Goal: Transaction & Acquisition: Subscribe to service/newsletter

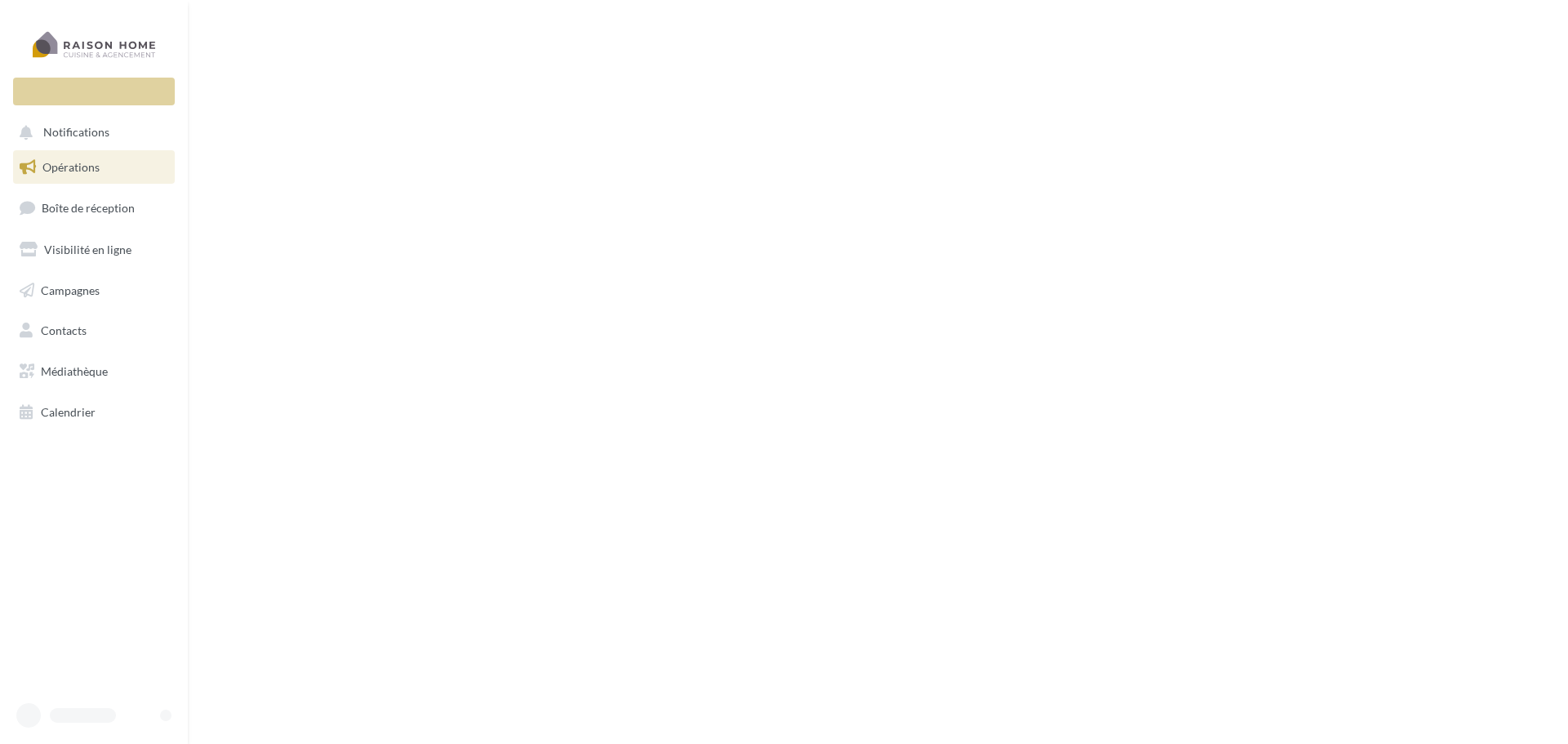
click at [71, 170] on span "Opérations" at bounding box center [70, 167] width 57 height 14
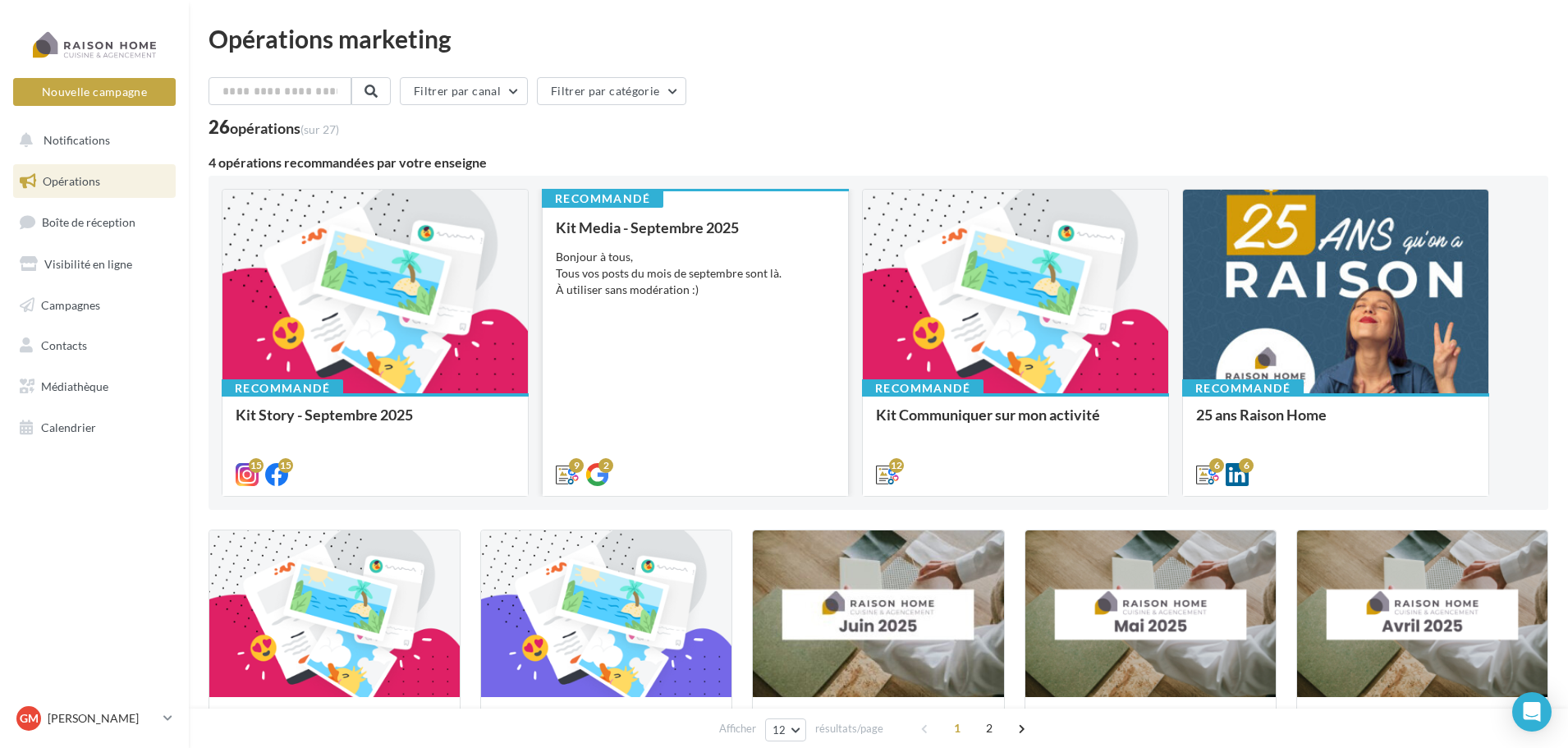
click at [677, 258] on div "Bonjour à tous, Tous vos posts du mois de septembre sont là. À utiliser sans mo…" at bounding box center [696, 273] width 279 height 49
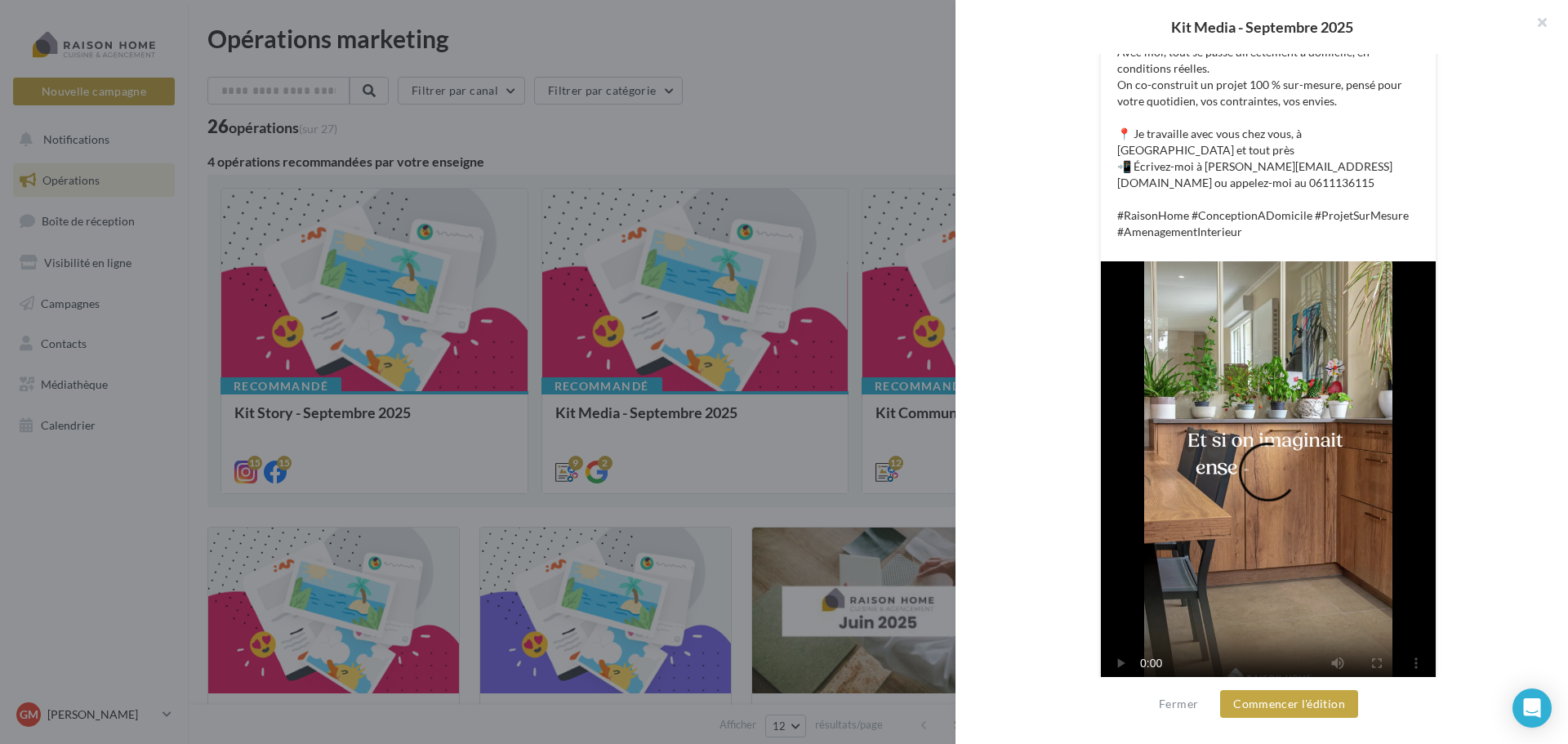
scroll to position [458, 0]
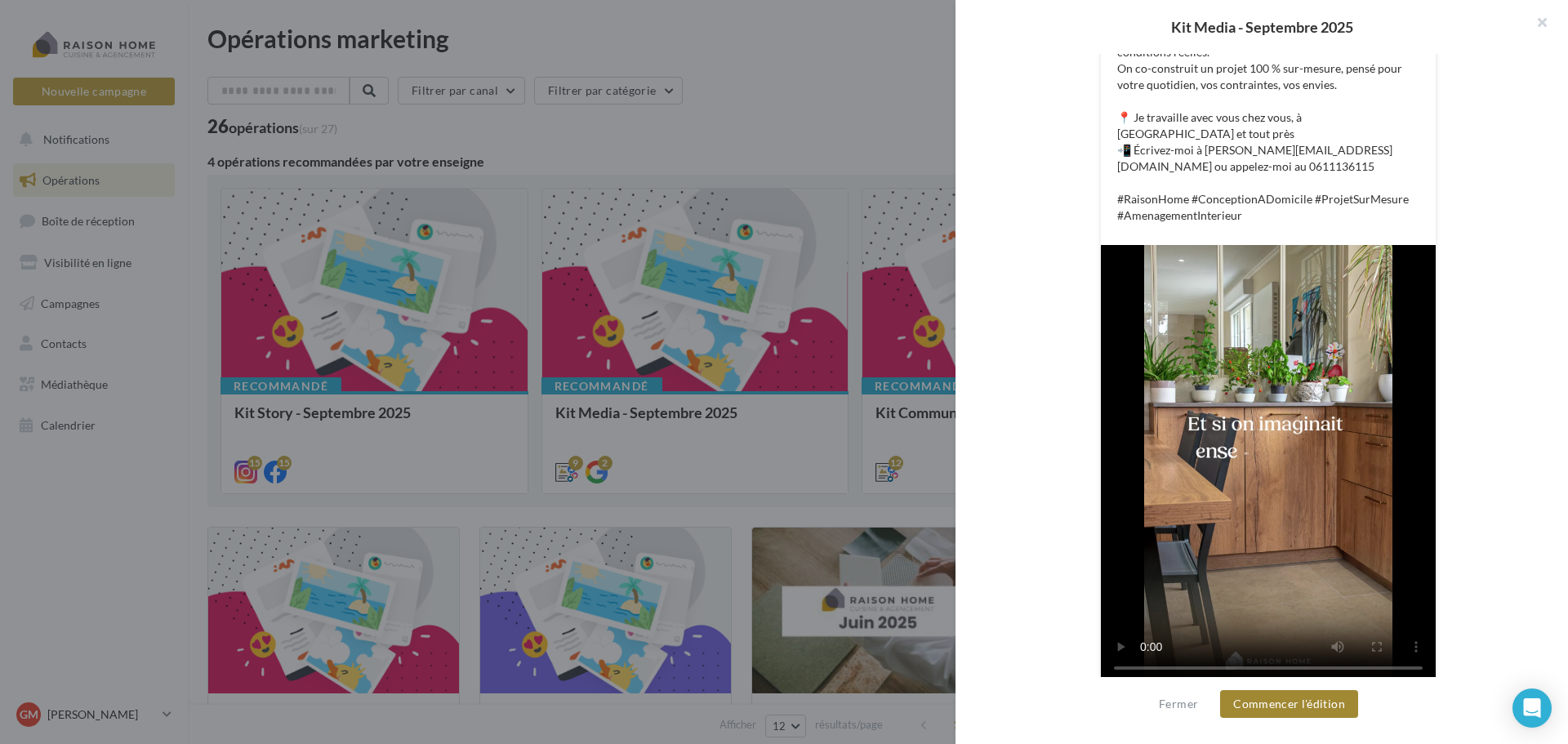
click at [1308, 709] on button "Commencer l'édition" at bounding box center [1288, 704] width 138 height 28
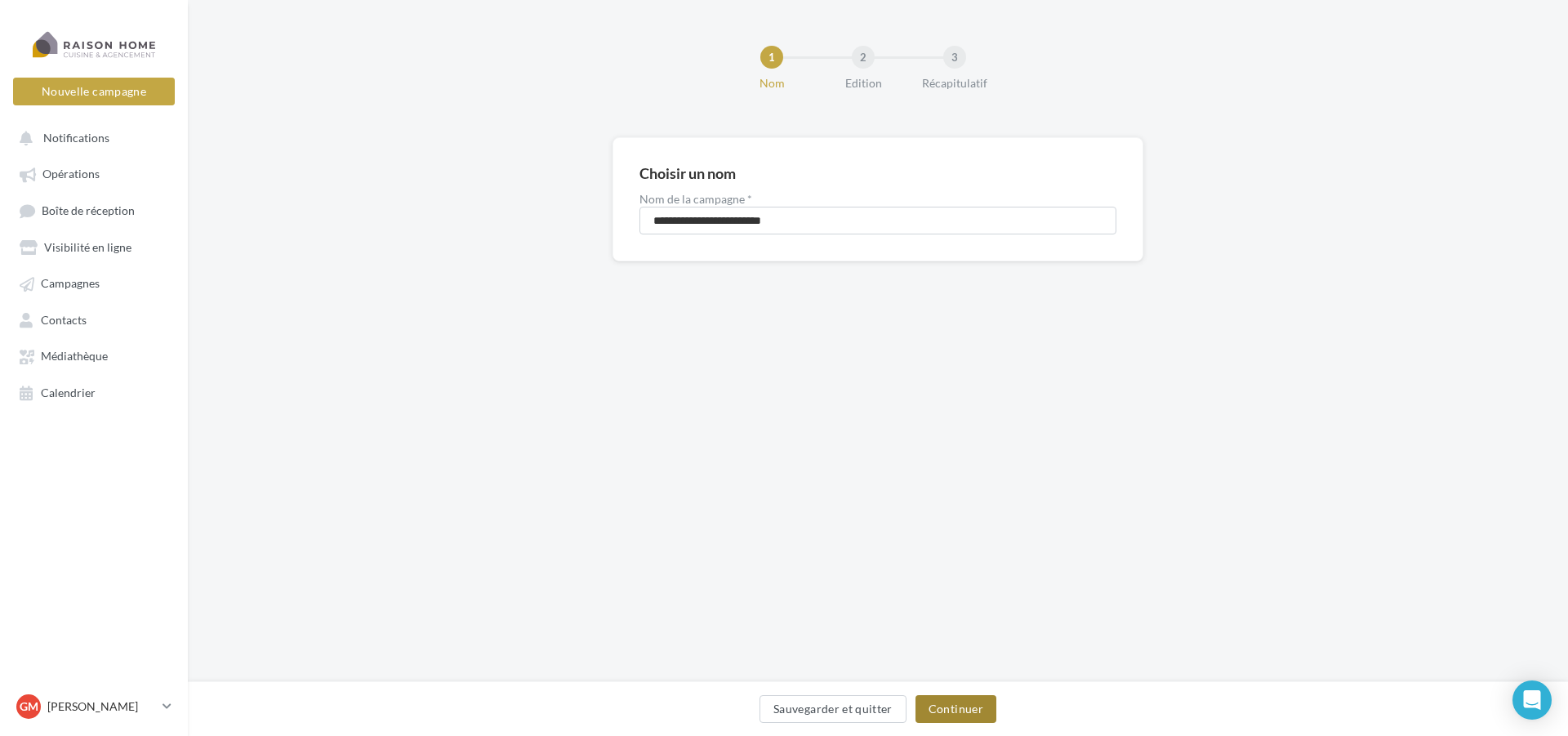
click at [953, 708] on button "Continuer" at bounding box center [956, 708] width 80 height 28
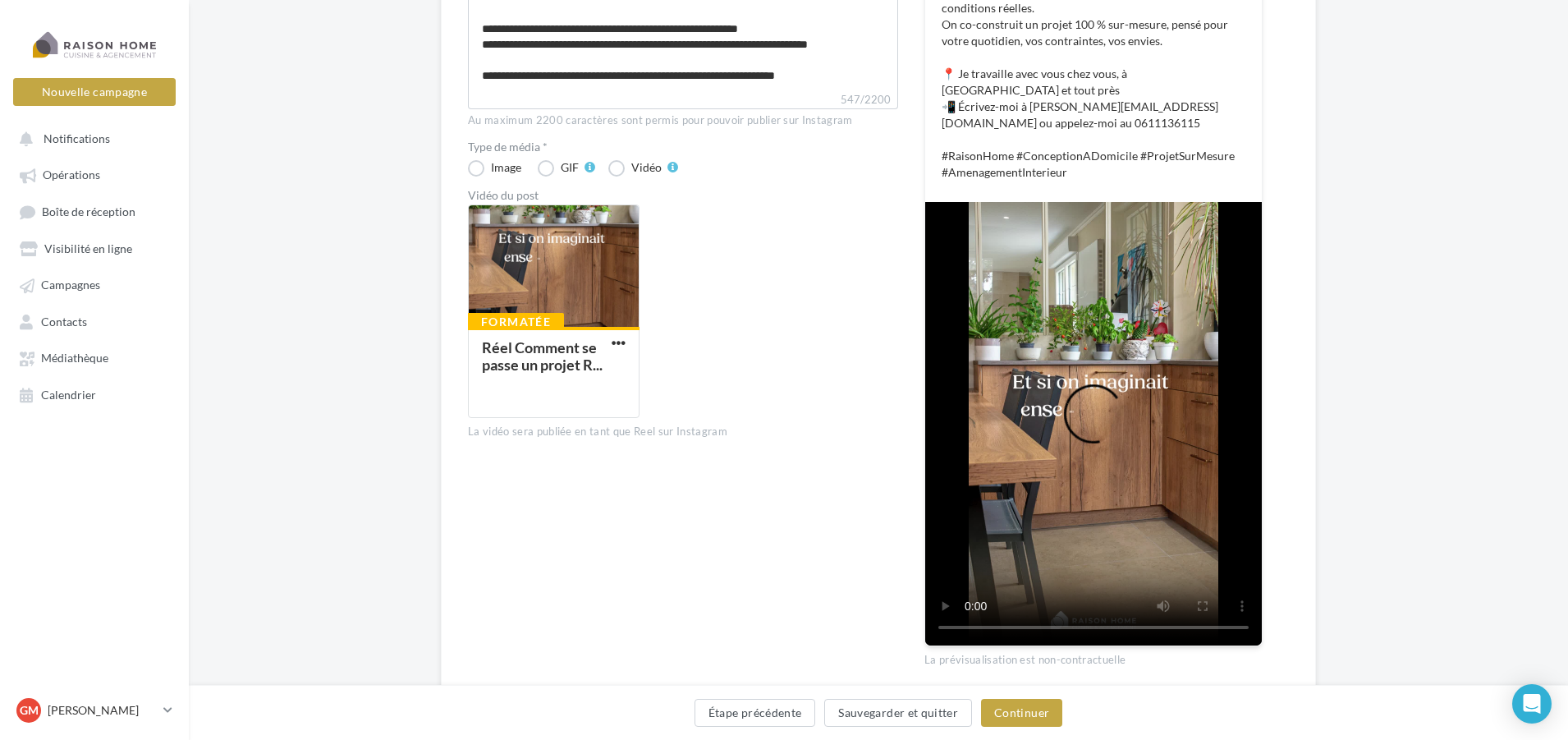
scroll to position [427, 0]
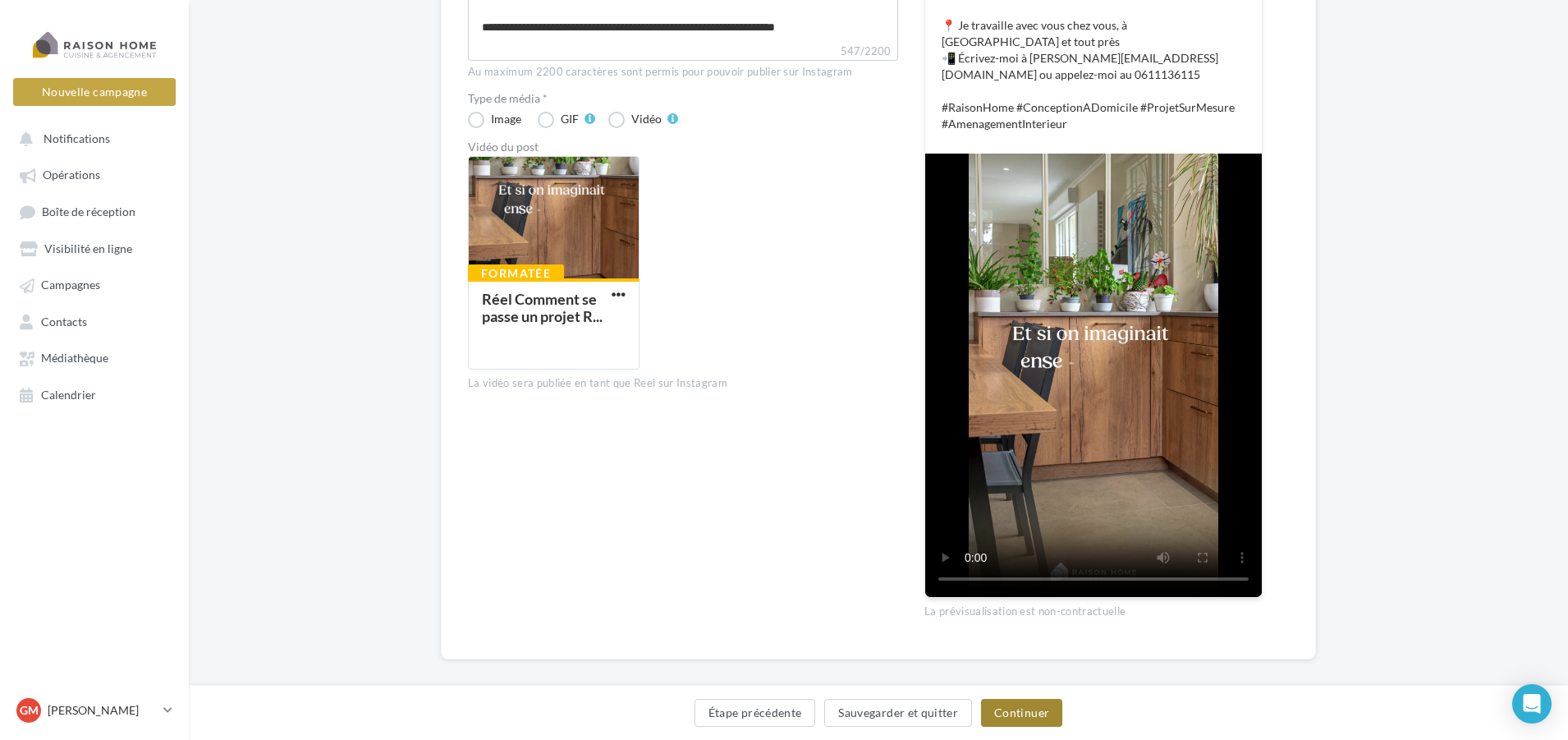
click at [1018, 714] on button "Continuer" at bounding box center [1021, 712] width 81 height 28
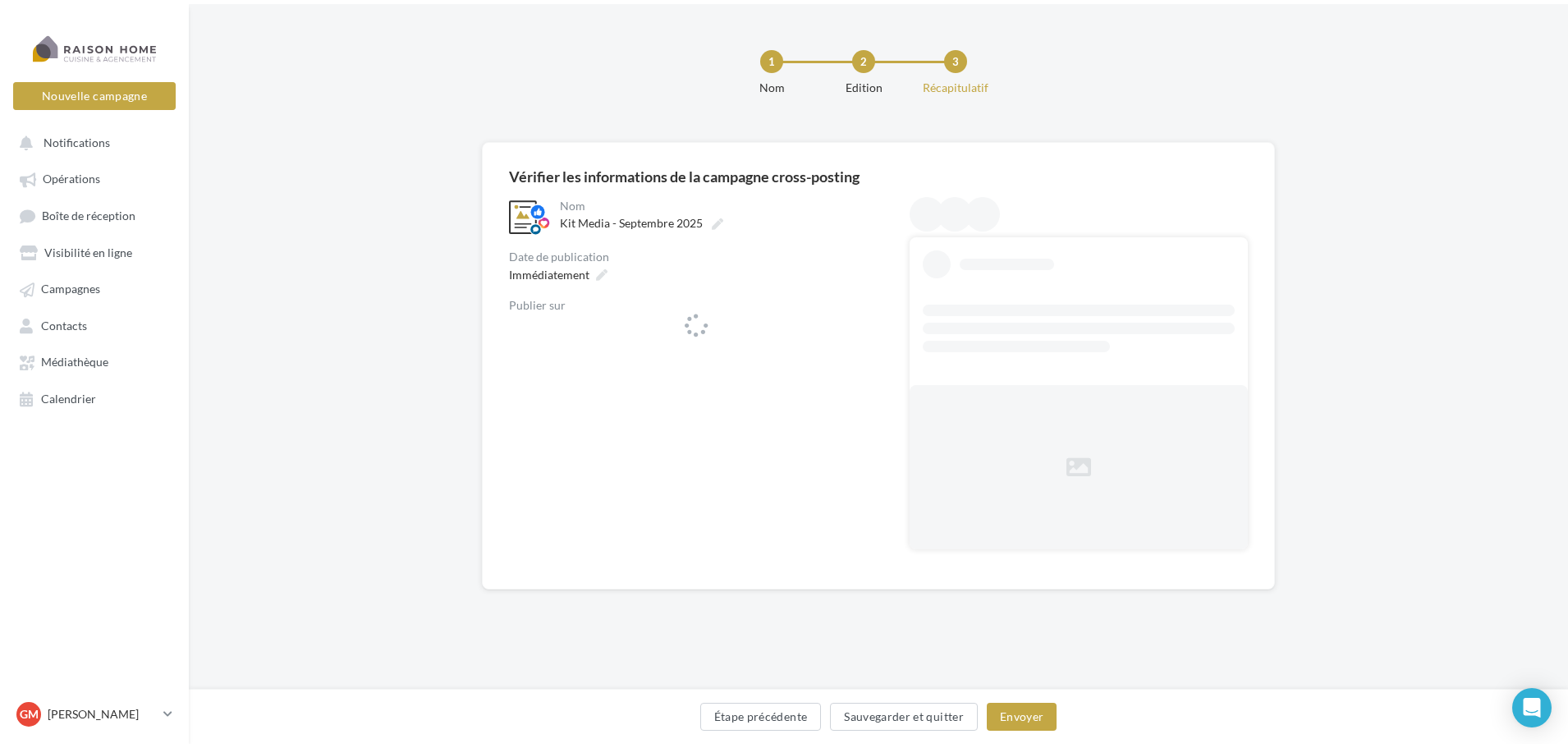
scroll to position [0, 0]
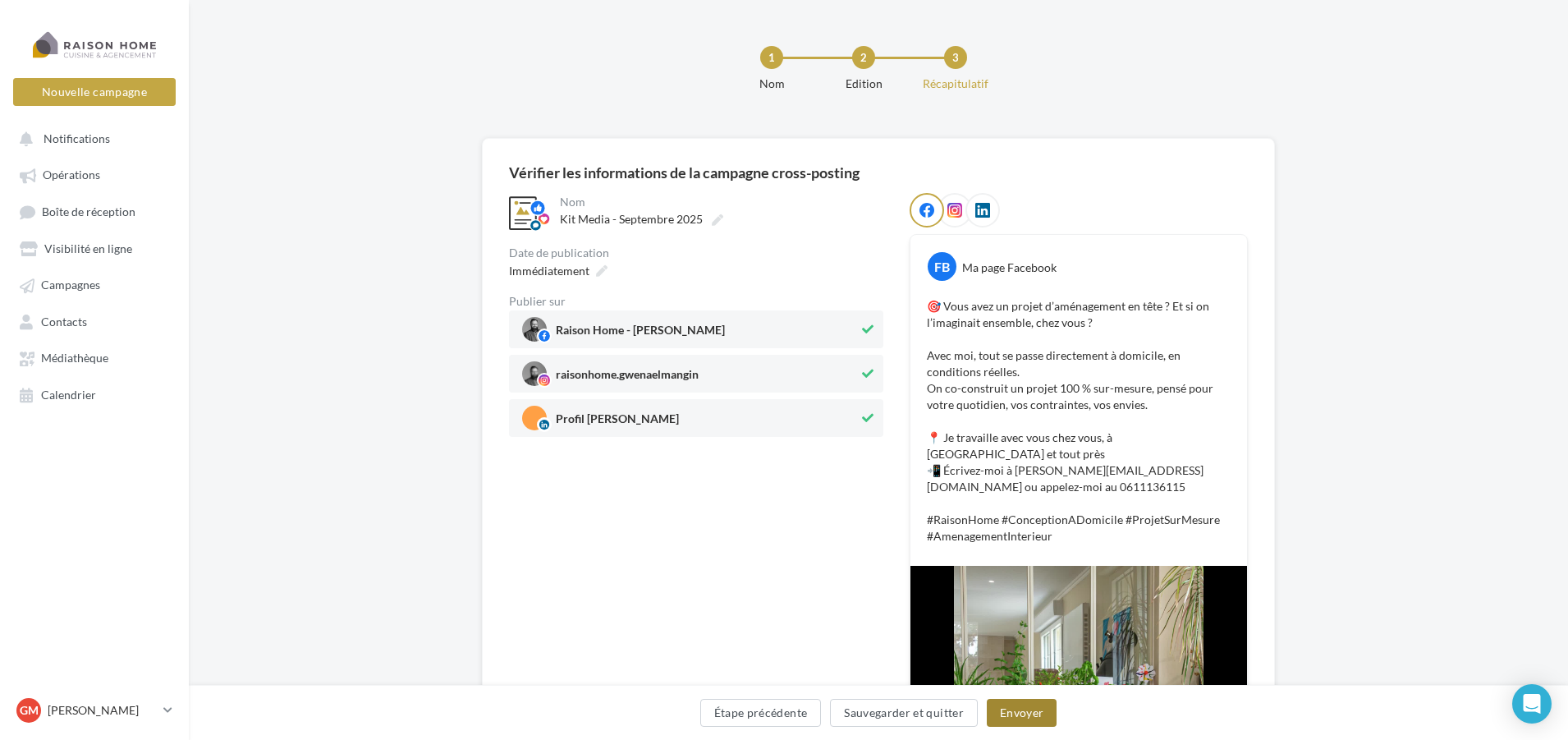
click at [1023, 720] on button "Envoyer" at bounding box center [1022, 712] width 70 height 28
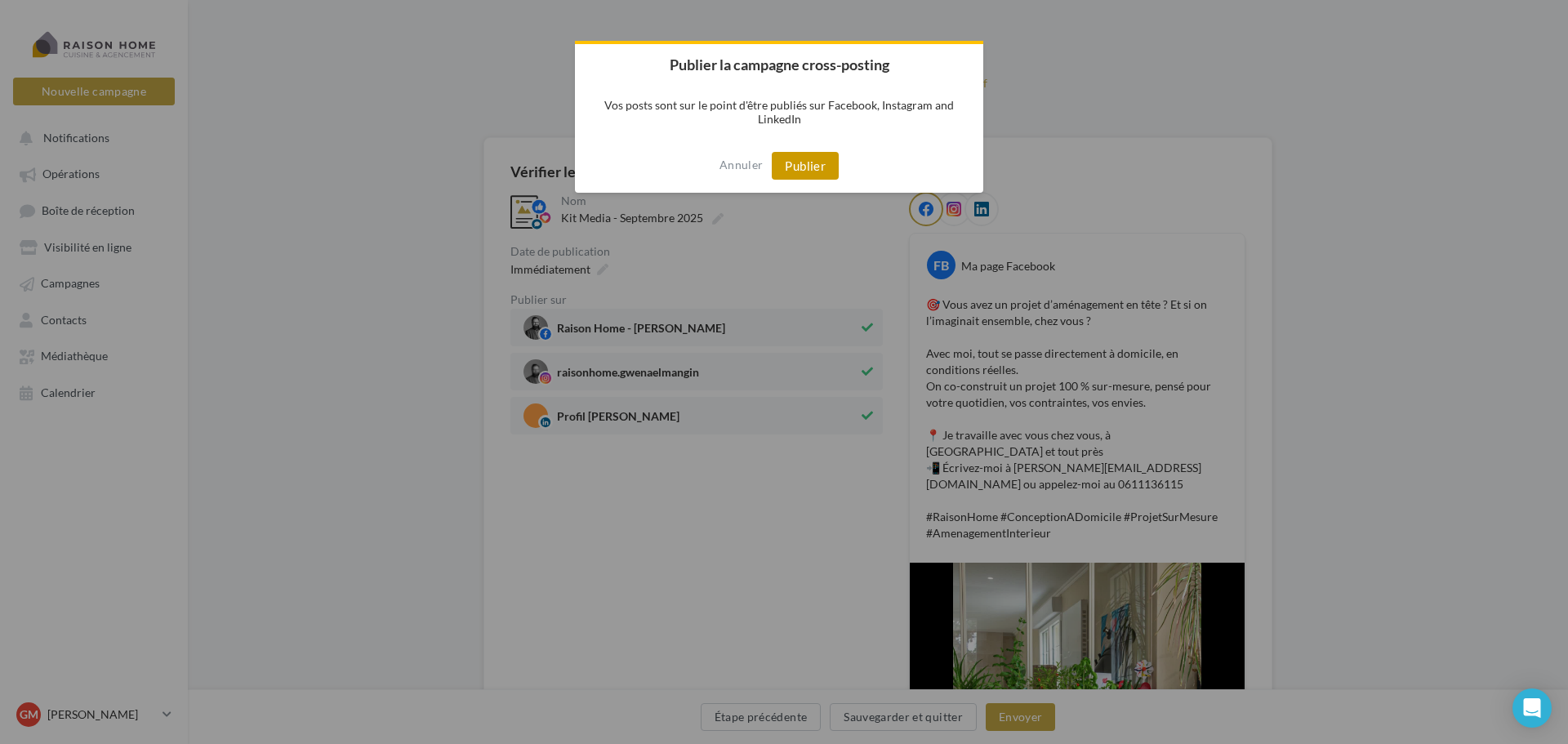
click at [807, 161] on button "Publier" at bounding box center [805, 165] width 67 height 28
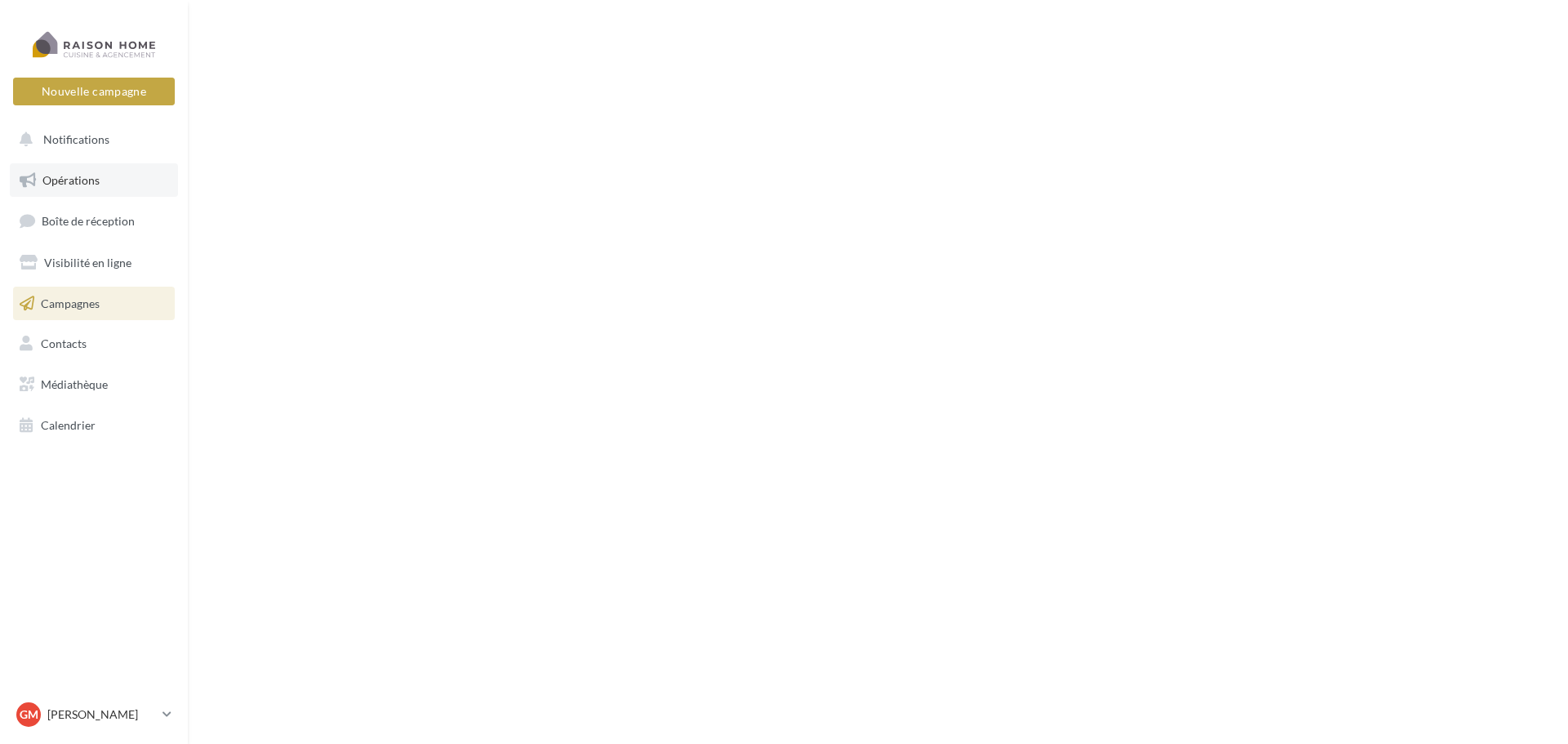
click at [90, 178] on span "Opérations" at bounding box center [70, 180] width 57 height 14
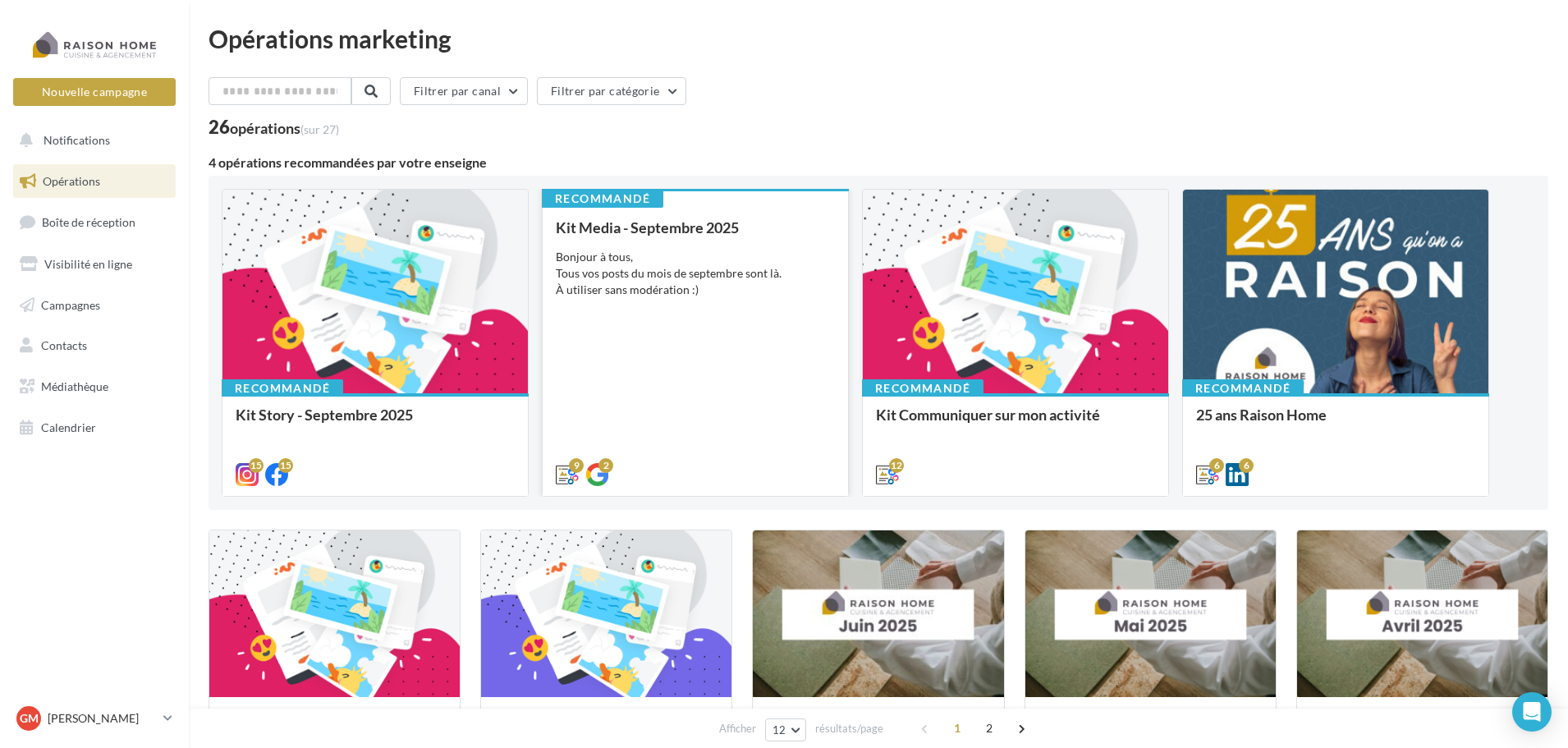
click at [706, 318] on div "Kit Media - [DATE] Bonjour à tous, Tous vos posts du mois de septembre sont là.…" at bounding box center [696, 350] width 279 height 262
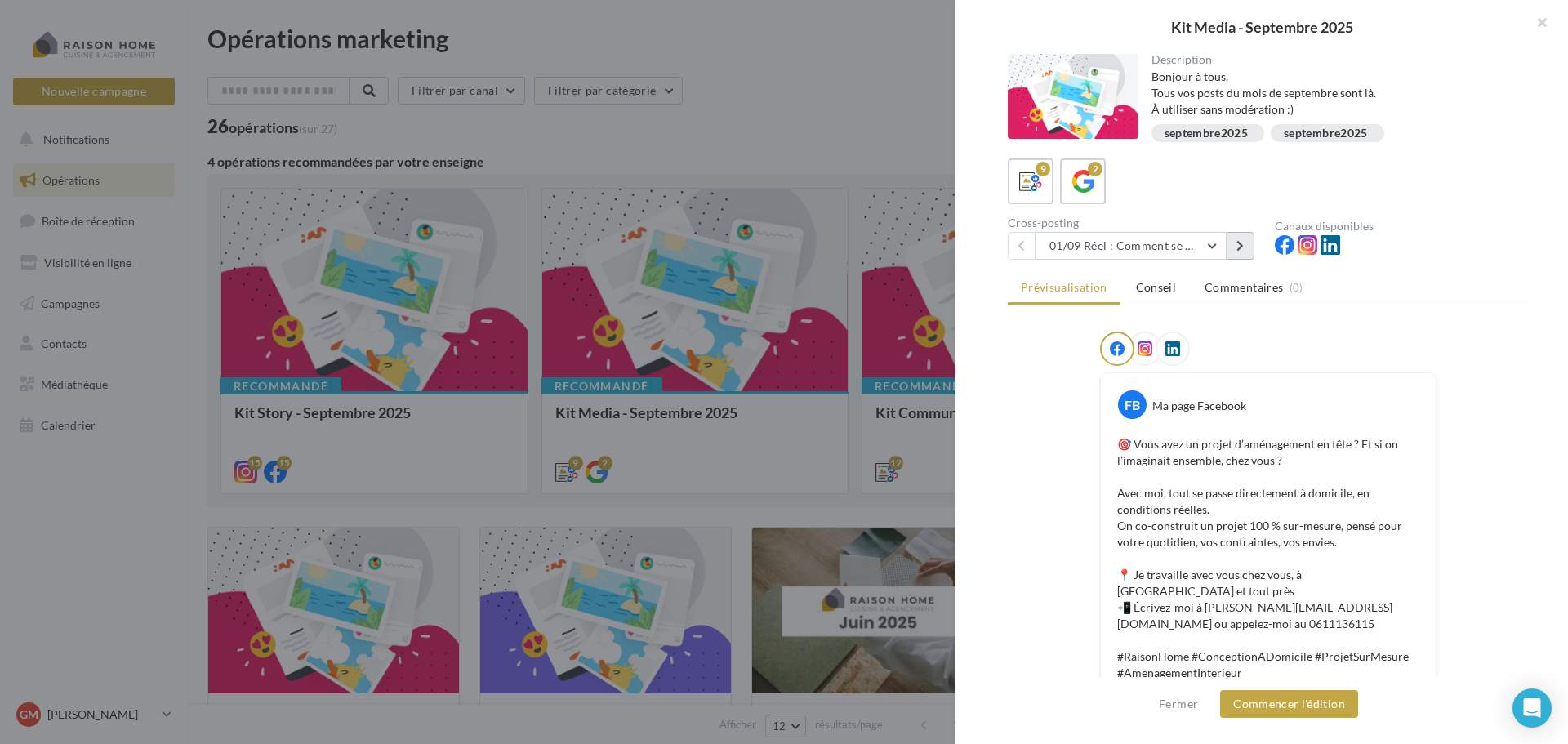
click at [1244, 249] on icon at bounding box center [1240, 245] width 8 height 11
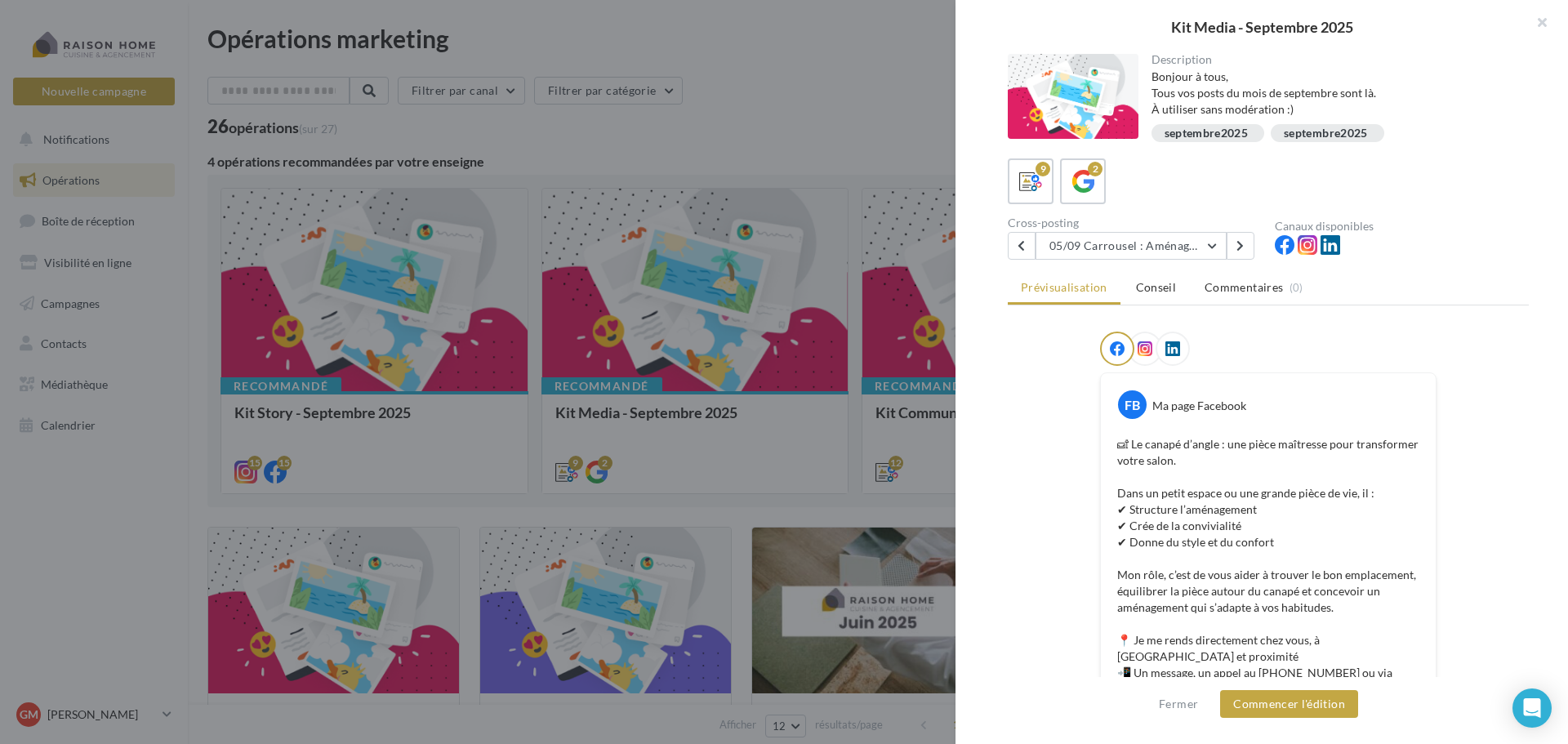
drag, startPoint x: 1239, startPoint y: 9, endPoint x: 944, endPoint y: 9, distance: 295.0
click at [944, 9] on div "Kit Media - Septembre 2025 Description Bonjour à tous, Tous vos posts du mois d…" at bounding box center [784, 372] width 1568 height 744
click at [1246, 252] on button at bounding box center [1240, 246] width 28 height 28
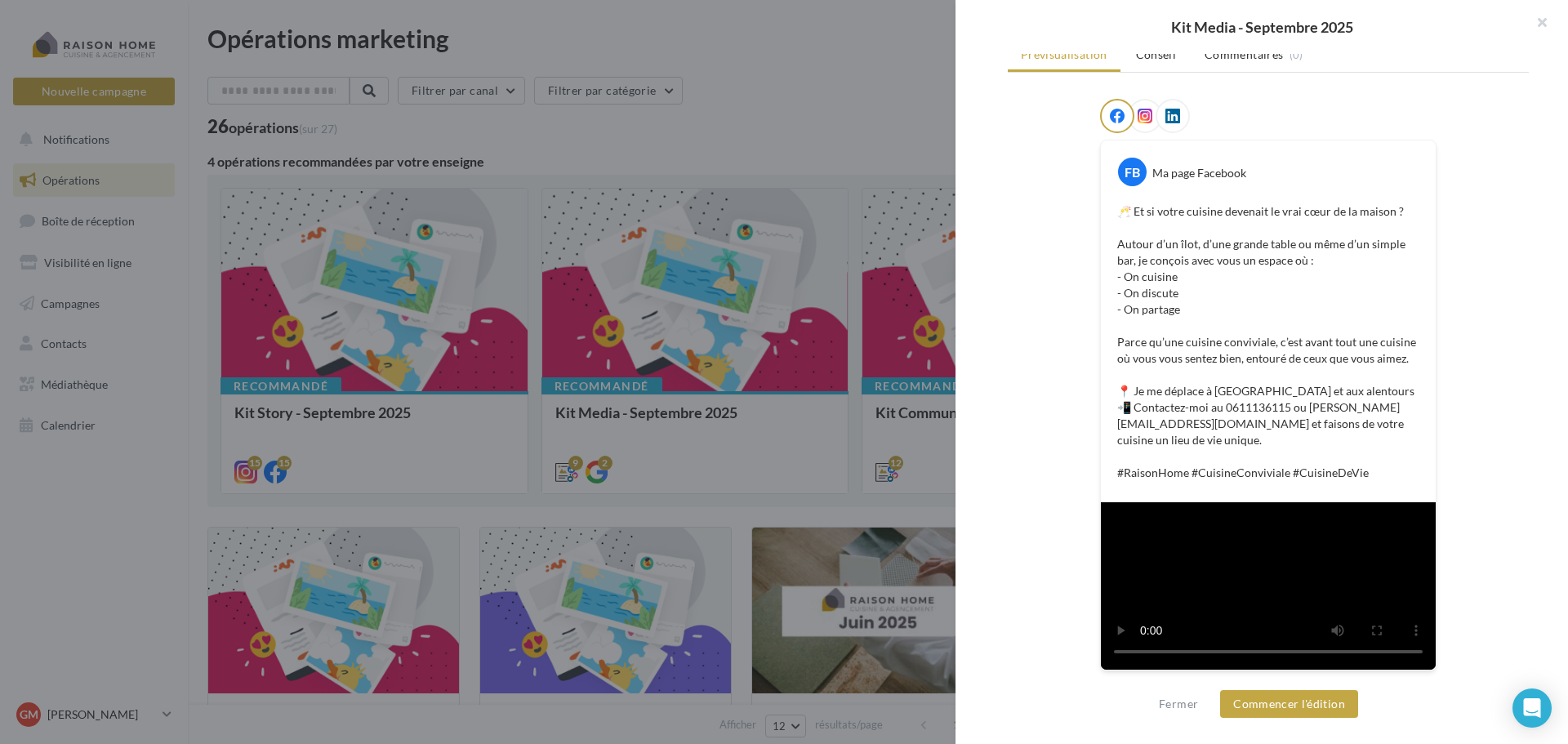
scroll to position [507, 0]
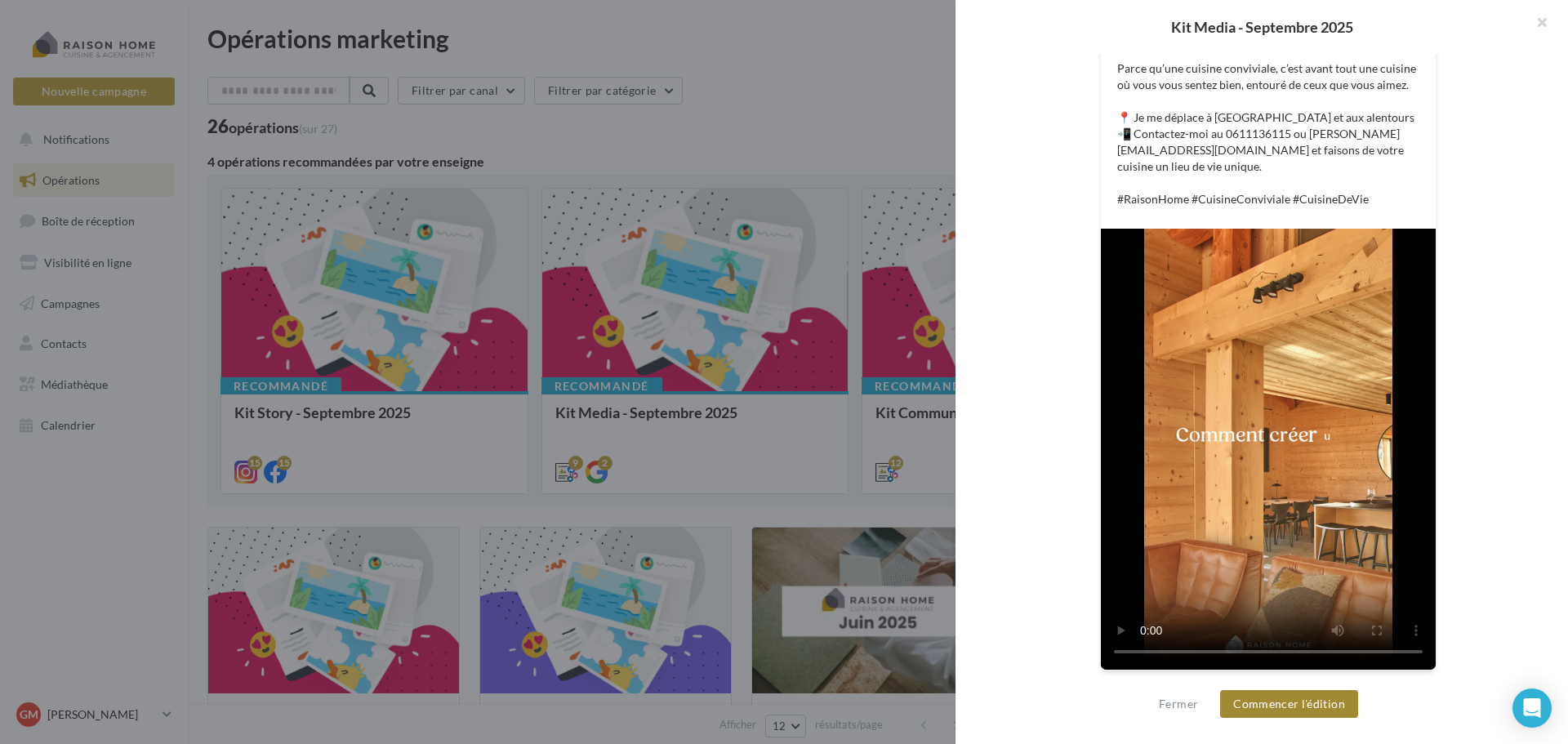
click at [1268, 707] on button "Commencer l'édition" at bounding box center [1288, 704] width 138 height 28
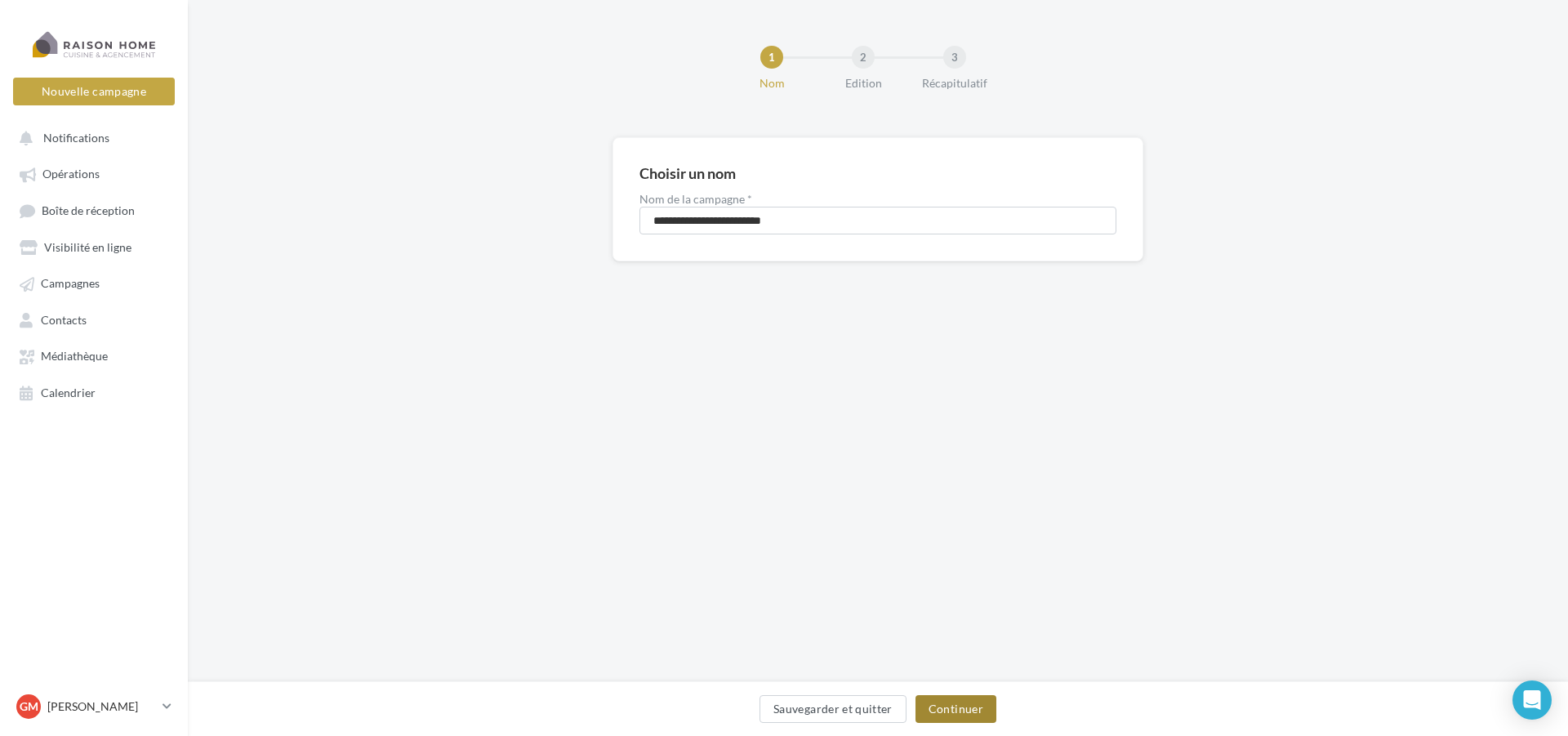
click at [960, 711] on button "Continuer" at bounding box center [956, 708] width 80 height 28
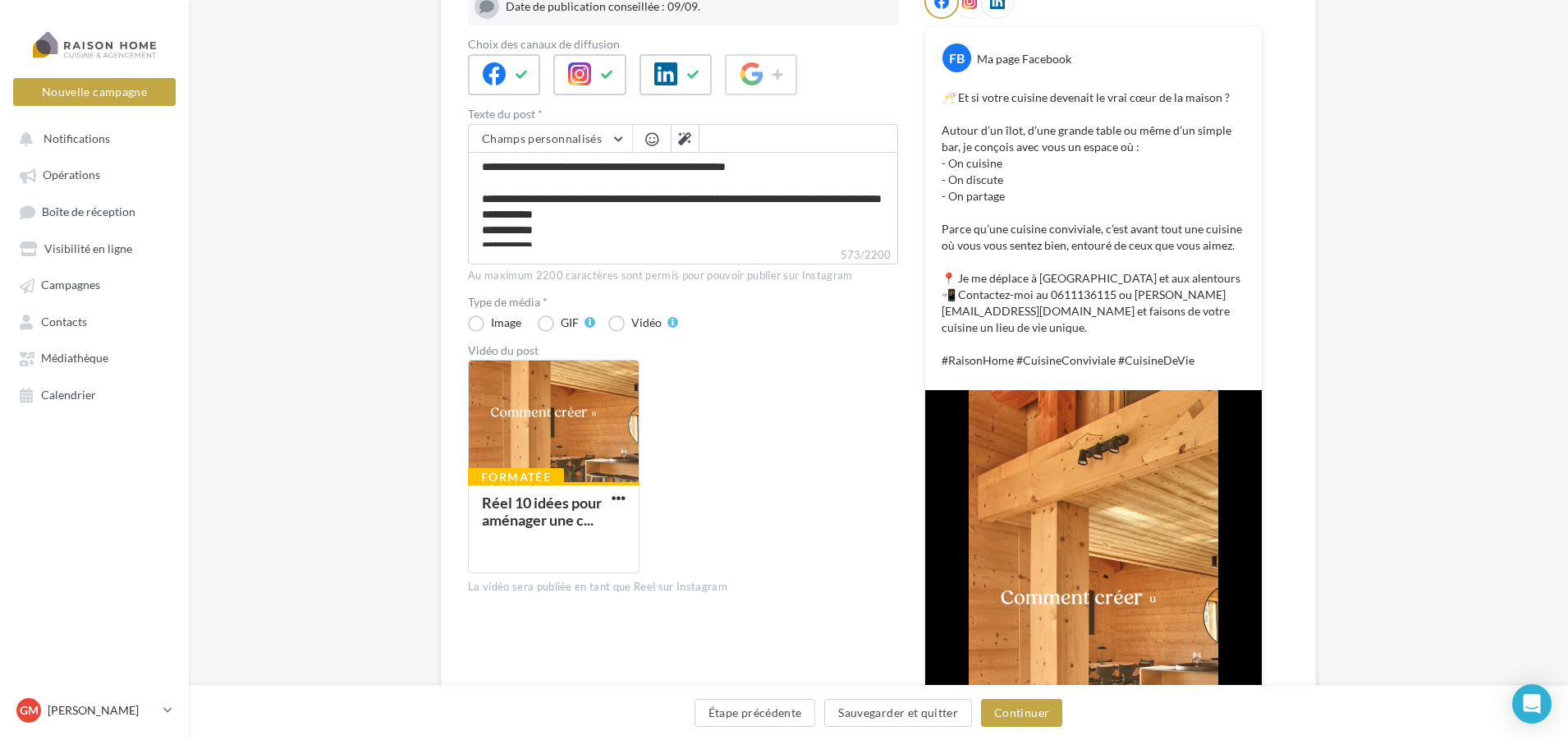
scroll to position [246, 0]
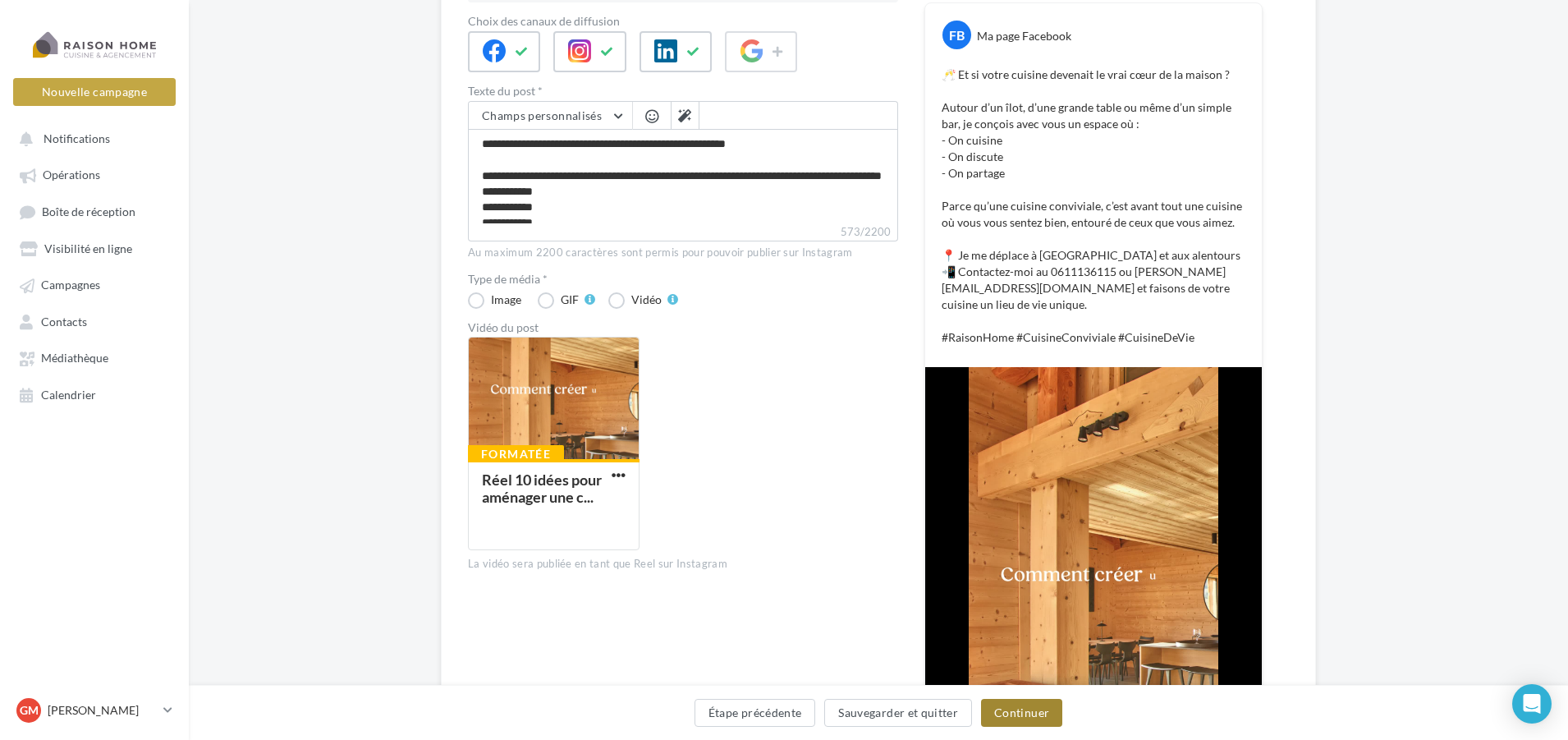
click at [1009, 716] on button "Continuer" at bounding box center [1021, 712] width 81 height 28
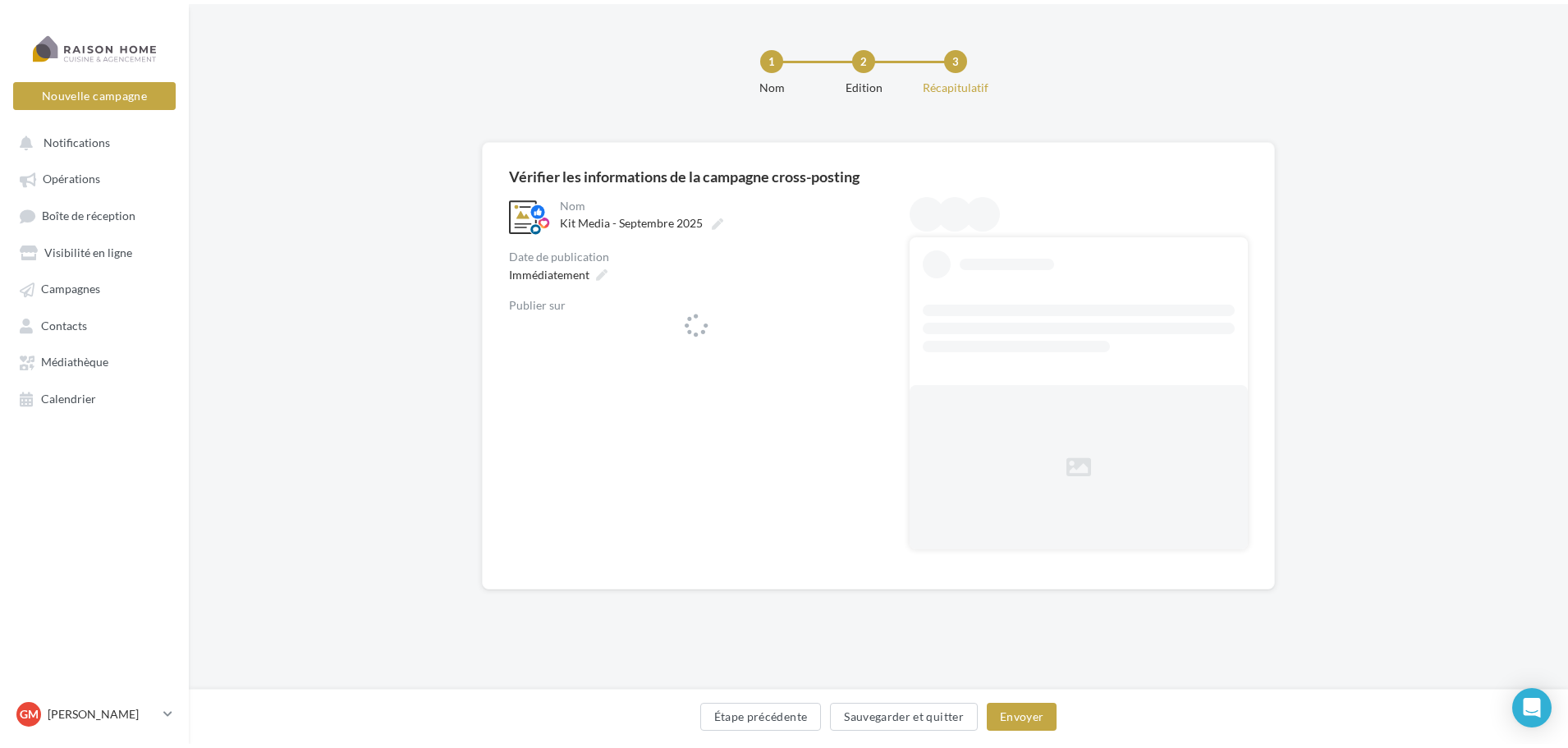
scroll to position [0, 0]
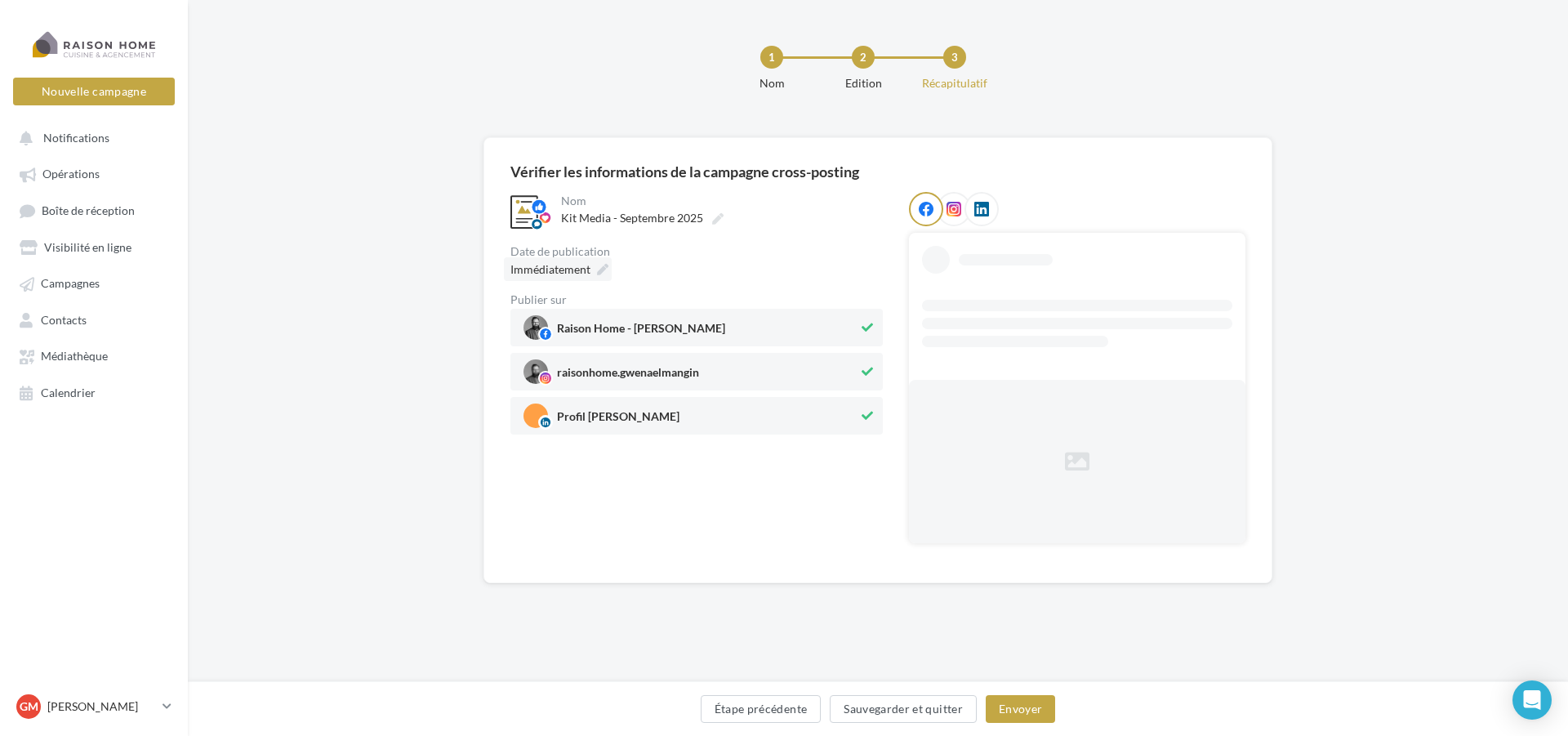
click at [580, 268] on span "Immédiatement" at bounding box center [551, 268] width 80 height 14
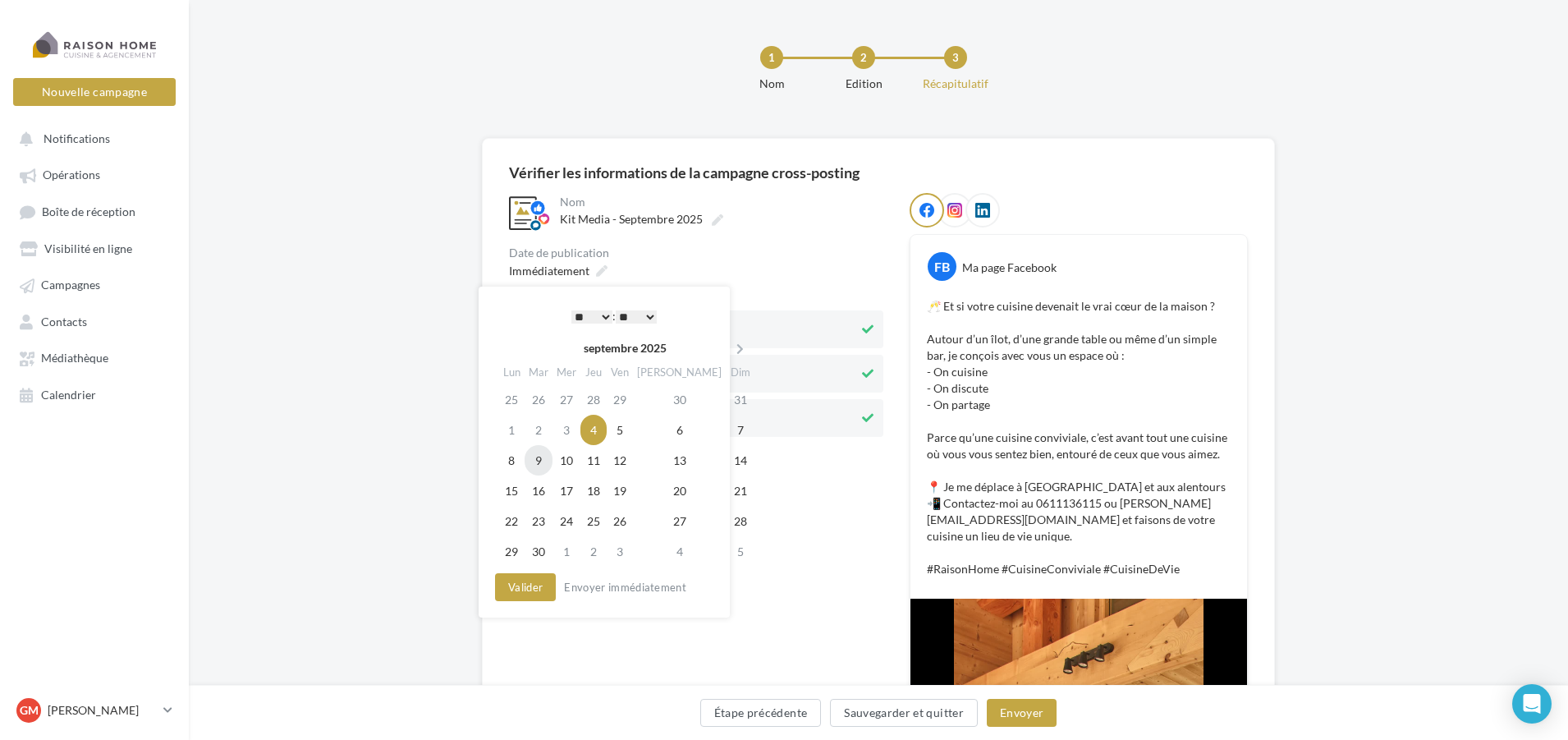
click at [539, 463] on td "9" at bounding box center [538, 461] width 28 height 31
click at [584, 317] on select "* * * * * * * * * * ** ** ** ** ** ** ** ** ** ** ** ** ** **" at bounding box center [588, 316] width 41 height 13
click at [510, 593] on button "Valider" at bounding box center [521, 587] width 60 height 28
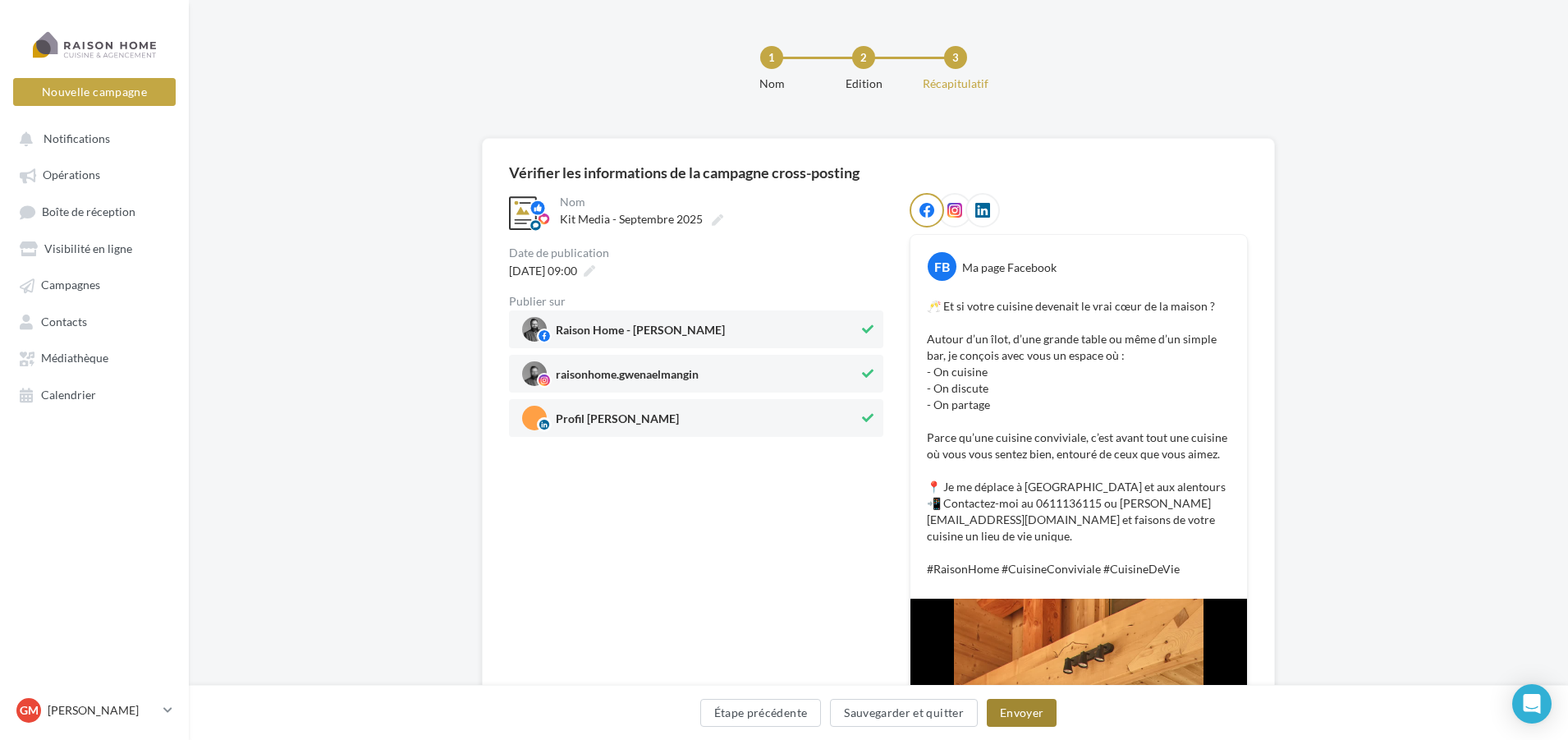
click at [1019, 721] on button "Envoyer" at bounding box center [1022, 712] width 70 height 28
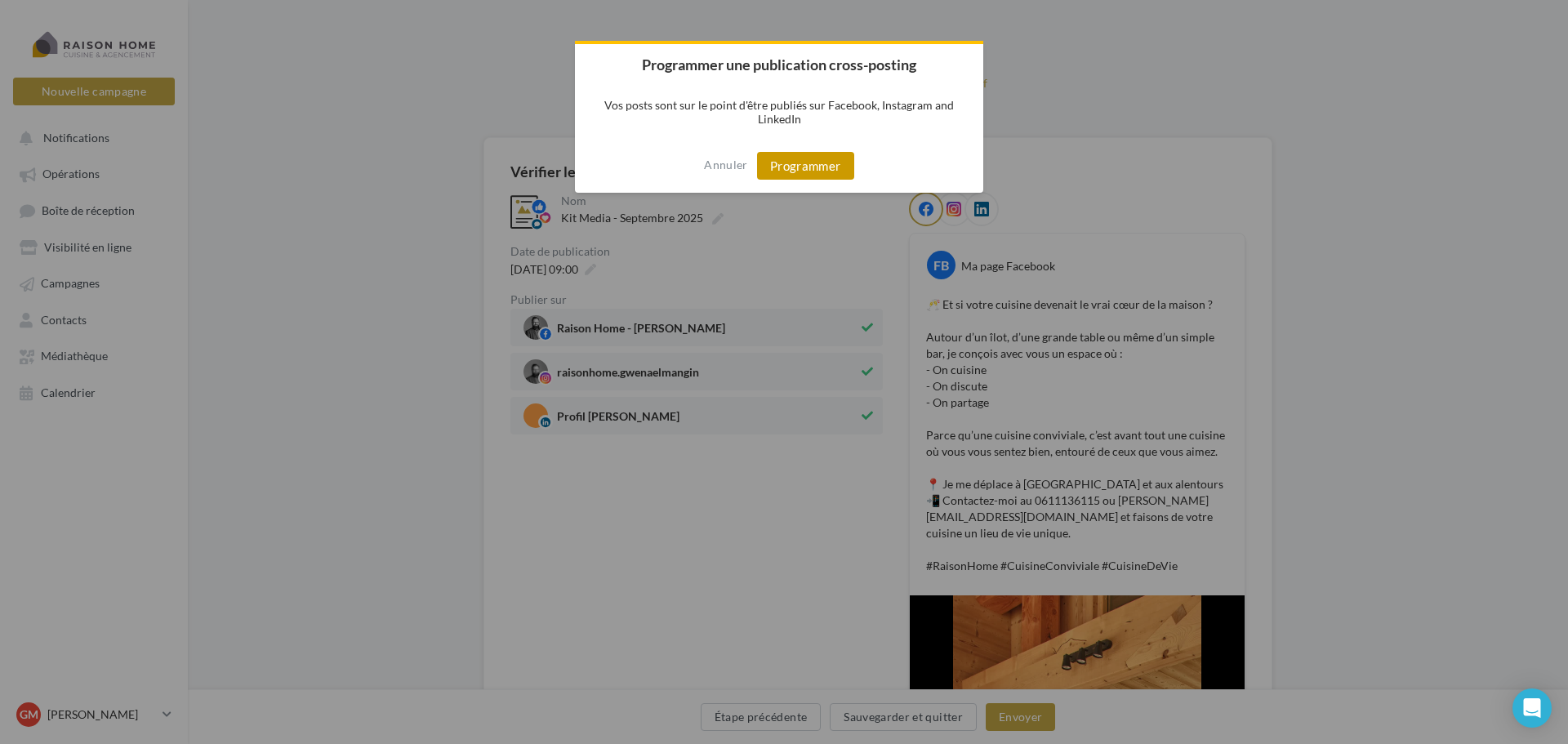
click at [800, 171] on button "Programmer" at bounding box center [806, 165] width 97 height 28
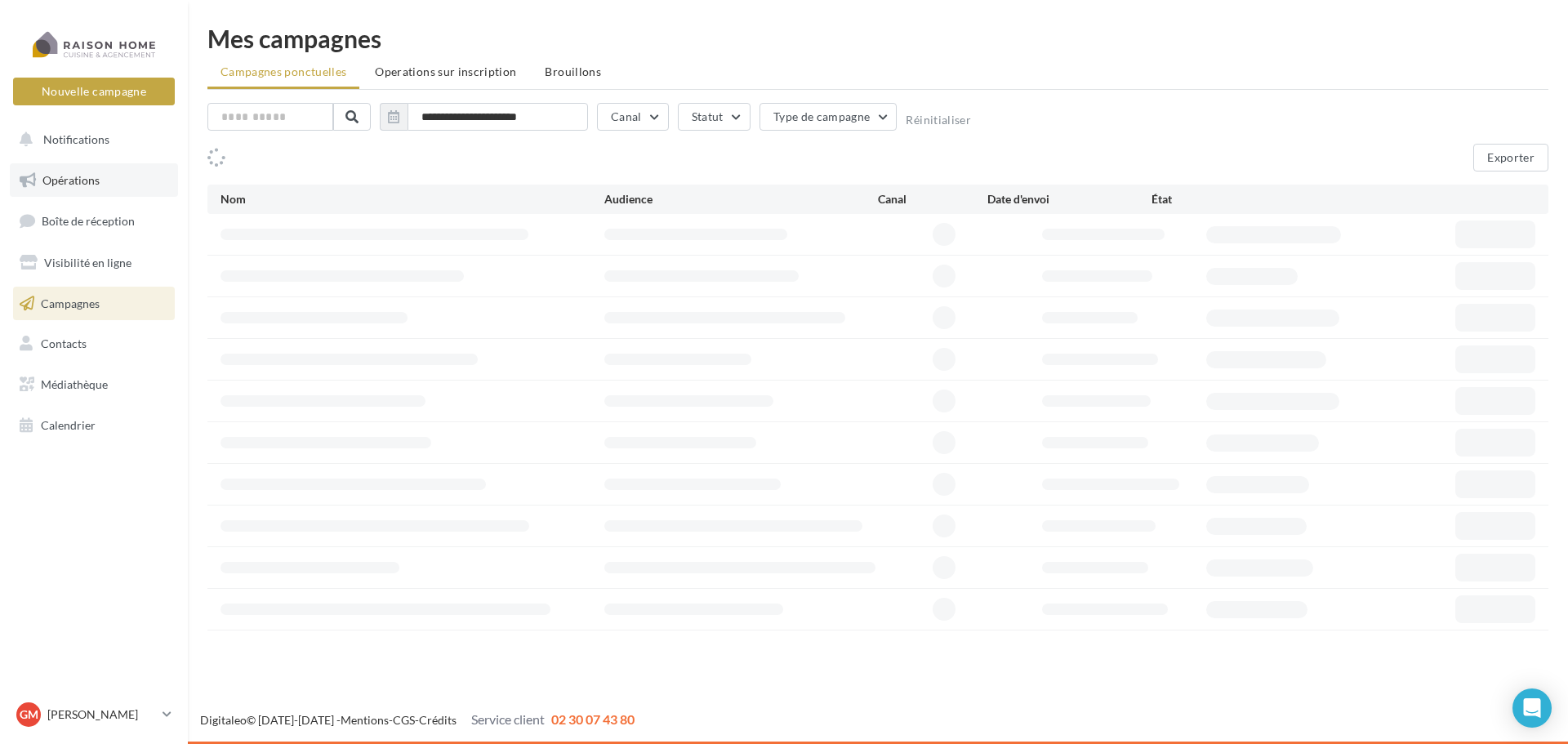
click at [87, 193] on link "Opérations" at bounding box center [94, 180] width 169 height 34
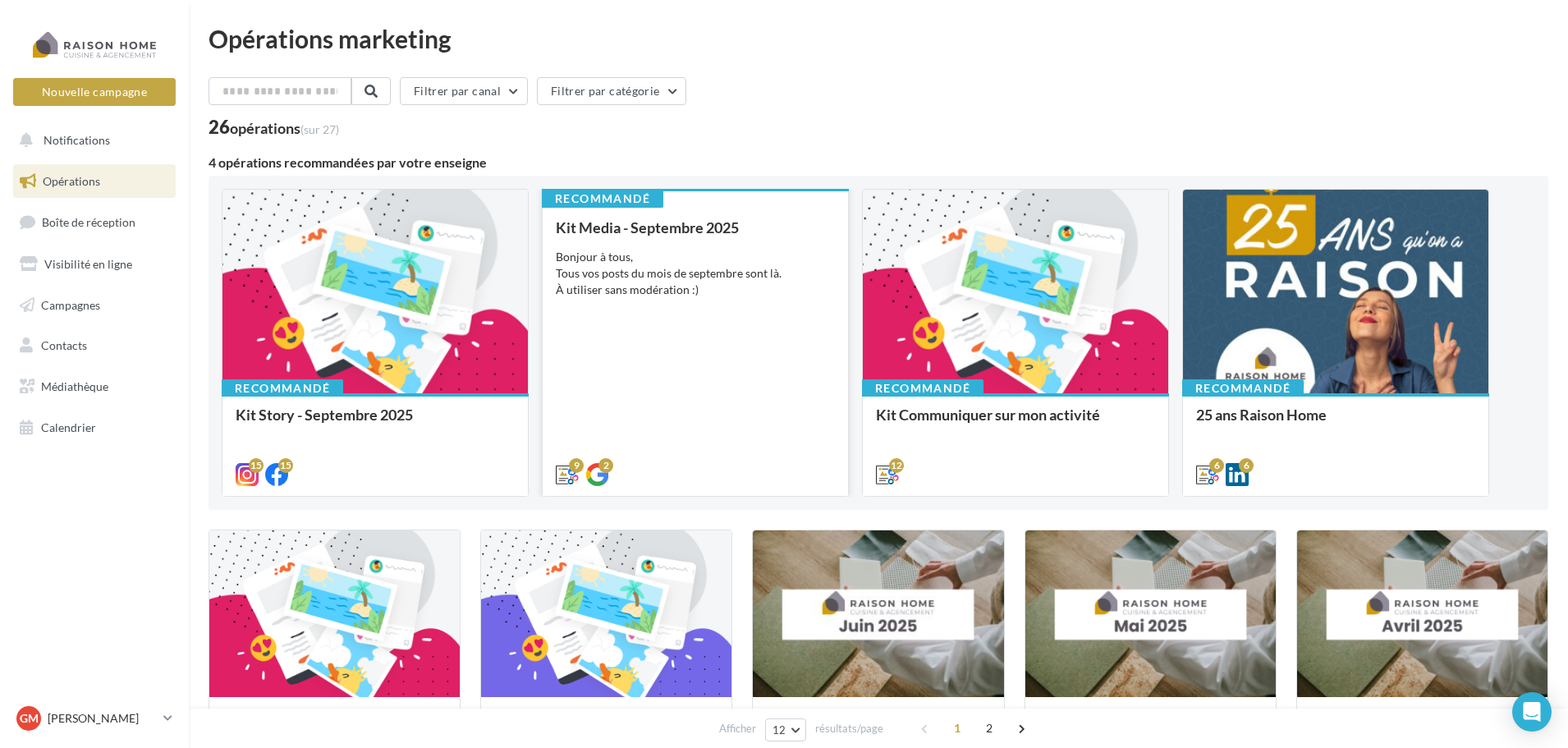
click at [750, 256] on div "Bonjour à tous, Tous vos posts du mois de septembre sont là. À utiliser sans mo…" at bounding box center [696, 273] width 279 height 49
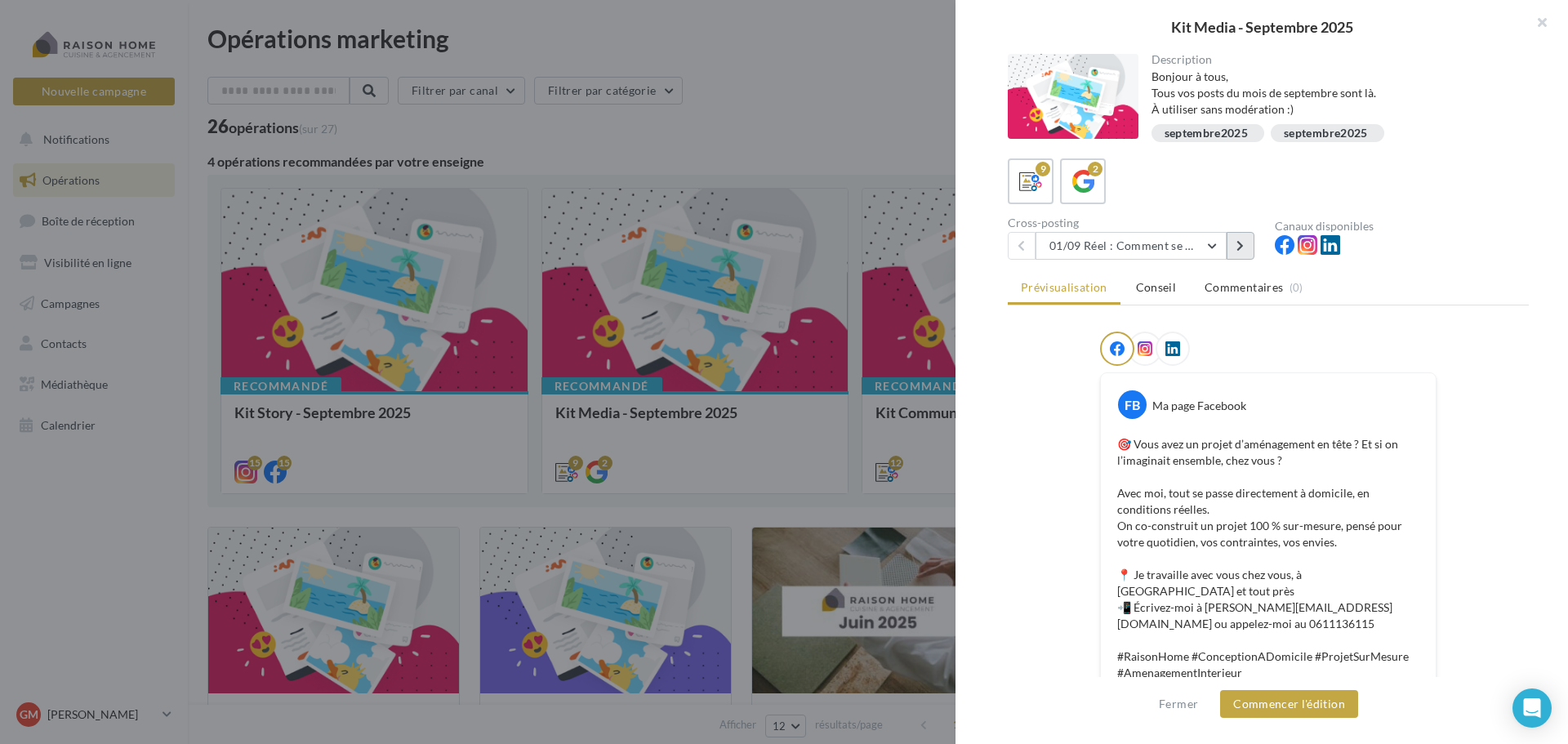
click at [1239, 249] on icon at bounding box center [1240, 245] width 8 height 11
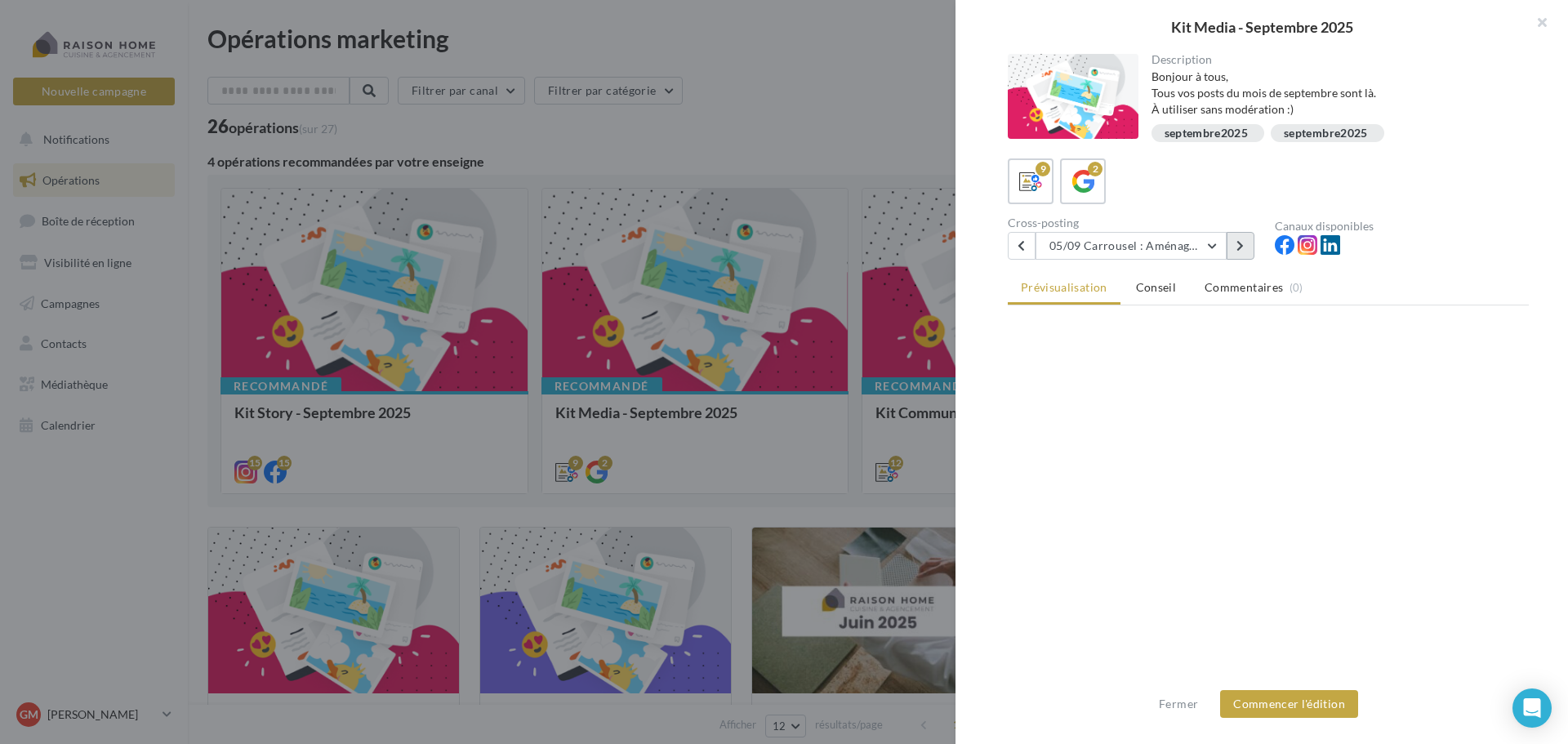
click at [1239, 249] on icon at bounding box center [1240, 245] width 8 height 11
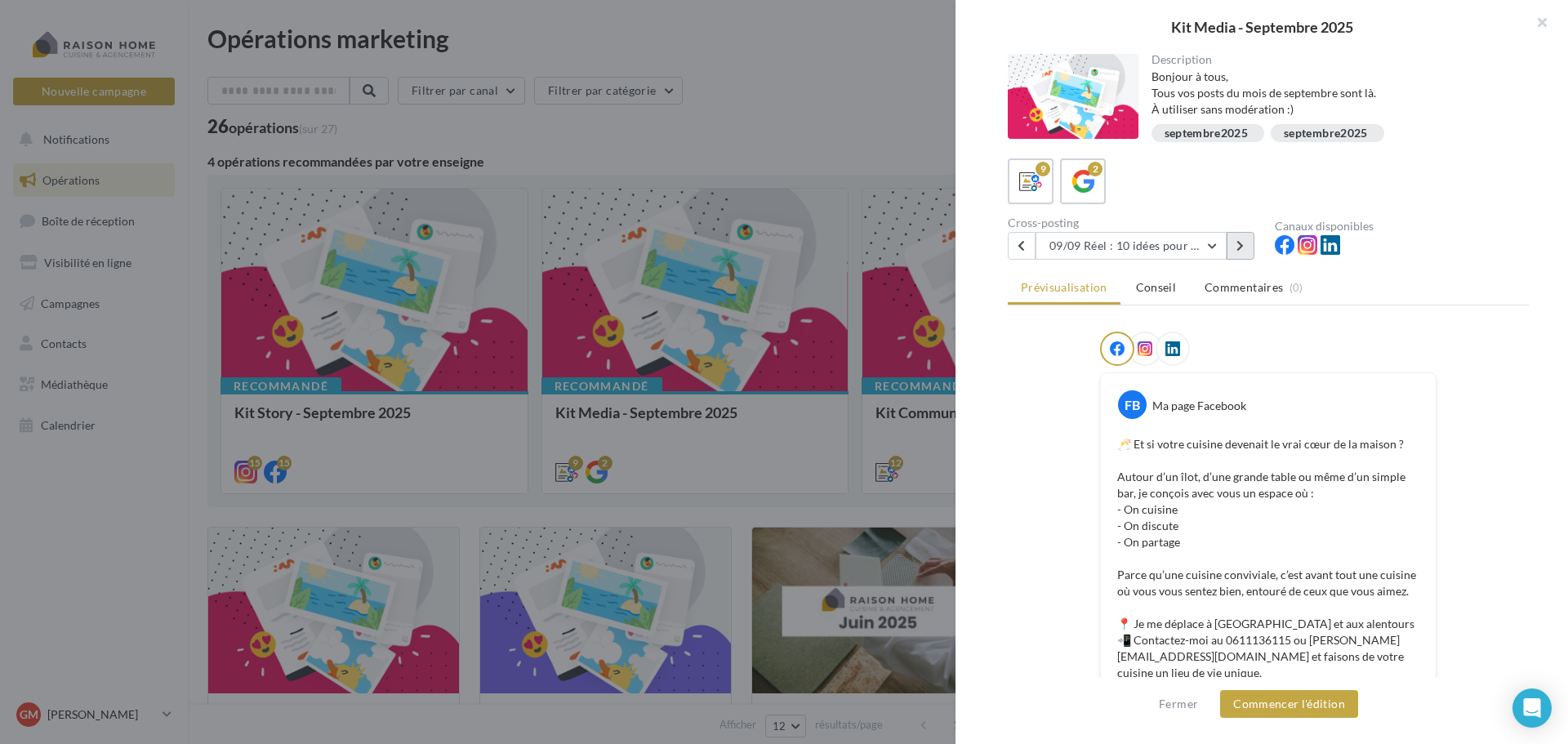
click at [1239, 249] on icon at bounding box center [1240, 245] width 8 height 11
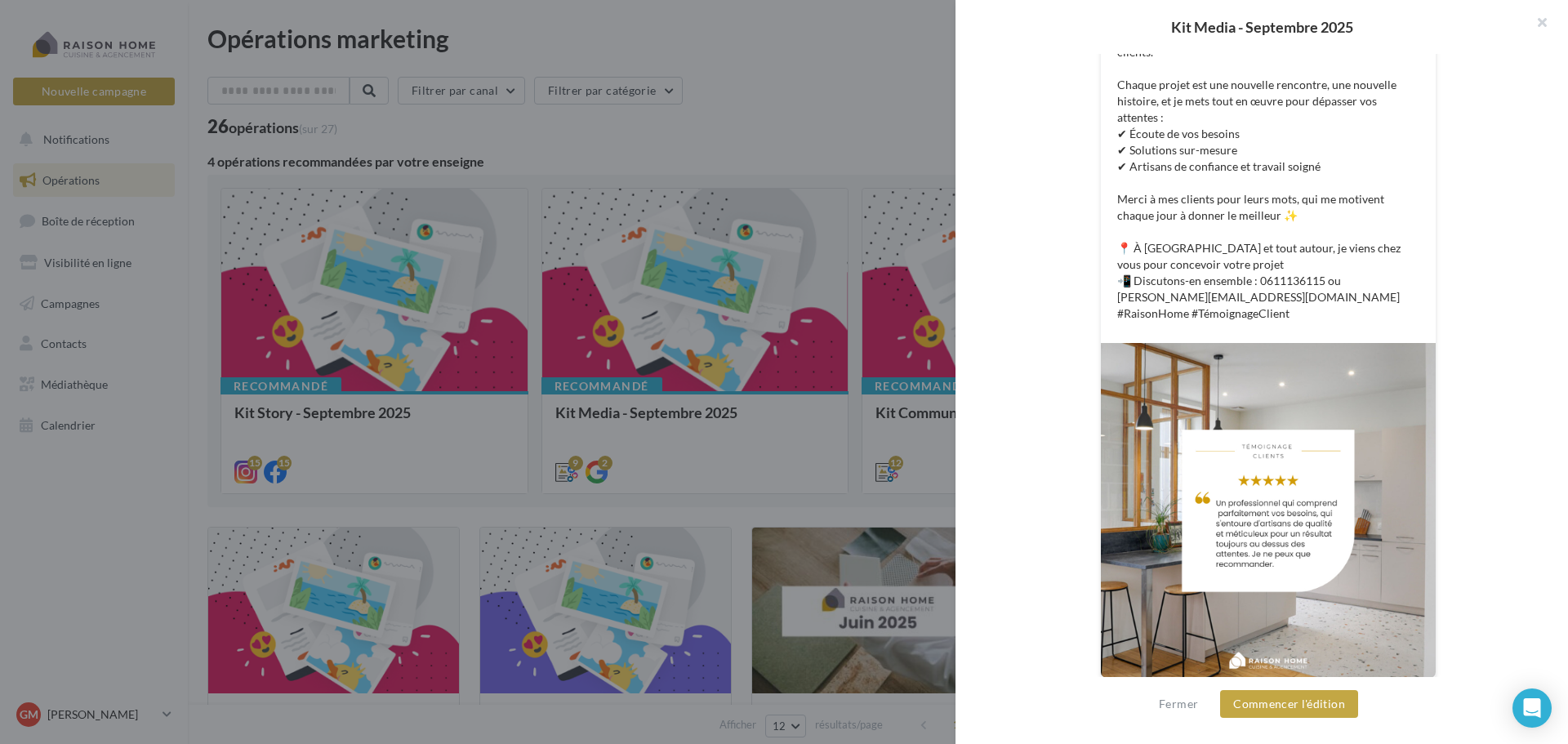
scroll to position [417, 0]
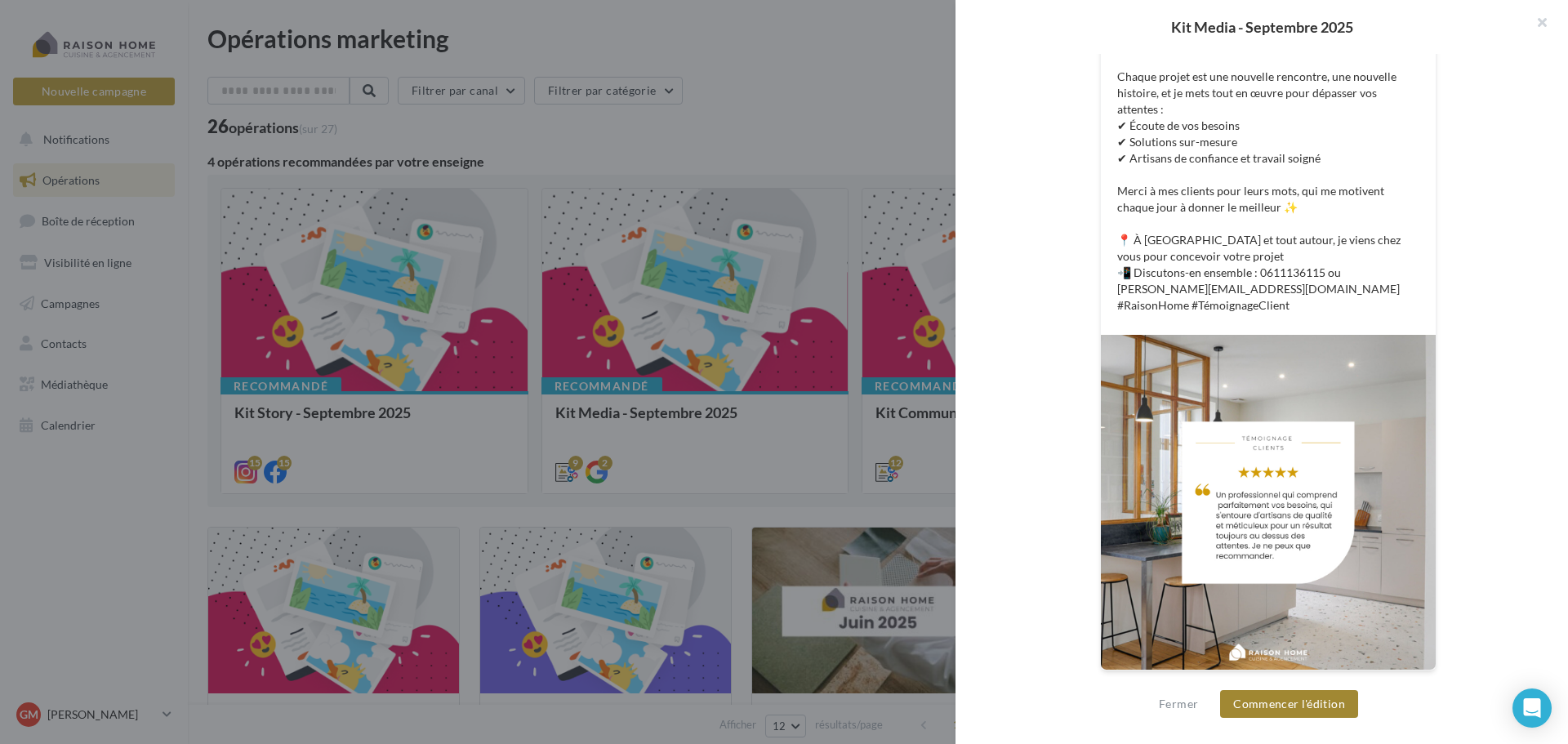
click at [1269, 708] on button "Commencer l'édition" at bounding box center [1288, 704] width 138 height 28
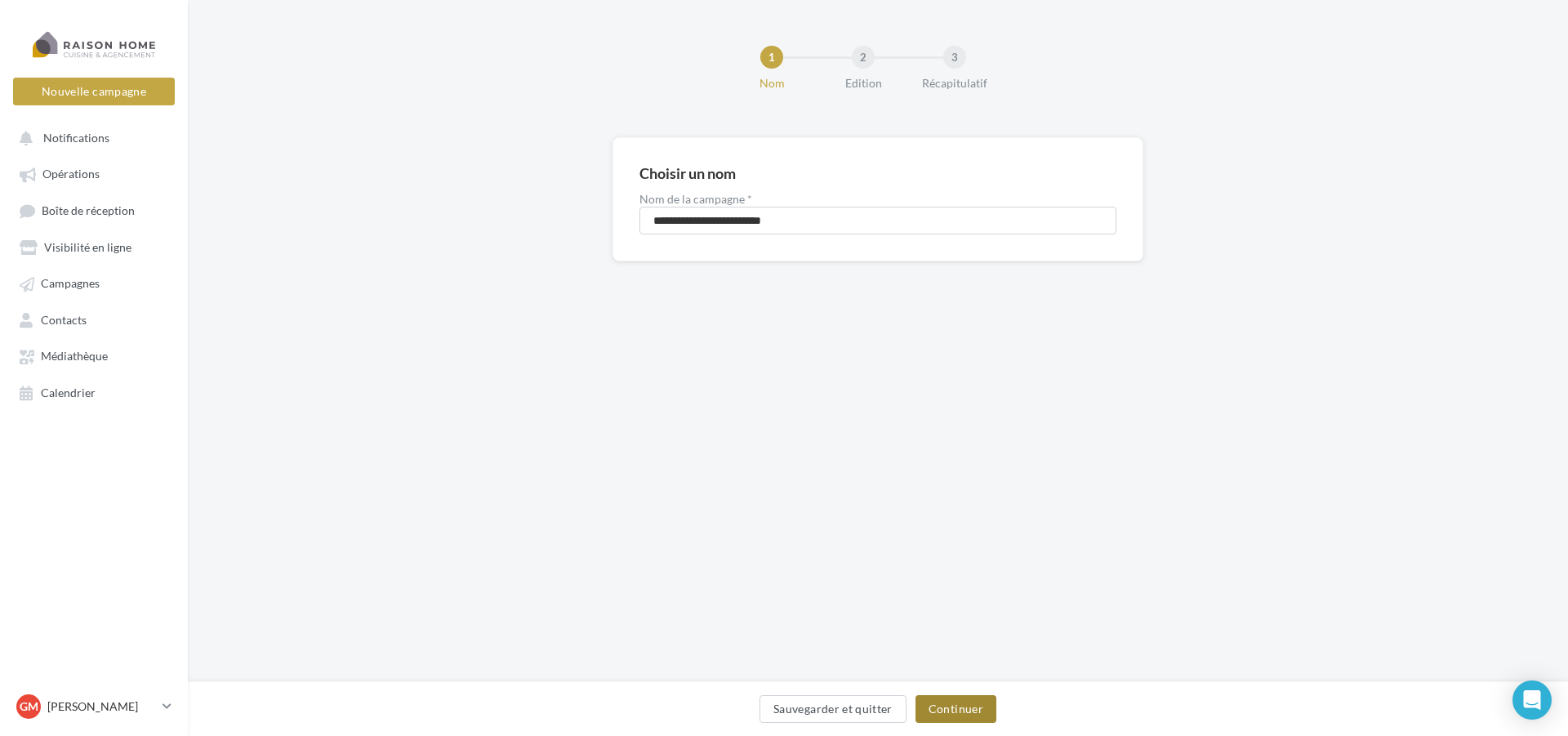
click at [962, 717] on button "Continuer" at bounding box center [956, 708] width 80 height 28
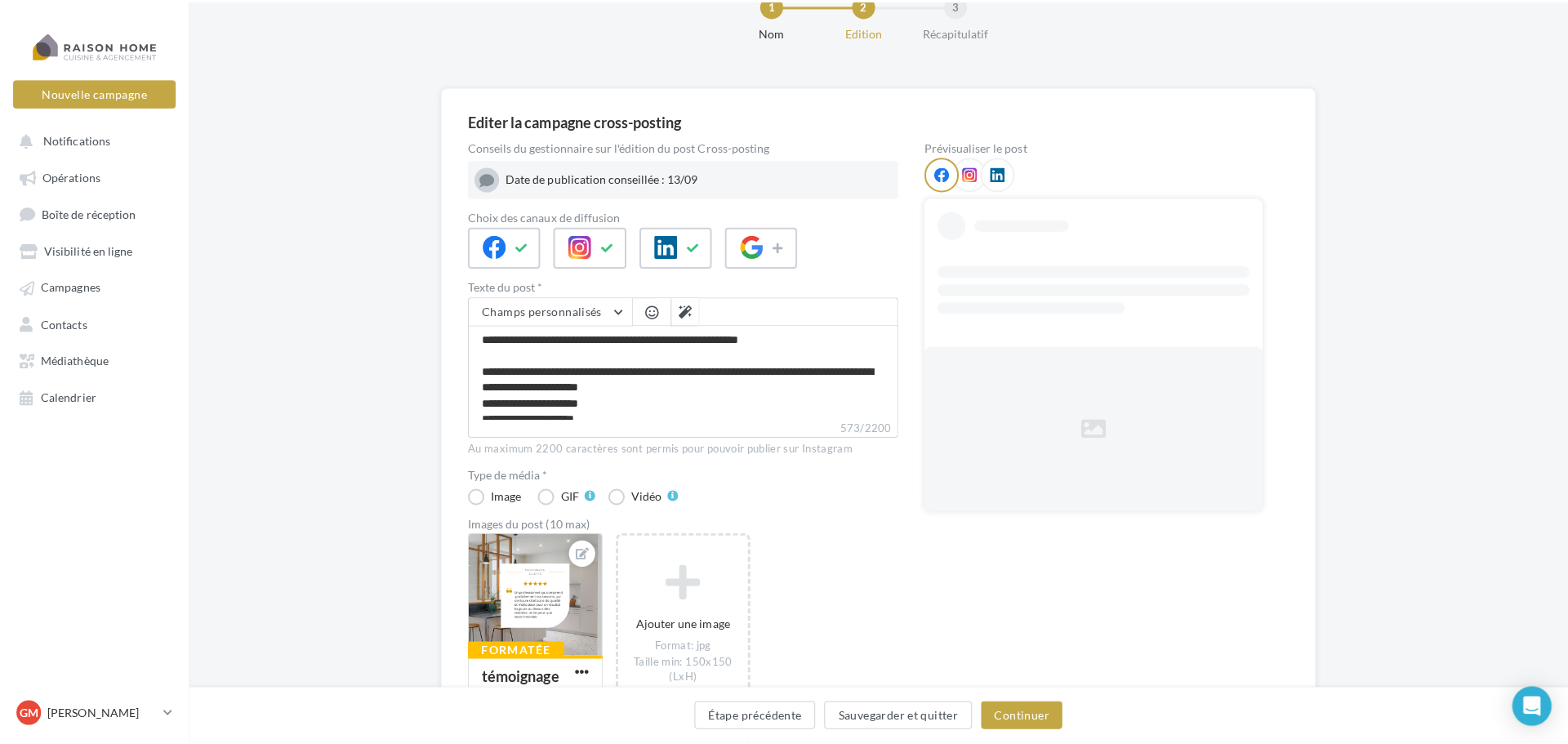
scroll to position [81, 0]
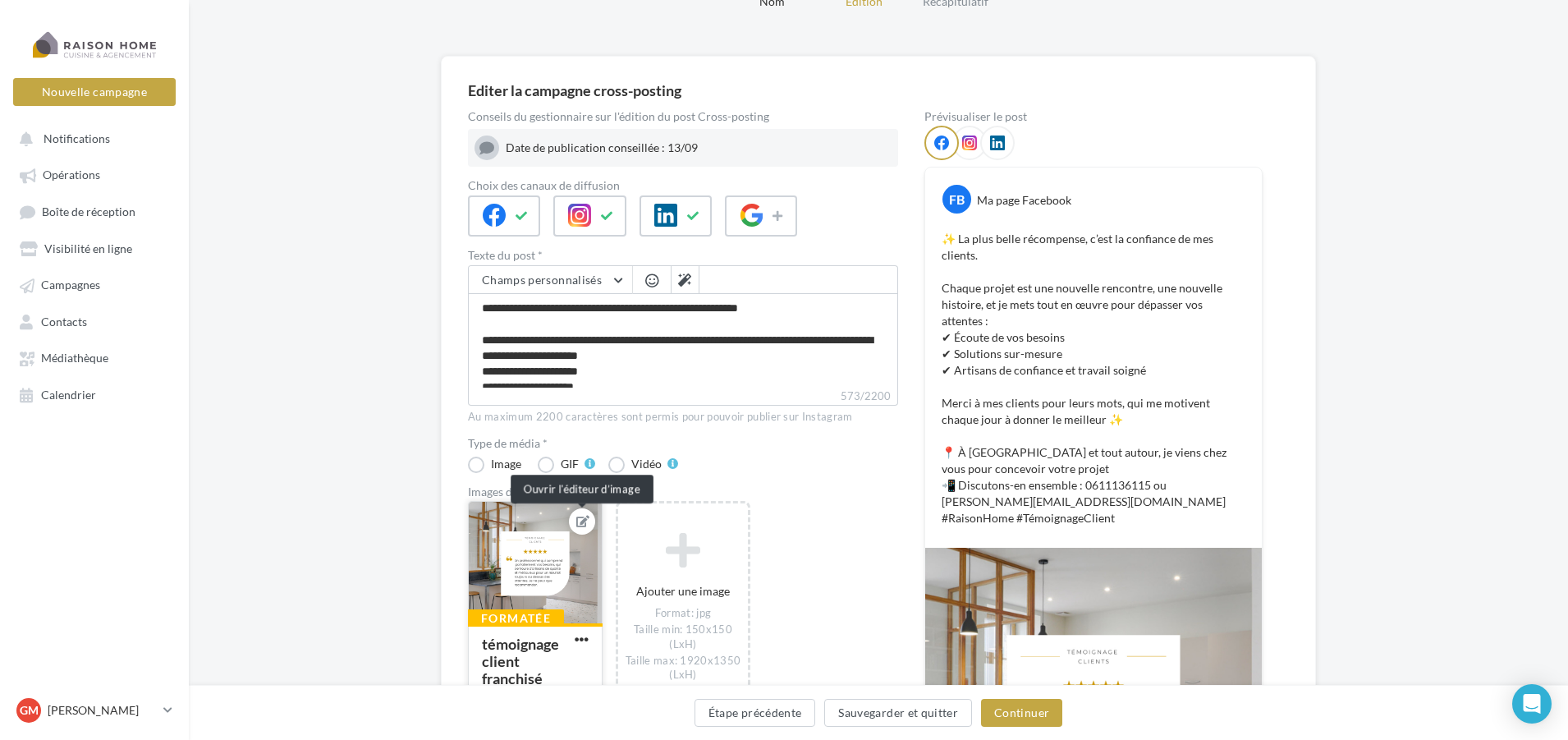
click at [581, 525] on icon at bounding box center [583, 520] width 13 height 11
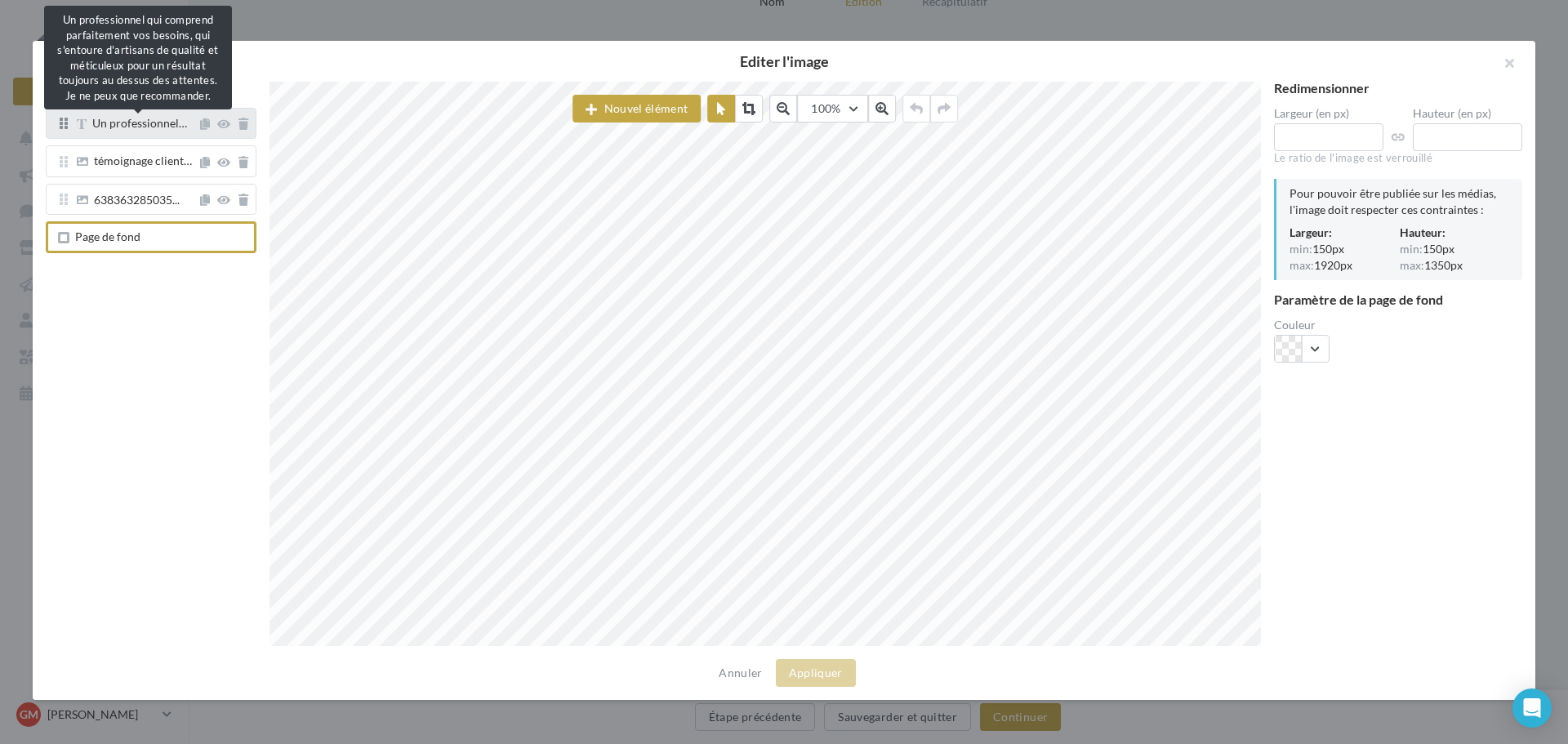
click at [147, 126] on span "Un professionnel…" at bounding box center [140, 123] width 95 height 14
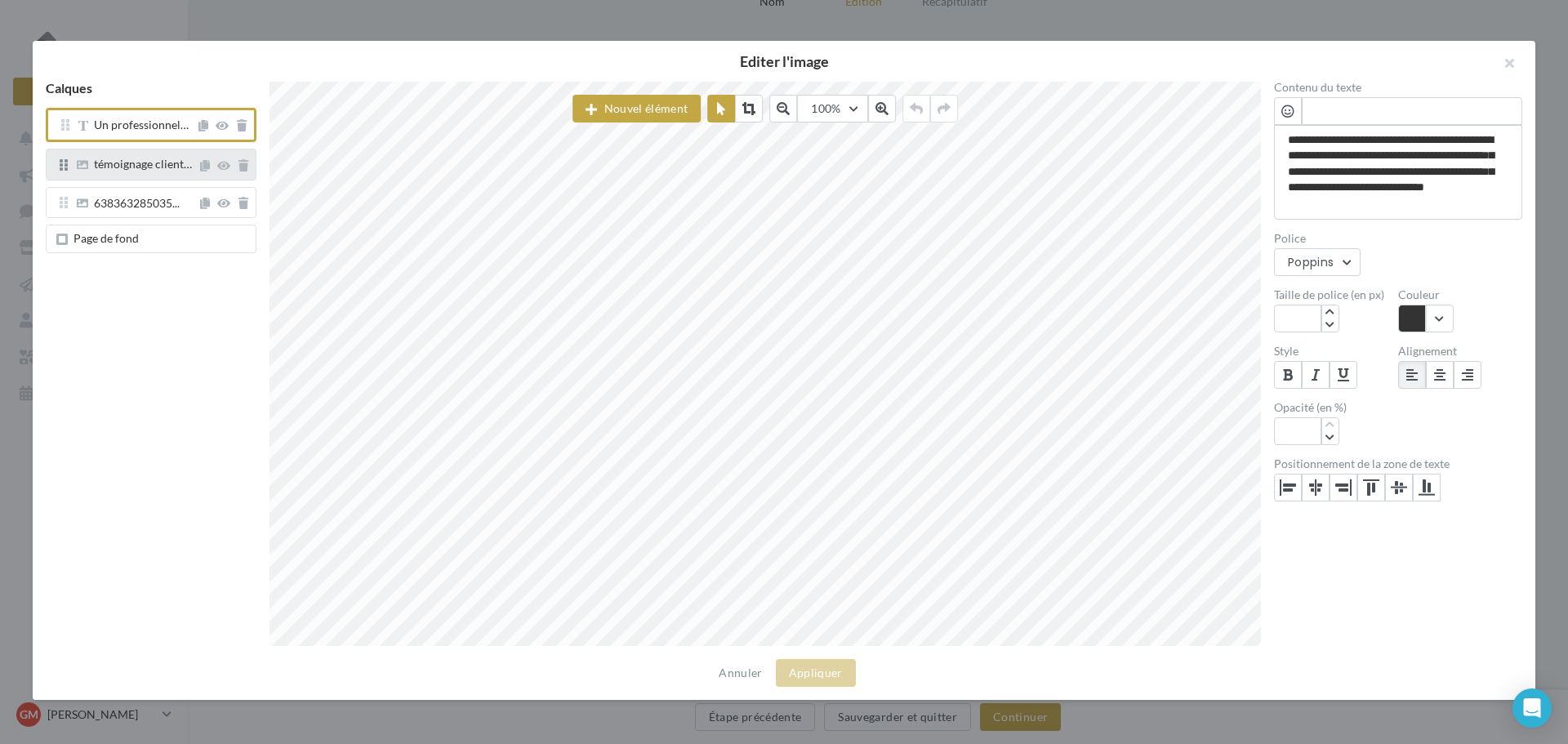
scroll to position [9, 64]
paste textarea
type textarea "**********"
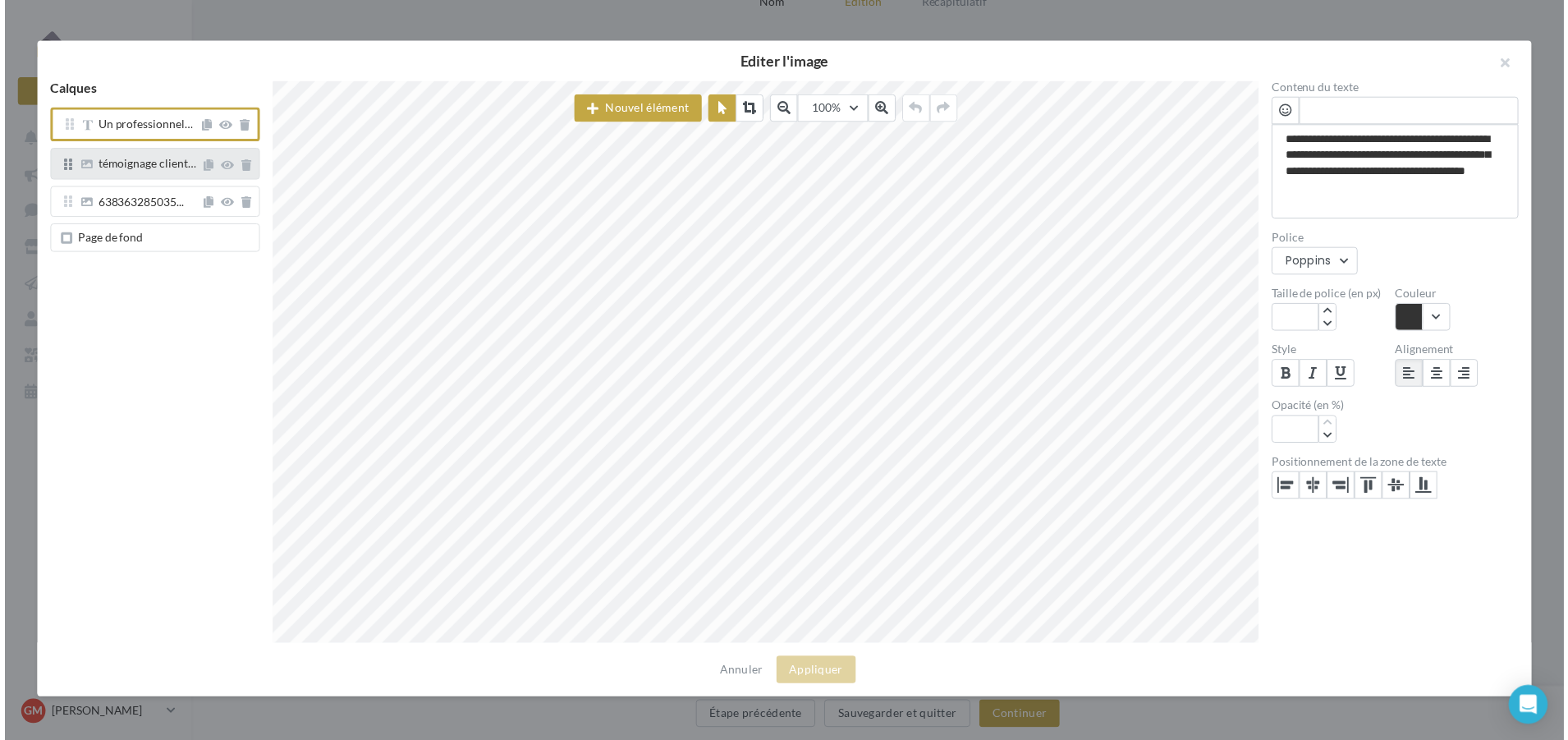
scroll to position [9, 49]
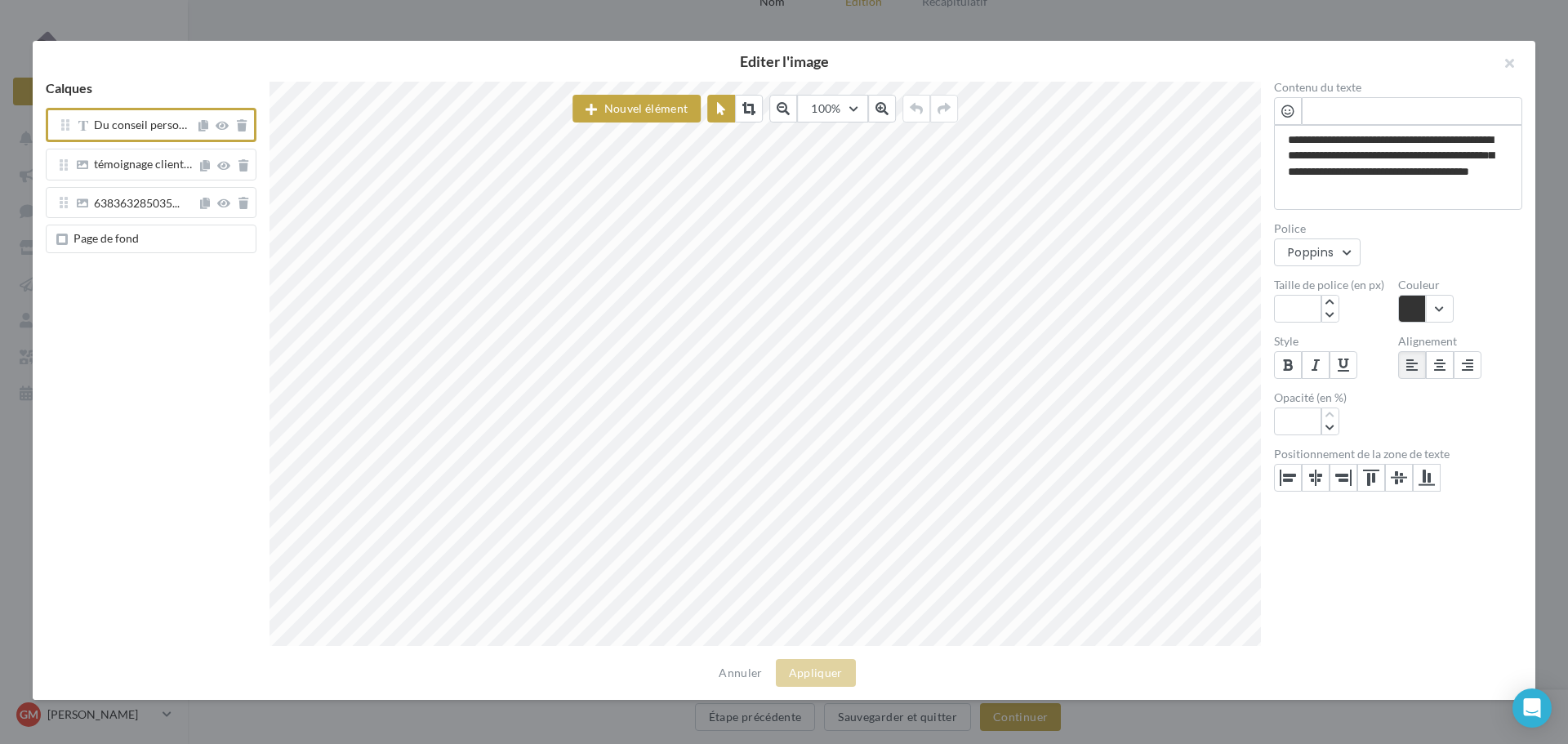
type textarea "**********"
click at [194, 263] on div "Du conseil perso… témoignage client… 638363285035... Page de fond" at bounding box center [152, 186] width 237 height 158
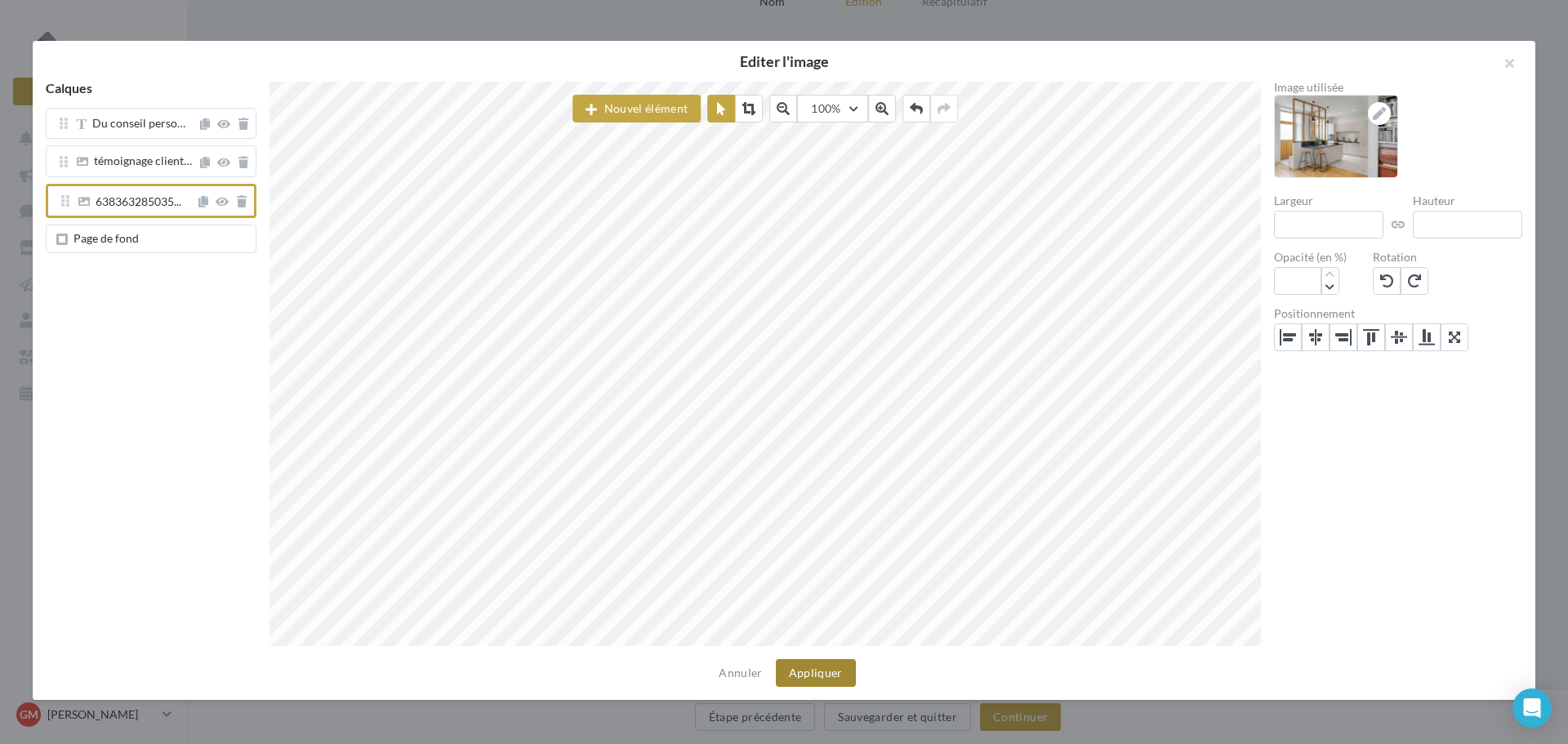
click at [830, 666] on button "Appliquer" at bounding box center [816, 673] width 80 height 28
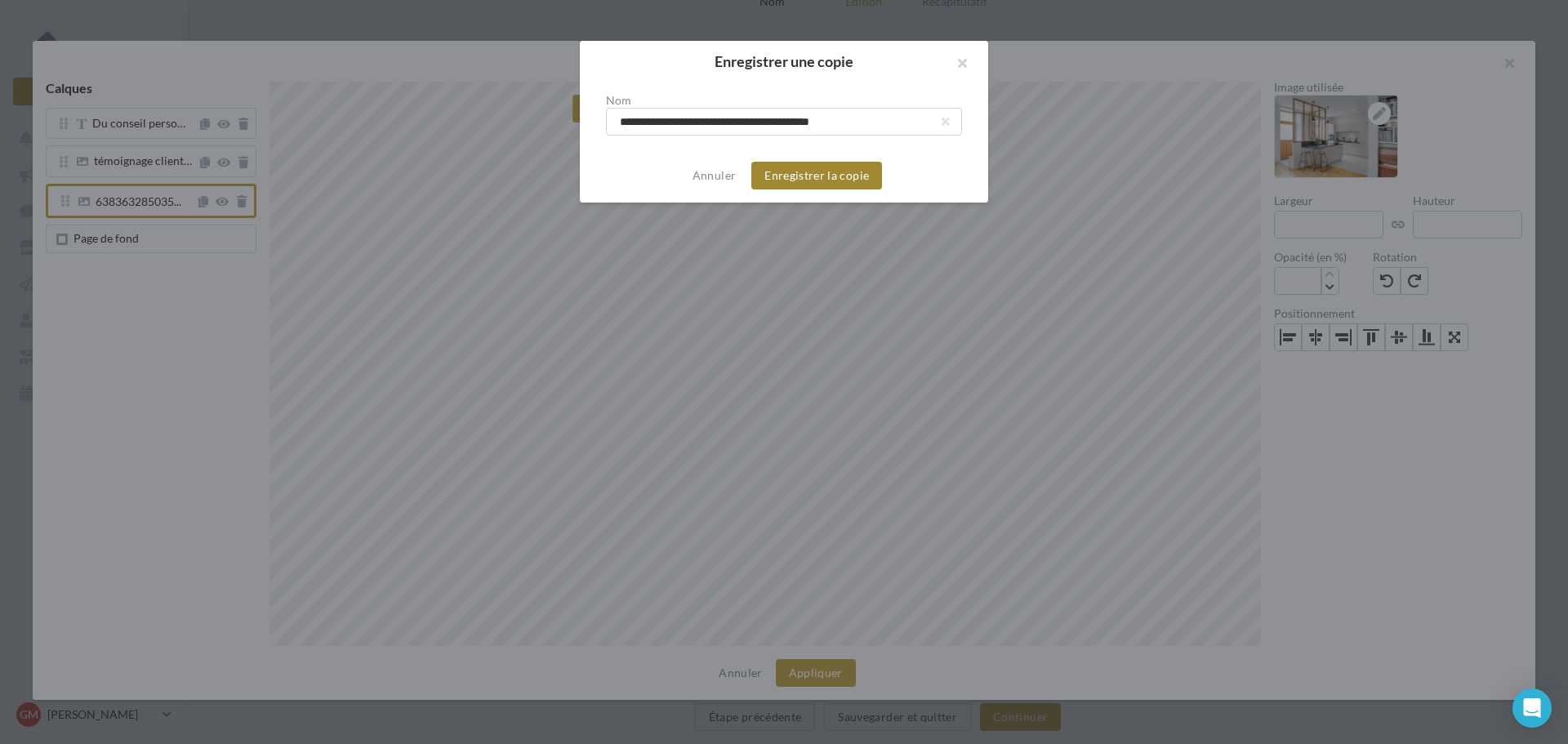
click at [818, 170] on button "Enregistrer la copie" at bounding box center [817, 175] width 130 height 28
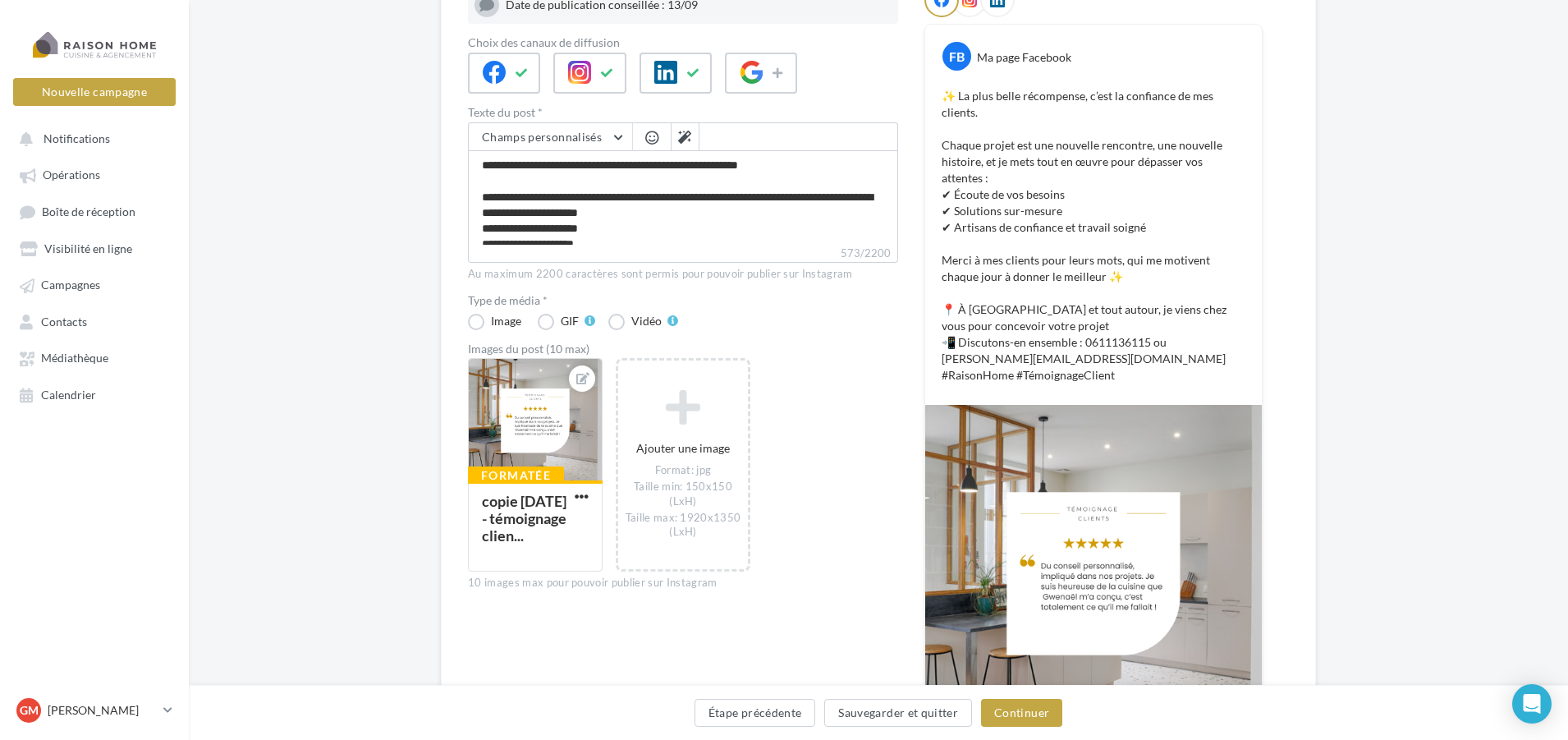
scroll to position [246, 0]
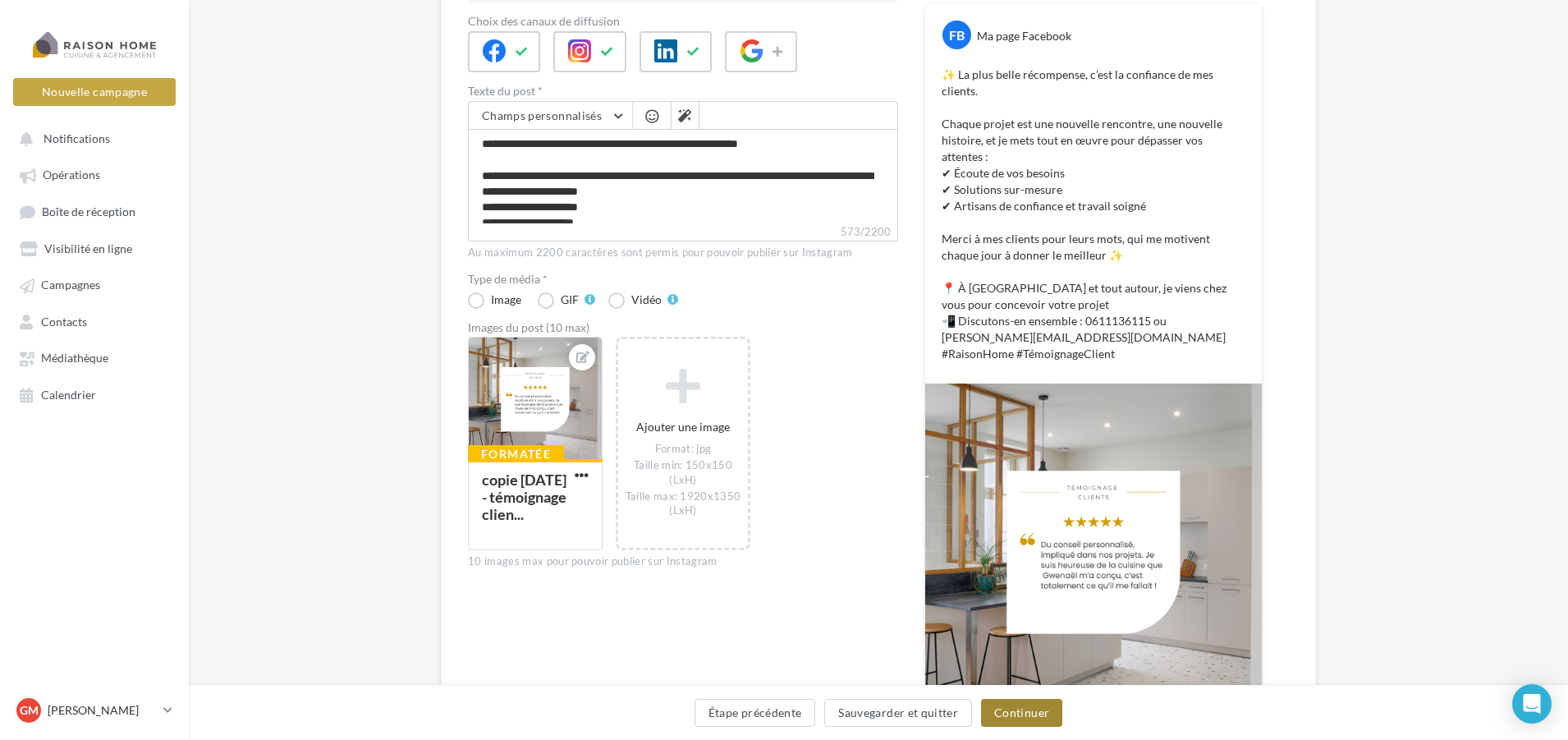
click at [1010, 704] on button "Continuer" at bounding box center [1021, 712] width 81 height 28
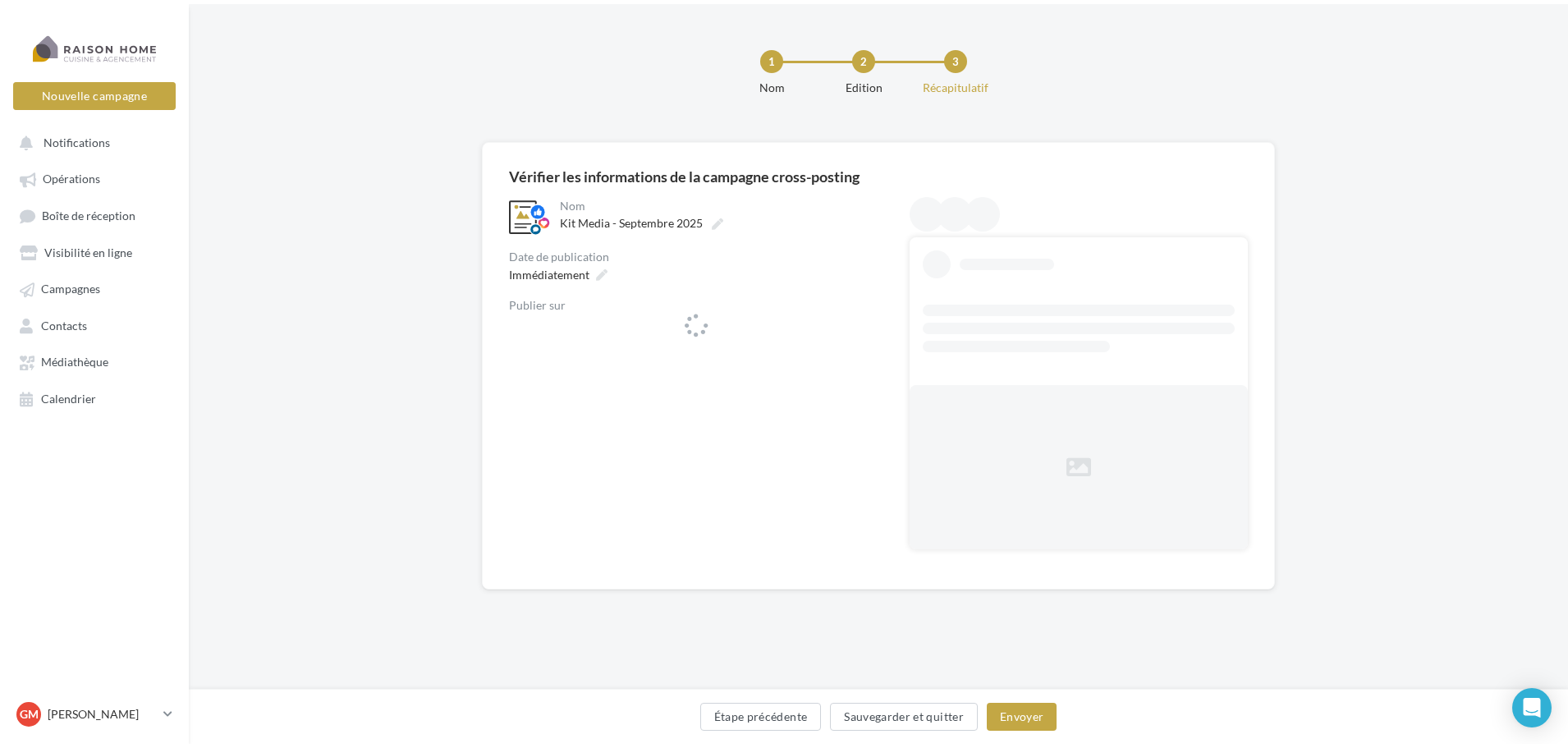
scroll to position [0, 0]
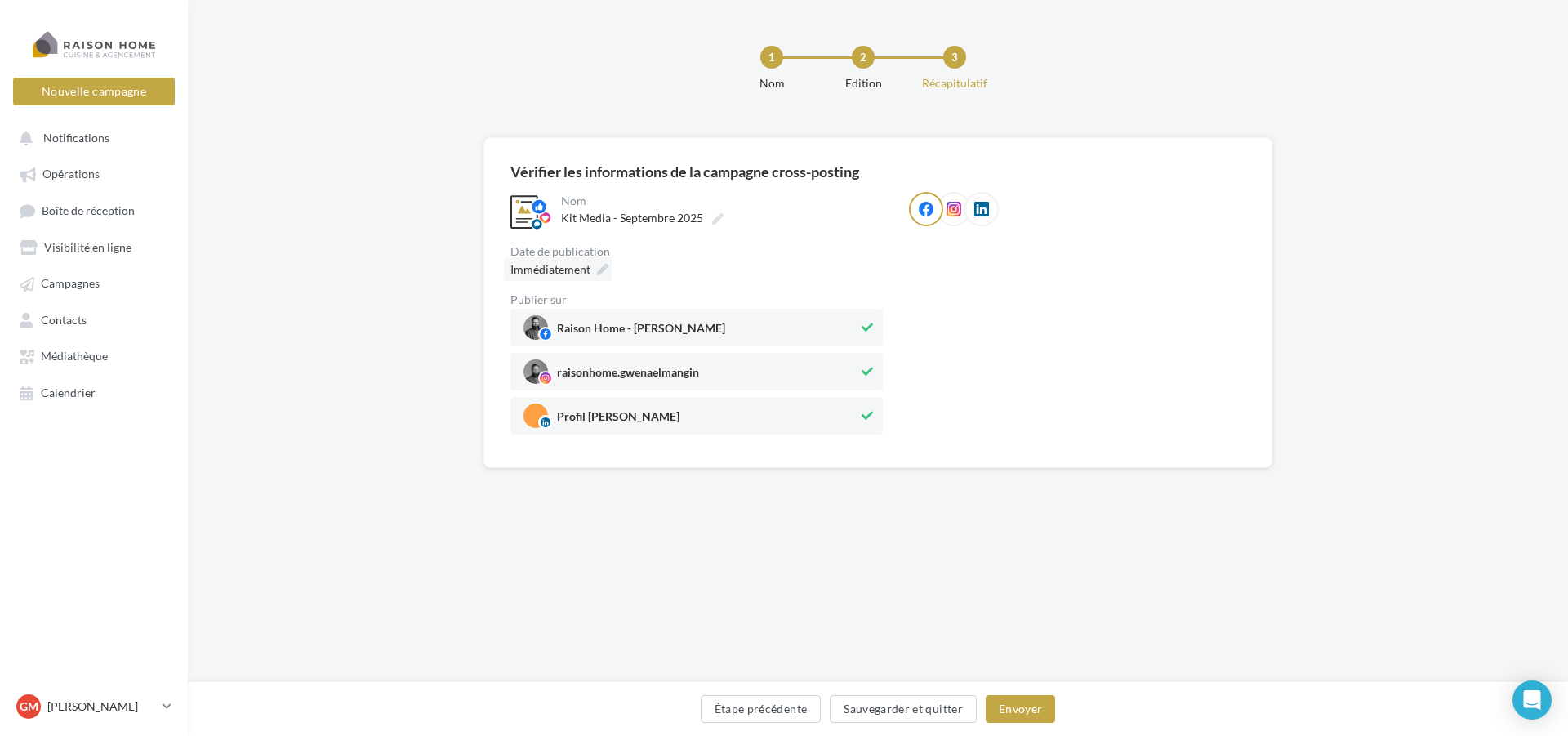
click at [585, 273] on span "Immédiatement" at bounding box center [551, 268] width 80 height 14
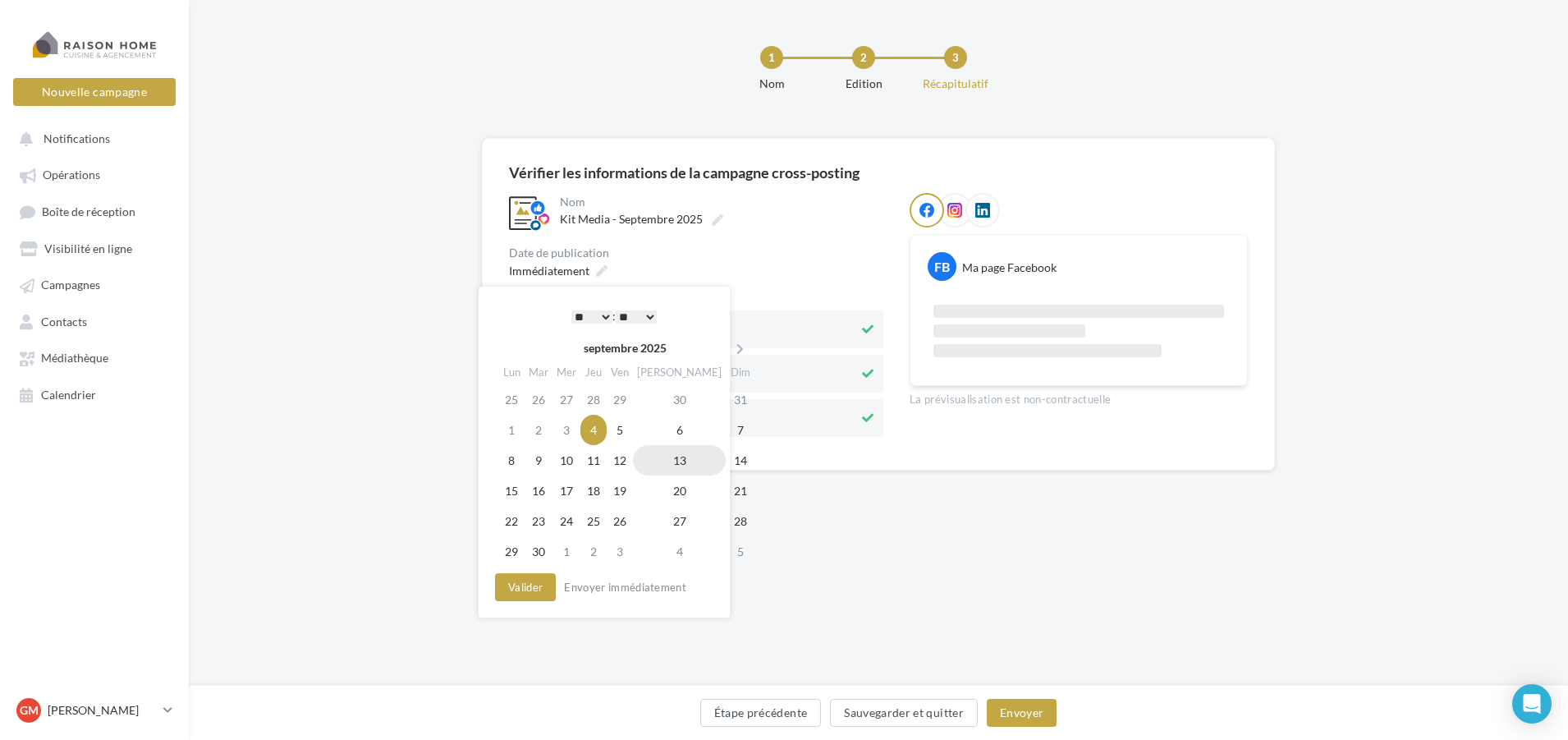
click at [655, 465] on td "13" at bounding box center [679, 461] width 93 height 31
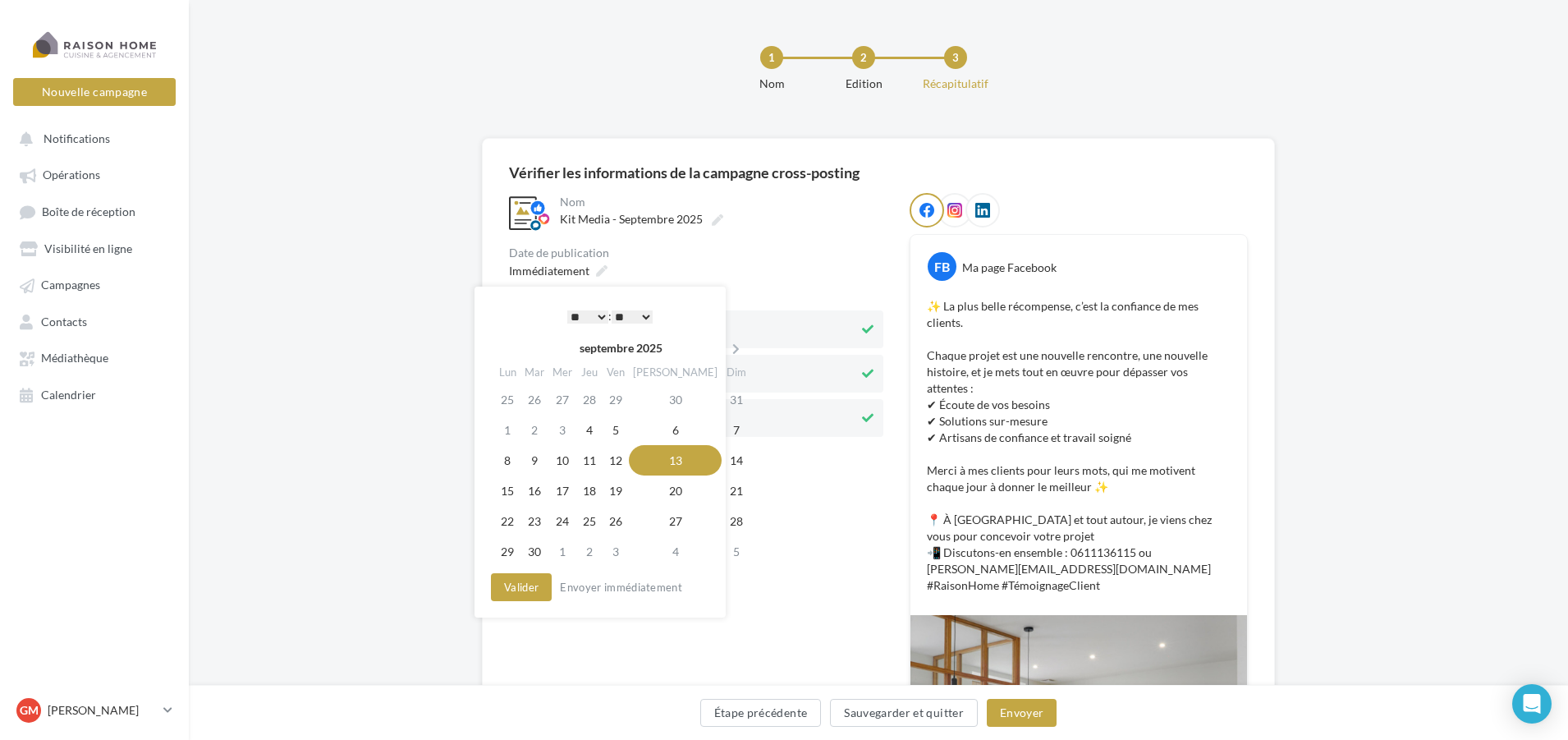
click at [598, 315] on select "* * * * * * * * * * ** ** ** ** ** ** ** ** ** ** ** ** ** **" at bounding box center [588, 316] width 41 height 13
click at [531, 591] on button "Valider" at bounding box center [521, 587] width 60 height 28
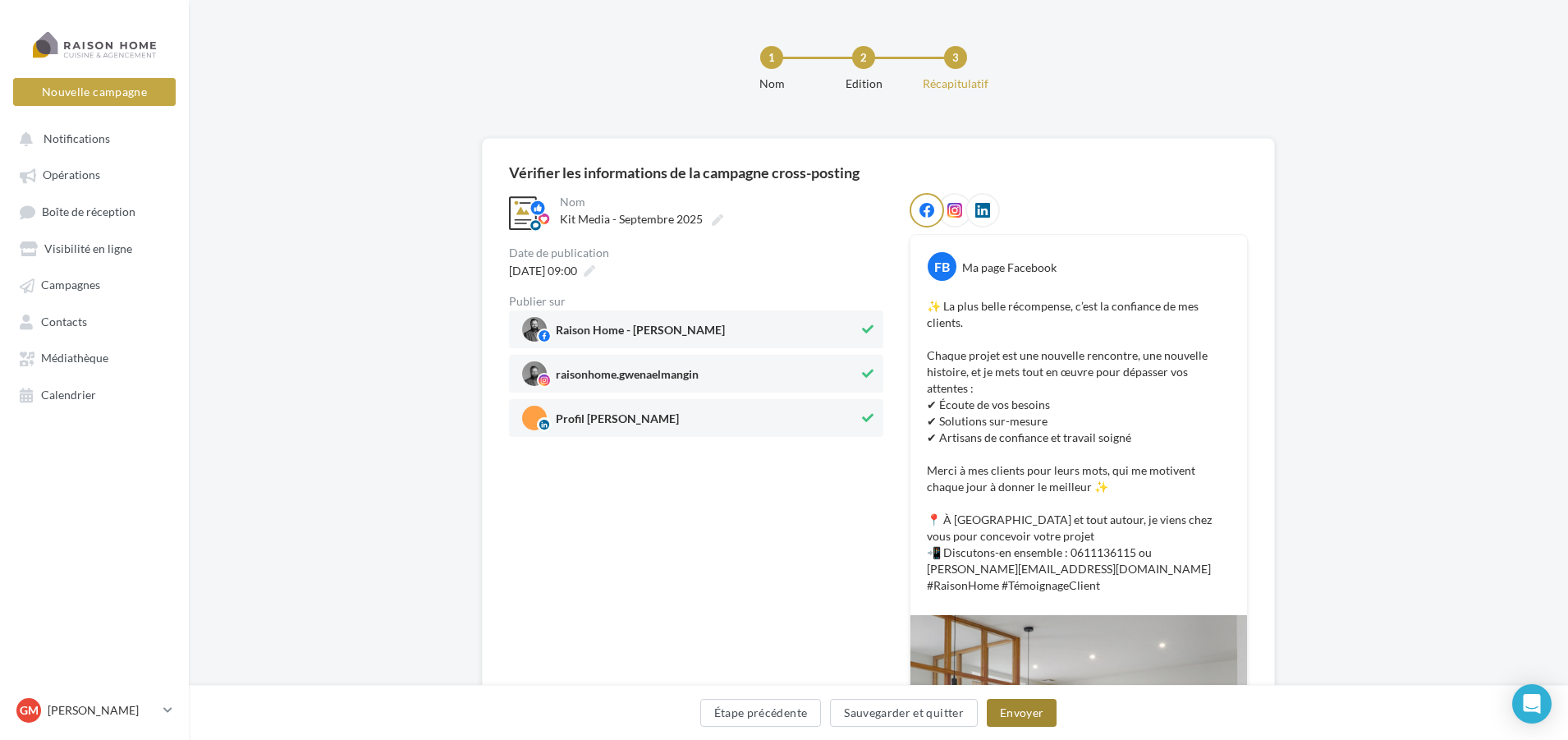
click at [1017, 723] on button "Envoyer" at bounding box center [1022, 712] width 70 height 28
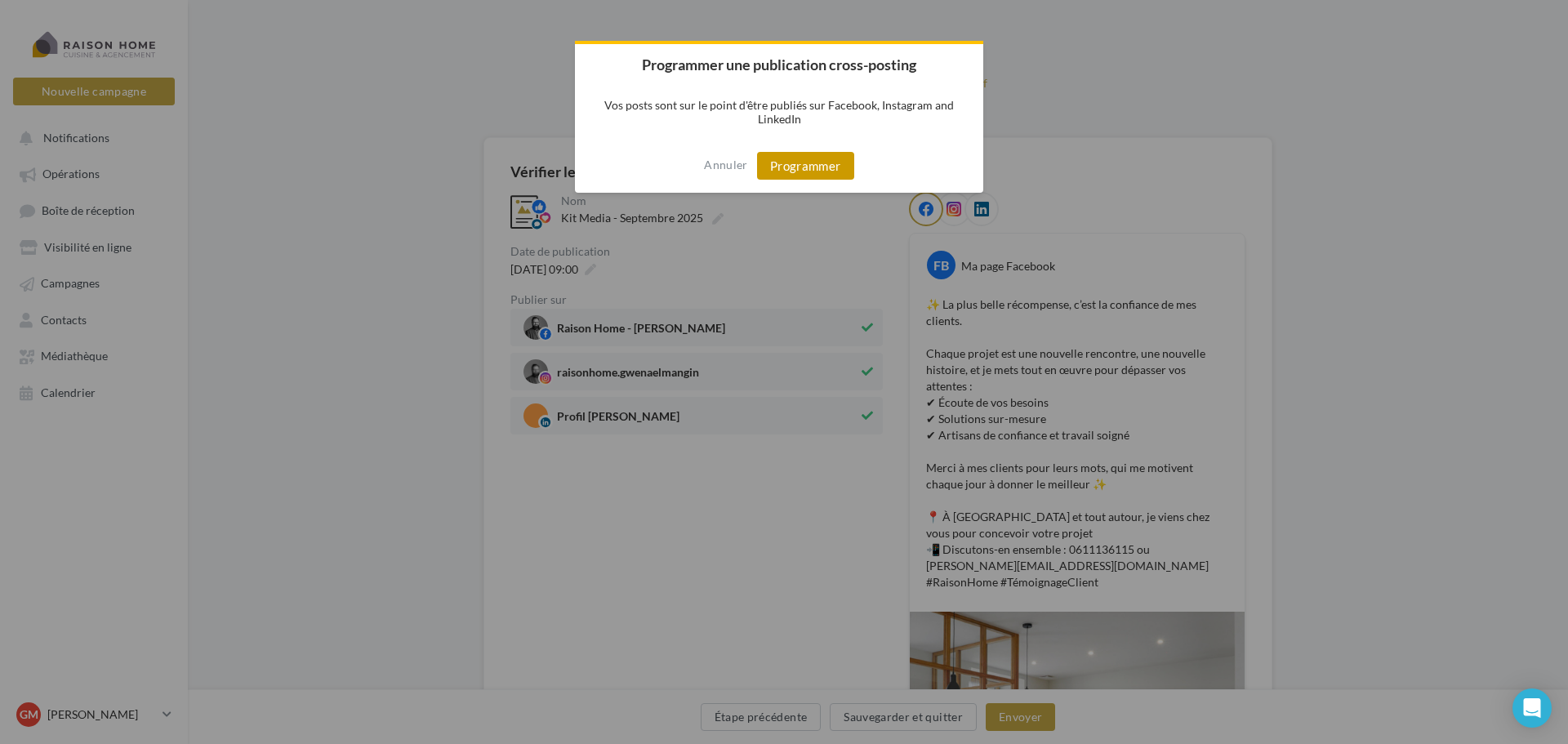
click at [814, 164] on button "Programmer" at bounding box center [806, 165] width 97 height 28
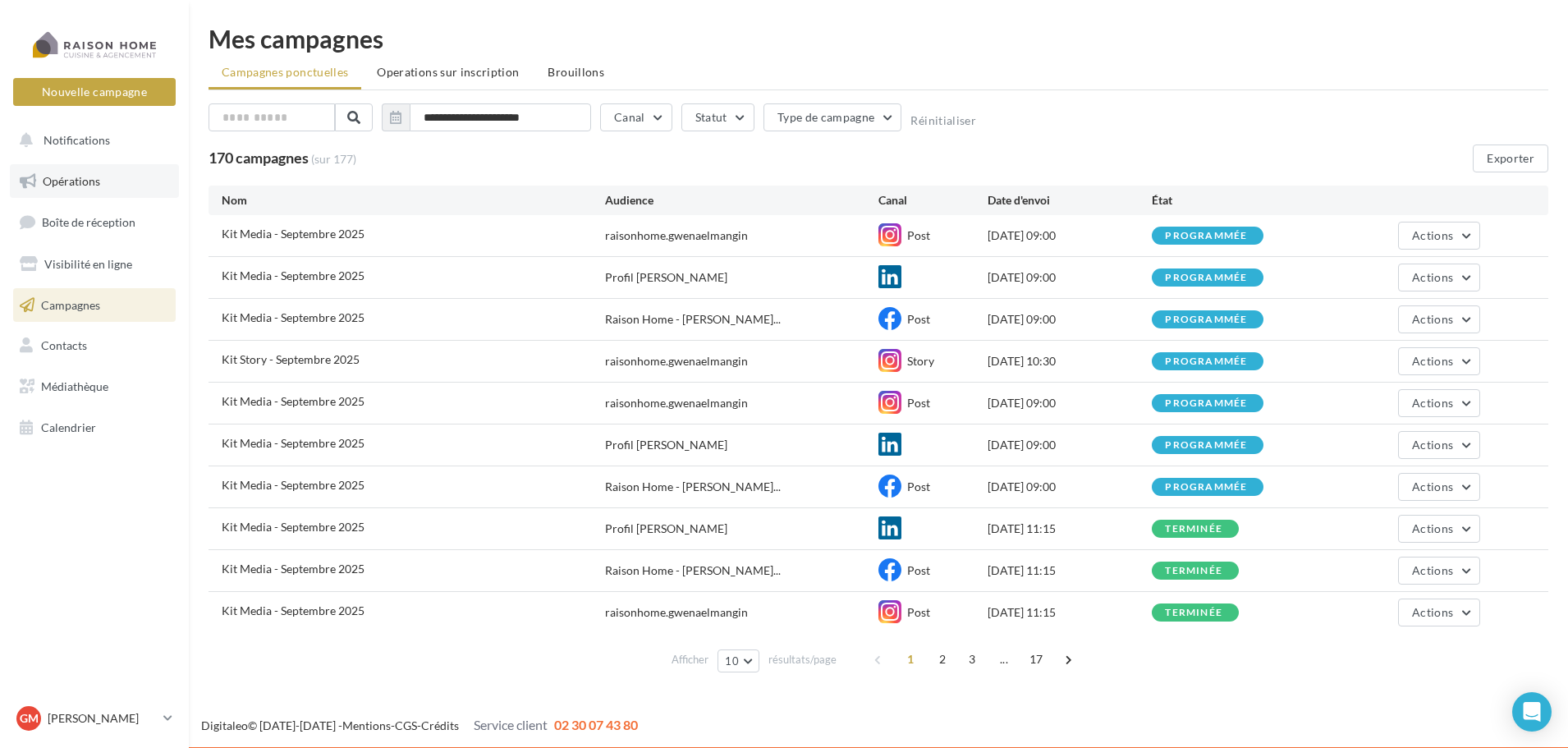
click at [83, 181] on span "Opérations" at bounding box center [71, 181] width 57 height 14
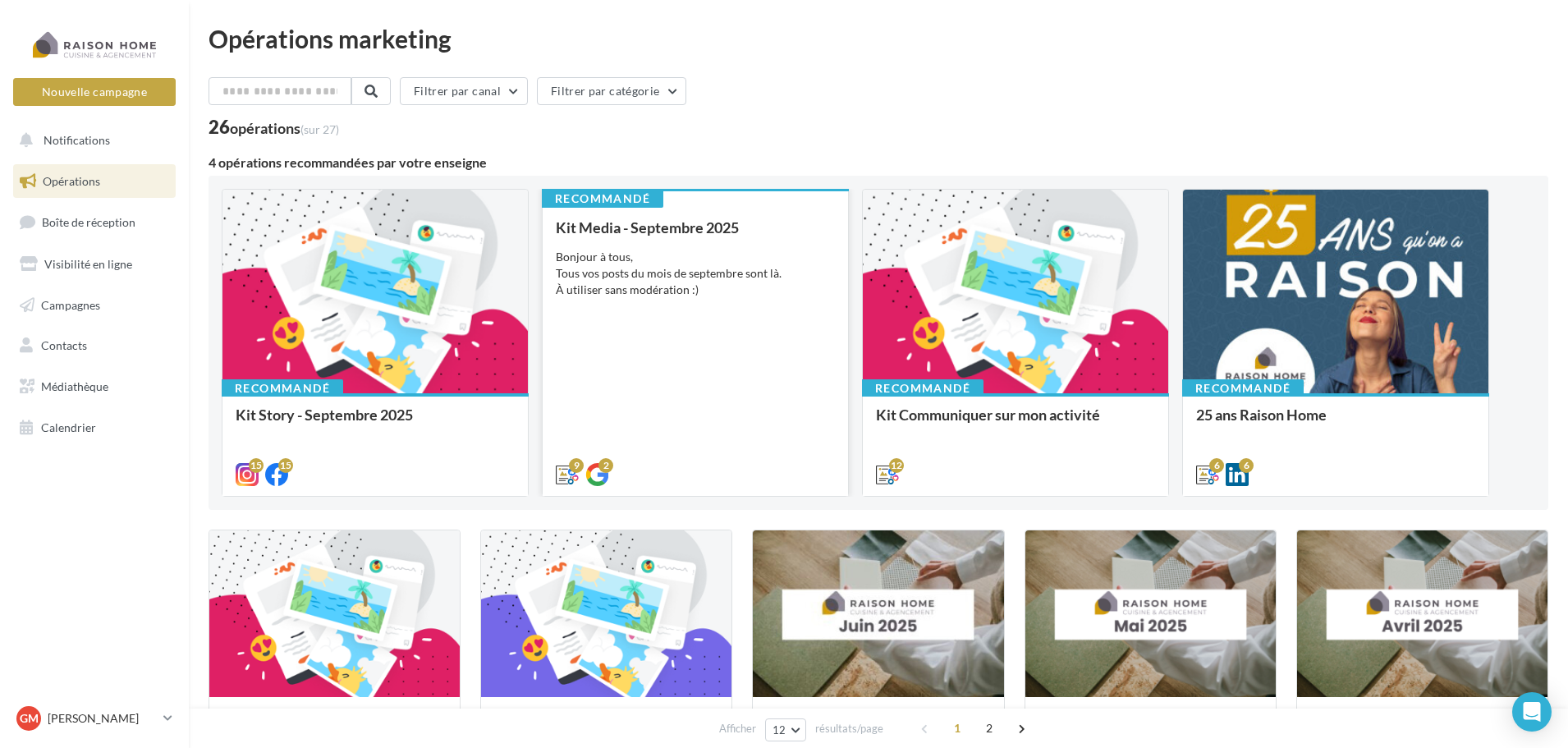
click at [699, 295] on div "Bonjour à tous, Tous vos posts du mois de septembre sont là. À utiliser sans mo…" at bounding box center [696, 273] width 279 height 49
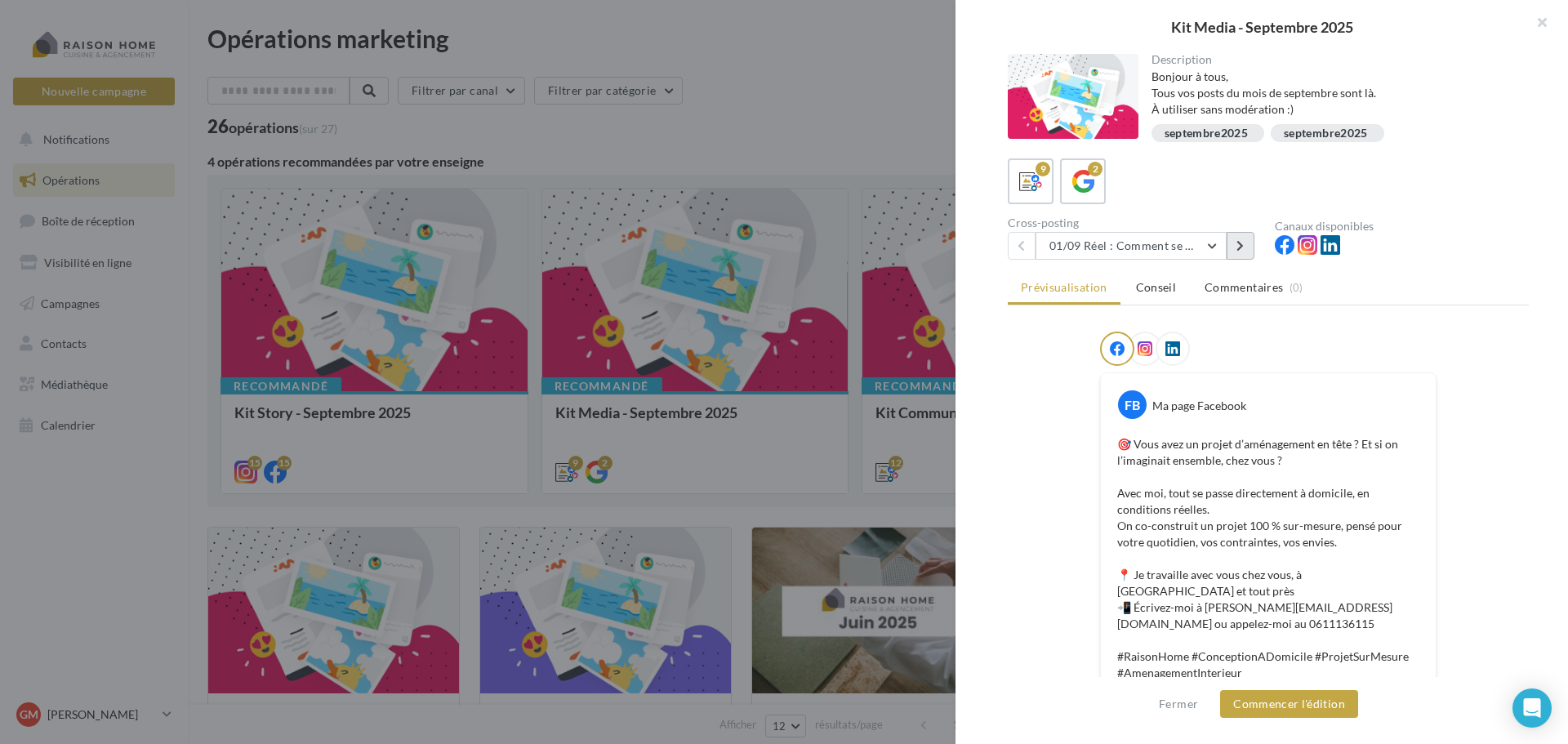
click at [1244, 246] on icon at bounding box center [1240, 245] width 8 height 11
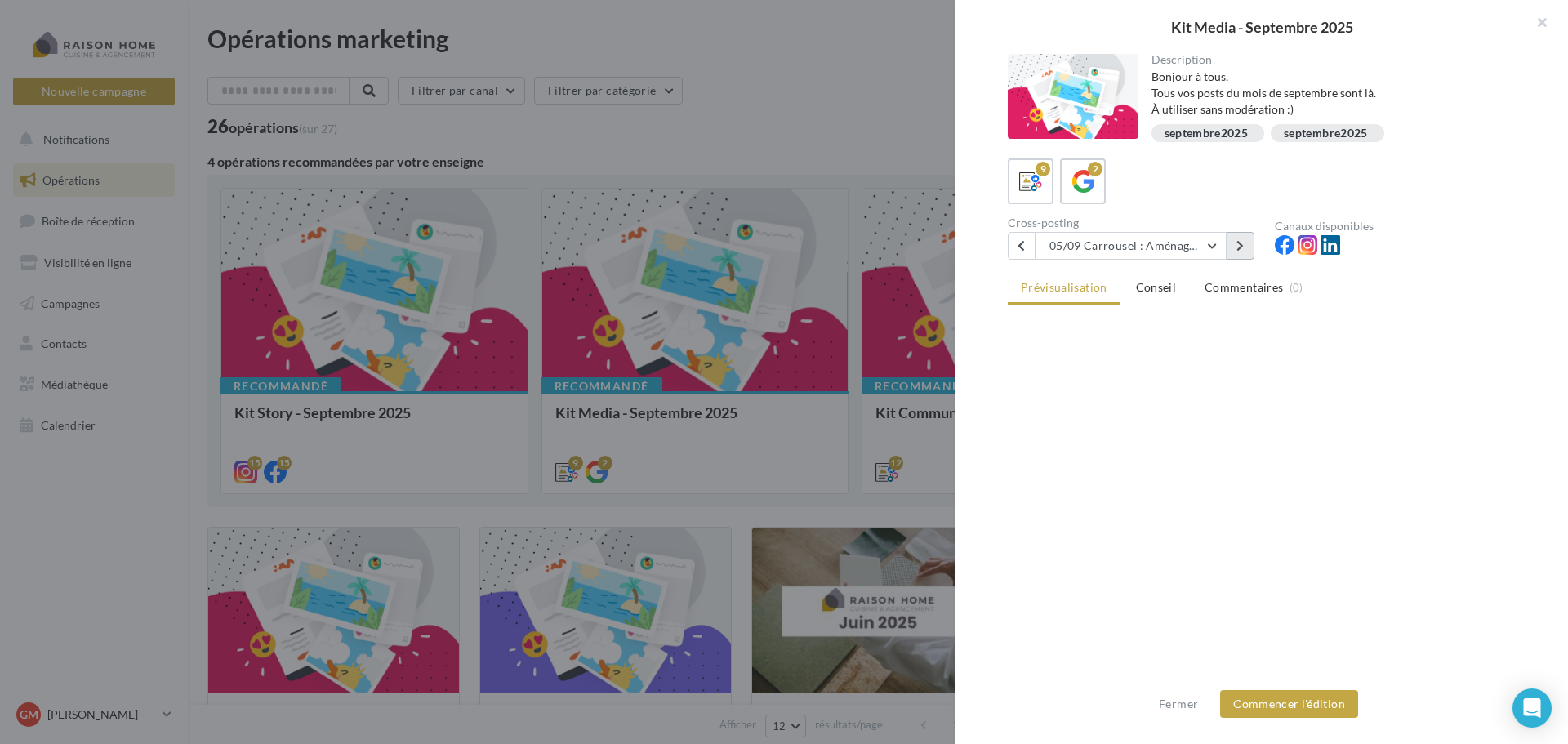
click at [1244, 246] on icon at bounding box center [1240, 245] width 8 height 11
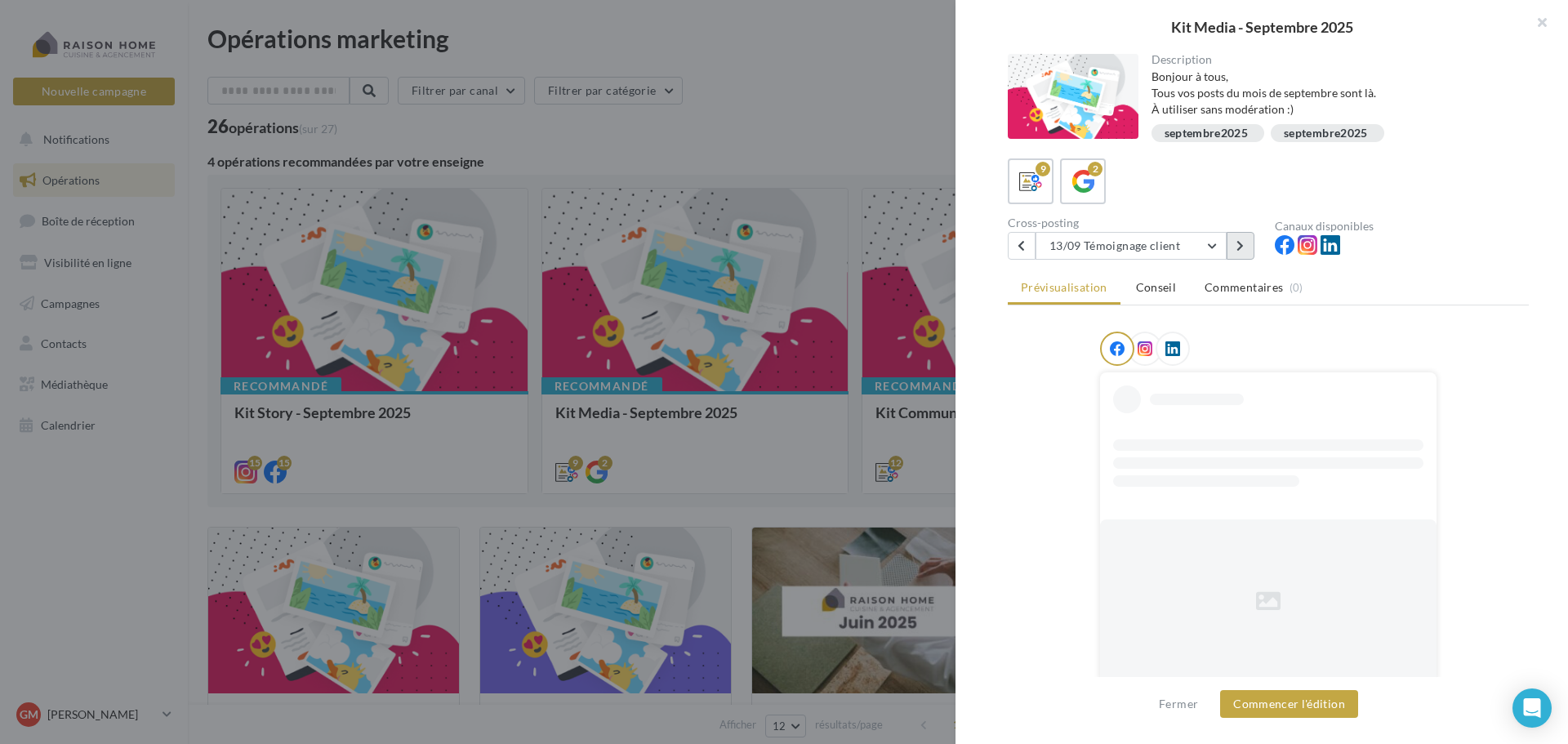
click at [1244, 246] on icon at bounding box center [1240, 245] width 8 height 11
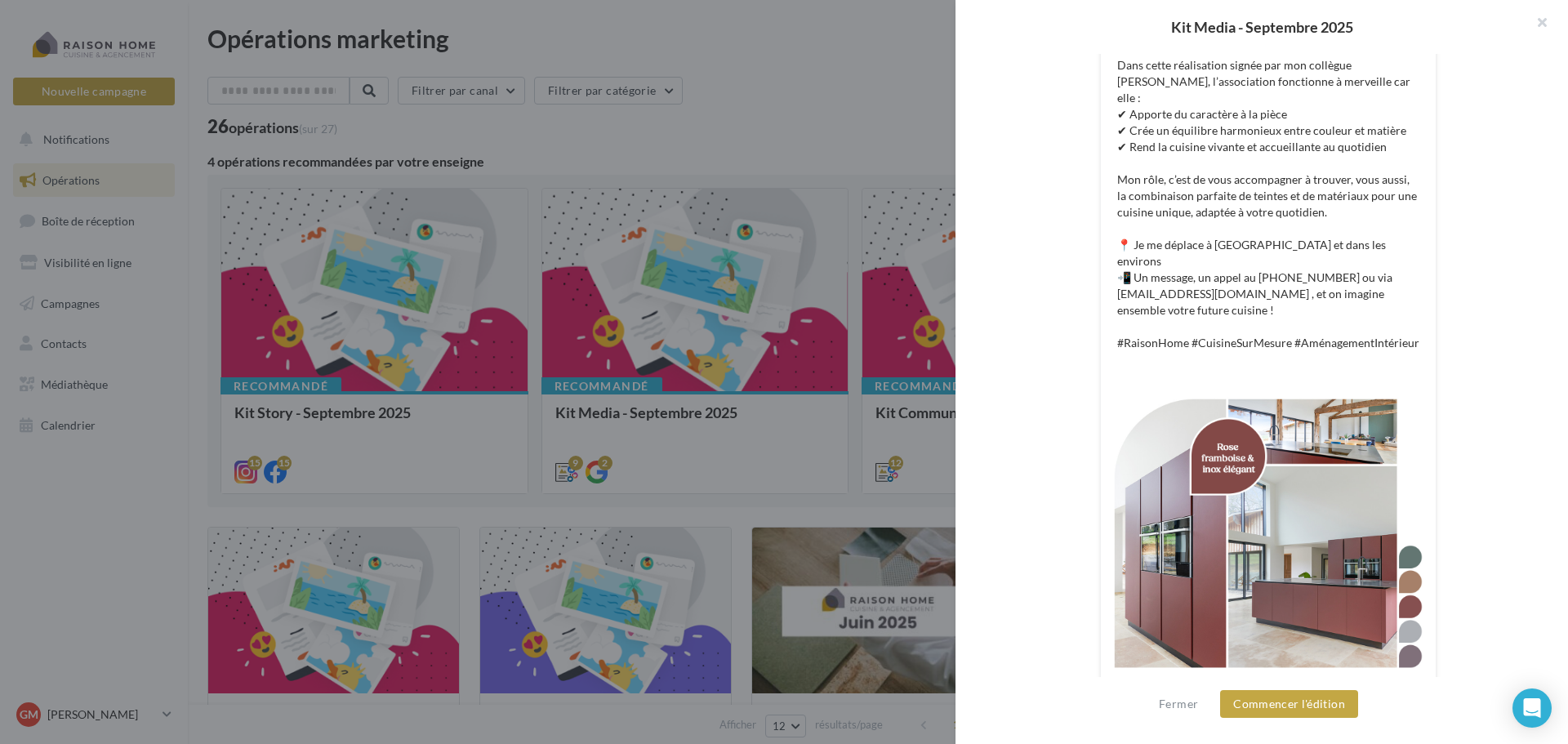
scroll to position [433, 0]
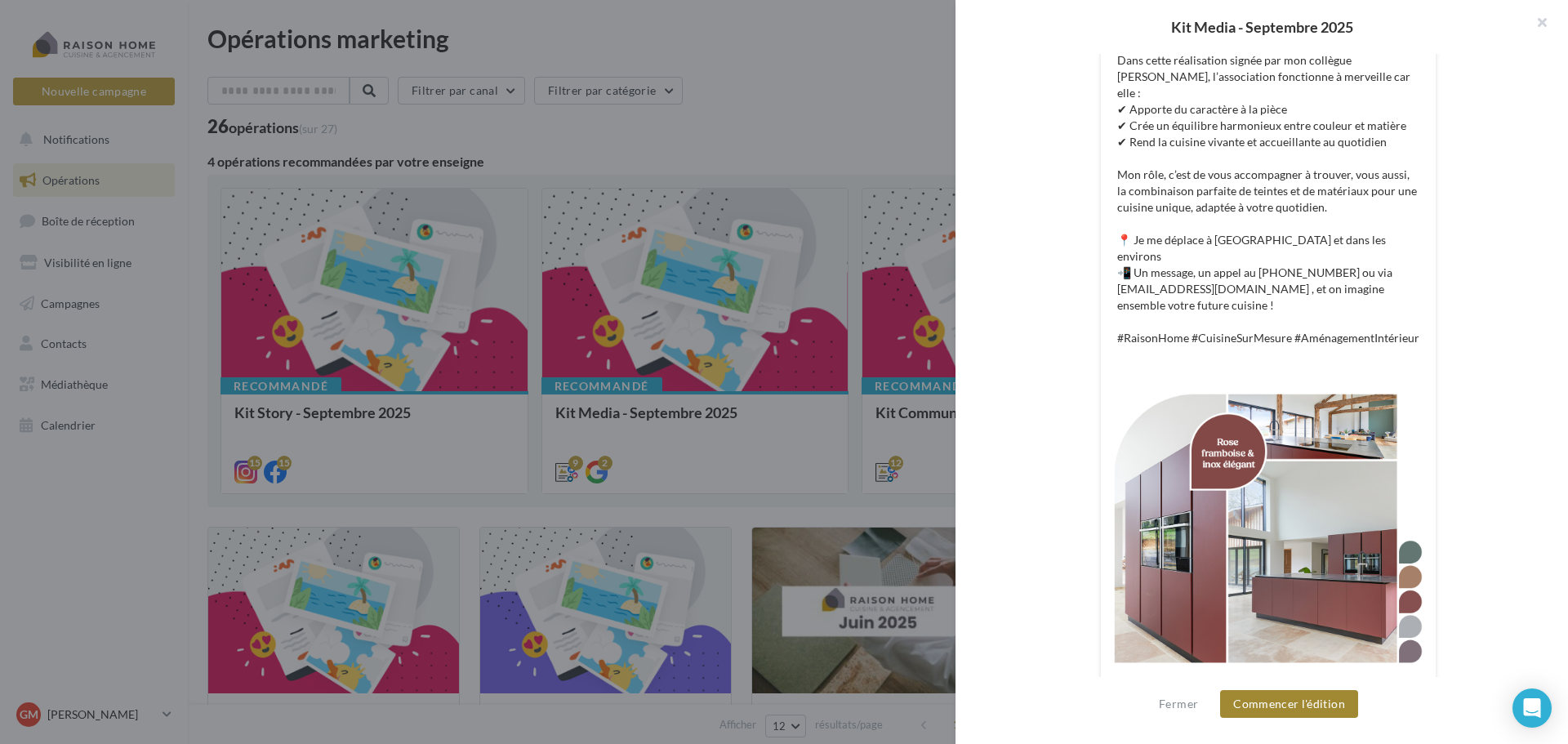
click at [1275, 706] on button "Commencer l'édition" at bounding box center [1288, 704] width 138 height 28
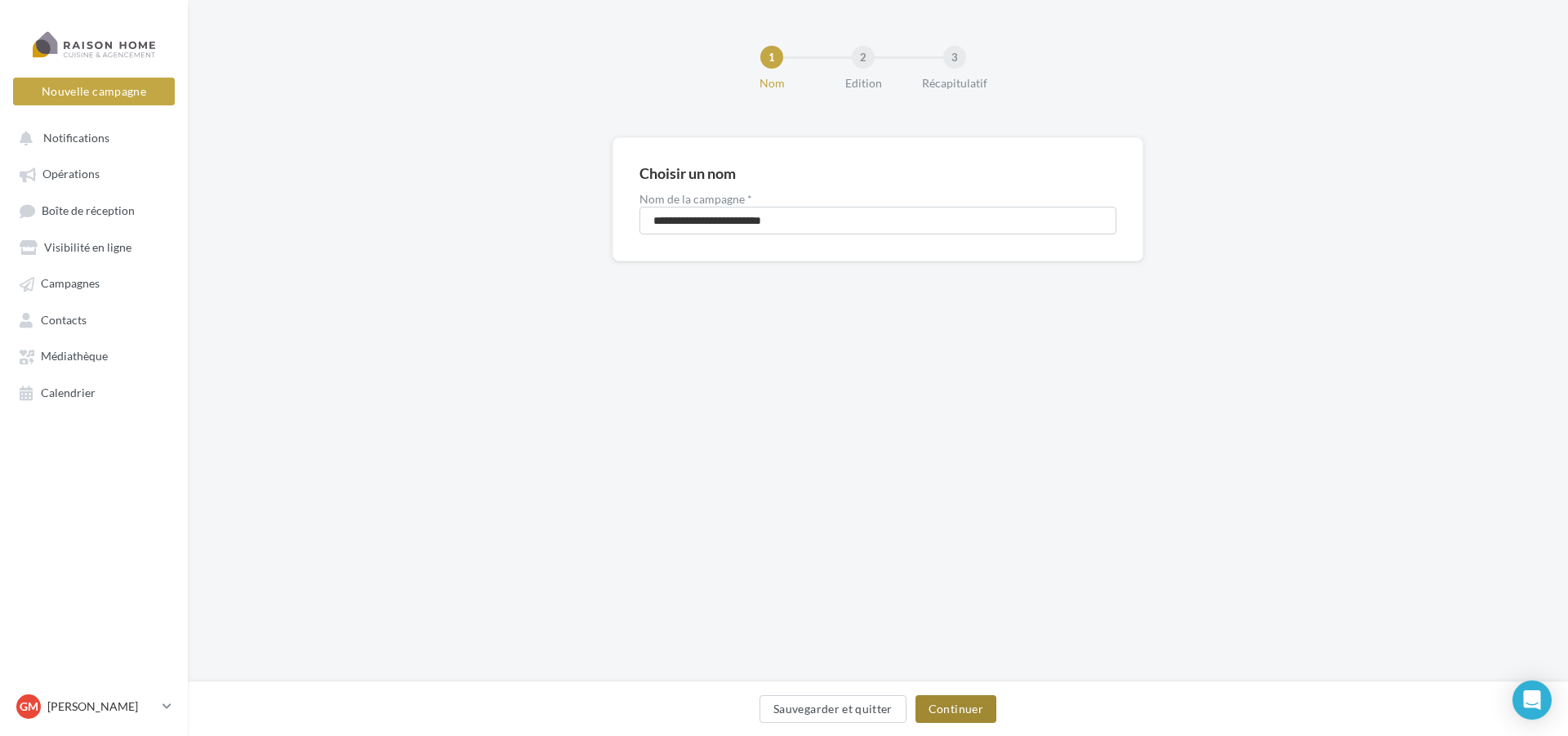
click at [967, 713] on button "Continuer" at bounding box center [956, 708] width 80 height 28
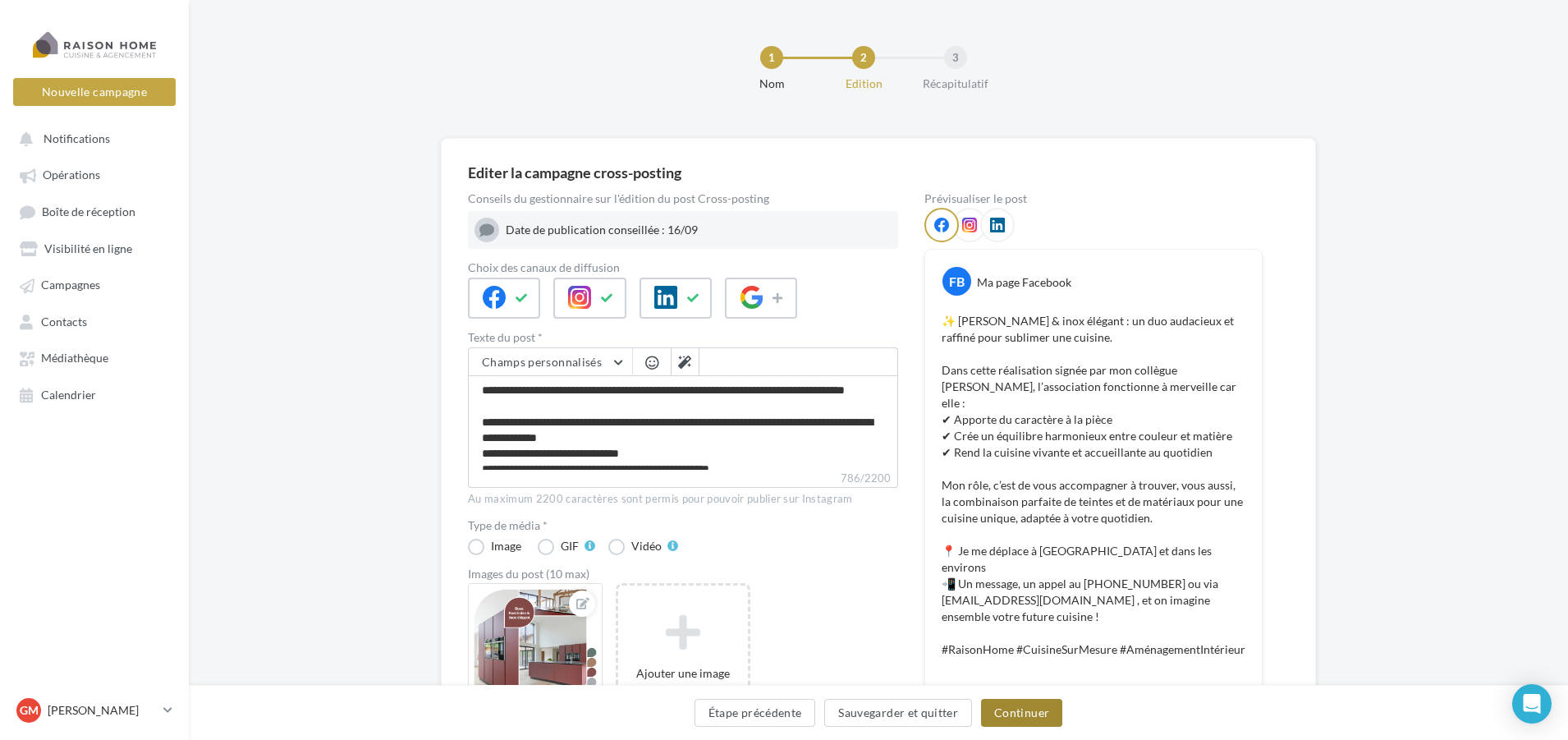
click at [1030, 712] on button "Continuer" at bounding box center [1021, 712] width 81 height 28
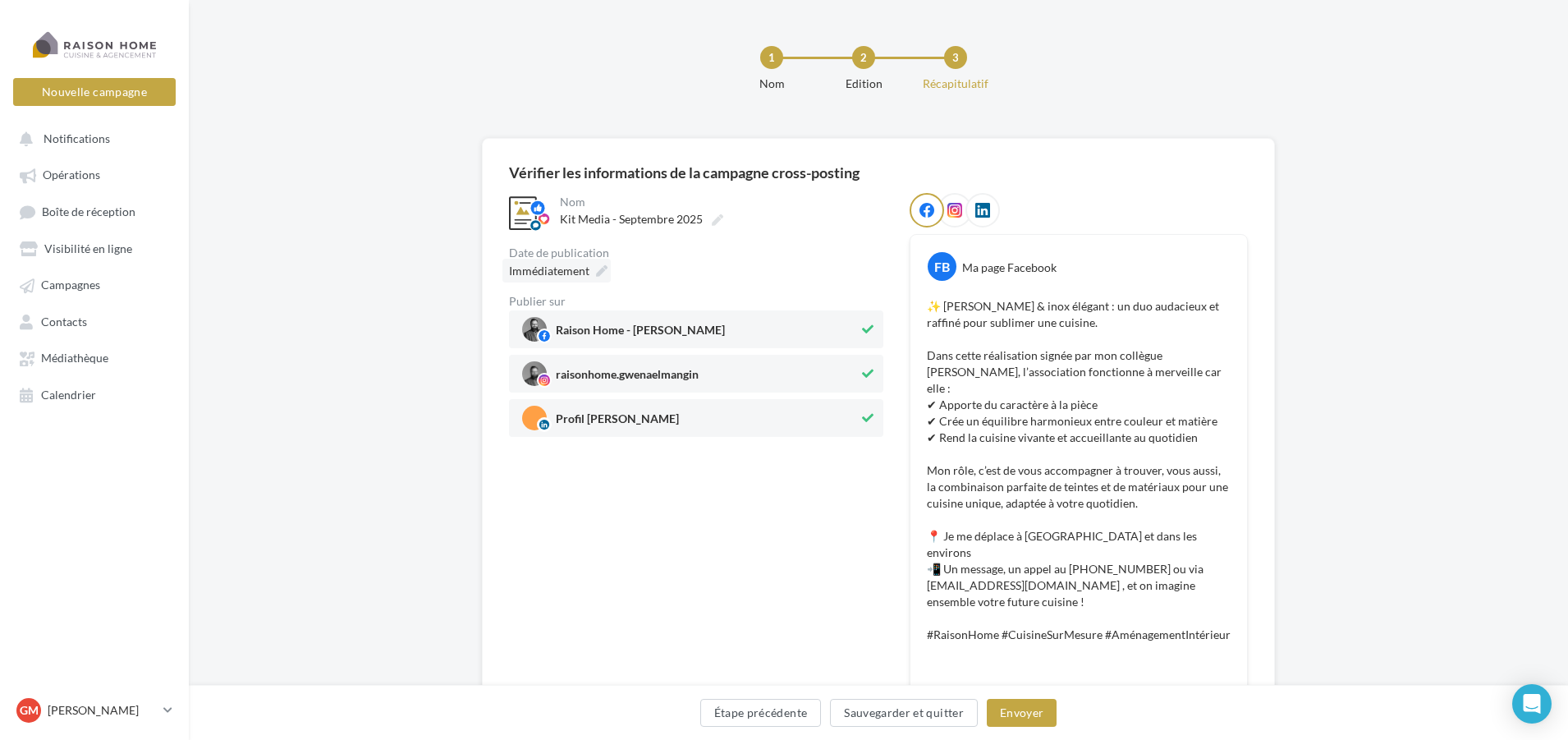
click at [541, 274] on span "Immédiatement" at bounding box center [549, 270] width 80 height 14
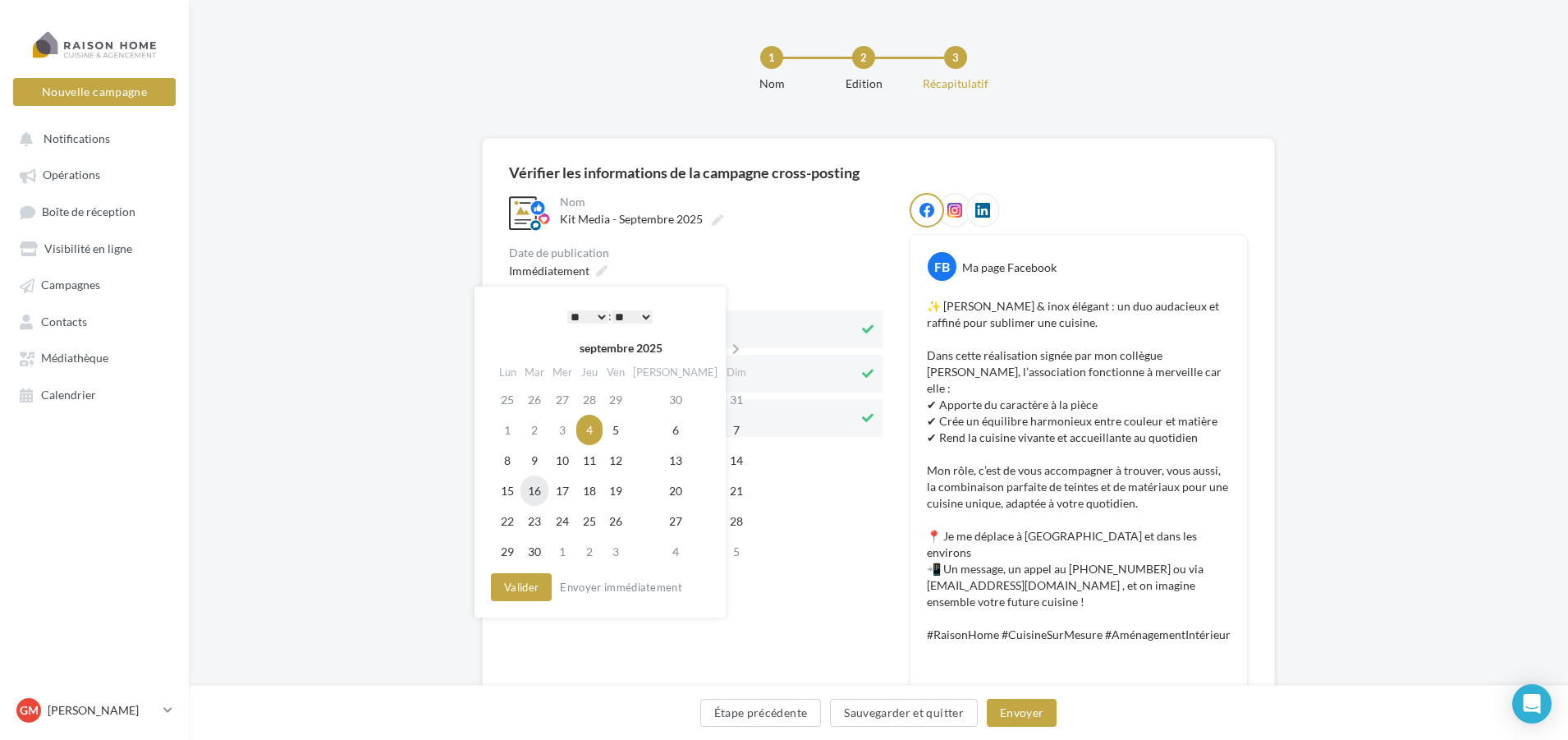
click at [531, 496] on td "16" at bounding box center [534, 490] width 28 height 31
click at [600, 314] on select "* * * * * * * * * * ** ** ** ** ** ** ** ** ** ** ** ** ** **" at bounding box center [588, 316] width 41 height 13
click at [535, 586] on button "Valider" at bounding box center [521, 587] width 60 height 28
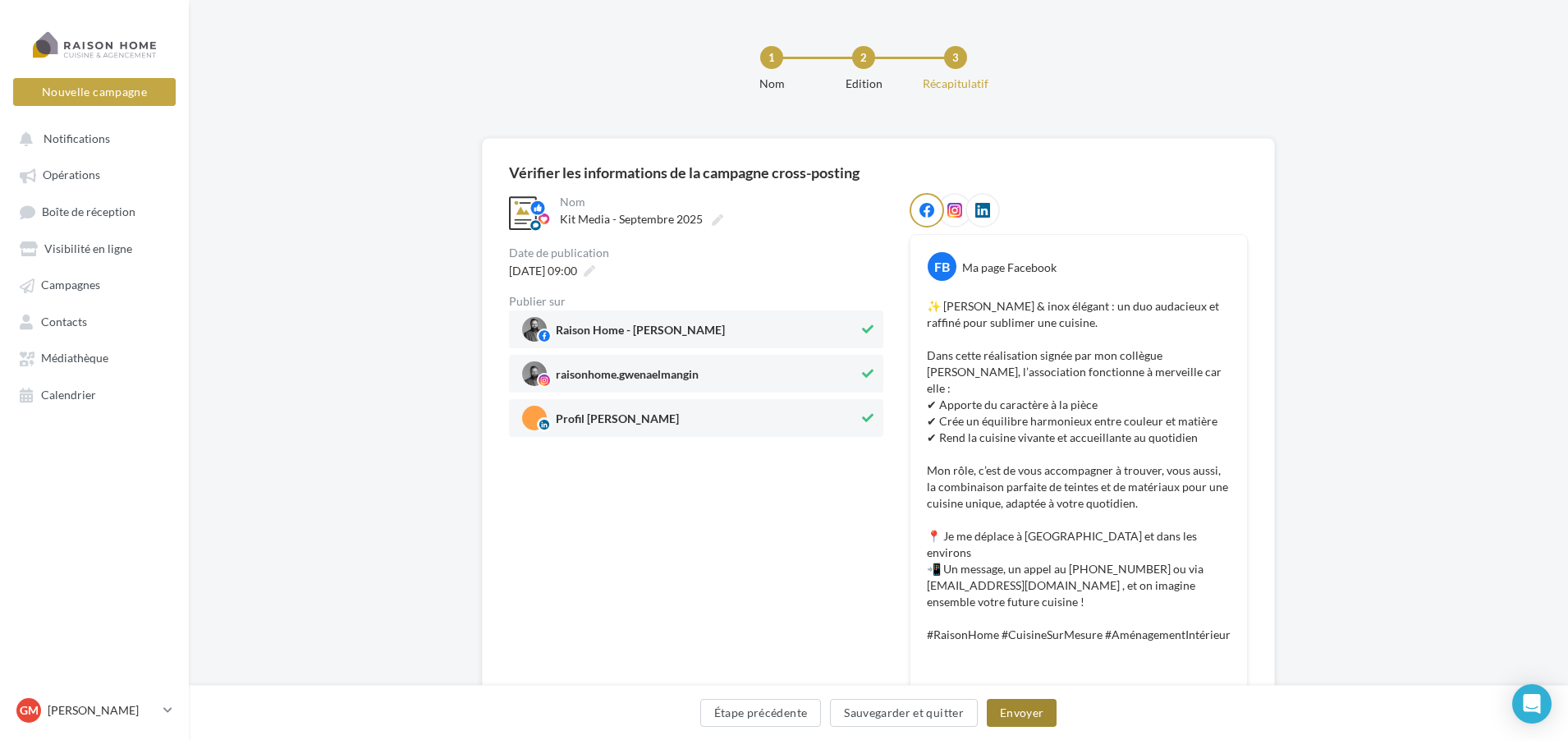
click at [1034, 715] on button "Envoyer" at bounding box center [1022, 712] width 70 height 28
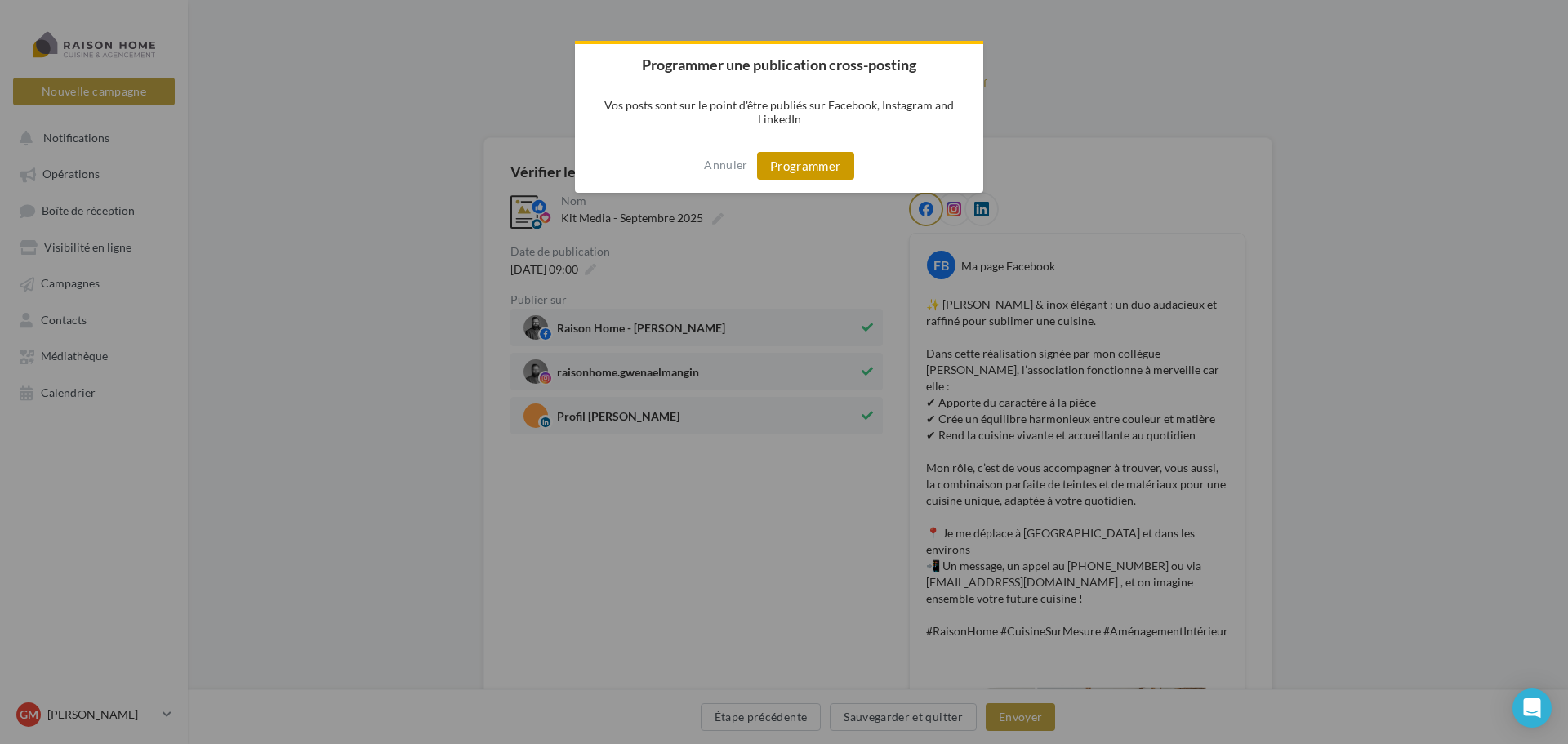
click at [819, 166] on button "Programmer" at bounding box center [806, 165] width 97 height 28
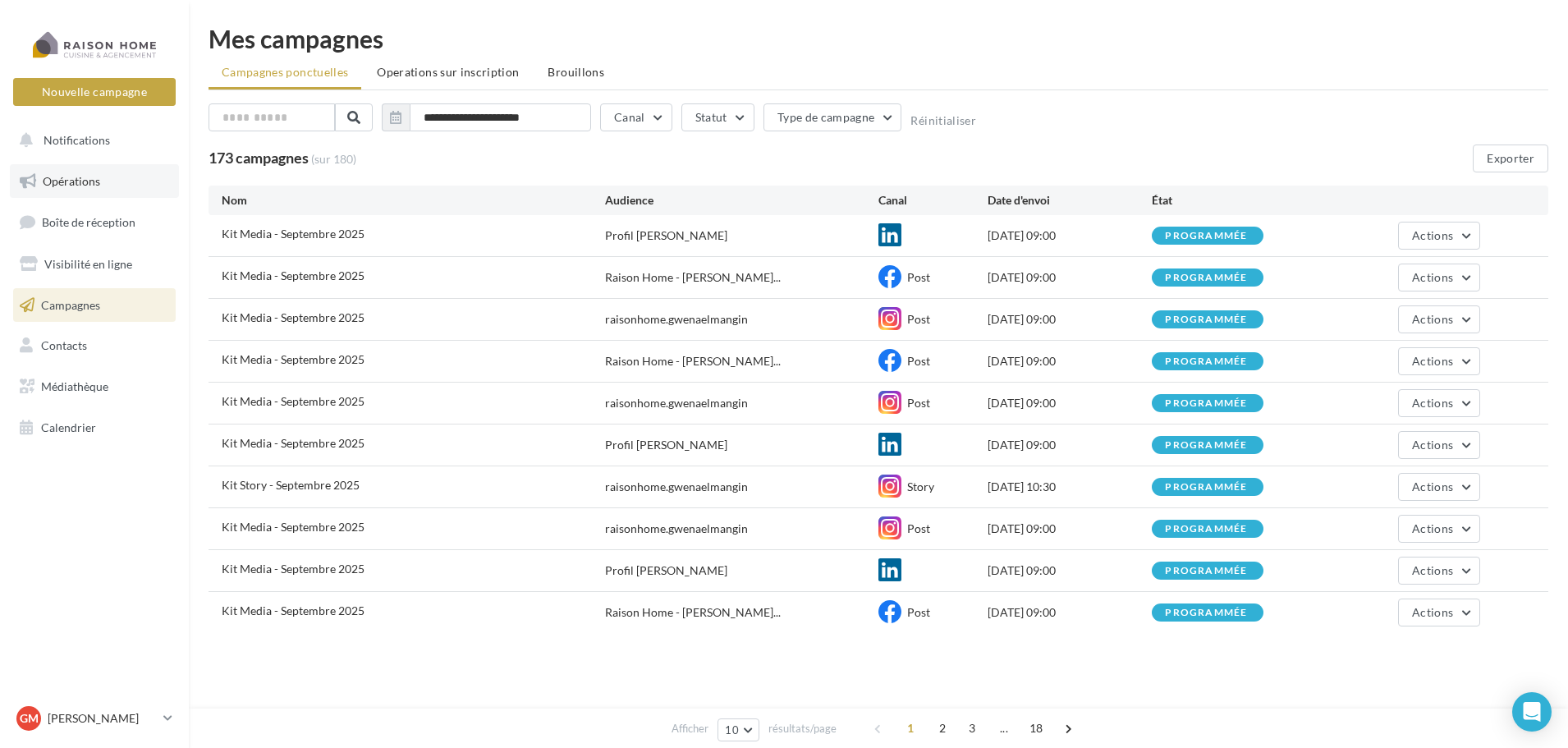
click at [89, 179] on span "Opérations" at bounding box center [71, 181] width 57 height 14
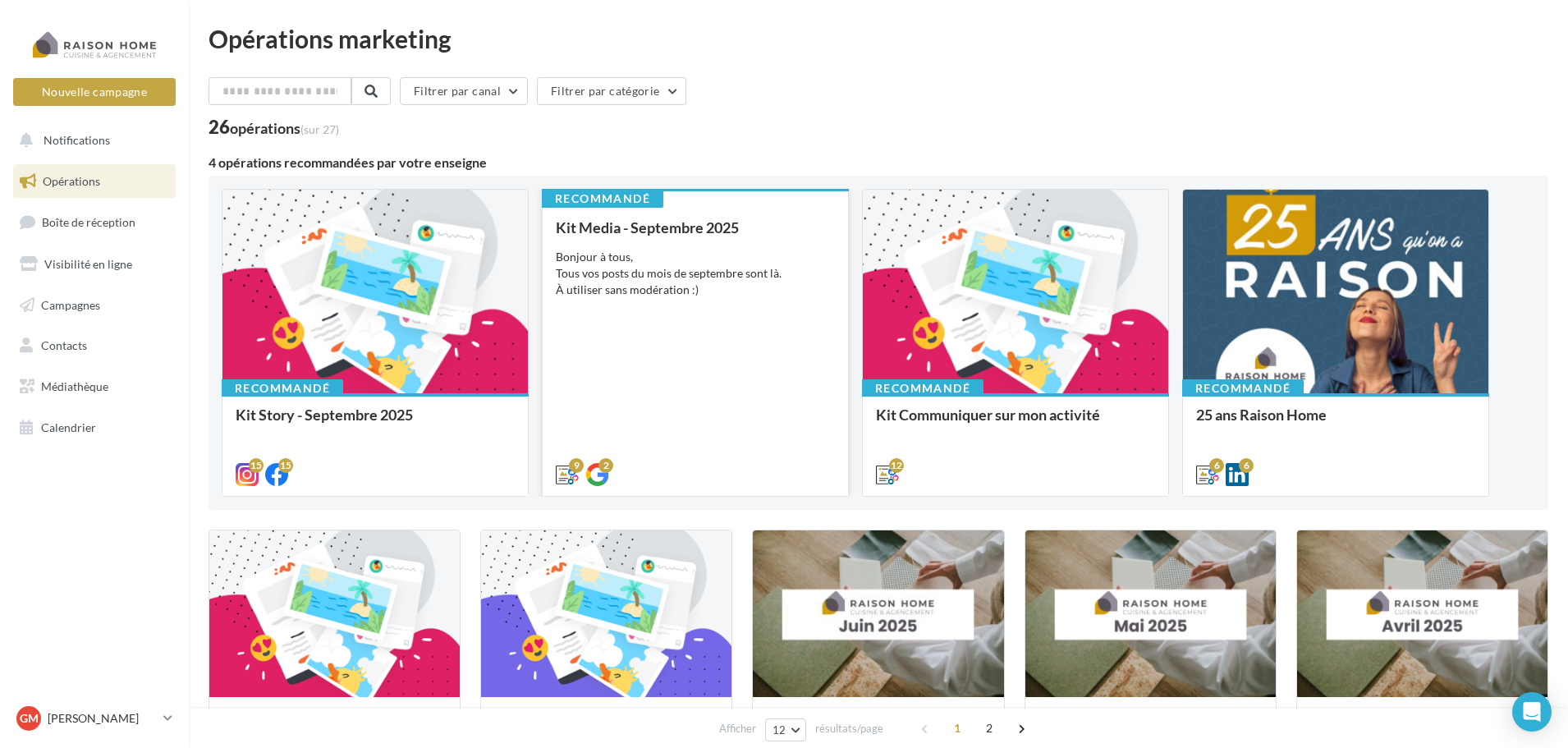
click at [707, 272] on div "Bonjour à tous, Tous vos posts du mois de septembre sont là. À utiliser sans mo…" at bounding box center [696, 273] width 279 height 49
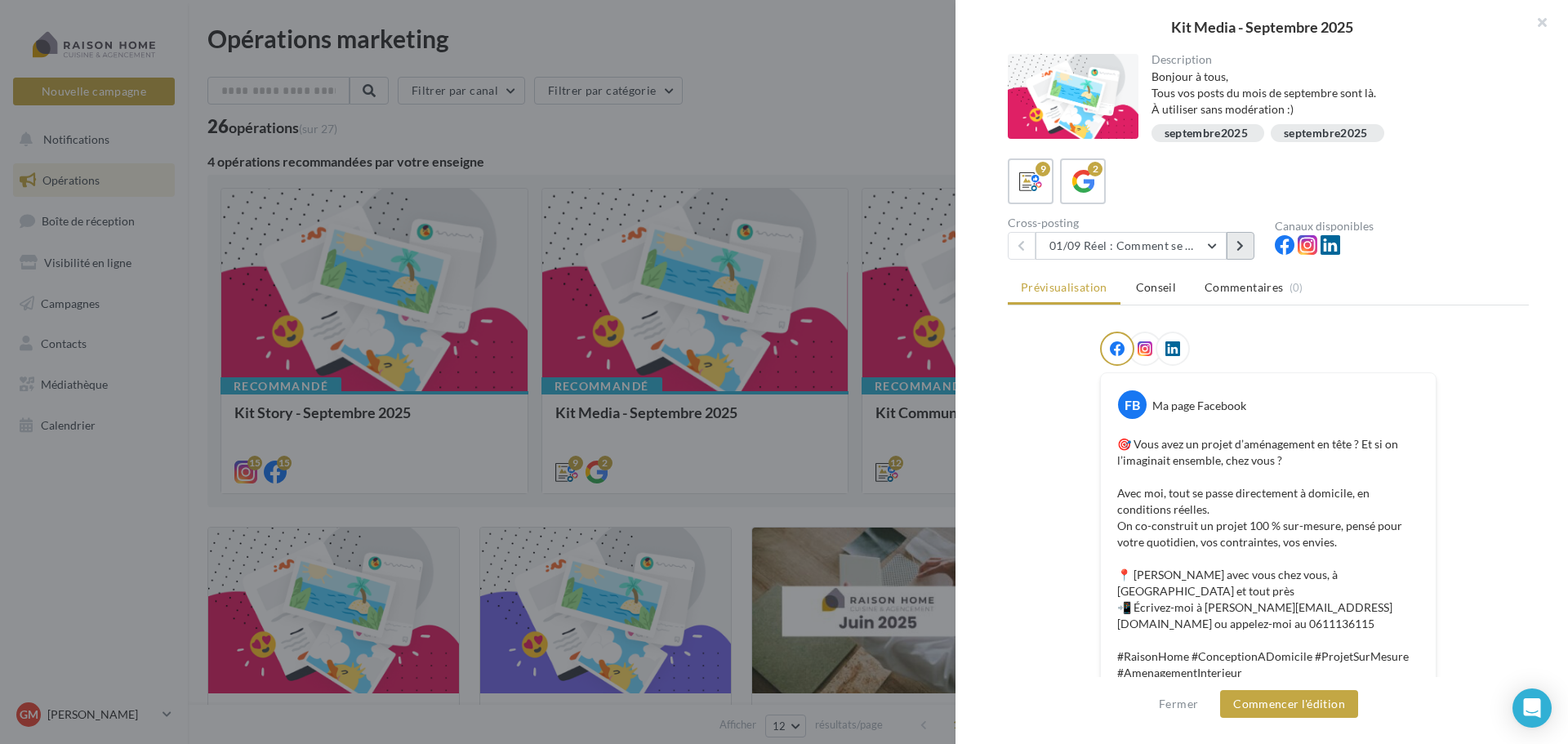
click at [1238, 249] on icon at bounding box center [1240, 245] width 8 height 11
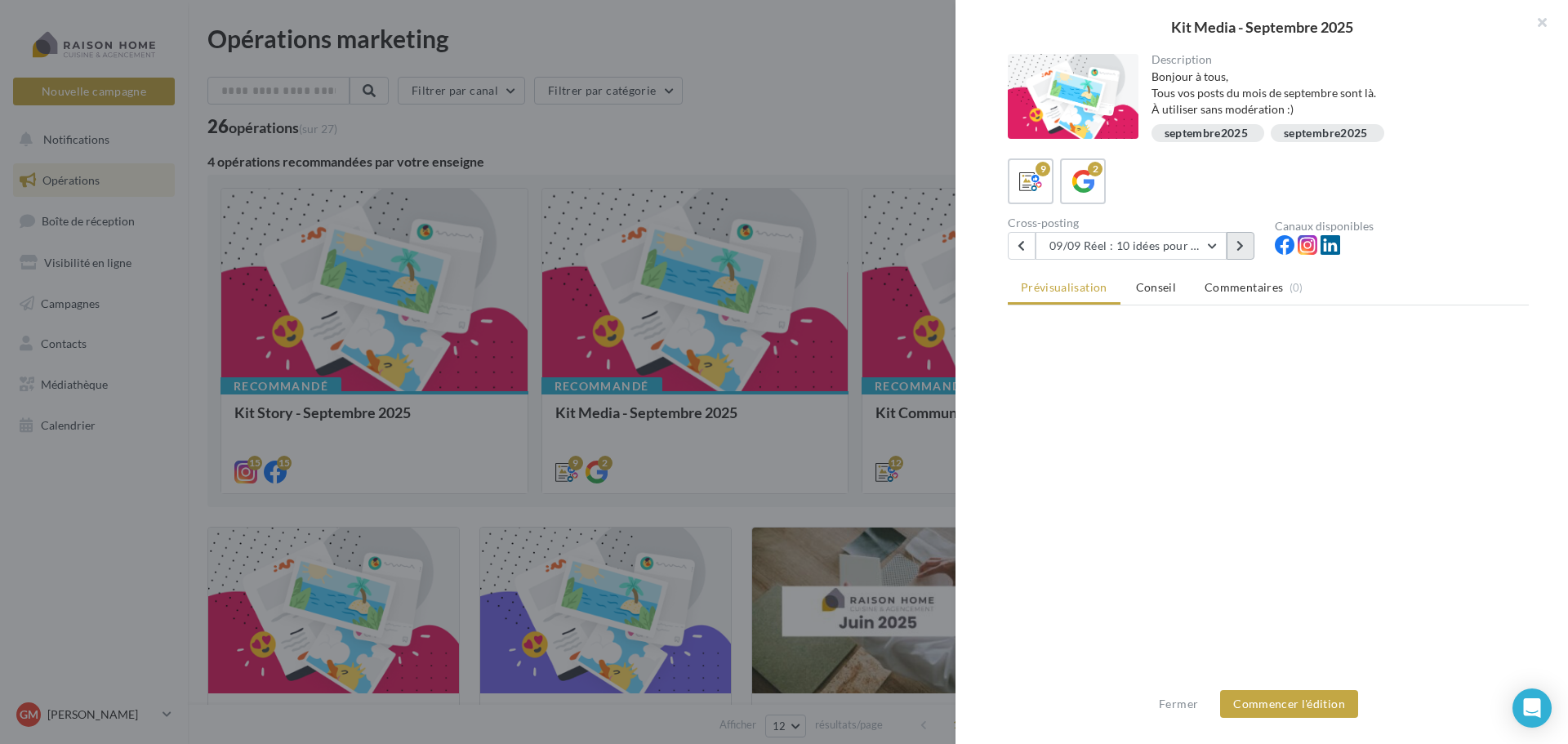
click at [1238, 249] on icon at bounding box center [1240, 245] width 8 height 11
click at [1238, 250] on icon at bounding box center [1240, 245] width 8 height 11
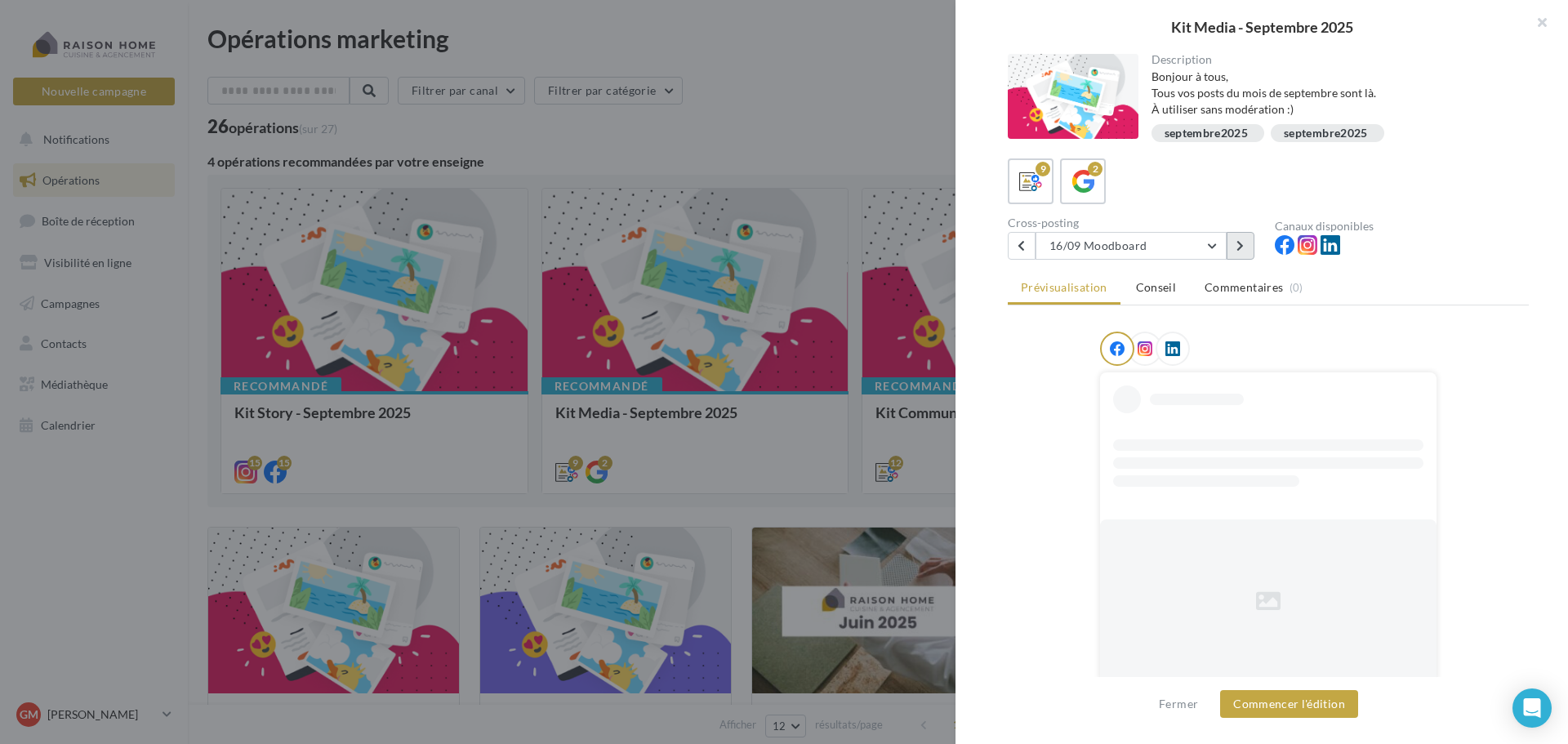
click at [1238, 250] on icon at bounding box center [1240, 245] width 8 height 11
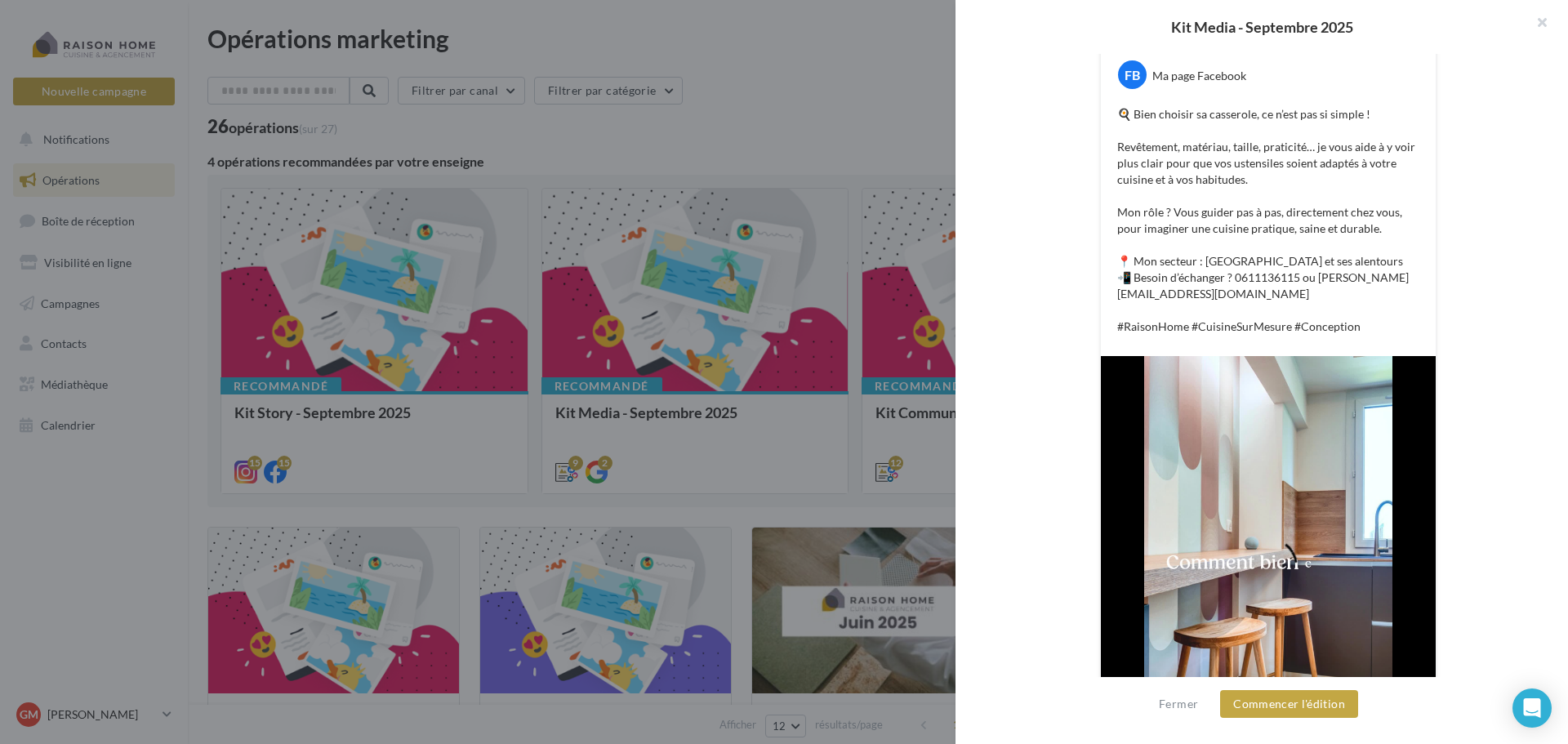
scroll to position [458, 0]
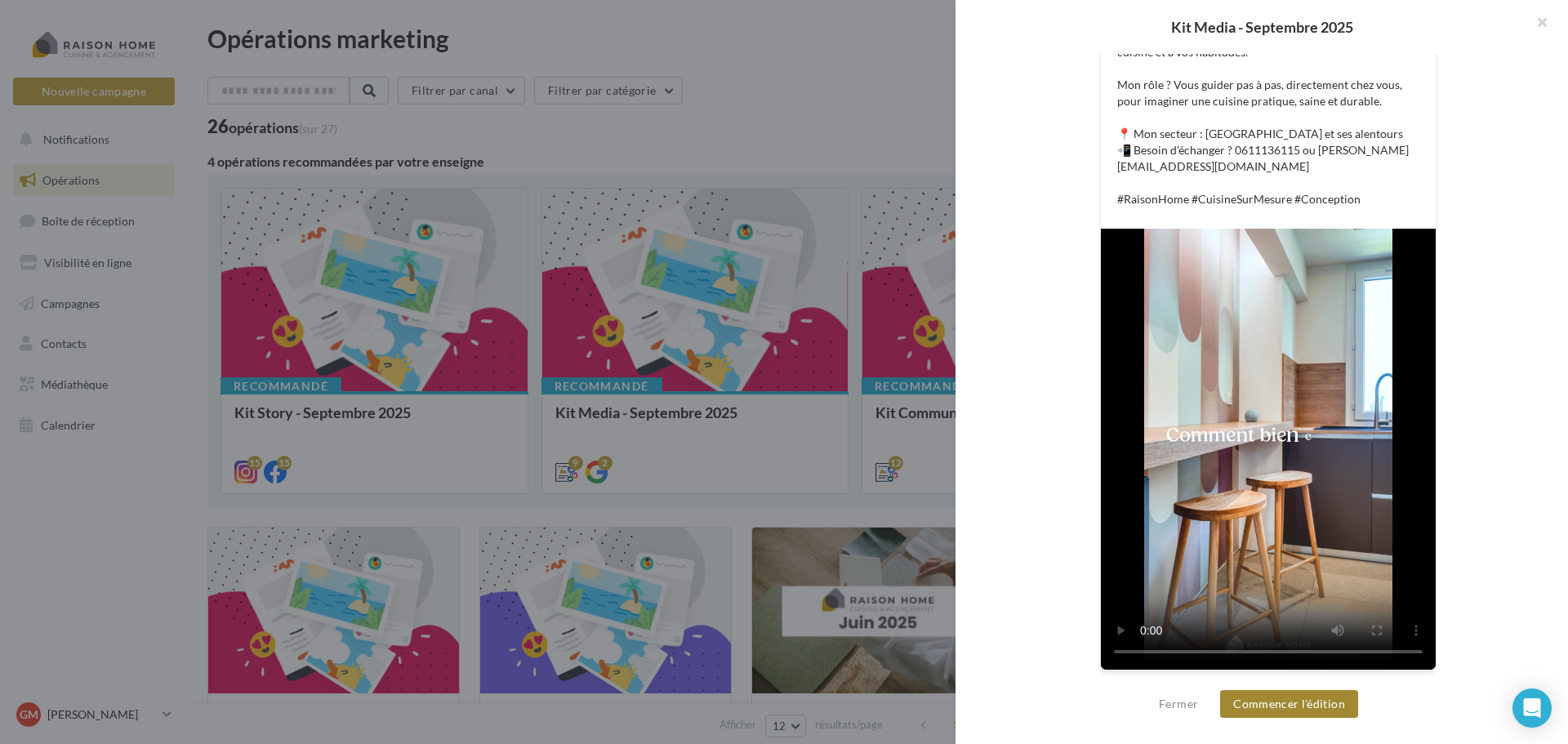
click at [1307, 710] on button "Commencer l'édition" at bounding box center [1288, 704] width 138 height 28
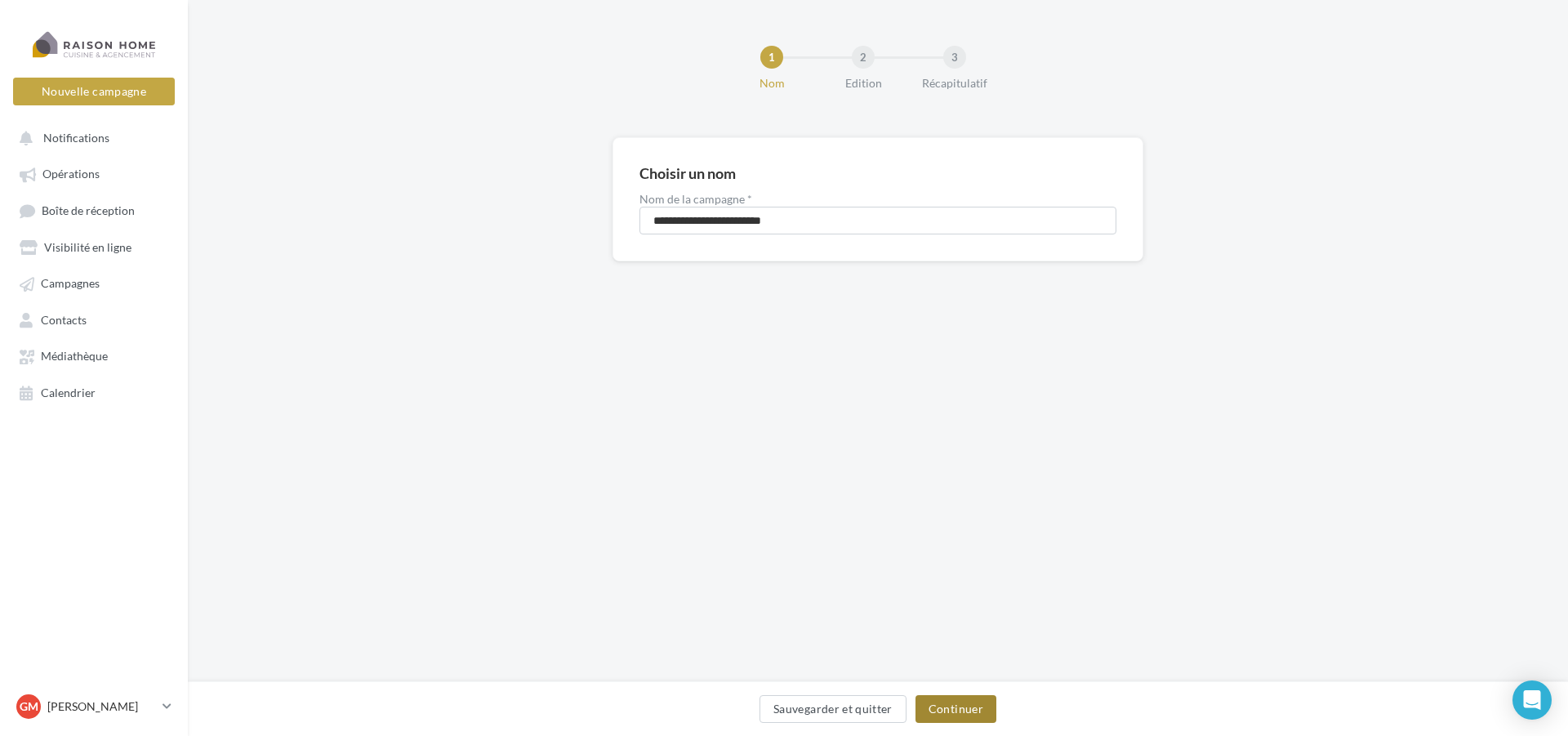
click at [950, 706] on button "Continuer" at bounding box center [956, 708] width 80 height 28
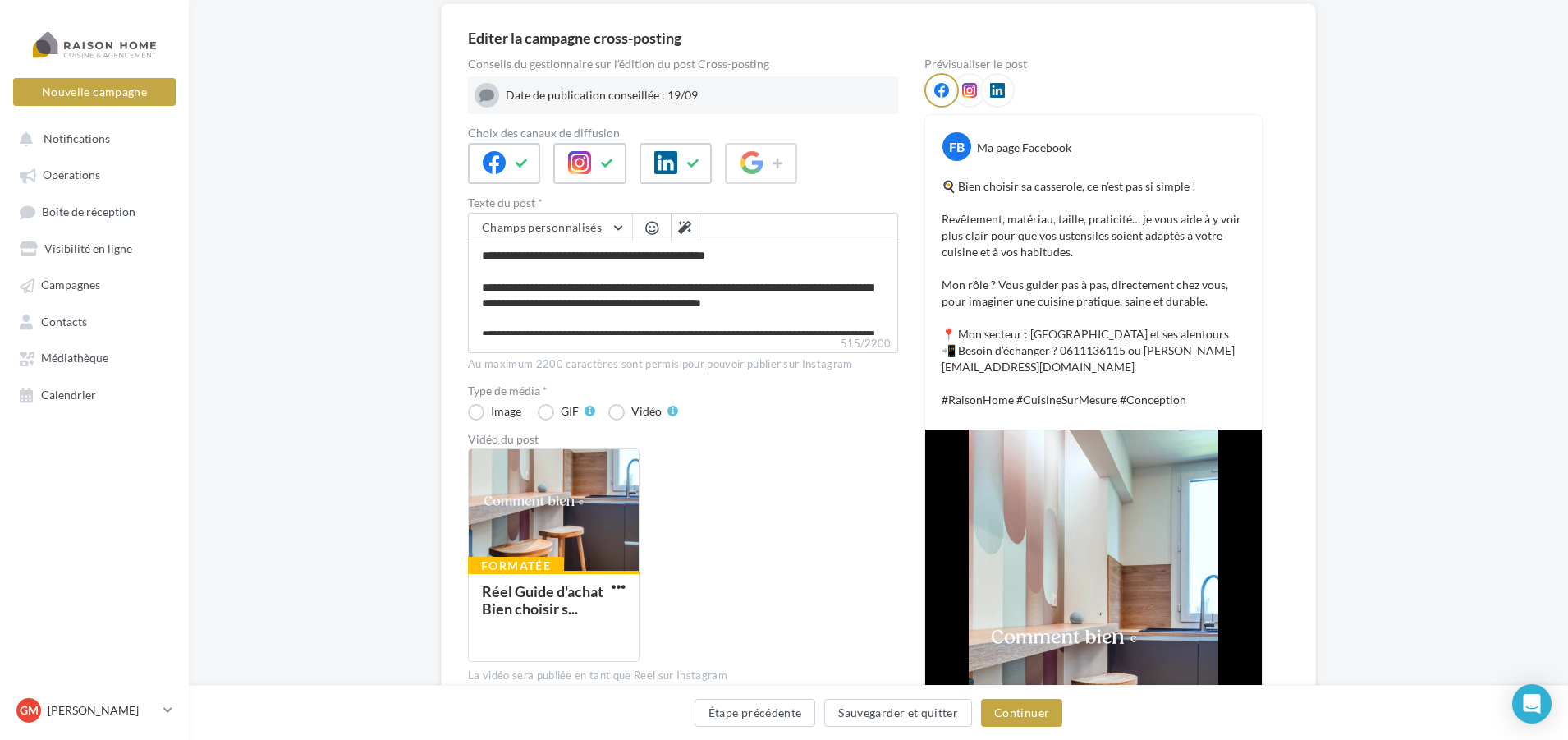
scroll to position [164, 0]
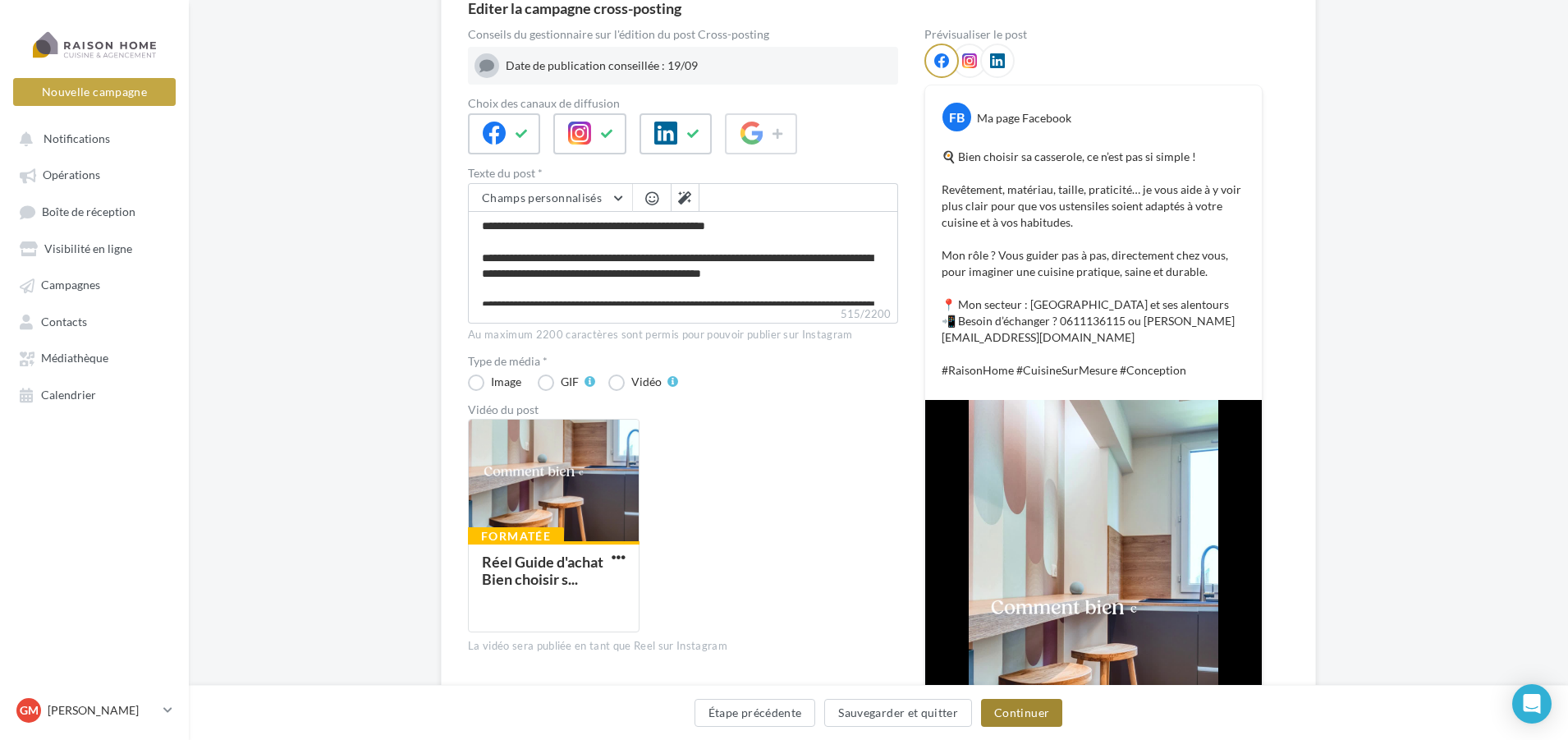
click at [1015, 714] on button "Continuer" at bounding box center [1021, 712] width 81 height 28
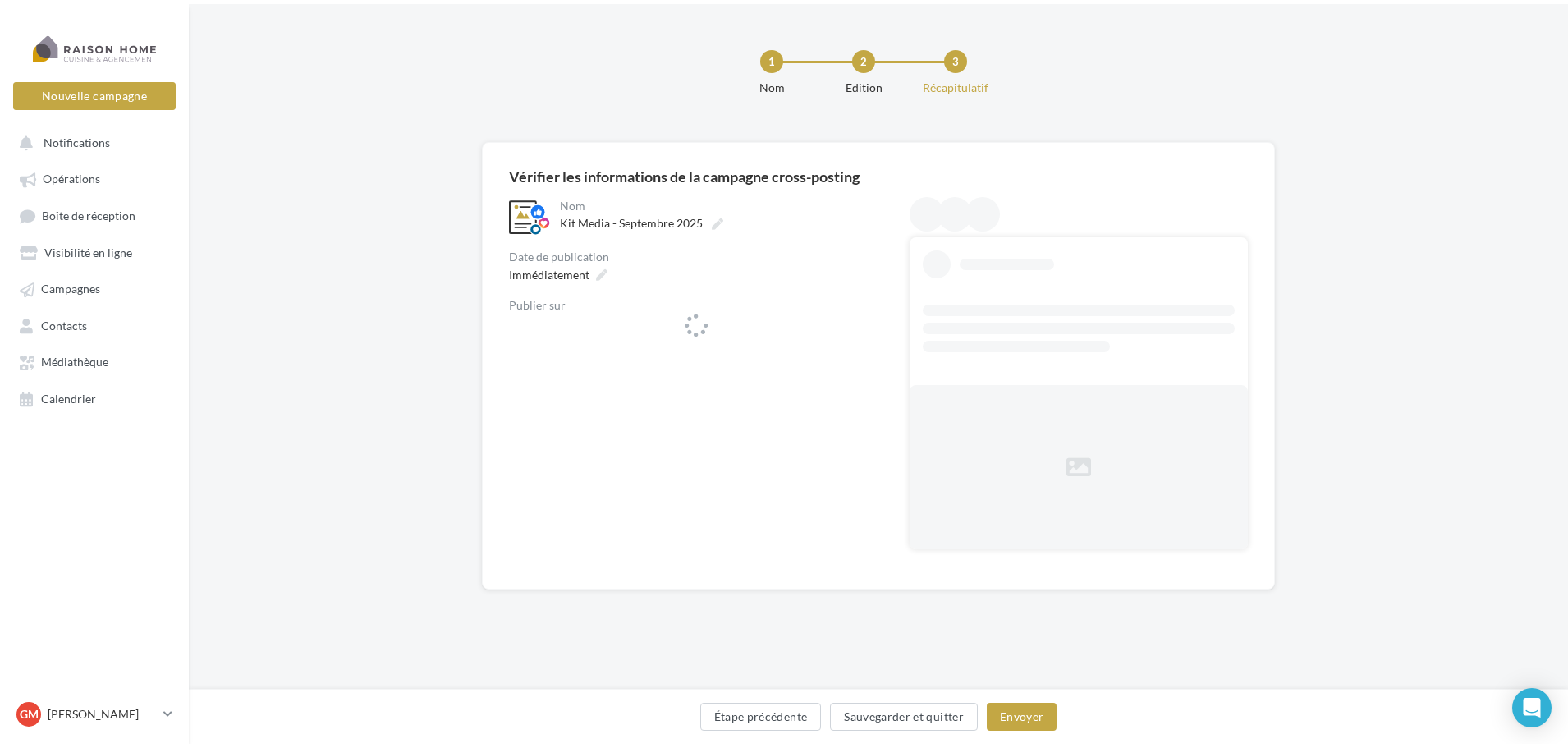
scroll to position [0, 0]
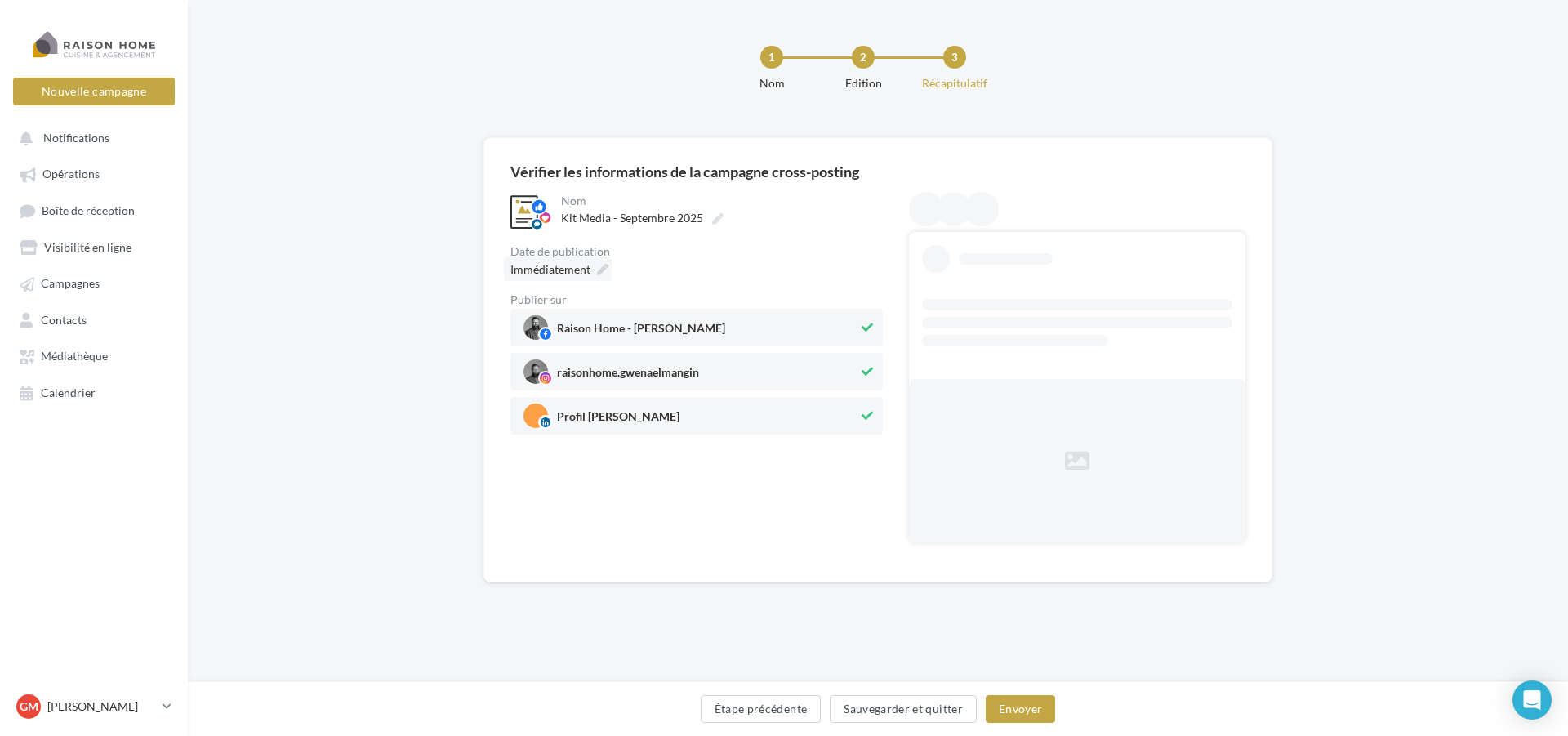
click at [581, 275] on span "Immédiatement" at bounding box center [551, 268] width 80 height 14
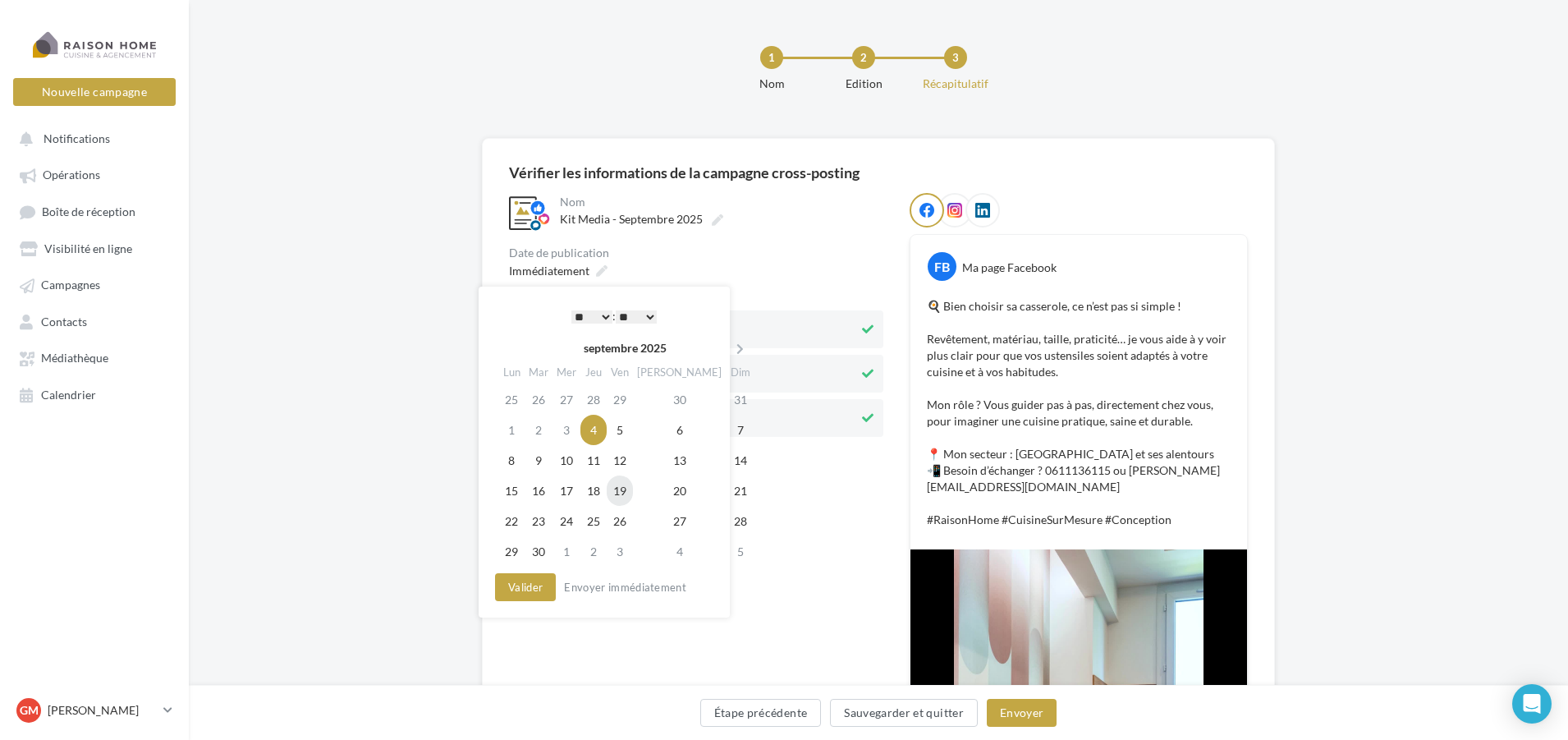
click at [628, 491] on td "19" at bounding box center [619, 490] width 26 height 31
click at [598, 318] on select "* * * * * * * * * * ** ** ** ** ** ** ** ** ** ** ** ** ** **" at bounding box center [588, 316] width 41 height 13
click at [646, 318] on select "** ** ** ** ** **" at bounding box center [632, 316] width 41 height 13
click at [613, 310] on select "** ** ** ** ** **" at bounding box center [632, 316] width 41 height 13
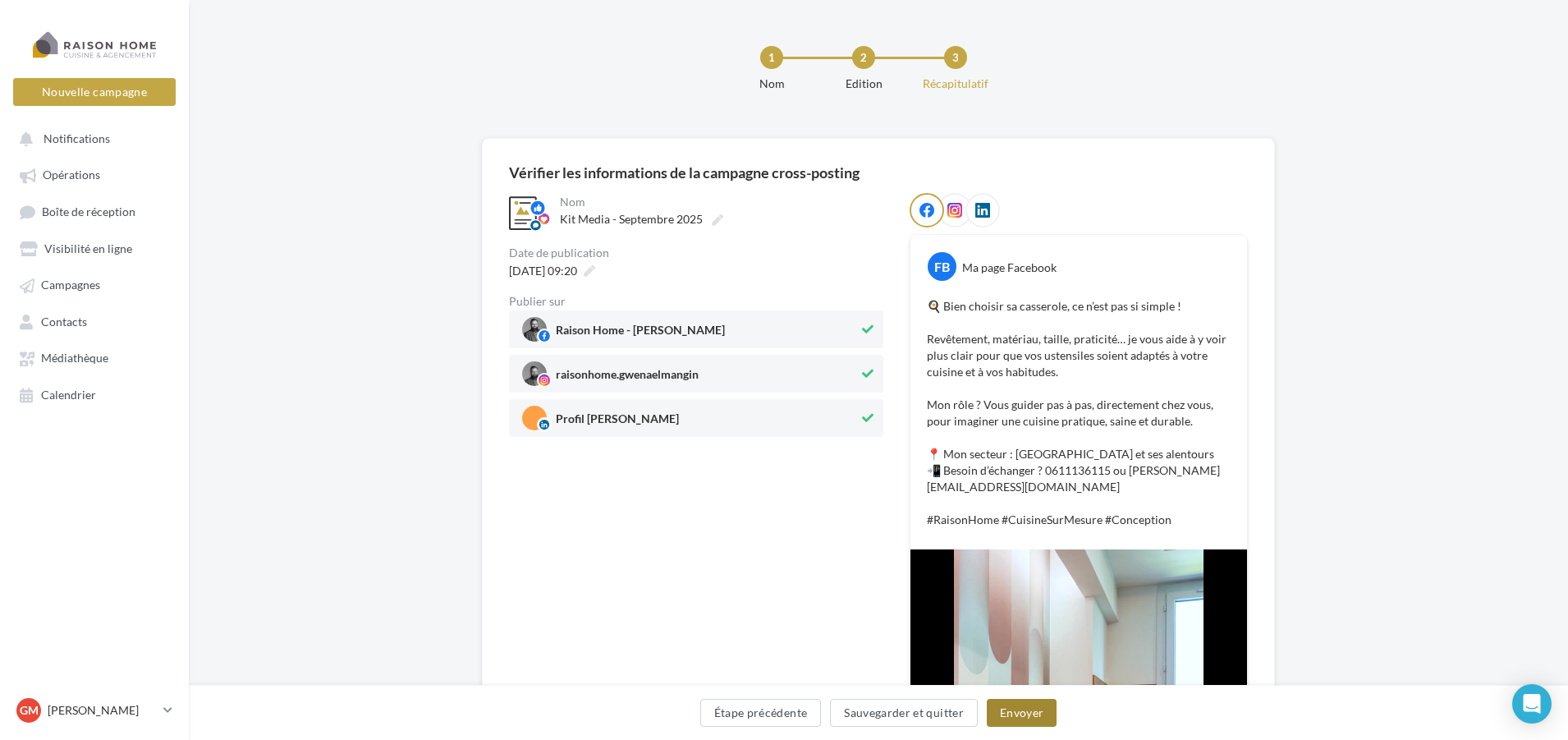
click at [1010, 710] on button "Envoyer" at bounding box center [1022, 712] width 70 height 28
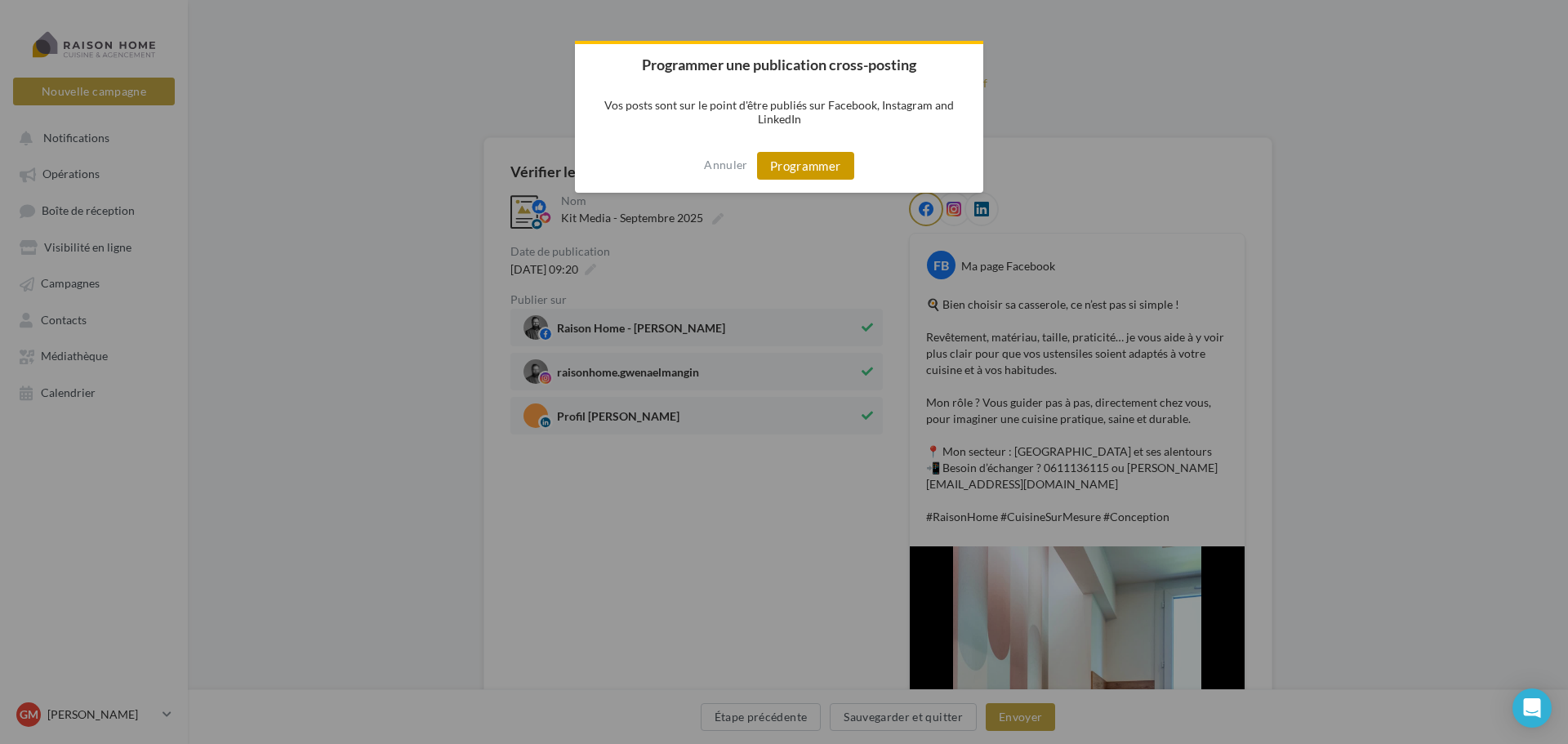
click at [805, 171] on button "Programmer" at bounding box center [806, 165] width 97 height 28
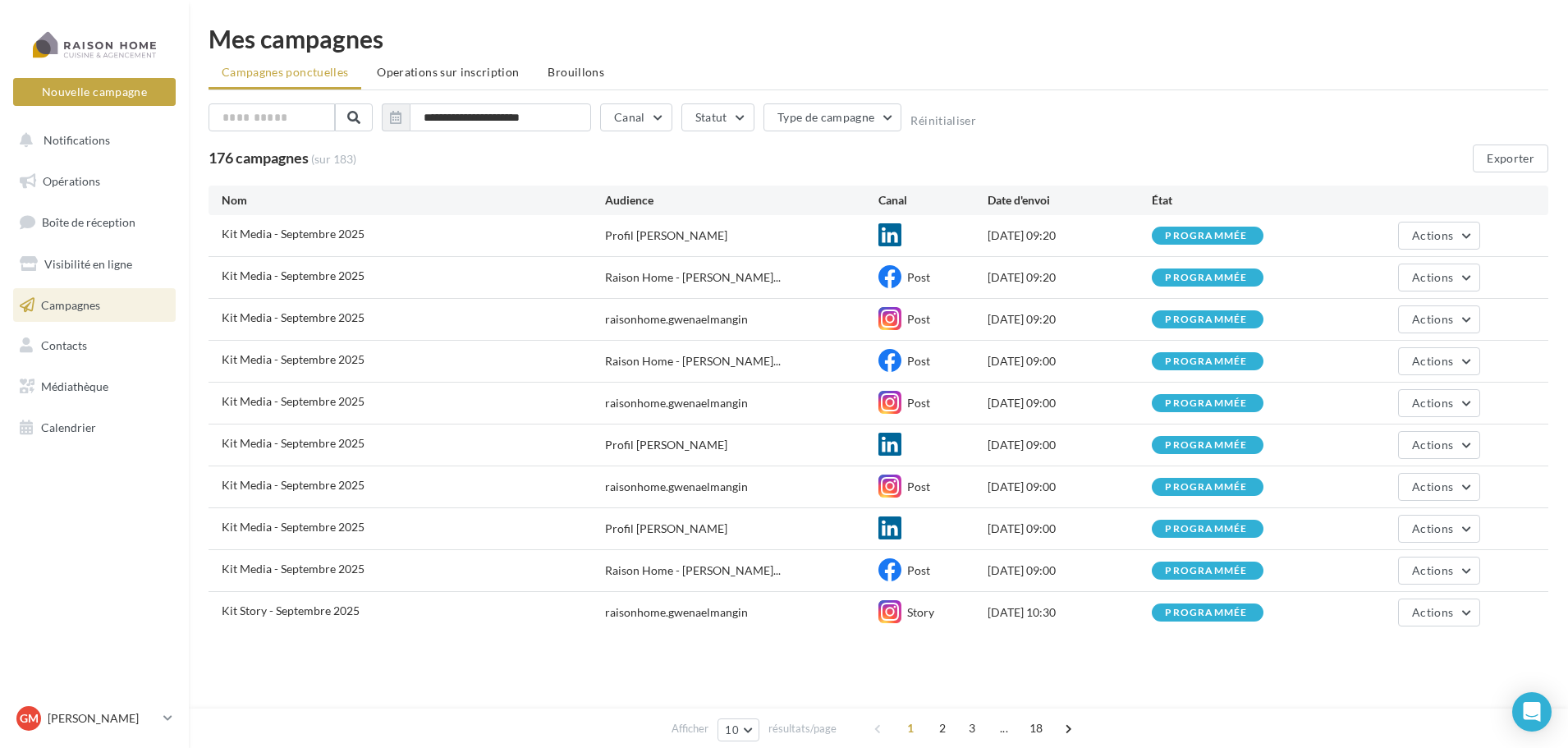
click at [80, 311] on span "Campagnes" at bounding box center [70, 304] width 59 height 14
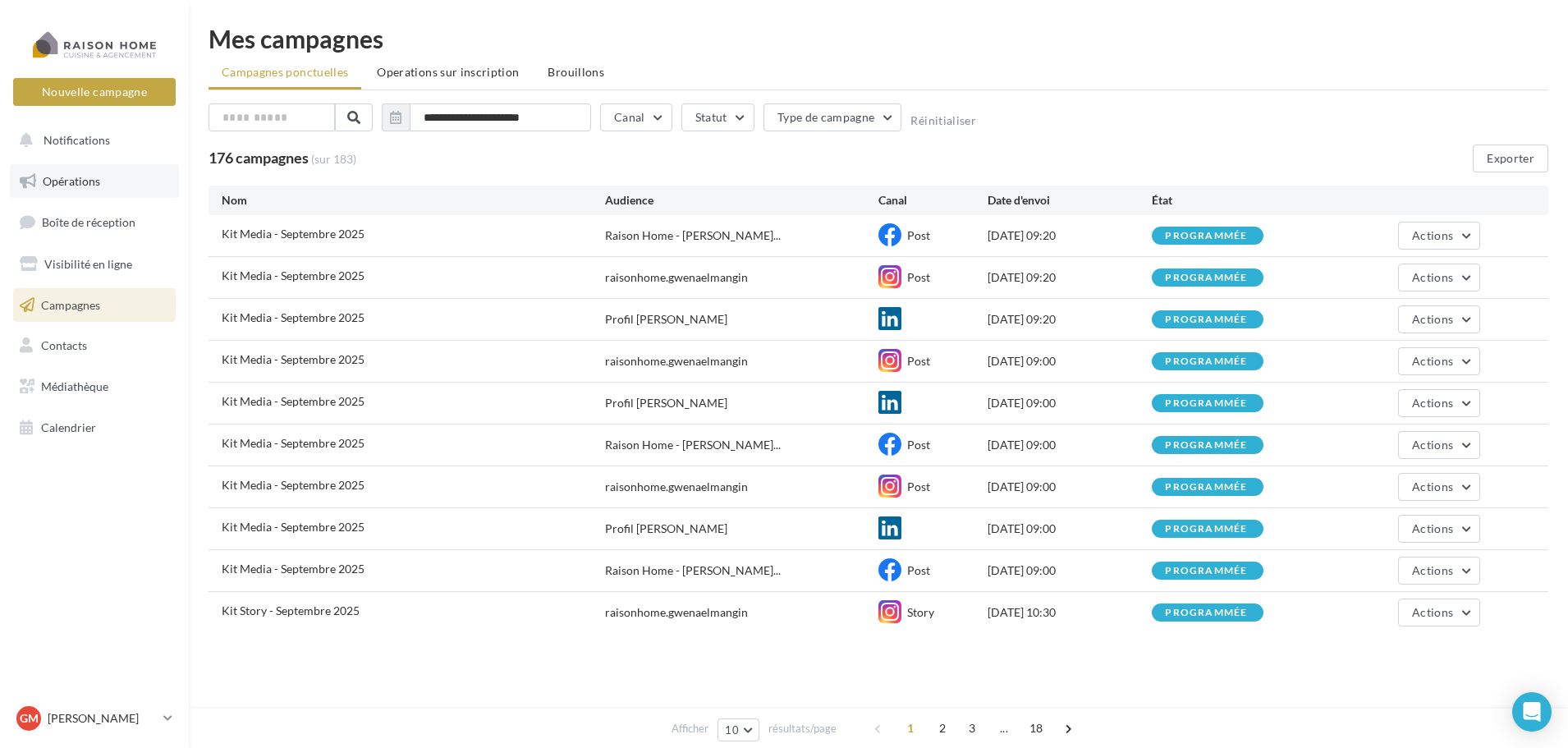
click at [101, 178] on link "Opérations" at bounding box center [95, 181] width 169 height 34
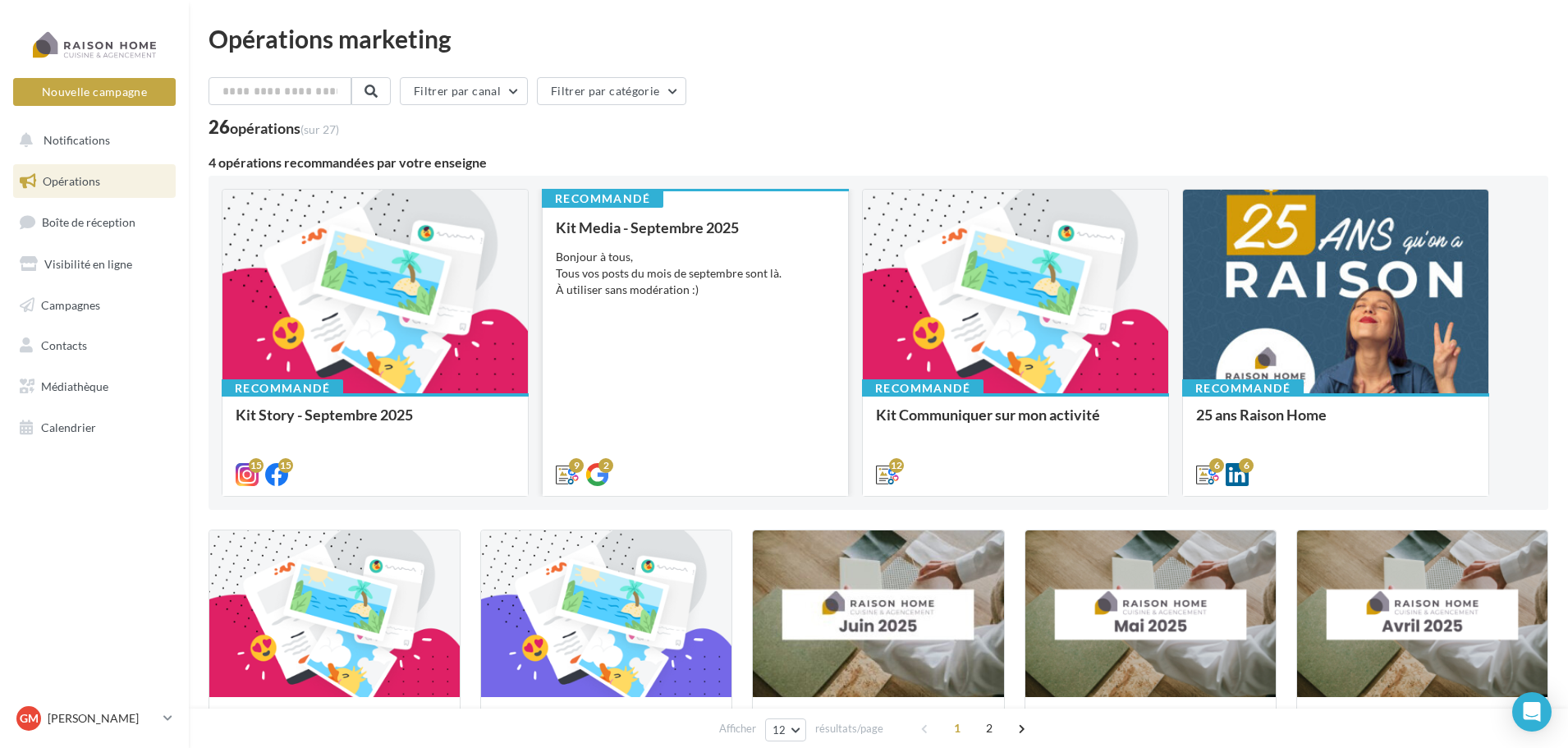
click at [658, 256] on div "Bonjour à tous, Tous vos posts du mois de septembre sont là. À utiliser sans mo…" at bounding box center [696, 273] width 279 height 49
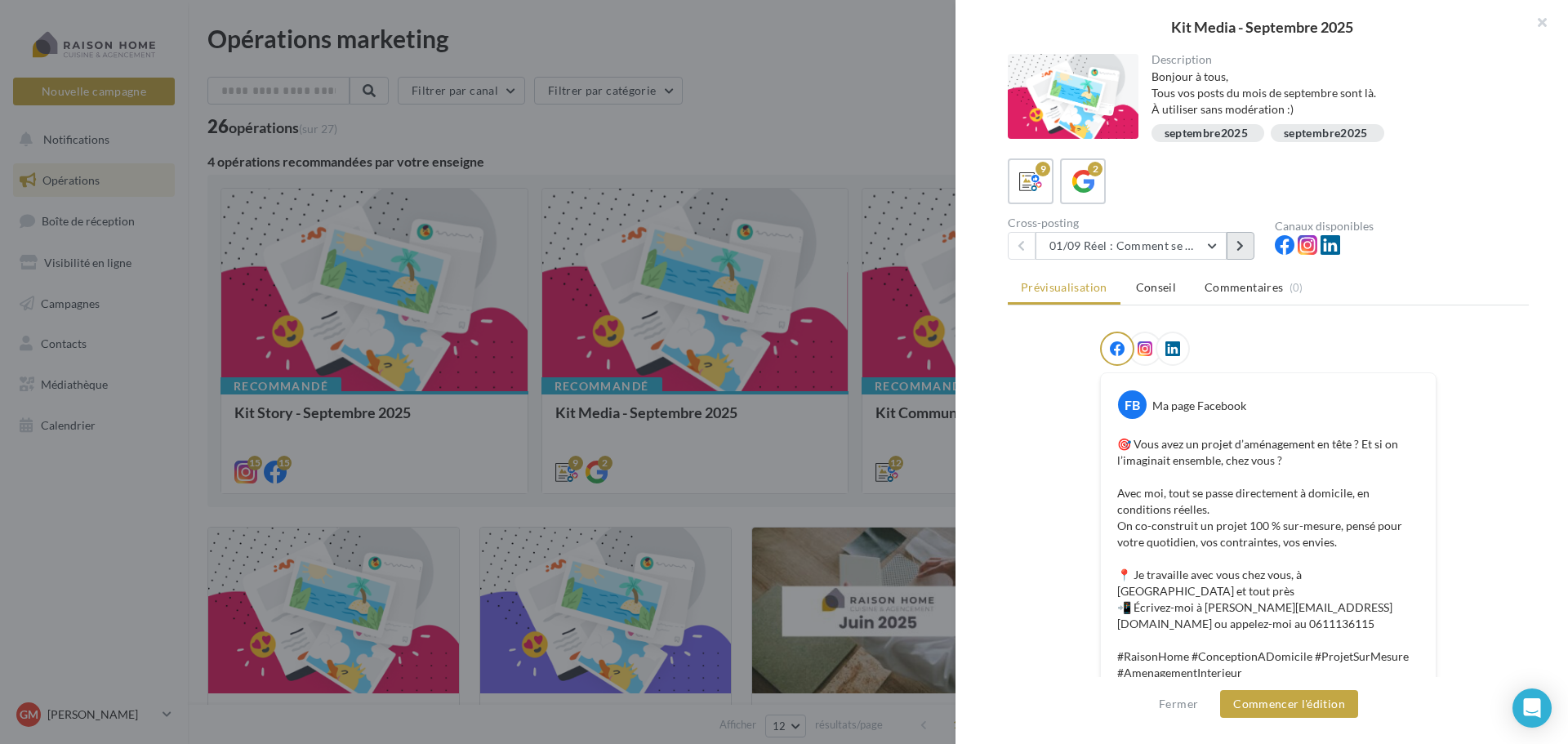
click at [1241, 248] on icon at bounding box center [1240, 245] width 8 height 11
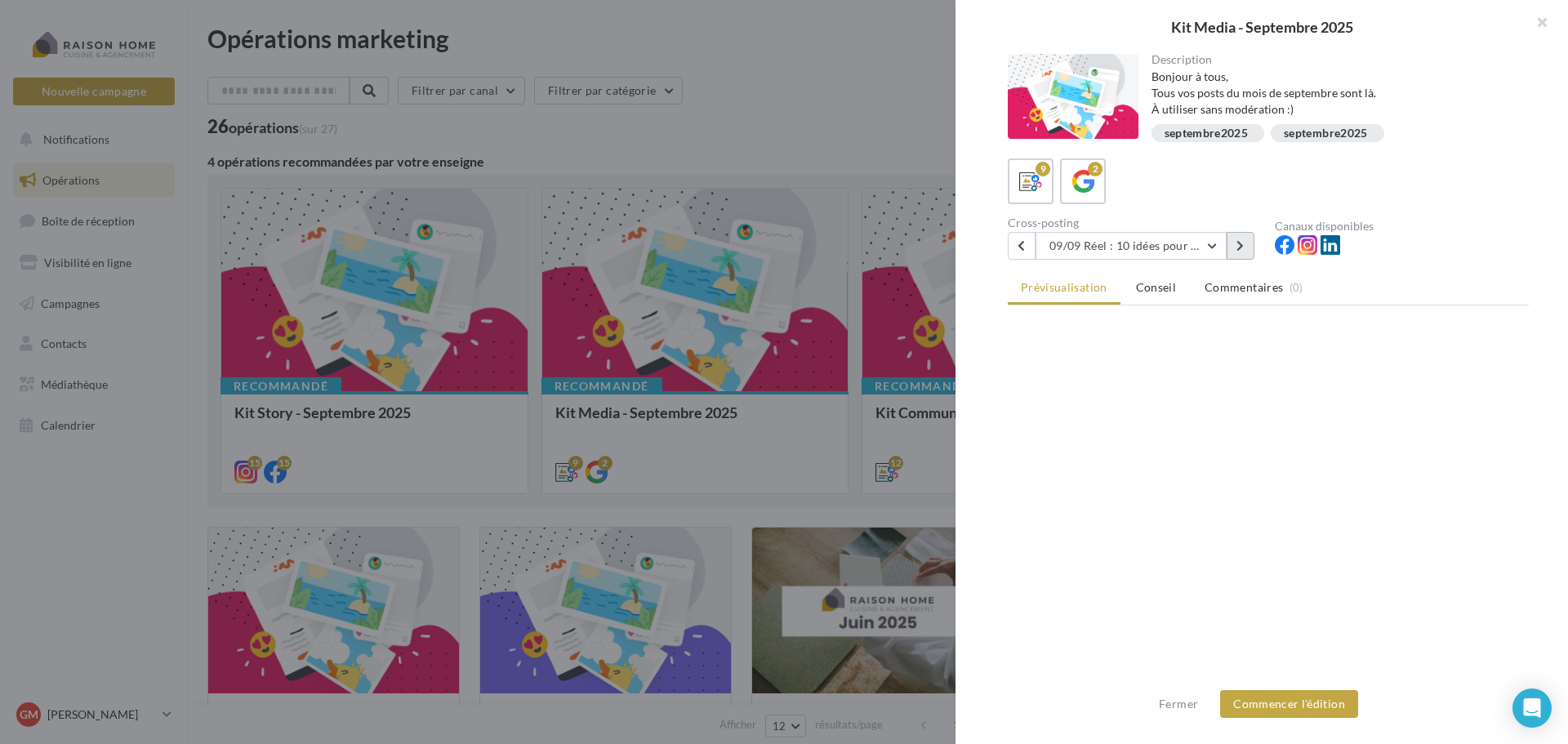
click at [1241, 248] on icon at bounding box center [1240, 245] width 8 height 11
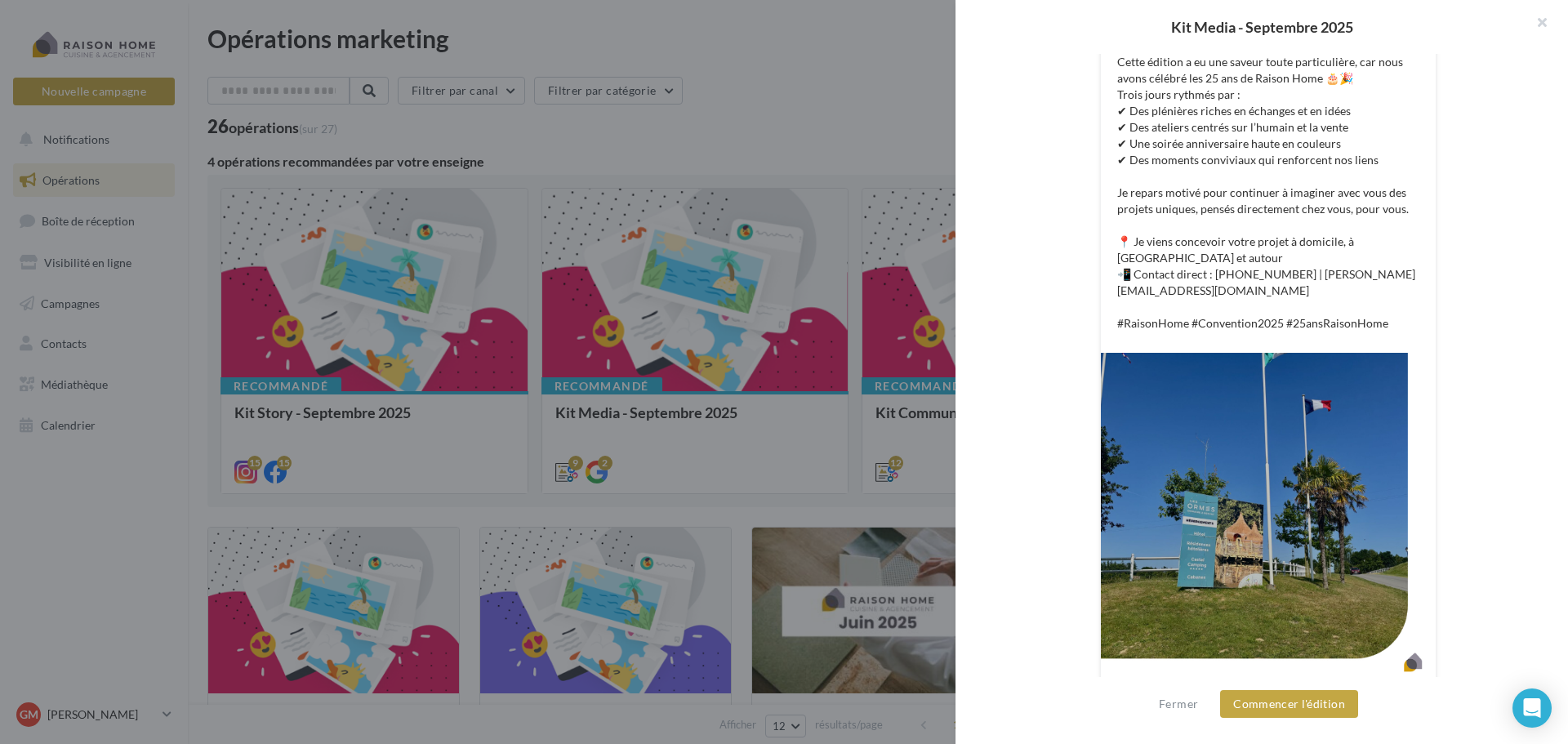
scroll to position [449, 0]
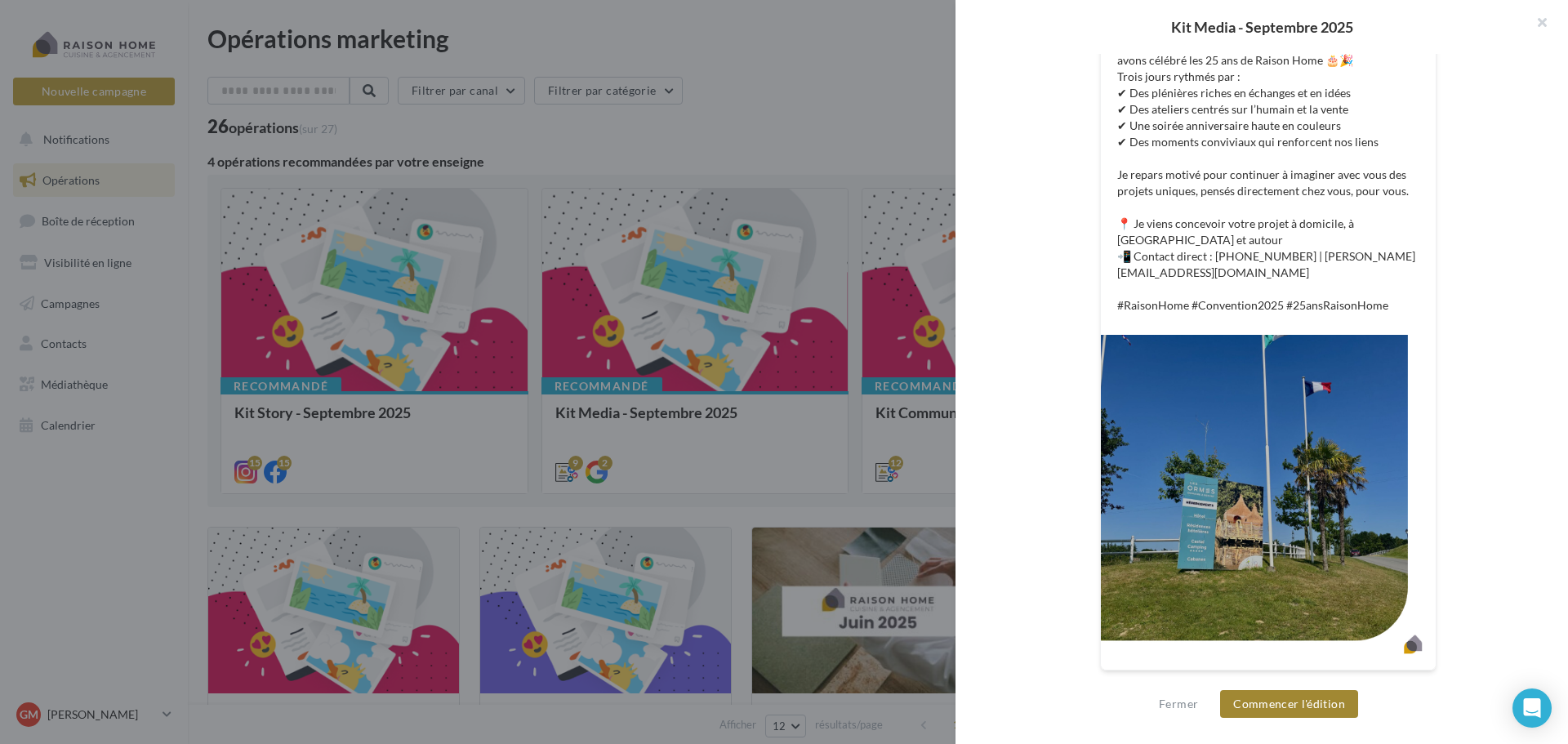
click at [1285, 711] on button "Commencer l'édition" at bounding box center [1288, 704] width 138 height 28
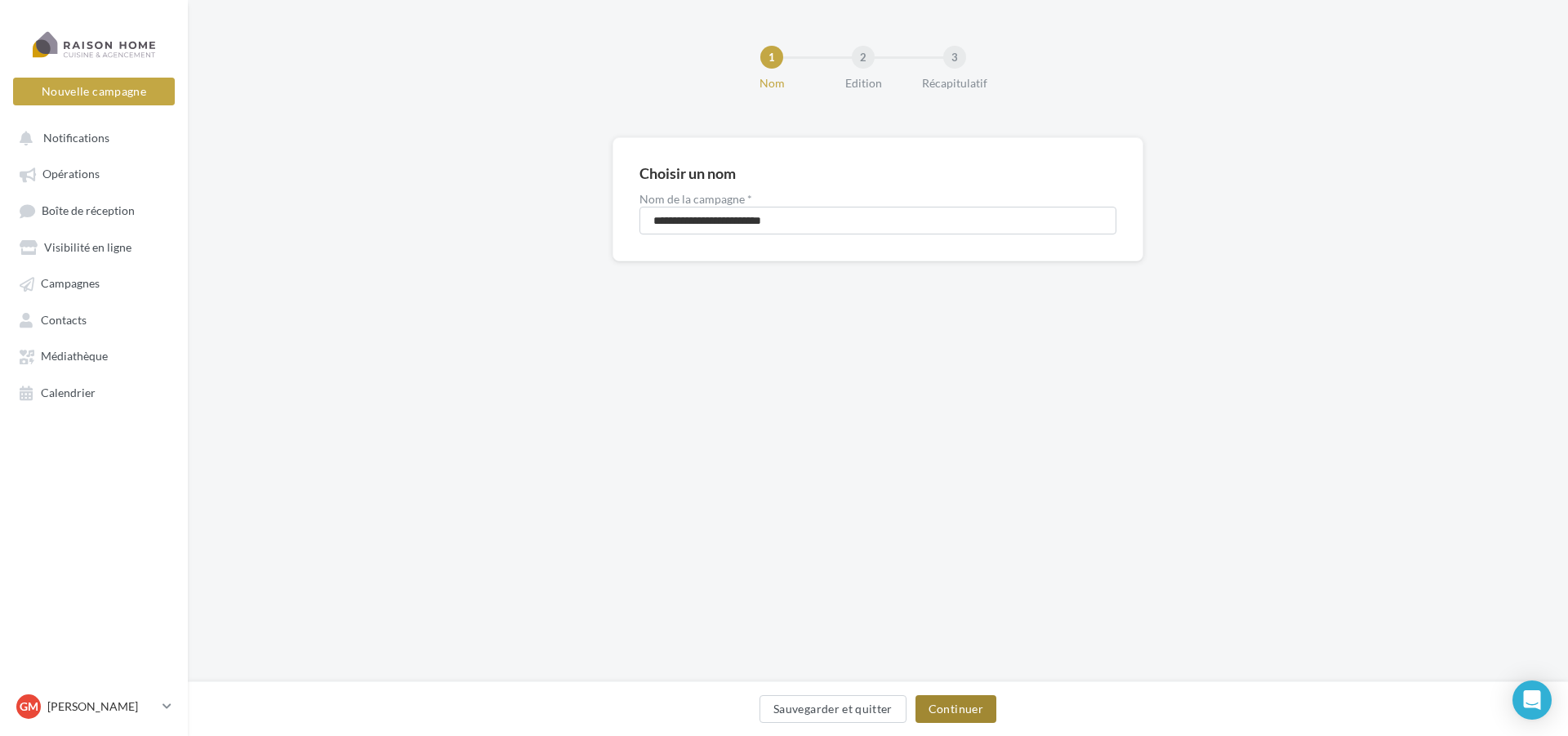
click at [962, 707] on button "Continuer" at bounding box center [956, 708] width 80 height 28
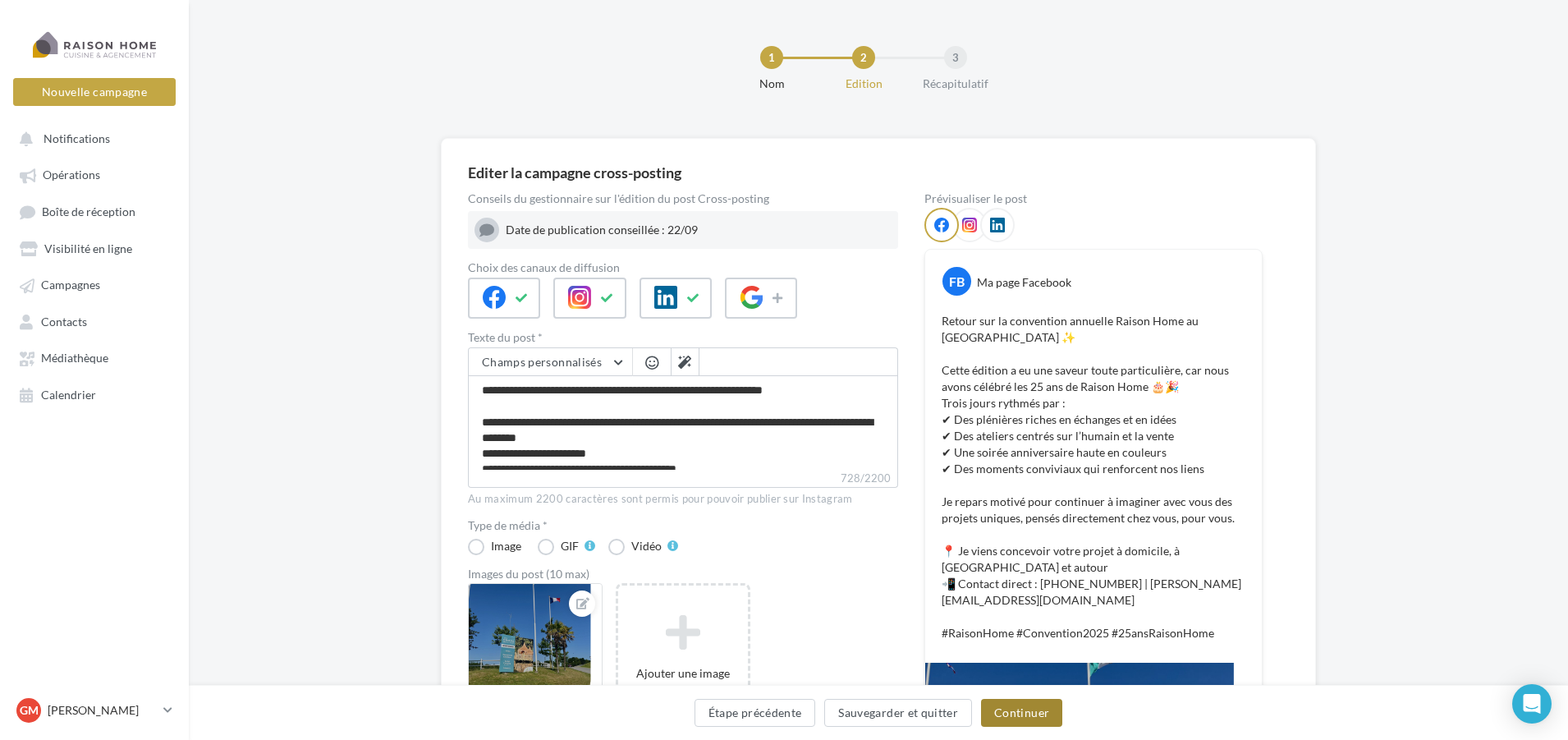
click at [1007, 716] on button "Continuer" at bounding box center [1021, 712] width 81 height 28
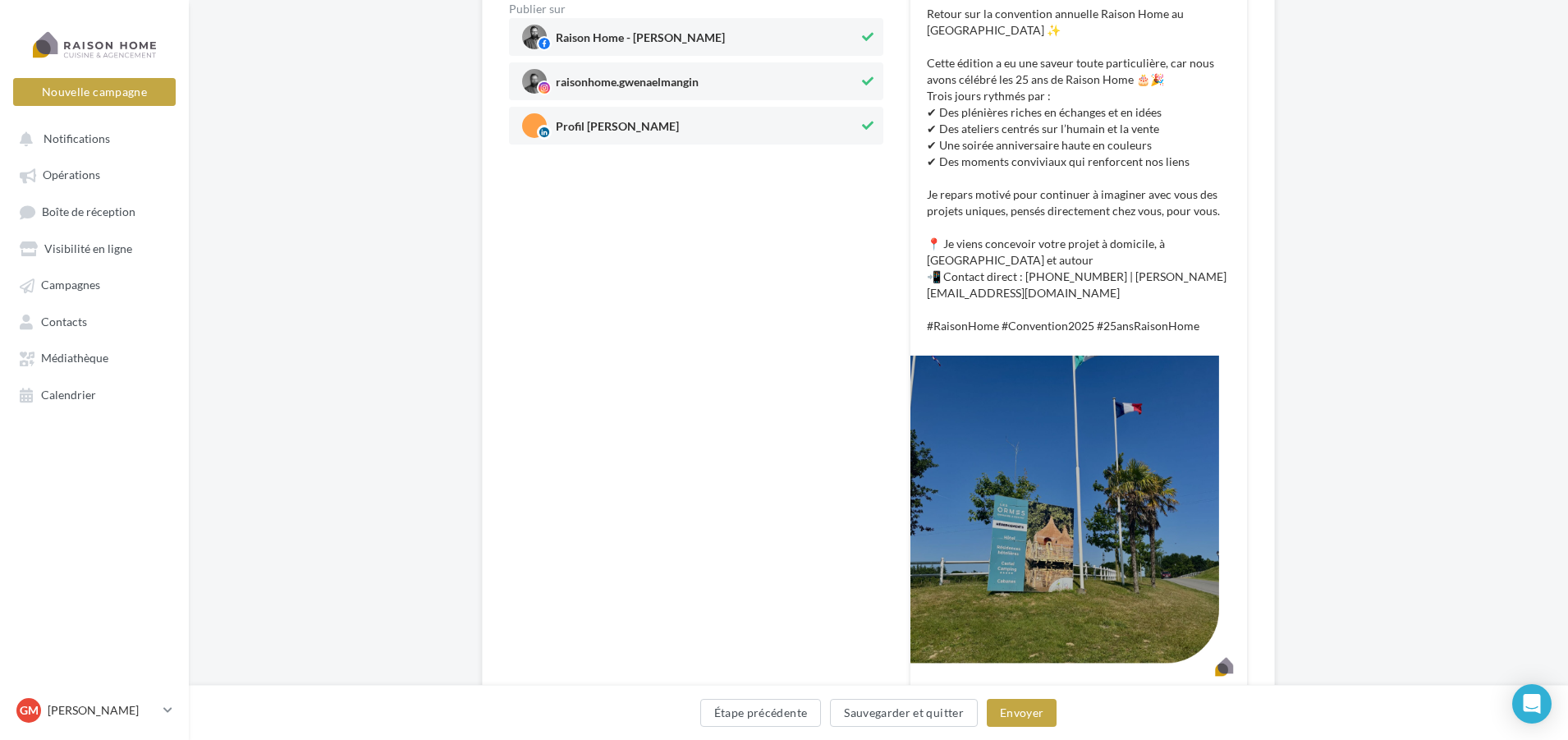
scroll to position [391, 0]
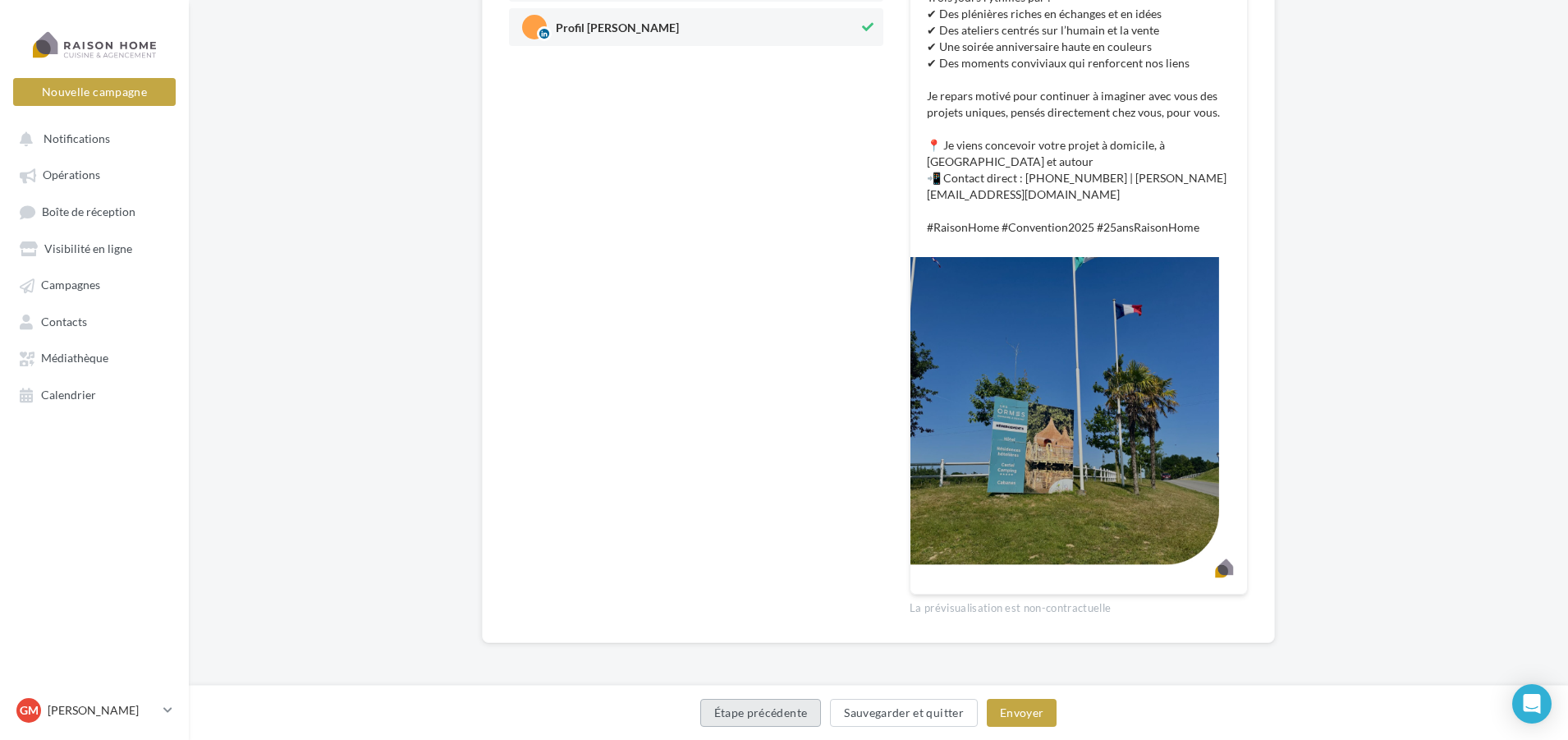
click at [801, 720] on button "Étape précédente" at bounding box center [761, 712] width 122 height 28
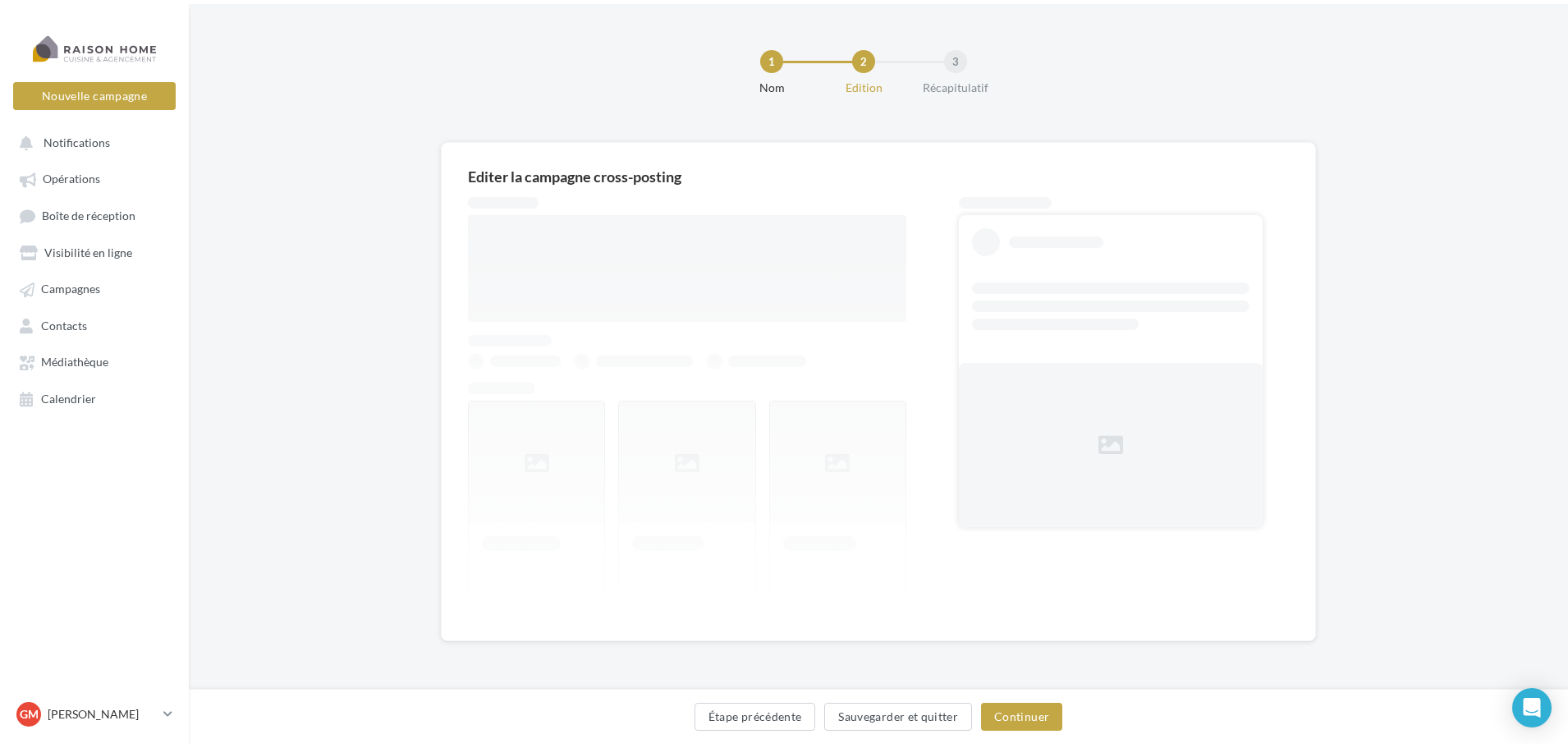
scroll to position [0, 0]
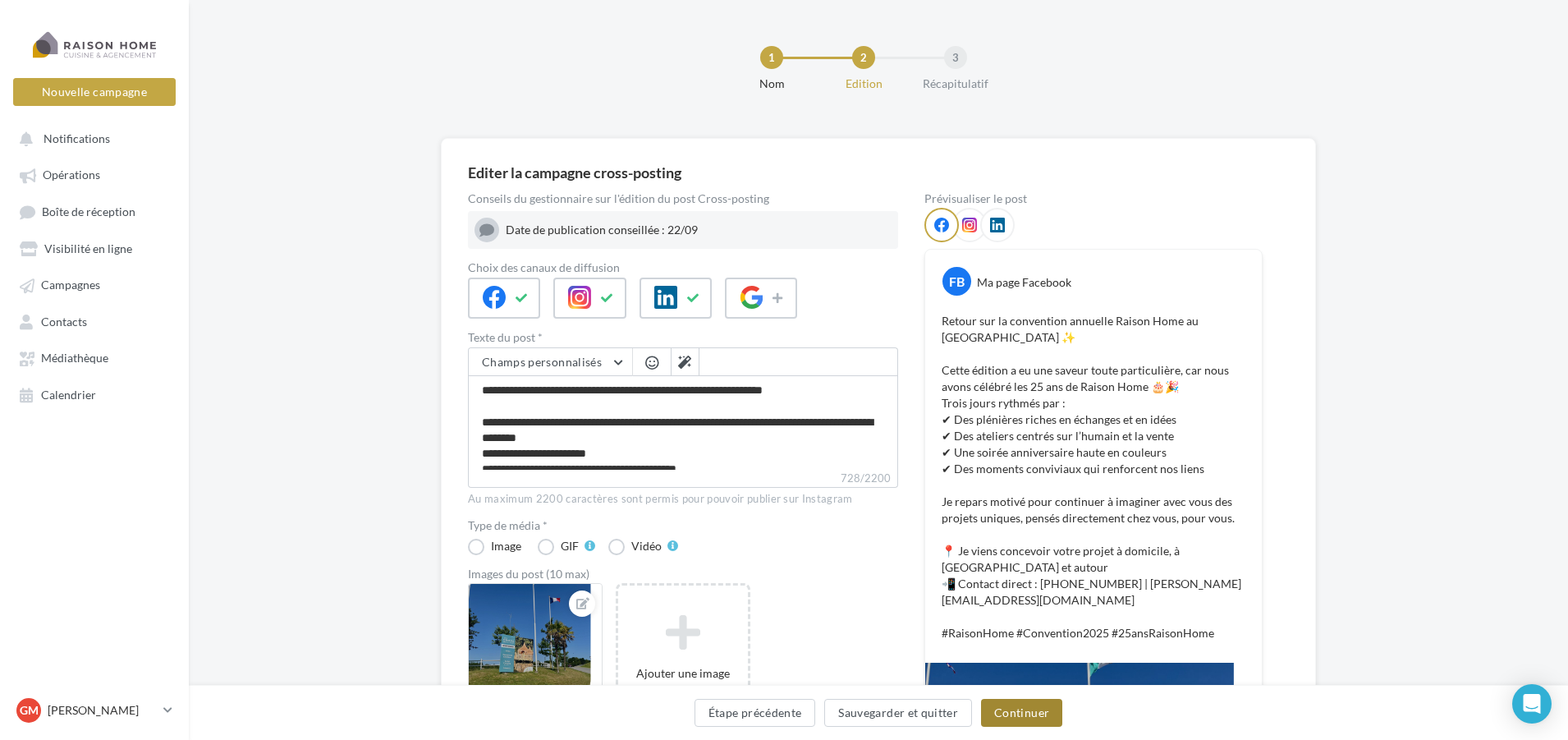
click at [1041, 720] on button "Continuer" at bounding box center [1021, 712] width 81 height 28
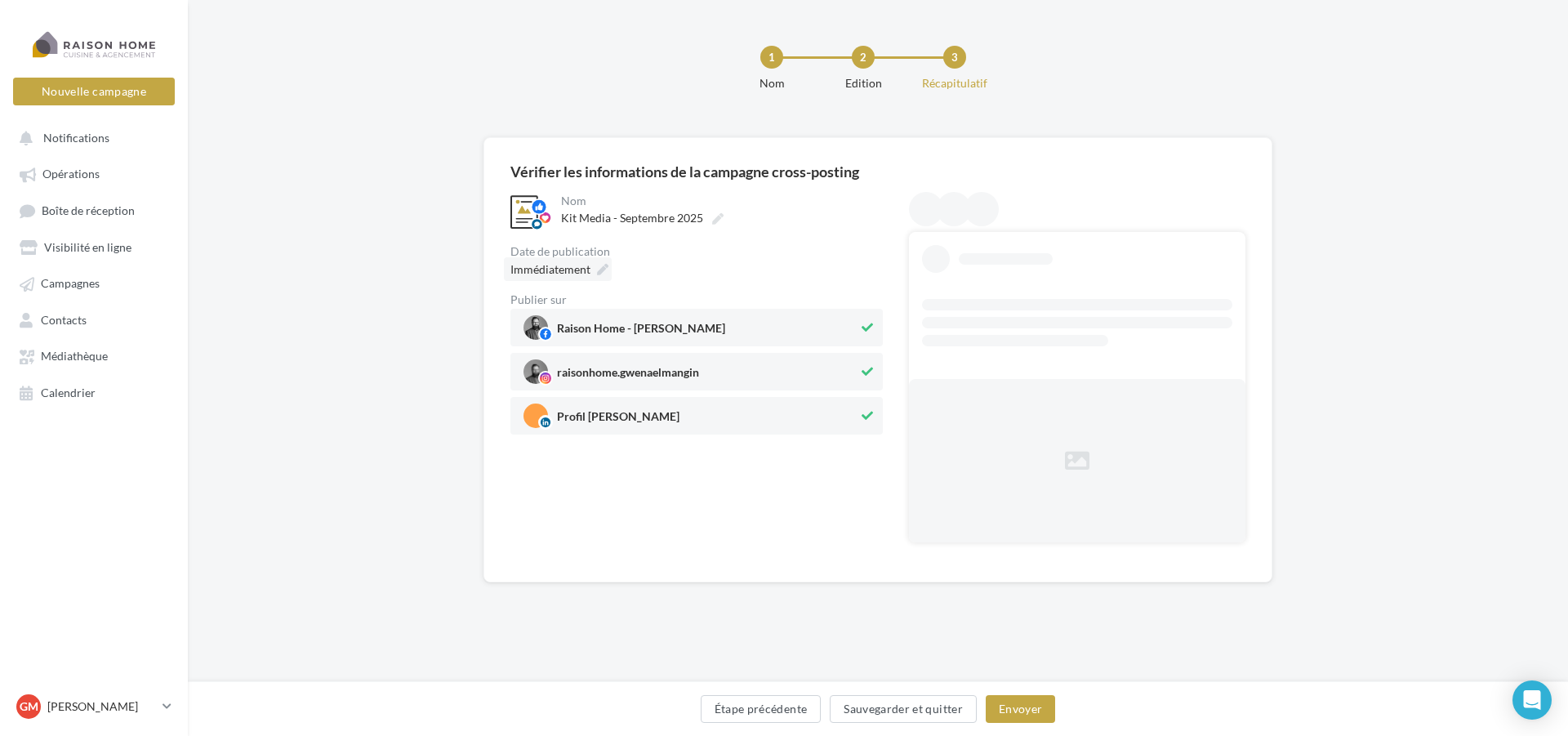
click at [580, 271] on span "Immédiatement" at bounding box center [551, 268] width 80 height 14
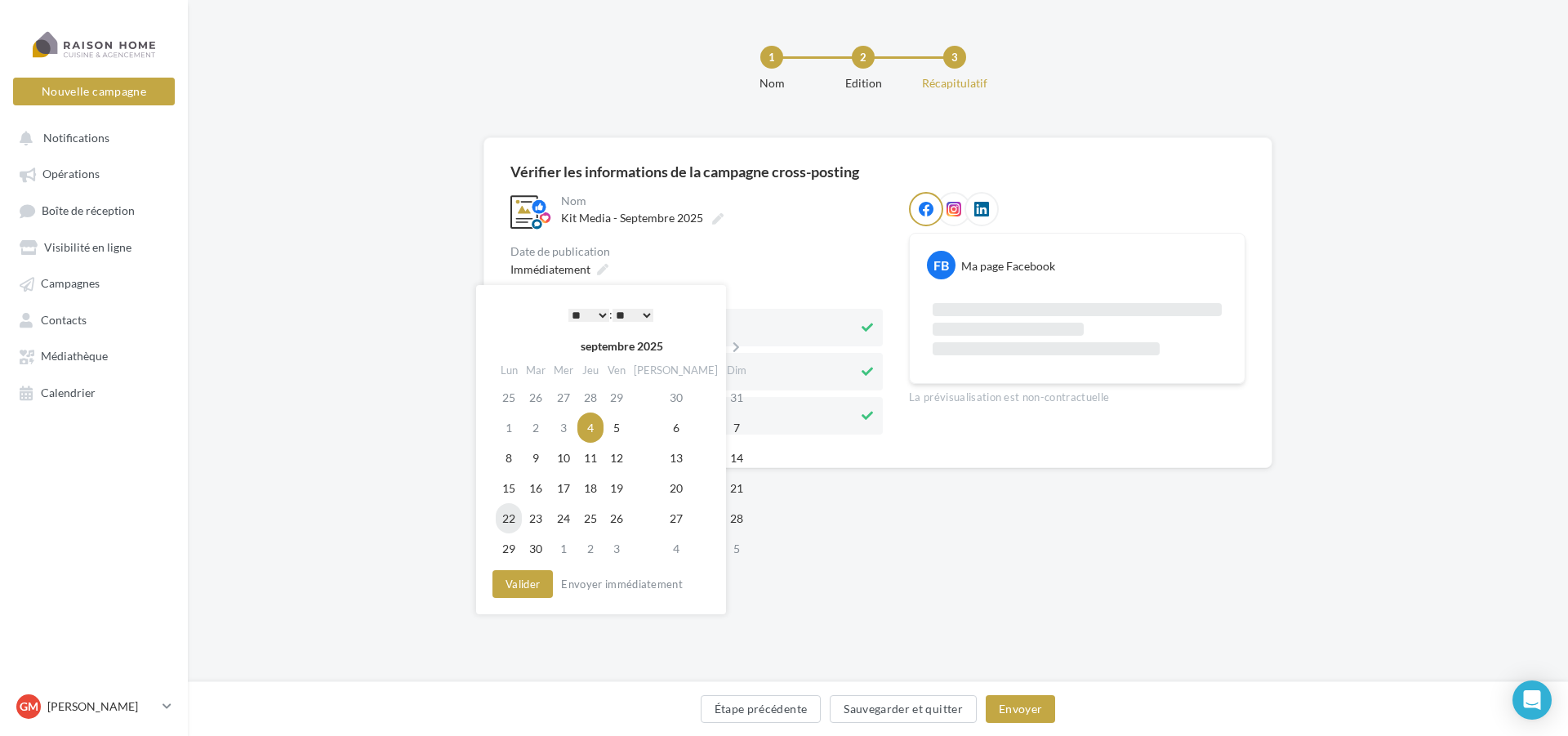
click at [522, 523] on td "22" at bounding box center [508, 518] width 26 height 30
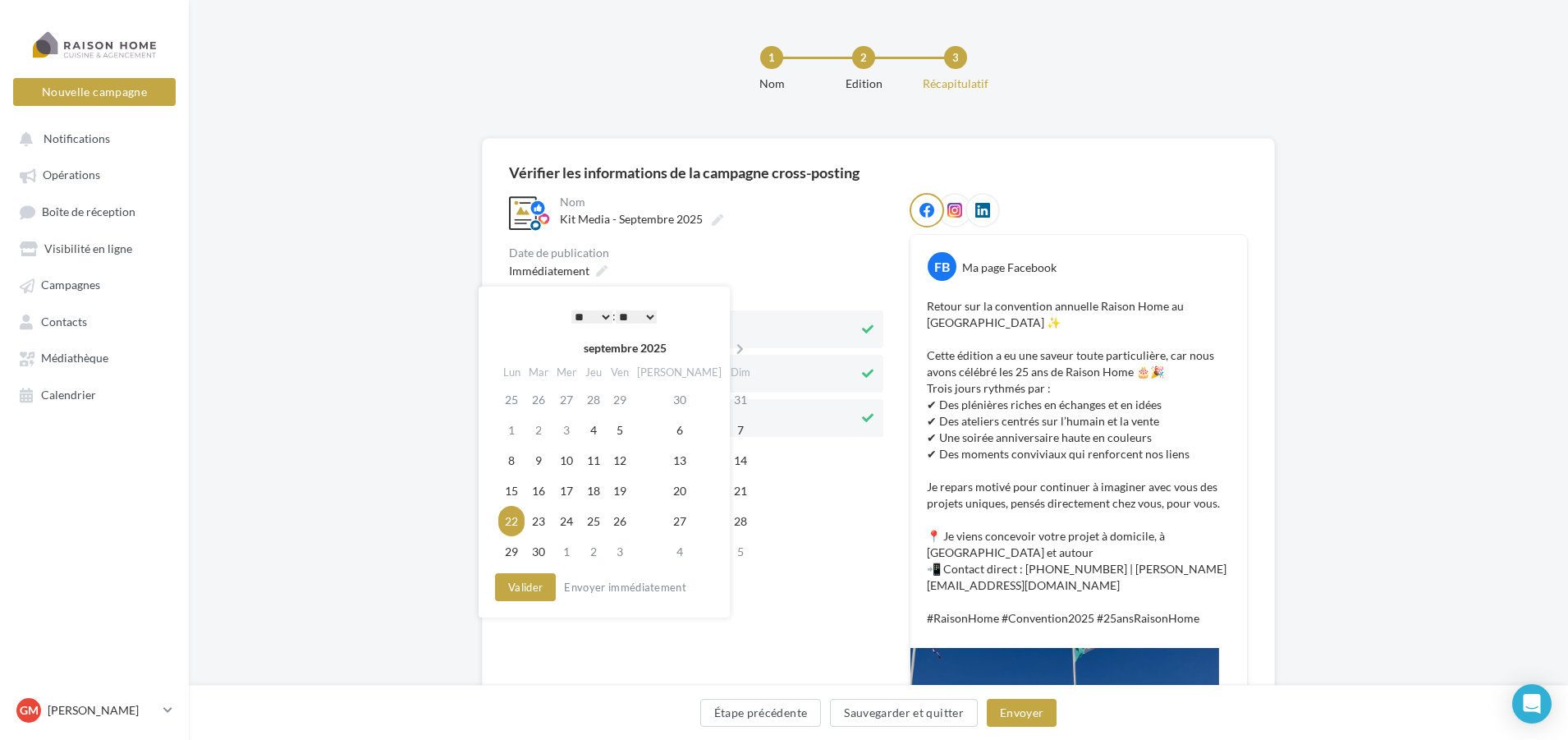
click at [584, 324] on select "* * * * * * * * * * ** ** ** ** ** ** ** ** ** ** ** ** ** **" at bounding box center [592, 316] width 41 height 13
click at [537, 591] on button "Valider" at bounding box center [521, 587] width 60 height 28
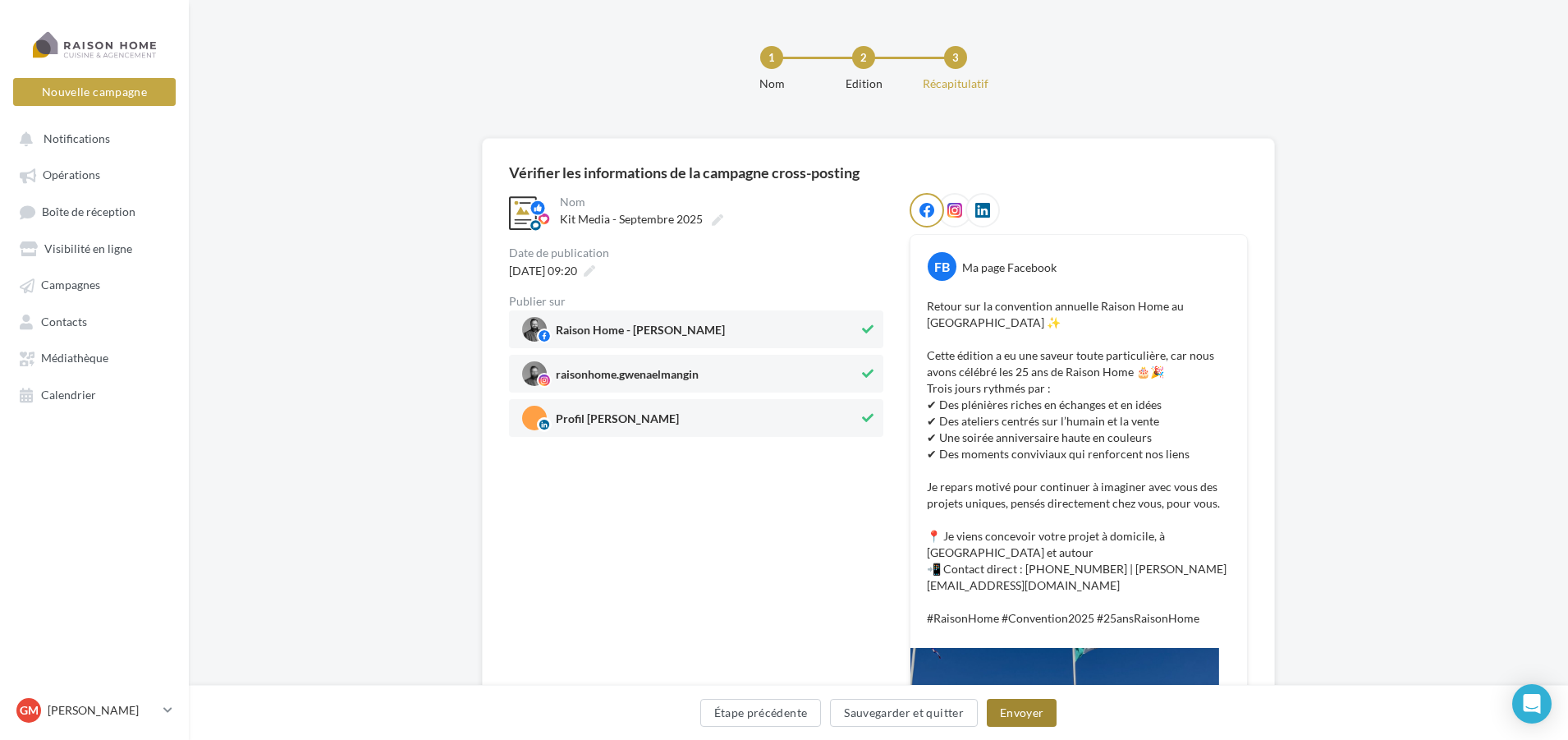
click at [1019, 716] on button "Envoyer" at bounding box center [1022, 712] width 70 height 28
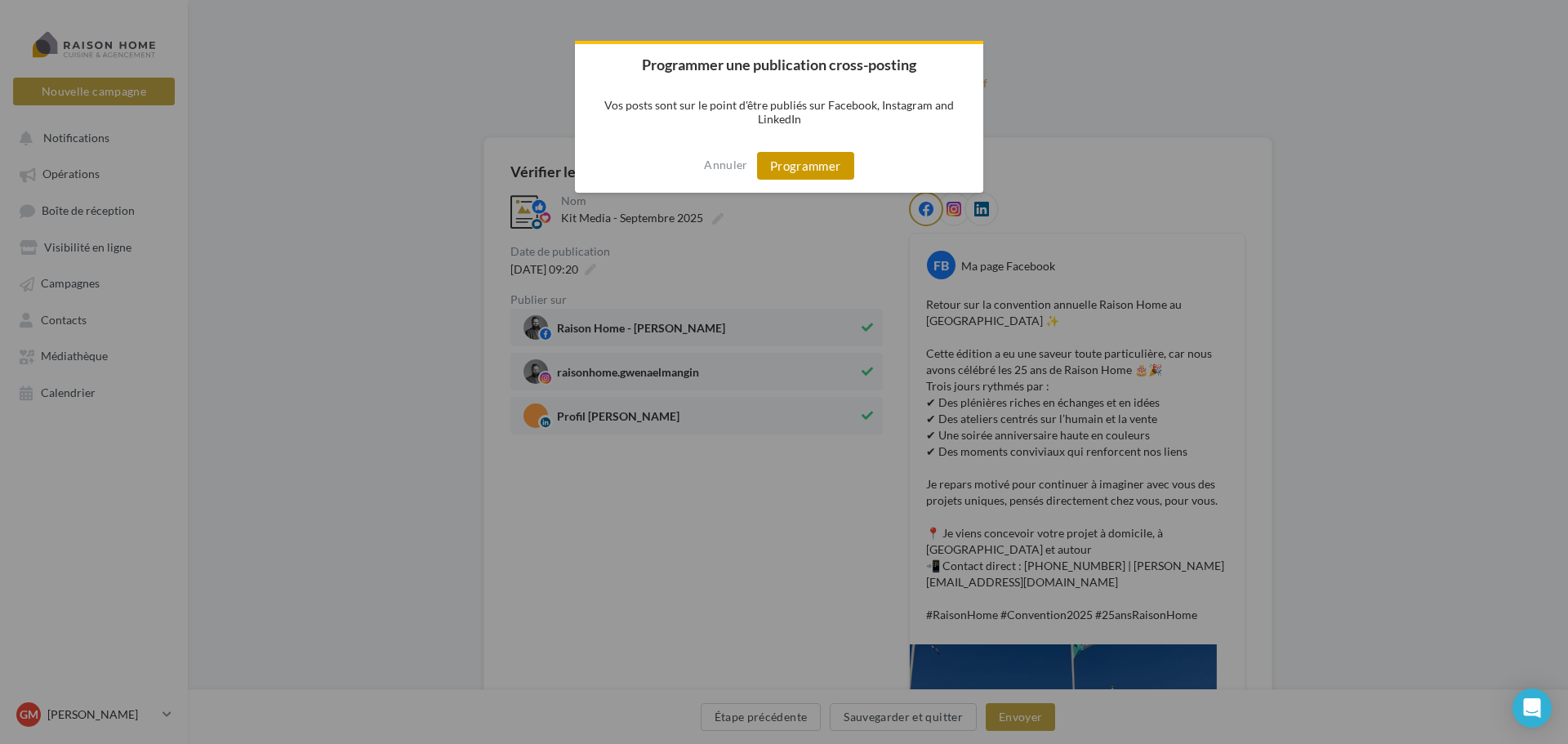
click at [828, 170] on button "Programmer" at bounding box center [806, 165] width 97 height 28
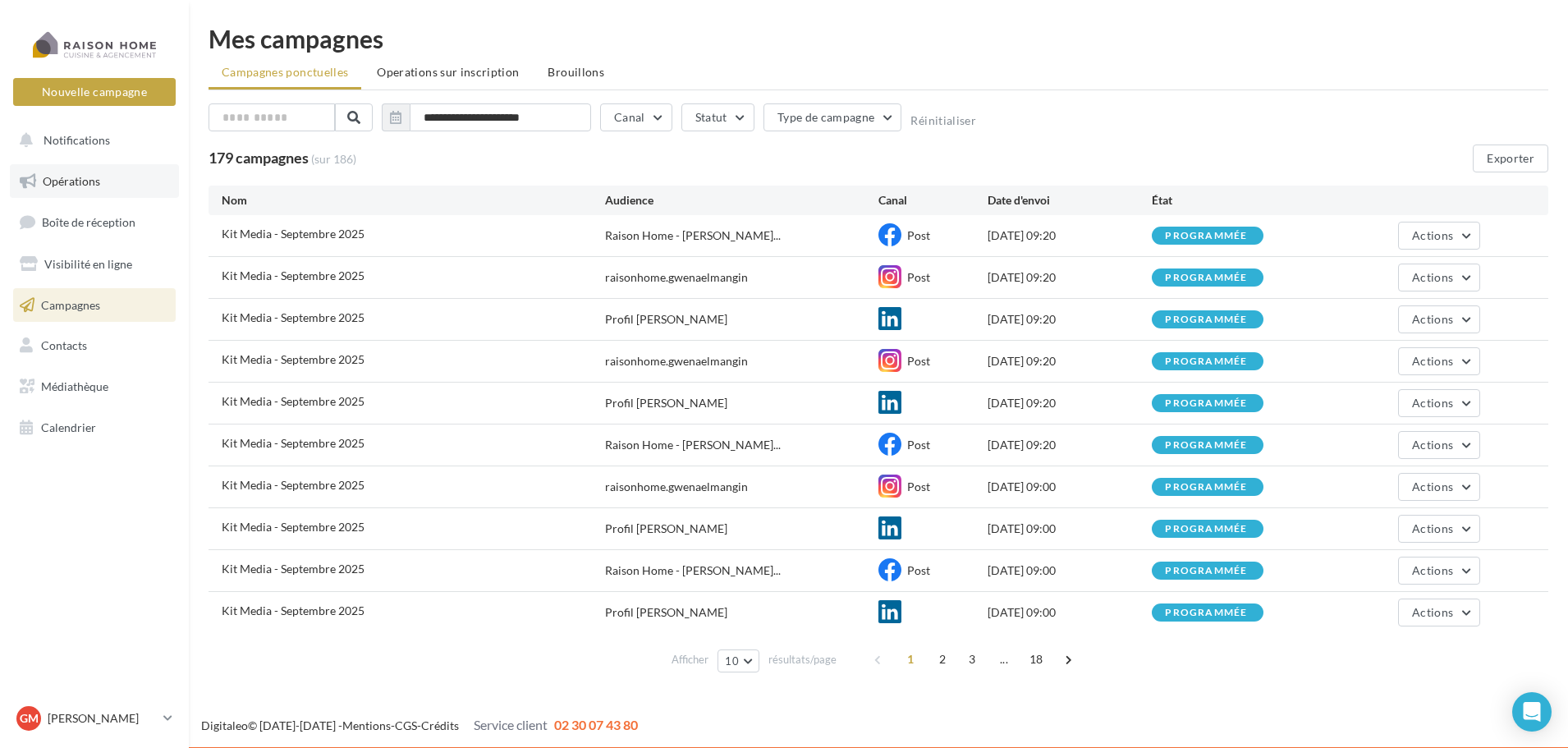
click at [80, 184] on span "Opérations" at bounding box center [71, 181] width 57 height 14
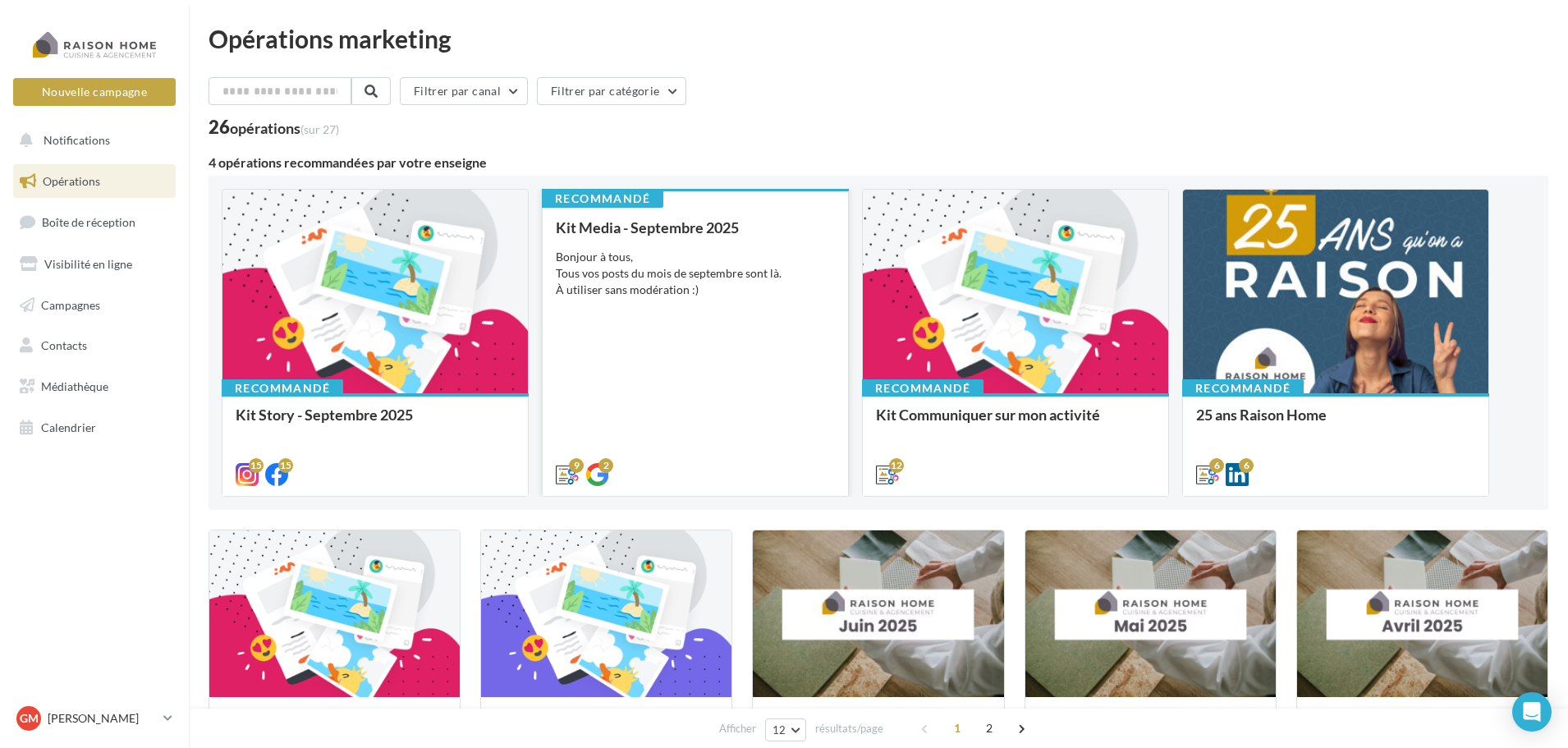
click at [700, 314] on div "Kit Media - Septembre 2025 Bonjour à tous, Tous vos posts du mois de septembre …" at bounding box center [696, 350] width 279 height 262
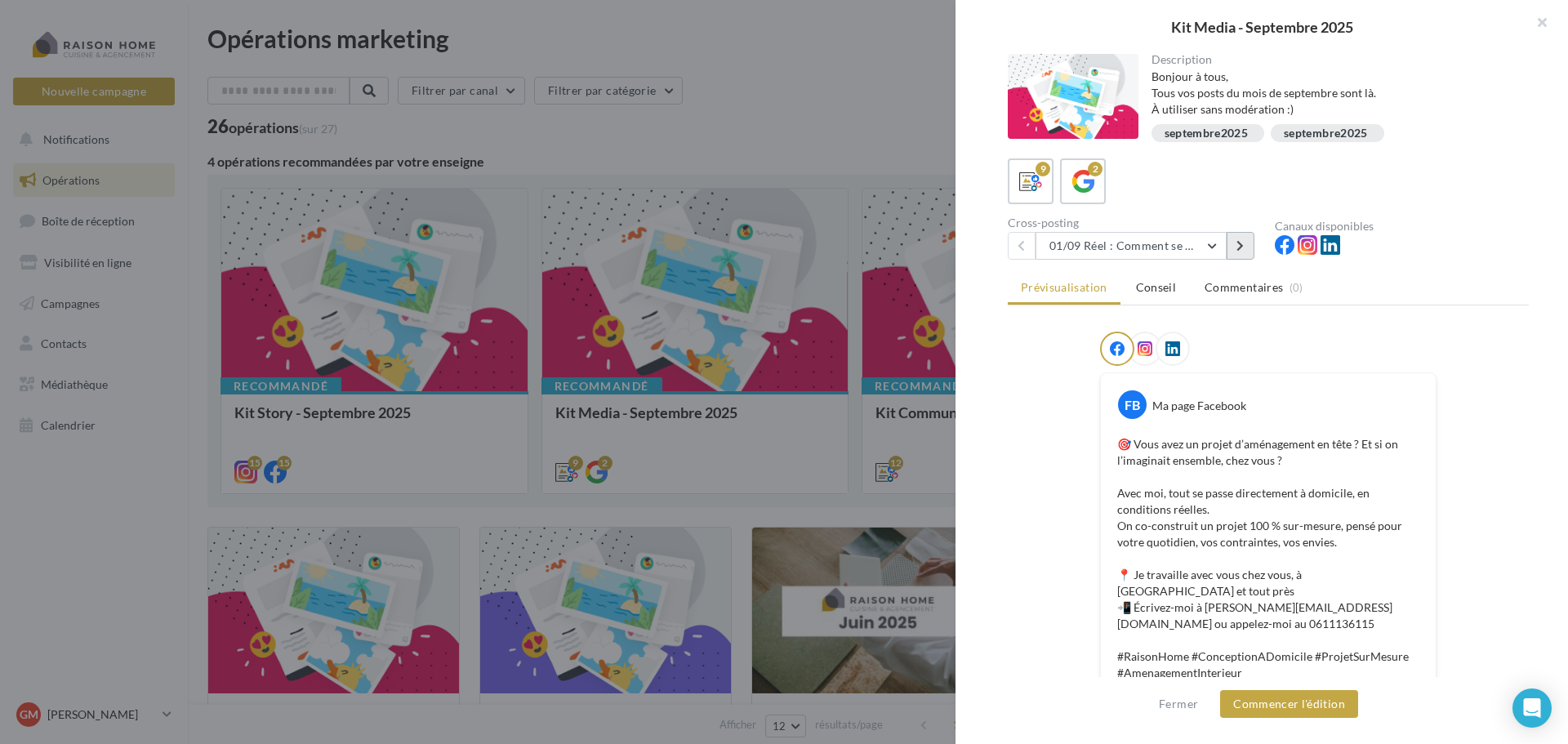
click at [1244, 244] on button at bounding box center [1240, 246] width 28 height 28
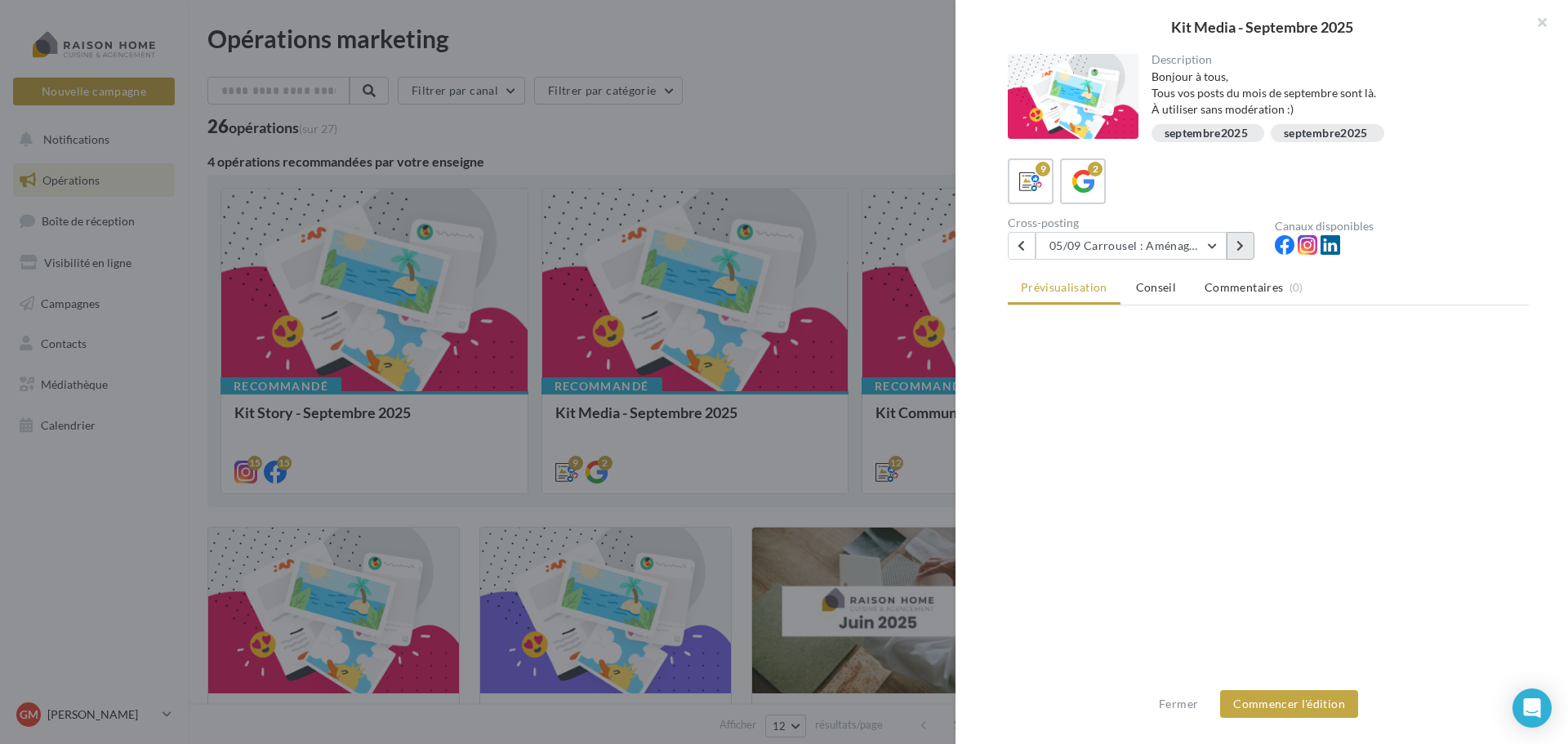
click at [1244, 244] on button at bounding box center [1240, 246] width 28 height 28
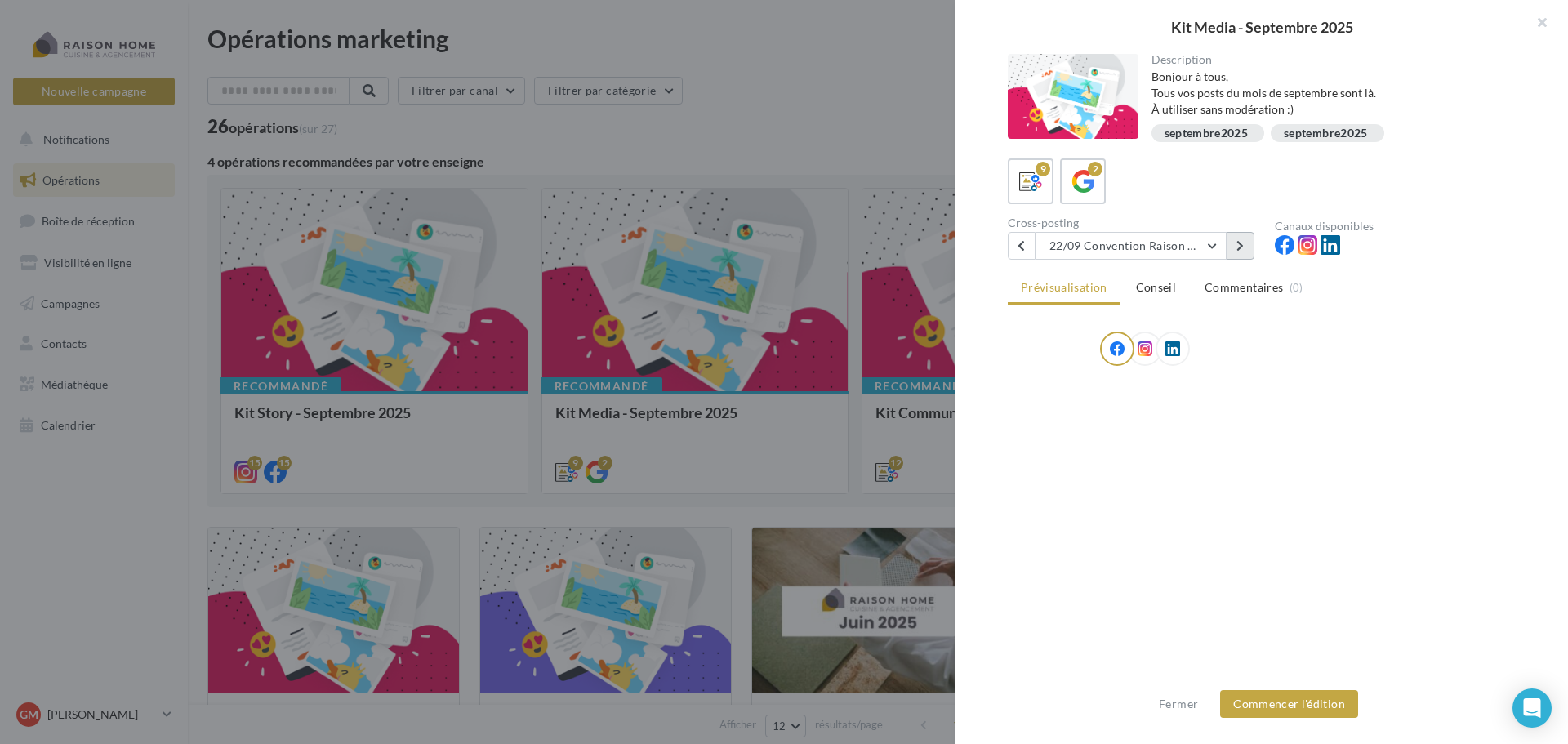
click at [1244, 244] on button at bounding box center [1240, 246] width 28 height 28
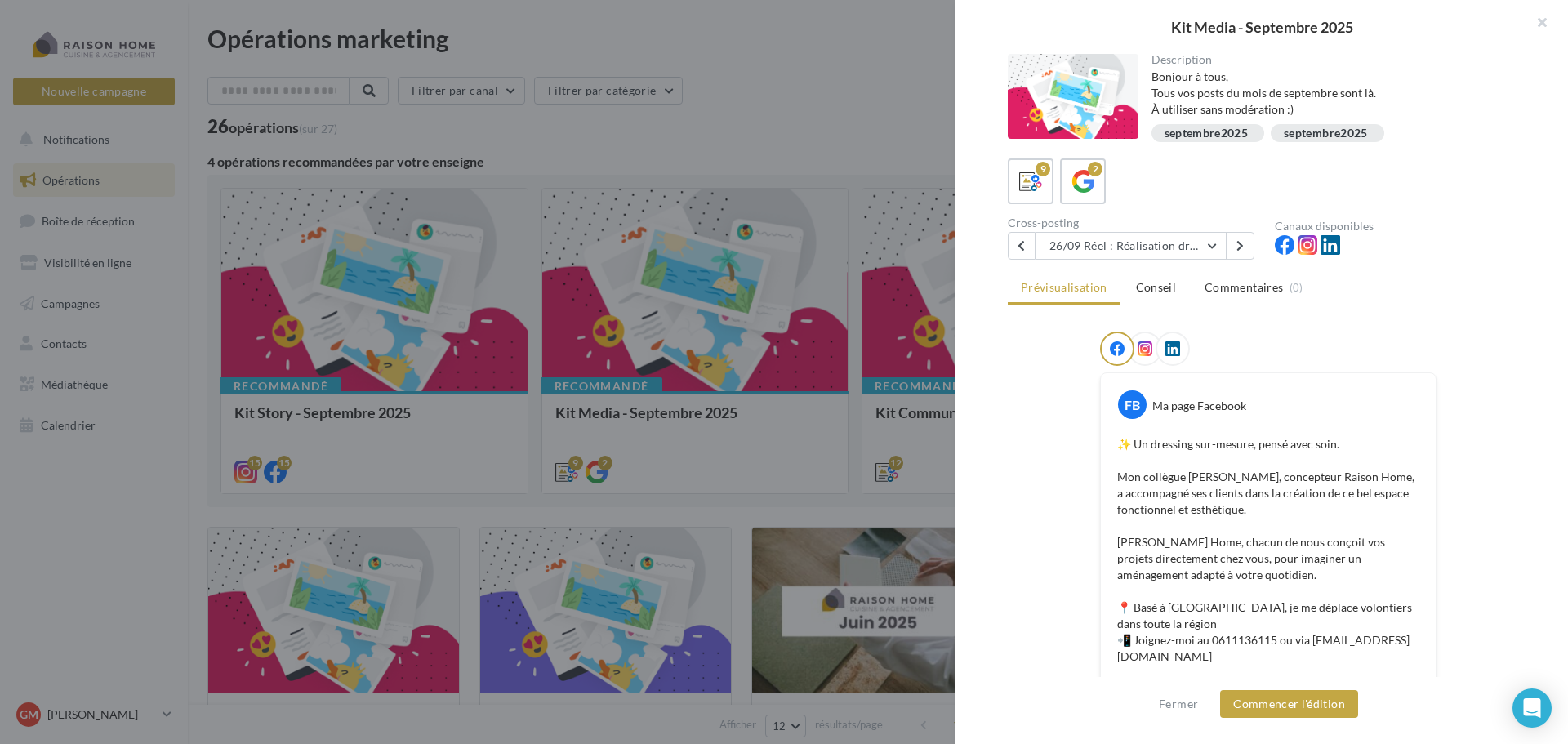
click at [1166, 14] on div "Kit Media - Septembre 2025" at bounding box center [1261, 27] width 612 height 54
click at [1267, 471] on p "✨ Un dressing sur-mesure, pensé avec soin. Mon collègue Emmanuel Robert, concep…" at bounding box center [1268, 575] width 302 height 278
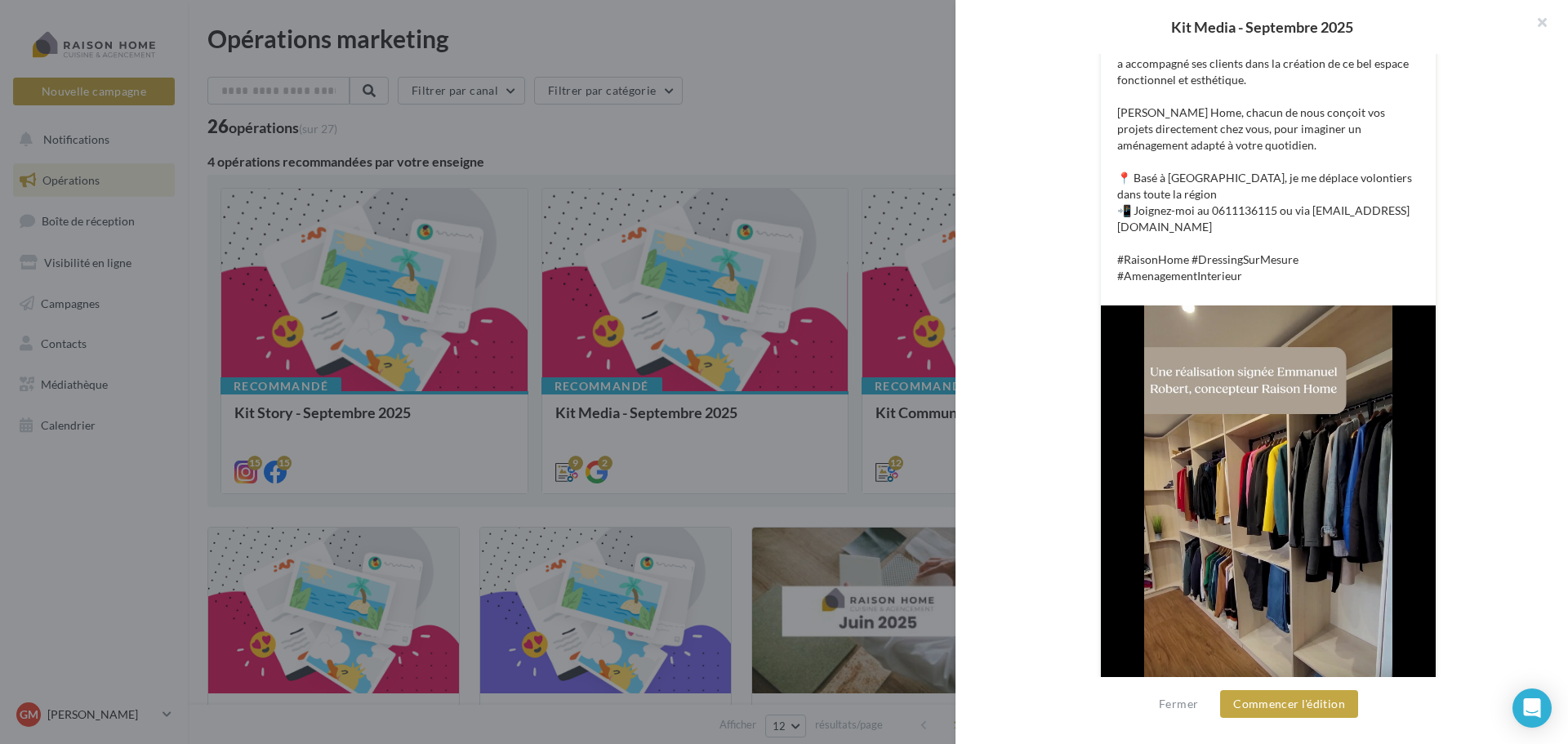
scroll to position [490, 0]
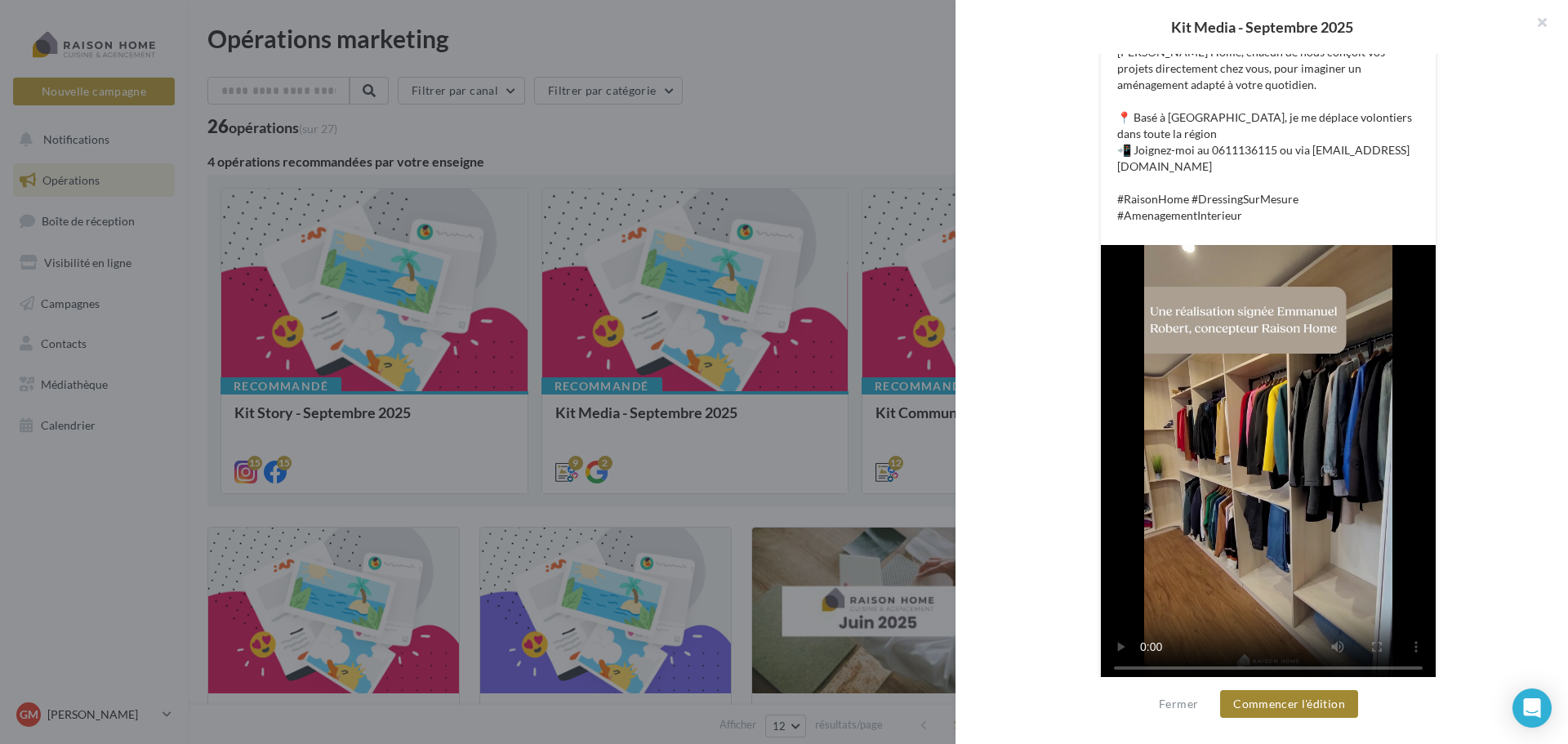
click at [1277, 707] on button "Commencer l'édition" at bounding box center [1288, 704] width 138 height 28
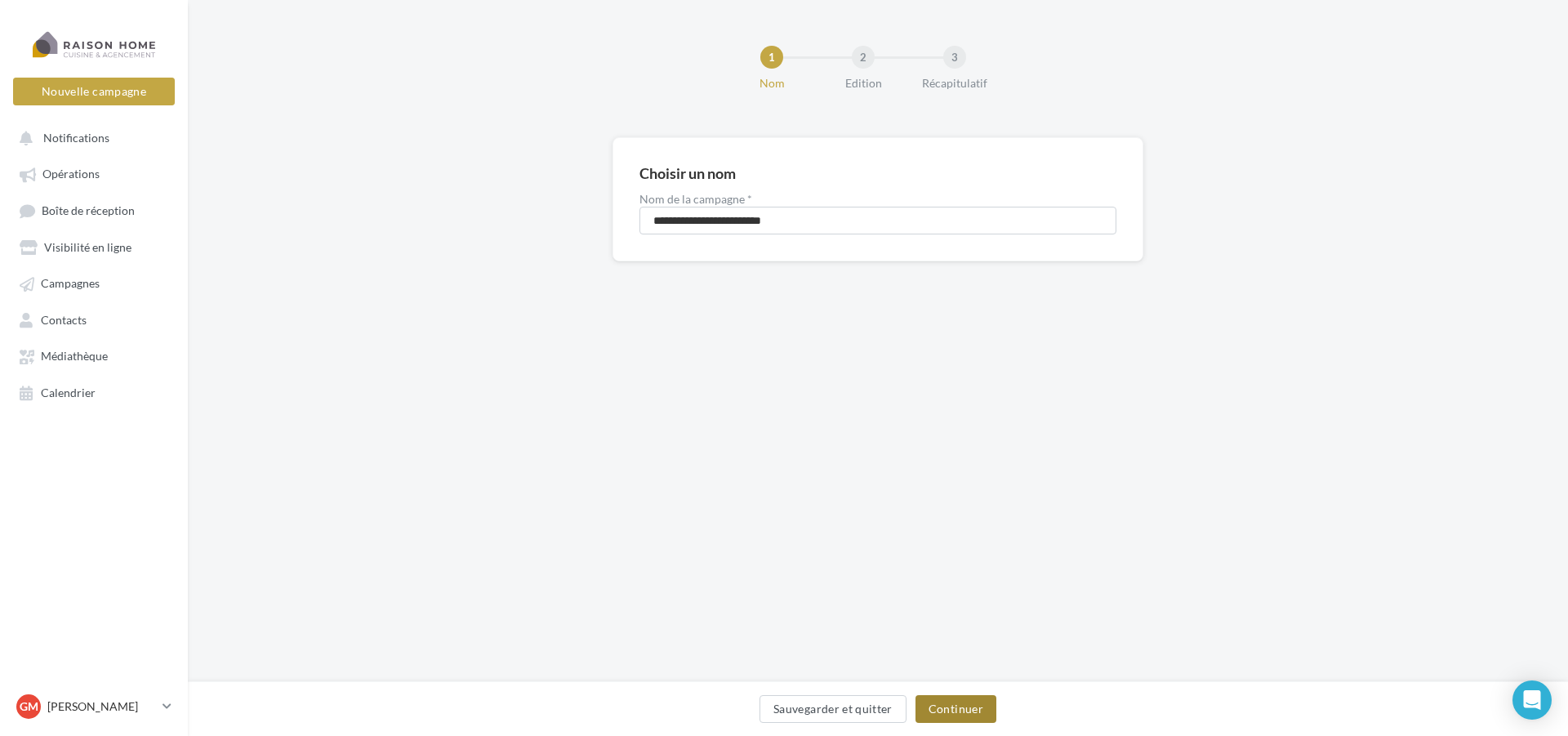
click at [958, 711] on button "Continuer" at bounding box center [956, 708] width 80 height 28
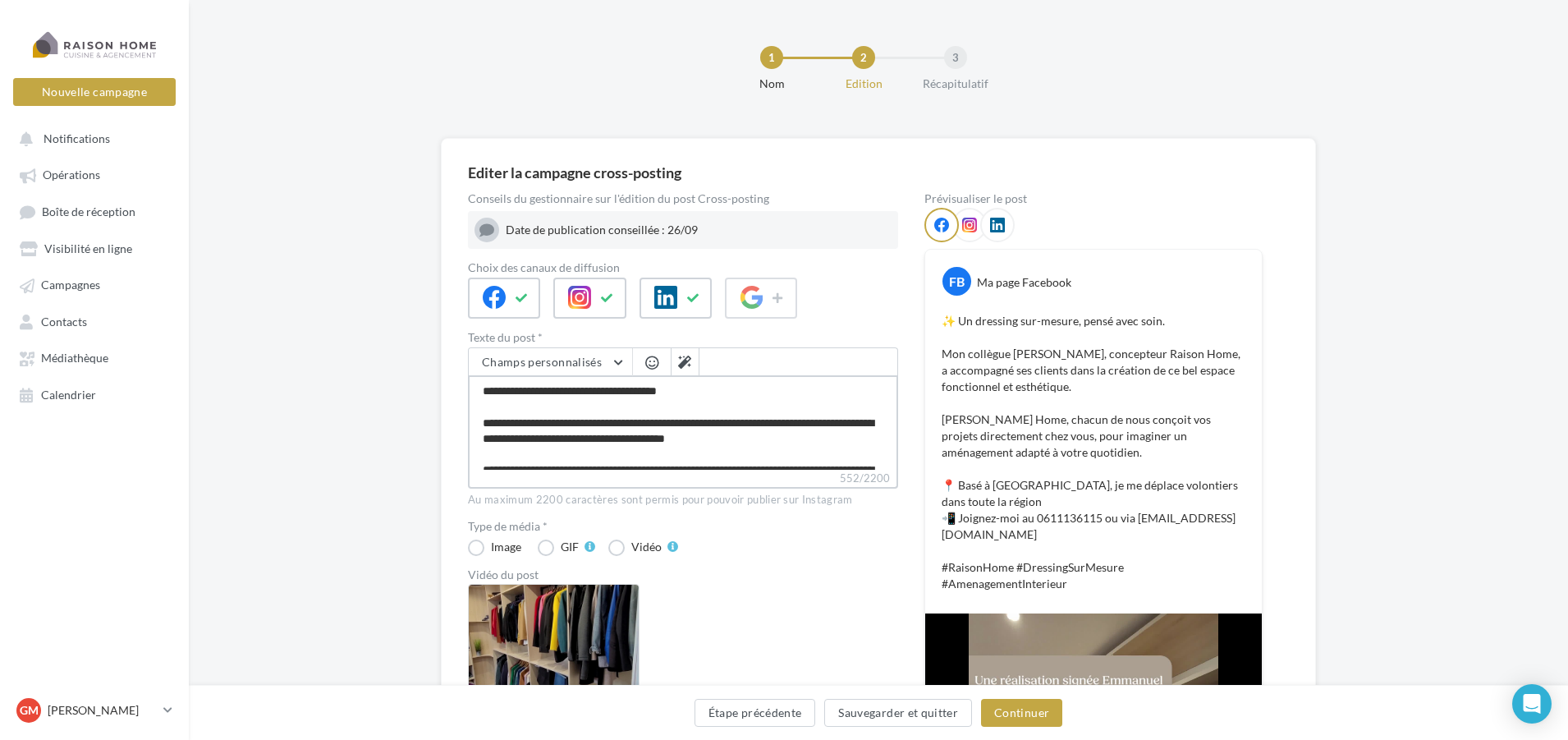
drag, startPoint x: 780, startPoint y: 426, endPoint x: 484, endPoint y: 426, distance: 296.0
click at [484, 426] on textarea "**********" at bounding box center [683, 422] width 430 height 95
type textarea "**********"
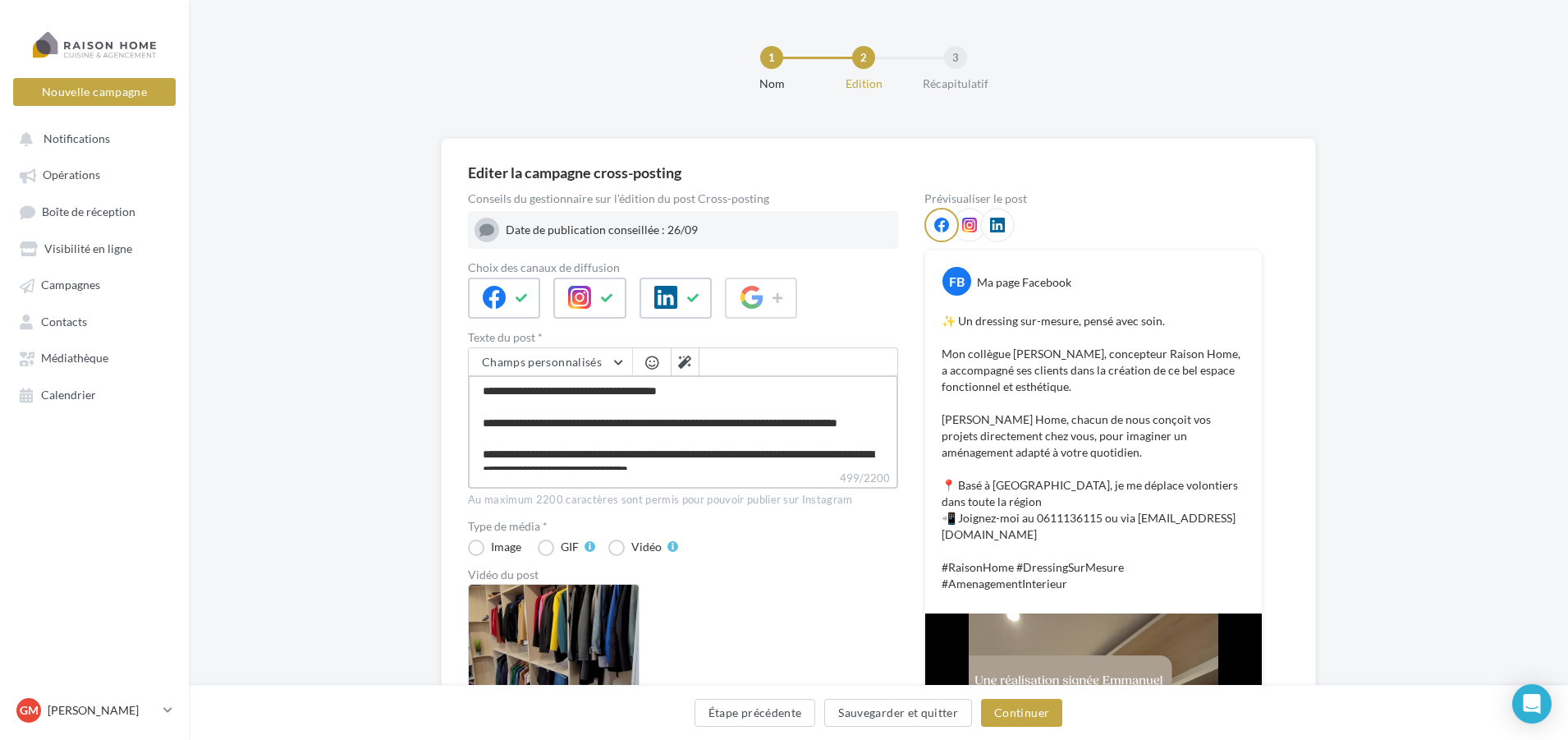
type textarea "**********"
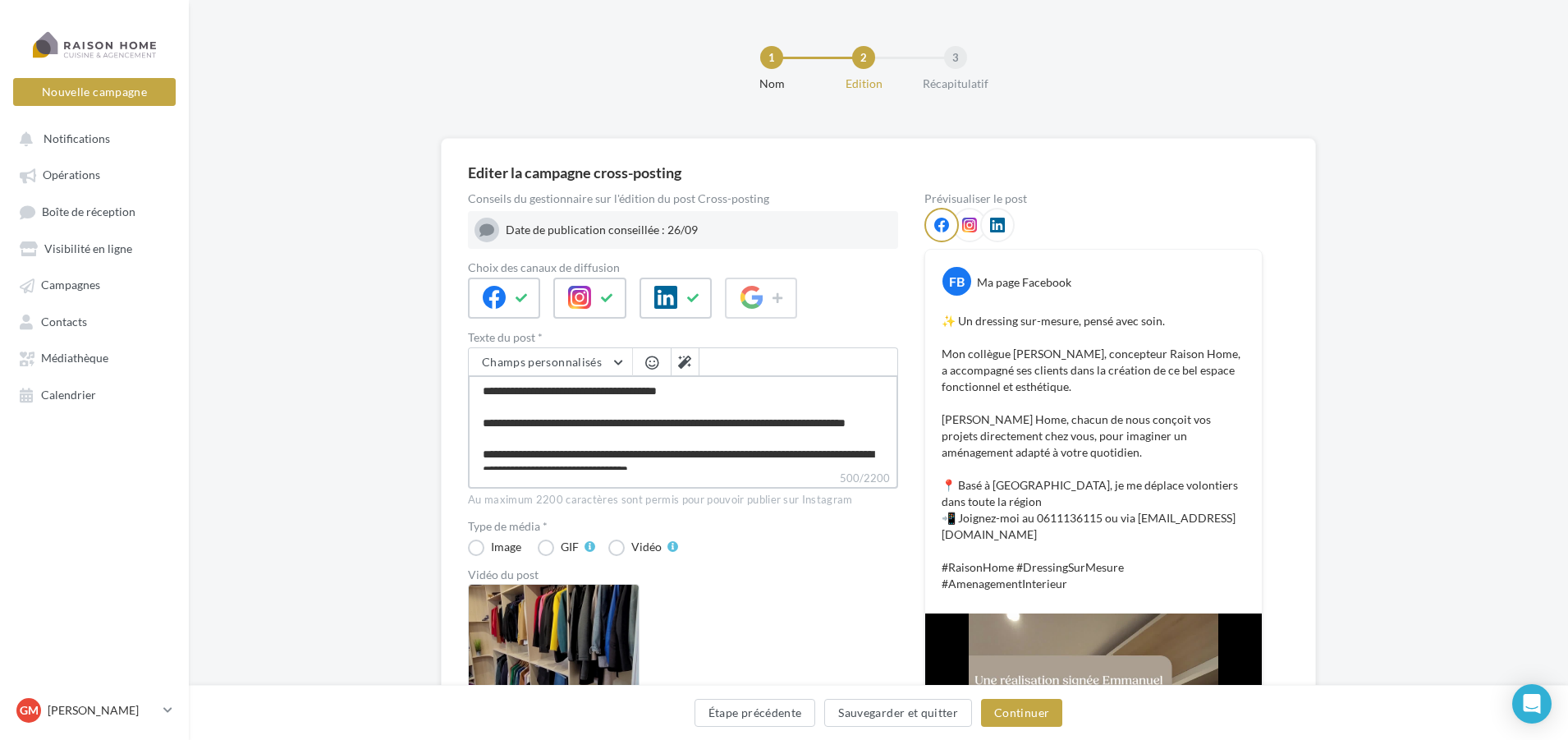
type textarea "**********"
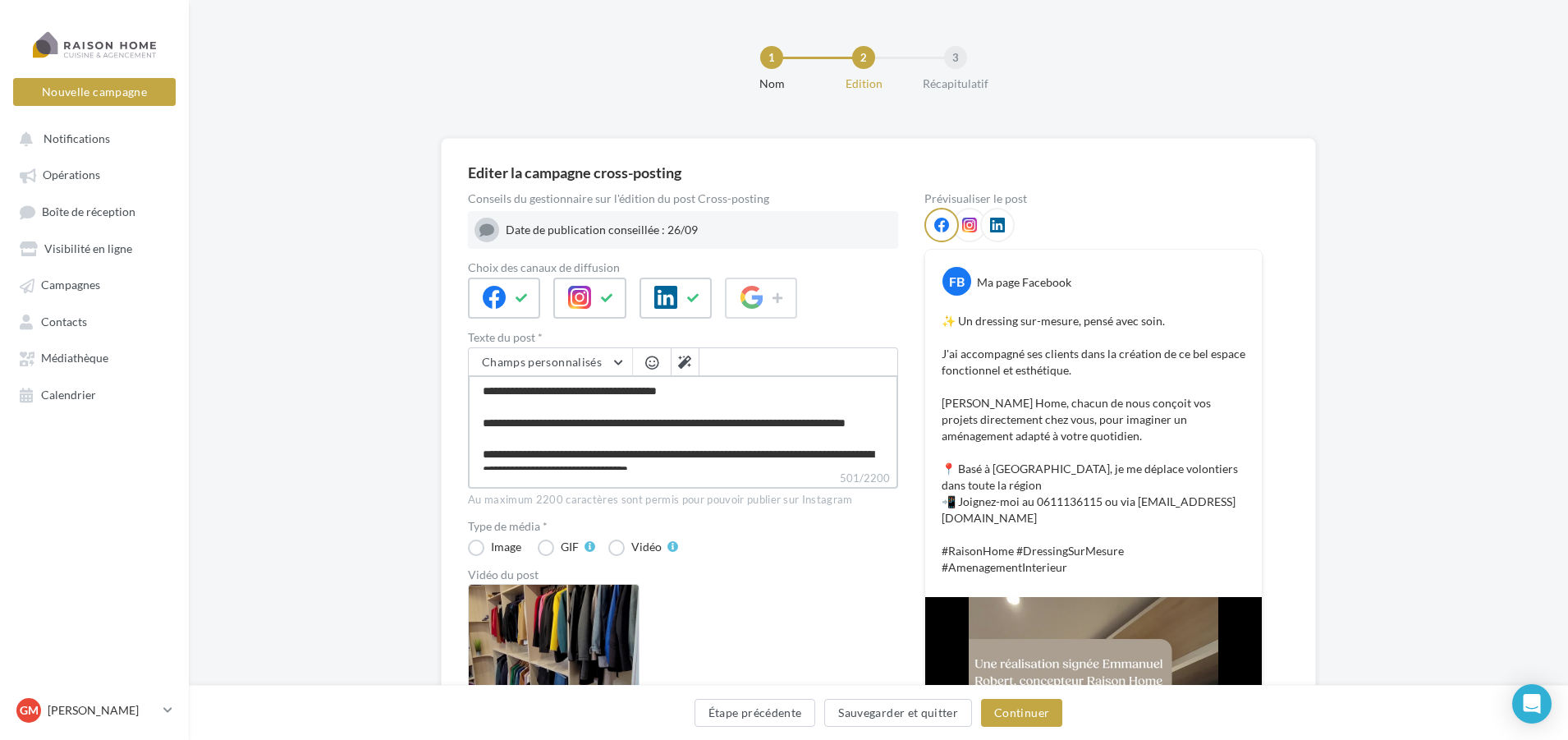
type textarea "**********"
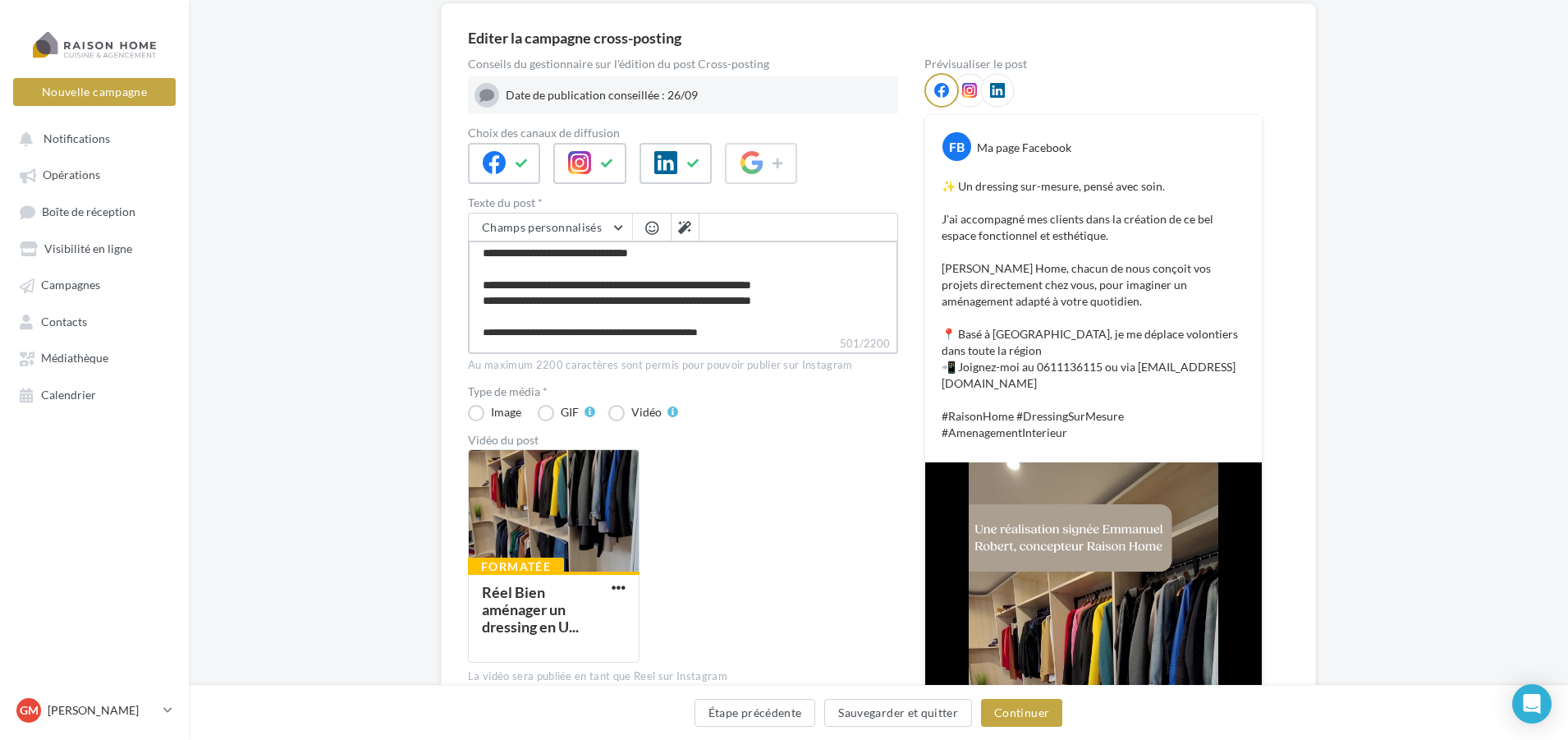
scroll to position [164, 0]
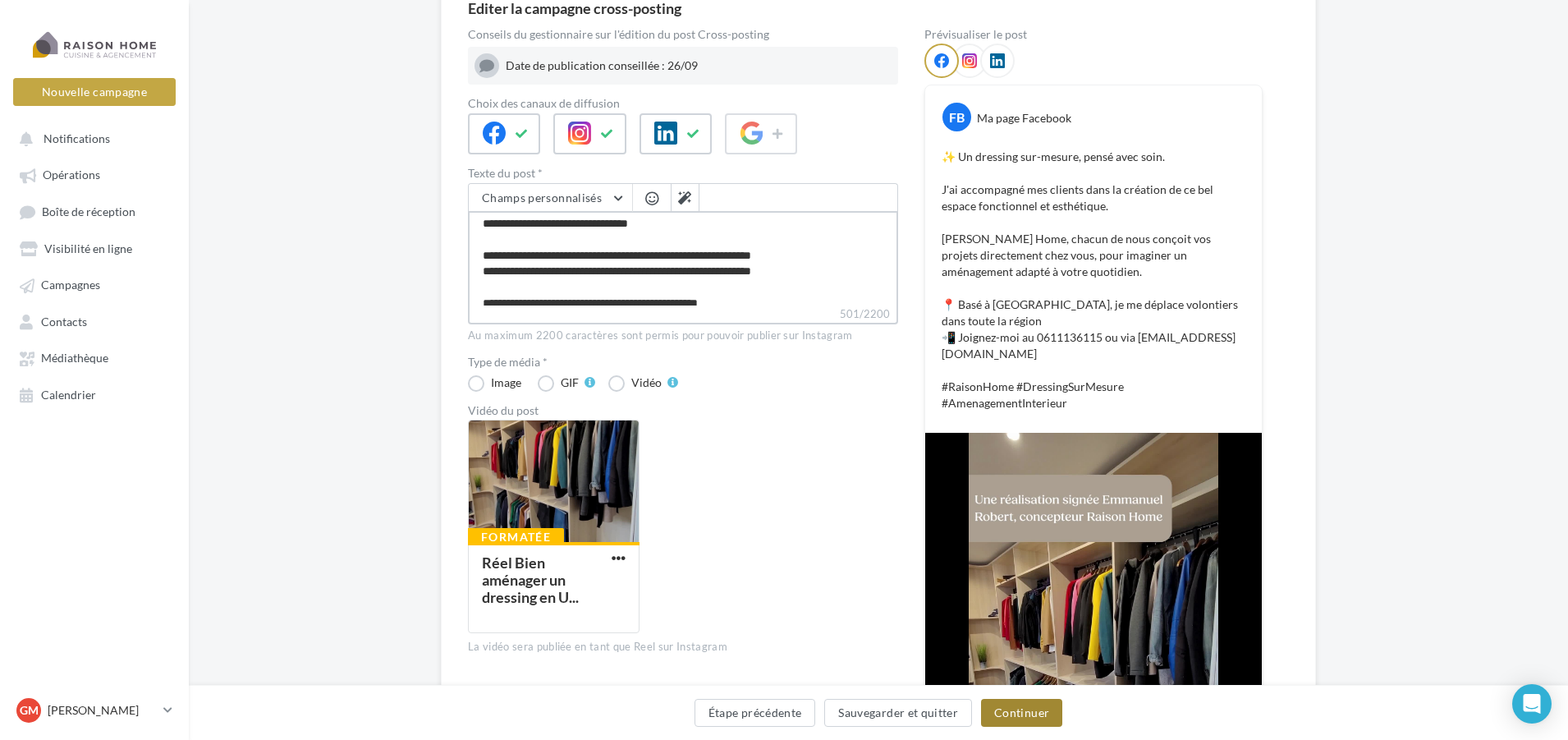
type textarea "**********"
click at [1025, 717] on button "Continuer" at bounding box center [1021, 712] width 81 height 28
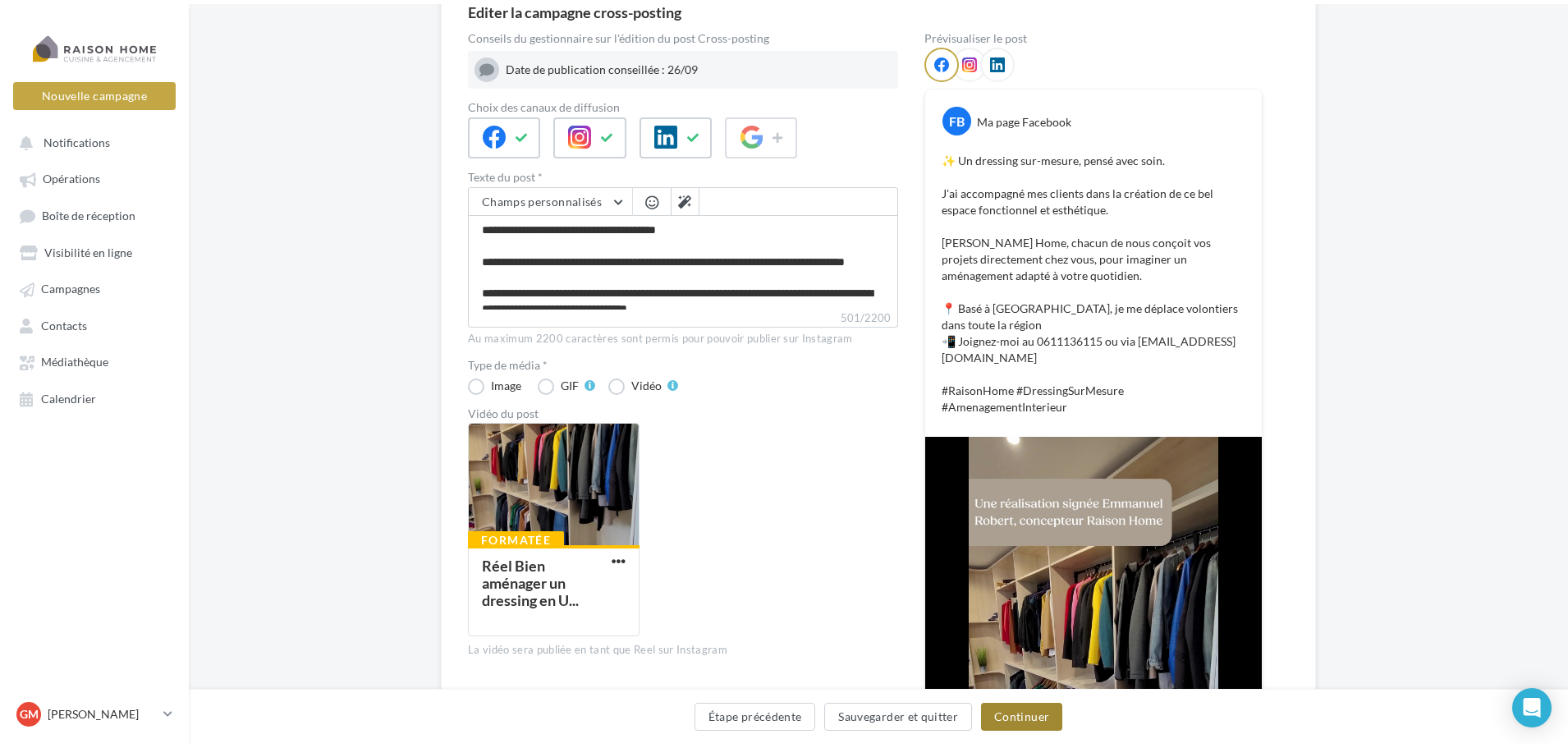
scroll to position [0, 0]
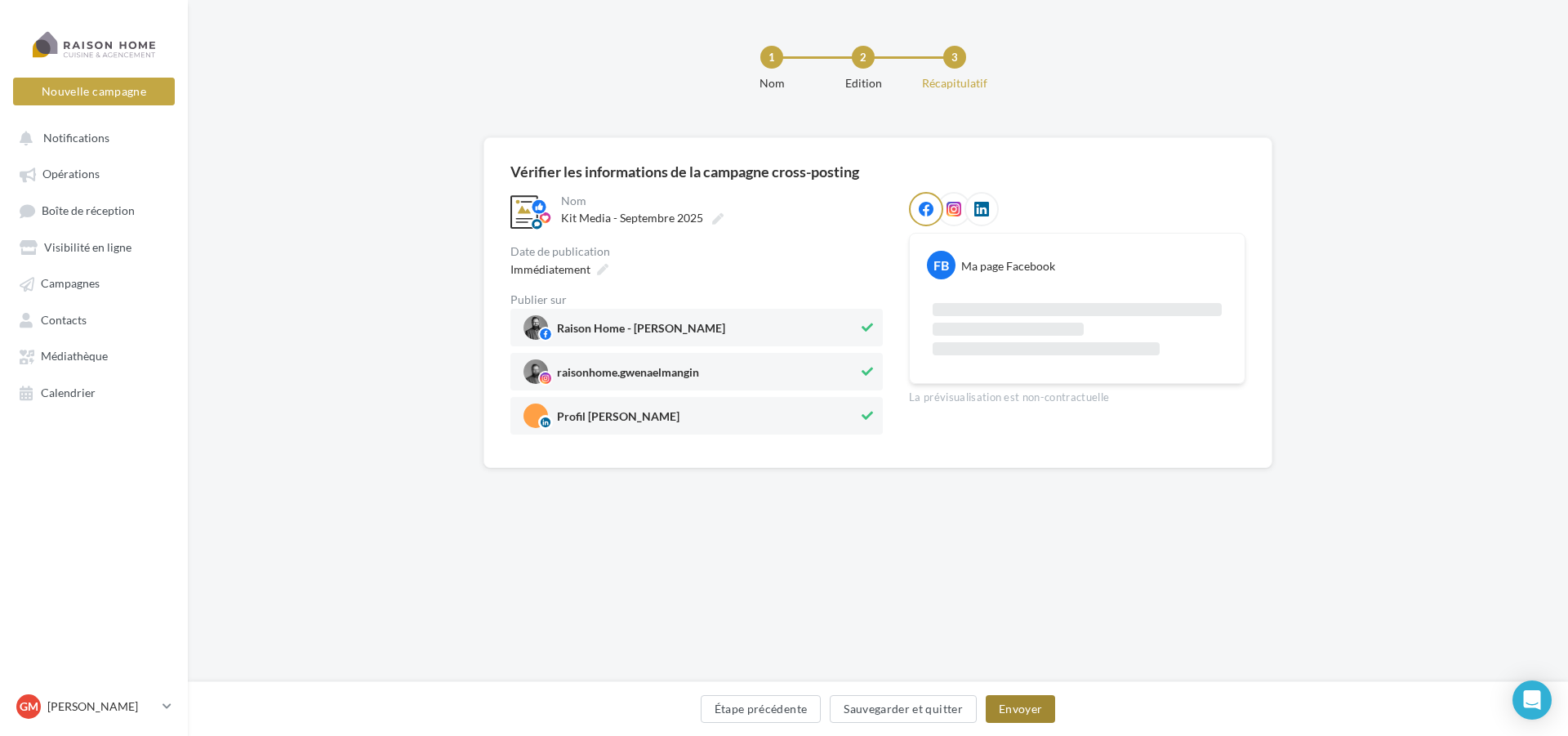
drag, startPoint x: 1006, startPoint y: 700, endPoint x: 695, endPoint y: 444, distance: 402.8
click at [865, 565] on div "**********" at bounding box center [878, 340] width 1380 height 682
click at [557, 272] on span "Immédiatement" at bounding box center [551, 268] width 80 height 14
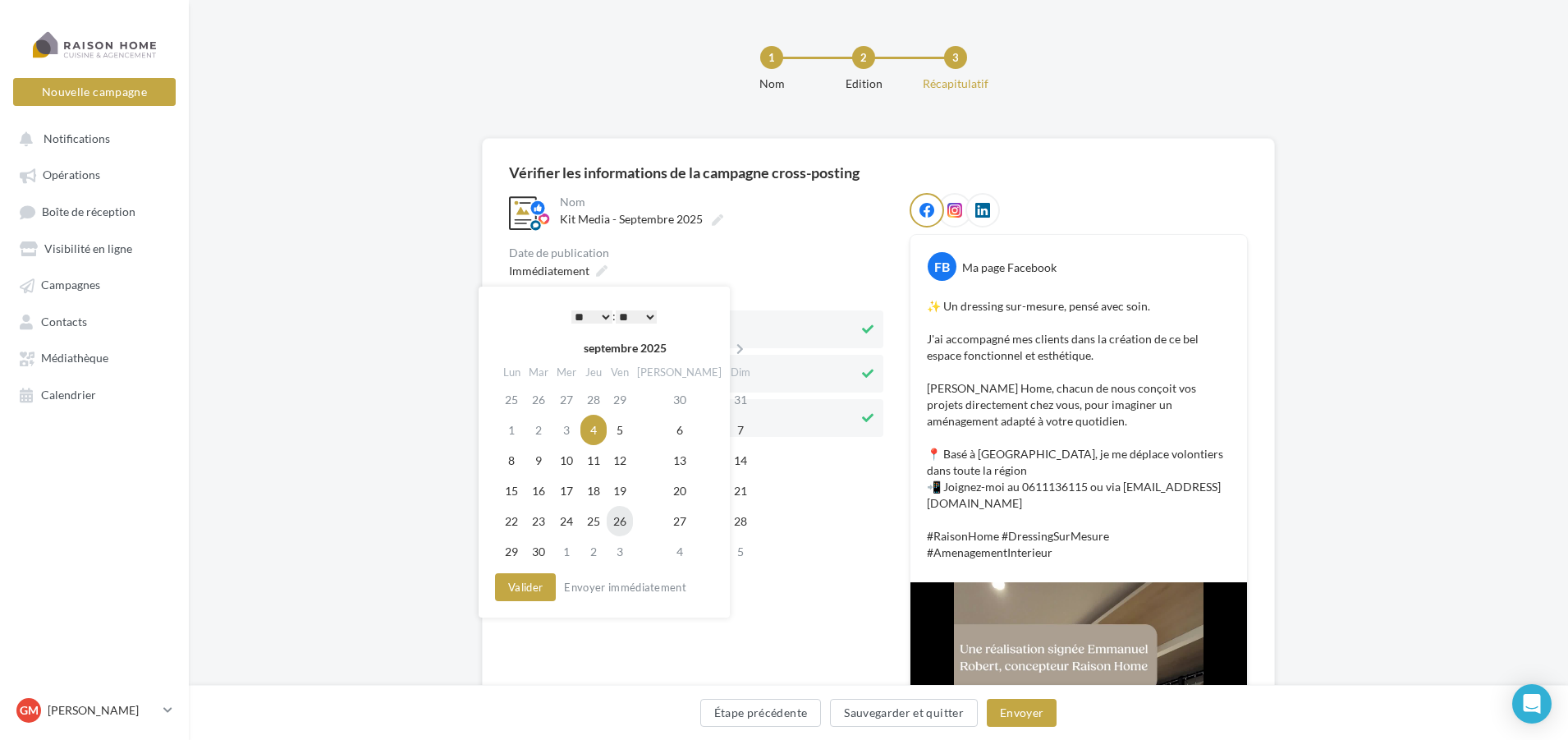
click at [632, 528] on td "26" at bounding box center [619, 521] width 26 height 31
click at [600, 313] on select "* * * * * * * * * * ** ** ** ** ** ** ** ** ** ** ** ** ** **" at bounding box center [588, 316] width 41 height 13
click at [532, 591] on button "Valider" at bounding box center [521, 587] width 60 height 28
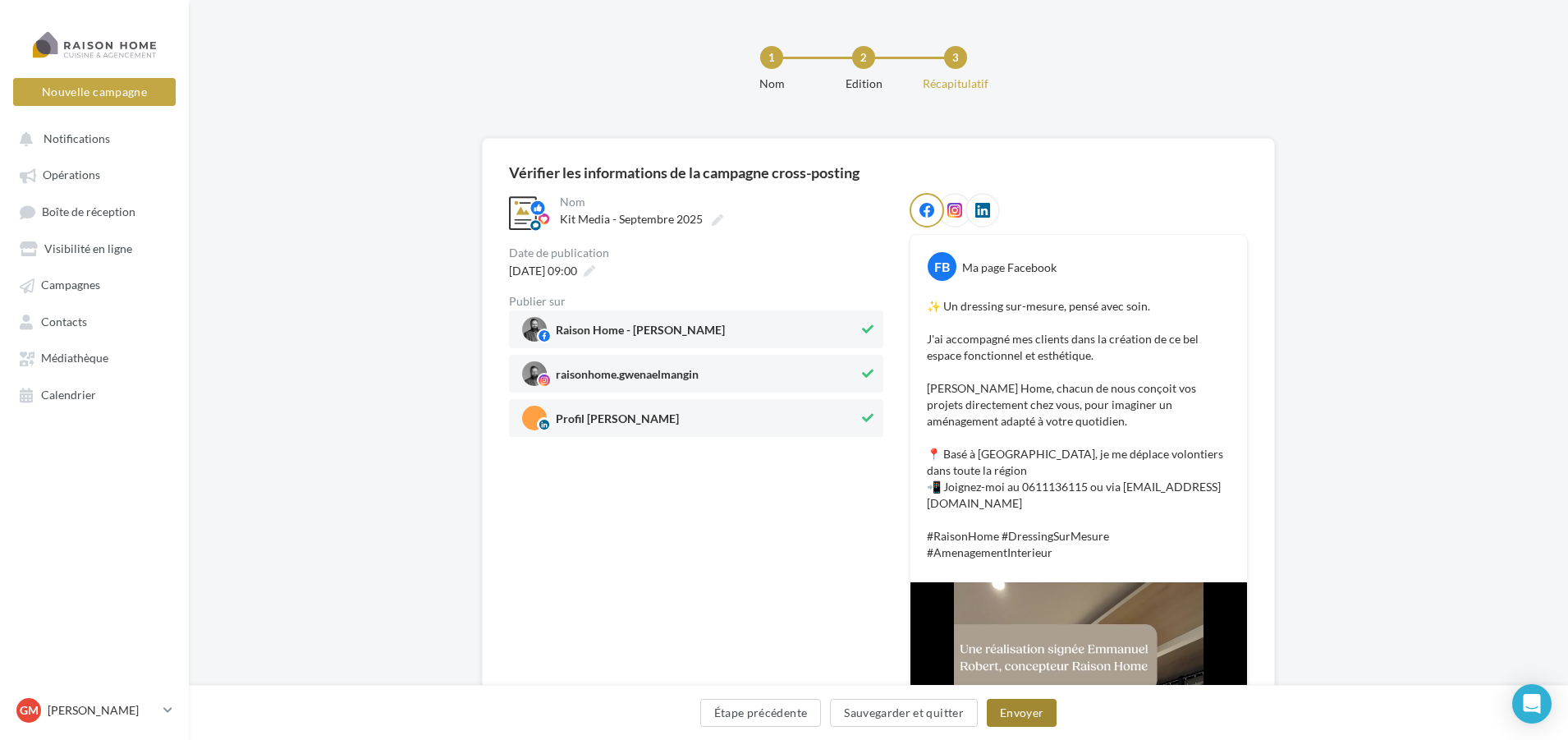
click at [1010, 725] on button "Envoyer" at bounding box center [1022, 712] width 70 height 28
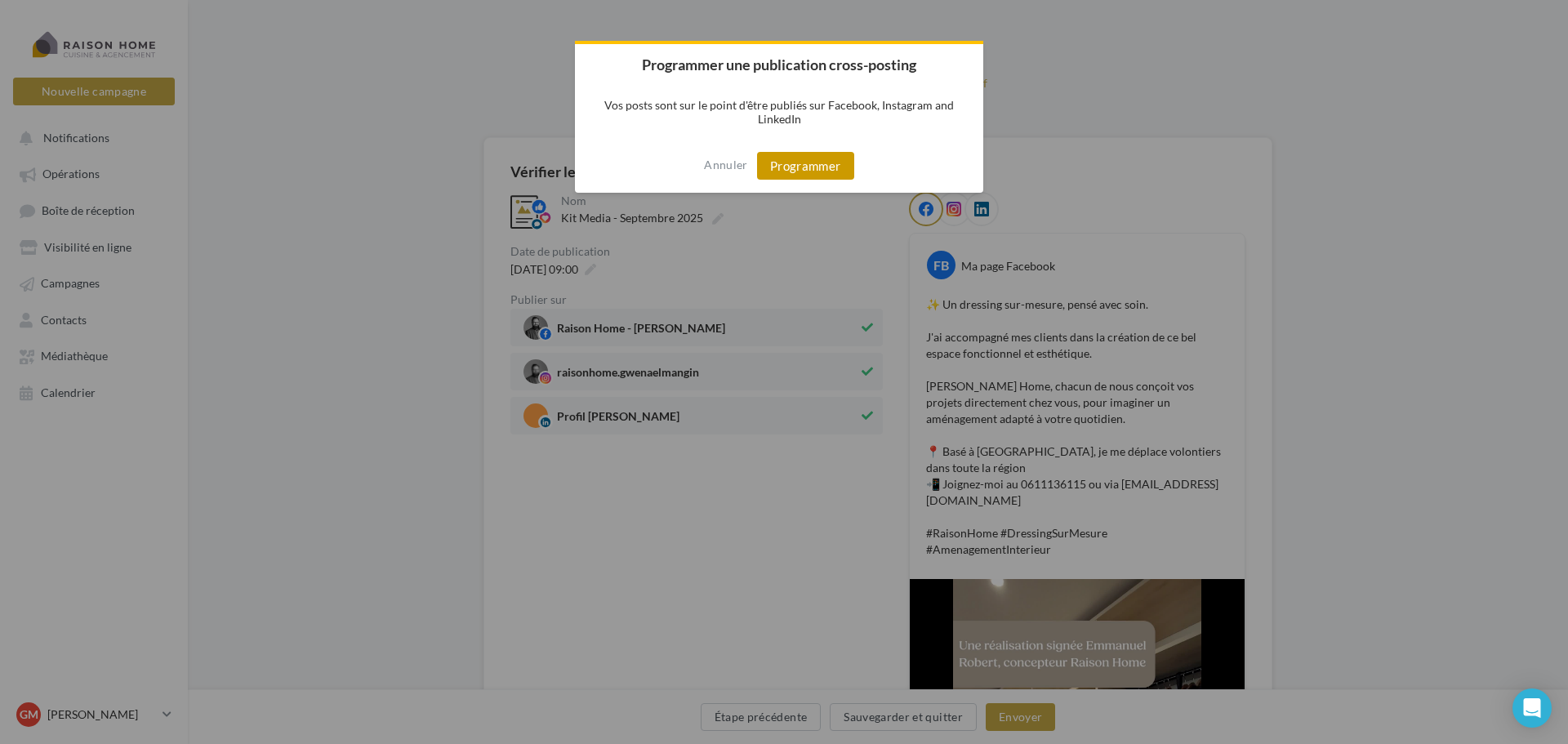
click at [818, 165] on button "Programmer" at bounding box center [806, 165] width 97 height 28
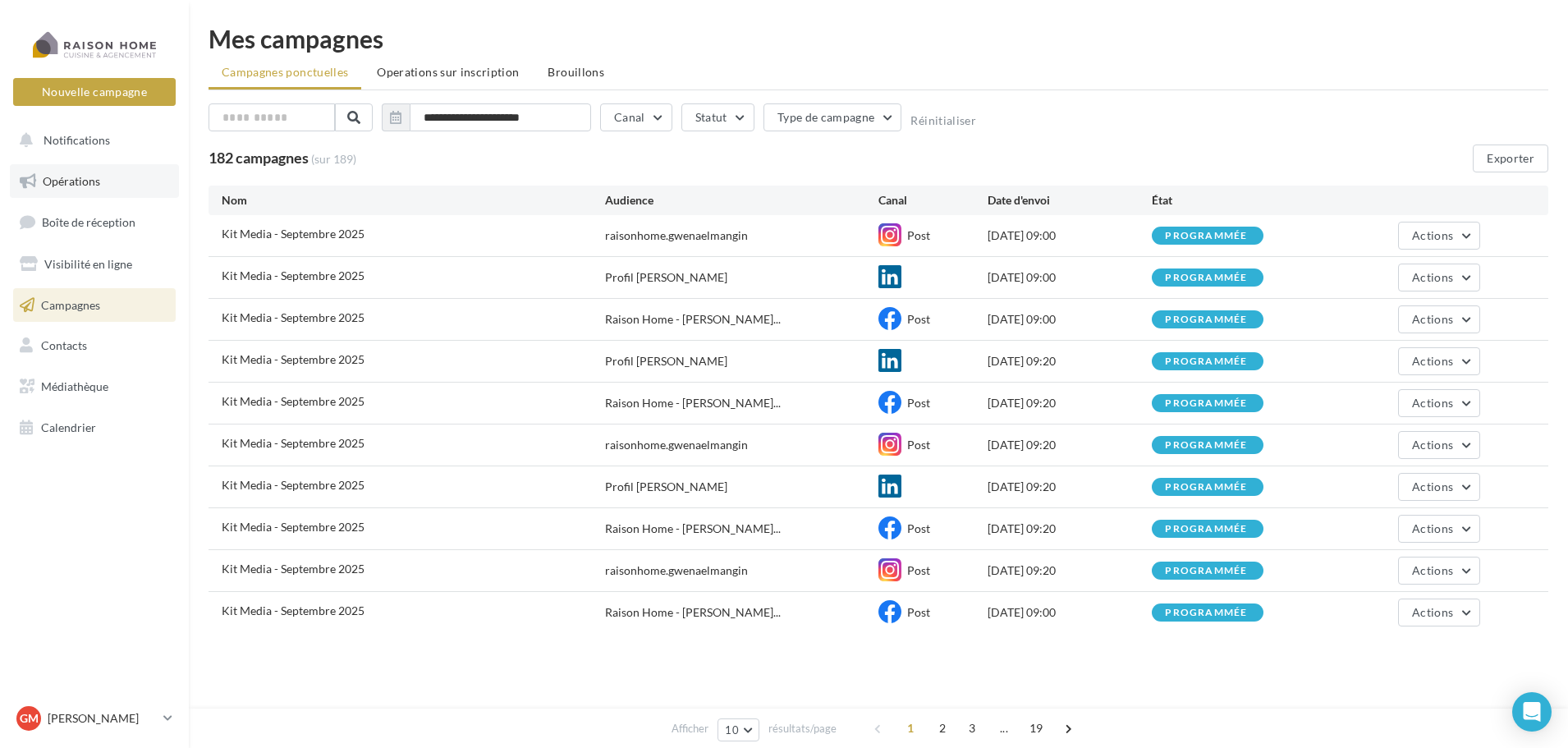
click at [56, 185] on span "Opérations" at bounding box center [71, 181] width 57 height 14
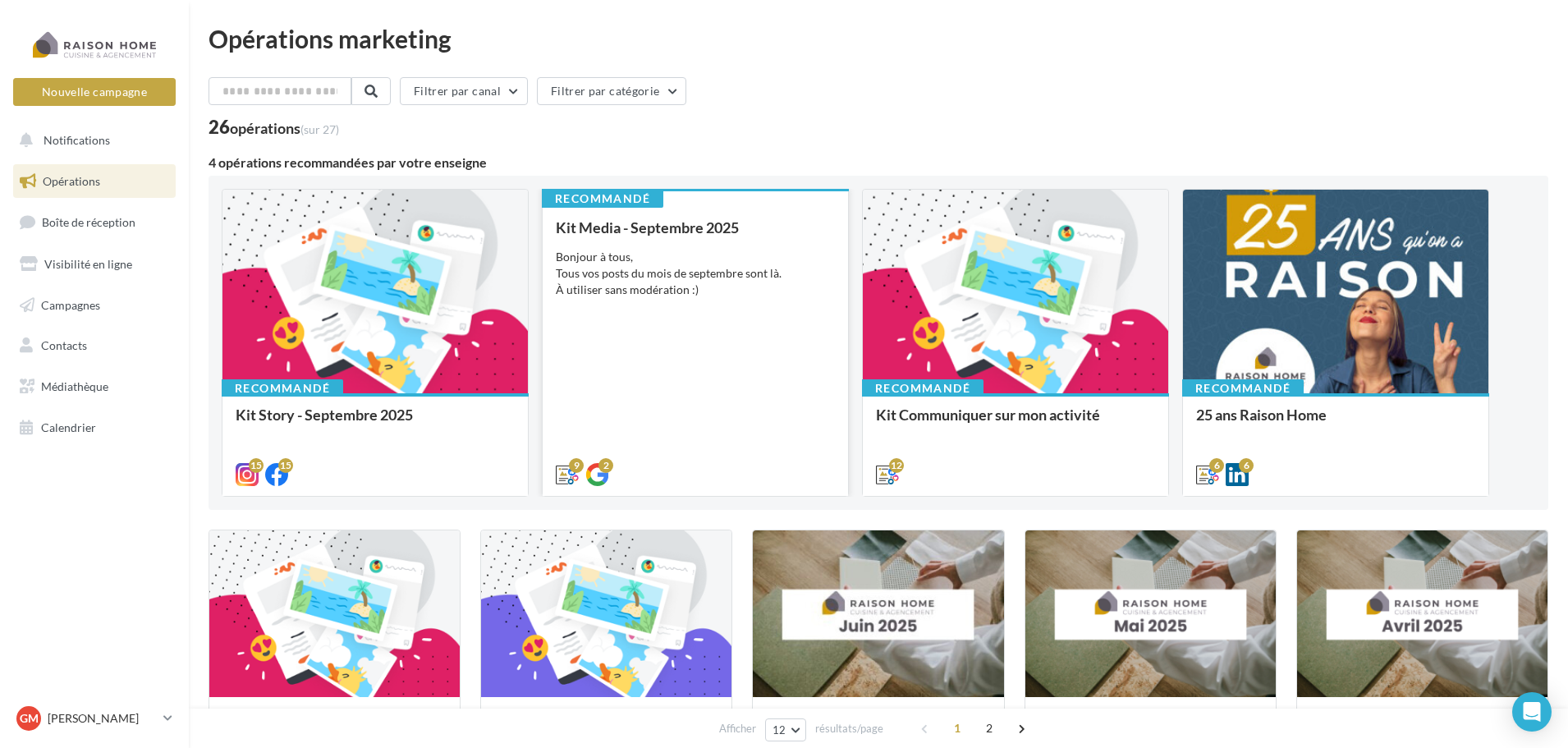
click at [753, 277] on div "Bonjour à tous, Tous vos posts du mois de septembre sont là. À utiliser sans mo…" at bounding box center [696, 273] width 279 height 49
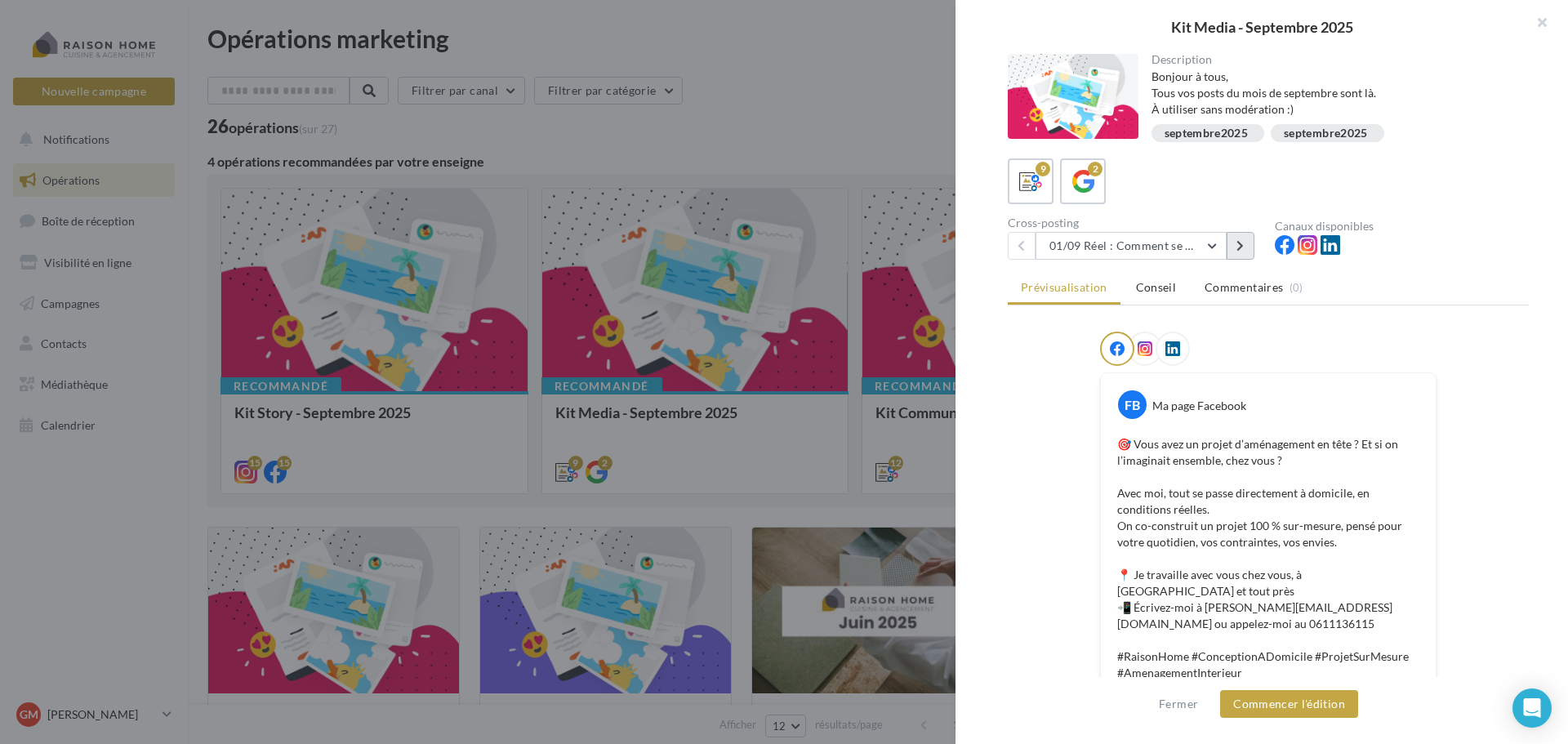
click at [1240, 247] on icon at bounding box center [1240, 245] width 8 height 11
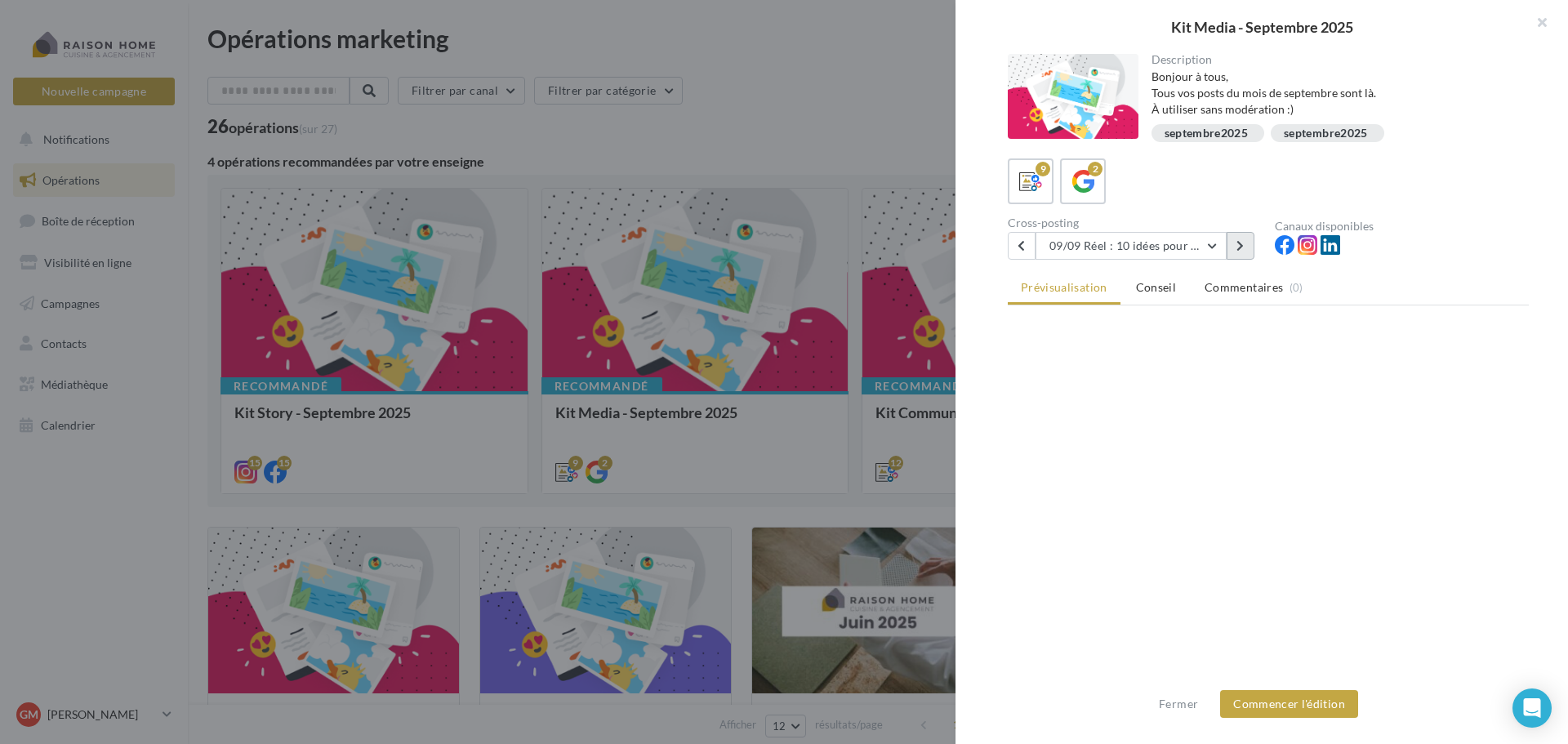
click at [1240, 247] on icon at bounding box center [1240, 245] width 8 height 11
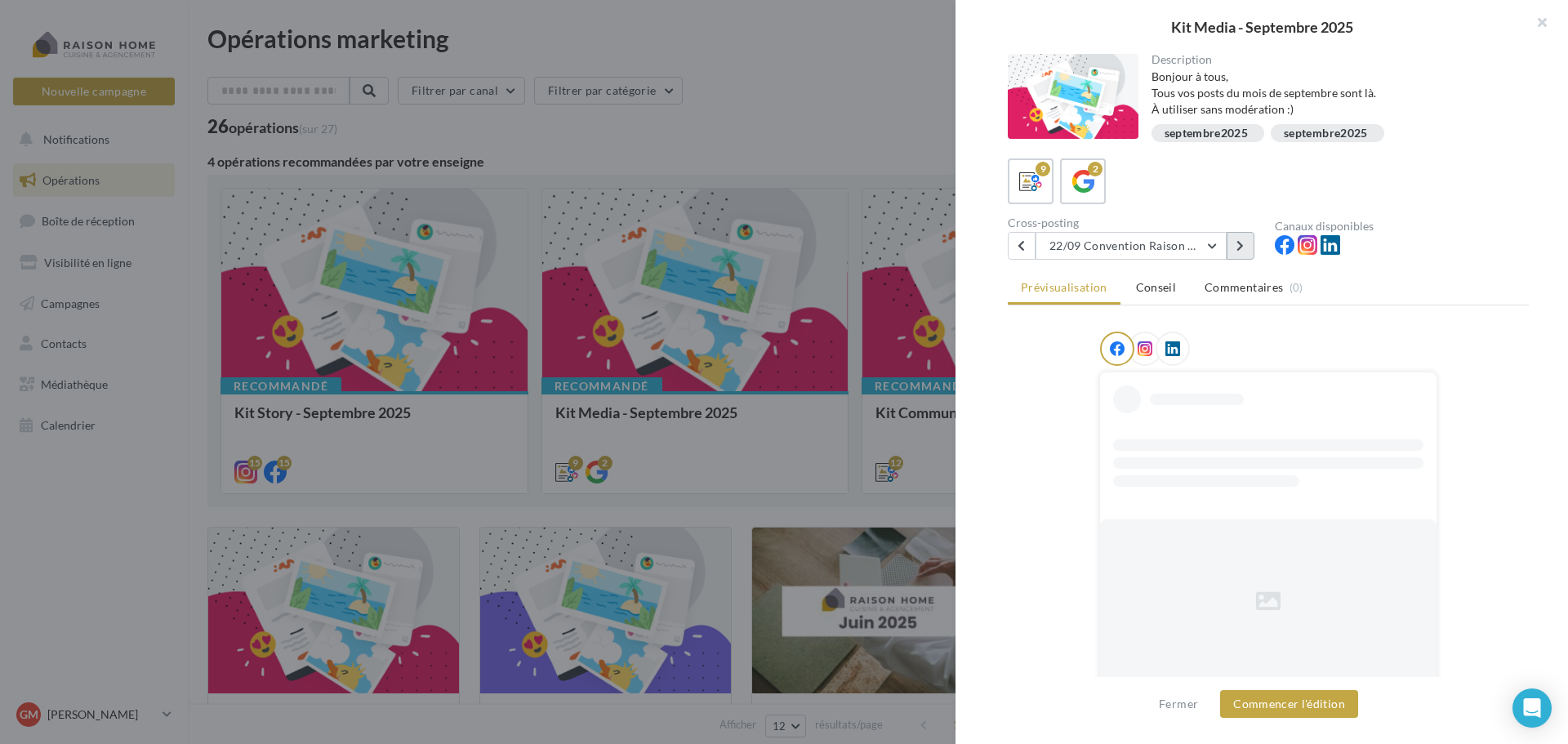
click at [1240, 247] on icon at bounding box center [1240, 245] width 8 height 11
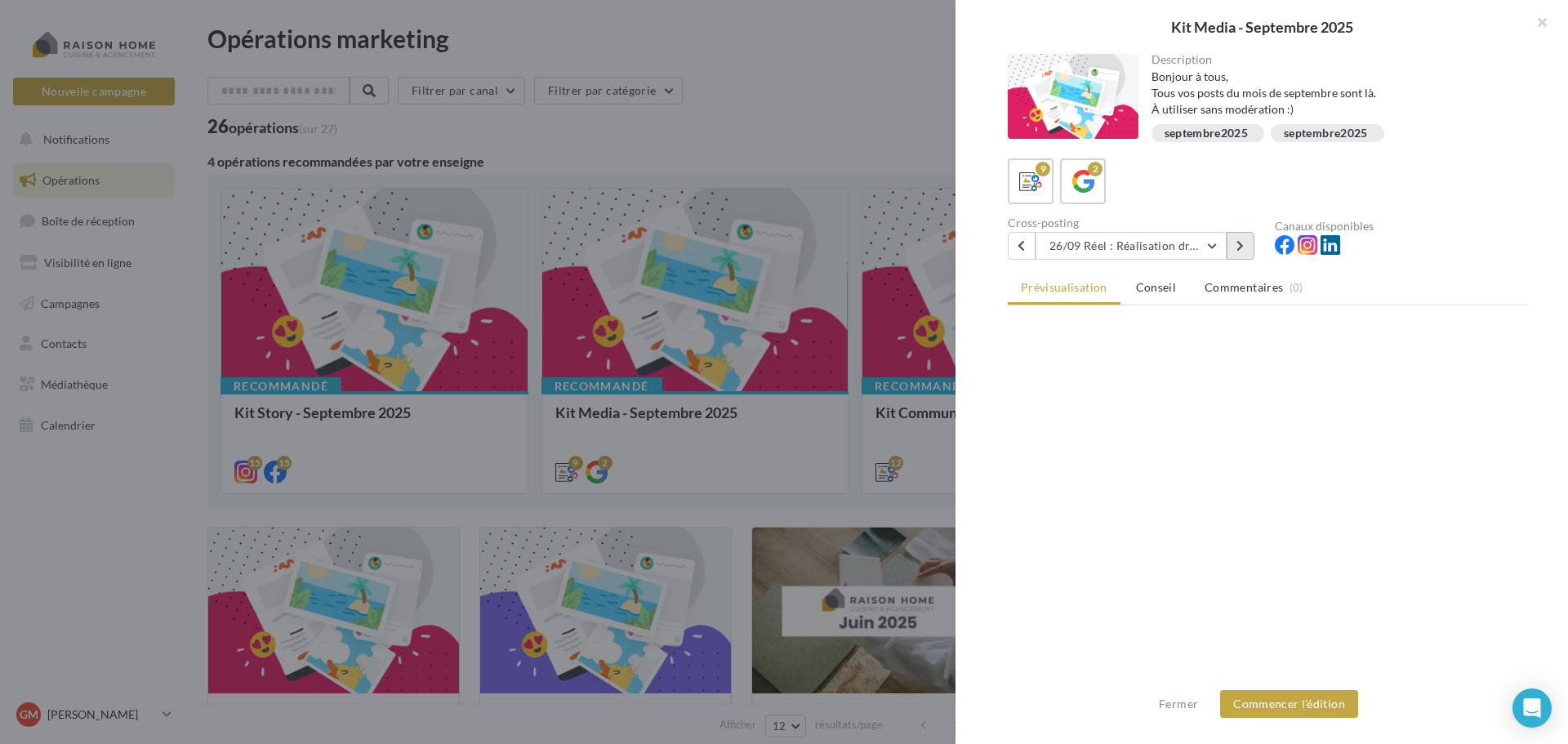
click at [1240, 247] on icon at bounding box center [1240, 245] width 8 height 11
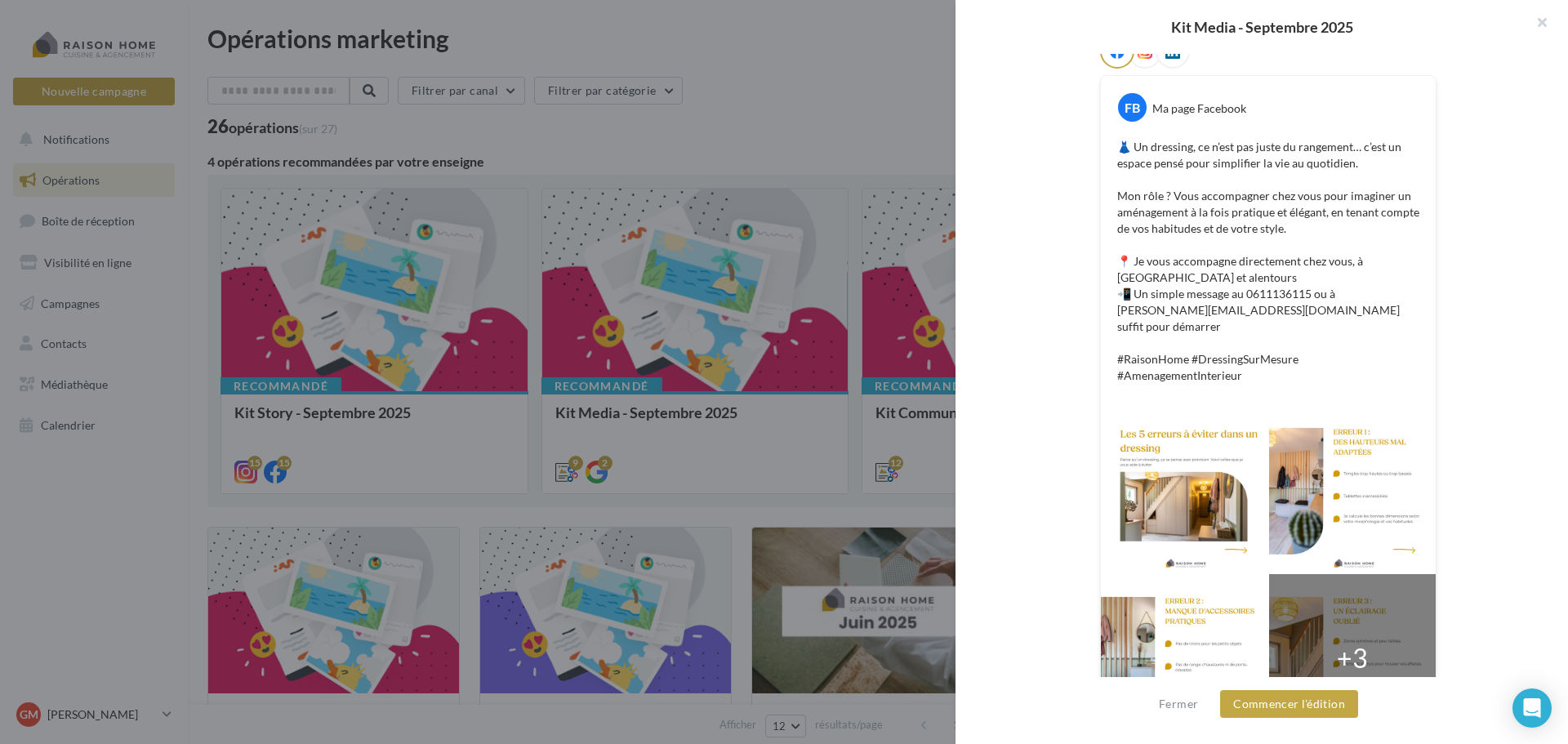
scroll to position [327, 0]
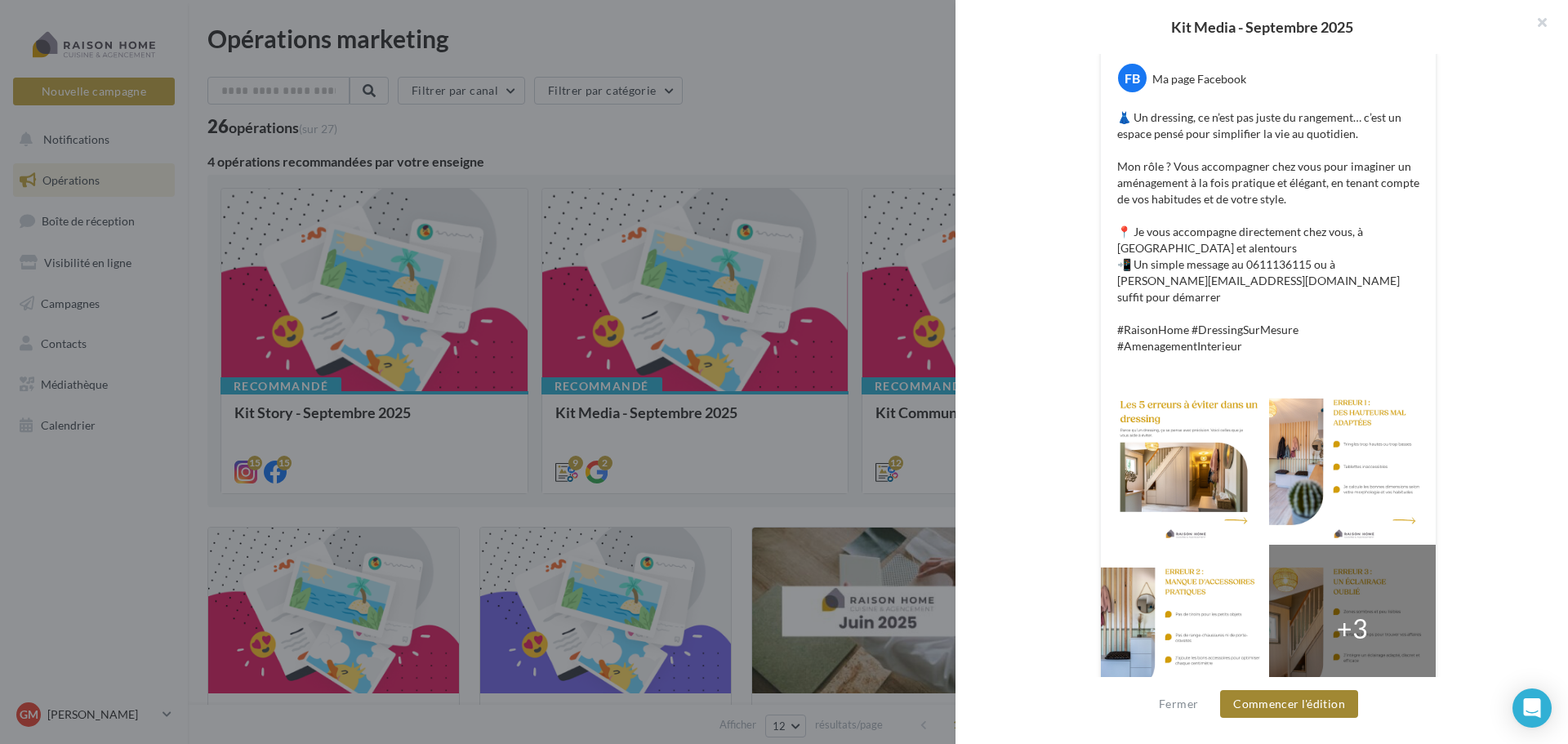
click at [1275, 709] on button "Commencer l'édition" at bounding box center [1288, 704] width 138 height 28
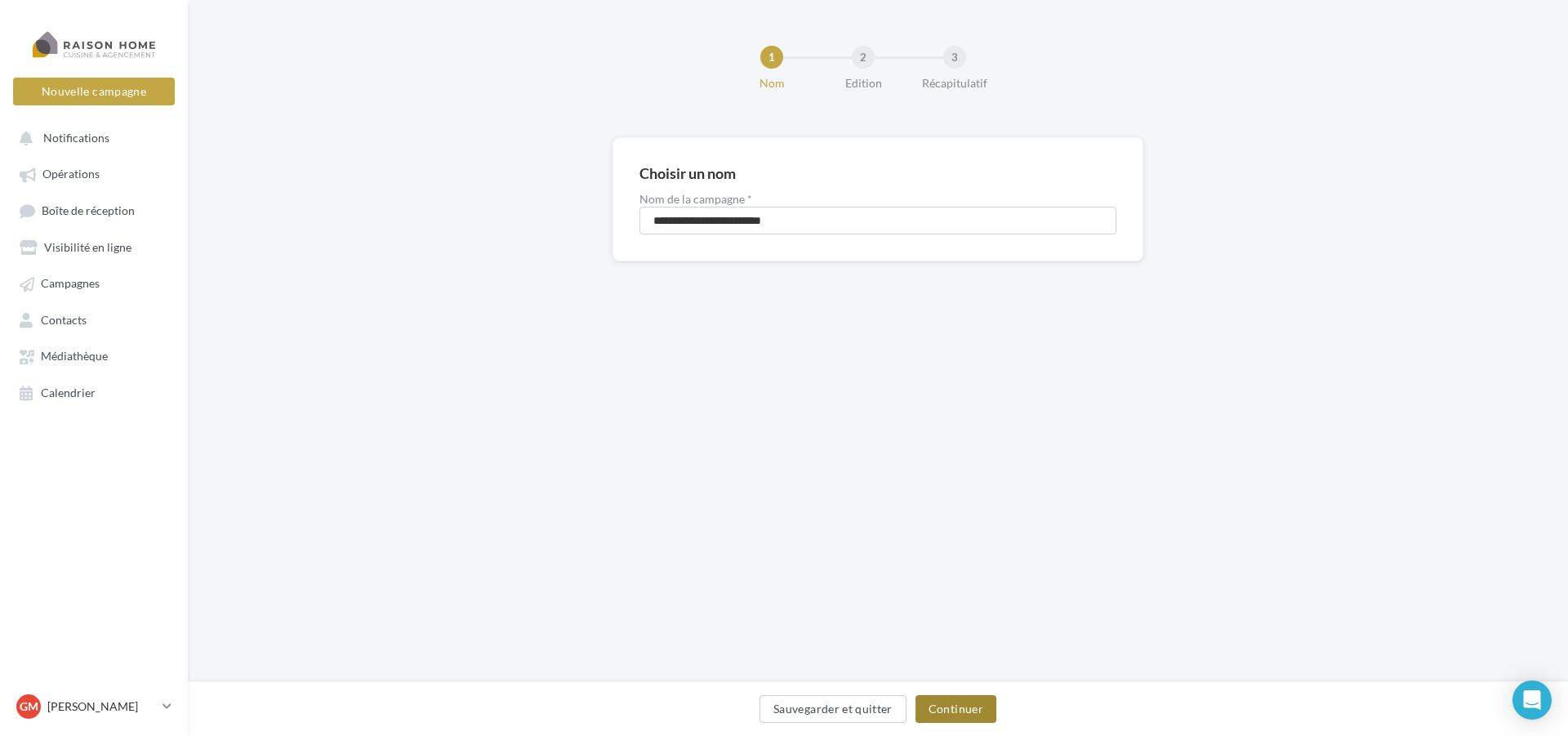
click at [950, 705] on button "Continuer" at bounding box center [956, 708] width 80 height 28
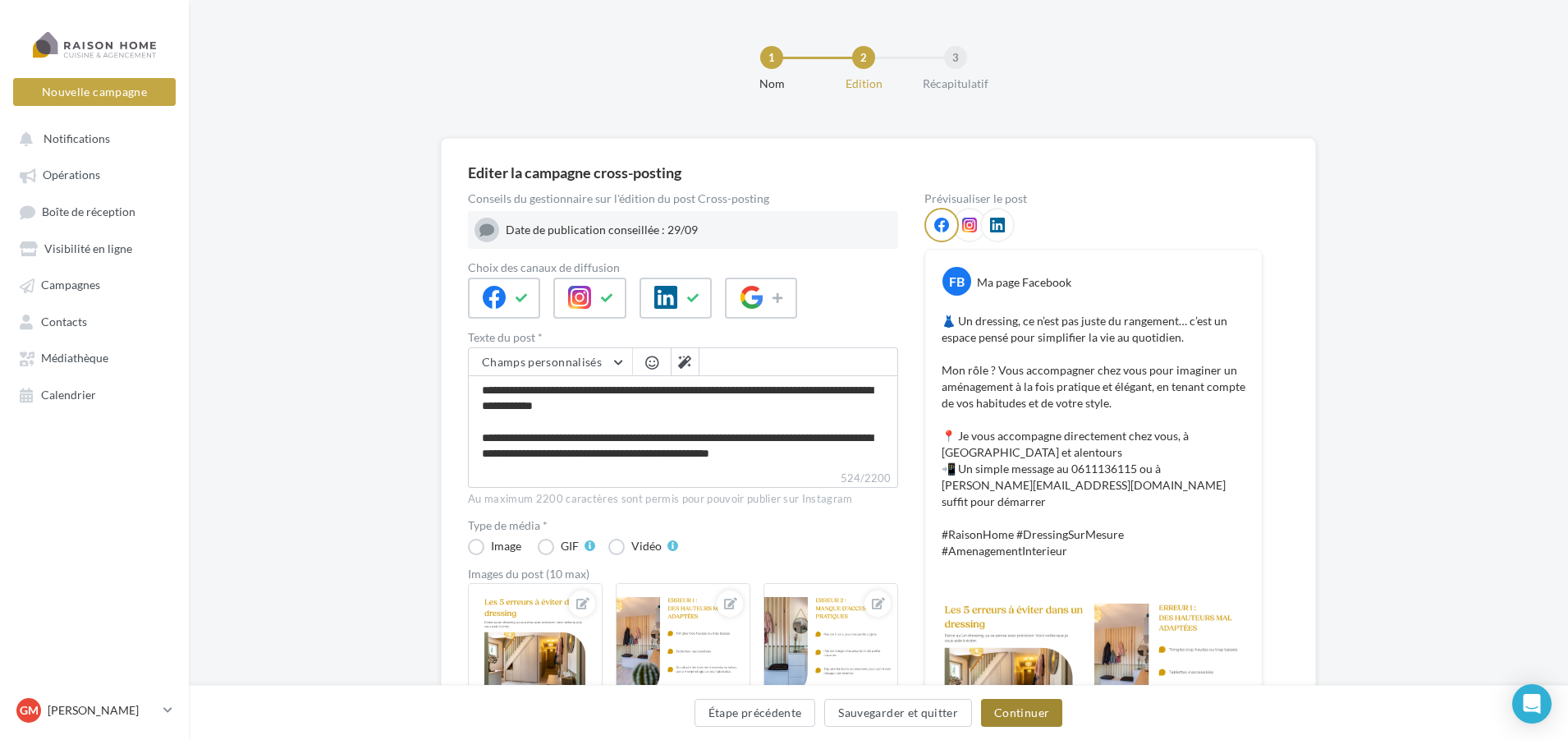
click at [1012, 716] on button "Continuer" at bounding box center [1021, 712] width 81 height 28
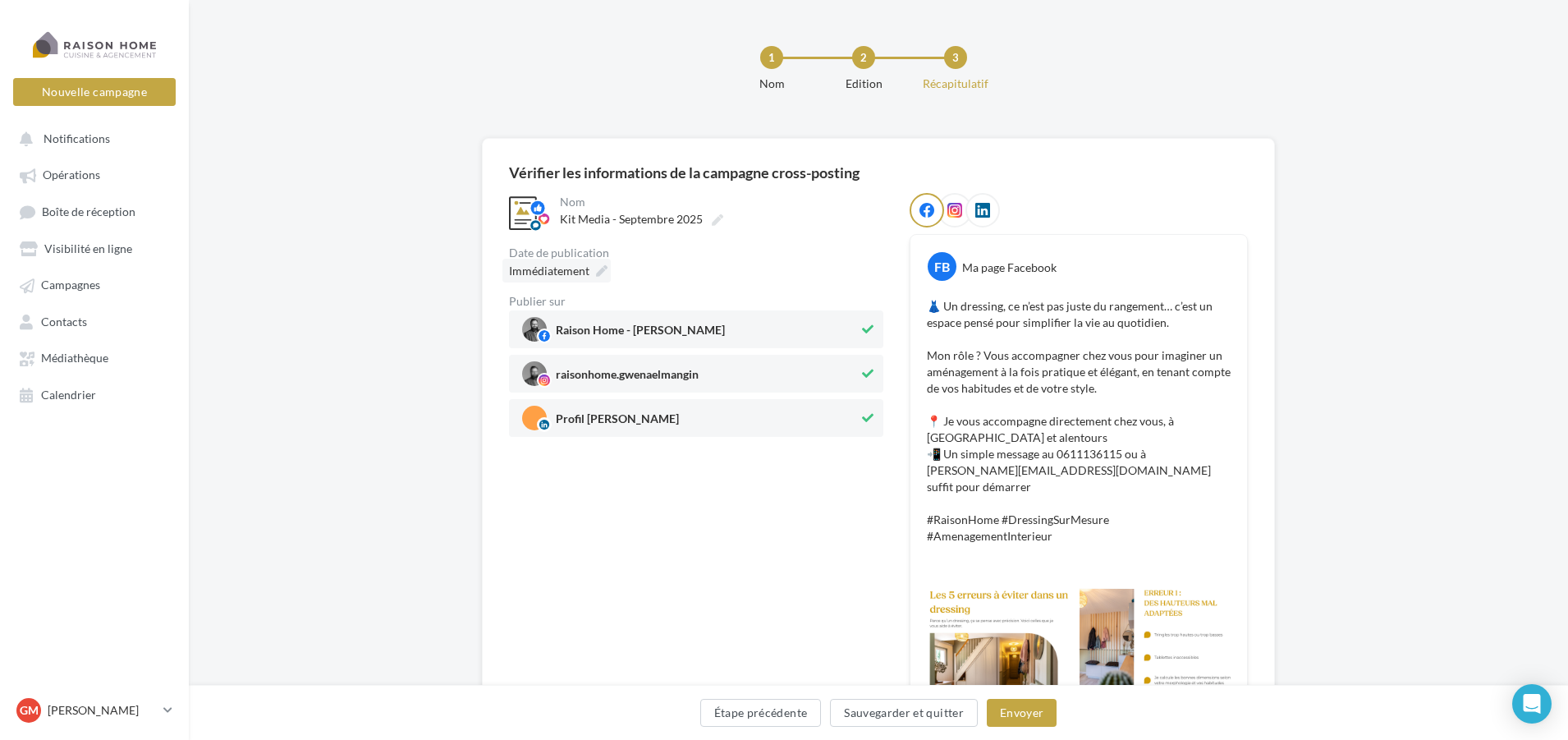
click at [573, 273] on span "Immédiatement" at bounding box center [549, 270] width 80 height 14
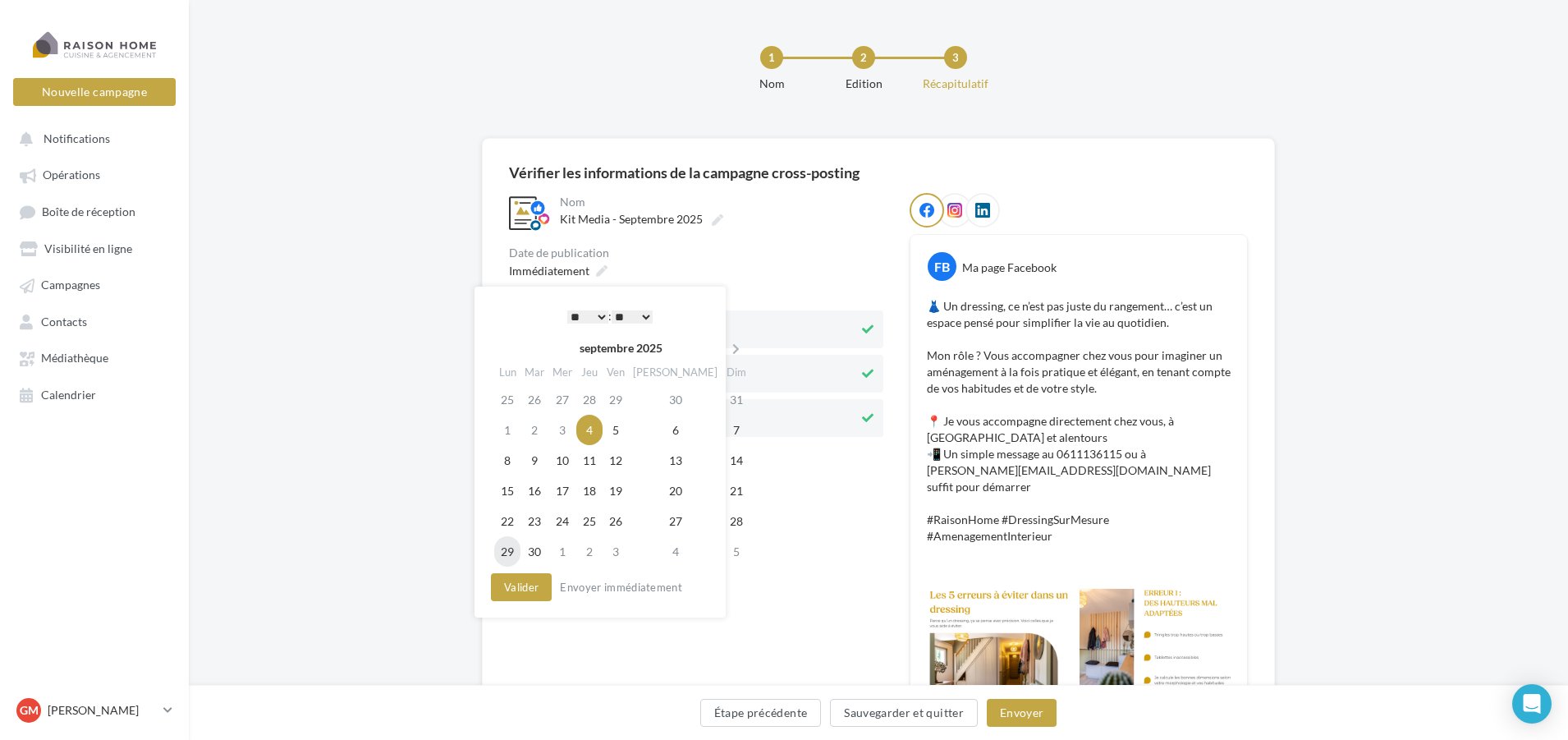
click at [513, 553] on td "29" at bounding box center [507, 552] width 26 height 31
click at [516, 595] on button "Valider" at bounding box center [521, 587] width 60 height 28
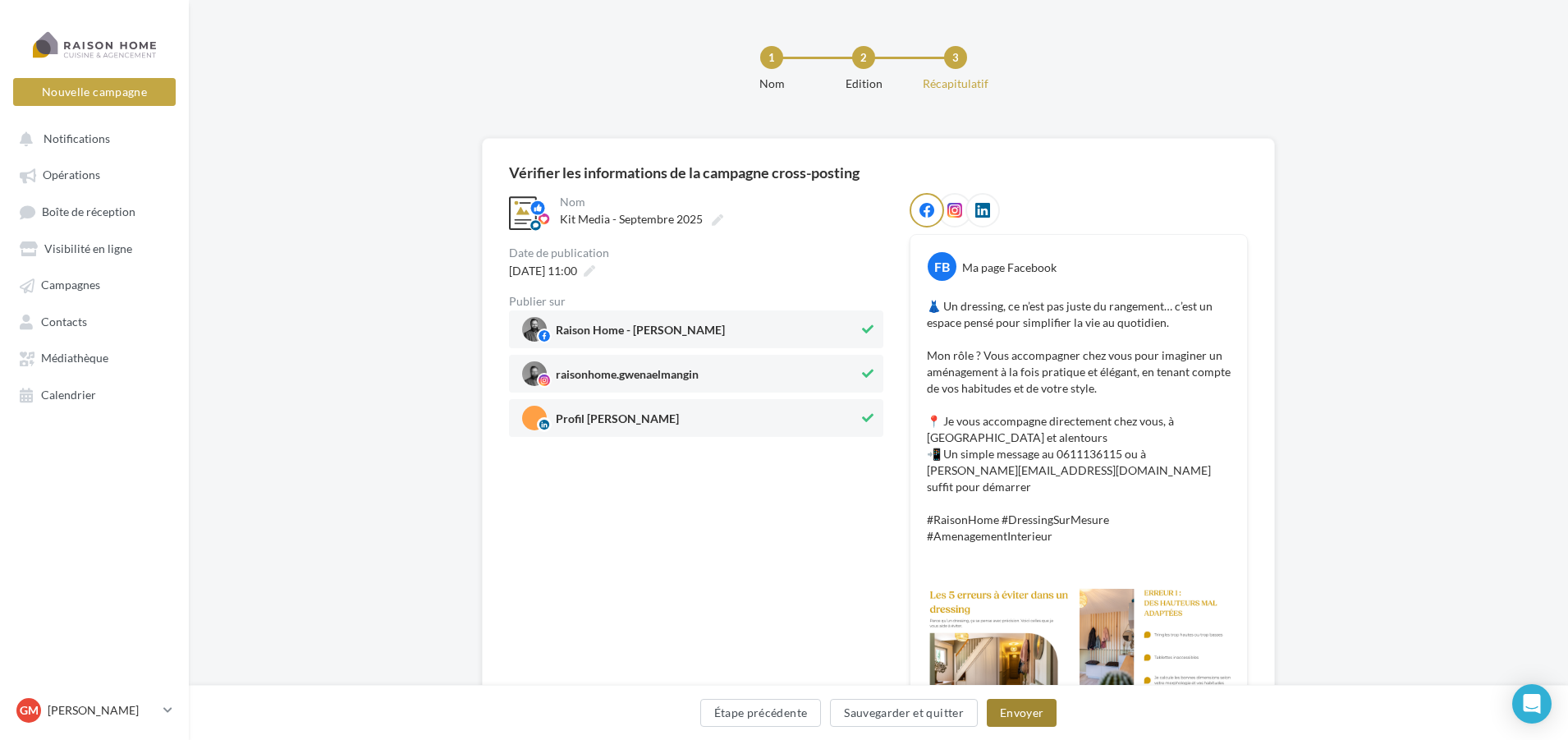
click at [1010, 720] on button "Envoyer" at bounding box center [1022, 712] width 70 height 28
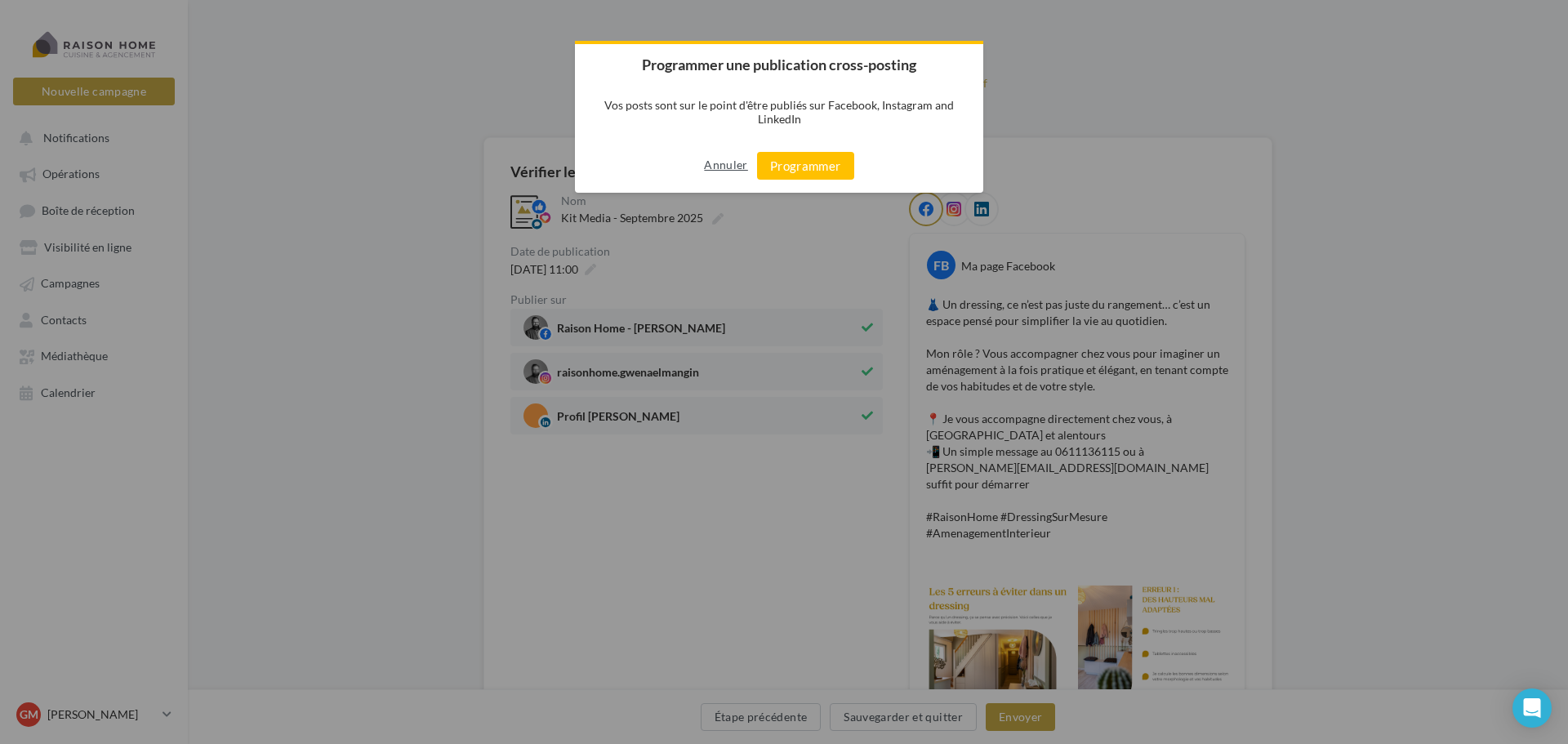
click at [738, 169] on button "Annuler" at bounding box center [725, 164] width 43 height 26
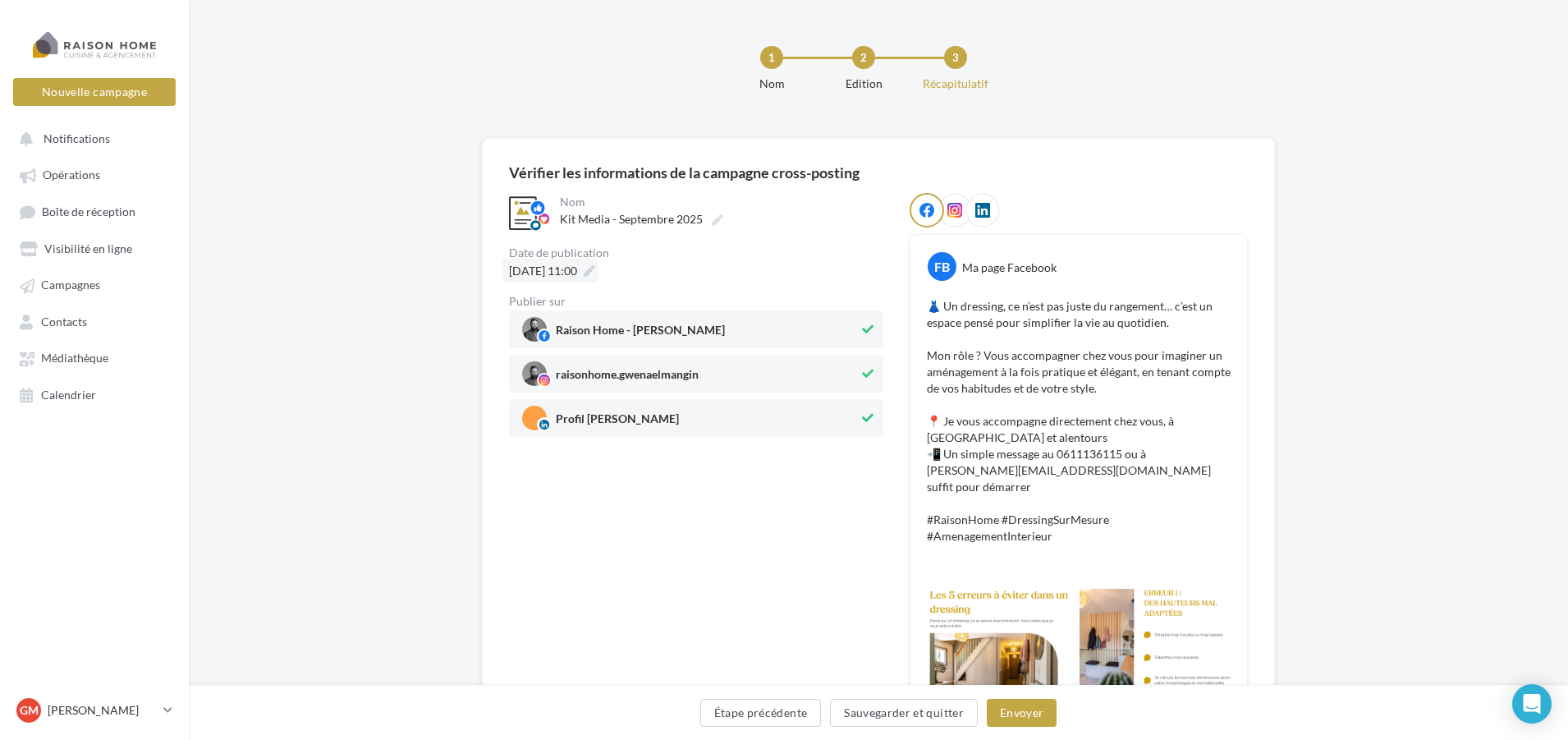
click at [577, 276] on span "29/09/2025 à 11:00" at bounding box center [543, 270] width 68 height 14
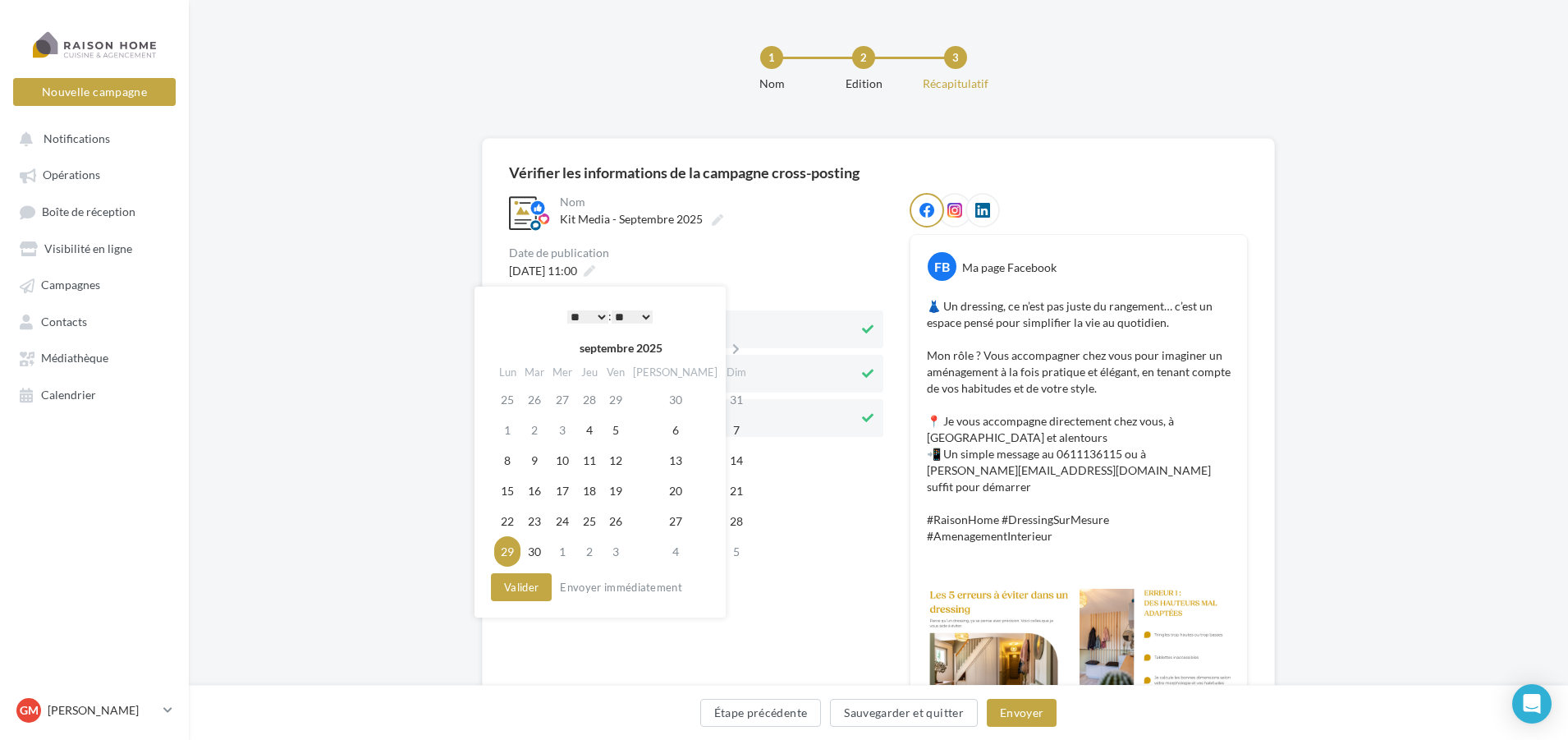
click at [598, 321] on select "* * * * * * * * * * ** ** ** ** ** ** ** ** ** ** ** ** ** **" at bounding box center [588, 316] width 41 height 13
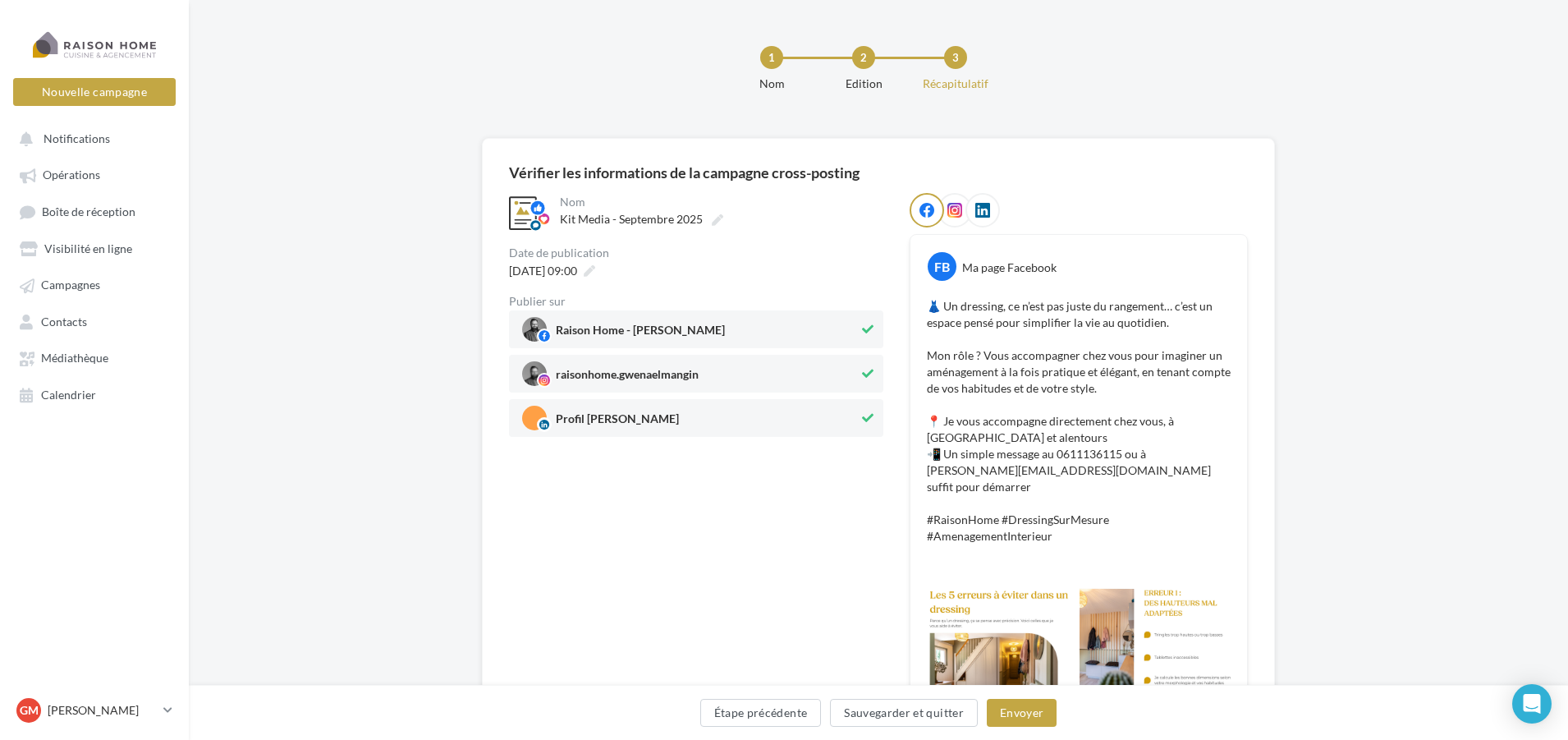
click at [1012, 729] on div "Étape précédente Sauvegarder et quitter Envoyer" at bounding box center [878, 715] width 1353 height 34
click at [1021, 710] on button "Envoyer" at bounding box center [1022, 712] width 70 height 28
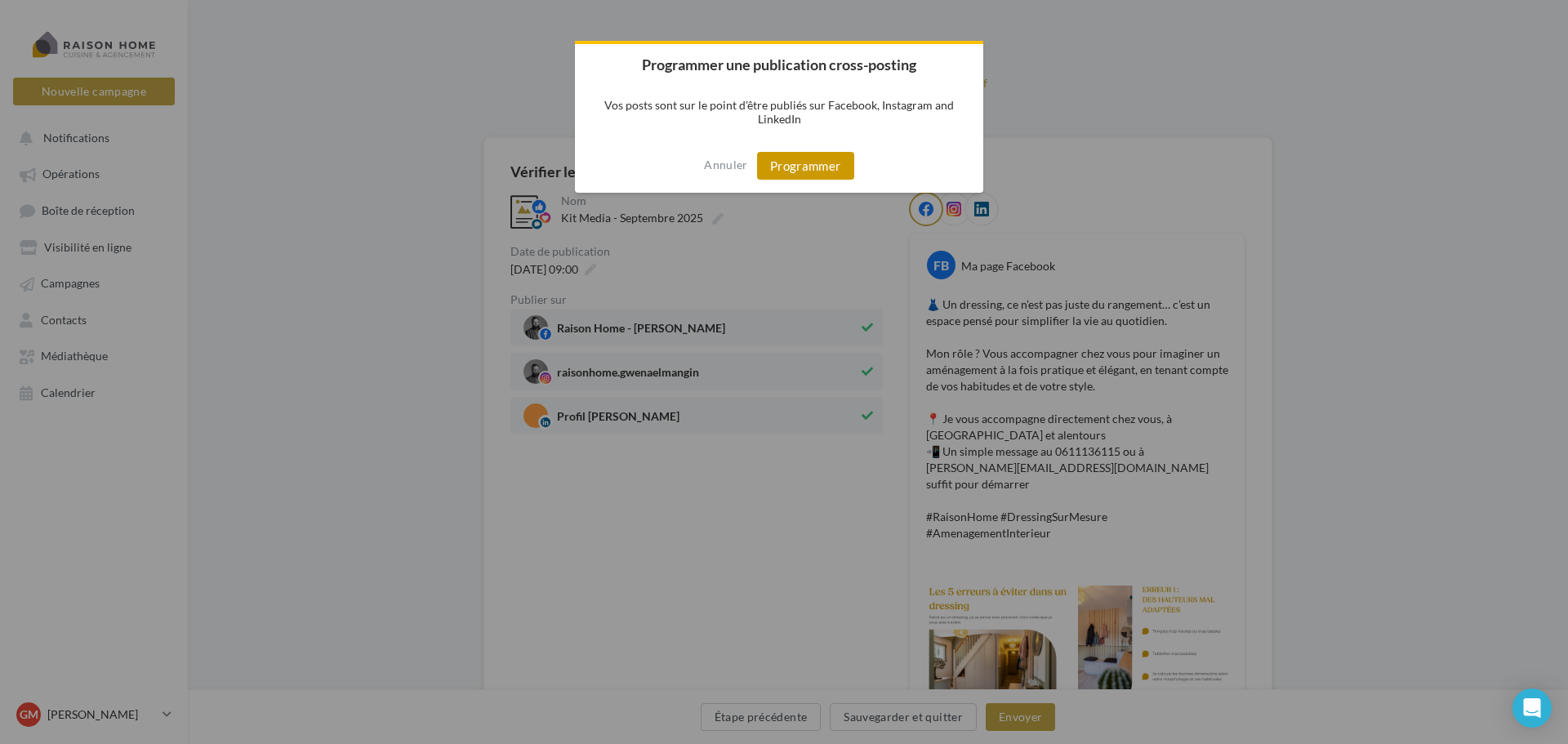
click at [792, 162] on button "Programmer" at bounding box center [806, 165] width 97 height 28
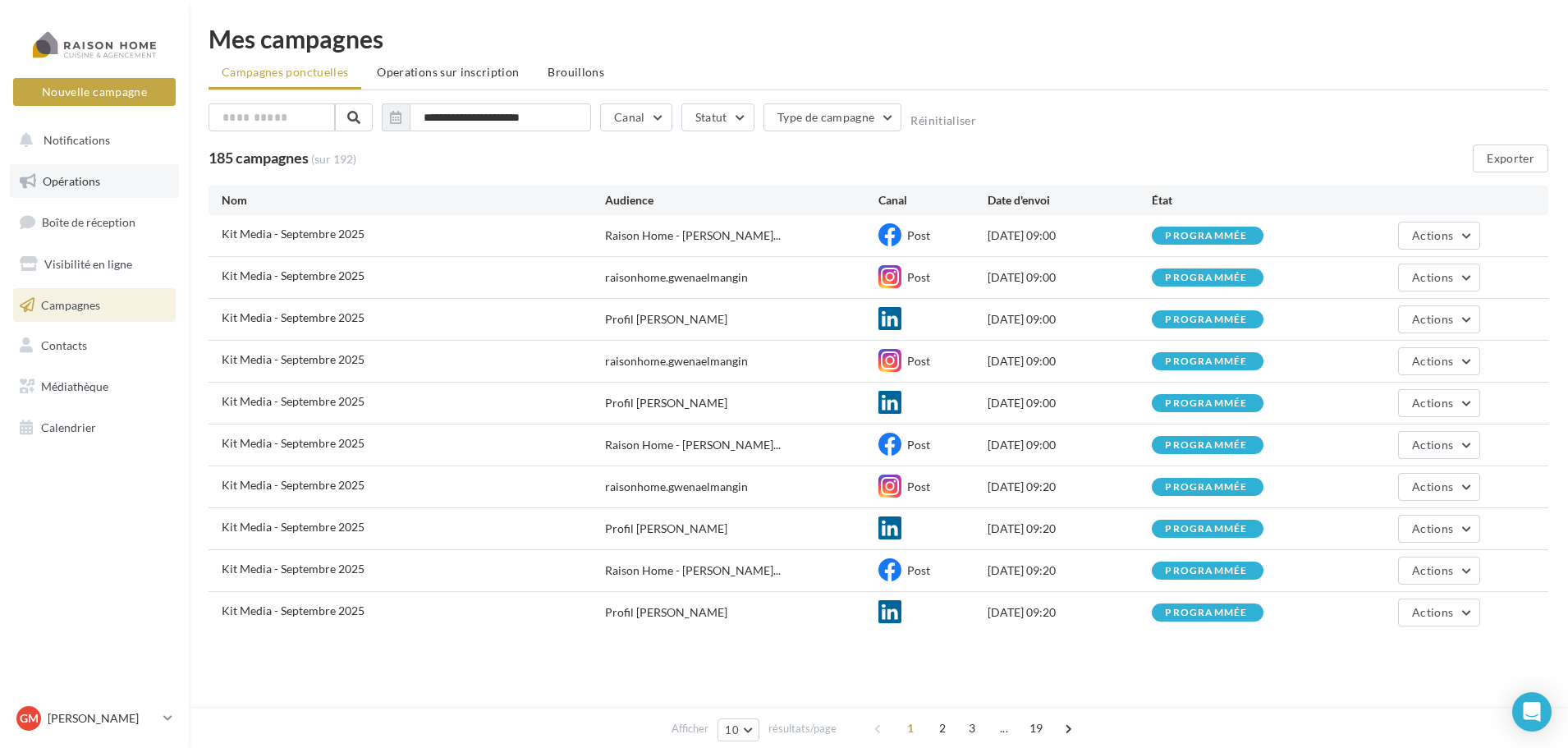
click at [71, 187] on span "Opérations" at bounding box center [71, 181] width 57 height 14
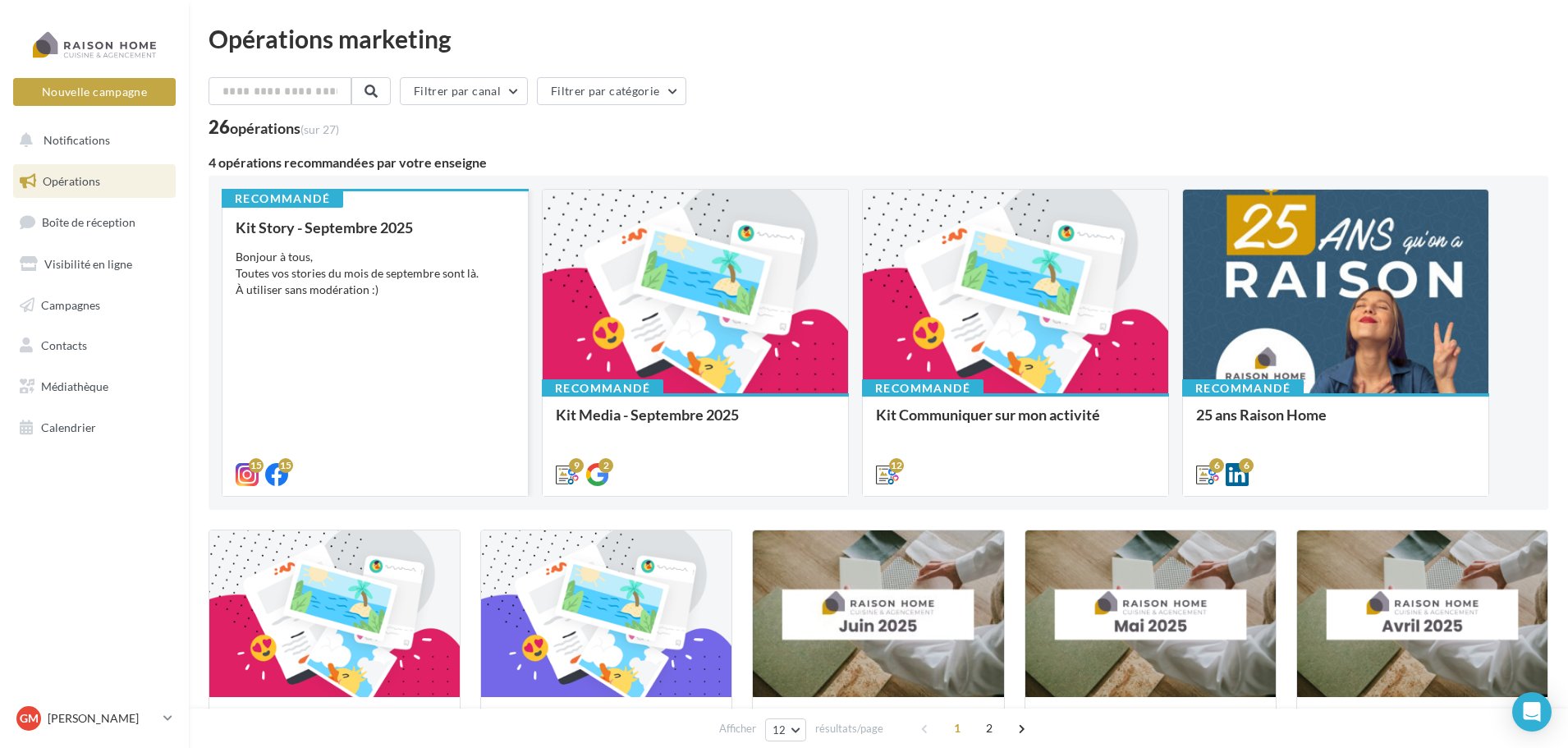
click at [378, 251] on div "Bonjour à tous, Toutes vos stories du mois de septembre sont là. À utiliser san…" at bounding box center [376, 273] width 279 height 49
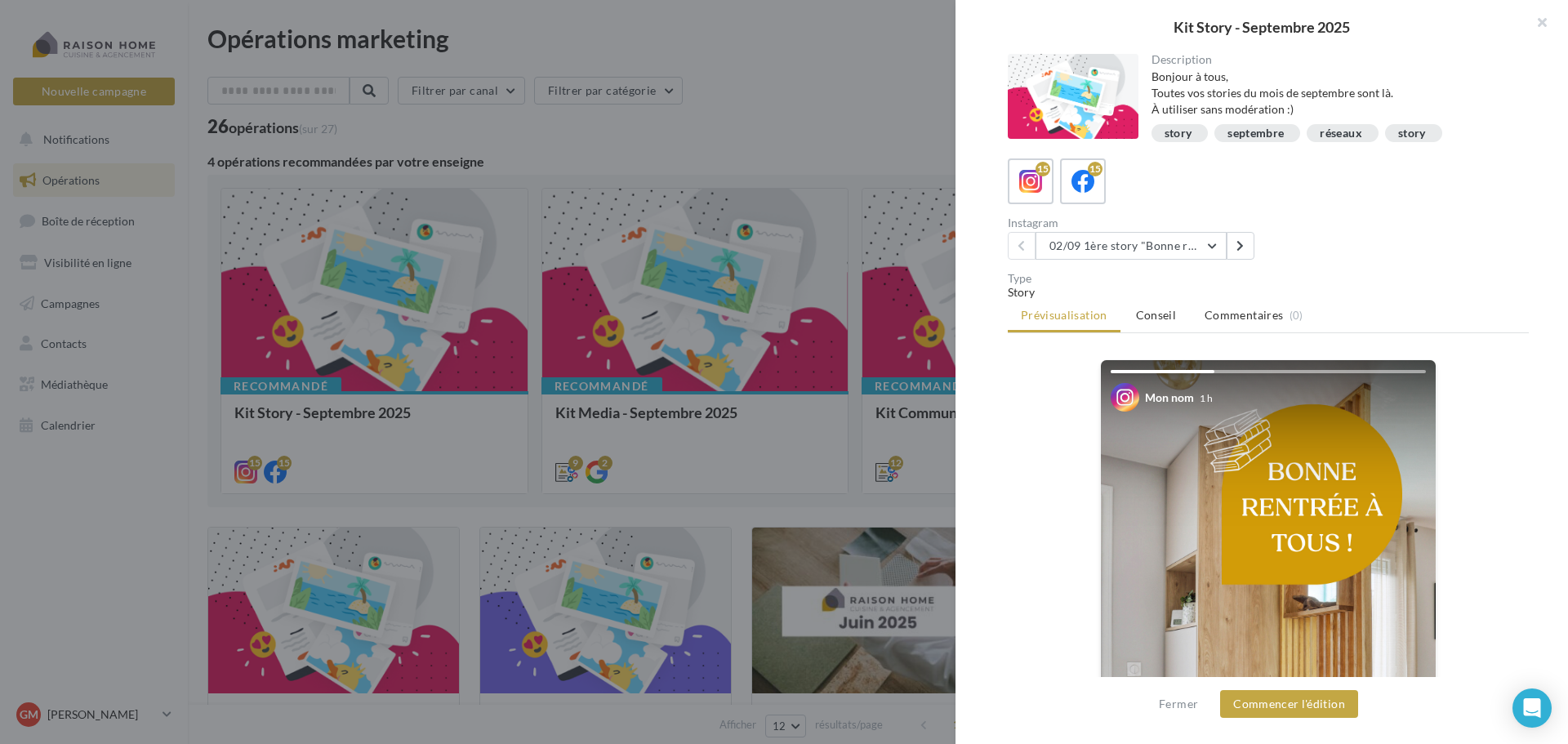
drag, startPoint x: 1151, startPoint y: 16, endPoint x: 977, endPoint y: 24, distance: 174.2
click at [977, 24] on div "Kit Story - Septembre 2025" at bounding box center [1261, 27] width 612 height 54
click at [1159, 320] on span "Conseil" at bounding box center [1155, 314] width 40 height 14
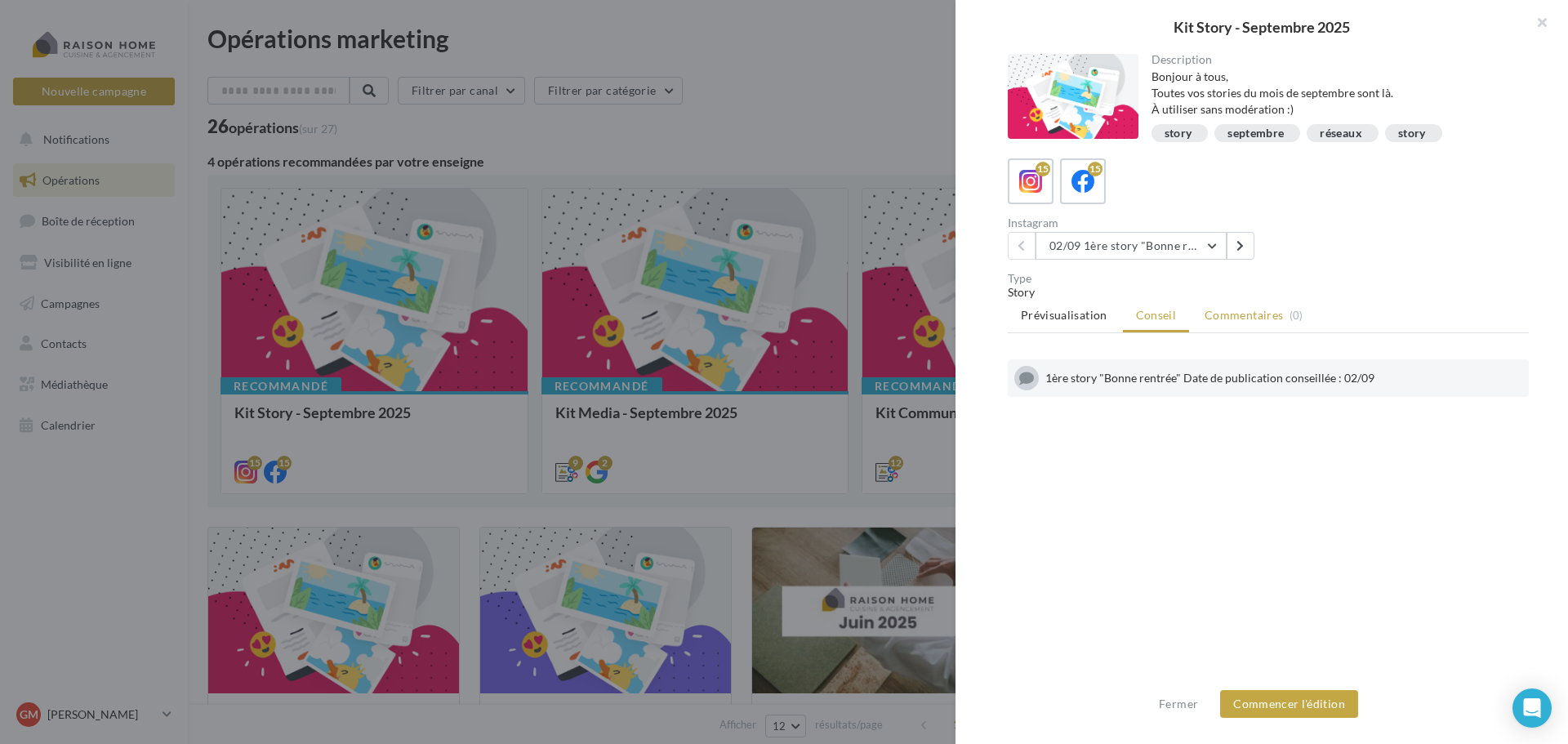
click at [1236, 311] on span "Commentaires" at bounding box center [1244, 315] width 79 height 16
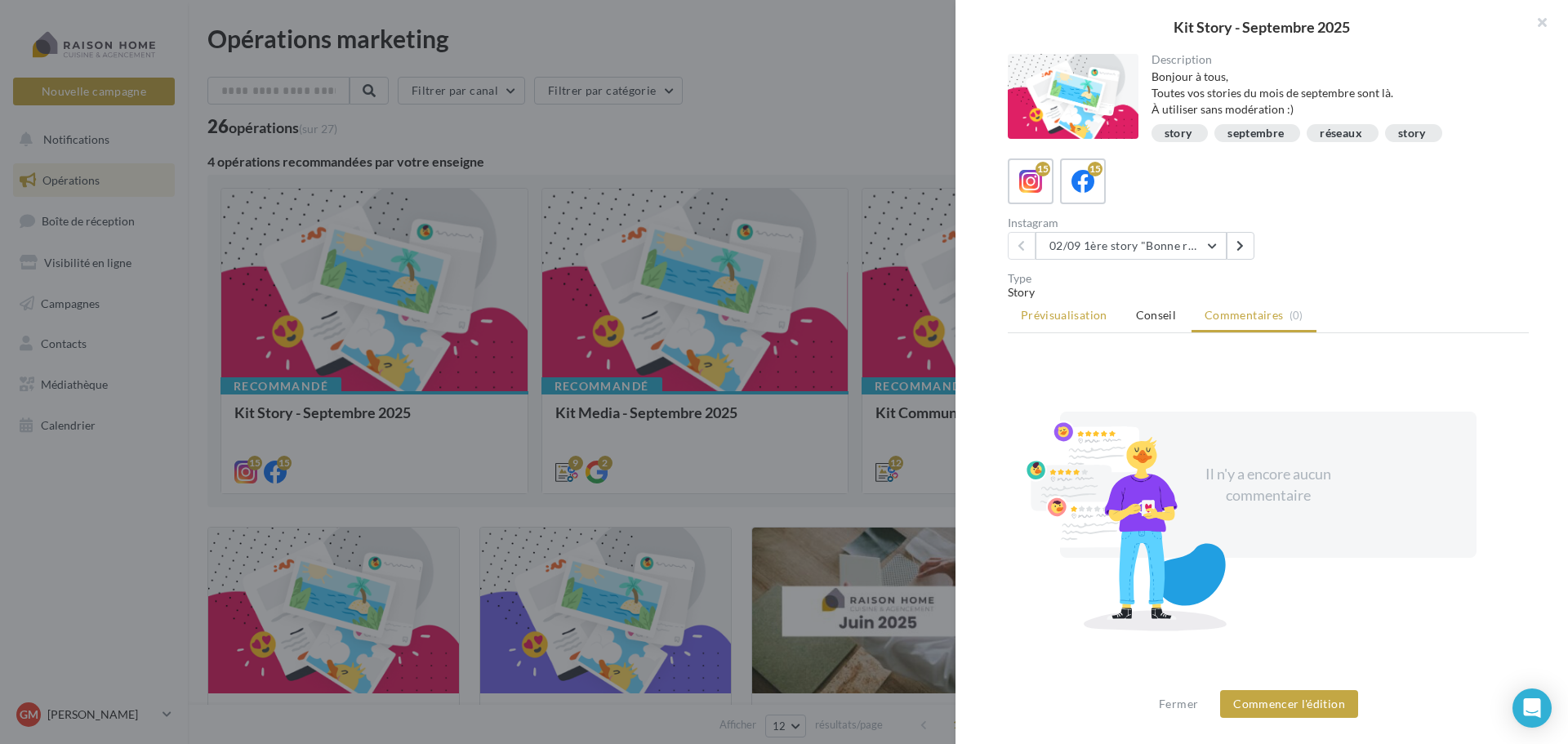
click at [1065, 314] on span "Prévisualisation" at bounding box center [1064, 314] width 86 height 14
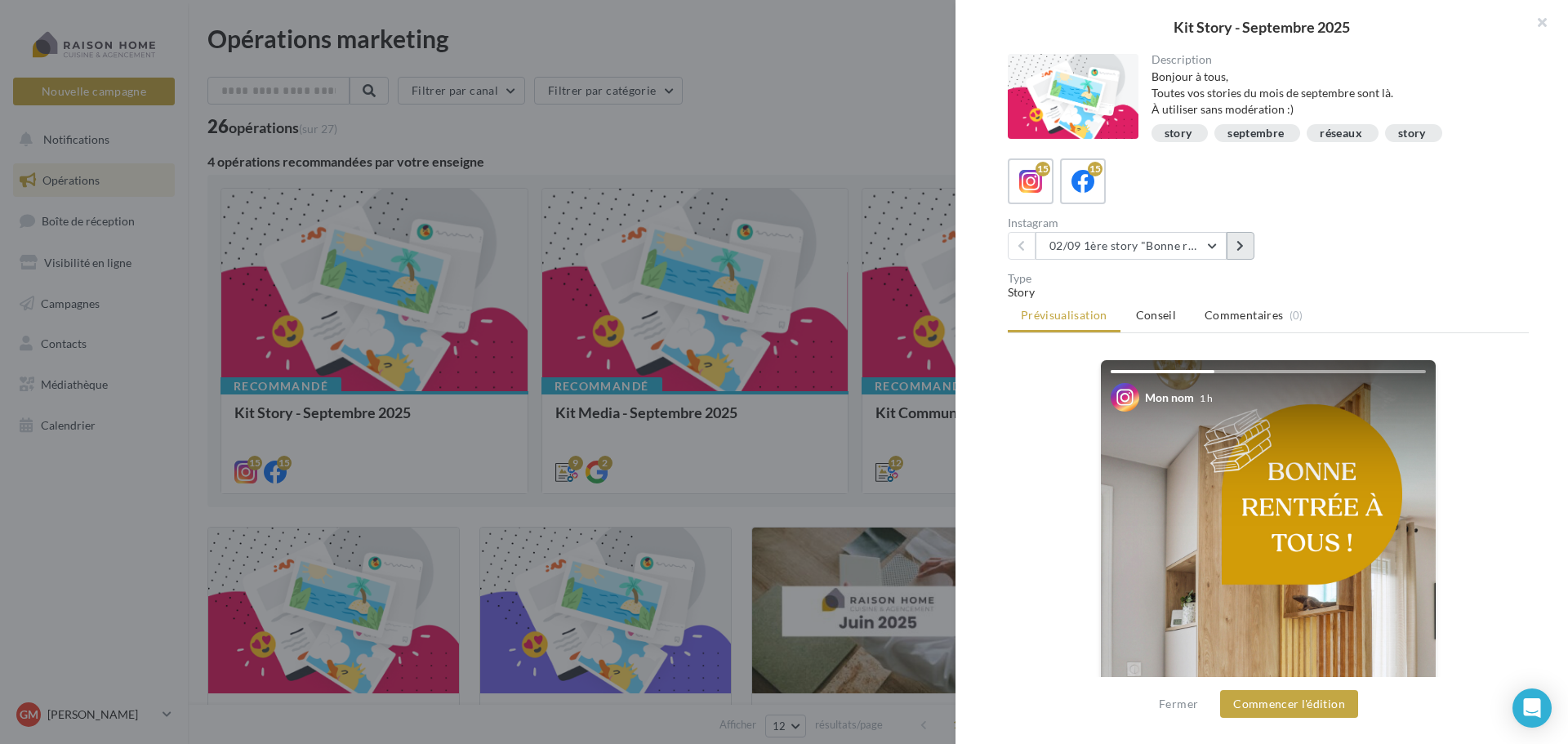
click at [1237, 247] on icon at bounding box center [1240, 245] width 8 height 11
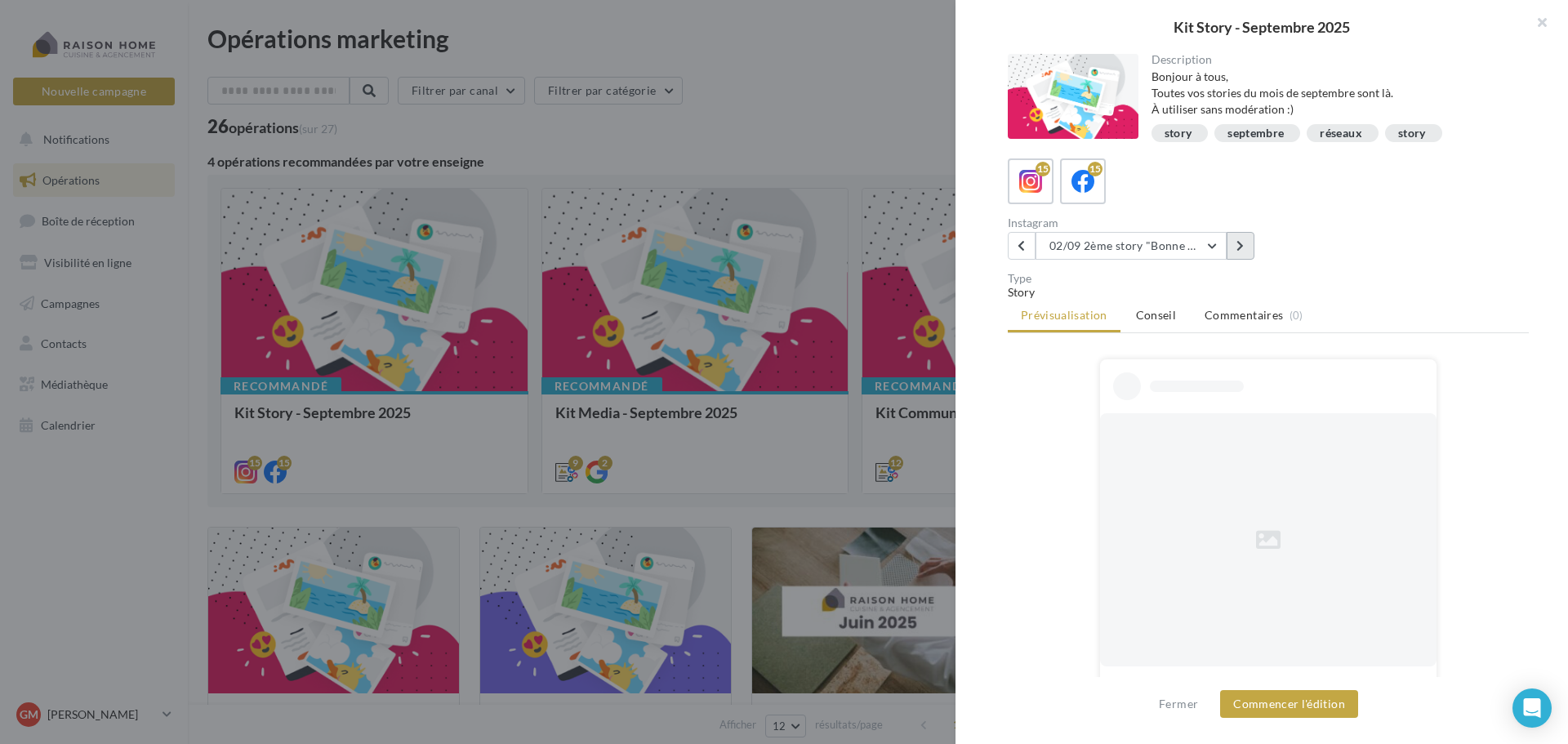
click at [1237, 247] on icon at bounding box center [1240, 245] width 8 height 11
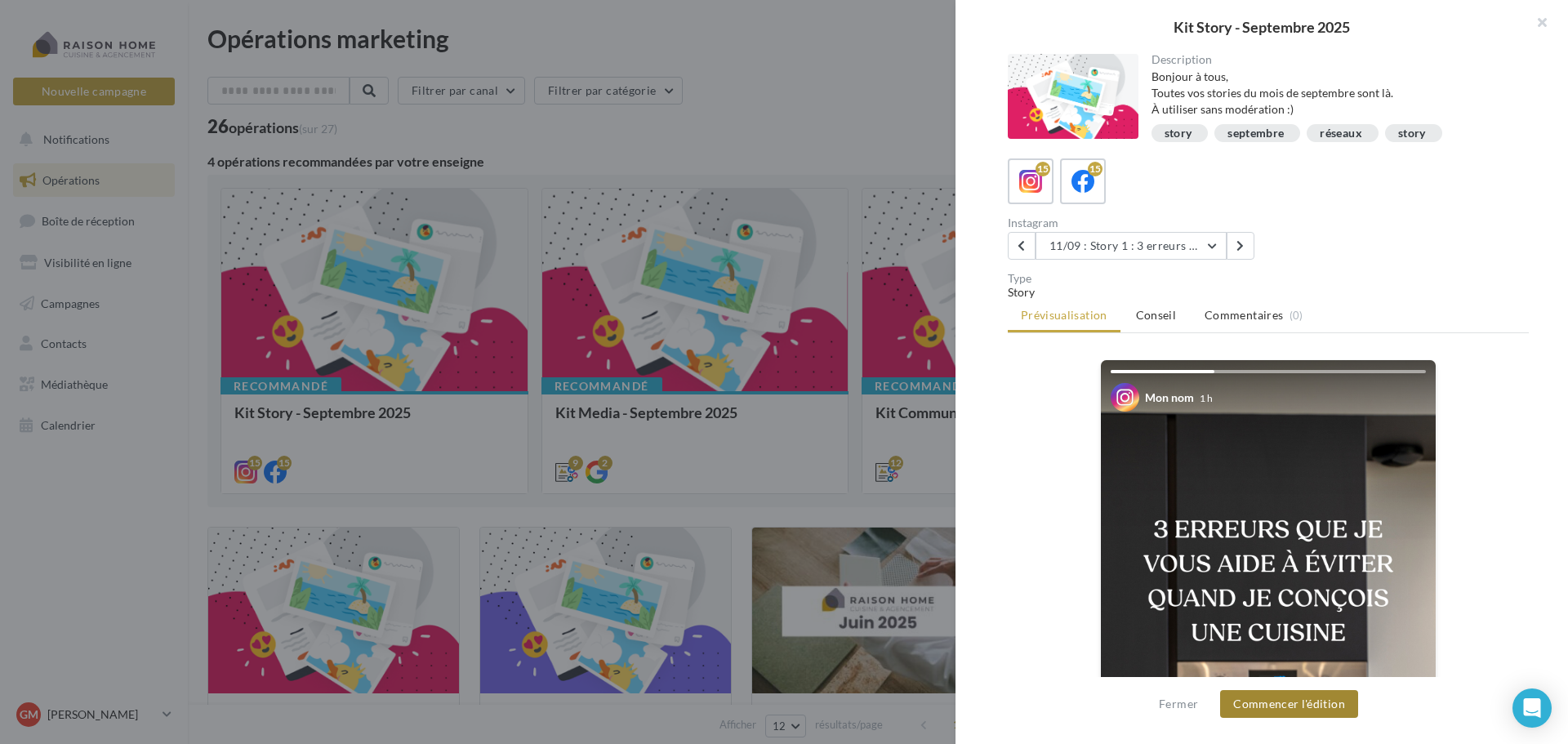
click at [1303, 712] on button "Commencer l'édition" at bounding box center [1288, 704] width 138 height 28
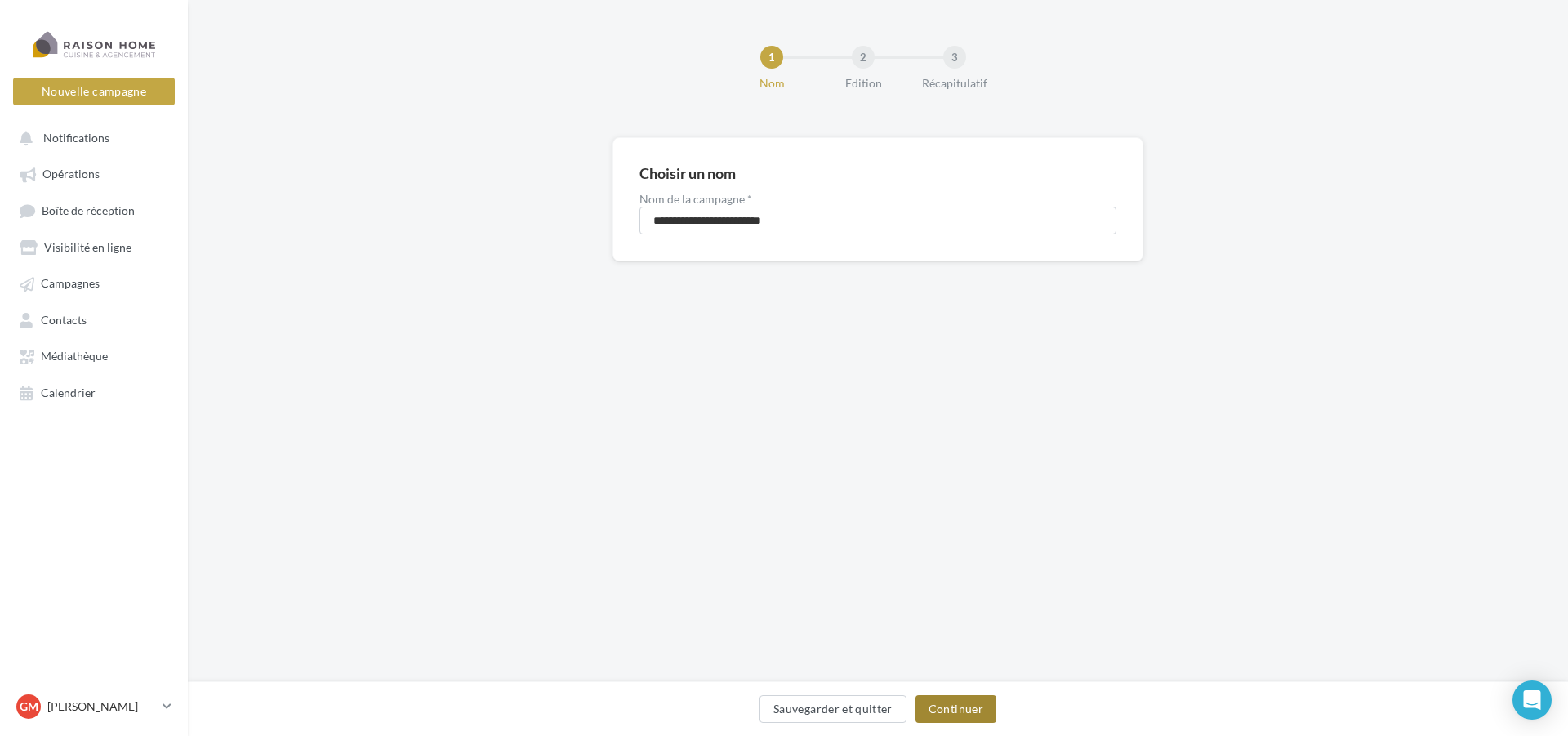
click at [952, 717] on button "Continuer" at bounding box center [956, 708] width 80 height 28
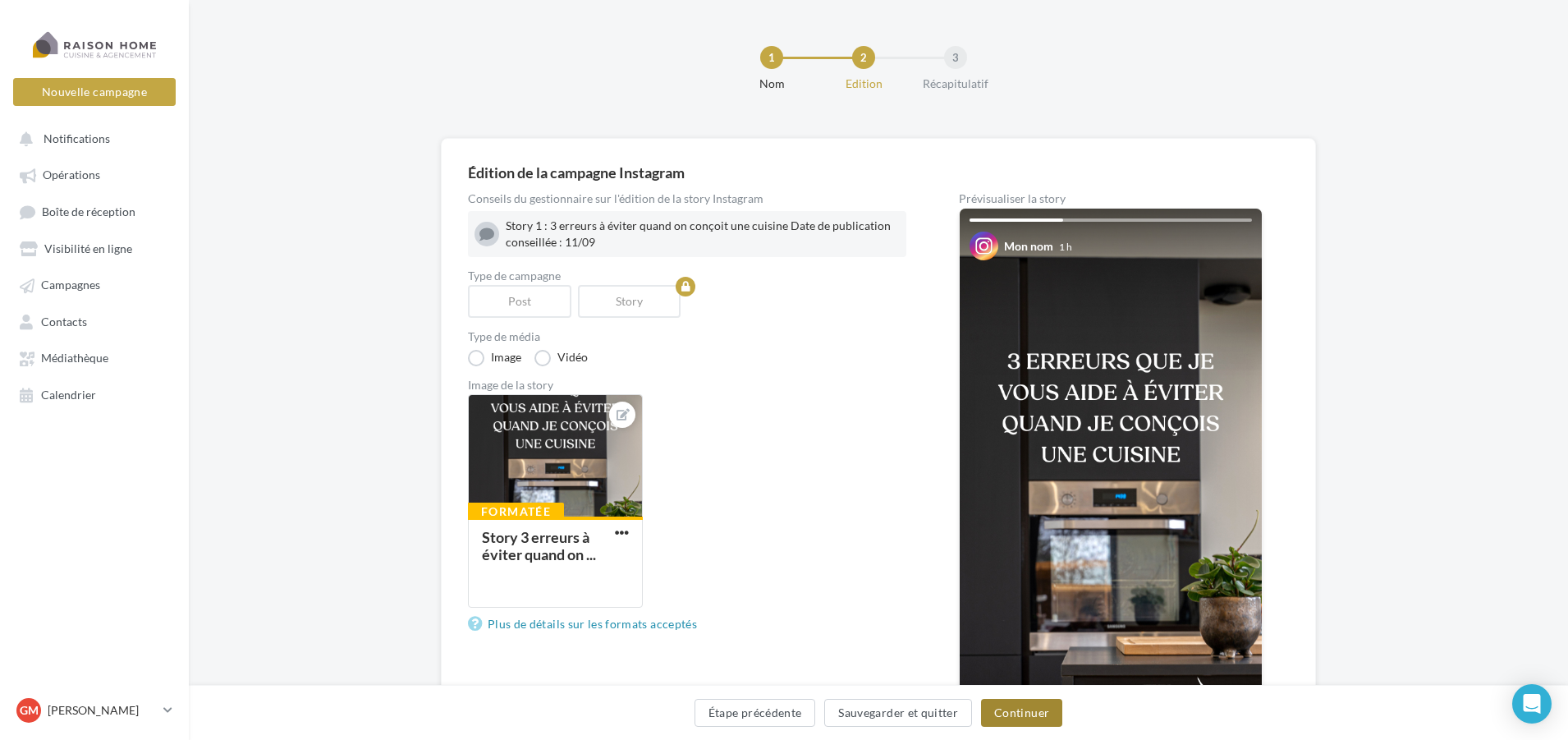
click at [1030, 716] on button "Continuer" at bounding box center [1021, 712] width 81 height 28
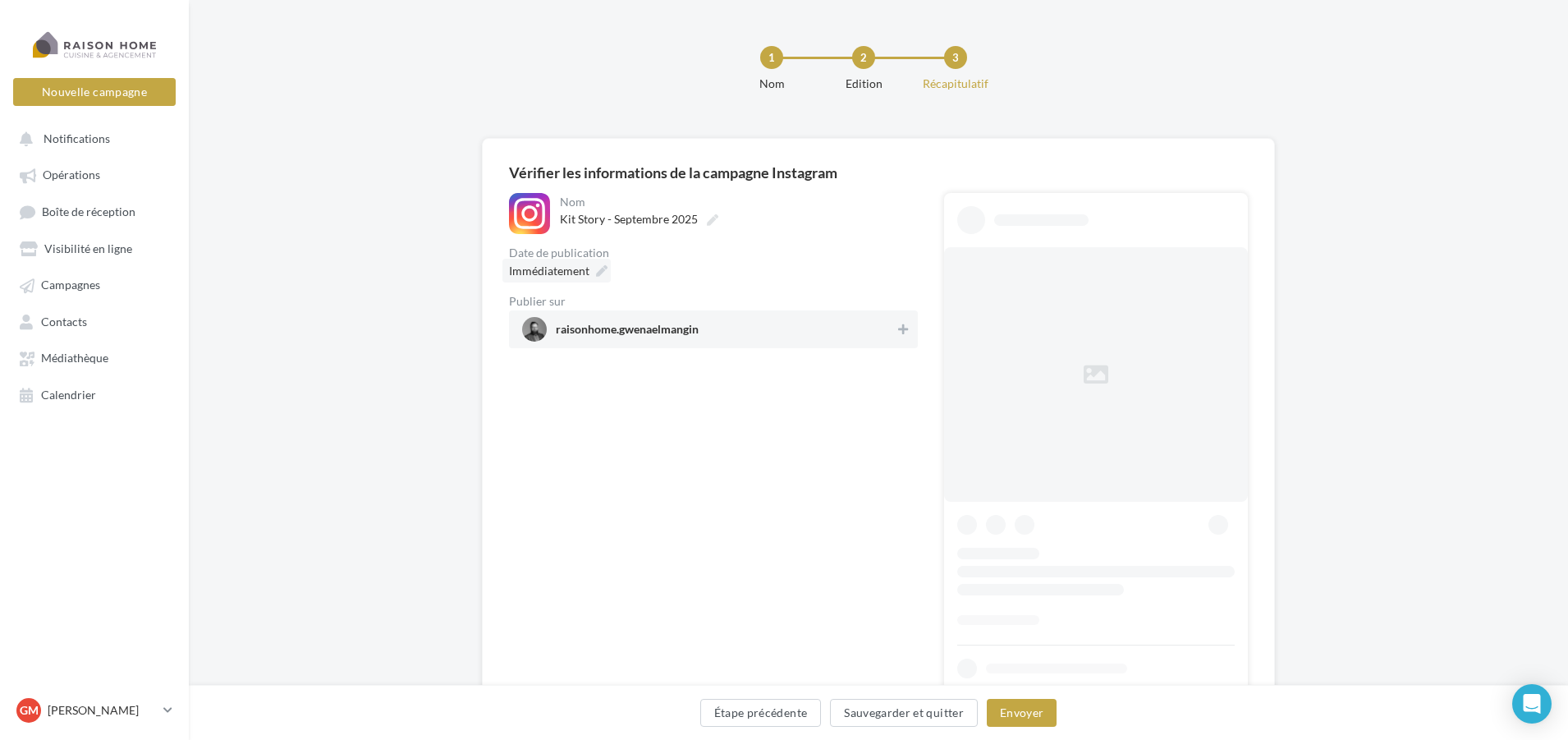
click at [571, 274] on span "Immédiatement" at bounding box center [549, 270] width 80 height 14
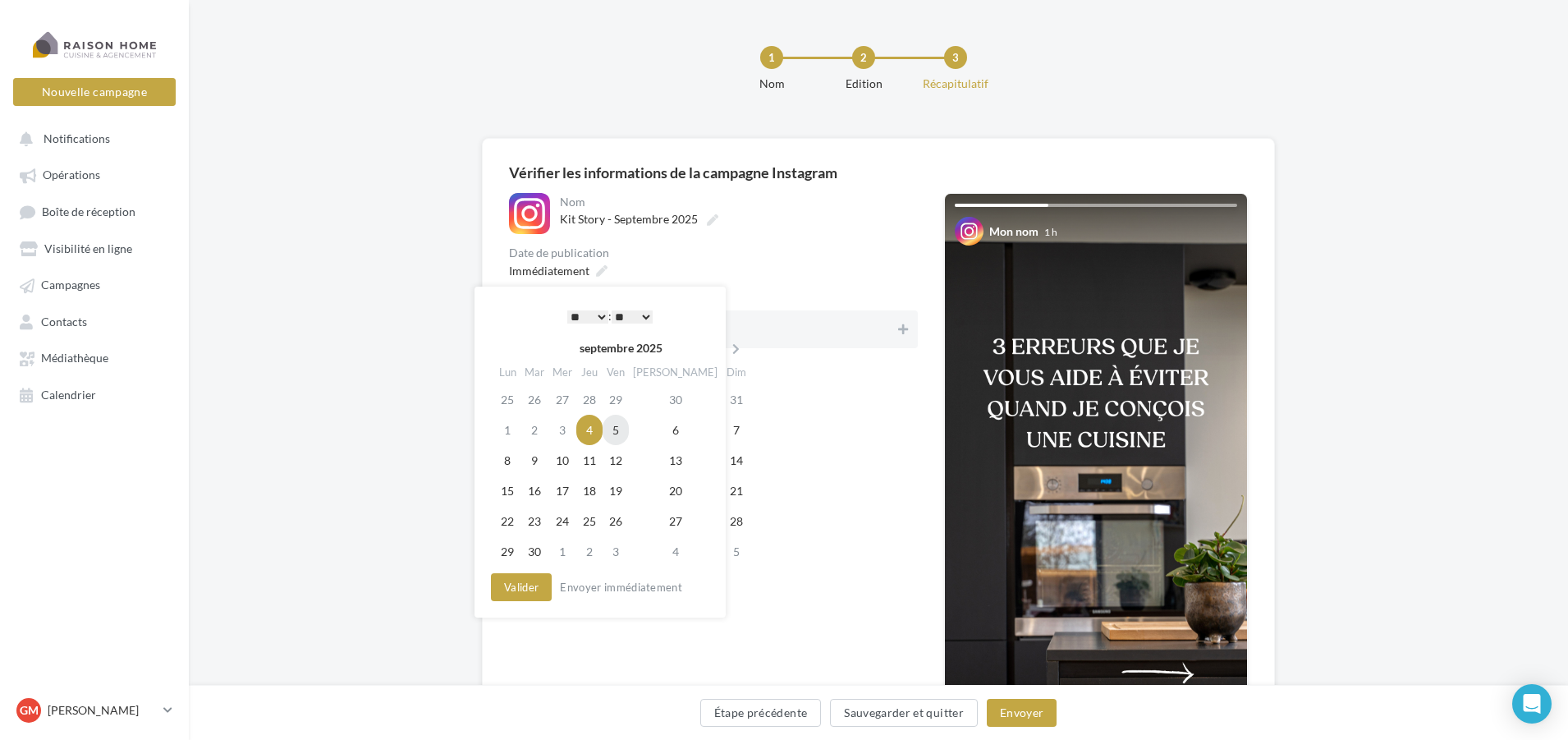
click at [629, 435] on td "5" at bounding box center [616, 430] width 26 height 31
click at [539, 458] on td "9" at bounding box center [534, 461] width 28 height 31
click at [603, 462] on td "11" at bounding box center [589, 461] width 26 height 31
click at [596, 315] on select "* * * * * * * * * * ** ** ** ** ** ** ** ** ** ** ** ** ** **" at bounding box center [588, 316] width 41 height 13
click at [537, 586] on button "Valider" at bounding box center [521, 587] width 60 height 28
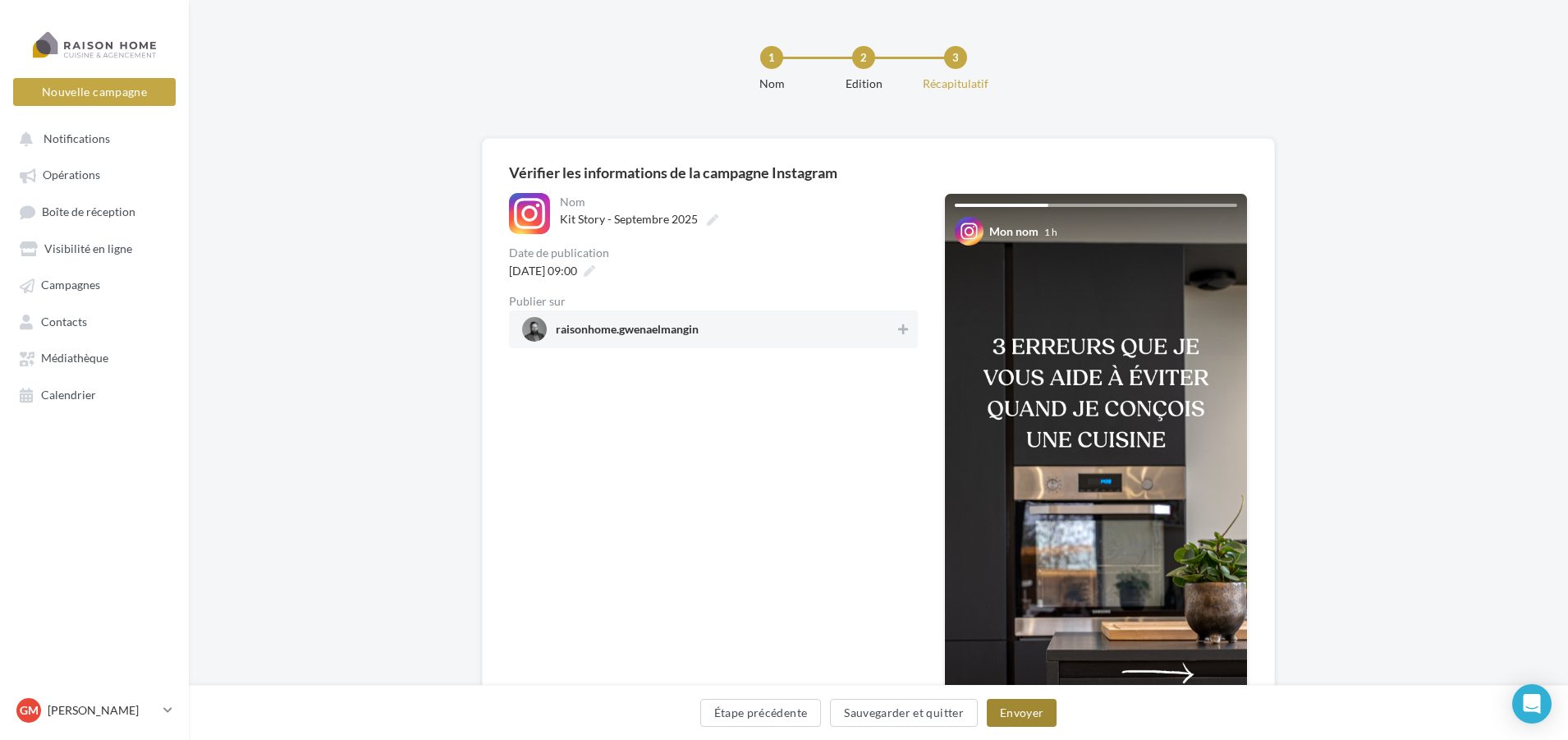
click at [1020, 717] on button "Envoyer" at bounding box center [1022, 712] width 70 height 28
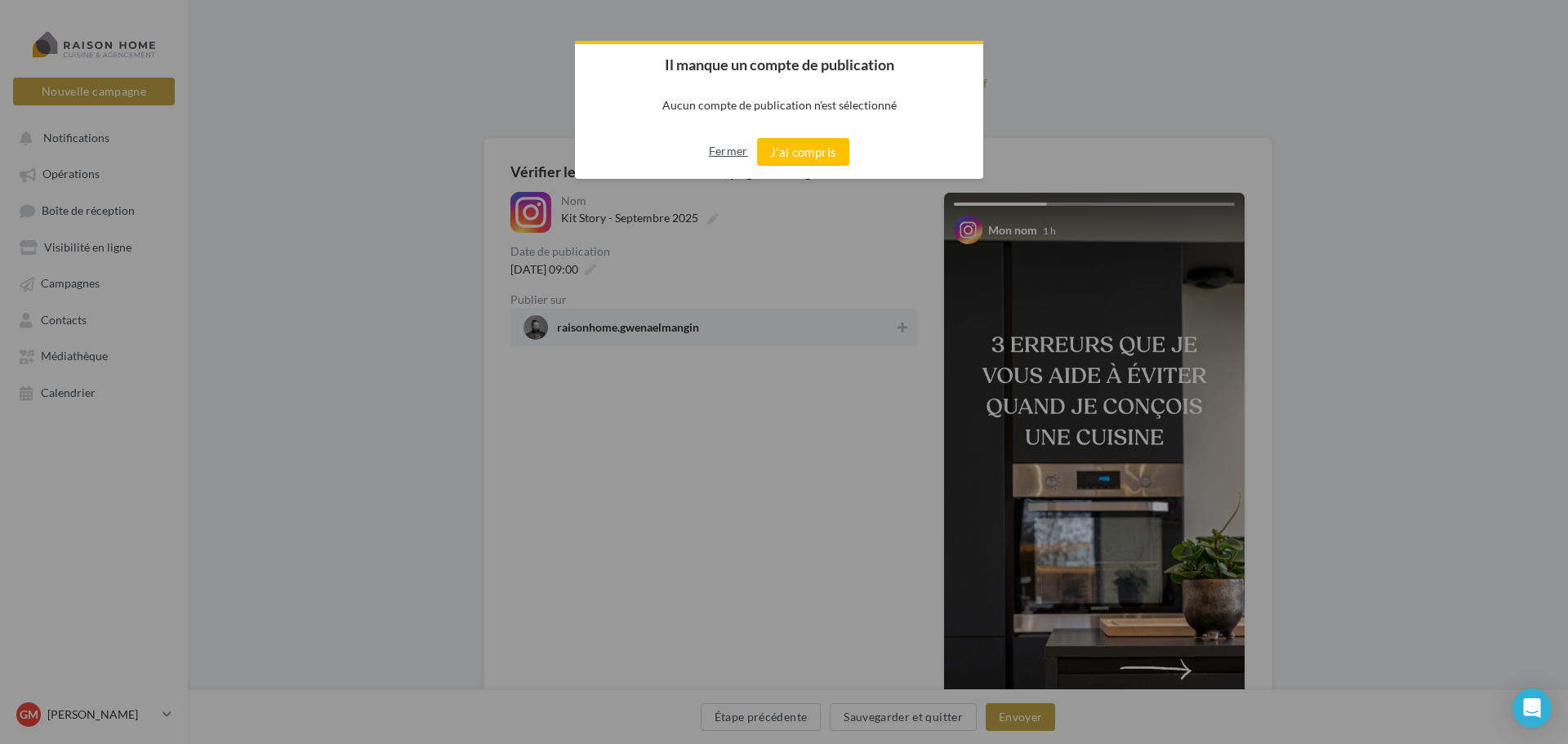
click at [726, 158] on button "Fermer" at bounding box center [729, 151] width 39 height 26
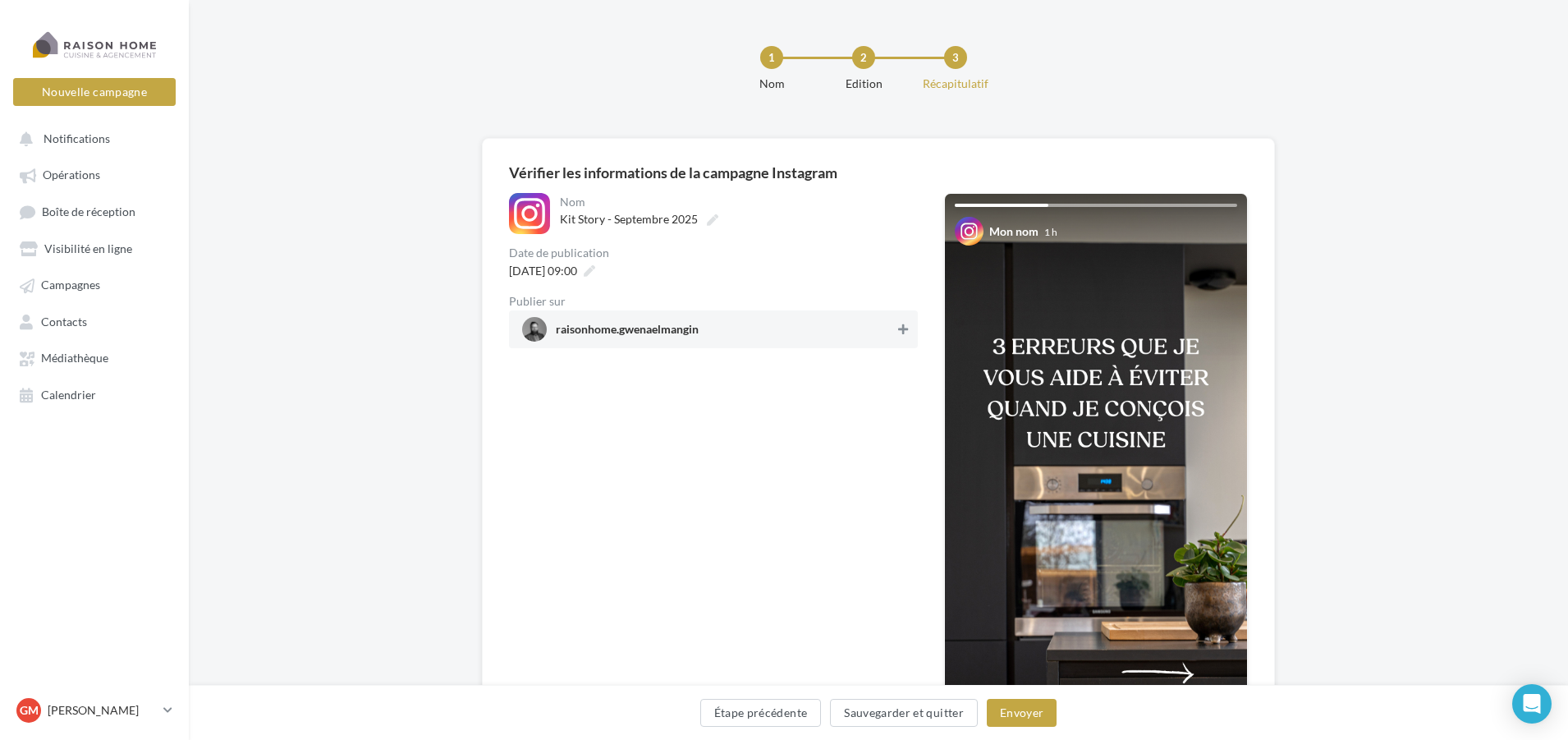
click at [906, 331] on icon at bounding box center [904, 329] width 10 height 11
click at [1021, 713] on button "Envoyer" at bounding box center [1022, 712] width 70 height 28
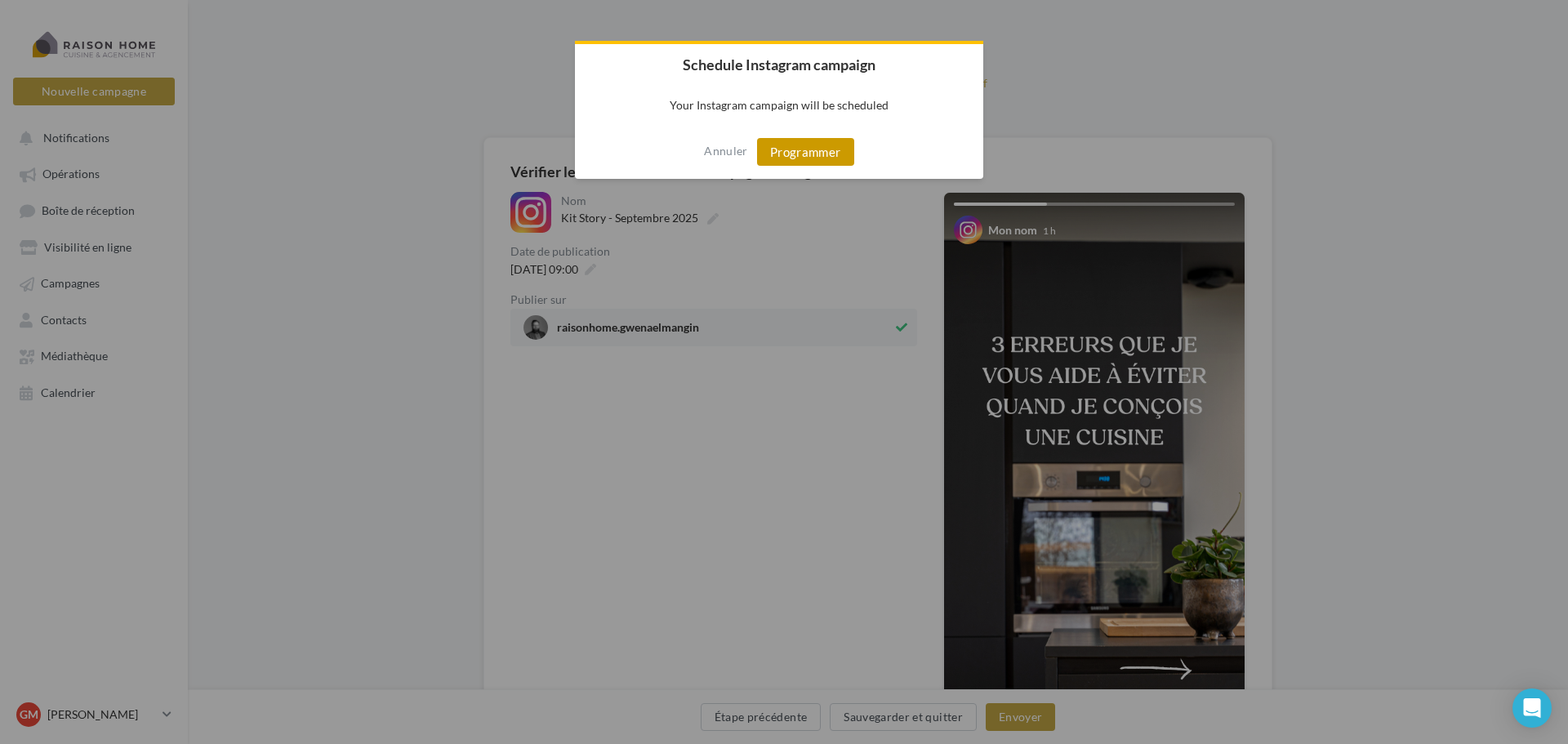
click at [794, 156] on button "Programmer" at bounding box center [806, 152] width 97 height 28
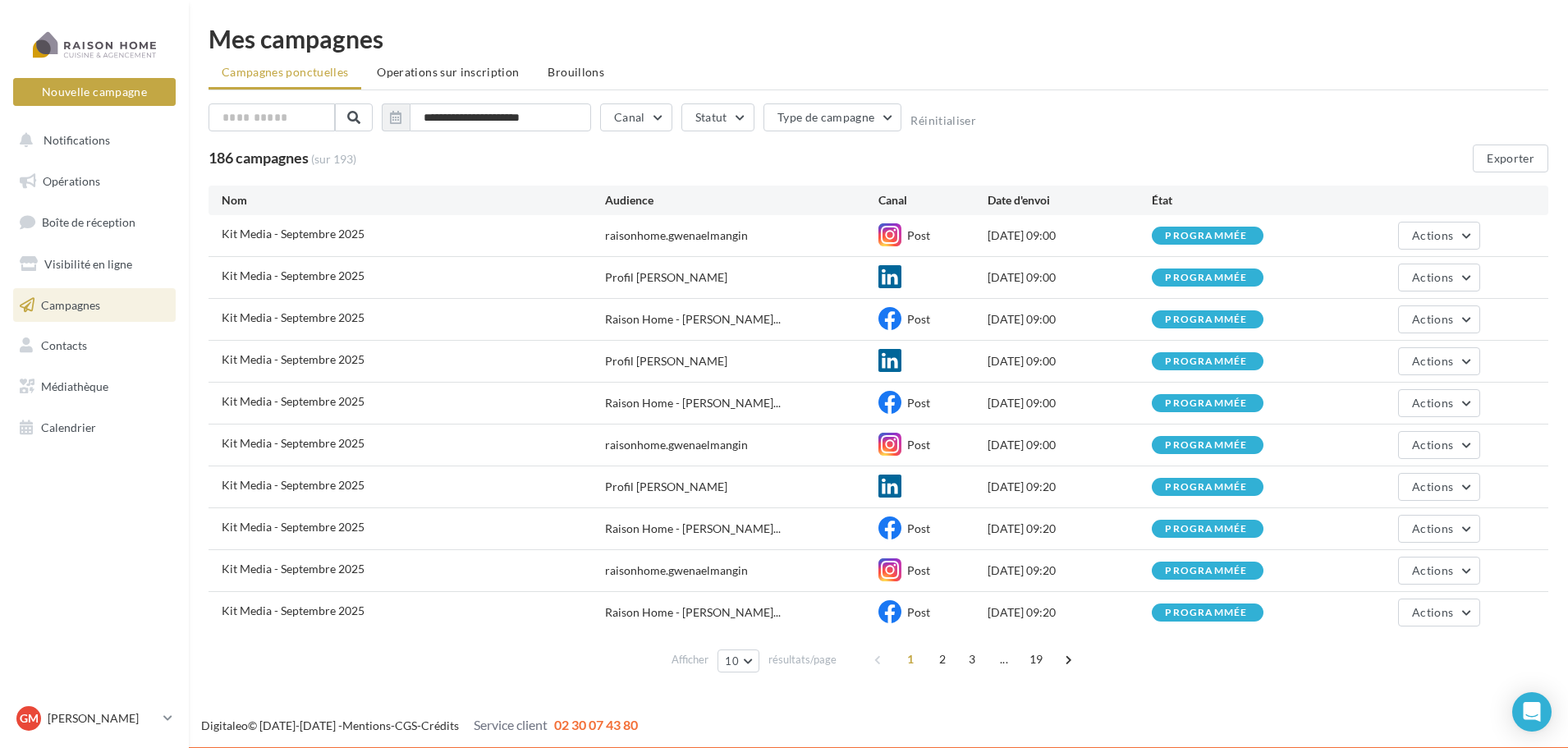
scroll to position [2, 0]
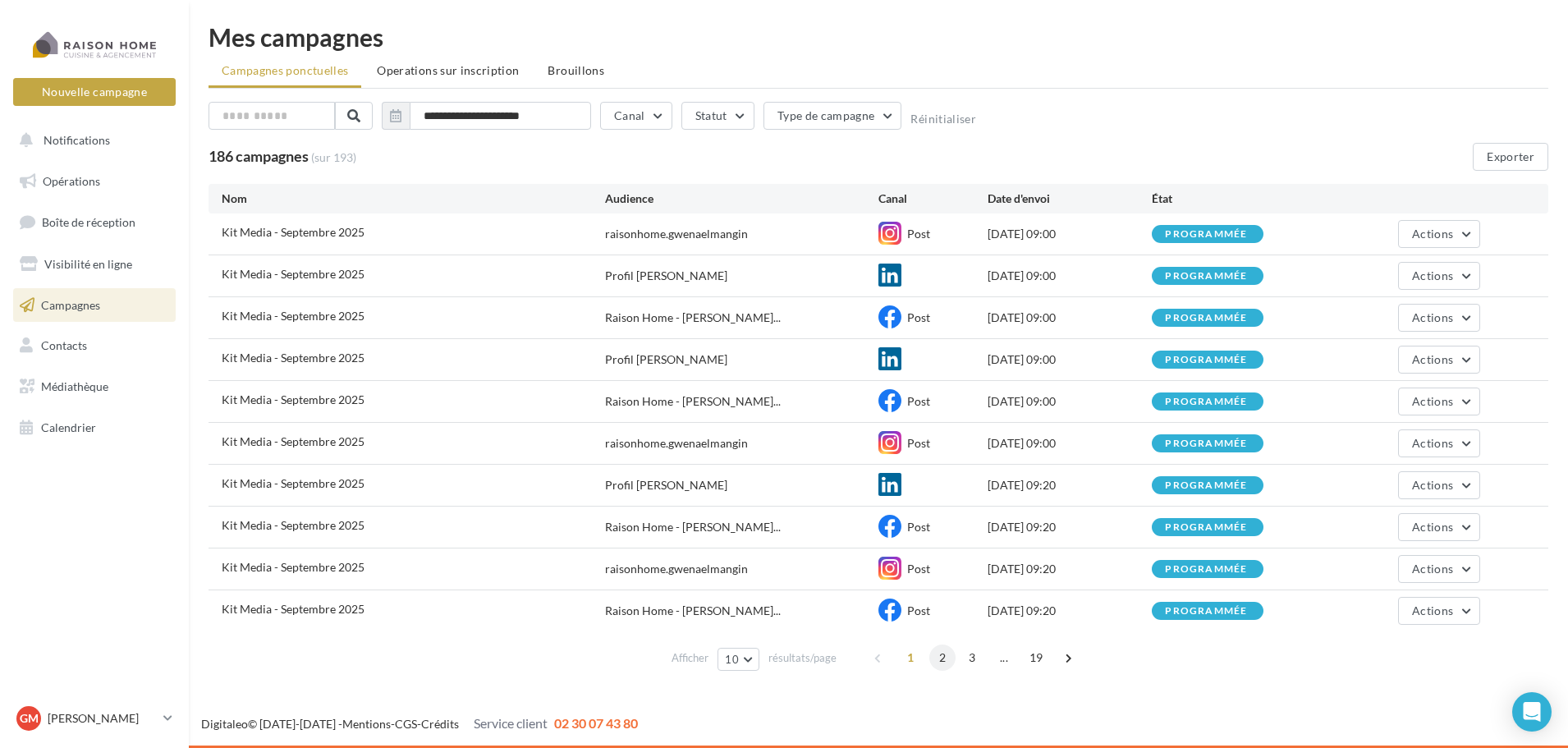
click at [937, 661] on span "2" at bounding box center [942, 658] width 26 height 26
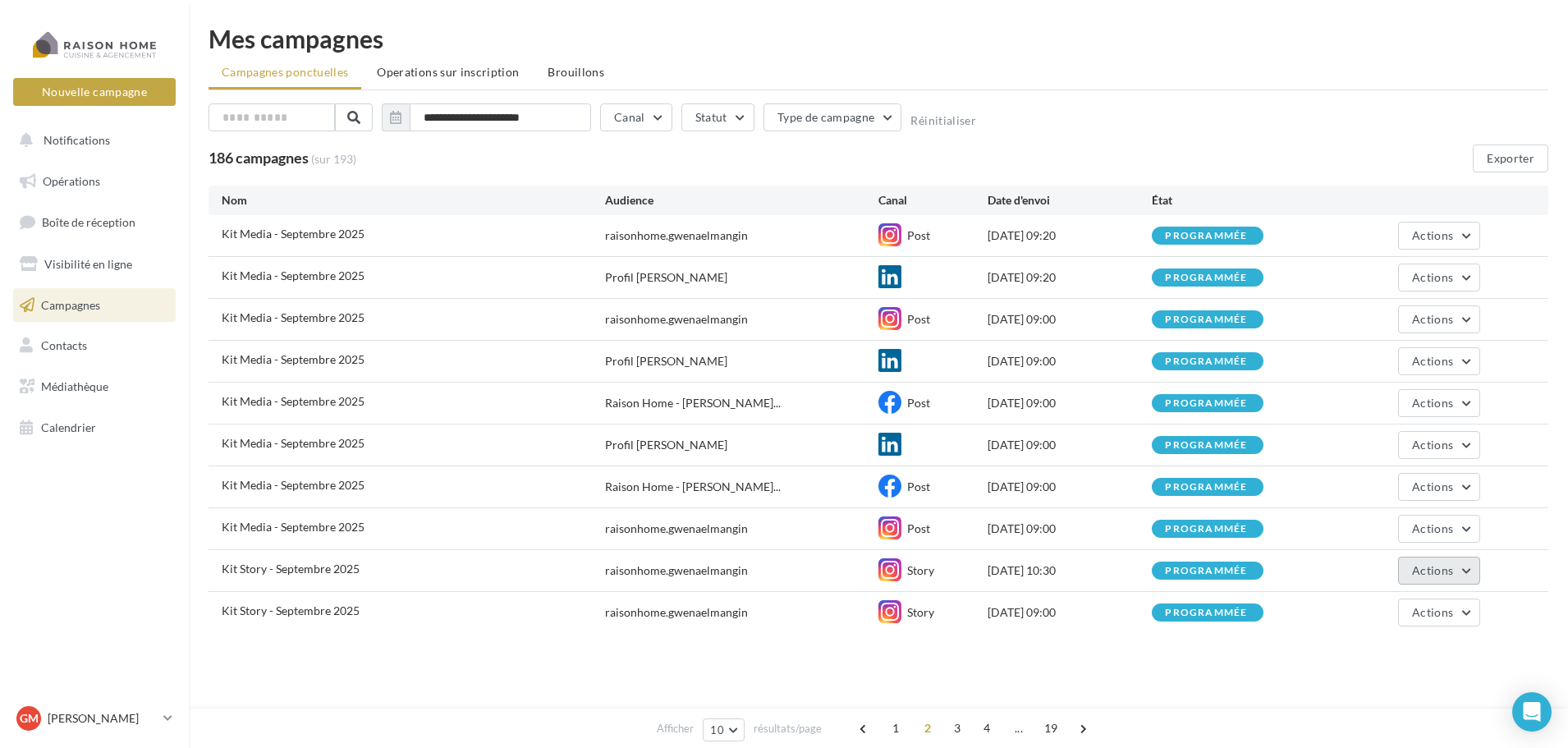
click at [1465, 575] on button "Actions" at bounding box center [1439, 571] width 82 height 28
click at [1386, 535] on button "Annuler" at bounding box center [1398, 532] width 164 height 43
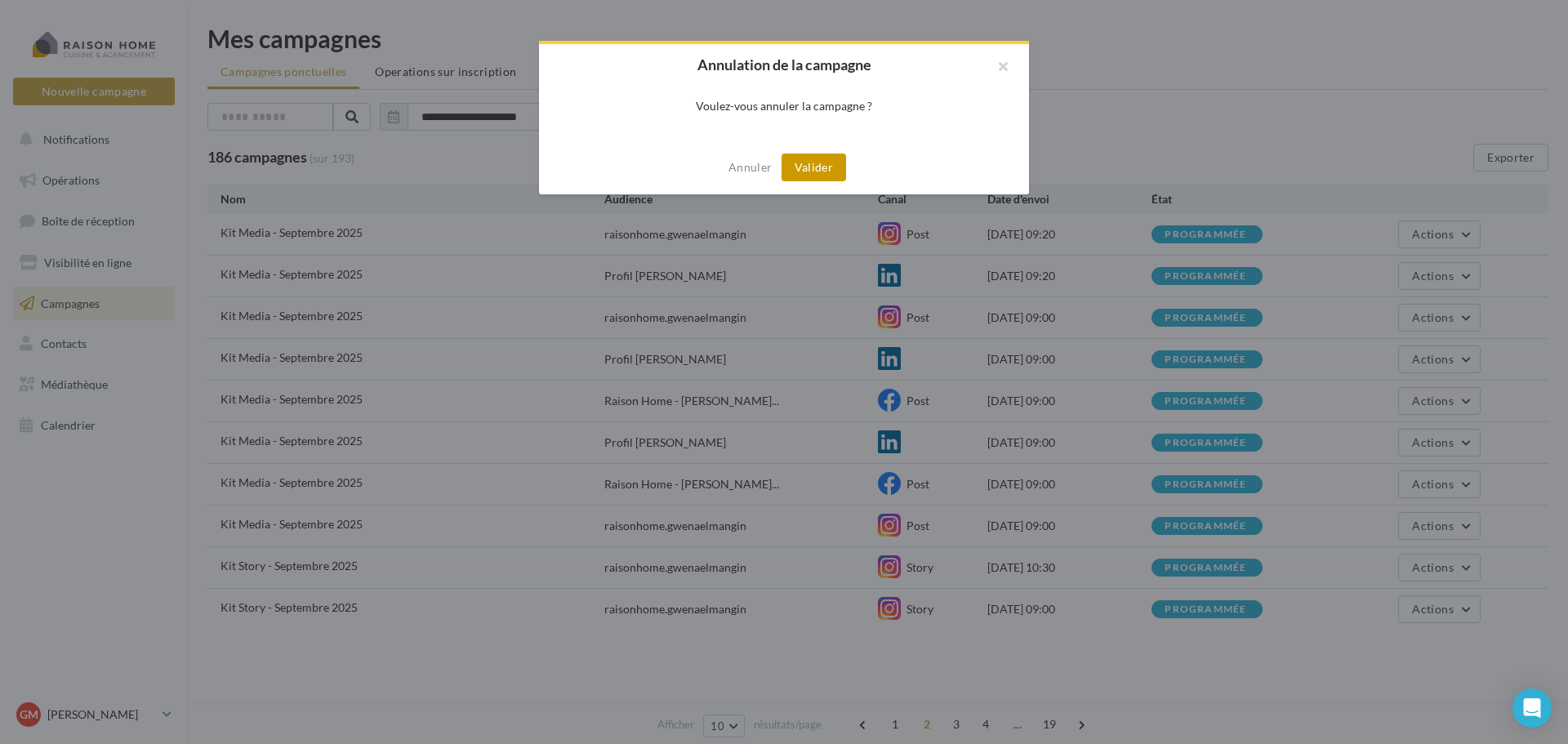
click at [812, 172] on button "Valider" at bounding box center [814, 167] width 64 height 28
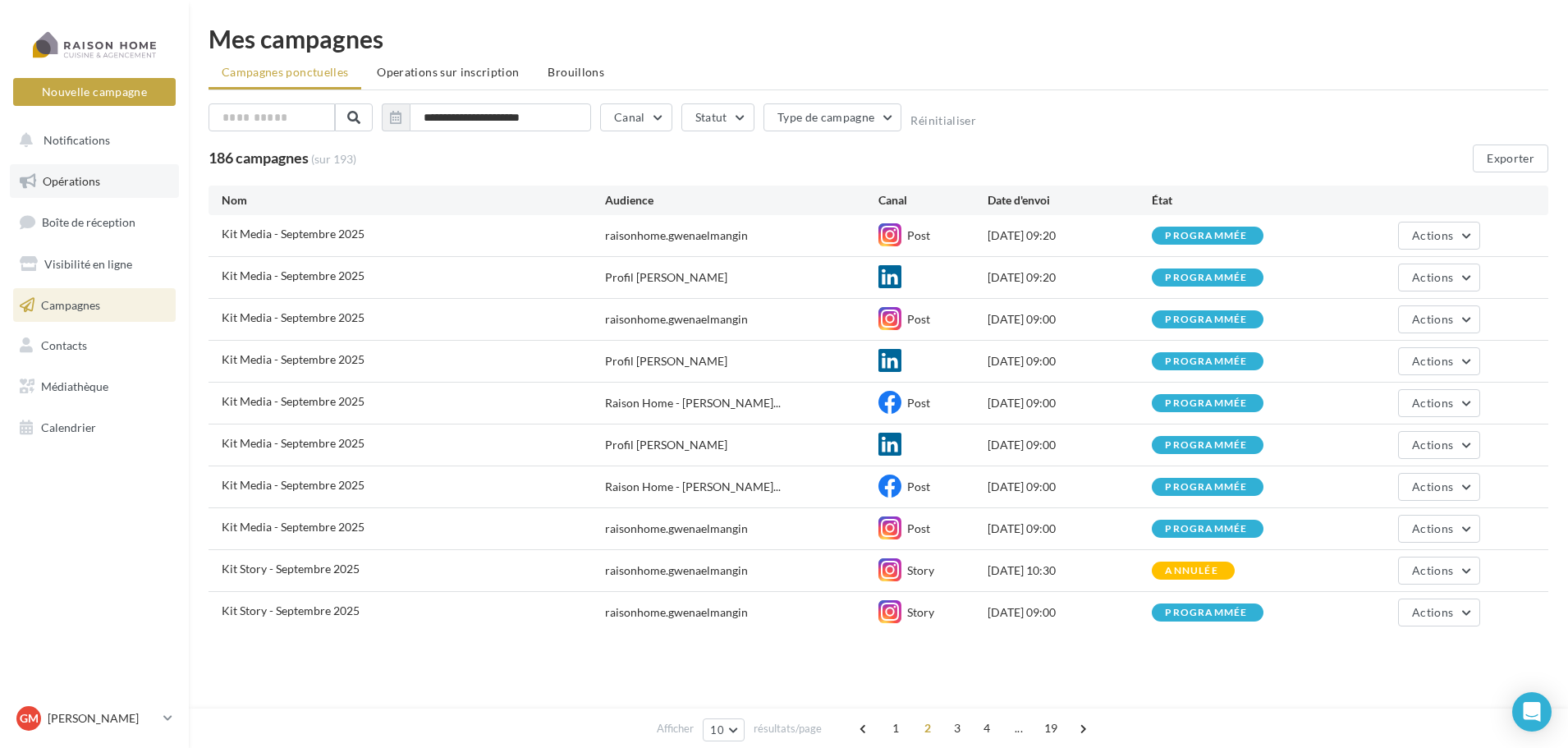
click at [70, 187] on span "Opérations" at bounding box center [71, 181] width 57 height 14
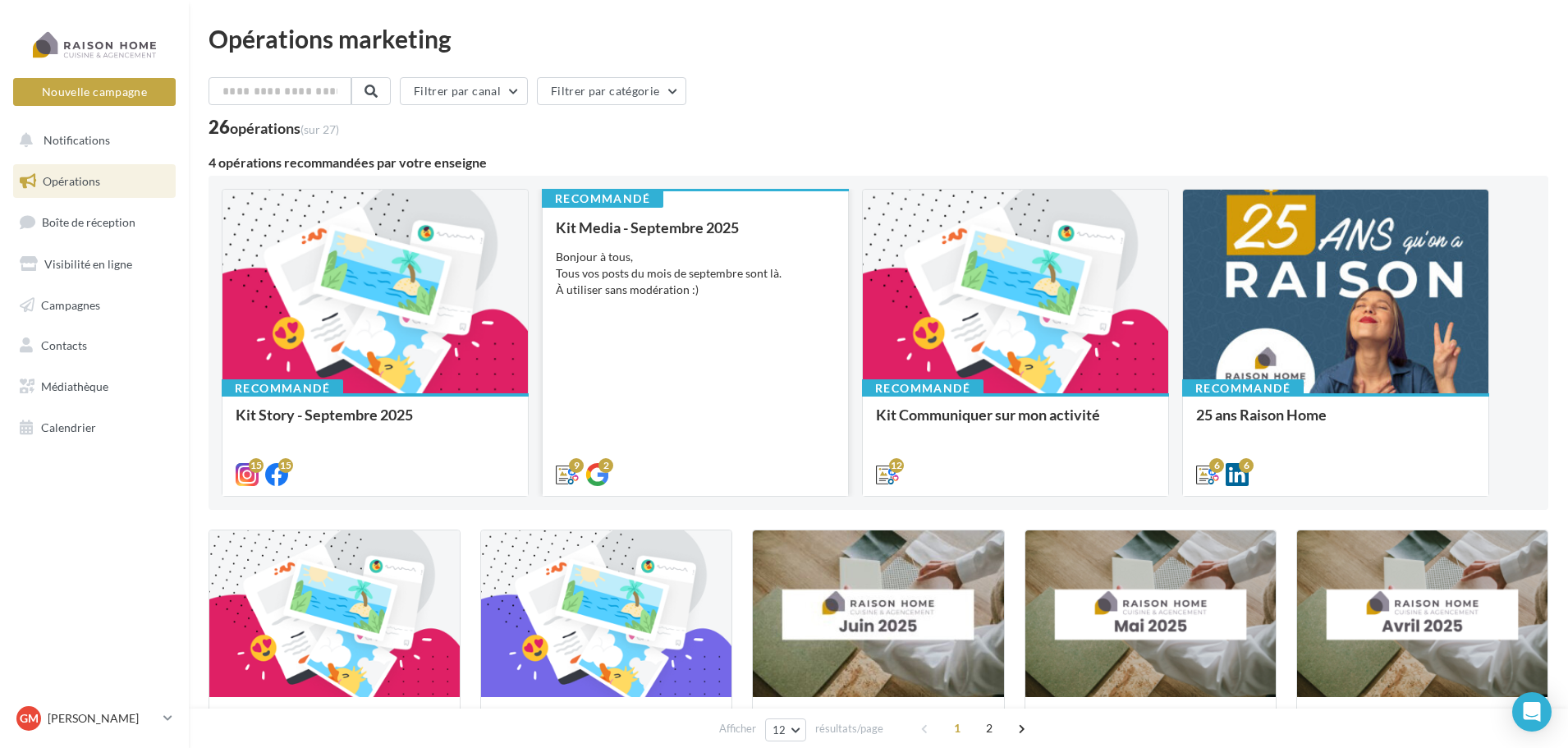
click at [735, 276] on div "Bonjour à tous, Tous vos posts du mois de septembre sont là. À utiliser sans mo…" at bounding box center [696, 273] width 279 height 49
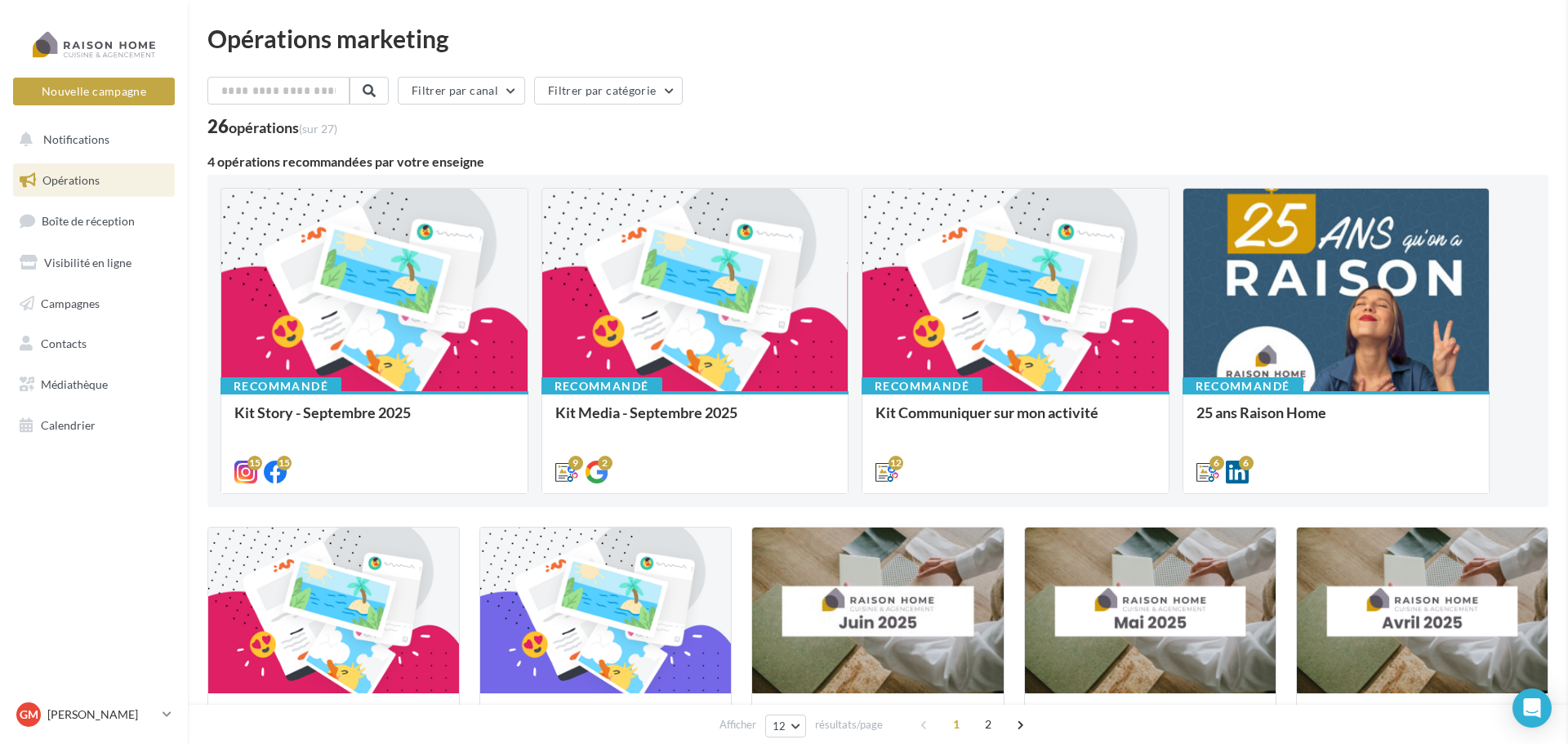
click at [396, 404] on div "Kit Story - Septembre 2025 Bonjour à tous, Toutes vos stories du mois de septem…" at bounding box center [374, 441] width 278 height 75
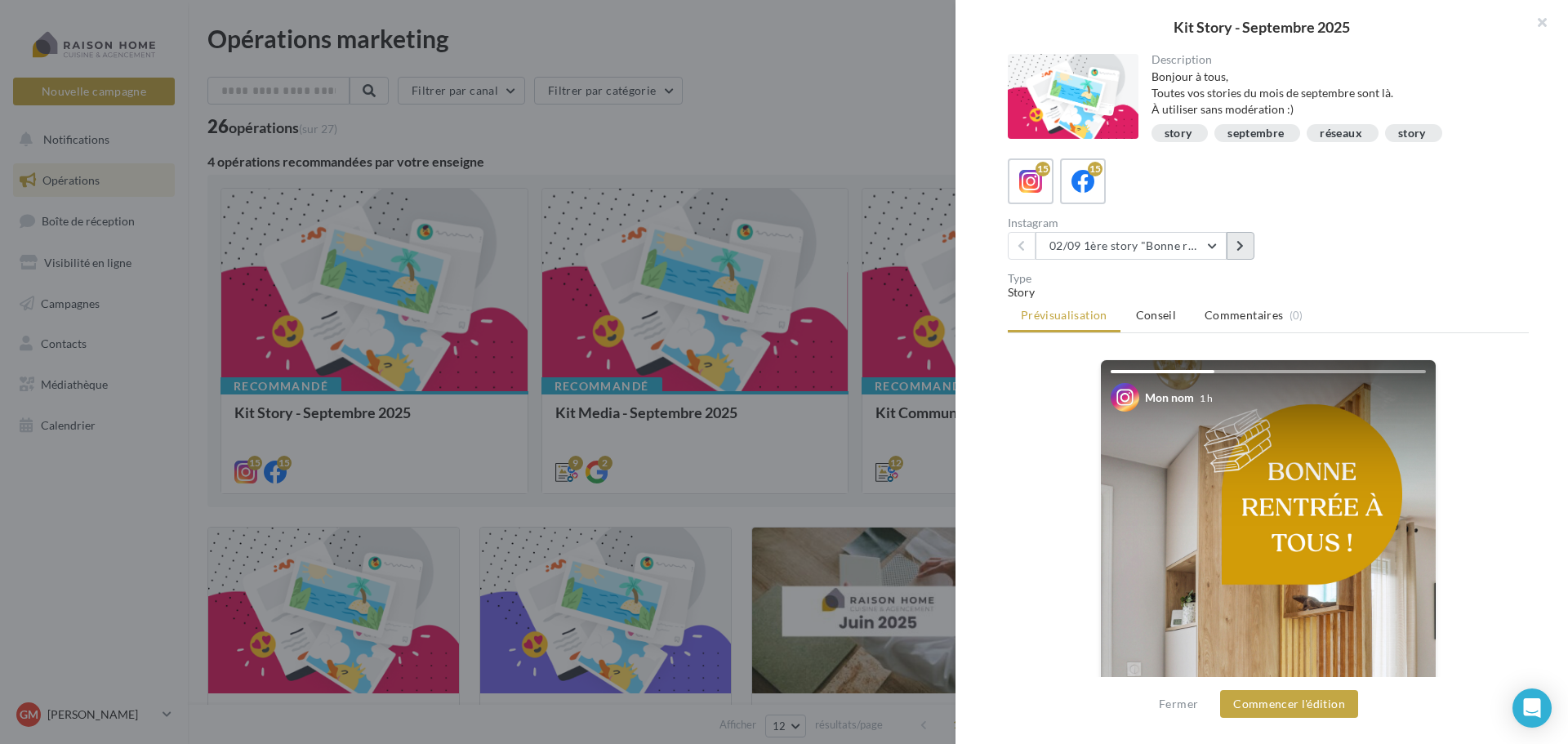
click at [1249, 251] on button at bounding box center [1240, 246] width 28 height 28
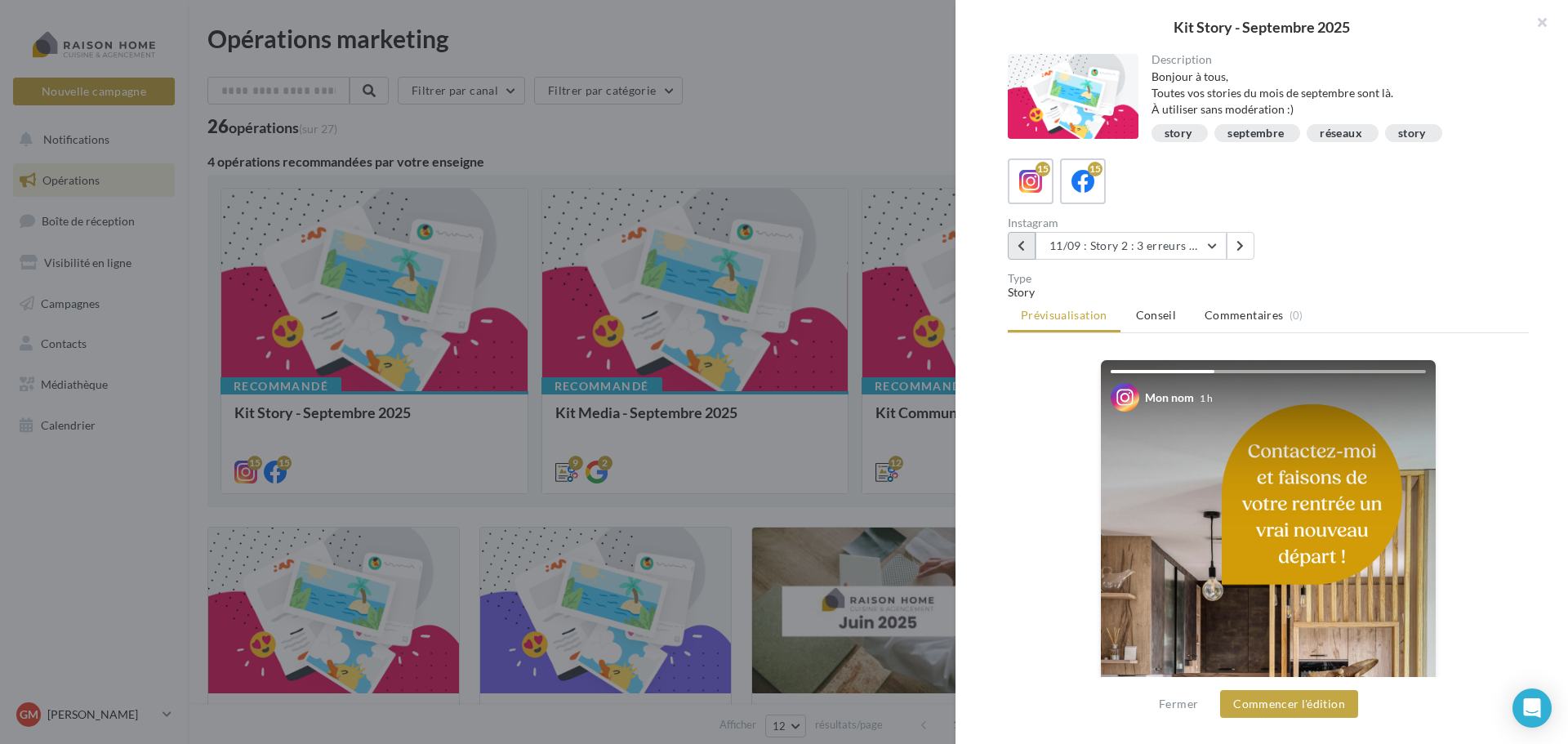
click at [1013, 249] on button at bounding box center [1022, 246] width 28 height 28
click at [1092, 178] on icon at bounding box center [1083, 182] width 24 height 24
click at [1039, 187] on icon at bounding box center [1031, 182] width 24 height 24
click at [1244, 241] on button at bounding box center [1240, 246] width 28 height 28
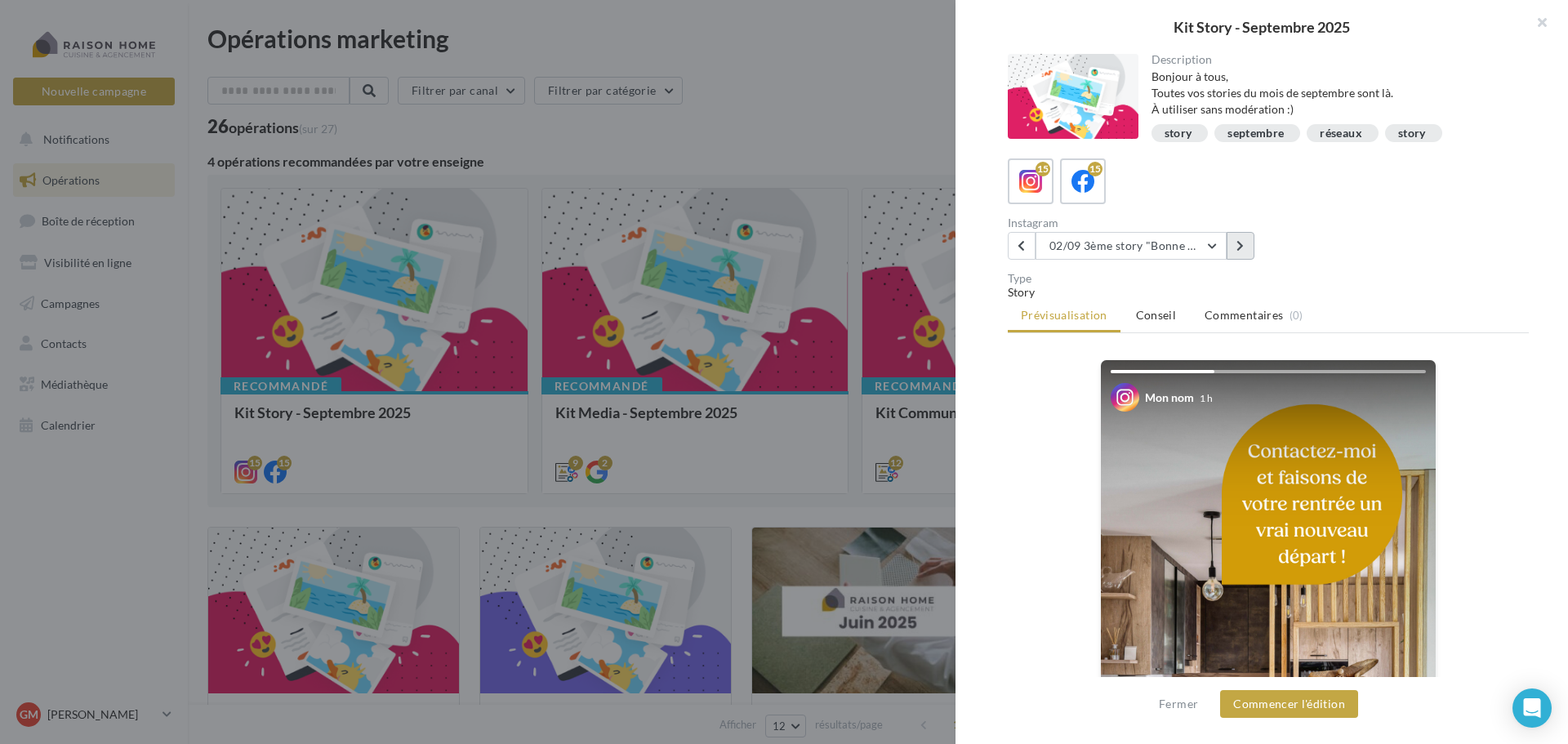
click at [1244, 241] on button at bounding box center [1240, 246] width 28 height 28
click at [1027, 252] on button at bounding box center [1022, 246] width 28 height 28
click at [1246, 247] on button at bounding box center [1240, 246] width 28 height 28
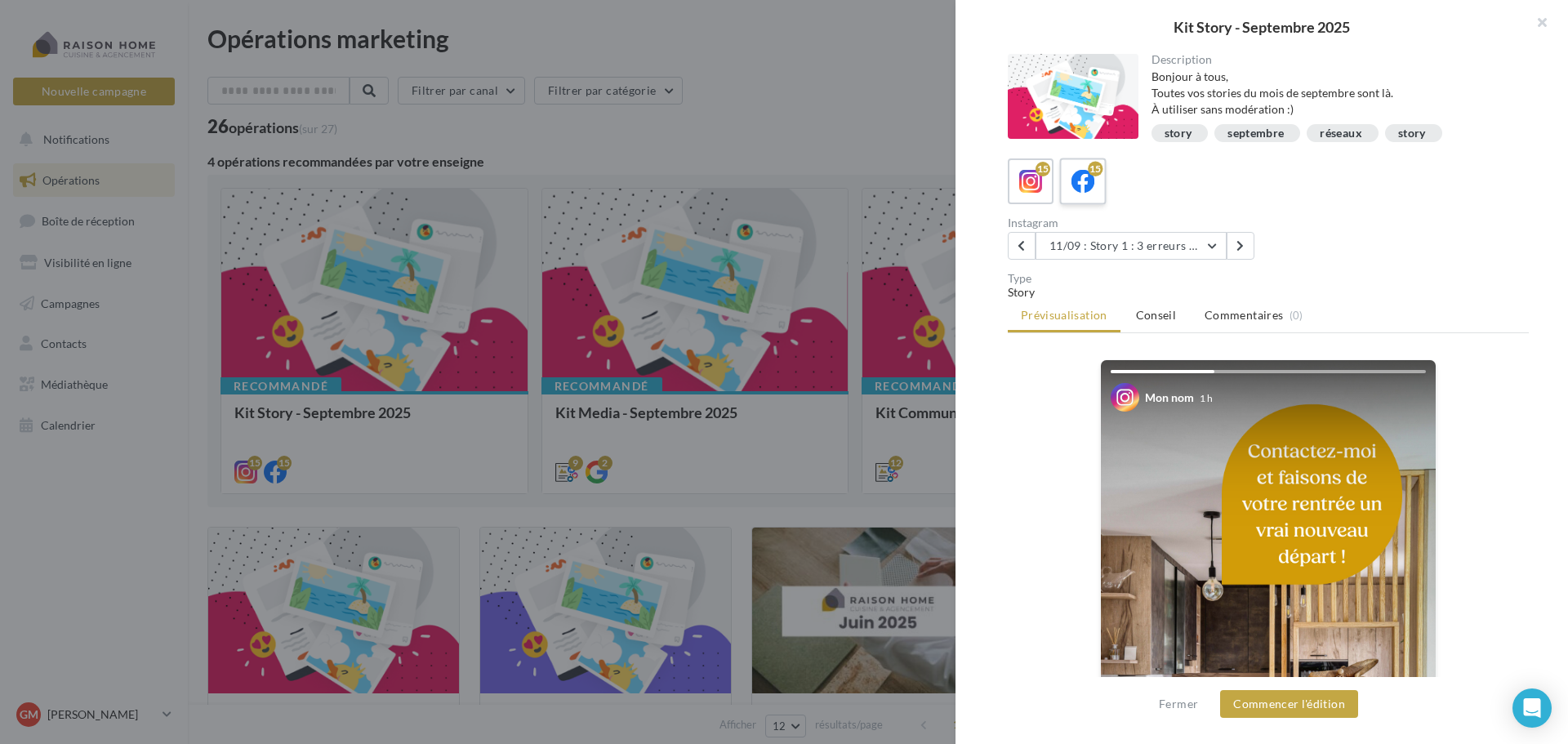
click at [1096, 187] on div "15" at bounding box center [1083, 182] width 30 height 31
click at [1278, 708] on button "Commencer l'édition" at bounding box center [1288, 704] width 138 height 28
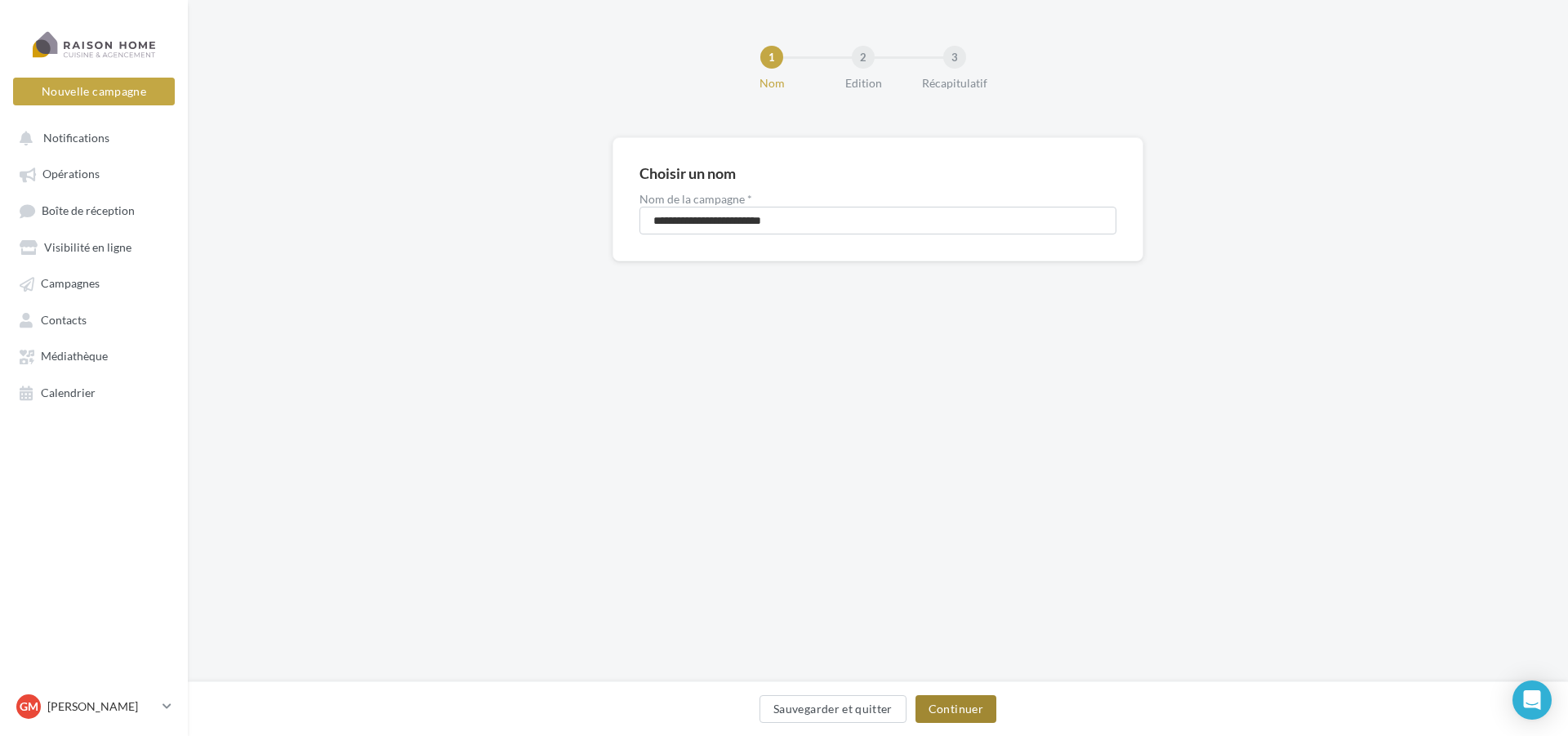
click at [949, 705] on button "Continuer" at bounding box center [956, 708] width 80 height 28
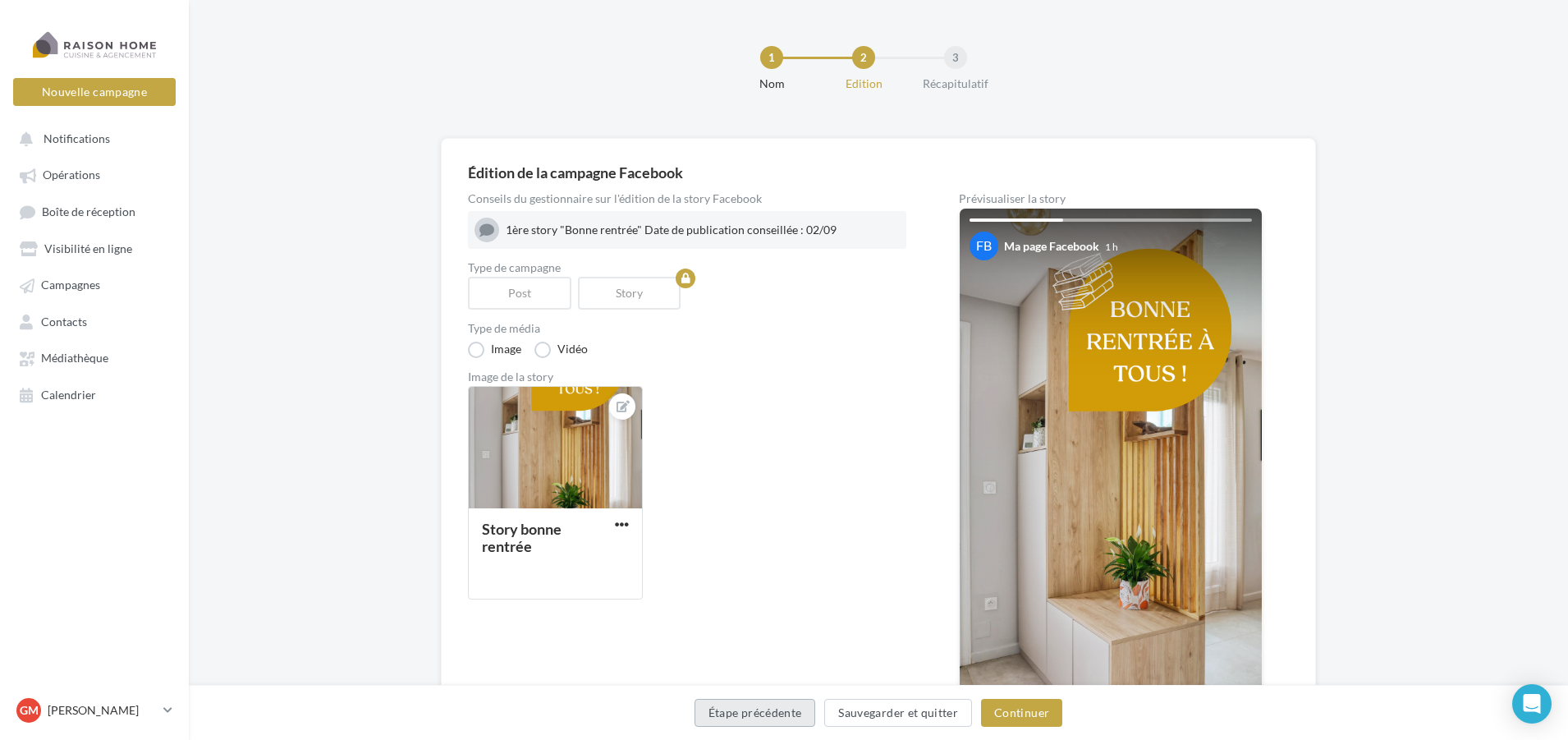
click at [798, 715] on button "Étape précédente" at bounding box center [755, 712] width 122 height 28
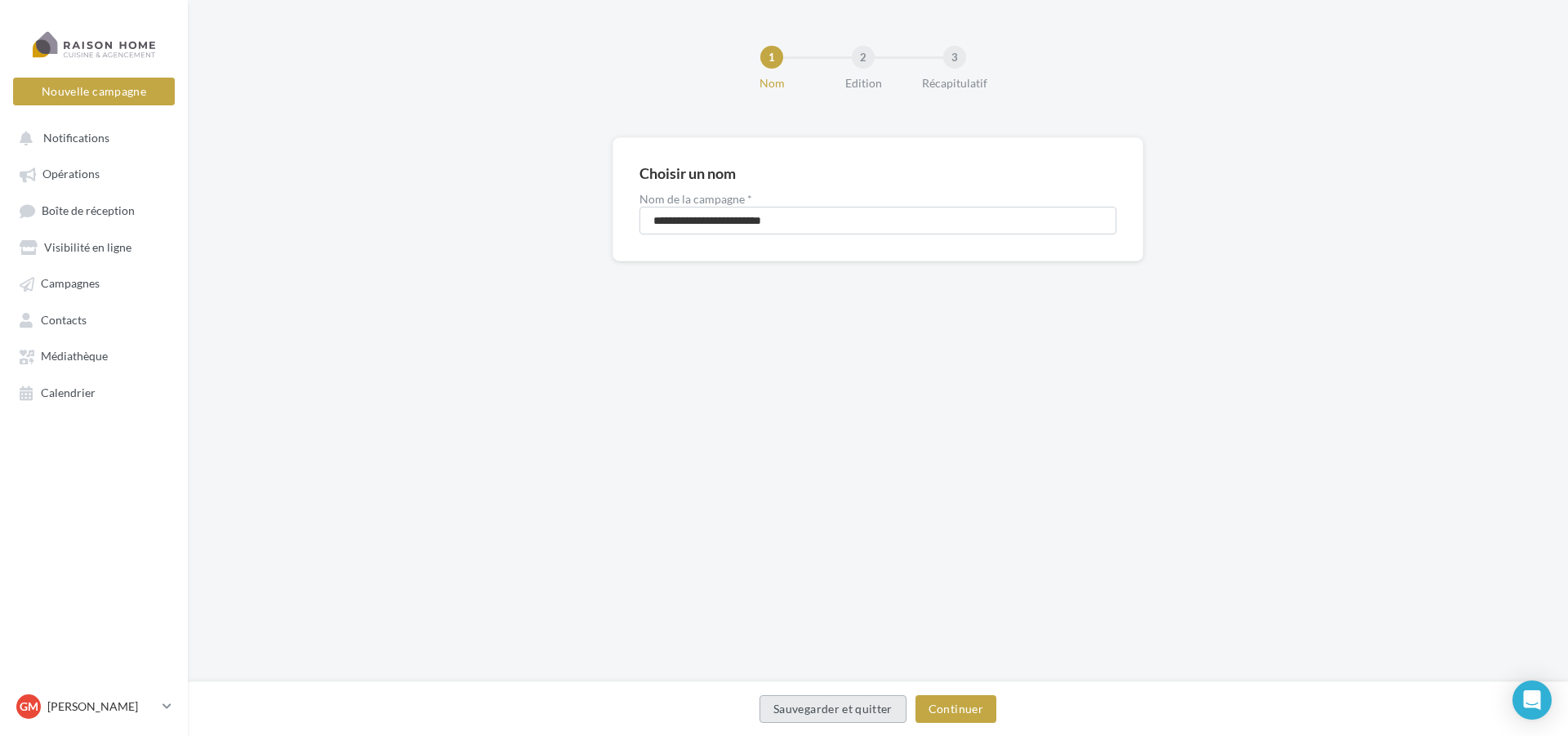
click at [794, 711] on button "Sauvegarder et quitter" at bounding box center [834, 708] width 147 height 28
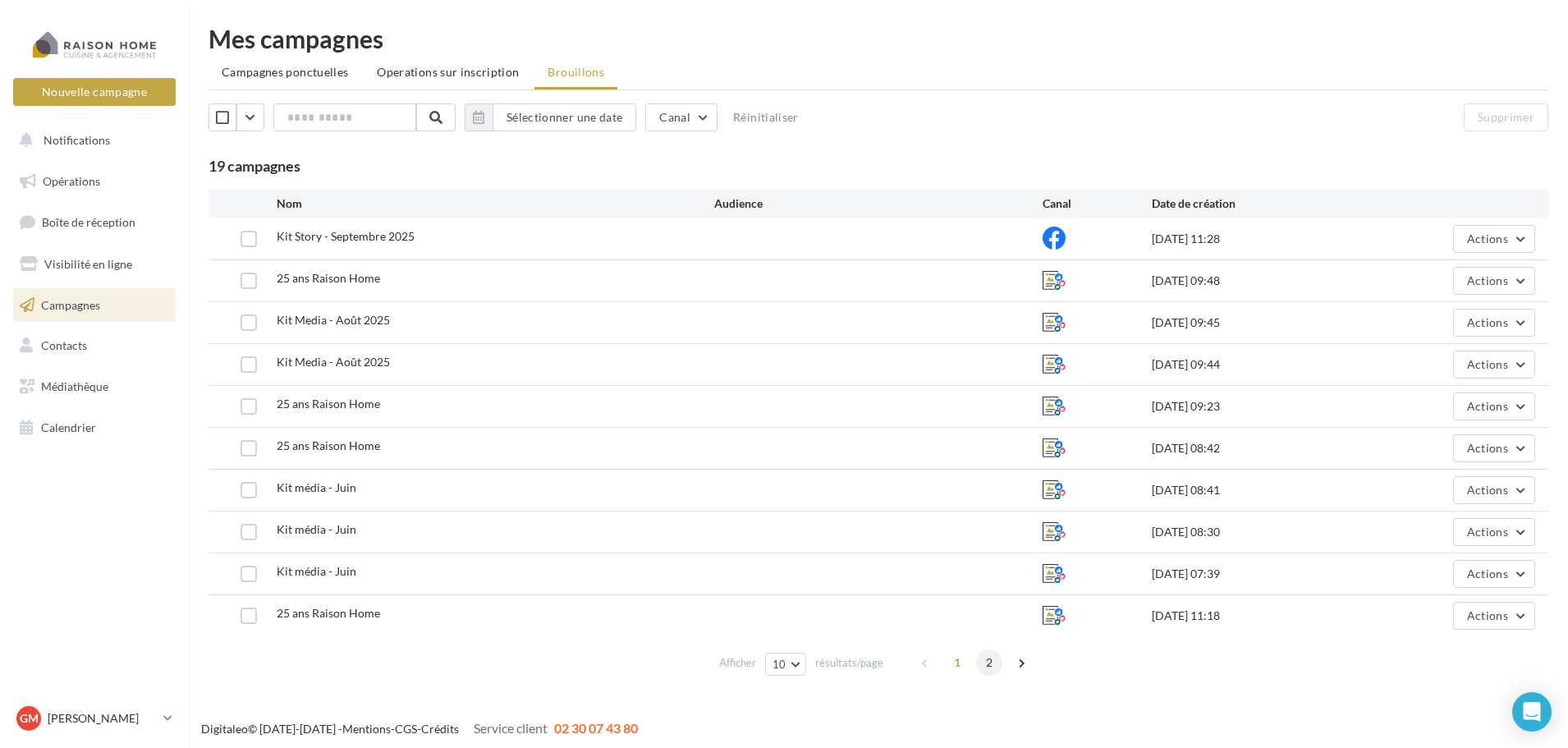
click at [987, 670] on span "2" at bounding box center [989, 663] width 26 height 26
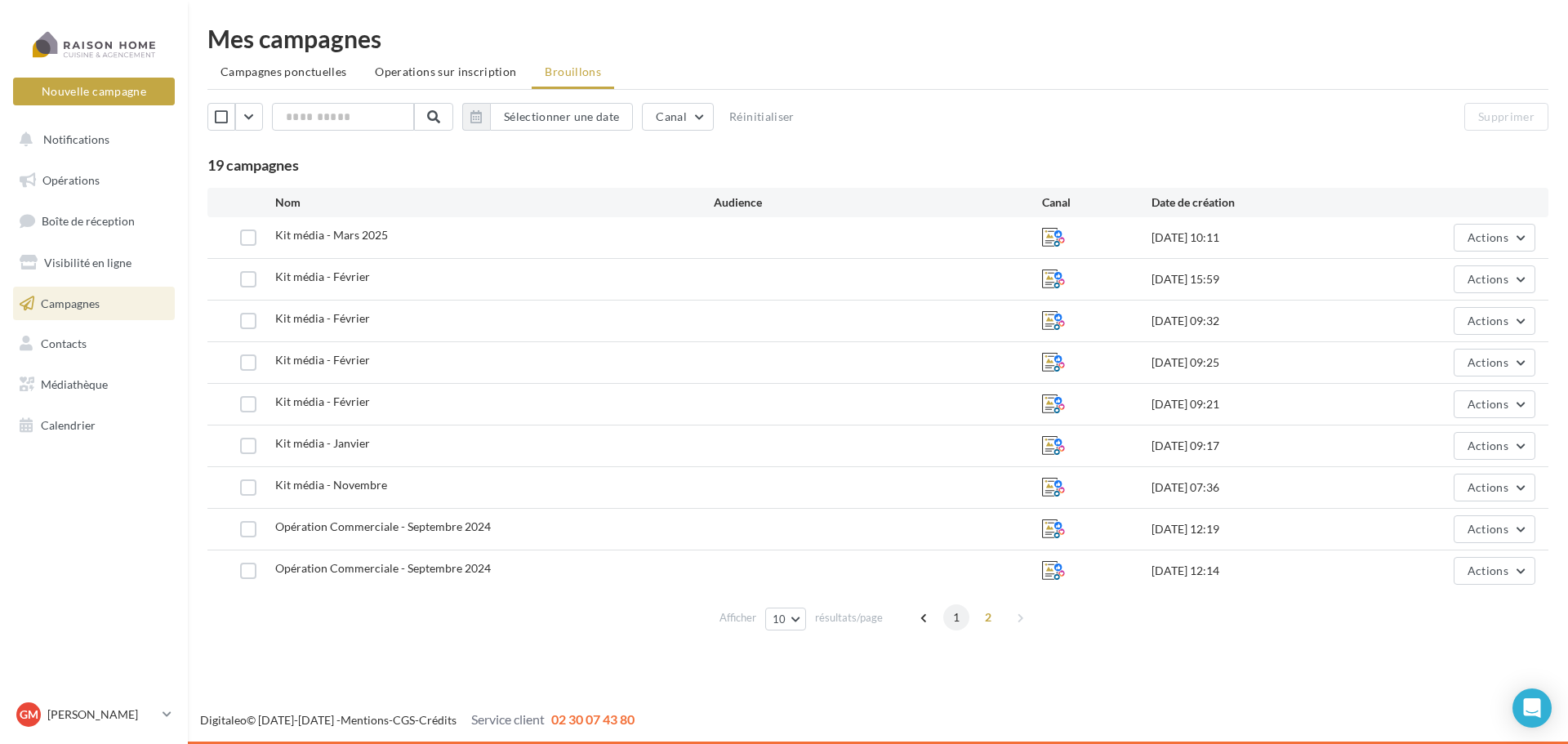
click at [957, 621] on span "1" at bounding box center [956, 617] width 26 height 26
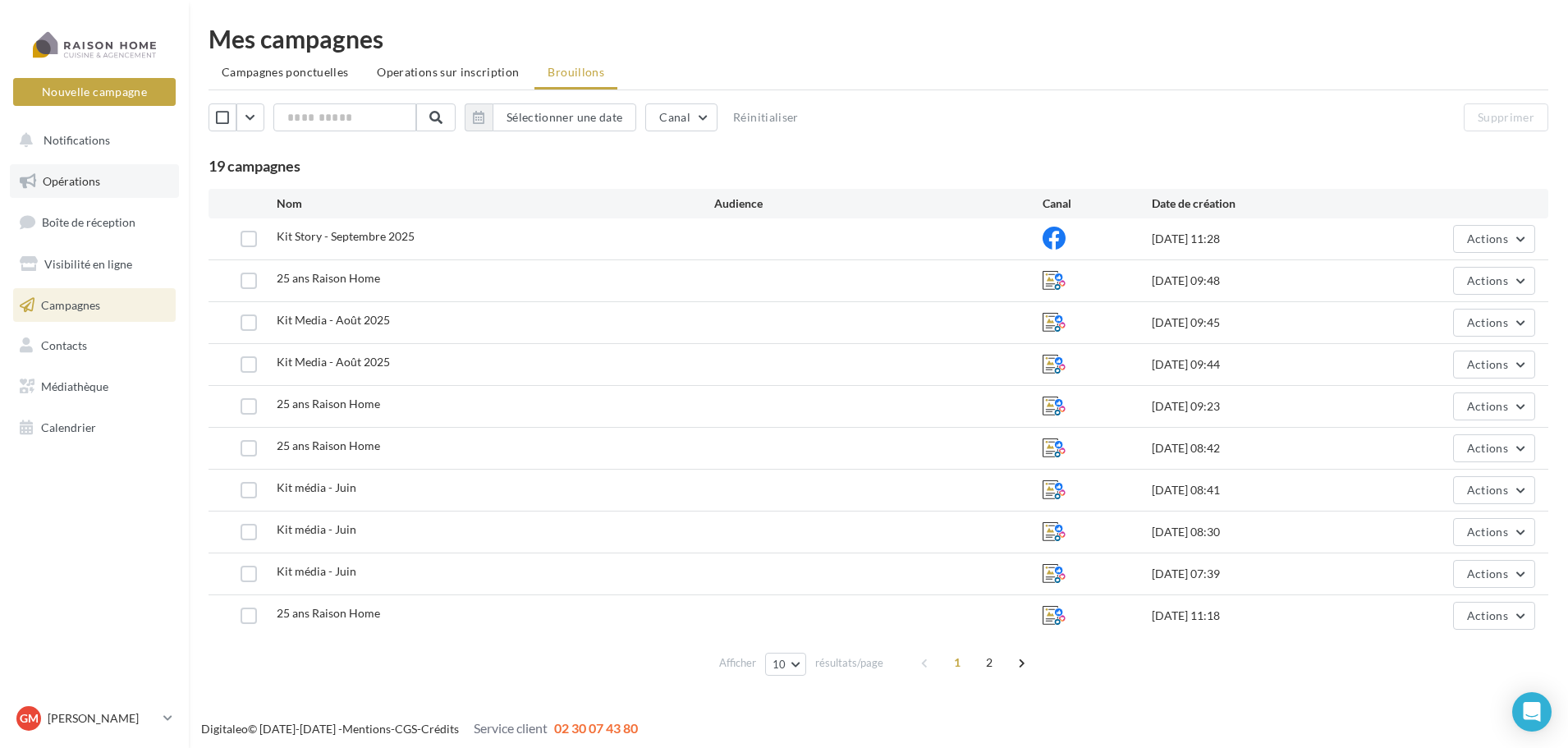
click at [103, 174] on link "Opérations" at bounding box center [95, 181] width 169 height 34
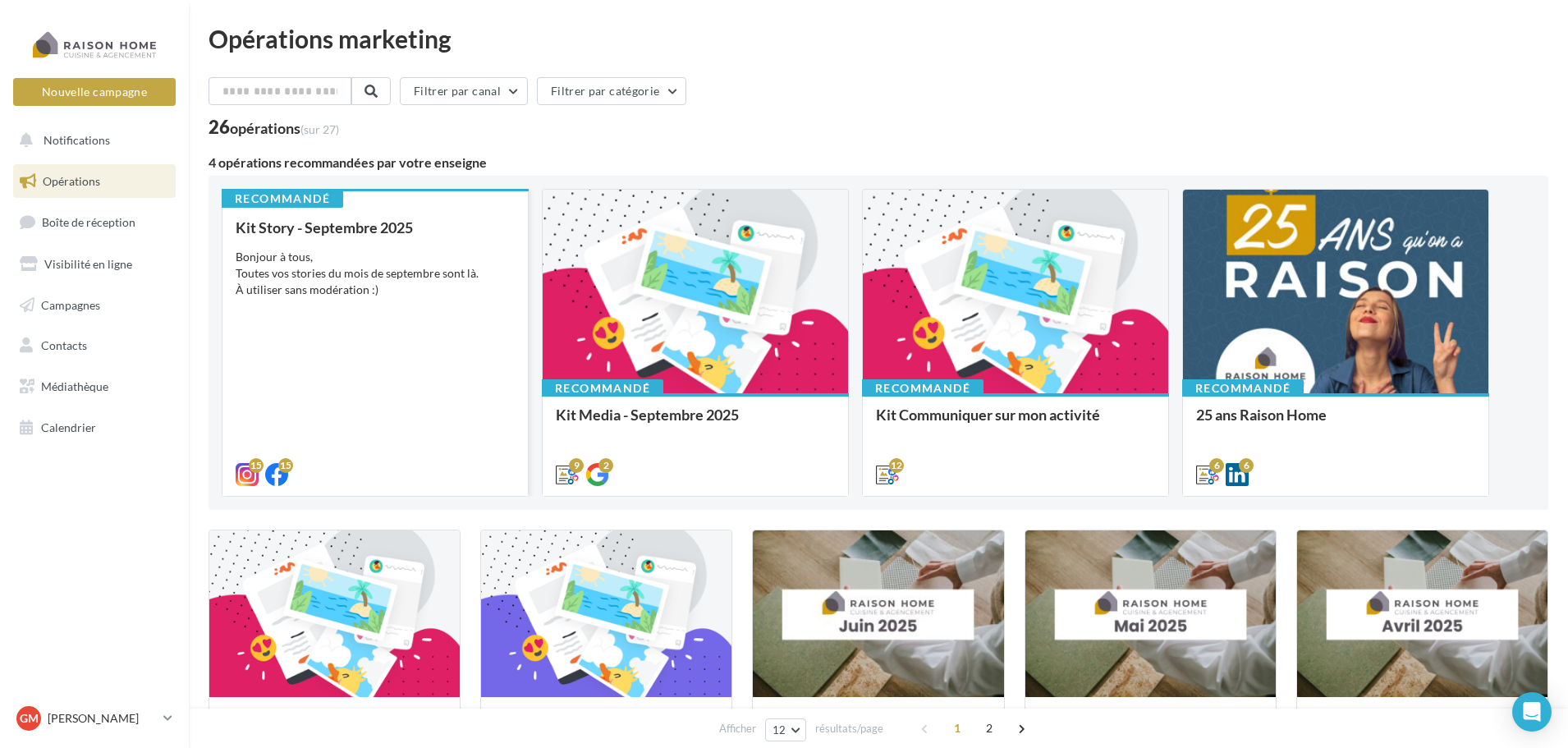
click at [467, 277] on div "Bonjour à tous, Toutes vos stories du mois de septembre sont là. À utiliser san…" at bounding box center [376, 273] width 279 height 49
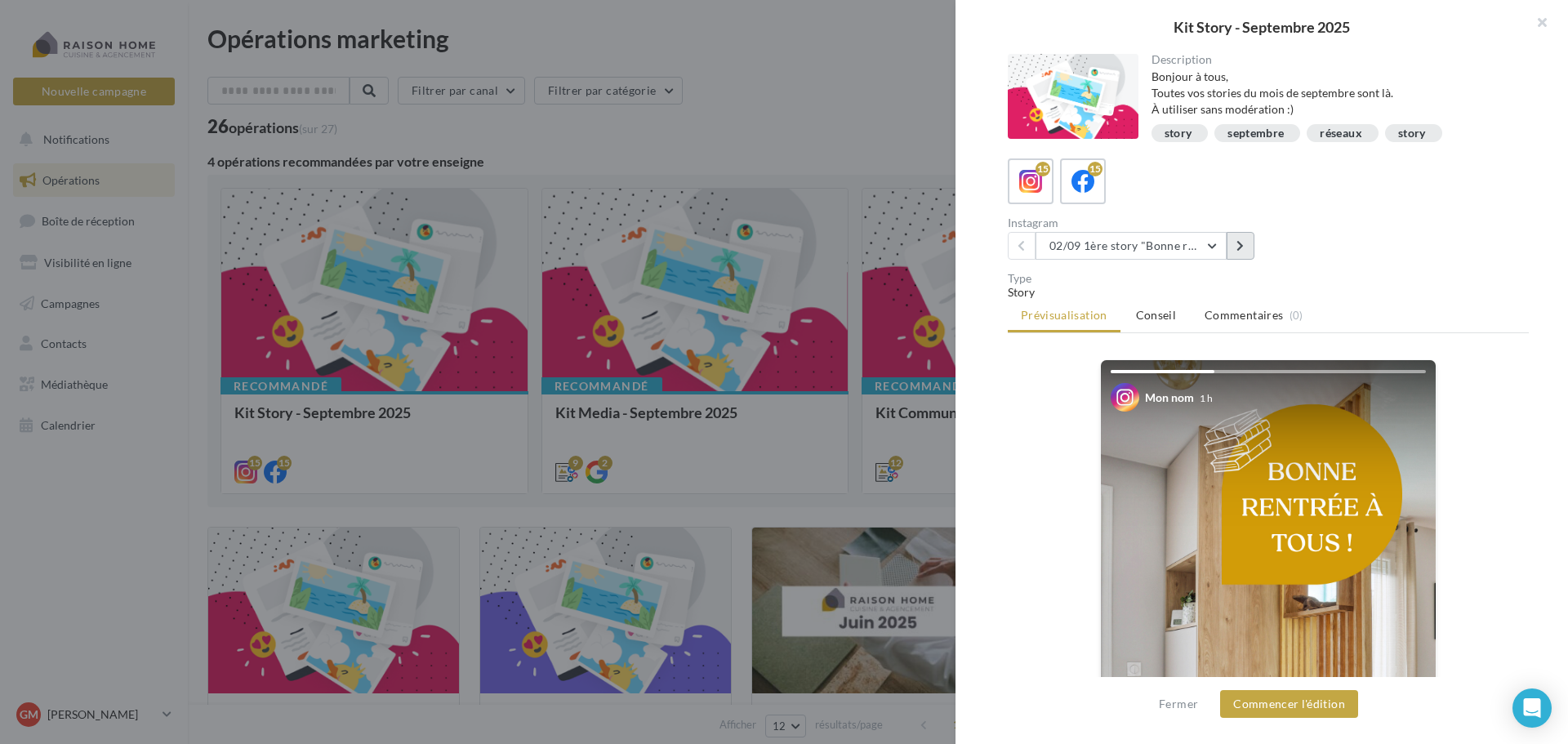
click at [1239, 251] on icon at bounding box center [1240, 245] width 8 height 11
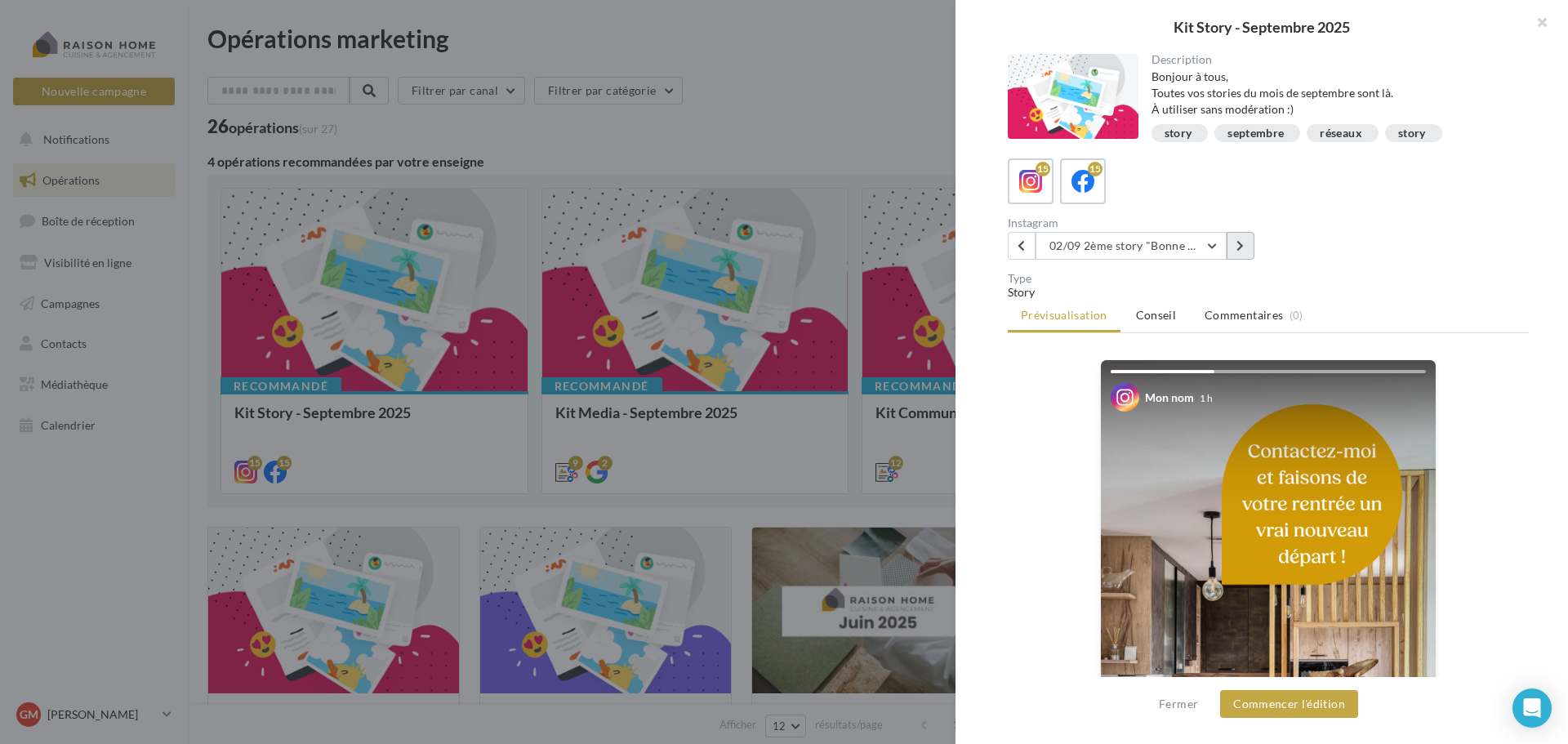
click at [1239, 251] on icon at bounding box center [1240, 245] width 8 height 11
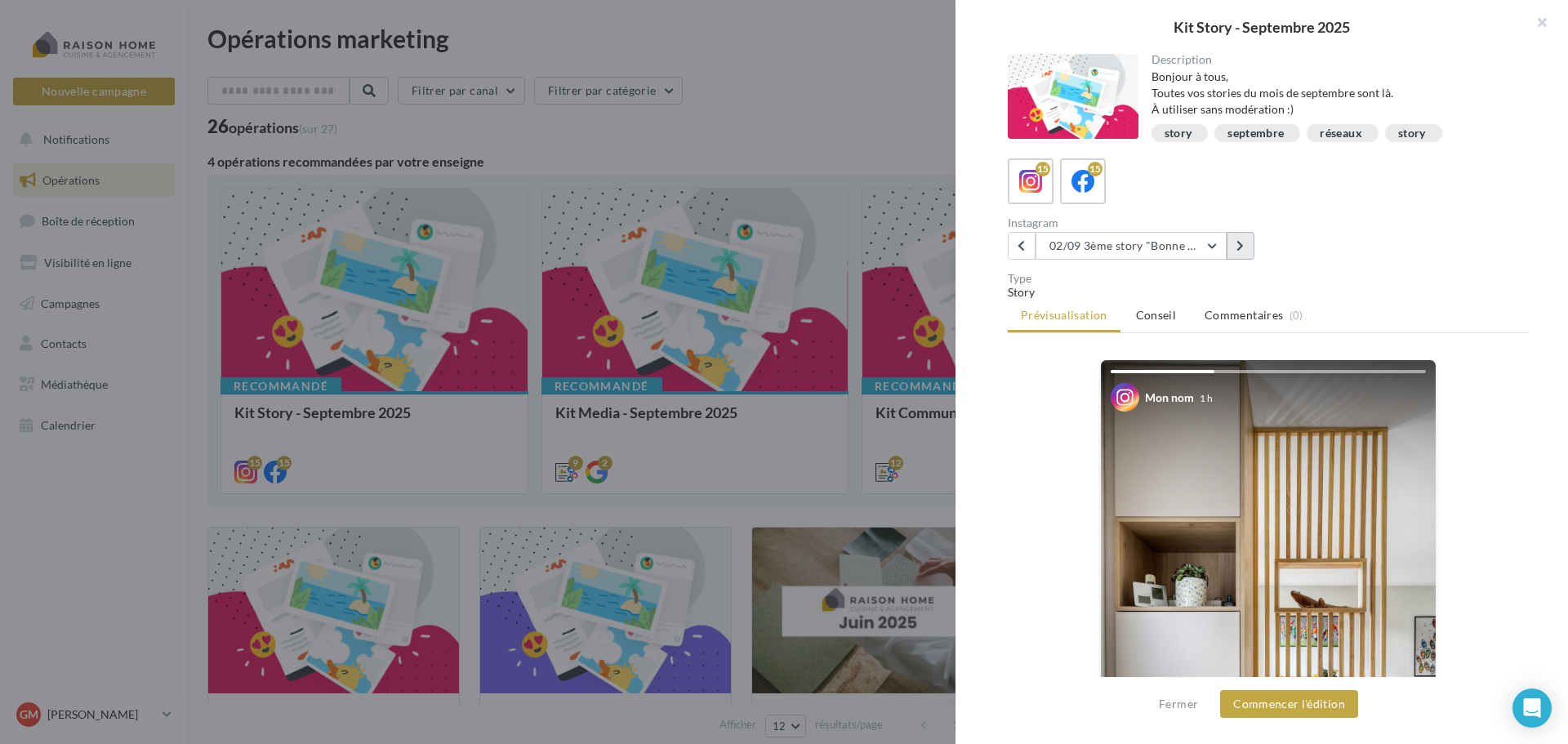
click at [1239, 251] on icon at bounding box center [1240, 245] width 8 height 11
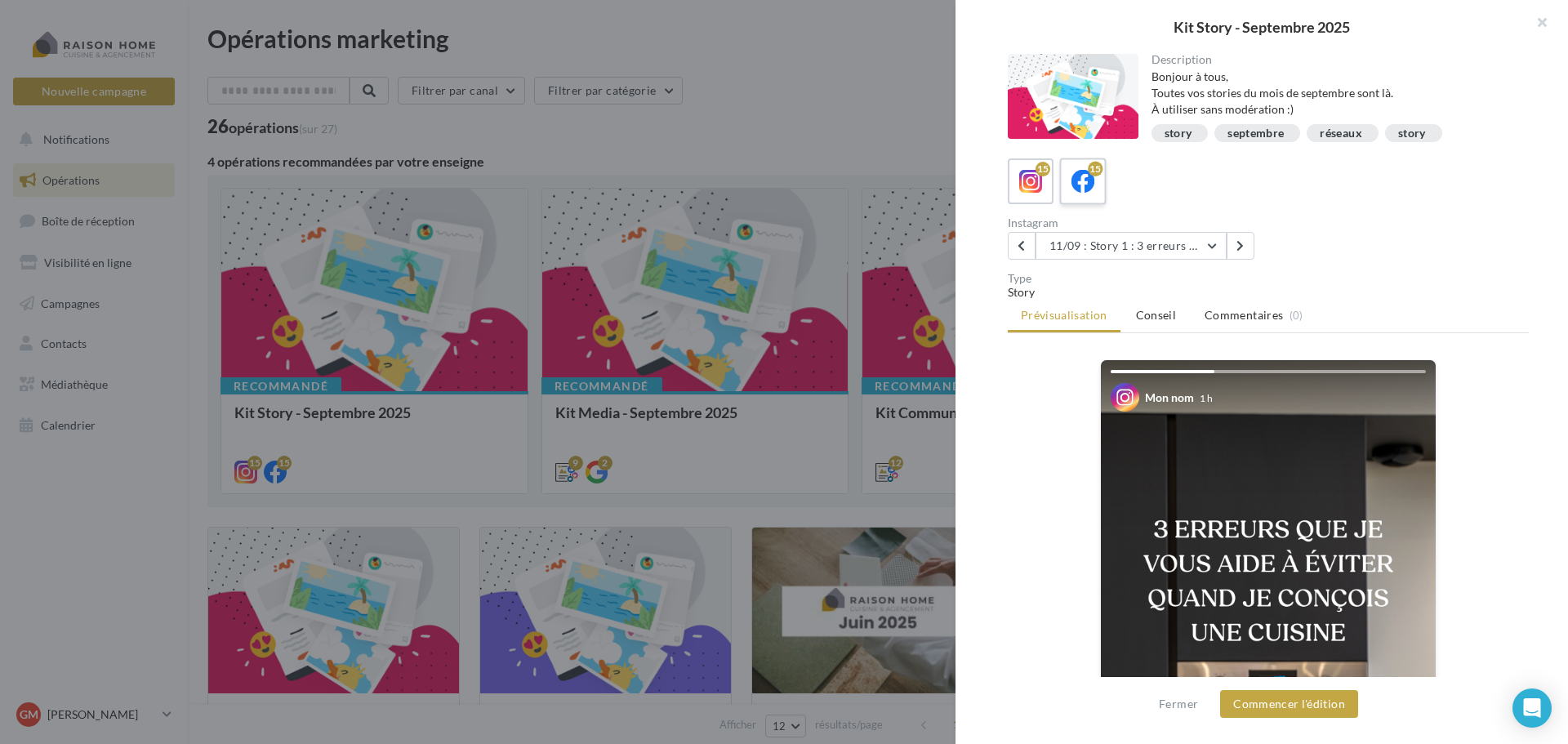
click at [1094, 192] on icon at bounding box center [1083, 182] width 24 height 24
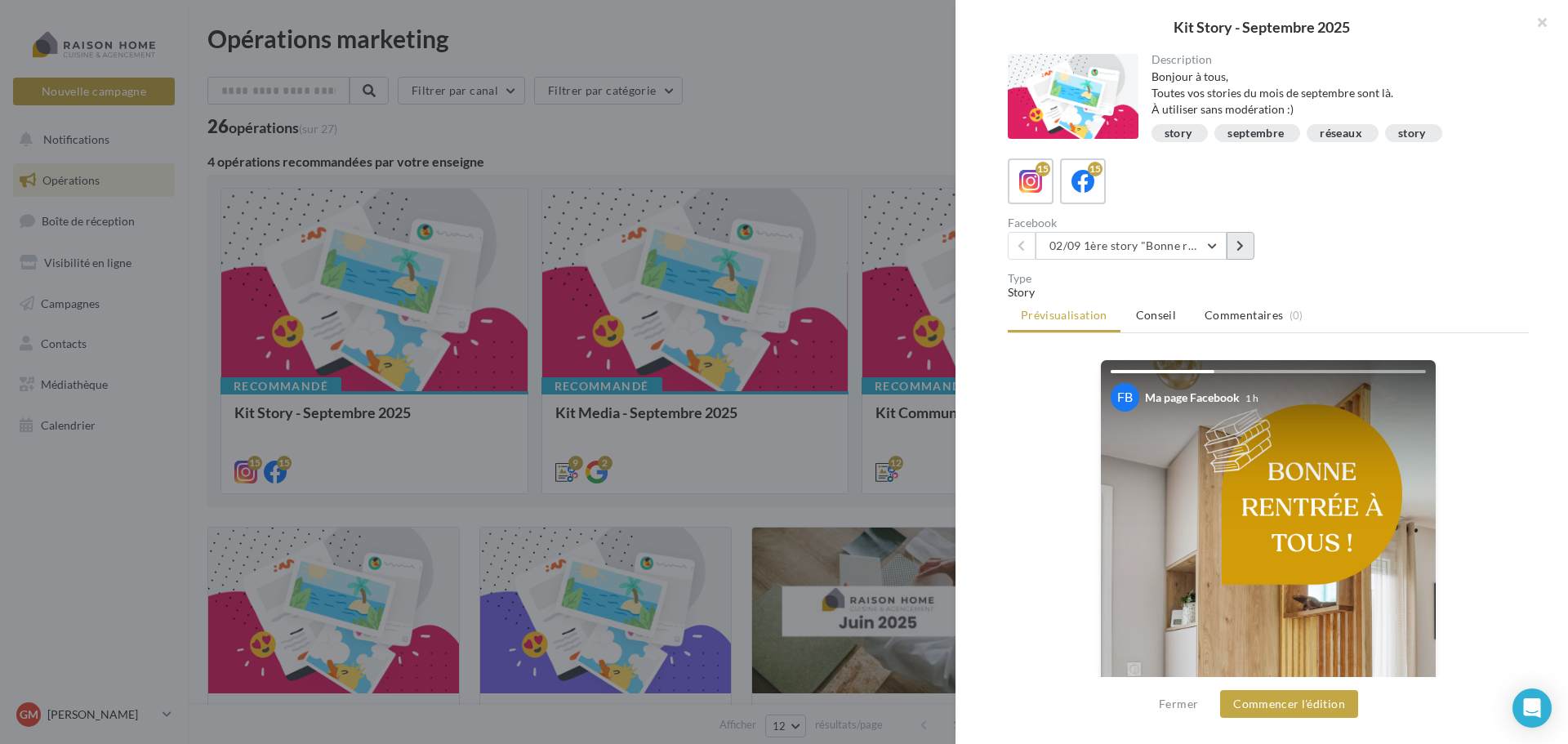
click at [1242, 250] on icon at bounding box center [1240, 245] width 8 height 11
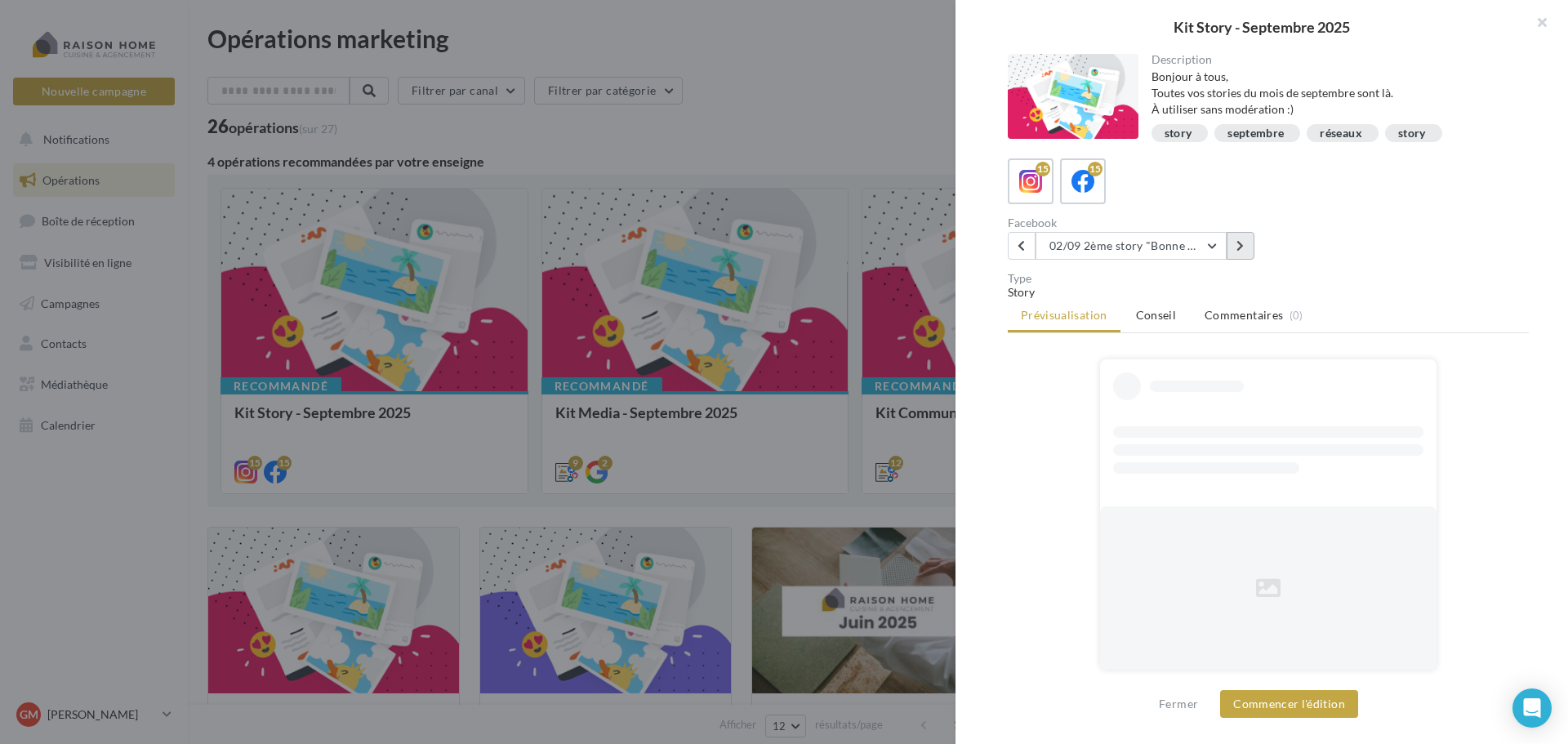
click at [1242, 250] on icon at bounding box center [1240, 245] width 8 height 11
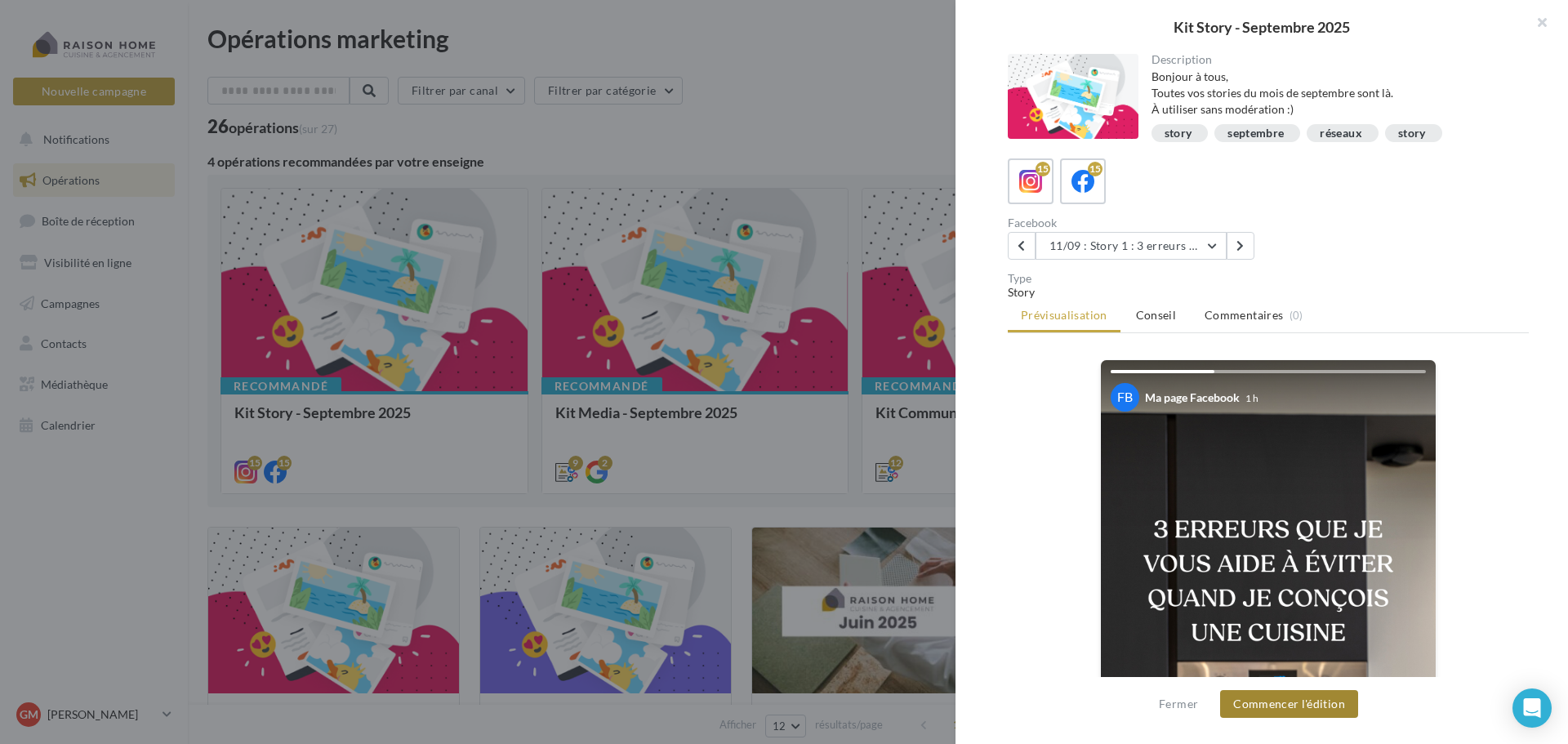
click at [1263, 704] on button "Commencer l'édition" at bounding box center [1288, 704] width 138 height 28
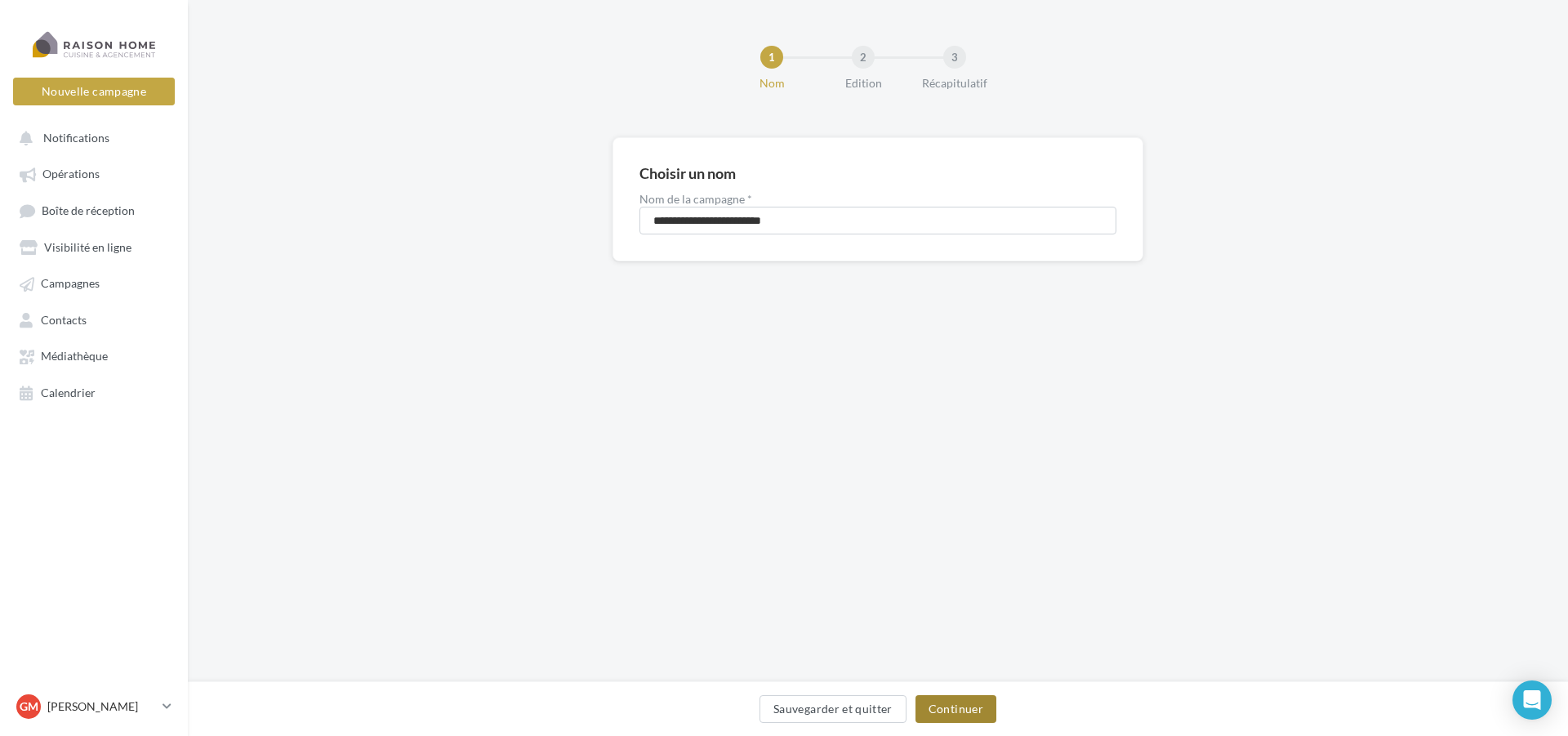
click at [959, 710] on button "Continuer" at bounding box center [956, 708] width 80 height 28
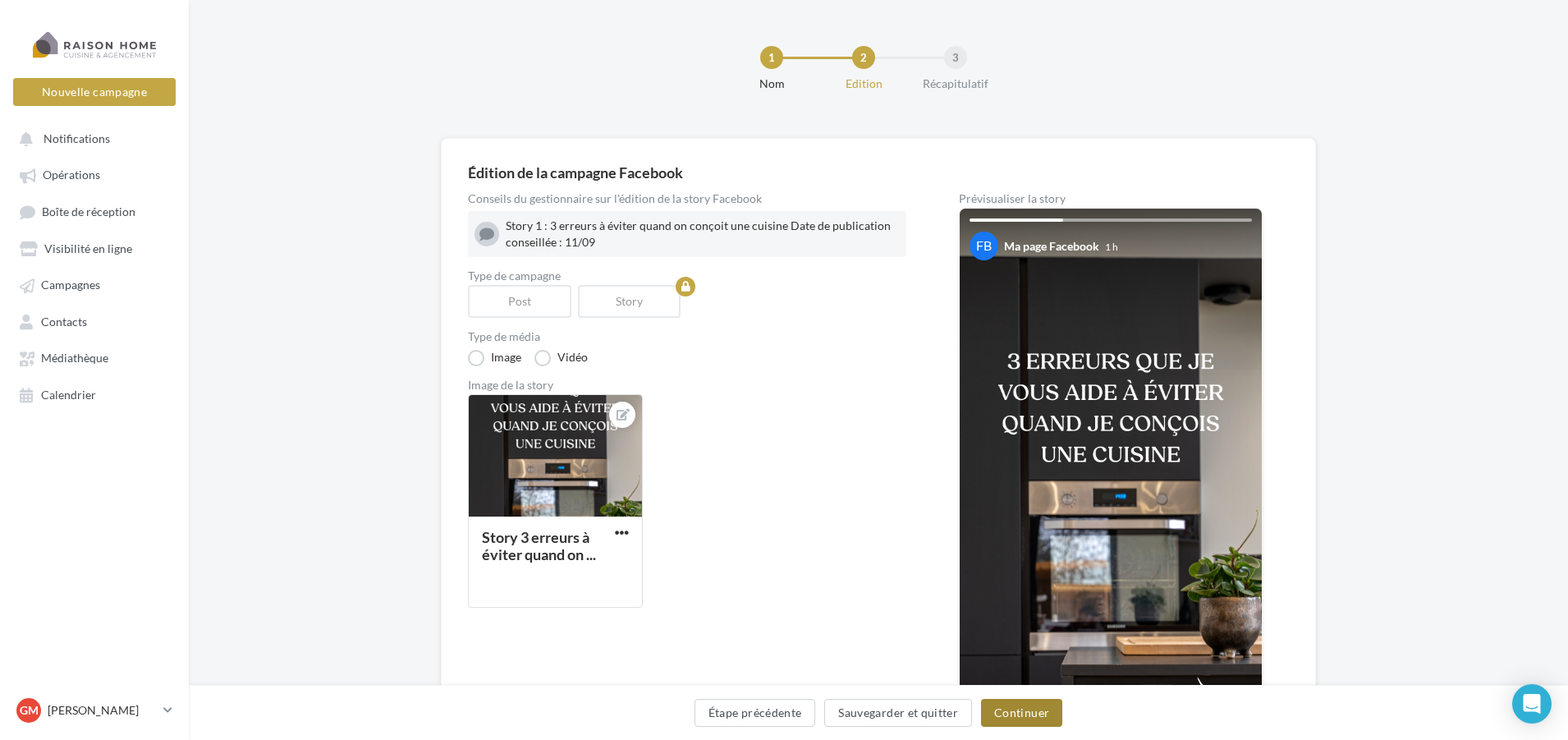
click at [1029, 720] on button "Continuer" at bounding box center [1021, 712] width 81 height 28
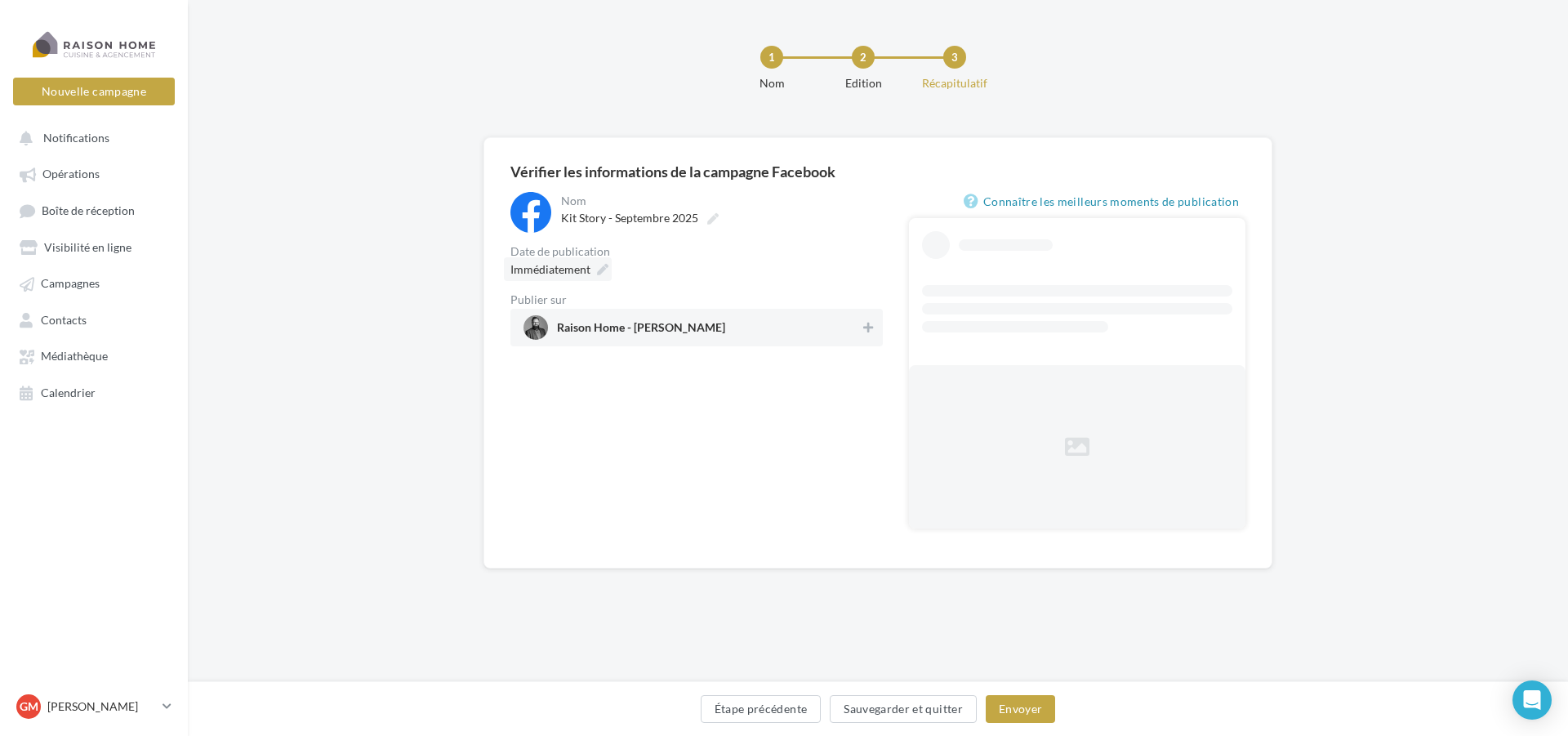
click at [568, 261] on div "Immédiatement" at bounding box center [557, 269] width 108 height 24
type input "**********"
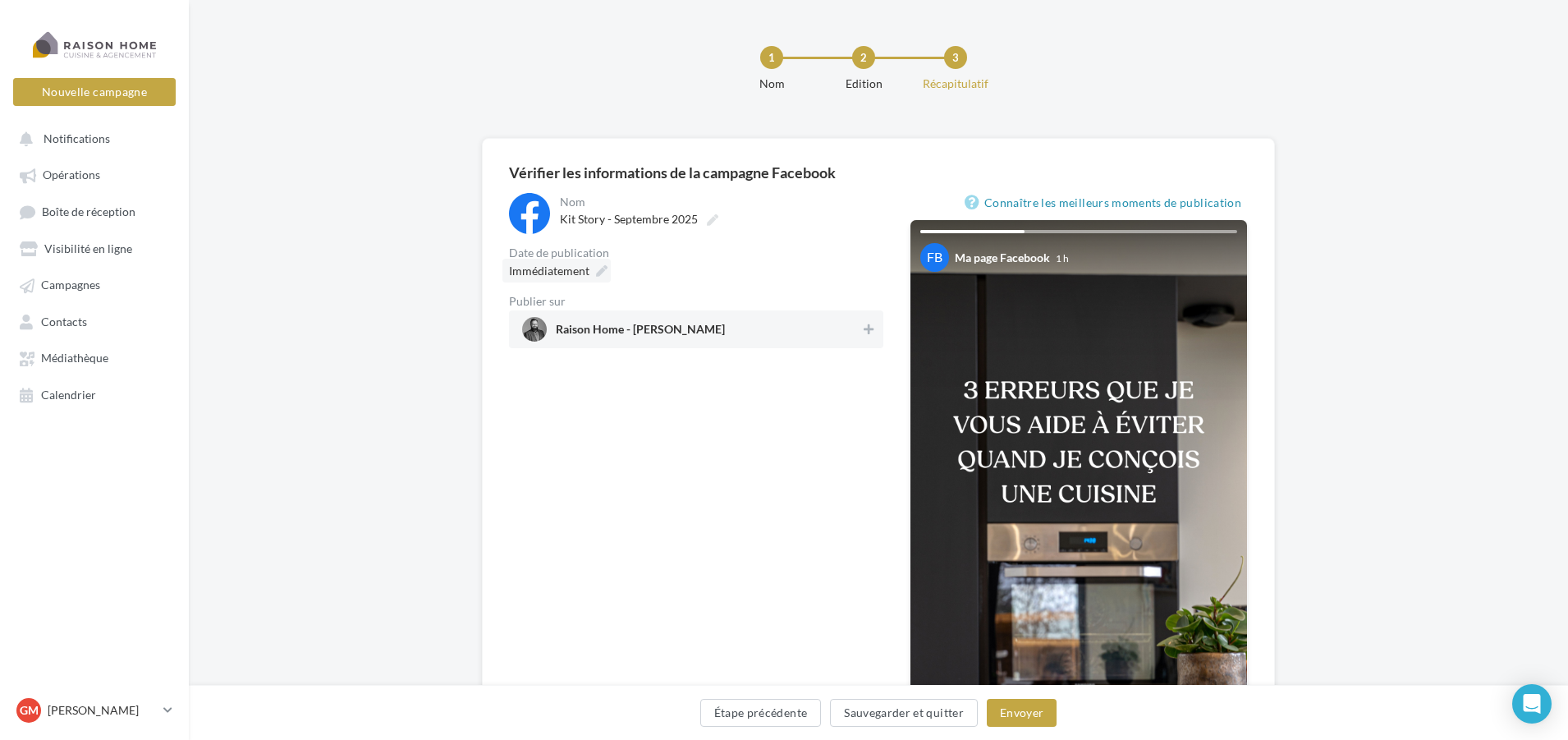
click at [588, 273] on span "Immédiatement" at bounding box center [549, 270] width 80 height 14
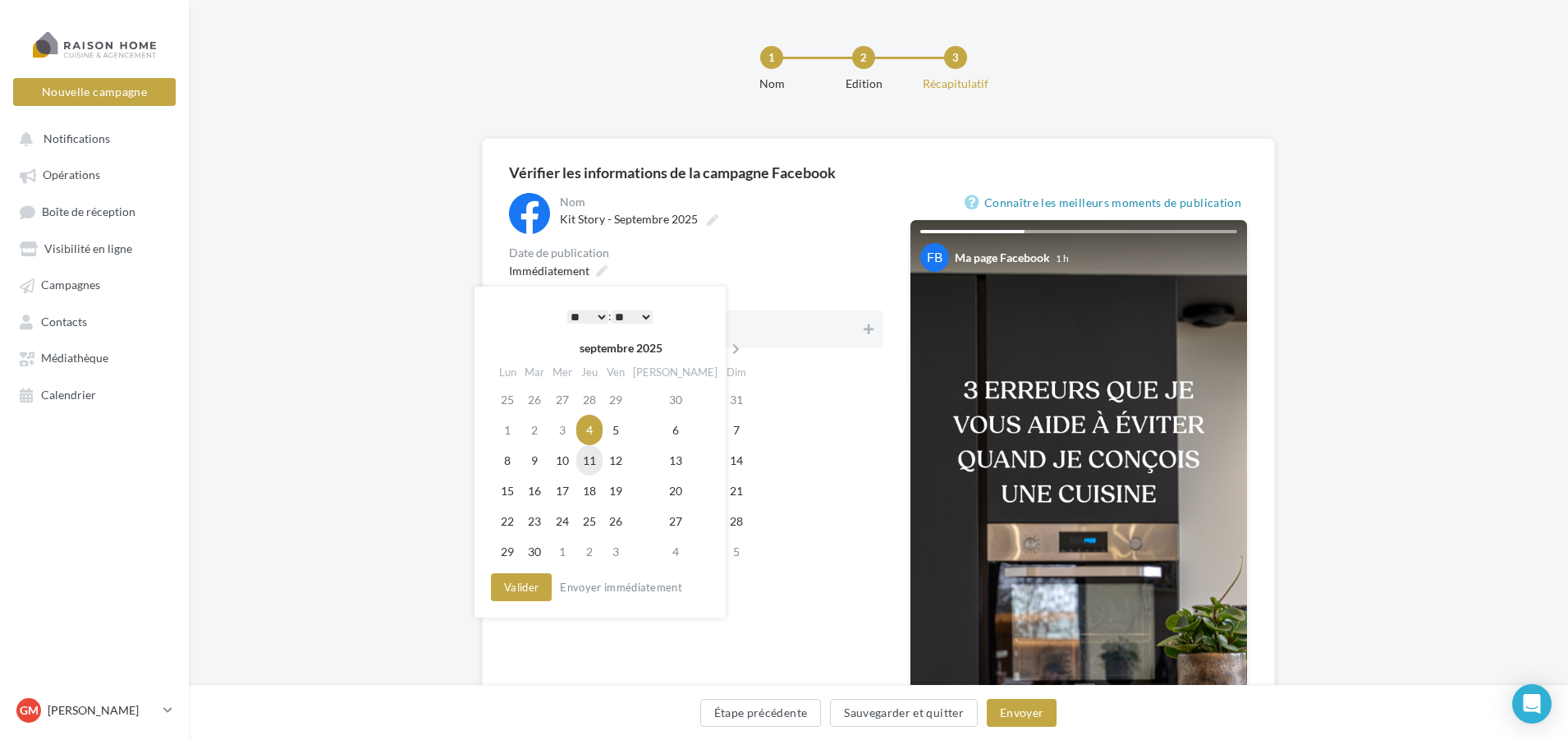
click at [603, 463] on td "11" at bounding box center [589, 461] width 26 height 31
click at [600, 318] on select "* * * * * * * * * * ** ** ** ** ** ** ** ** ** ** ** ** ** **" at bounding box center [588, 316] width 41 height 13
click at [527, 590] on button "Valider" at bounding box center [521, 587] width 60 height 28
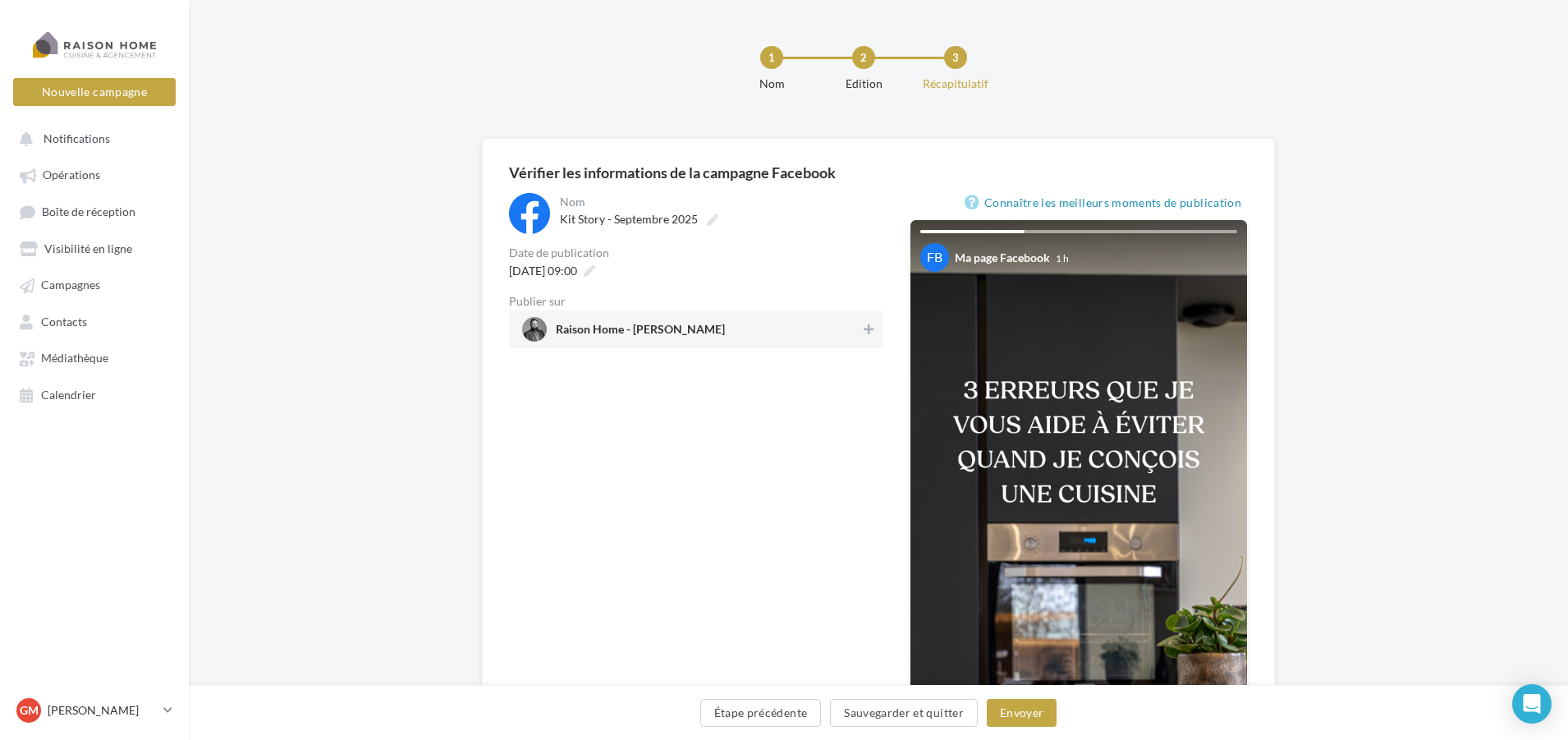
click at [879, 330] on div "Raison Home - Gwenaël Mangin" at bounding box center [697, 329] width 375 height 37
click at [1014, 203] on link "Connaître les meilleurs moments de publication" at bounding box center [1106, 203] width 284 height 20
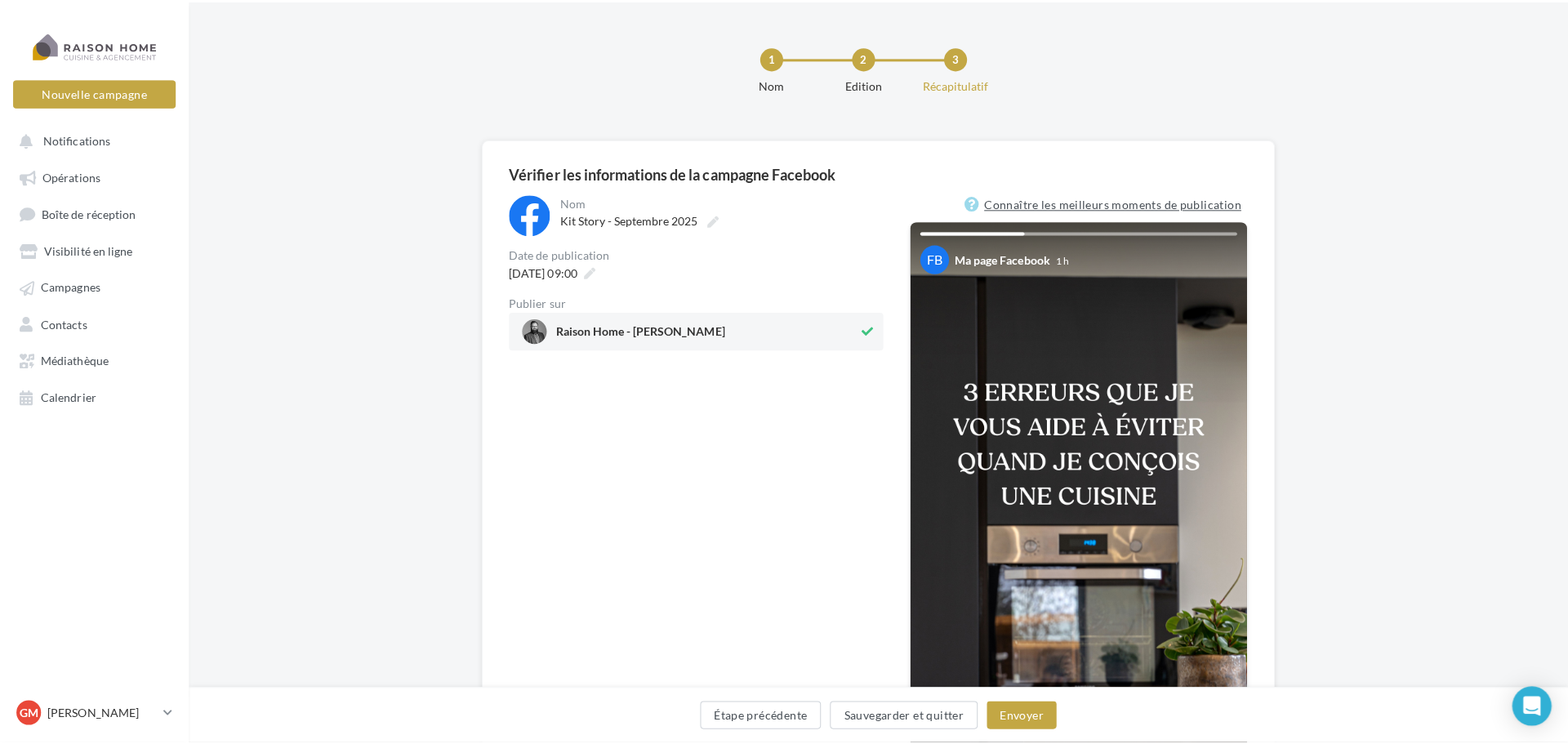
scroll to position [81, 0]
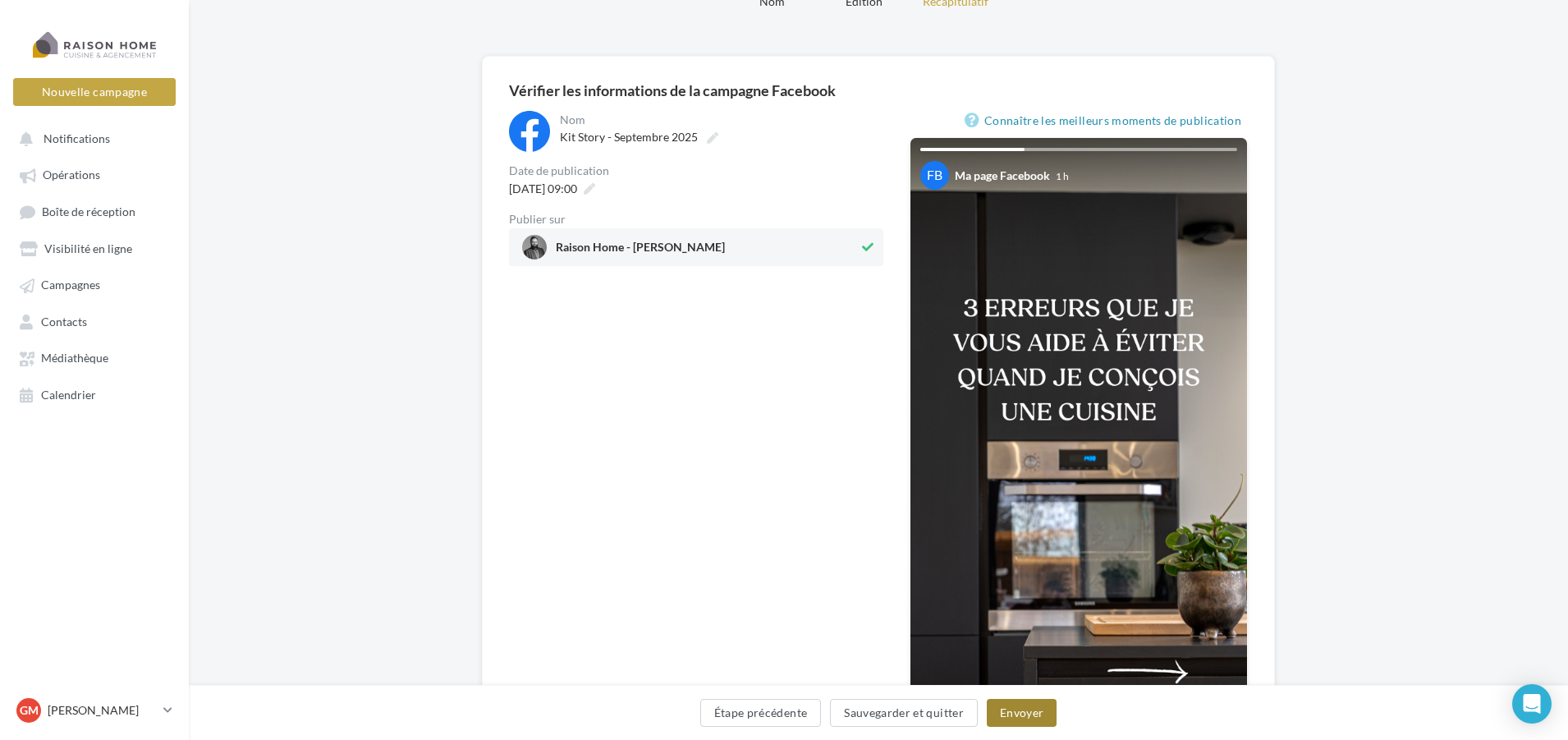
click at [1035, 713] on button "Envoyer" at bounding box center [1022, 712] width 70 height 28
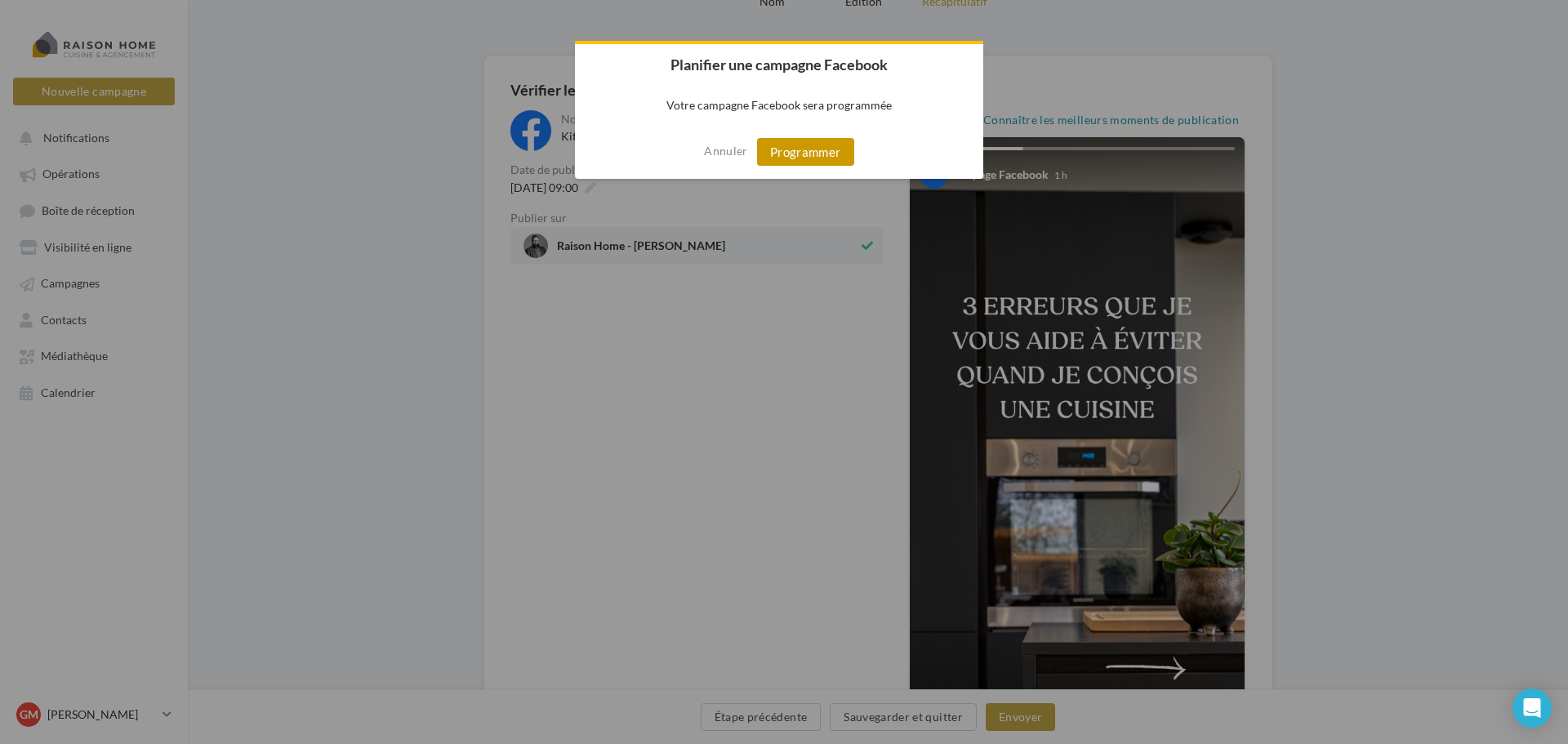
click at [796, 156] on button "Programmer" at bounding box center [806, 152] width 97 height 28
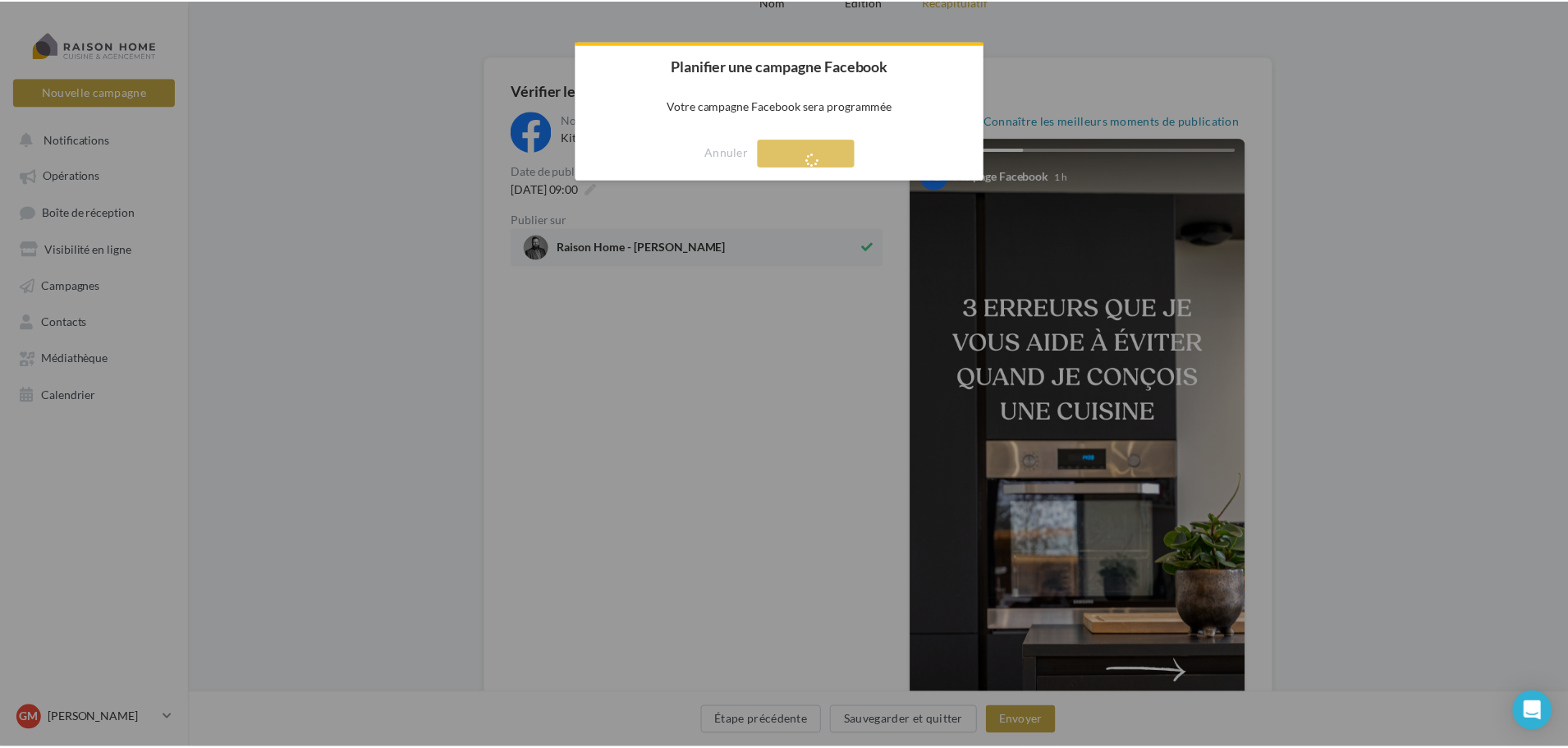
scroll to position [26, 0]
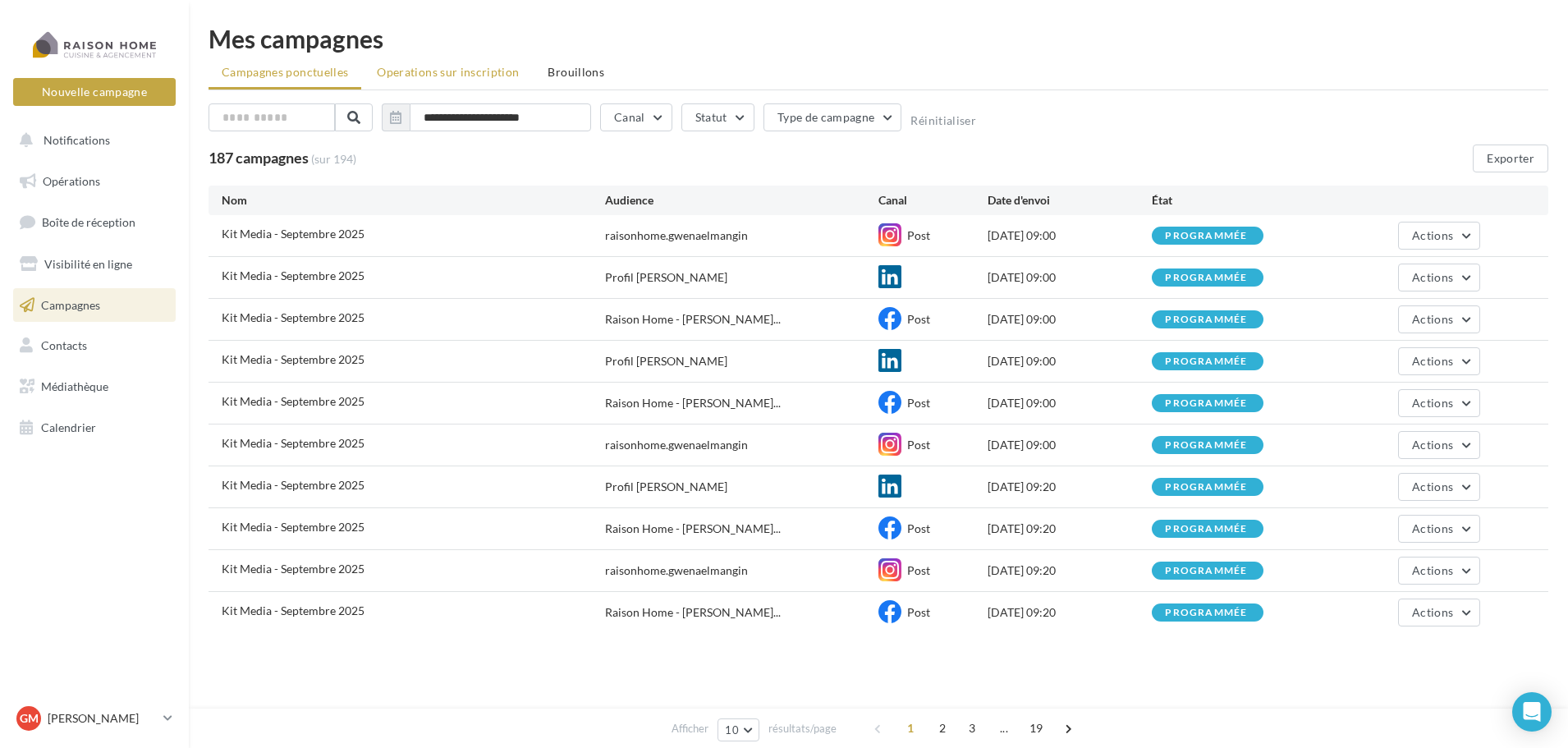
click at [461, 73] on span "Operations sur inscription" at bounding box center [448, 72] width 142 height 14
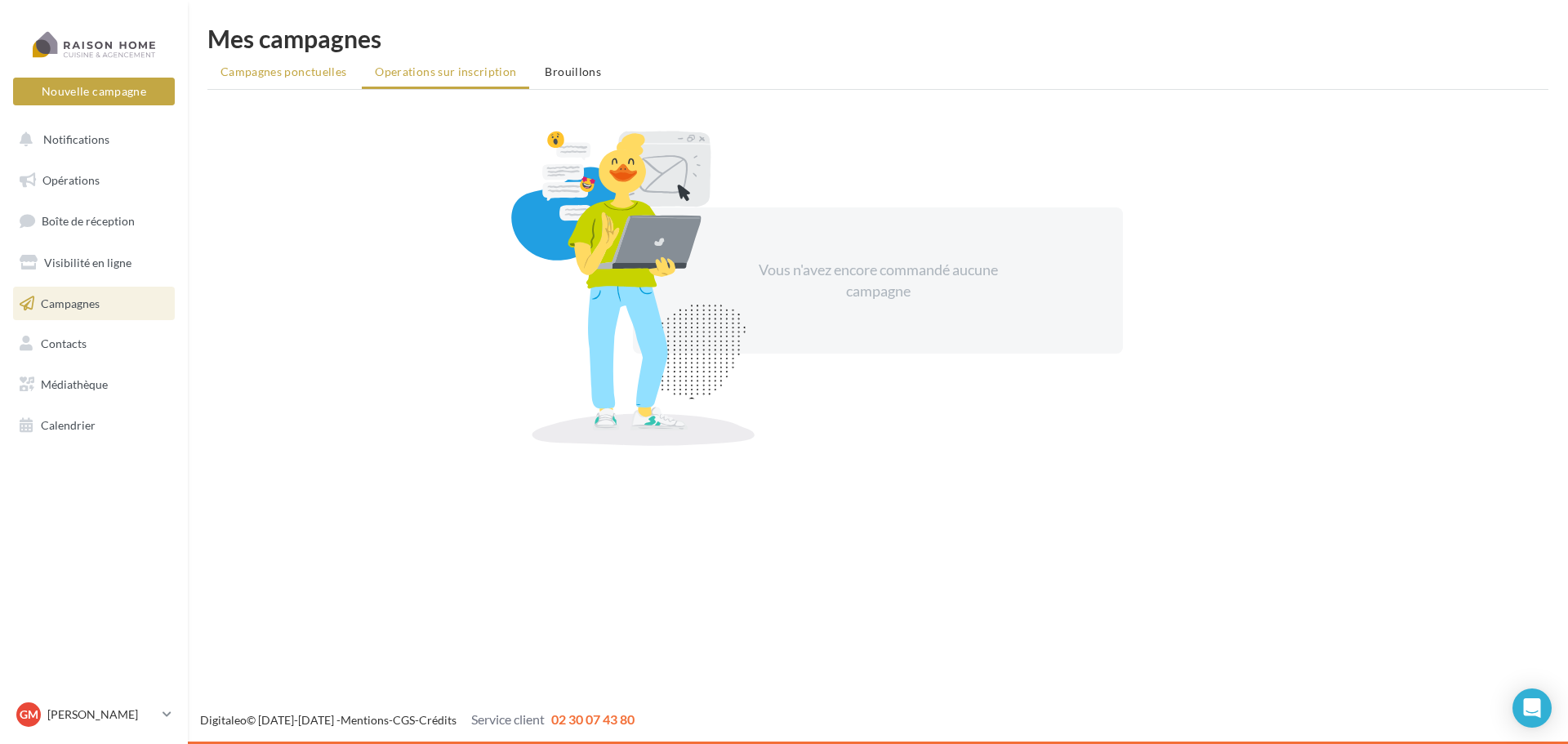
click at [313, 79] on li "Campagnes ponctuelles" at bounding box center [283, 71] width 152 height 30
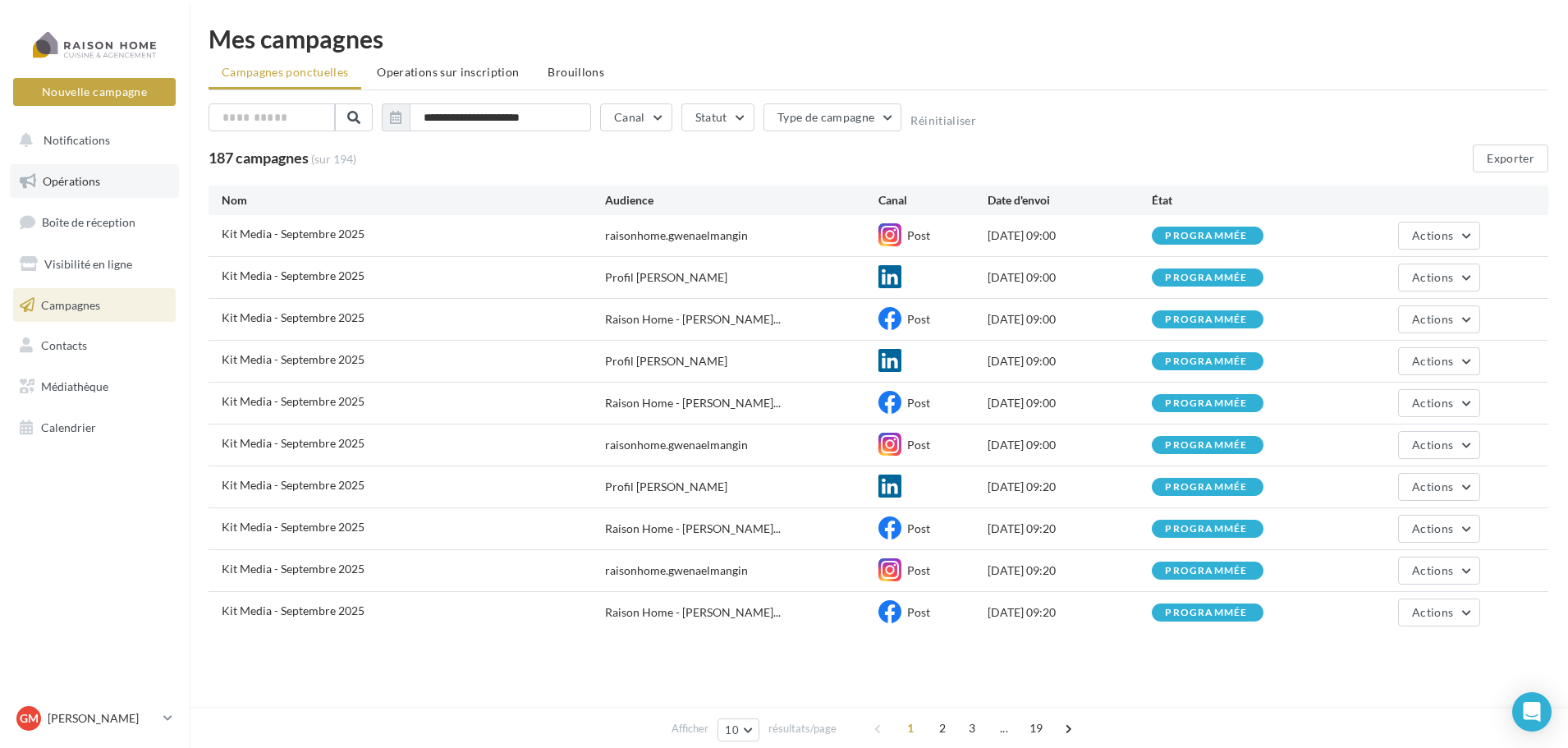
click at [75, 182] on span "Opérations" at bounding box center [71, 181] width 57 height 14
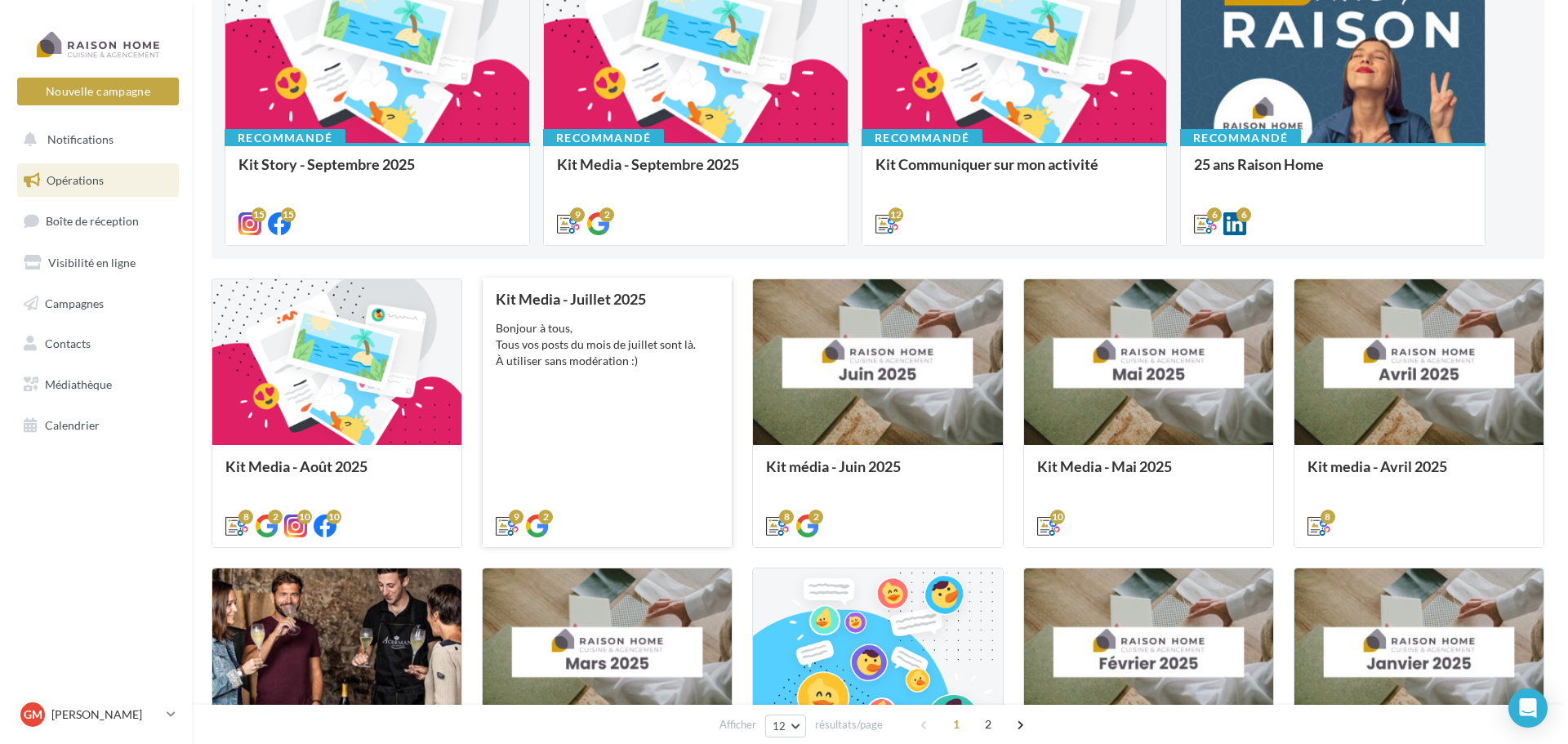
scroll to position [81, 0]
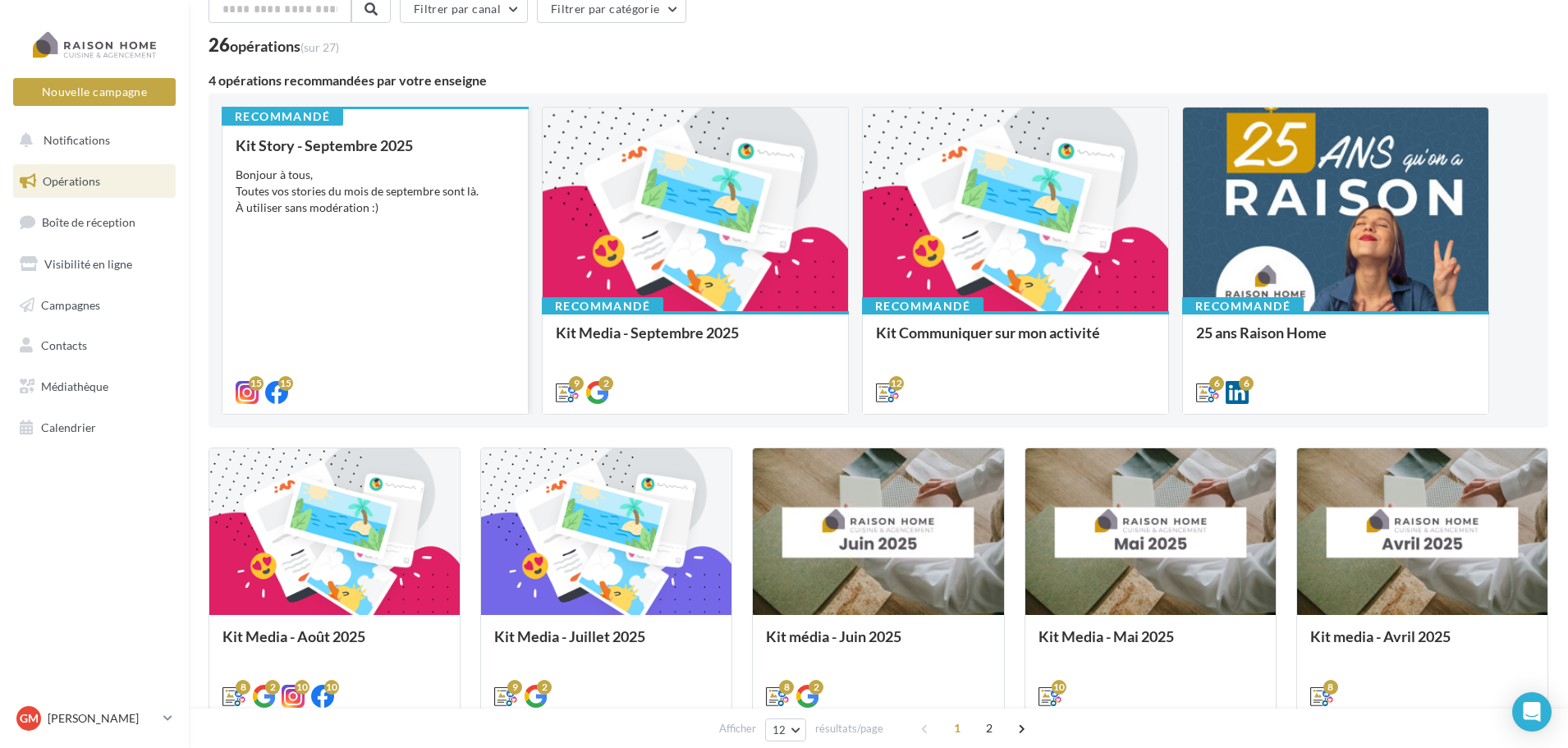
click at [449, 205] on div "Bonjour à tous, Toutes vos stories du mois de septembre sont là. À utiliser san…" at bounding box center [376, 192] width 279 height 49
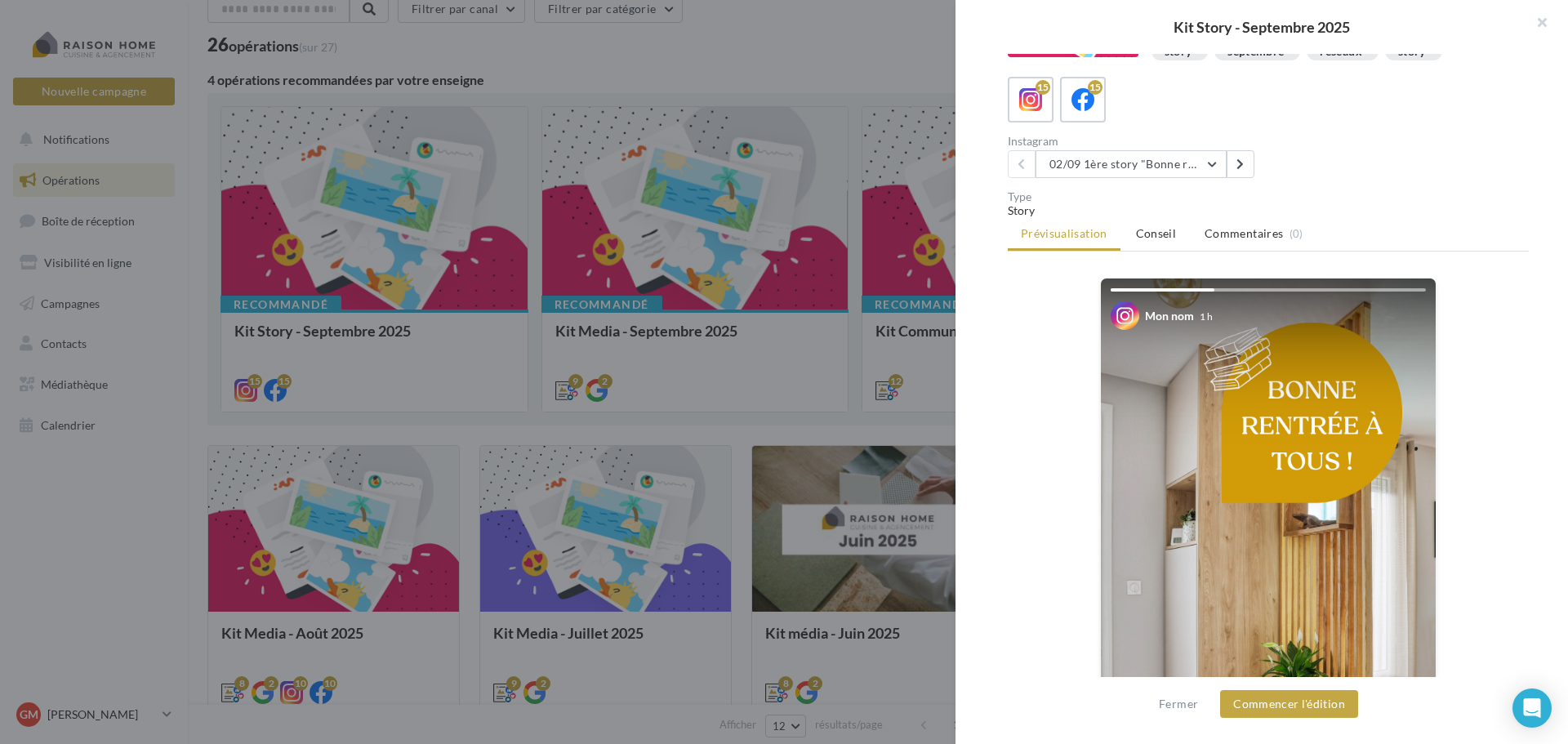
scroll to position [0, 0]
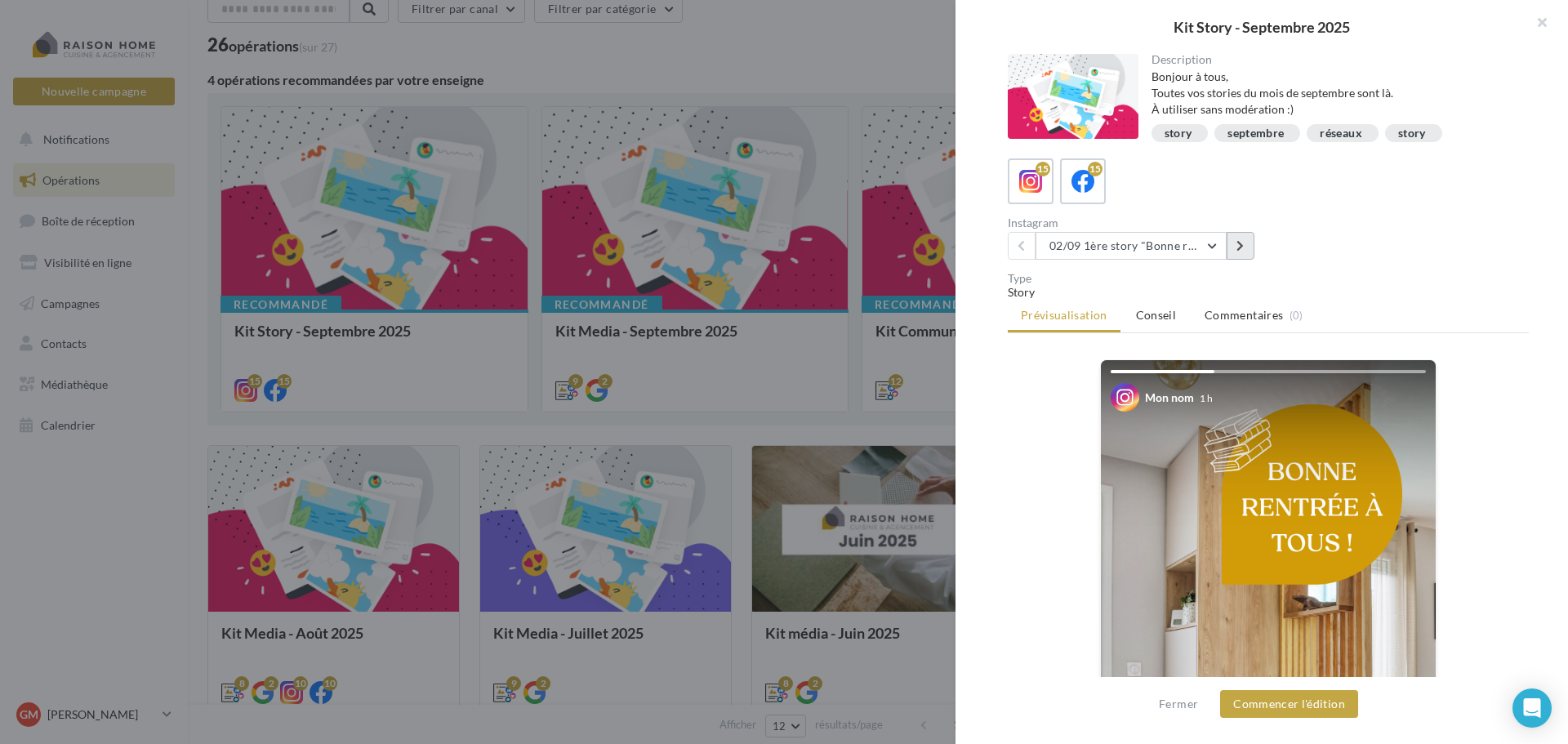
click at [1244, 250] on button at bounding box center [1240, 246] width 28 height 28
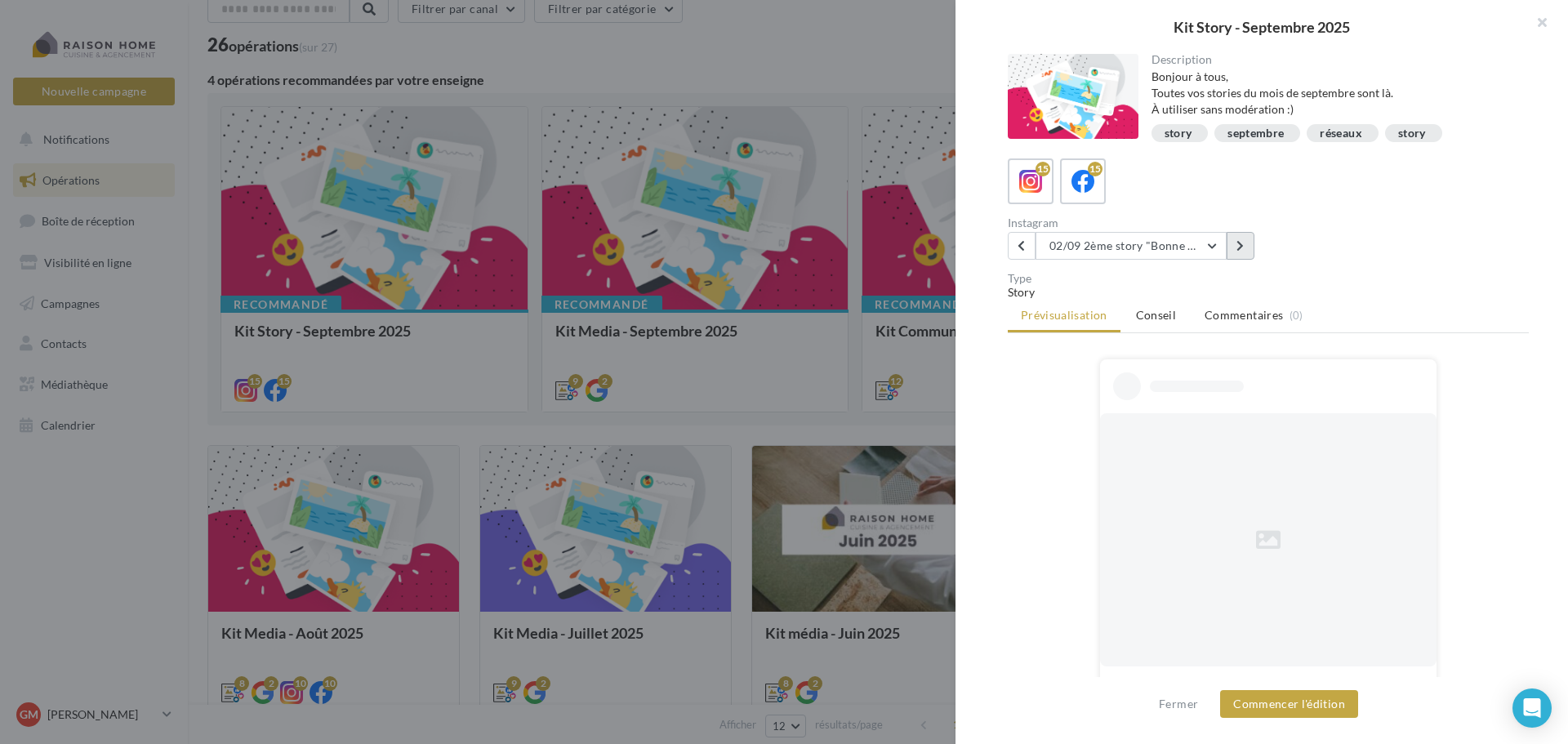
click at [1244, 250] on button at bounding box center [1240, 246] width 28 height 28
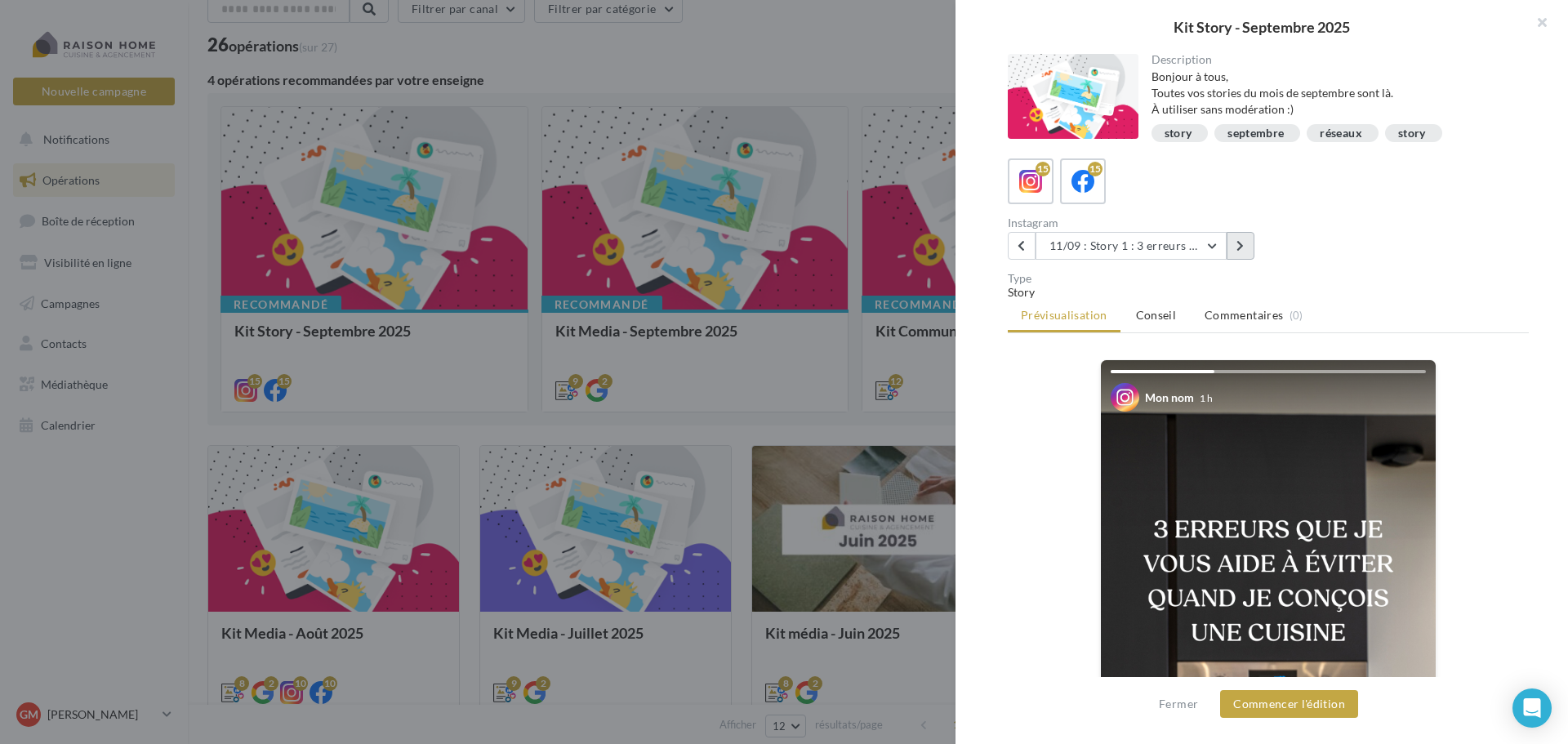
click at [1244, 250] on button at bounding box center [1240, 246] width 28 height 28
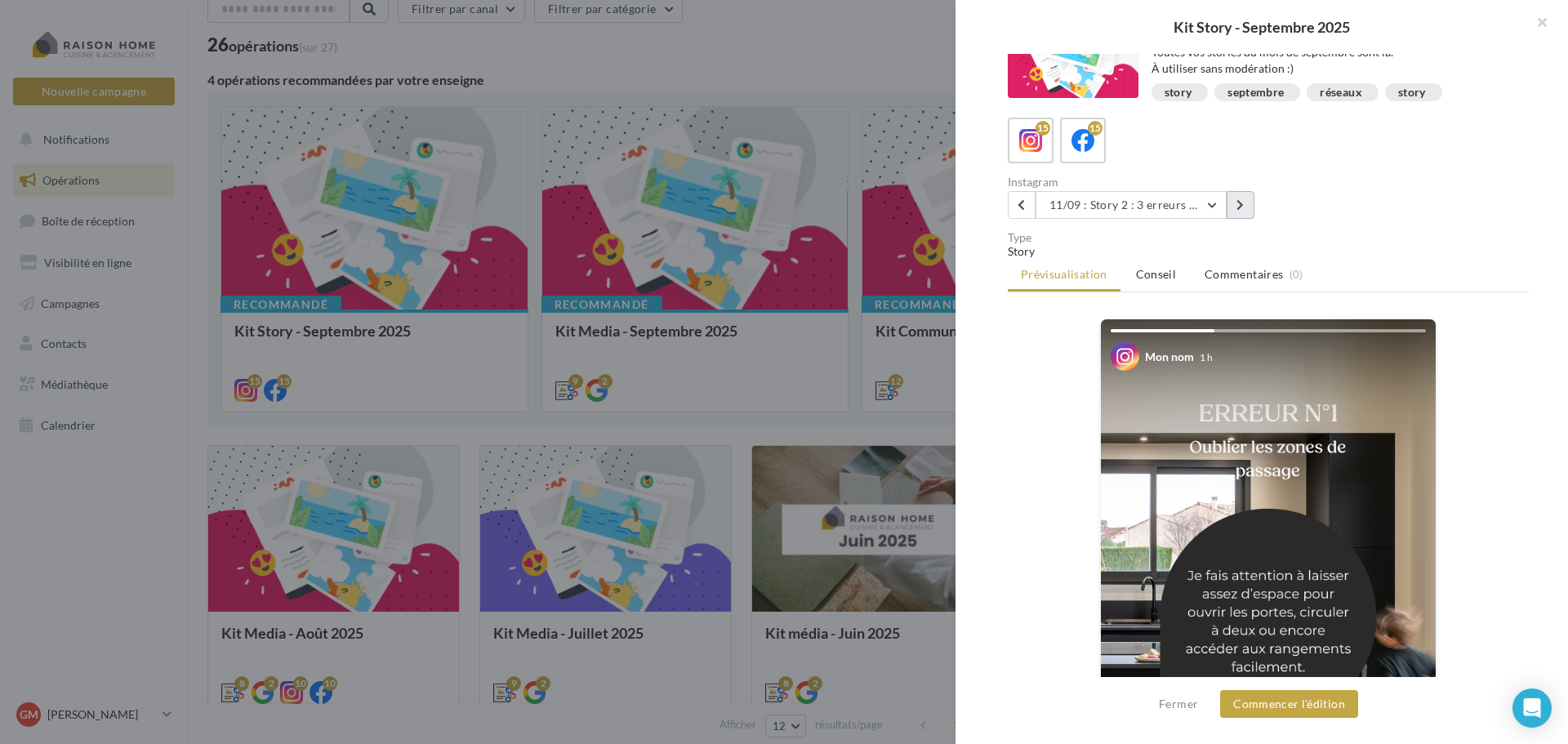
scroll to position [81, 0]
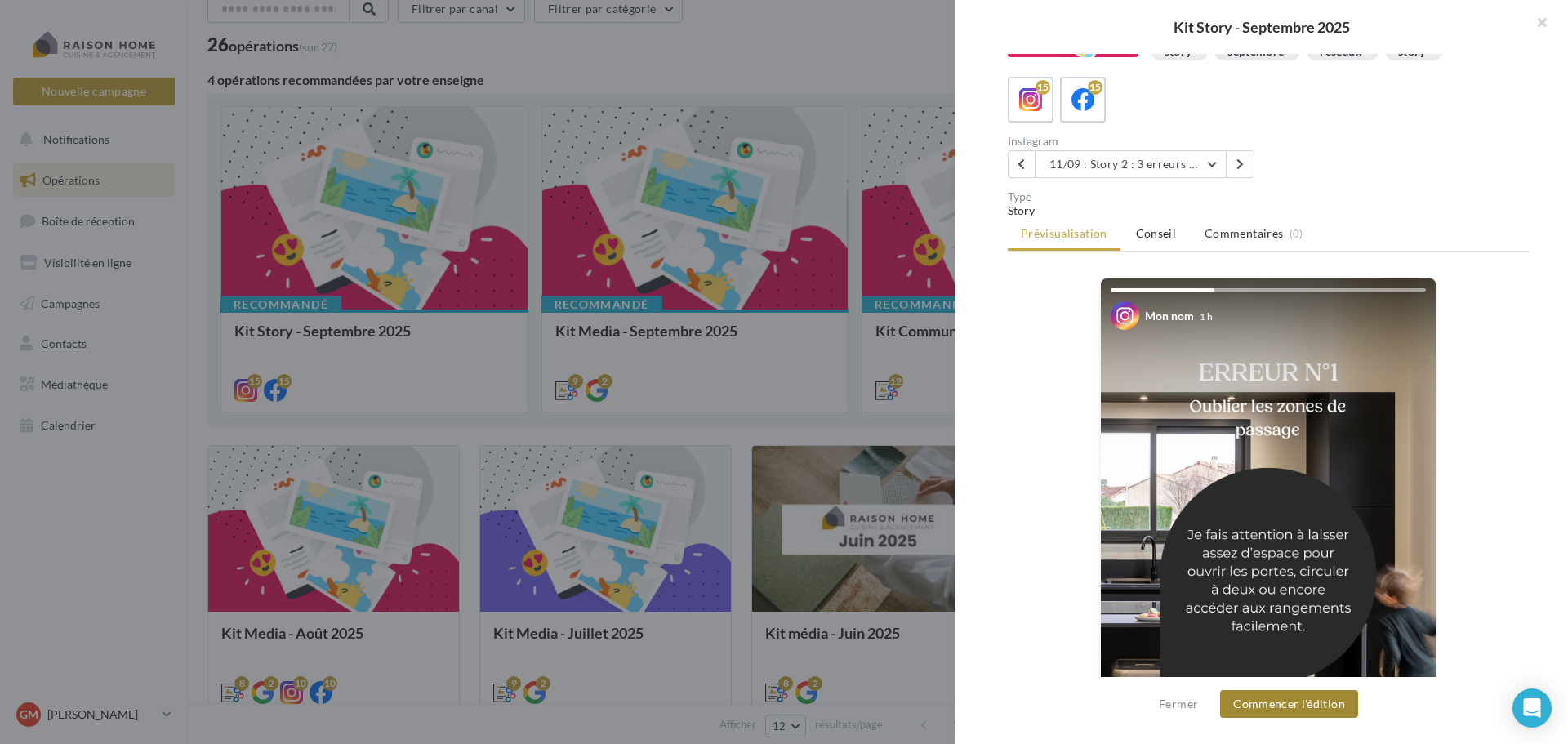
click at [1302, 710] on button "Commencer l'édition" at bounding box center [1288, 704] width 138 height 28
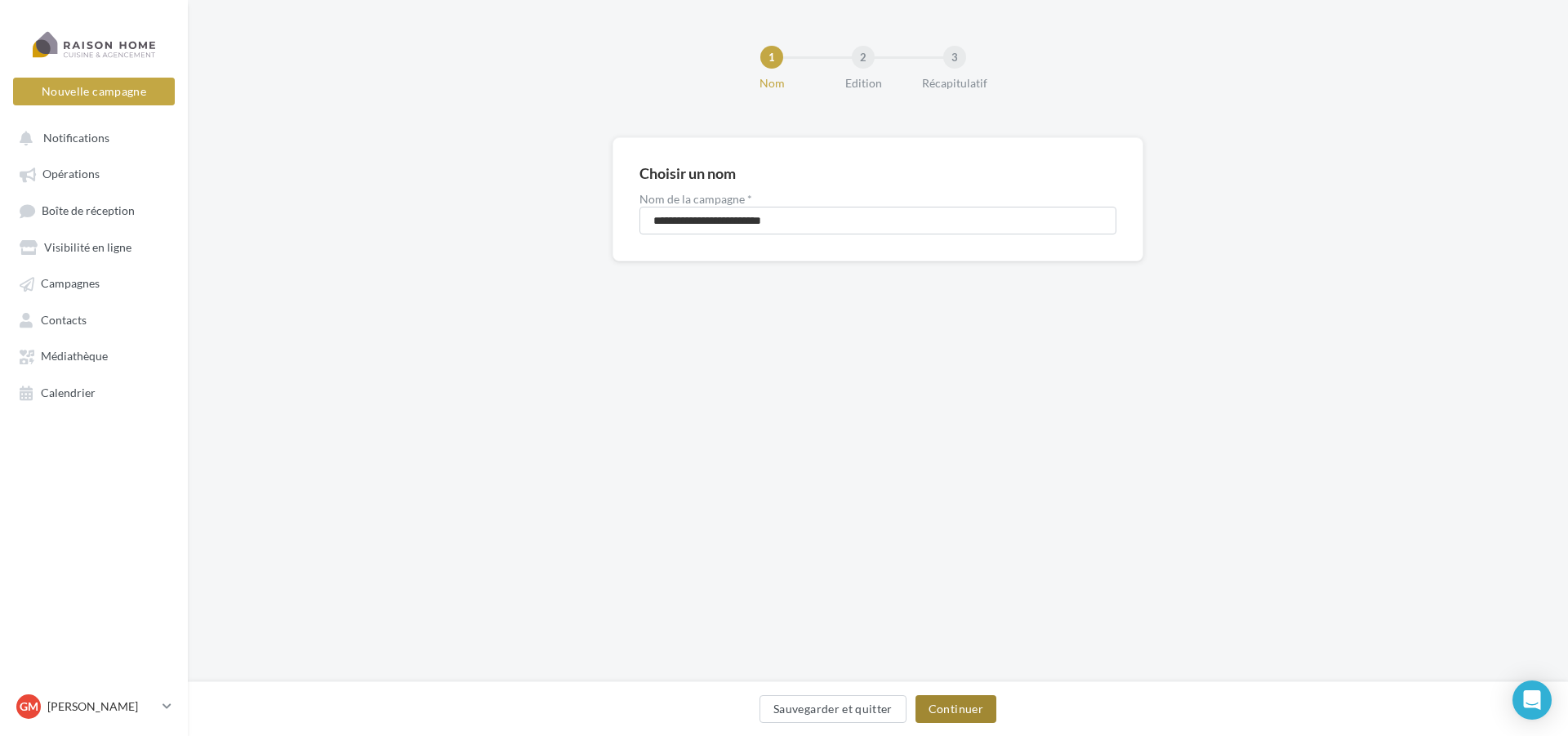
click at [946, 709] on button "Continuer" at bounding box center [956, 708] width 80 height 28
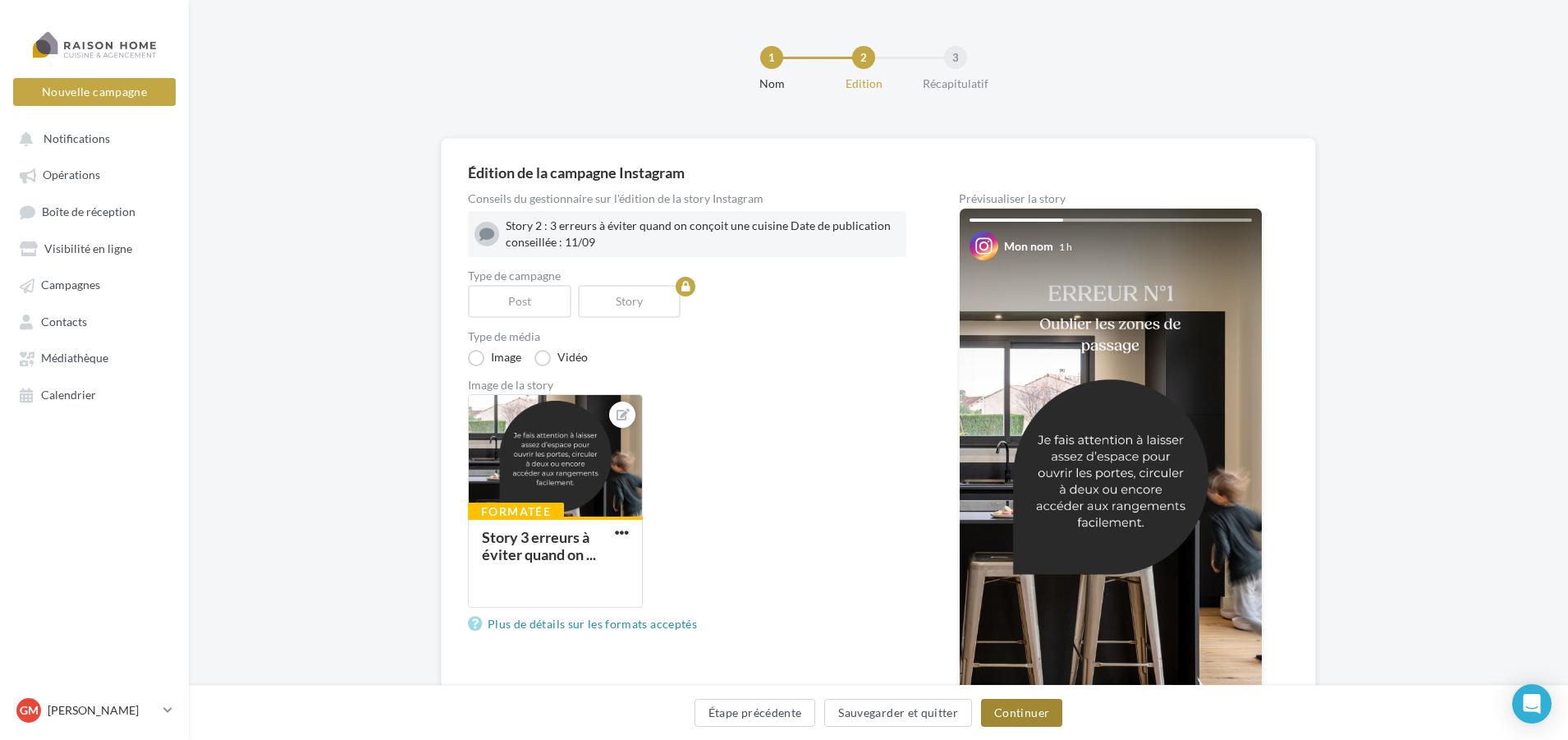
click at [1017, 719] on button "Continuer" at bounding box center [1021, 712] width 81 height 28
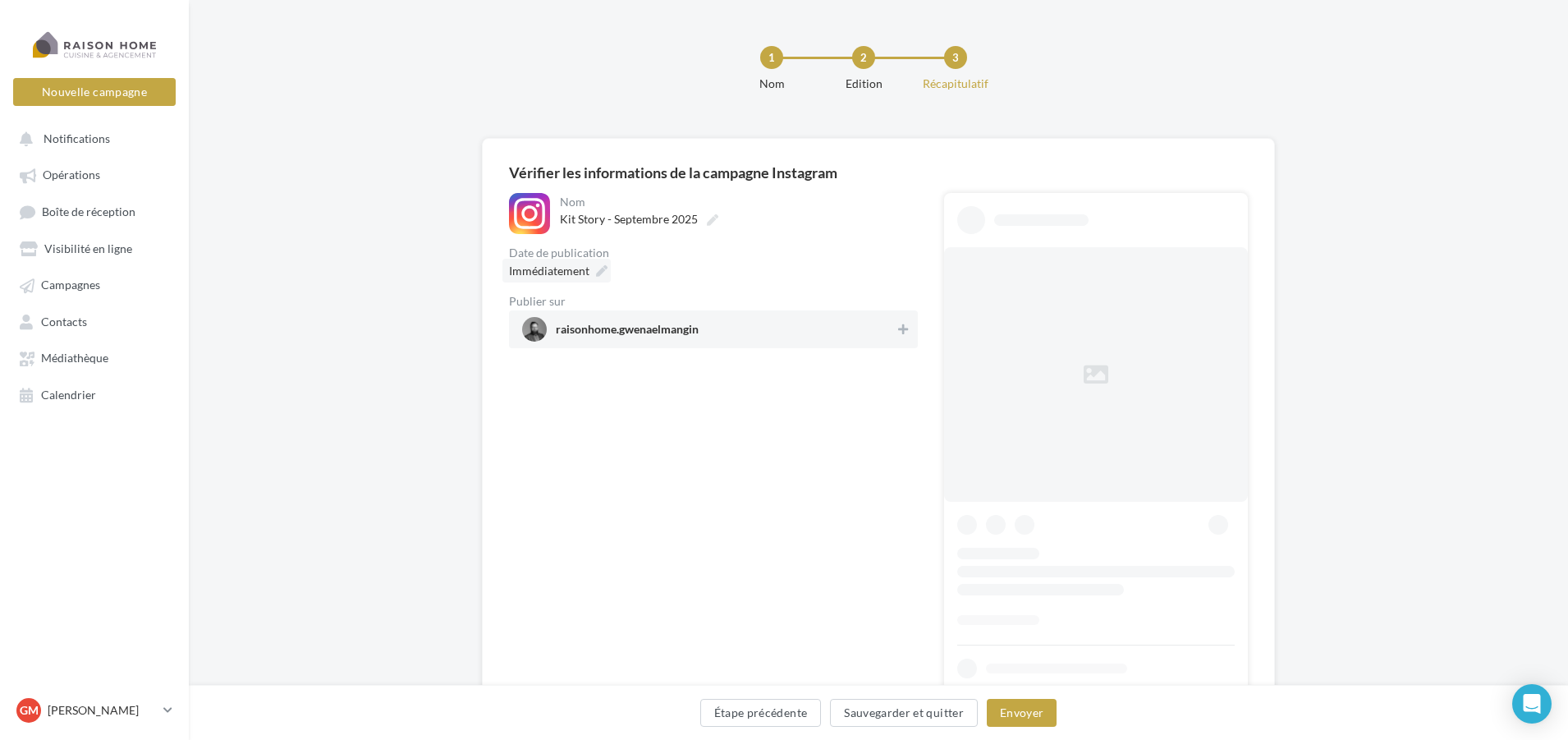
click at [576, 270] on span "Immédiatement" at bounding box center [549, 270] width 80 height 14
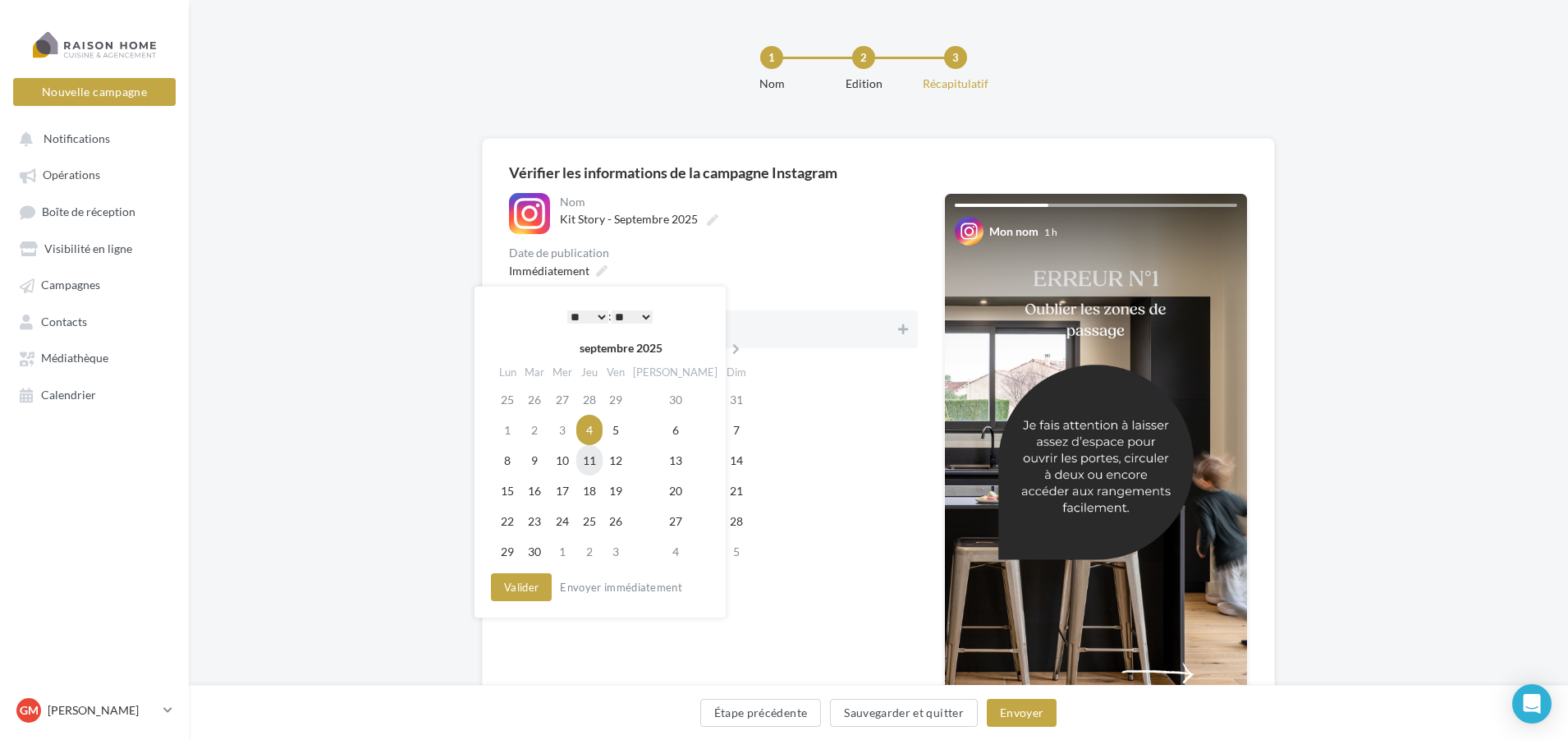
click at [600, 464] on td "11" at bounding box center [589, 461] width 26 height 31
click at [597, 318] on select "* * * * * * * * * * ** ** ** ** ** ** ** ** ** ** ** ** ** **" at bounding box center [588, 316] width 41 height 13
click at [633, 316] on select "** ** ** ** ** **" at bounding box center [632, 316] width 41 height 13
click at [536, 592] on button "Valider" at bounding box center [521, 587] width 60 height 28
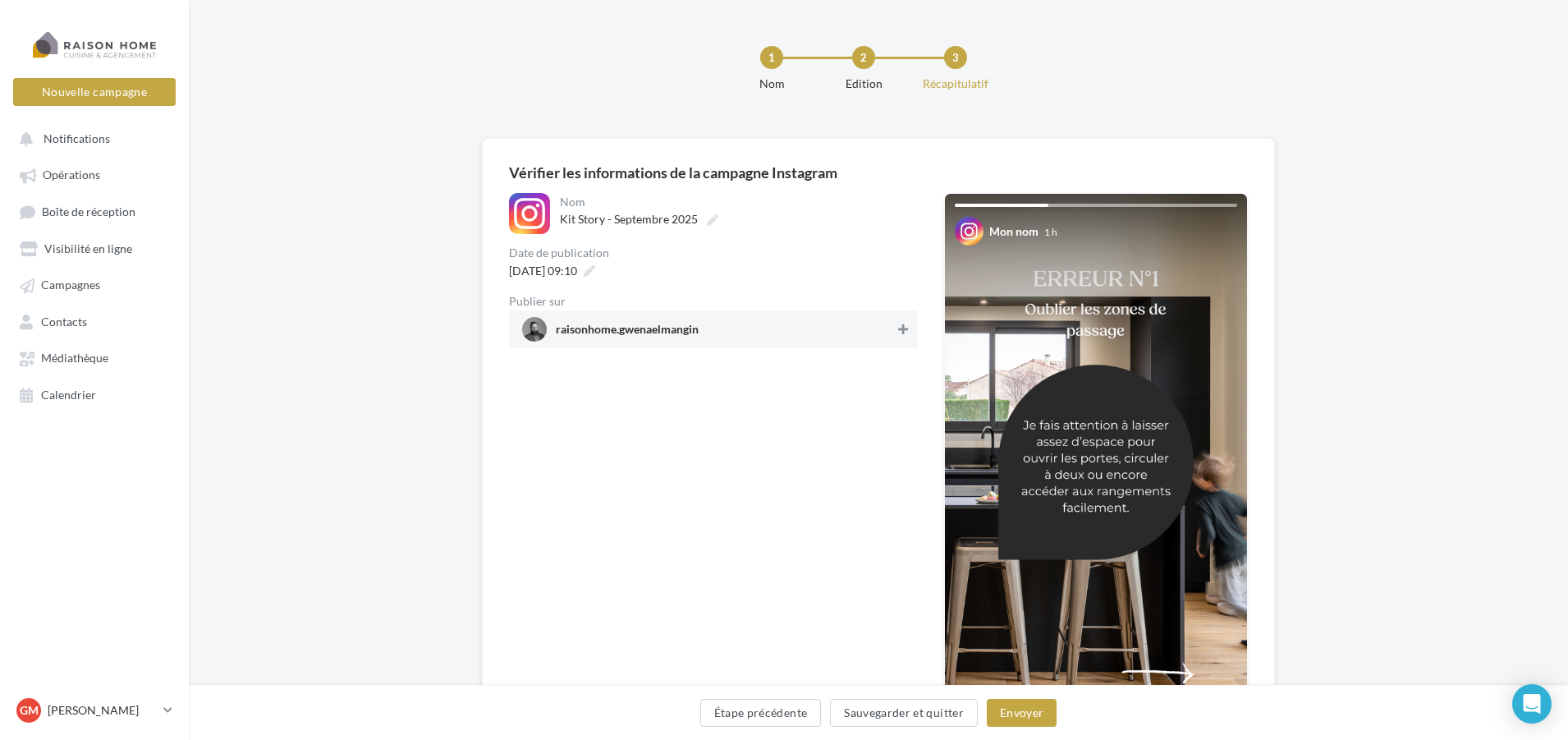
click at [899, 334] on icon at bounding box center [904, 329] width 10 height 11
click at [1022, 711] on button "Envoyer" at bounding box center [1022, 712] width 70 height 28
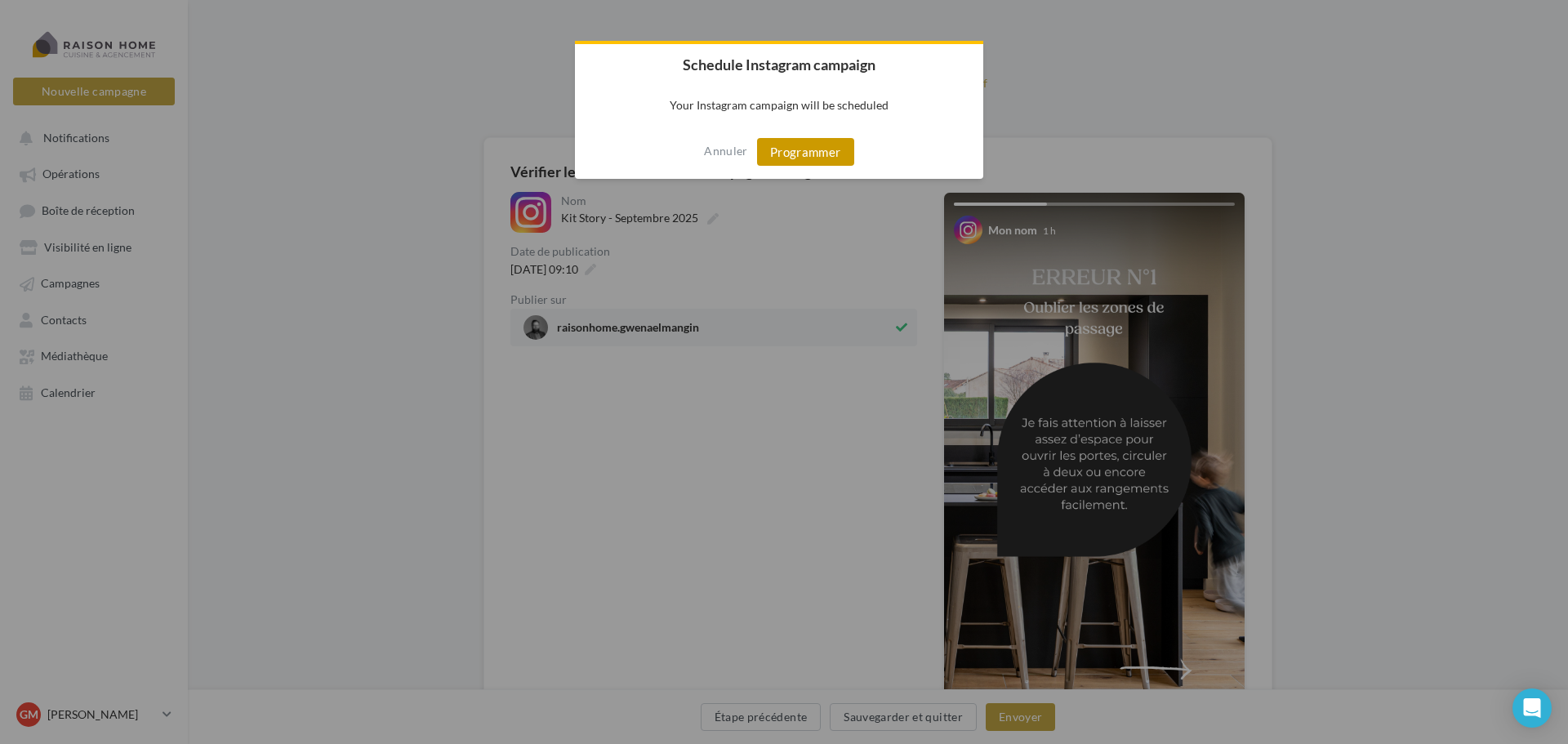
click at [830, 160] on button "Programmer" at bounding box center [806, 152] width 97 height 28
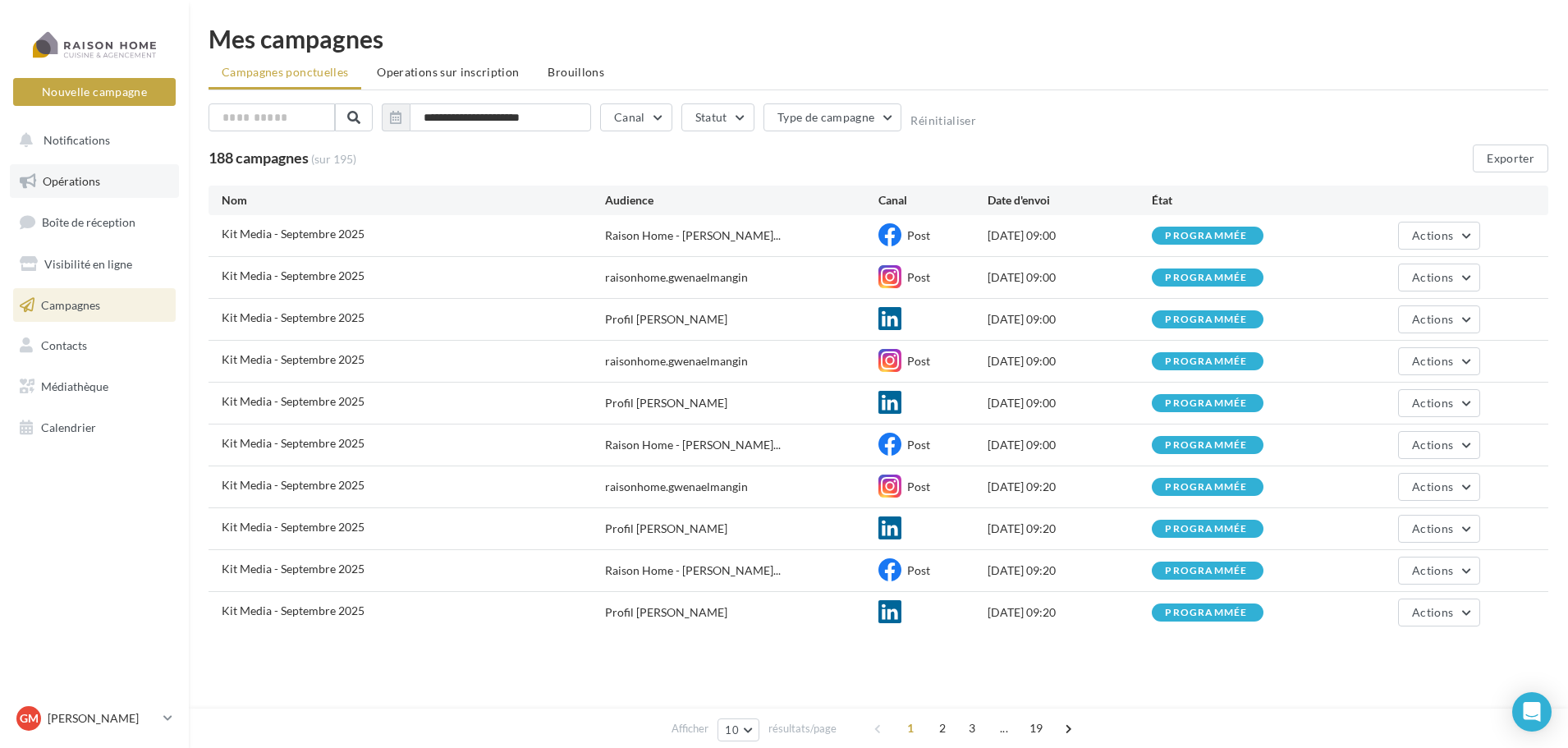
click at [72, 174] on span "Opérations" at bounding box center [71, 181] width 57 height 14
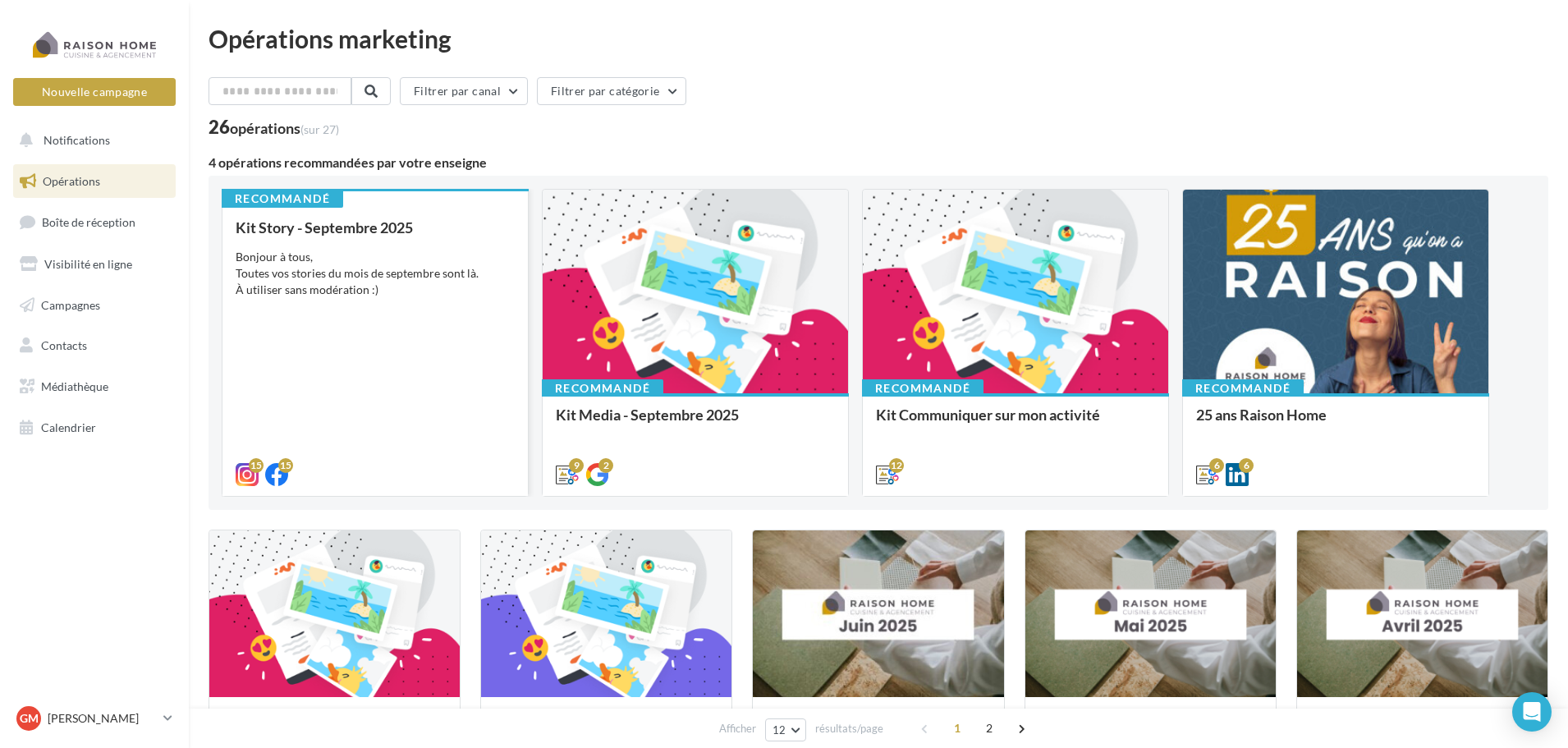
click at [393, 310] on div "Kit Story - Septembre 2025 Bonjour à tous, Toutes vos stories du mois de septem…" at bounding box center [376, 350] width 279 height 262
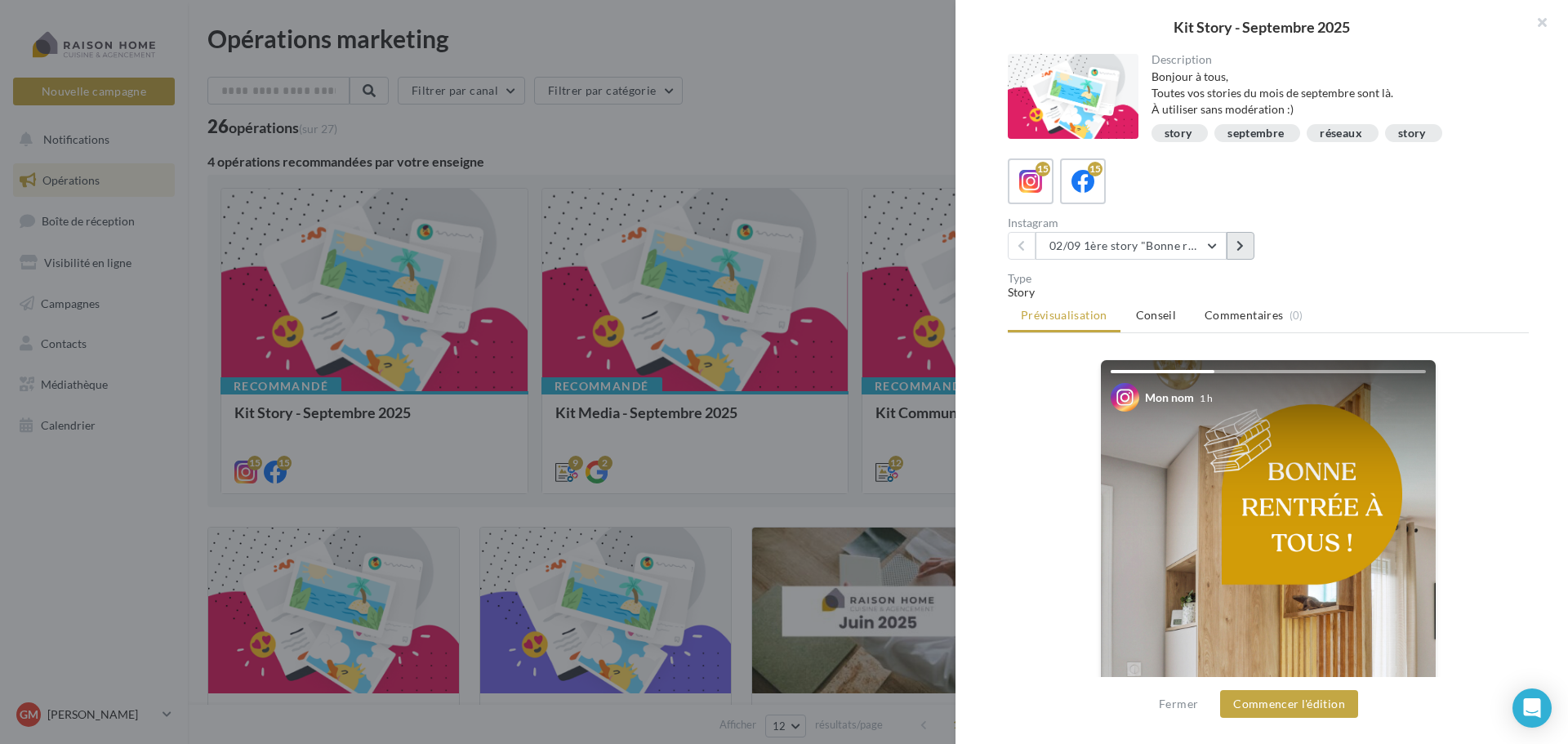
click at [1247, 247] on button at bounding box center [1240, 246] width 28 height 28
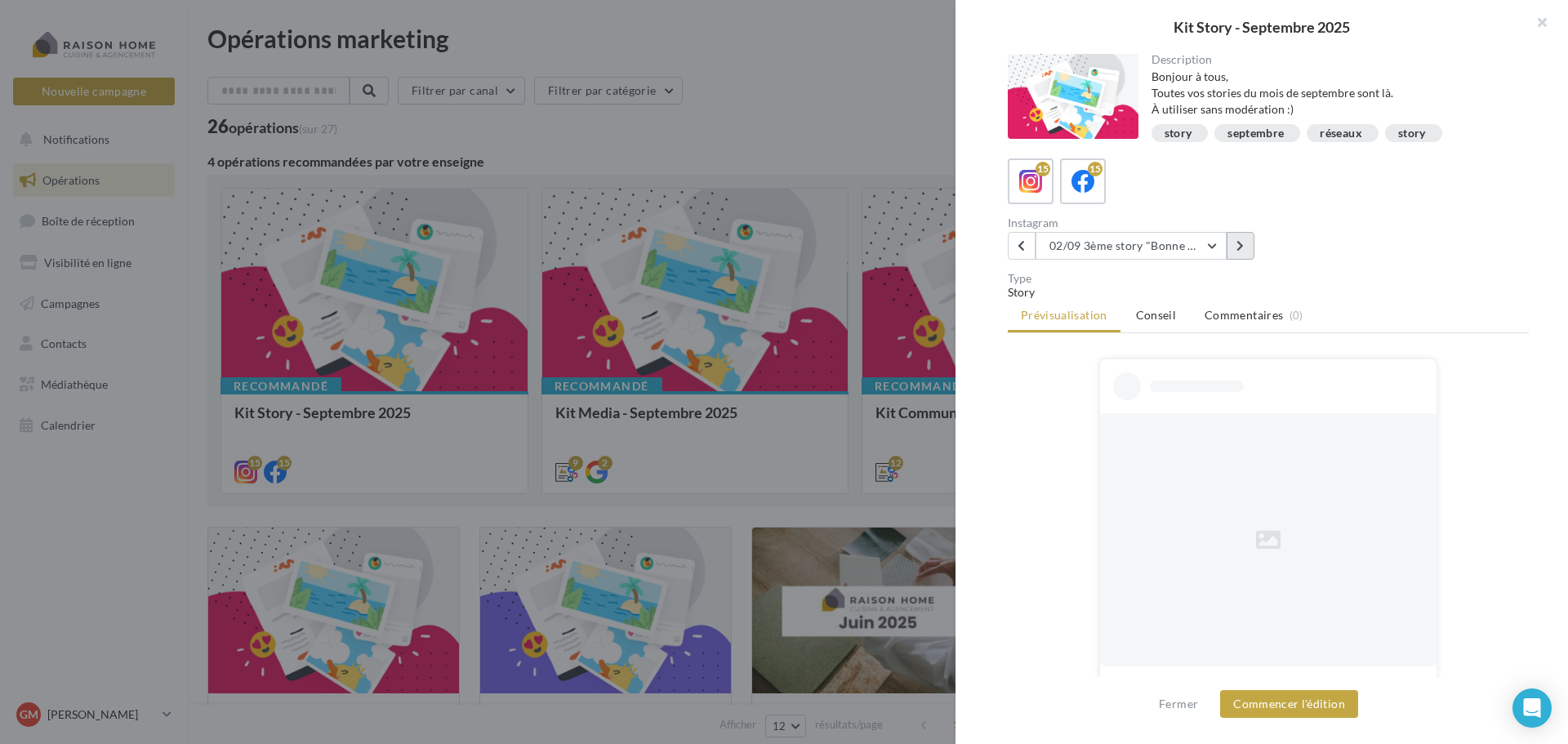
click at [1247, 247] on button at bounding box center [1240, 246] width 28 height 28
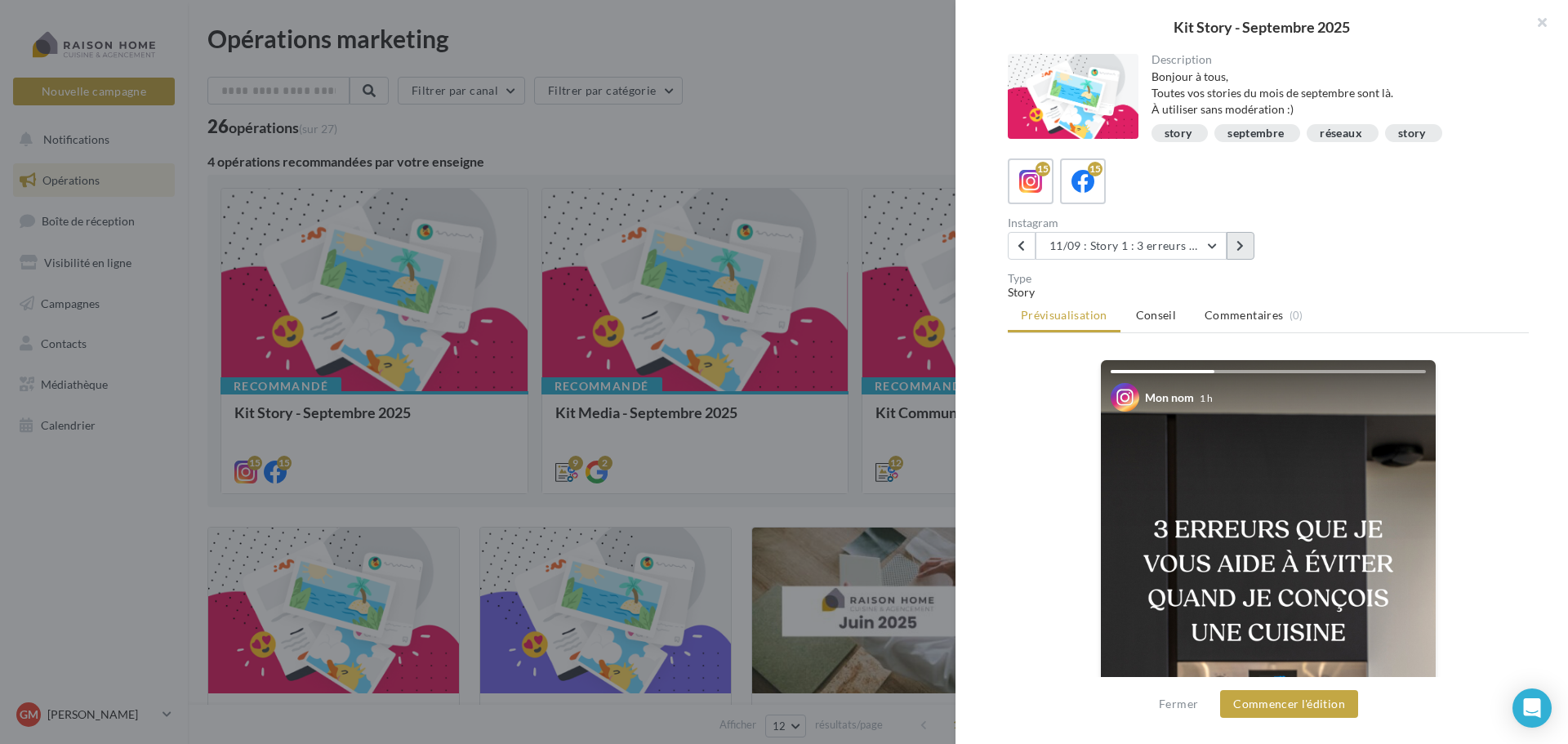
click at [1247, 247] on button at bounding box center [1240, 246] width 28 height 28
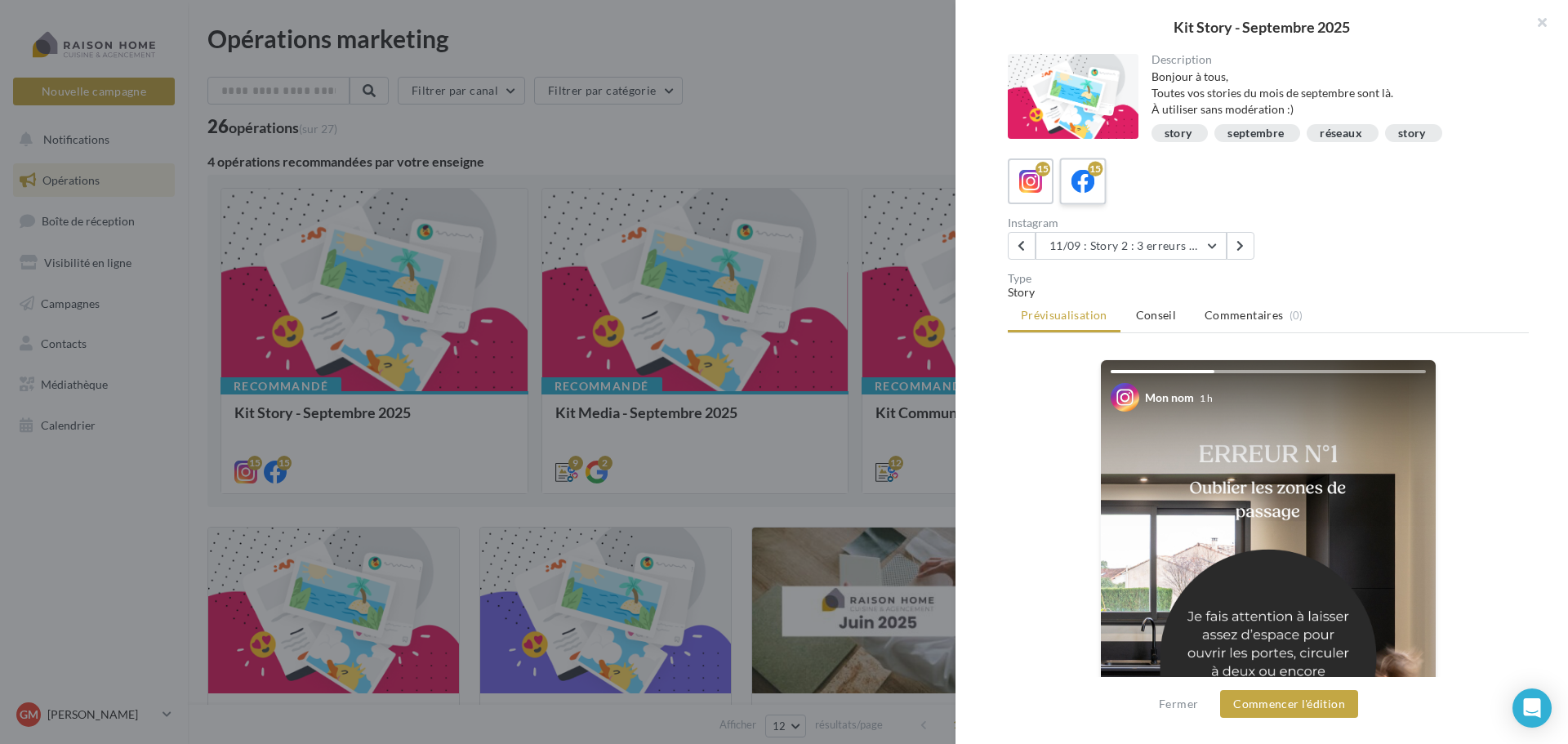
click at [1093, 190] on icon at bounding box center [1083, 182] width 24 height 24
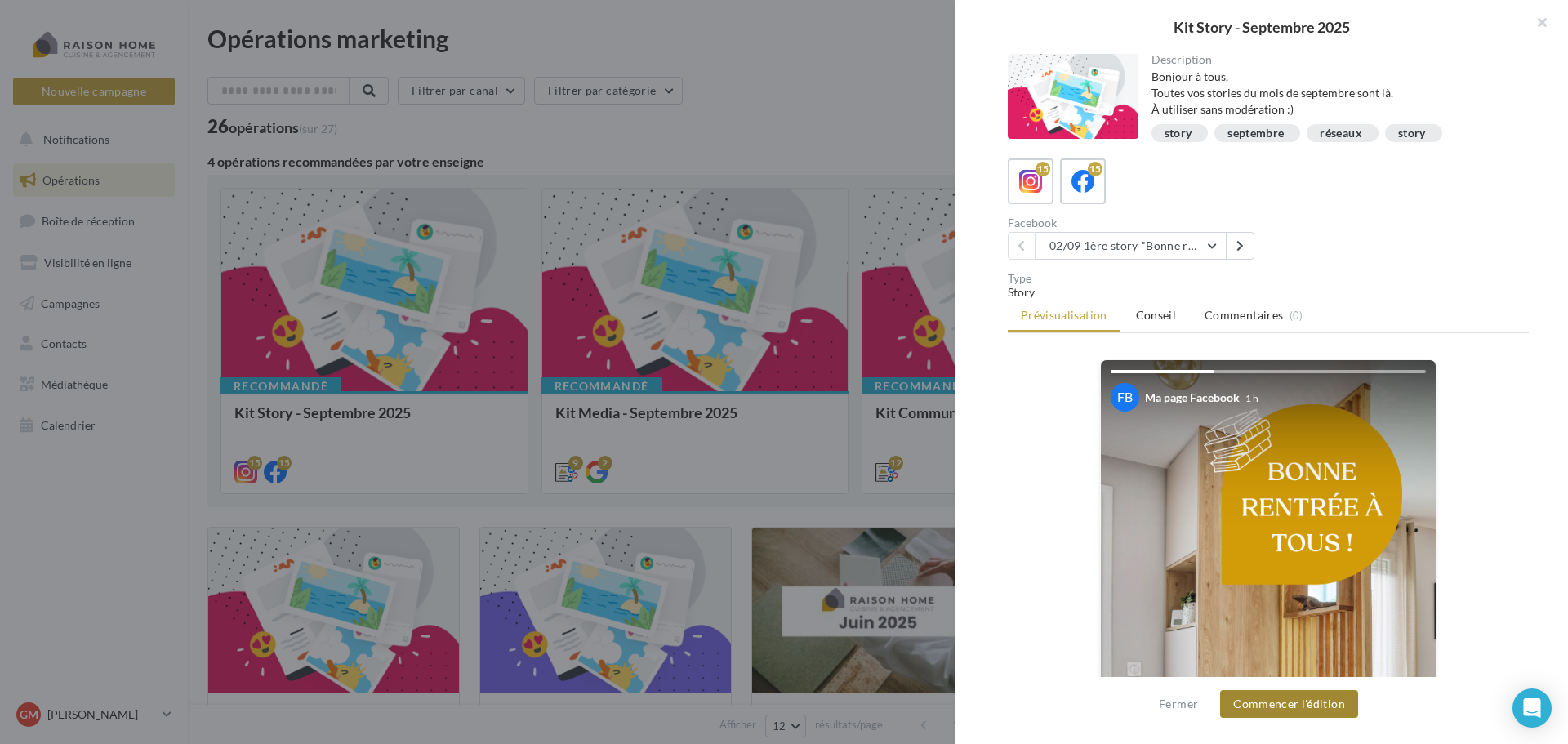
click at [1285, 706] on button "Commencer l'édition" at bounding box center [1288, 704] width 138 height 28
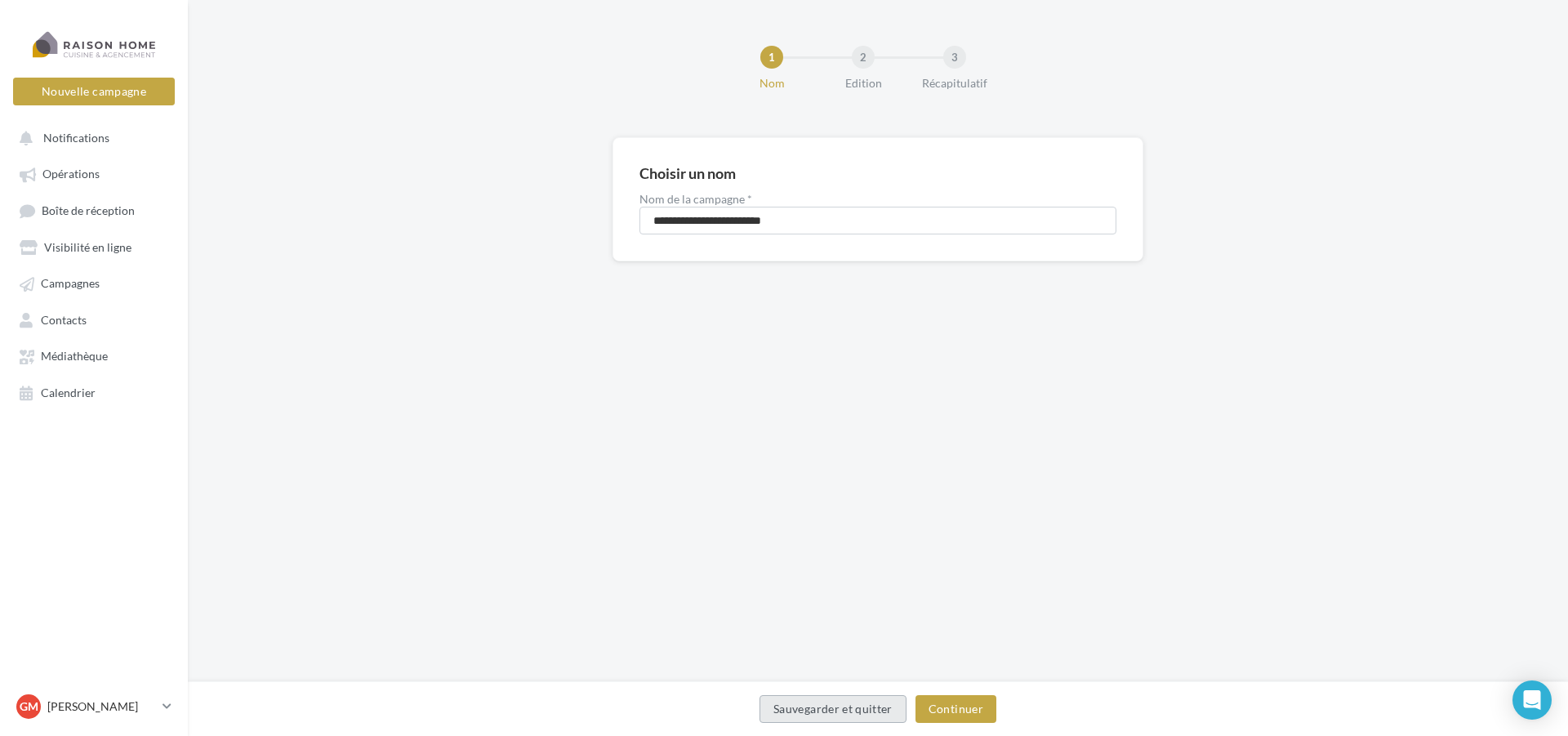
click at [812, 717] on button "Sauvegarder et quitter" at bounding box center [834, 708] width 147 height 28
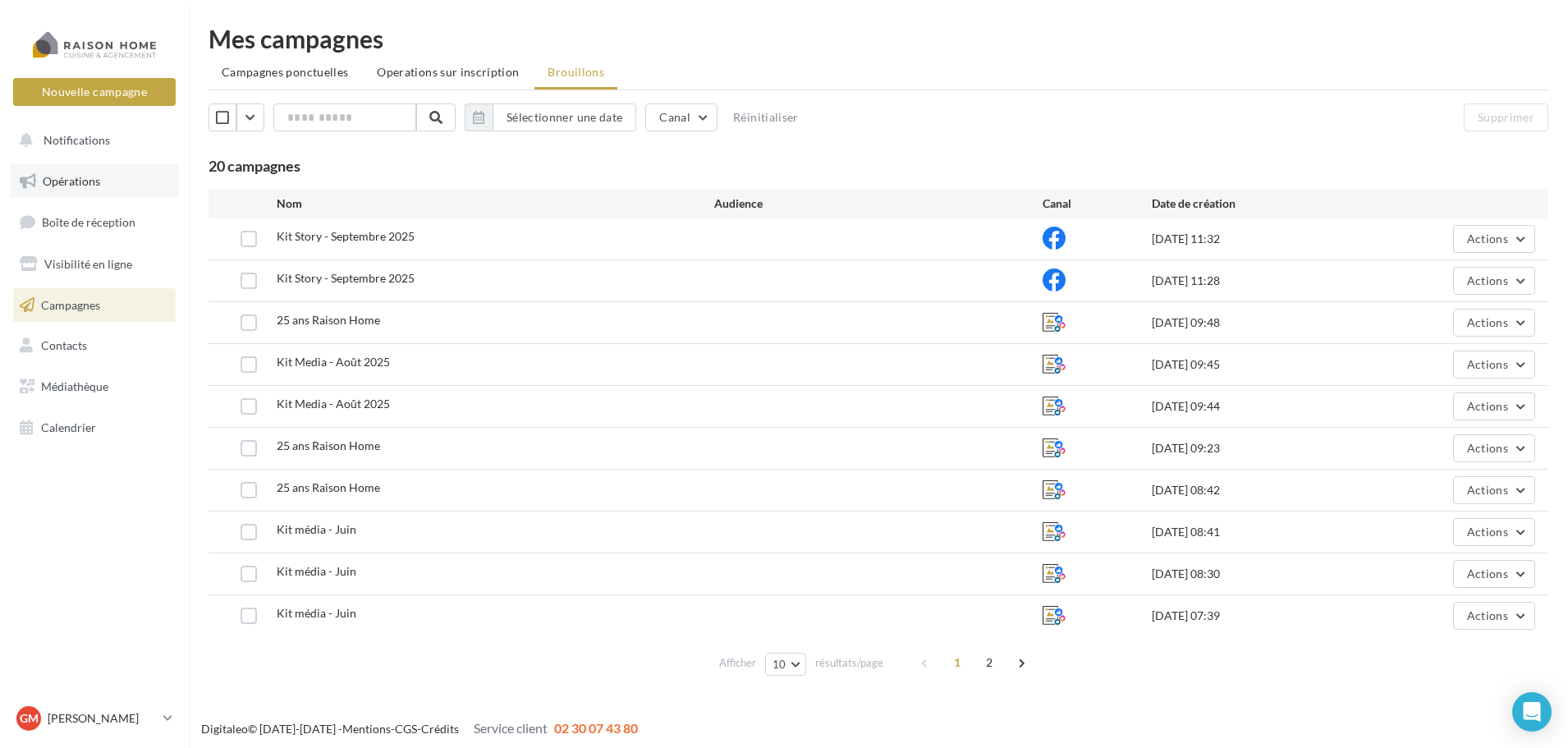
click at [94, 181] on span "Opérations" at bounding box center [71, 181] width 57 height 14
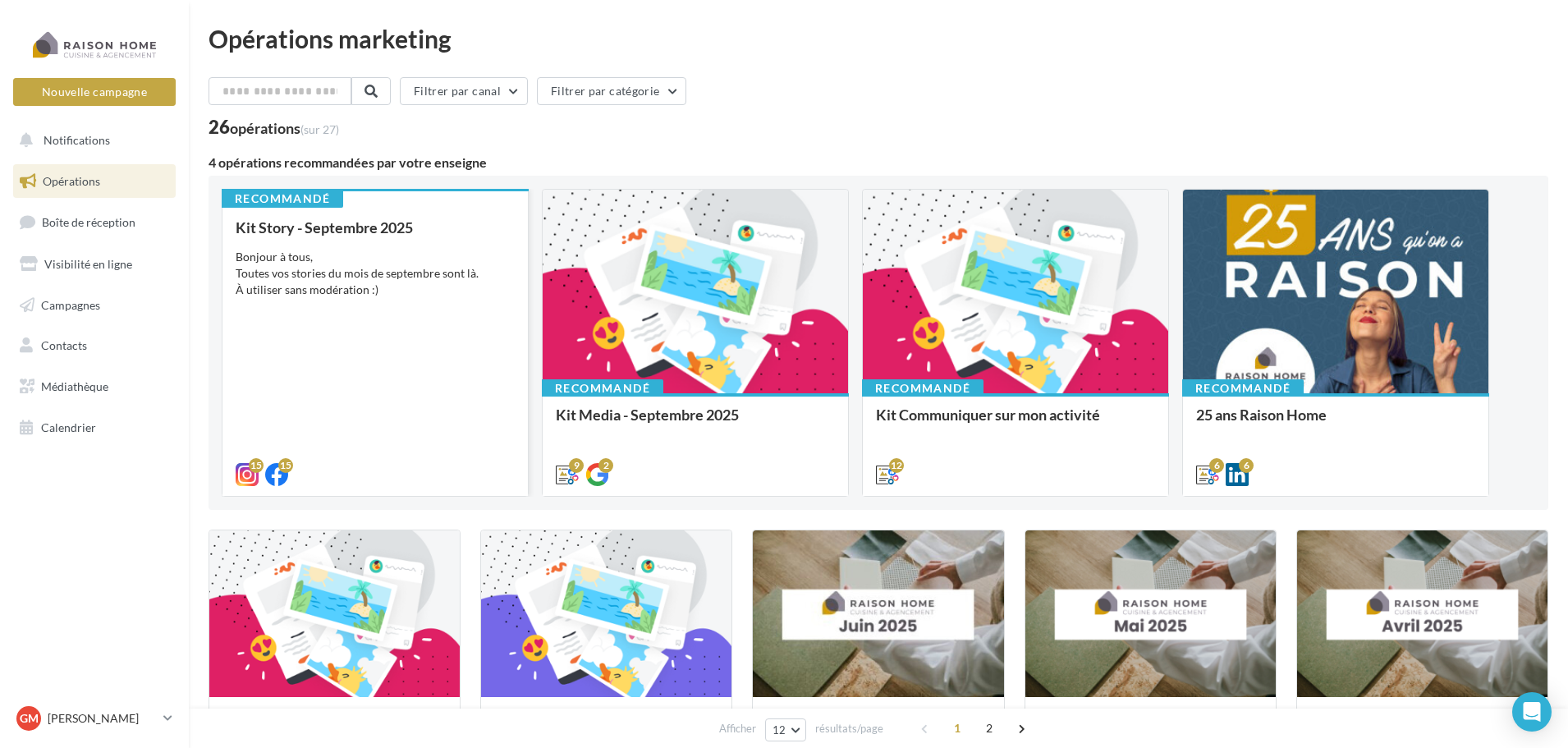
click at [413, 289] on div "Bonjour à tous, Toutes vos stories du mois de septembre sont là. À utiliser san…" at bounding box center [376, 273] width 279 height 49
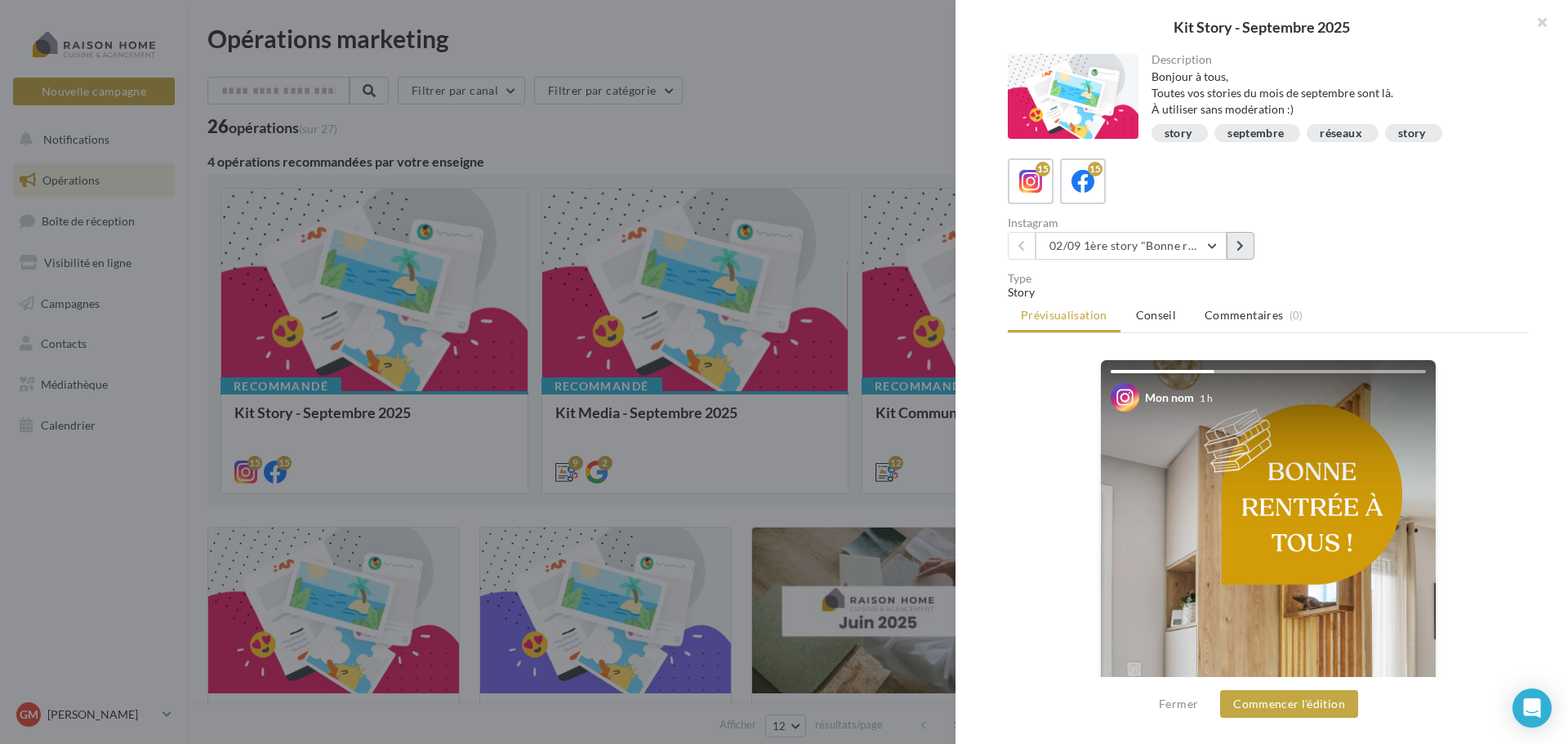
click at [1240, 245] on icon at bounding box center [1240, 245] width 8 height 11
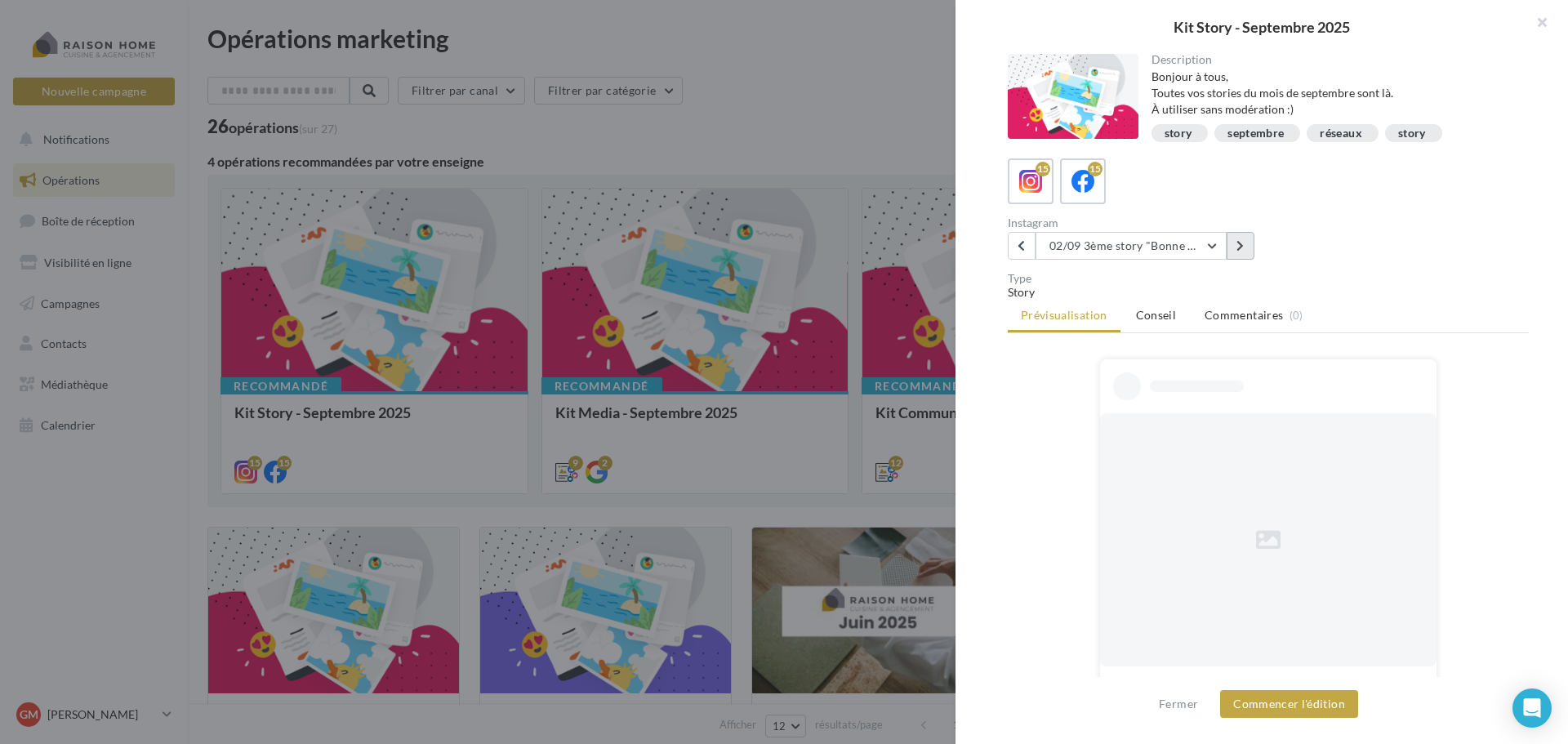
click at [1240, 245] on icon at bounding box center [1240, 245] width 8 height 11
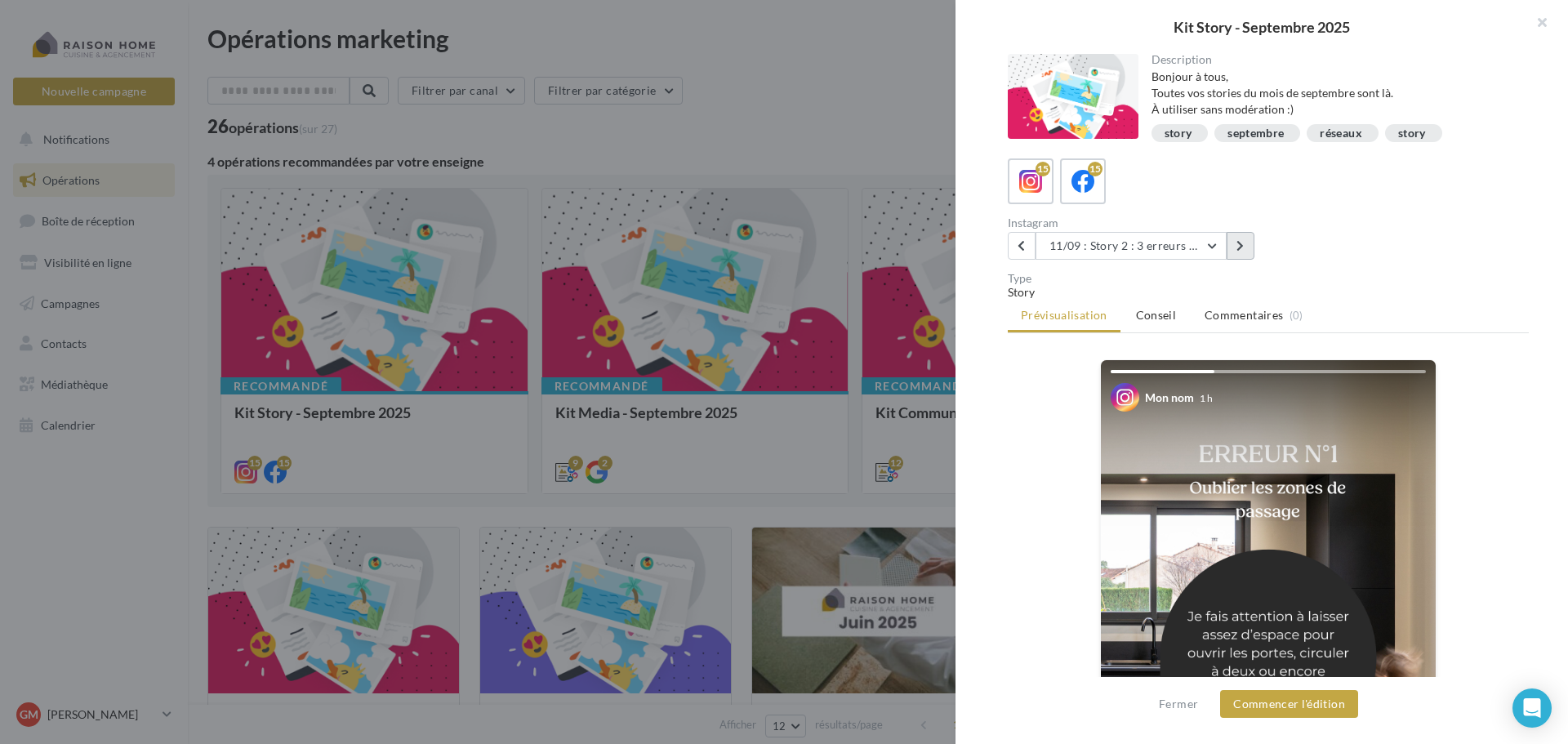
click at [1240, 245] on icon at bounding box center [1240, 245] width 8 height 11
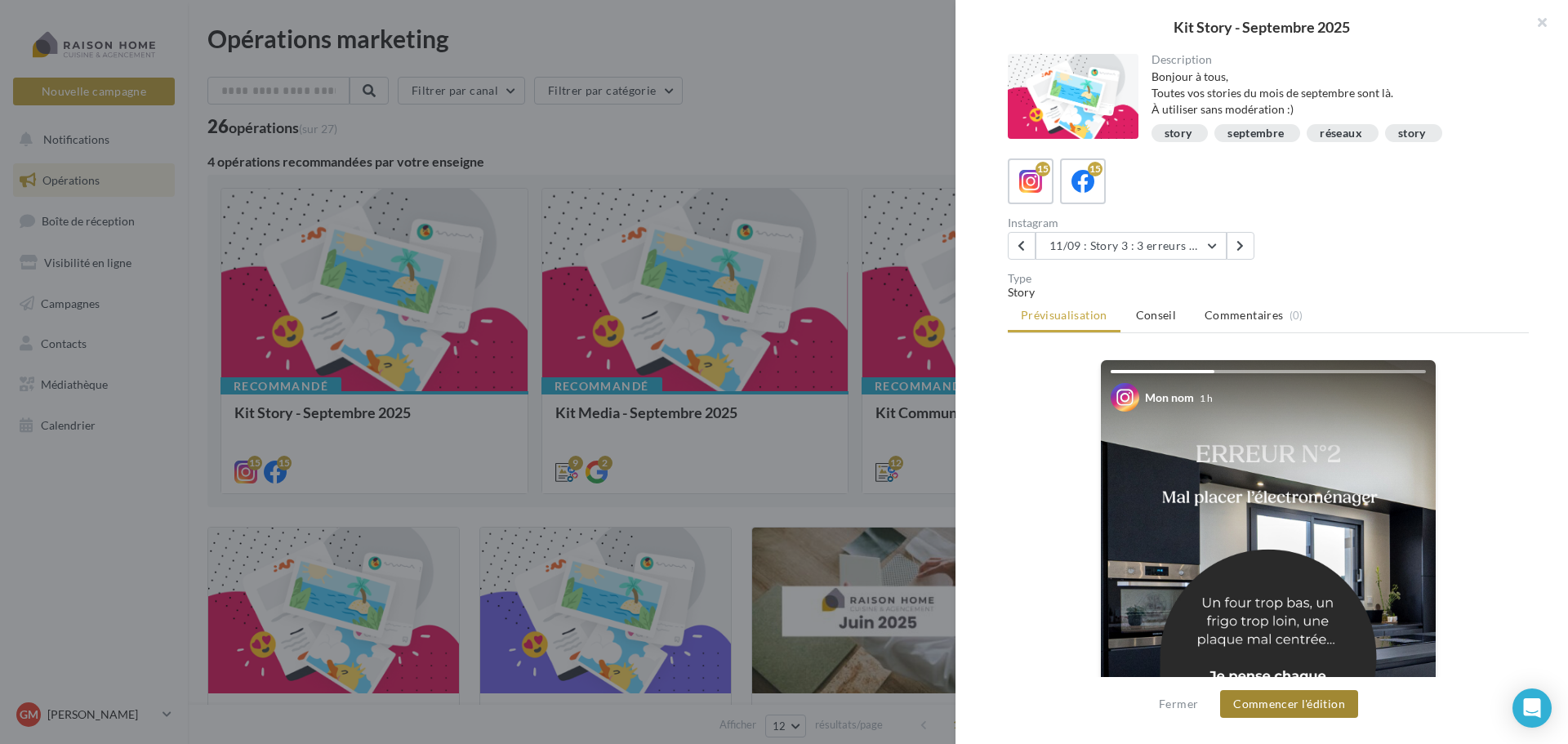
click at [1295, 712] on button "Commencer l'édition" at bounding box center [1288, 704] width 138 height 28
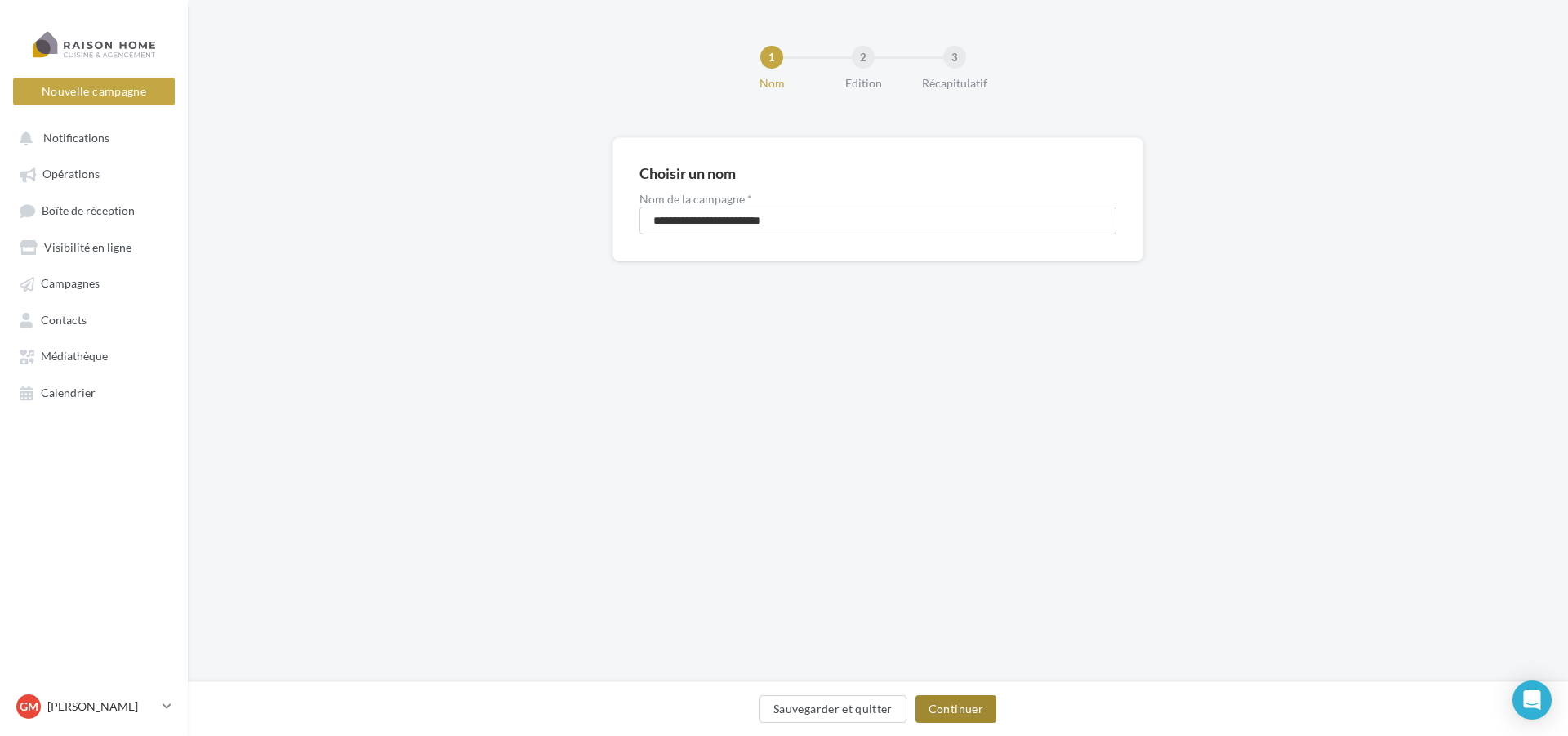
click at [952, 717] on button "Continuer" at bounding box center [956, 708] width 80 height 28
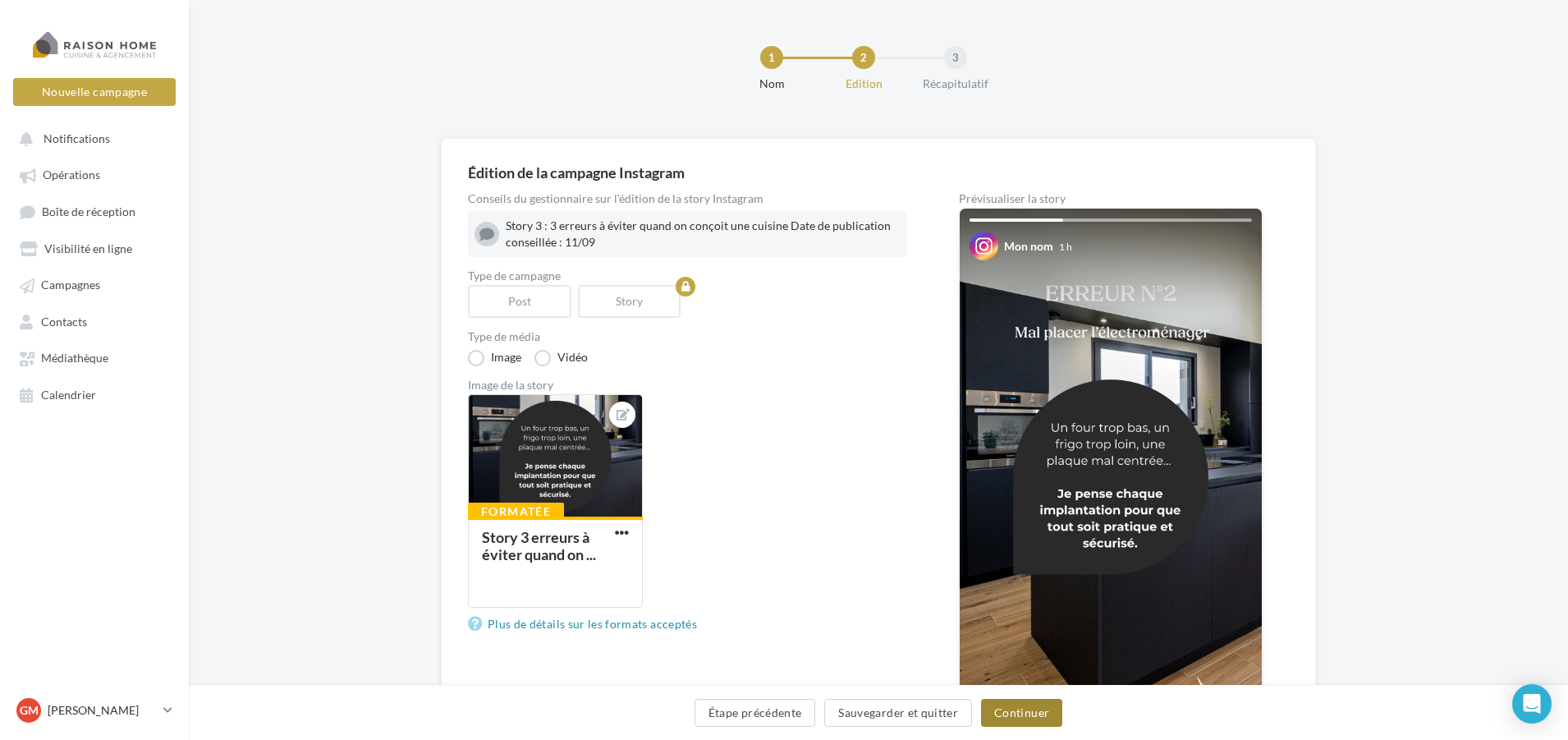
click at [985, 710] on button "Continuer" at bounding box center [1021, 712] width 81 height 28
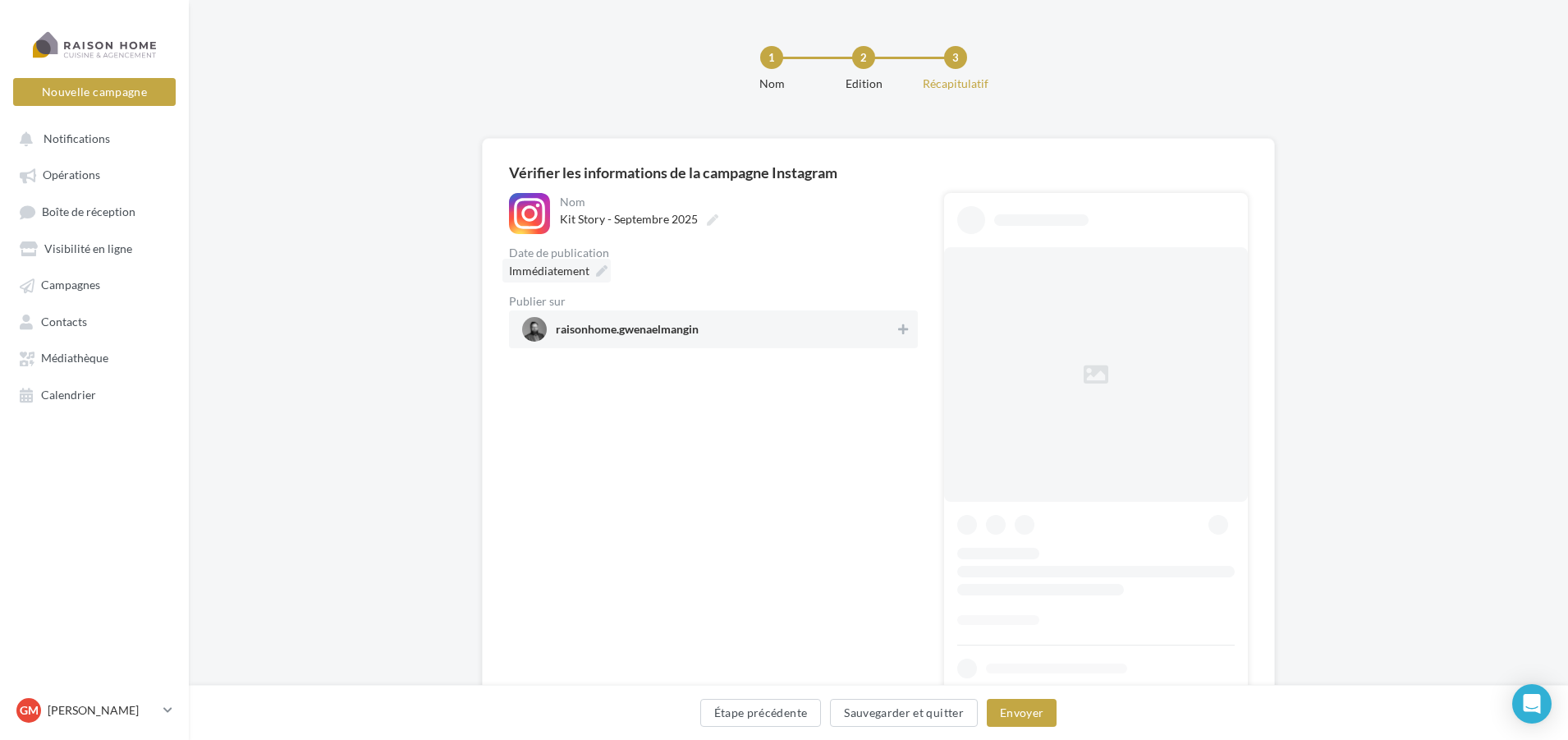
click at [577, 271] on span "Immédiatement" at bounding box center [549, 270] width 80 height 14
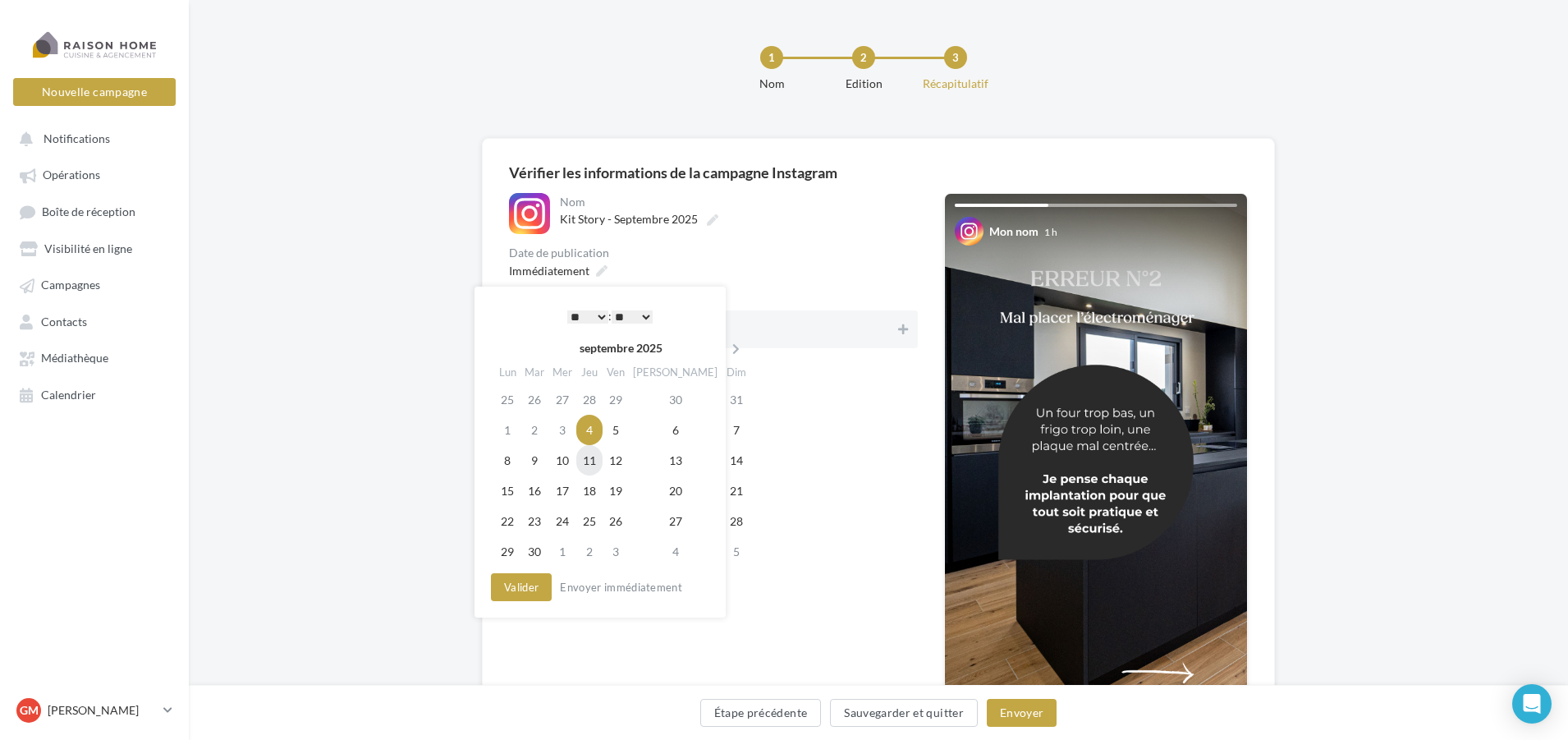
click at [595, 459] on td "11" at bounding box center [589, 461] width 26 height 31
click at [583, 316] on select "* * * * * * * * * * ** ** ** ** ** ** ** ** ** ** ** ** ** **" at bounding box center [588, 316] width 41 height 13
click at [629, 320] on select "** ** ** ** ** **" at bounding box center [632, 316] width 41 height 13
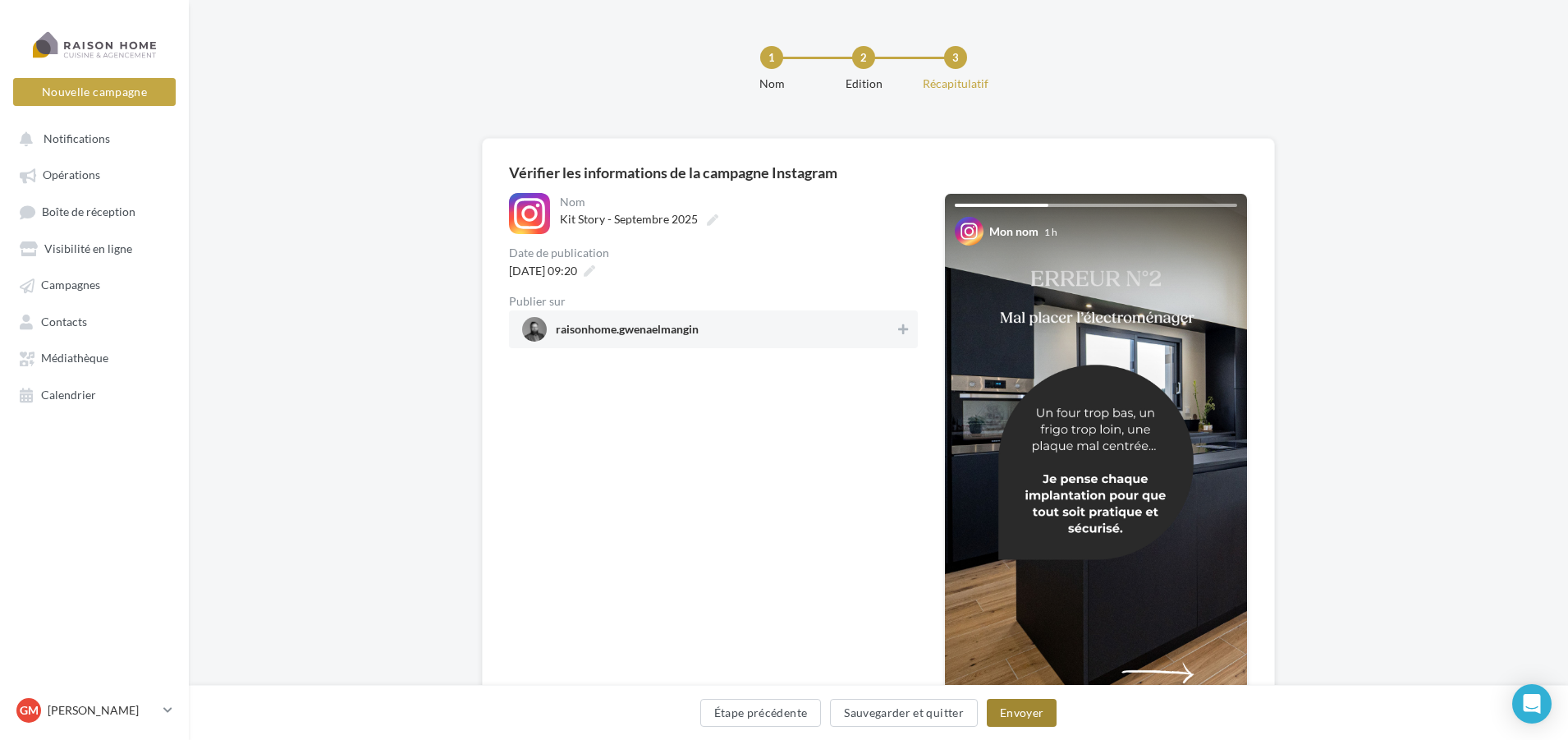
click at [1029, 720] on button "Envoyer" at bounding box center [1022, 712] width 70 height 28
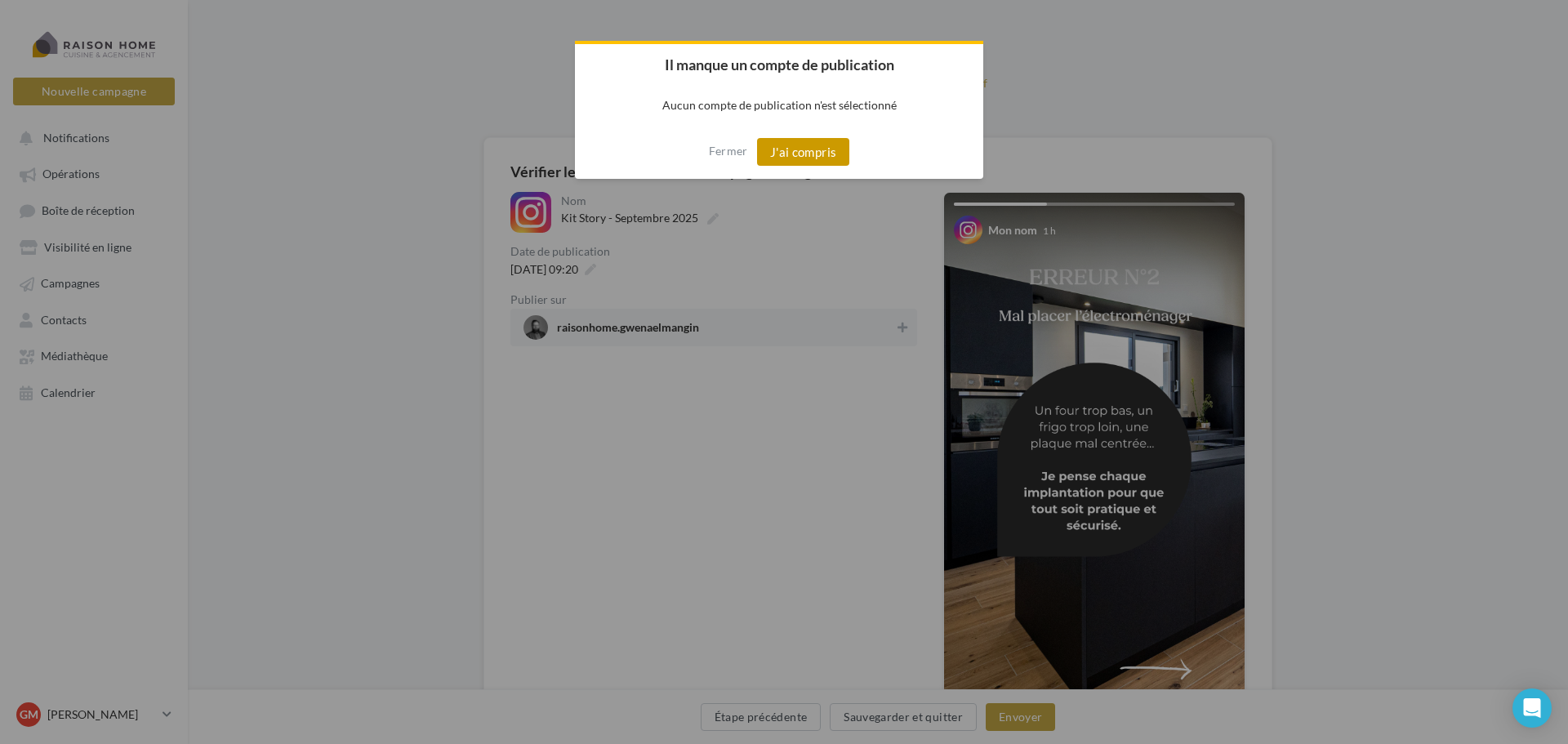
click at [806, 153] on button "J'ai compris" at bounding box center [804, 152] width 93 height 28
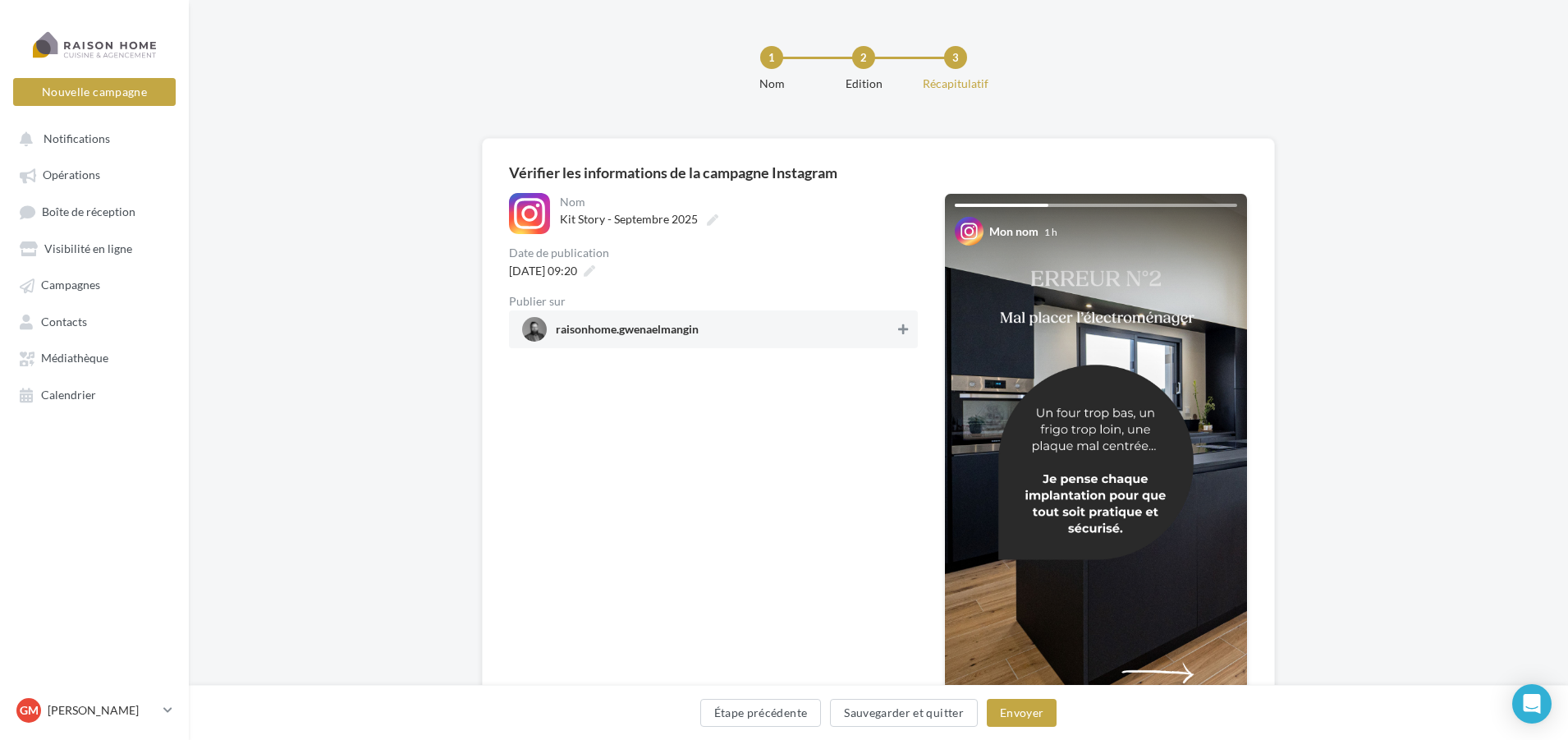
click at [904, 330] on icon at bounding box center [904, 329] width 10 height 11
click at [1013, 716] on button "Envoyer" at bounding box center [1022, 712] width 70 height 28
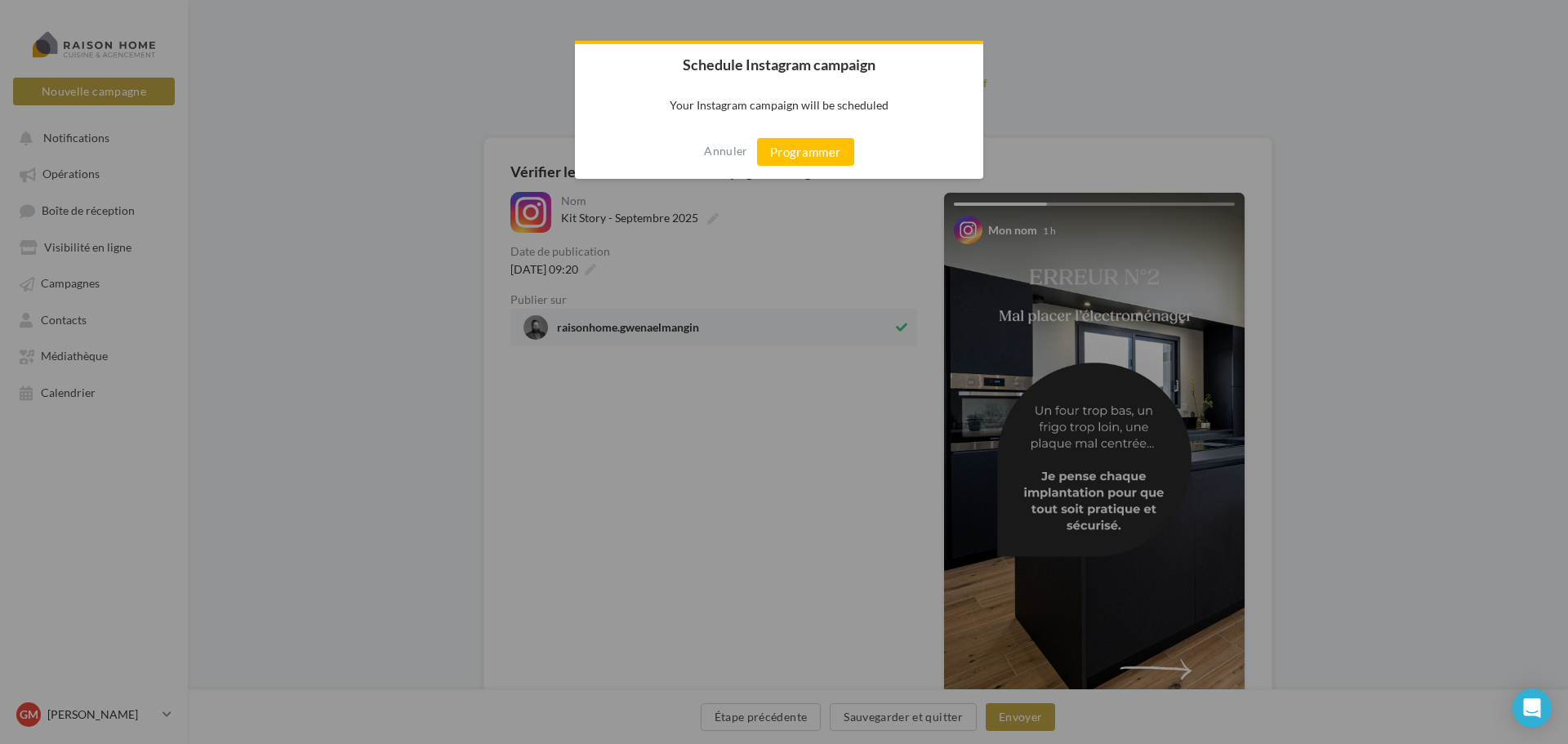
click at [794, 167] on div "Annuler Programmer" at bounding box center [779, 153] width 408 height 54
click at [795, 157] on button "Programmer" at bounding box center [806, 152] width 97 height 28
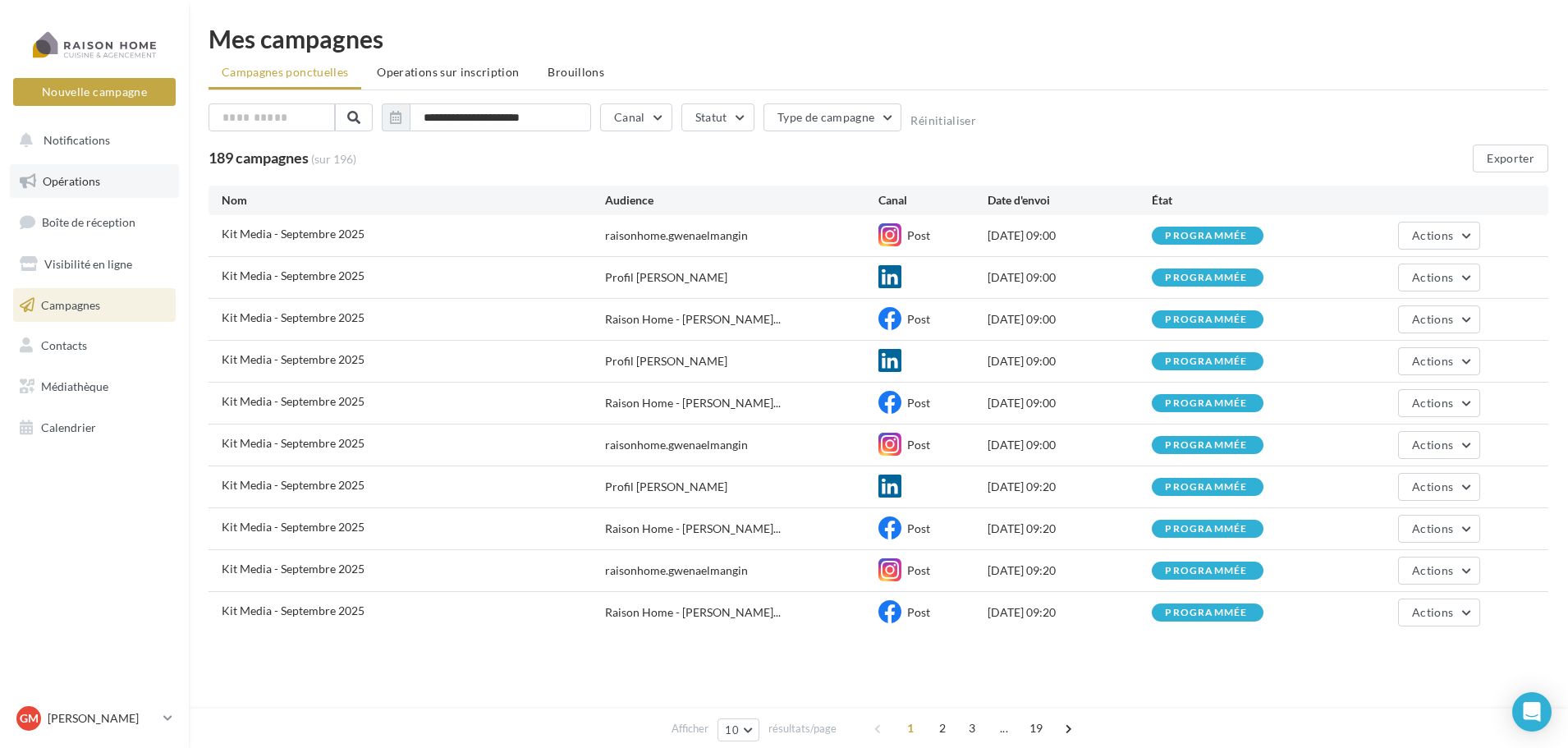
click at [68, 182] on span "Opérations" at bounding box center [71, 181] width 57 height 14
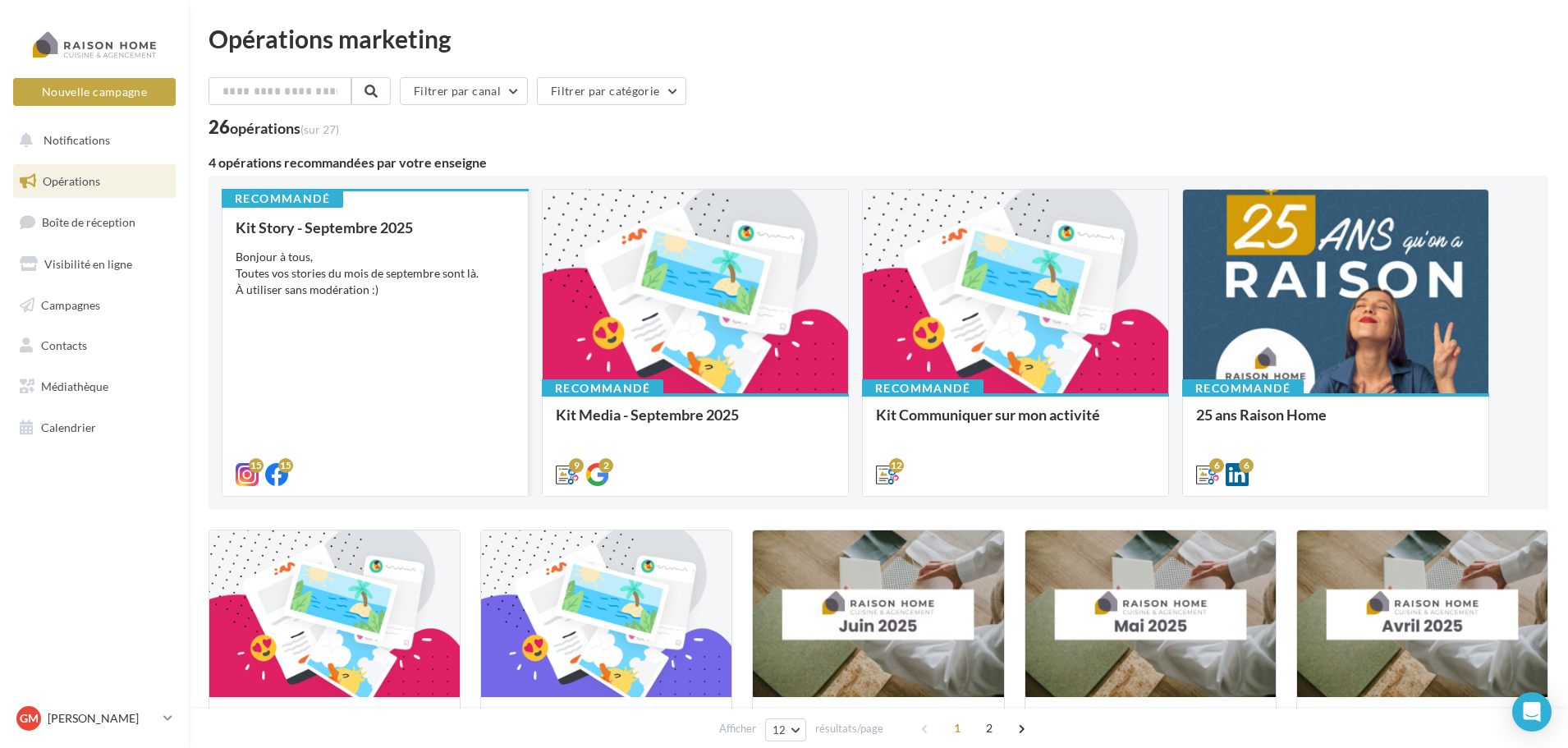
click at [303, 237] on div "Kit Story - Septembre 2025 Bonjour à tous, Toutes vos stories du mois de septem…" at bounding box center [376, 350] width 279 height 262
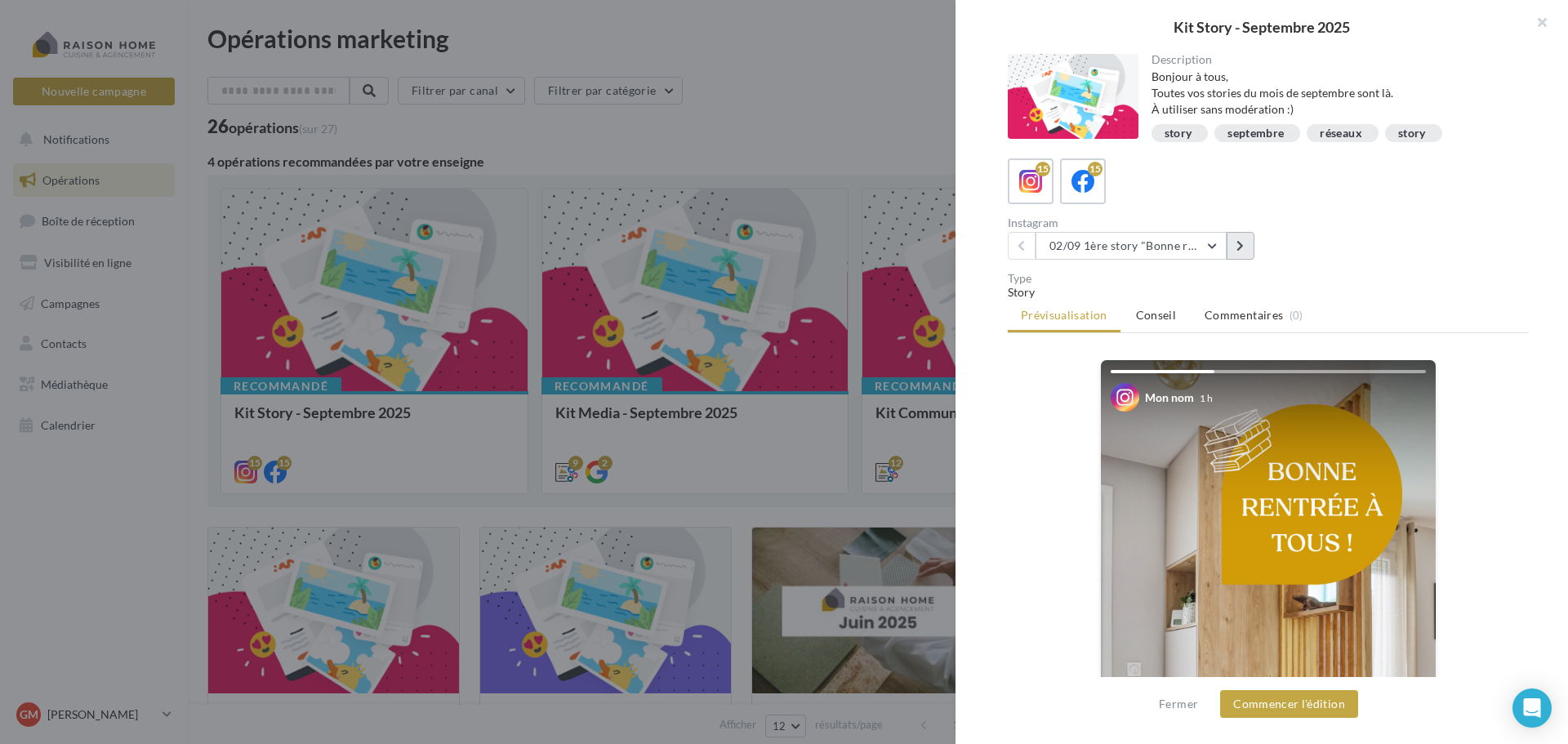
click at [1241, 252] on button at bounding box center [1240, 246] width 28 height 28
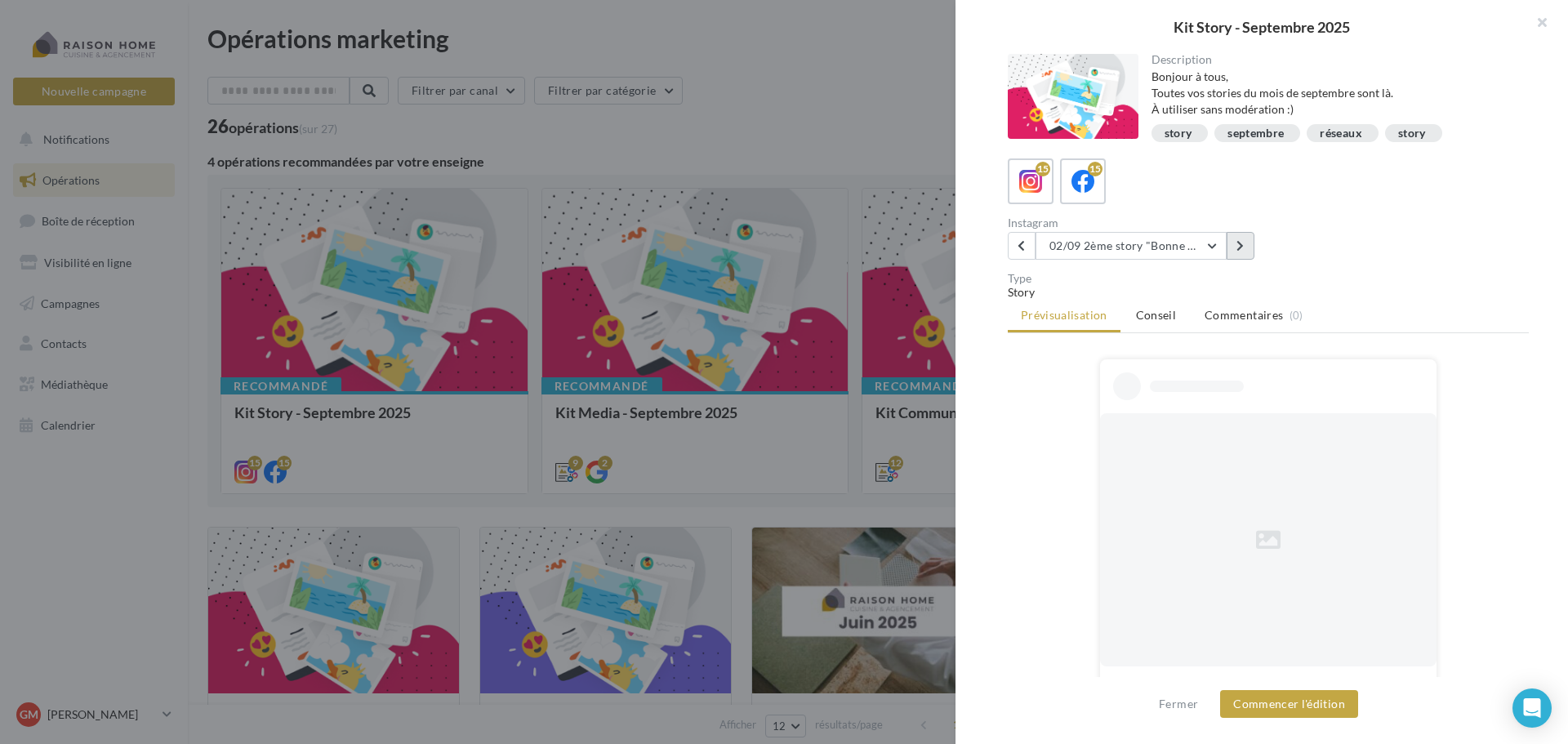
click at [1241, 252] on button at bounding box center [1240, 246] width 28 height 28
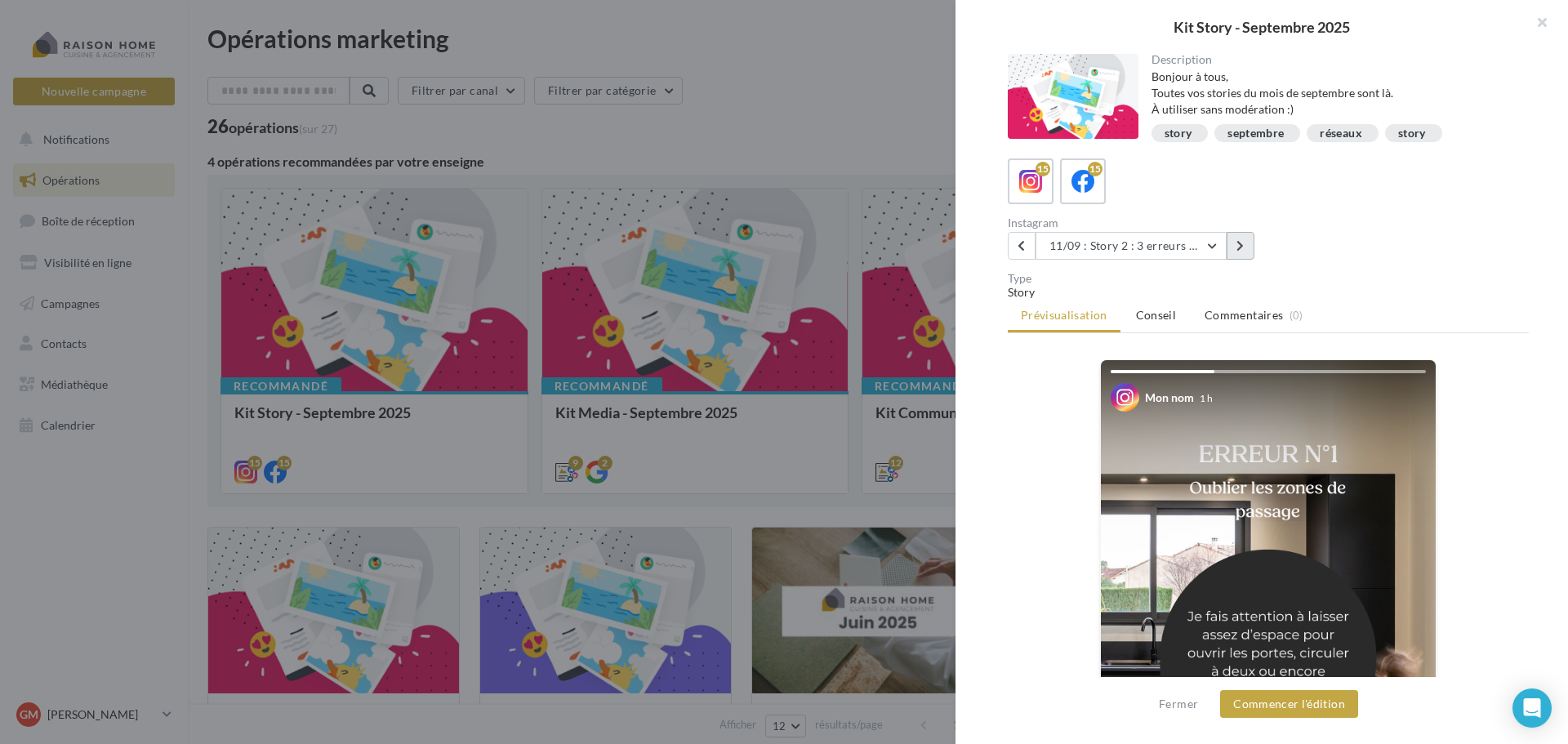
click at [1241, 252] on button at bounding box center [1240, 246] width 28 height 28
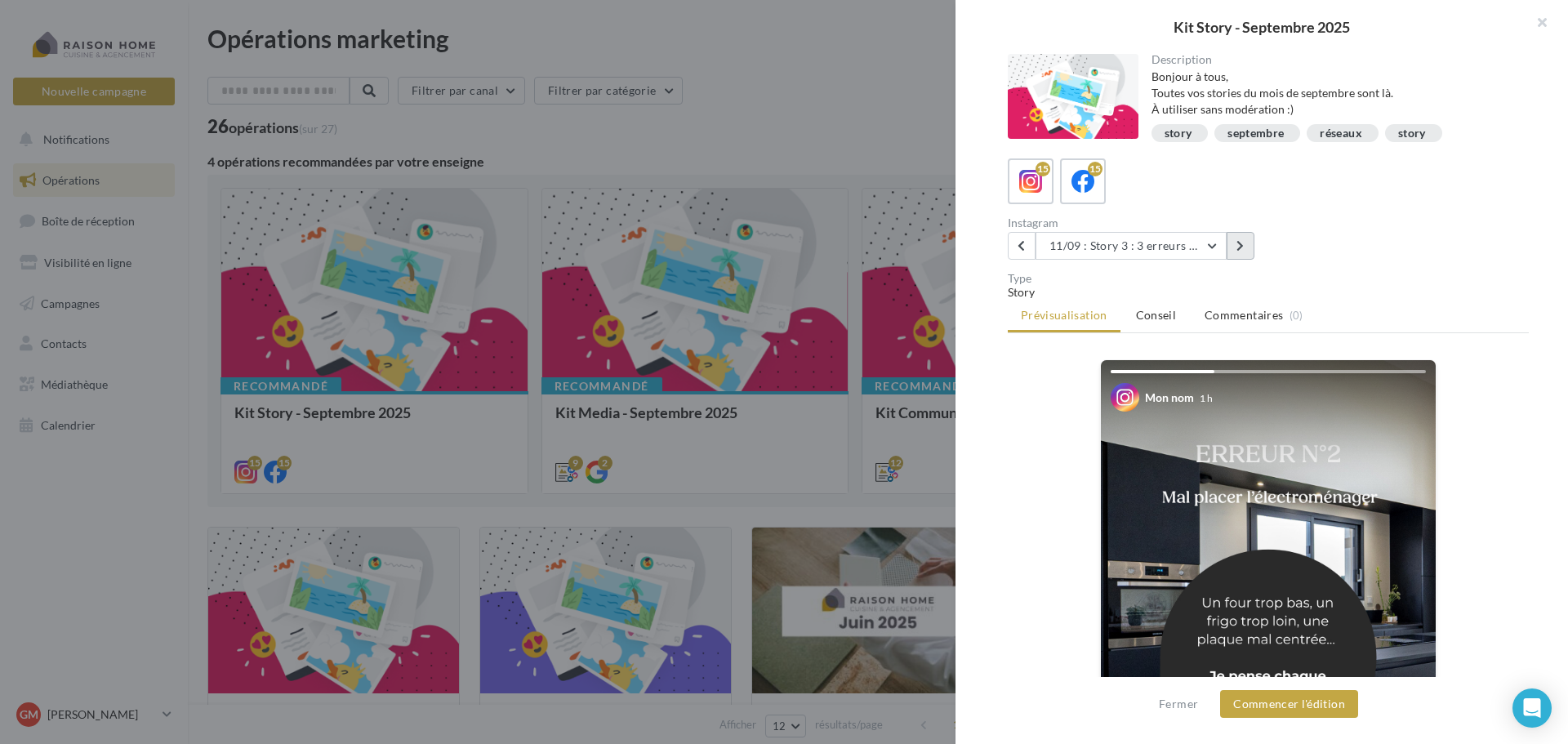
click at [1241, 252] on button at bounding box center [1240, 246] width 28 height 28
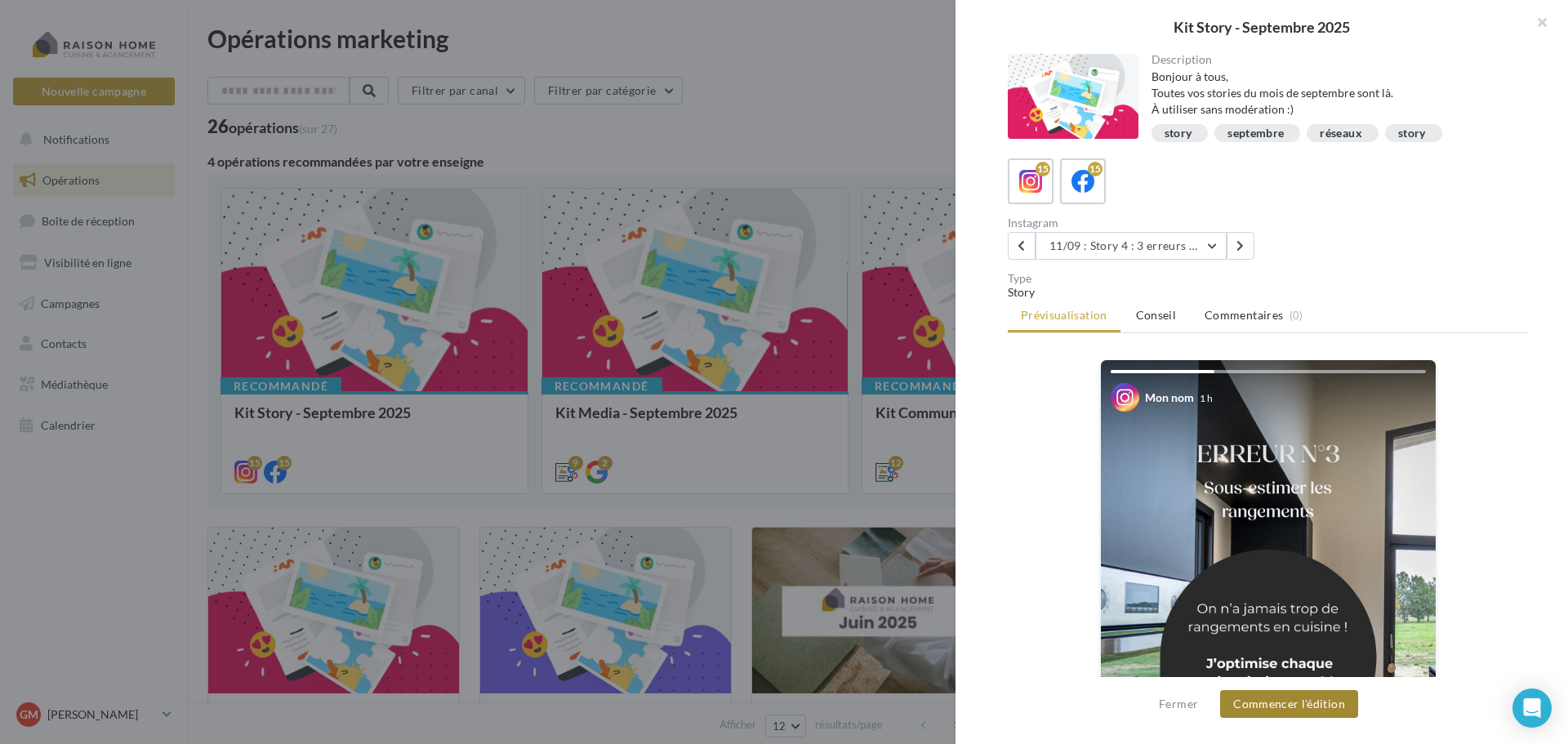
click at [1299, 710] on button "Commencer l'édition" at bounding box center [1288, 704] width 138 height 28
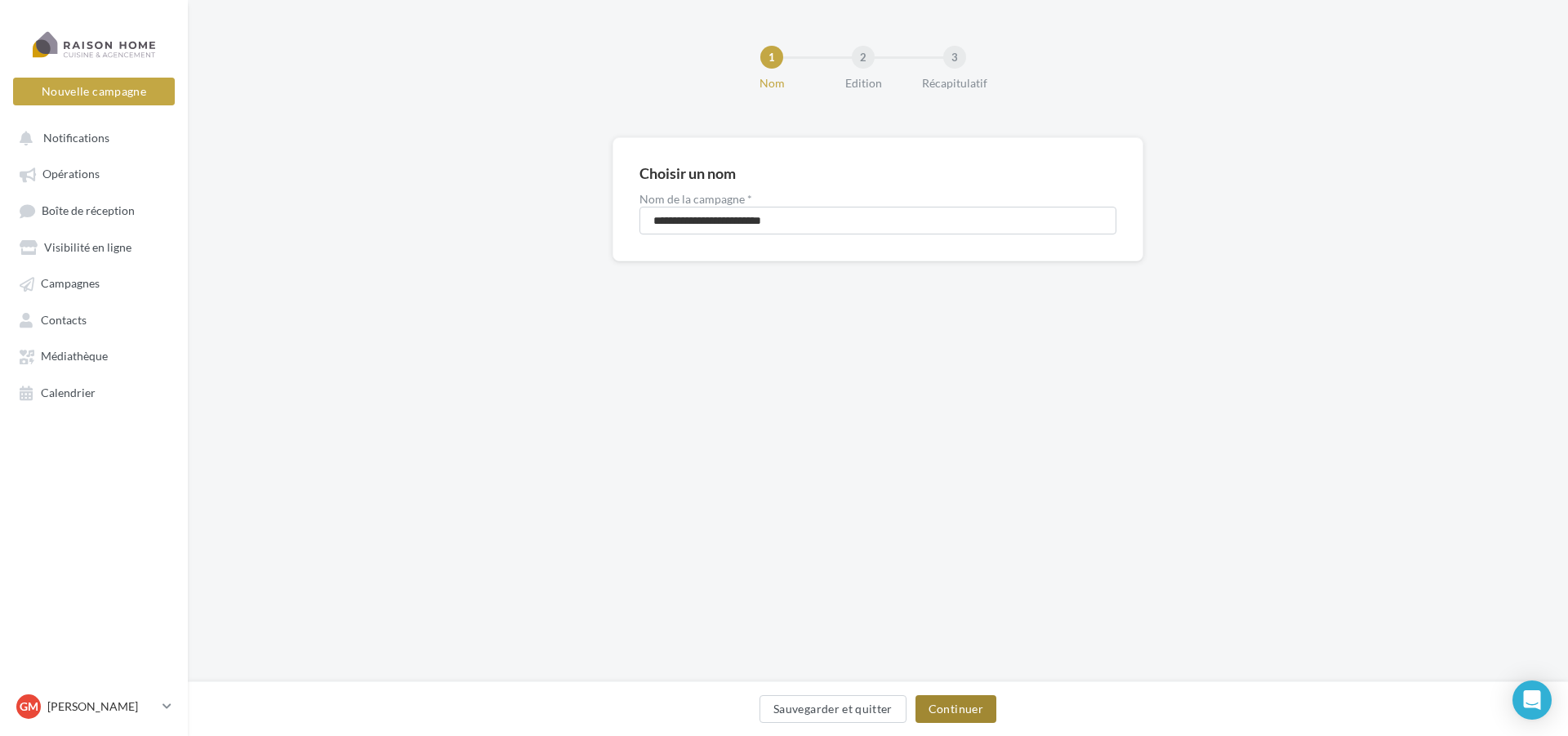
click at [978, 702] on button "Continuer" at bounding box center [956, 708] width 80 height 28
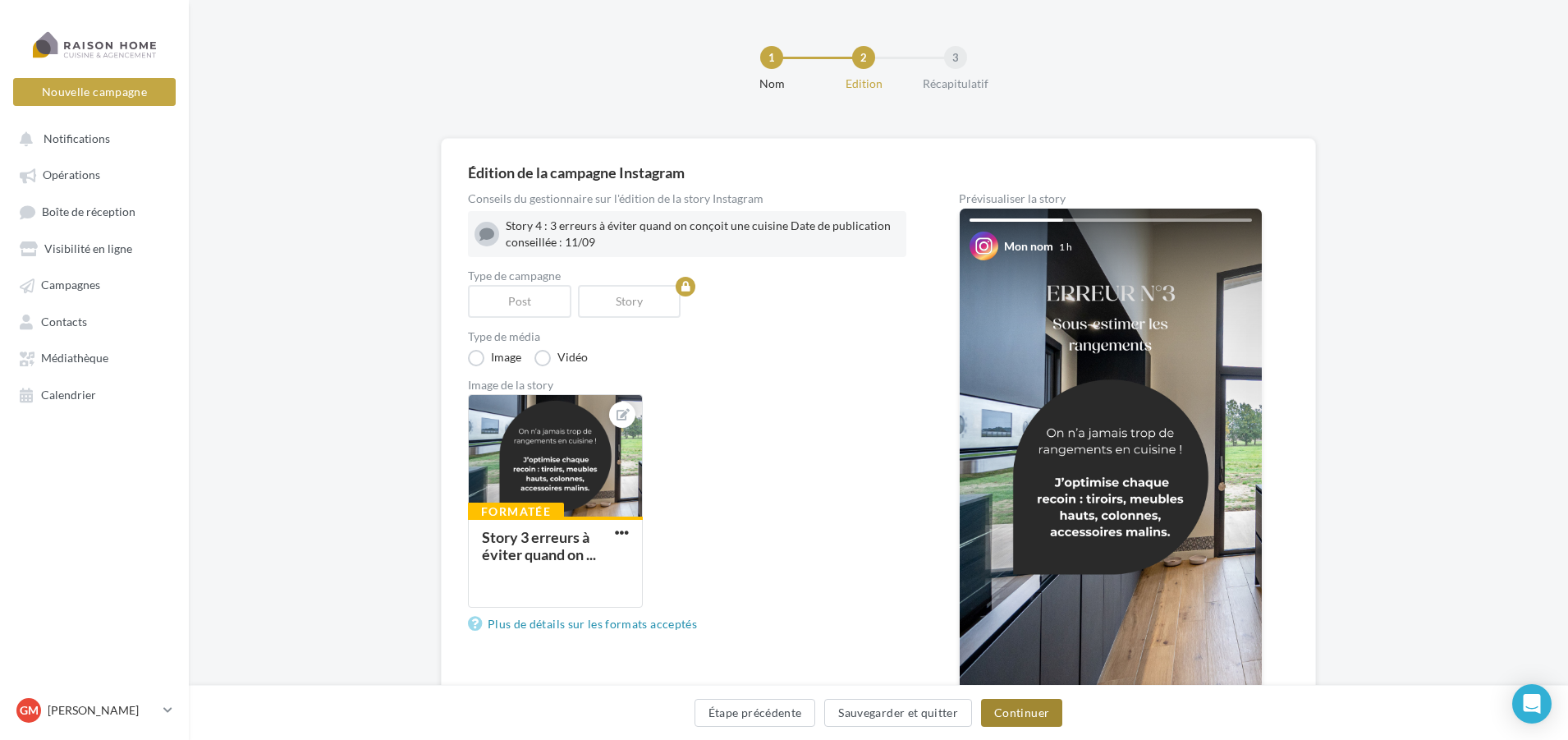
click at [1038, 714] on button "Continuer" at bounding box center [1021, 712] width 81 height 28
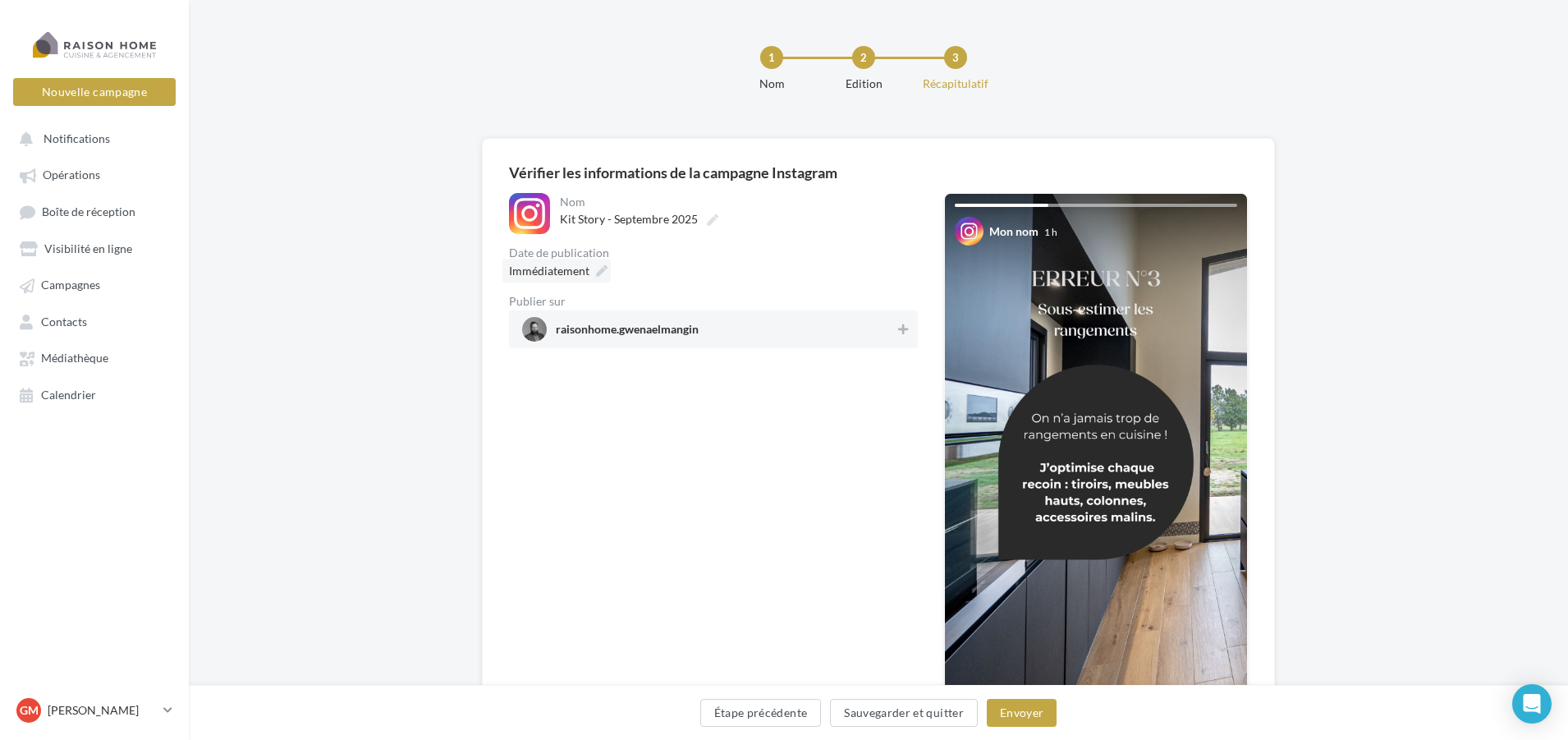
click at [571, 270] on span "Immédiatement" at bounding box center [549, 270] width 80 height 14
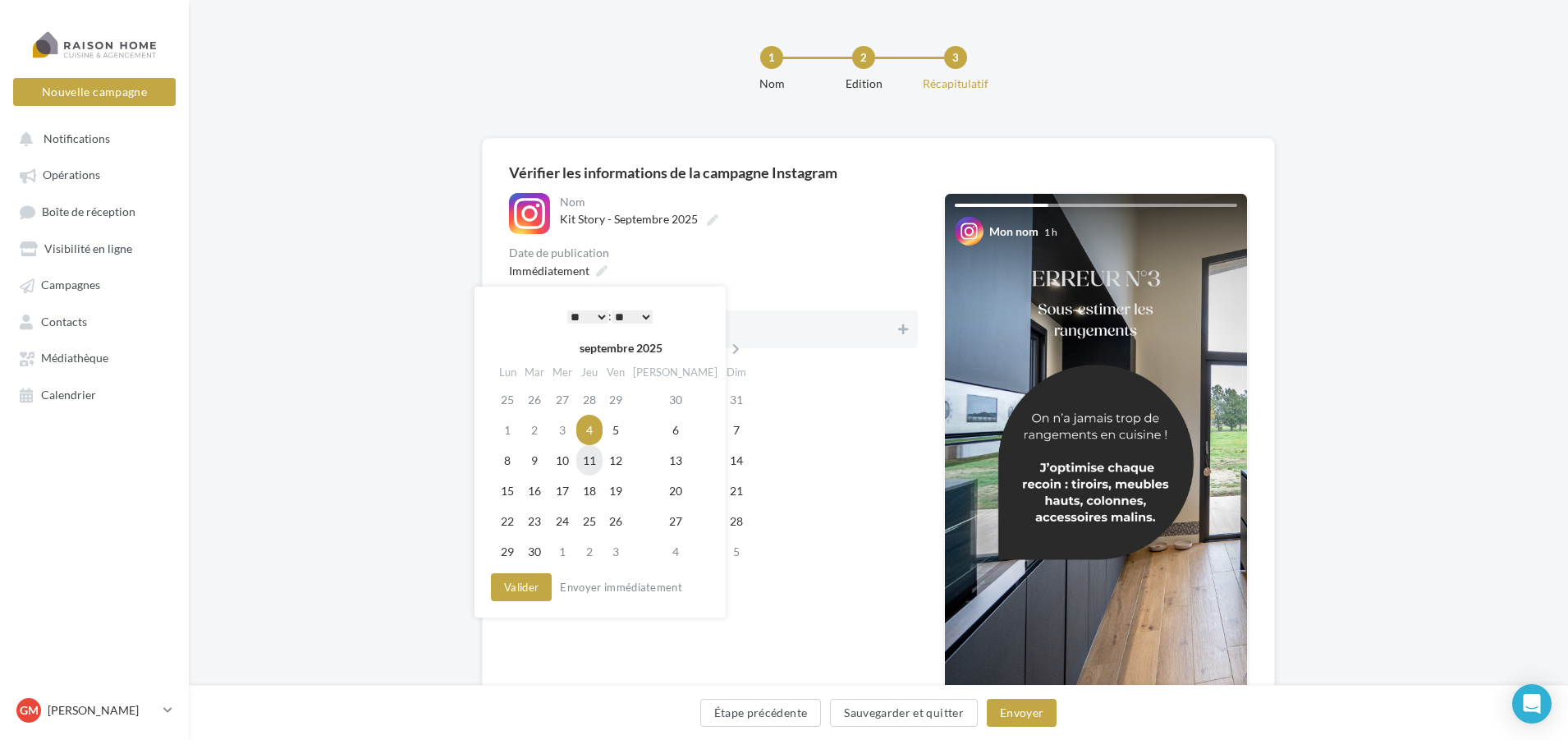
click at [603, 463] on td "11" at bounding box center [589, 461] width 26 height 31
click at [602, 318] on select "* * * * * * * * * * ** ** ** ** ** ** ** ** ** ** ** ** ** **" at bounding box center [588, 316] width 41 height 13
click at [625, 318] on select "** ** ** ** ** **" at bounding box center [632, 316] width 41 height 13
click at [1027, 714] on button "Envoyer" at bounding box center [1022, 712] width 70 height 28
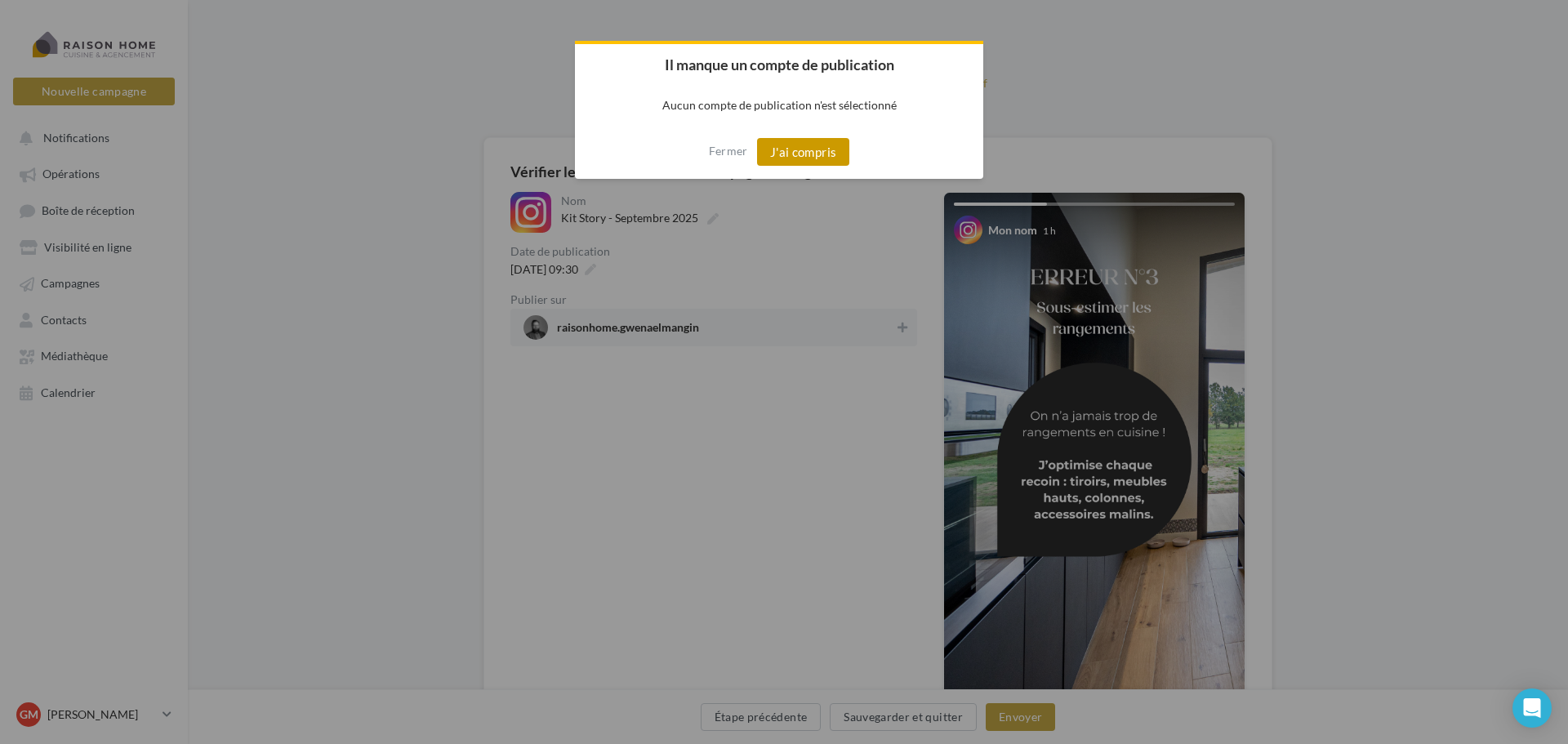
click at [798, 160] on button "J'ai compris" at bounding box center [804, 152] width 93 height 28
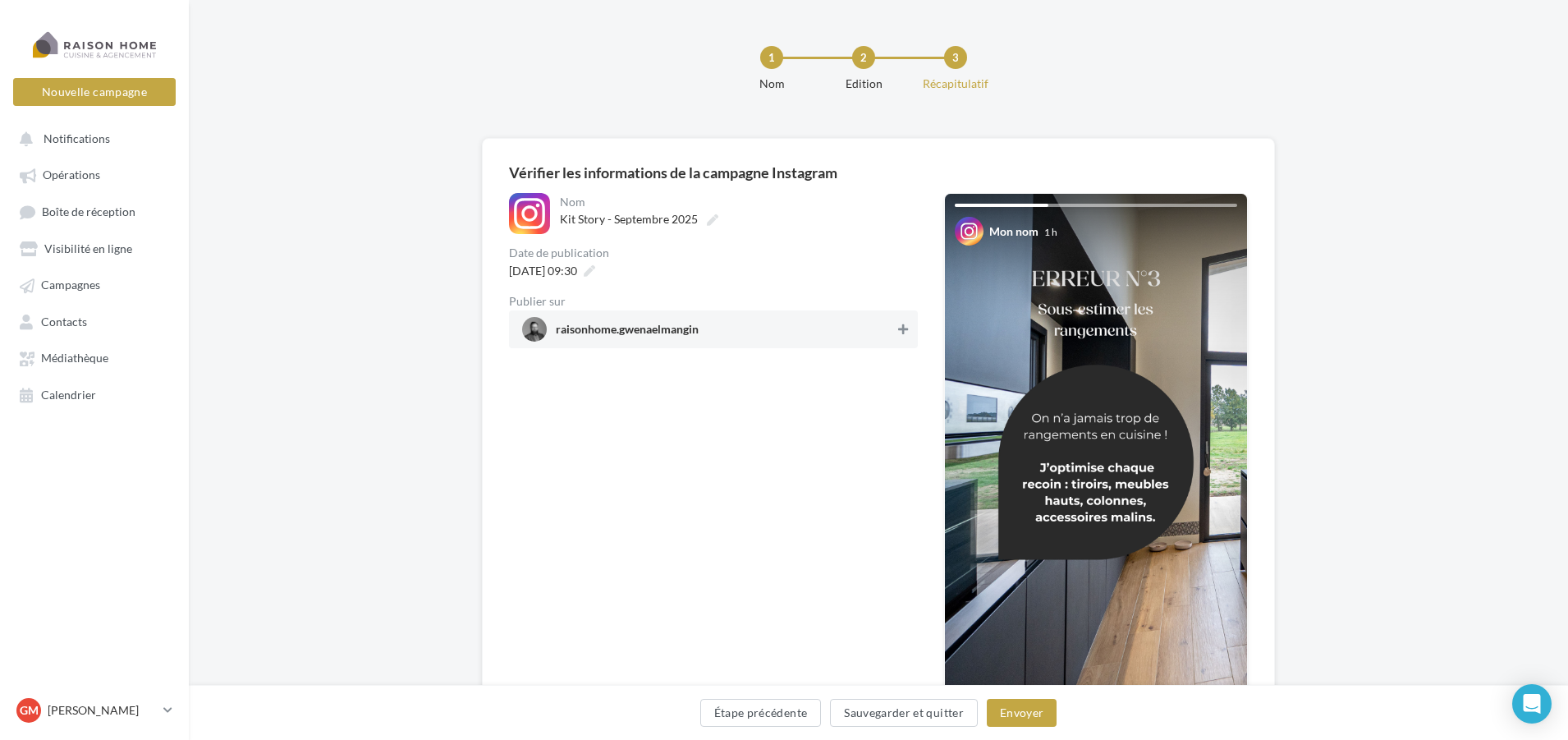
click at [905, 329] on icon at bounding box center [904, 329] width 10 height 11
click at [1039, 718] on button "Envoyer" at bounding box center [1022, 712] width 70 height 28
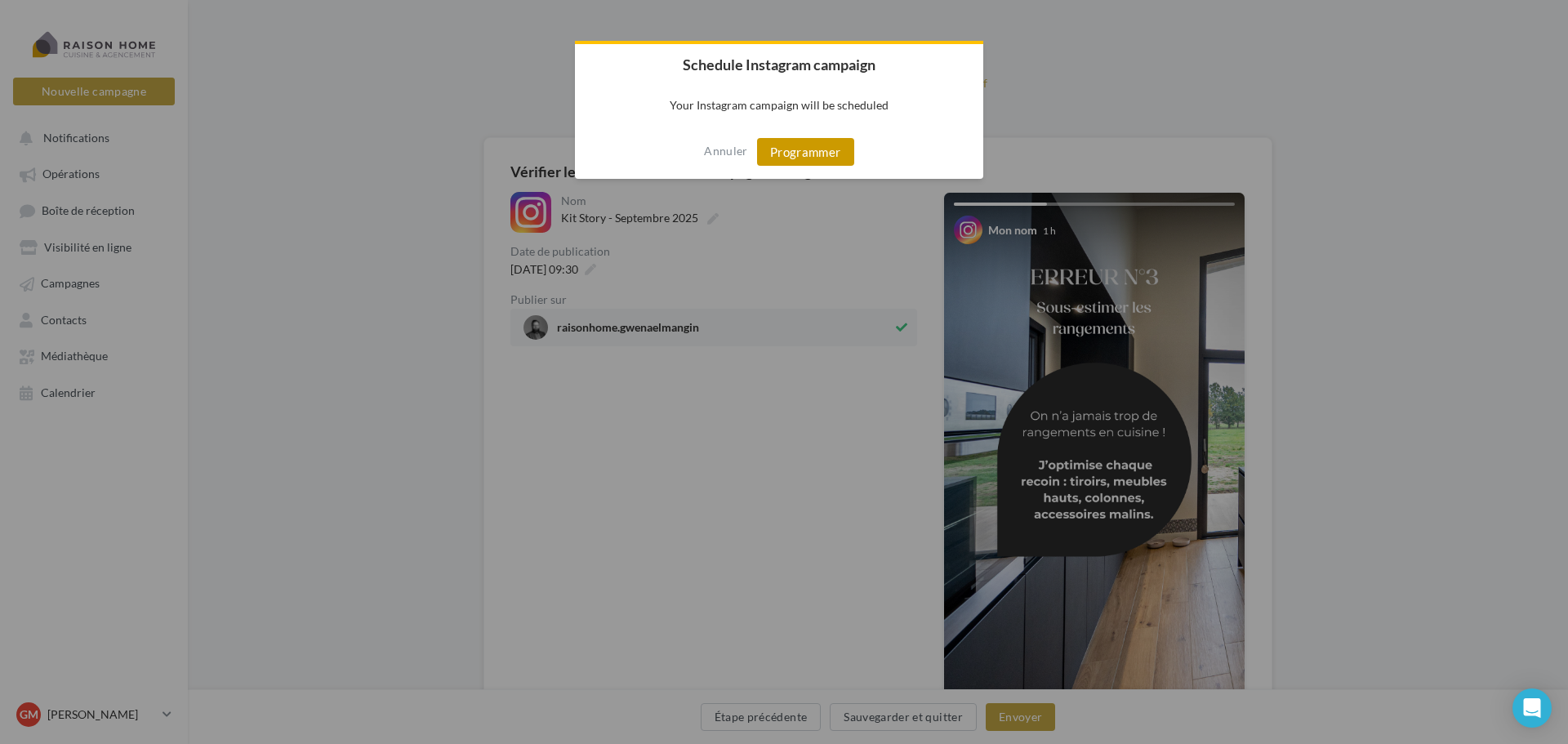
click at [807, 164] on button "Programmer" at bounding box center [806, 152] width 97 height 28
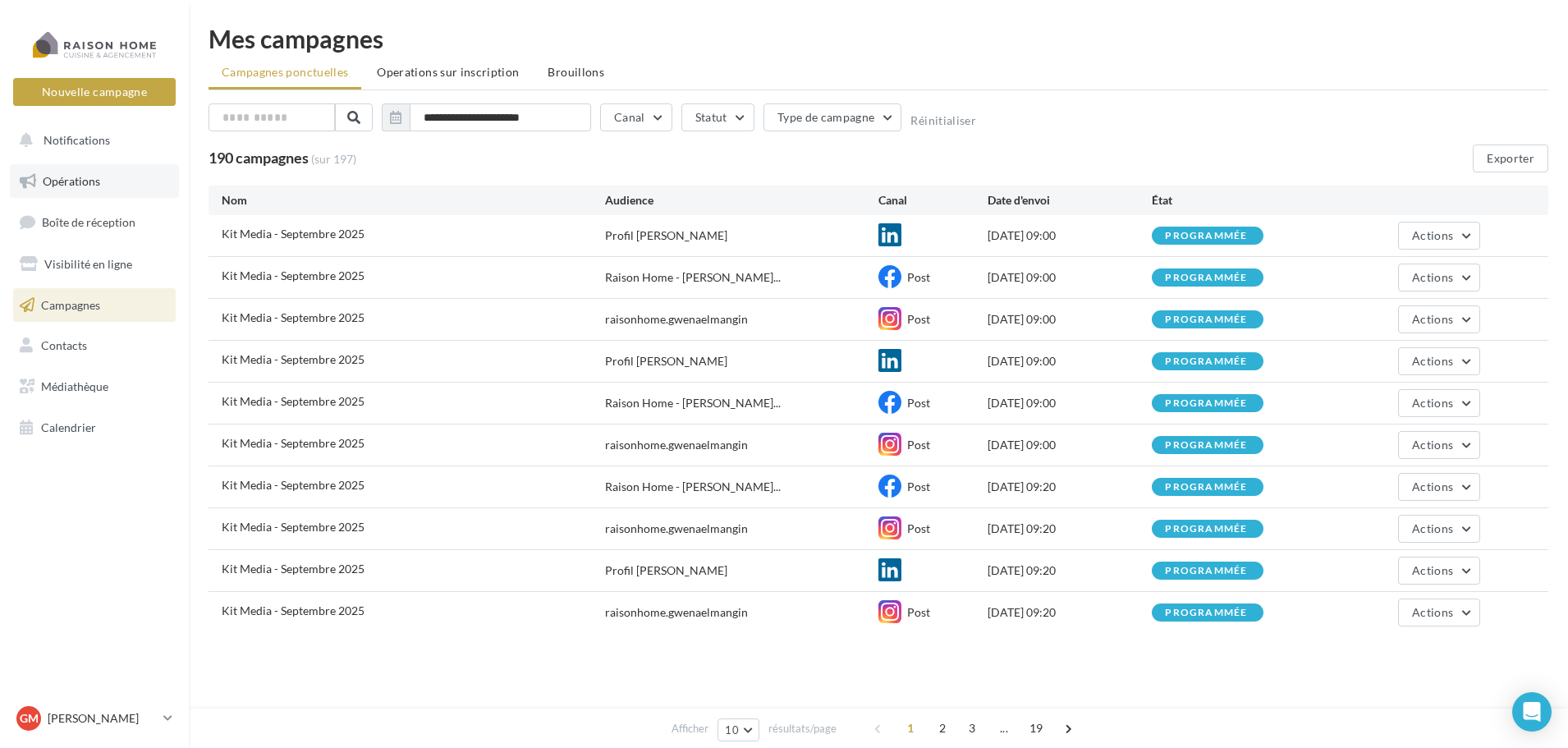
click at [83, 187] on span "Opérations" at bounding box center [71, 181] width 57 height 14
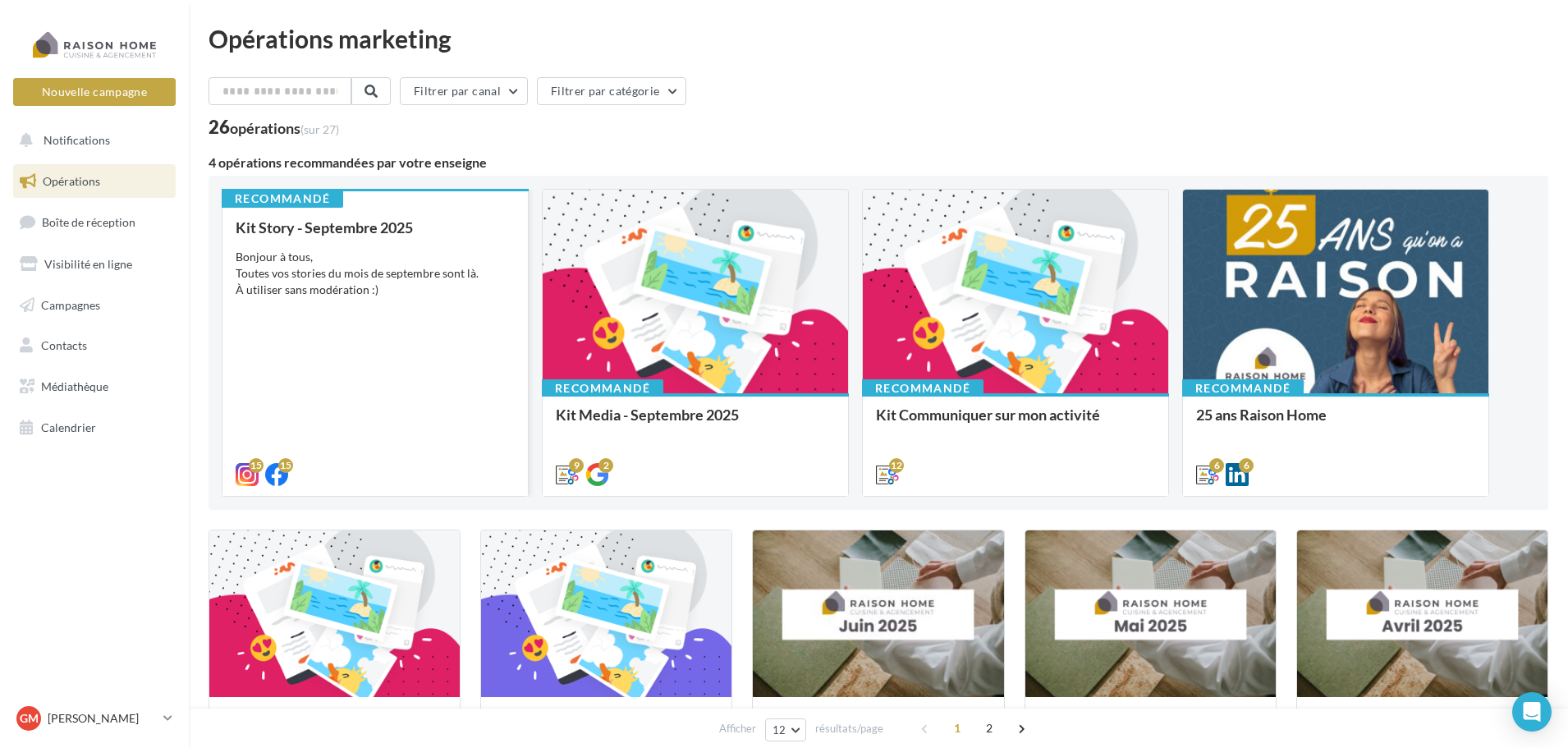
click at [377, 308] on div "Kit Story - Septembre 2025 Bonjour à tous, Toutes vos stories du mois de septem…" at bounding box center [376, 350] width 279 height 262
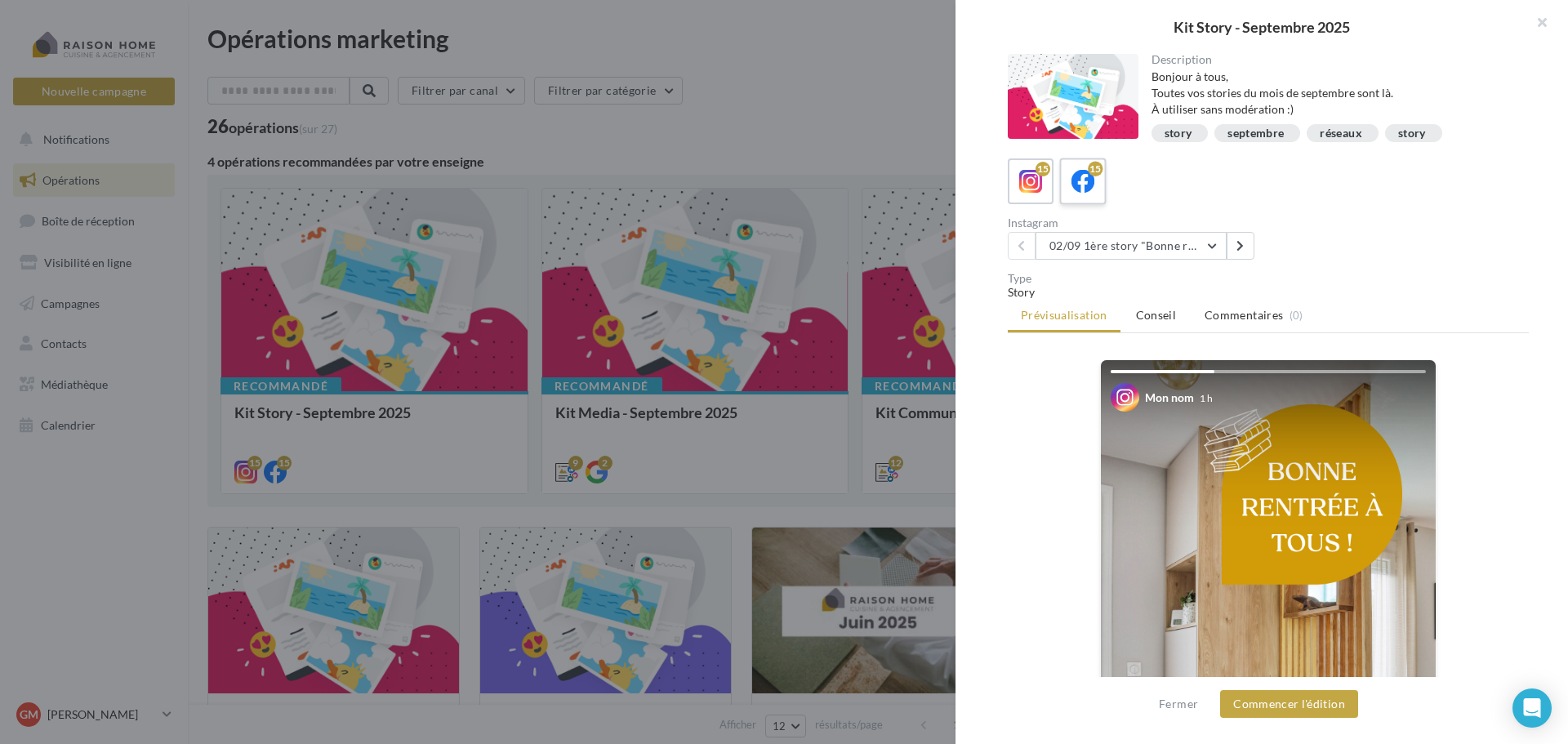
click at [1094, 186] on icon at bounding box center [1083, 182] width 24 height 24
click at [1240, 246] on icon at bounding box center [1240, 245] width 8 height 11
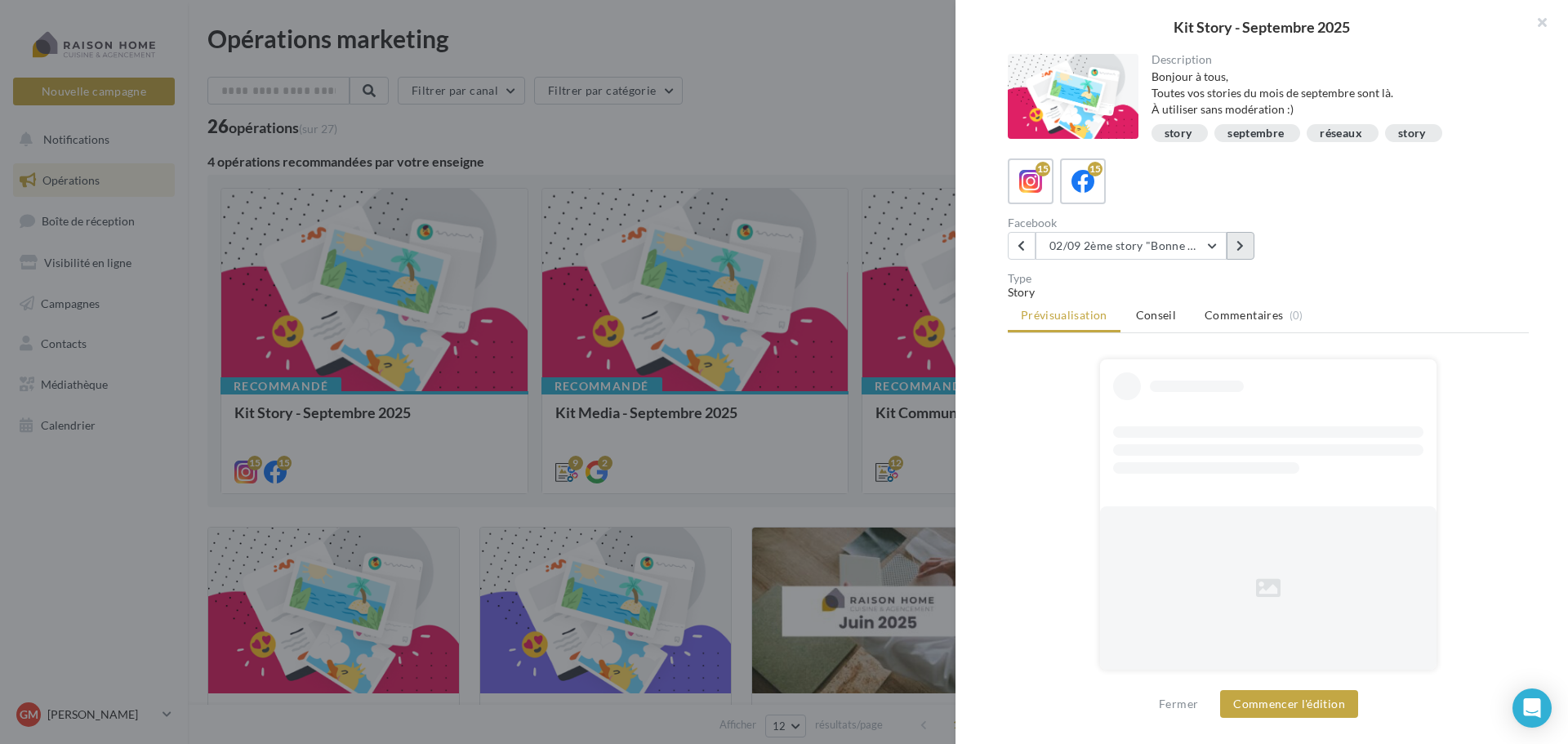
click at [1240, 246] on icon at bounding box center [1240, 245] width 8 height 11
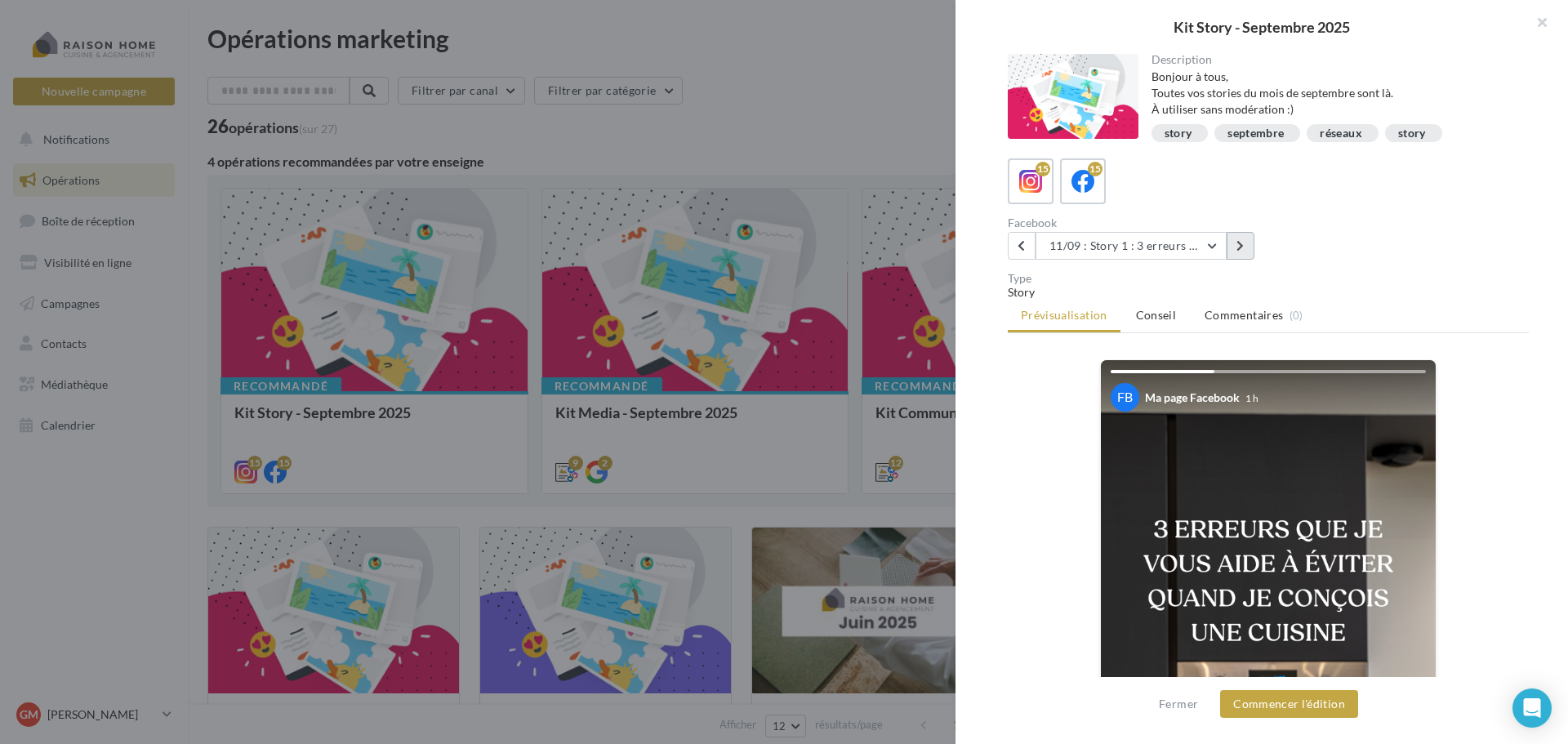
click at [1240, 246] on icon at bounding box center [1240, 245] width 8 height 11
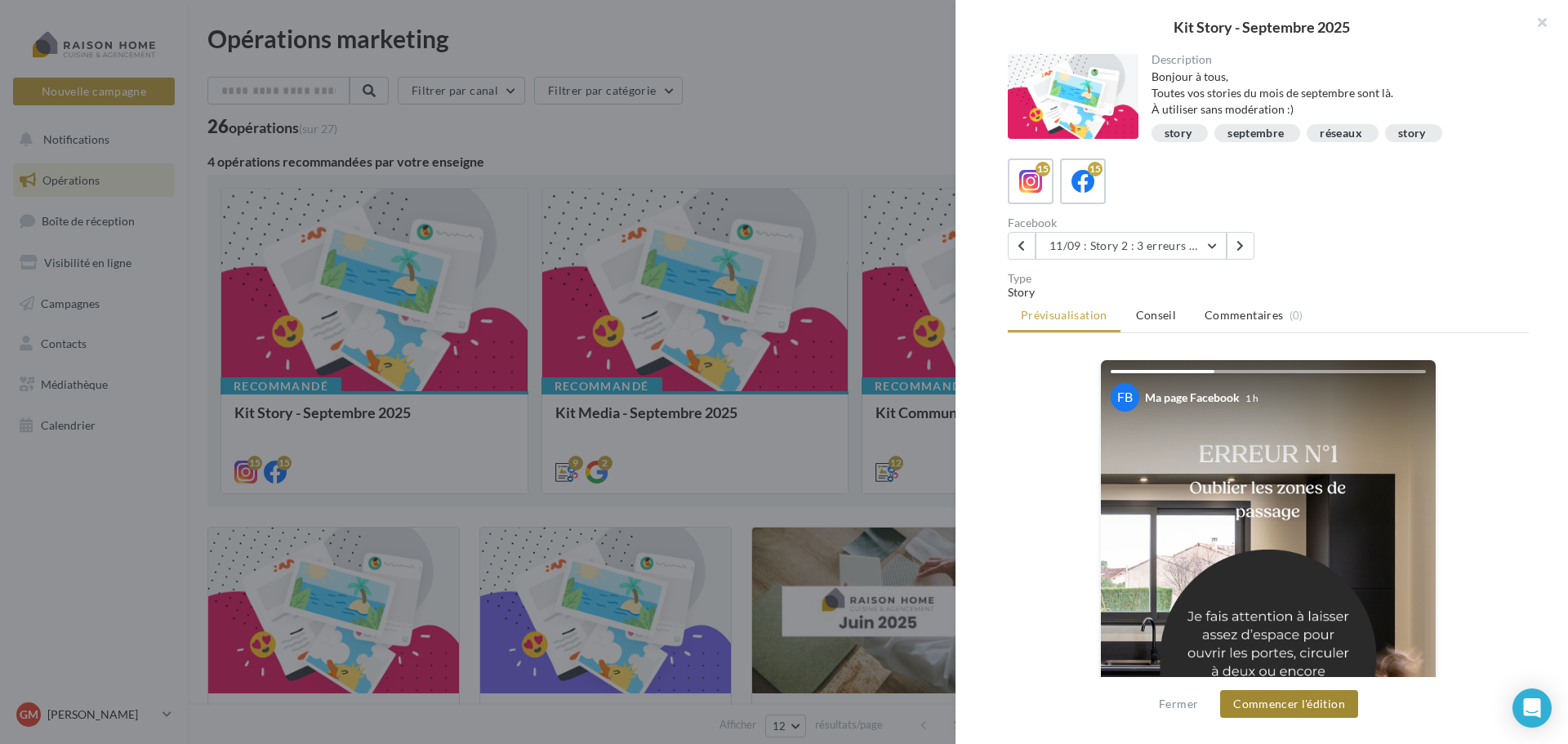
click at [1260, 708] on button "Commencer l'édition" at bounding box center [1288, 704] width 138 height 28
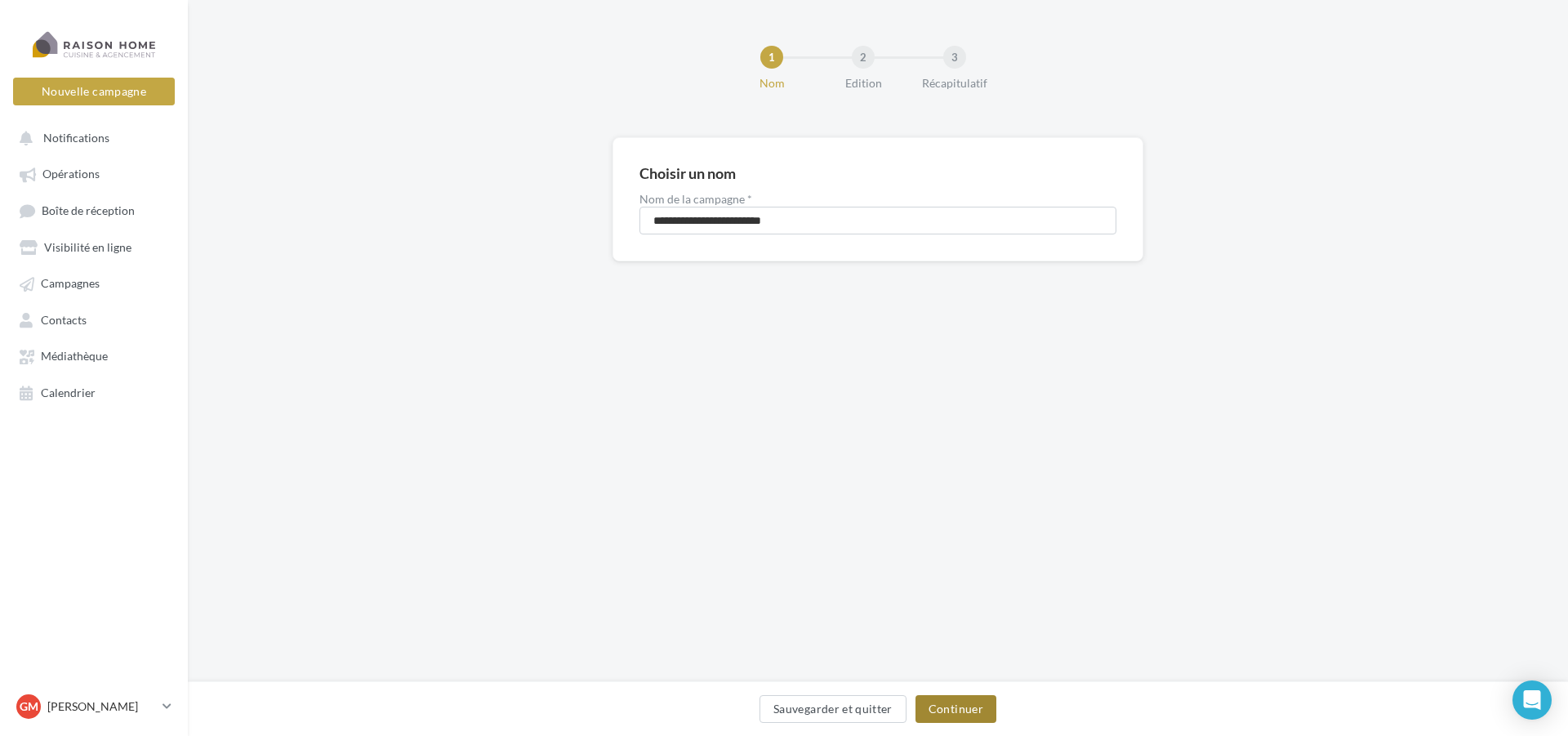
click at [963, 717] on button "Continuer" at bounding box center [956, 708] width 80 height 28
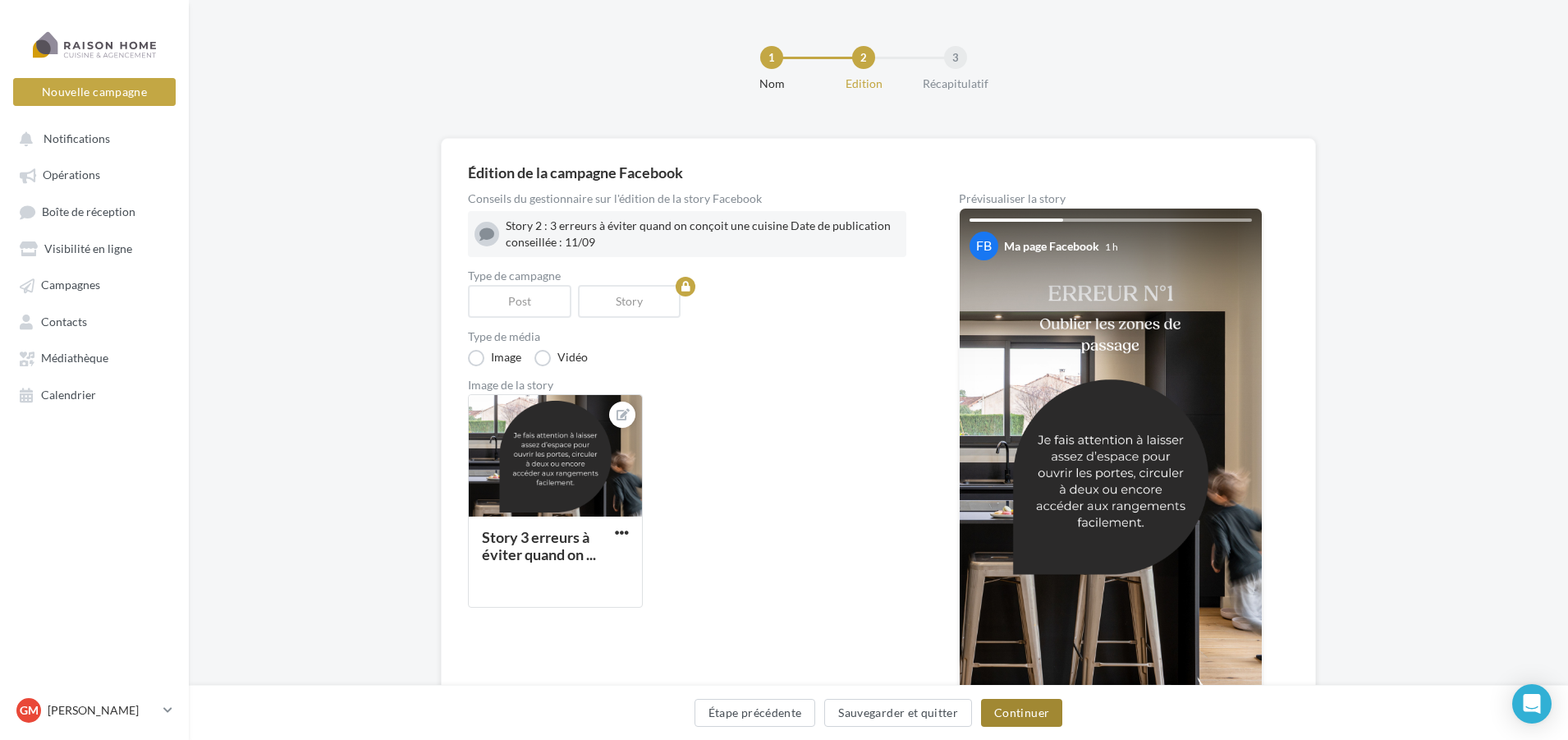
click at [1021, 714] on button "Continuer" at bounding box center [1021, 712] width 81 height 28
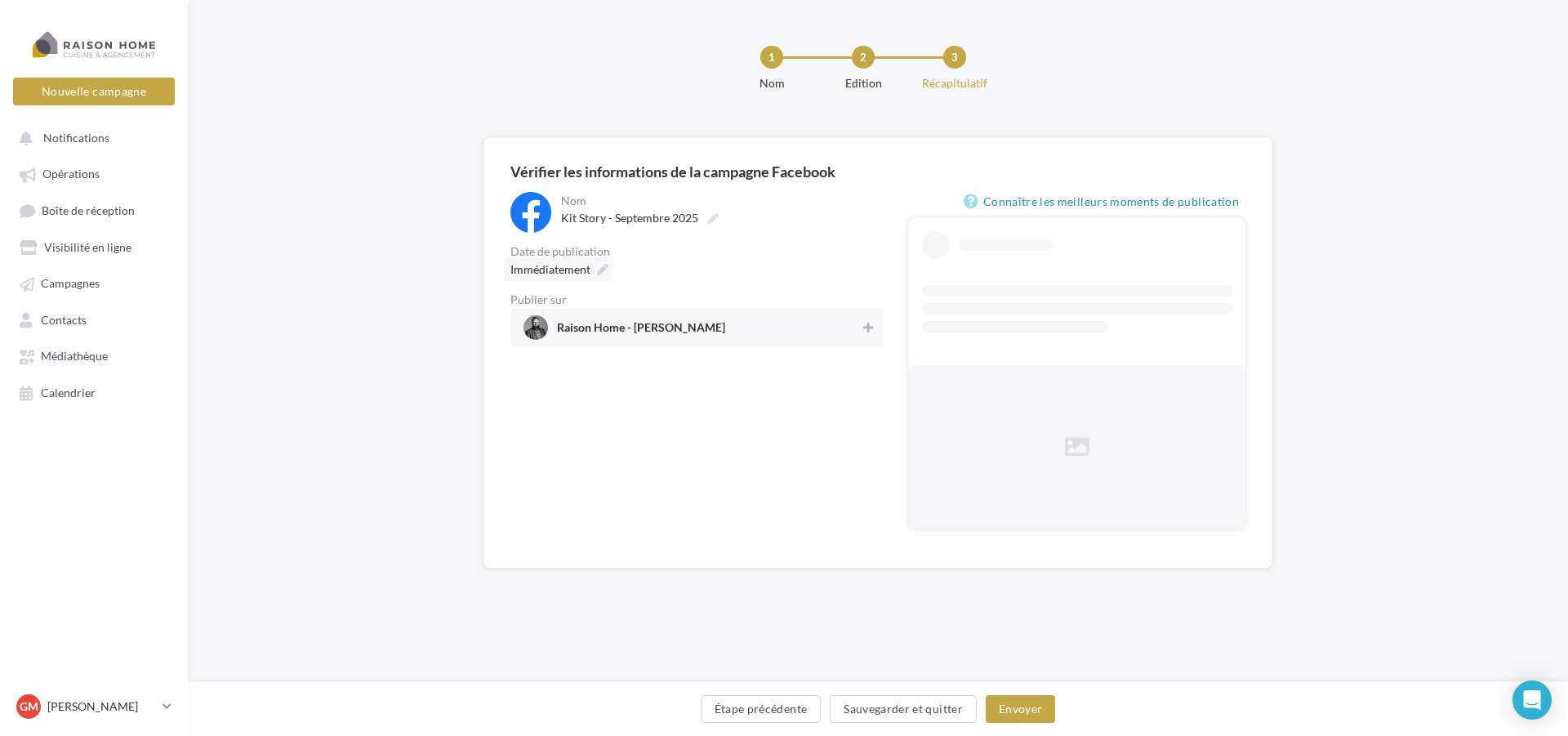
click at [587, 271] on span "Immédiatement" at bounding box center [551, 268] width 80 height 14
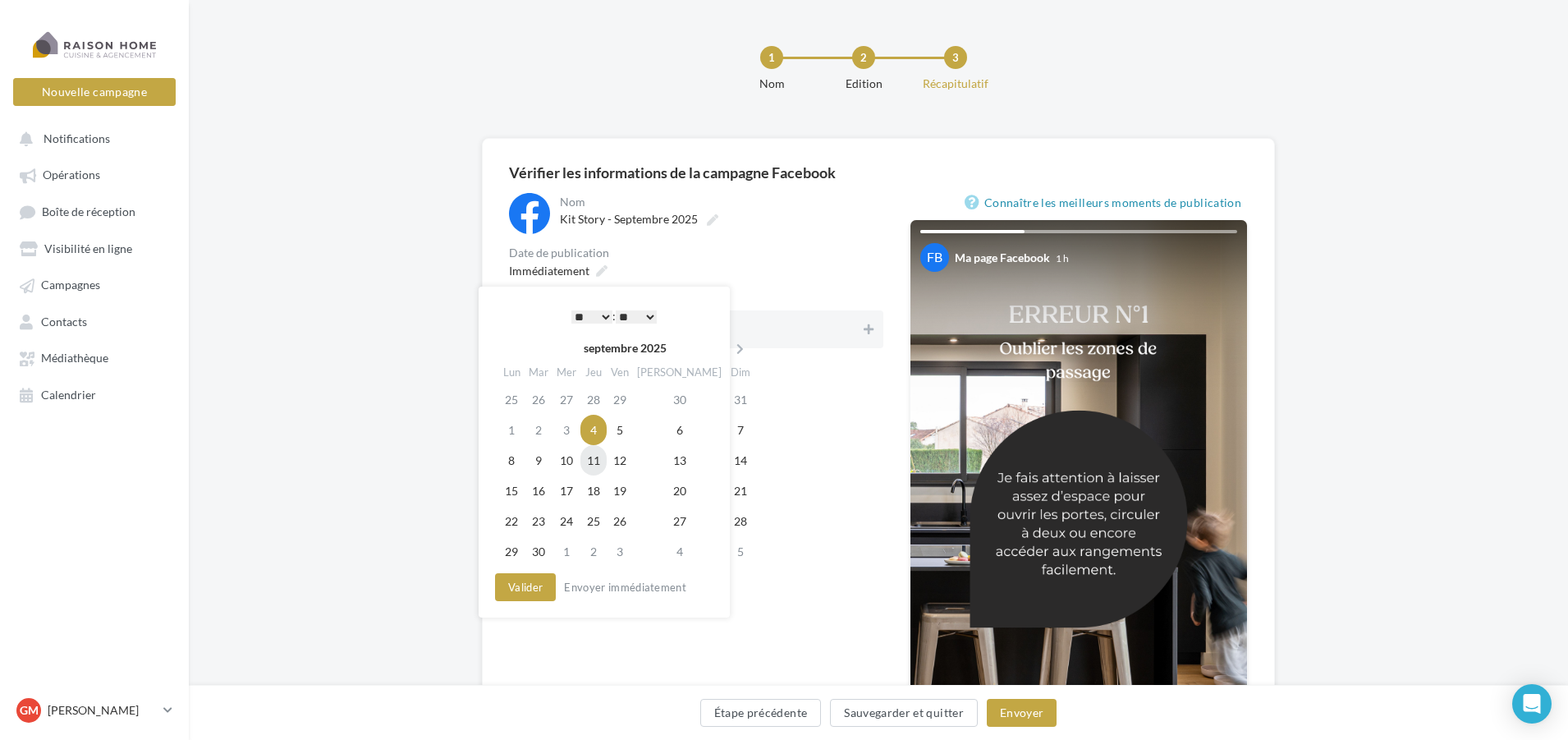
click at [606, 462] on td "11" at bounding box center [594, 461] width 26 height 31
click at [580, 322] on select "* * * * * * * * * * ** ** ** ** ** ** ** ** ** ** ** ** ** **" at bounding box center [588, 316] width 41 height 13
click at [625, 317] on select "** ** ** ** ** **" at bounding box center [632, 316] width 41 height 13
click at [1009, 715] on button "Envoyer" at bounding box center [1022, 712] width 70 height 28
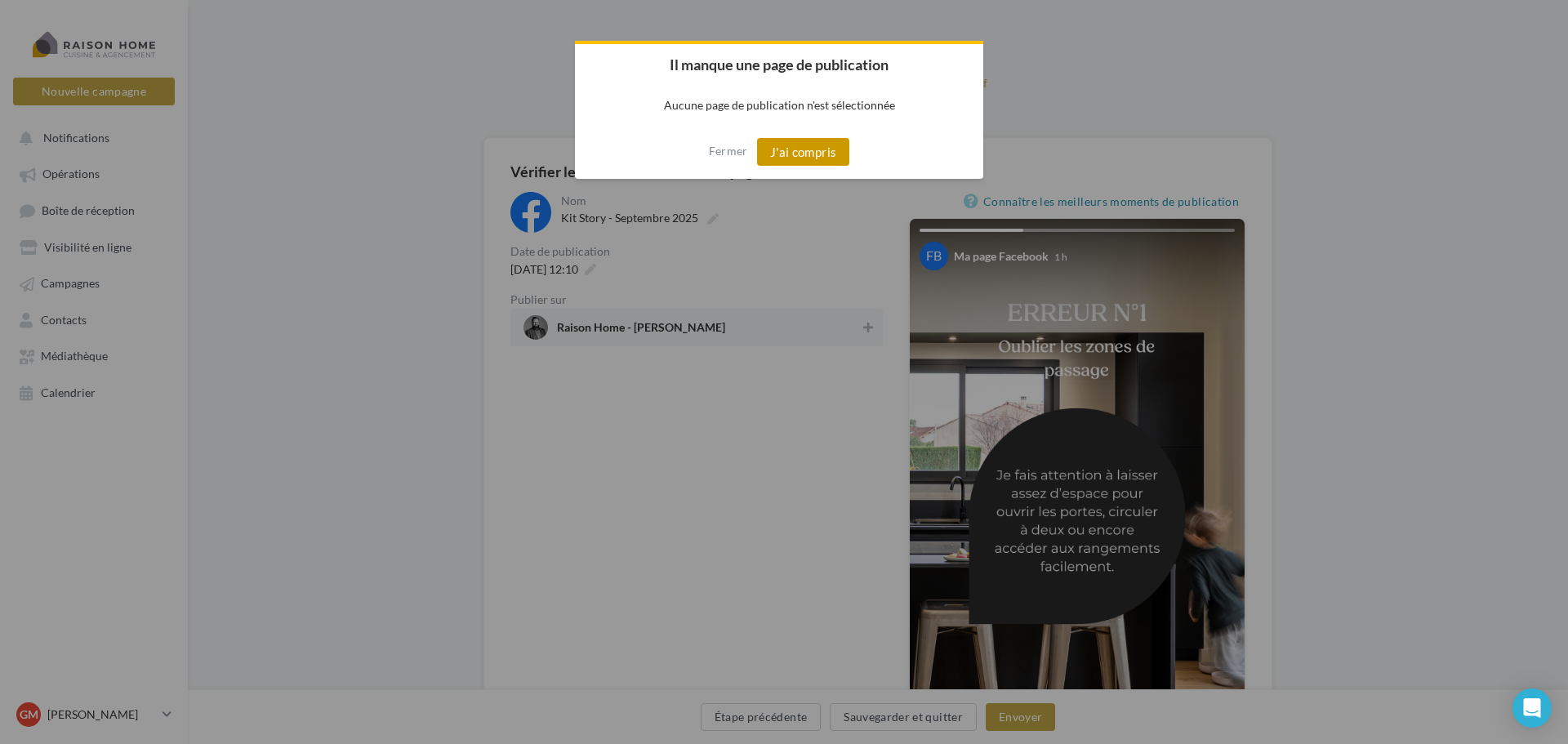
click at [810, 152] on button "J'ai compris" at bounding box center [804, 152] width 93 height 28
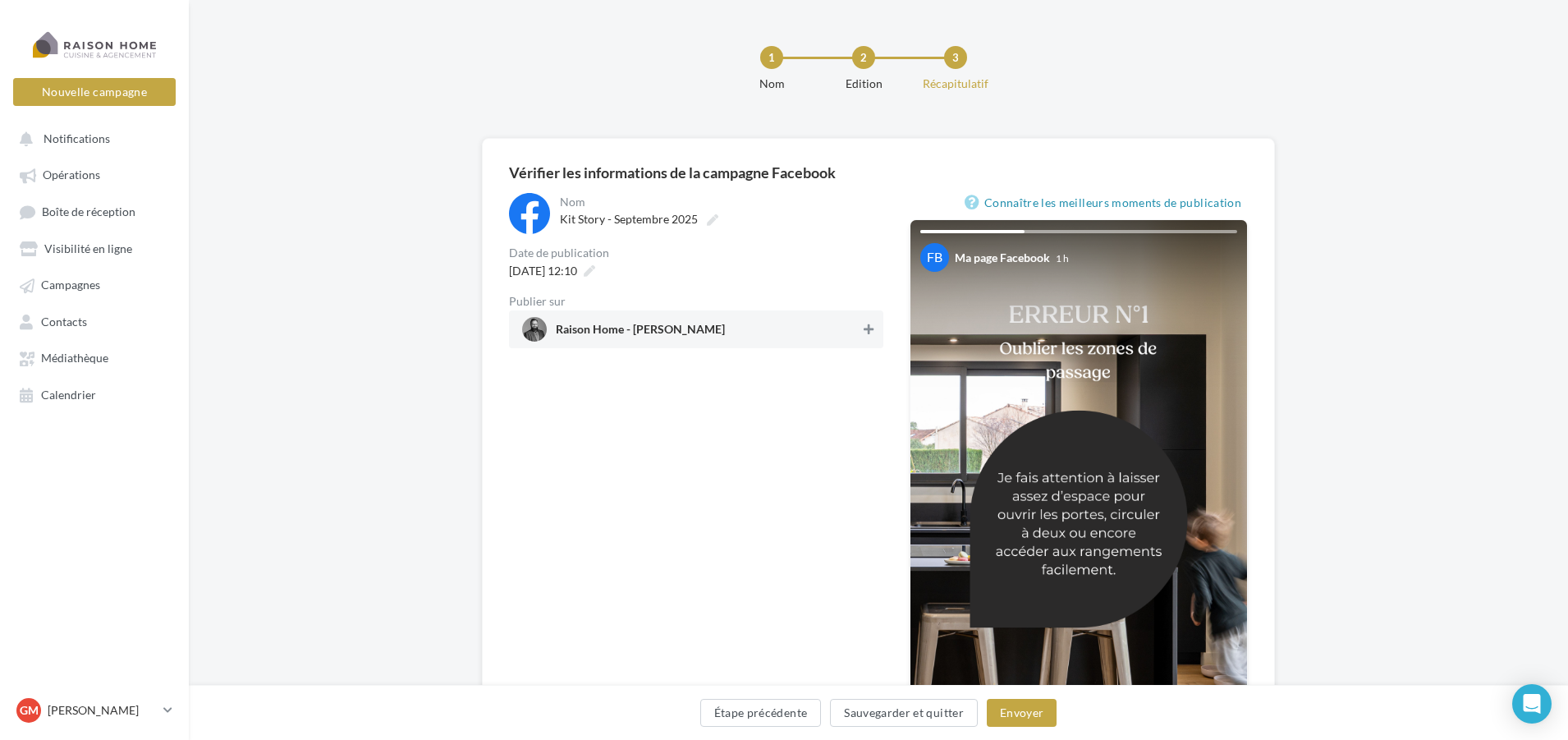
click at [871, 330] on icon at bounding box center [869, 329] width 10 height 11
click at [1023, 720] on button "Envoyer" at bounding box center [1022, 712] width 70 height 28
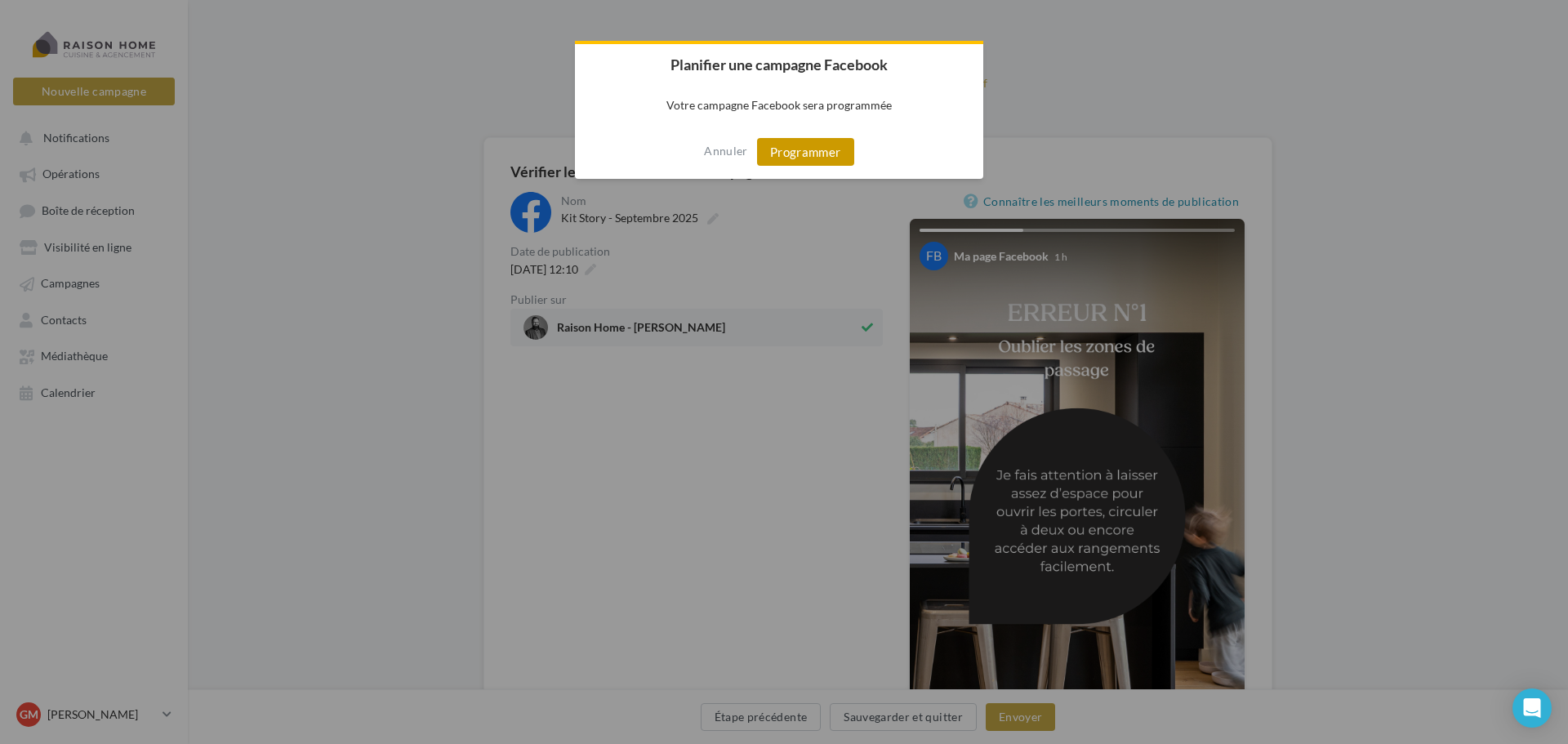
click at [808, 148] on button "Programmer" at bounding box center [806, 152] width 97 height 28
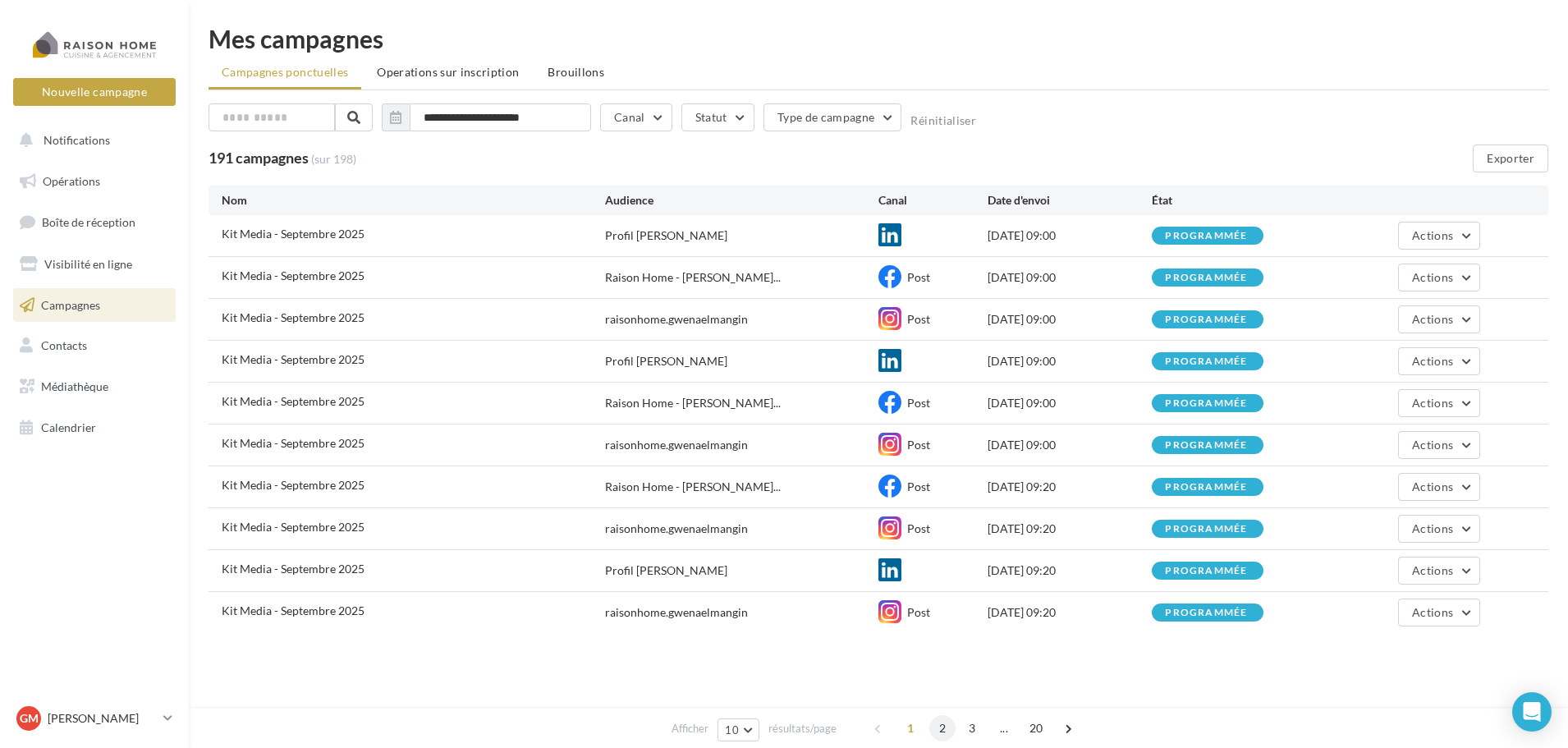
click at [939, 731] on span "2" at bounding box center [942, 728] width 26 height 26
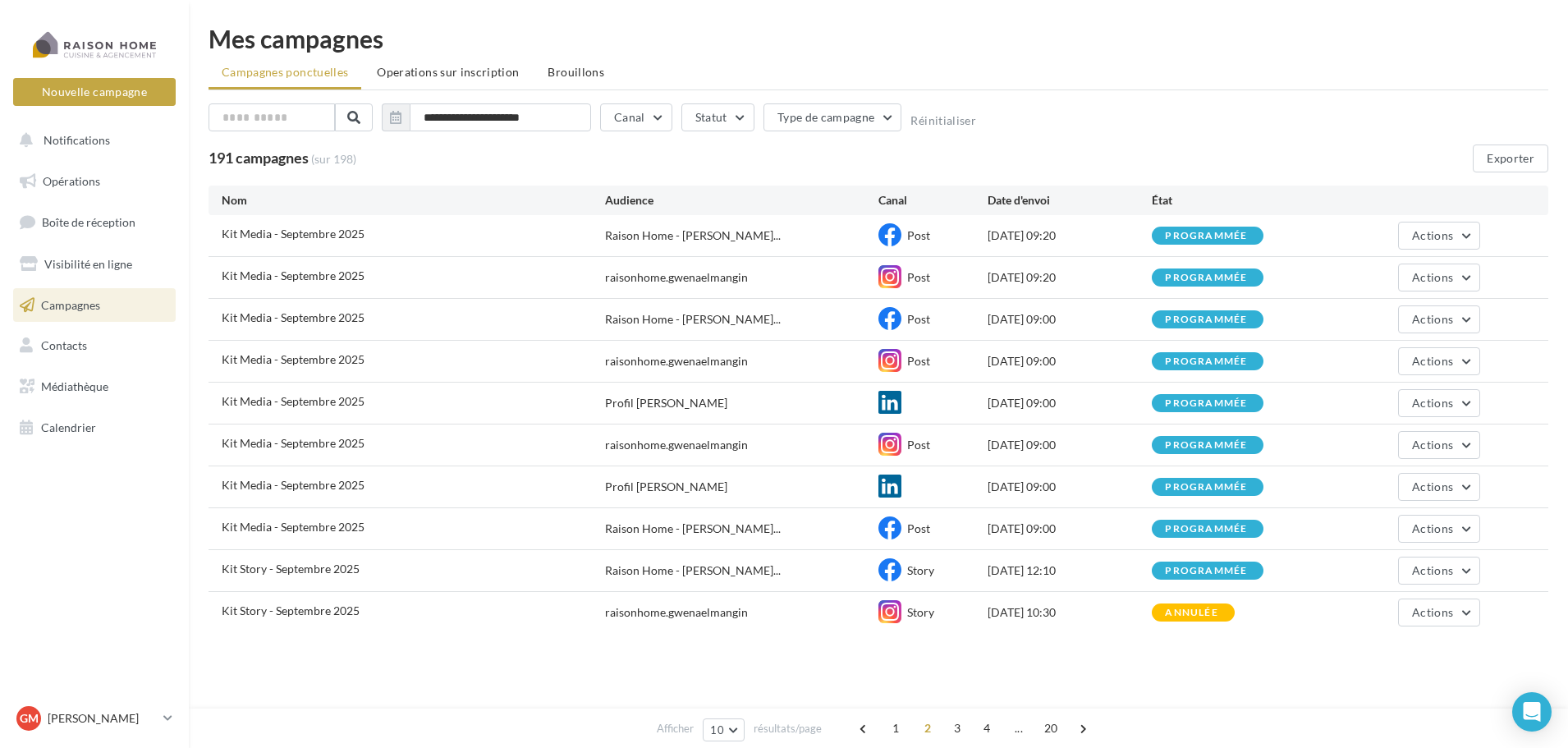
click at [955, 728] on span "3" at bounding box center [957, 728] width 26 height 26
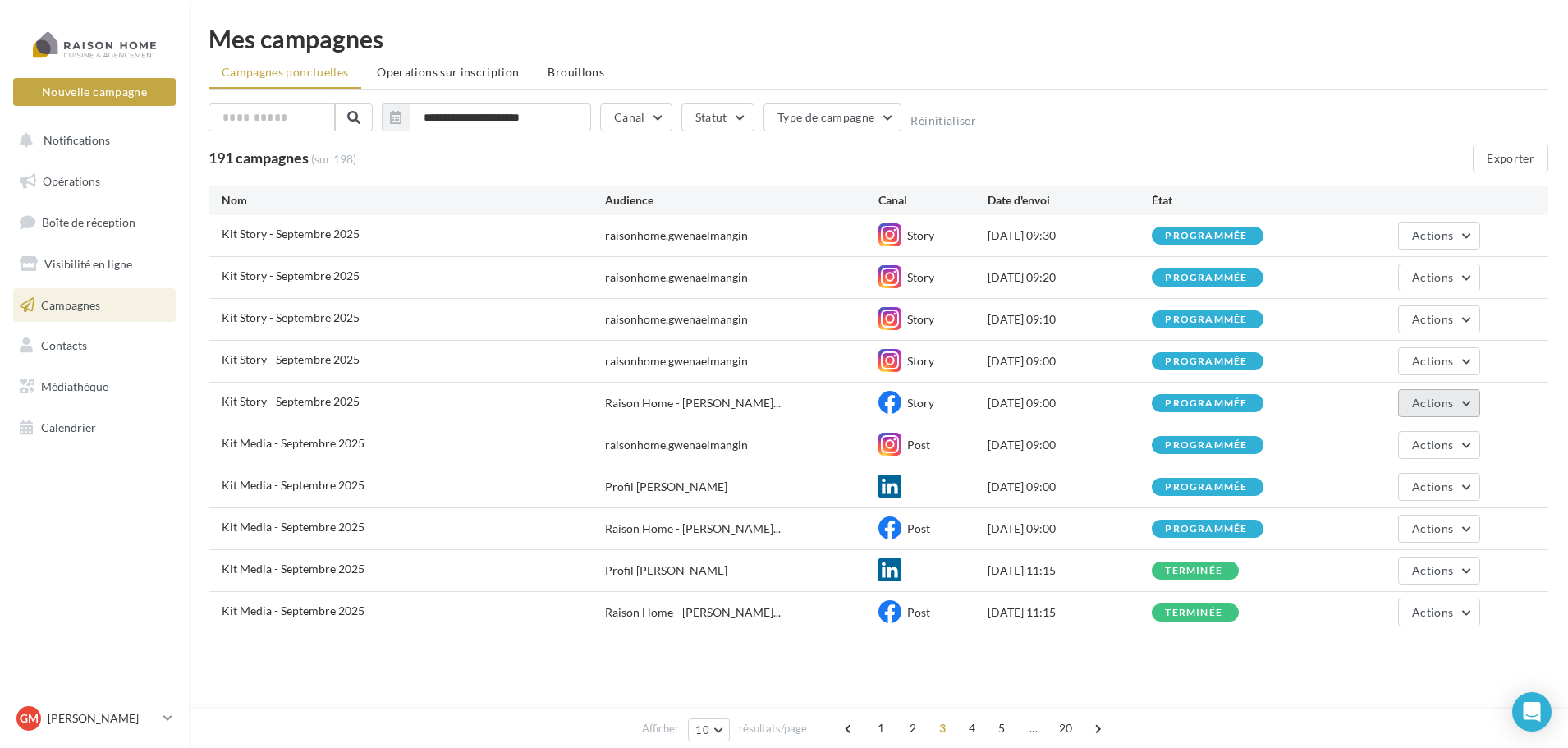
click at [1434, 403] on span "Actions" at bounding box center [1433, 403] width 41 height 14
click at [1353, 630] on div "Kit Media - Septembre 2025 Raison Home - [PERSON_NAME]... Post [DATE] 11:15 ter…" at bounding box center [878, 613] width 1340 height 41
click at [1228, 402] on div "programmée" at bounding box center [1206, 404] width 82 height 11
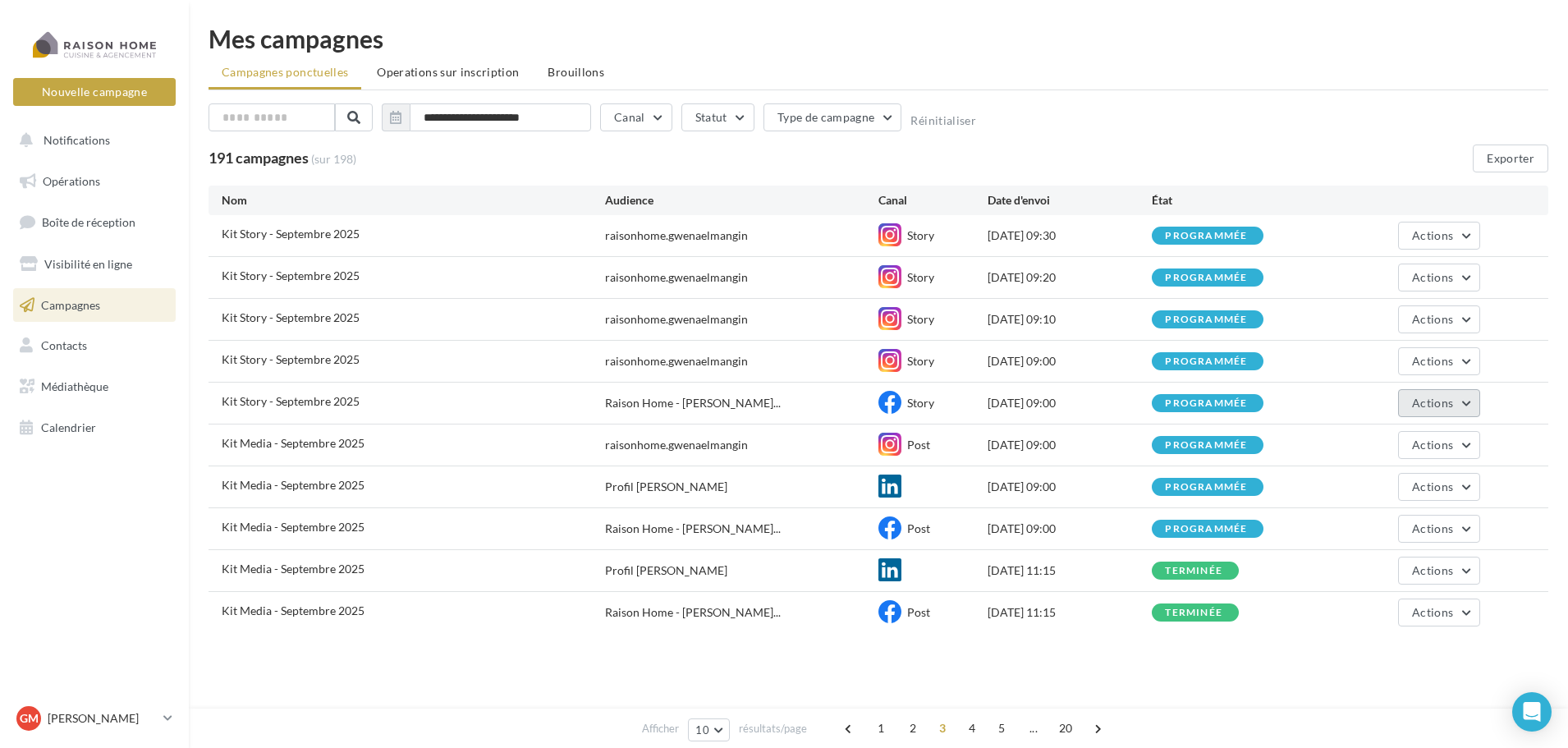
click at [1473, 406] on button "Actions" at bounding box center [1439, 403] width 82 height 28
click at [1370, 571] on button "Annuler" at bounding box center [1398, 570] width 164 height 43
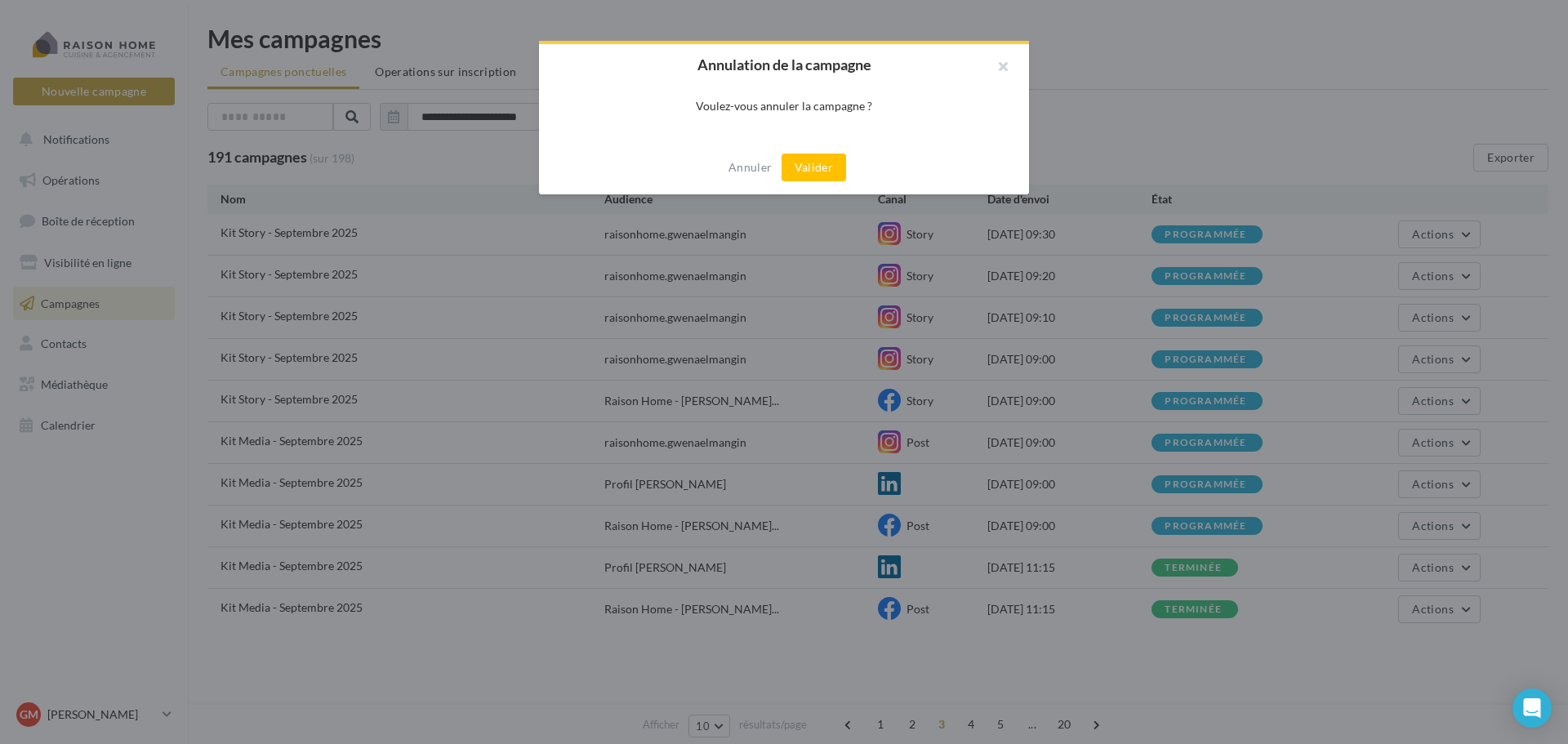
click at [810, 182] on div "Annuler Valider" at bounding box center [784, 168] width 490 height 54
click at [811, 175] on button "Valider" at bounding box center [814, 167] width 64 height 28
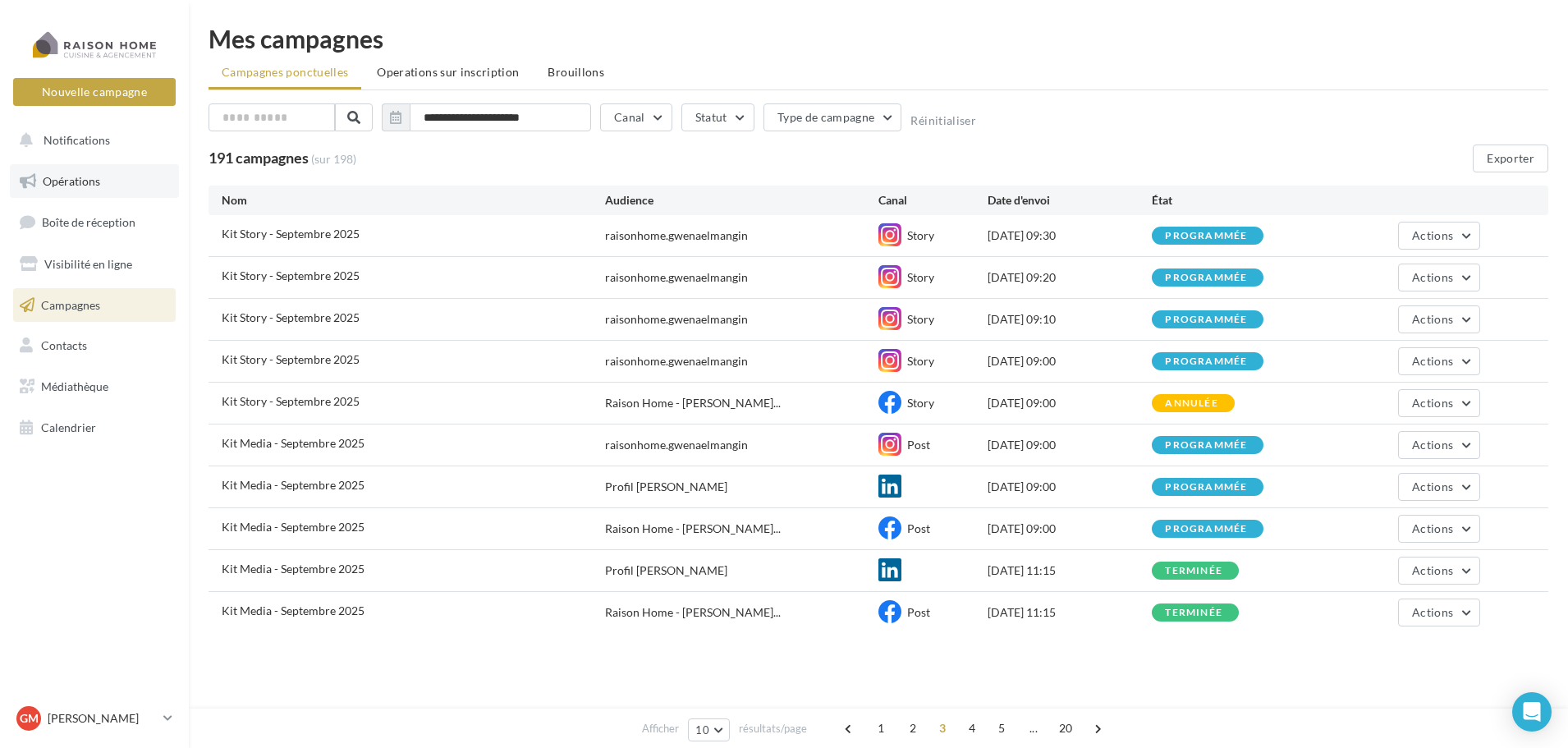
click at [76, 181] on span "Opérations" at bounding box center [71, 181] width 57 height 14
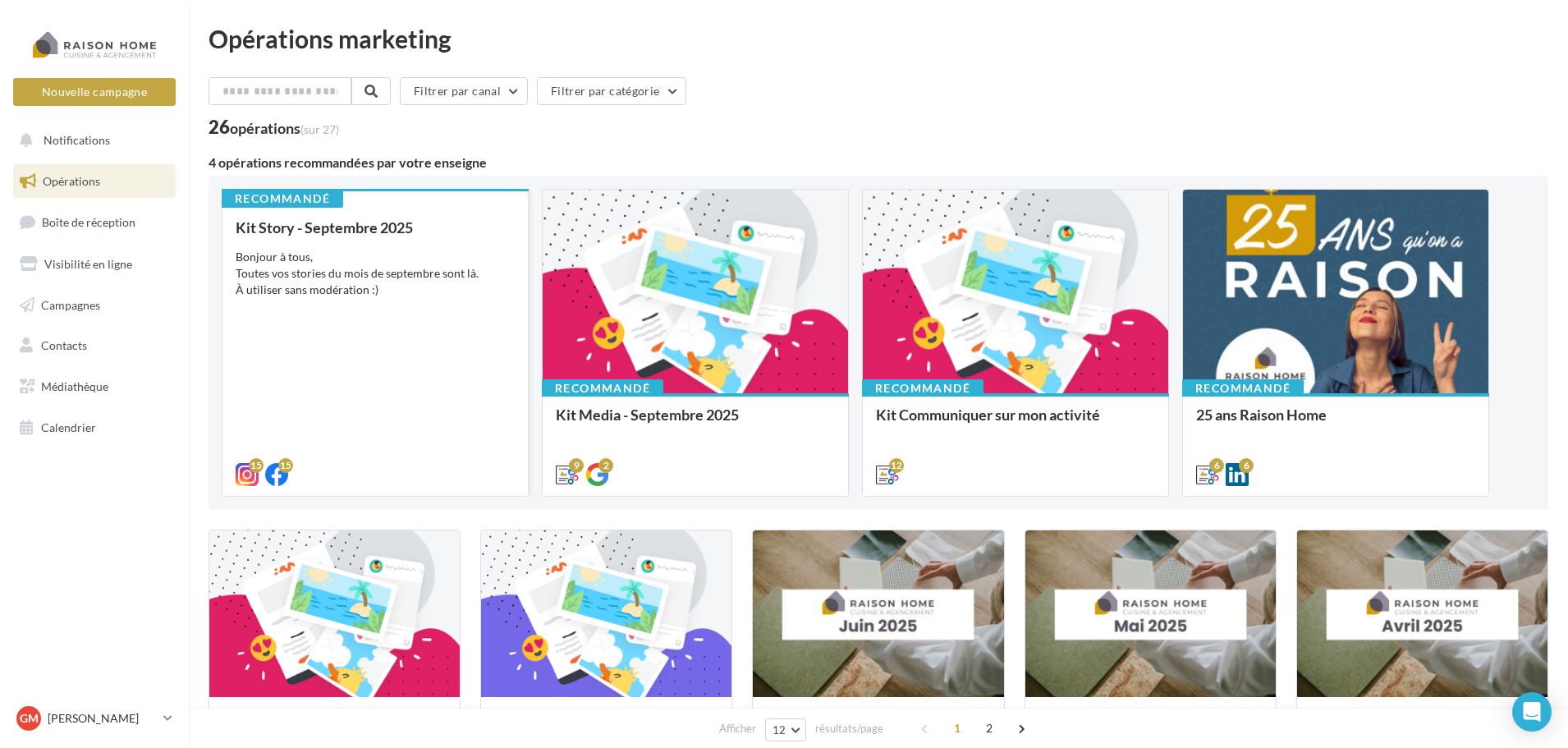
click at [429, 329] on div "Kit Story - Septembre 2025 Bonjour à tous, Toutes vos stories du mois de septem…" at bounding box center [376, 350] width 279 height 262
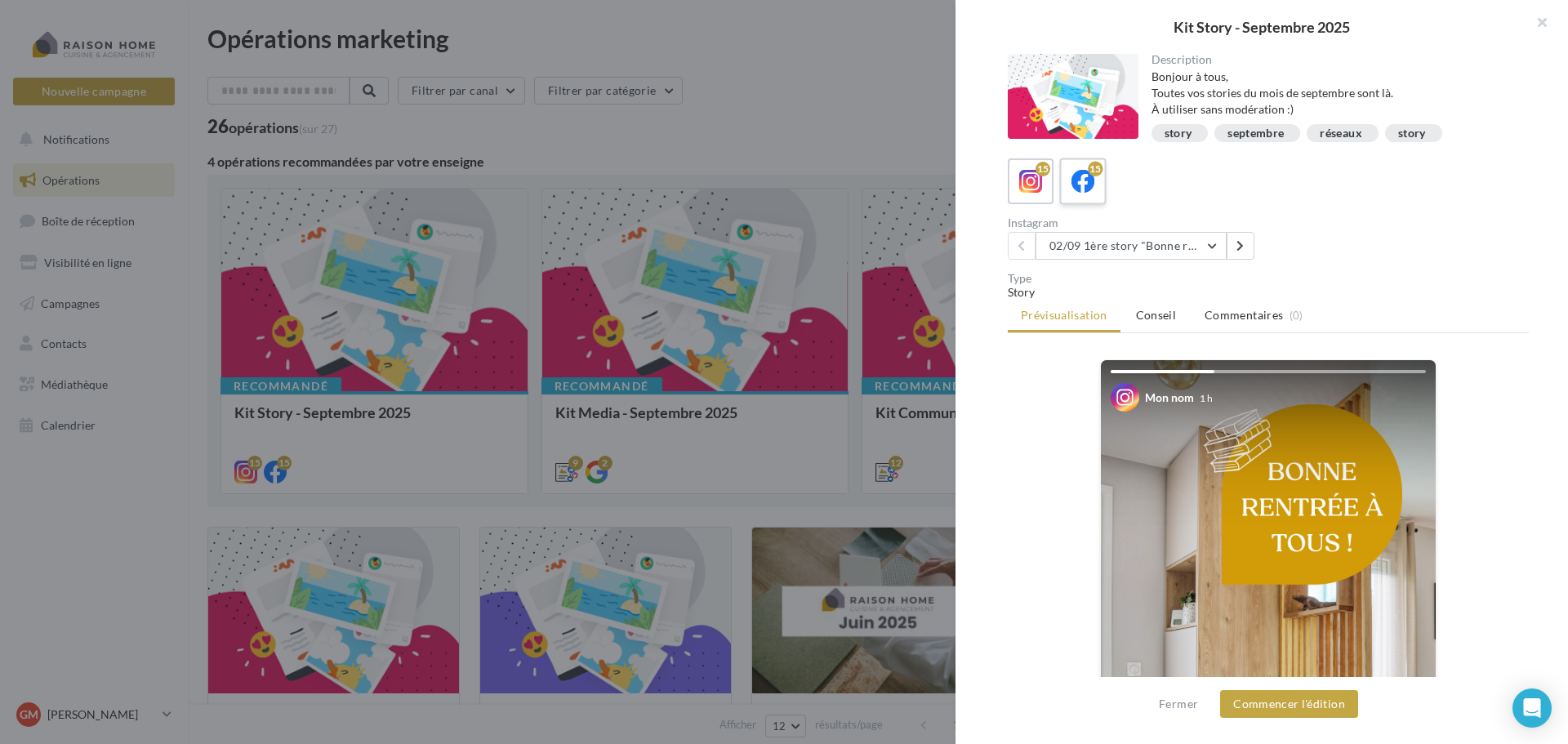
click at [1084, 187] on icon at bounding box center [1083, 182] width 24 height 24
click at [1239, 256] on button at bounding box center [1240, 246] width 28 height 28
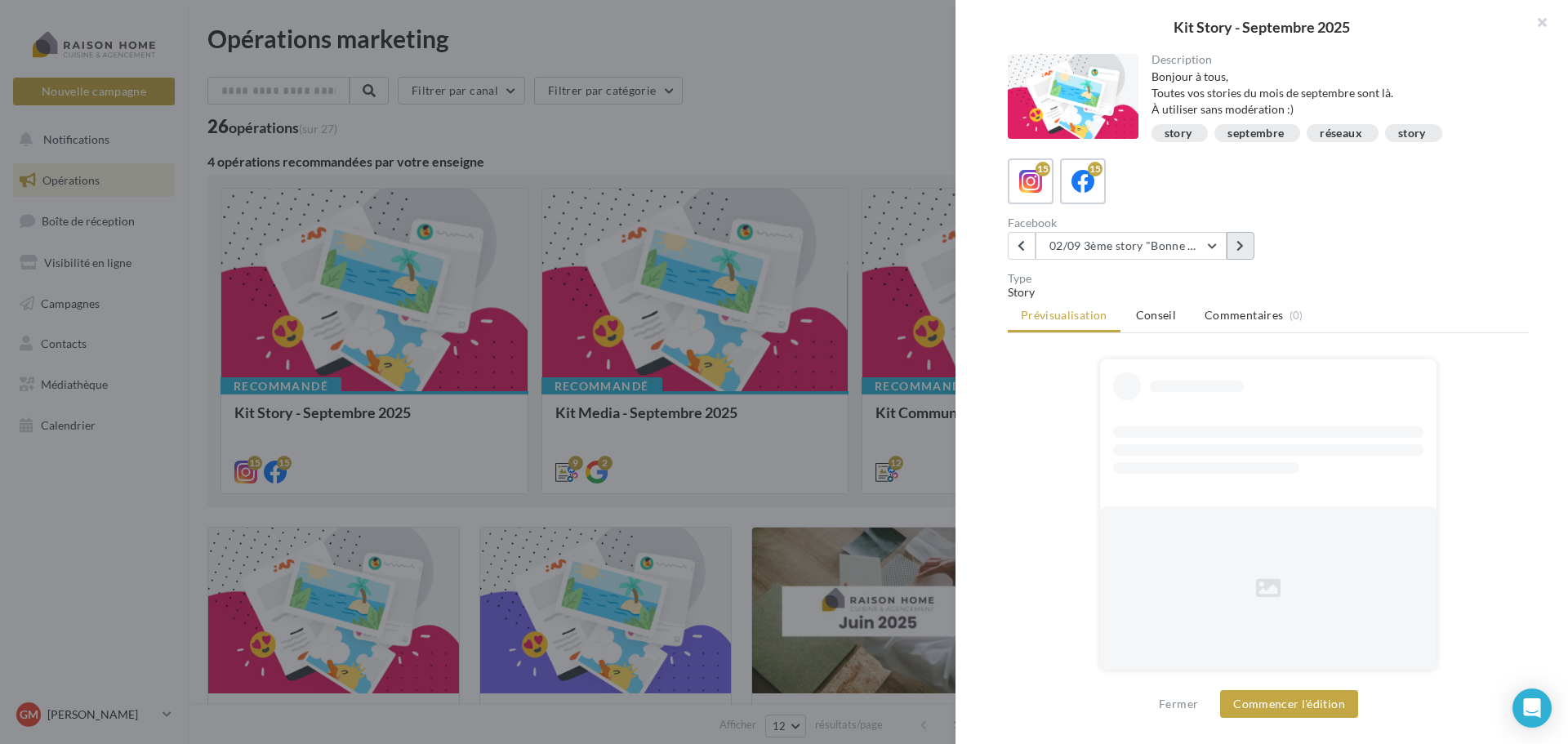
click at [1239, 256] on button at bounding box center [1240, 246] width 28 height 28
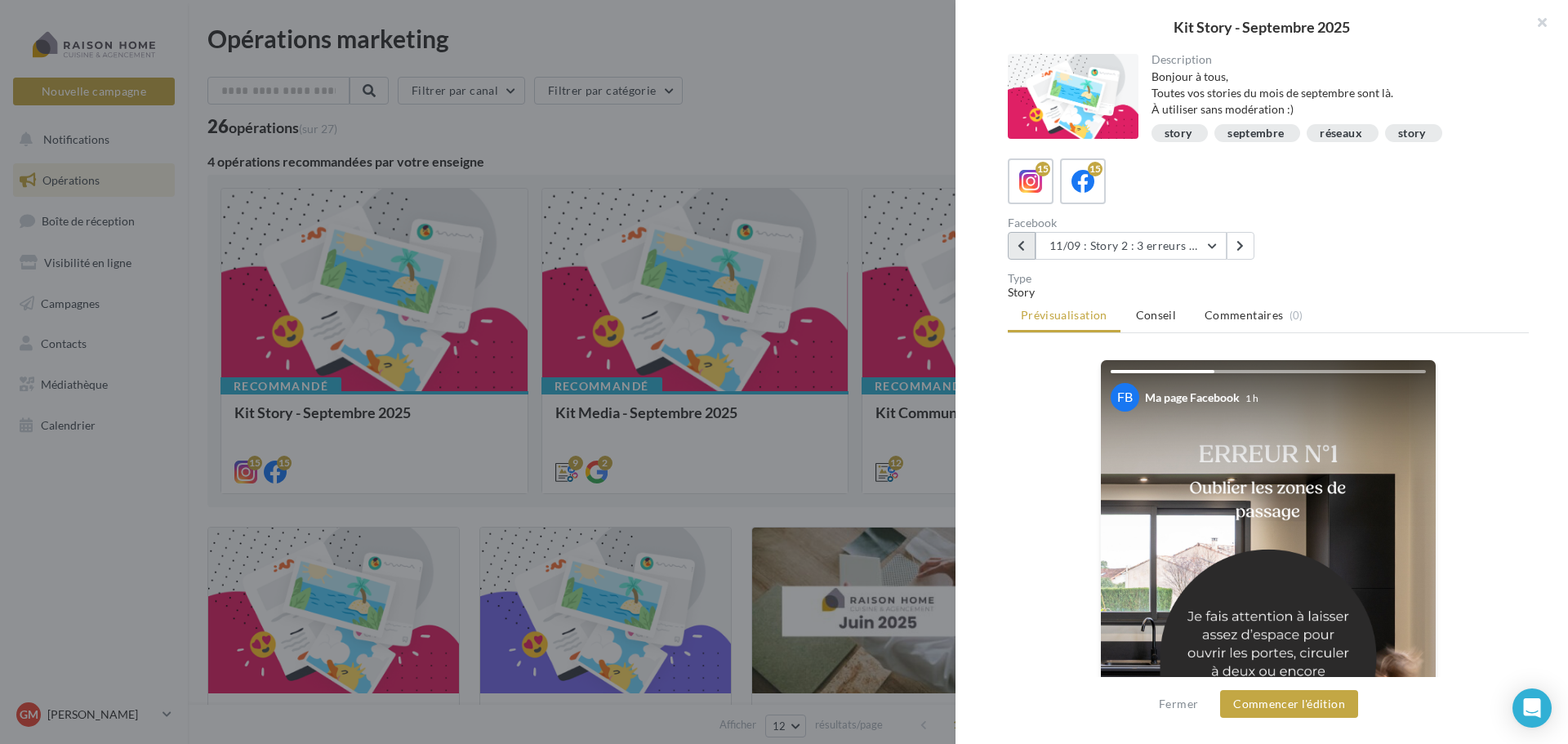
click at [1025, 249] on icon at bounding box center [1021, 245] width 8 height 11
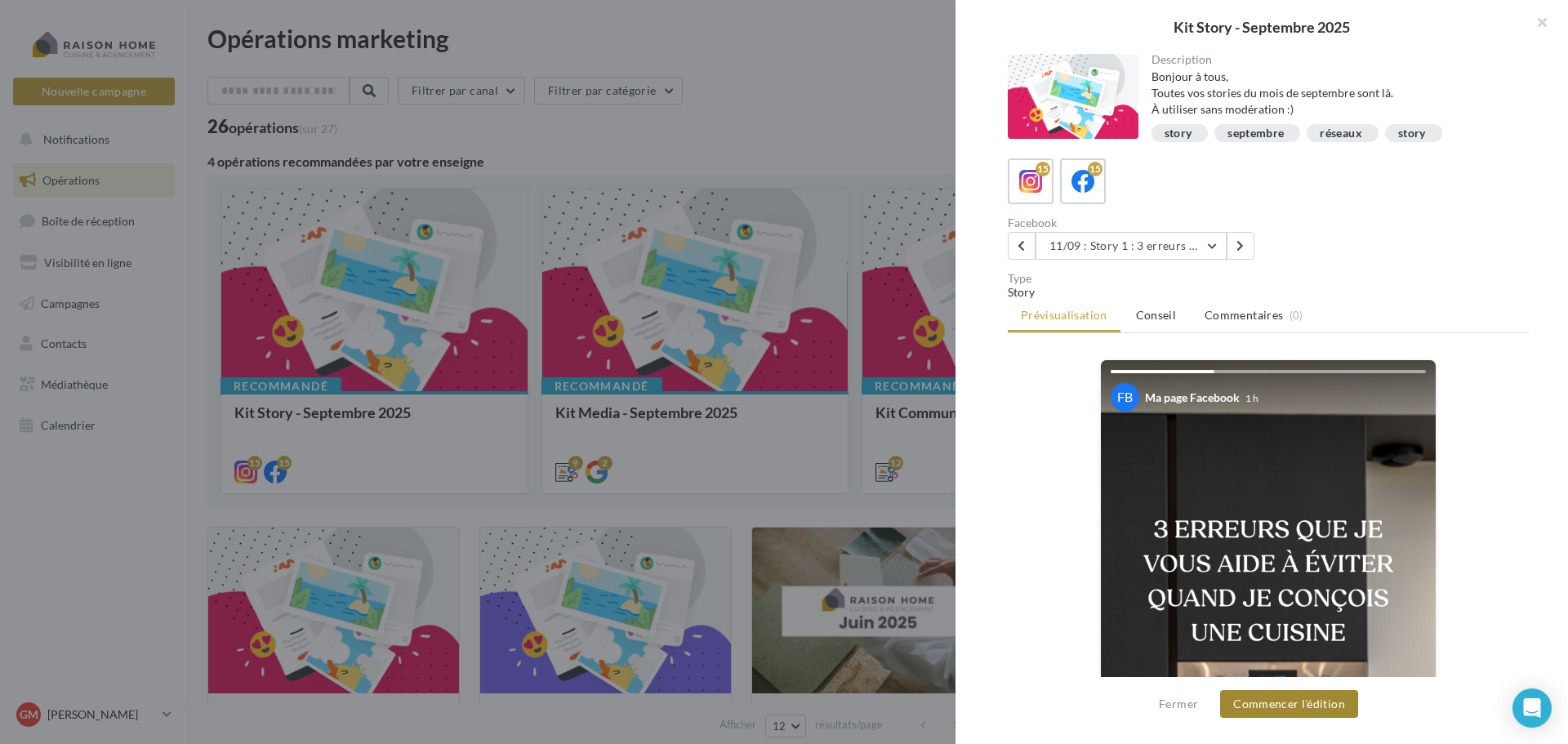
click at [1310, 708] on button "Commencer l'édition" at bounding box center [1288, 704] width 138 height 28
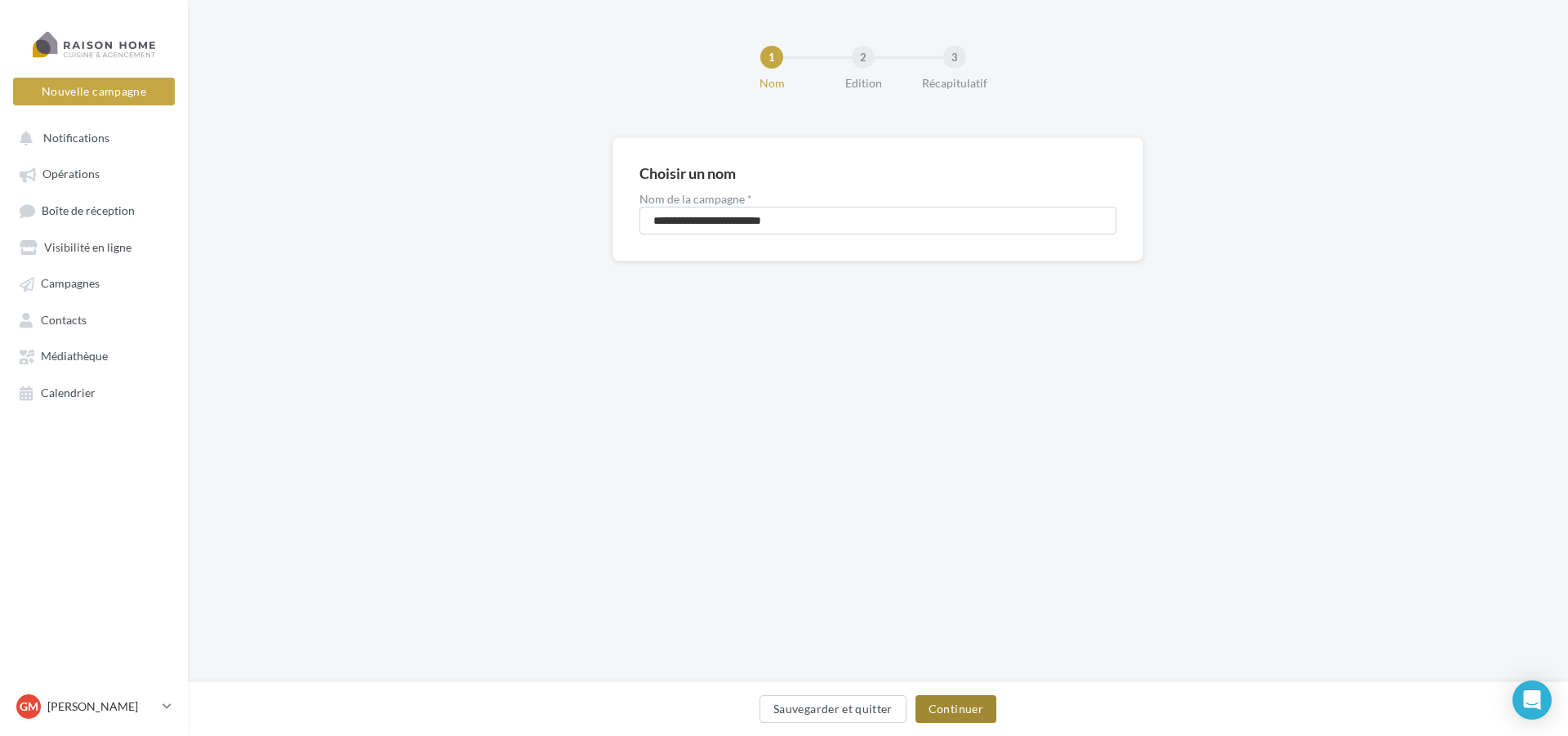
click at [978, 708] on button "Continuer" at bounding box center [956, 708] width 80 height 28
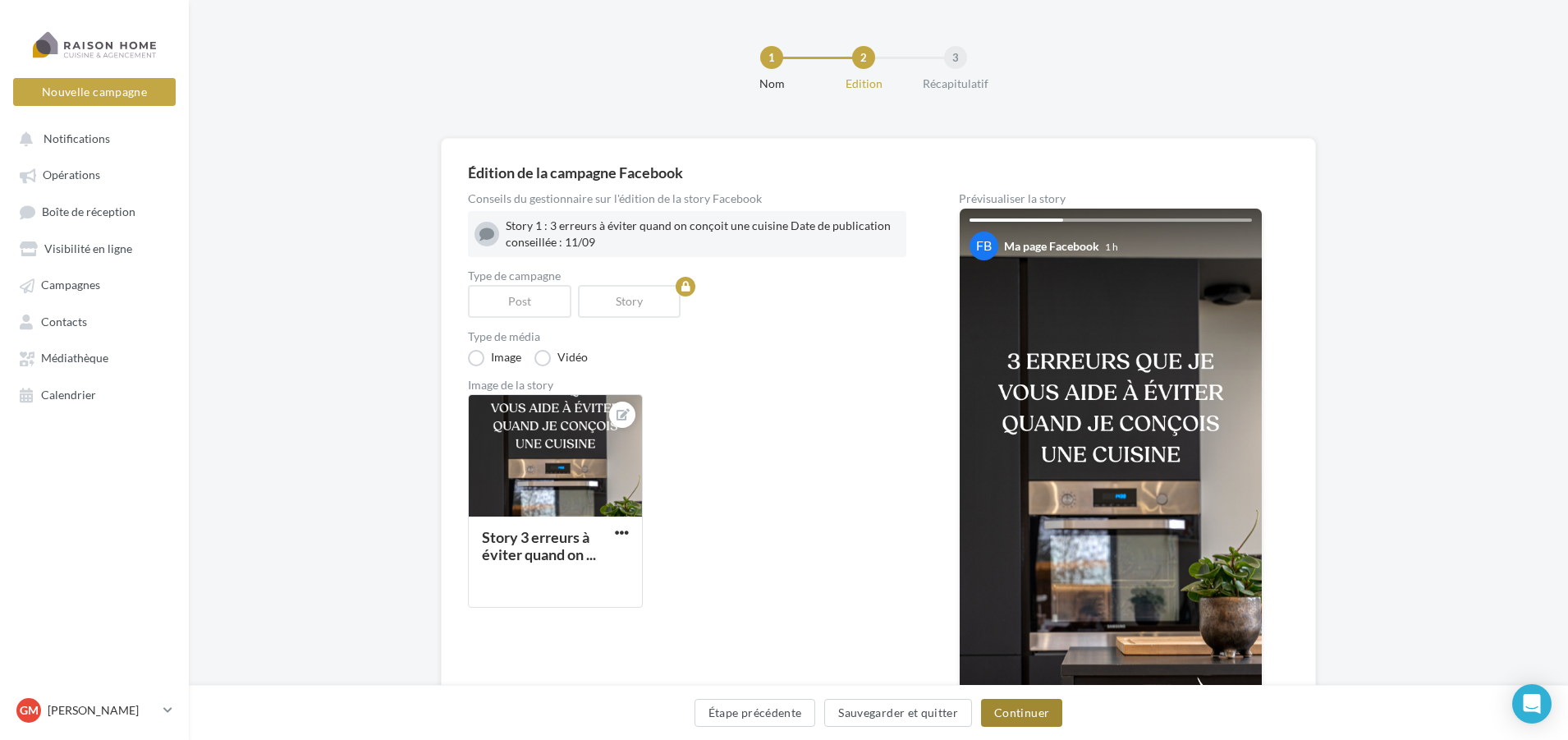
click at [1035, 717] on button "Continuer" at bounding box center [1021, 712] width 81 height 28
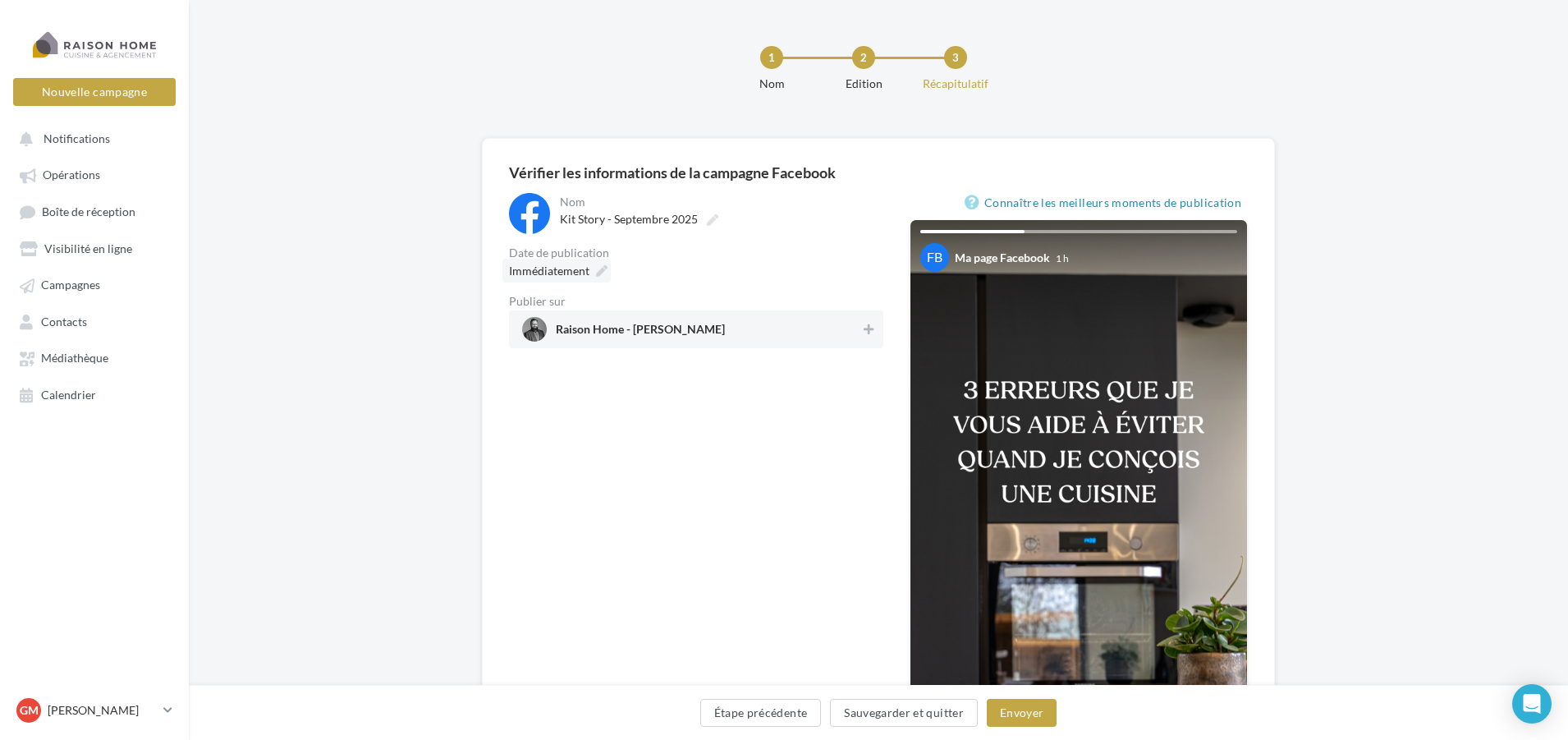
click at [575, 275] on span "Immédiatement" at bounding box center [549, 270] width 80 height 14
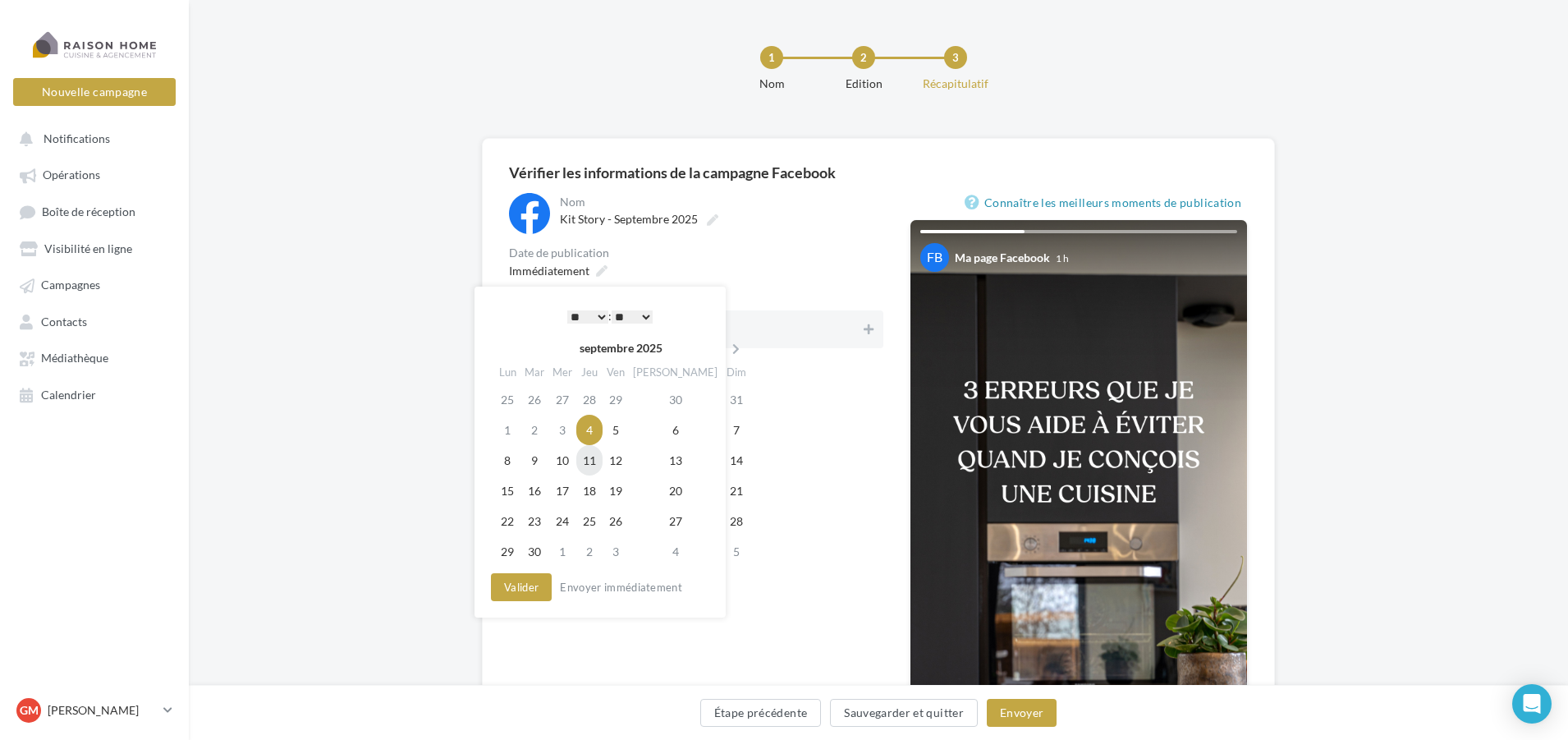
click at [592, 469] on td "11" at bounding box center [589, 461] width 26 height 31
click at [601, 324] on select "* * * * * * * * * * ** ** ** ** ** ** ** ** ** ** ** ** ** **" at bounding box center [588, 316] width 41 height 13
click at [510, 591] on button "Valider" at bounding box center [521, 587] width 60 height 28
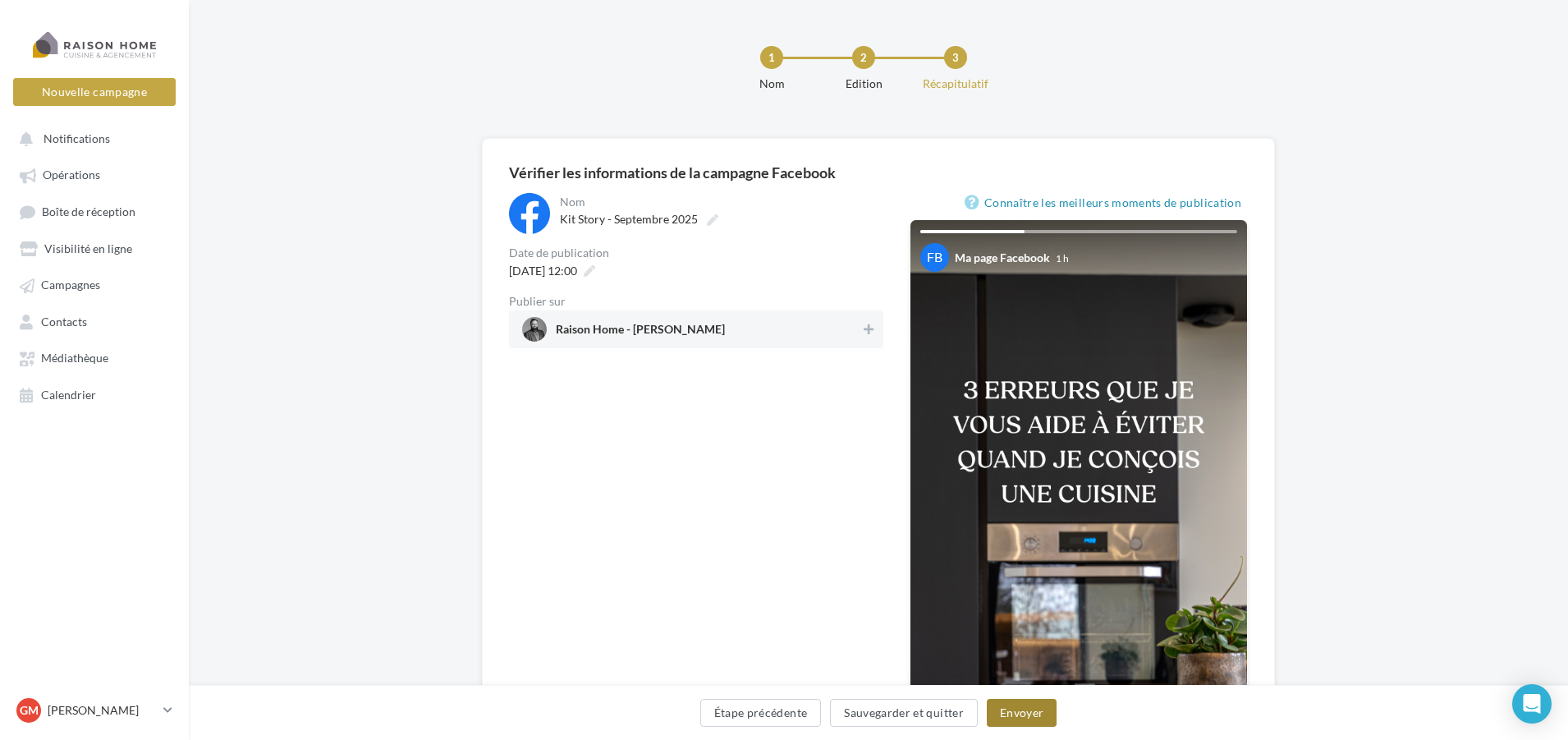
click at [1016, 718] on button "Envoyer" at bounding box center [1022, 712] width 70 height 28
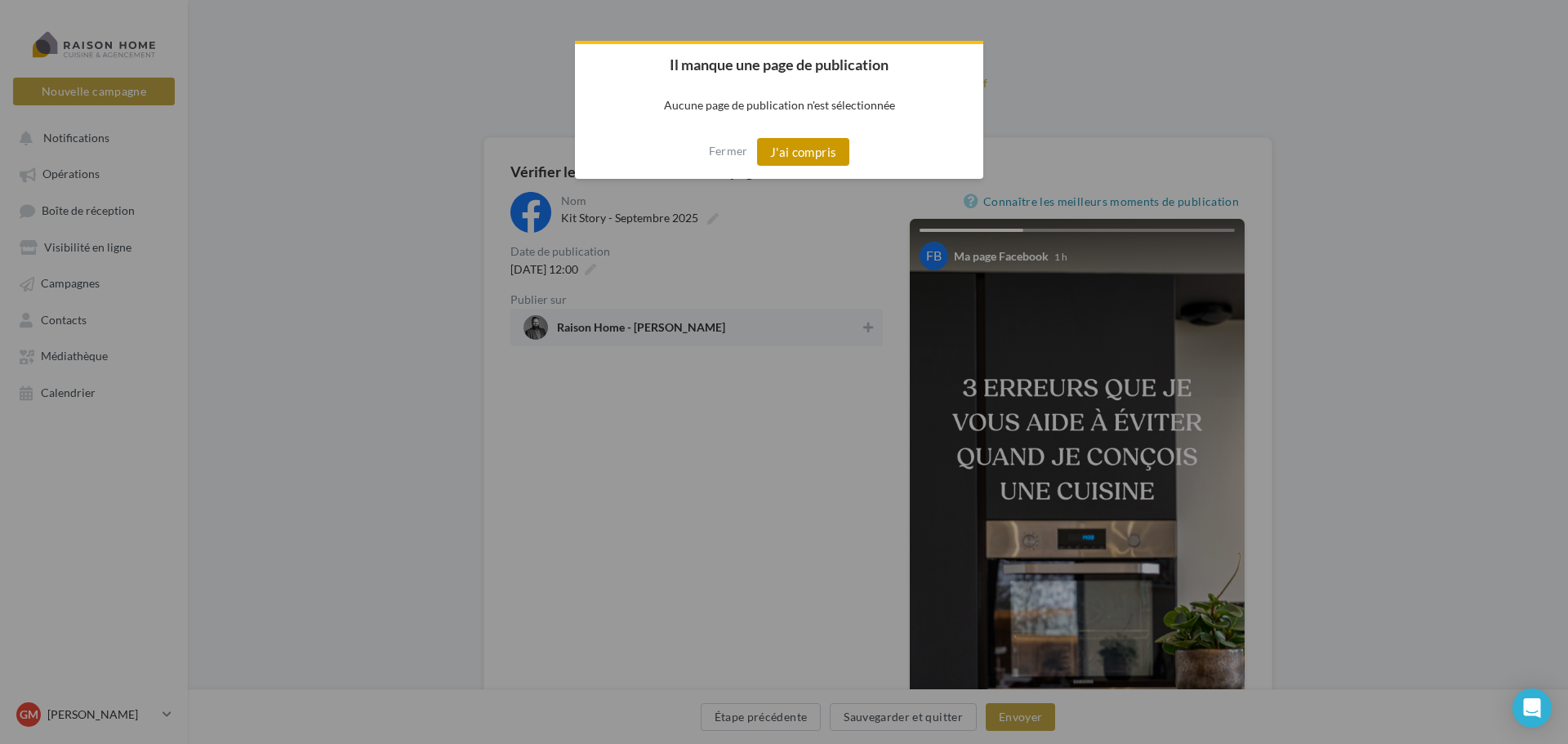
click at [795, 162] on button "J'ai compris" at bounding box center [804, 152] width 93 height 28
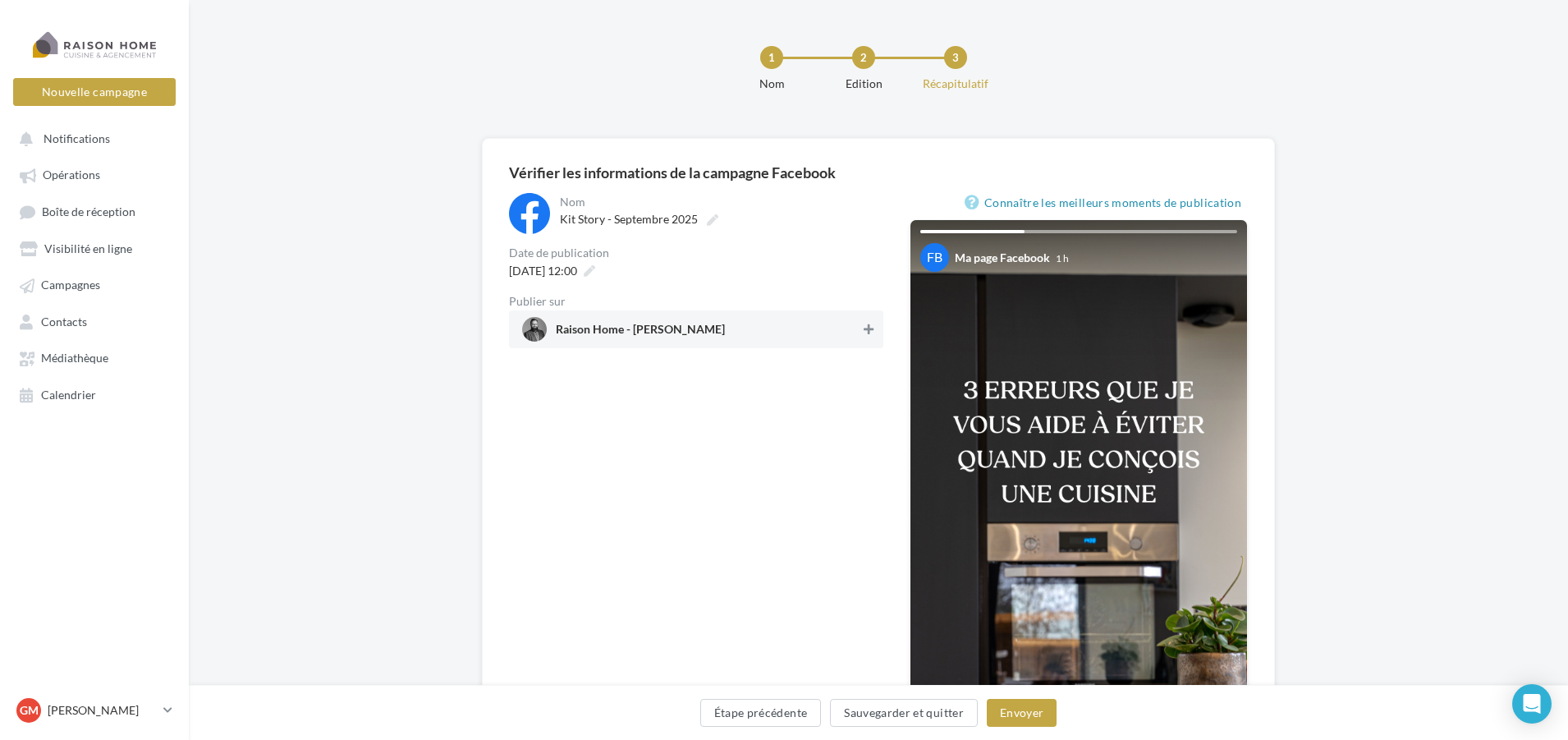
click at [874, 328] on button at bounding box center [868, 329] width 16 height 20
click at [1034, 713] on button "Envoyer" at bounding box center [1022, 712] width 70 height 28
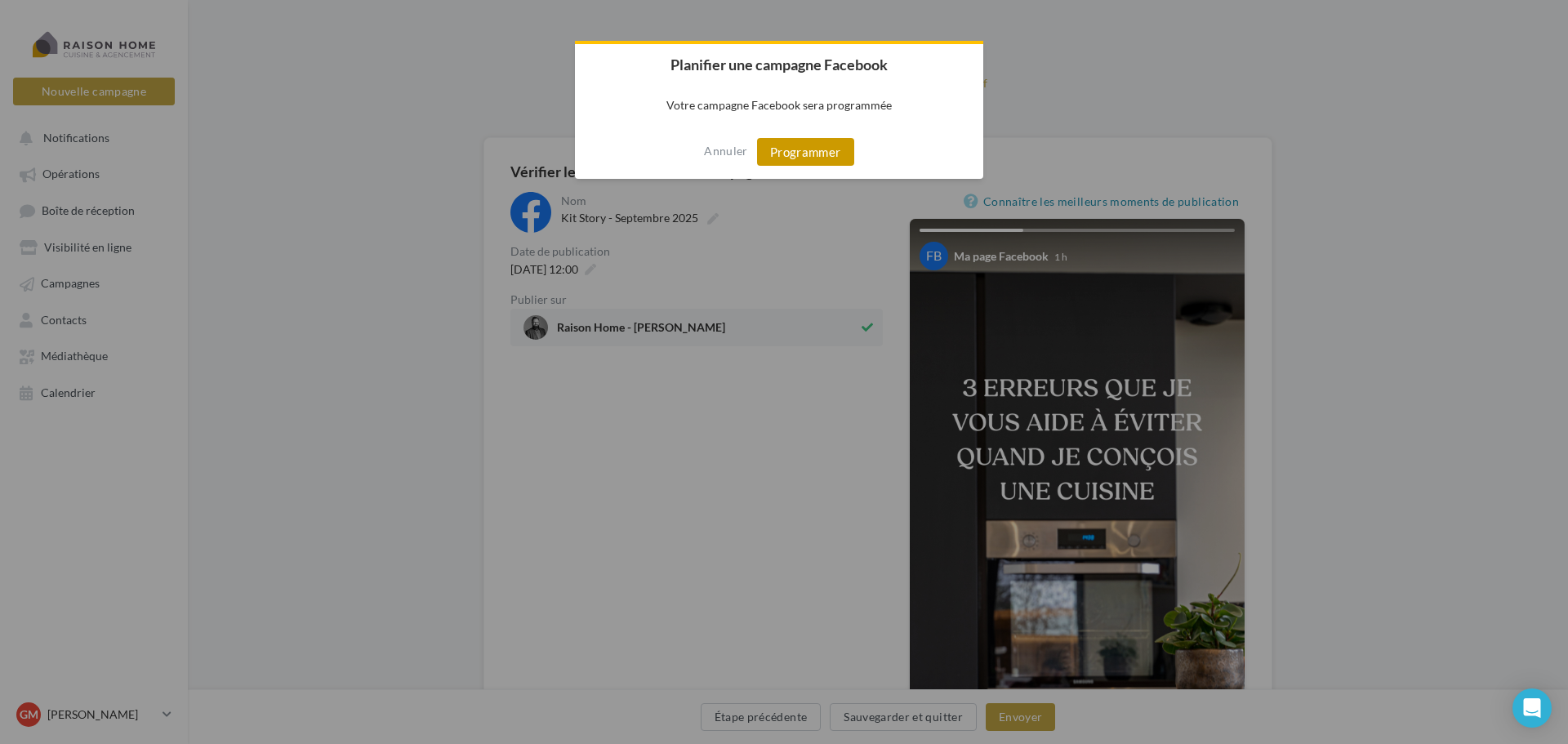
click at [791, 154] on button "Programmer" at bounding box center [806, 152] width 97 height 28
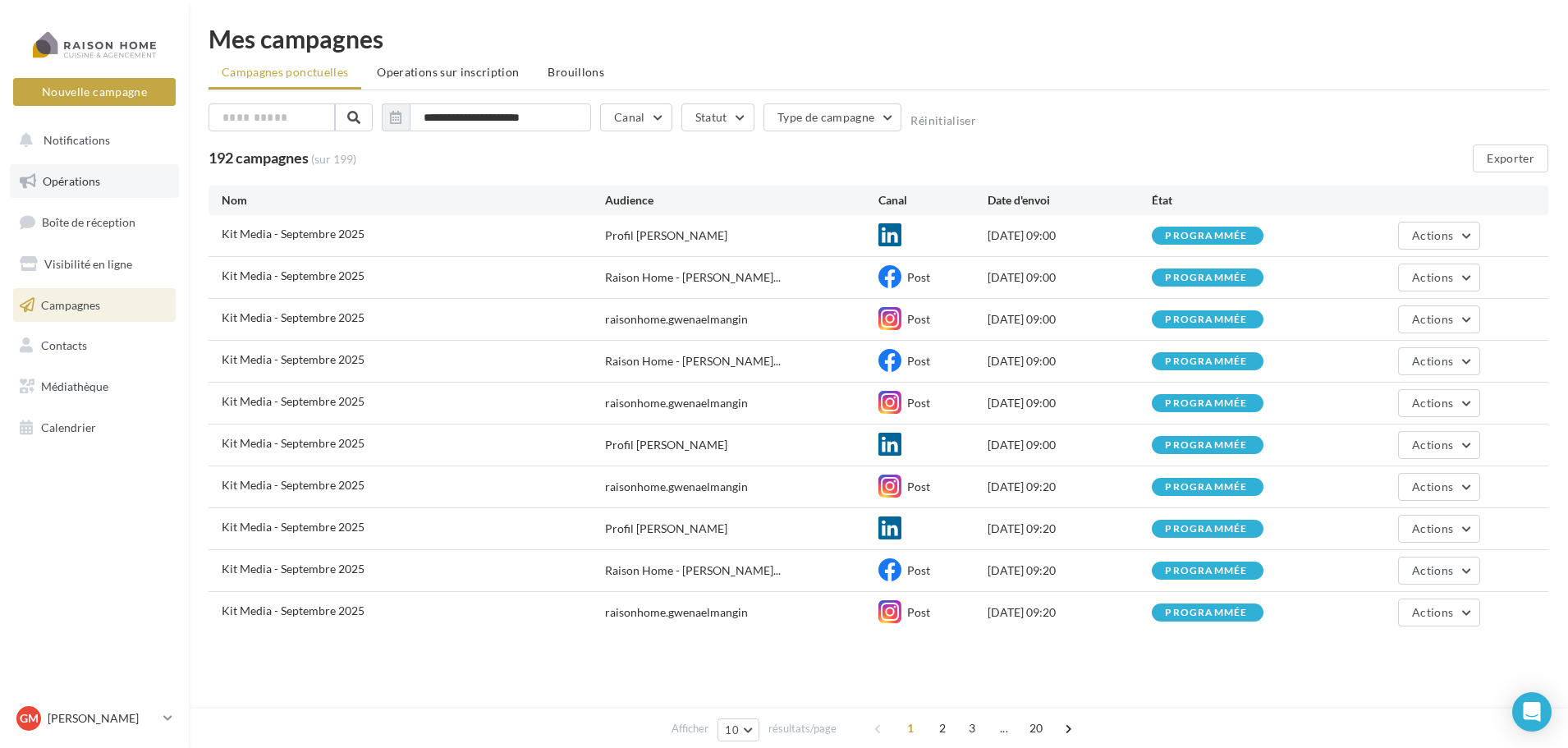
click at [85, 178] on span "Opérations" at bounding box center [71, 181] width 57 height 14
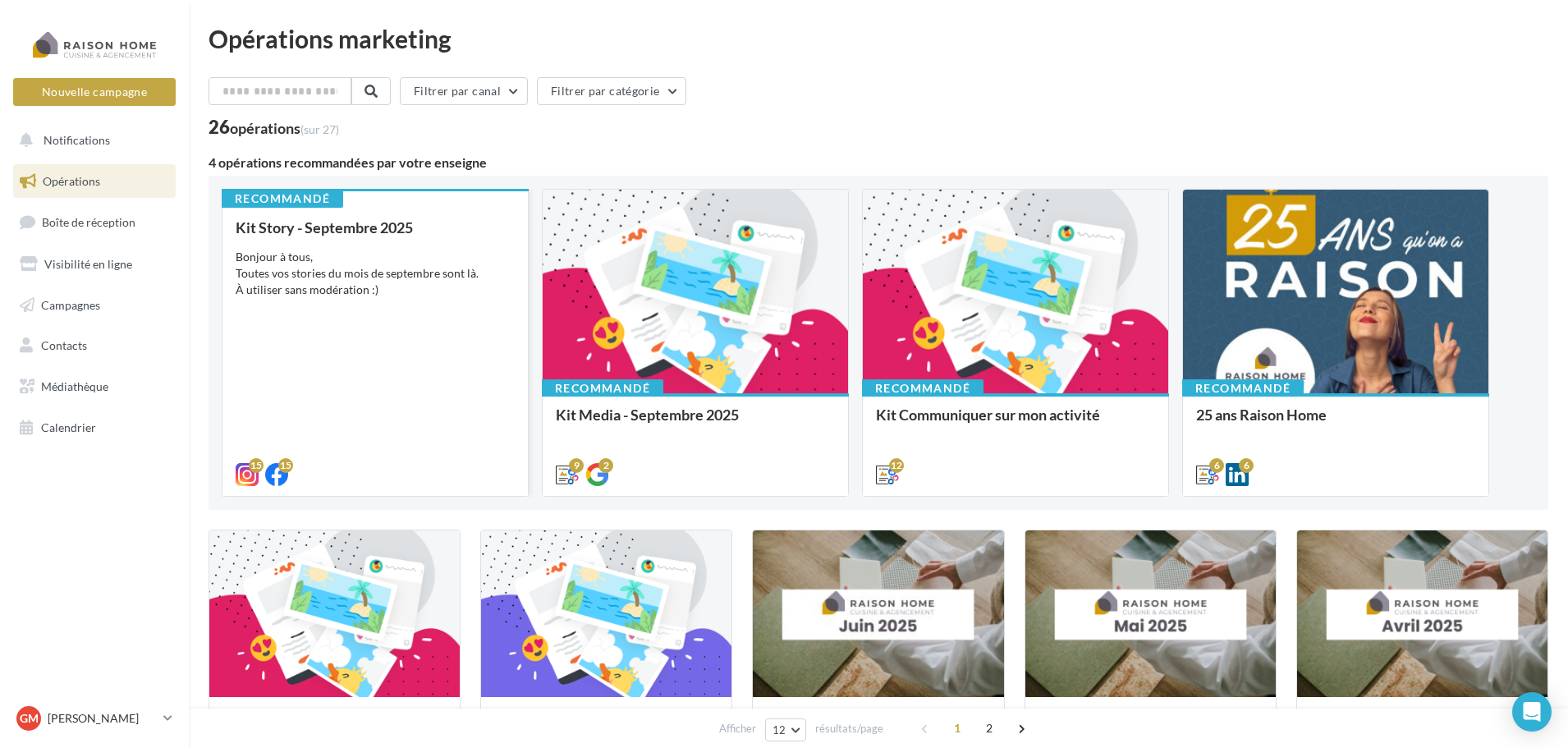
click at [423, 290] on div "Bonjour à tous, Toutes vos stories du mois de septembre sont là. À utiliser san…" at bounding box center [376, 273] width 279 height 49
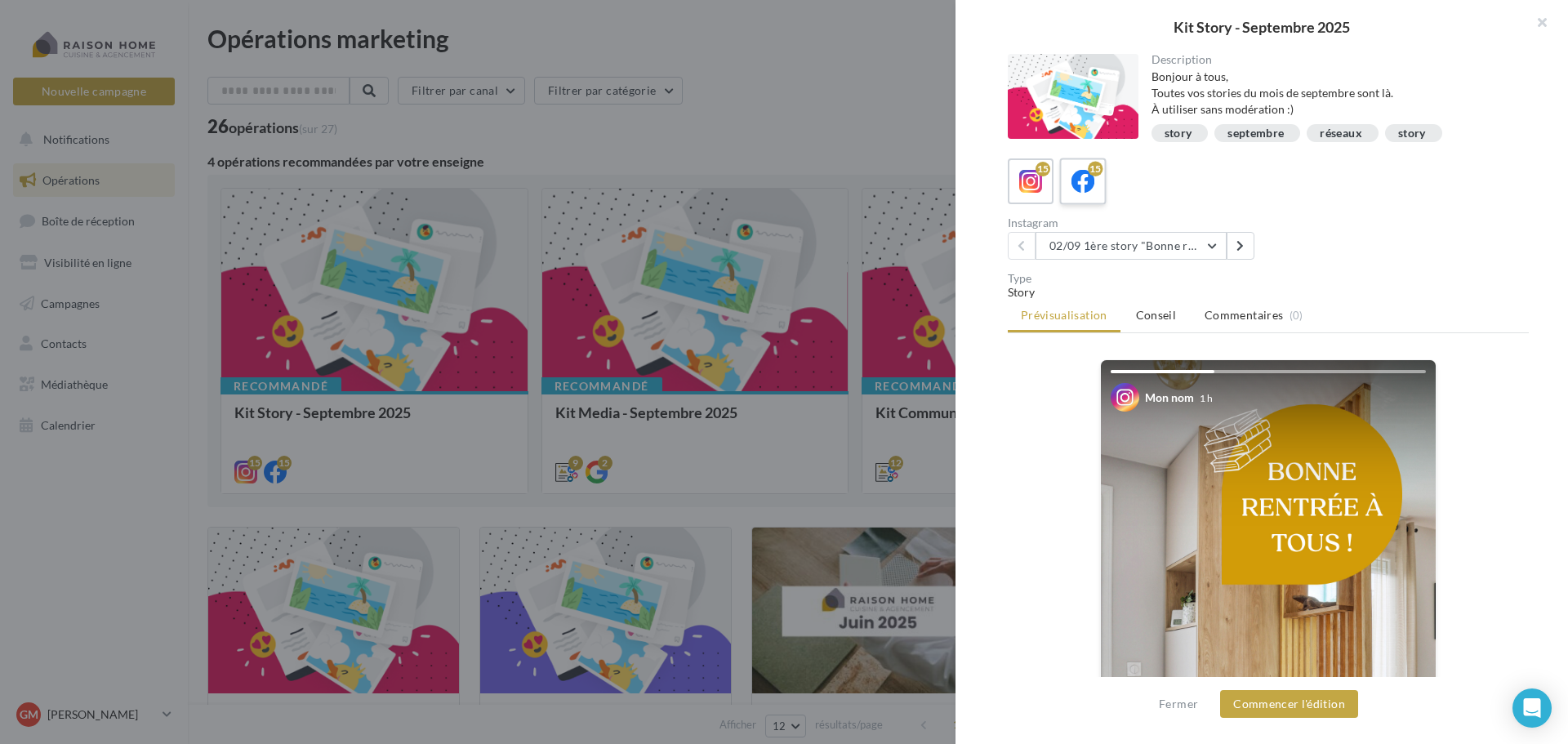
click at [1085, 190] on icon at bounding box center [1083, 182] width 24 height 24
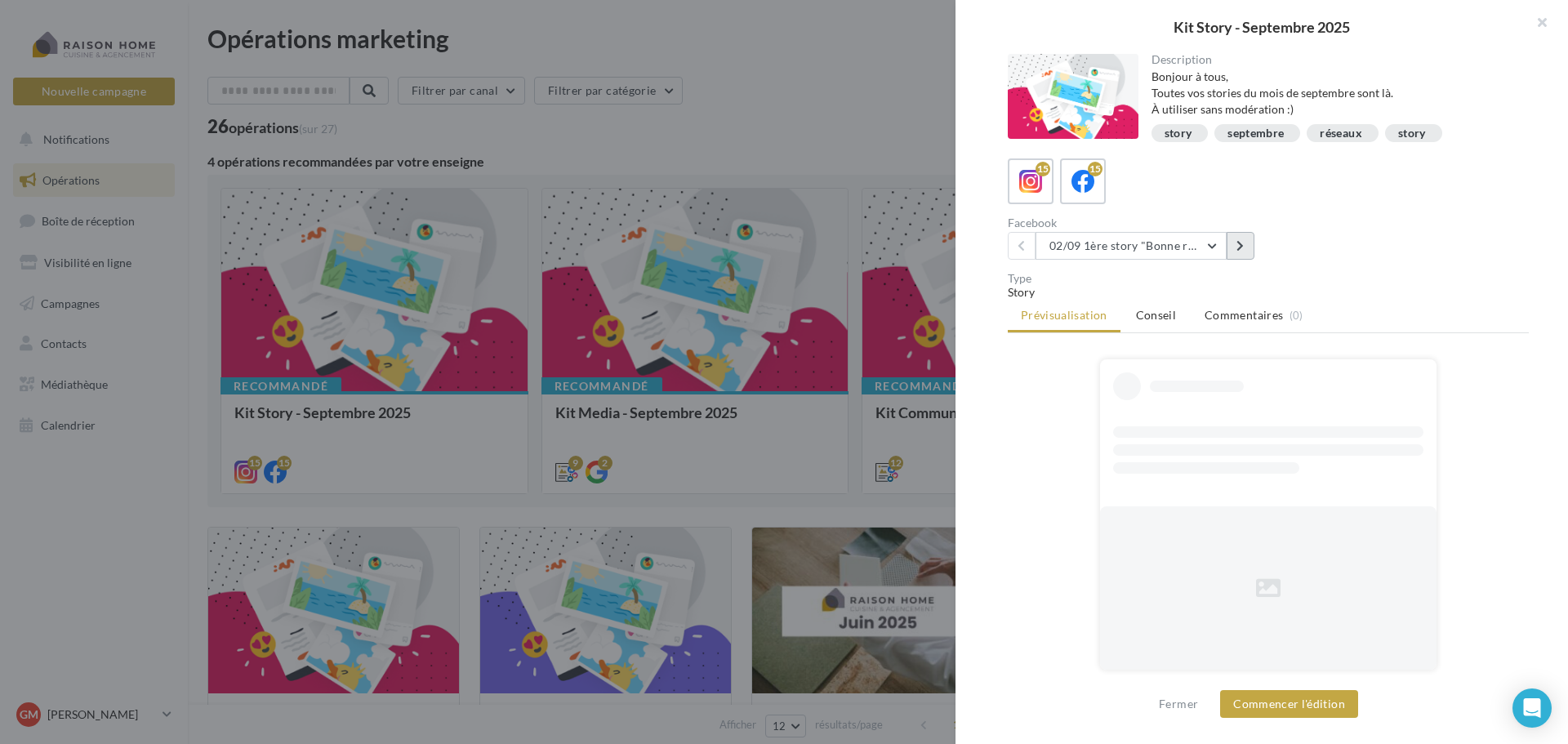
click at [1235, 246] on button at bounding box center [1240, 246] width 28 height 28
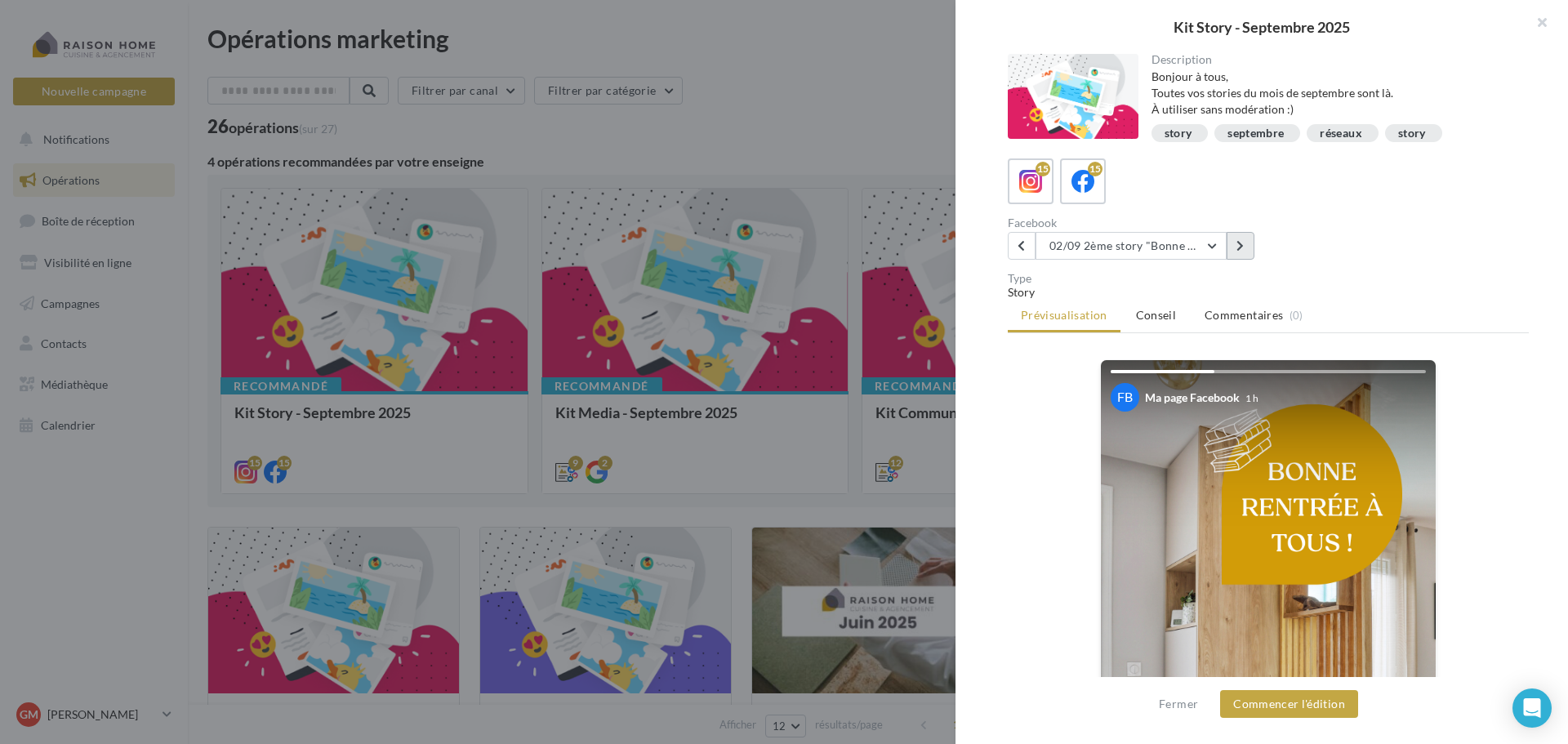
click at [1235, 246] on button at bounding box center [1240, 246] width 28 height 28
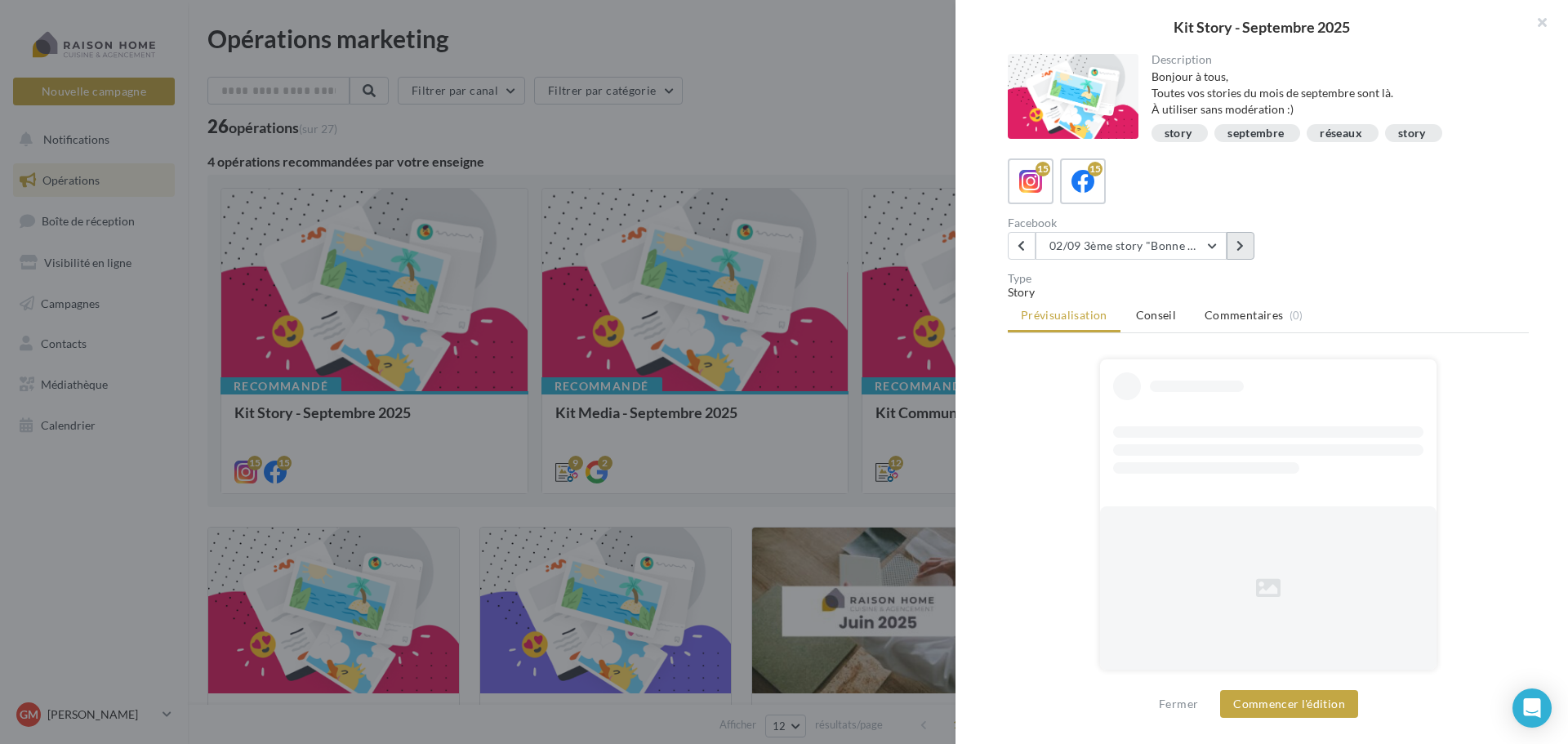
click at [1235, 246] on button at bounding box center [1240, 246] width 28 height 28
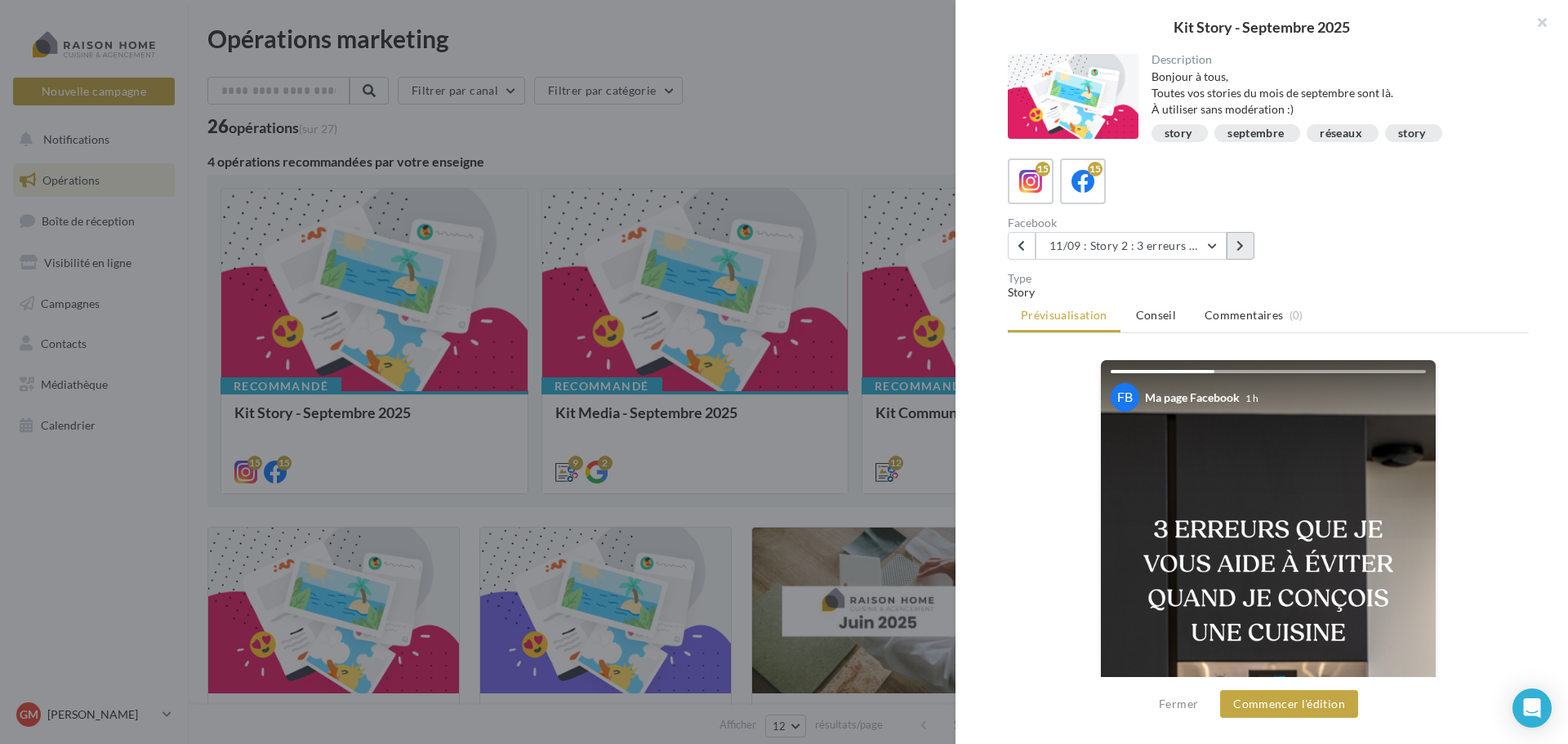
click at [1235, 246] on button at bounding box center [1240, 246] width 28 height 28
click at [1029, 245] on button at bounding box center [1022, 246] width 28 height 28
click at [1243, 251] on icon at bounding box center [1240, 245] width 8 height 11
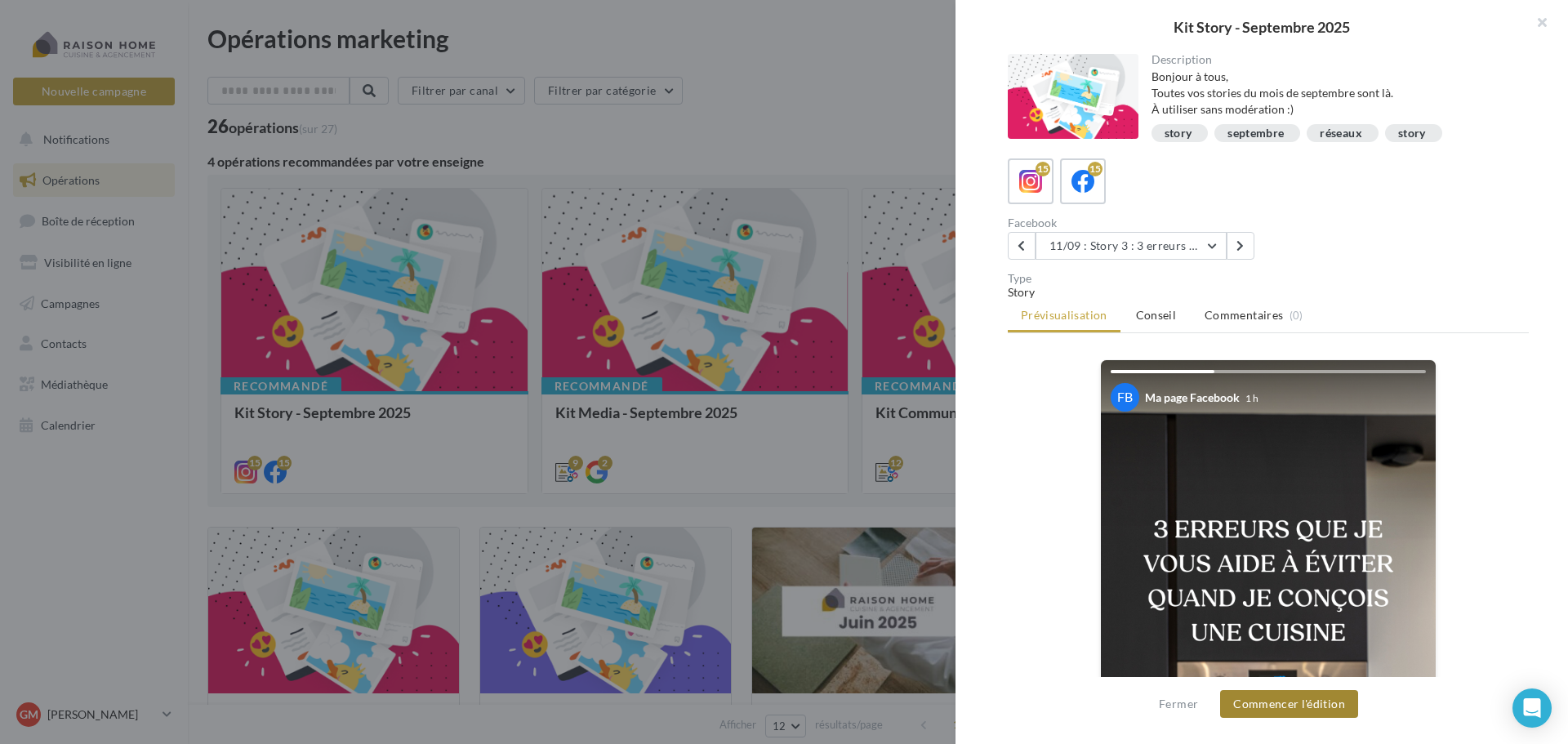
click at [1294, 706] on button "Commencer l'édition" at bounding box center [1288, 704] width 138 height 28
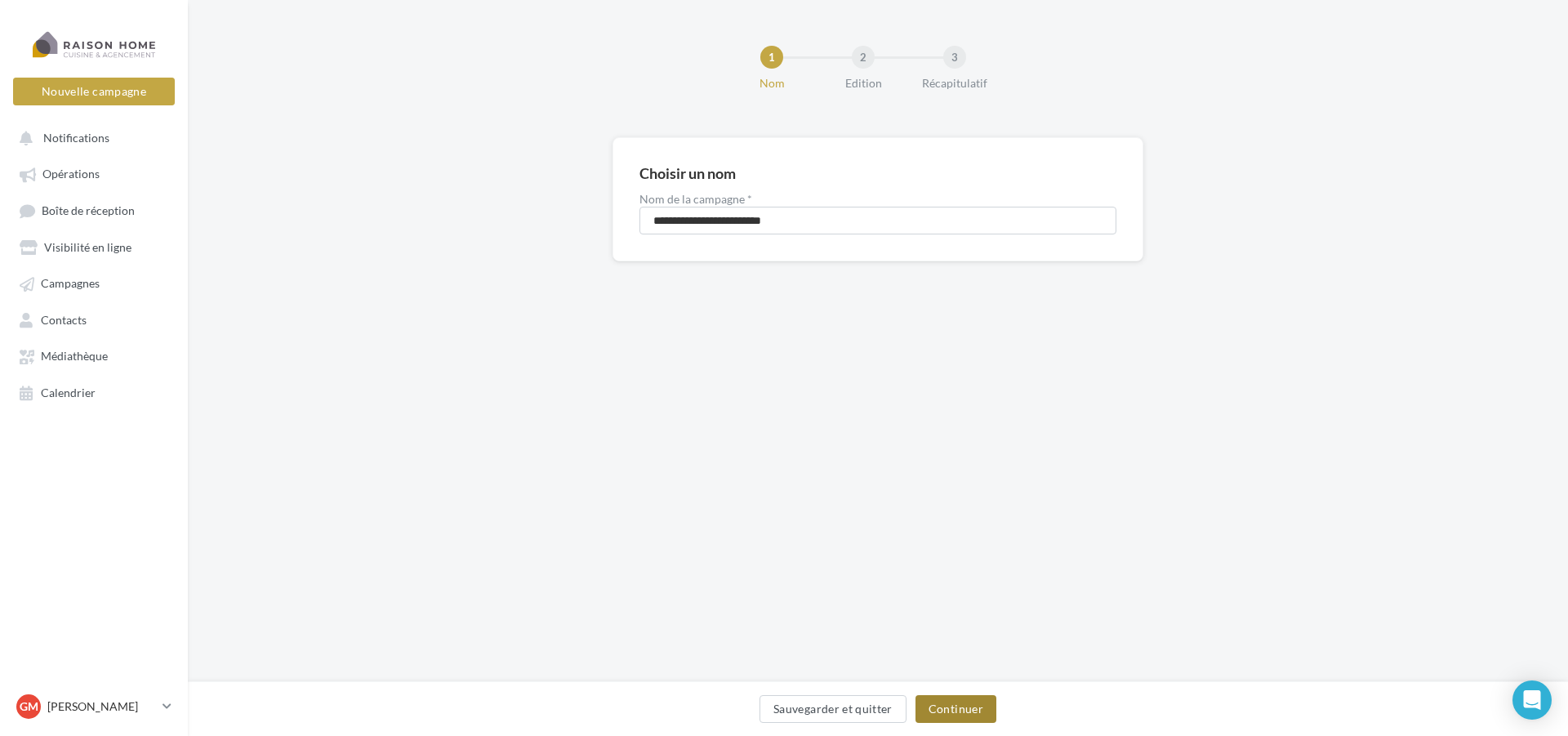
click at [952, 703] on button "Continuer" at bounding box center [956, 708] width 80 height 28
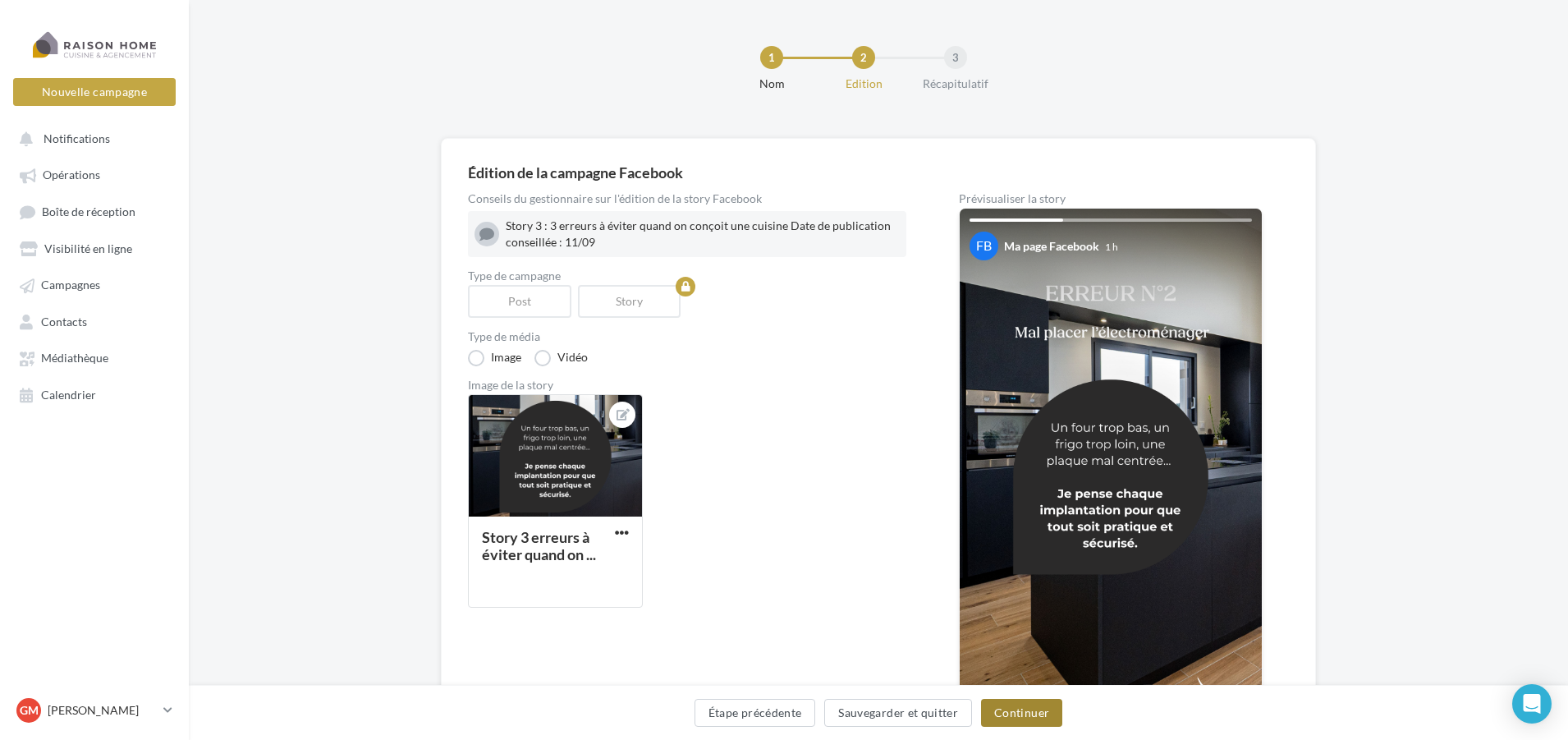
click at [1037, 712] on button "Continuer" at bounding box center [1021, 712] width 81 height 28
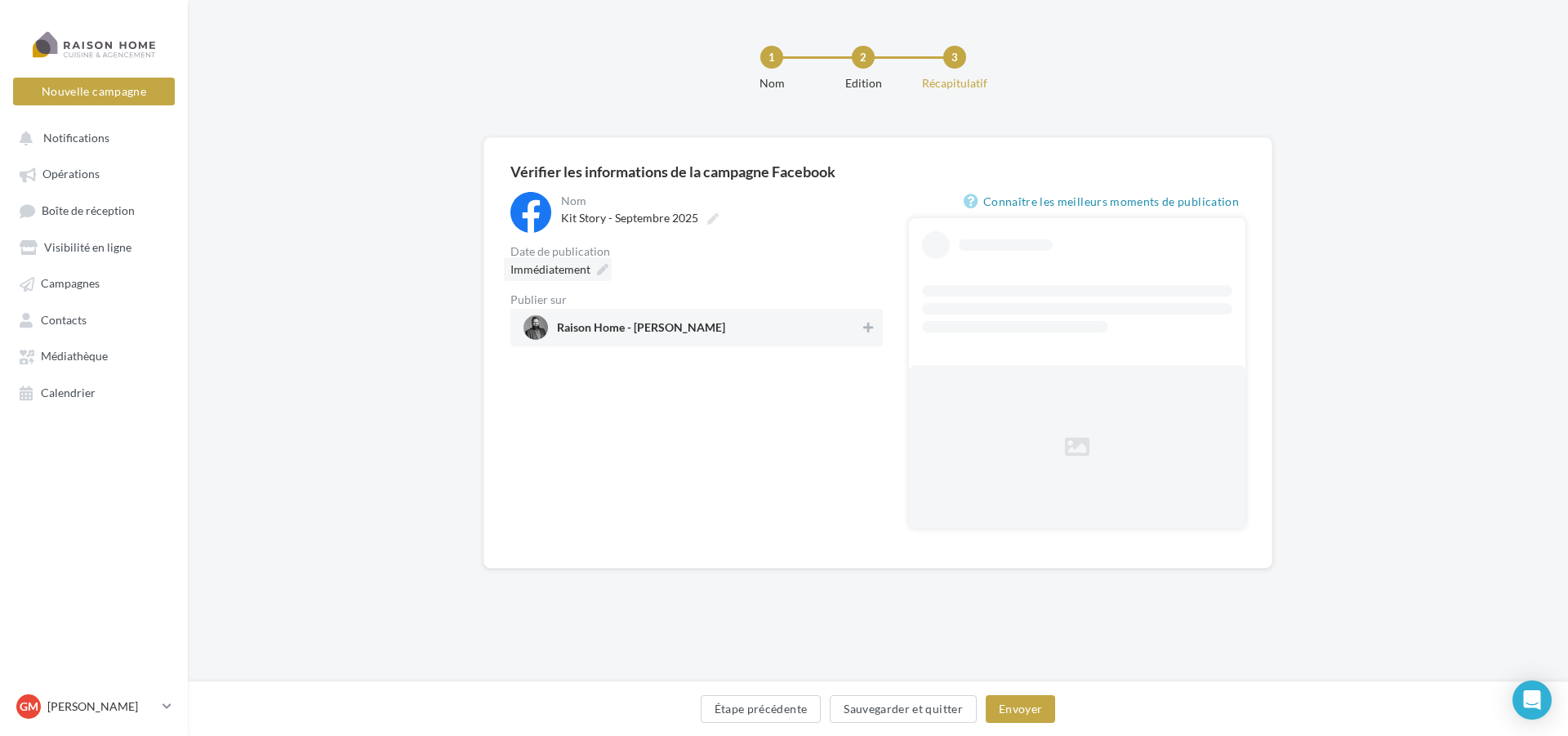
click at [577, 268] on span "Immédiatement" at bounding box center [551, 268] width 80 height 14
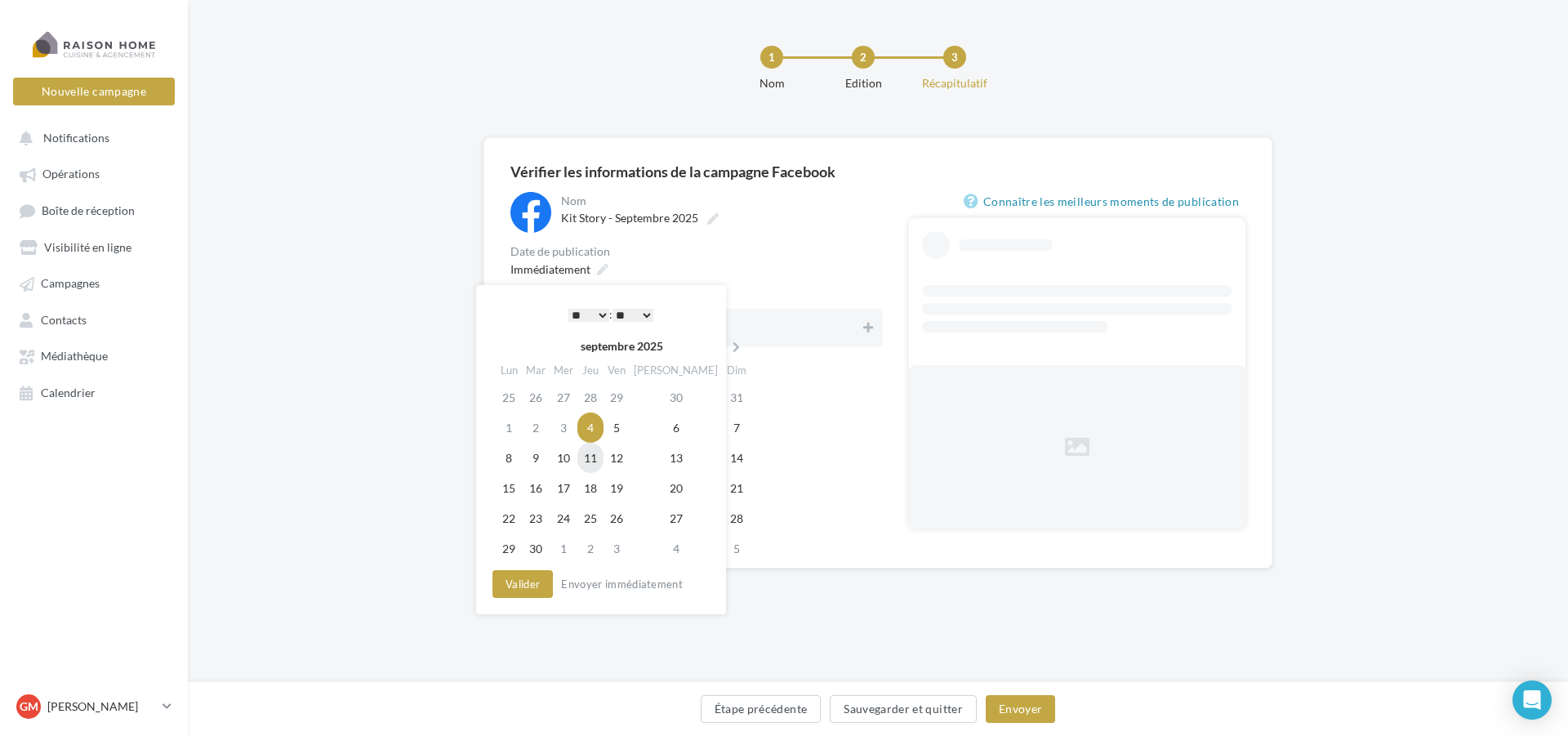
click at [596, 452] on td "11" at bounding box center [590, 458] width 26 height 30
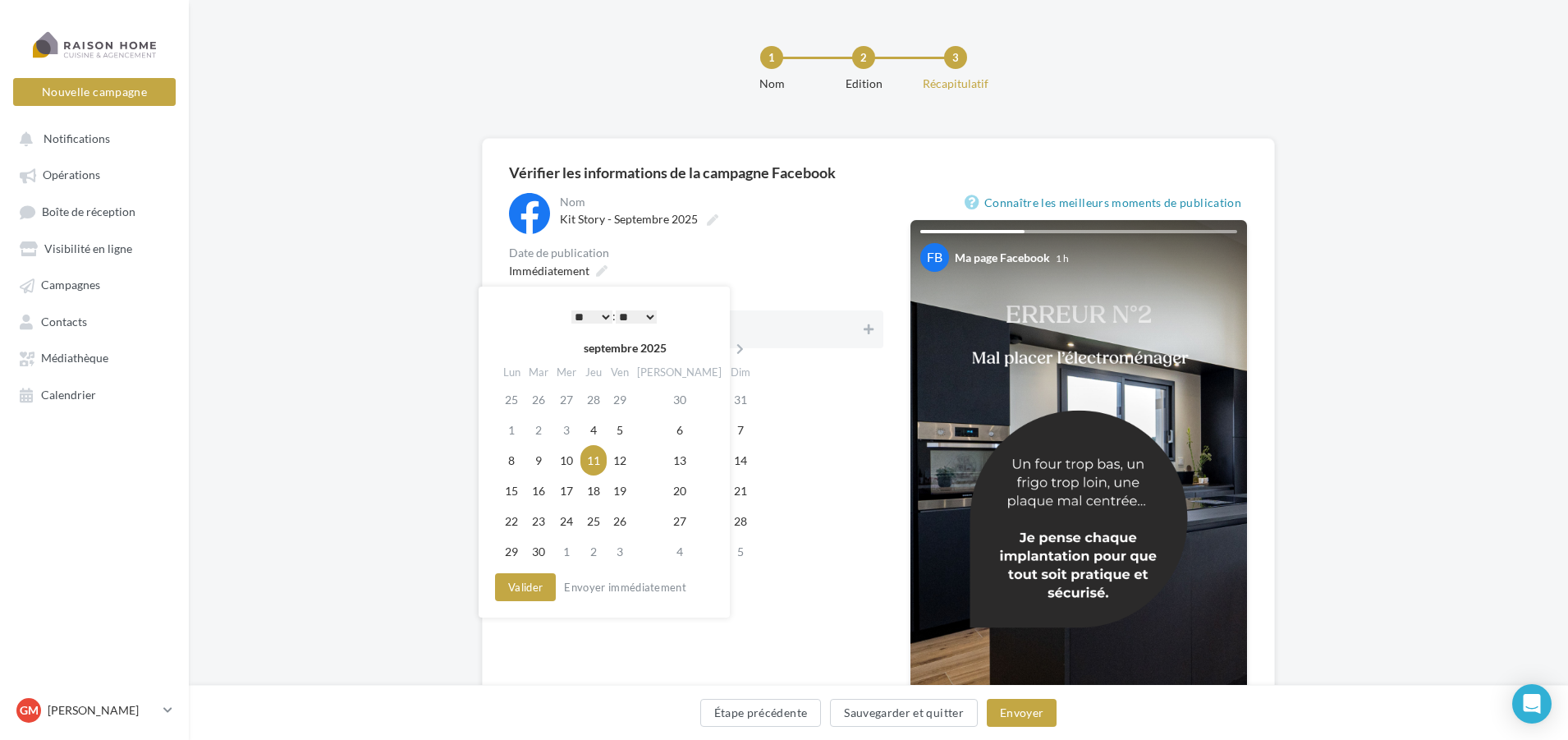
click at [606, 317] on select "* * * * * * * * * * ** ** ** ** ** ** ** ** ** ** ** ** ** **" at bounding box center [592, 316] width 41 height 13
click at [625, 320] on select "** ** ** ** ** **" at bounding box center [632, 316] width 41 height 13
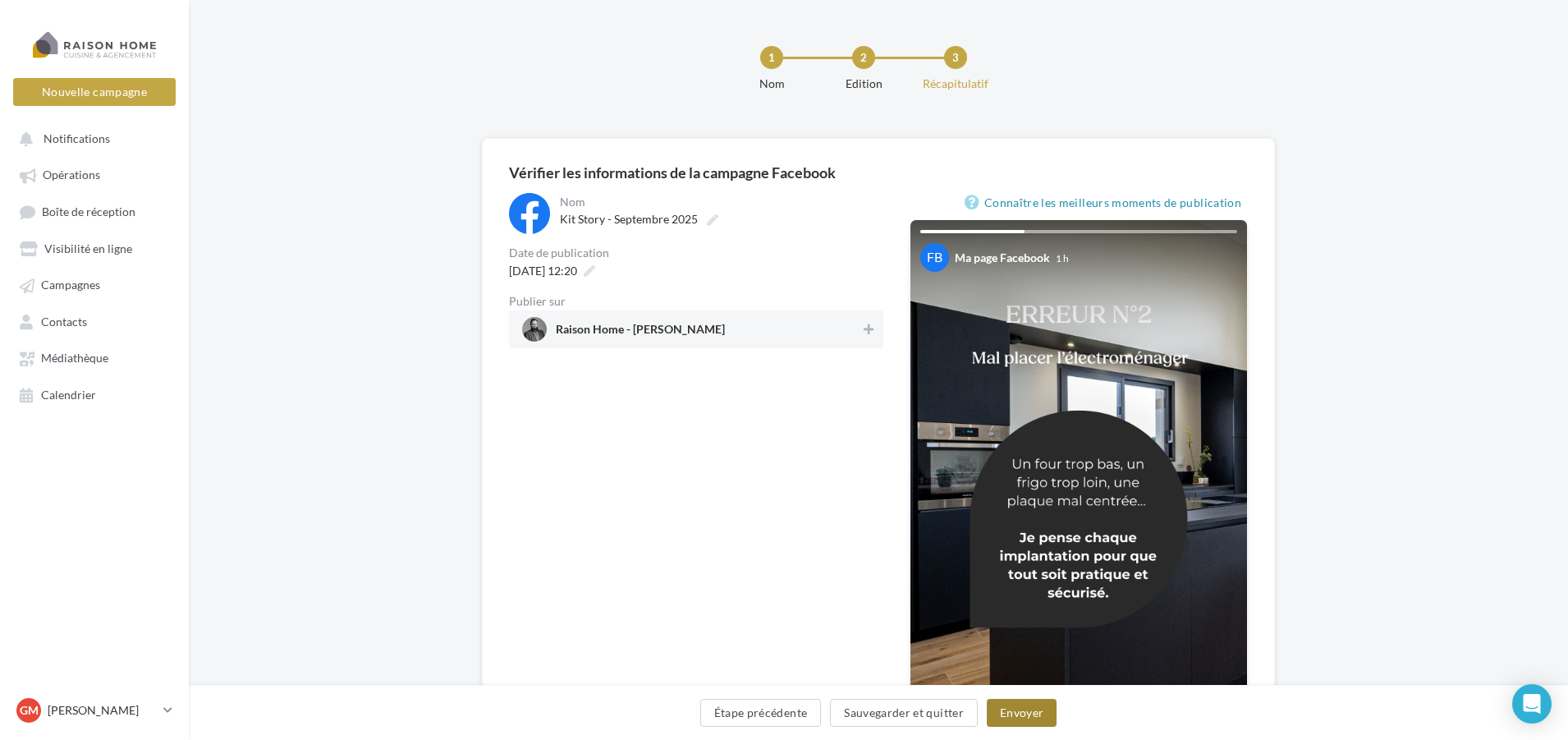
click at [1025, 719] on button "Envoyer" at bounding box center [1022, 712] width 70 height 28
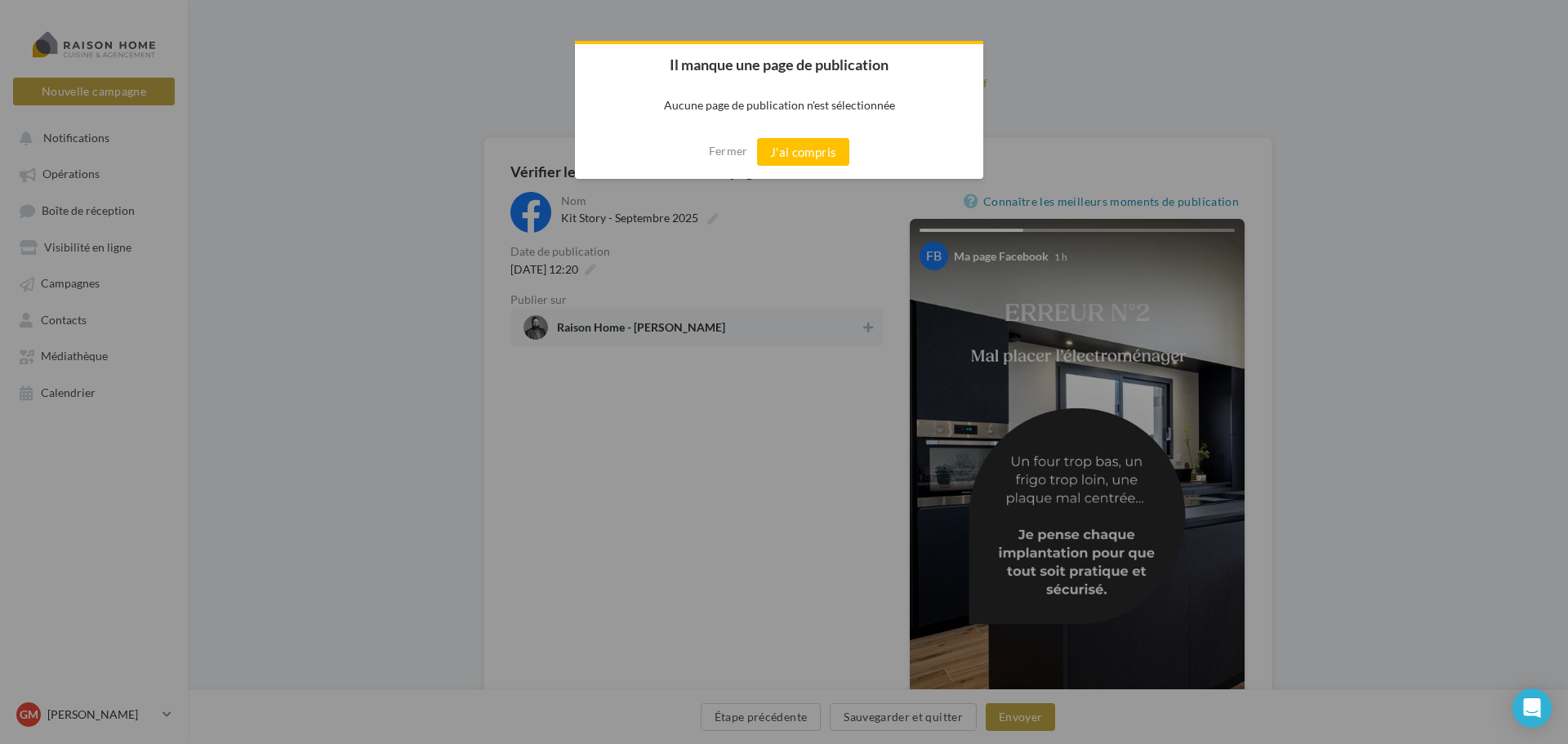
click at [818, 167] on div "Fermer J'ai compris" at bounding box center [779, 153] width 408 height 54
click at [817, 155] on button "J'ai compris" at bounding box center [804, 152] width 93 height 28
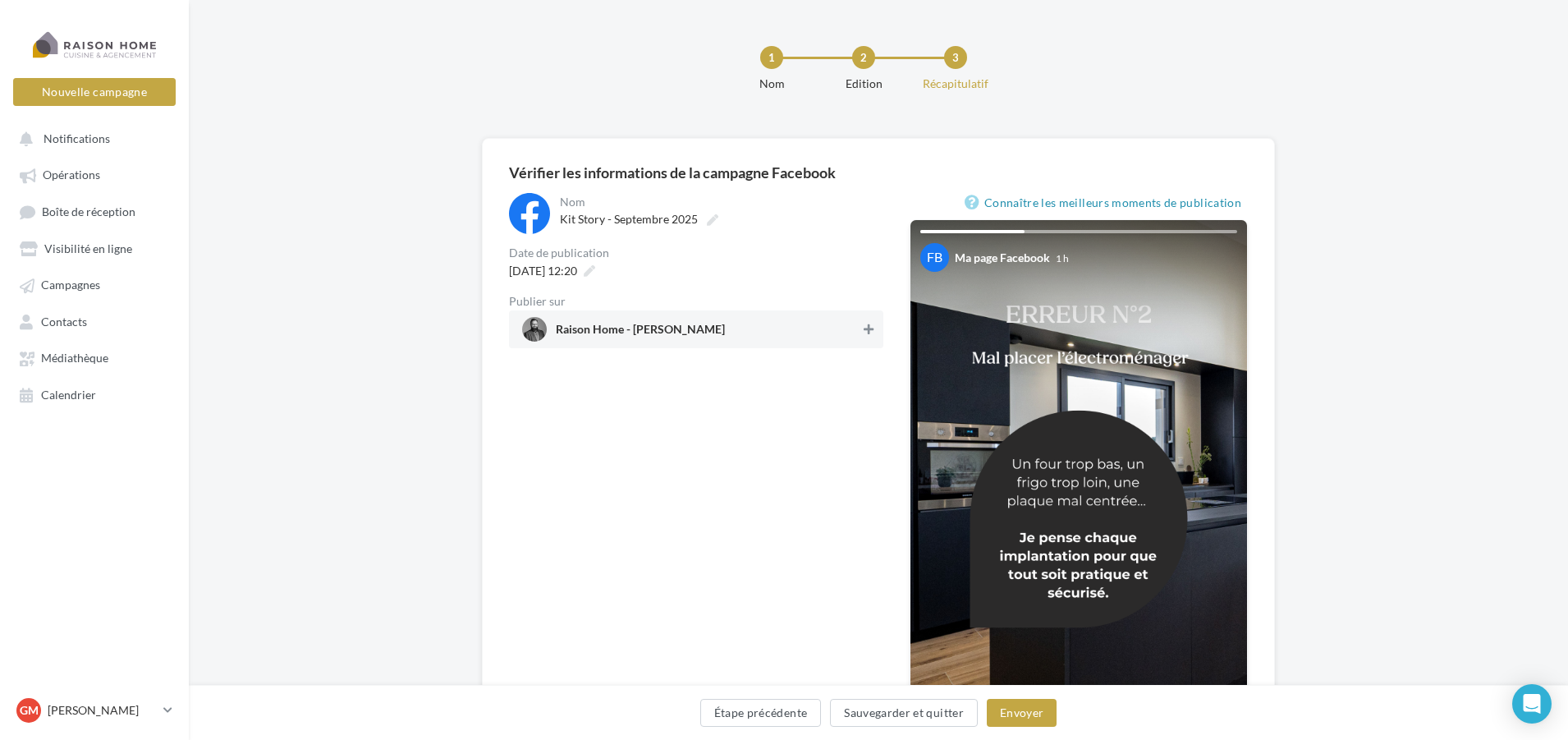
click at [867, 331] on icon at bounding box center [869, 329] width 10 height 11
click at [1028, 720] on button "Envoyer" at bounding box center [1022, 712] width 70 height 28
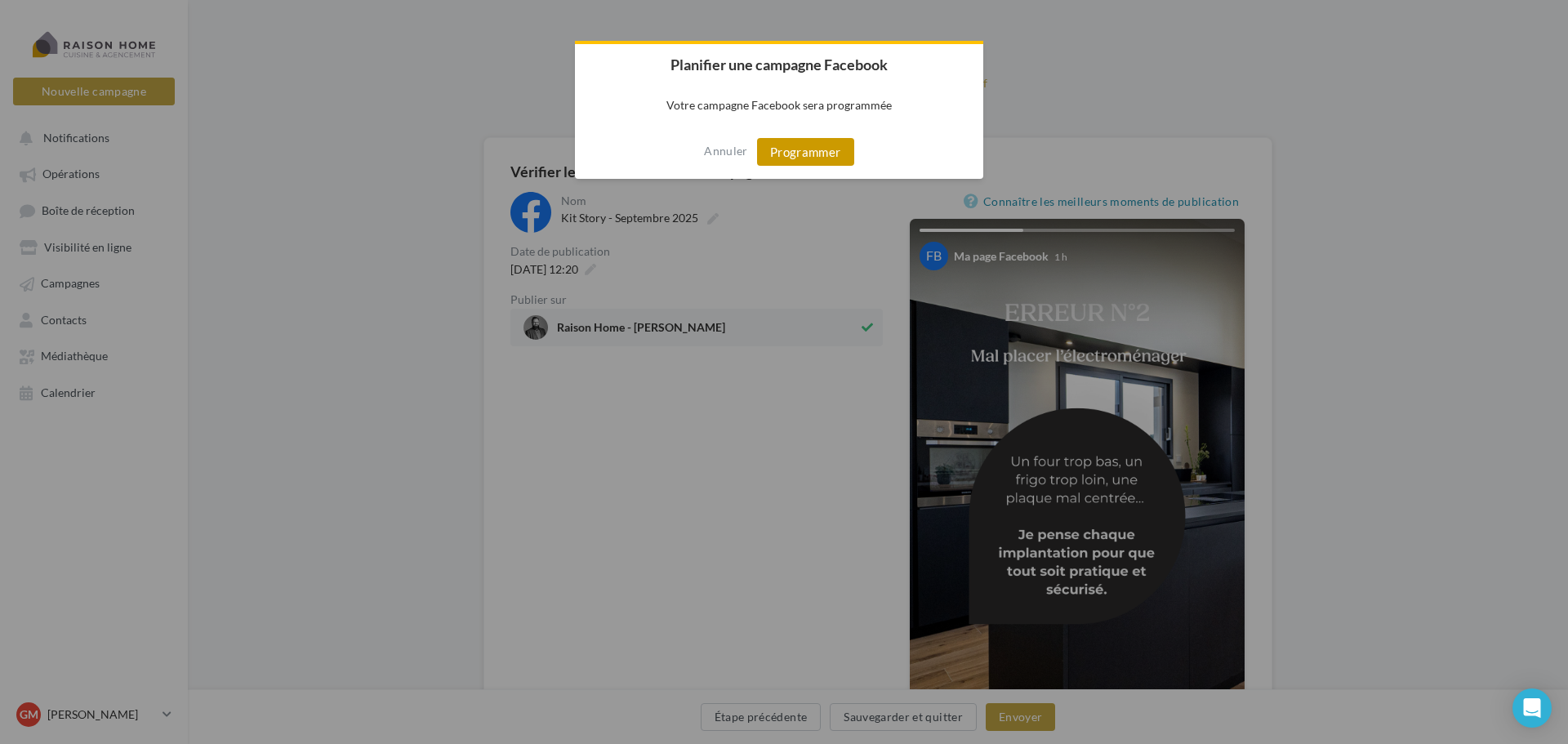
click at [783, 155] on button "Programmer" at bounding box center [806, 152] width 97 height 28
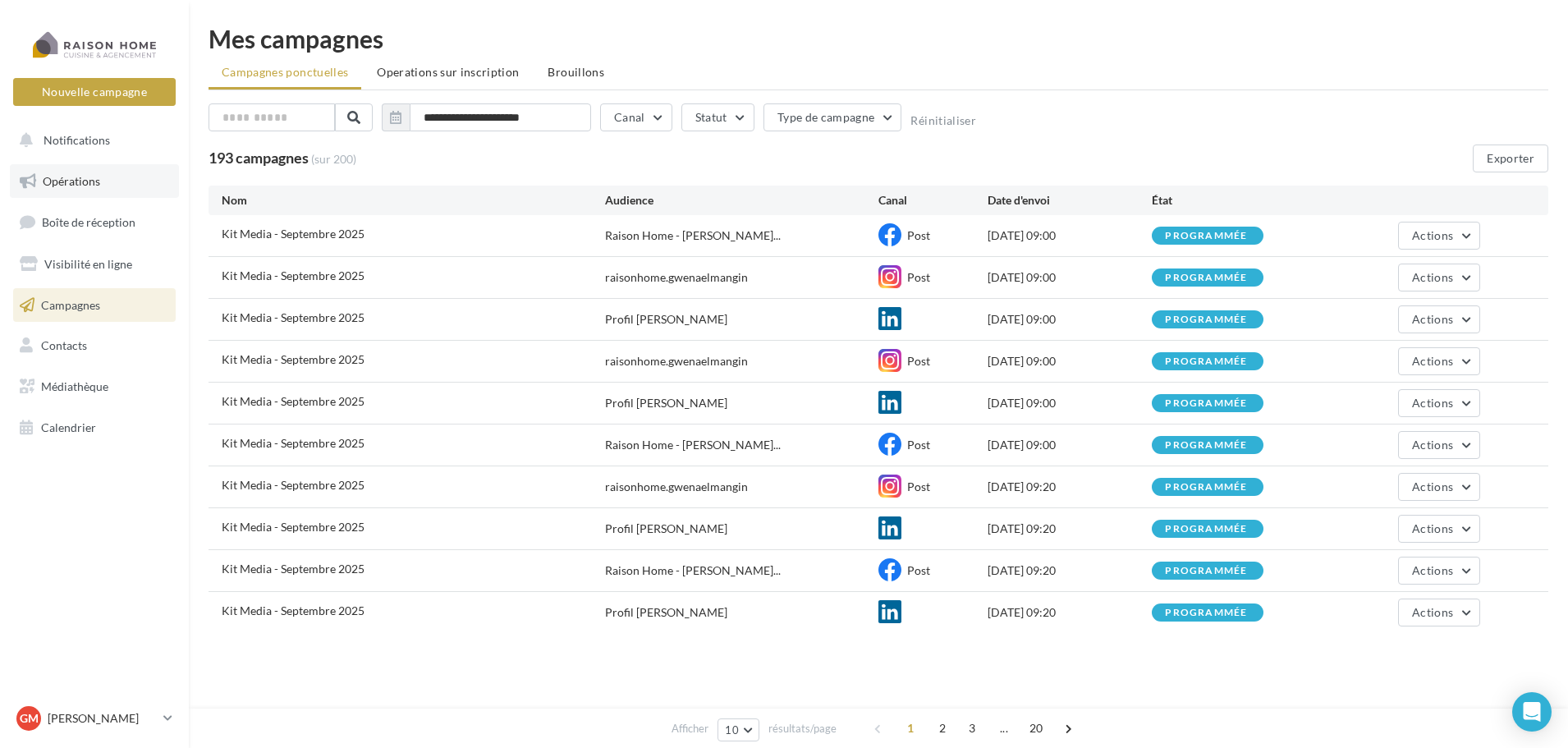
click at [90, 187] on span "Opérations" at bounding box center [71, 181] width 57 height 14
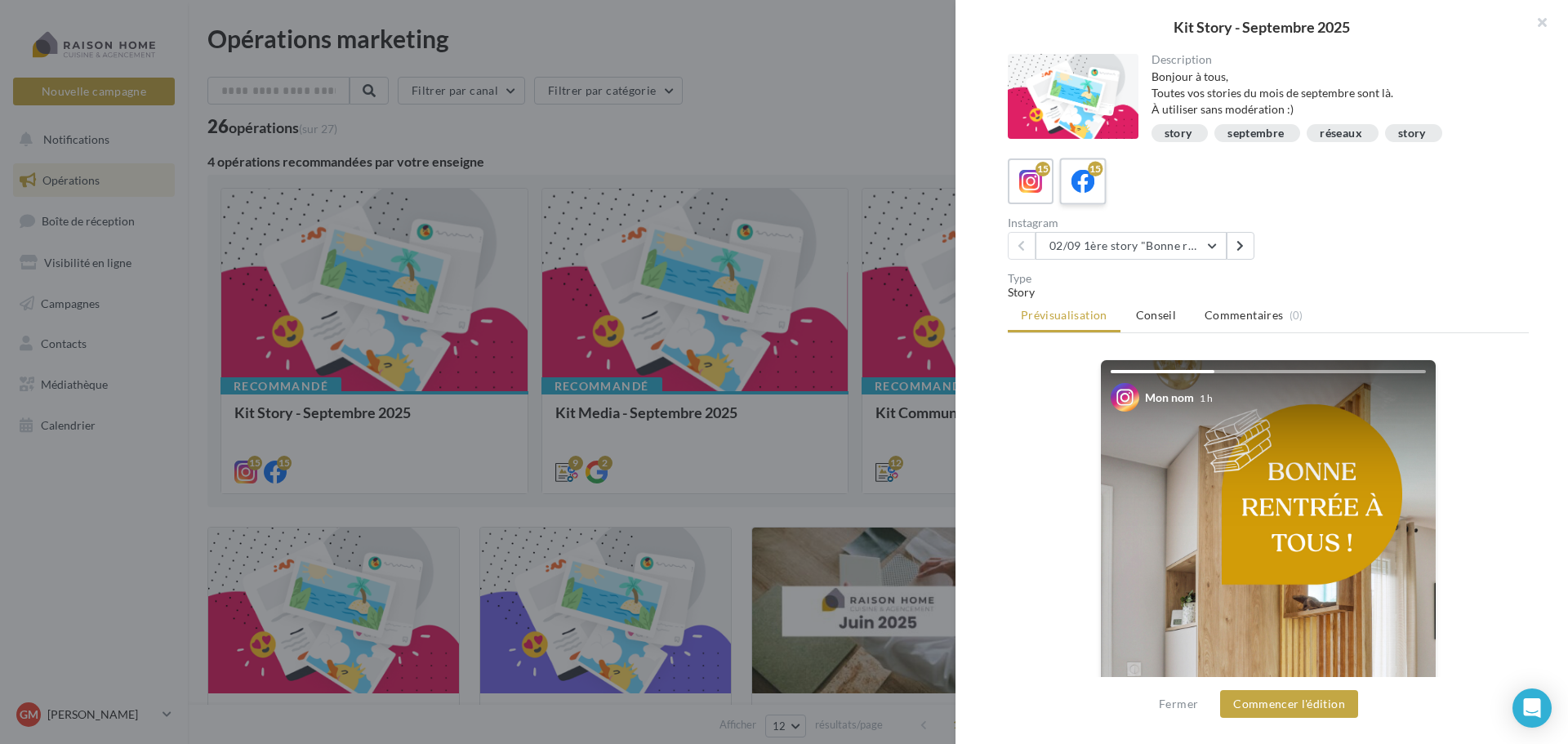
click at [1102, 180] on label "15" at bounding box center [1082, 180] width 47 height 47
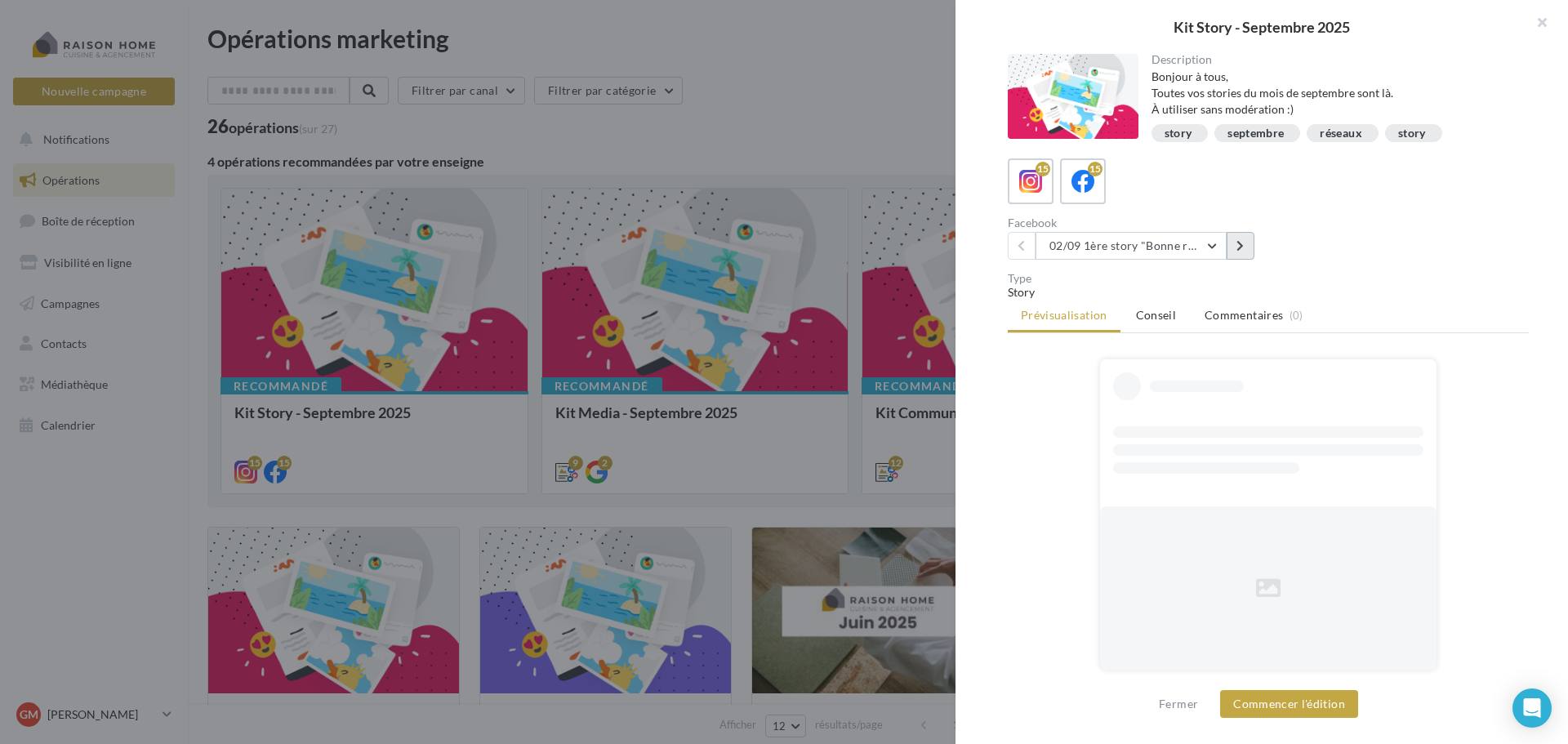
click at [1233, 243] on button at bounding box center [1240, 246] width 28 height 28
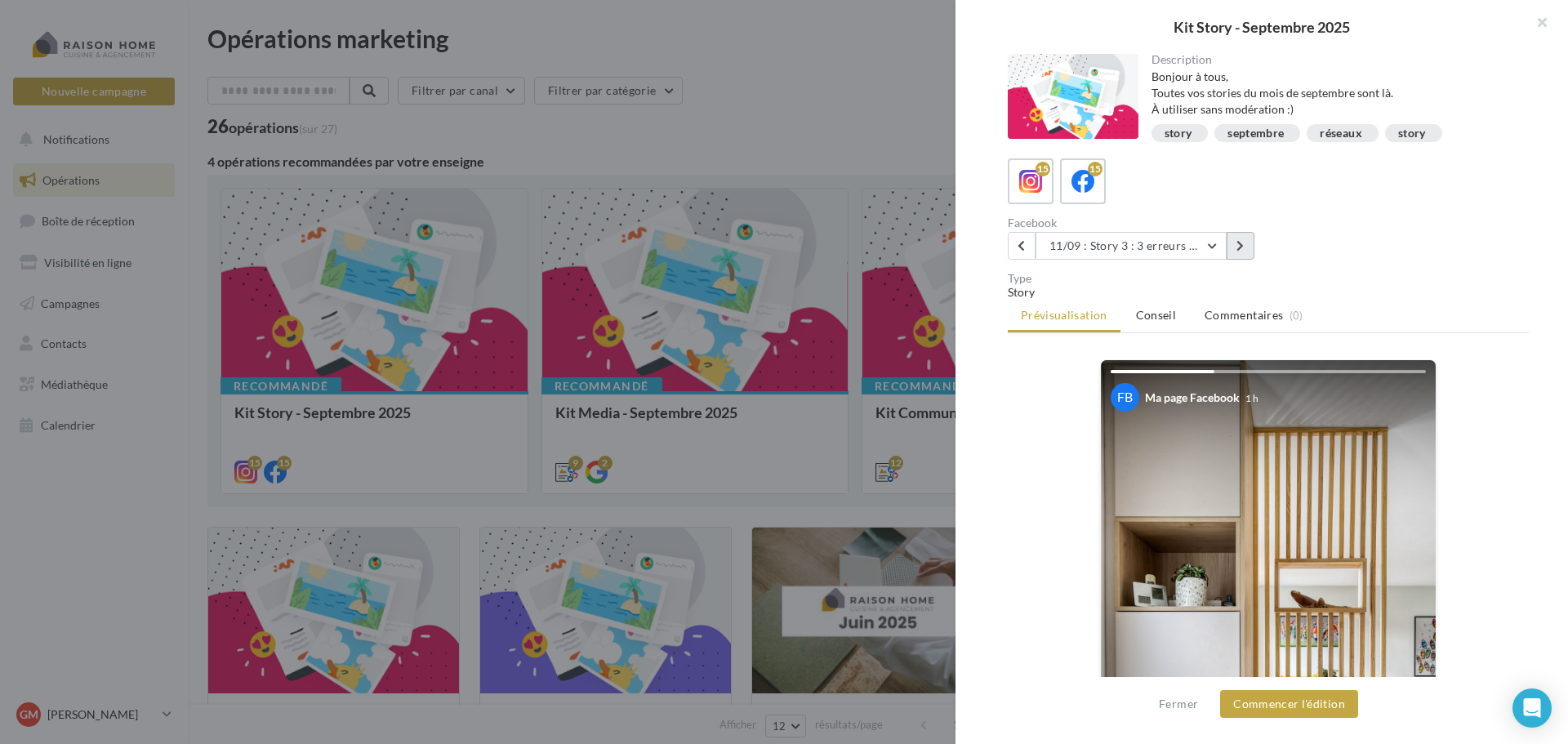
click at [1233, 243] on button at bounding box center [1240, 246] width 28 height 28
click at [1313, 708] on button "Commencer l'édition" at bounding box center [1288, 704] width 138 height 28
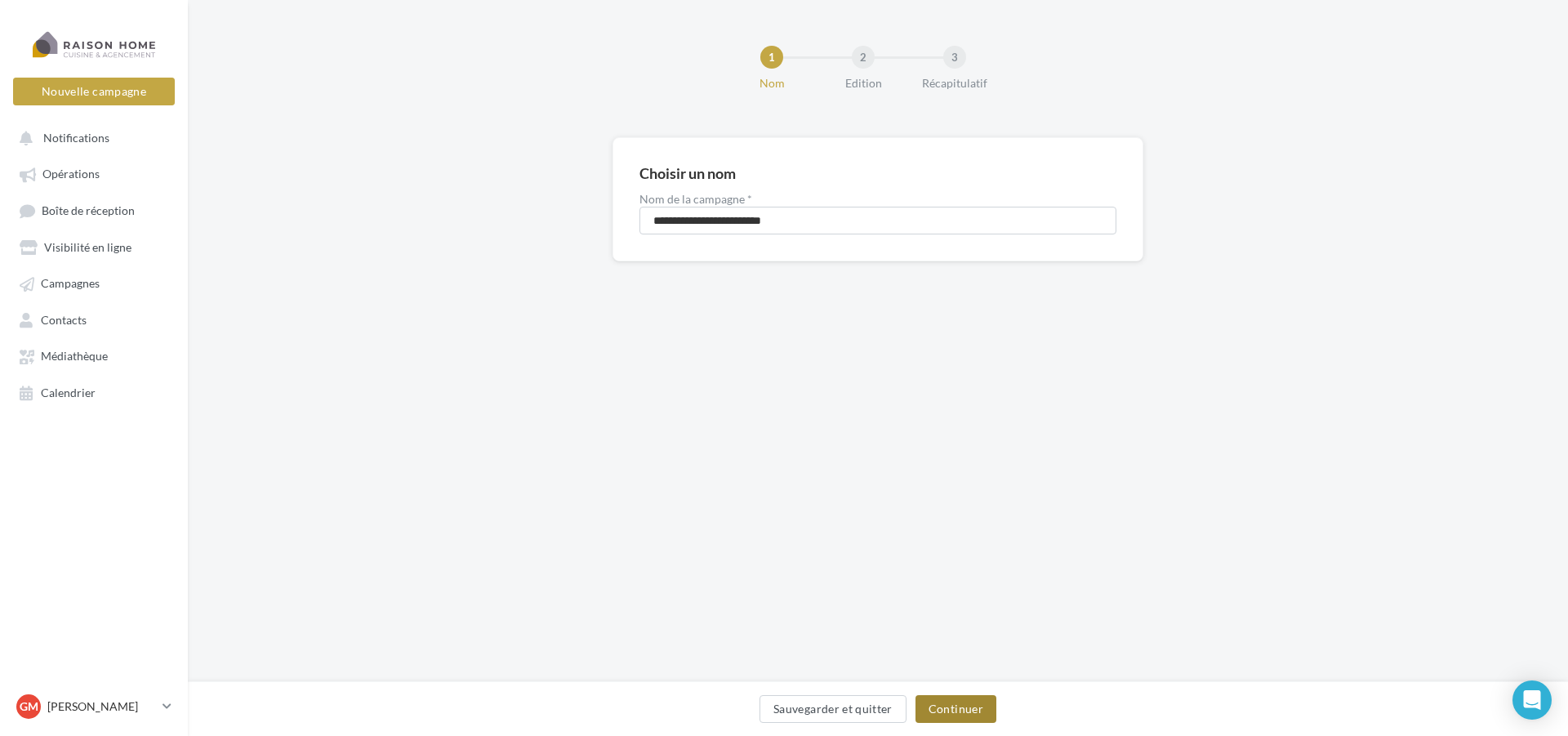
click at [962, 703] on button "Continuer" at bounding box center [956, 708] width 80 height 28
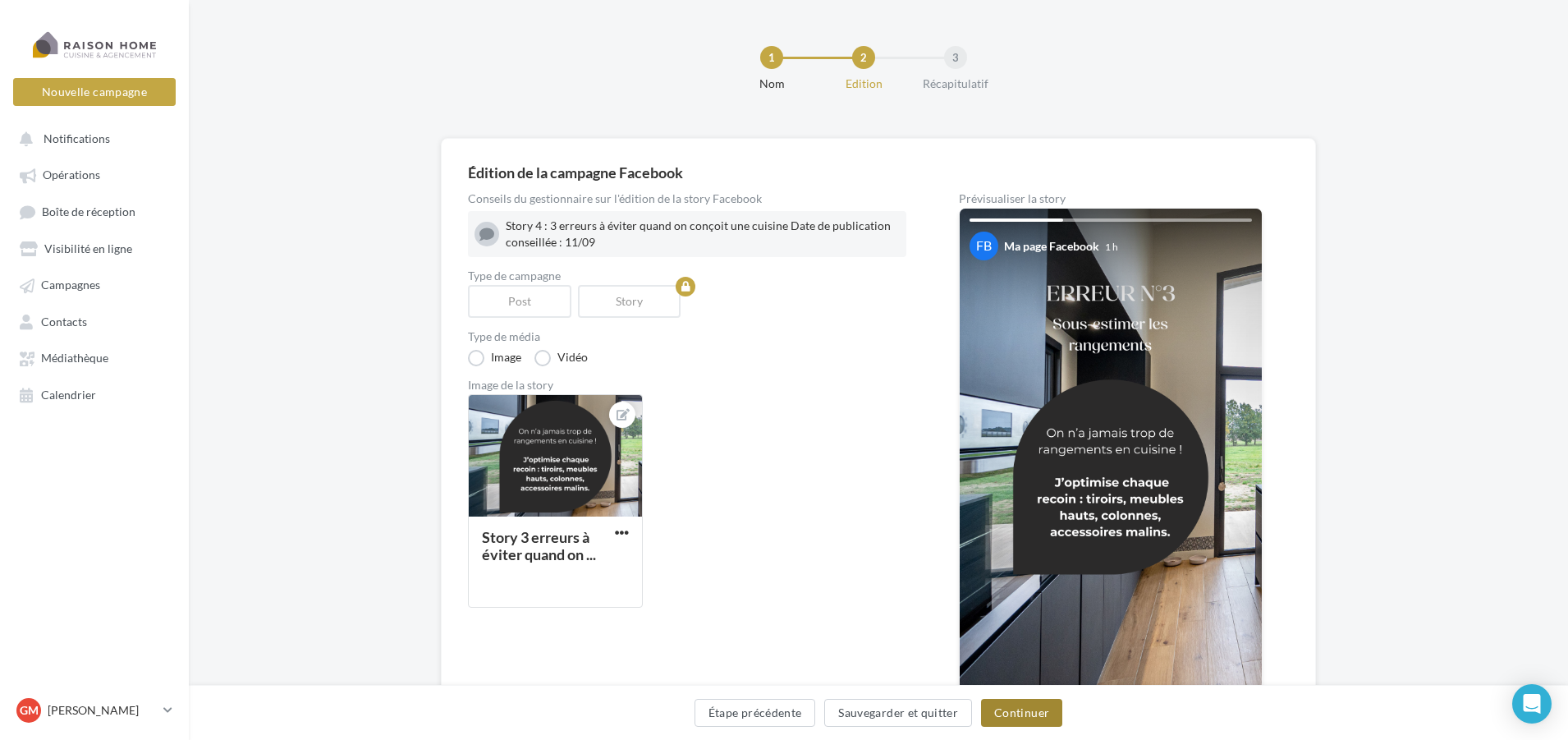
click at [1011, 714] on button "Continuer" at bounding box center [1021, 712] width 81 height 28
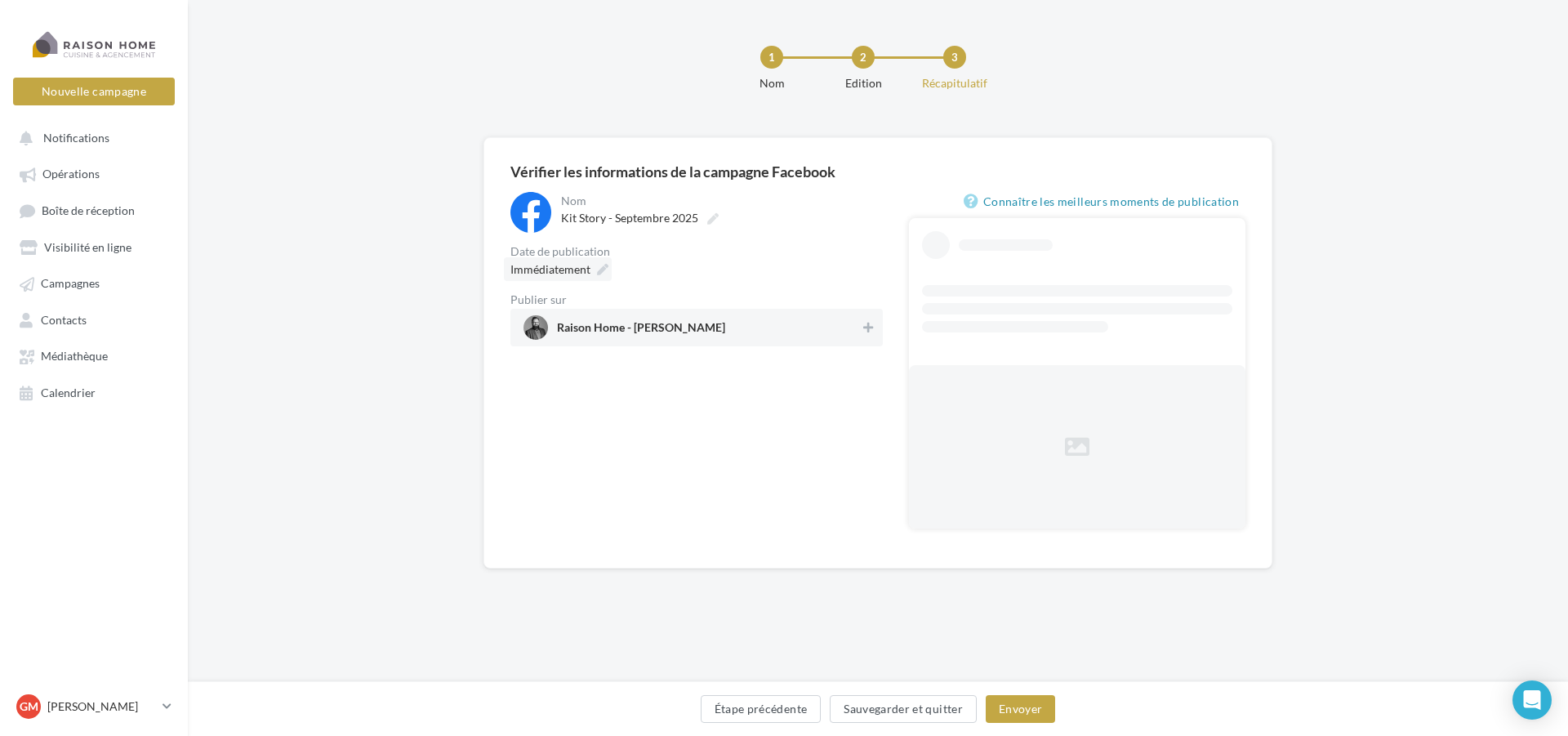
click at [537, 275] on span "Immédiatement" at bounding box center [551, 268] width 80 height 14
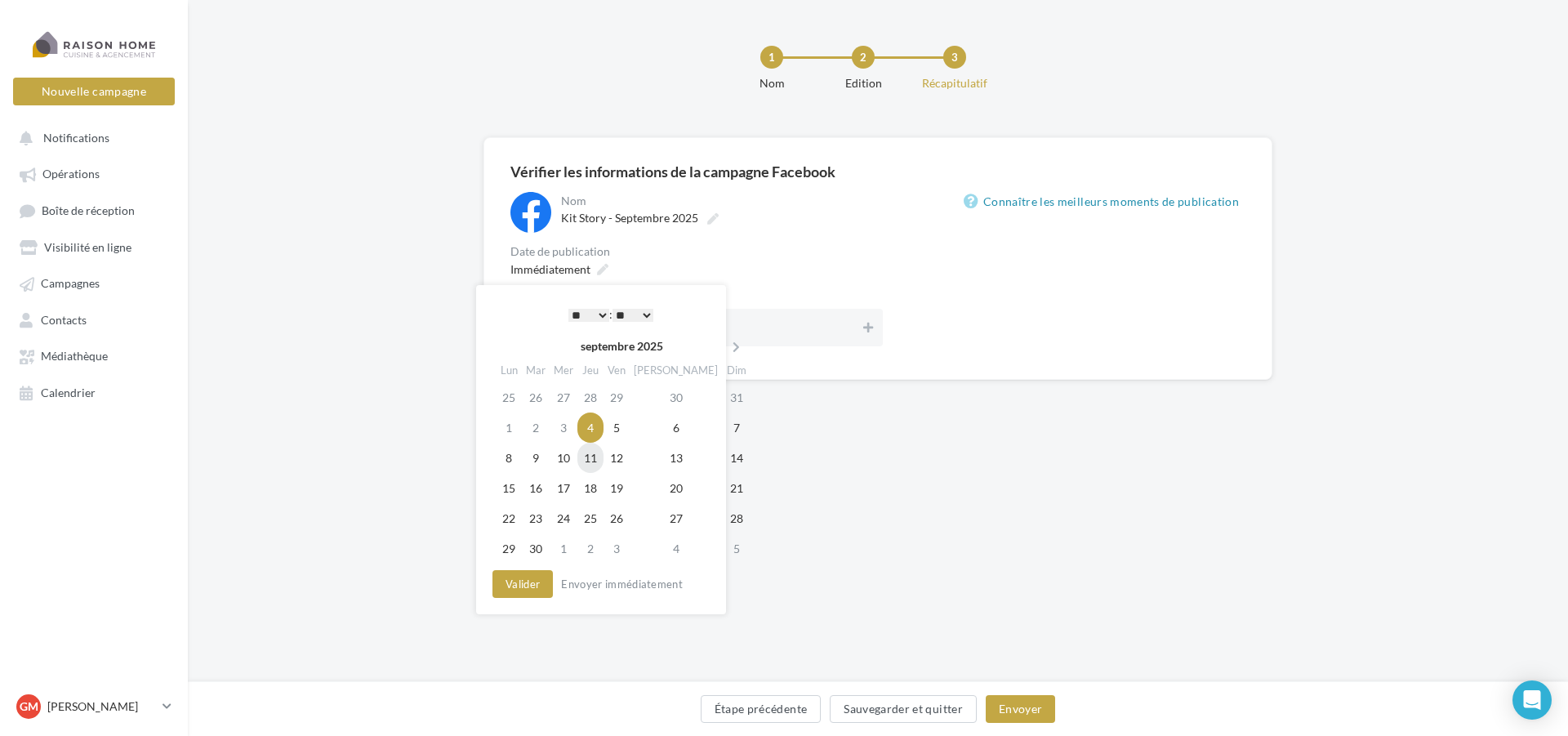
click at [601, 458] on td "11" at bounding box center [590, 458] width 26 height 30
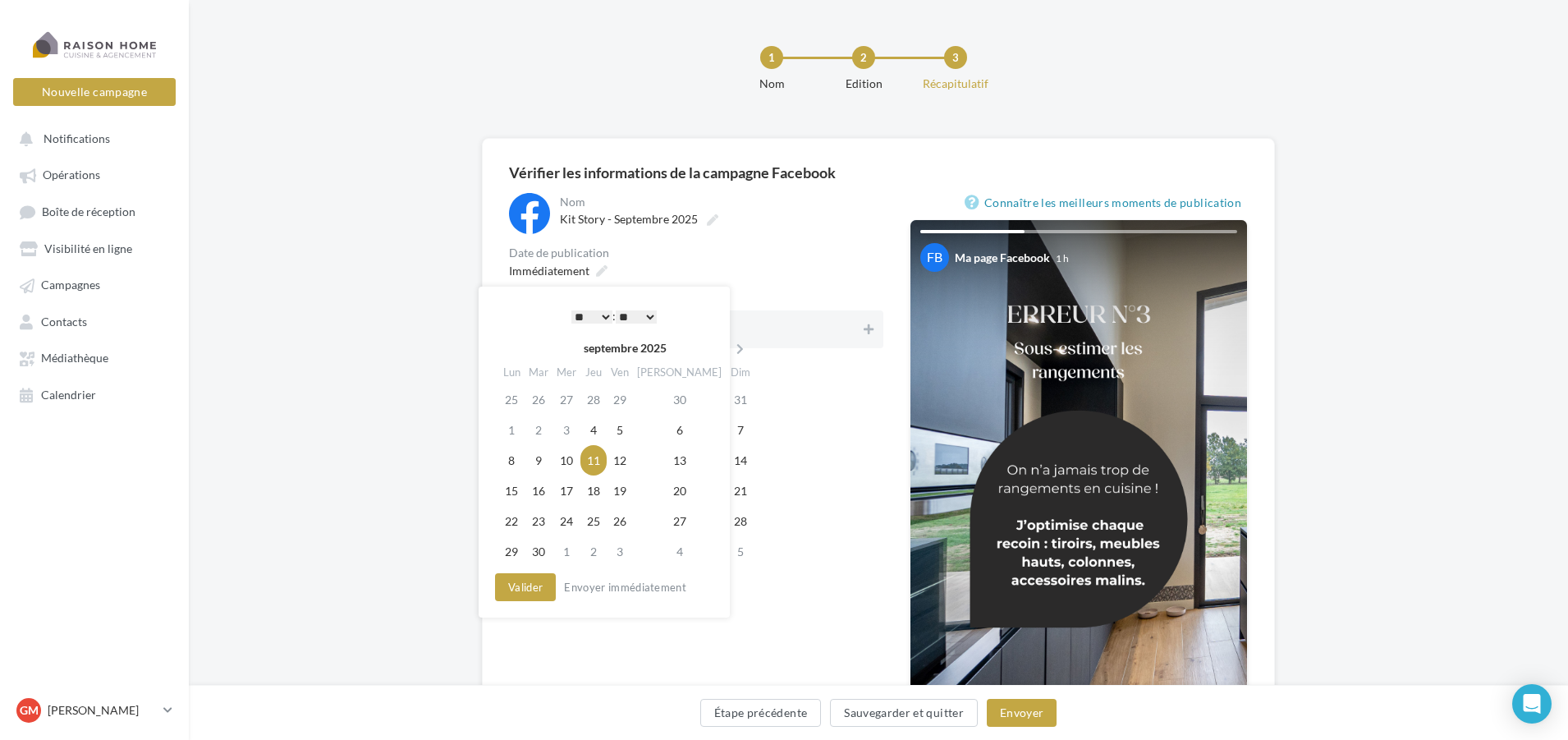
click at [648, 317] on select "** ** ** ** ** **" at bounding box center [636, 316] width 41 height 13
click at [598, 318] on select "* * * * * * * * * * ** ** ** ** ** ** ** ** ** ** ** ** ** **" at bounding box center [588, 316] width 41 height 13
click at [528, 590] on button "Valider" at bounding box center [521, 587] width 60 height 28
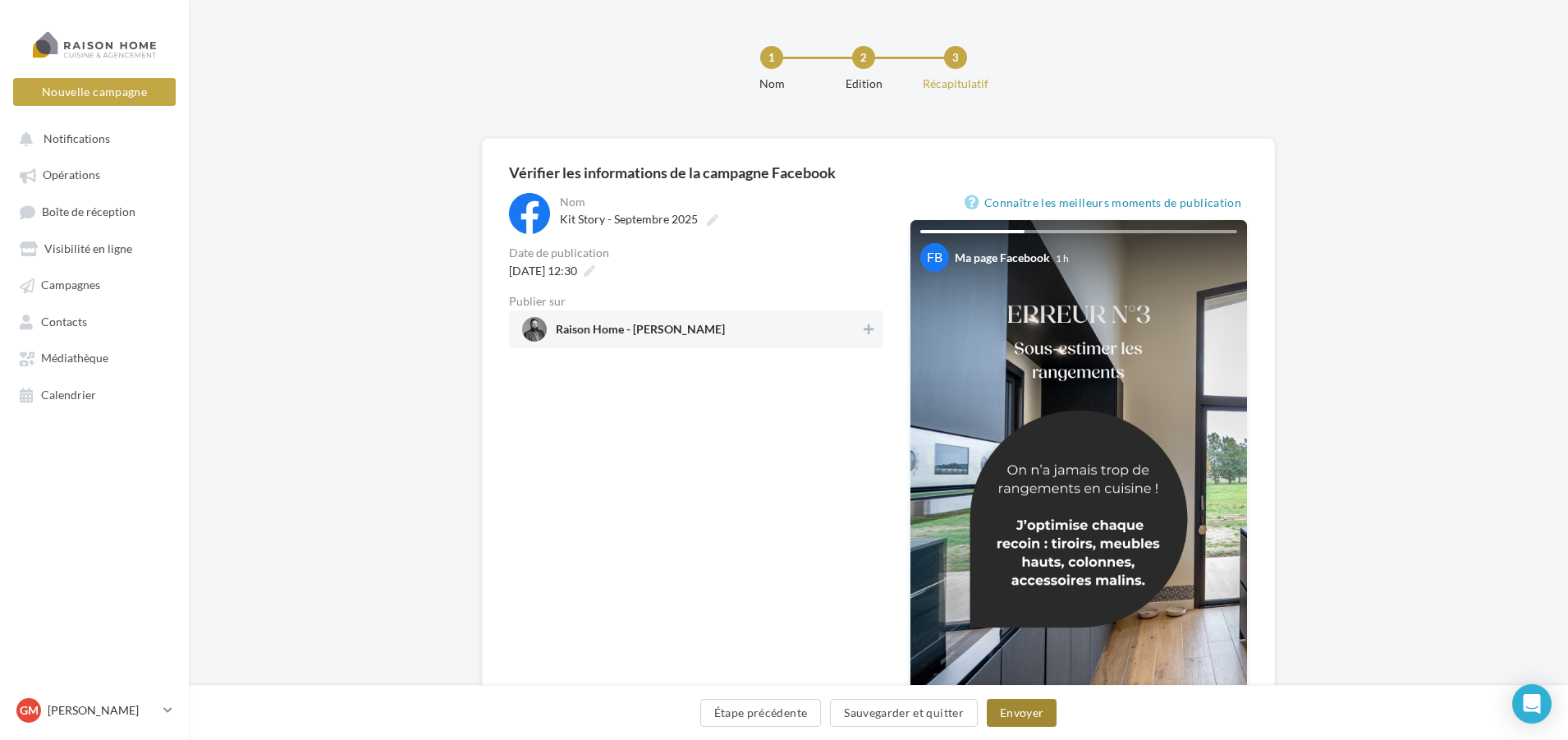
click at [1017, 711] on button "Envoyer" at bounding box center [1022, 712] width 70 height 28
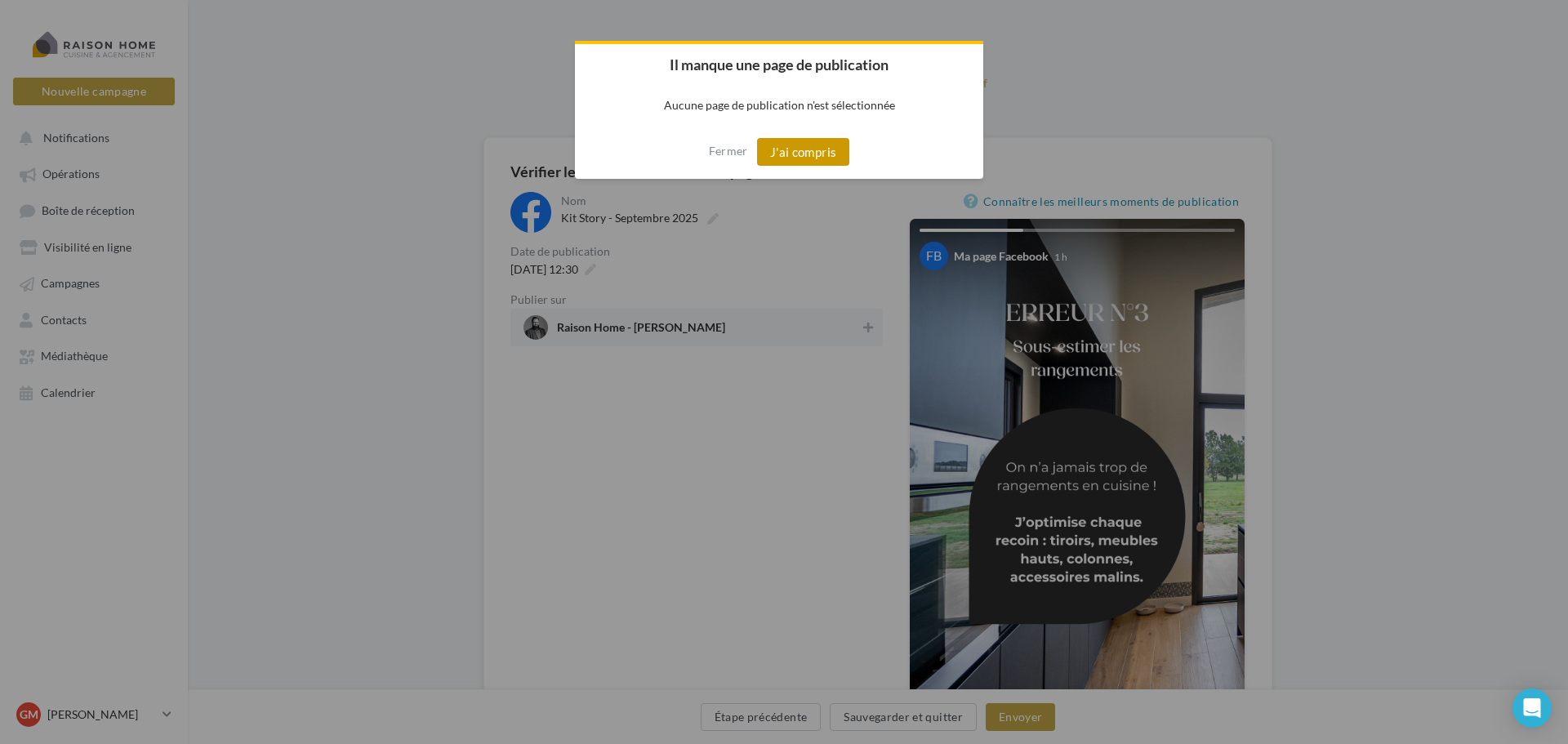
click at [821, 164] on button "J'ai compris" at bounding box center [804, 152] width 93 height 28
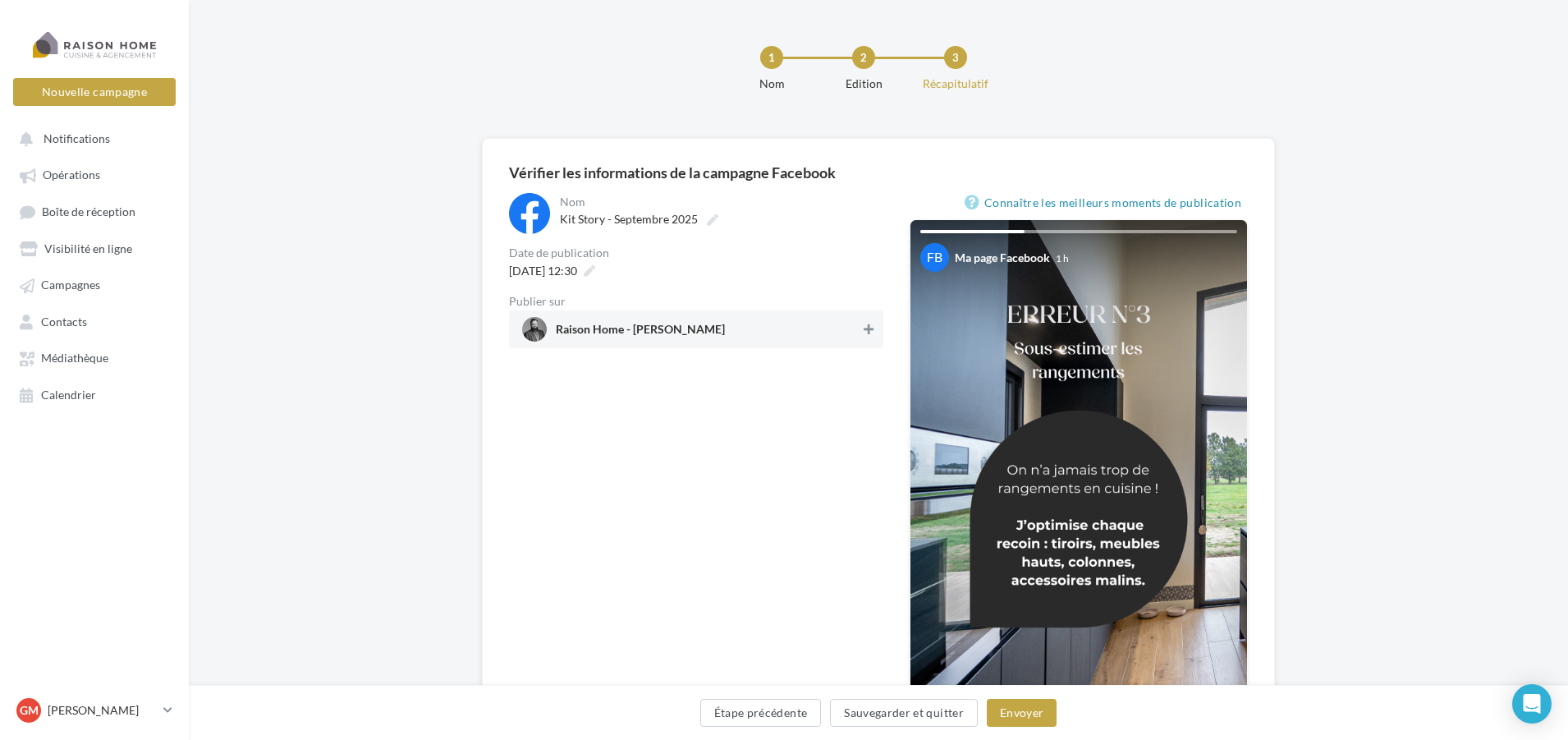
click at [872, 330] on icon at bounding box center [869, 329] width 10 height 11
click at [1037, 720] on button "Envoyer" at bounding box center [1022, 712] width 70 height 28
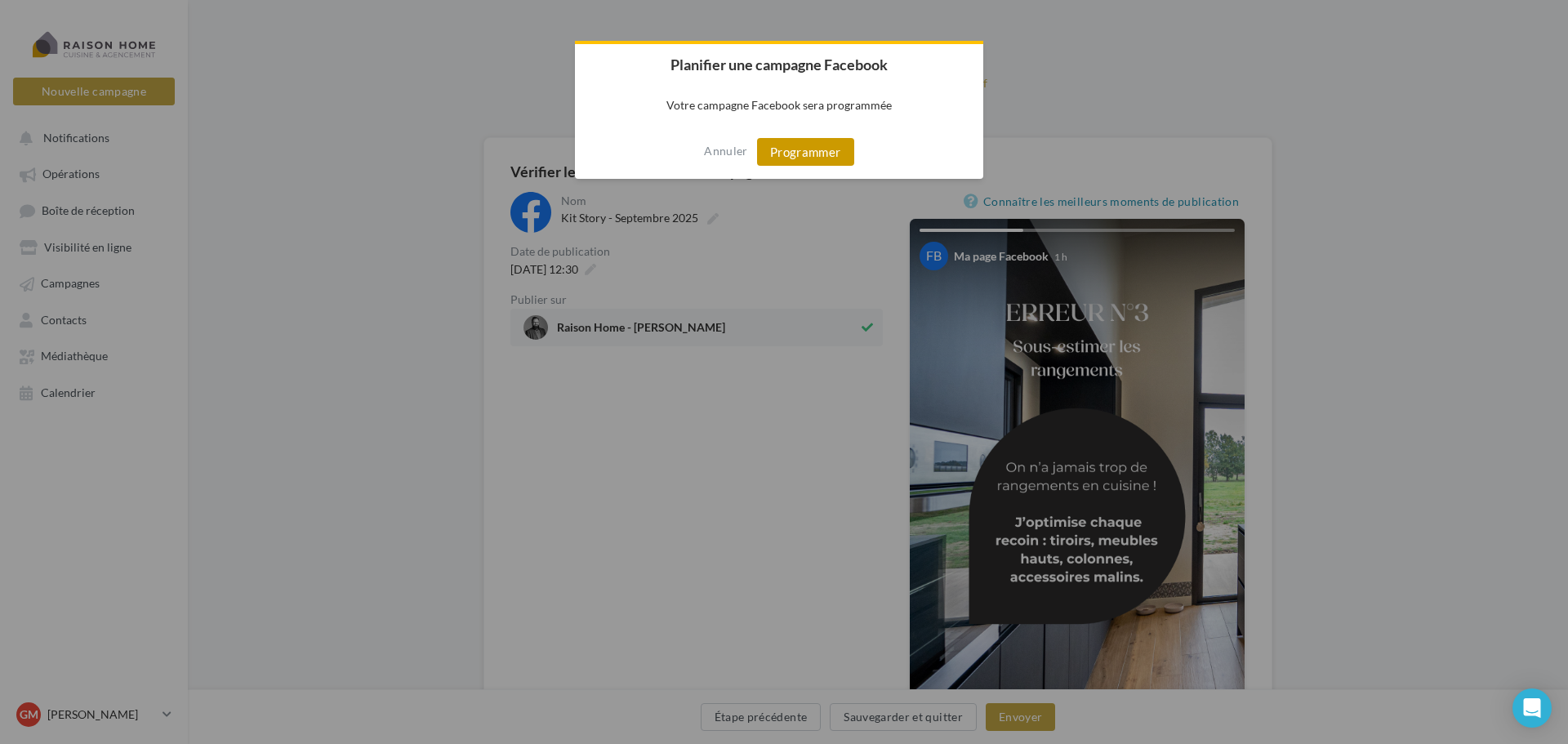
click at [806, 148] on button "Programmer" at bounding box center [806, 152] width 97 height 28
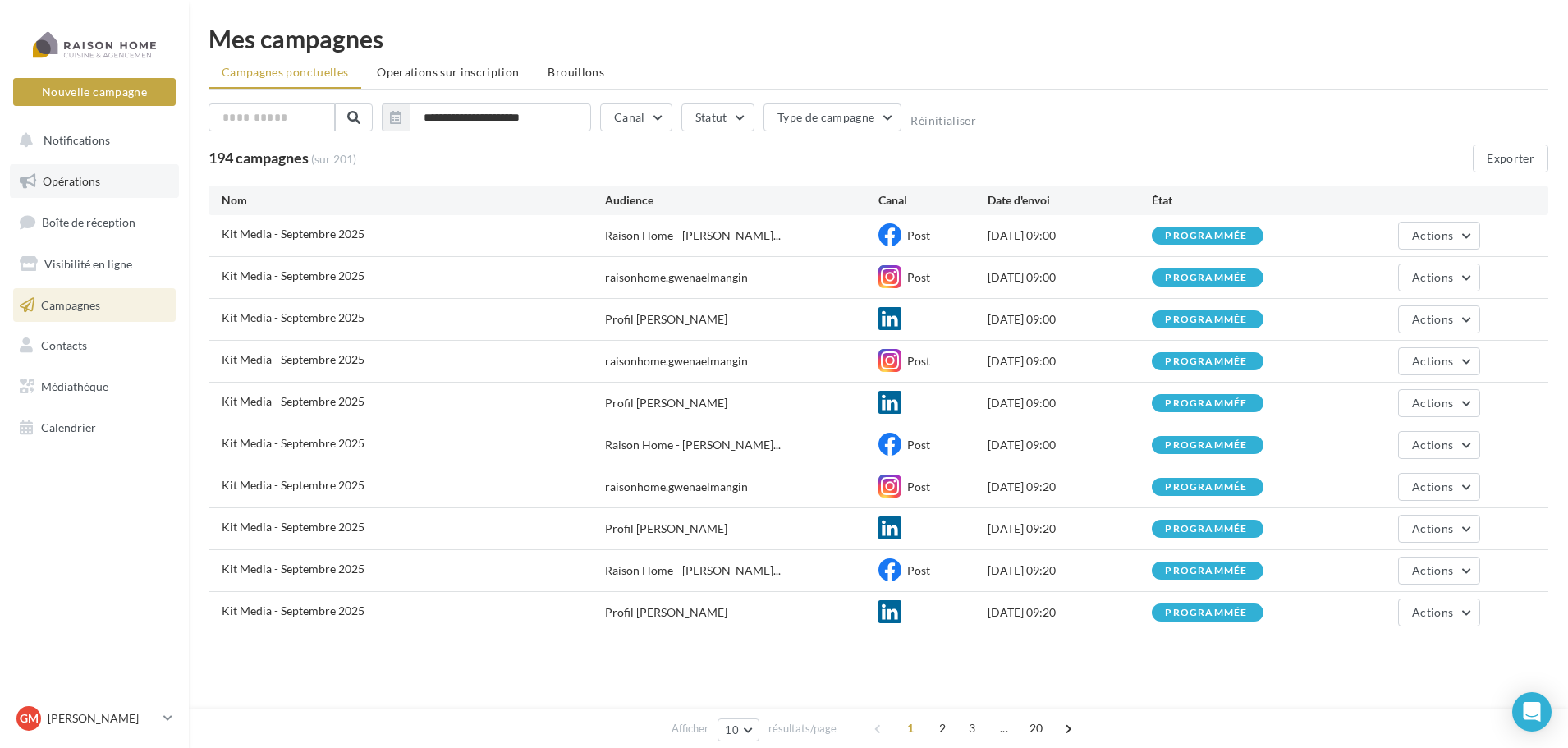
click at [84, 177] on span "Opérations" at bounding box center [71, 181] width 57 height 14
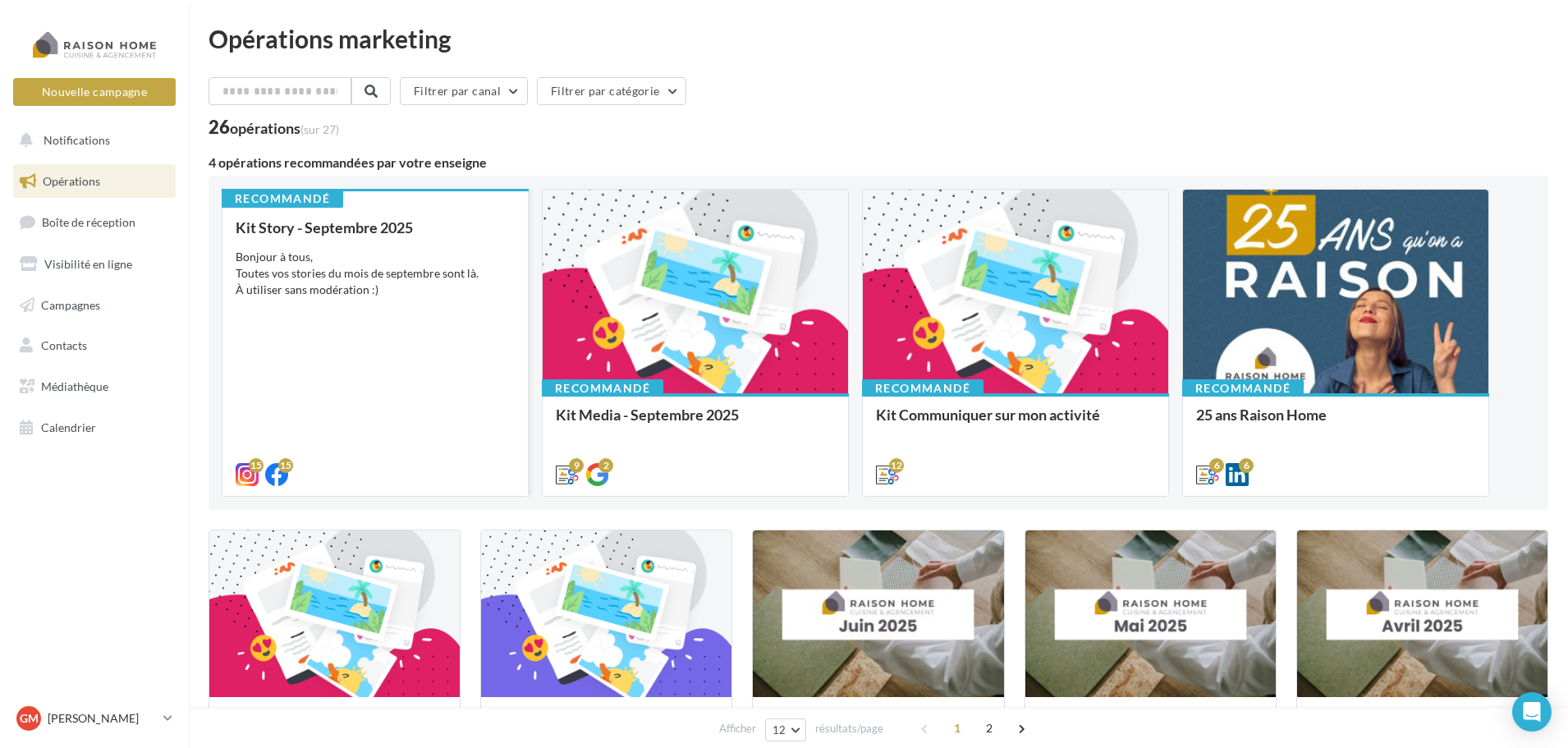
click at [465, 246] on div "Kit Story - Septembre 2025 Bonjour à tous, Toutes vos stories du mois de septem…" at bounding box center [376, 350] width 279 height 262
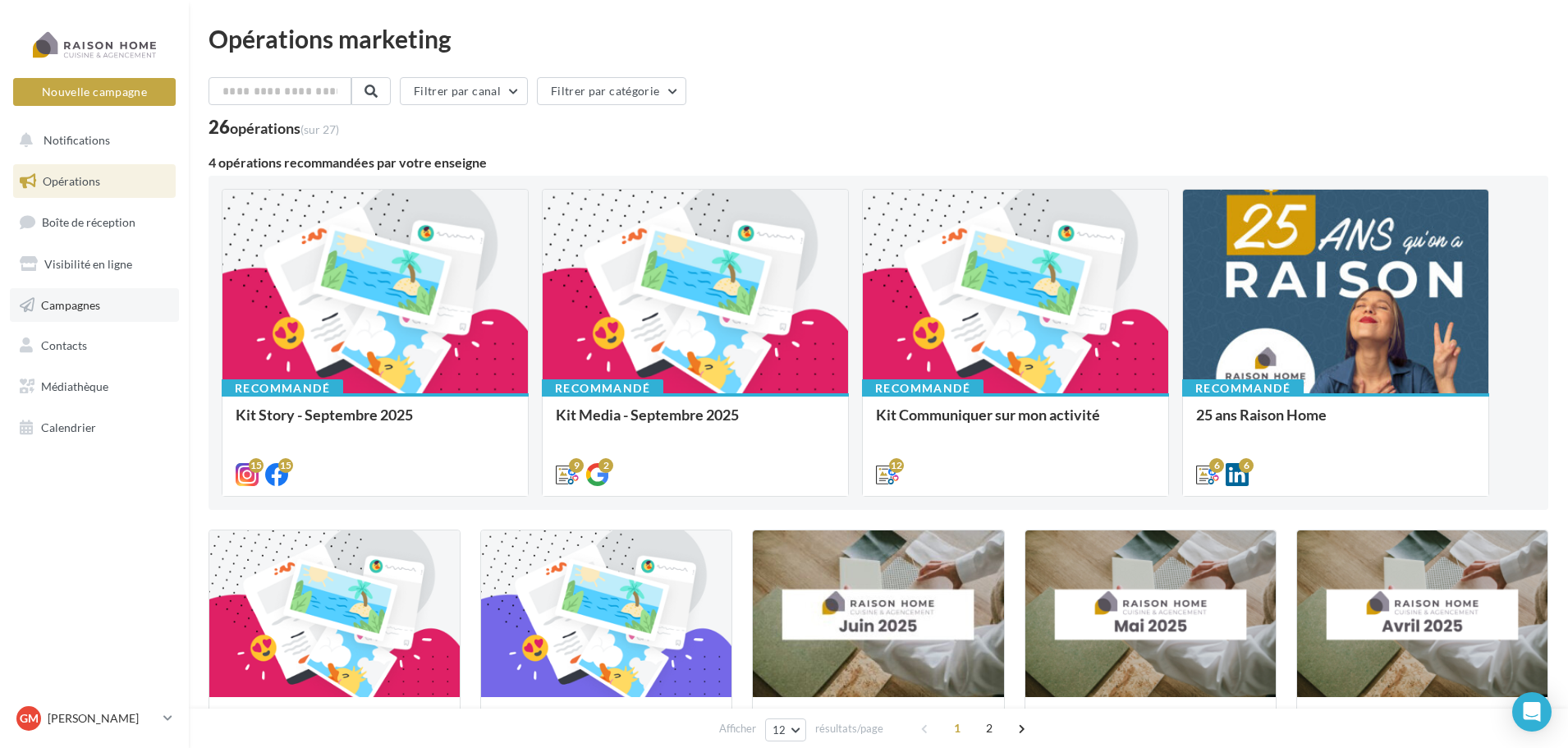
click at [85, 309] on span "Campagnes" at bounding box center [70, 304] width 59 height 14
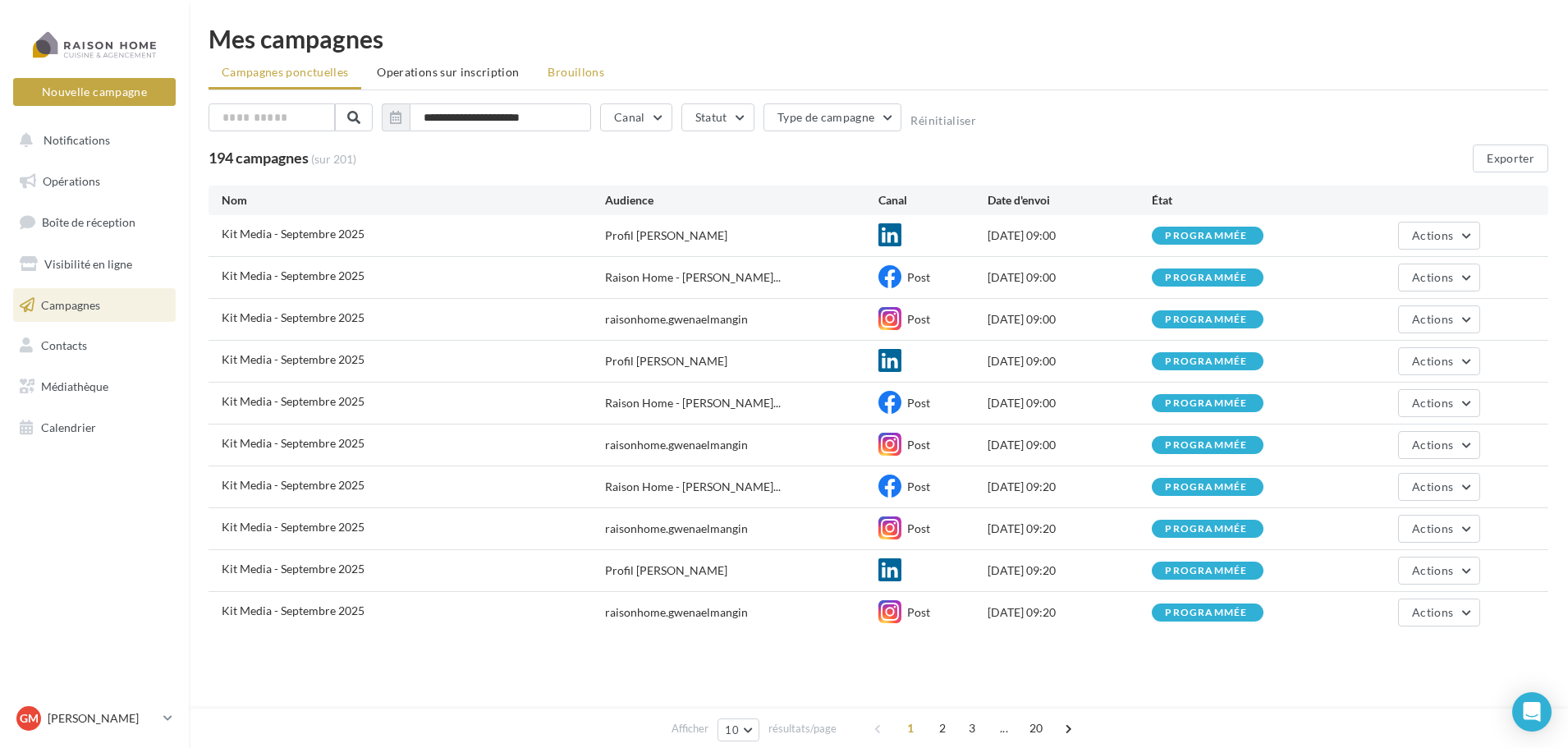
click at [560, 72] on span "Brouillons" at bounding box center [576, 72] width 57 height 14
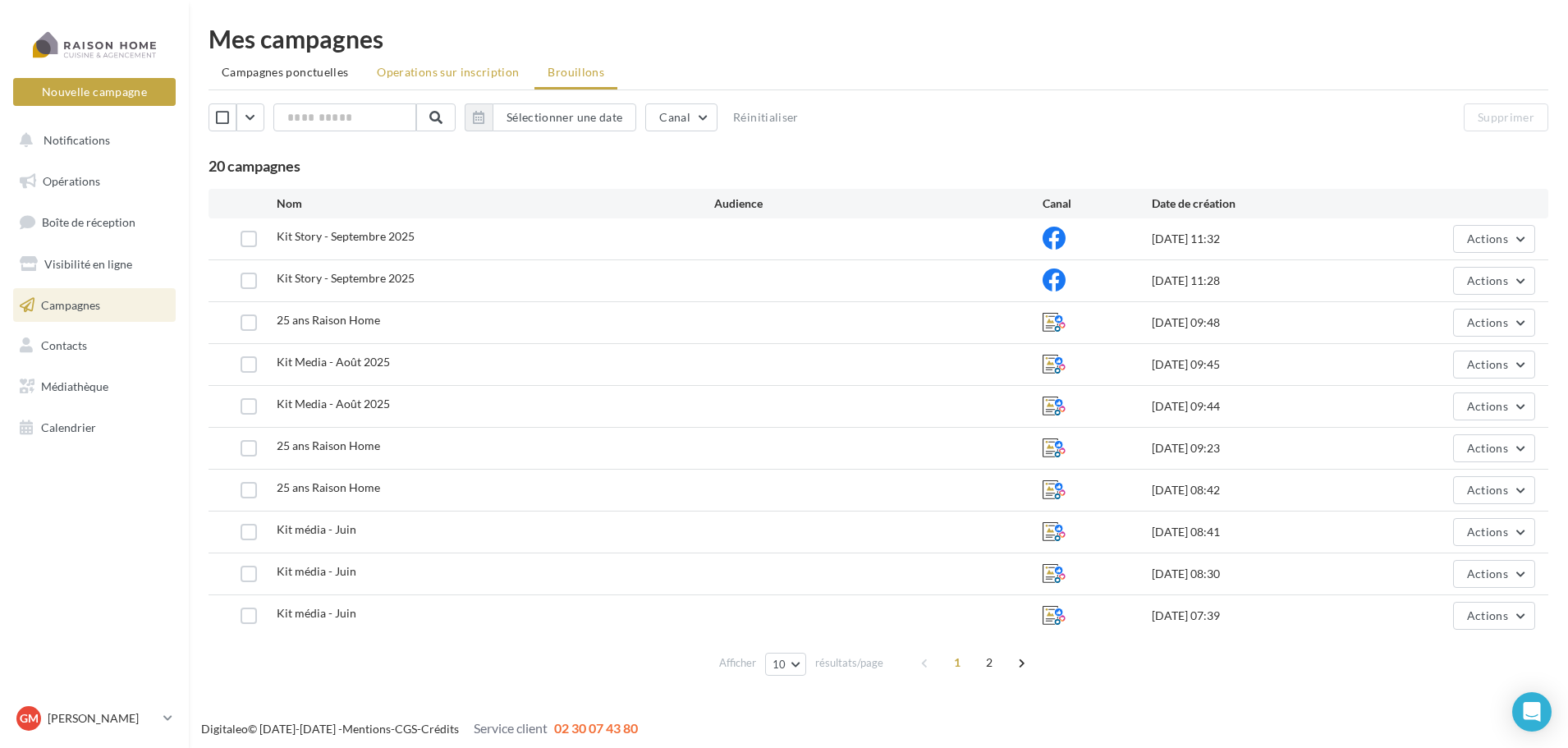
click at [445, 80] on li "Operations sur inscription" at bounding box center [448, 72] width 169 height 30
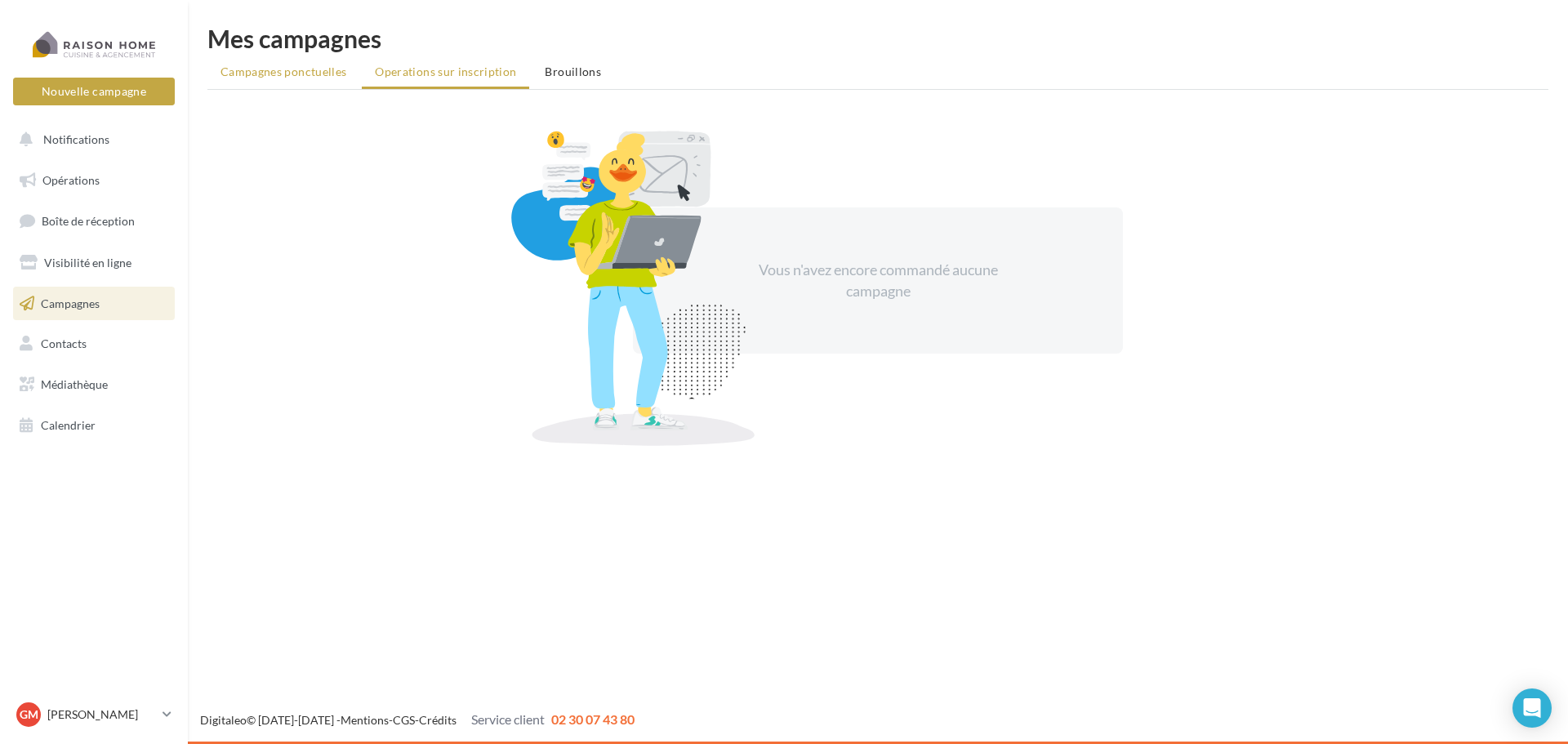
click at [325, 76] on span "Campagnes ponctuelles" at bounding box center [283, 71] width 125 height 14
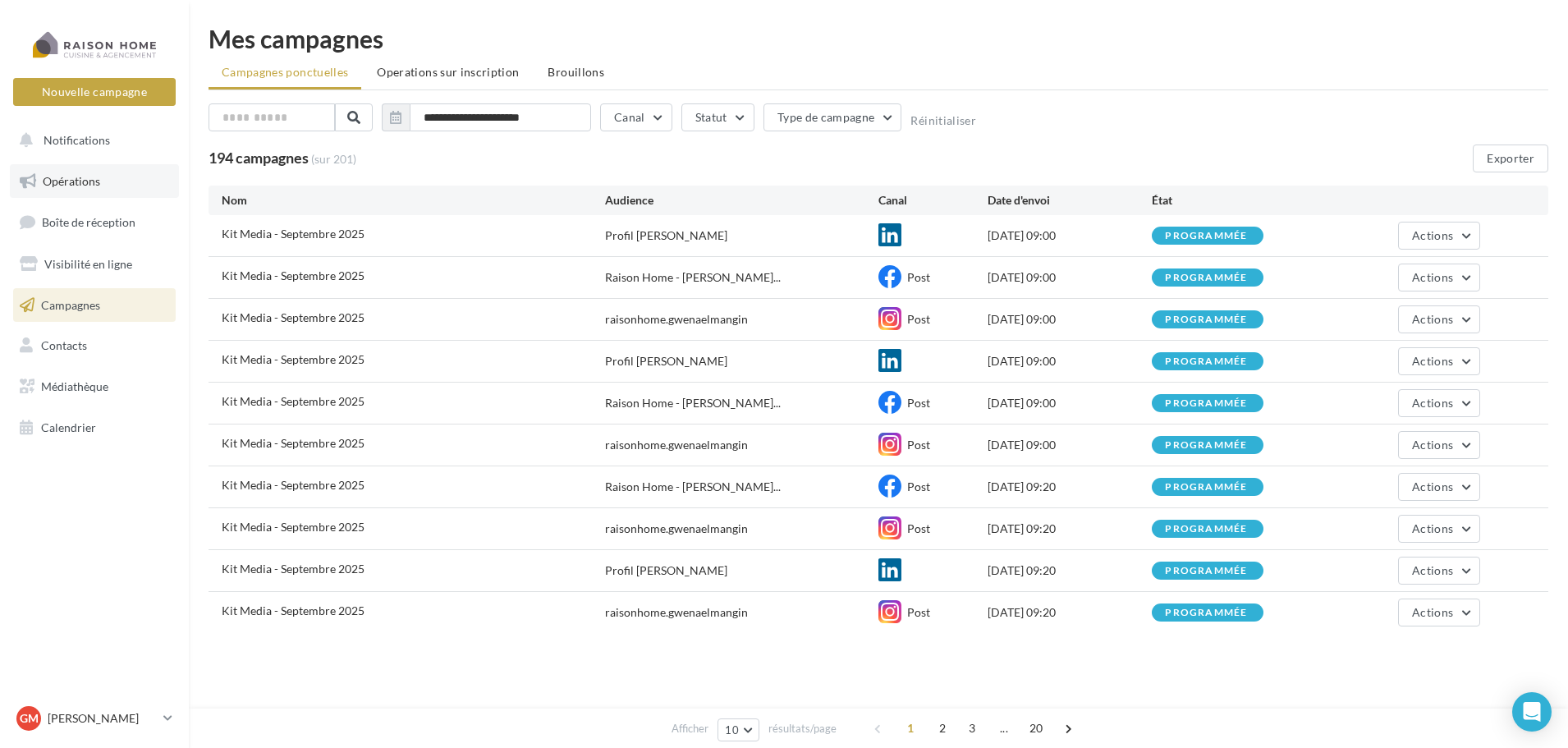
click at [88, 175] on span "Opérations" at bounding box center [71, 181] width 57 height 14
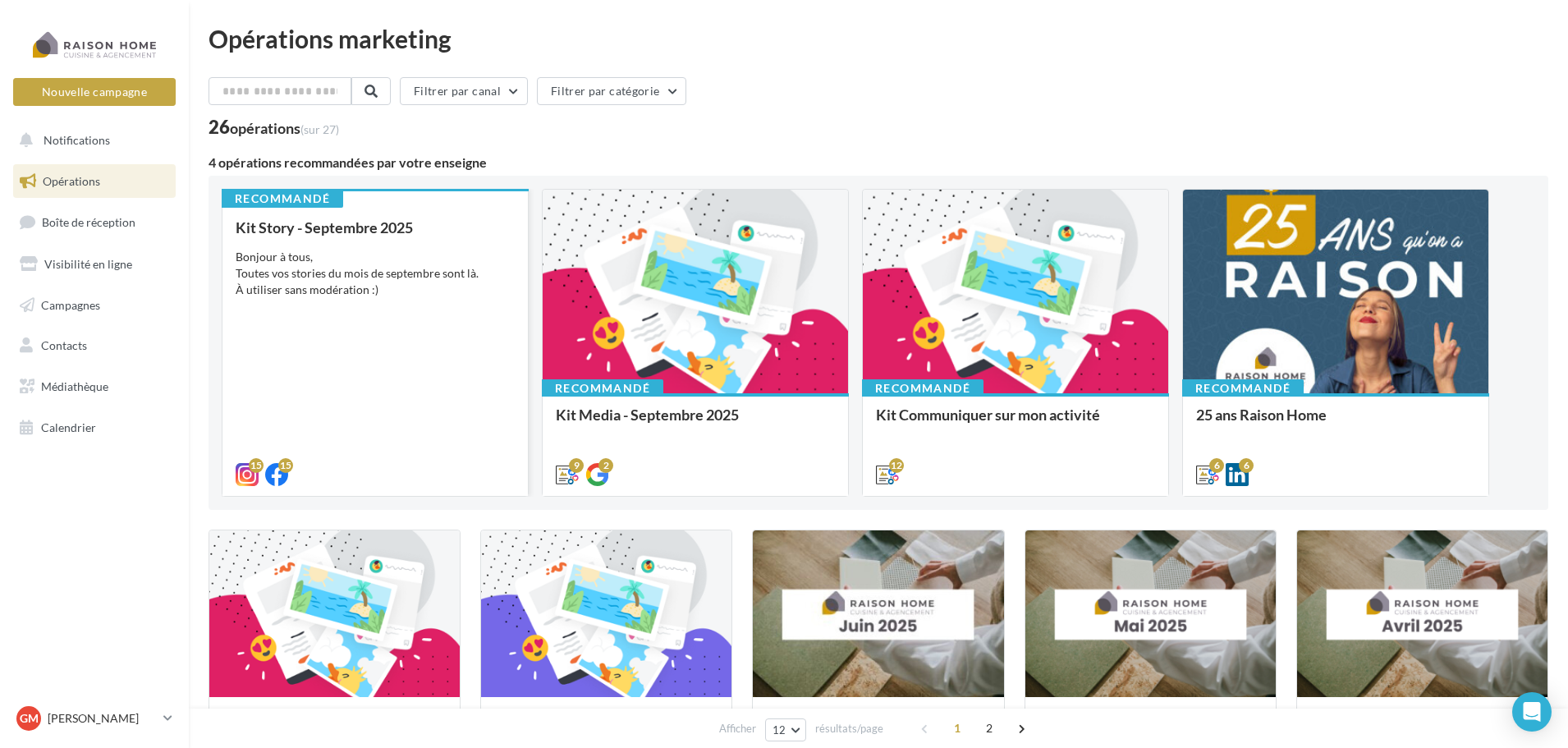
click at [368, 277] on div "Bonjour à tous, Toutes vos stories du mois de septembre sont là. À utiliser san…" at bounding box center [376, 273] width 279 height 49
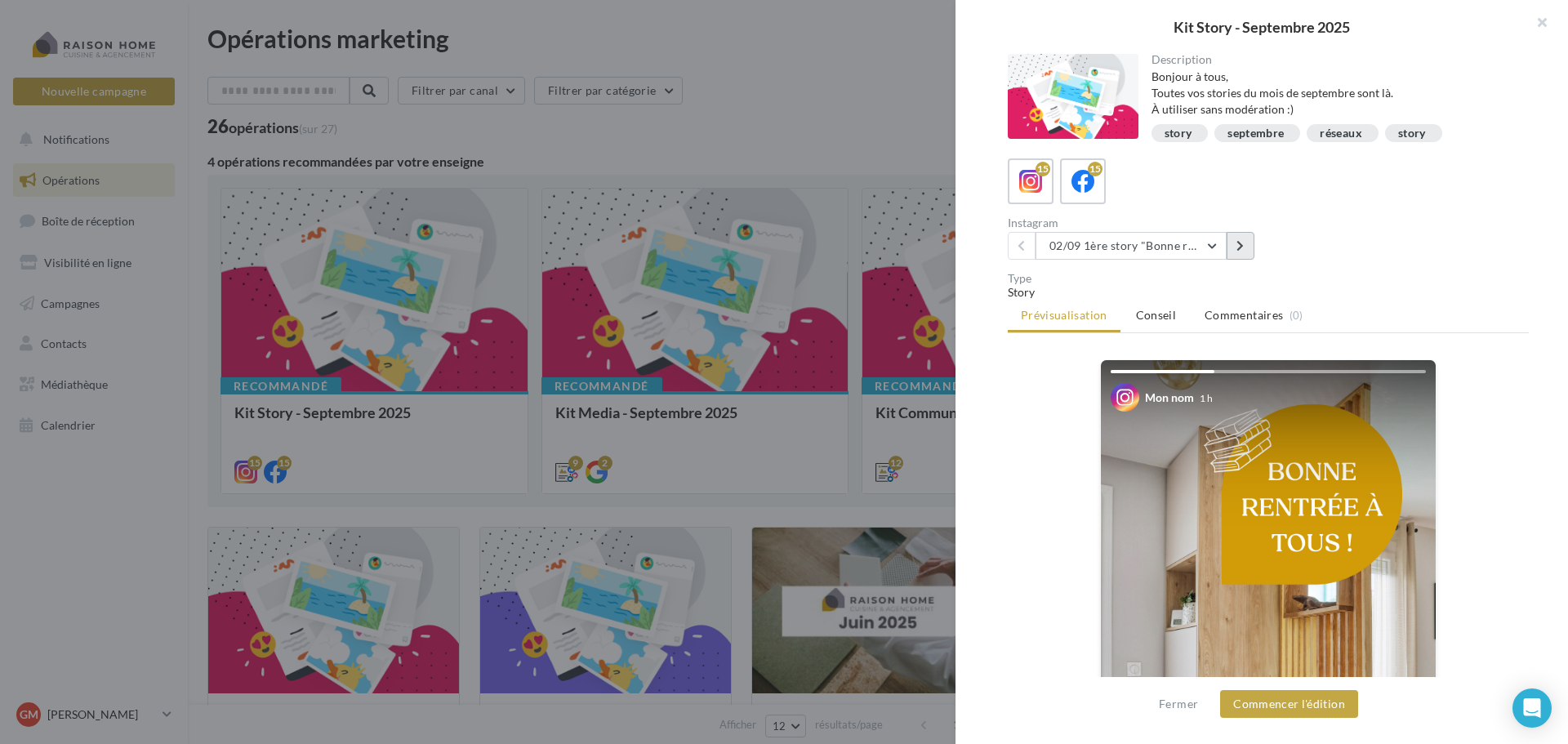
click at [1233, 250] on button at bounding box center [1240, 246] width 28 height 28
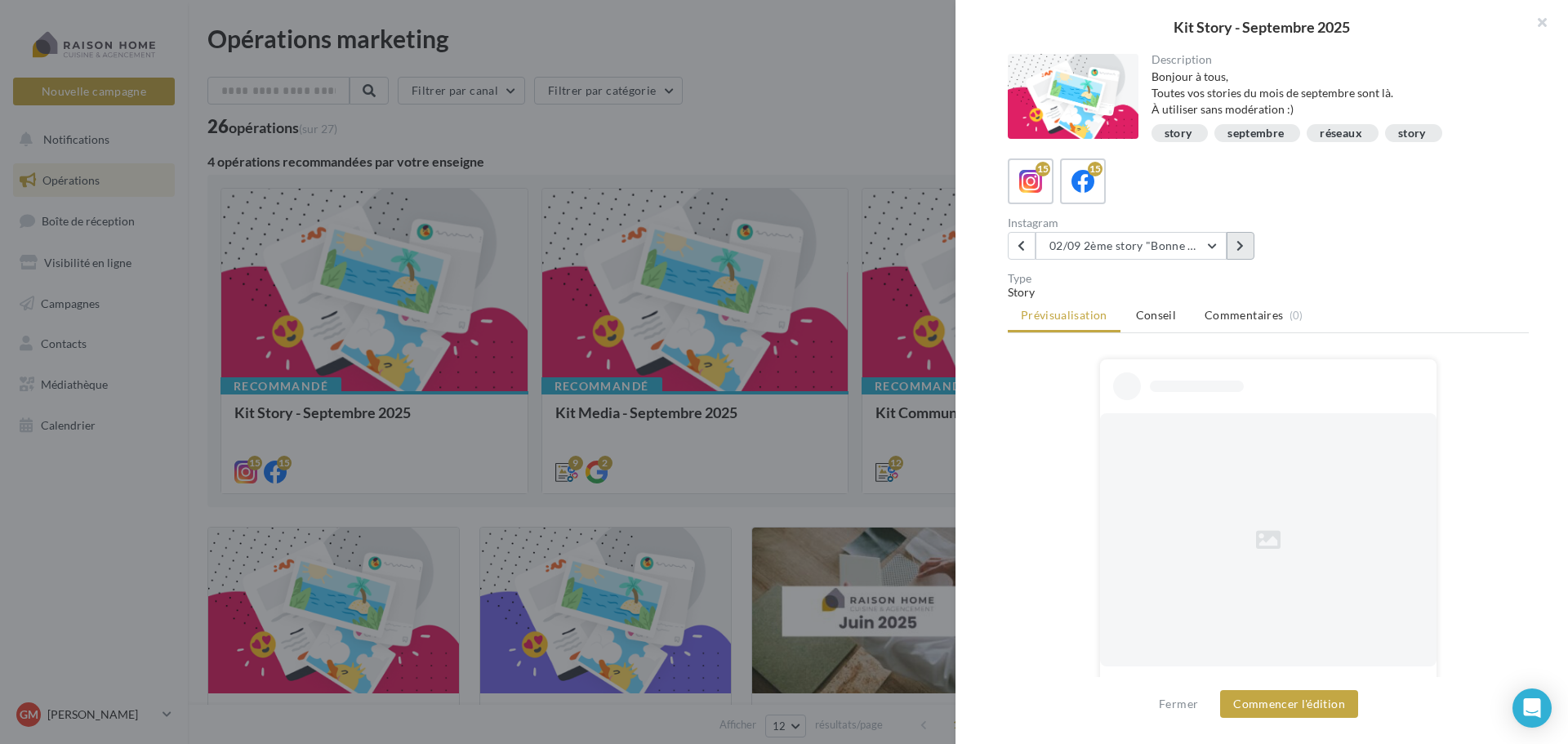
click at [1233, 250] on button at bounding box center [1240, 246] width 28 height 28
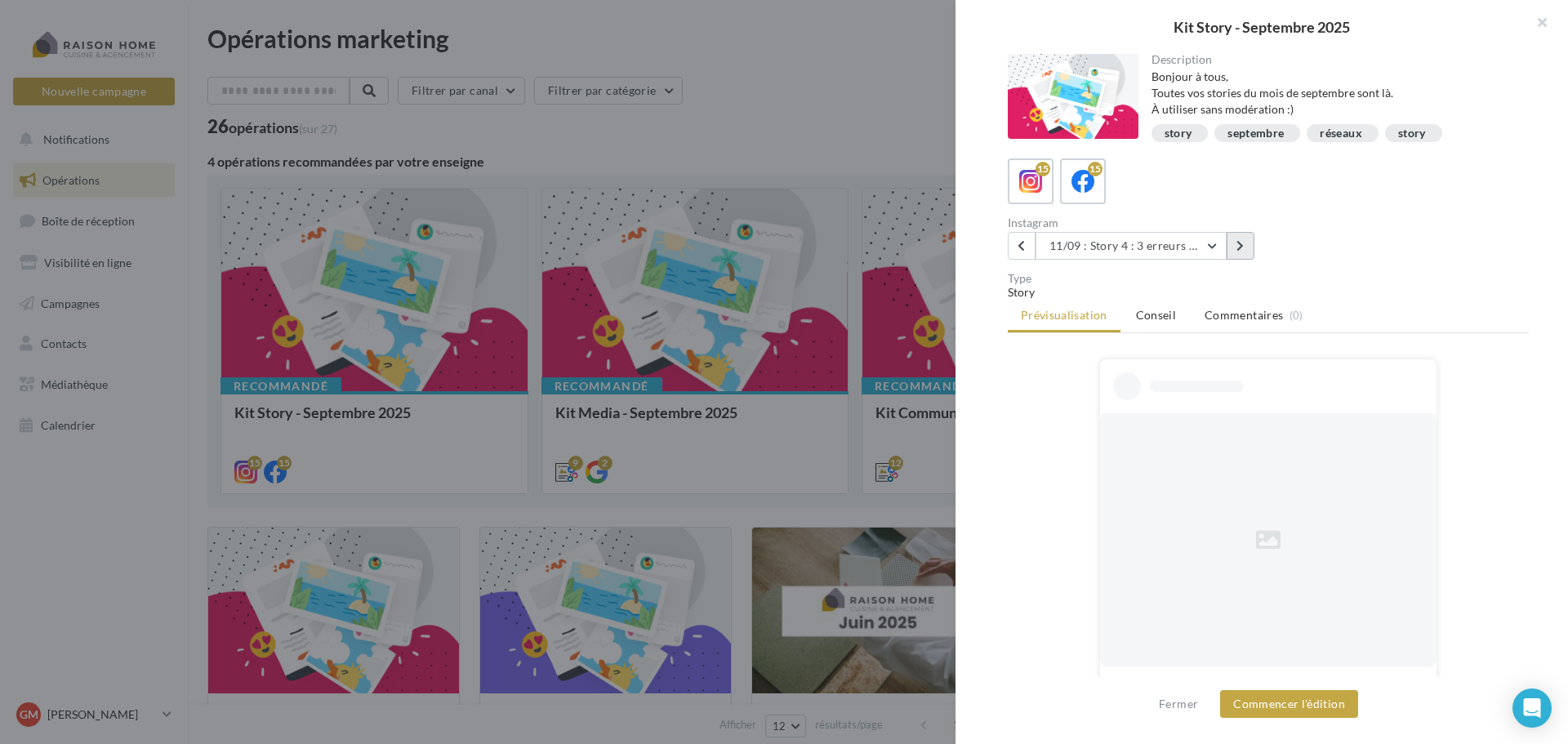
click at [1233, 250] on button at bounding box center [1240, 246] width 28 height 28
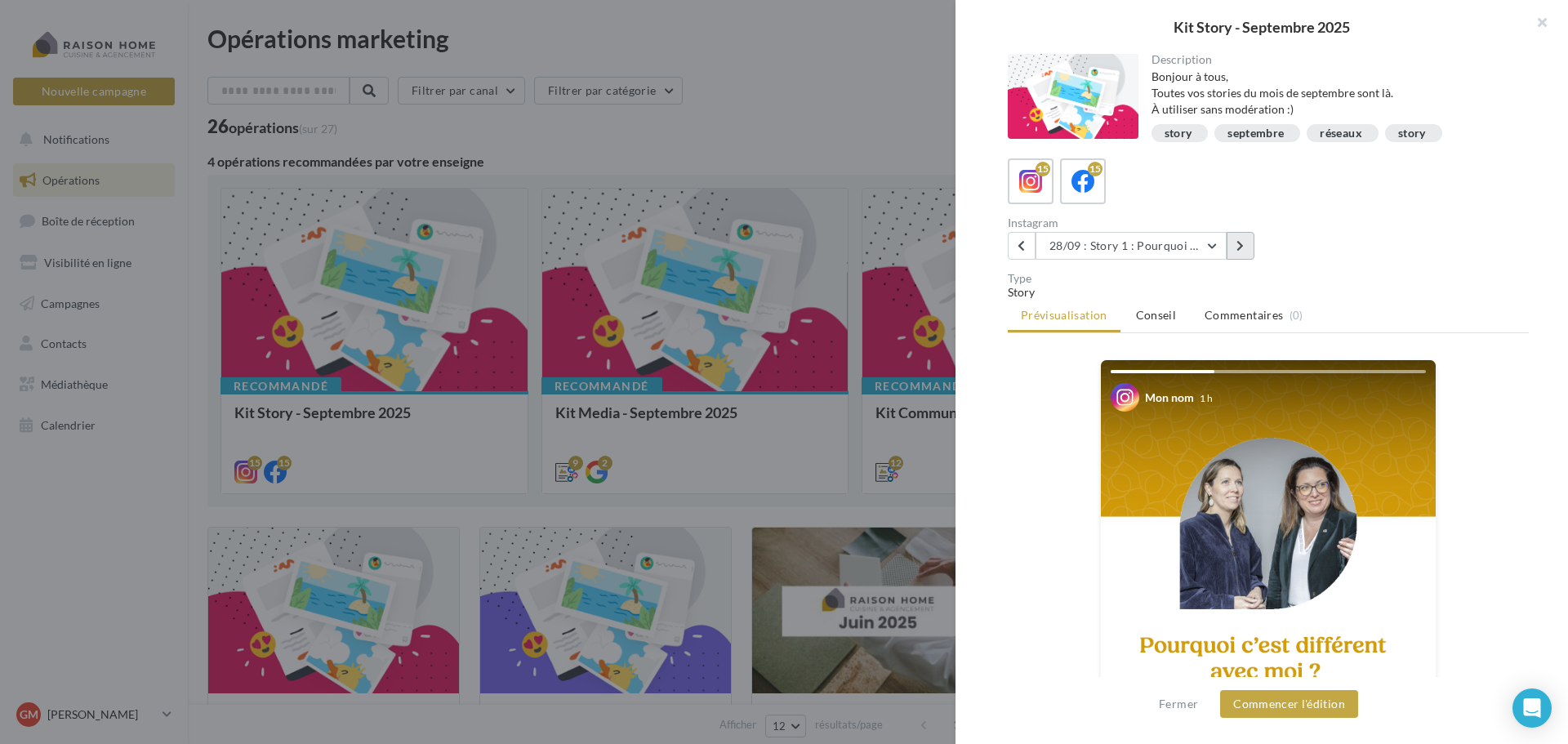
scroll to position [81, 0]
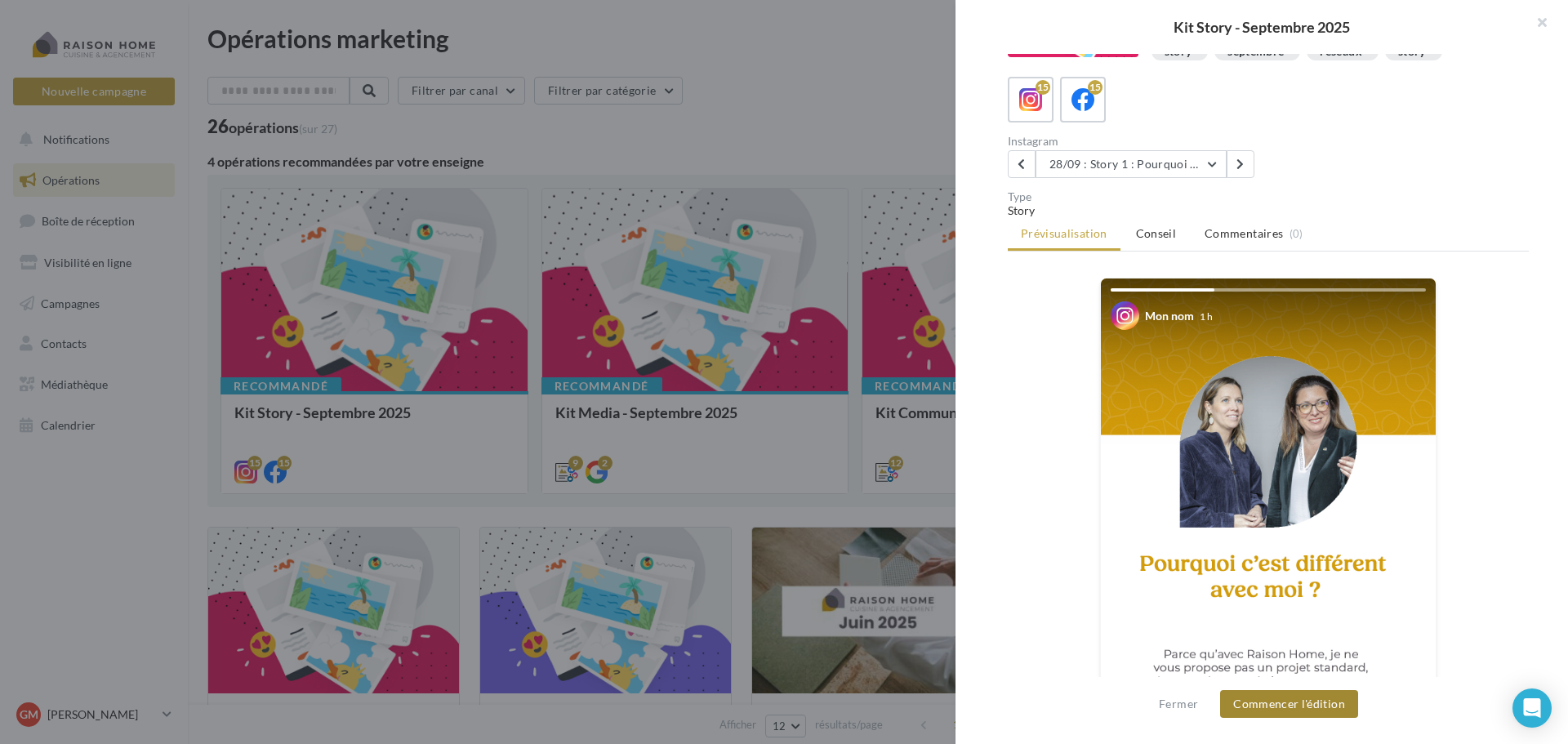
click at [1288, 702] on button "Commencer l'édition" at bounding box center [1288, 704] width 138 height 28
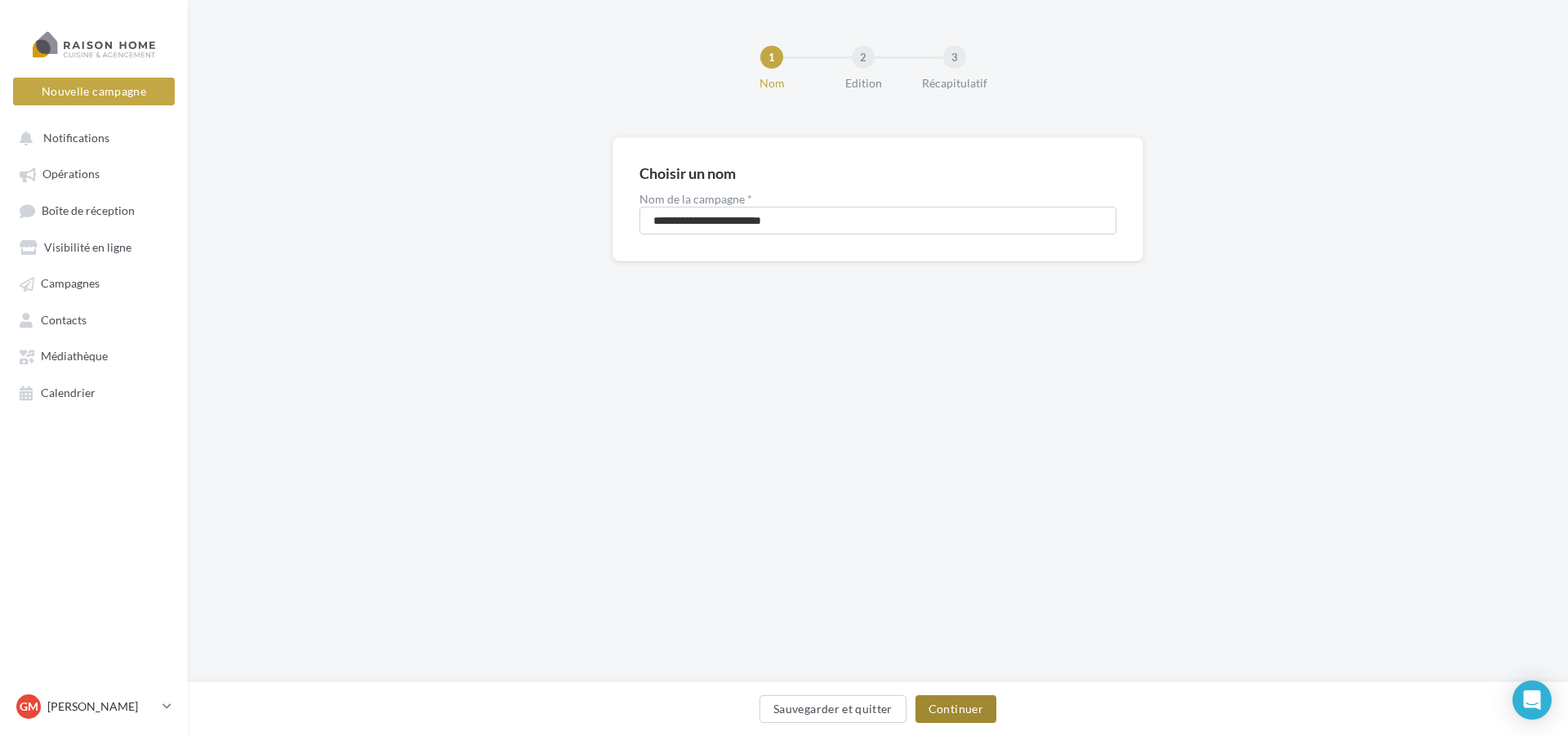
click at [967, 704] on button "Continuer" at bounding box center [956, 708] width 80 height 28
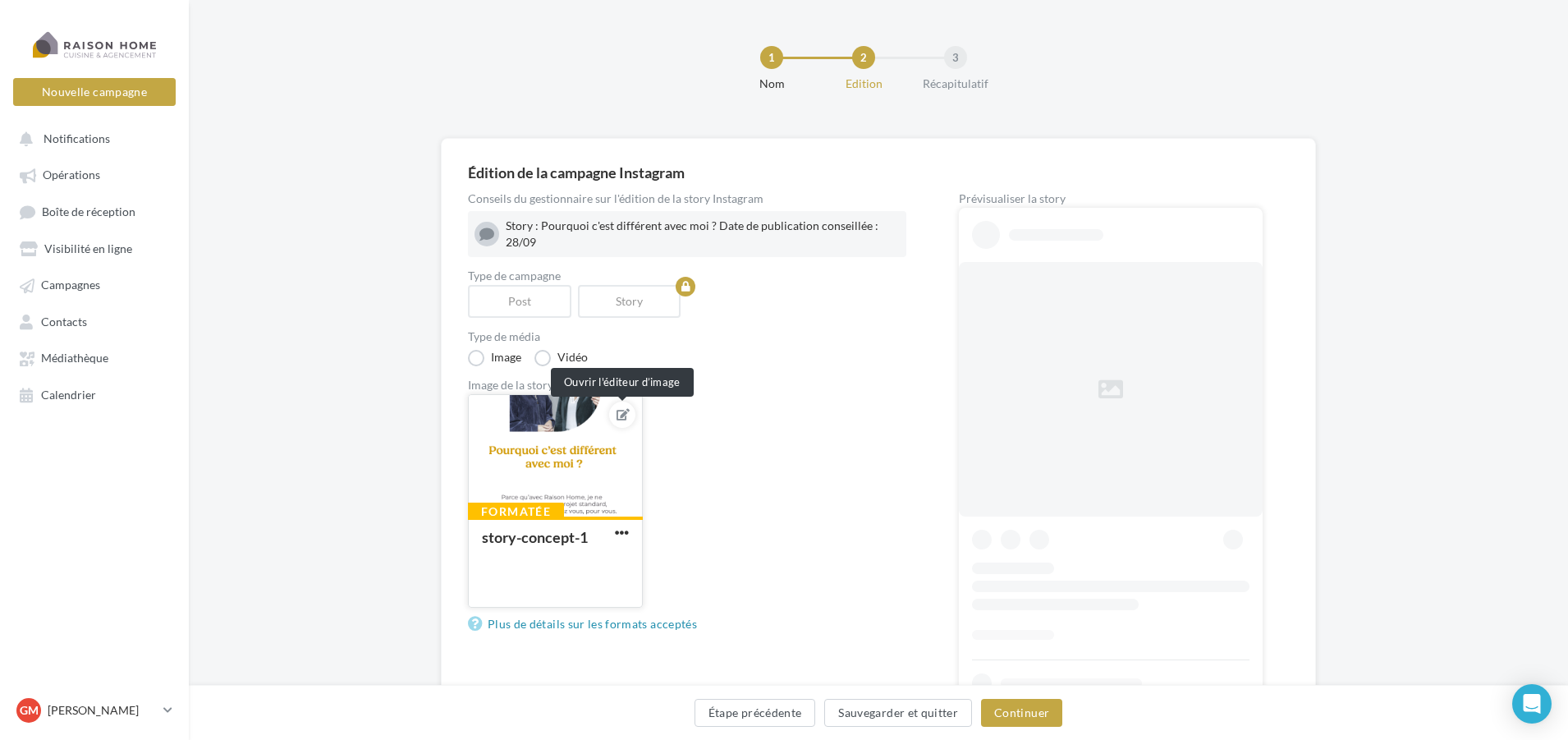
click at [624, 418] on icon at bounding box center [623, 414] width 13 height 11
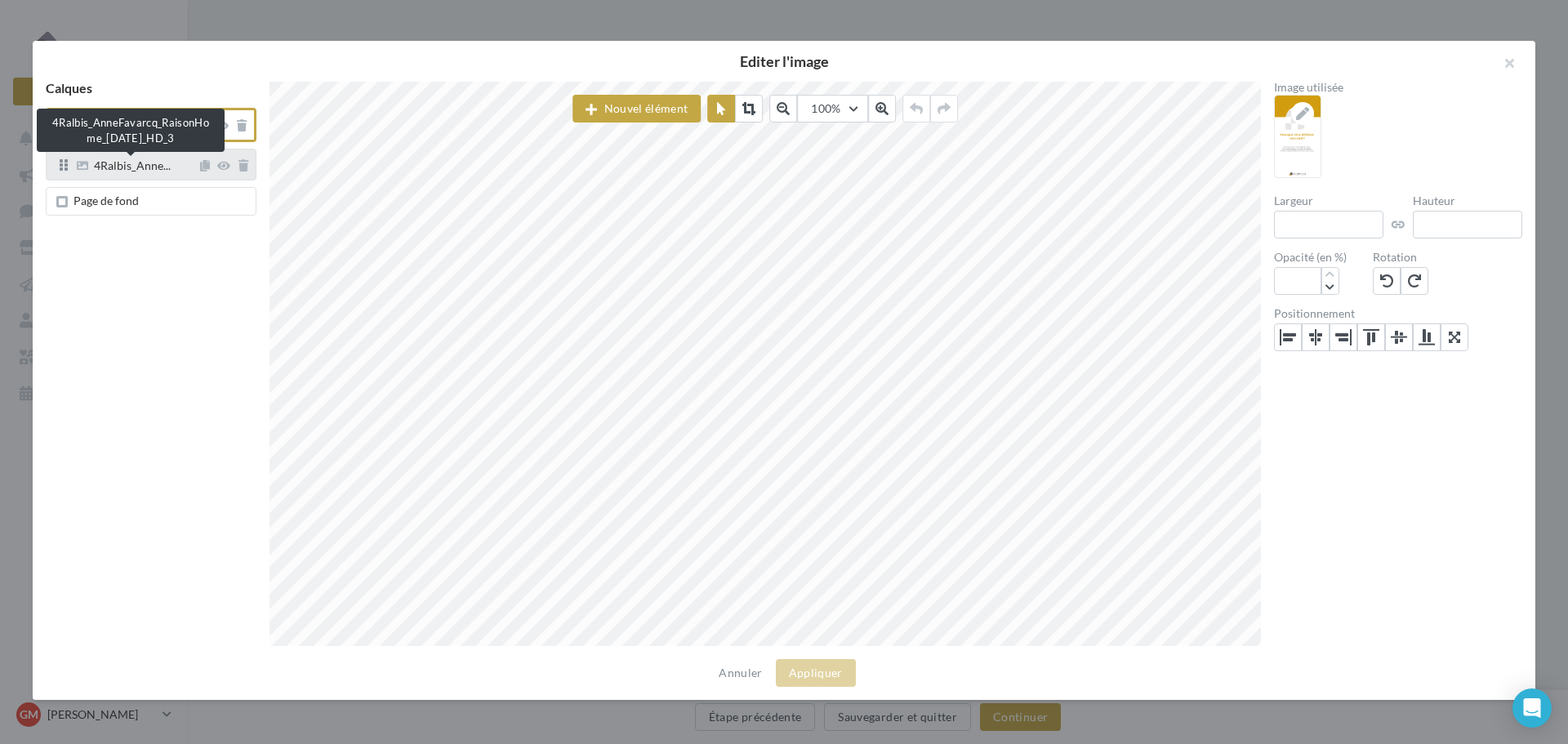
click at [150, 164] on span "4Ralbis_Anne..." at bounding box center [132, 167] width 77 height 14
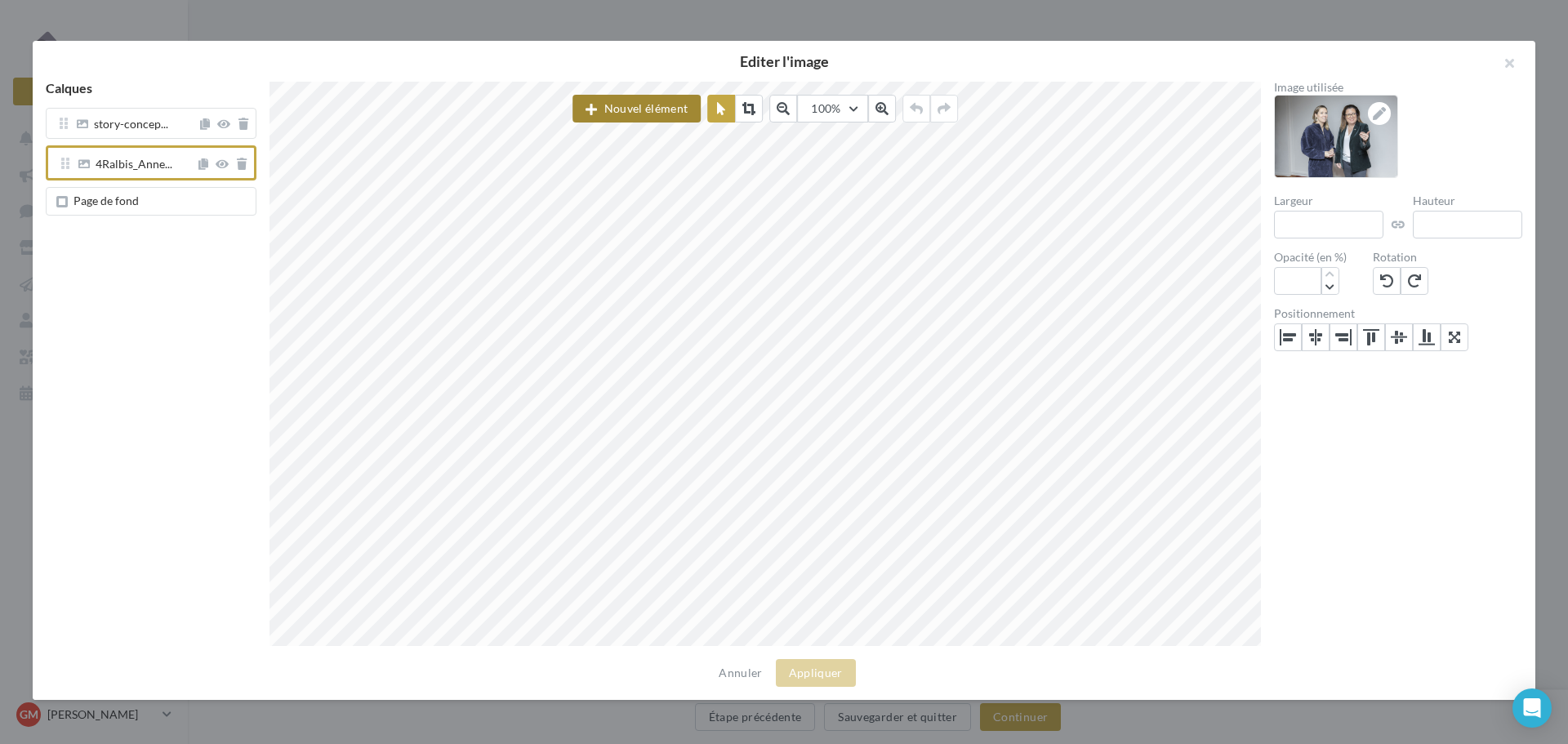
click at [593, 109] on icon "button" at bounding box center [590, 109] width 11 height 0
click at [634, 193] on div "Image" at bounding box center [654, 189] width 111 height 16
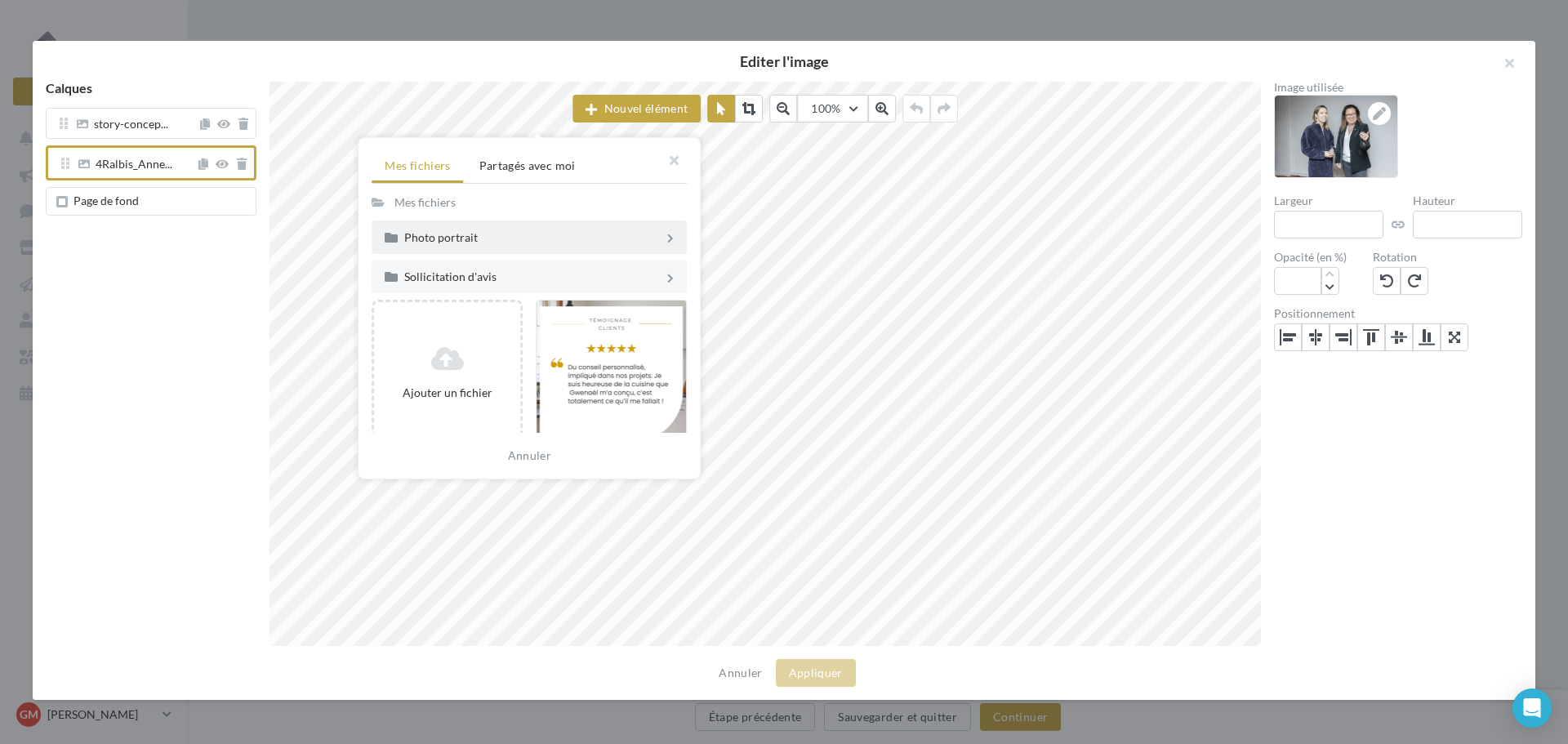
click at [502, 242] on div "Photo portrait" at bounding box center [534, 237] width 260 height 11
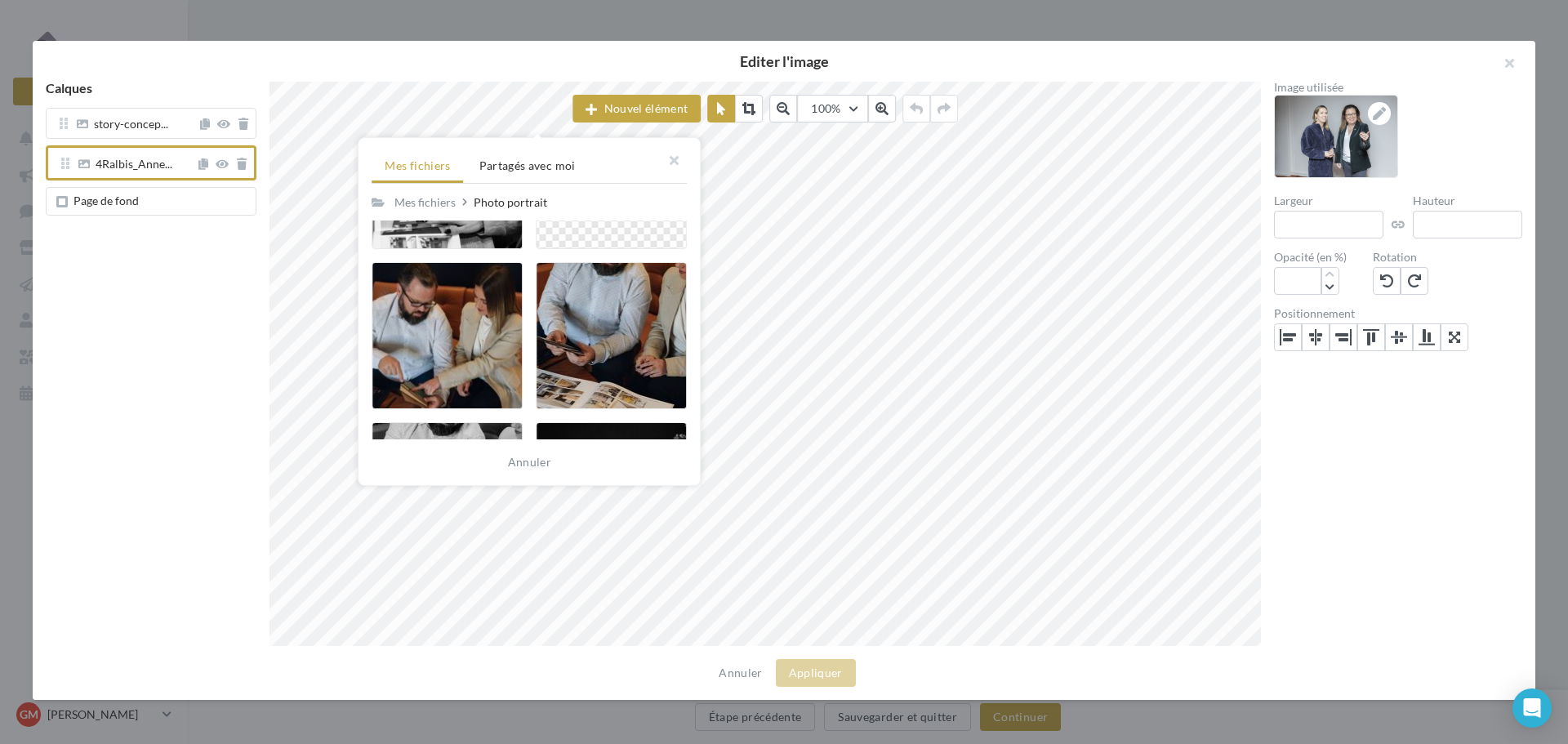
scroll to position [2369, 0]
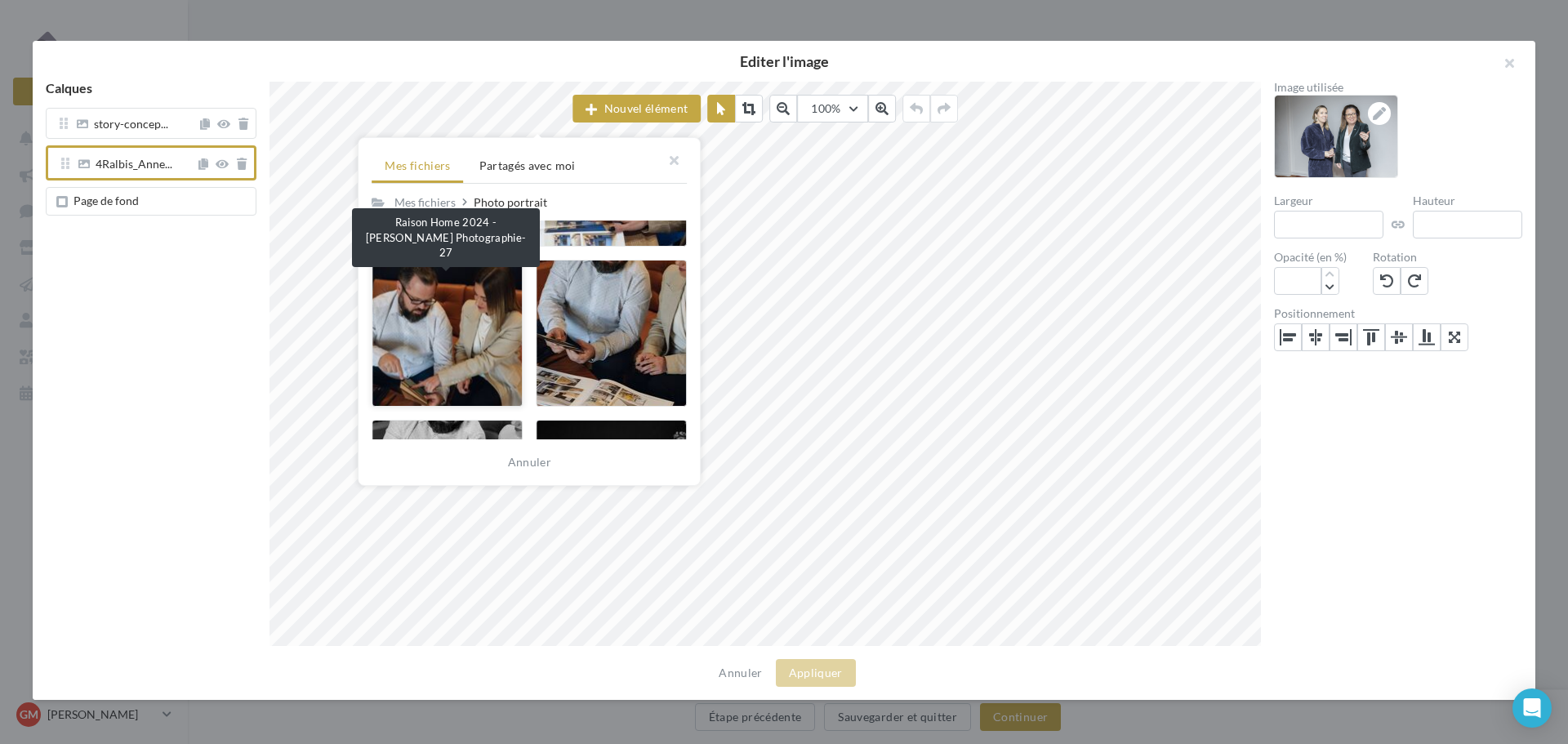
click at [472, 350] on div at bounding box center [447, 334] width 151 height 147
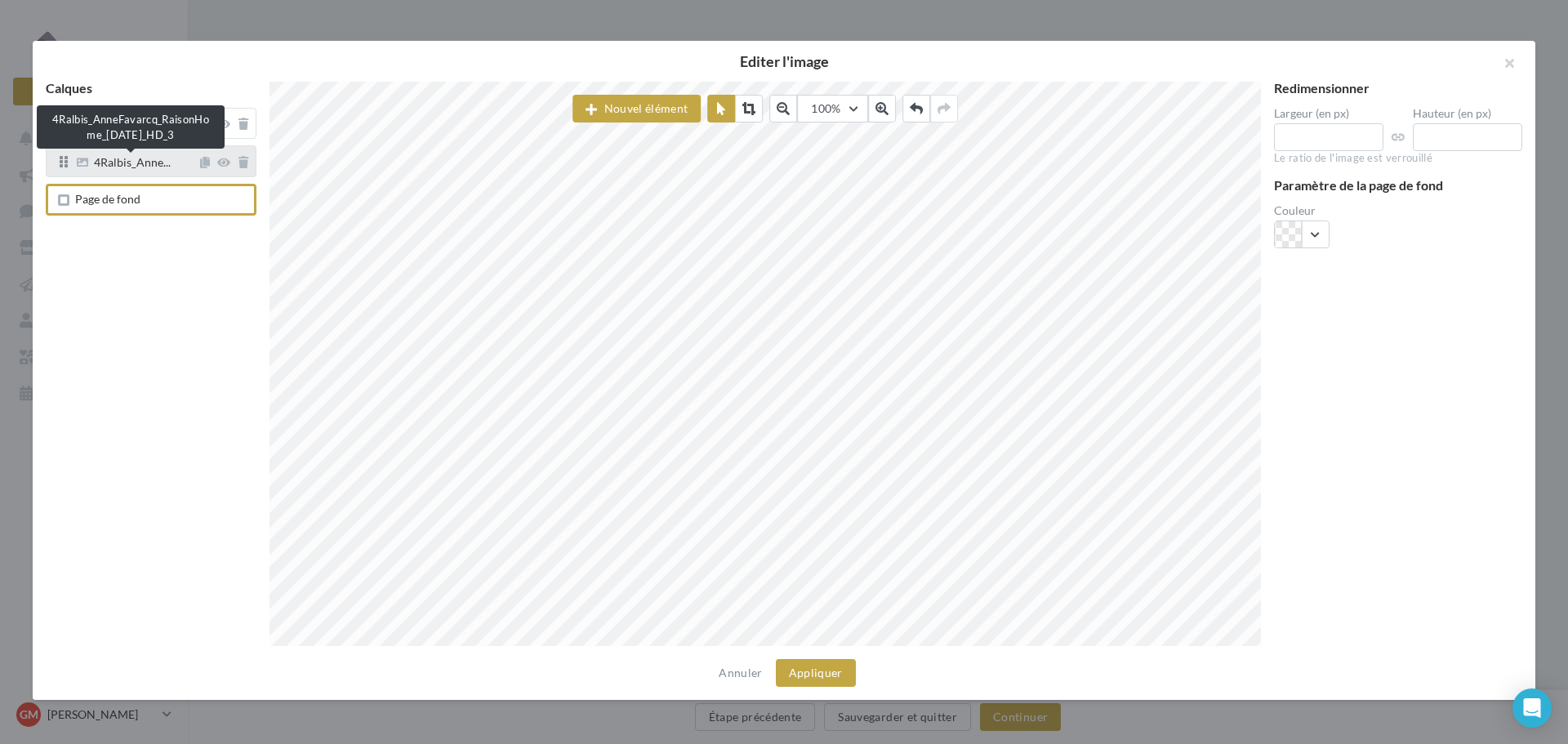
click at [144, 169] on span "4Ralbis_Anne..." at bounding box center [132, 164] width 77 height 14
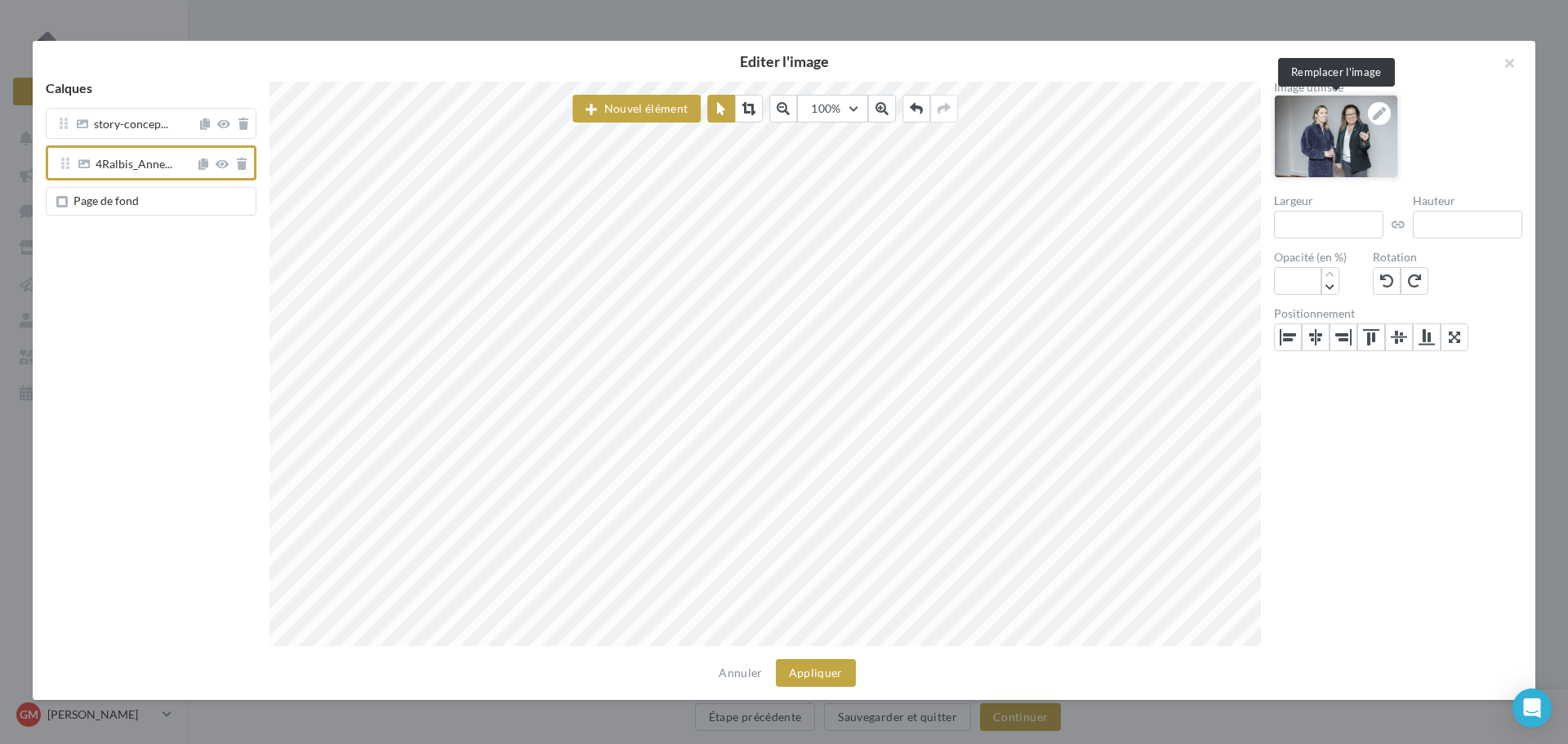
click at [1377, 107] on icon at bounding box center [1379, 113] width 13 height 13
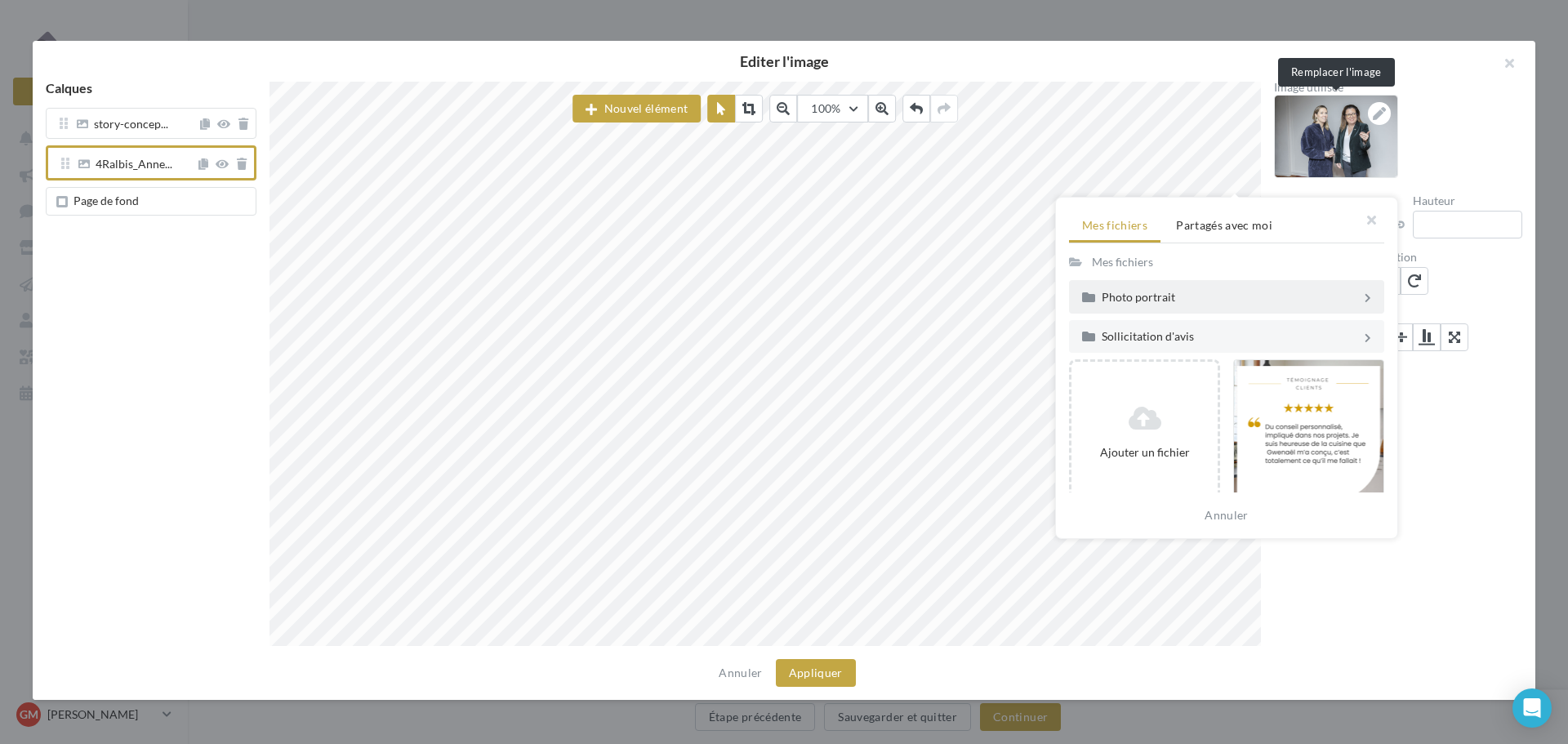
click at [1128, 308] on div "Photo portrait" at bounding box center [1227, 297] width 315 height 33
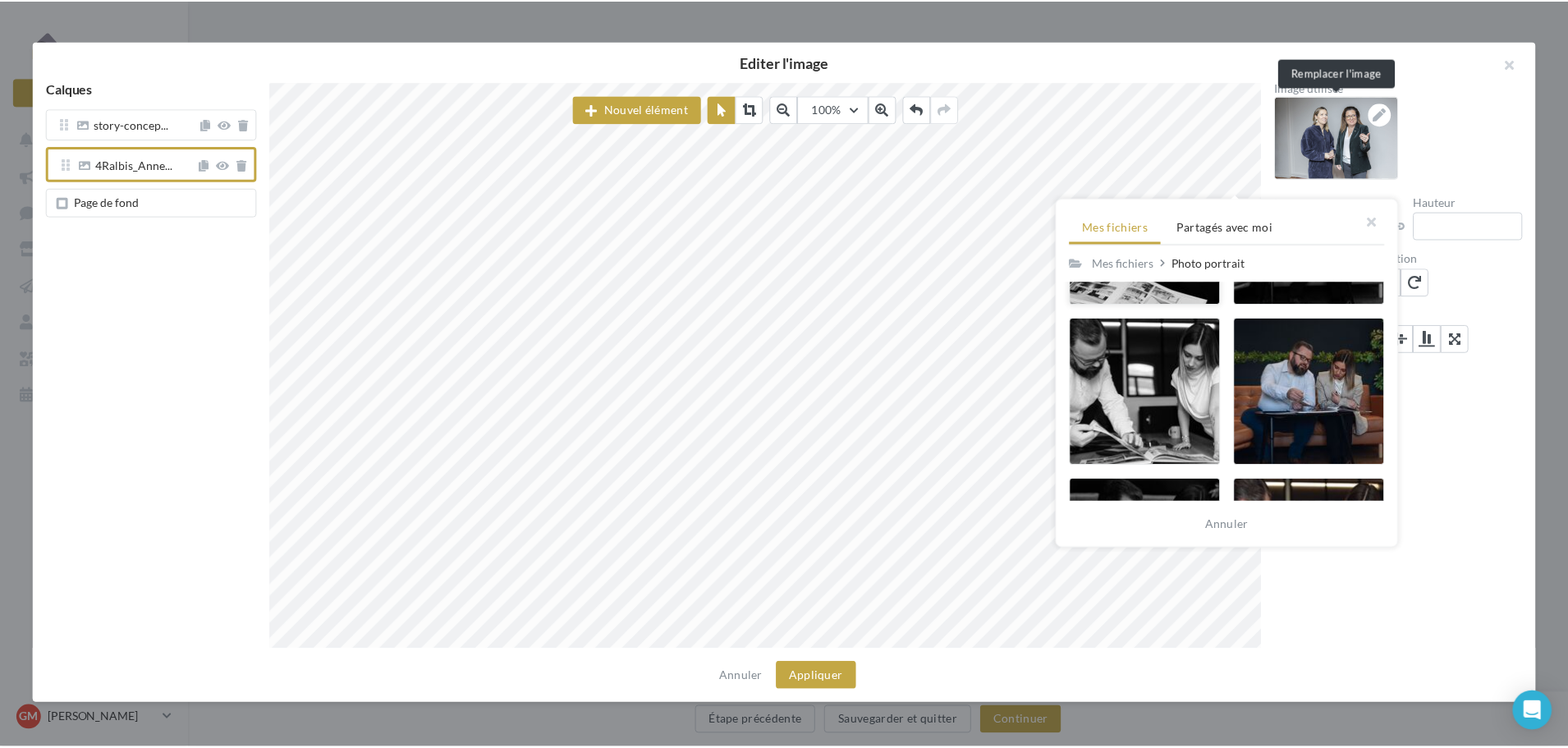
scroll to position [2711, 0]
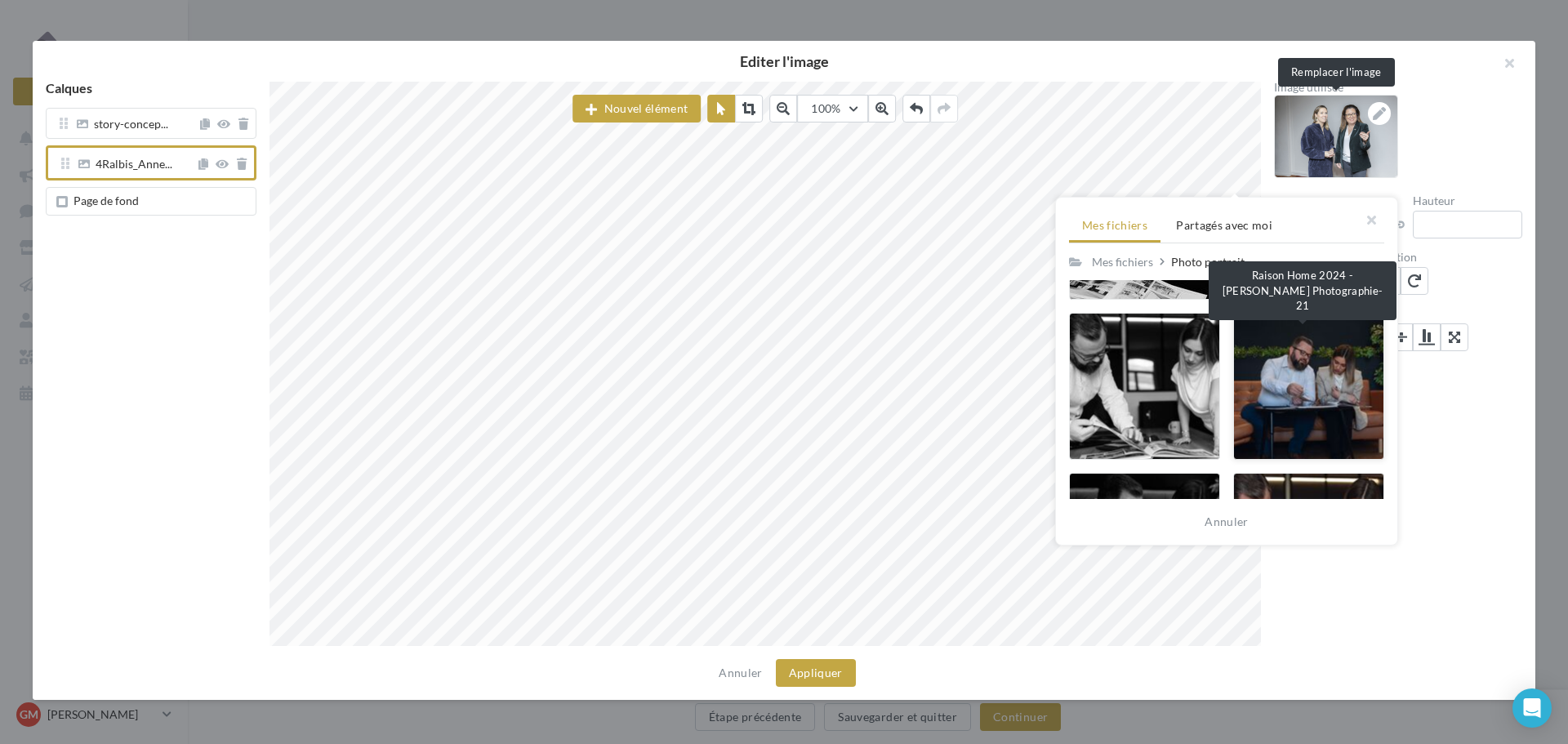
click at [1306, 388] on div at bounding box center [1309, 386] width 151 height 147
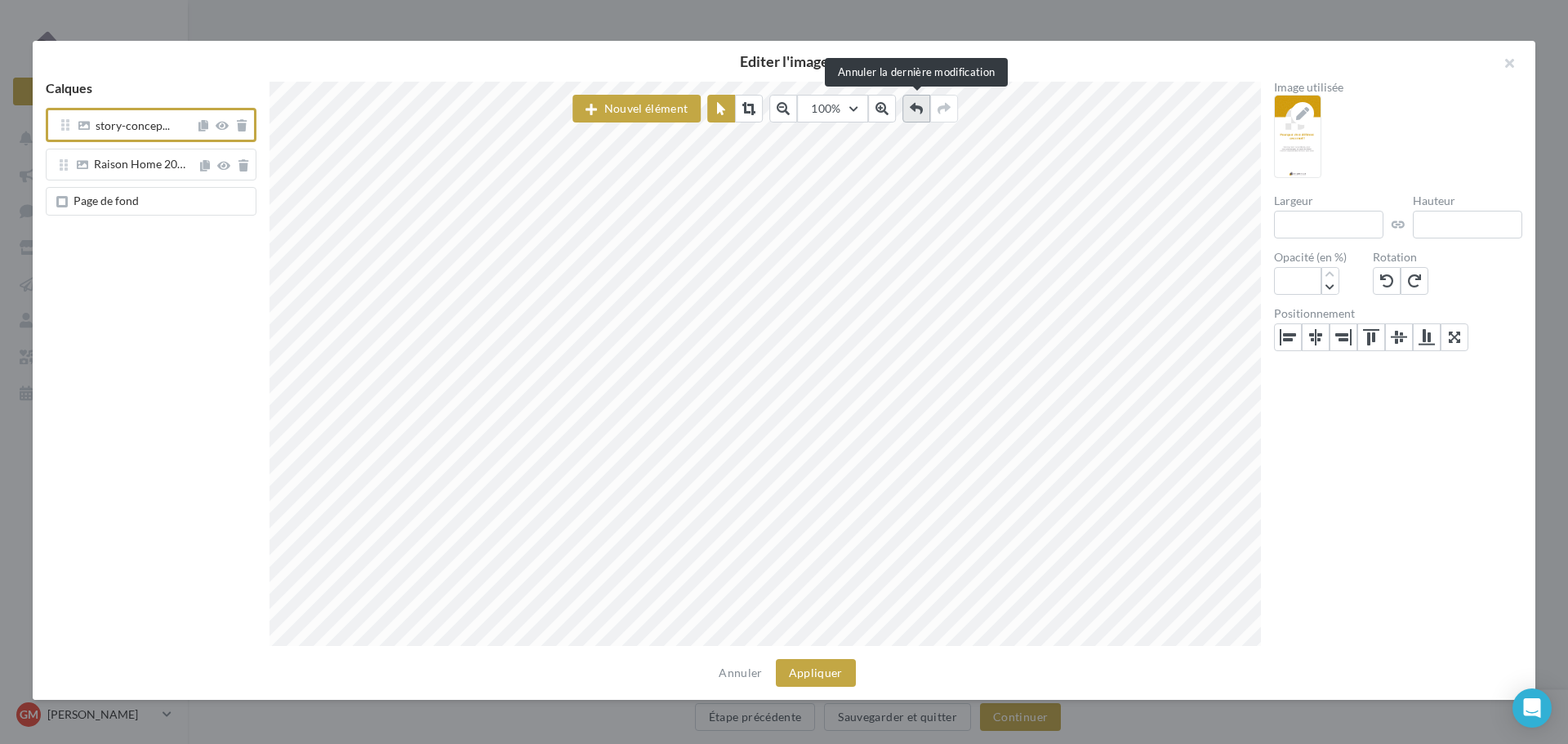
click at [922, 111] on icon at bounding box center [916, 108] width 13 height 13
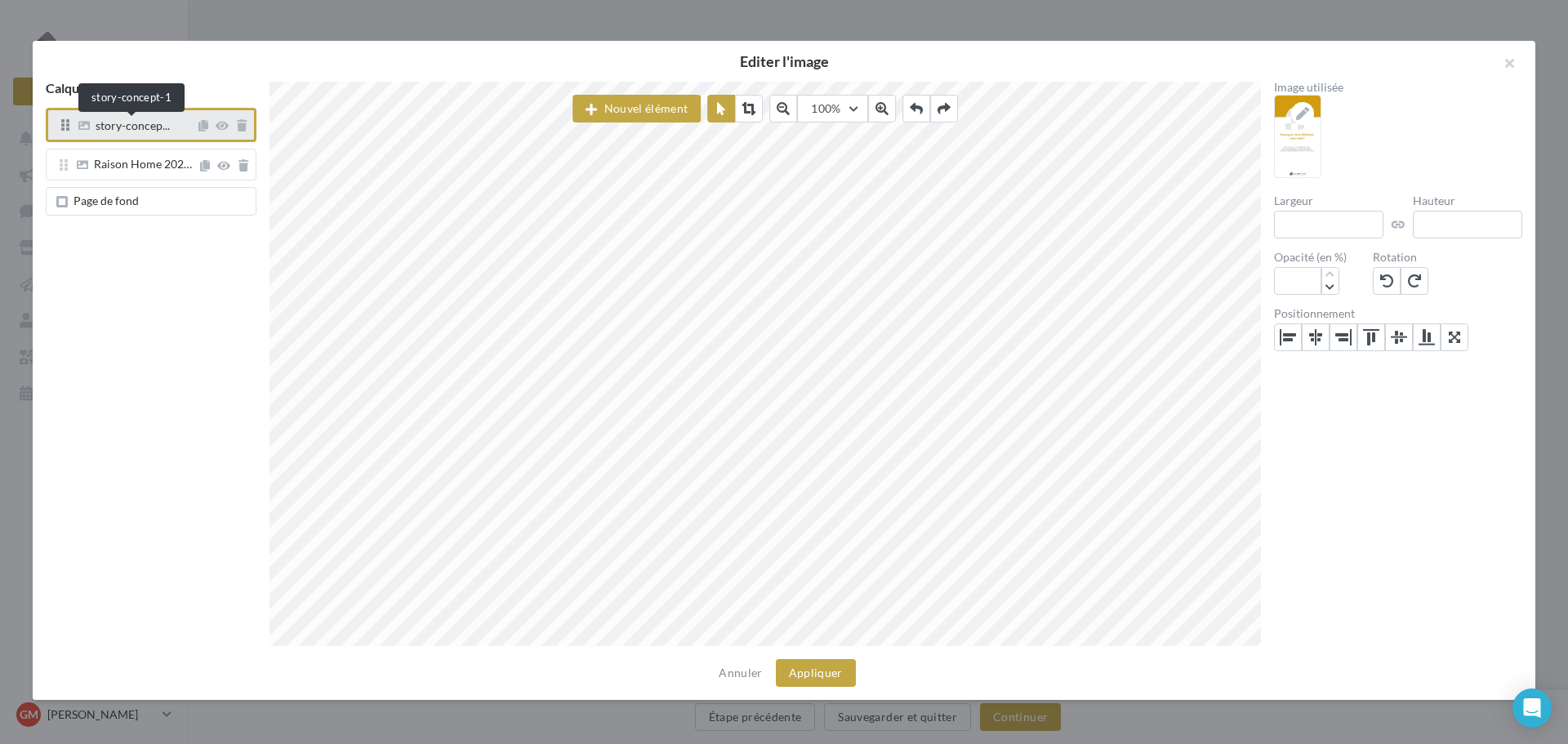
click at [155, 130] on span "story-concep..." at bounding box center [133, 127] width 75 height 14
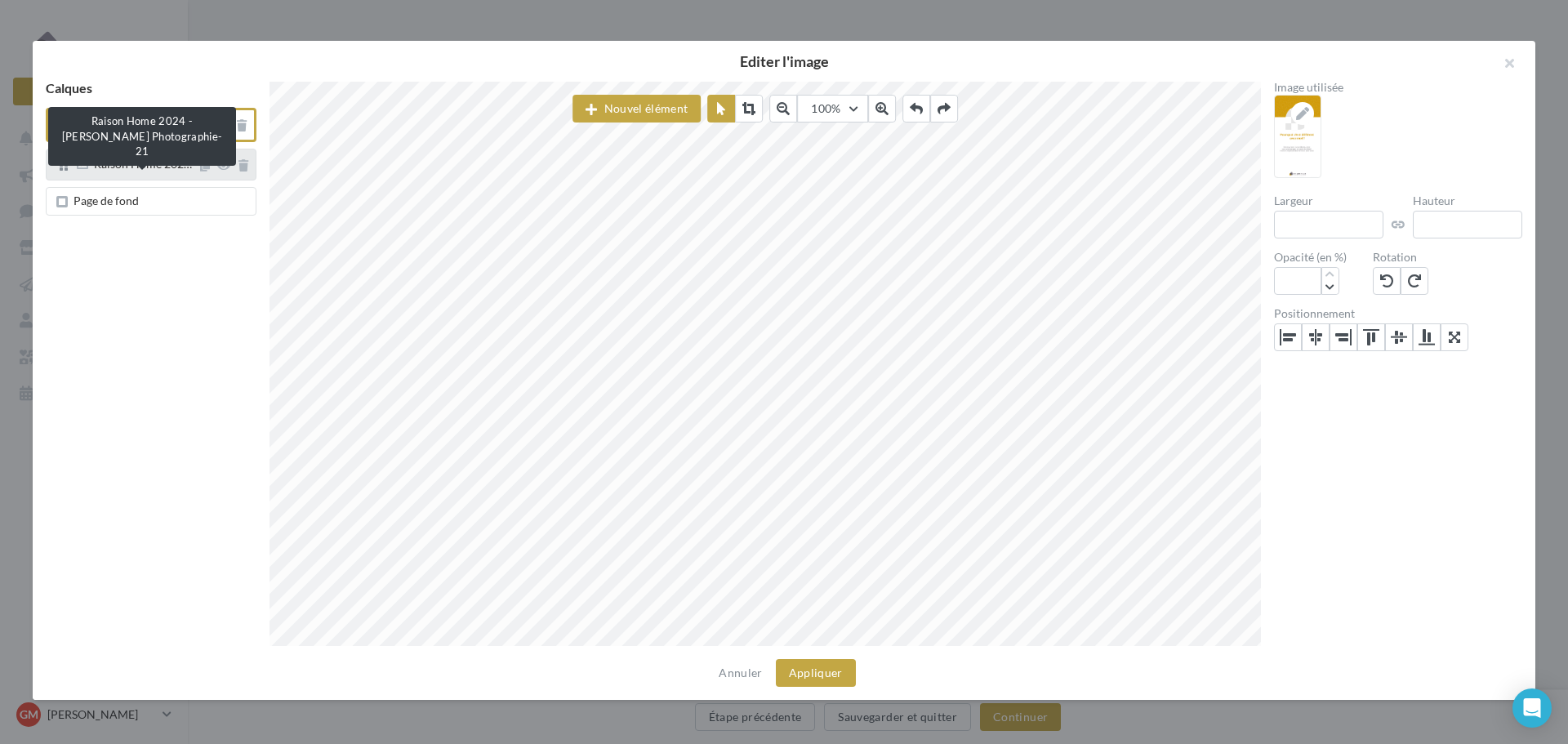
click at [102, 171] on div "Raison Home 202…" at bounding box center [143, 165] width 98 height 14
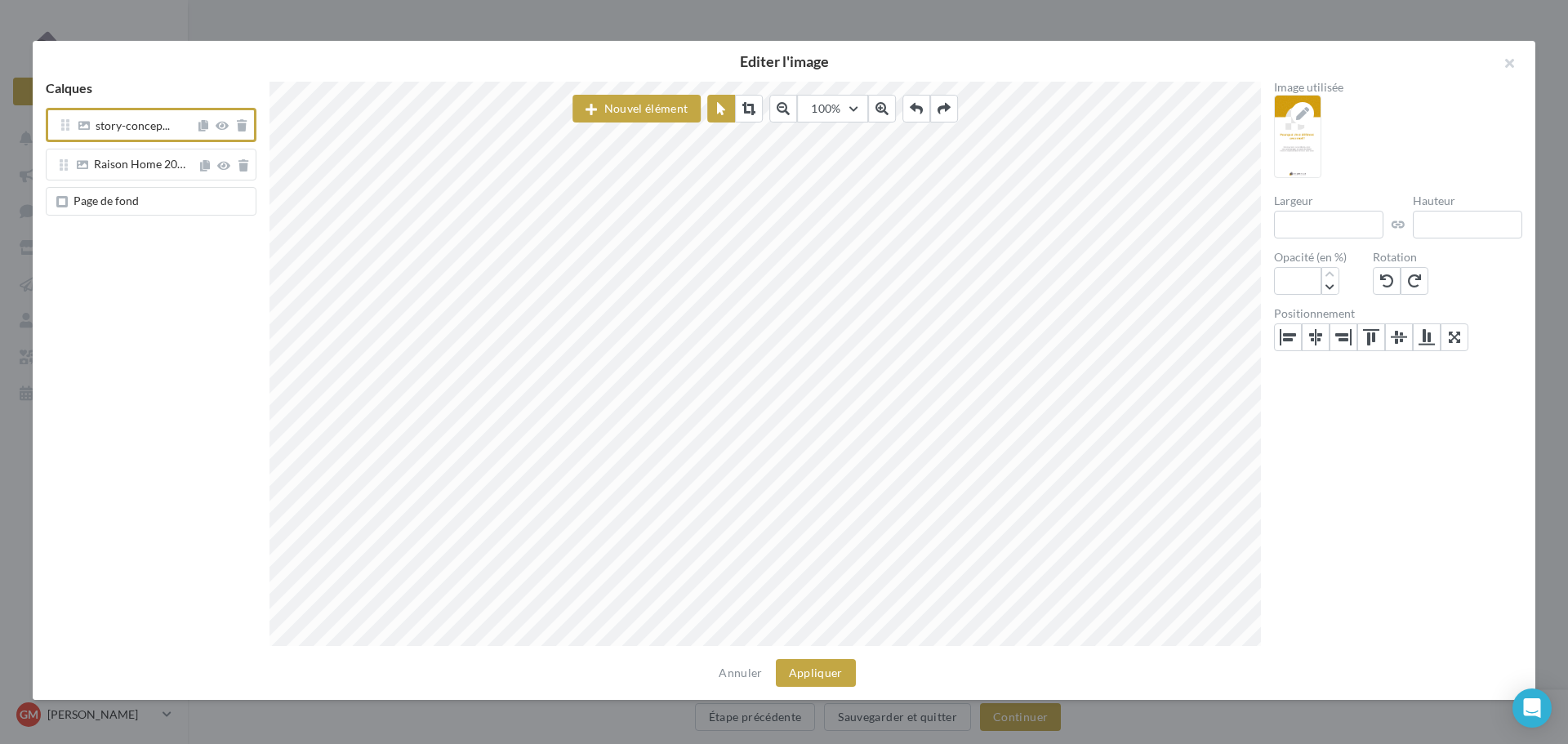
click at [155, 143] on div "story-concep..." at bounding box center [151, 128] width 211 height 41
click at [151, 133] on span "story-concep..." at bounding box center [133, 127] width 75 height 14
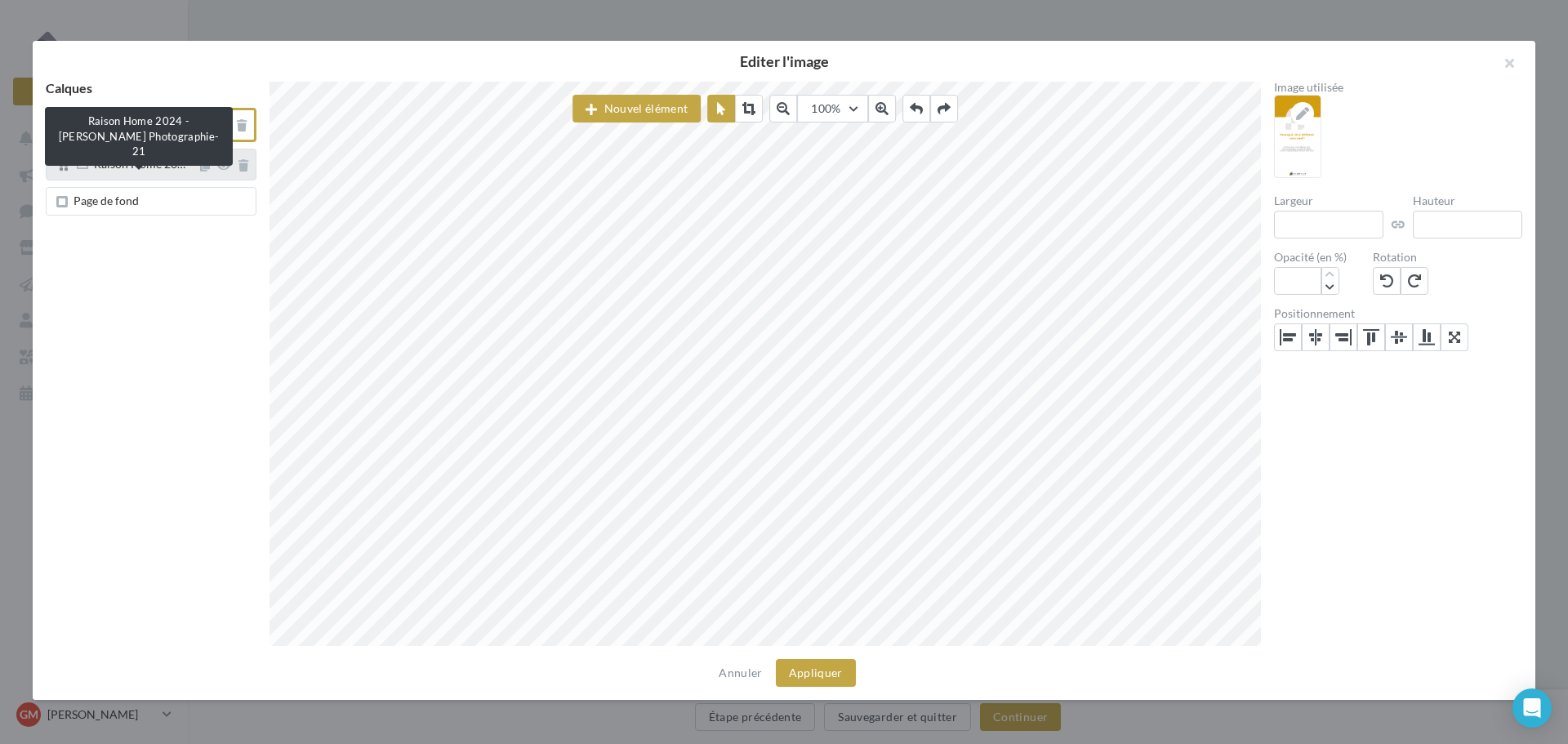
click at [126, 170] on span "Raison Home 20…" at bounding box center [140, 164] width 91 height 14
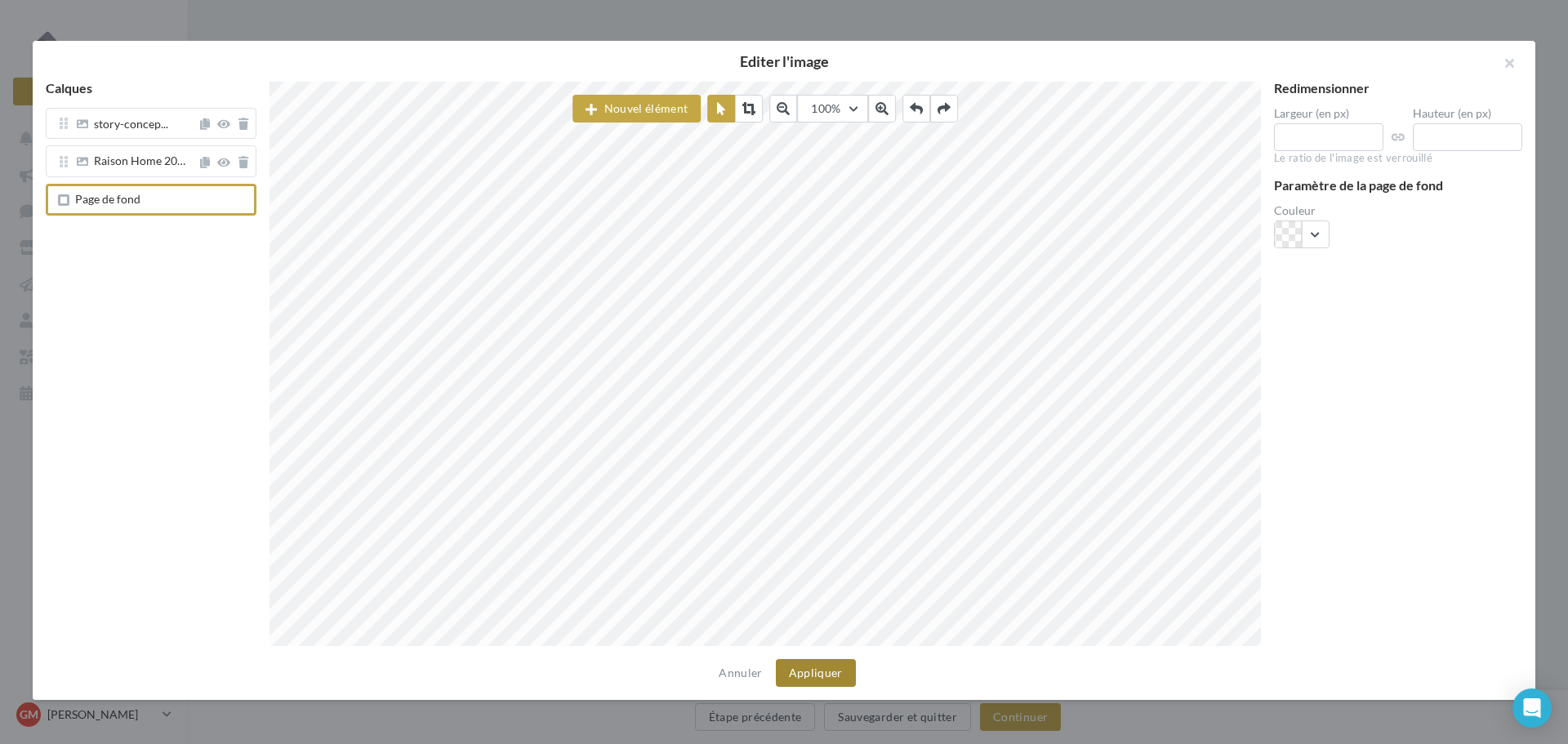
click at [813, 681] on button "Appliquer" at bounding box center [816, 673] width 80 height 28
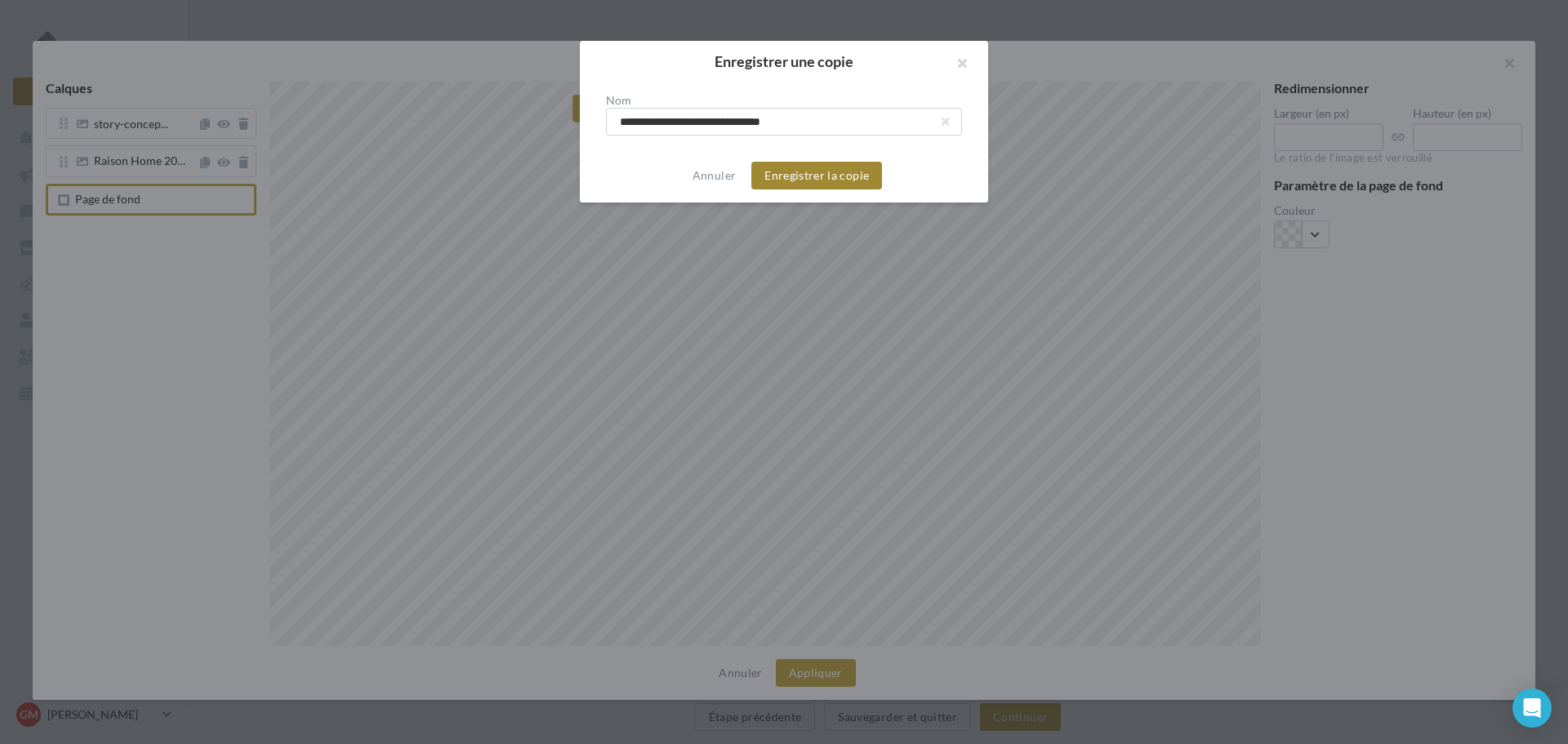
click at [808, 177] on button "Enregistrer la copie" at bounding box center [817, 175] width 130 height 28
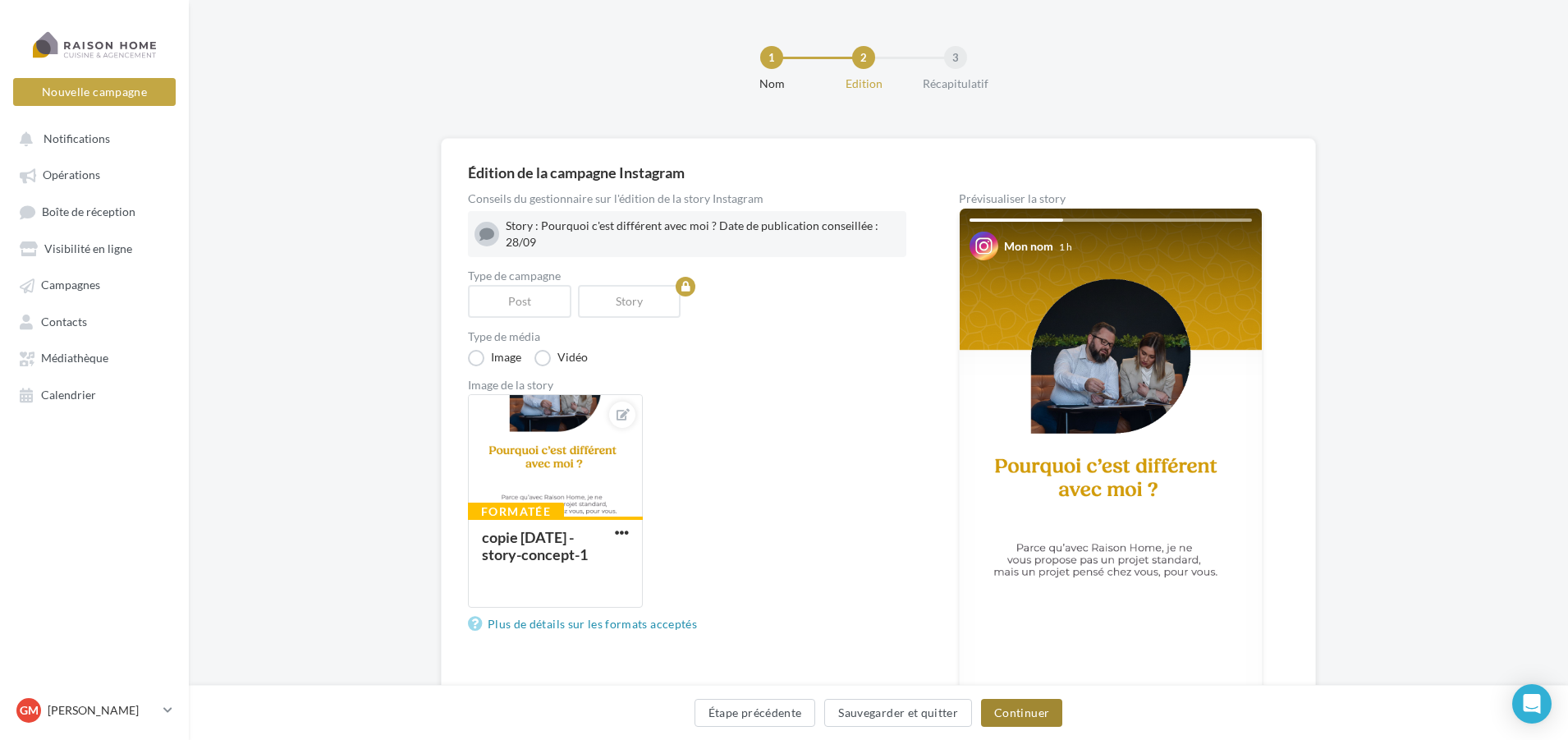
click at [1024, 713] on button "Continuer" at bounding box center [1021, 712] width 81 height 28
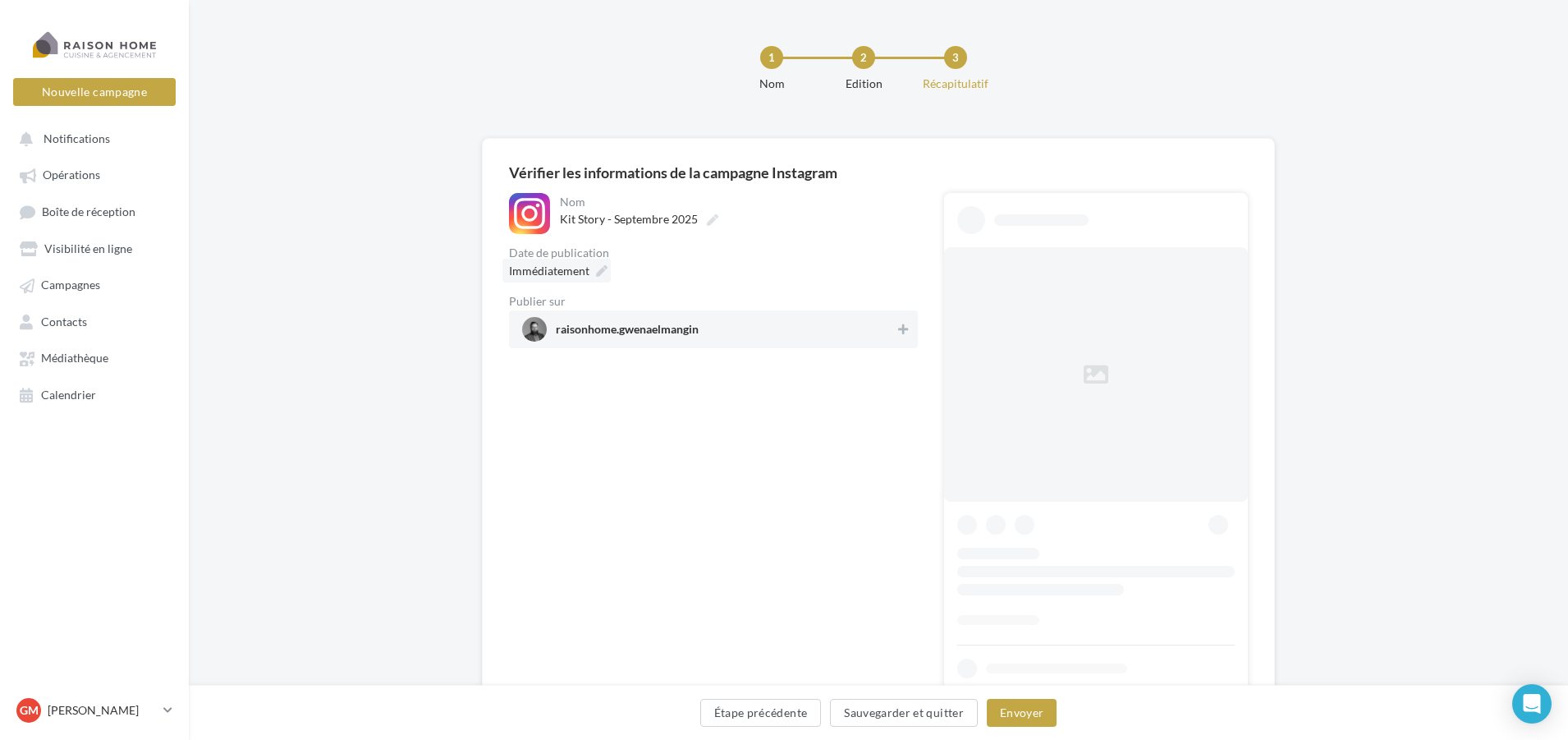
click at [583, 272] on span "Immédiatement" at bounding box center [549, 270] width 80 height 14
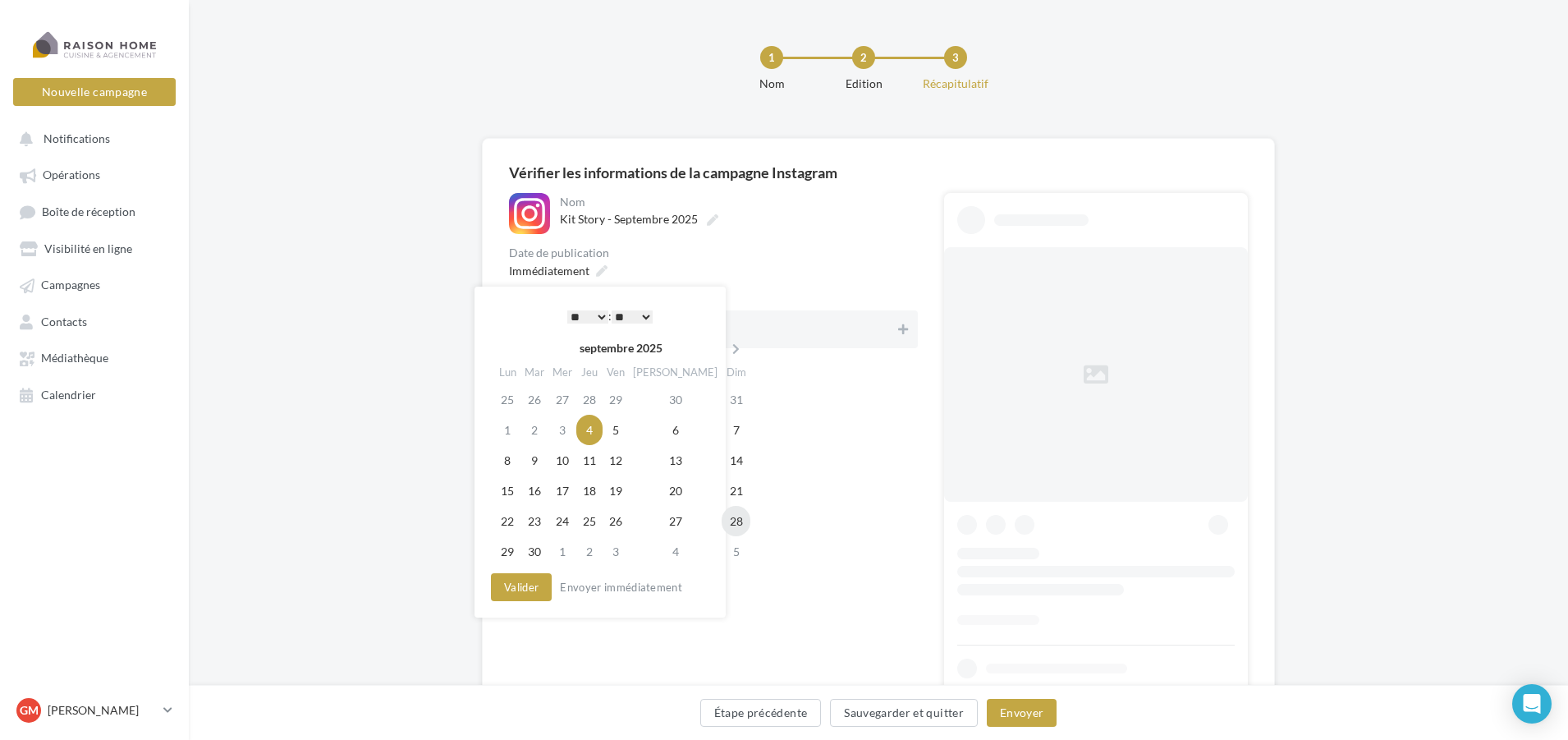
click at [721, 530] on td "28" at bounding box center [736, 521] width 29 height 31
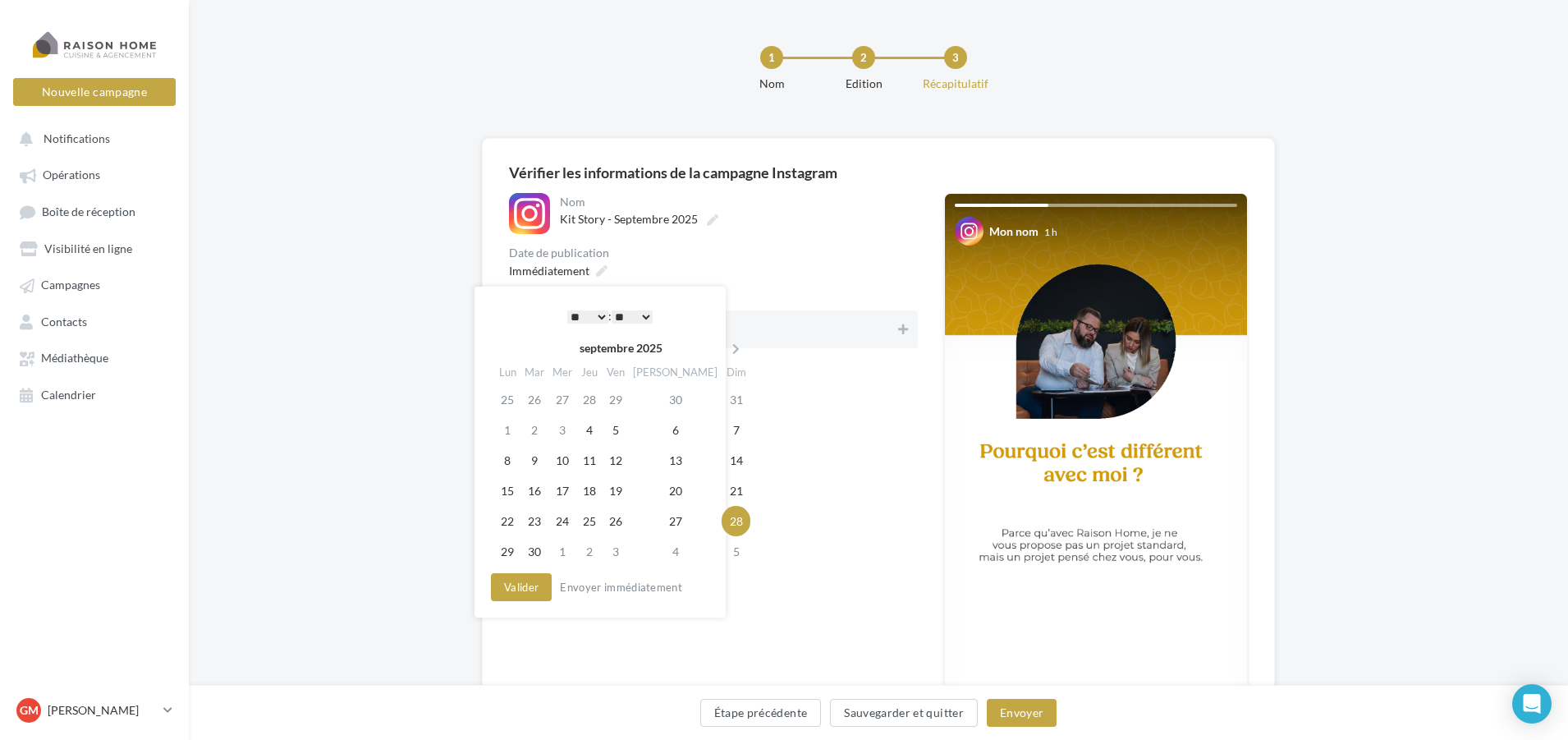
click at [598, 312] on select "* * * * * * * * * * ** ** ** ** ** ** ** ** ** ** ** ** ** **" at bounding box center [588, 316] width 41 height 13
click at [526, 587] on button "Valider" at bounding box center [521, 587] width 60 height 28
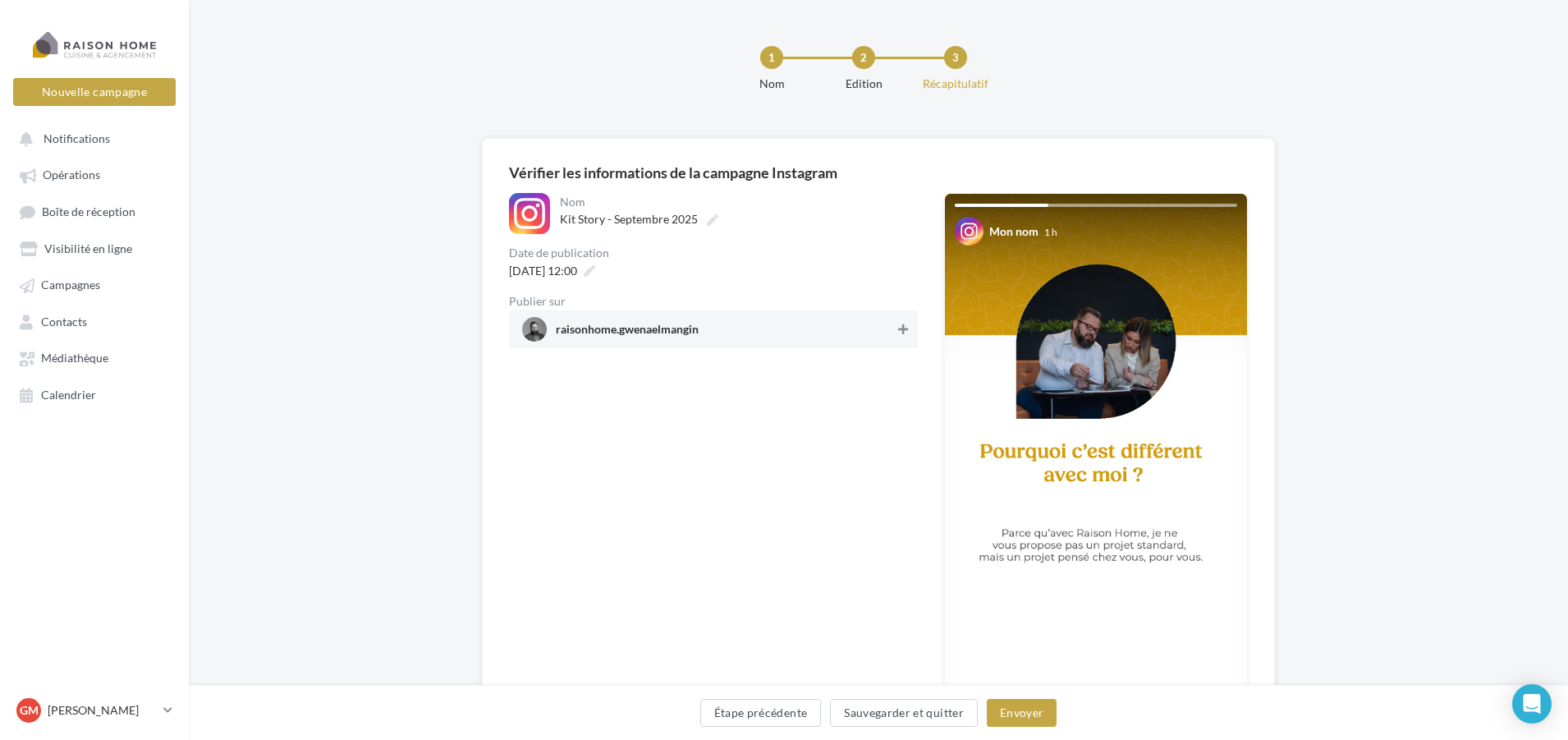
click at [901, 333] on icon at bounding box center [904, 329] width 10 height 11
click at [1020, 718] on button "Envoyer" at bounding box center [1022, 712] width 70 height 28
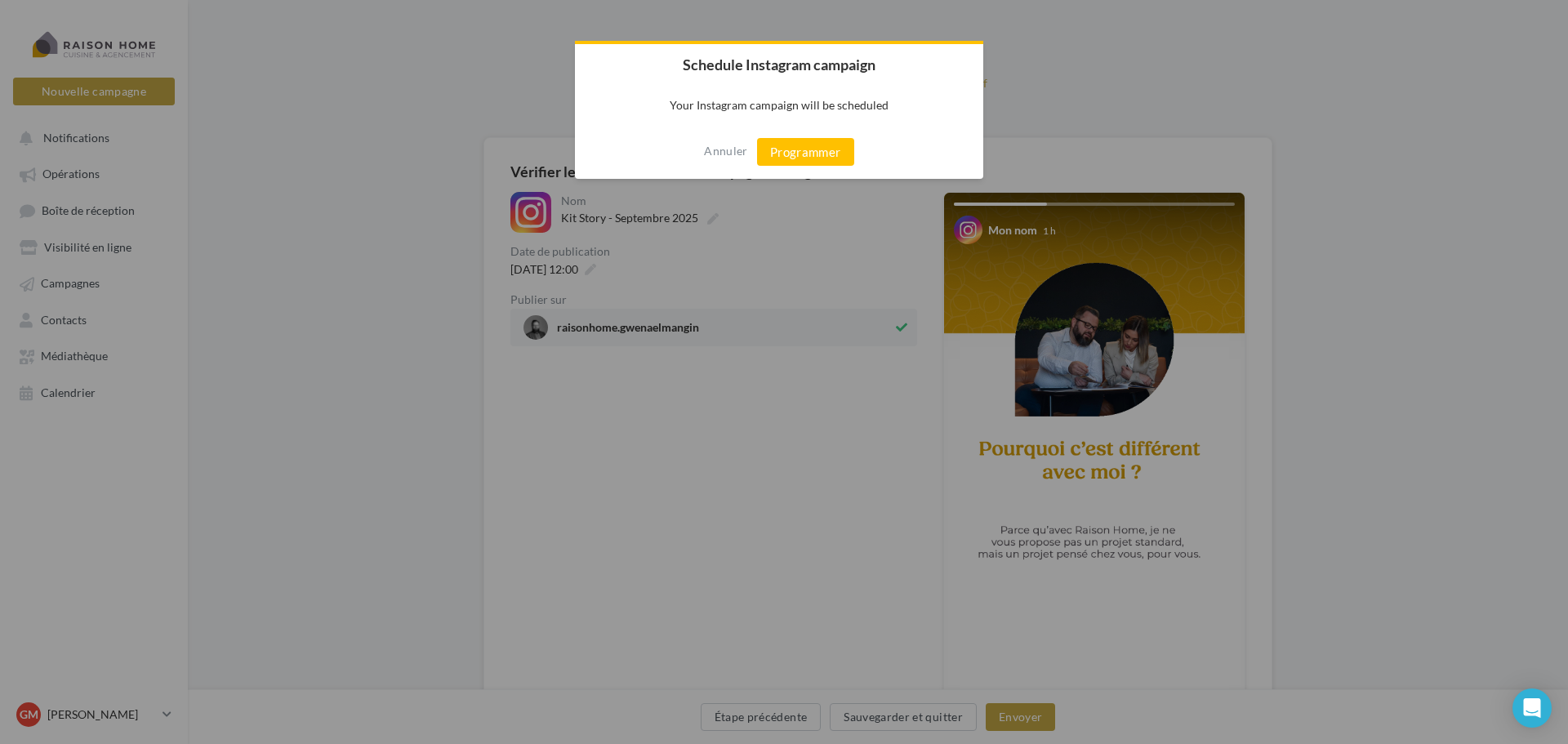
click at [824, 168] on div "Annuler Programmer" at bounding box center [779, 153] width 408 height 54
click at [813, 154] on button "Programmer" at bounding box center [806, 152] width 97 height 28
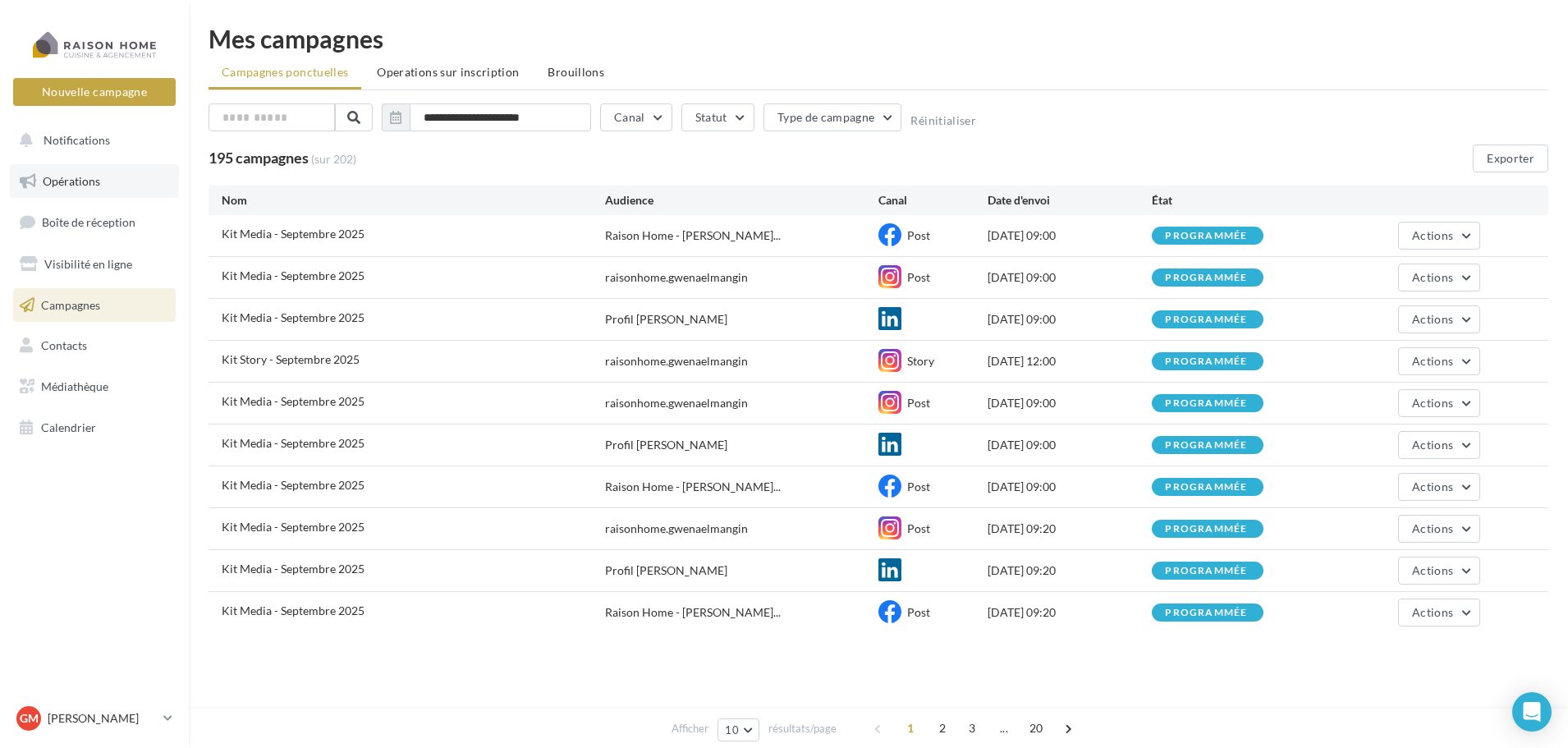
click at [79, 179] on span "Opérations" at bounding box center [71, 181] width 57 height 14
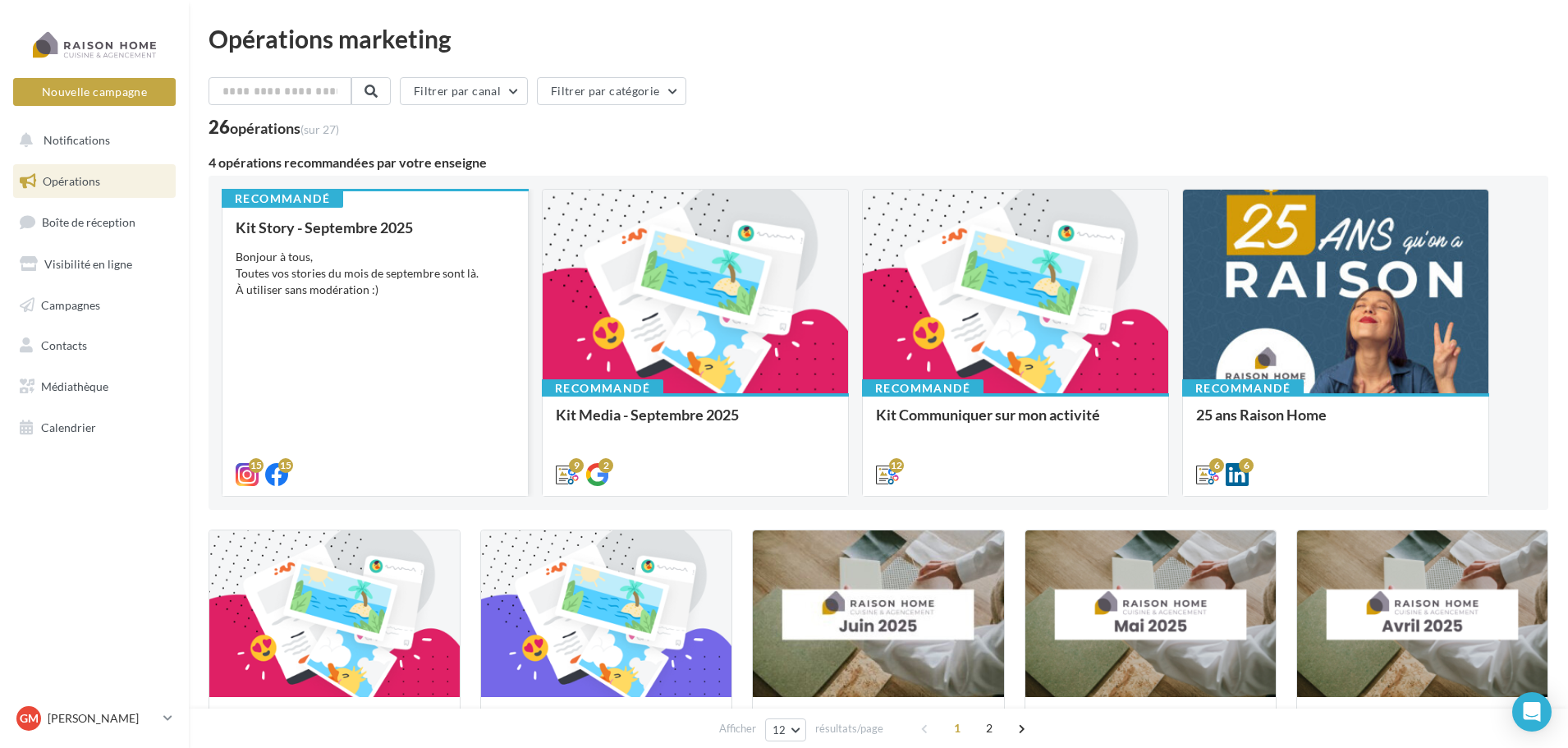
click at [419, 295] on div "Bonjour à tous, Toutes vos stories du mois de septembre sont là. À utiliser san…" at bounding box center [376, 273] width 279 height 49
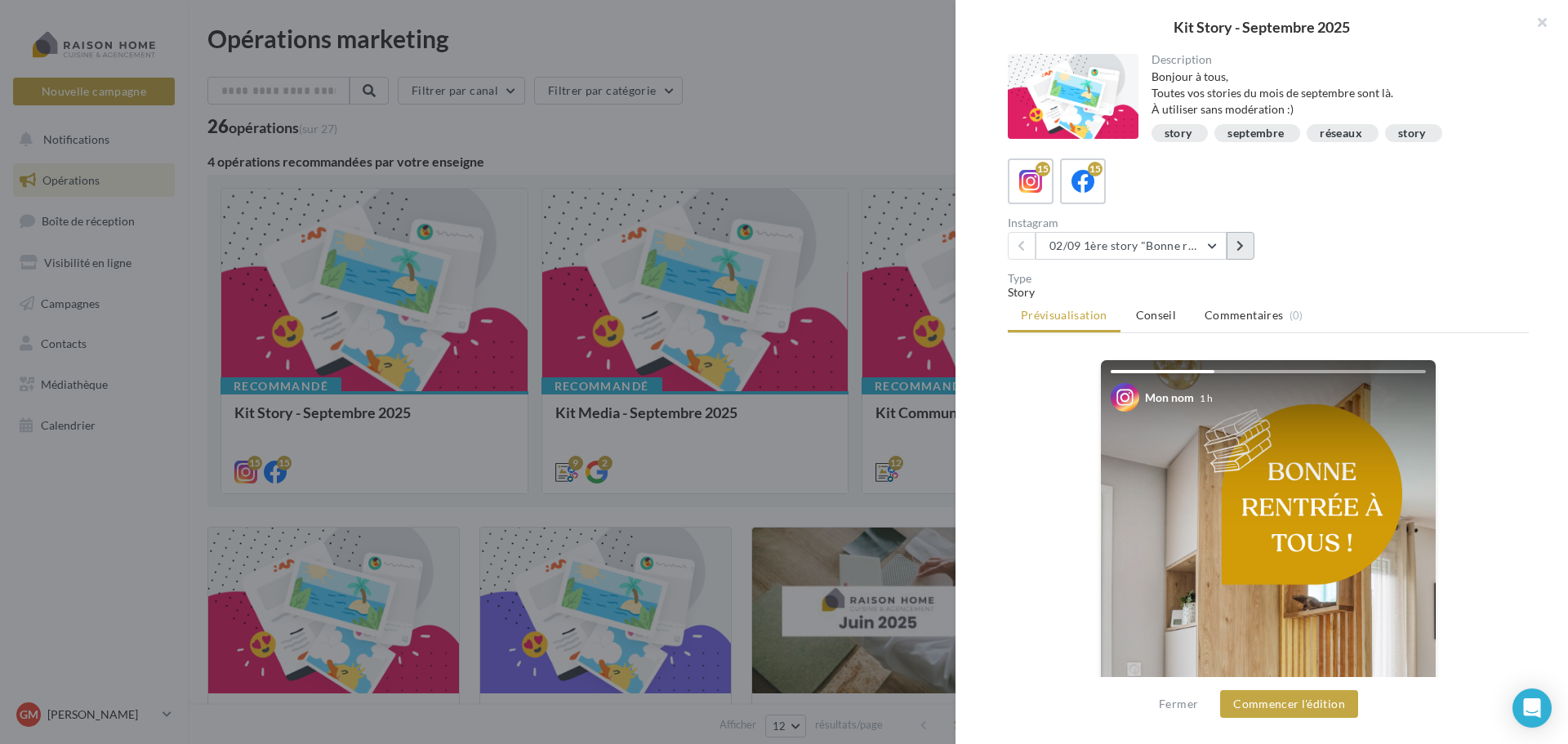
click at [1249, 244] on button at bounding box center [1240, 246] width 28 height 28
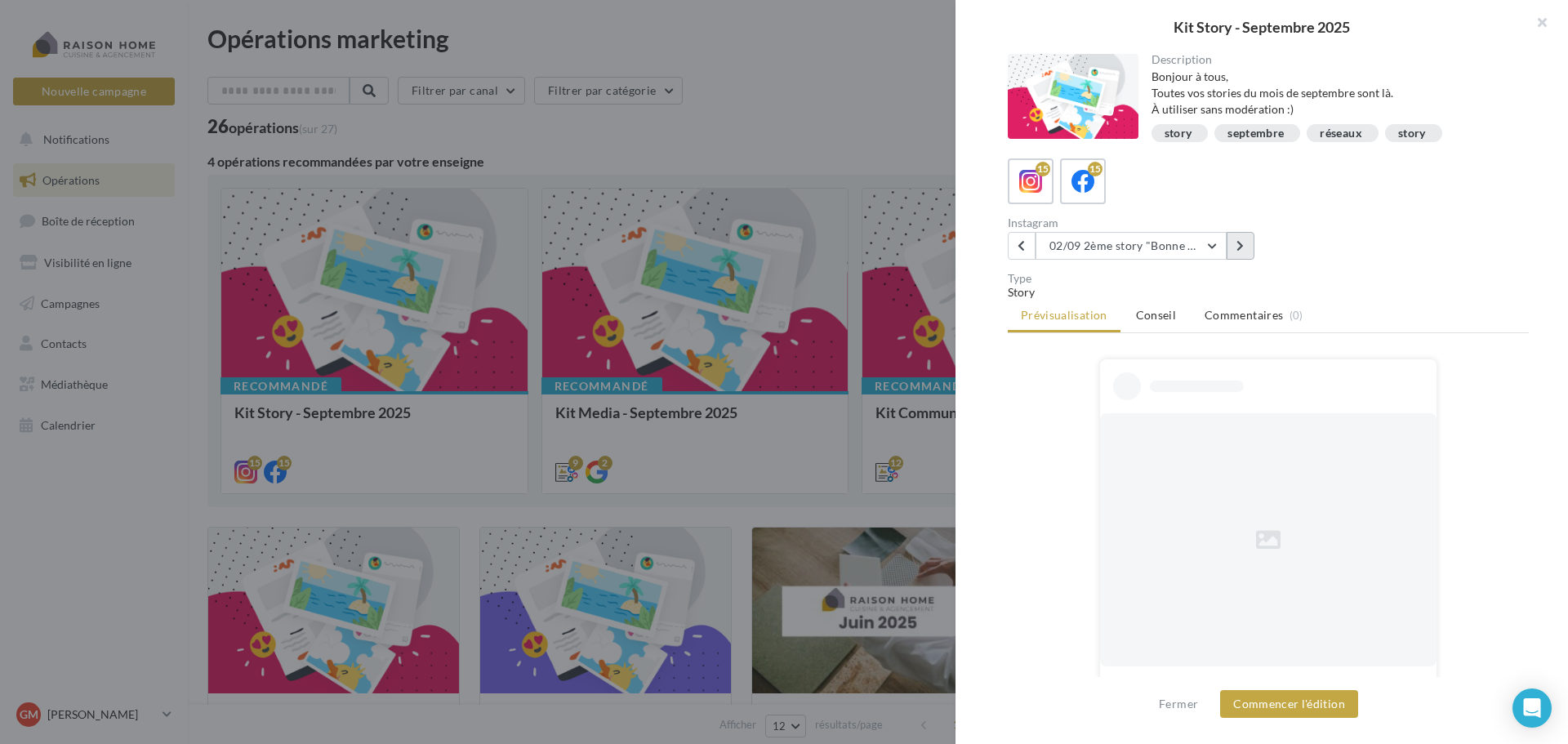
click at [1249, 244] on button at bounding box center [1240, 246] width 28 height 28
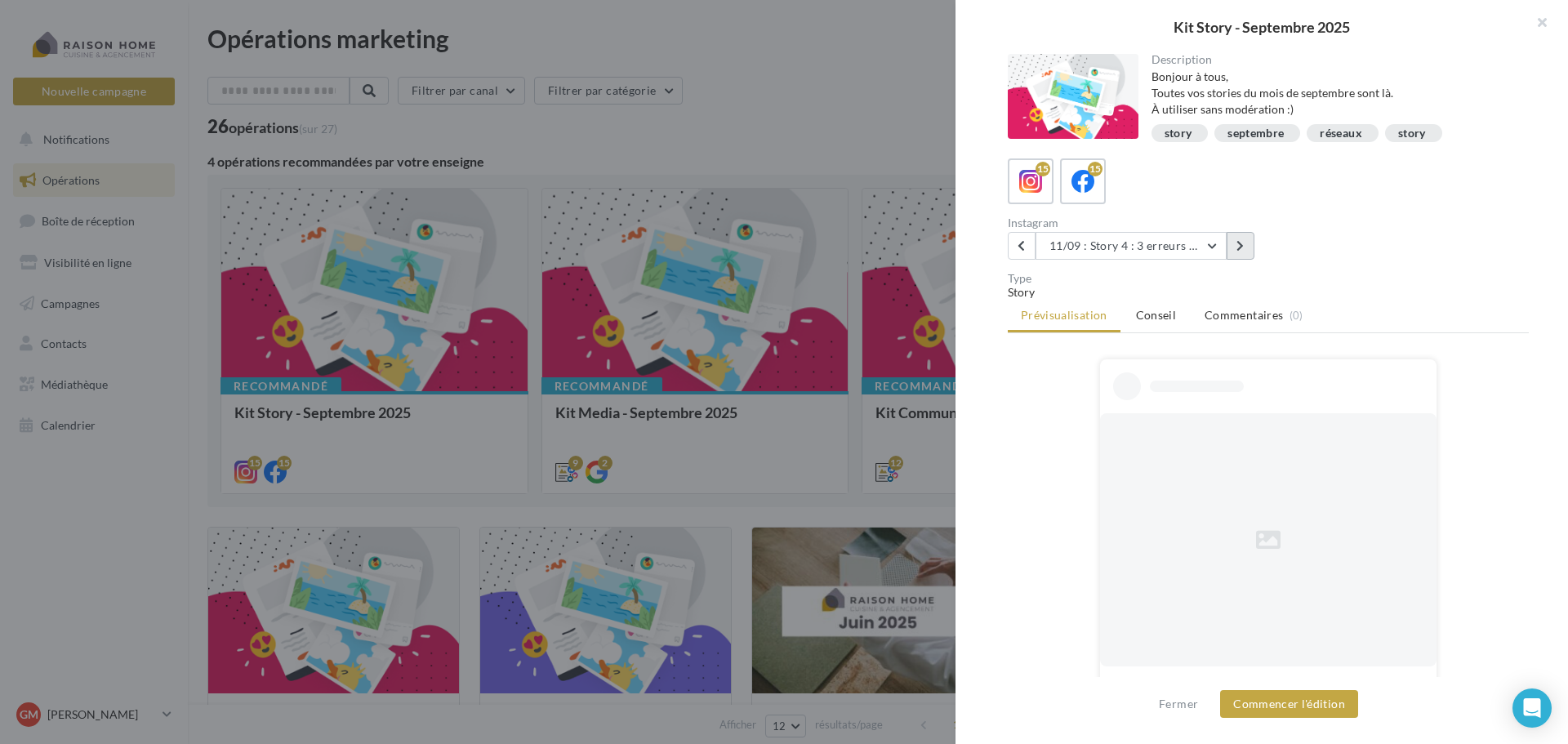
click at [1249, 244] on button at bounding box center [1240, 246] width 28 height 28
click at [1270, 698] on button "Commencer l'édition" at bounding box center [1288, 704] width 138 height 28
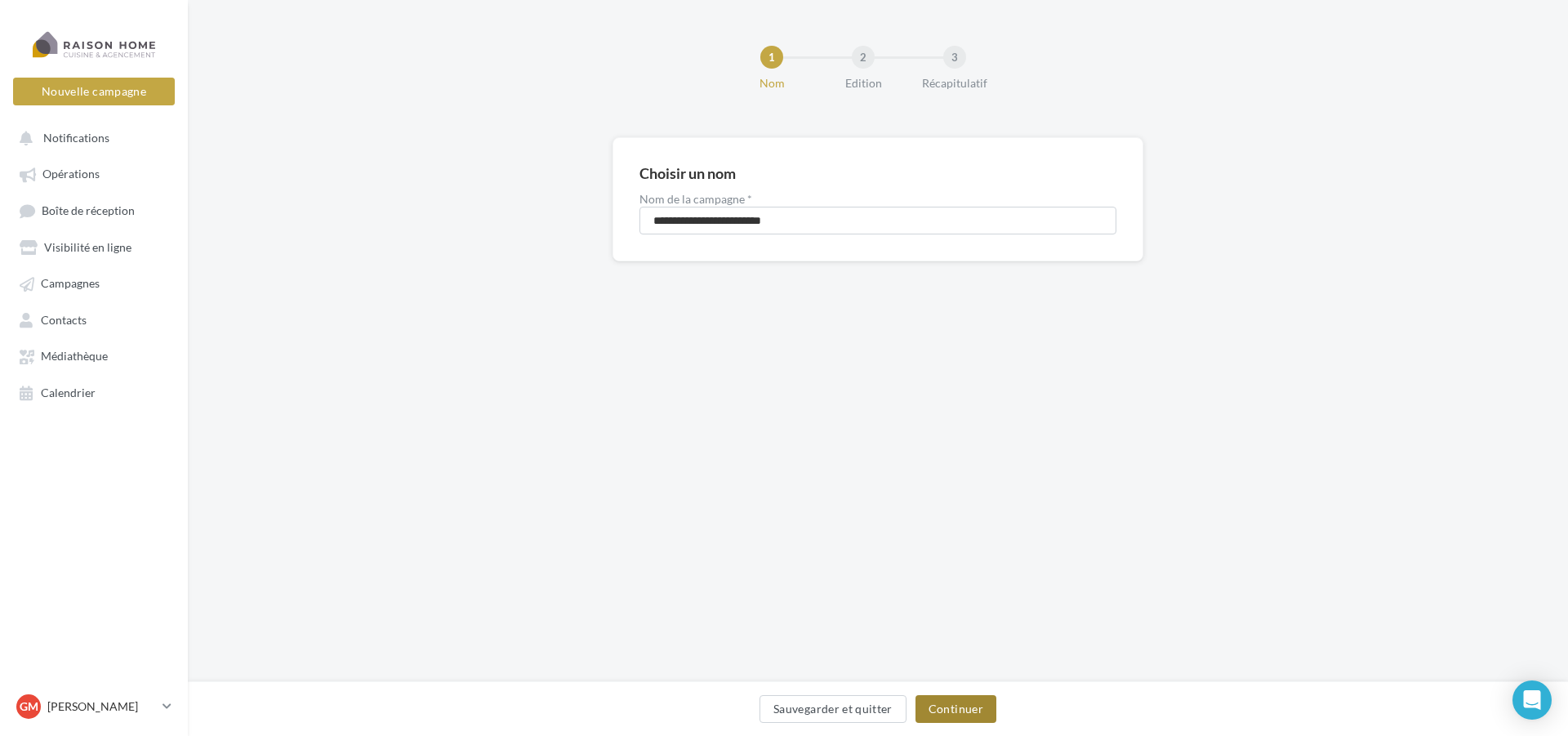
click at [961, 711] on button "Continuer" at bounding box center [956, 708] width 80 height 28
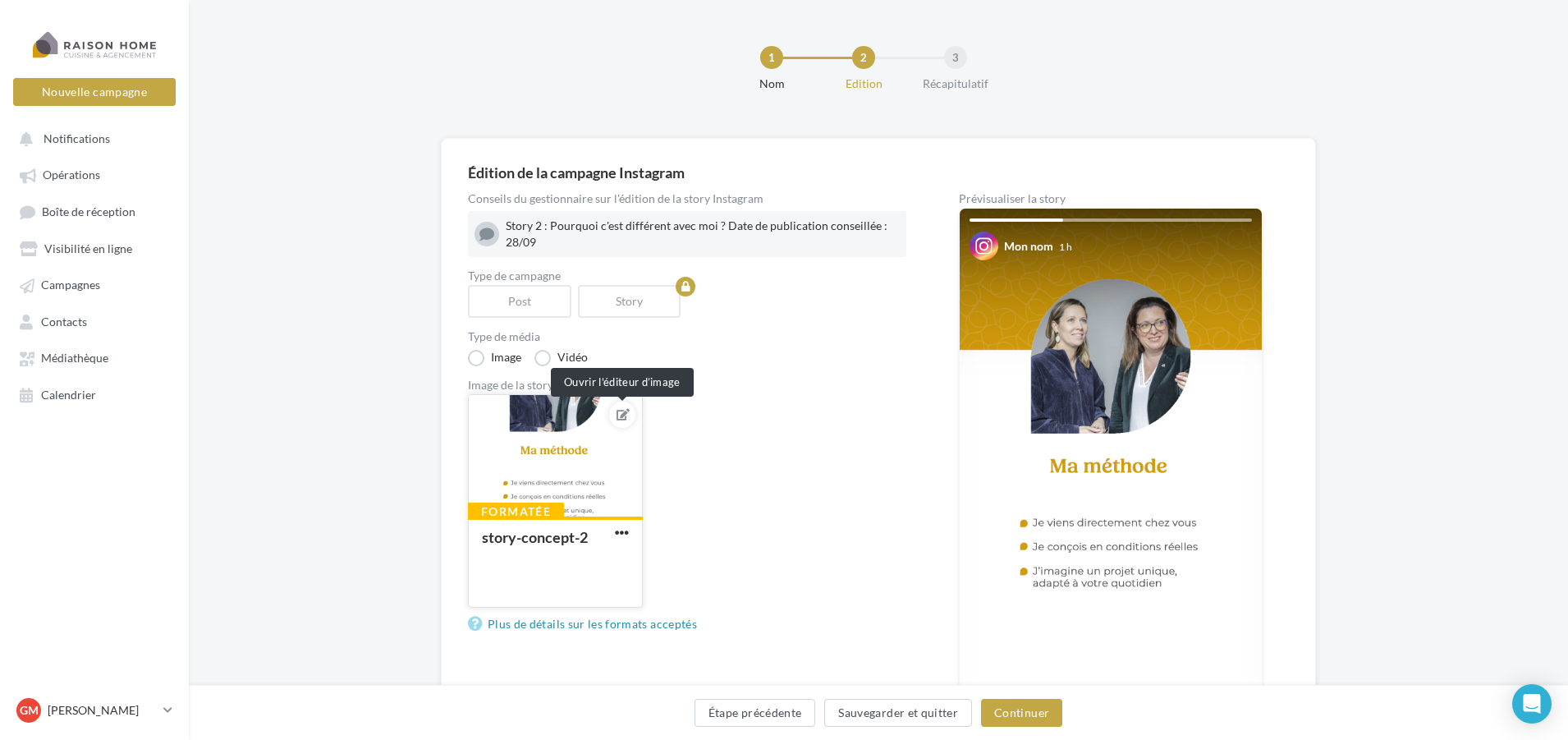
click at [619, 413] on icon at bounding box center [623, 414] width 13 height 11
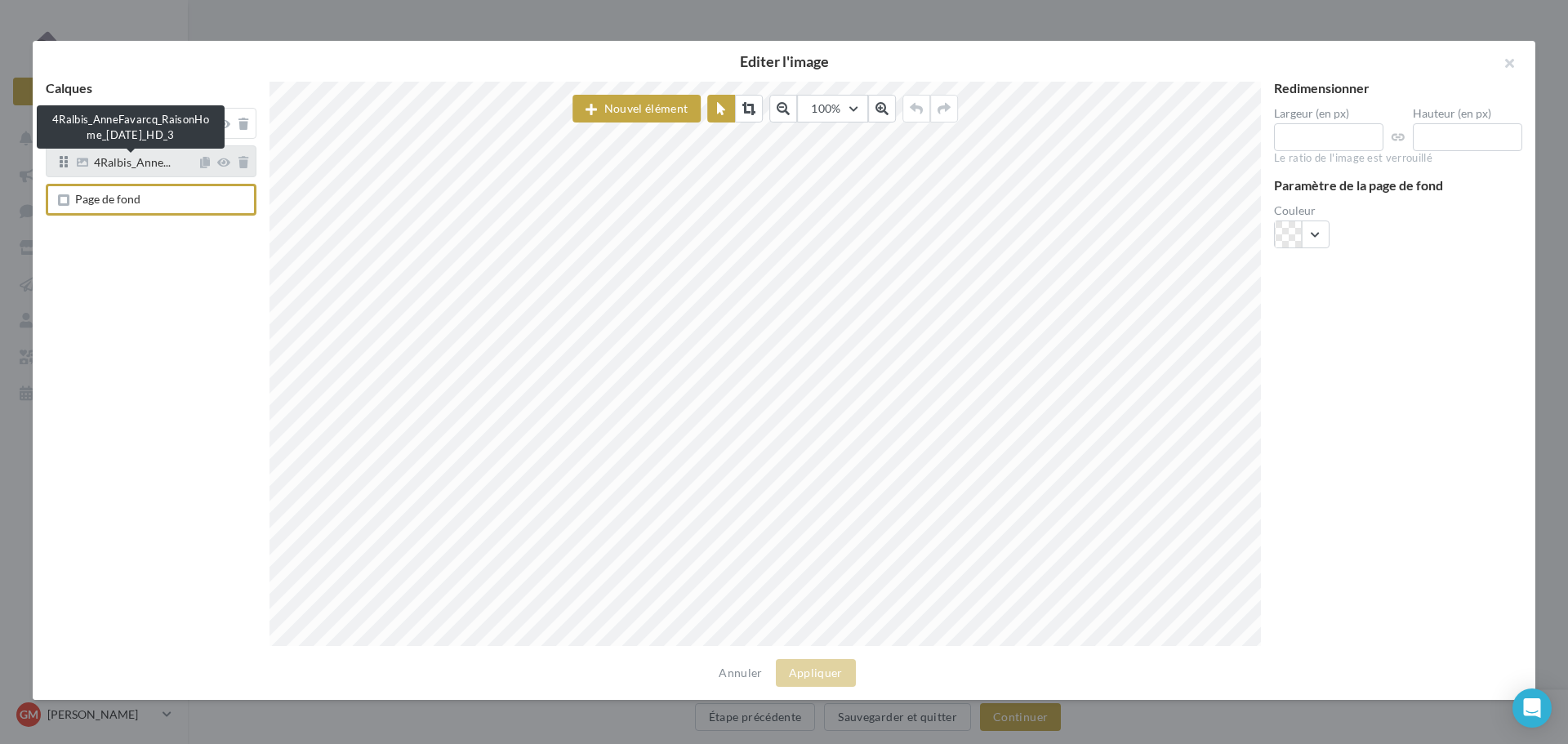
click at [141, 170] on span "4Ralbis_Anne..." at bounding box center [132, 164] width 77 height 14
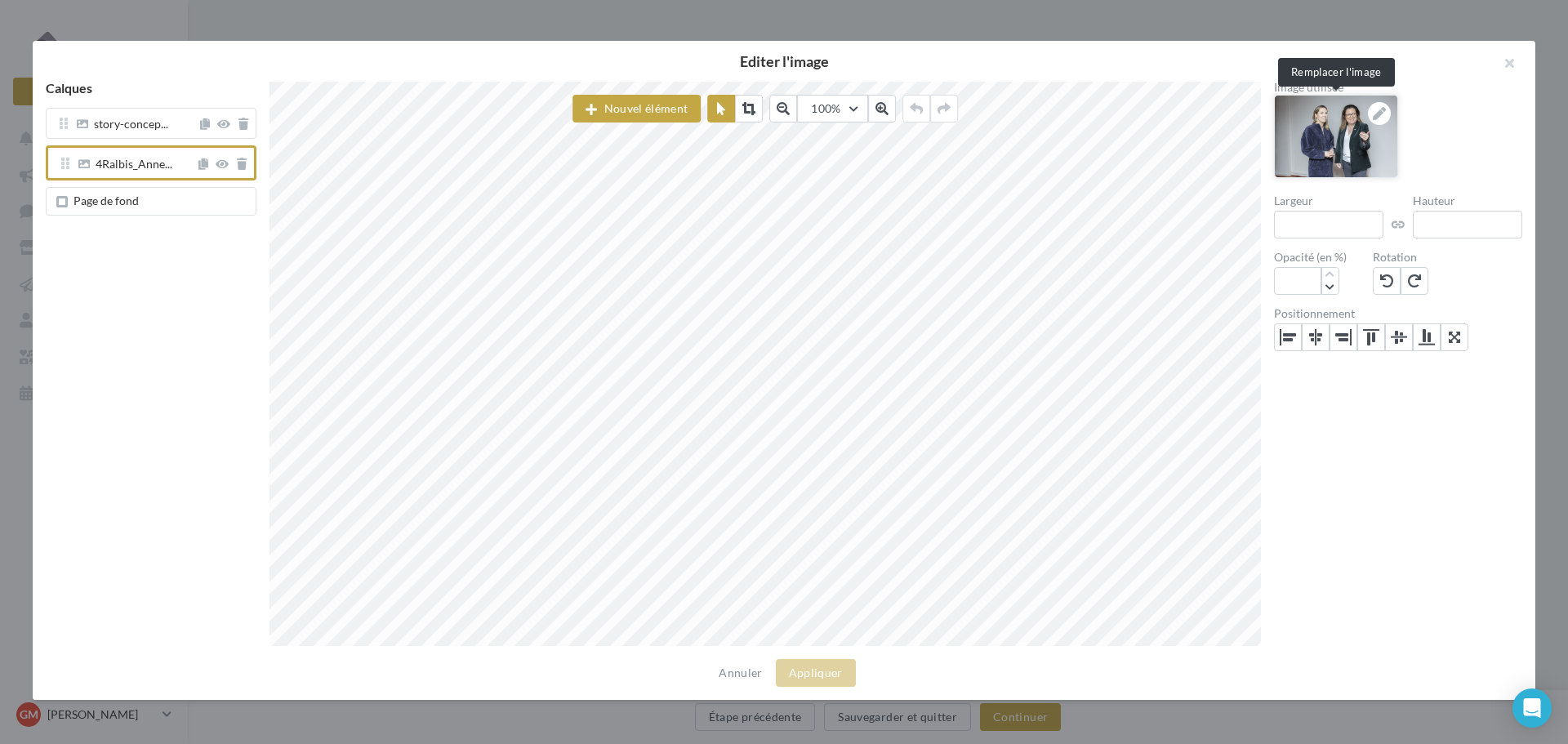
click at [1383, 113] on icon at bounding box center [1379, 113] width 13 height 13
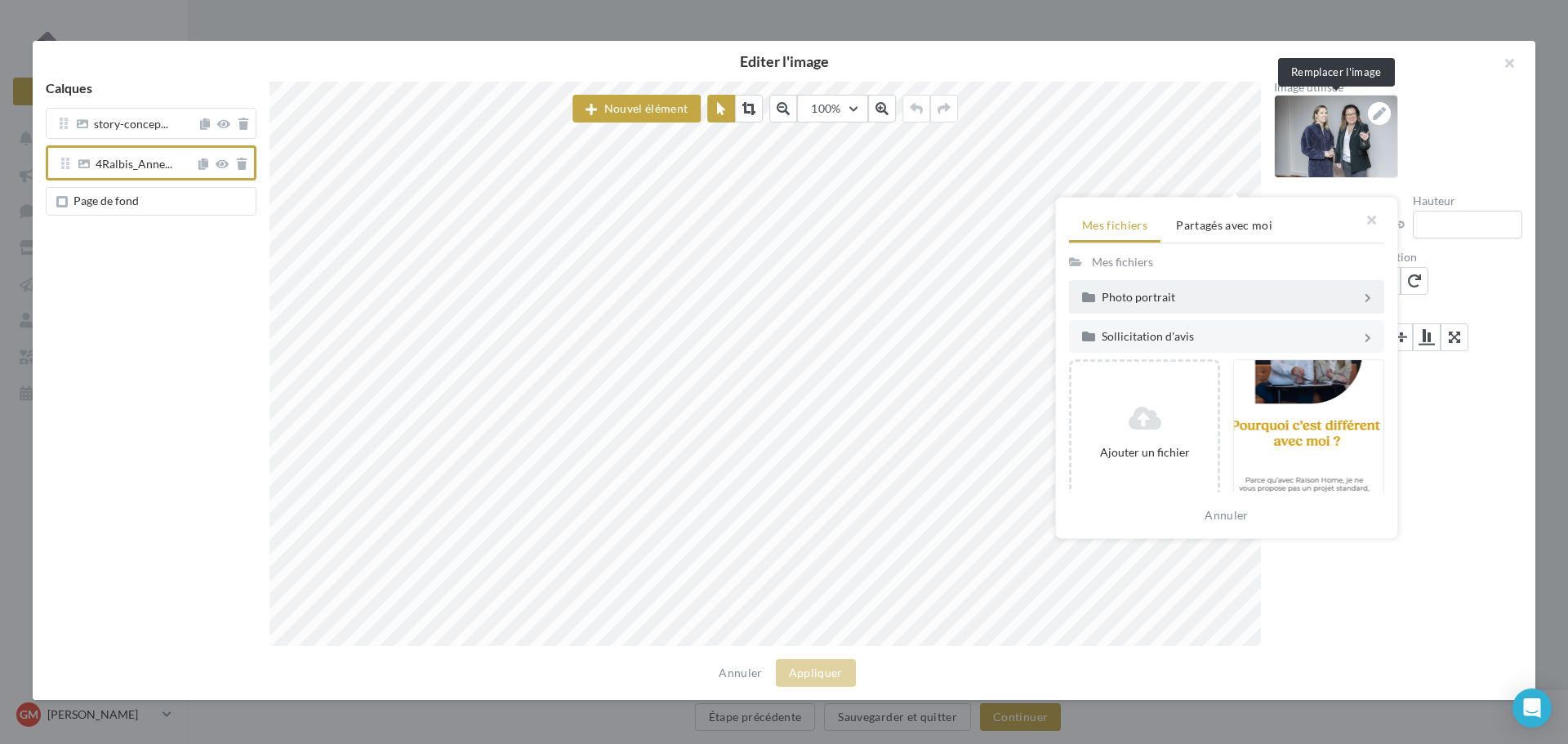
click at [1142, 296] on div "Photo portrait" at bounding box center [1232, 297] width 260 height 11
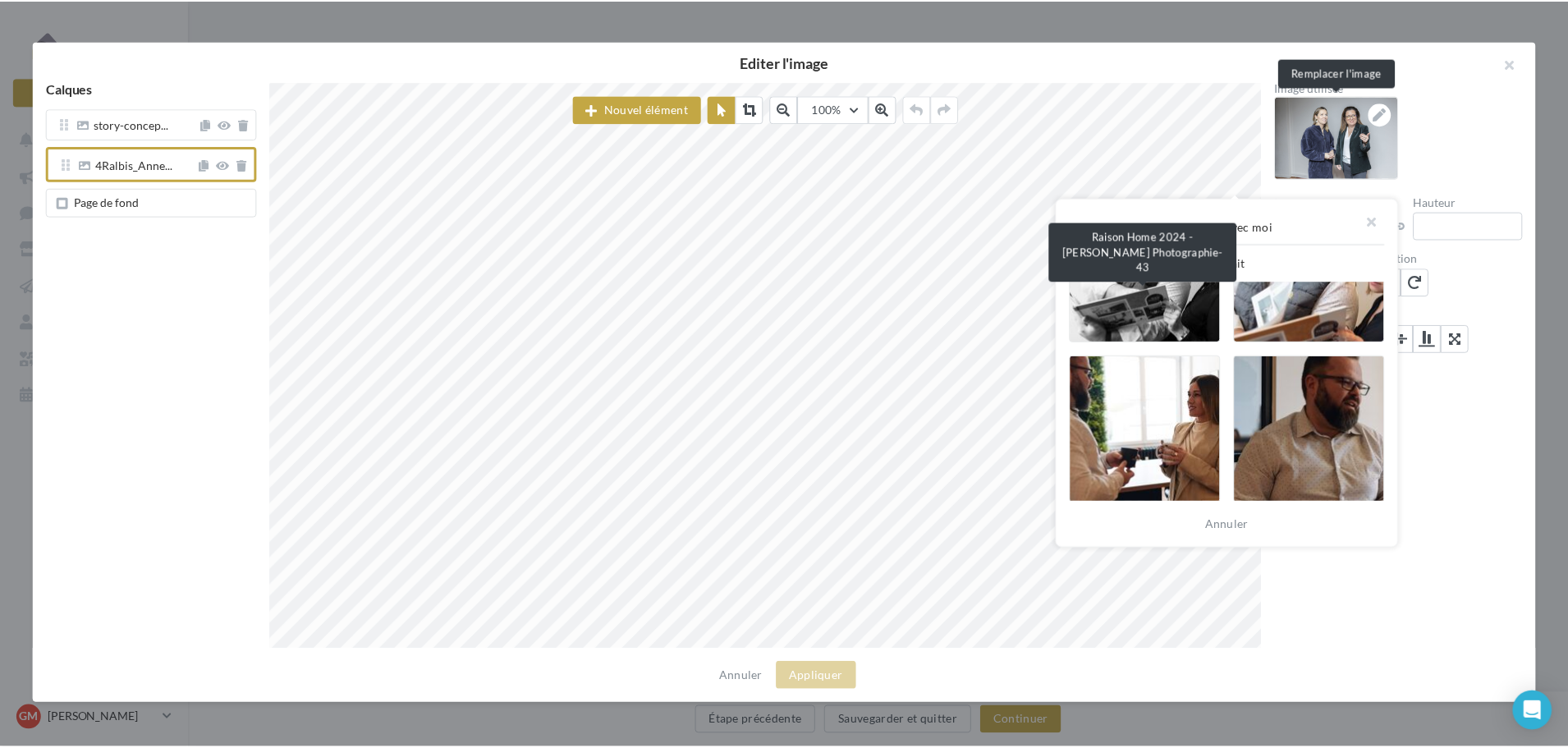
scroll to position [821, 0]
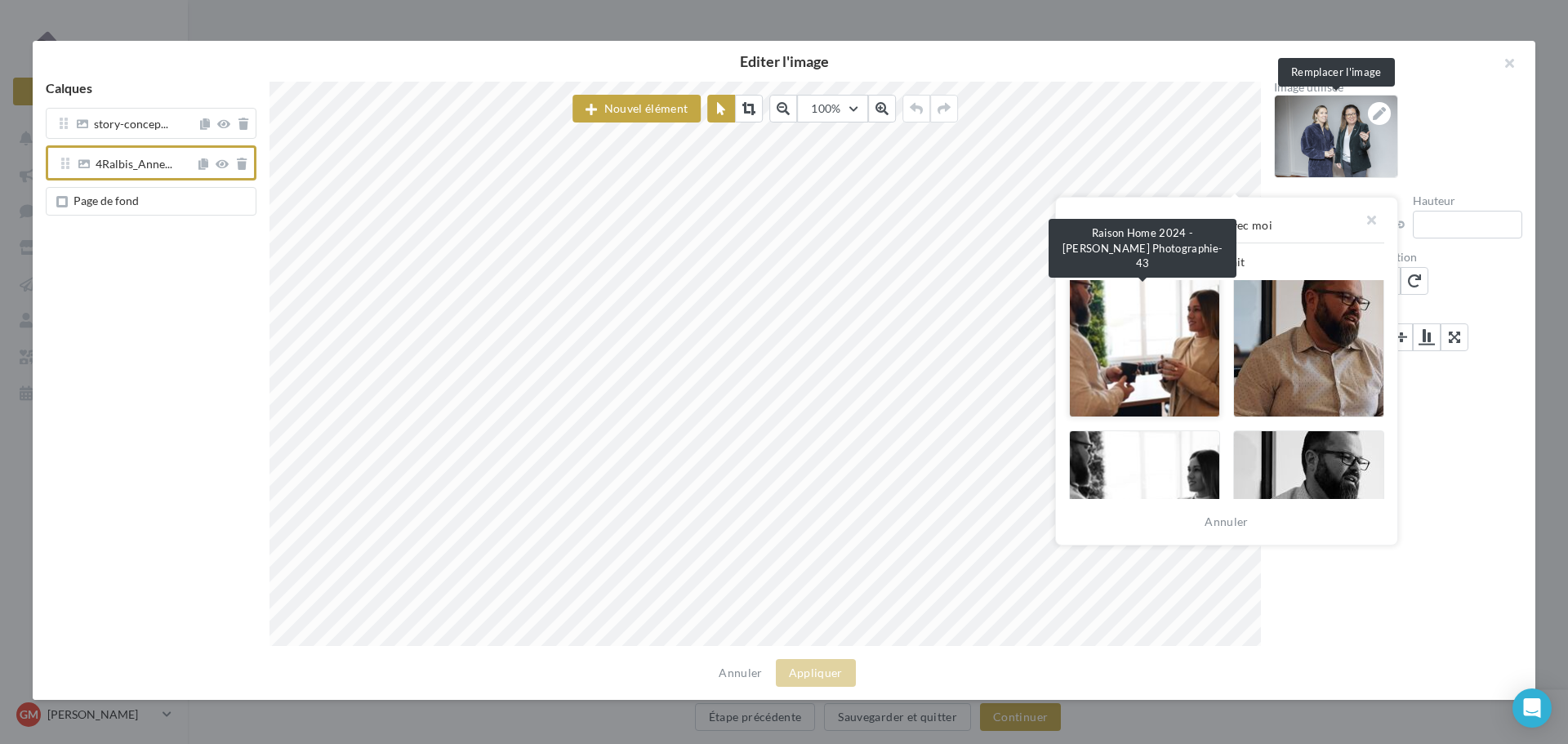
click at [1174, 360] on div at bounding box center [1144, 344] width 151 height 147
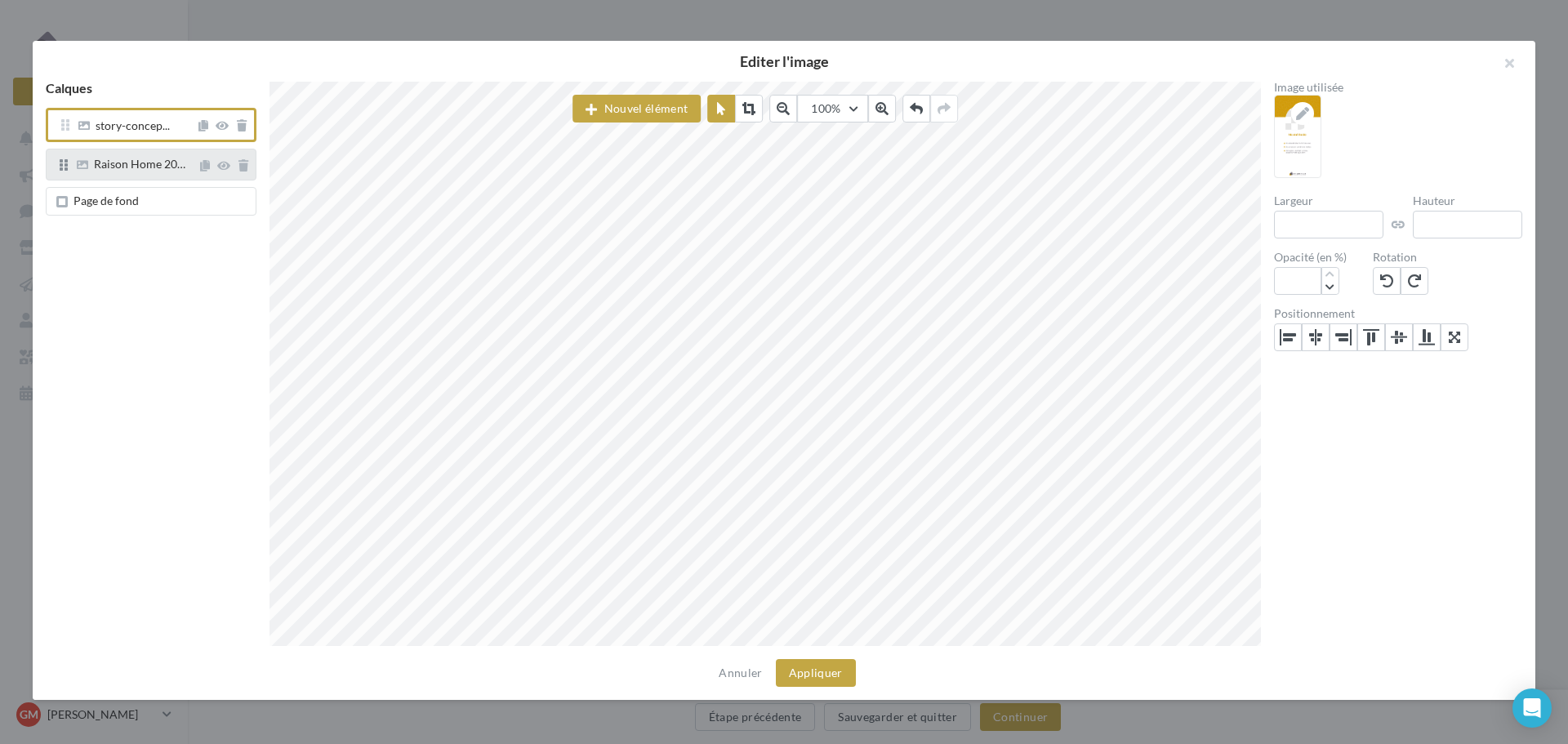
click at [152, 154] on div "Raison Home 20…" at bounding box center [151, 164] width 211 height 31
click at [120, 164] on span "Raison Home 20…" at bounding box center [140, 164] width 91 height 14
click at [117, 160] on span "Raison Home 20…" at bounding box center [140, 164] width 91 height 14
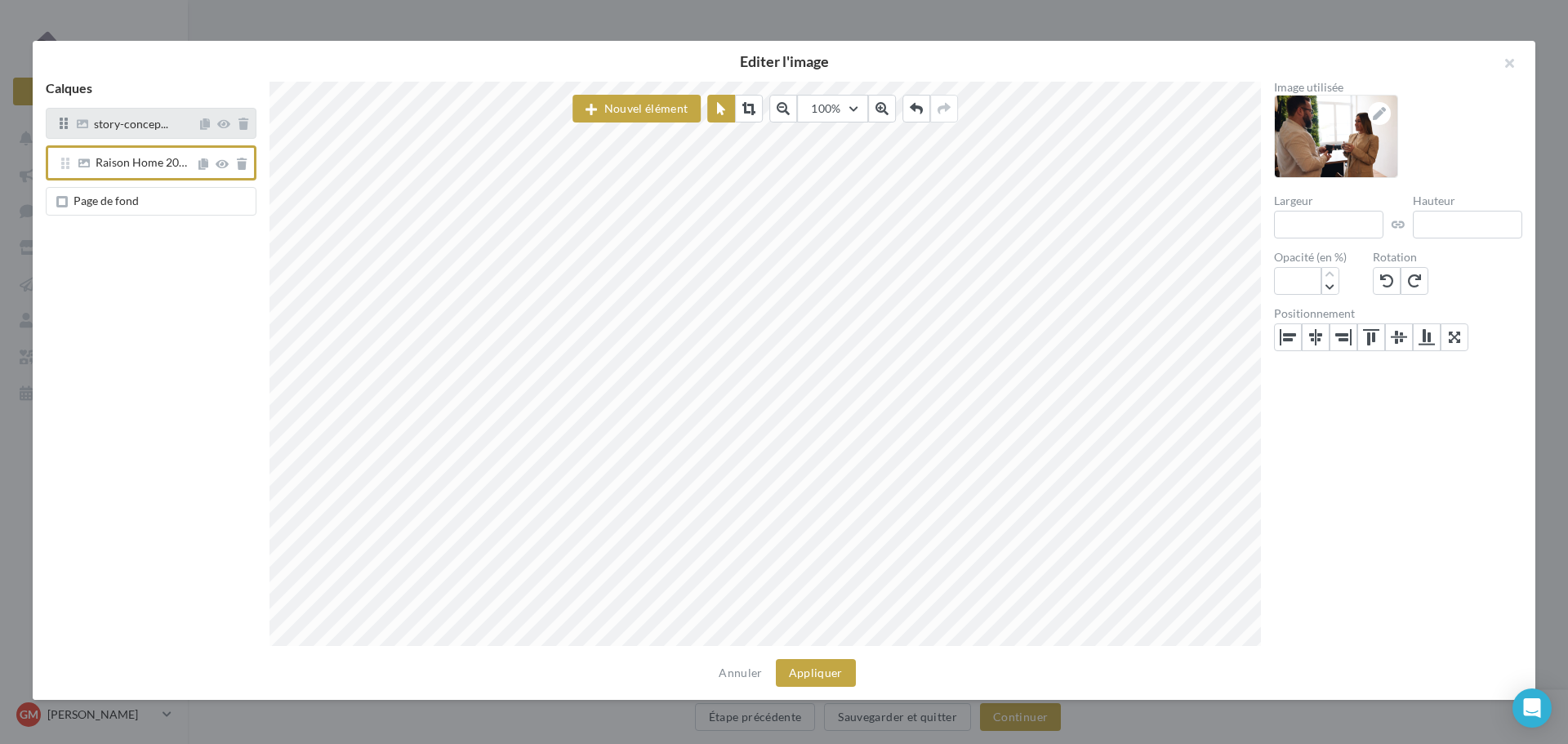
click at [138, 132] on span "story-concep..." at bounding box center [131, 125] width 75 height 14
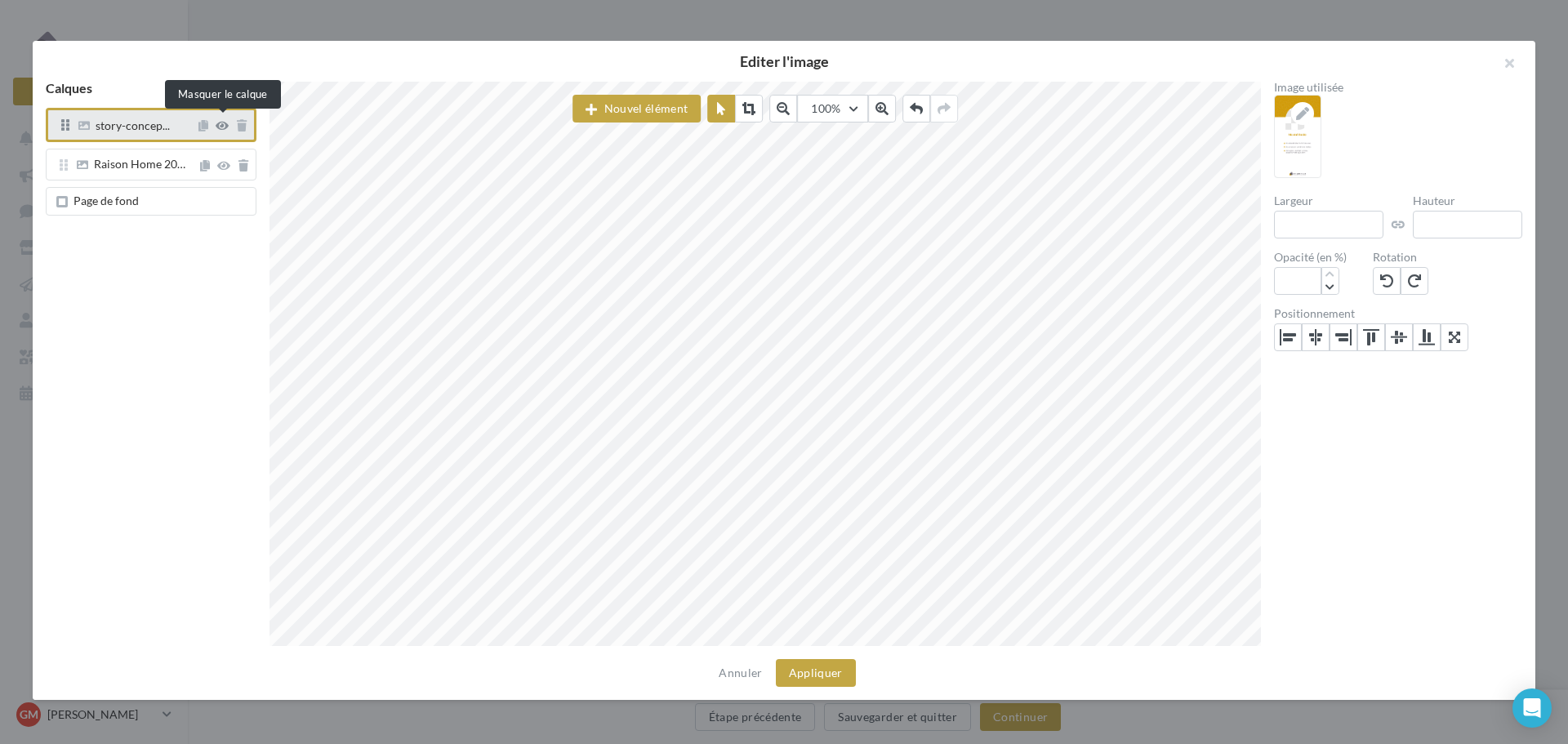
click at [221, 128] on icon at bounding box center [222, 125] width 13 height 11
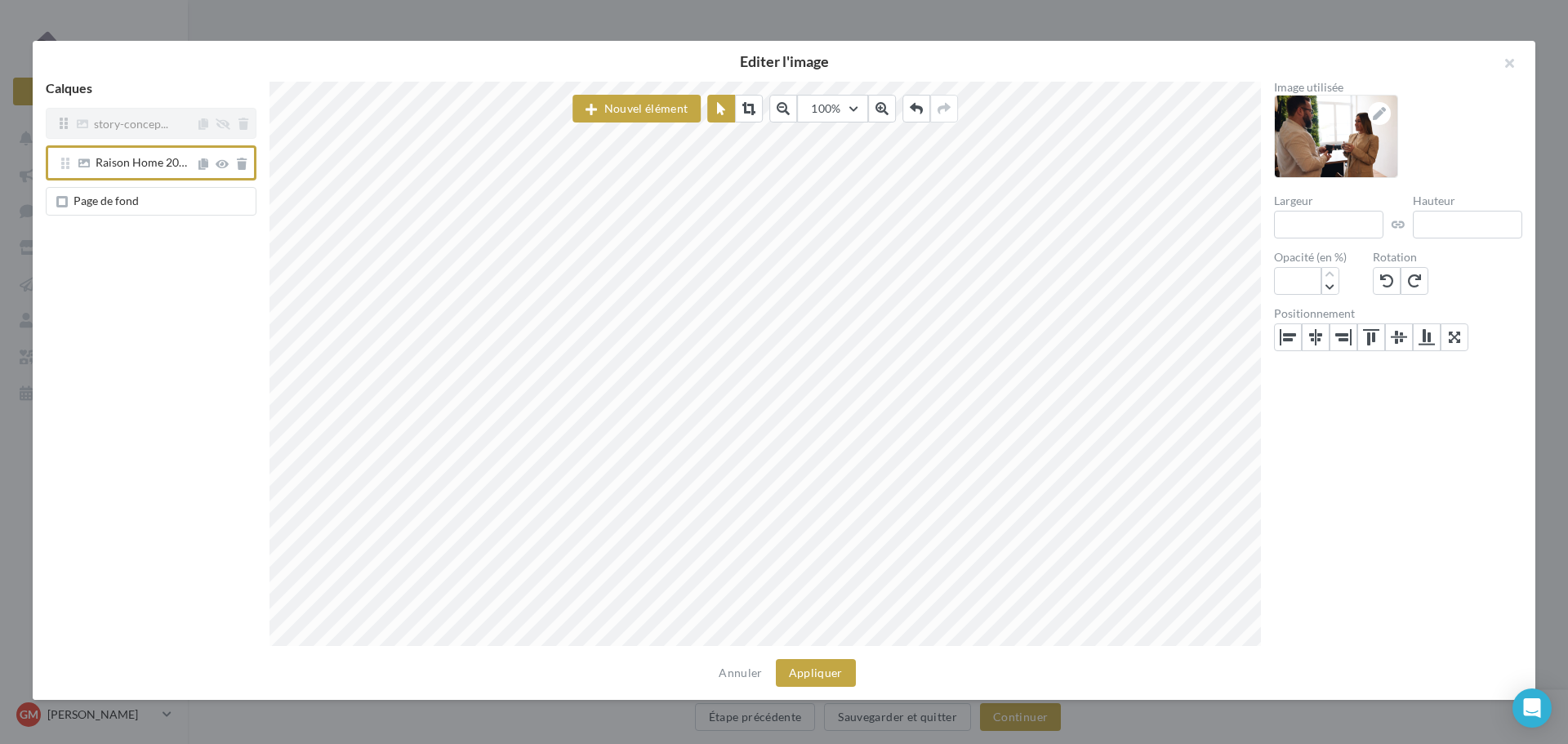
click at [172, 129] on span "story-concep..." at bounding box center [135, 124] width 122 height 12
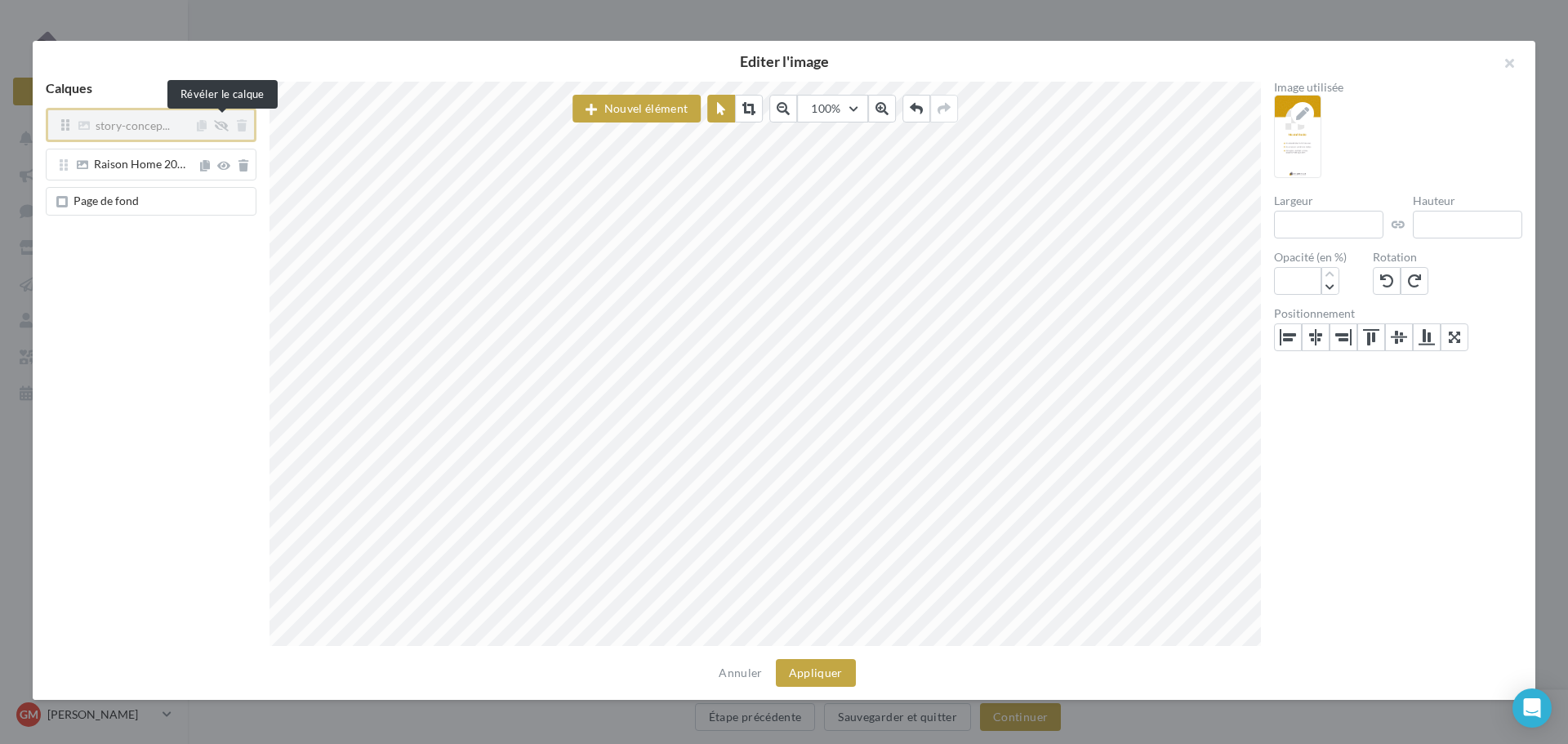
click at [217, 125] on icon at bounding box center [221, 125] width 14 height 11
click at [221, 133] on button at bounding box center [222, 125] width 14 height 14
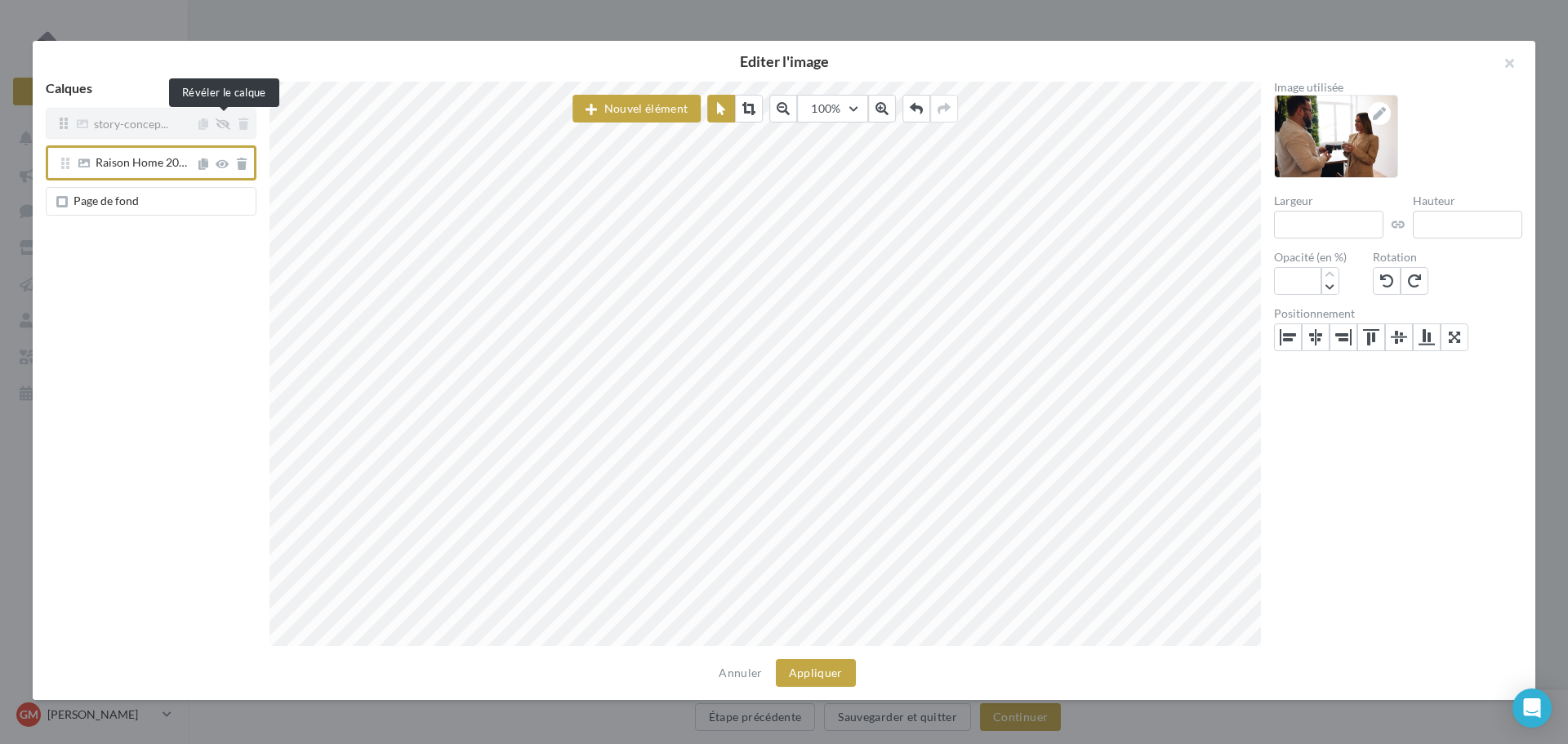
click at [222, 127] on icon at bounding box center [223, 124] width 14 height 11
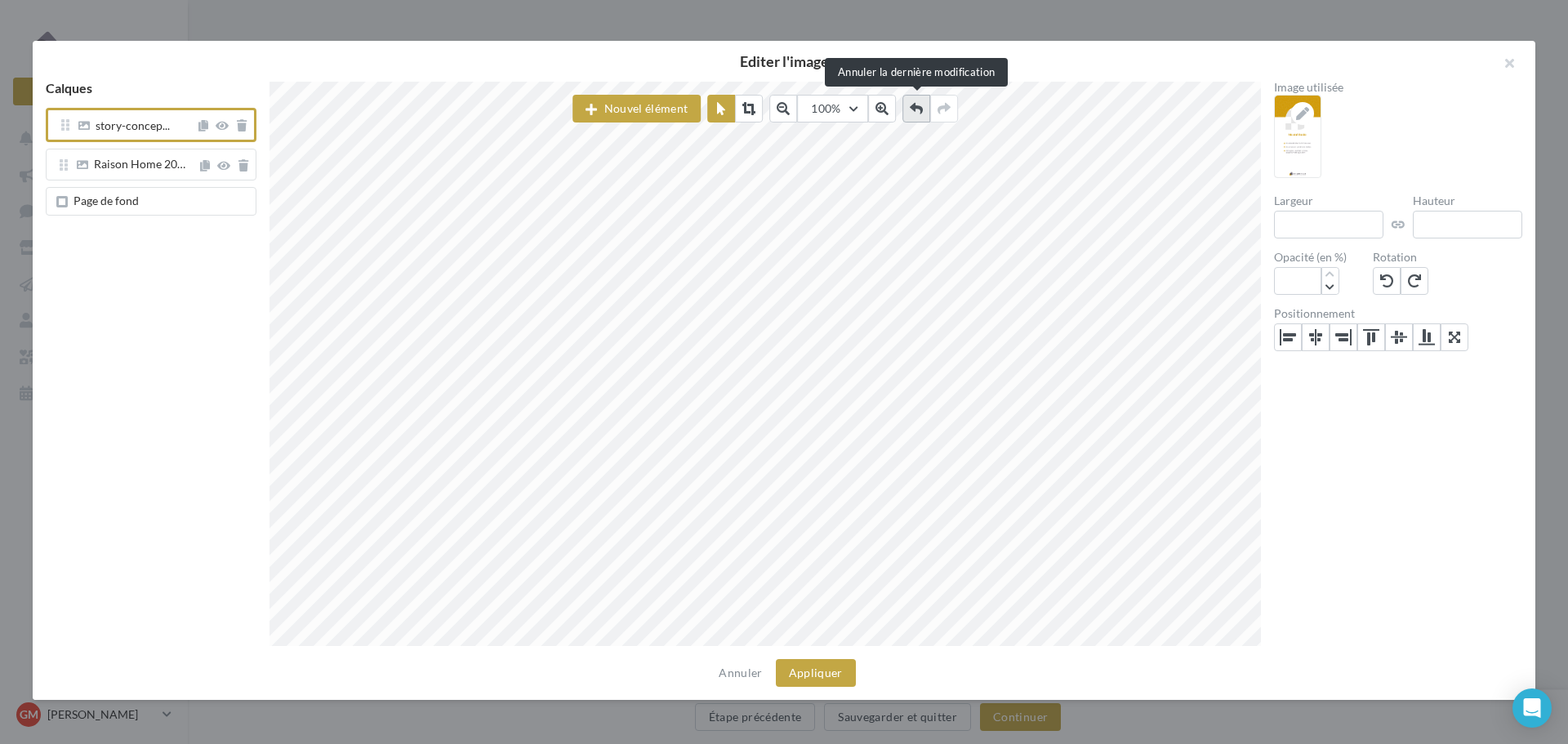
click at [911, 112] on icon at bounding box center [916, 108] width 13 height 13
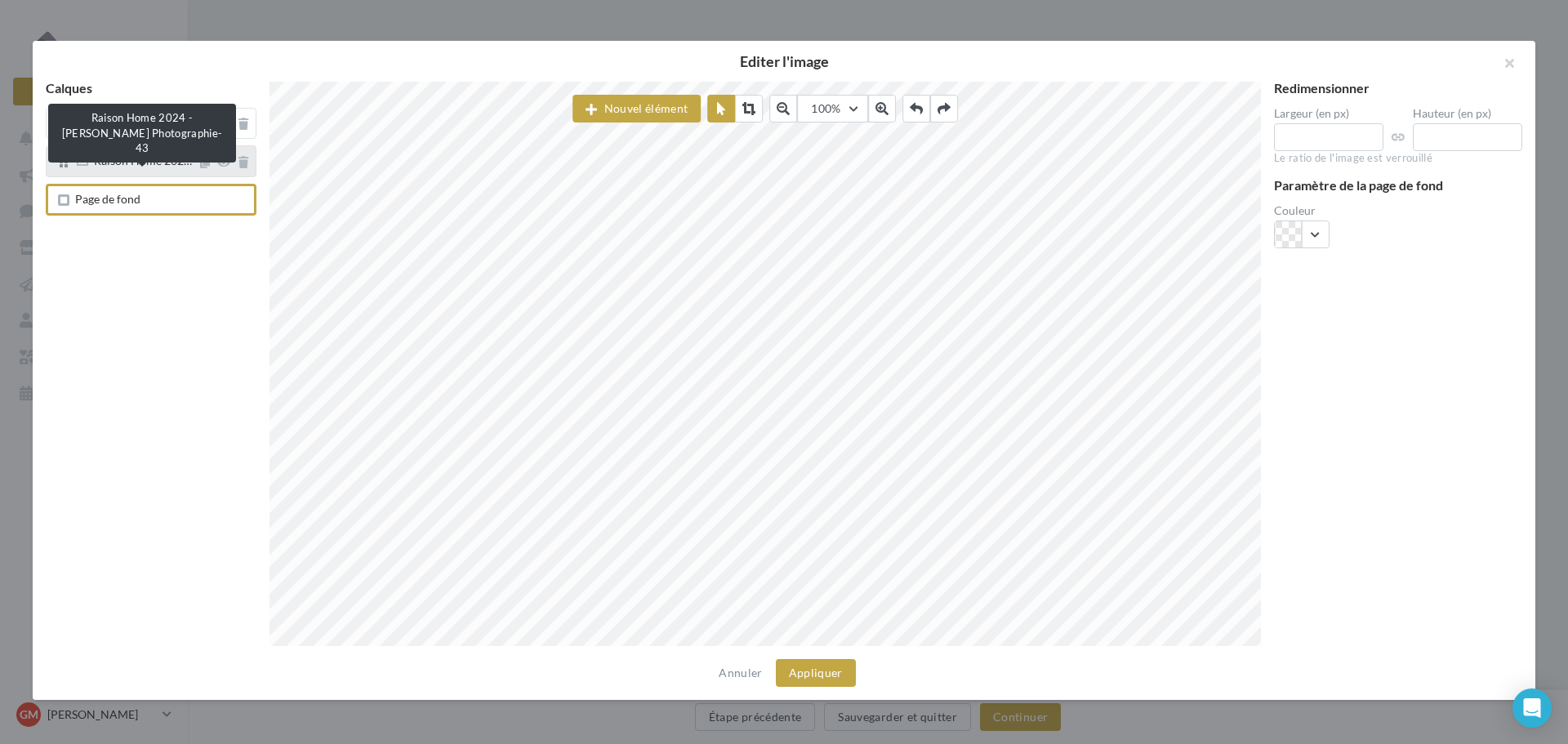
click at [144, 167] on span "Raison Home 202…" at bounding box center [143, 160] width 98 height 14
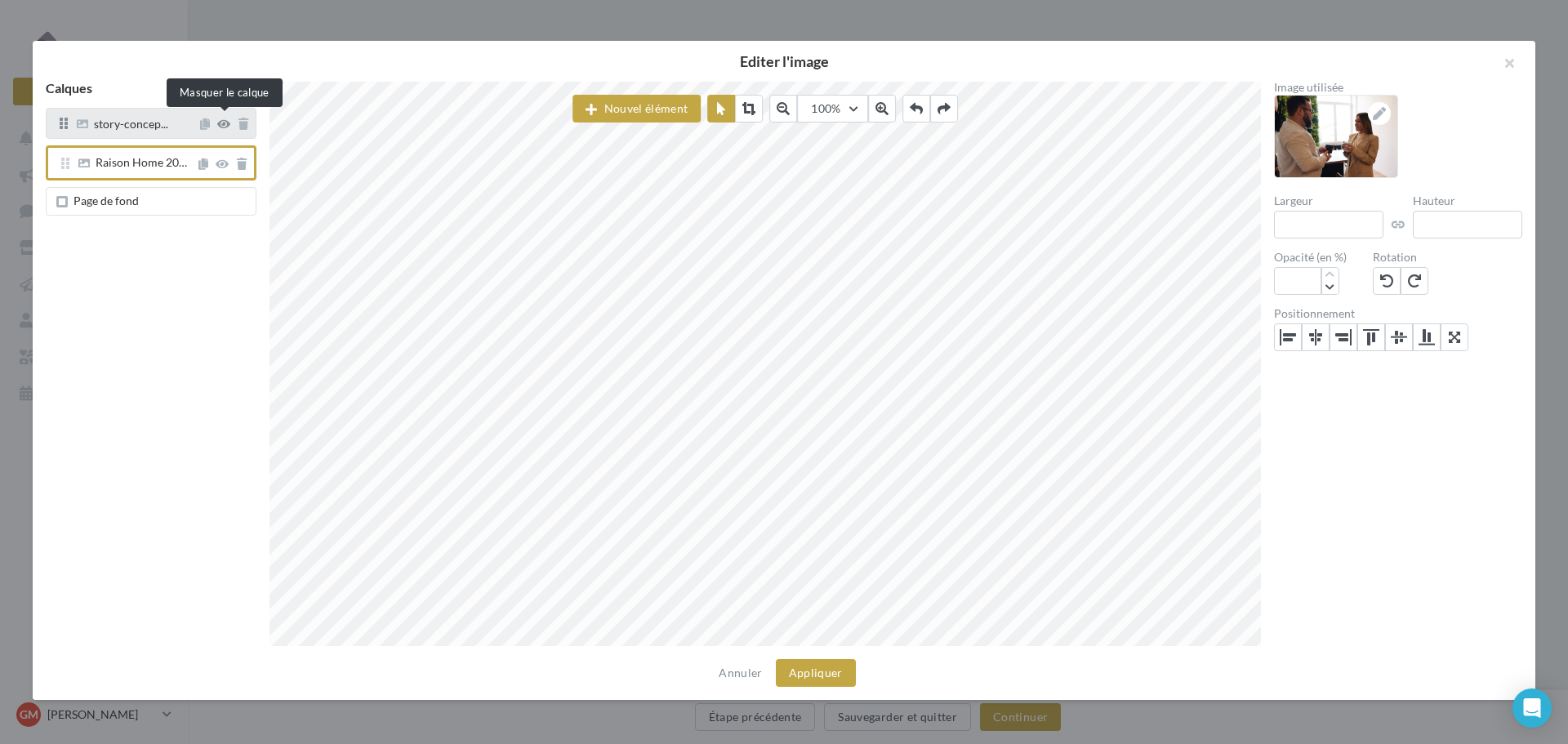
click at [227, 130] on icon at bounding box center [223, 124] width 13 height 11
click at [169, 127] on span "story-concep..." at bounding box center [135, 124] width 122 height 12
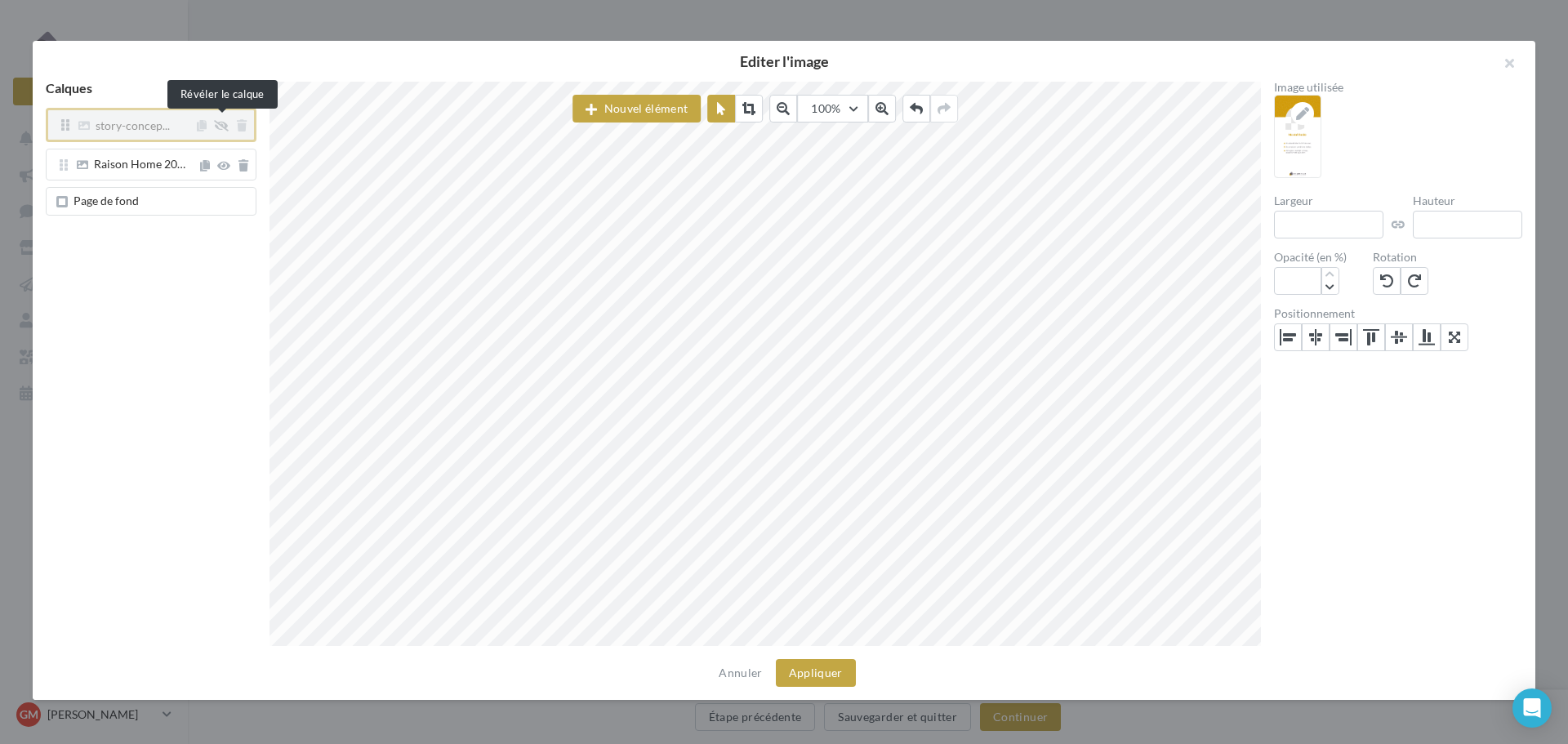
click at [219, 126] on icon at bounding box center [221, 125] width 14 height 11
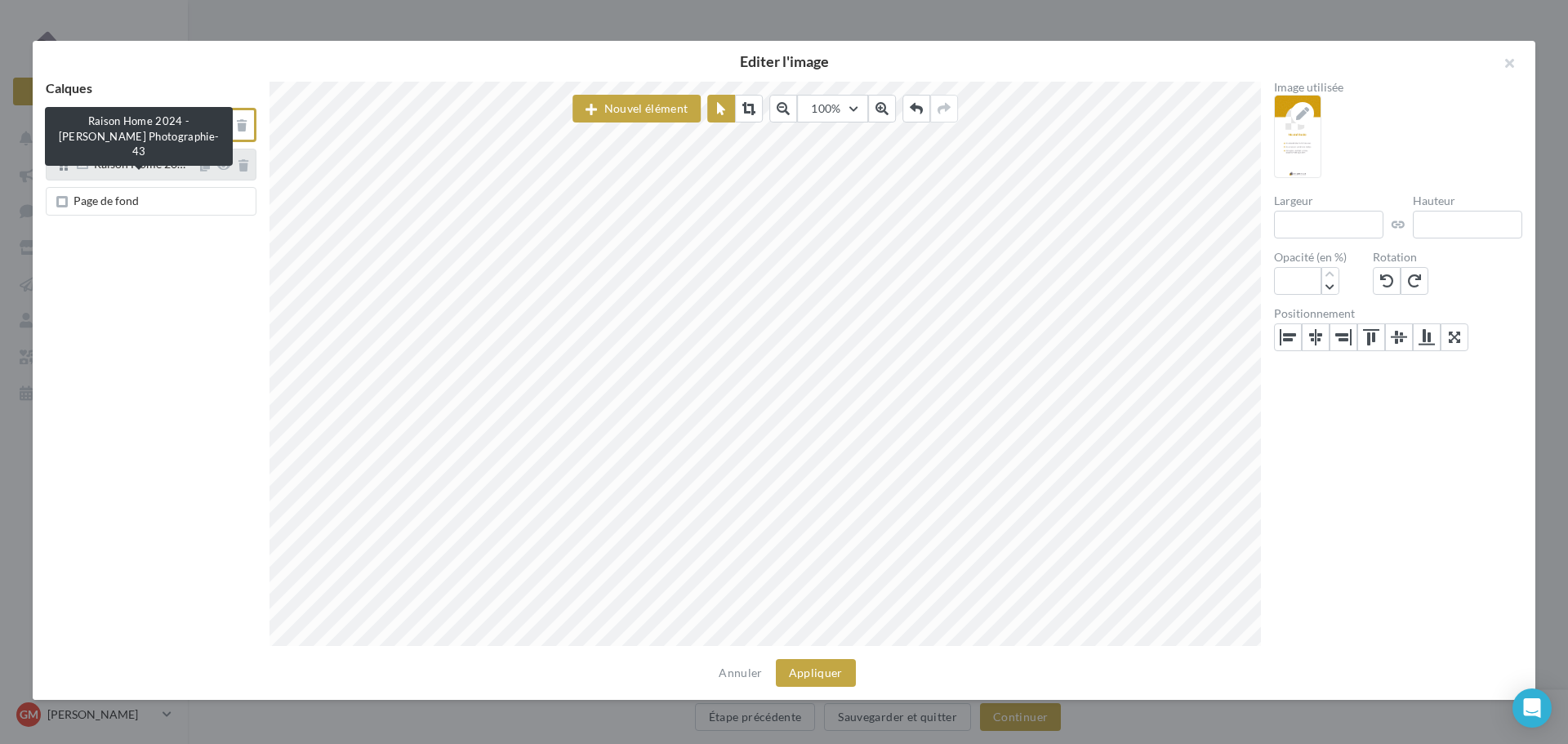
click at [180, 164] on span "Raison Home 20…" at bounding box center [140, 164] width 91 height 14
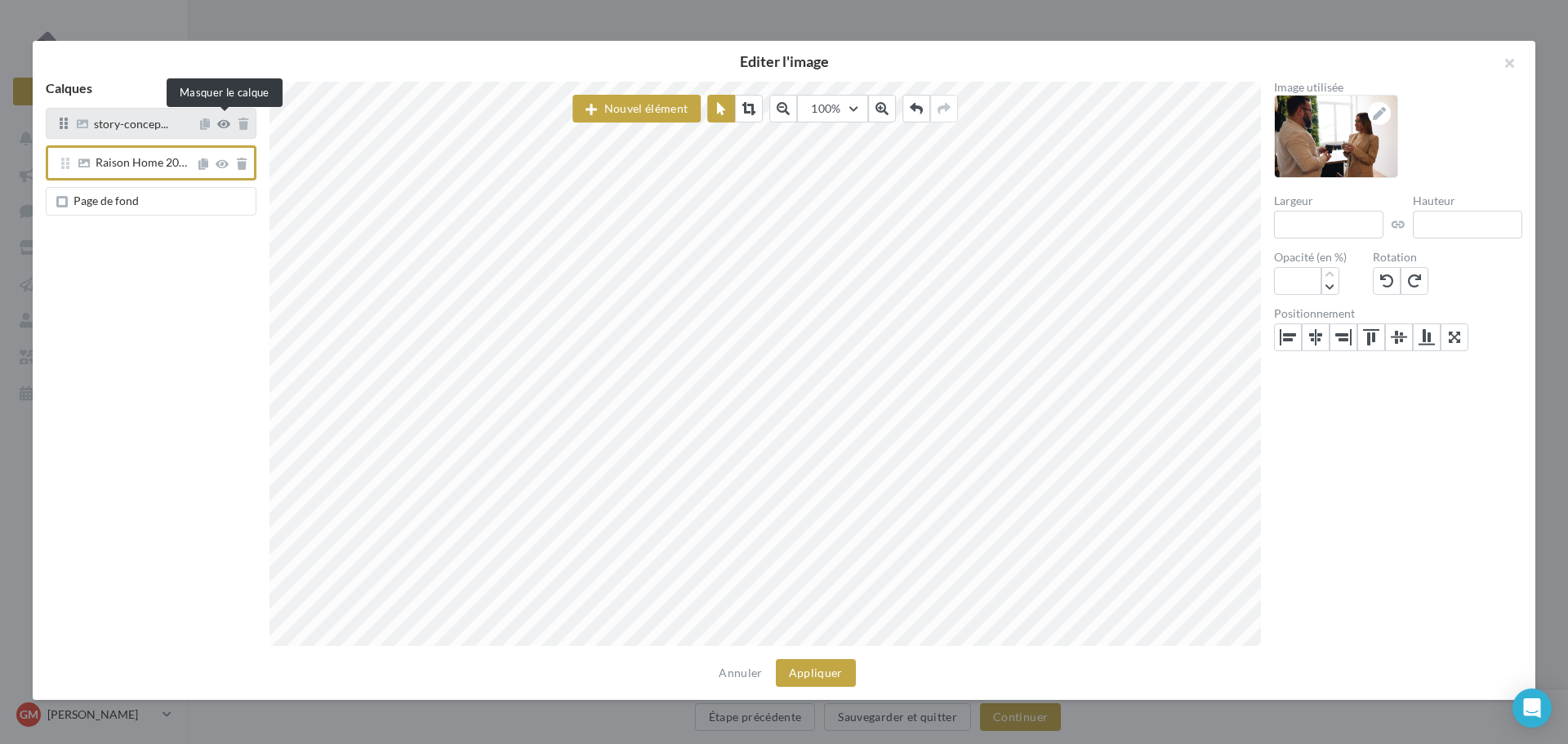
click at [224, 127] on icon at bounding box center [223, 124] width 13 height 11
click at [175, 129] on span "story-concep..." at bounding box center [135, 124] width 122 height 12
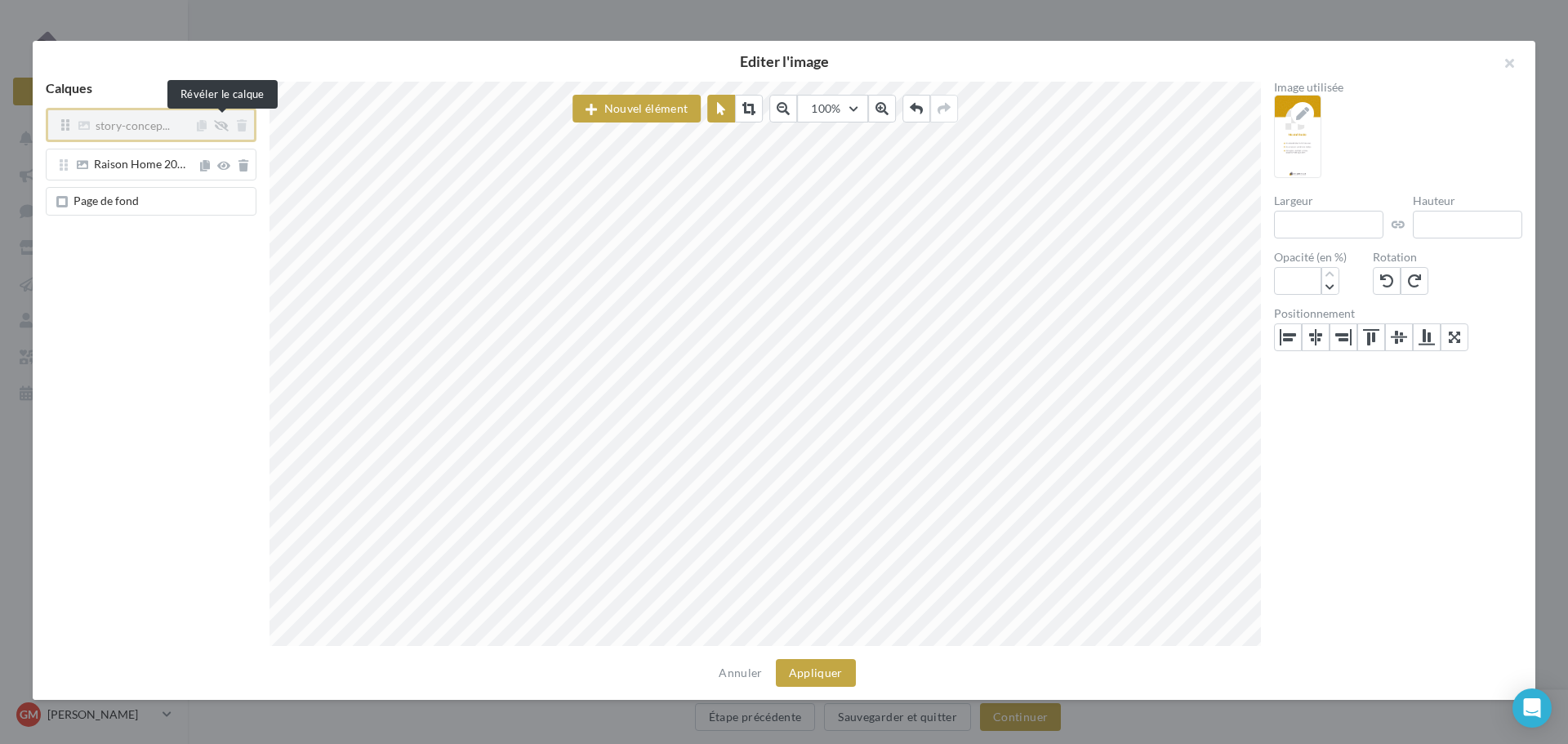
click at [226, 126] on icon at bounding box center [221, 125] width 14 height 11
click at [828, 671] on button "Appliquer" at bounding box center [816, 673] width 80 height 28
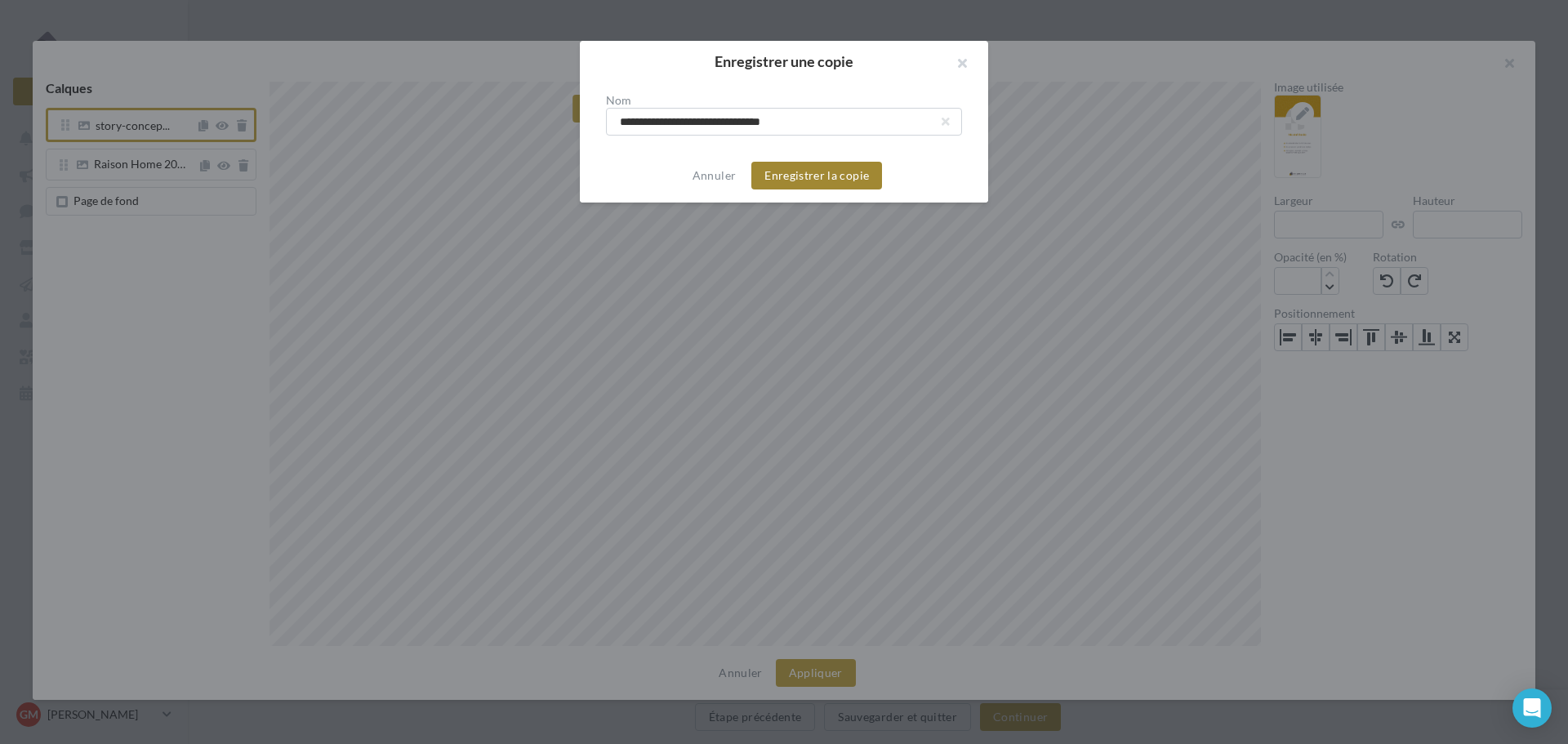
click at [817, 180] on button "Enregistrer la copie" at bounding box center [817, 175] width 130 height 28
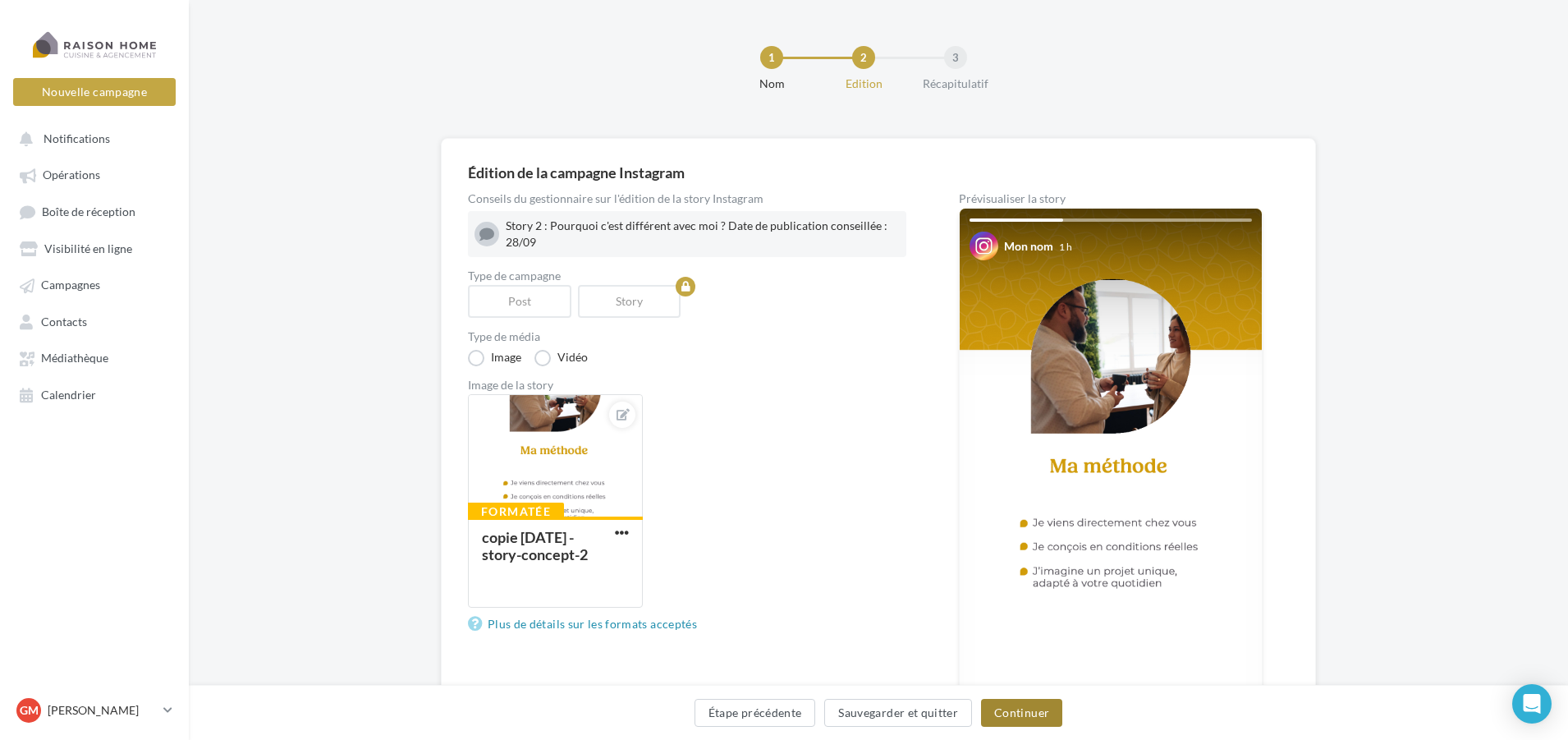
click at [1012, 720] on button "Continuer" at bounding box center [1021, 712] width 81 height 28
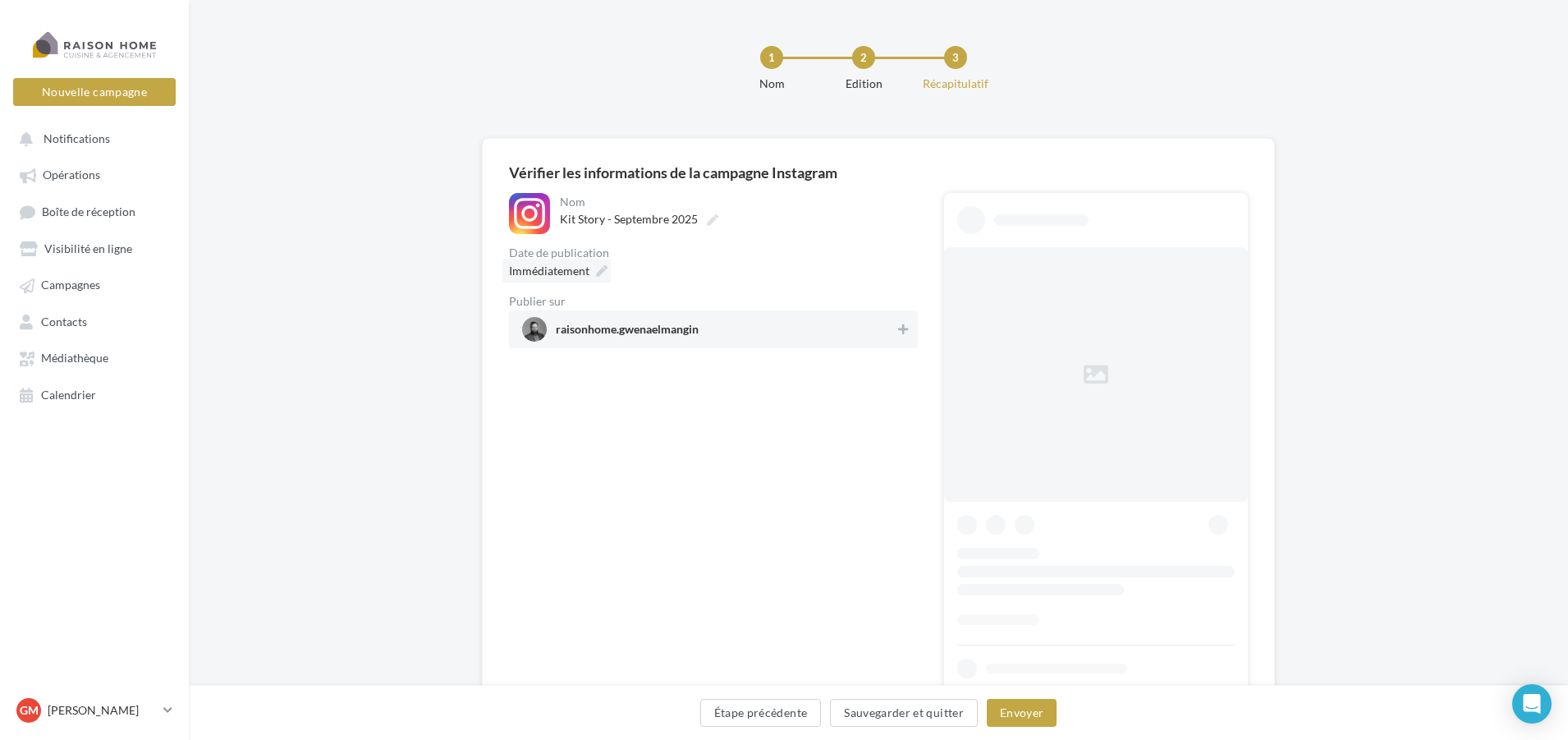
click at [571, 267] on span "Immédiatement" at bounding box center [549, 270] width 80 height 14
type input "**********"
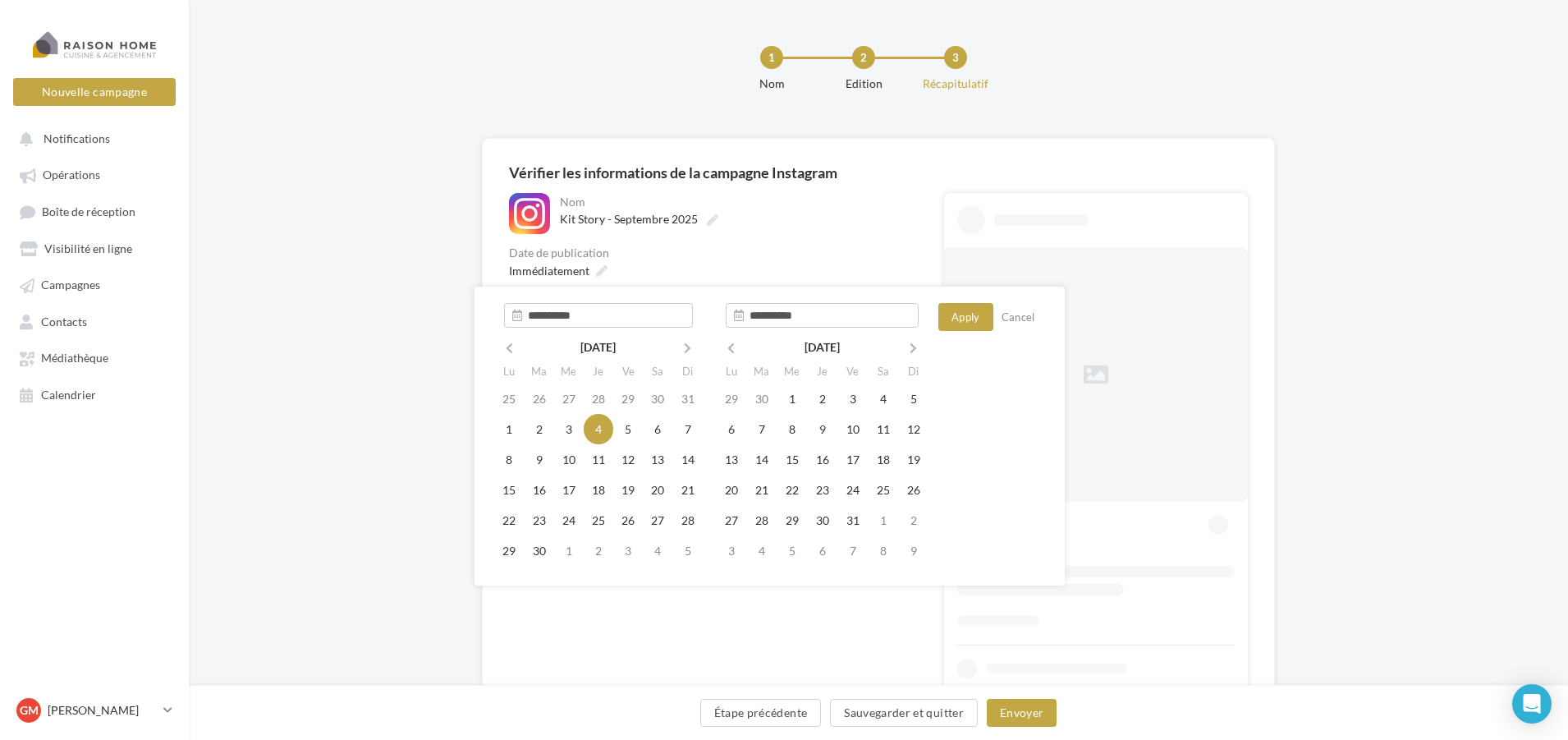
type input "**********"
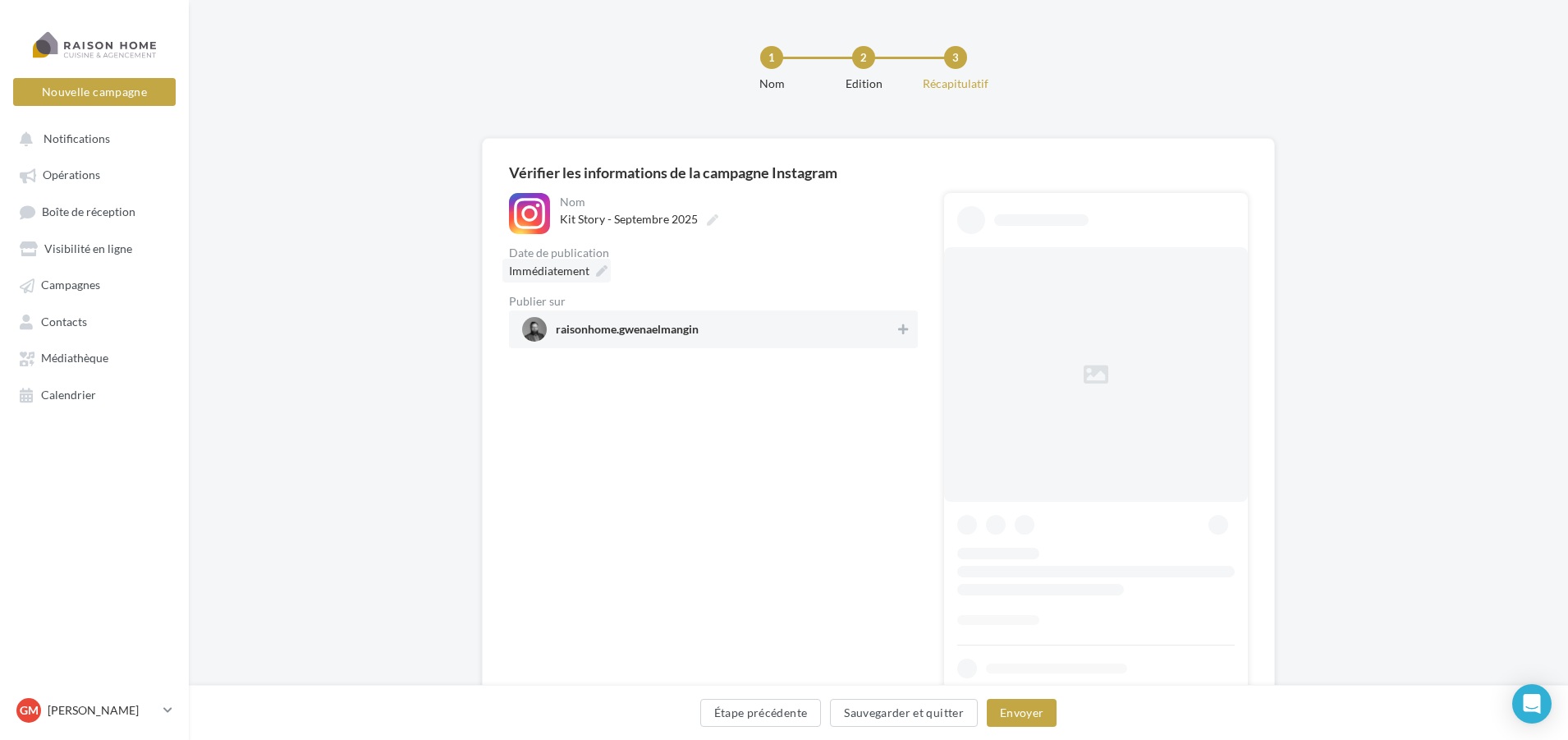
click at [603, 271] on icon at bounding box center [601, 270] width 11 height 11
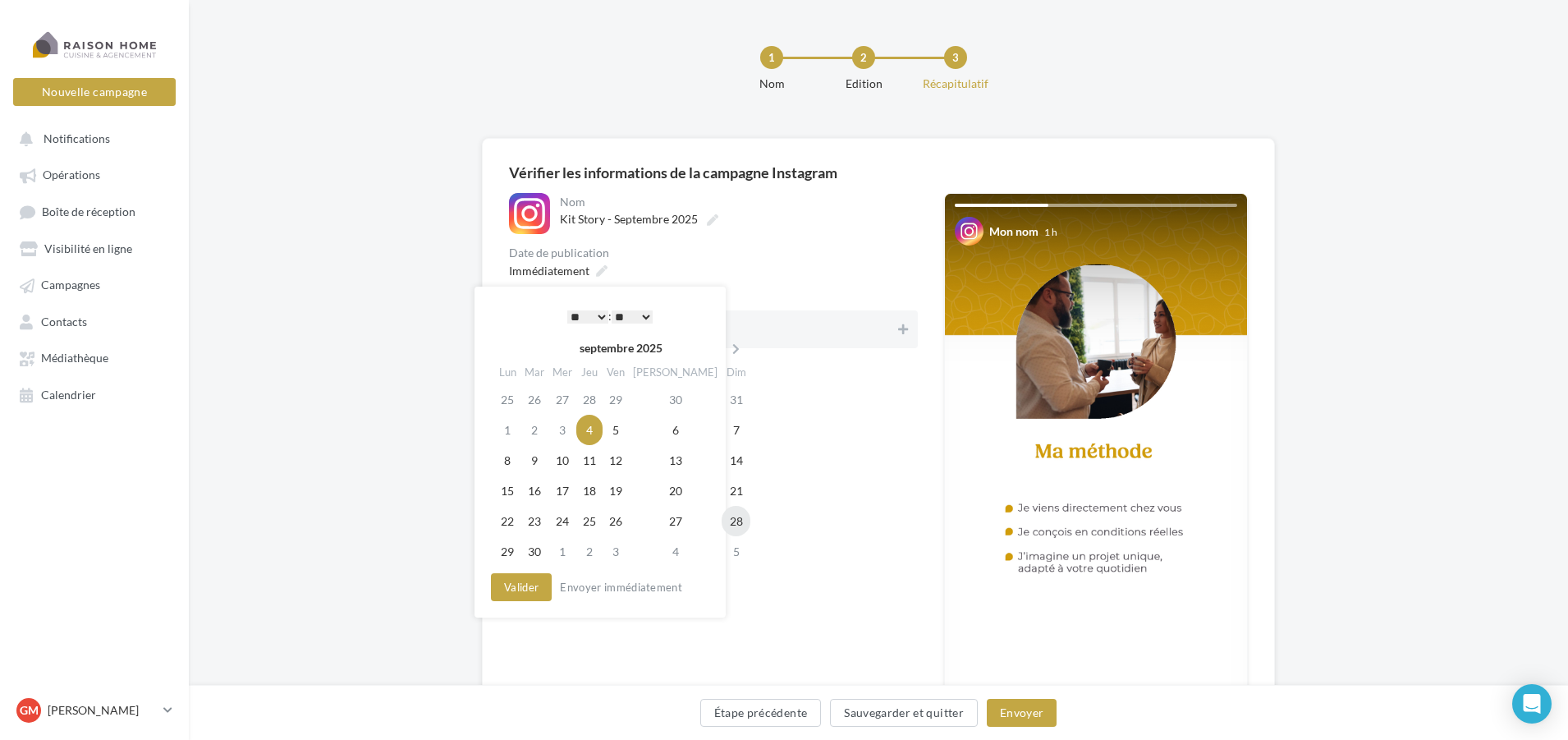
click at [721, 525] on td "28" at bounding box center [736, 521] width 29 height 31
click at [591, 315] on select "* * * * * * * * * * ** ** ** ** ** ** ** ** ** ** ** ** ** **" at bounding box center [588, 316] width 41 height 13
click at [634, 314] on select "** ** ** ** ** **" at bounding box center [632, 316] width 41 height 13
click at [533, 588] on button "Valider" at bounding box center [521, 587] width 60 height 28
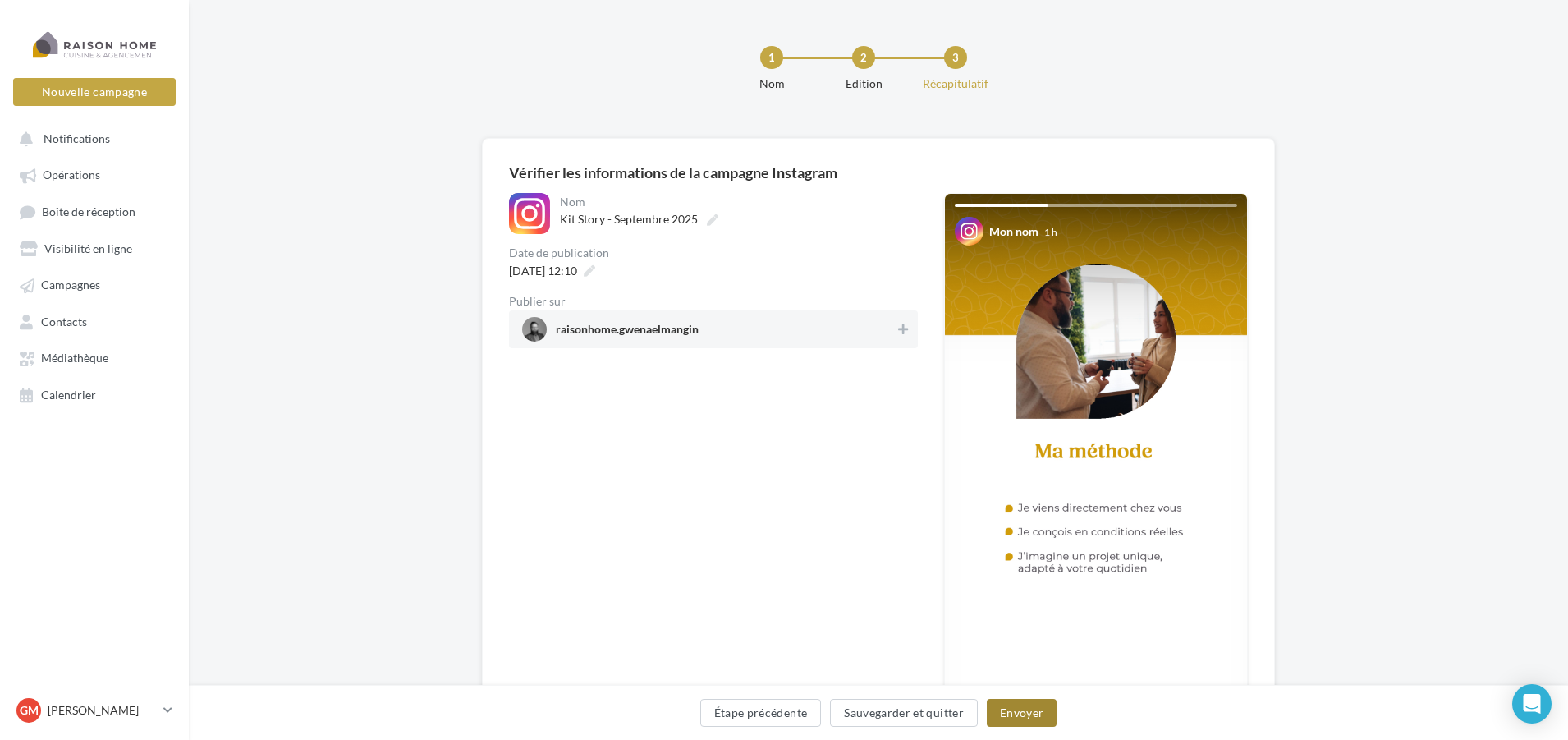
click at [1019, 716] on button "Envoyer" at bounding box center [1022, 712] width 70 height 28
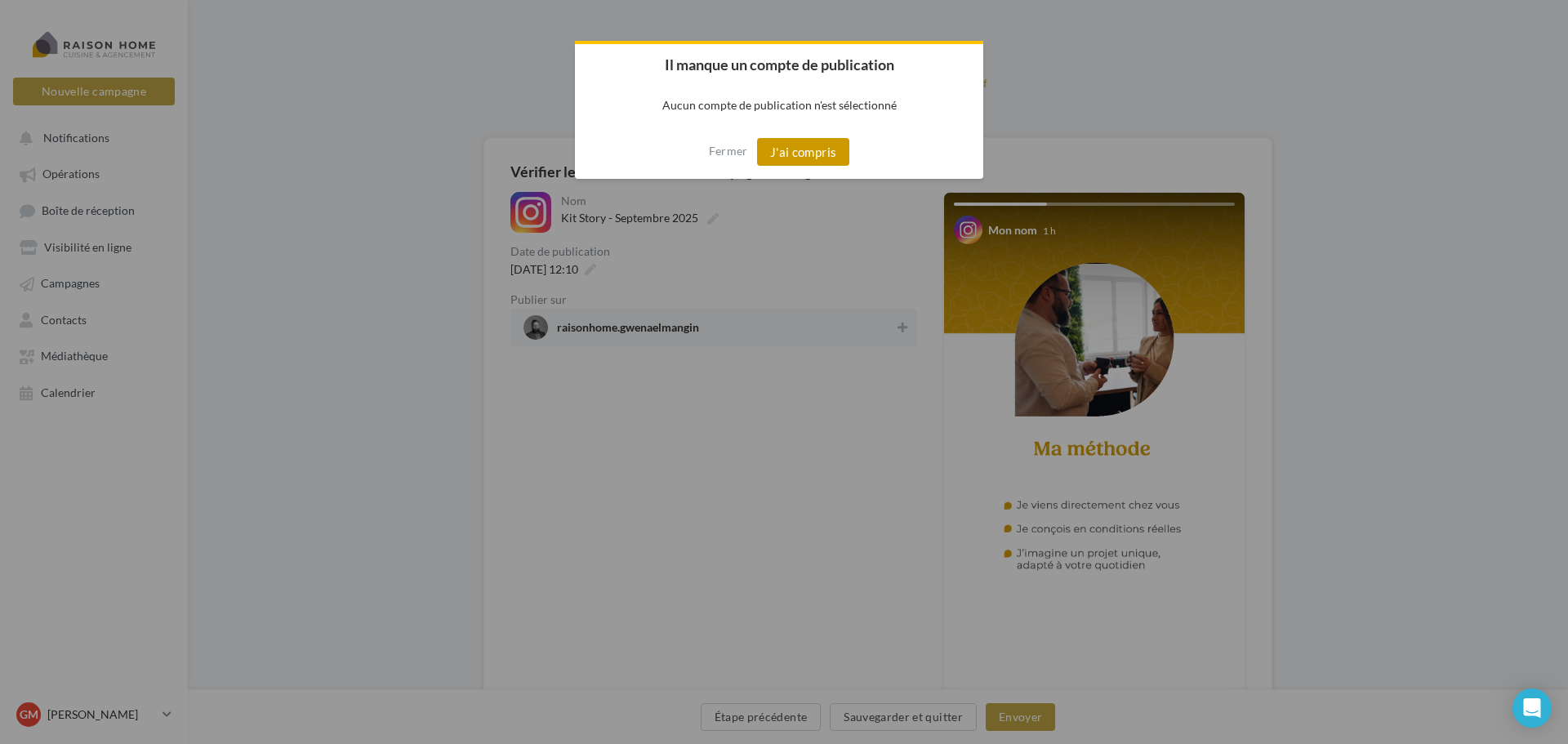
click at [810, 152] on button "J'ai compris" at bounding box center [804, 152] width 93 height 28
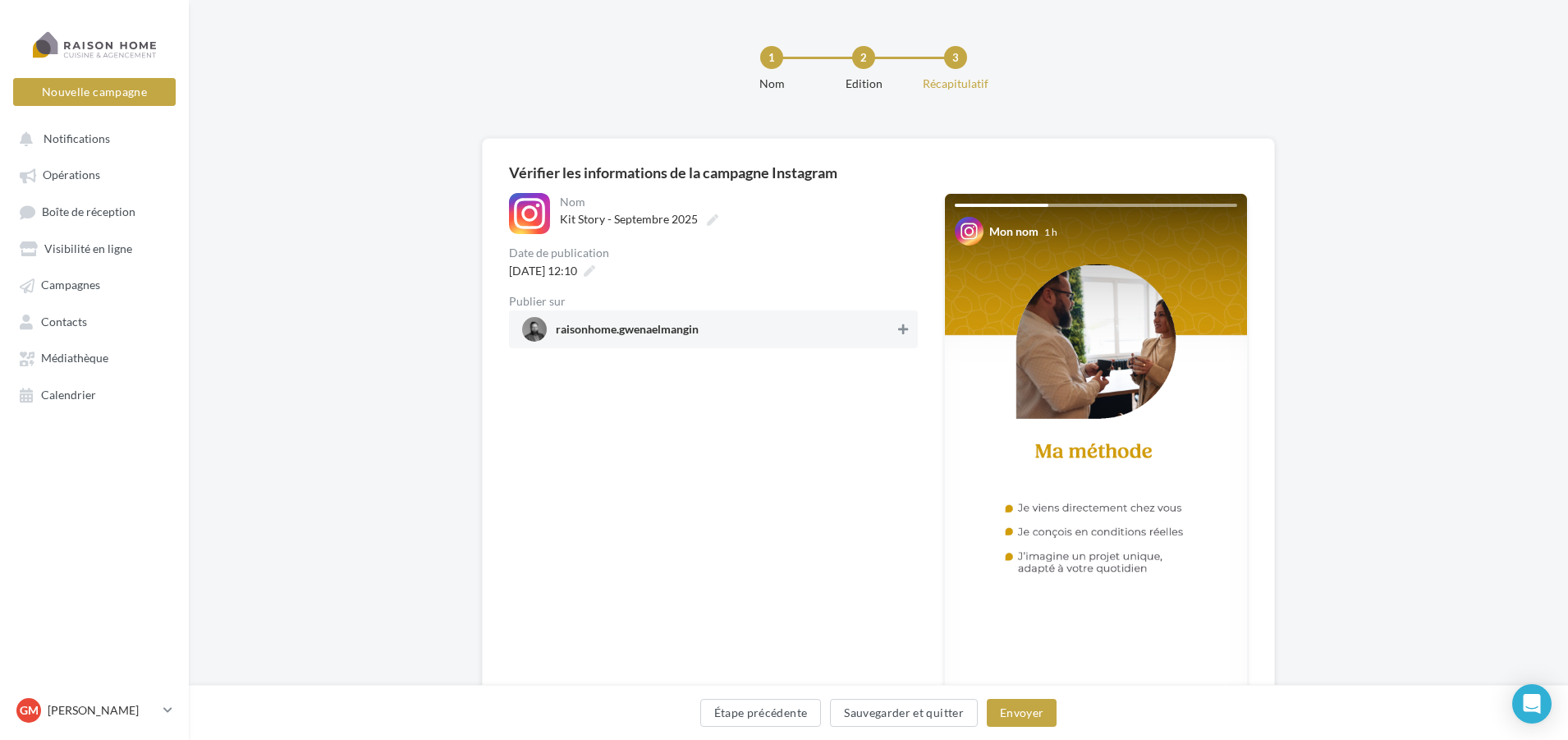
click at [909, 325] on button at bounding box center [903, 329] width 16 height 20
drag, startPoint x: 1027, startPoint y: 708, endPoint x: 1020, endPoint y: 691, distance: 18.4
click at [1028, 708] on button "Envoyer" at bounding box center [1022, 712] width 70 height 28
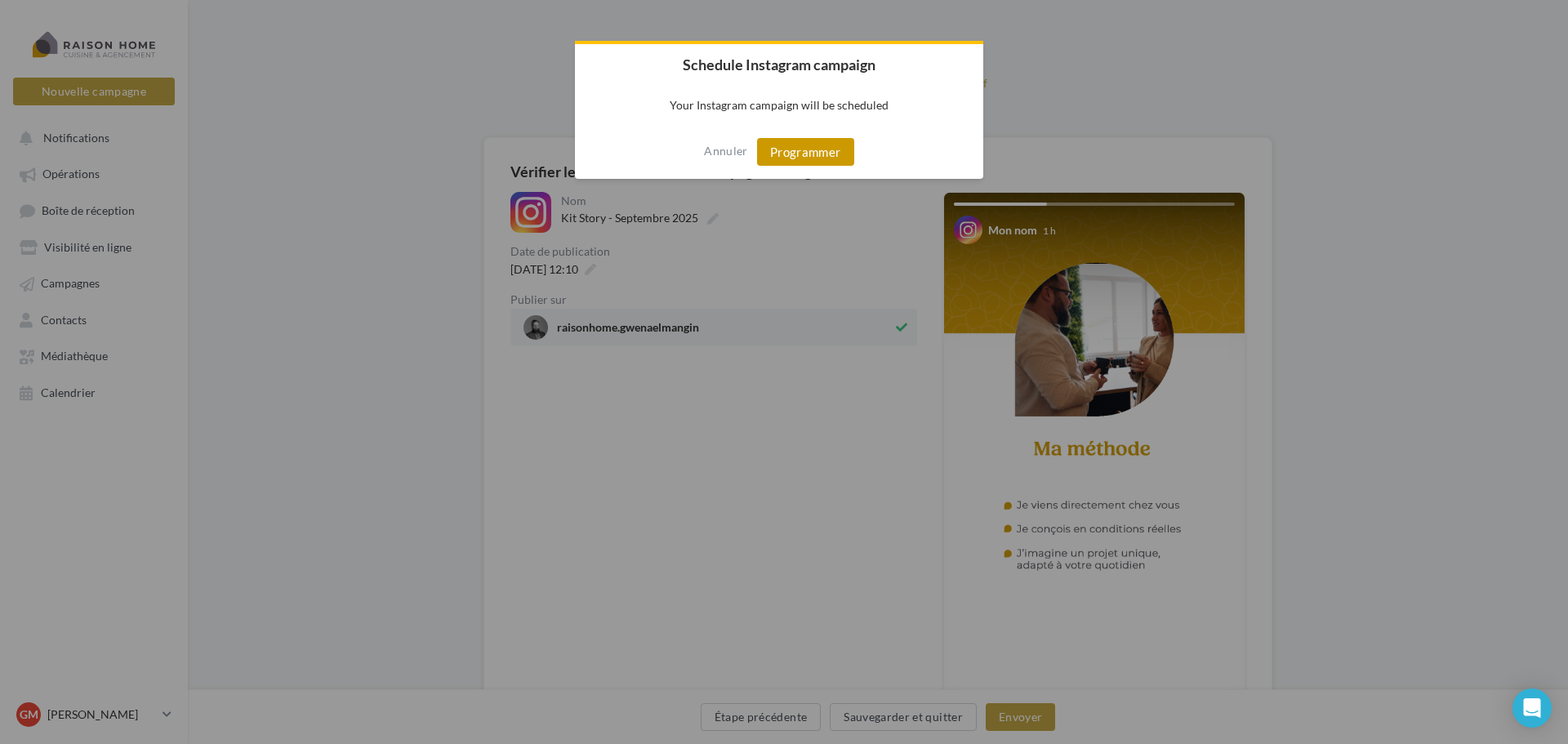
click at [809, 159] on button "Programmer" at bounding box center [806, 152] width 97 height 28
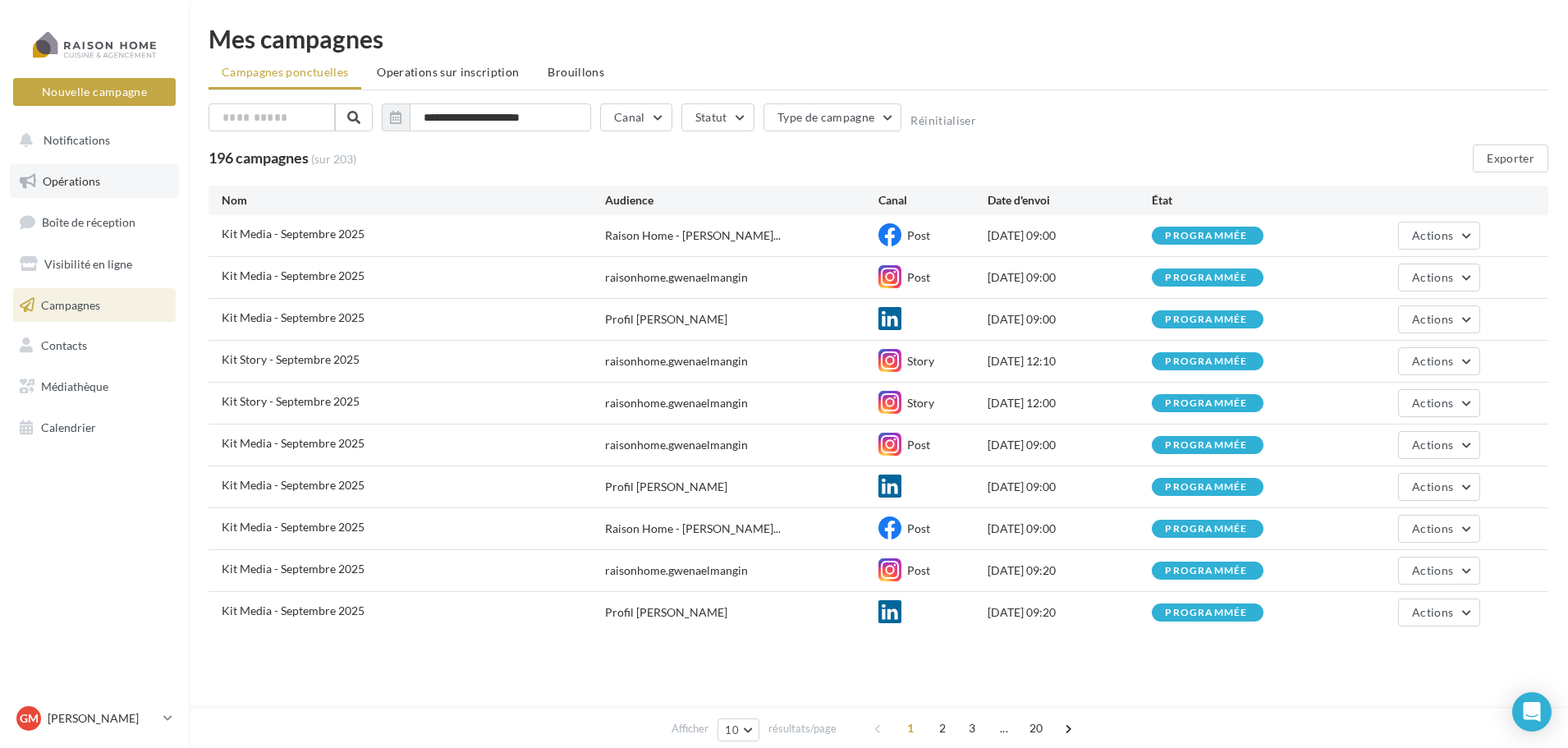
click at [84, 177] on span "Opérations" at bounding box center [71, 181] width 57 height 14
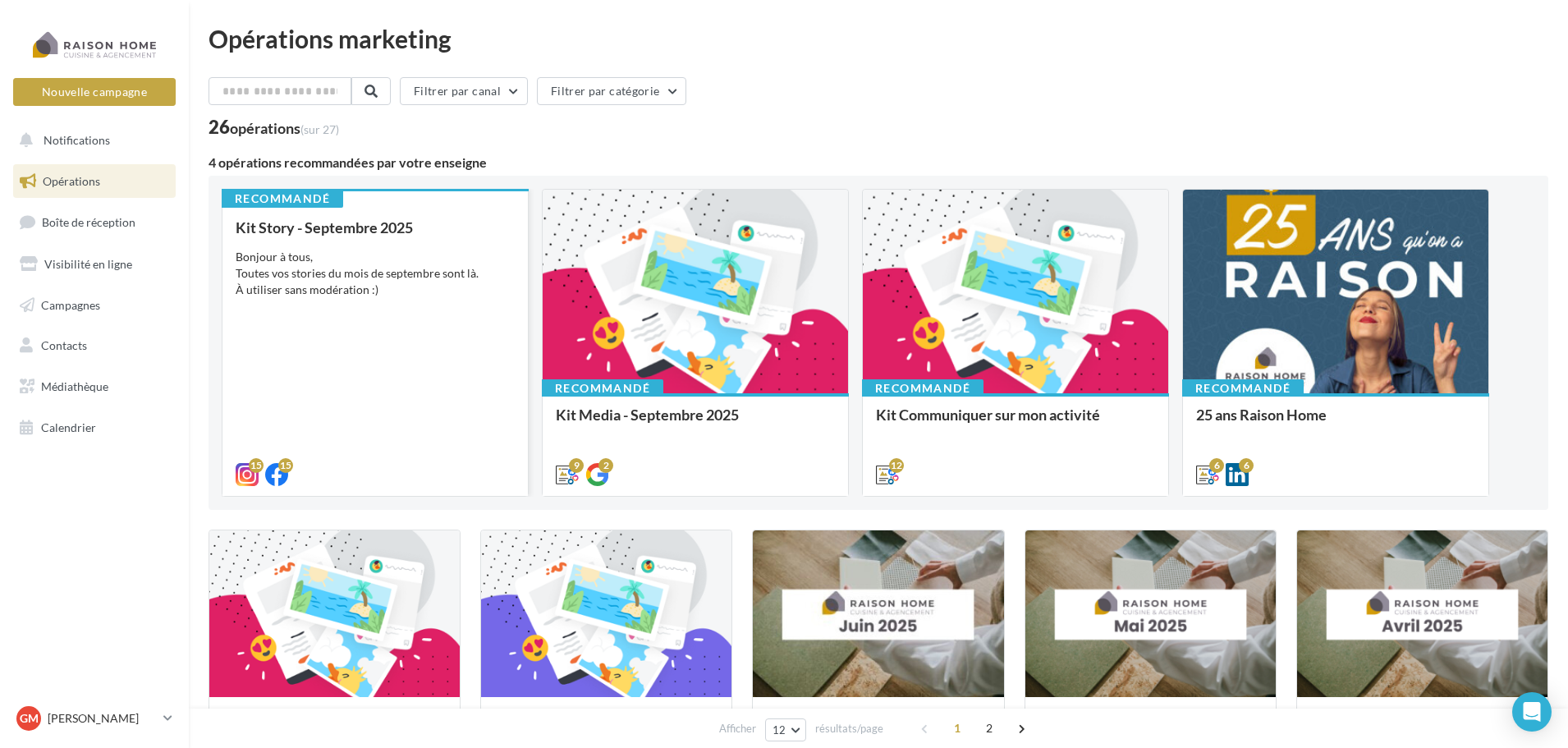
click at [377, 306] on div "Kit Story - Septembre 2025 Bonjour à tous, Toutes vos stories du mois de septem…" at bounding box center [376, 350] width 279 height 262
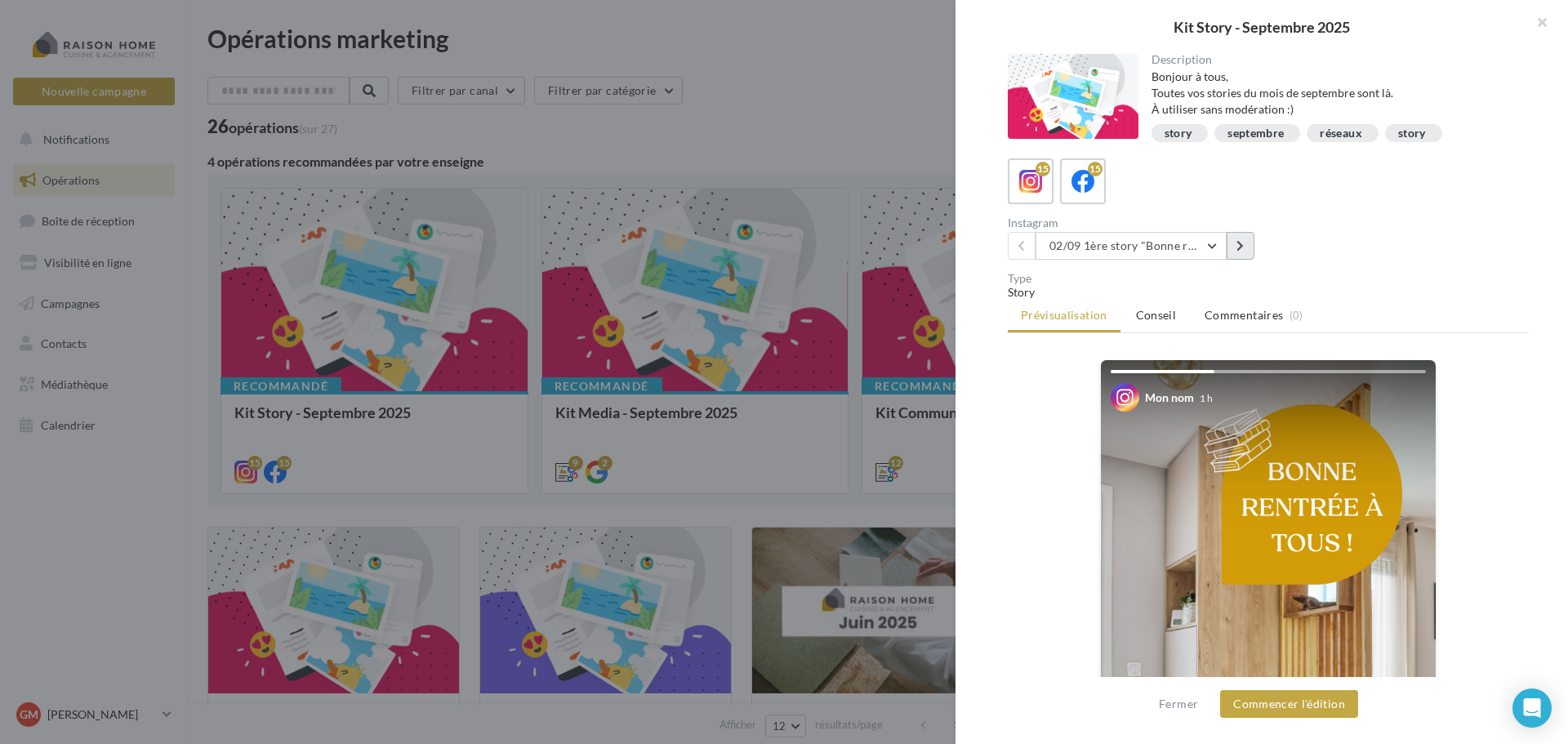
click at [1242, 248] on icon at bounding box center [1240, 245] width 8 height 11
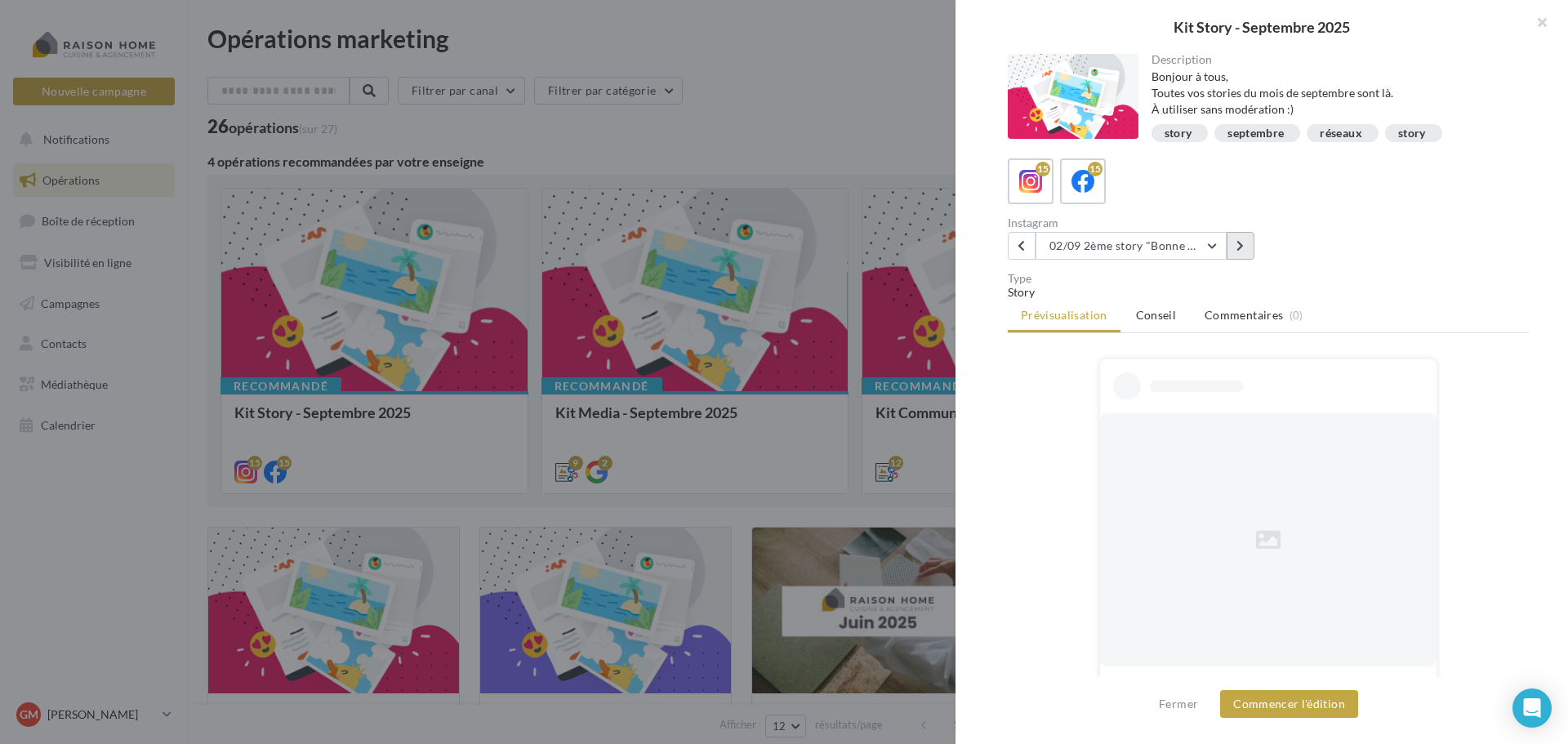
click at [1242, 248] on icon at bounding box center [1240, 245] width 8 height 11
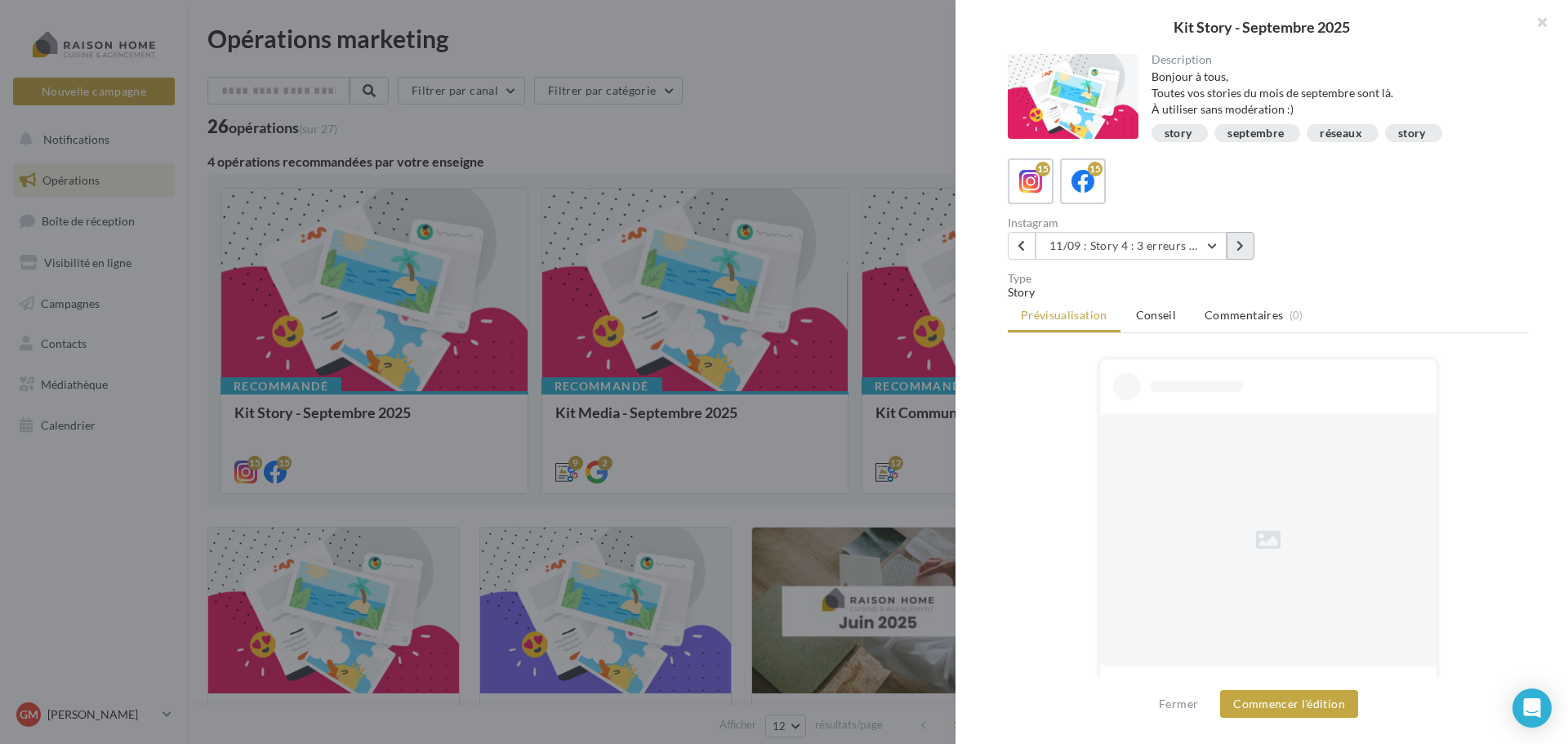
click at [1242, 248] on icon at bounding box center [1240, 245] width 8 height 11
click at [1277, 707] on button "Commencer l'édition" at bounding box center [1288, 704] width 138 height 28
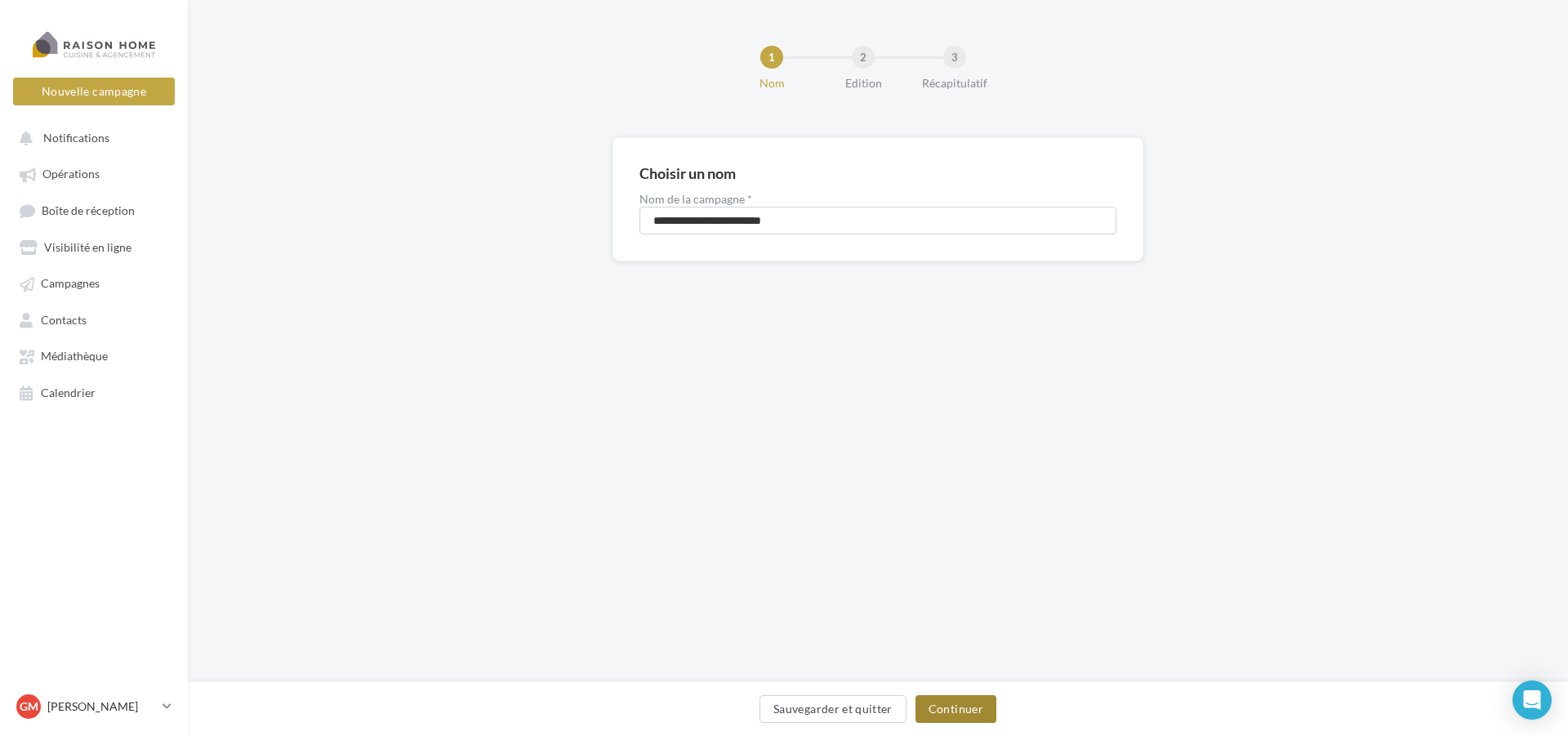
click at [945, 707] on button "Continuer" at bounding box center [956, 708] width 80 height 28
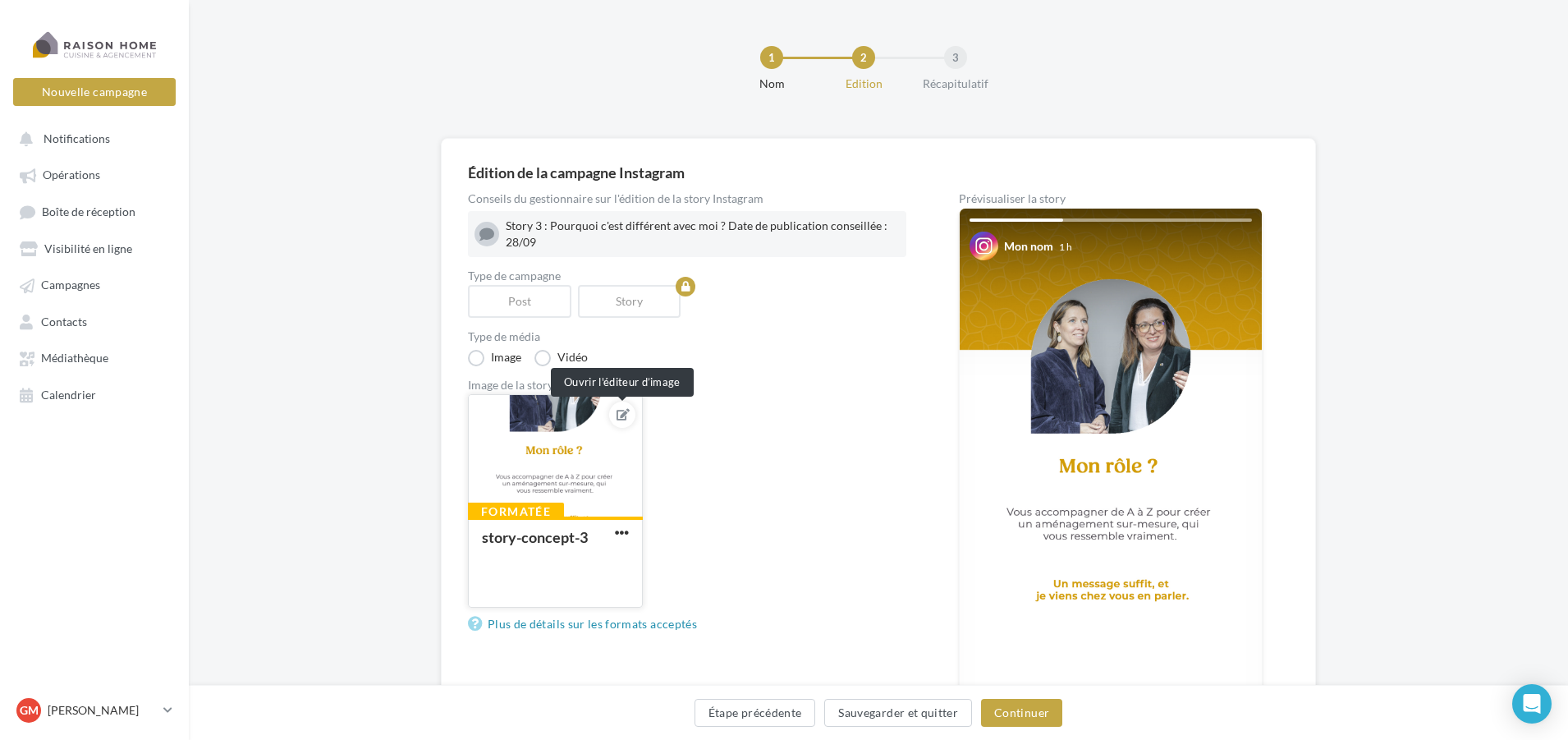
click at [624, 416] on icon at bounding box center [623, 414] width 13 height 11
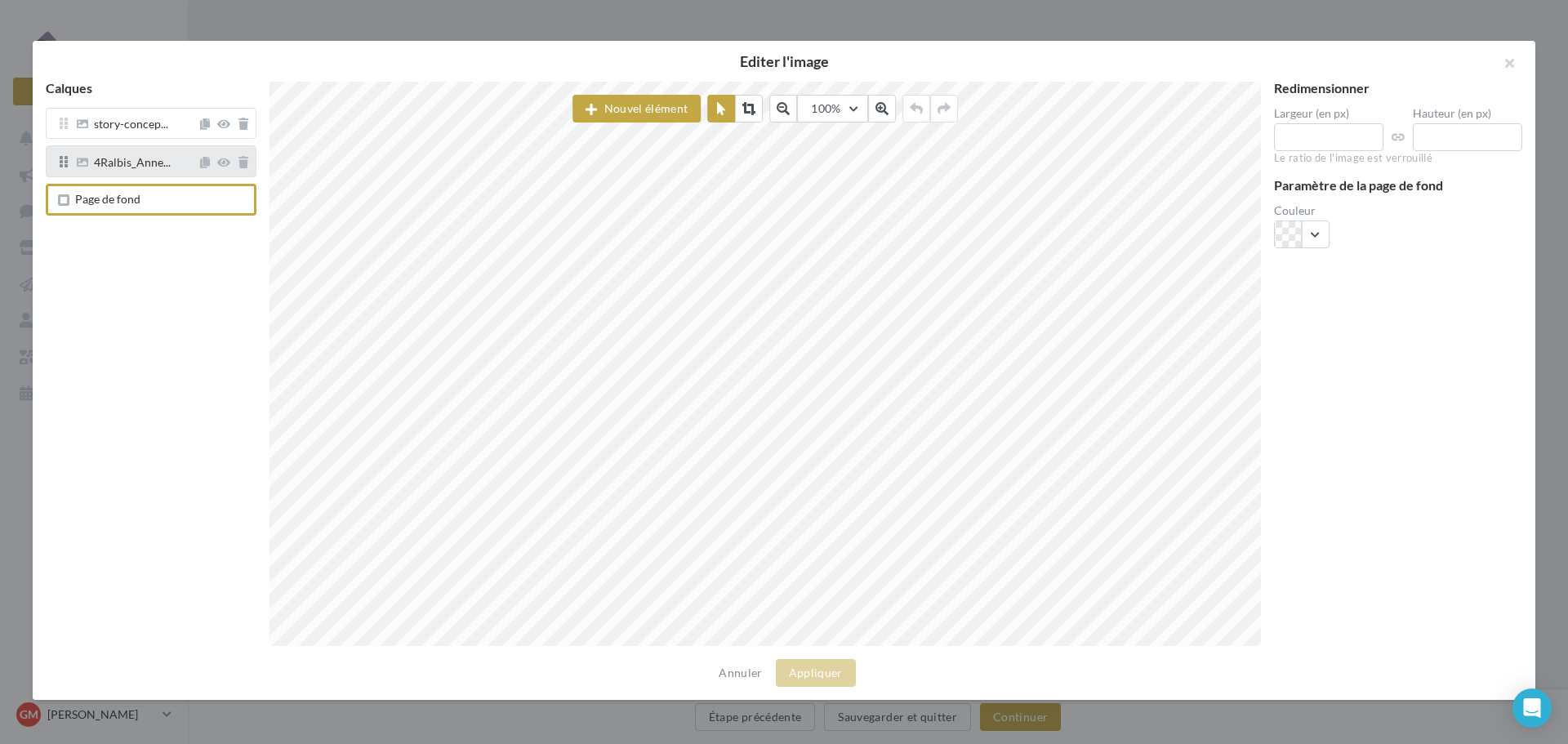
click at [91, 166] on span "4Ralbis_Anne..." at bounding box center [136, 161] width 124 height 12
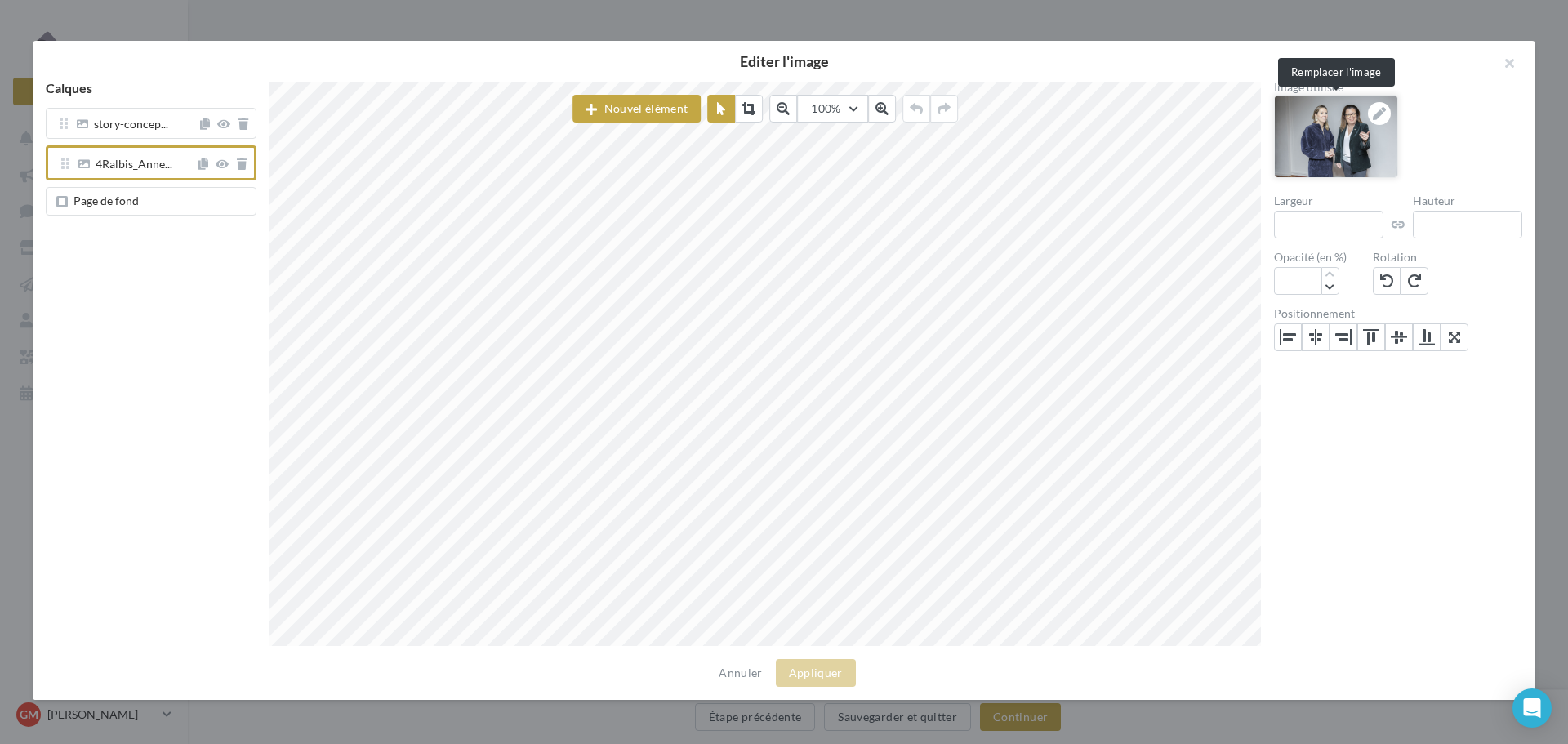
click at [1385, 110] on icon at bounding box center [1379, 113] width 13 height 13
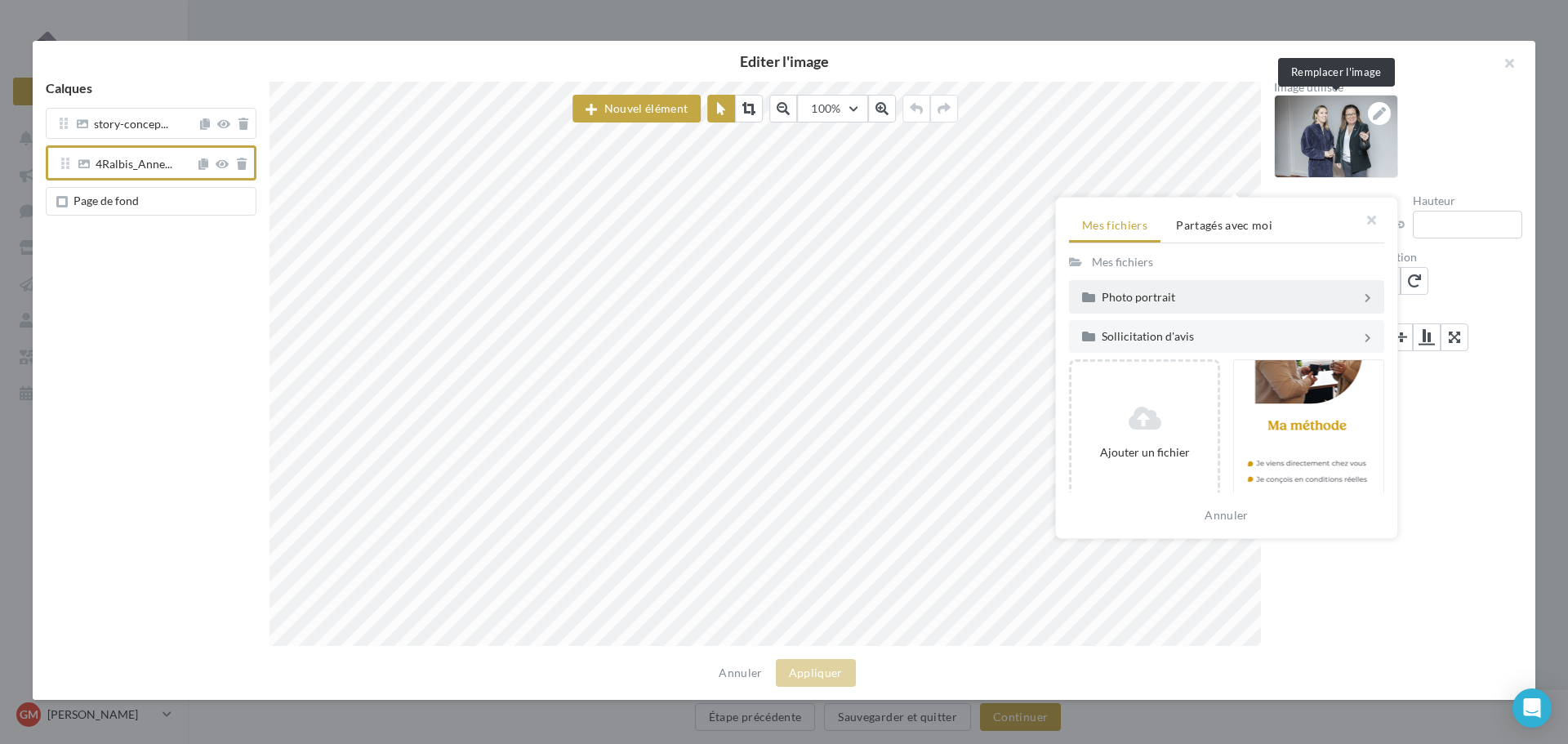
click at [1155, 303] on div "Photo portrait" at bounding box center [1232, 297] width 260 height 11
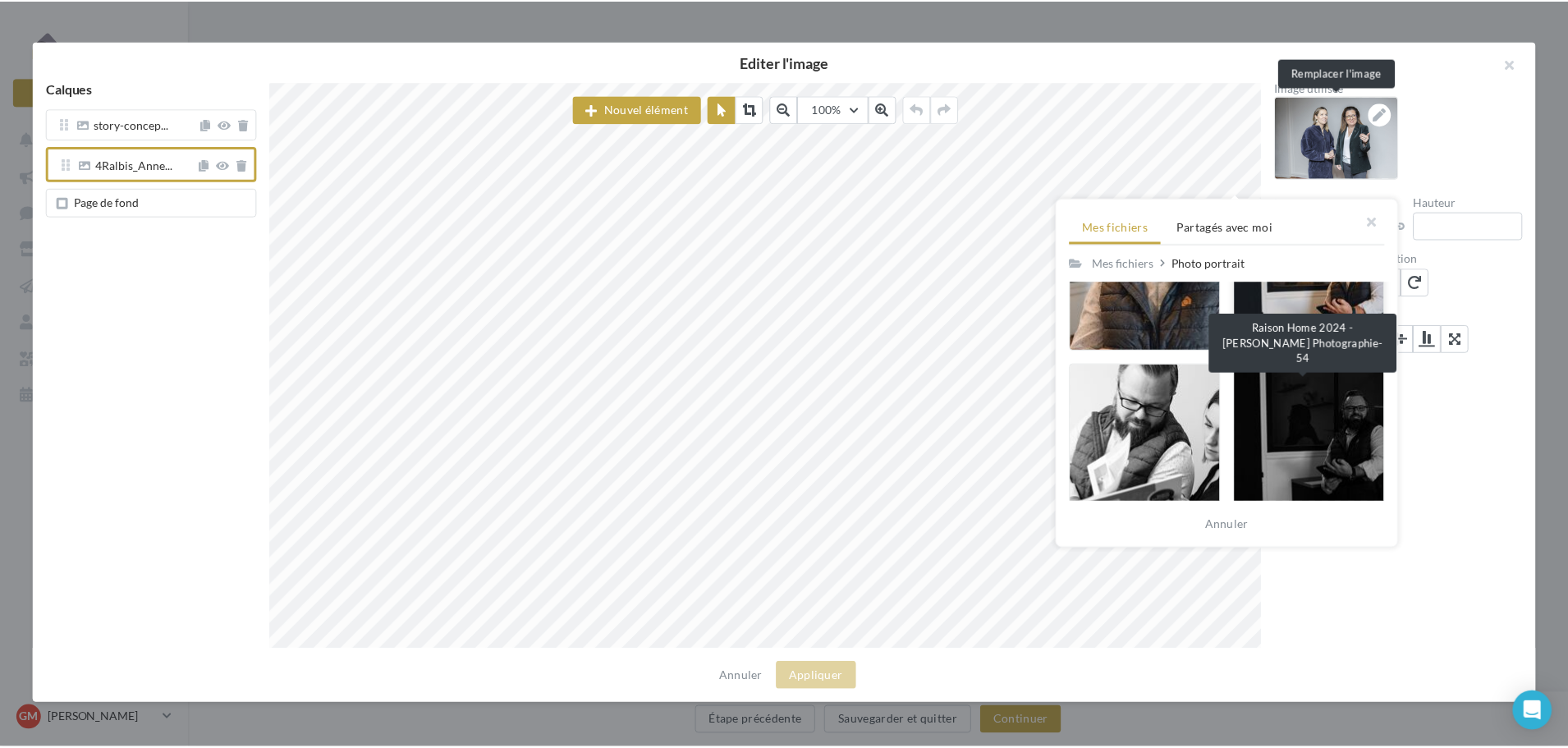
scroll to position [164, 0]
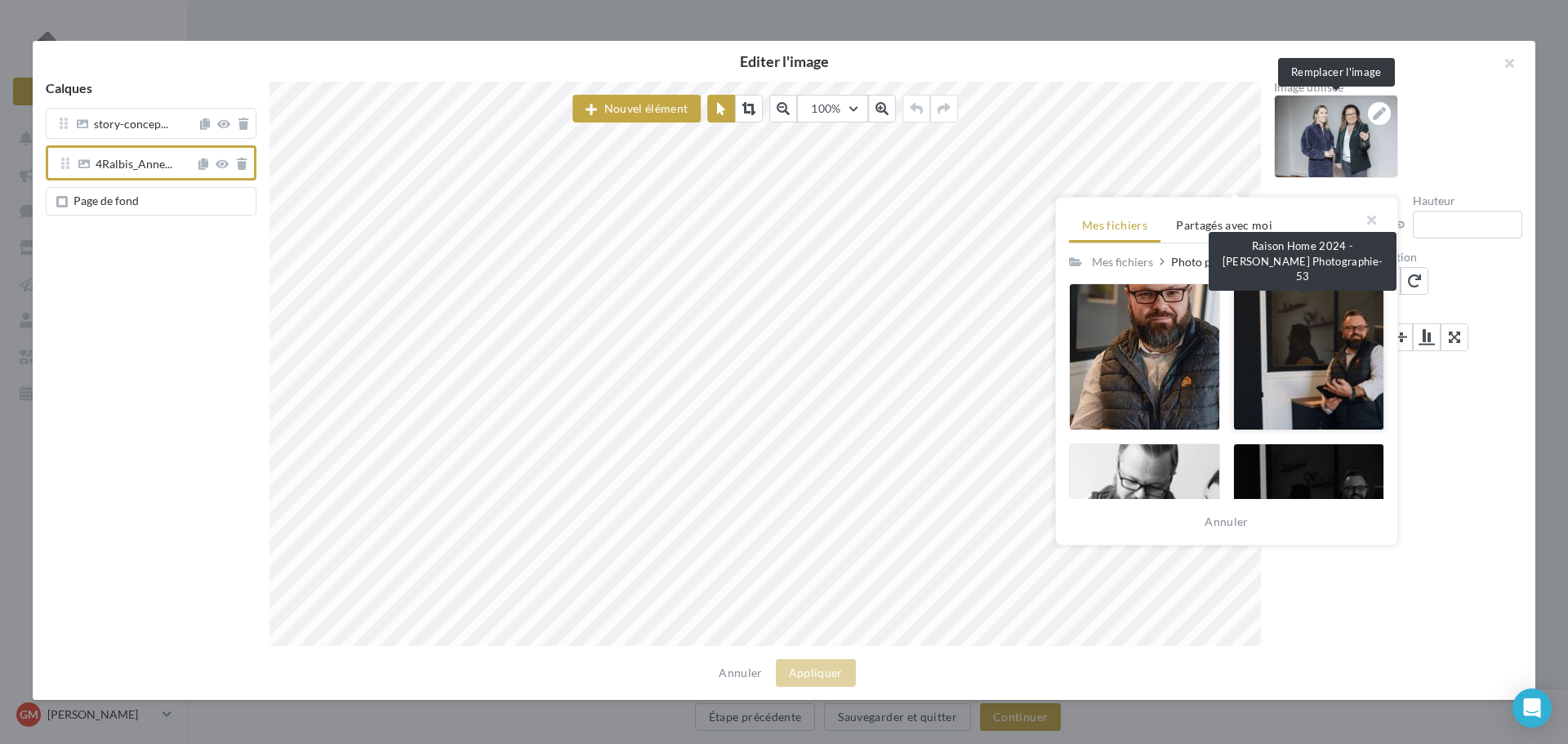
click at [1320, 377] on div at bounding box center [1309, 358] width 151 height 147
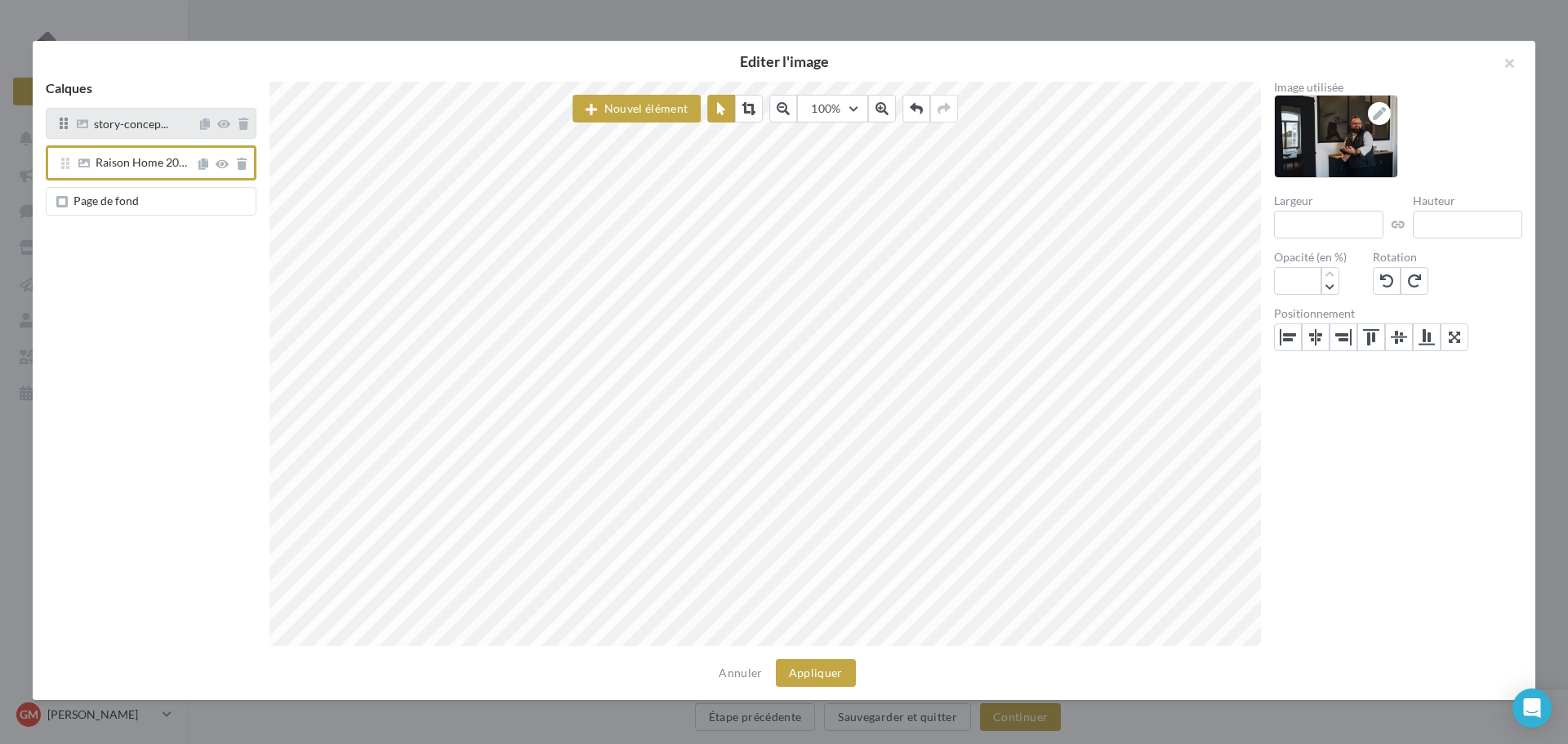
click at [171, 125] on span "story-concep..." at bounding box center [136, 124] width 124 height 12
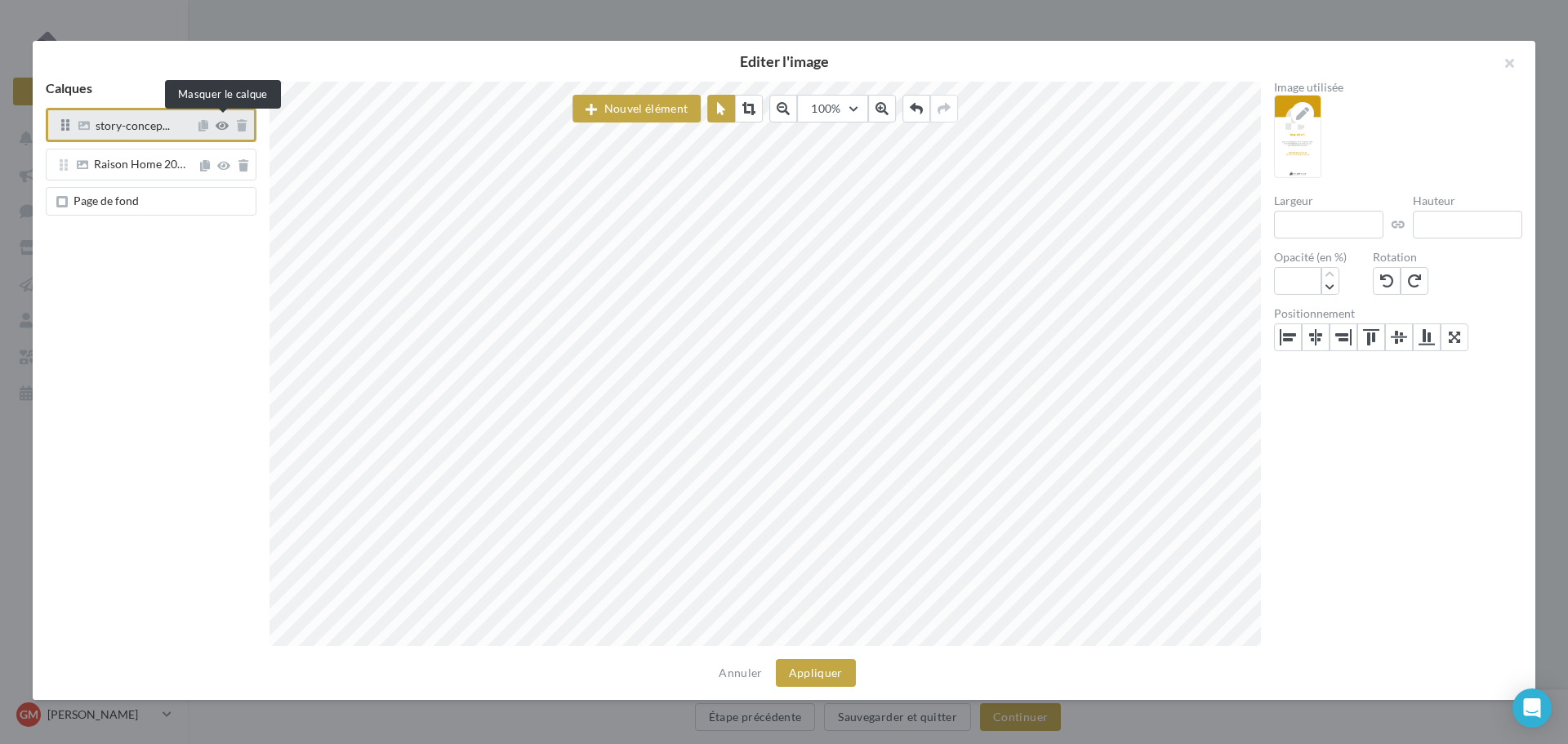
click at [219, 126] on icon at bounding box center [222, 125] width 13 height 11
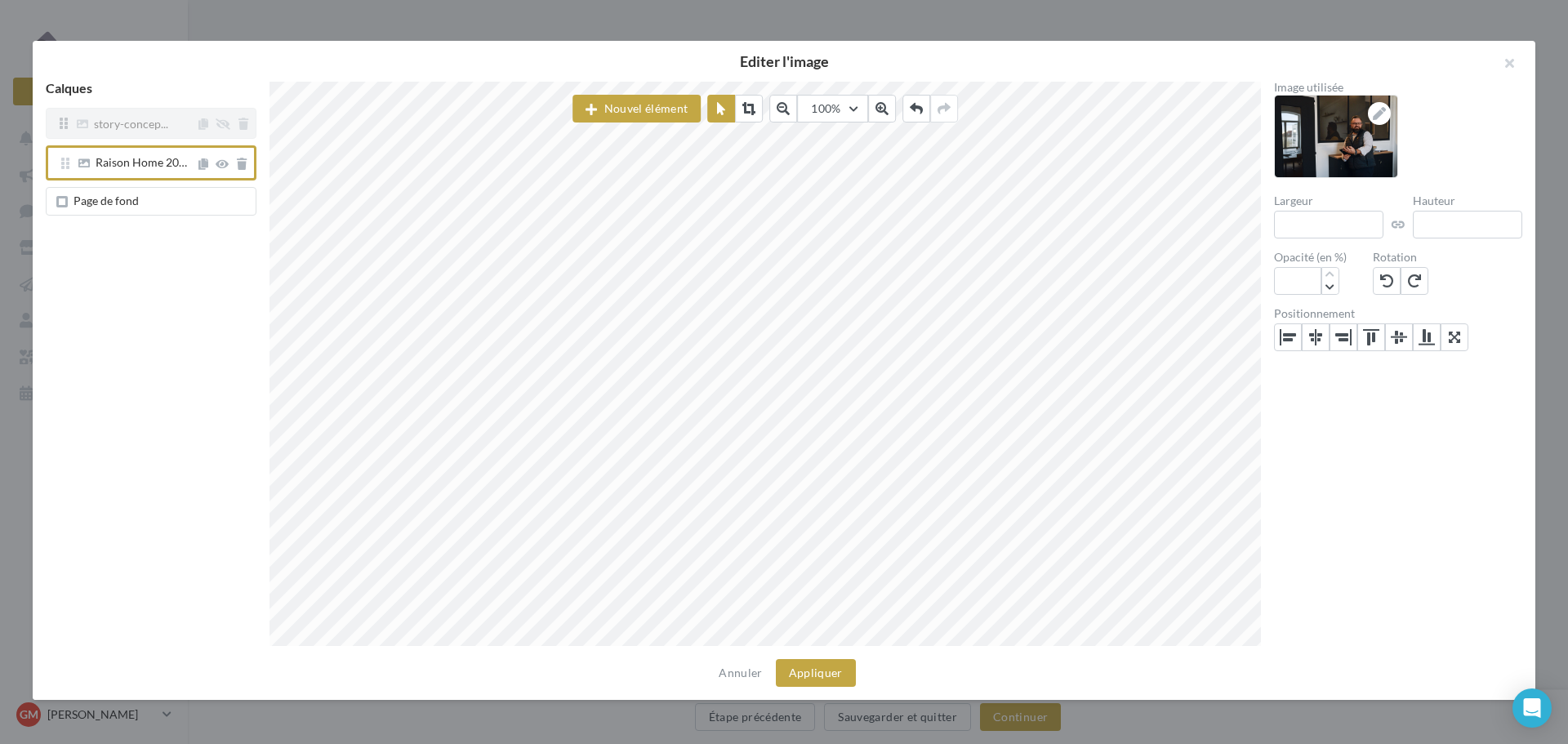
click at [175, 127] on span "story-concep..." at bounding box center [135, 124] width 122 height 12
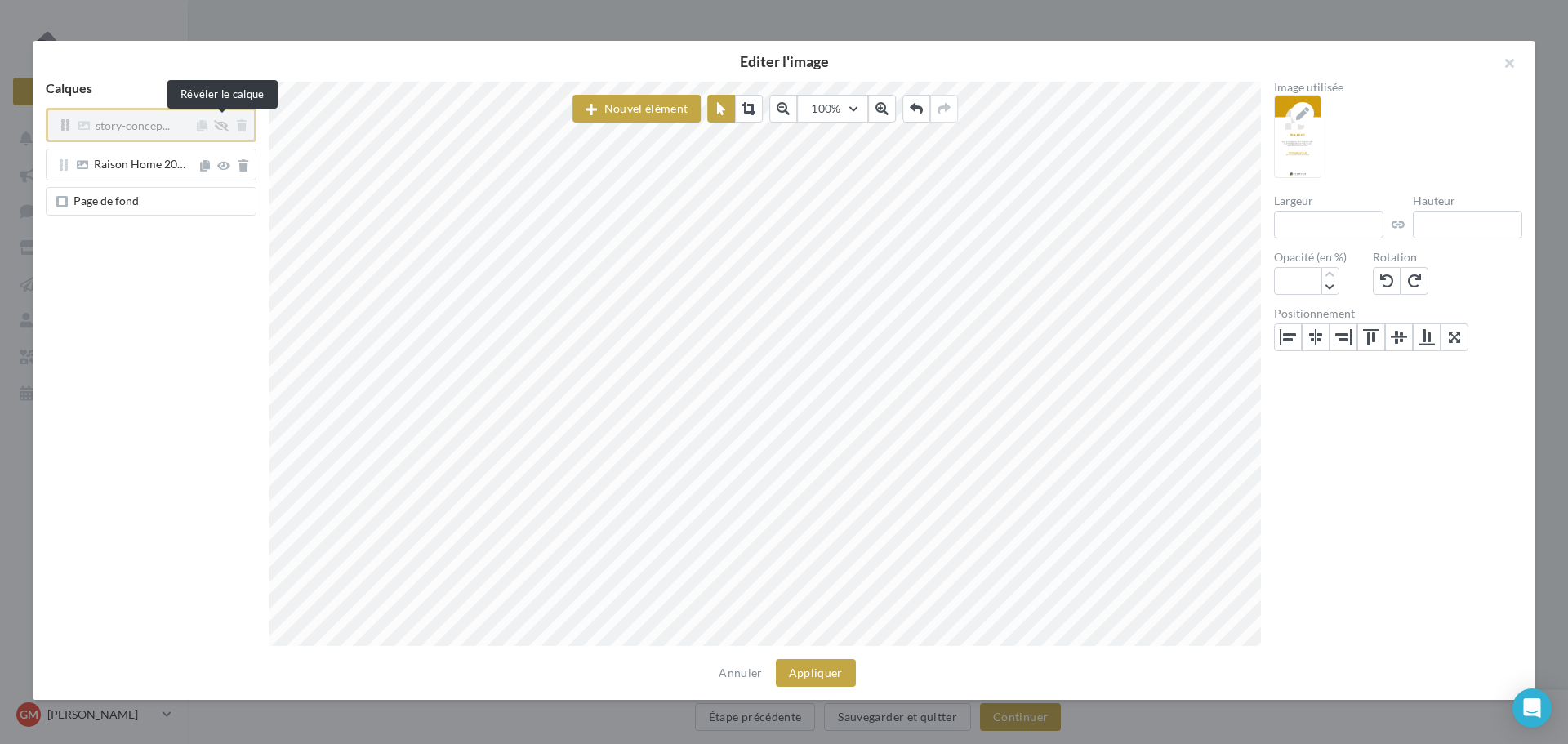
click at [222, 125] on icon at bounding box center [221, 125] width 14 height 11
click at [812, 678] on button "Appliquer" at bounding box center [816, 673] width 80 height 28
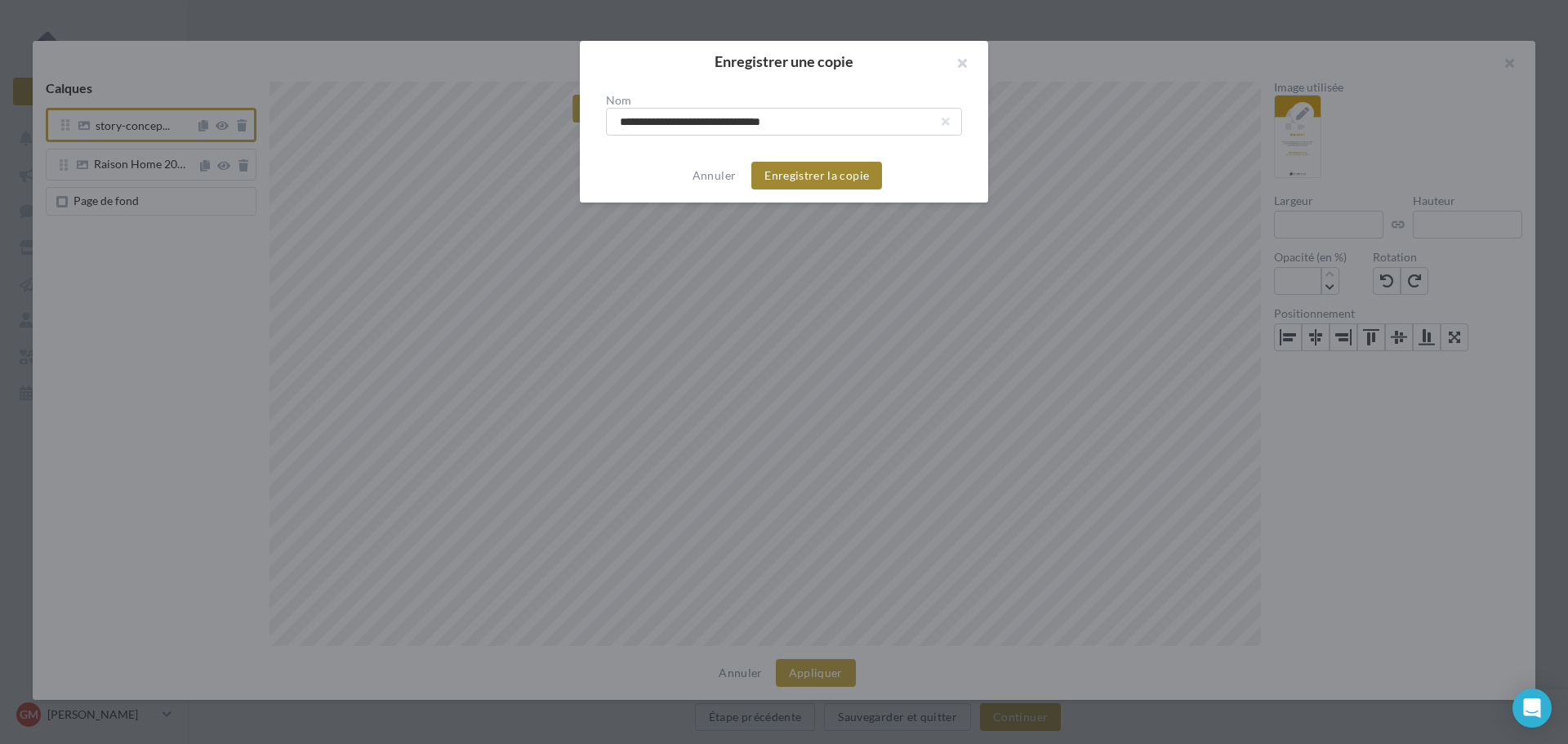
click at [806, 175] on button "Enregistrer la copie" at bounding box center [817, 175] width 130 height 28
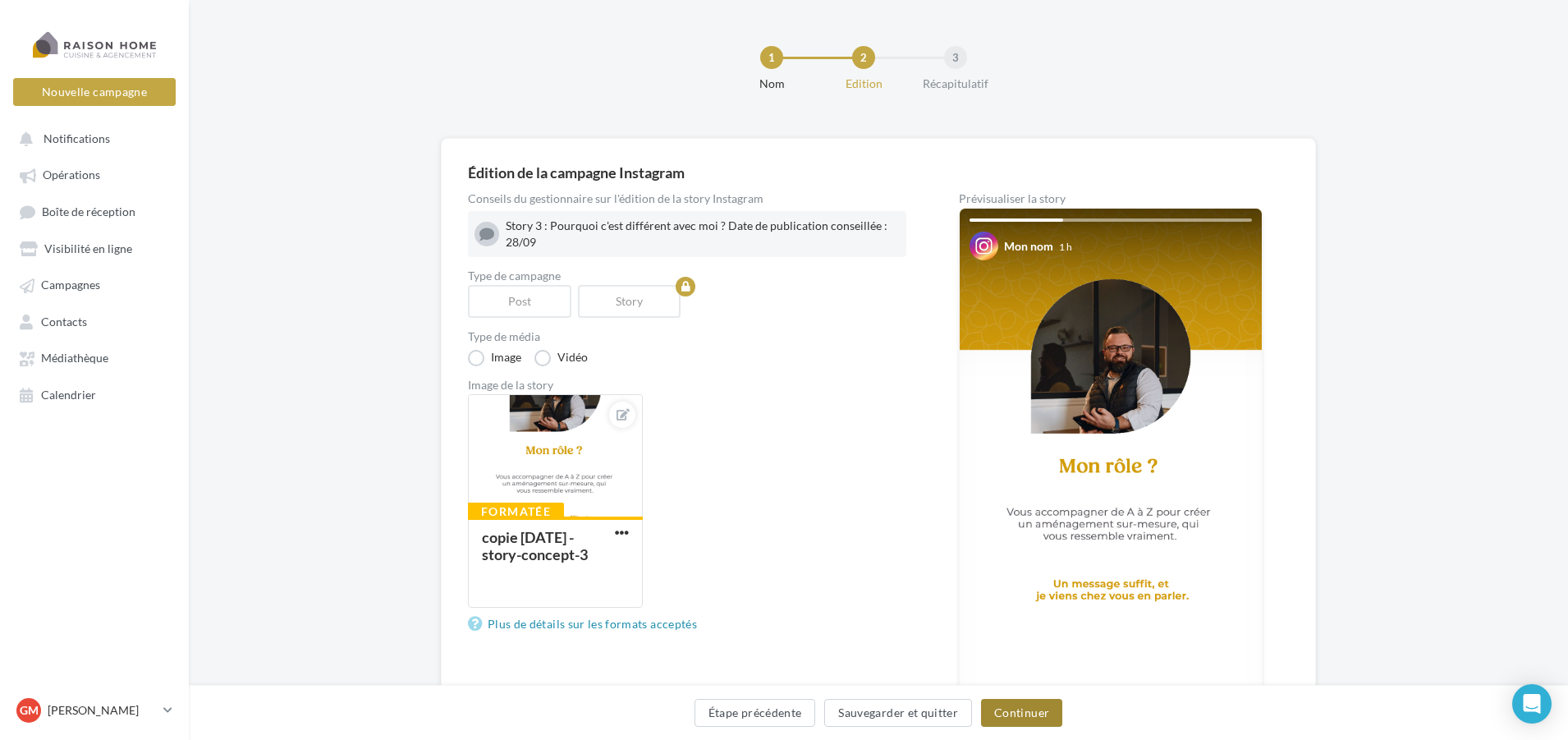
click at [1019, 708] on button "Continuer" at bounding box center [1021, 712] width 81 height 28
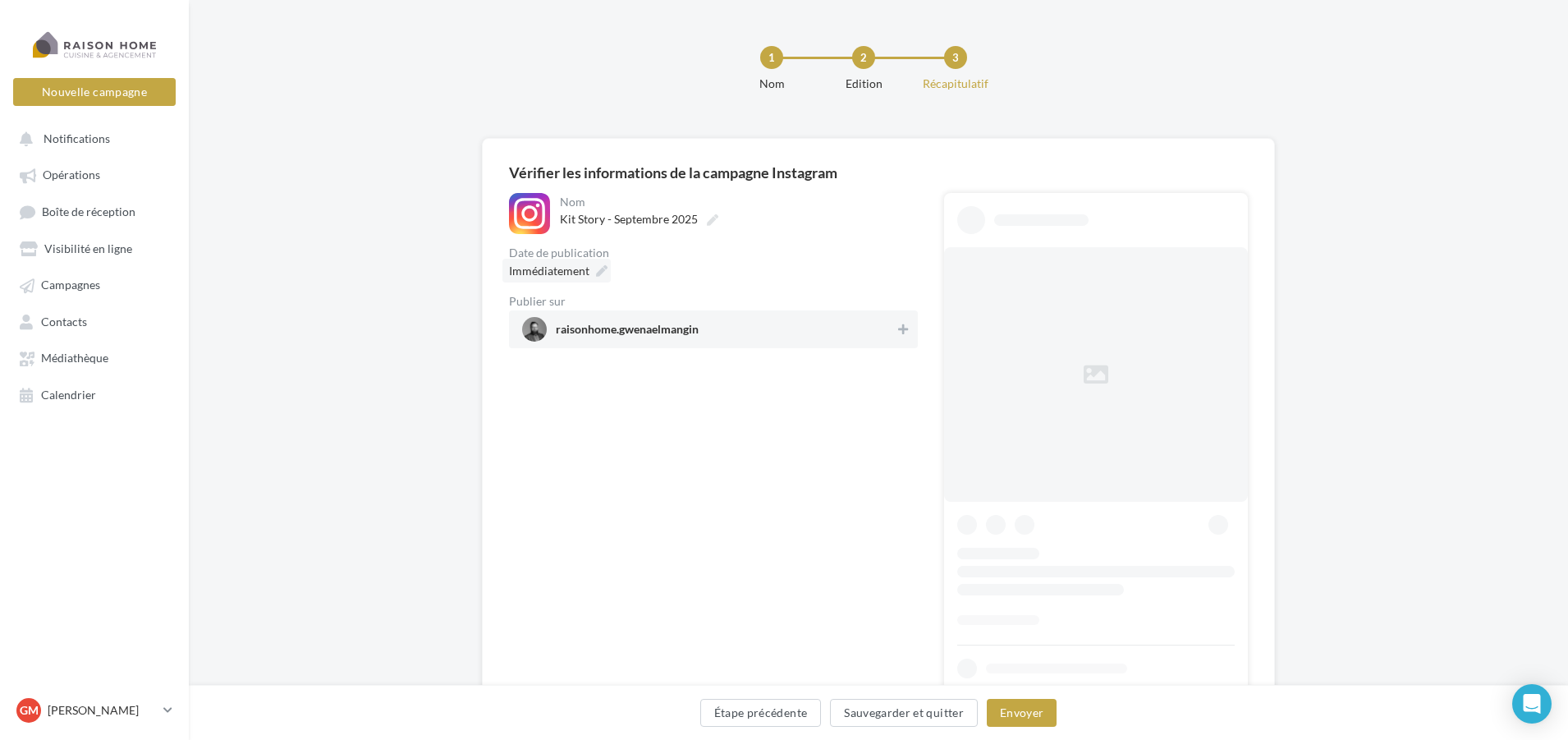
click at [560, 269] on span "Immédiatement" at bounding box center [549, 270] width 80 height 14
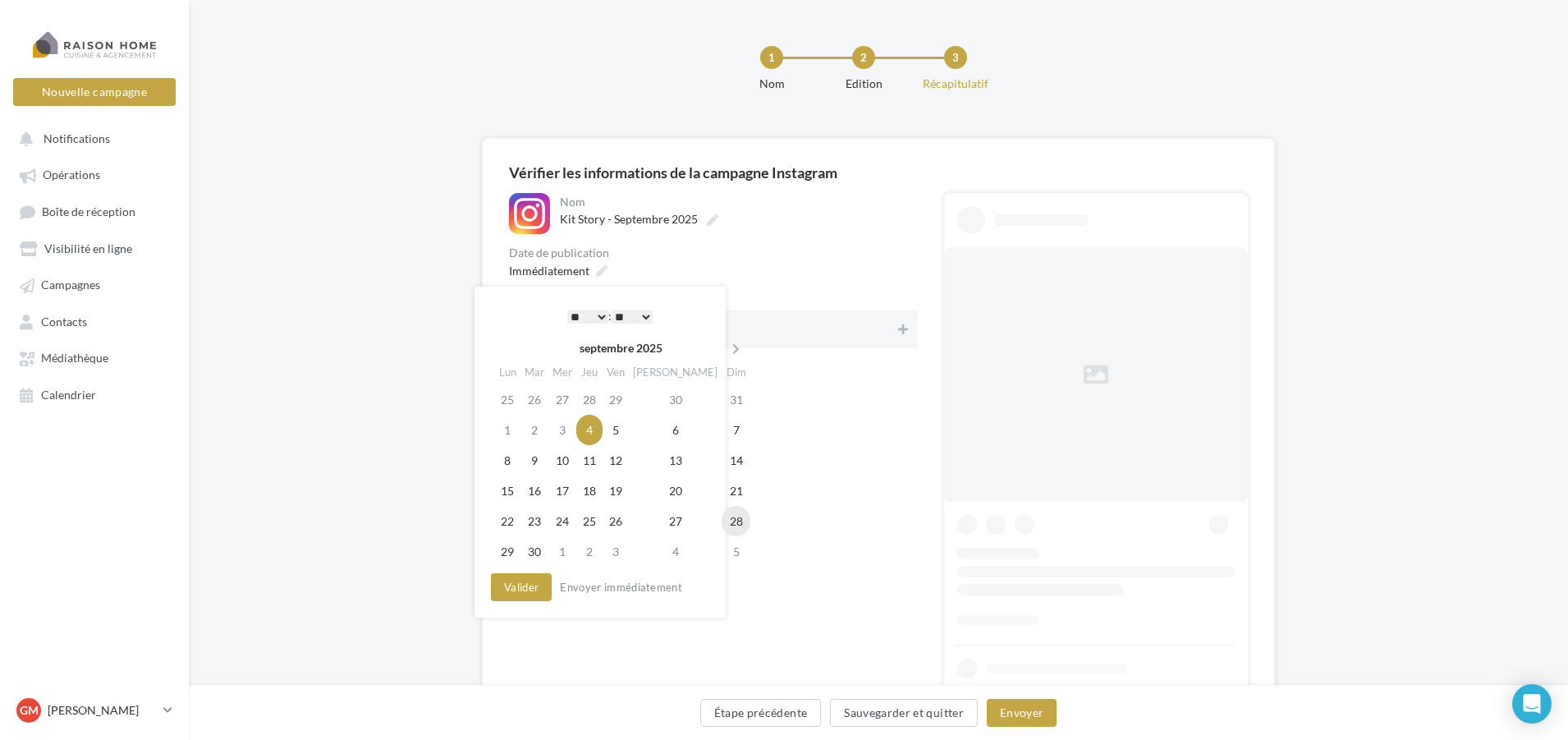
click at [721, 521] on td "28" at bounding box center [736, 521] width 29 height 31
click at [602, 317] on select "* * * * * * * * * * ** ** ** ** ** ** ** ** ** ** ** ** ** **" at bounding box center [588, 316] width 41 height 13
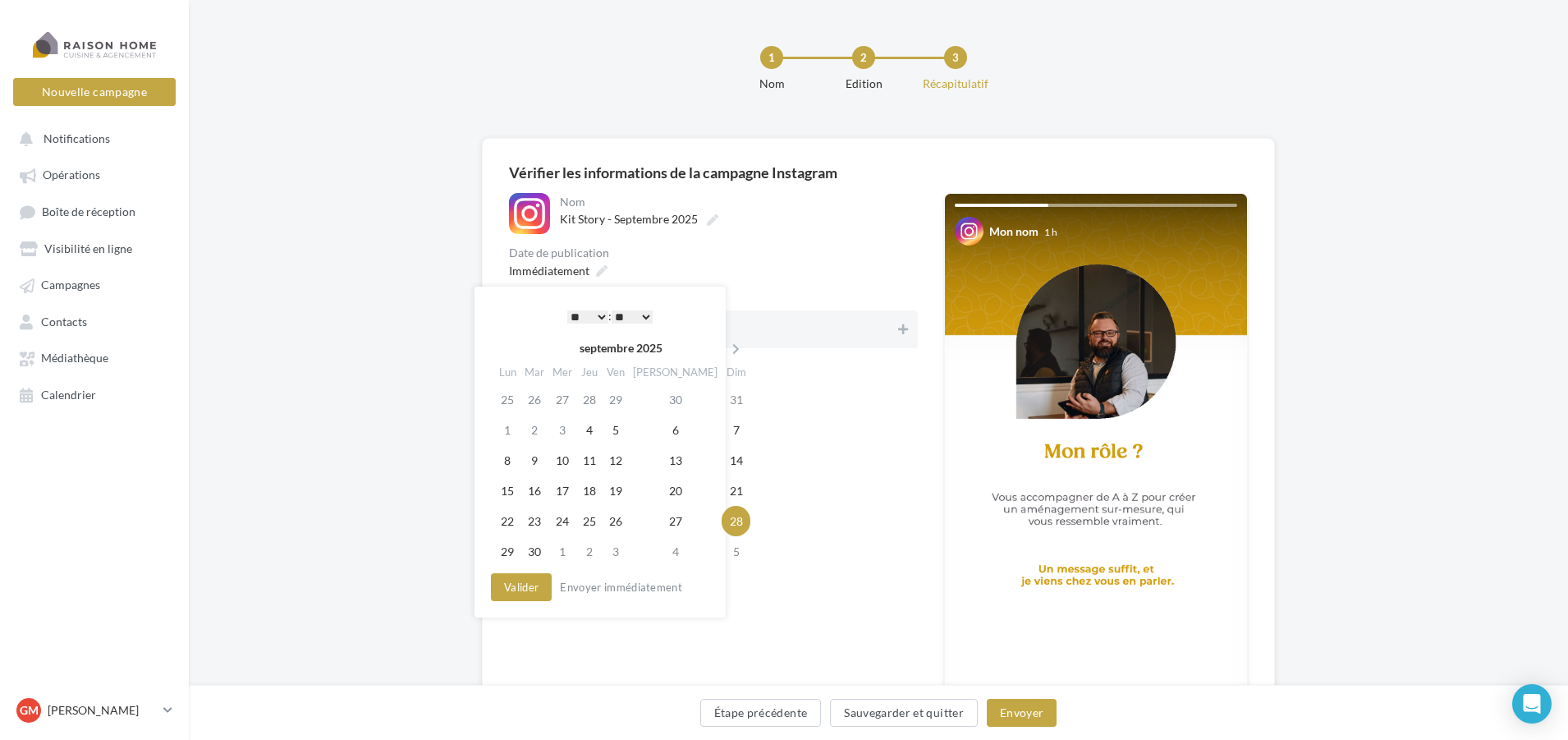
click at [633, 313] on select "** ** ** ** ** **" at bounding box center [632, 316] width 41 height 13
click at [536, 591] on button "Valider" at bounding box center [521, 587] width 60 height 28
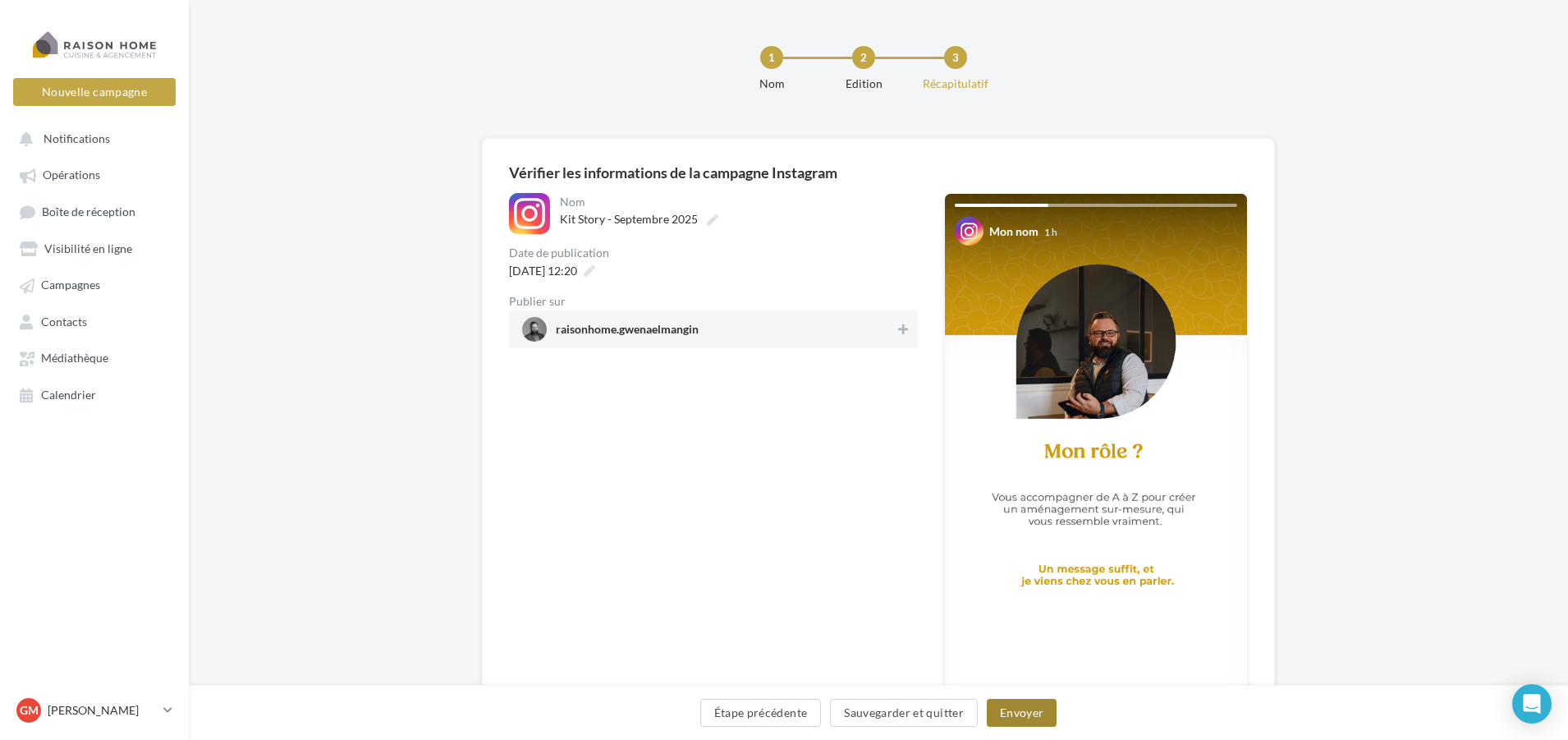
click at [1008, 712] on button "Envoyer" at bounding box center [1022, 712] width 70 height 28
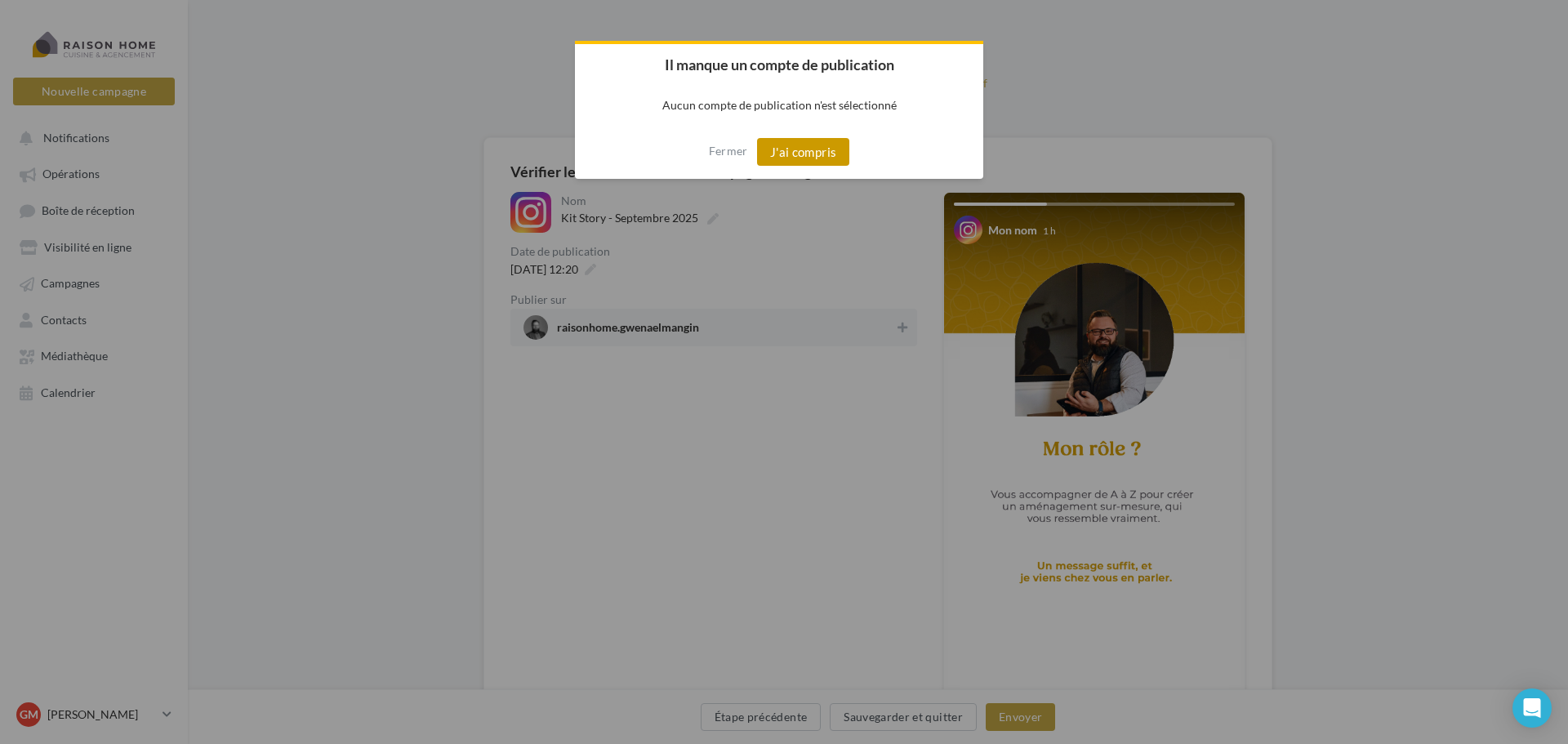
click at [804, 158] on button "J'ai compris" at bounding box center [804, 152] width 93 height 28
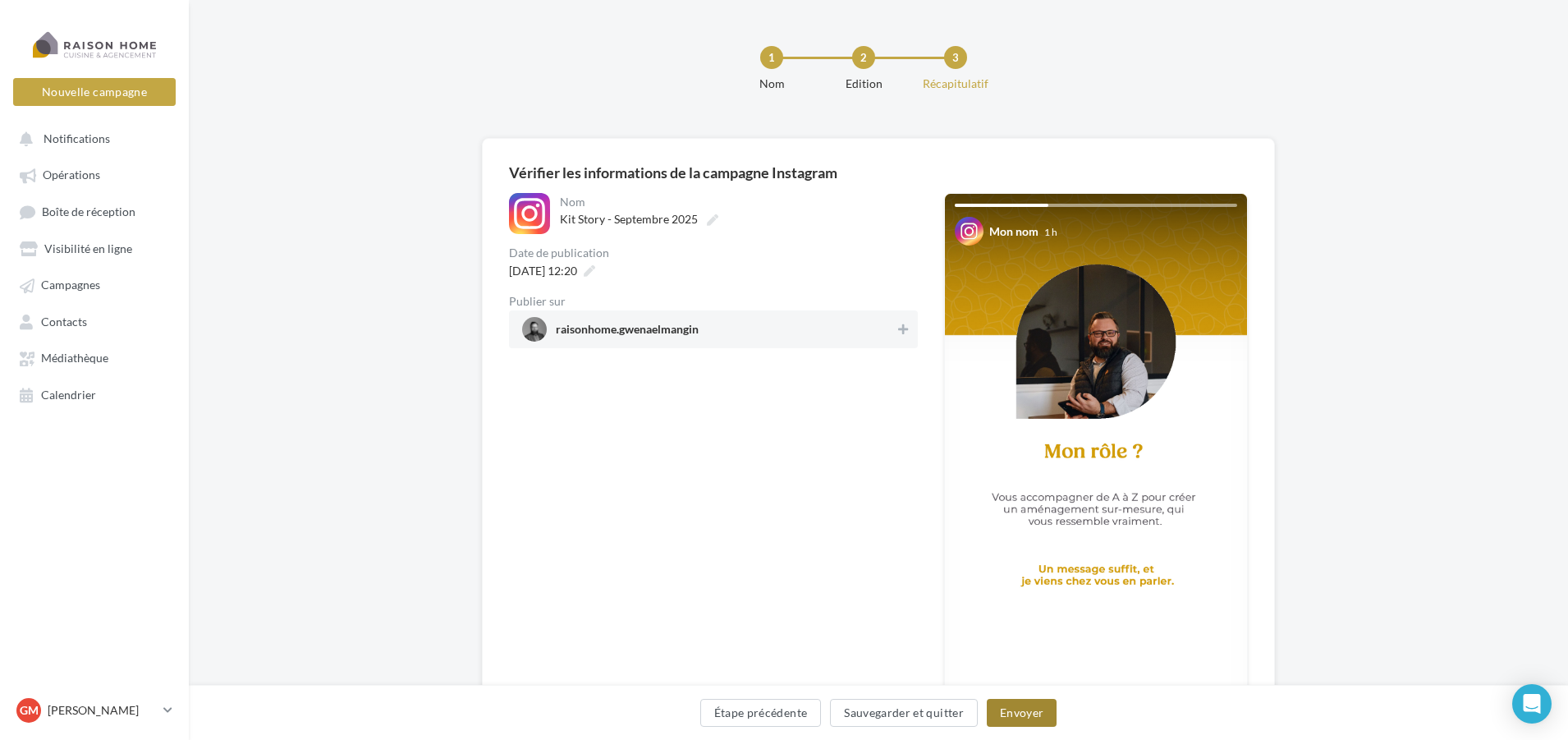
click at [1018, 714] on button "Envoyer" at bounding box center [1022, 712] width 70 height 28
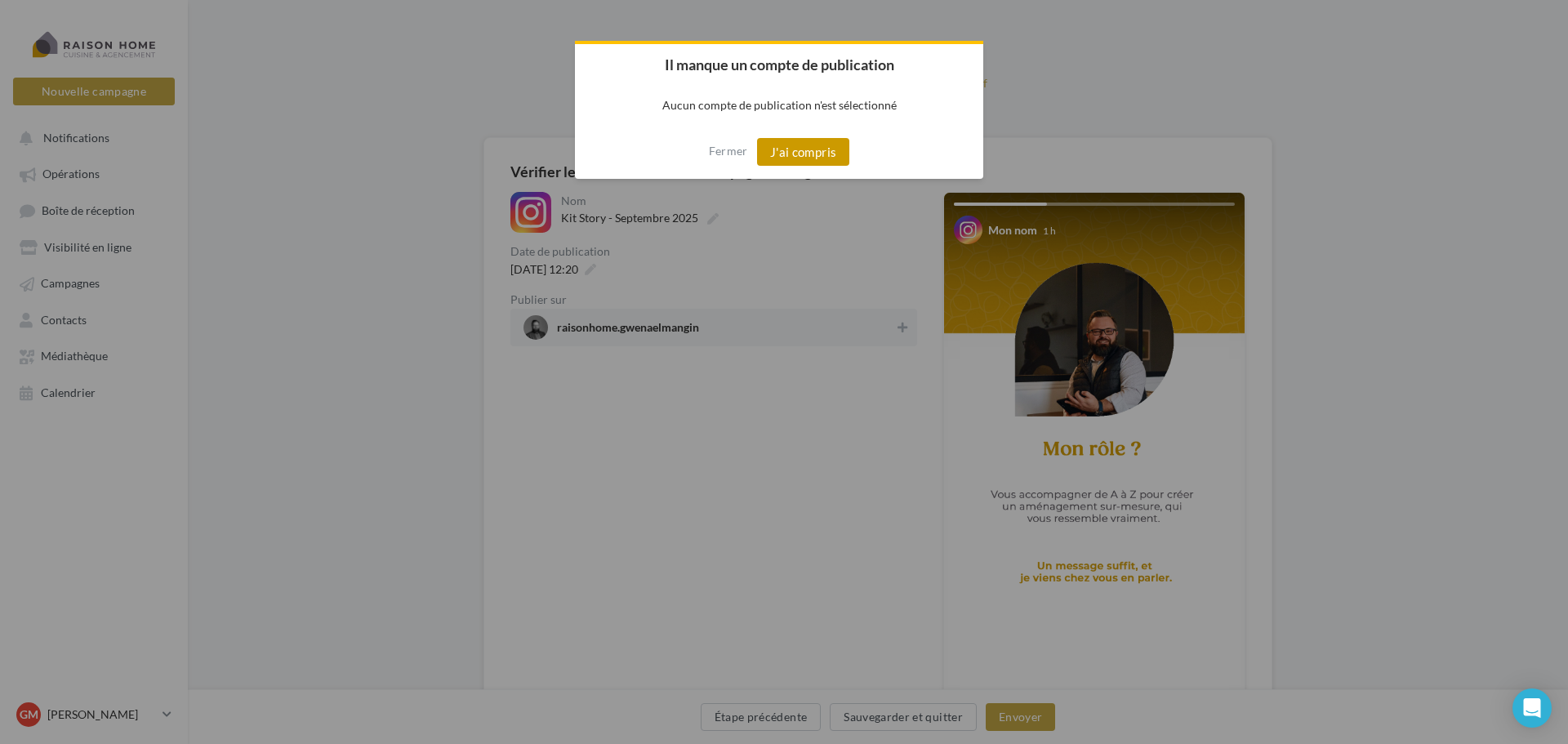
click at [819, 142] on button "J'ai compris" at bounding box center [804, 152] width 93 height 28
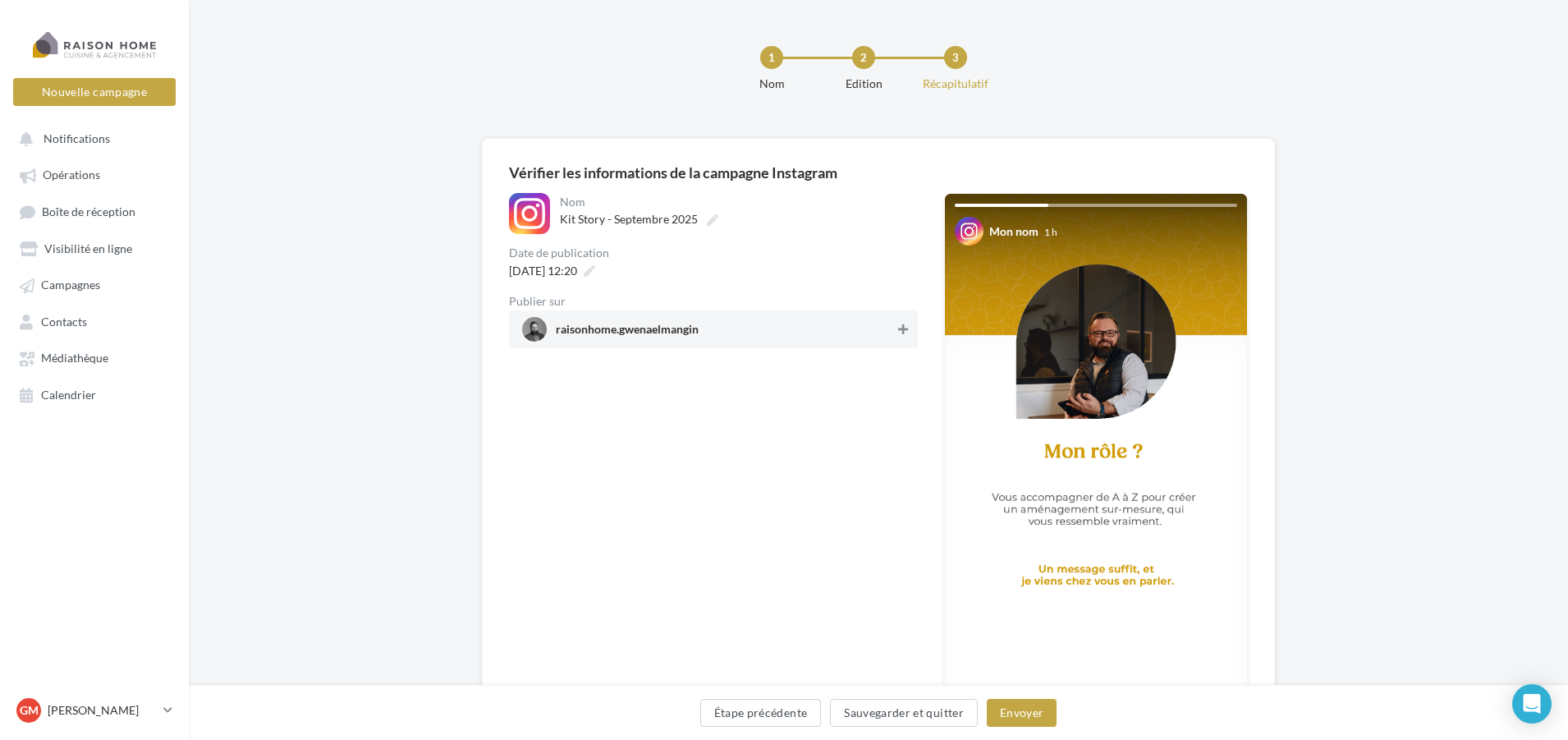
click at [902, 327] on icon at bounding box center [904, 329] width 10 height 11
click at [1007, 711] on button "Envoyer" at bounding box center [1022, 712] width 70 height 28
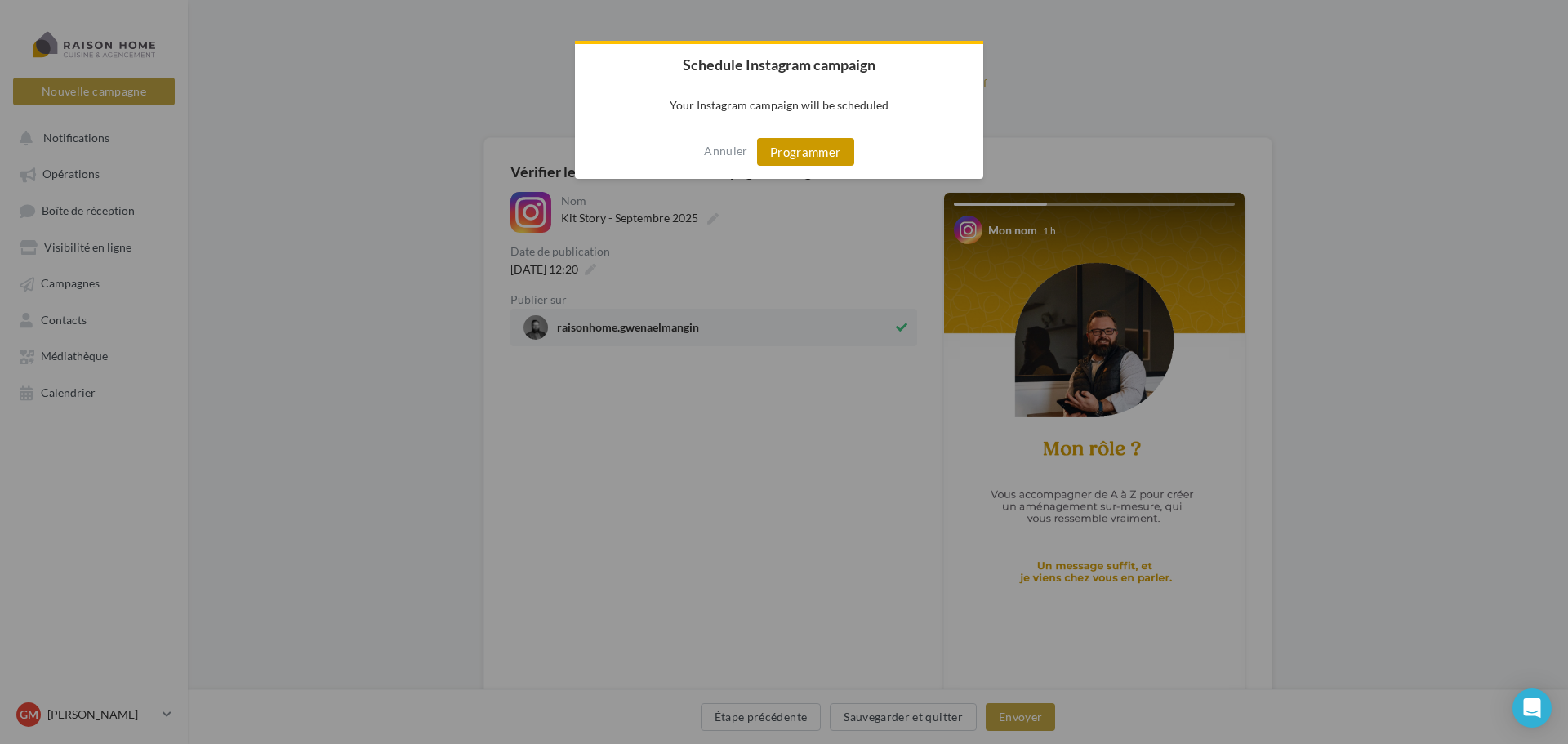
click at [811, 153] on button "Programmer" at bounding box center [806, 152] width 97 height 28
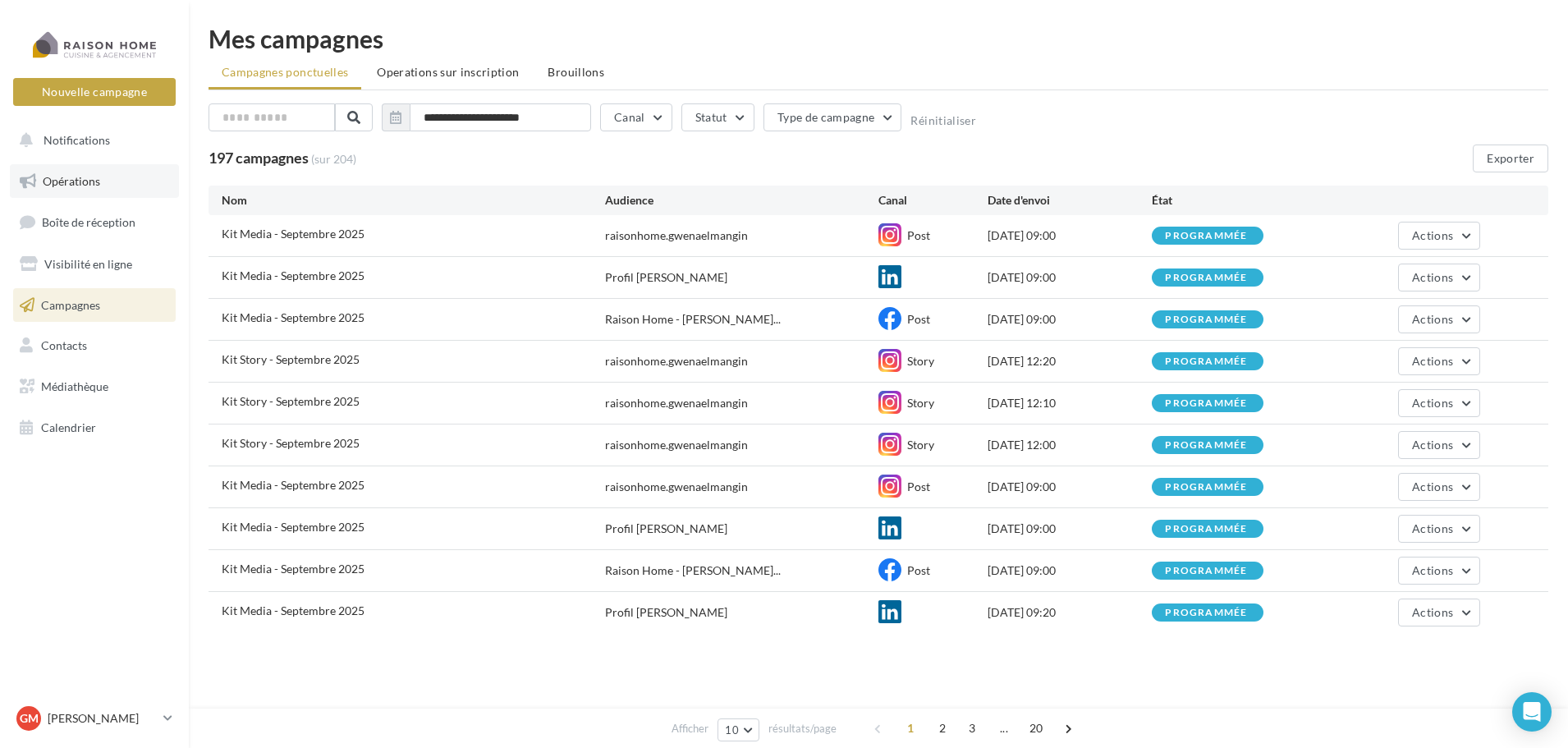
click at [90, 175] on span "Opérations" at bounding box center [71, 181] width 57 height 14
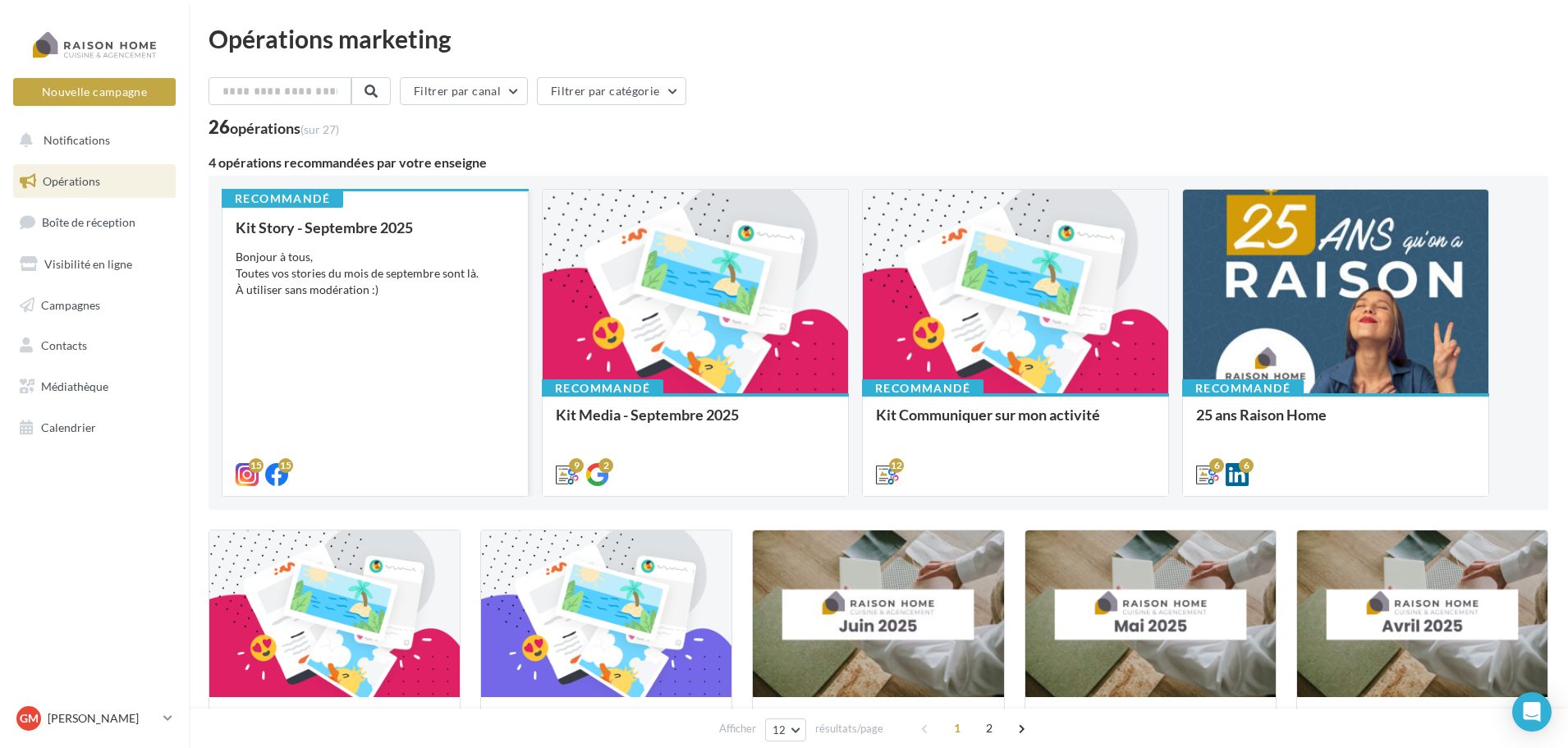
click at [408, 268] on div "Bonjour à tous, Toutes vos stories du mois de septembre sont là. À utiliser san…" at bounding box center [376, 273] width 279 height 49
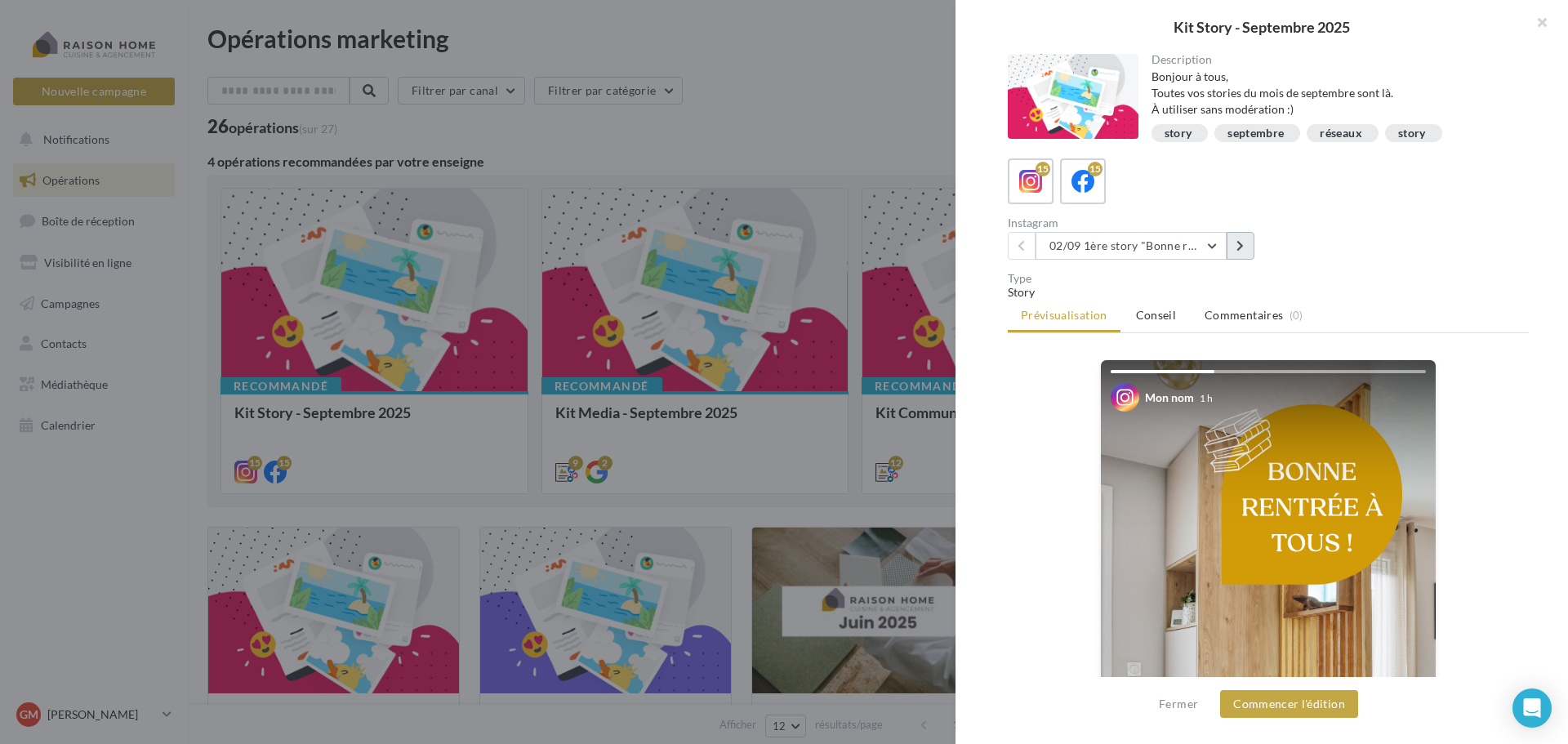
click at [1238, 253] on button at bounding box center [1240, 246] width 28 height 28
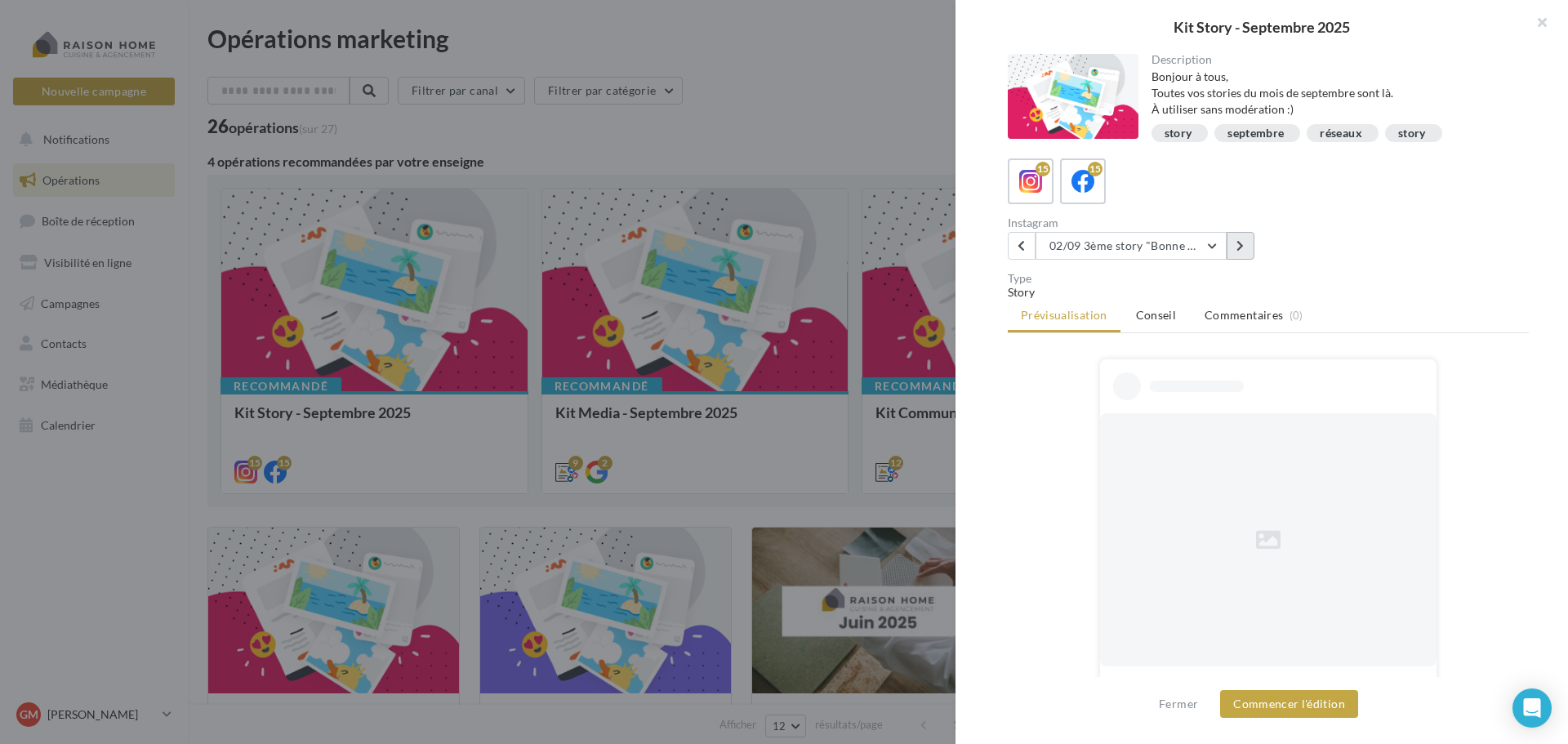
click at [1238, 253] on button at bounding box center [1240, 246] width 28 height 28
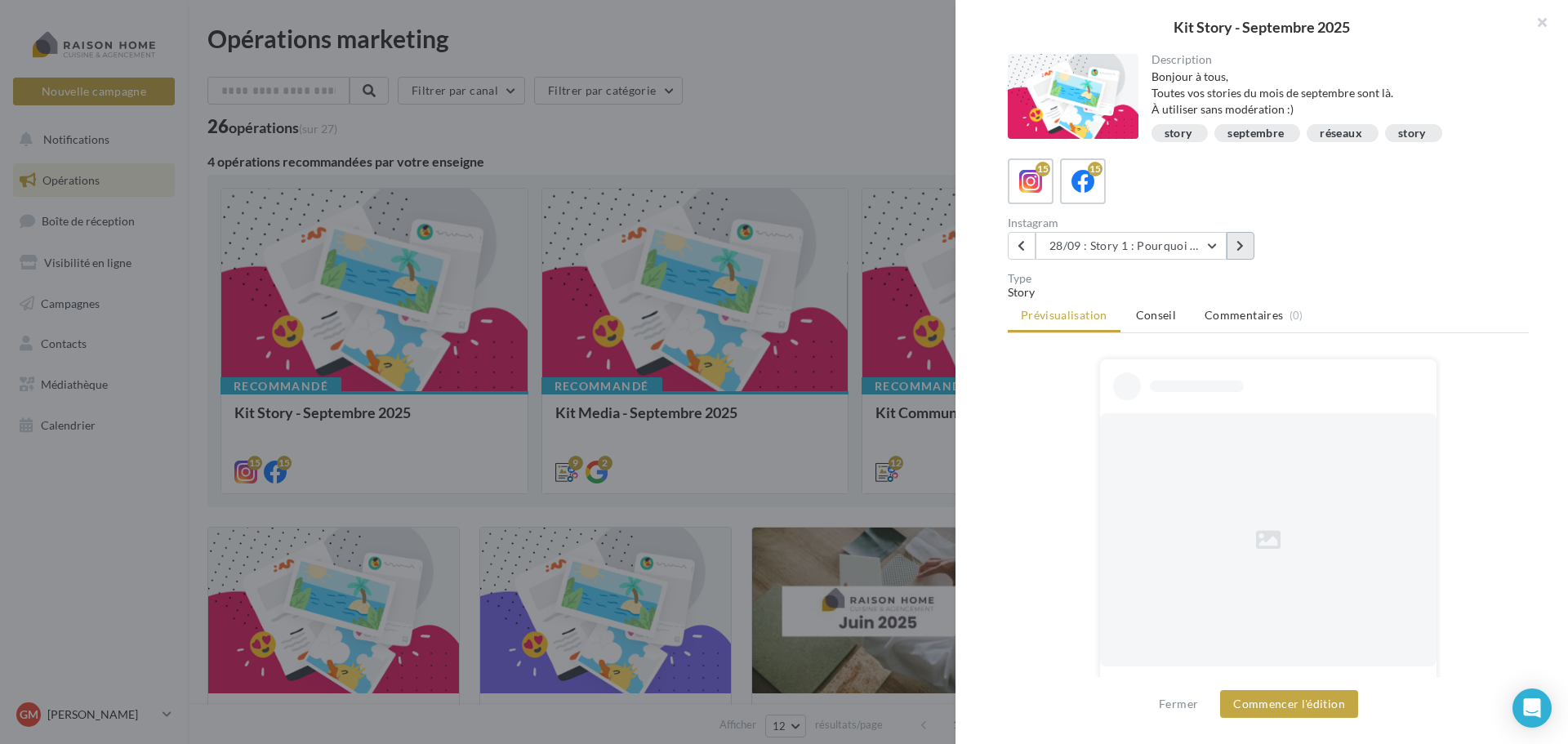
click at [1238, 253] on button at bounding box center [1240, 246] width 28 height 28
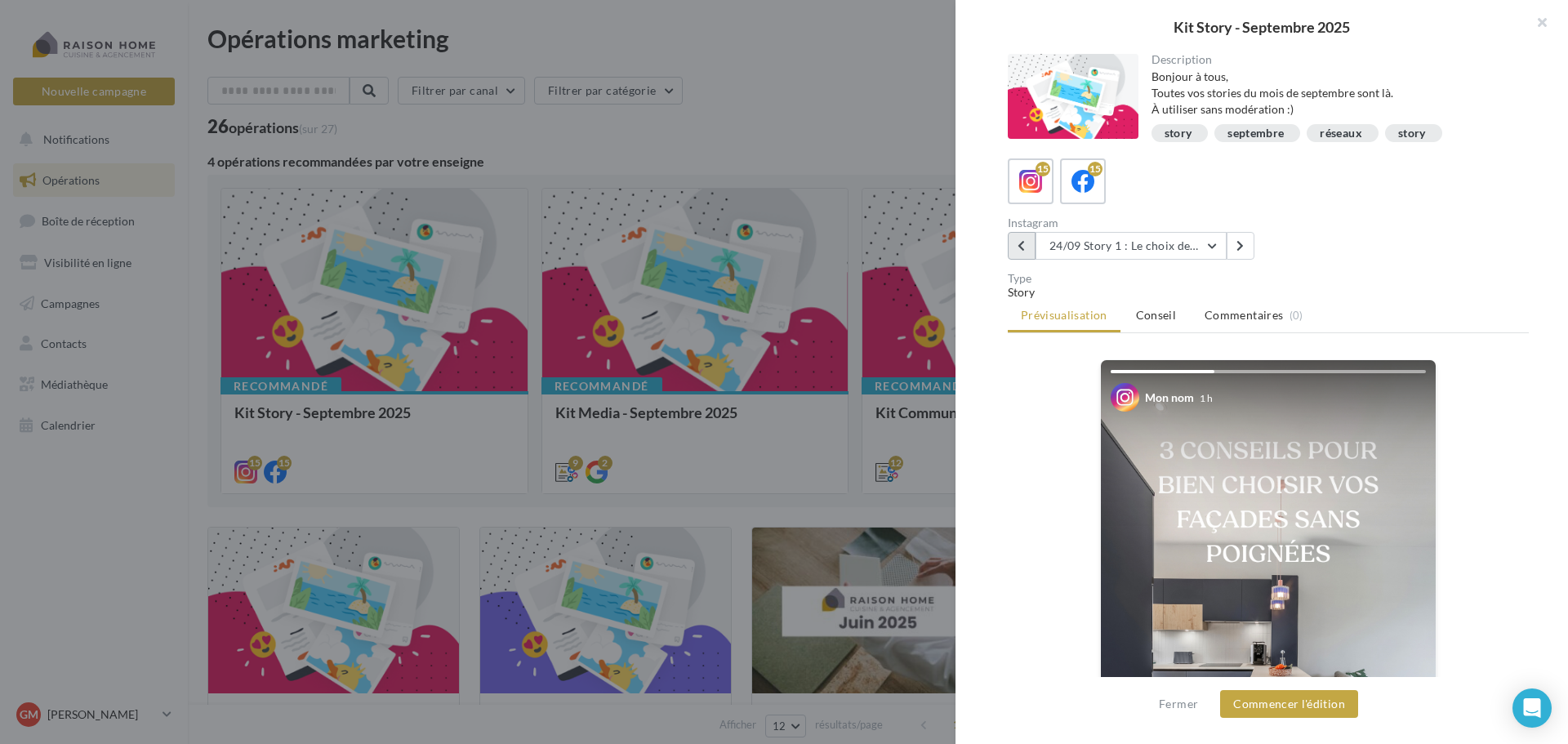
click at [1028, 248] on button at bounding box center [1022, 246] width 28 height 28
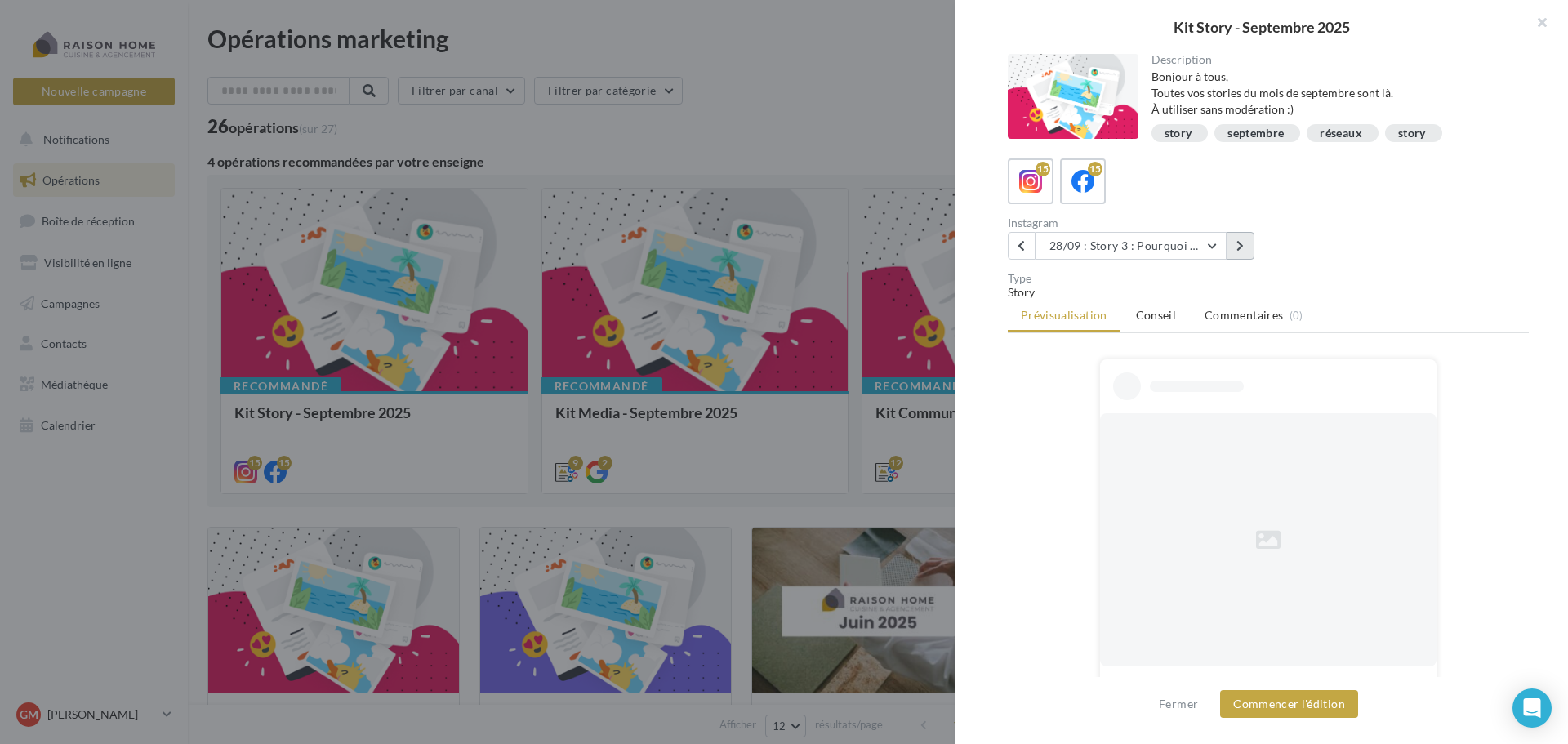
click at [1239, 249] on icon at bounding box center [1240, 245] width 8 height 11
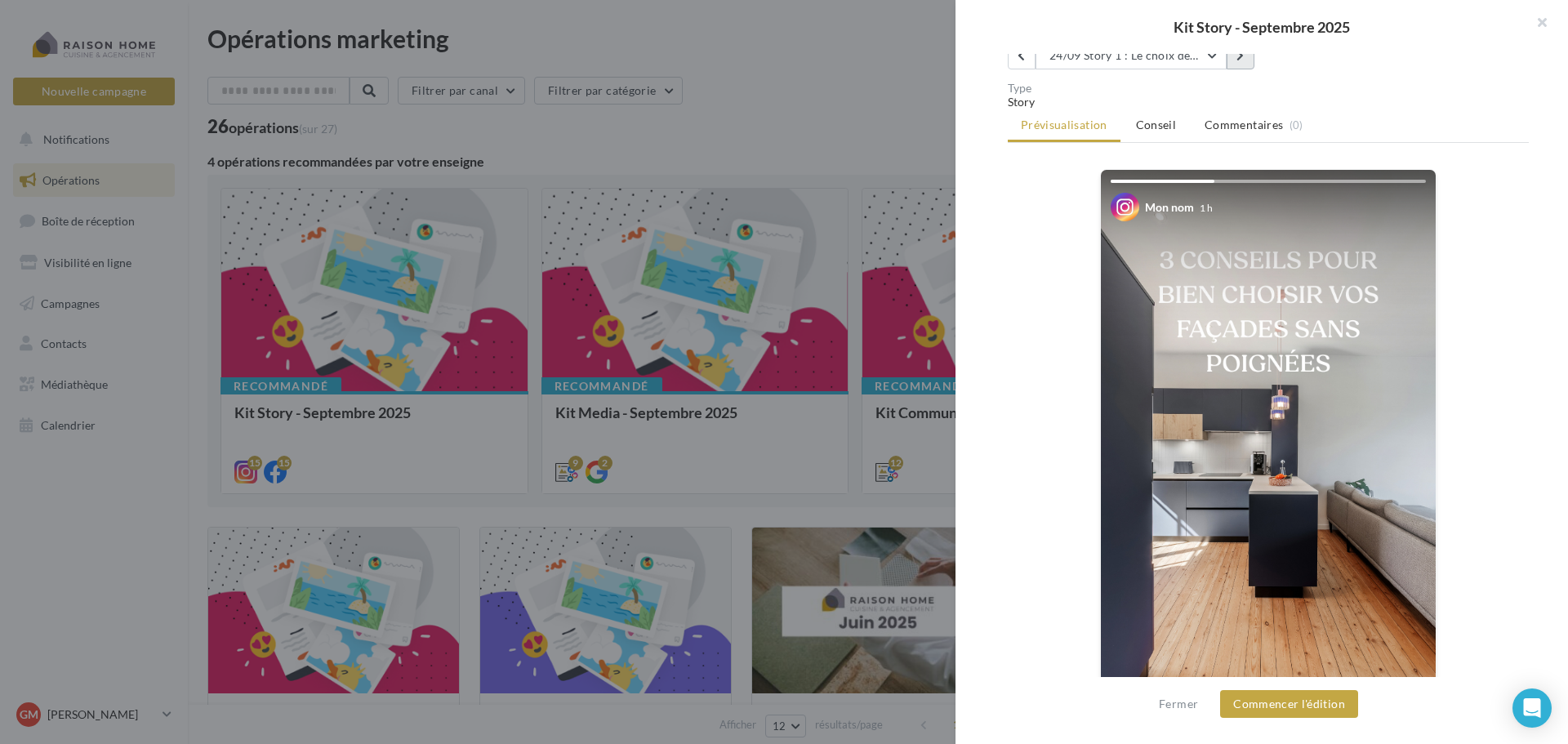
scroll to position [164, 0]
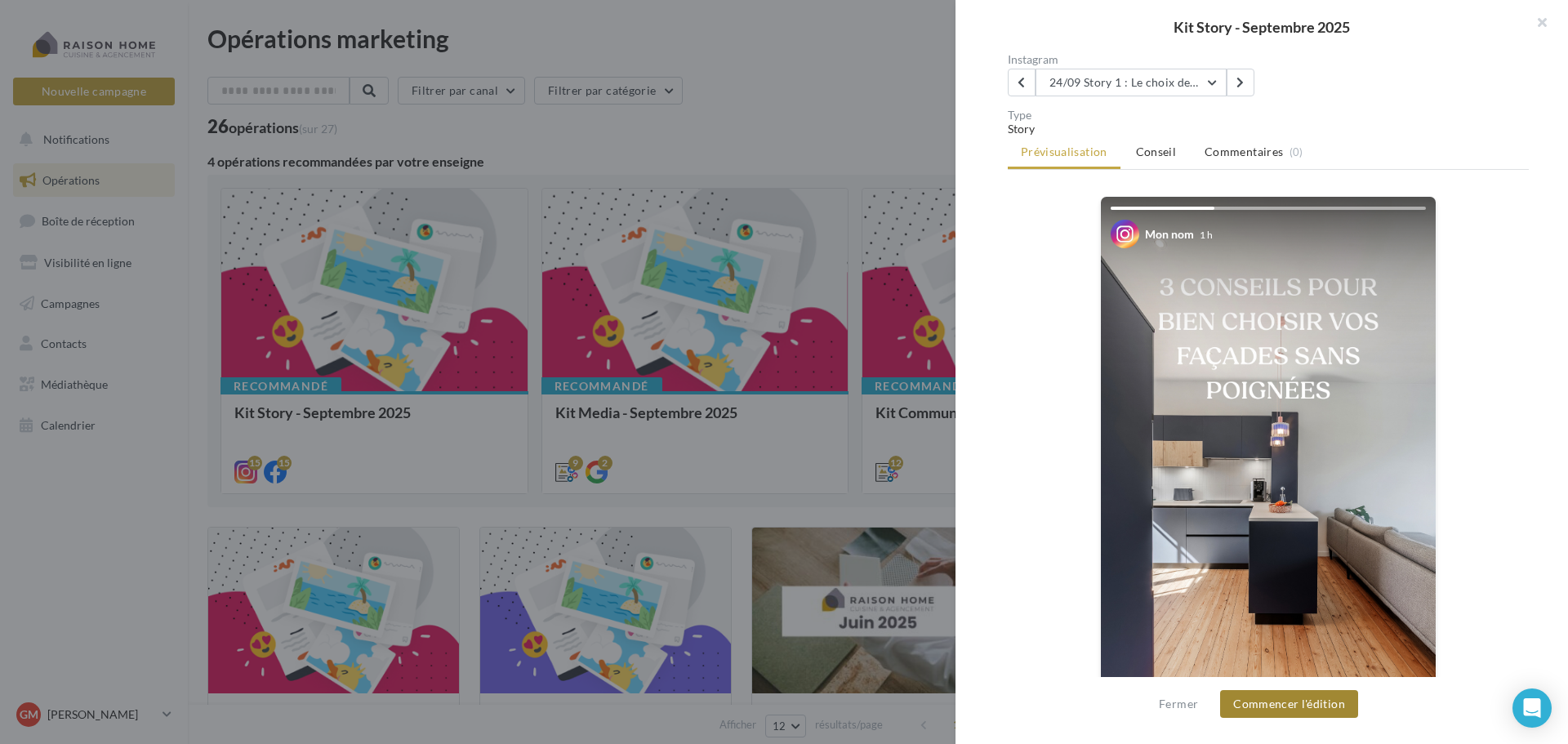
click at [1277, 702] on button "Commencer l'édition" at bounding box center [1288, 704] width 138 height 28
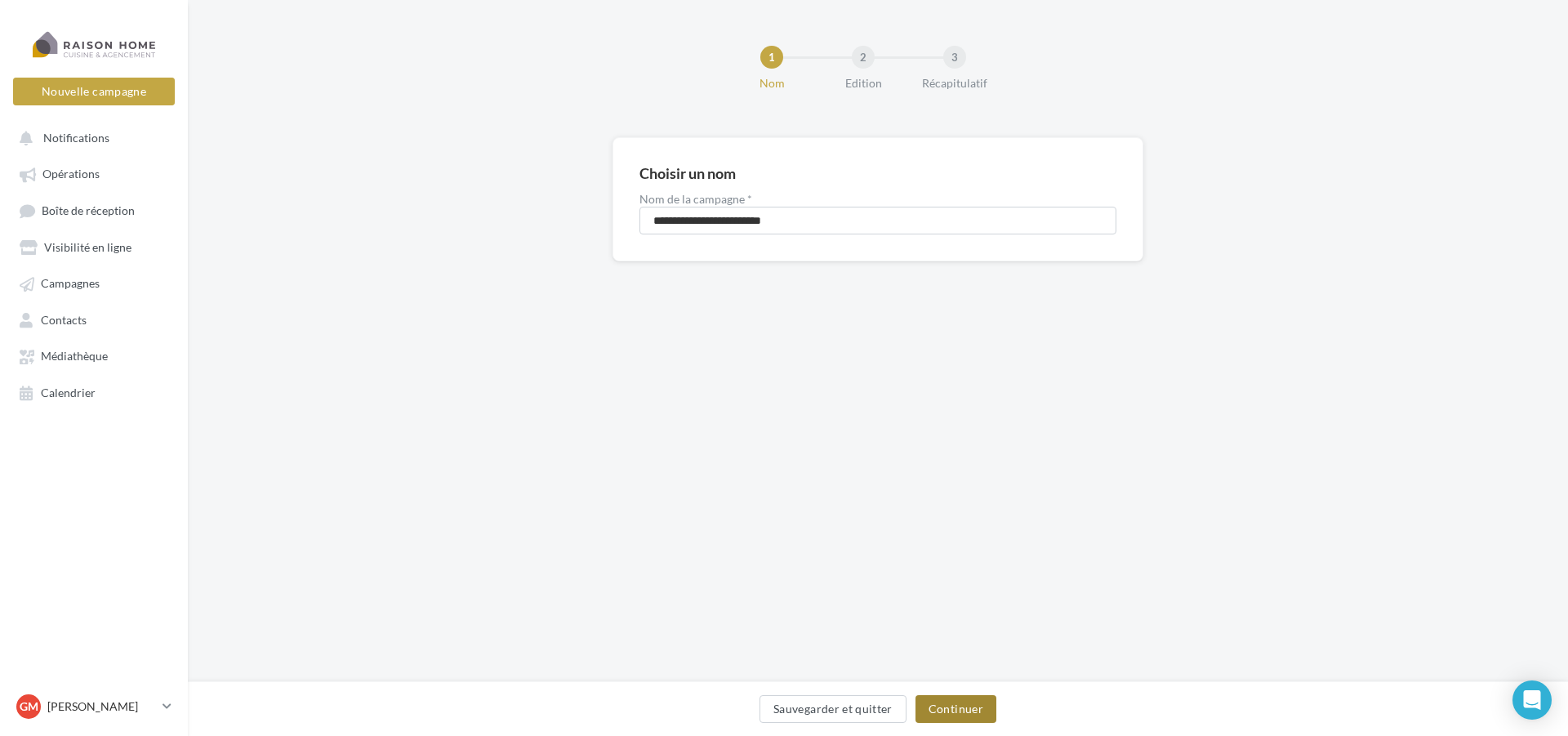
click at [948, 713] on button "Continuer" at bounding box center [956, 708] width 80 height 28
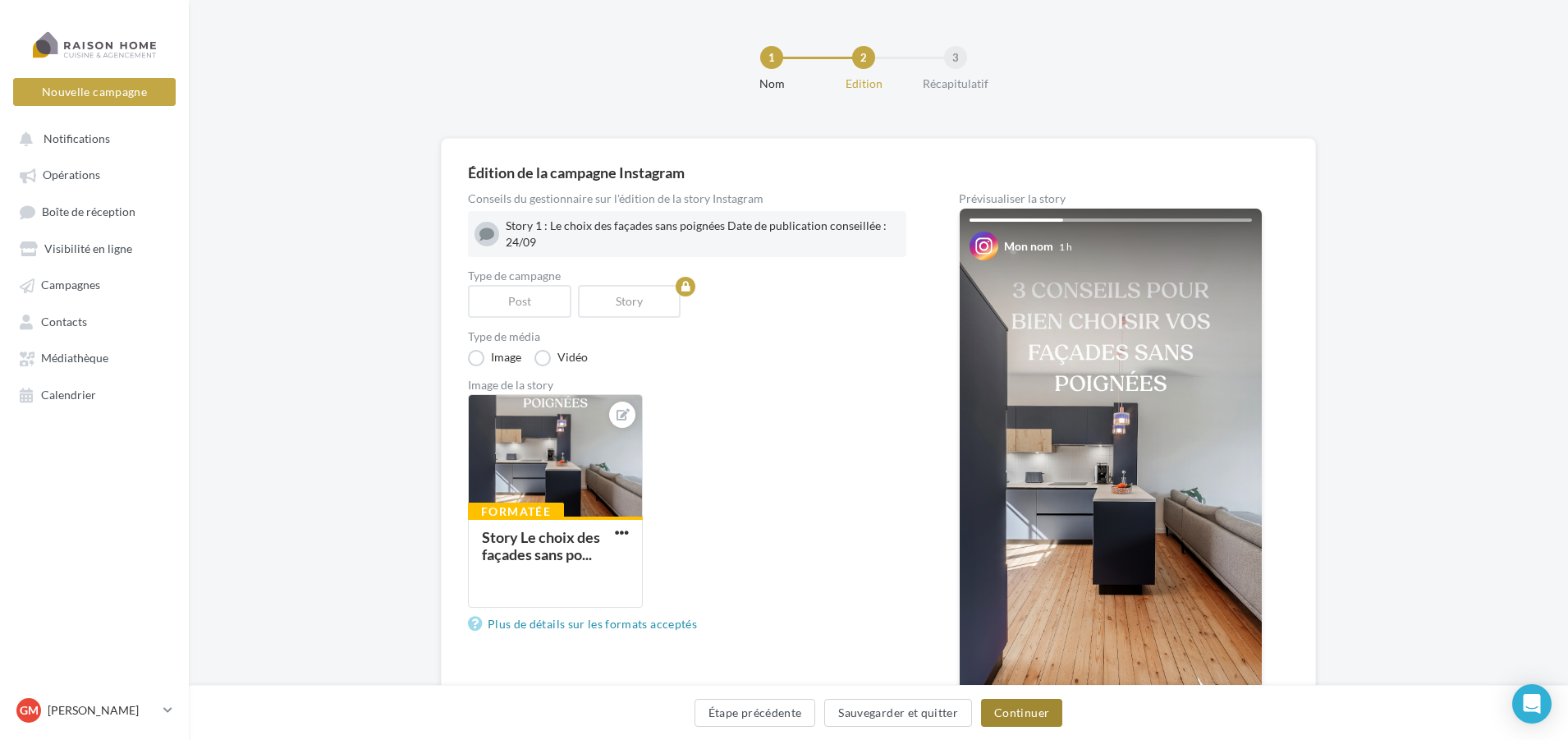
click at [1010, 715] on button "Continuer" at bounding box center [1021, 712] width 81 height 28
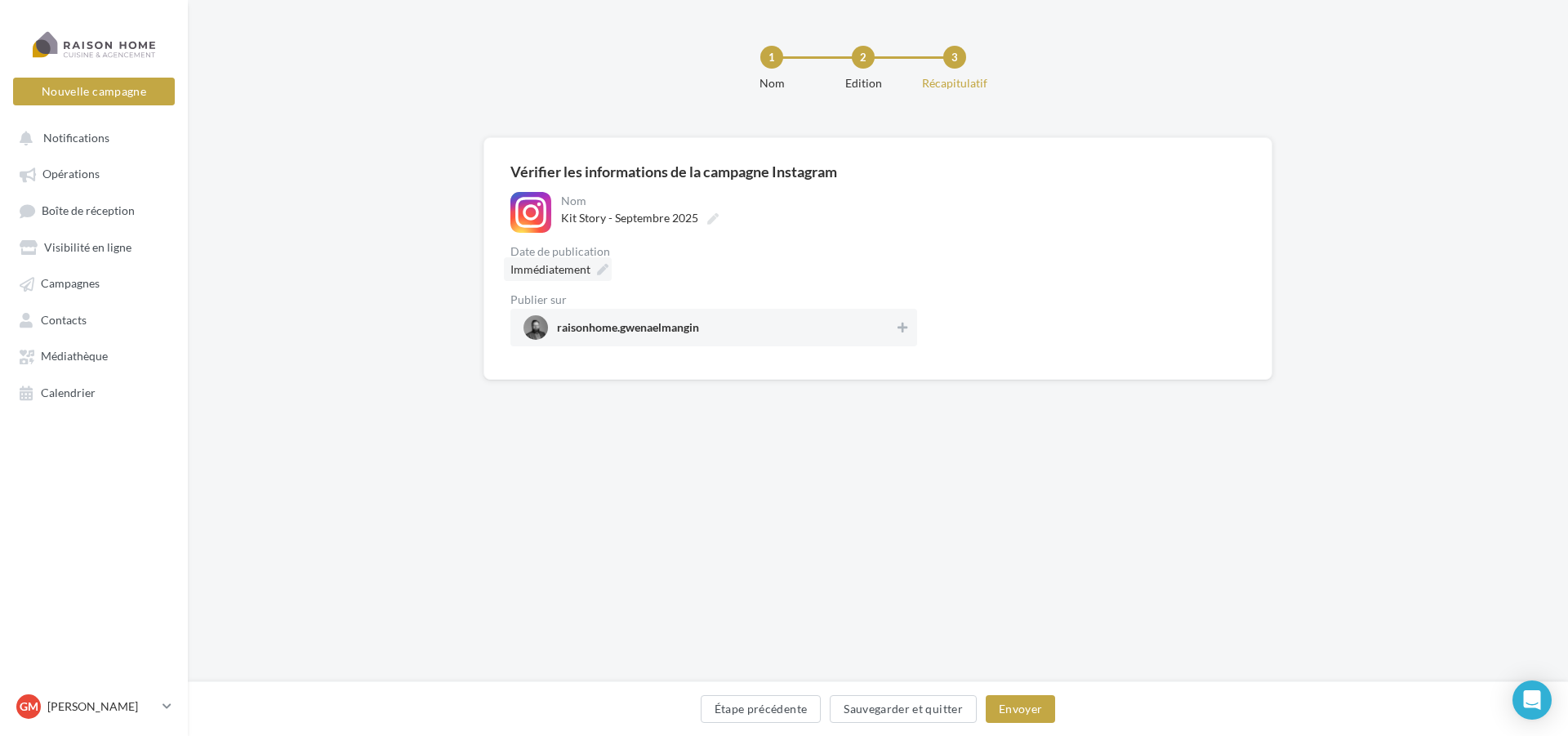
click at [597, 269] on icon at bounding box center [602, 268] width 11 height 11
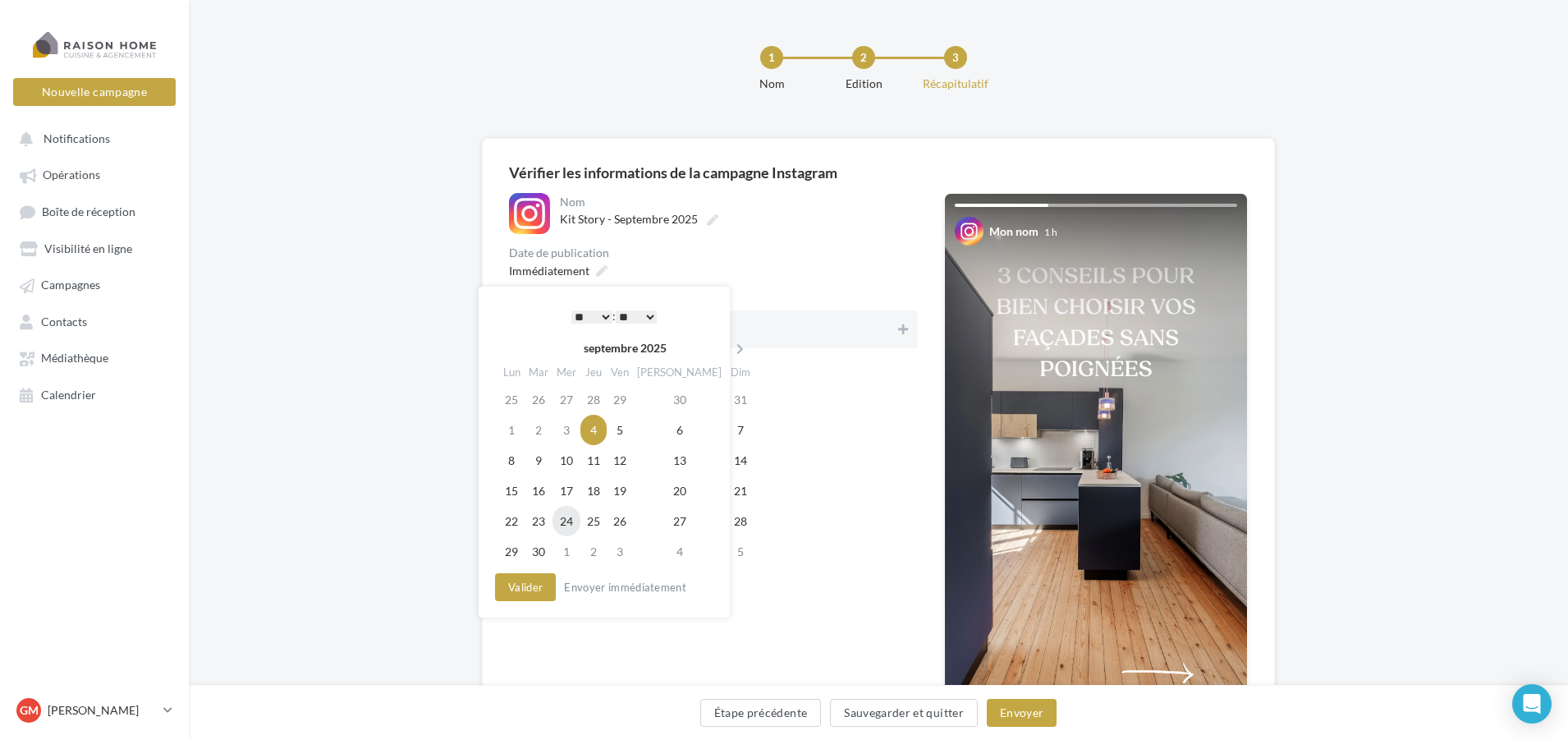
click at [566, 522] on td "24" at bounding box center [566, 521] width 28 height 31
click at [597, 318] on select "* * * * * * * * * * ** ** ** ** ** ** ** ** ** ** ** ** ** **" at bounding box center [588, 316] width 41 height 13
click at [537, 591] on button "Valider" at bounding box center [521, 587] width 60 height 28
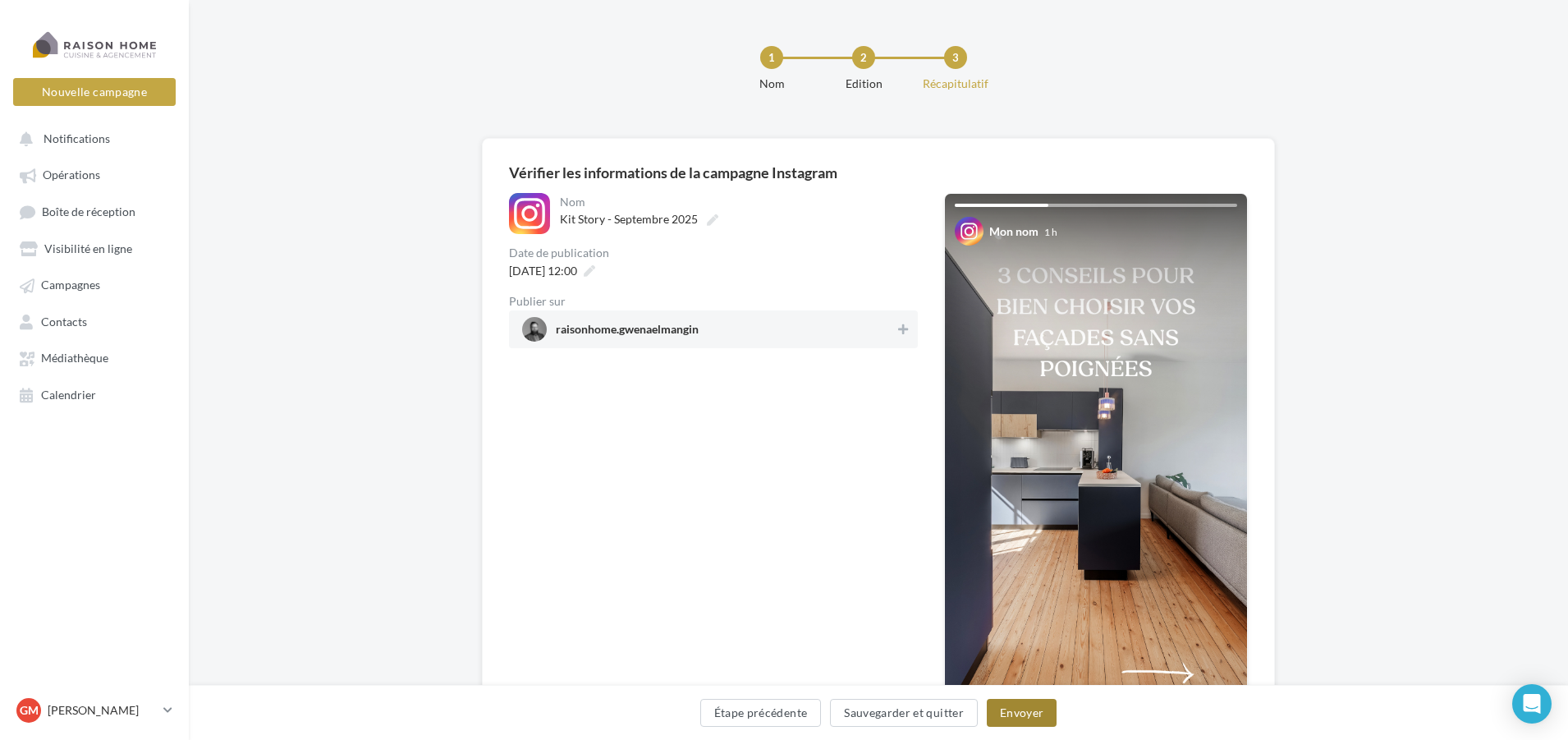
click at [1010, 721] on button "Envoyer" at bounding box center [1022, 712] width 70 height 28
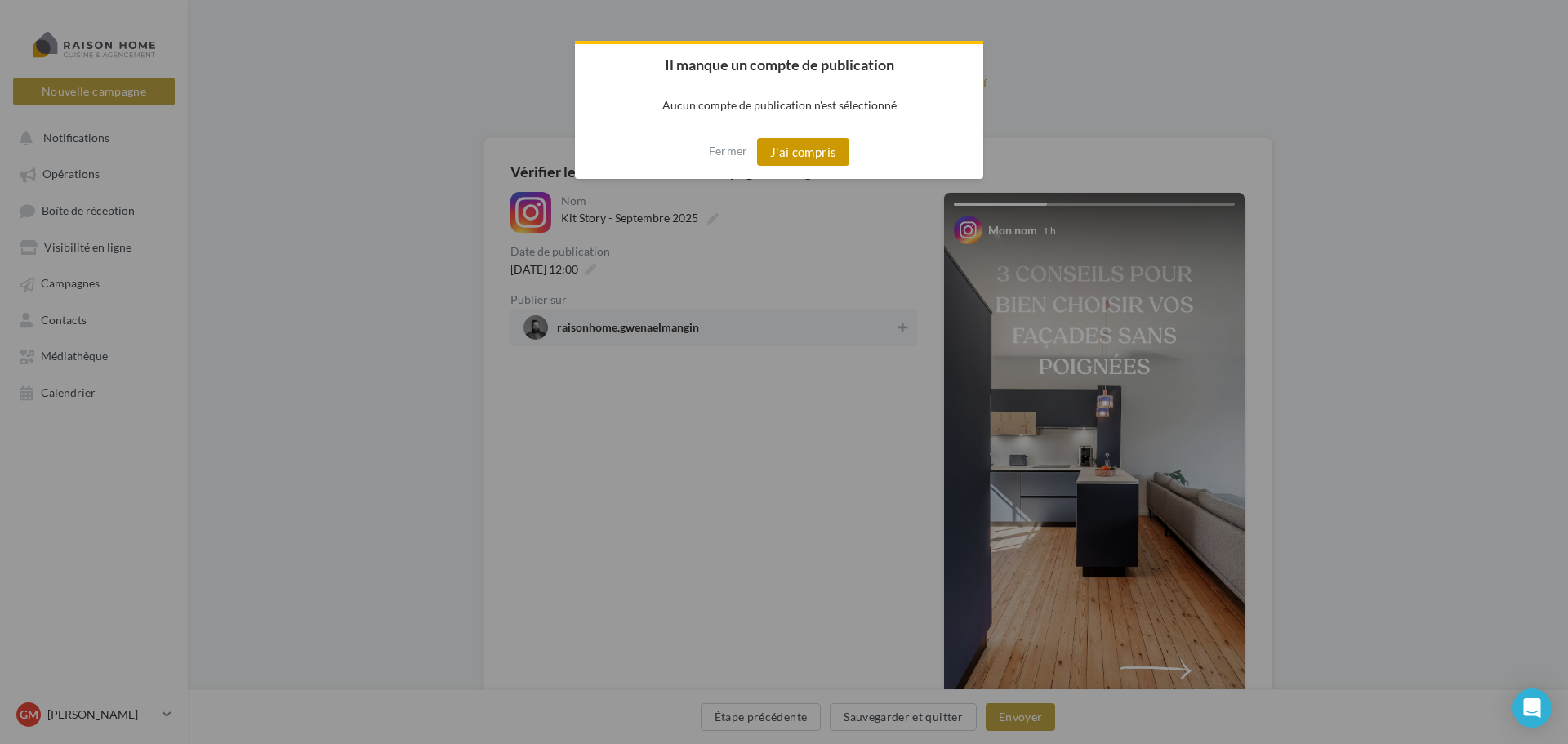
click at [810, 156] on button "J'ai compris" at bounding box center [804, 152] width 93 height 28
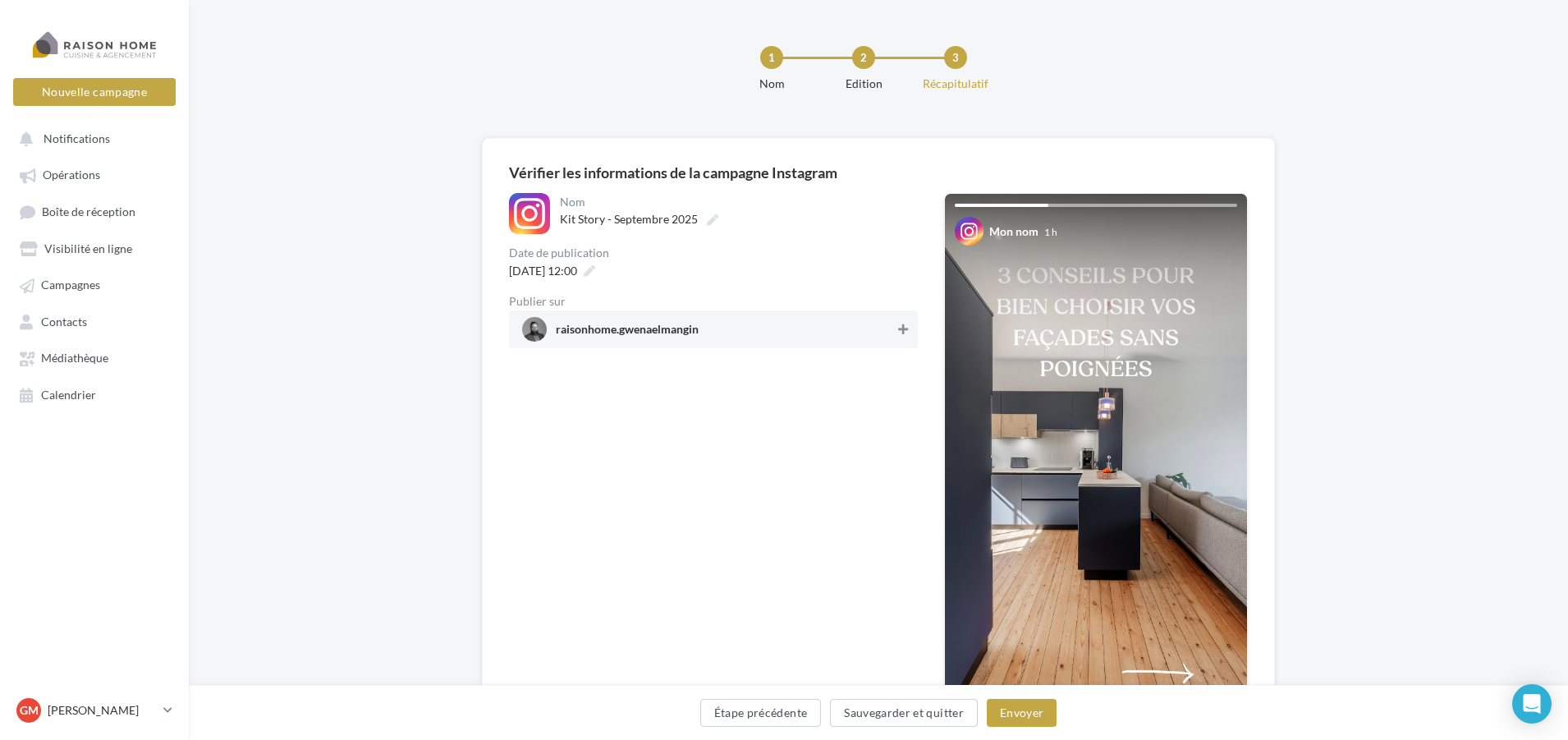
click at [895, 333] on button at bounding box center [903, 329] width 16 height 20
click at [1023, 716] on button "Envoyer" at bounding box center [1022, 712] width 70 height 28
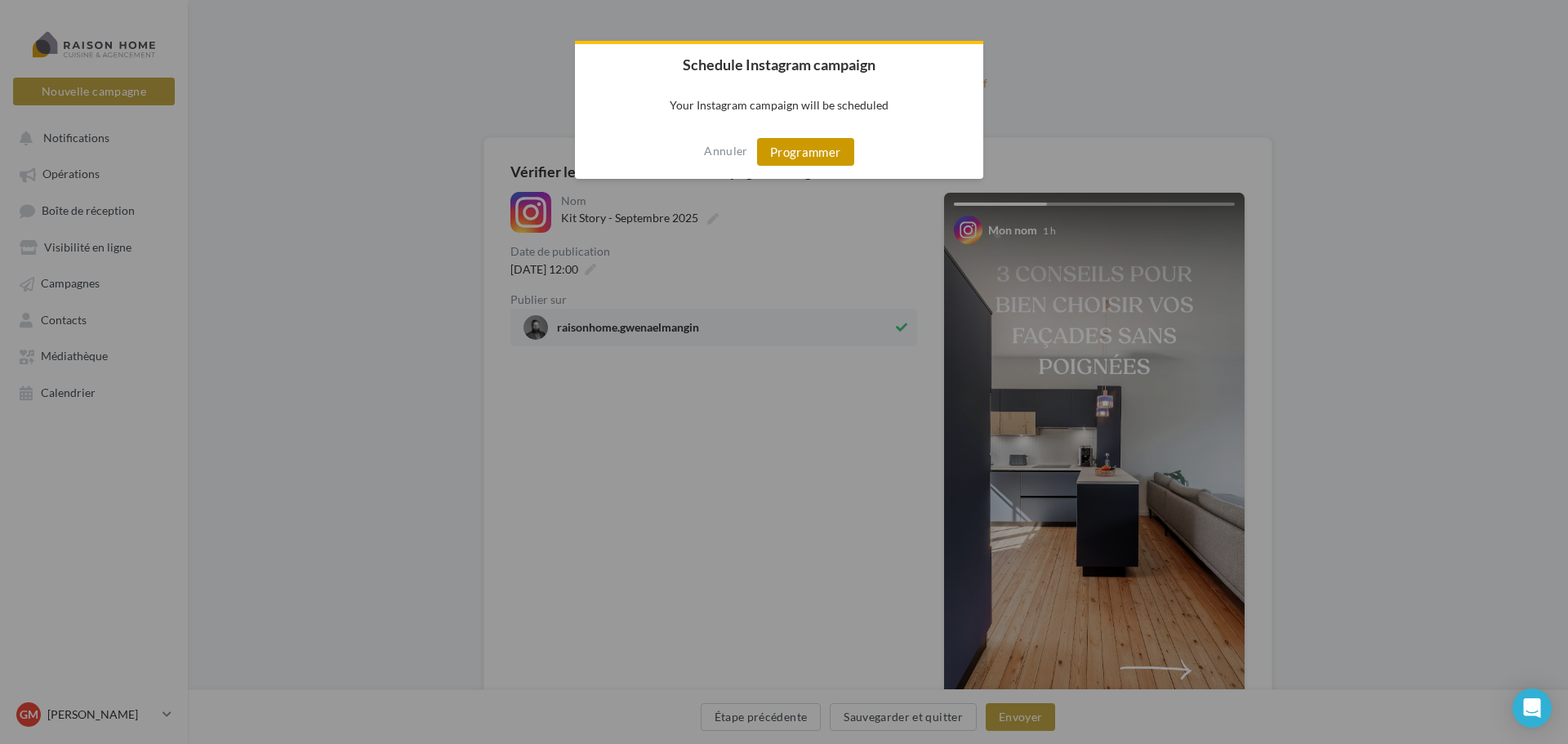
click at [797, 153] on button "Programmer" at bounding box center [806, 152] width 97 height 28
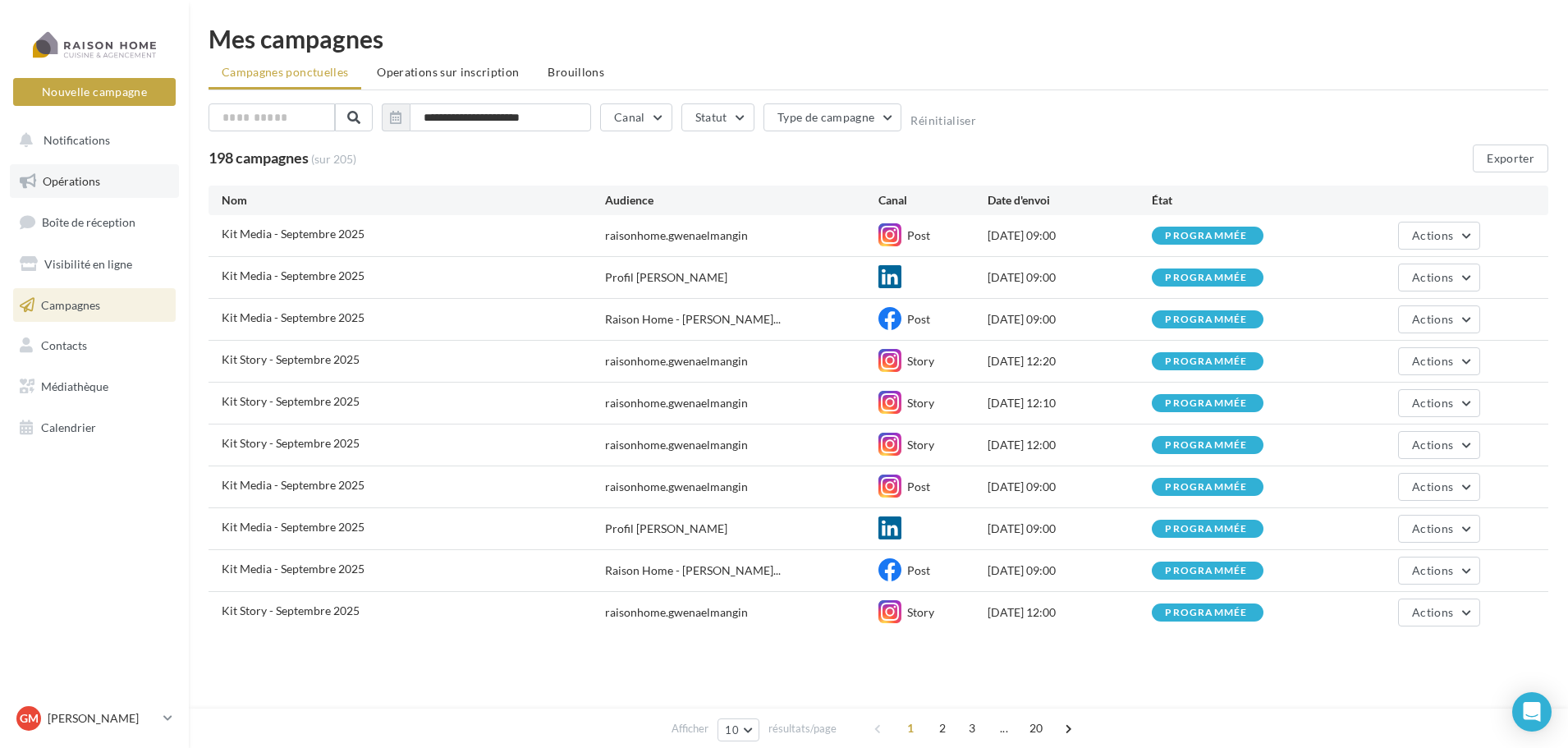
click at [70, 179] on span "Opérations" at bounding box center [71, 181] width 57 height 14
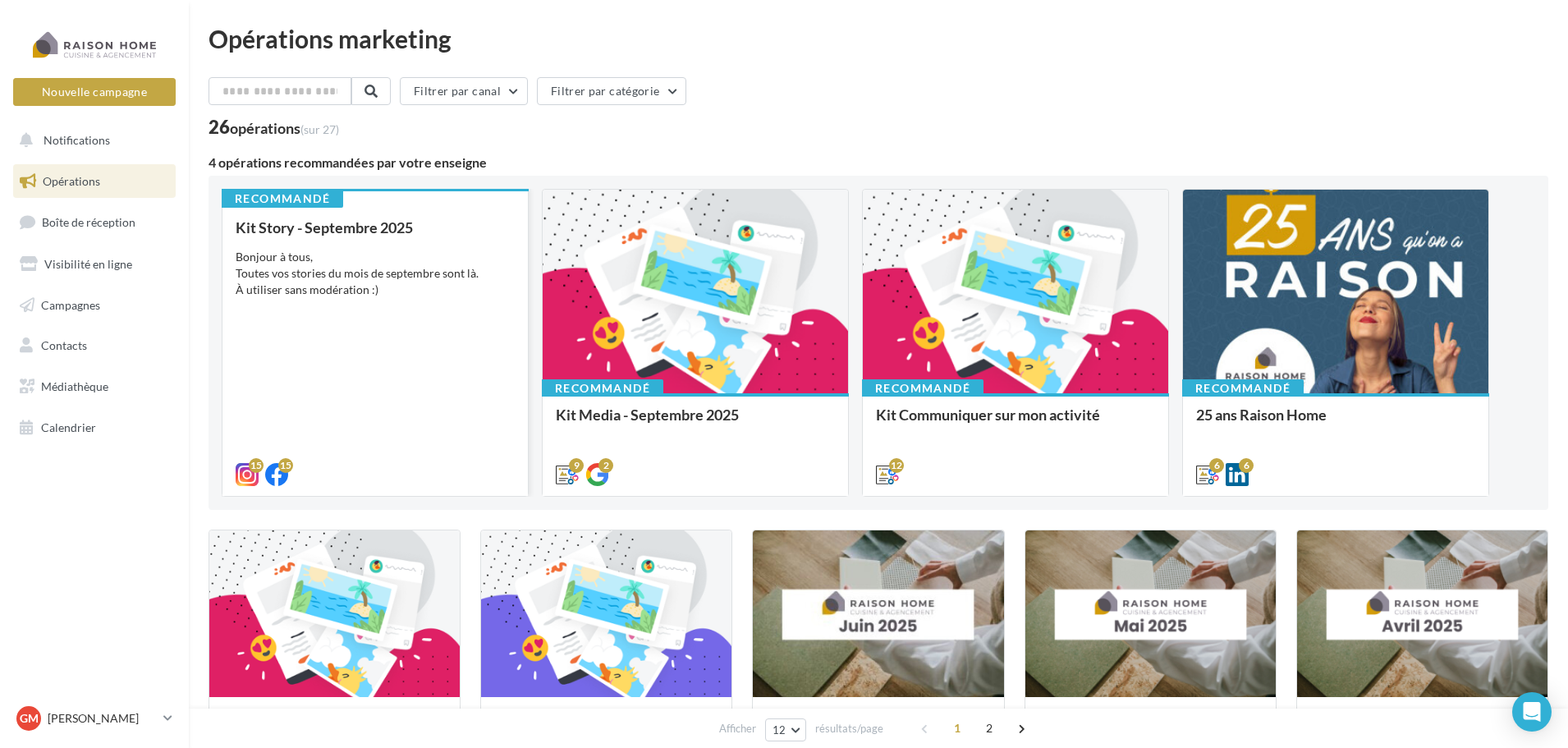
click at [392, 274] on div "Bonjour à tous, Toutes vos stories du mois de septembre sont là. À utiliser san…" at bounding box center [376, 273] width 279 height 49
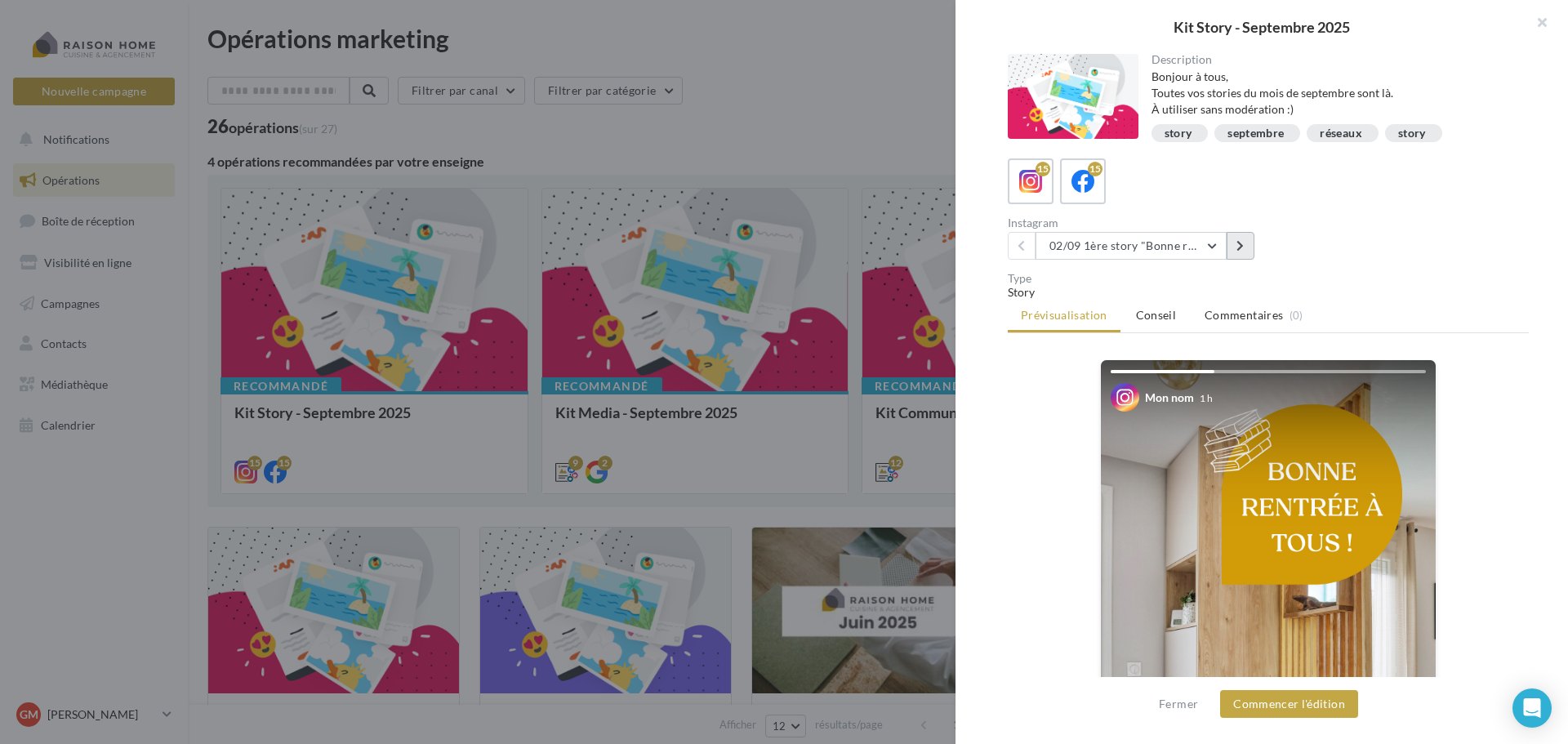
click at [1249, 245] on button at bounding box center [1240, 246] width 28 height 28
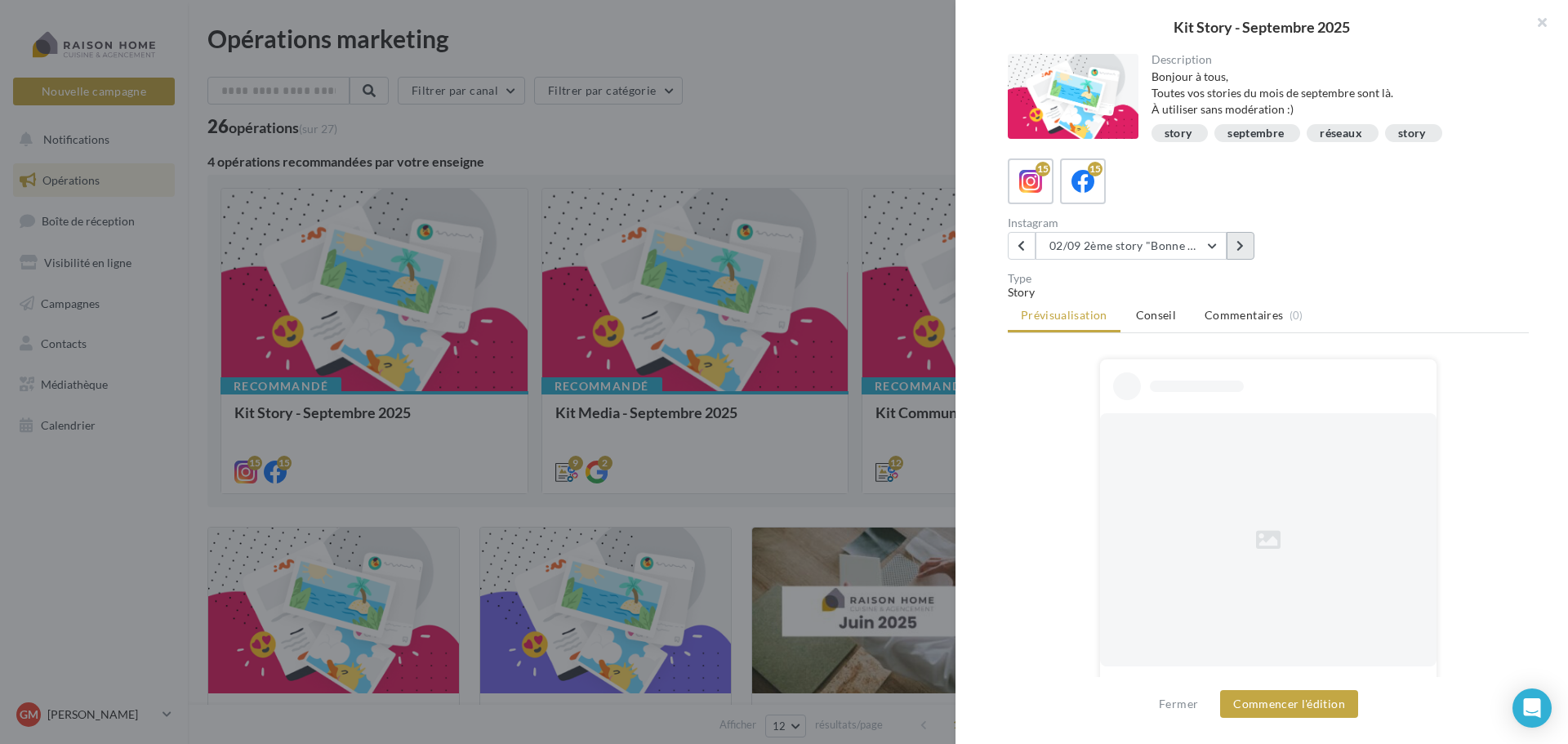
click at [1249, 245] on button at bounding box center [1240, 246] width 28 height 28
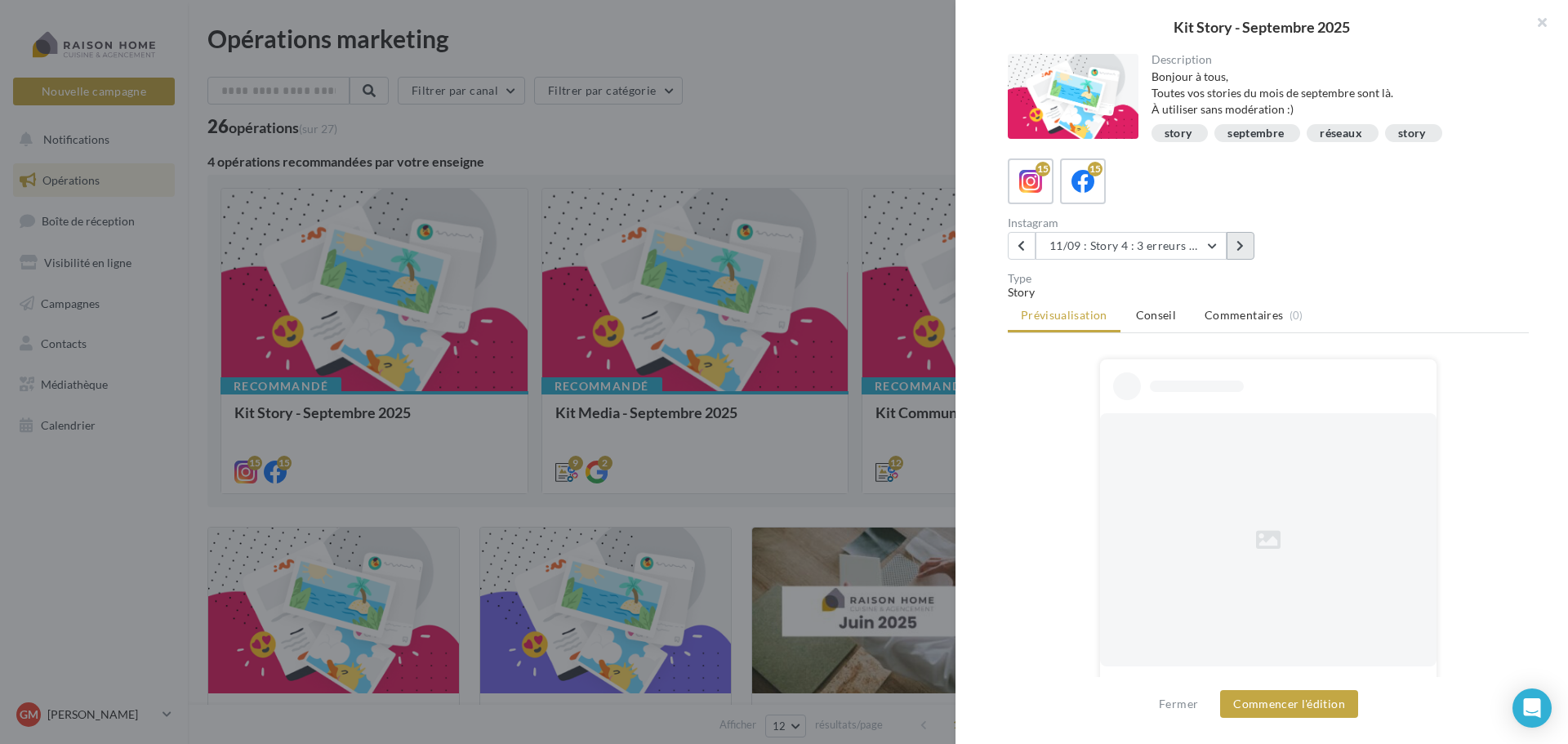
click at [1249, 245] on button at bounding box center [1240, 246] width 28 height 28
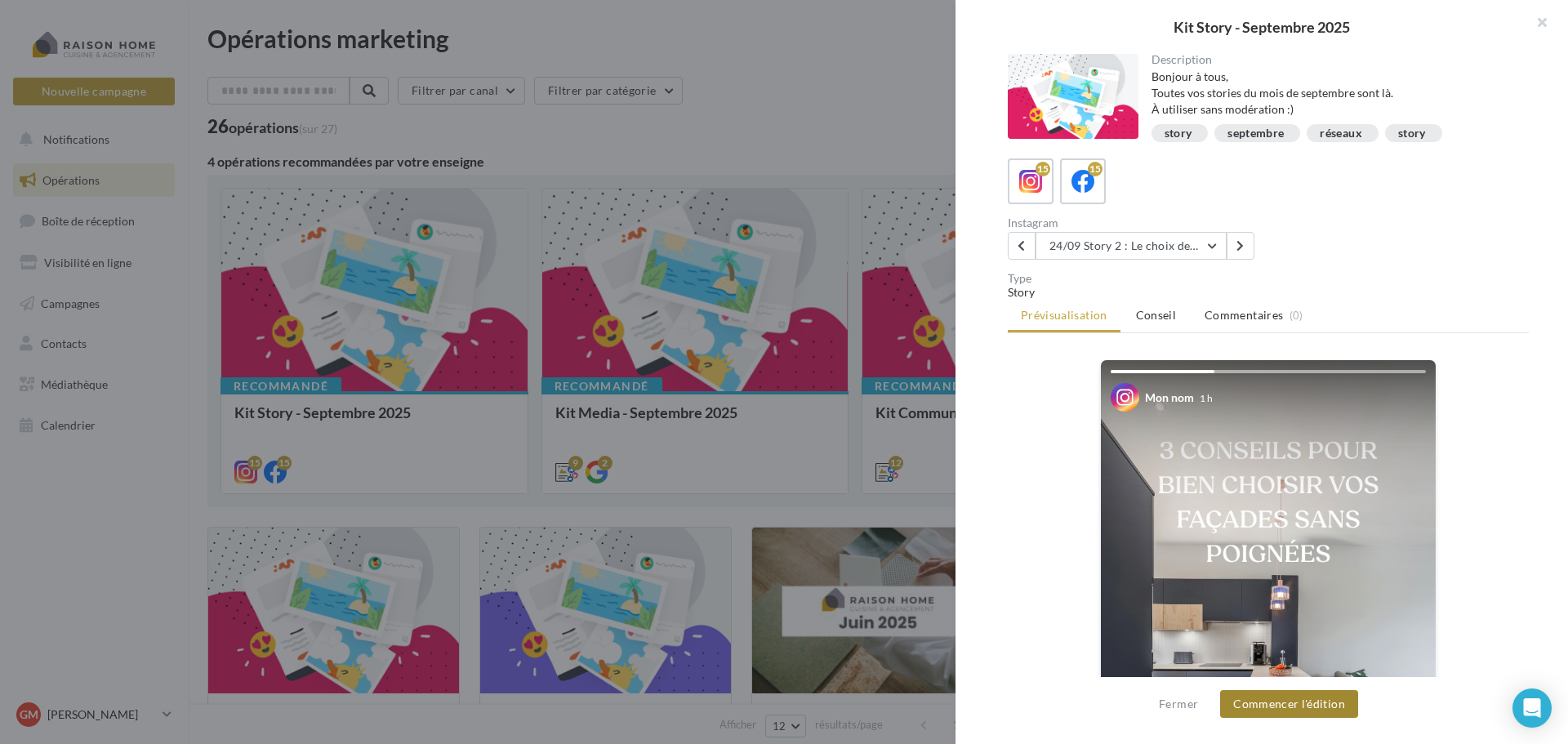
click at [1284, 704] on button "Commencer l'édition" at bounding box center [1288, 704] width 138 height 28
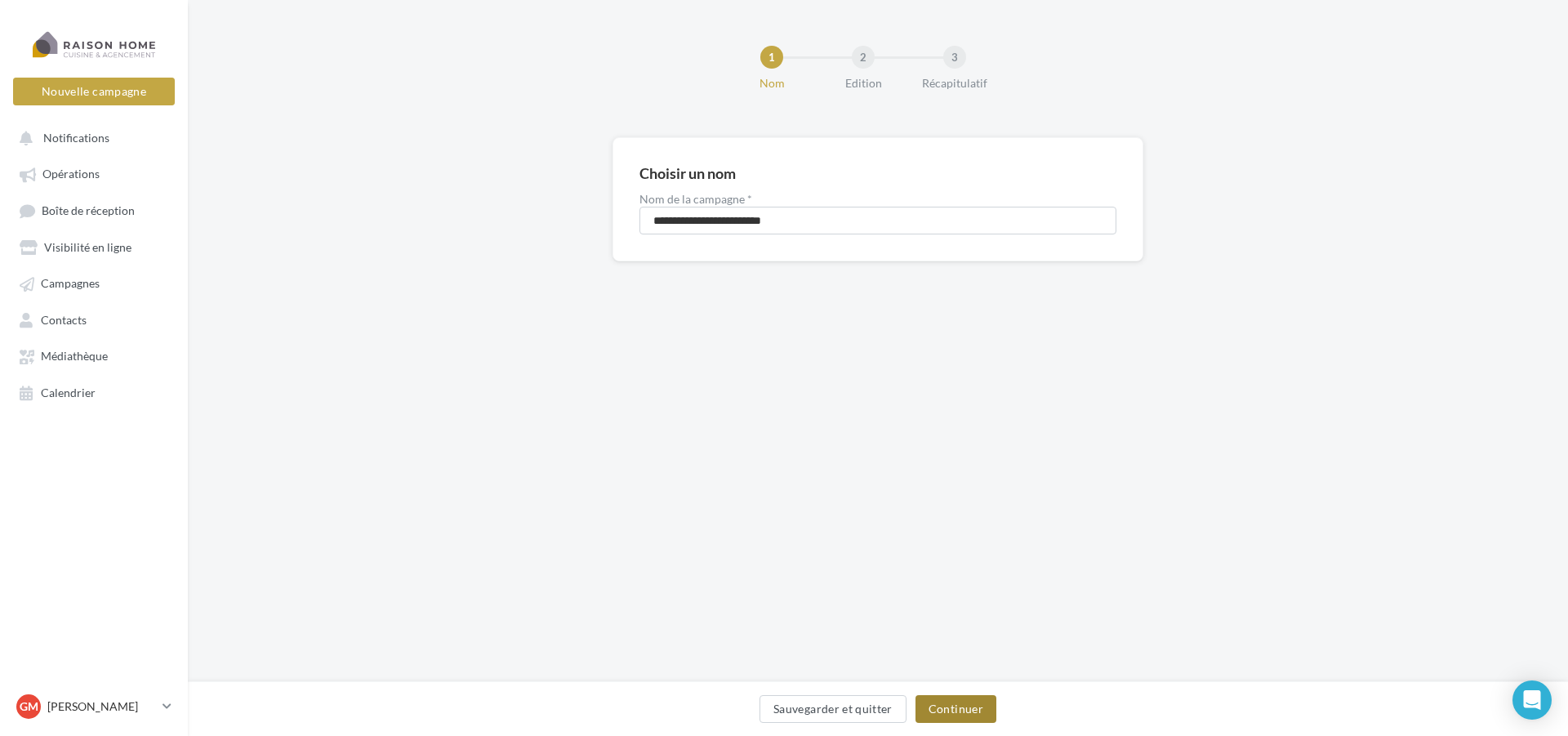
click at [939, 708] on button "Continuer" at bounding box center [956, 708] width 80 height 28
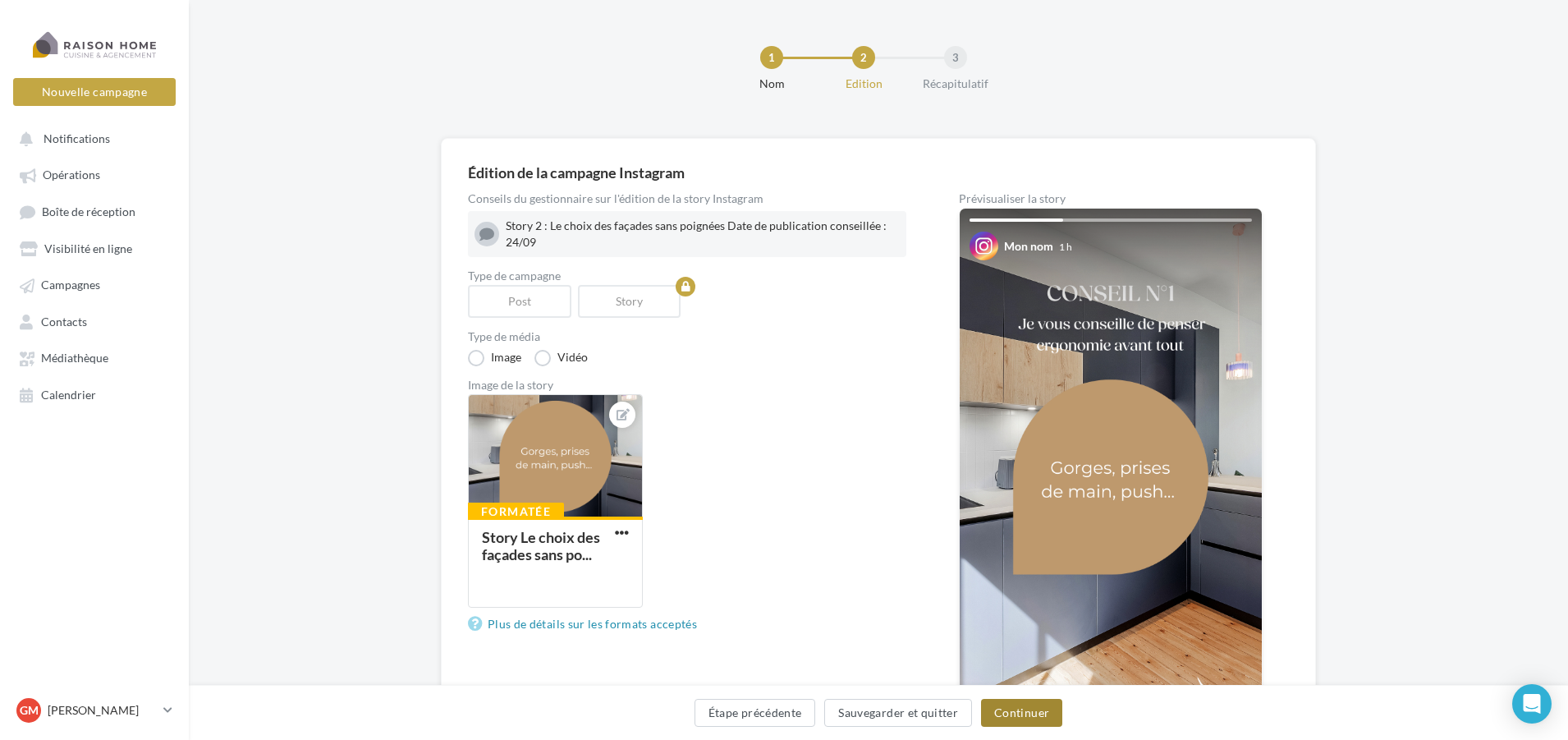
click at [1025, 708] on button "Continuer" at bounding box center [1021, 712] width 81 height 28
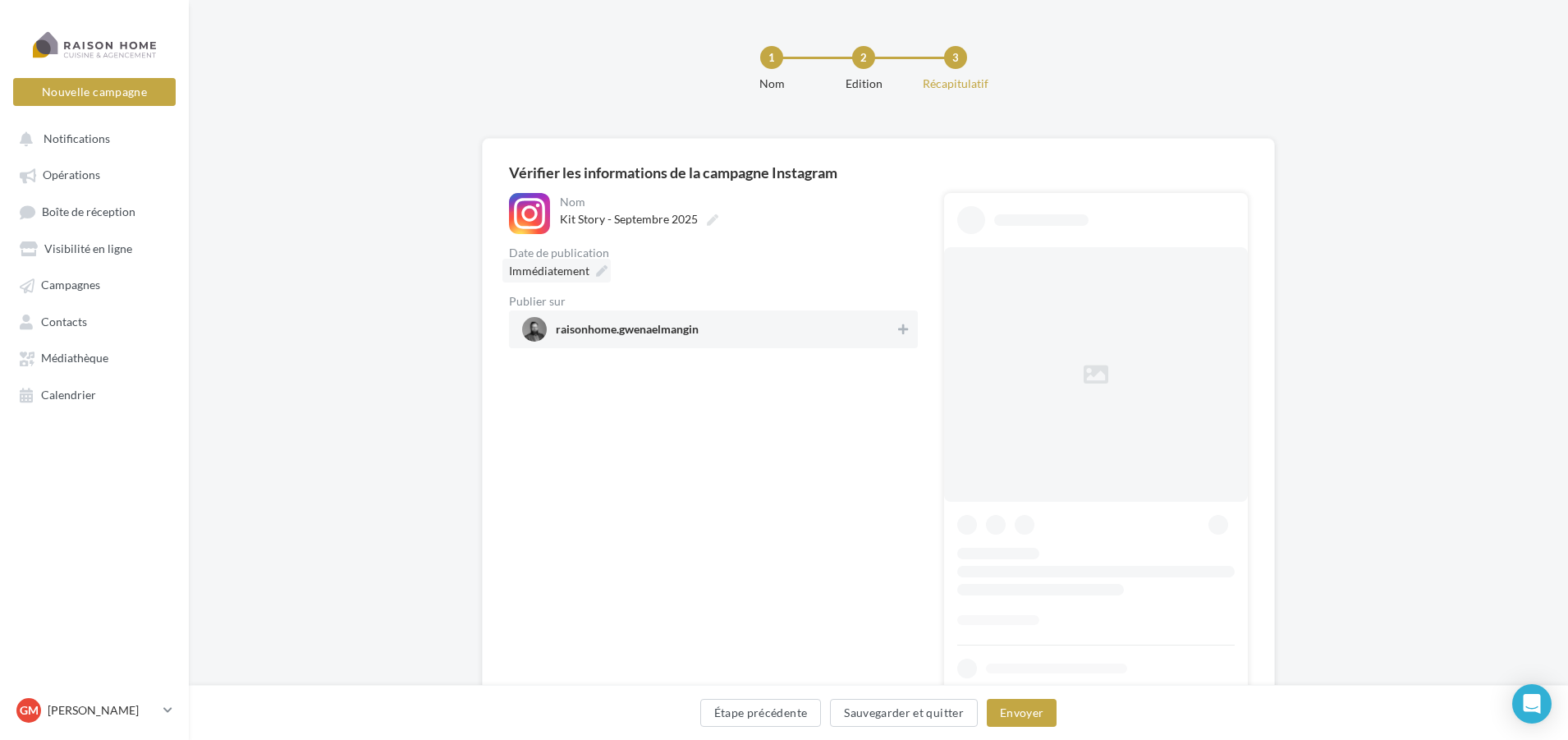
click at [549, 270] on span "Immédiatement" at bounding box center [549, 270] width 80 height 14
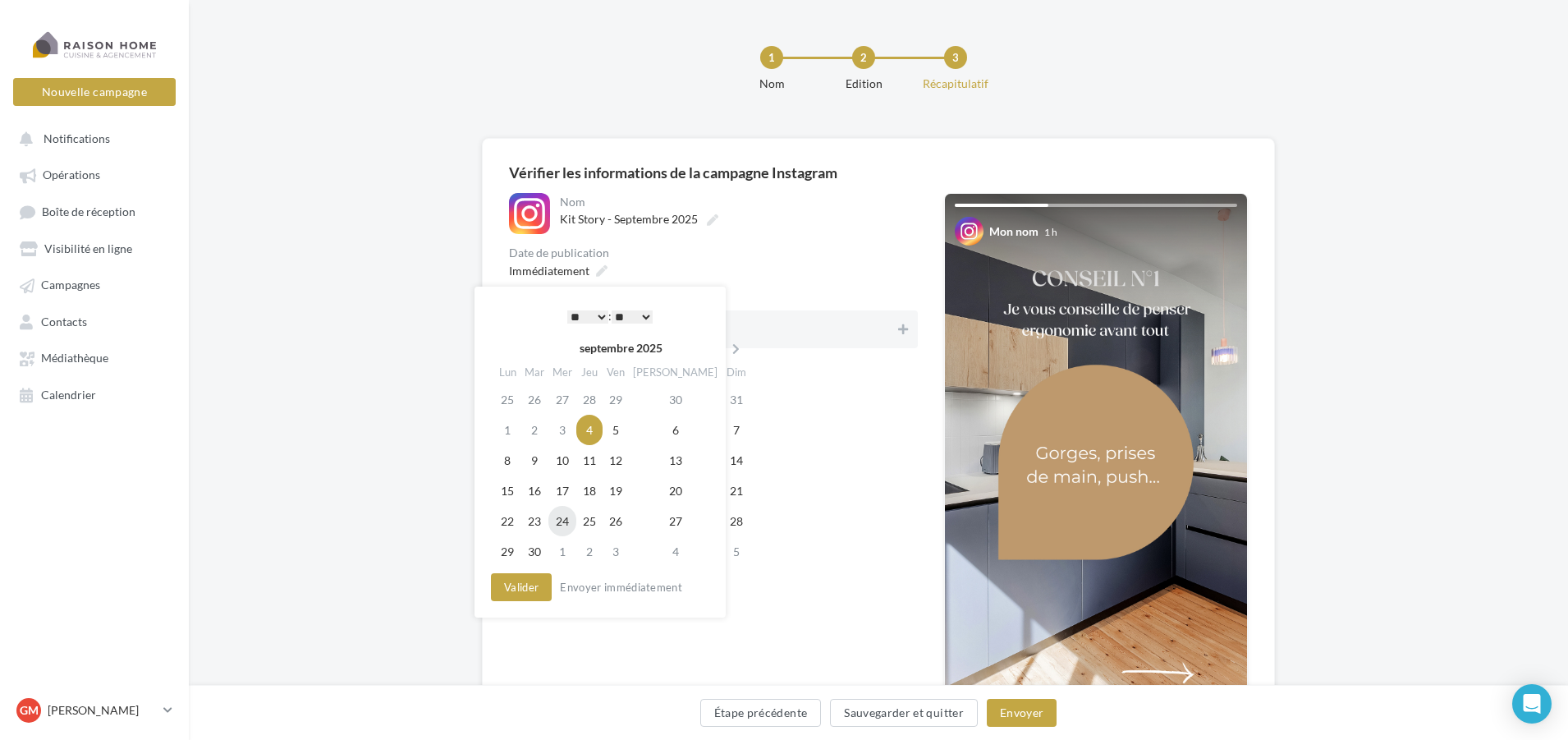
click at [577, 524] on td "24" at bounding box center [562, 521] width 28 height 31
click at [595, 314] on select "* * * * * * * * * * ** ** ** ** ** ** ** ** ** ** ** ** ** **" at bounding box center [588, 316] width 41 height 13
click at [650, 313] on select "** ** ** ** ** **" at bounding box center [632, 316] width 41 height 13
click at [533, 587] on button "Valider" at bounding box center [521, 587] width 60 height 28
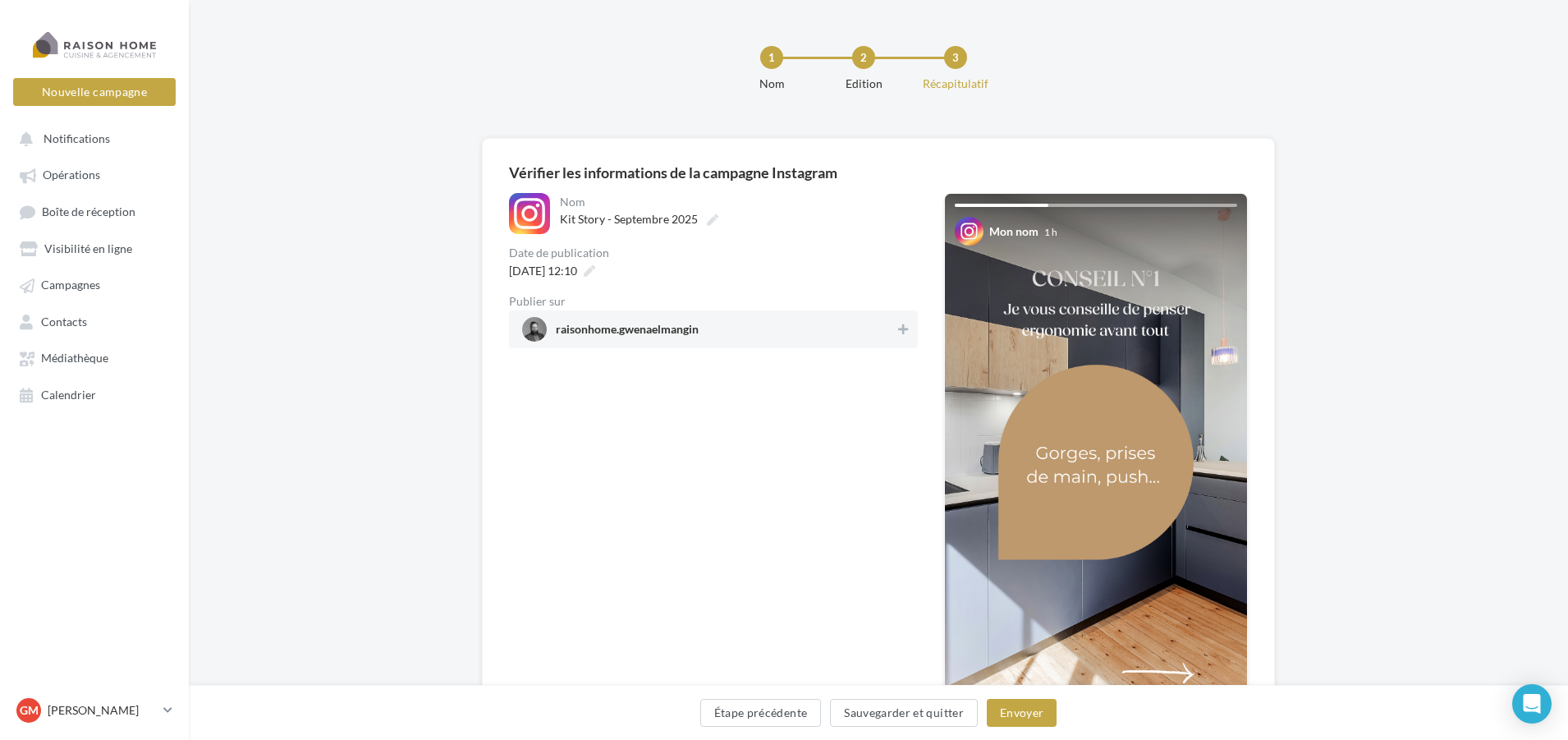
click at [1014, 726] on div "Étape précédente Sauvegarder et quitter Envoyer" at bounding box center [878, 715] width 1353 height 34
click at [904, 331] on icon at bounding box center [904, 329] width 10 height 11
click at [1025, 712] on button "Envoyer" at bounding box center [1022, 712] width 70 height 28
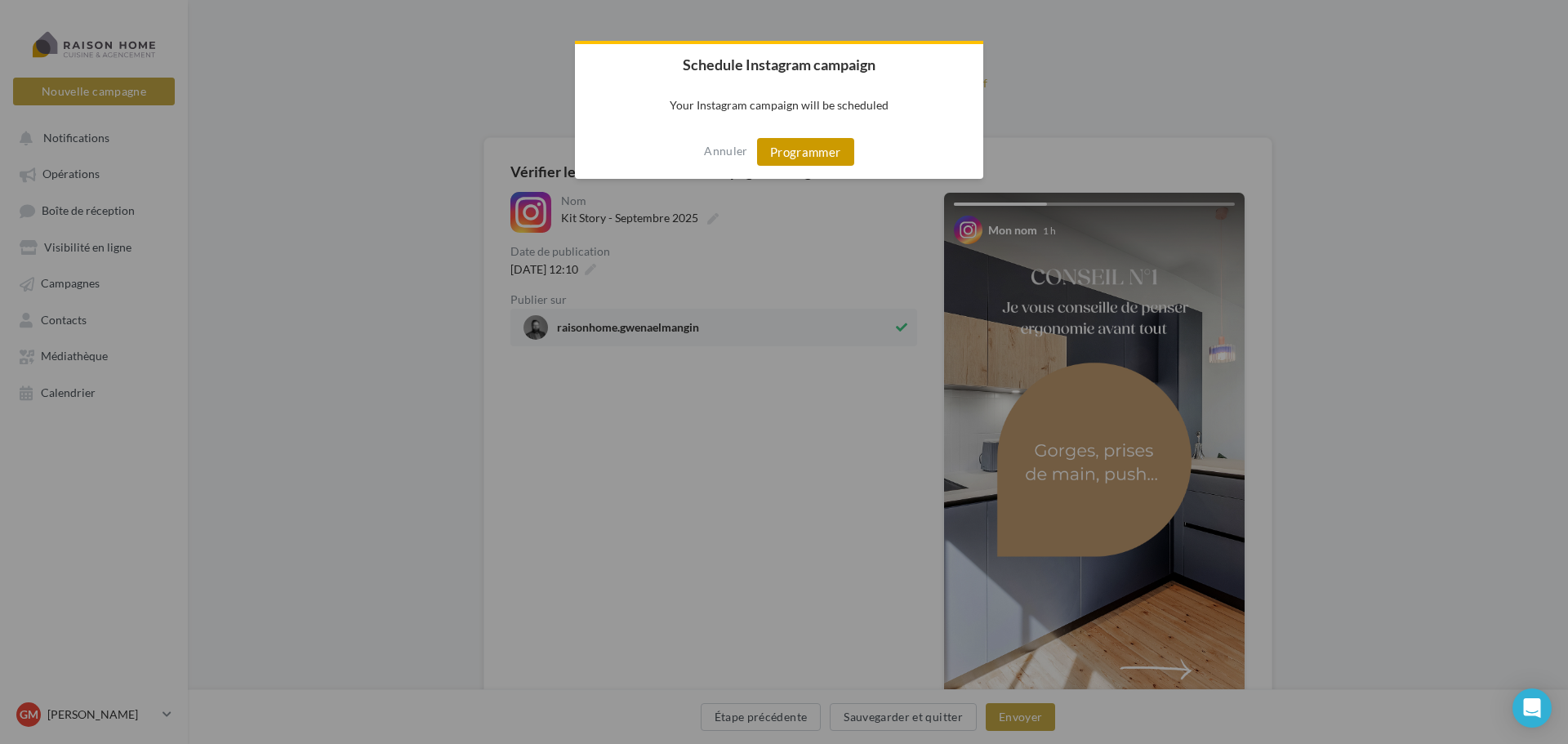
click at [784, 153] on button "Programmer" at bounding box center [806, 152] width 97 height 28
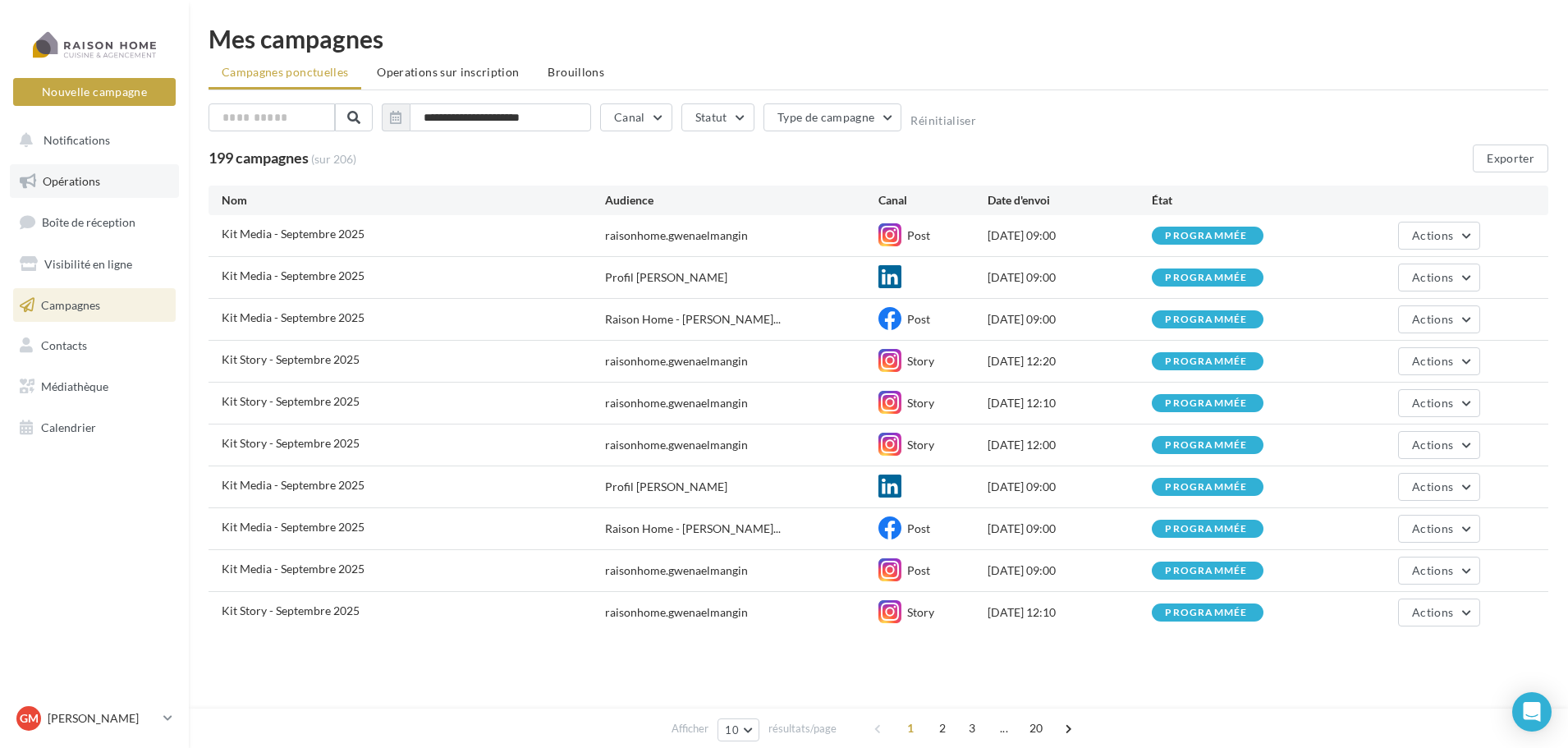
click at [88, 179] on span "Opérations" at bounding box center [71, 181] width 57 height 14
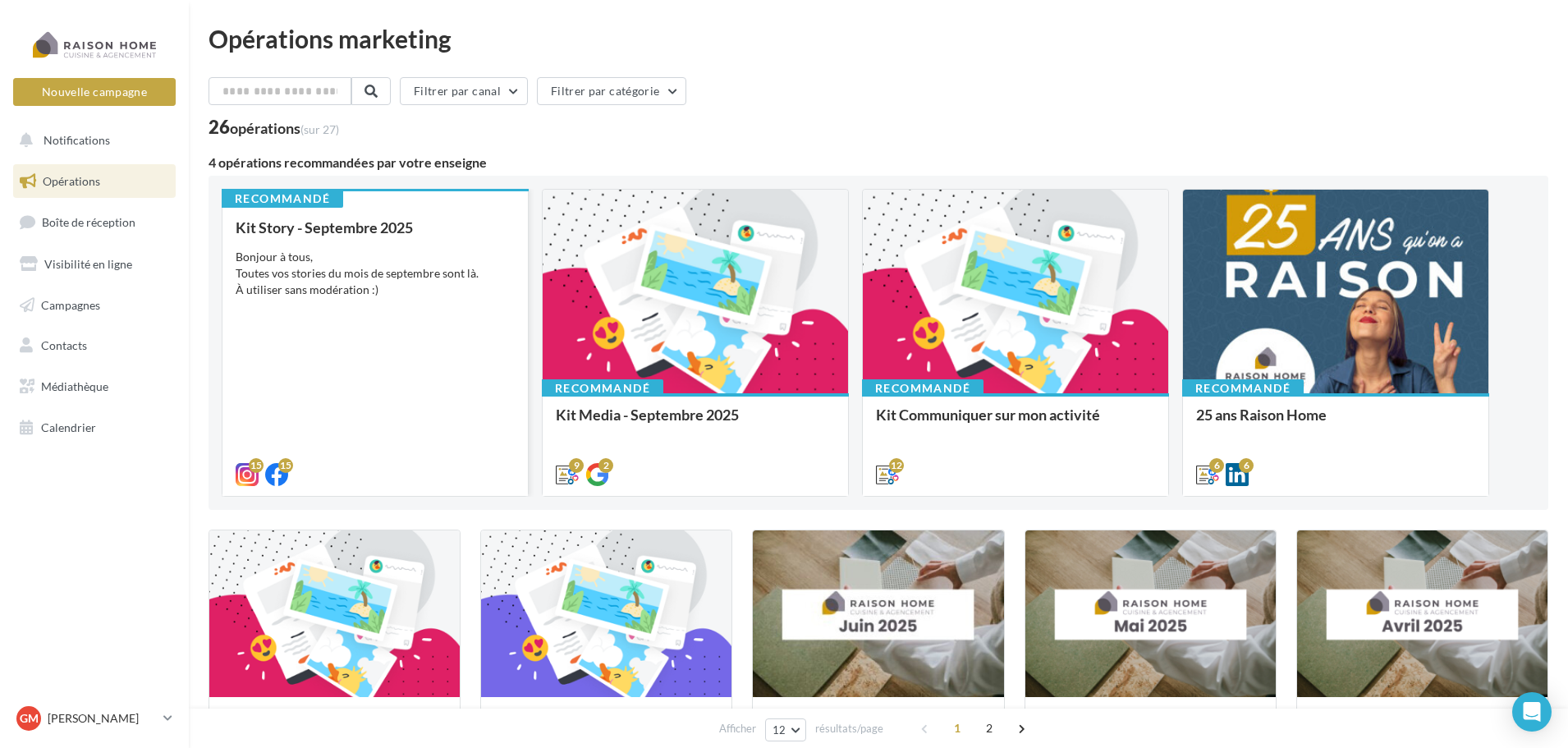
click at [411, 272] on div "Bonjour à tous, Toutes vos stories du mois de septembre sont là. À utiliser san…" at bounding box center [376, 273] width 279 height 49
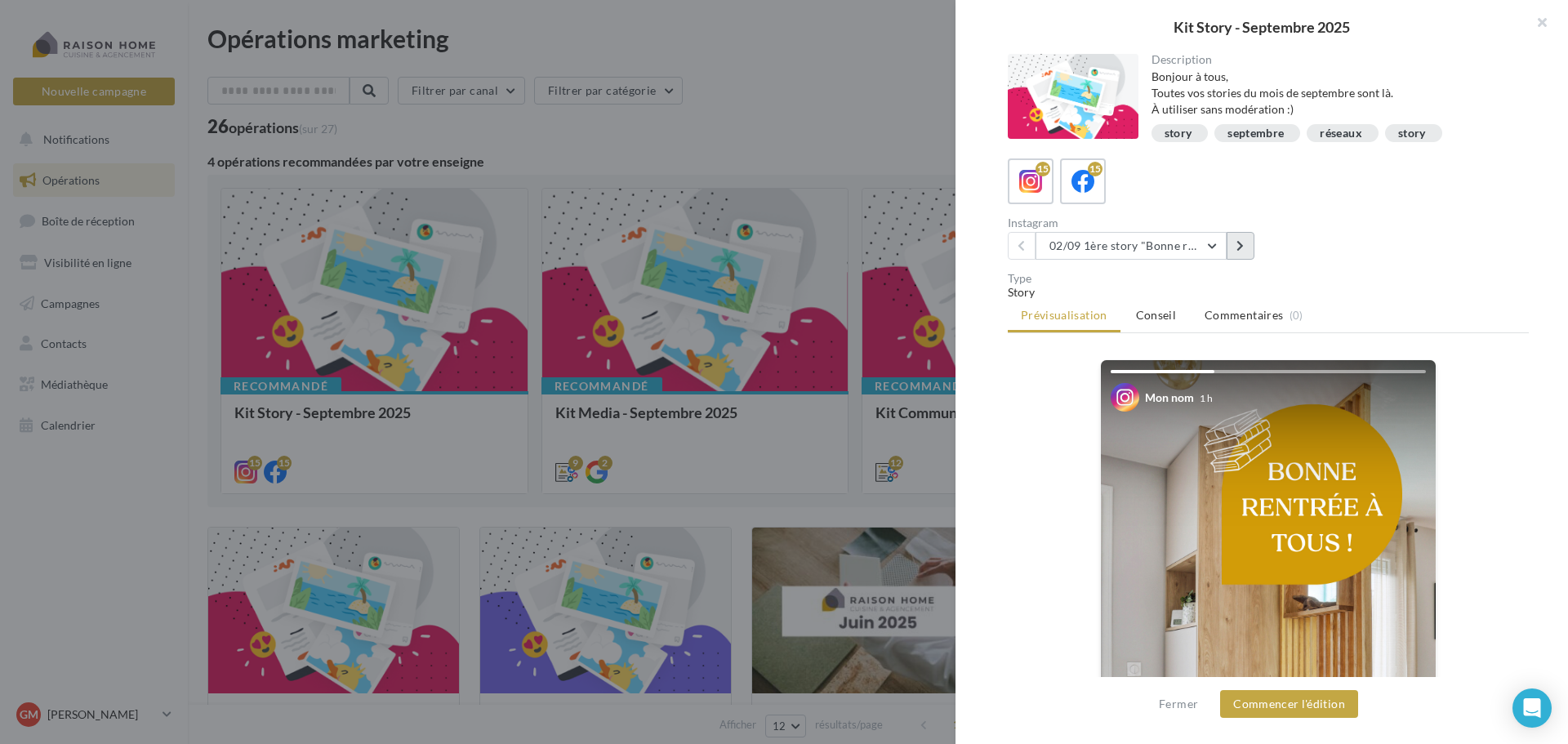
click at [1240, 247] on icon at bounding box center [1240, 245] width 8 height 11
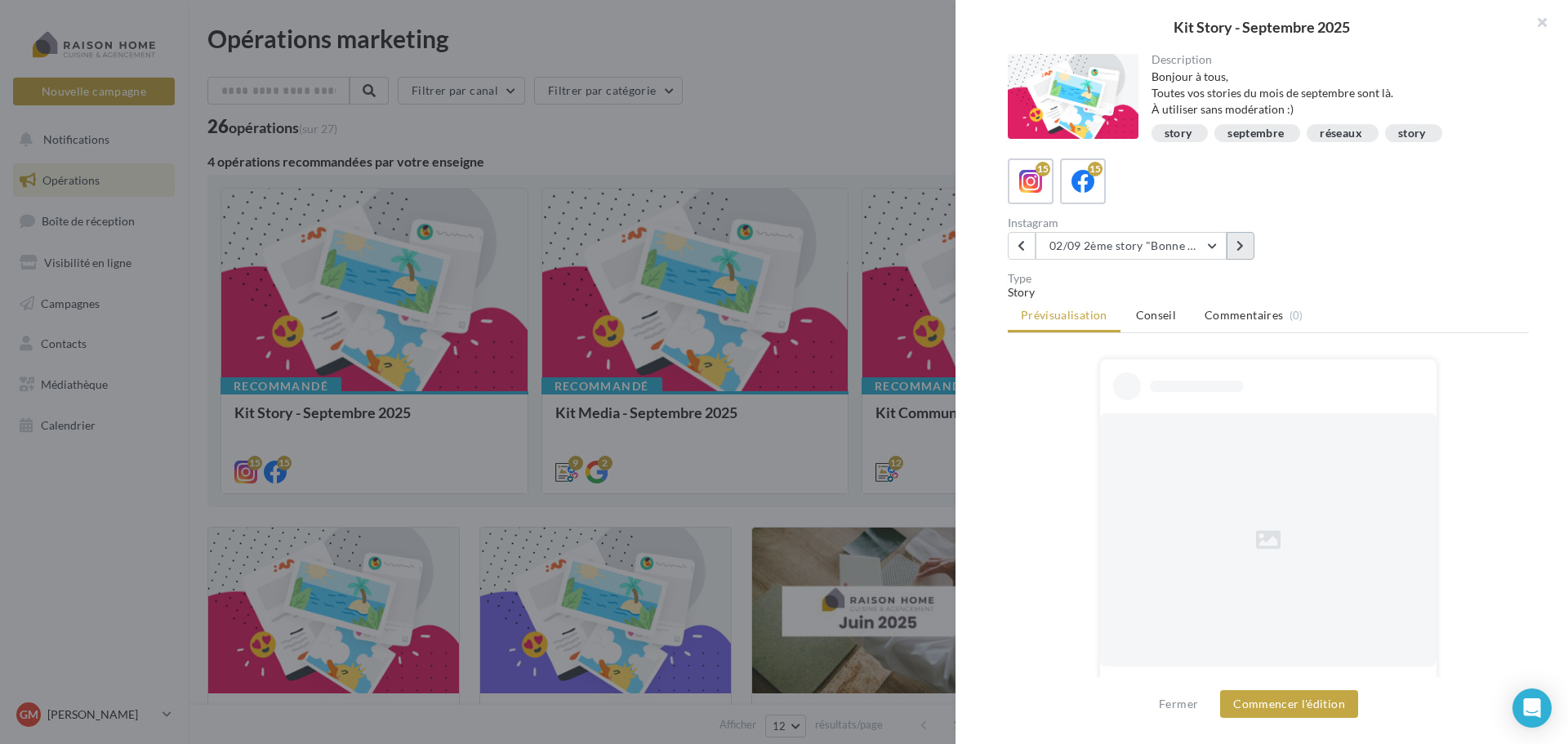
click at [1240, 247] on icon at bounding box center [1240, 245] width 8 height 11
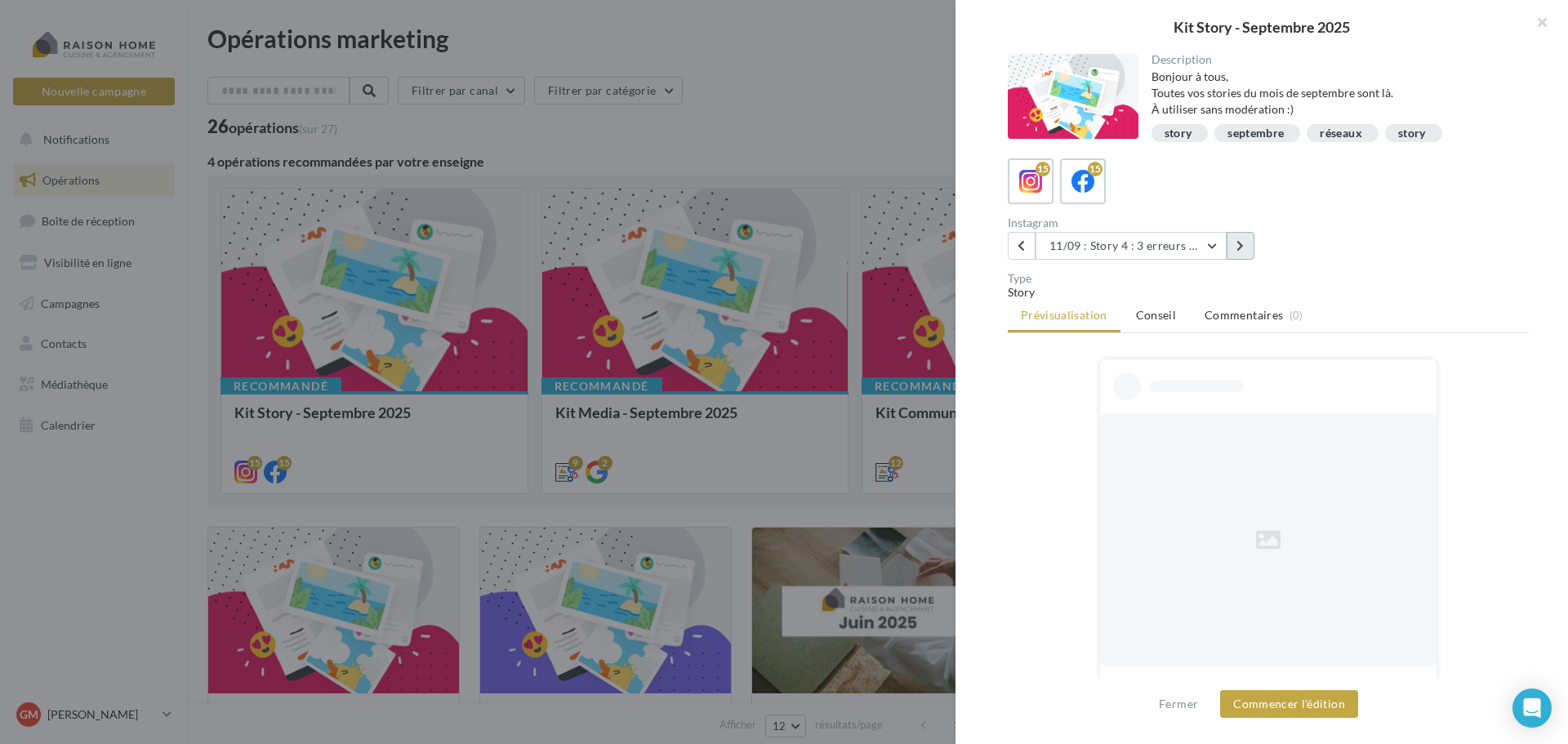
click at [1240, 247] on icon at bounding box center [1240, 245] width 8 height 11
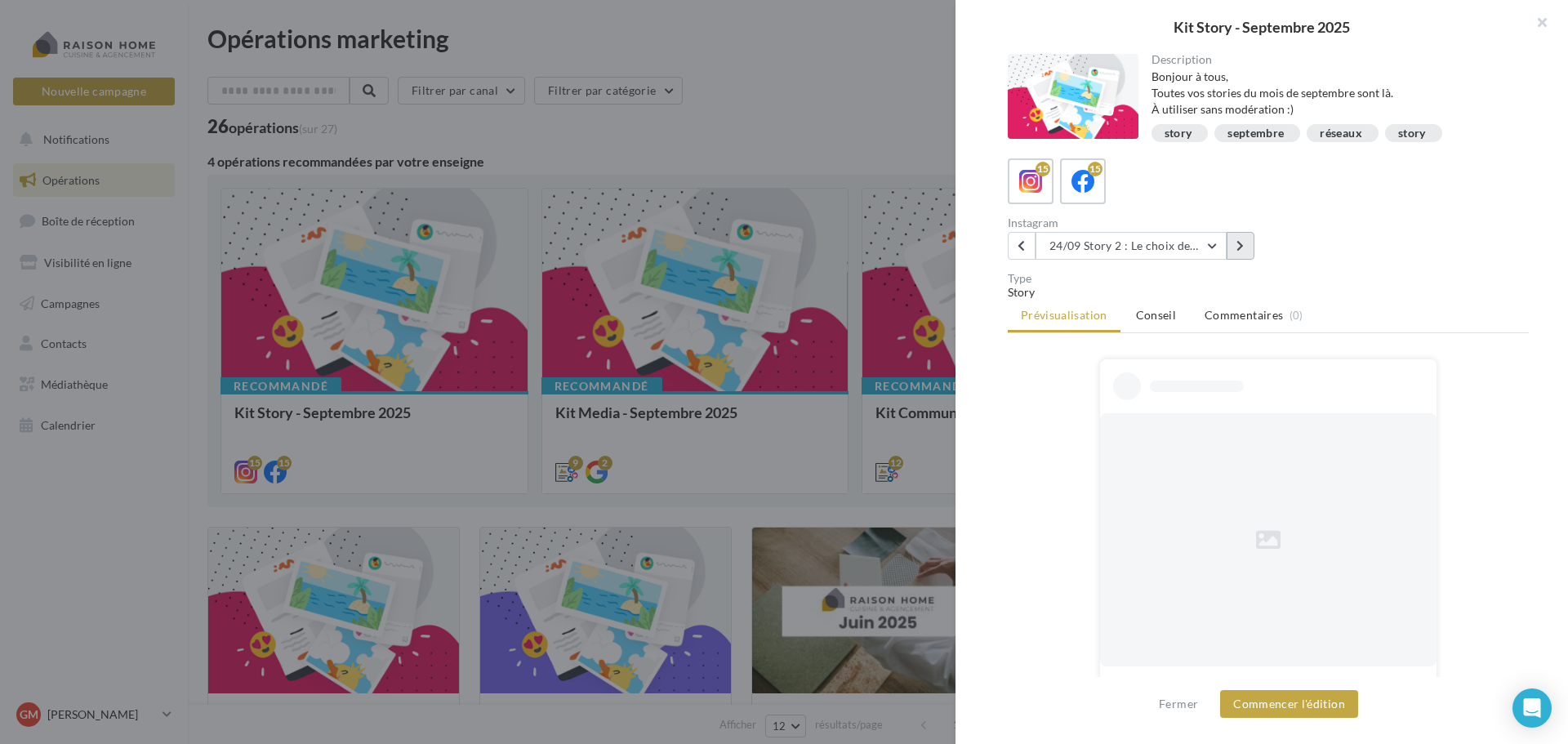
click at [1240, 247] on icon at bounding box center [1240, 245] width 8 height 11
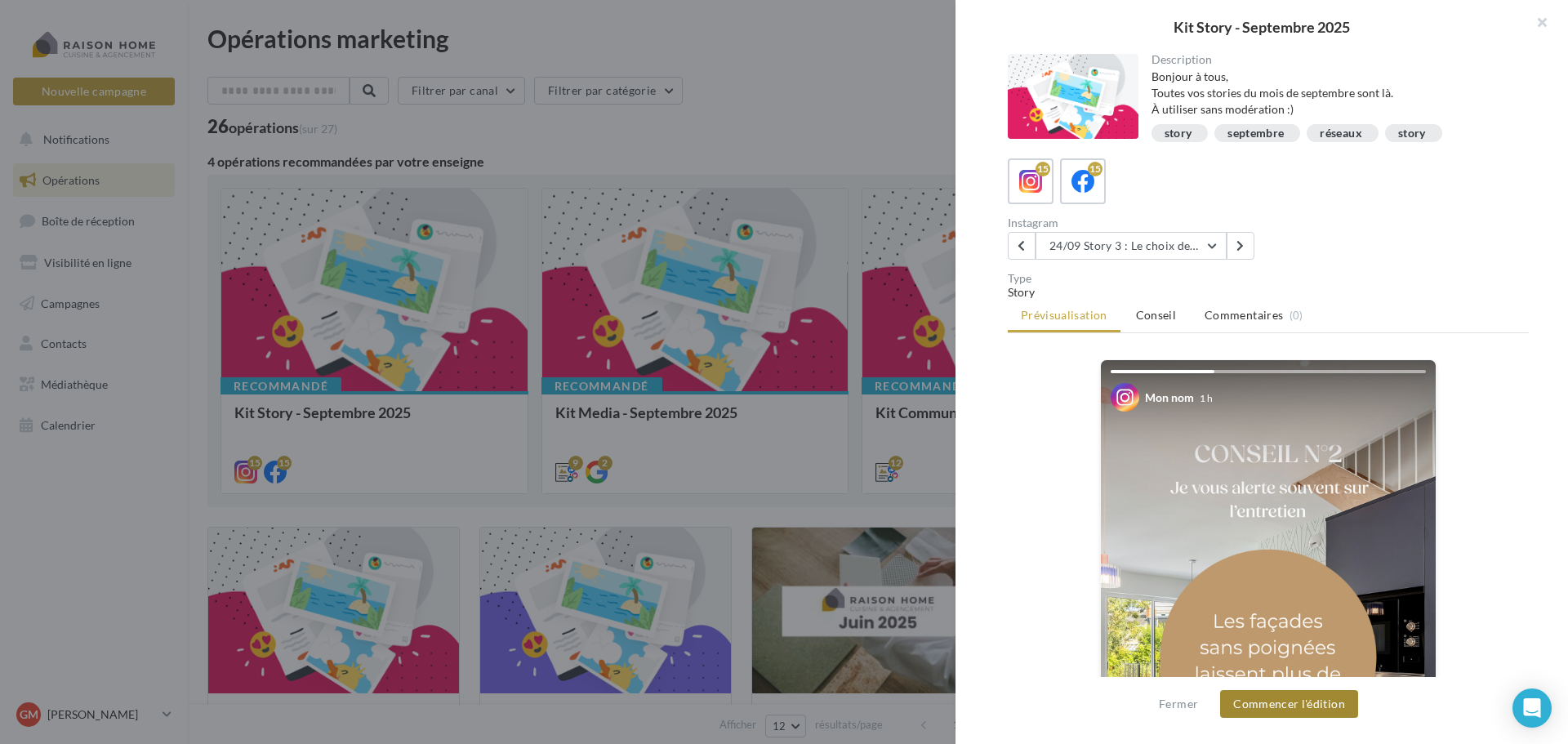
click at [1268, 709] on button "Commencer l'édition" at bounding box center [1288, 704] width 138 height 28
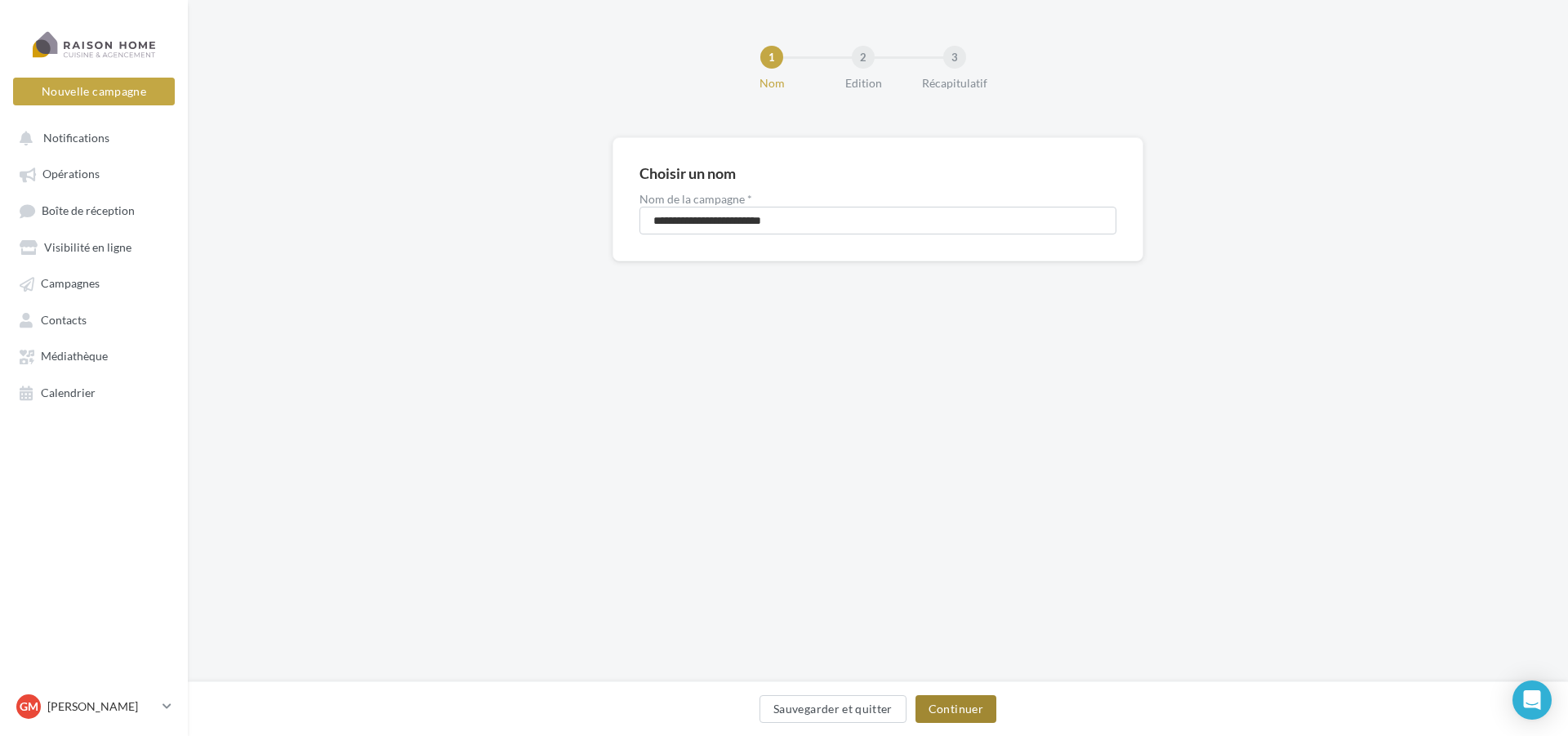
click at [934, 705] on button "Continuer" at bounding box center [956, 708] width 80 height 28
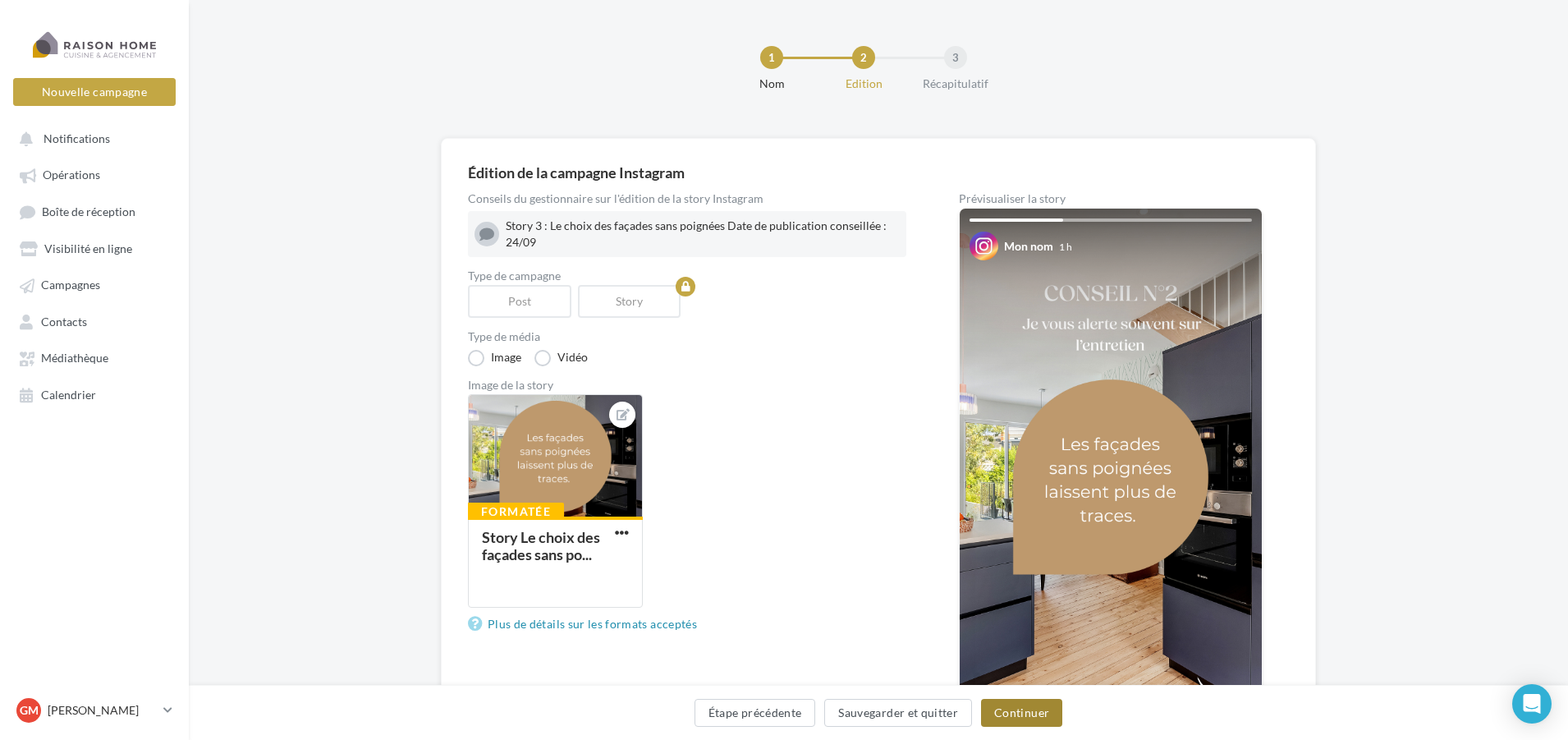
click at [1010, 714] on button "Continuer" at bounding box center [1021, 712] width 81 height 28
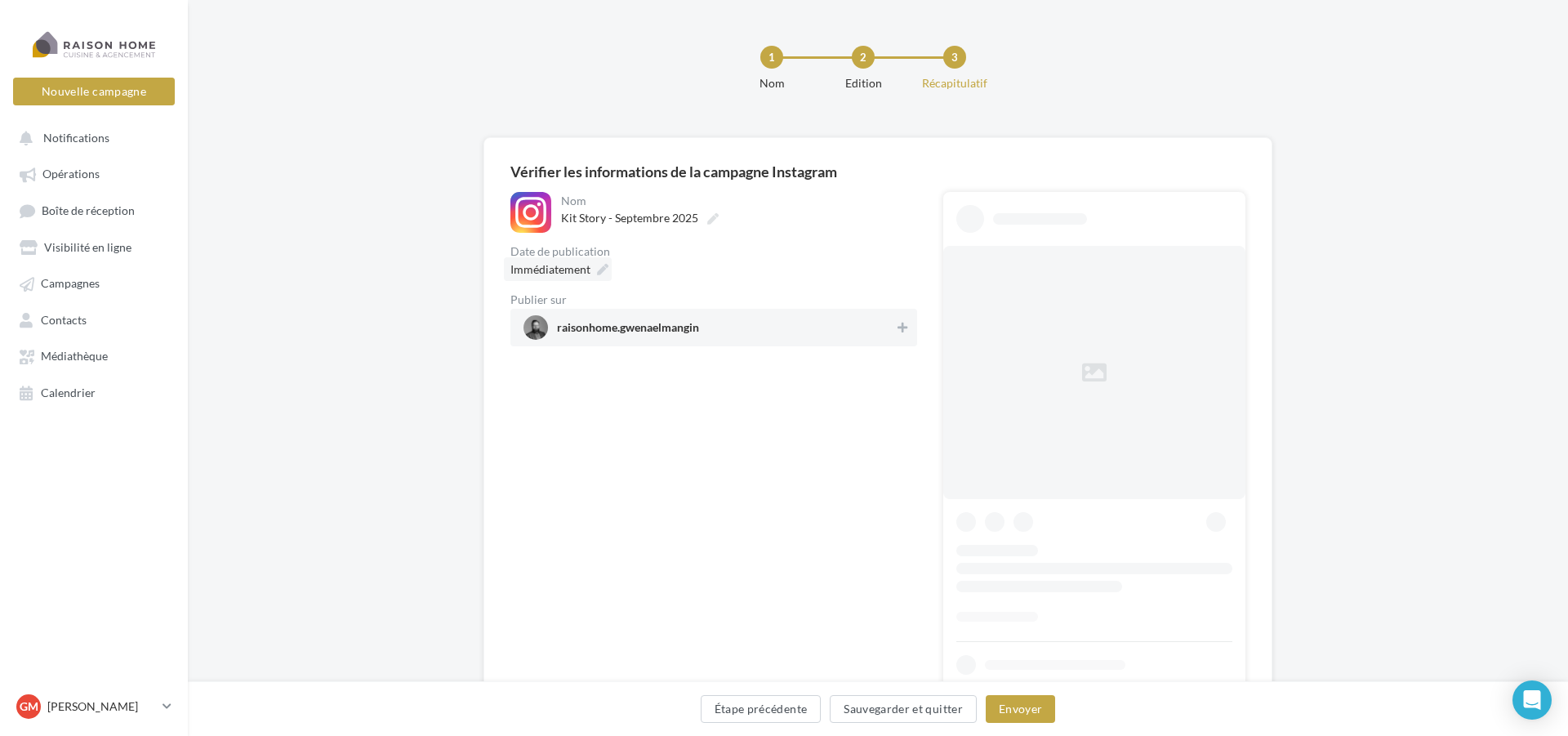
click at [573, 268] on span "Immédiatement" at bounding box center [551, 268] width 80 height 14
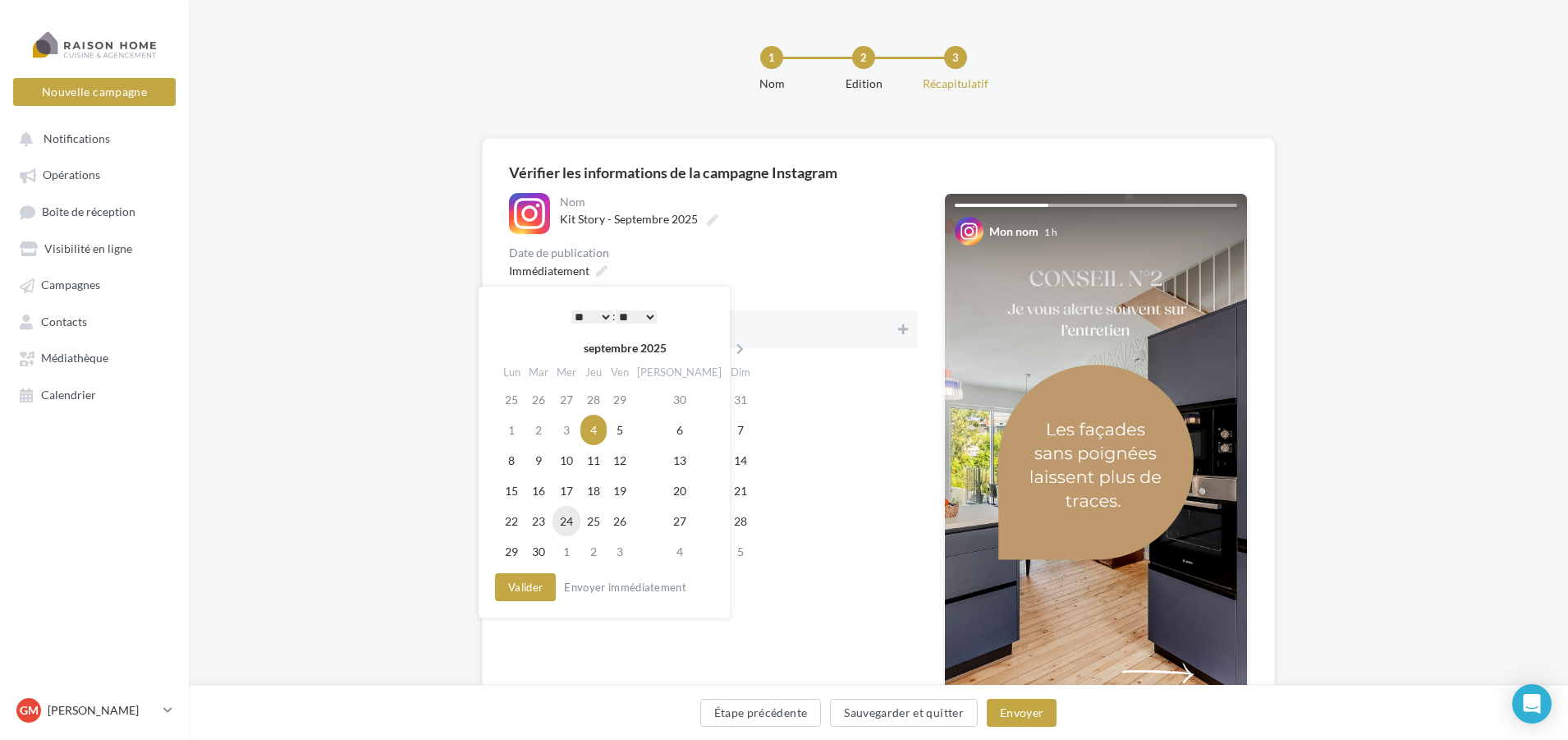
click at [577, 524] on td "24" at bounding box center [566, 521] width 28 height 31
click at [599, 311] on select "* * * * * * * * * * ** ** ** ** ** ** ** ** ** ** ** ** ** **" at bounding box center [588, 316] width 41 height 13
click at [624, 319] on select "** ** ** ** ** **" at bounding box center [632, 316] width 41 height 13
click at [520, 595] on button "Valider" at bounding box center [521, 587] width 60 height 28
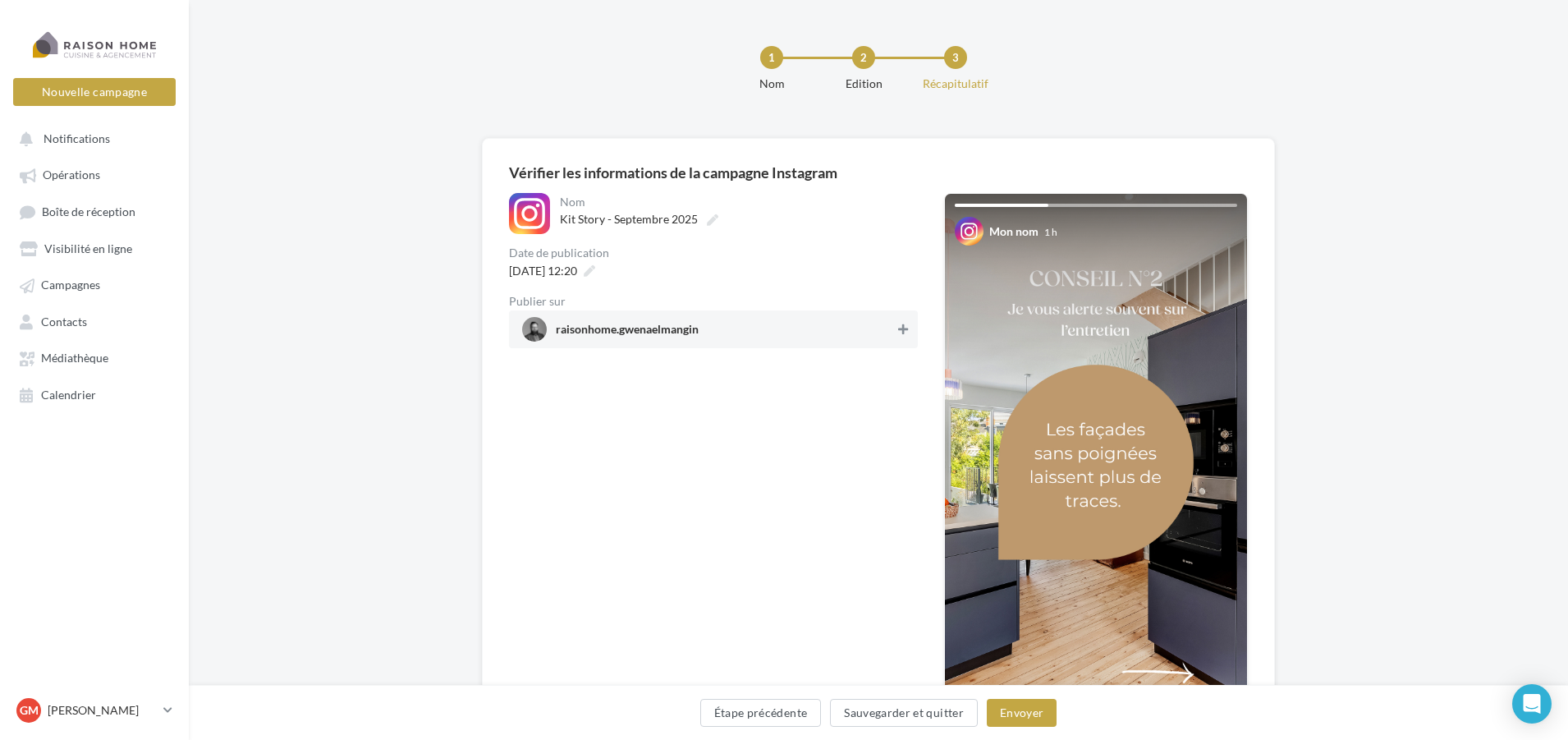
click at [905, 331] on icon at bounding box center [904, 329] width 10 height 11
click at [1037, 712] on button "Envoyer" at bounding box center [1022, 712] width 70 height 28
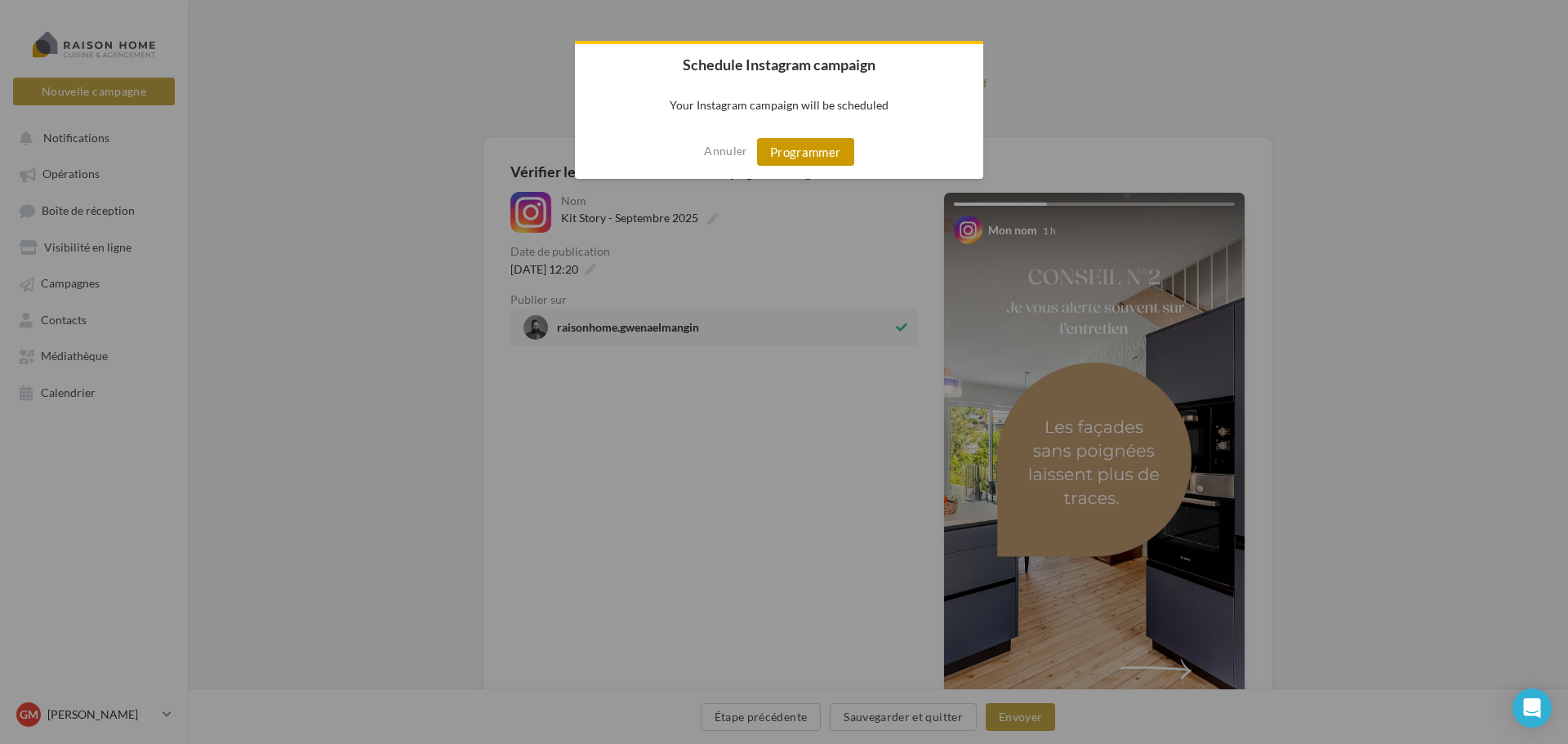
click at [828, 146] on button "Programmer" at bounding box center [806, 152] width 97 height 28
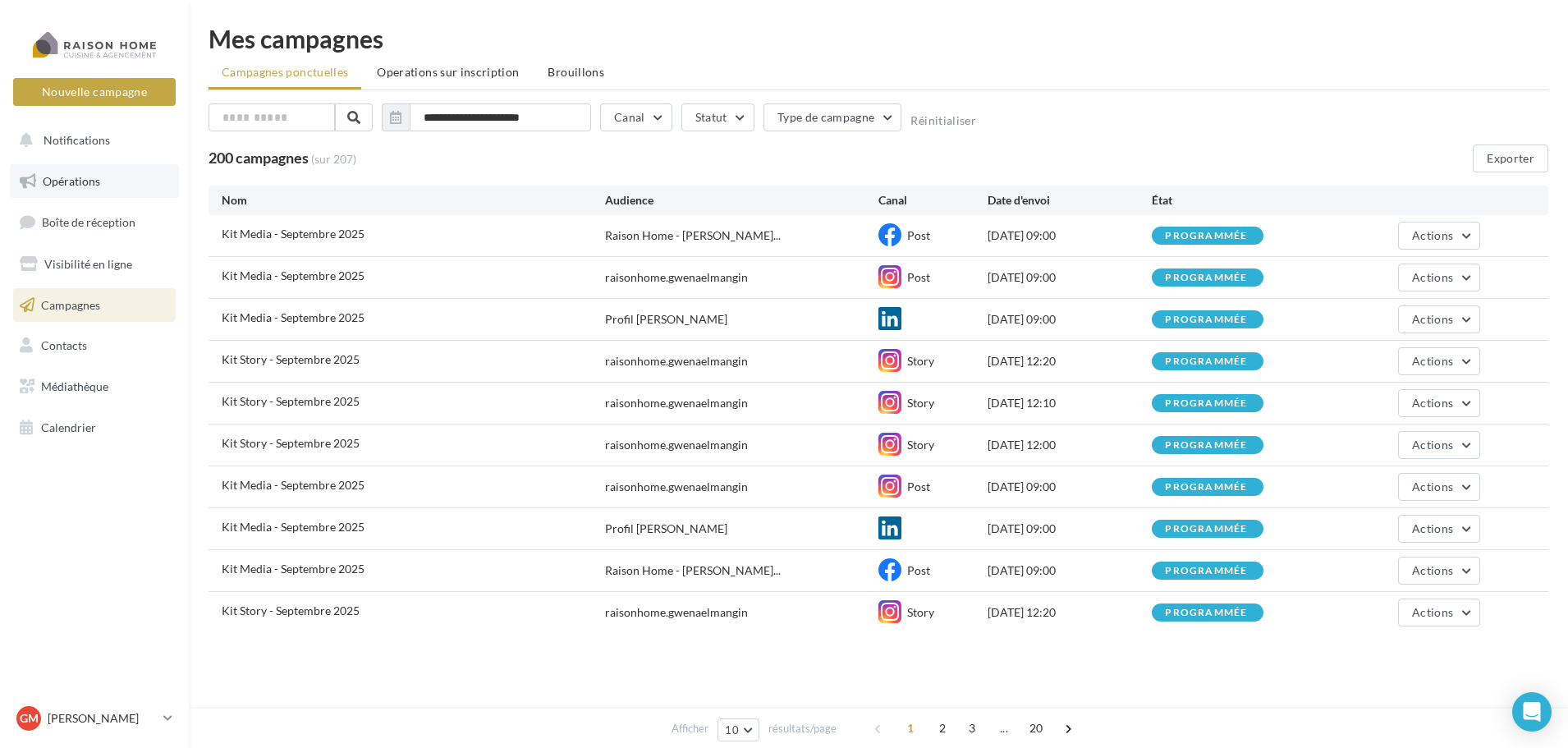
click at [90, 187] on span "Opérations" at bounding box center [71, 181] width 57 height 14
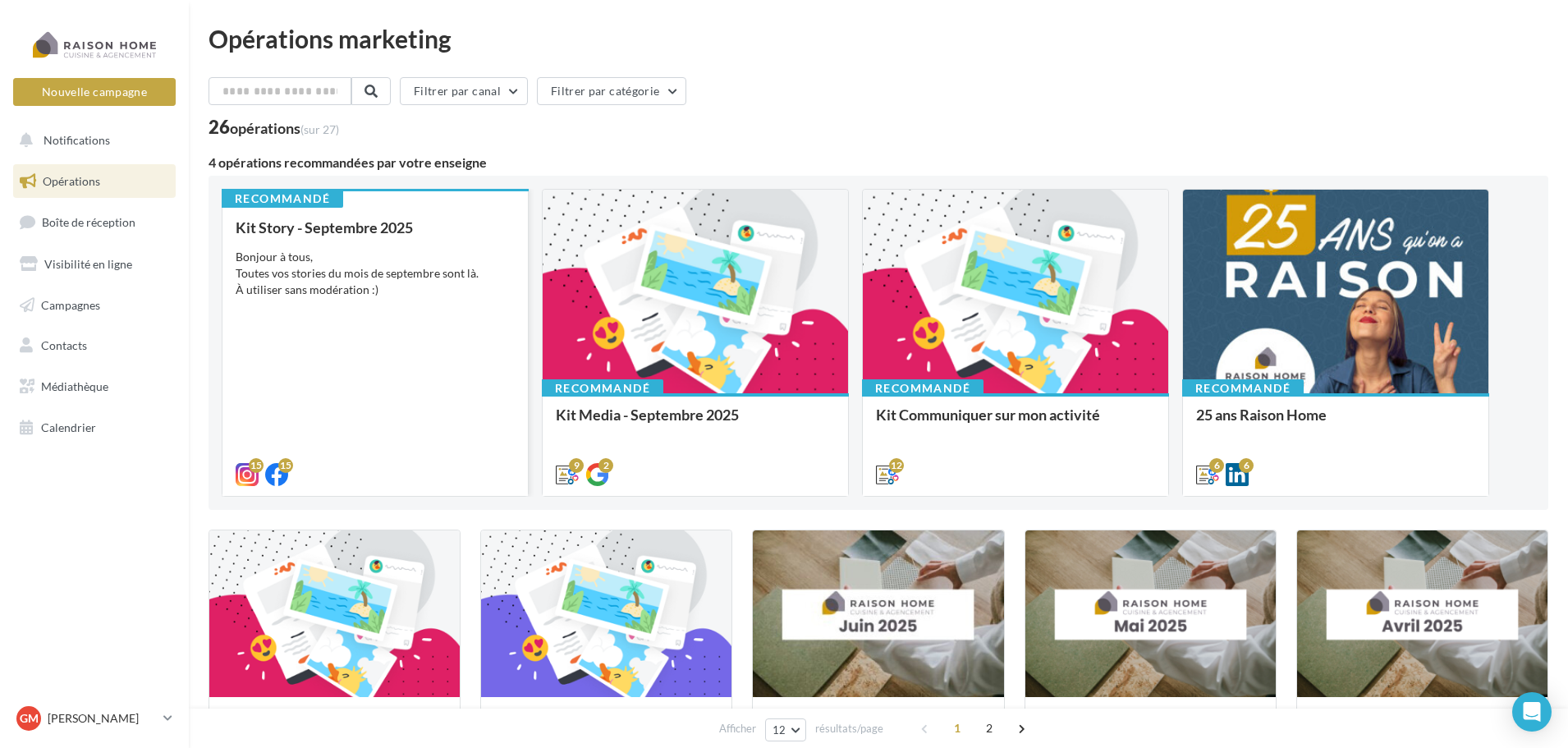
click at [386, 269] on div "Bonjour à tous, Toutes vos stories du mois de septembre sont là. À utiliser san…" at bounding box center [376, 273] width 279 height 49
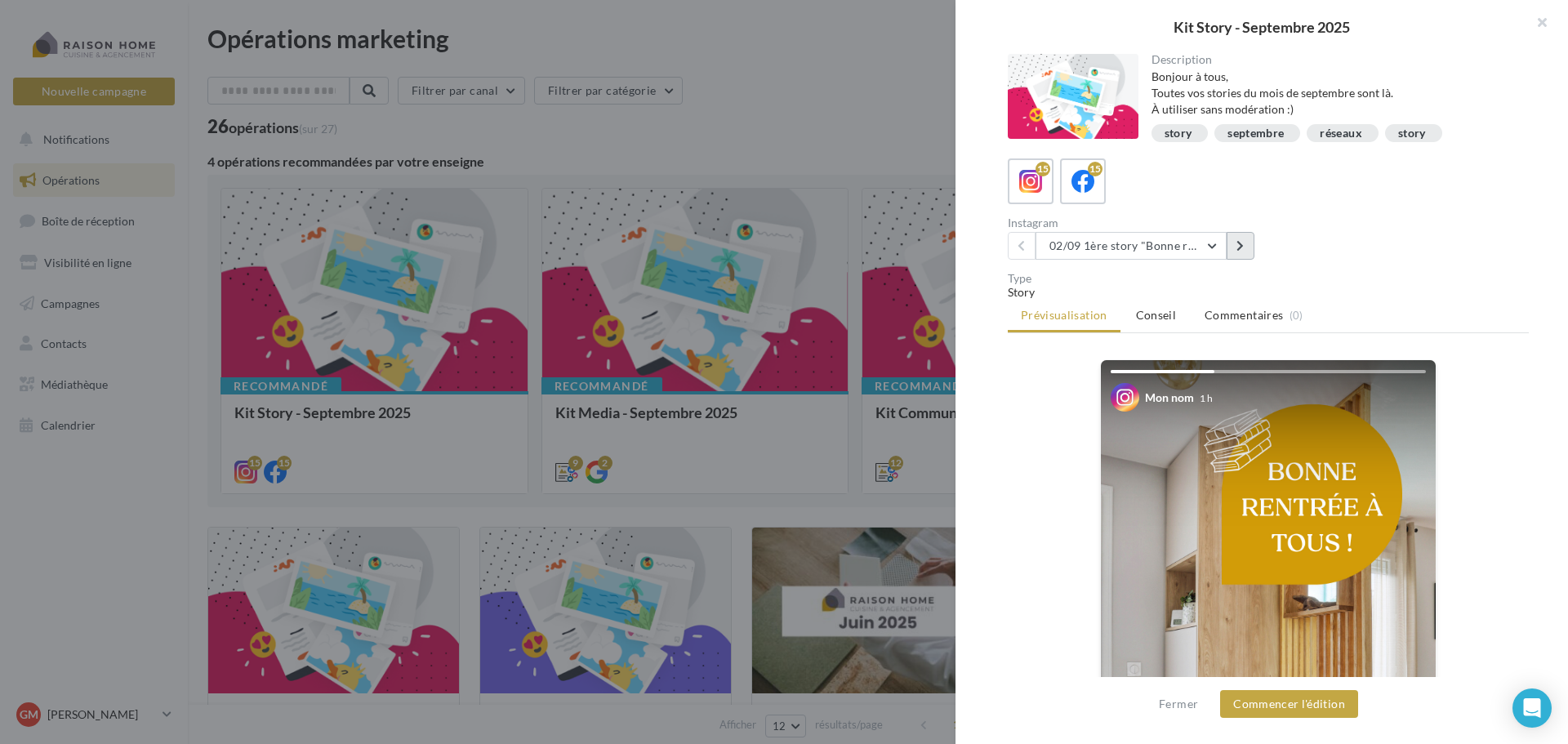
click at [1244, 253] on button at bounding box center [1240, 246] width 28 height 28
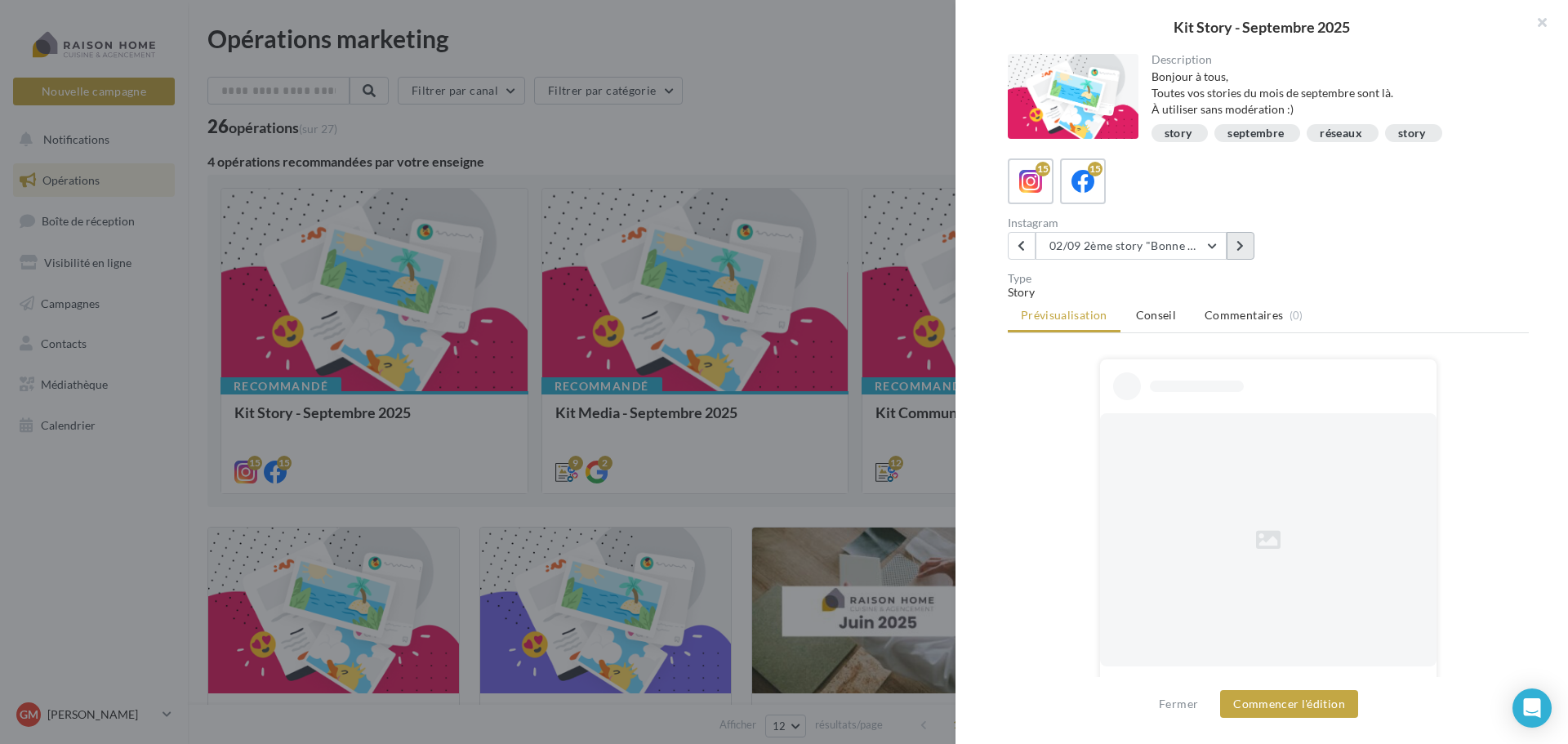
click at [1244, 253] on button at bounding box center [1240, 246] width 28 height 28
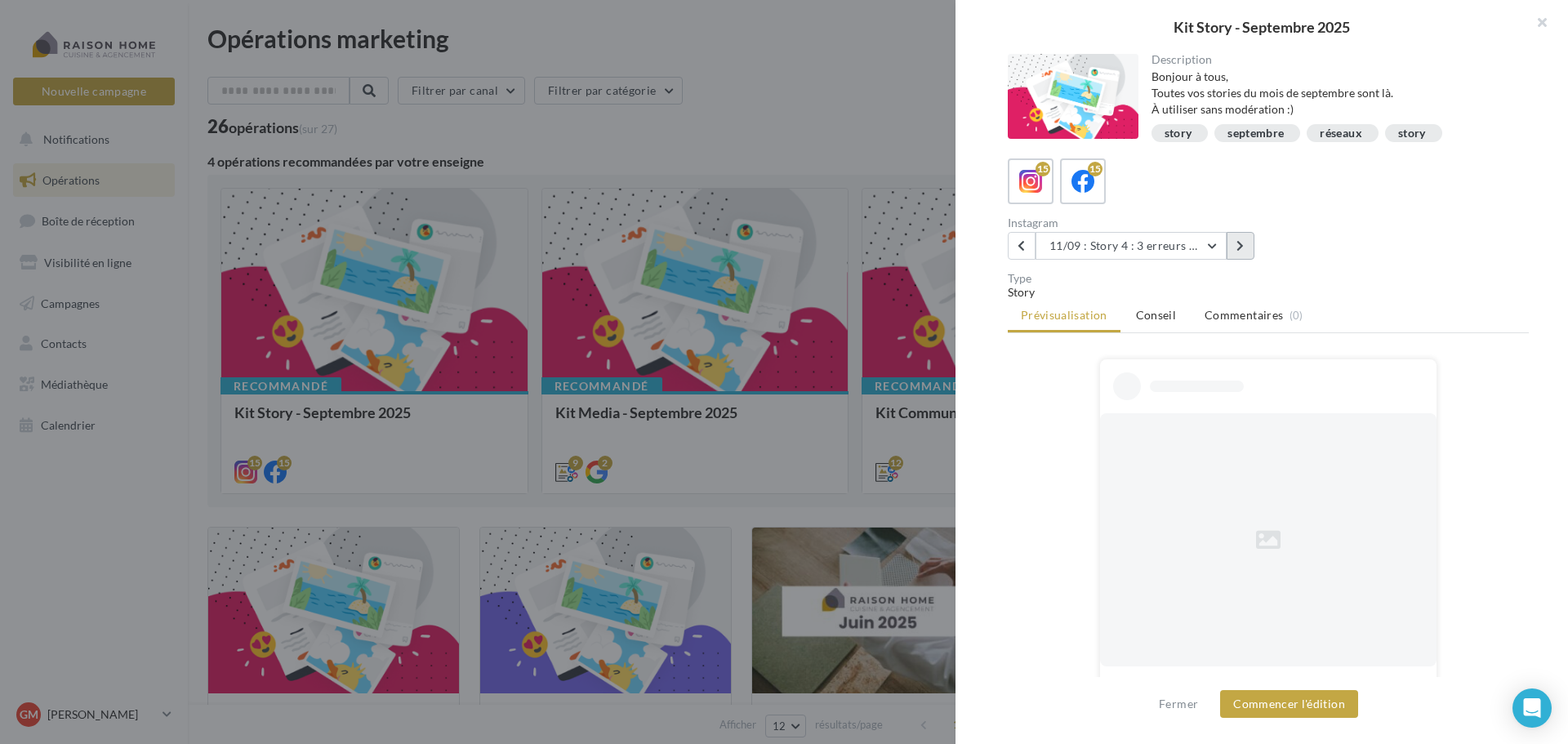
click at [1244, 253] on button at bounding box center [1240, 246] width 28 height 28
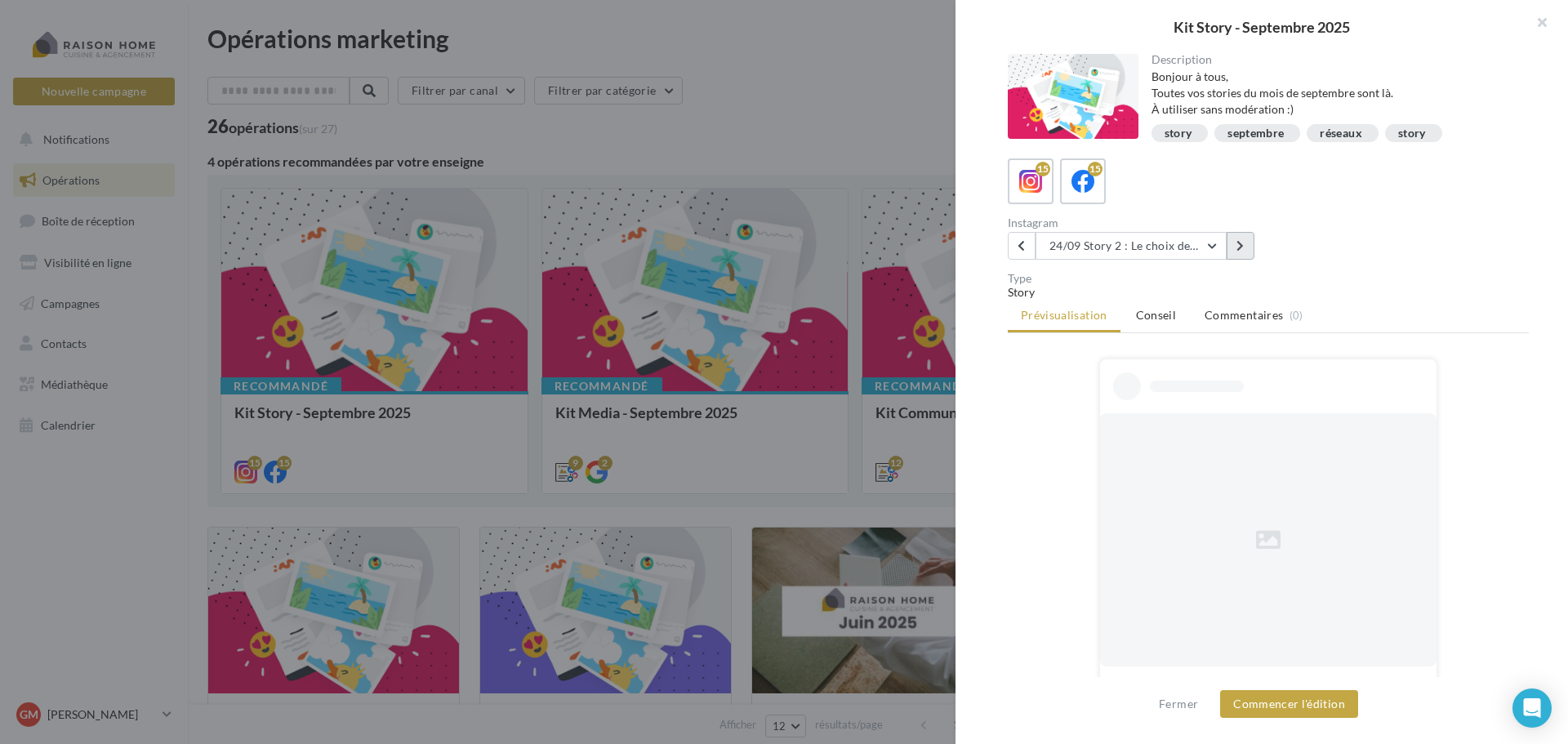
click at [1244, 253] on button at bounding box center [1240, 246] width 28 height 28
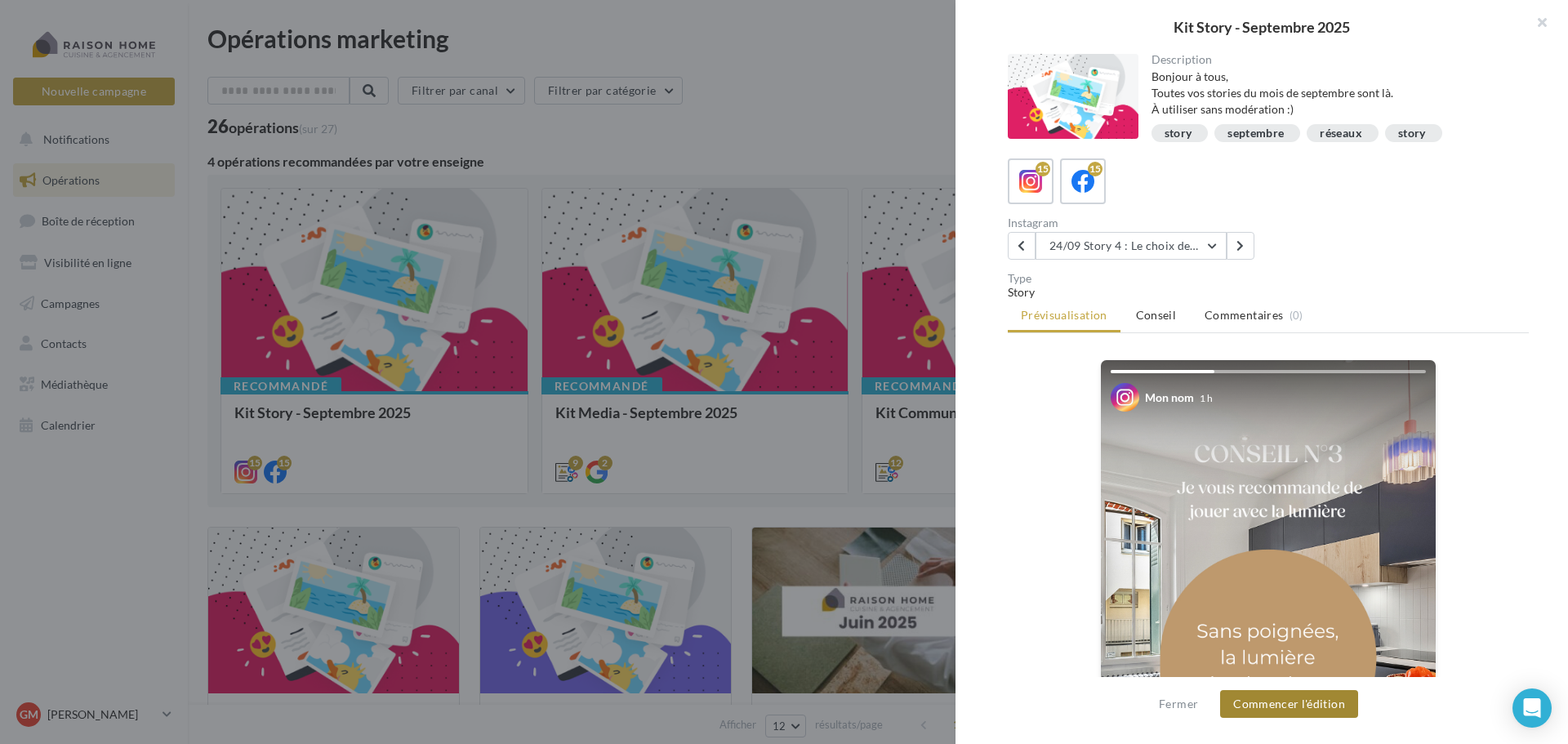
click at [1296, 707] on button "Commencer l'édition" at bounding box center [1288, 704] width 138 height 28
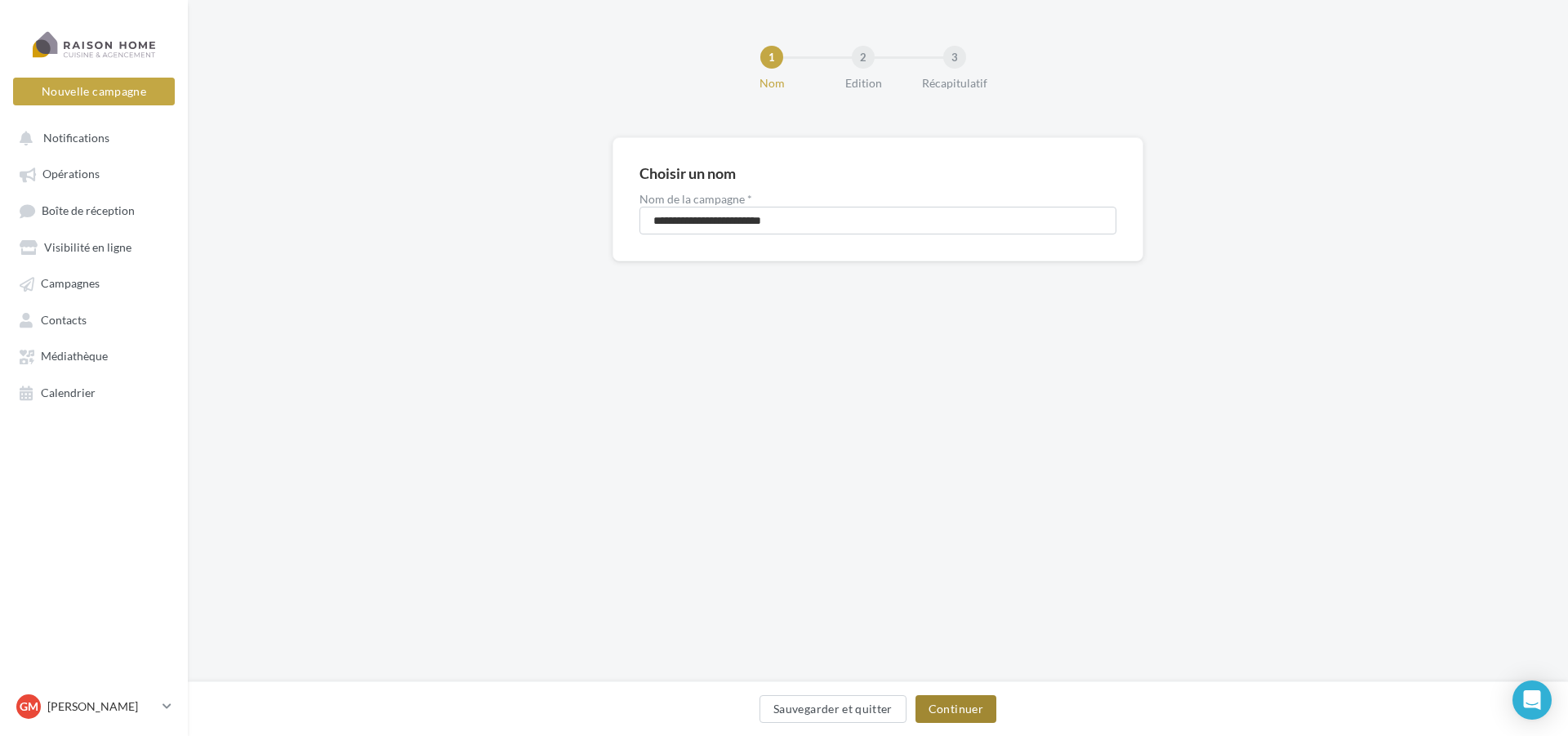
click at [950, 708] on button "Continuer" at bounding box center [956, 708] width 80 height 28
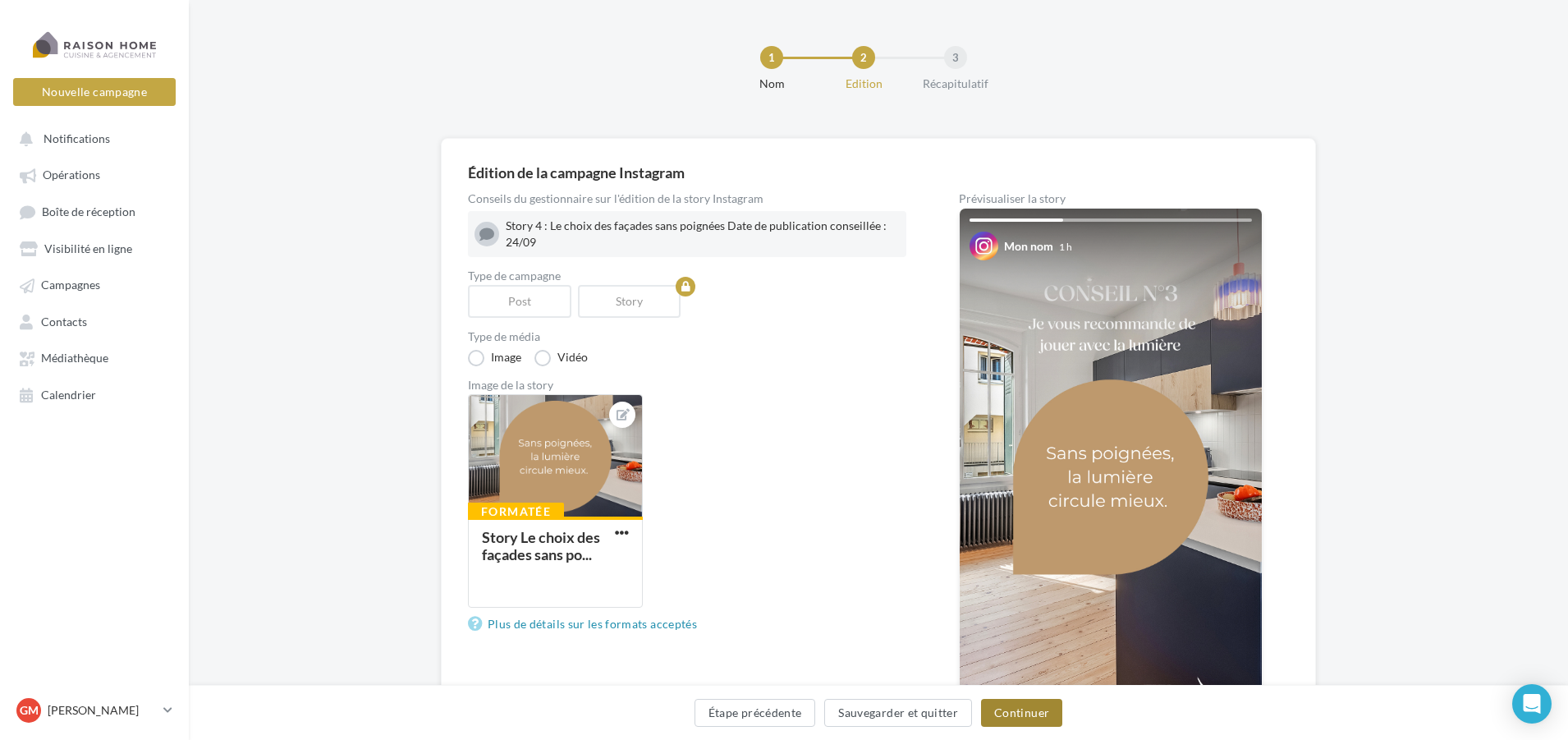
click at [1024, 714] on button "Continuer" at bounding box center [1021, 712] width 81 height 28
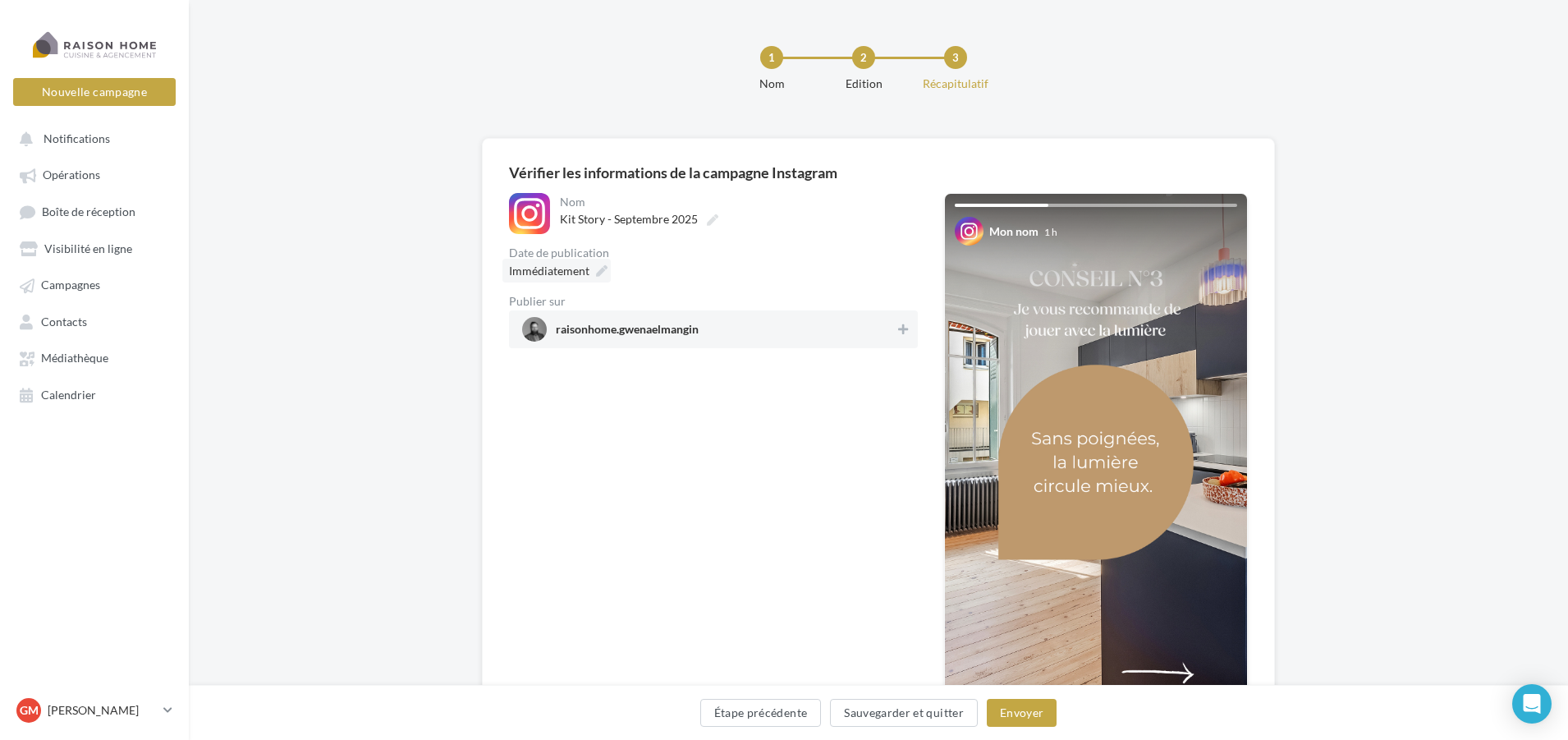
click at [596, 277] on icon at bounding box center [601, 270] width 11 height 11
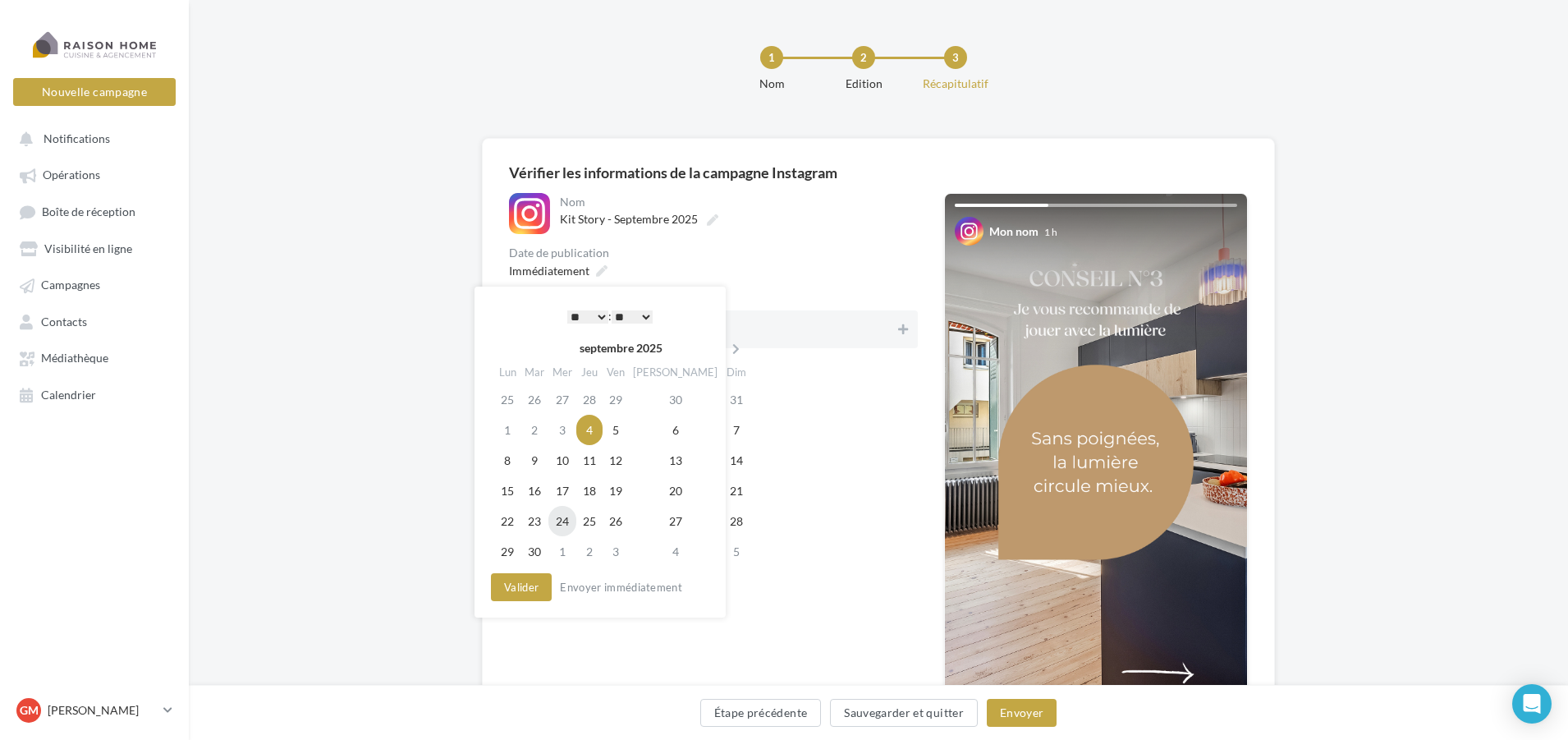
click at [563, 524] on td "24" at bounding box center [562, 521] width 28 height 31
click at [599, 316] on select "* * * * * * * * * * ** ** ** ** ** ** ** ** ** ** ** ** ** **" at bounding box center [588, 316] width 41 height 13
click at [629, 314] on select "** ** ** ** ** **" at bounding box center [632, 316] width 41 height 13
click at [526, 593] on button "Valider" at bounding box center [521, 587] width 60 height 28
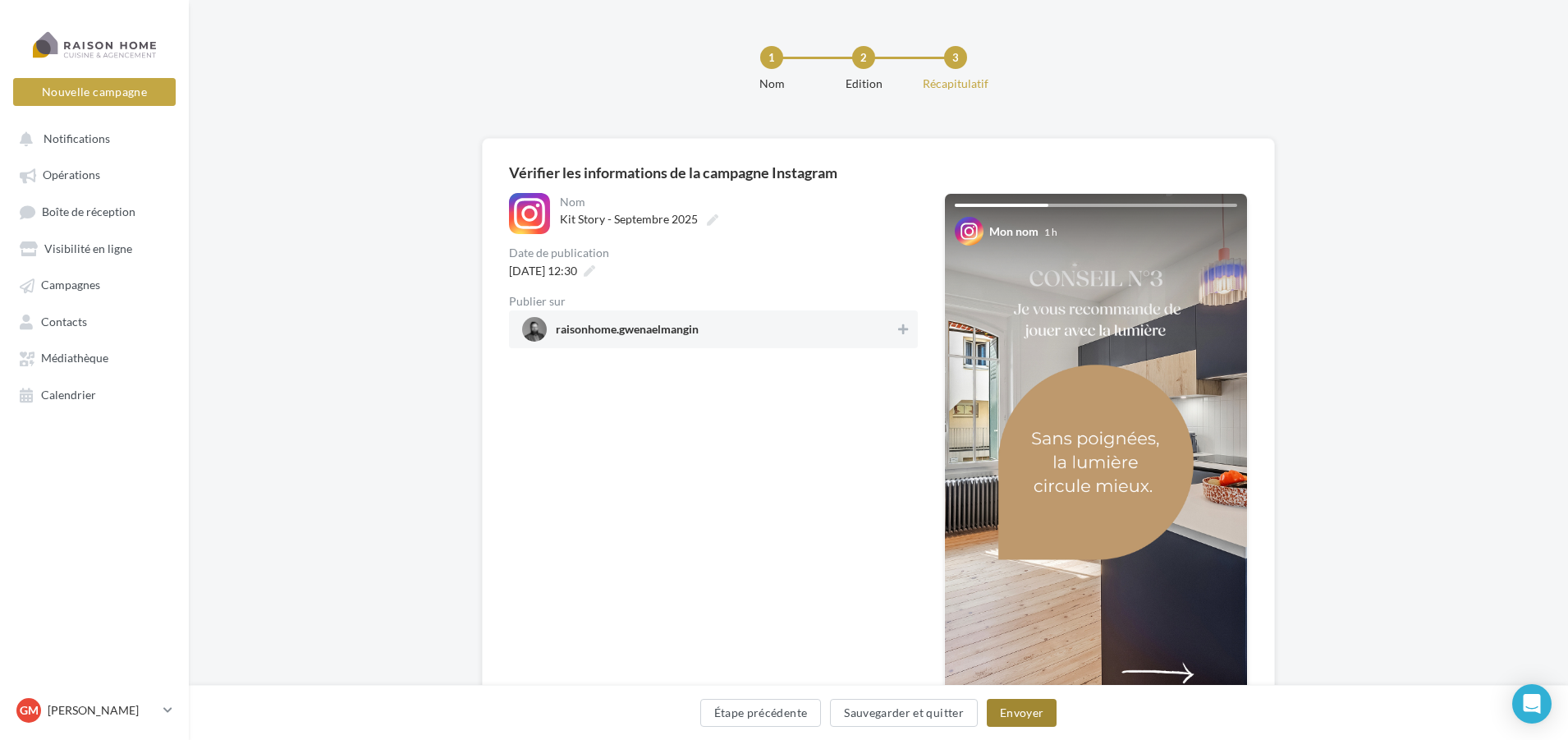
click at [1015, 715] on button "Envoyer" at bounding box center [1022, 712] width 70 height 28
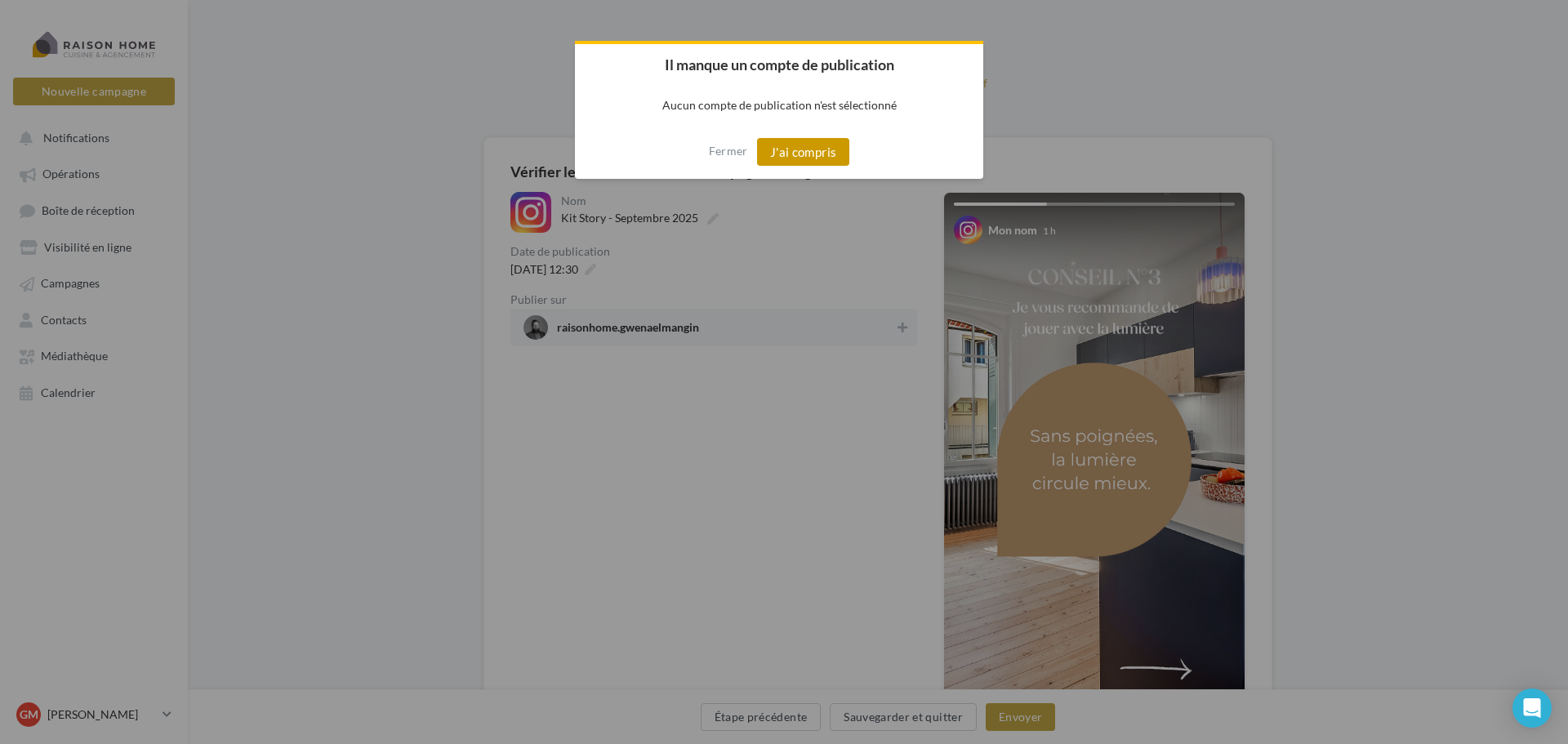
click at [816, 158] on button "J'ai compris" at bounding box center [804, 152] width 93 height 28
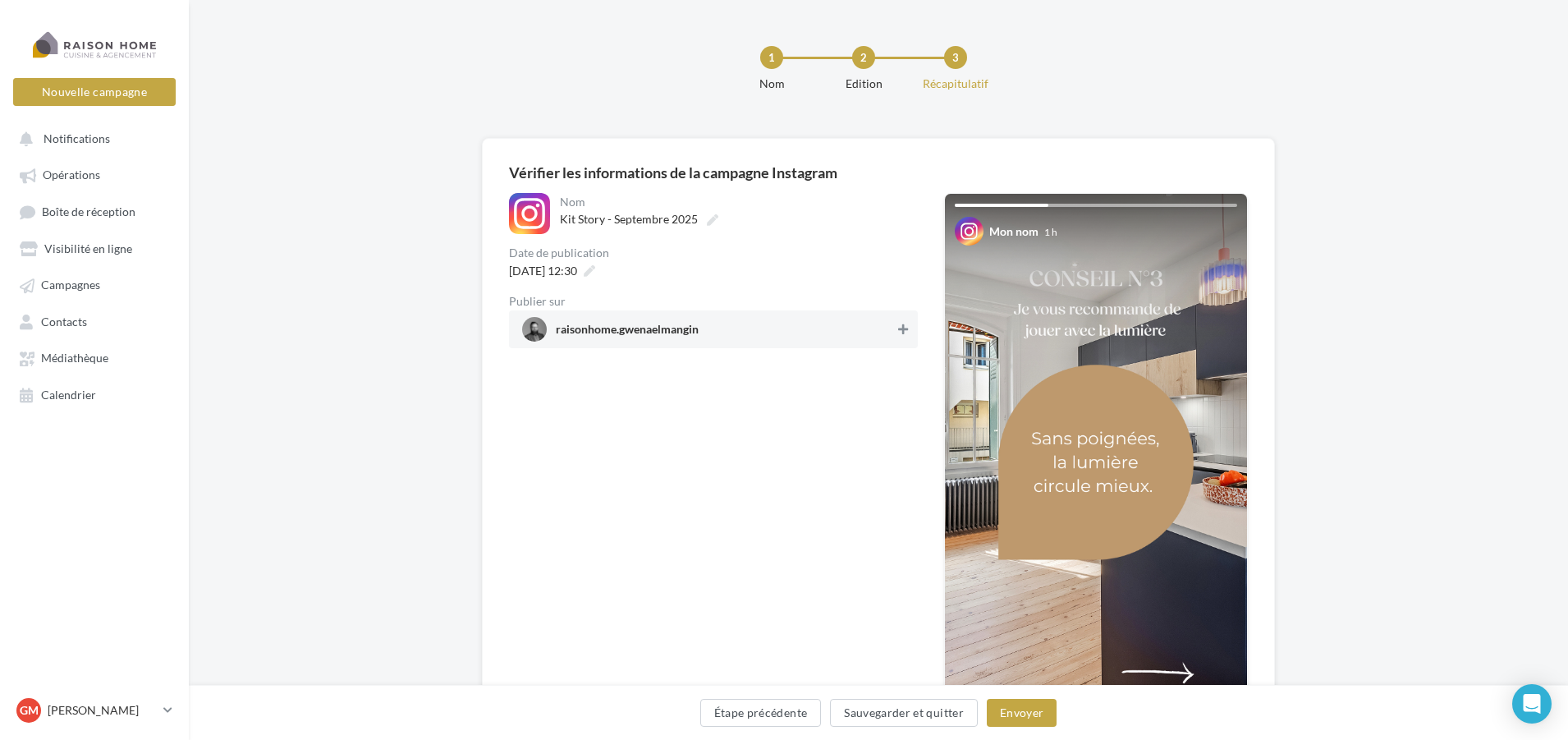
click at [907, 323] on button at bounding box center [903, 329] width 16 height 20
click at [1021, 704] on button "Envoyer" at bounding box center [1022, 712] width 70 height 28
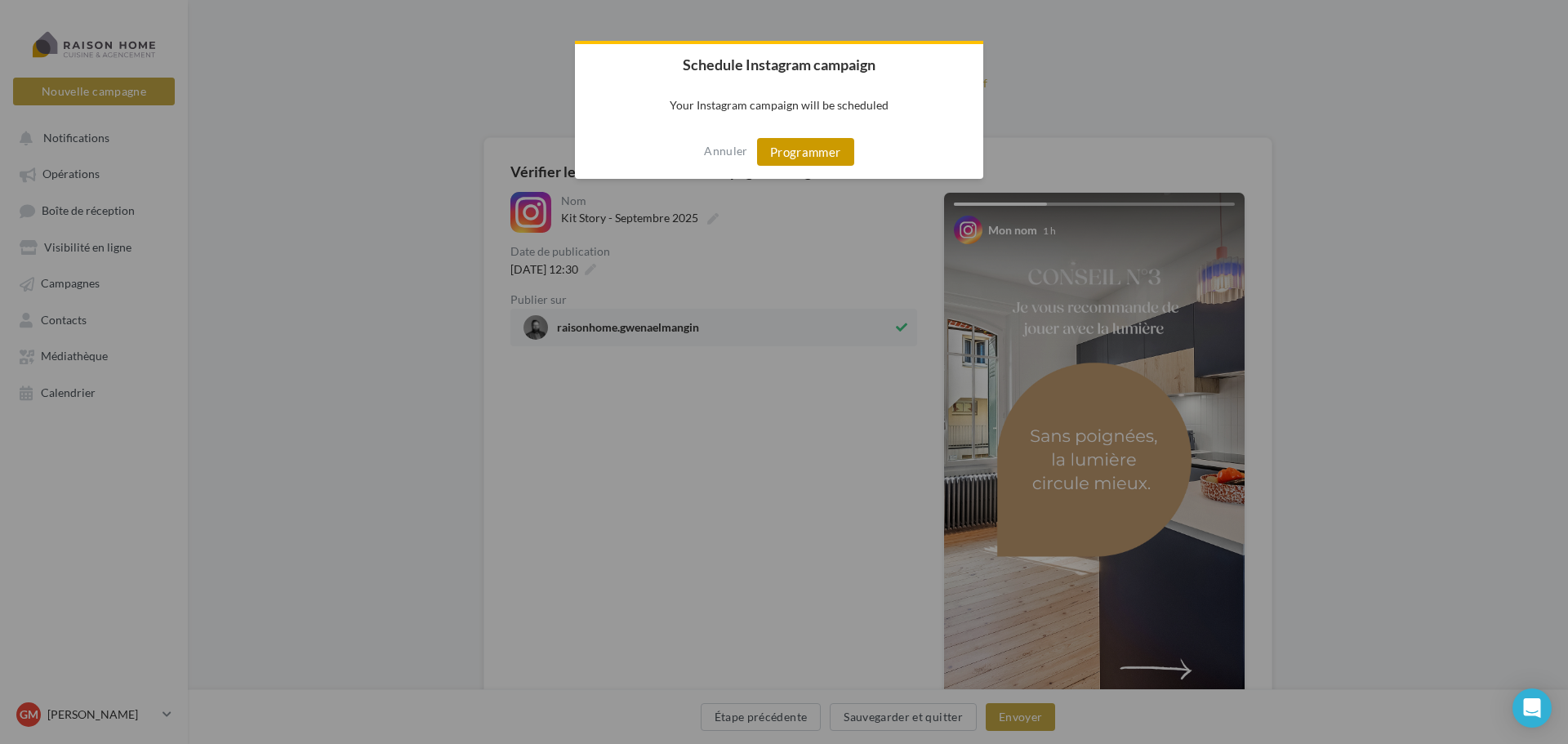
click at [795, 153] on button "Programmer" at bounding box center [806, 152] width 97 height 28
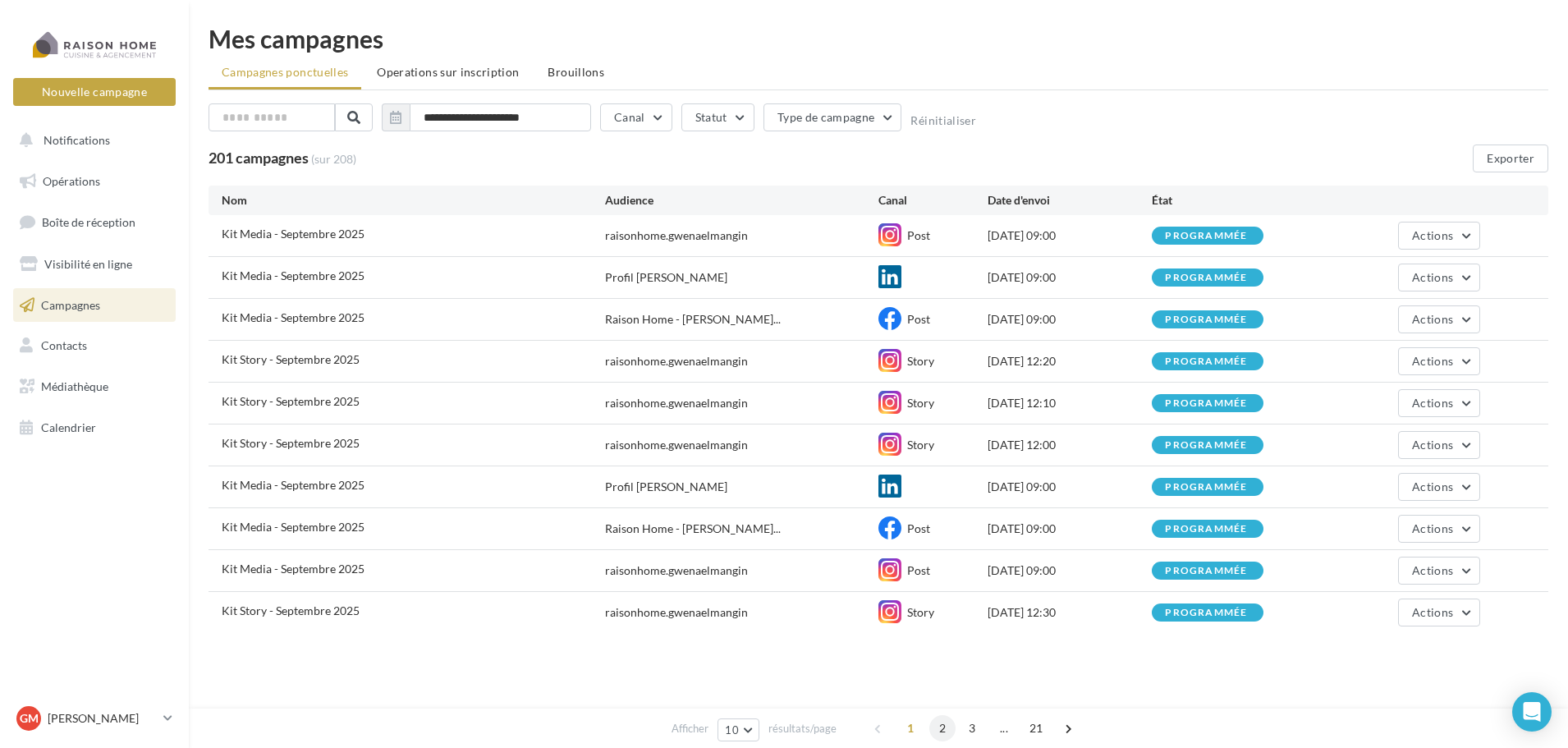
click at [945, 728] on span "2" at bounding box center [942, 728] width 26 height 26
click at [1438, 316] on span "Actions" at bounding box center [1433, 319] width 41 height 14
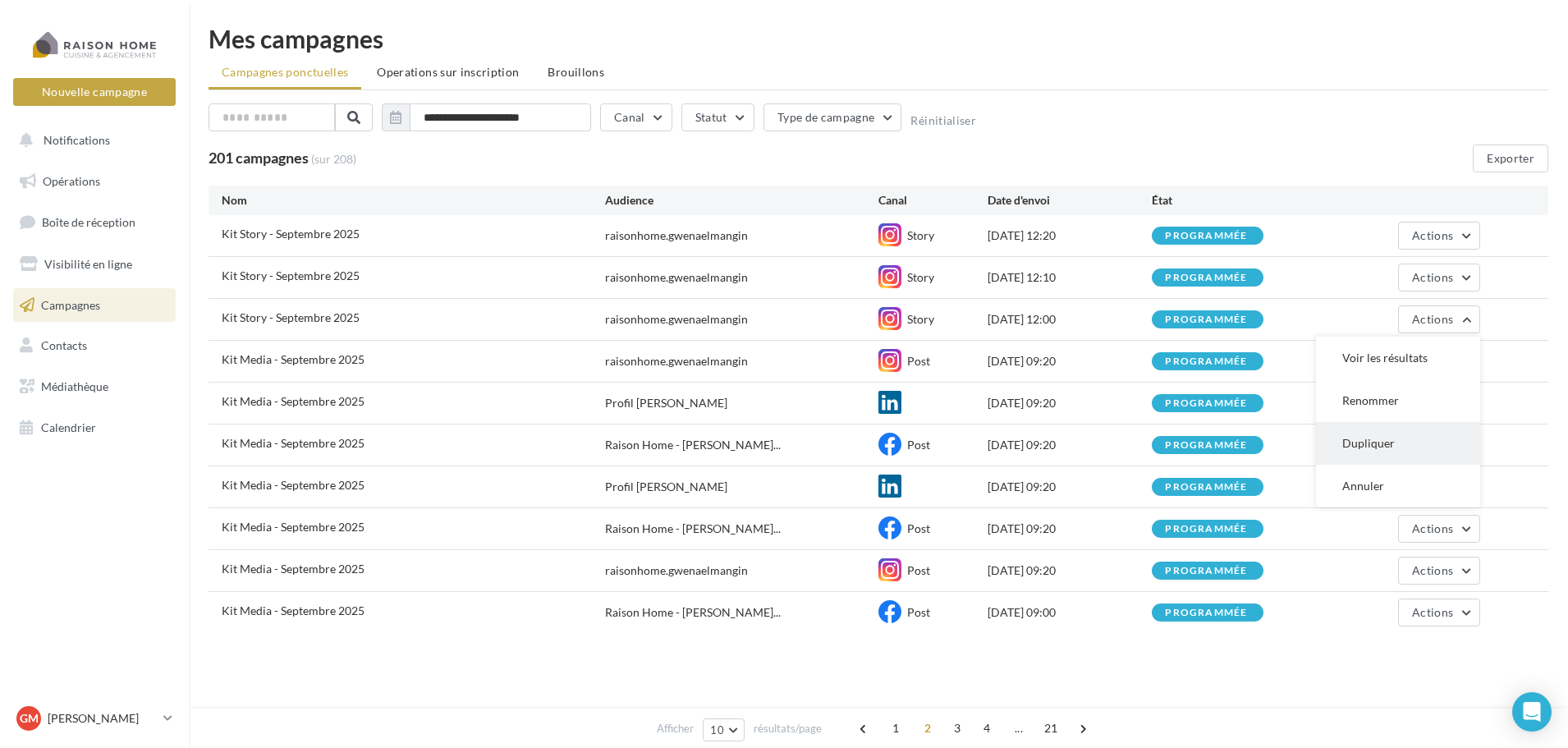
click at [1382, 436] on button "Dupliquer" at bounding box center [1398, 444] width 164 height 43
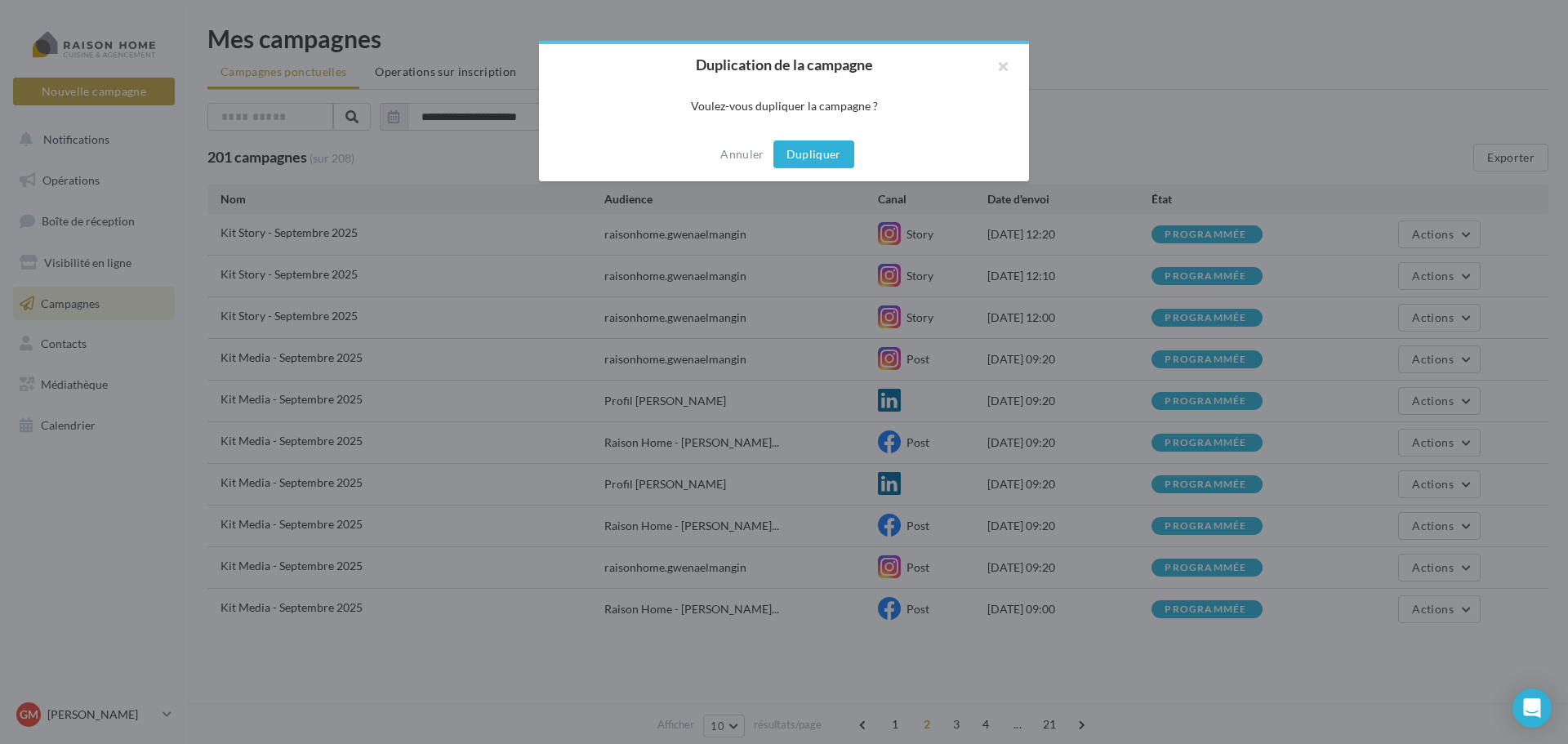
click at [808, 158] on button "Dupliquer" at bounding box center [813, 154] width 80 height 28
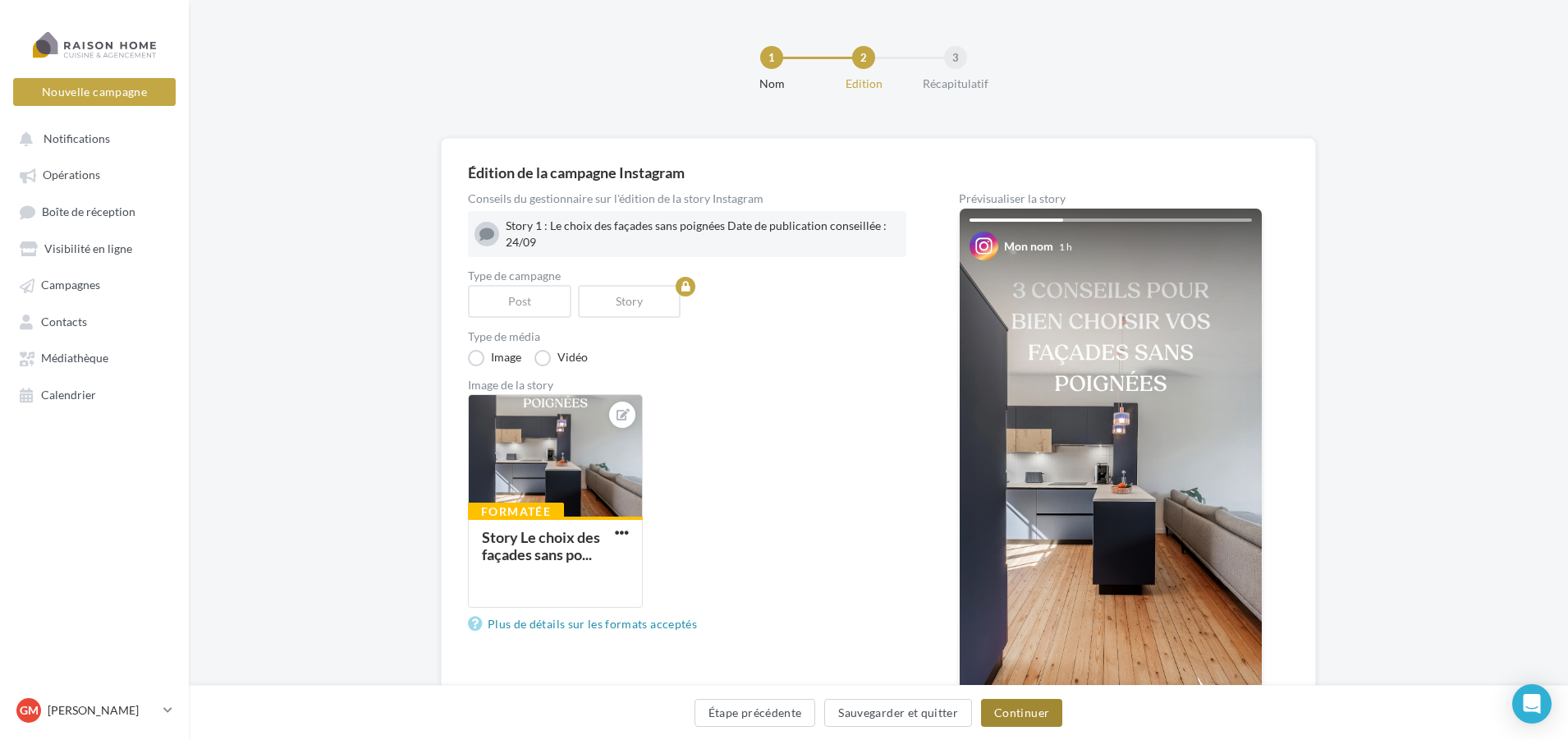
click at [1034, 722] on button "Continuer" at bounding box center [1021, 712] width 81 height 28
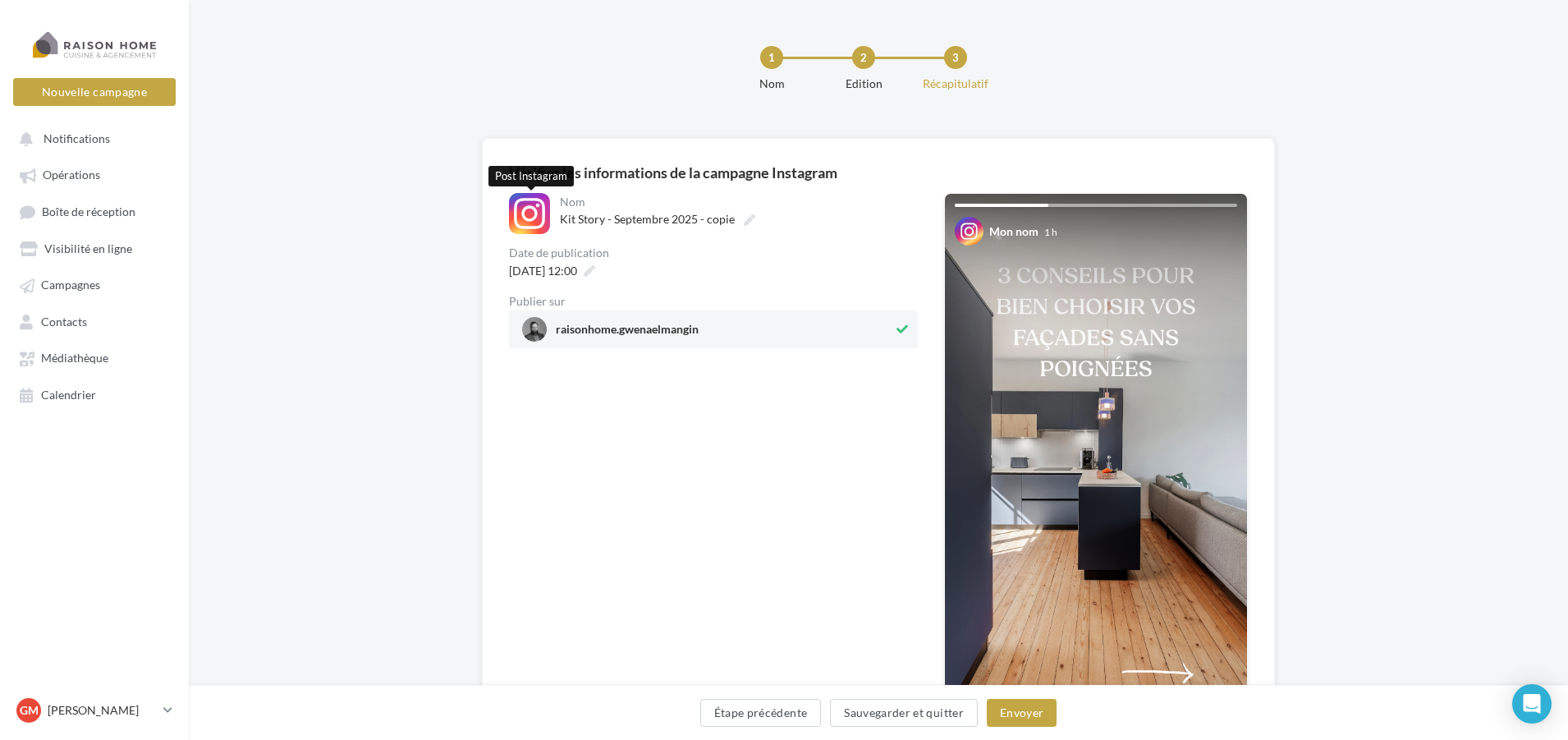
click at [534, 219] on div at bounding box center [530, 214] width 41 height 41
click at [876, 720] on button "Sauvegarder et quitter" at bounding box center [905, 712] width 148 height 28
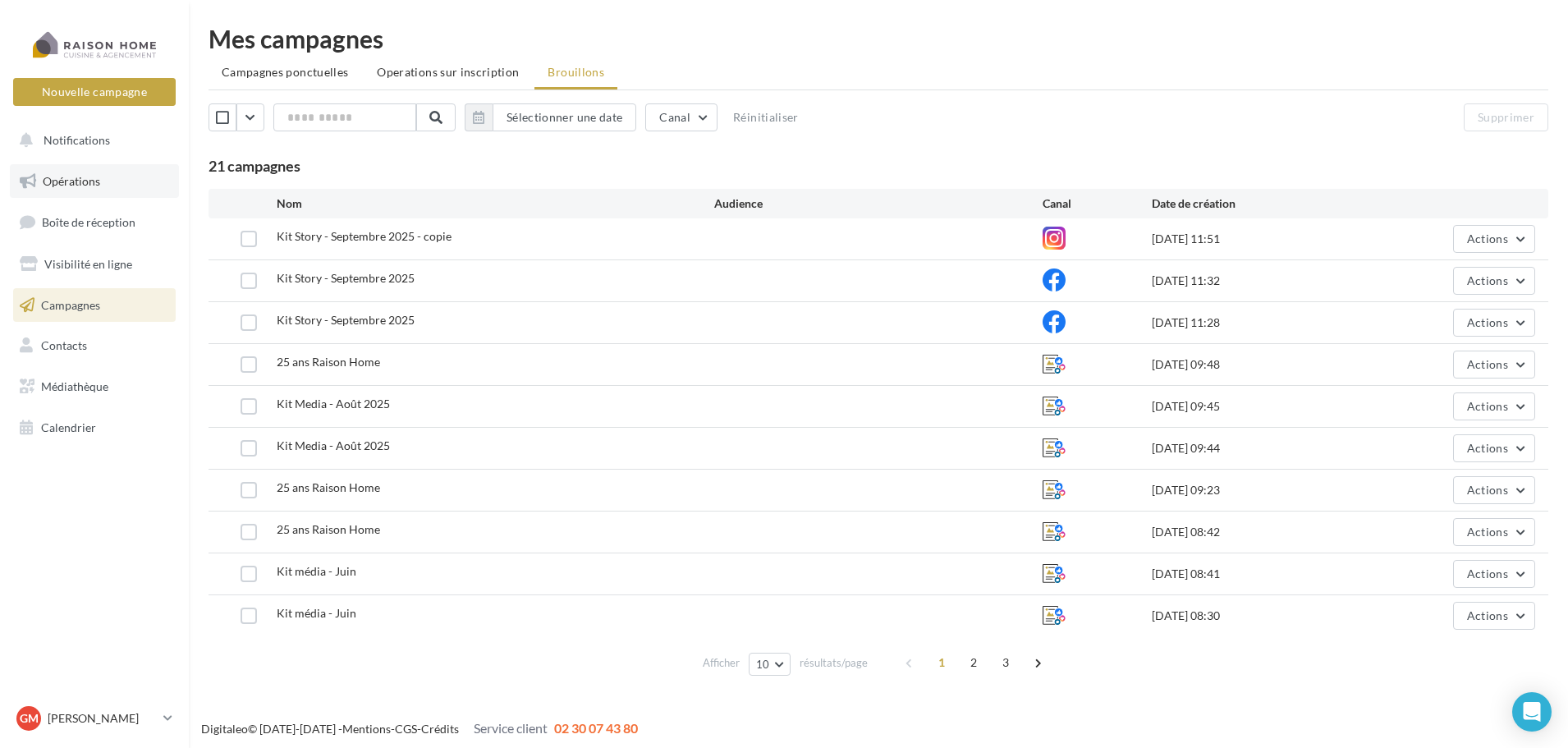
click at [73, 172] on link "Opérations" at bounding box center [95, 181] width 169 height 34
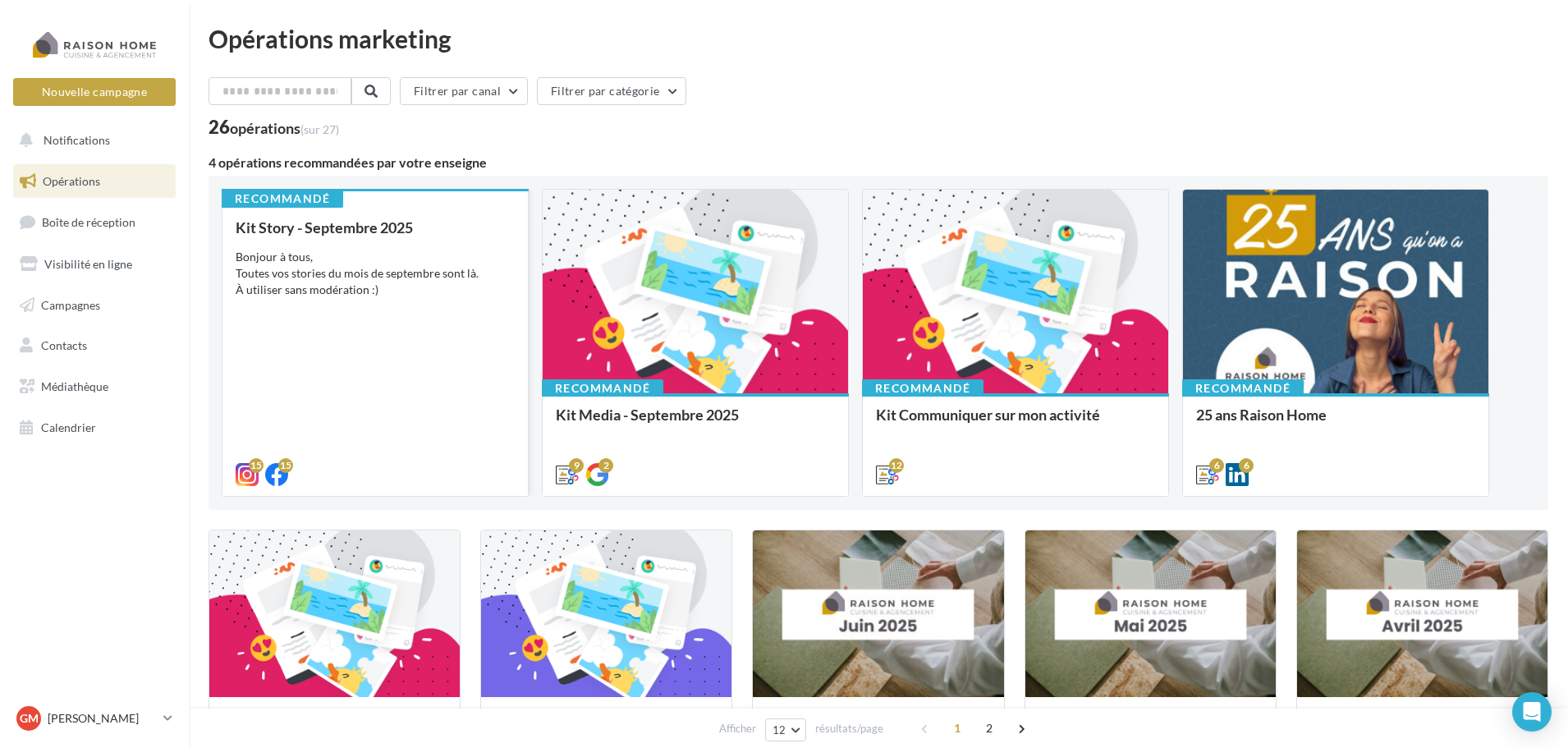
click at [421, 247] on div "Kit Story - Septembre 2025 Bonjour à tous, Toutes vos stories du mois de septem…" at bounding box center [376, 350] width 279 height 262
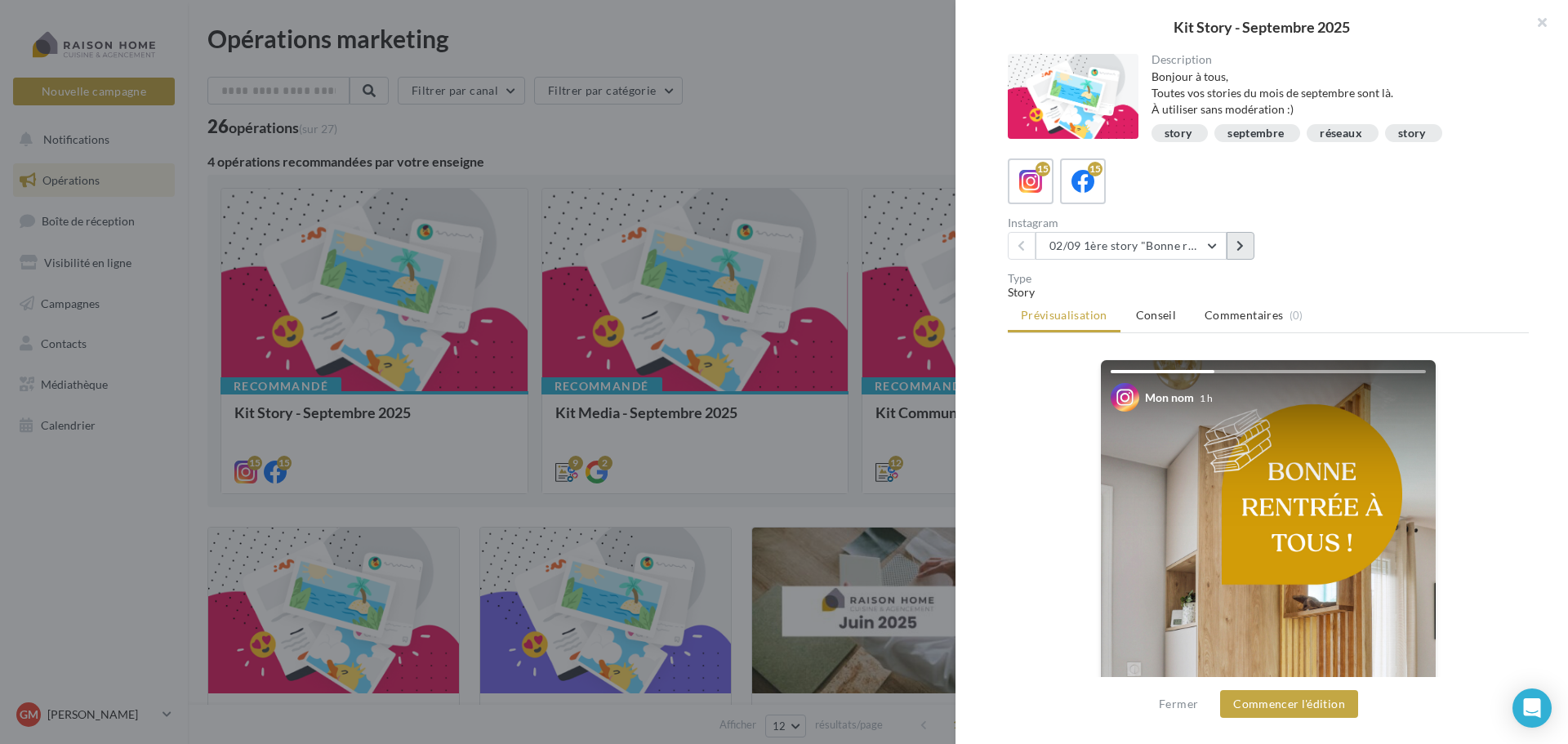
click at [1240, 249] on icon at bounding box center [1240, 245] width 8 height 11
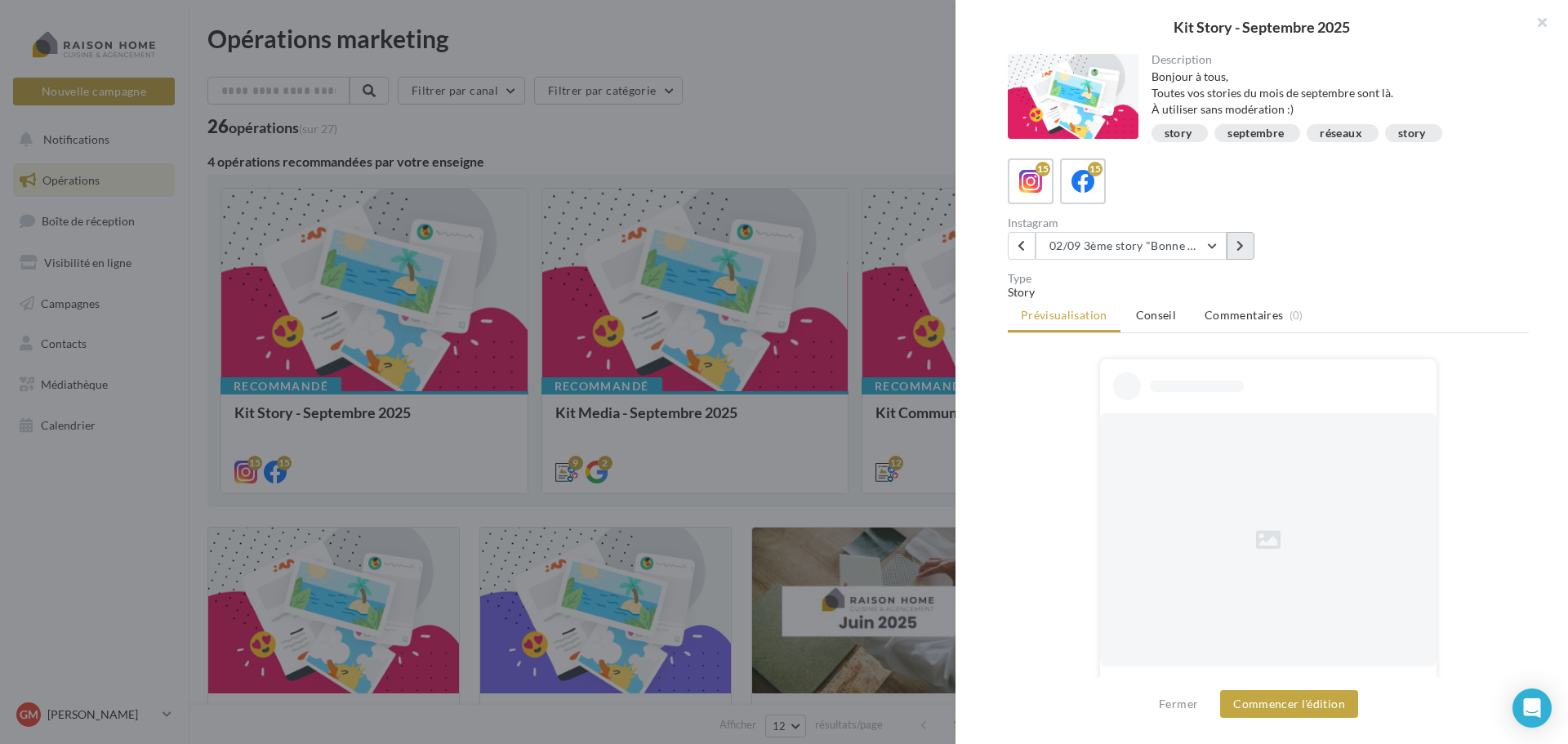
click at [1240, 249] on icon at bounding box center [1240, 245] width 8 height 11
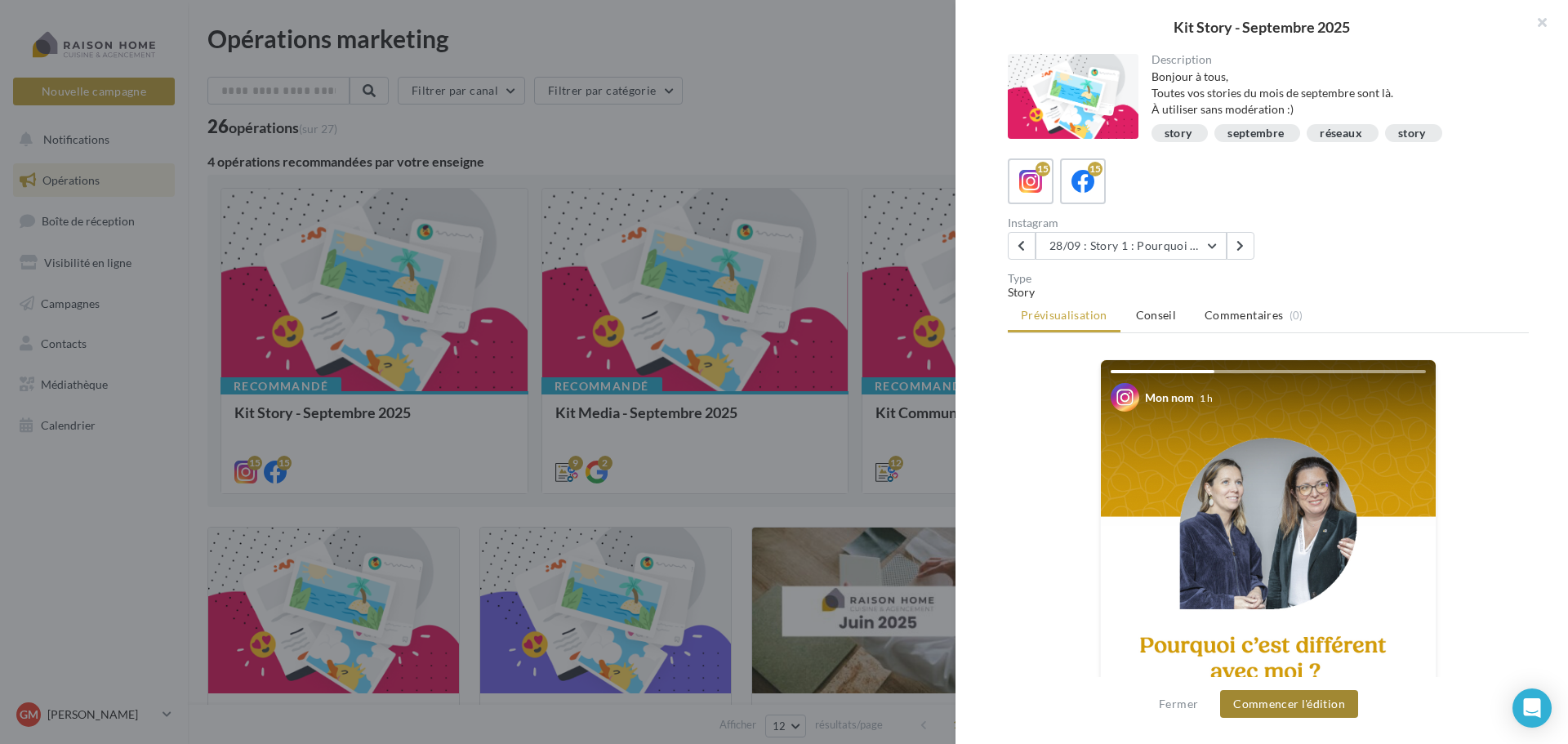
click at [1259, 706] on button "Commencer l'édition" at bounding box center [1288, 704] width 138 height 28
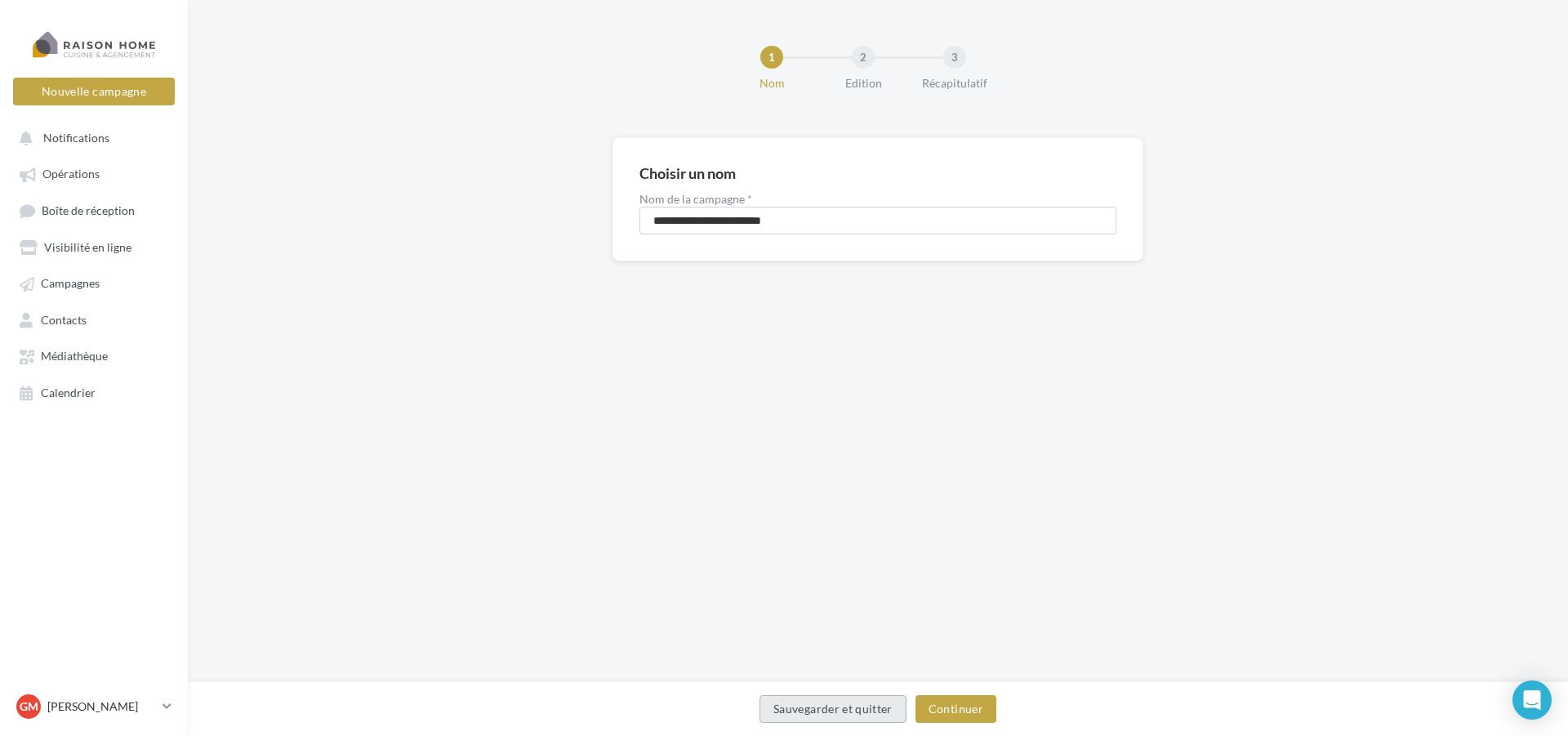
click at [812, 716] on button "Sauvegarder et quitter" at bounding box center [834, 708] width 147 height 28
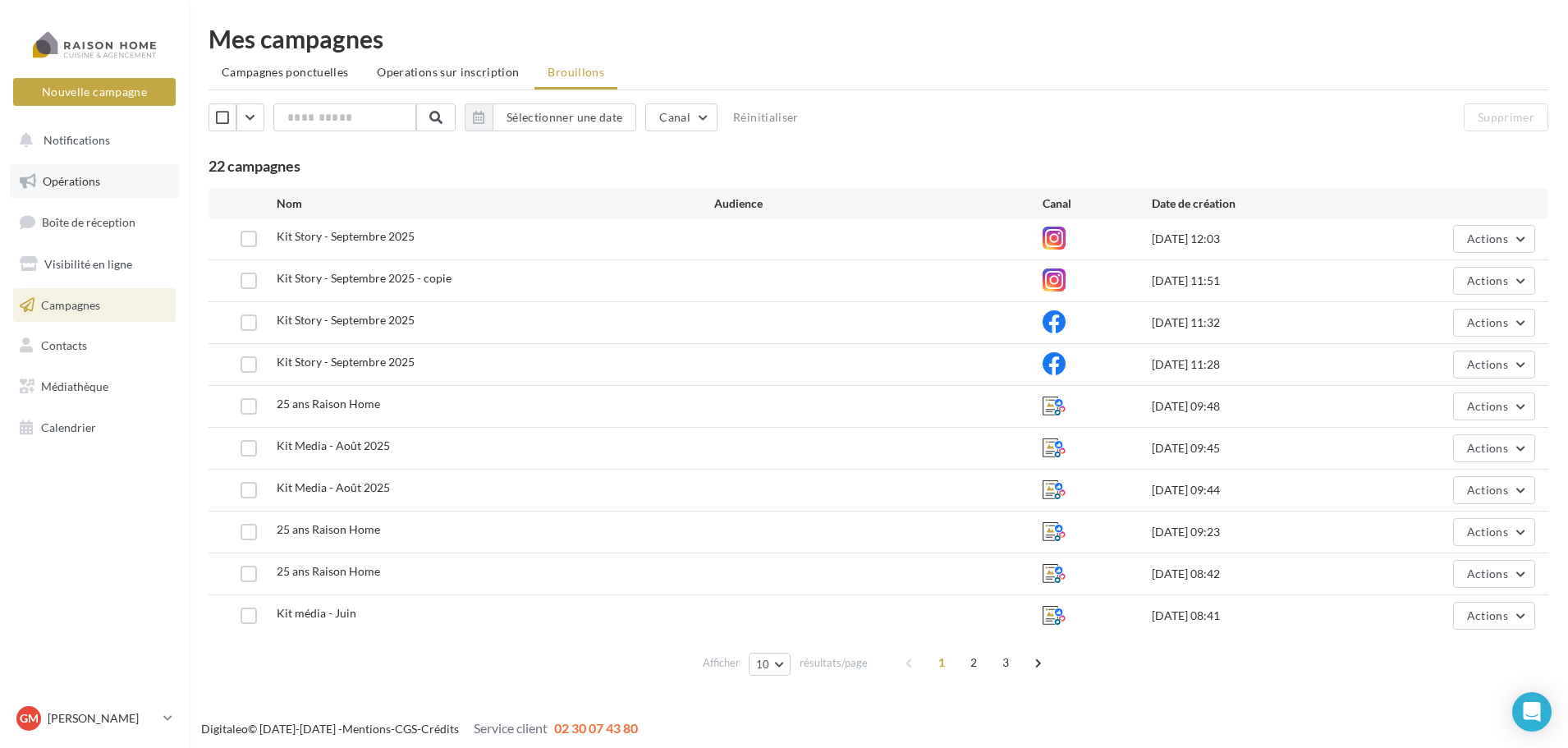
click at [94, 177] on span "Opérations" at bounding box center [71, 181] width 57 height 14
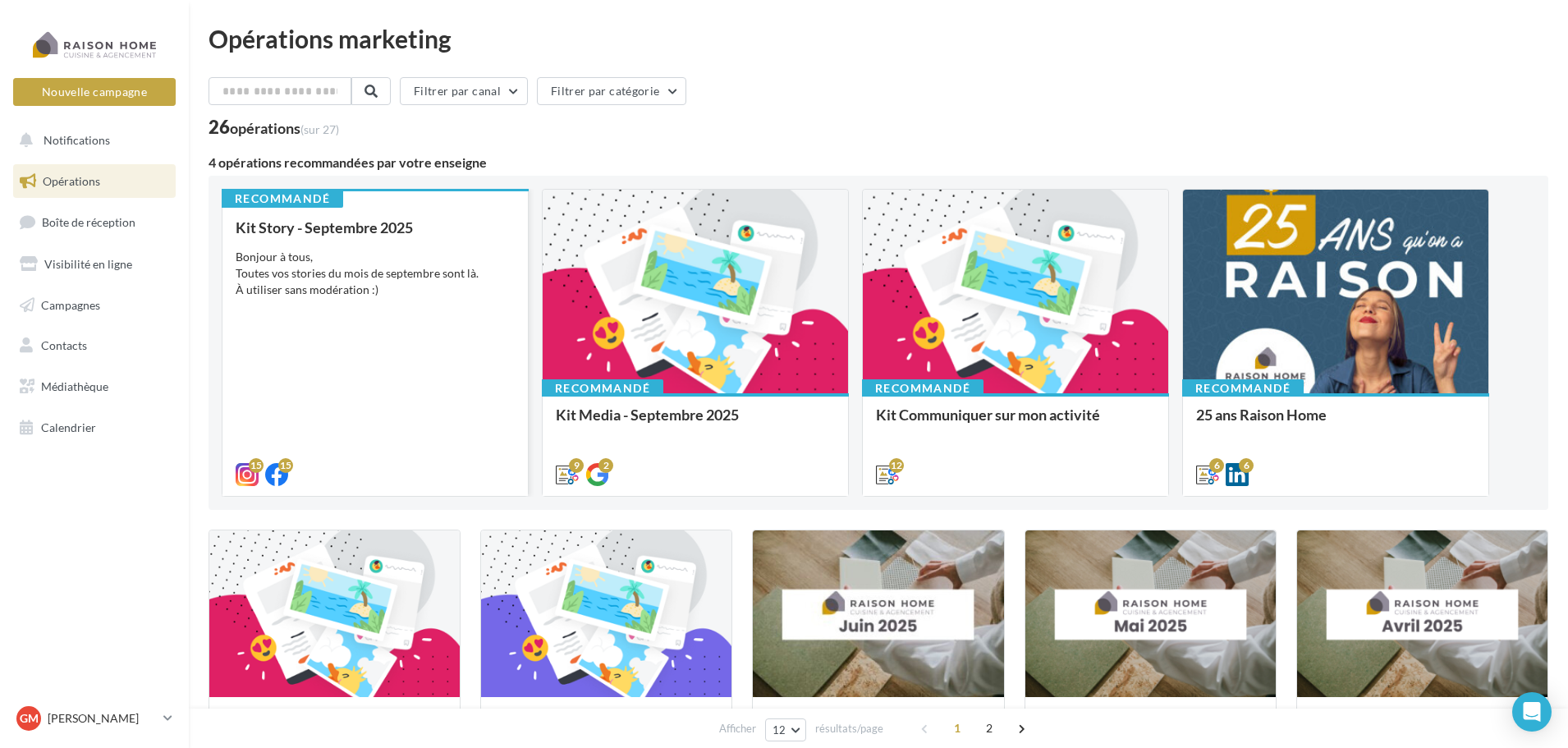
click at [290, 227] on div "Kit Story - Septembre 2025" at bounding box center [376, 227] width 279 height 16
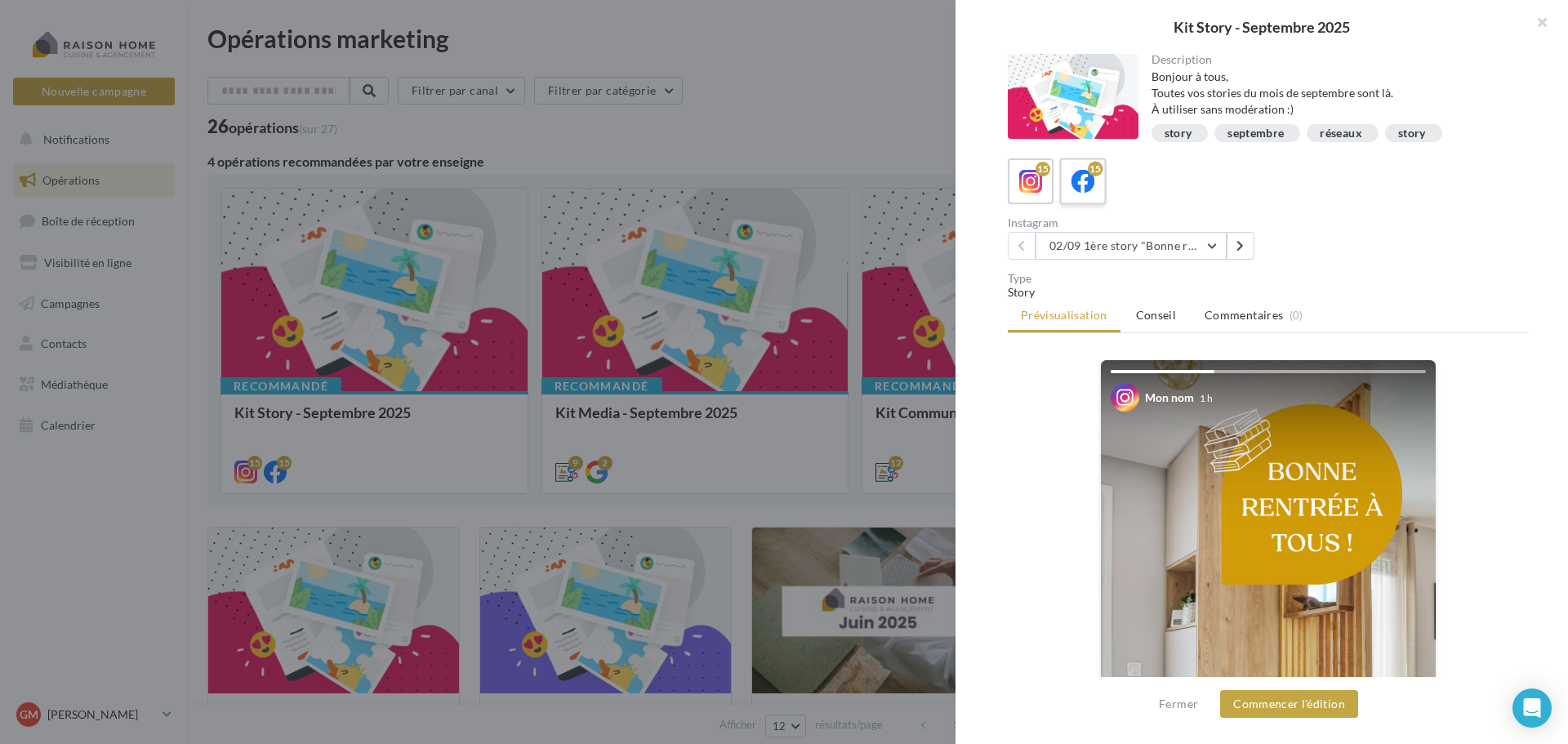
click at [1080, 180] on icon at bounding box center [1083, 182] width 24 height 24
click at [1245, 254] on button at bounding box center [1240, 246] width 28 height 28
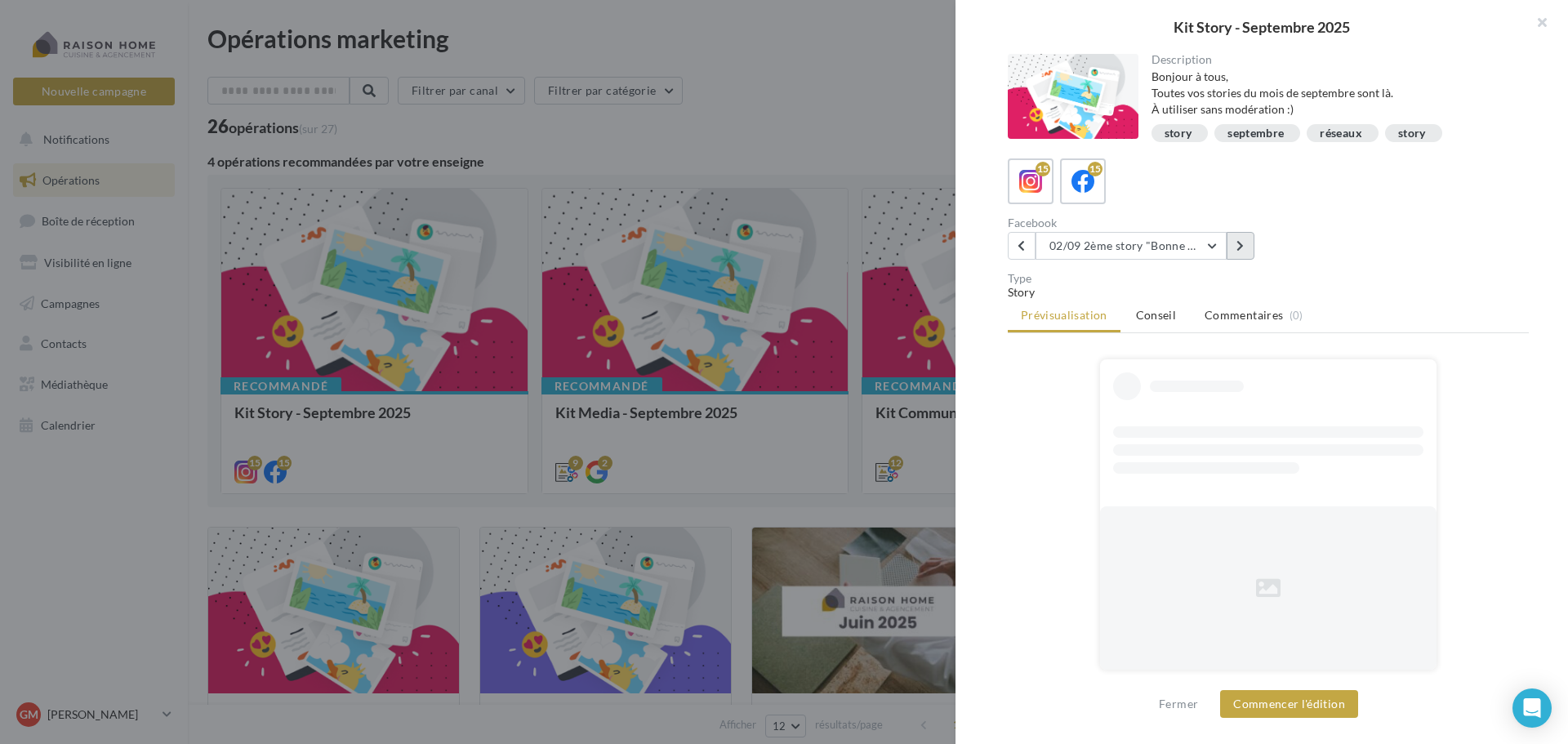
click at [1245, 254] on button at bounding box center [1240, 246] width 28 height 28
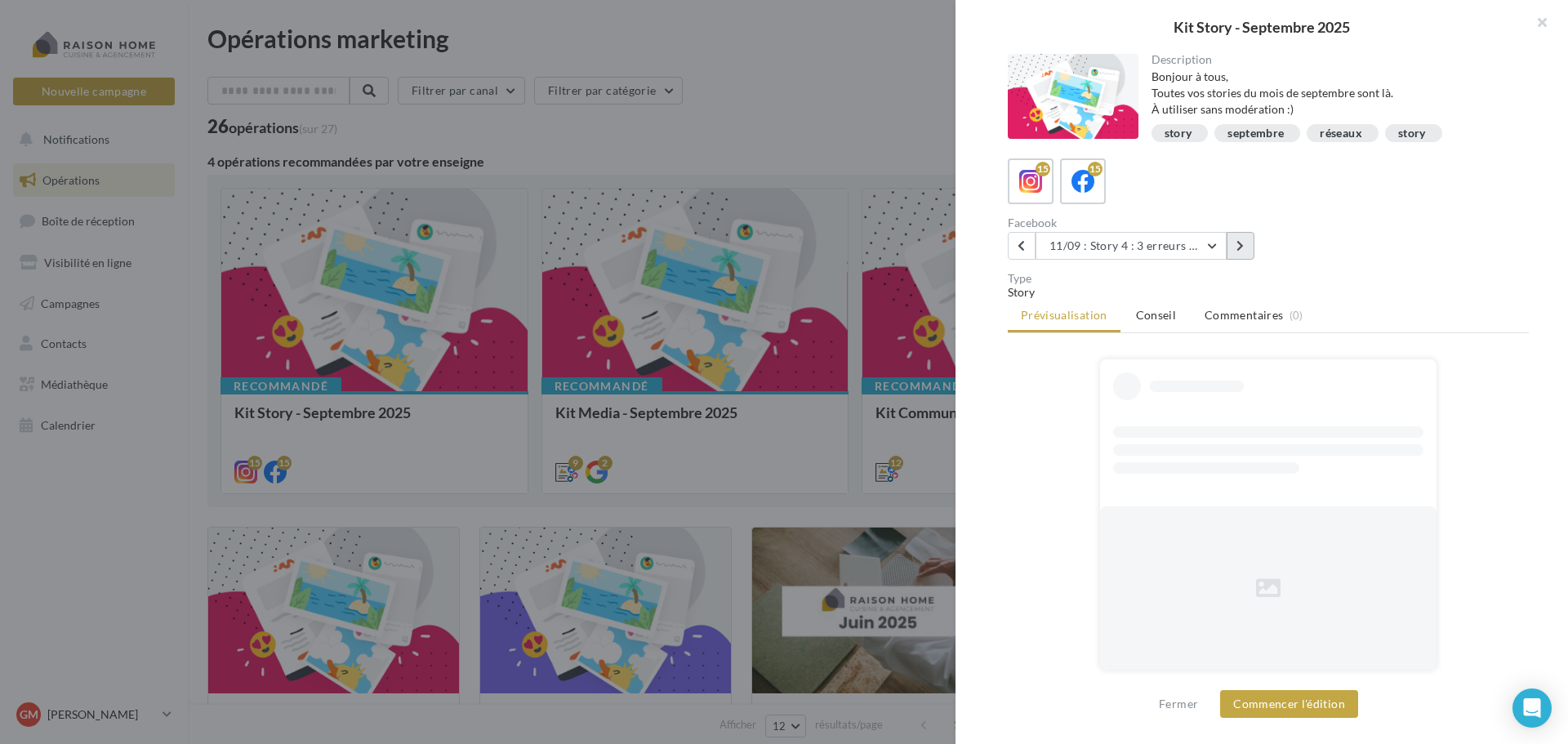
click at [1245, 254] on button at bounding box center [1240, 246] width 28 height 28
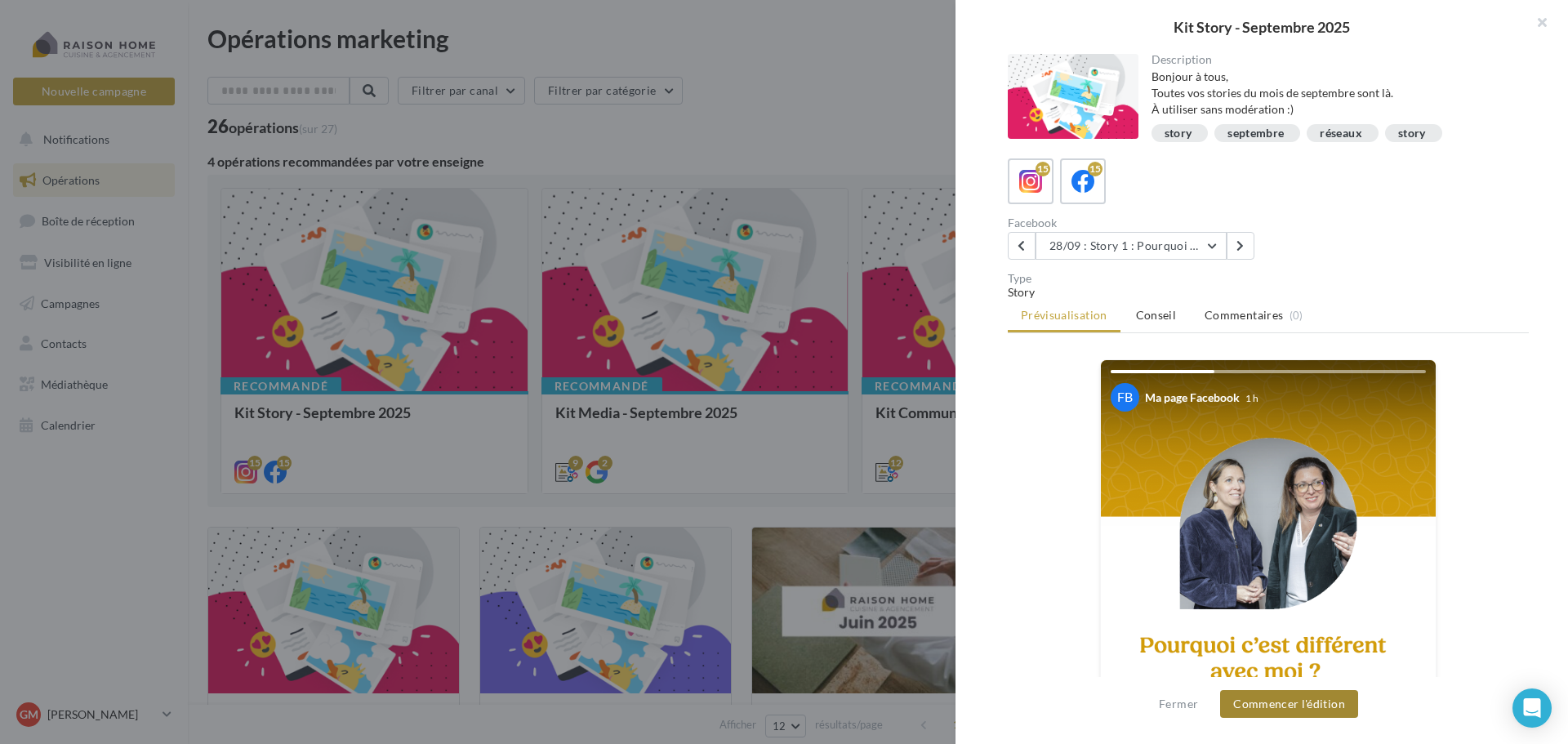
drag, startPoint x: 1301, startPoint y: 704, endPoint x: 1299, endPoint y: 687, distance: 17.1
click at [1301, 703] on button "Commencer l'édition" at bounding box center [1288, 704] width 138 height 28
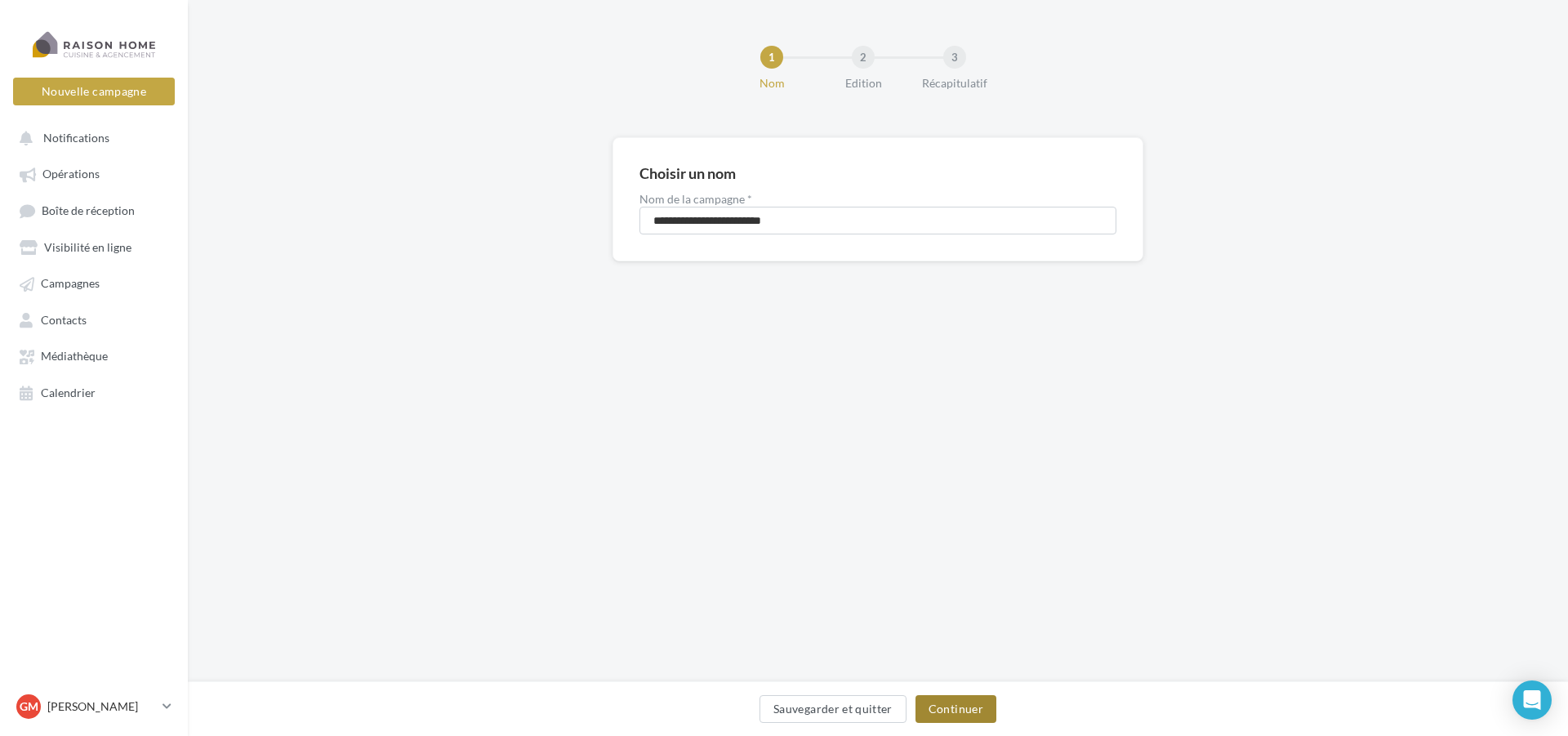
click at [949, 710] on button "Continuer" at bounding box center [956, 708] width 80 height 28
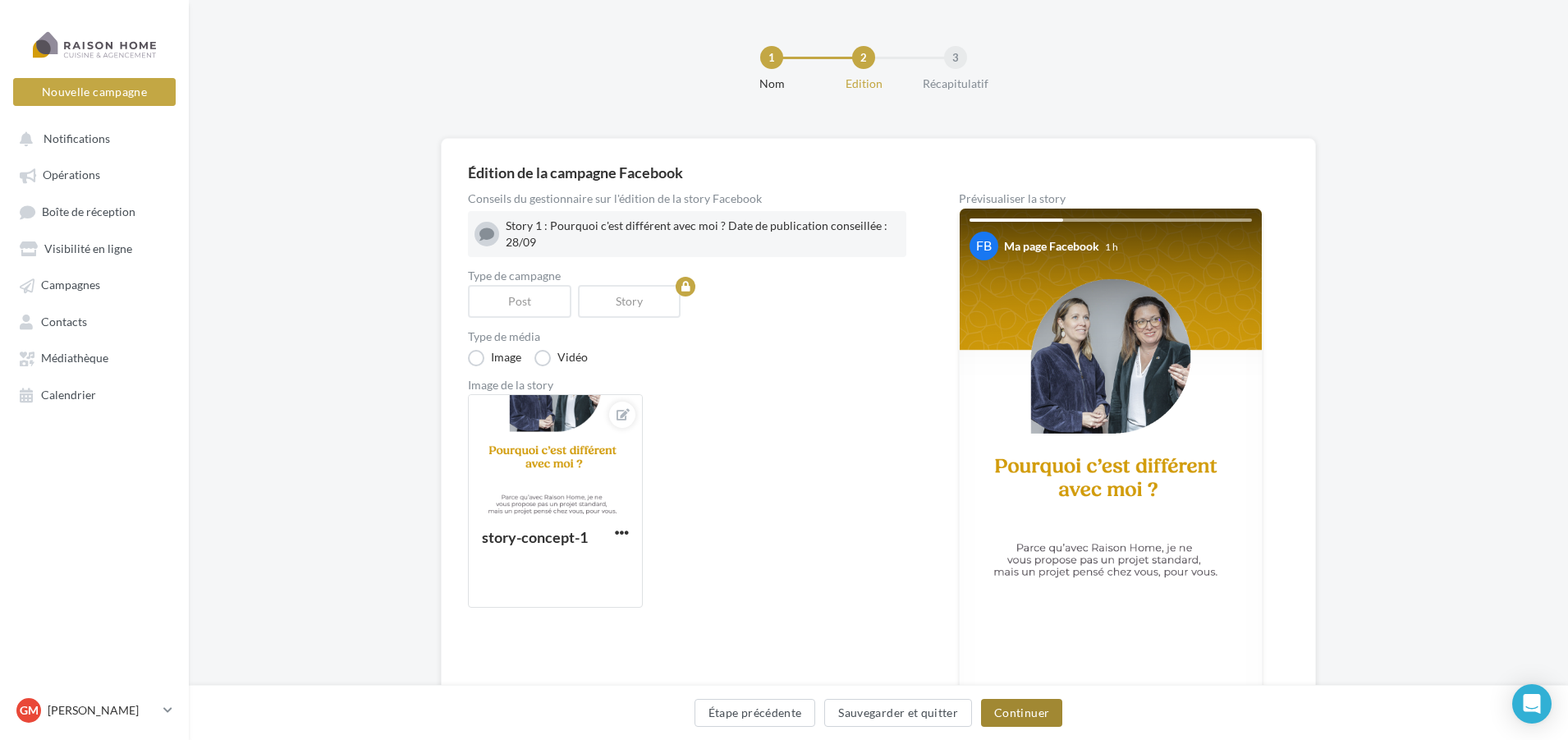
click at [1018, 712] on button "Continuer" at bounding box center [1021, 712] width 81 height 28
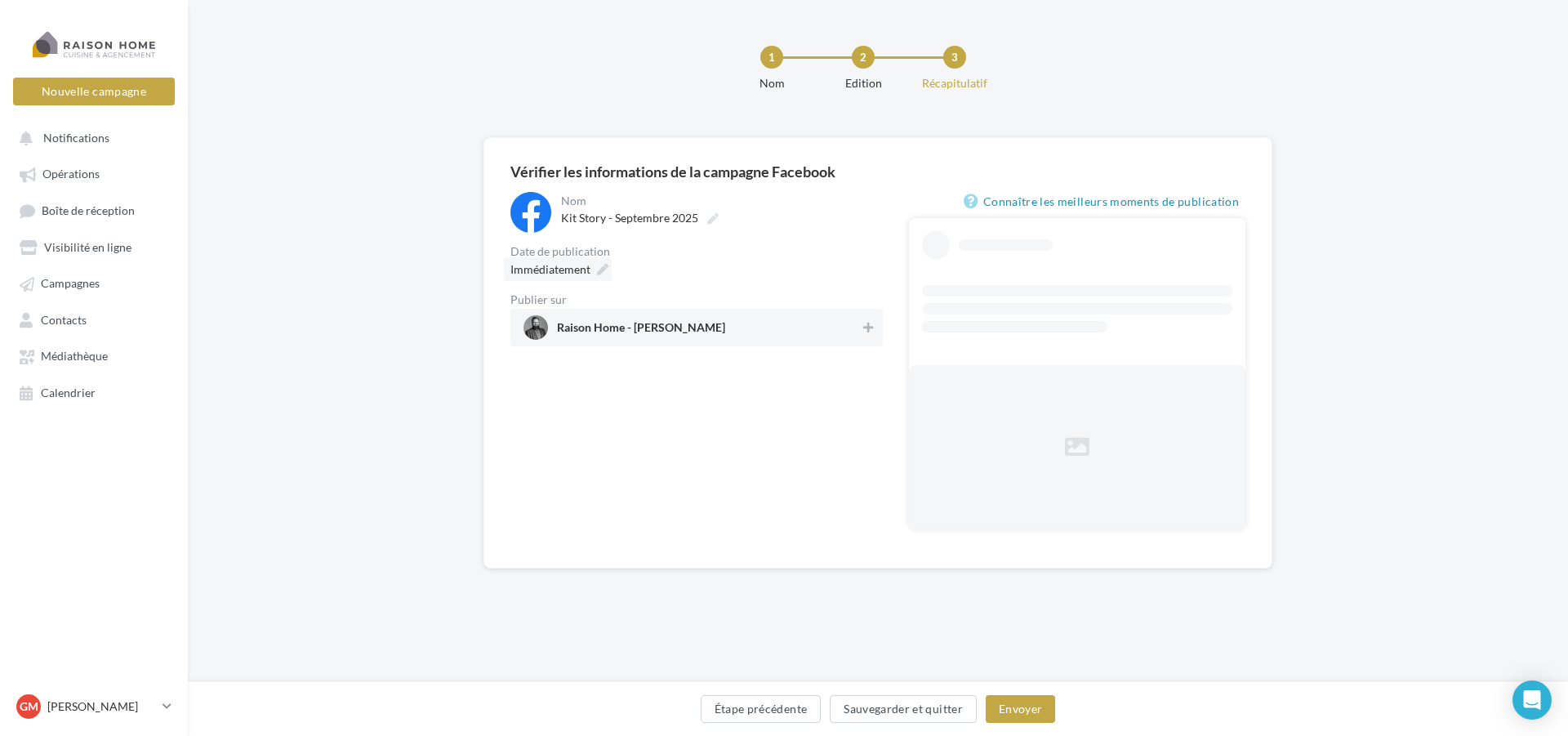
click at [583, 272] on span "Immédiatement" at bounding box center [551, 268] width 80 height 14
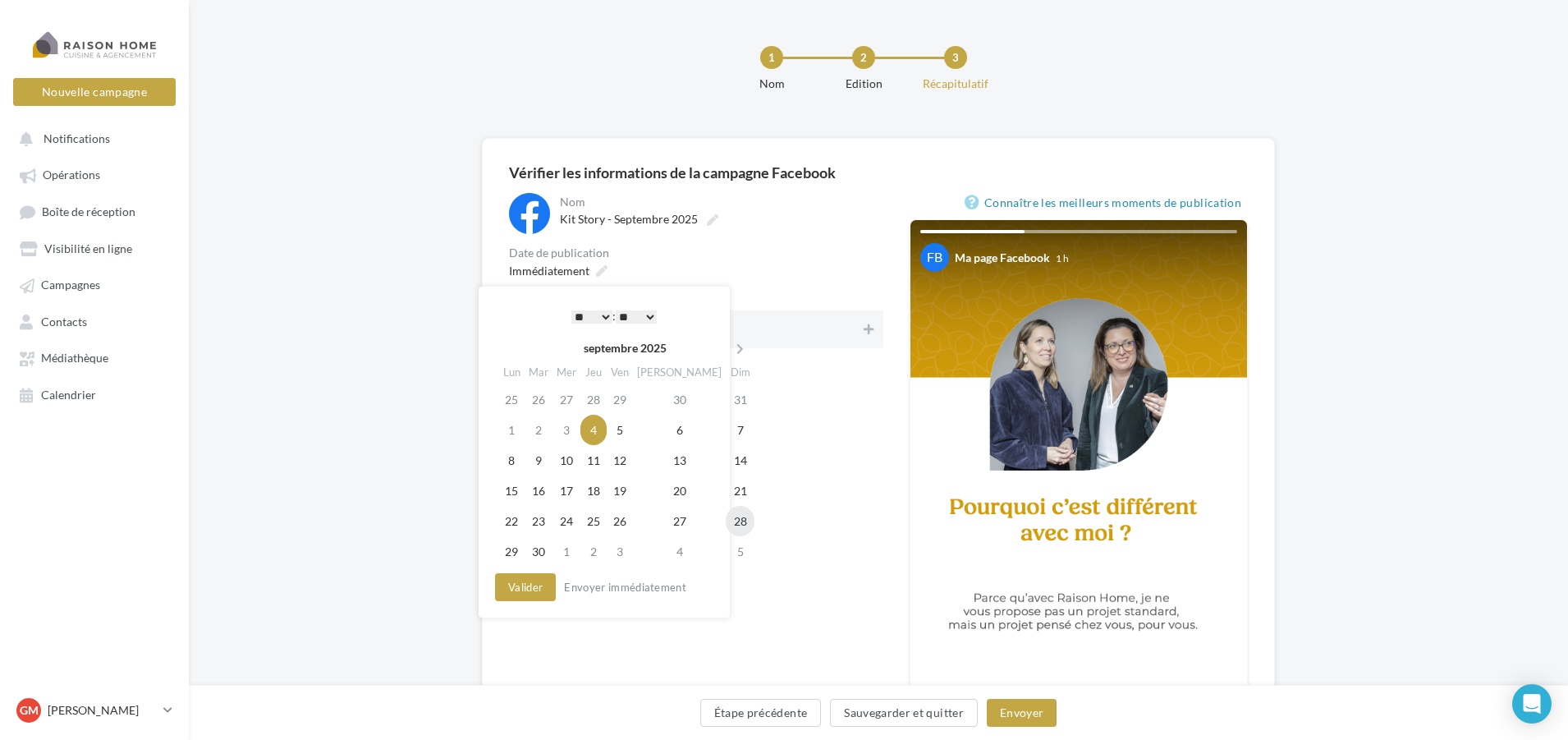
click at [726, 529] on td "28" at bounding box center [740, 521] width 29 height 31
click at [728, 270] on div "Immédiatement" at bounding box center [697, 271] width 375 height 24
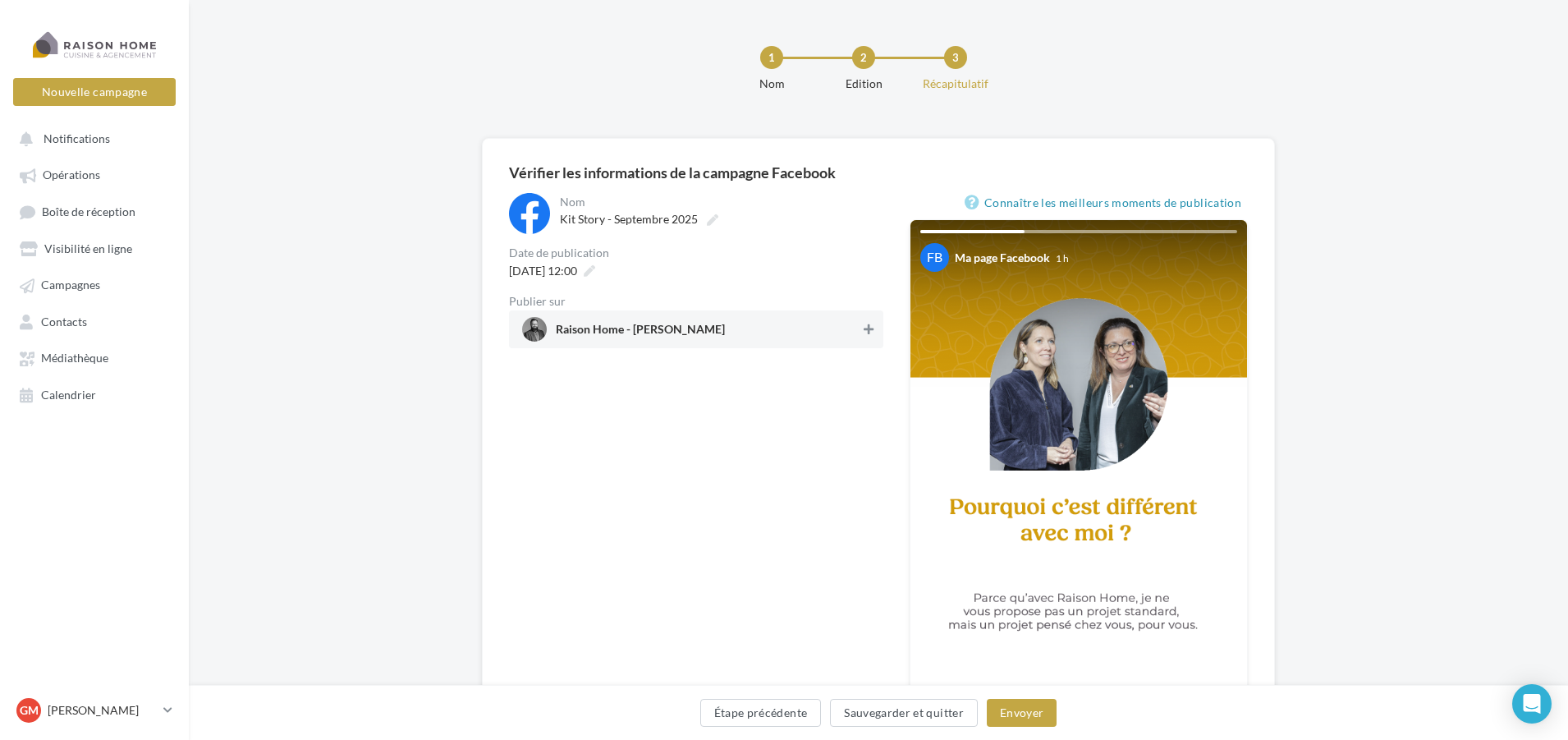
click at [864, 331] on icon at bounding box center [869, 329] width 10 height 11
click at [1034, 720] on button "Envoyer" at bounding box center [1022, 712] width 70 height 28
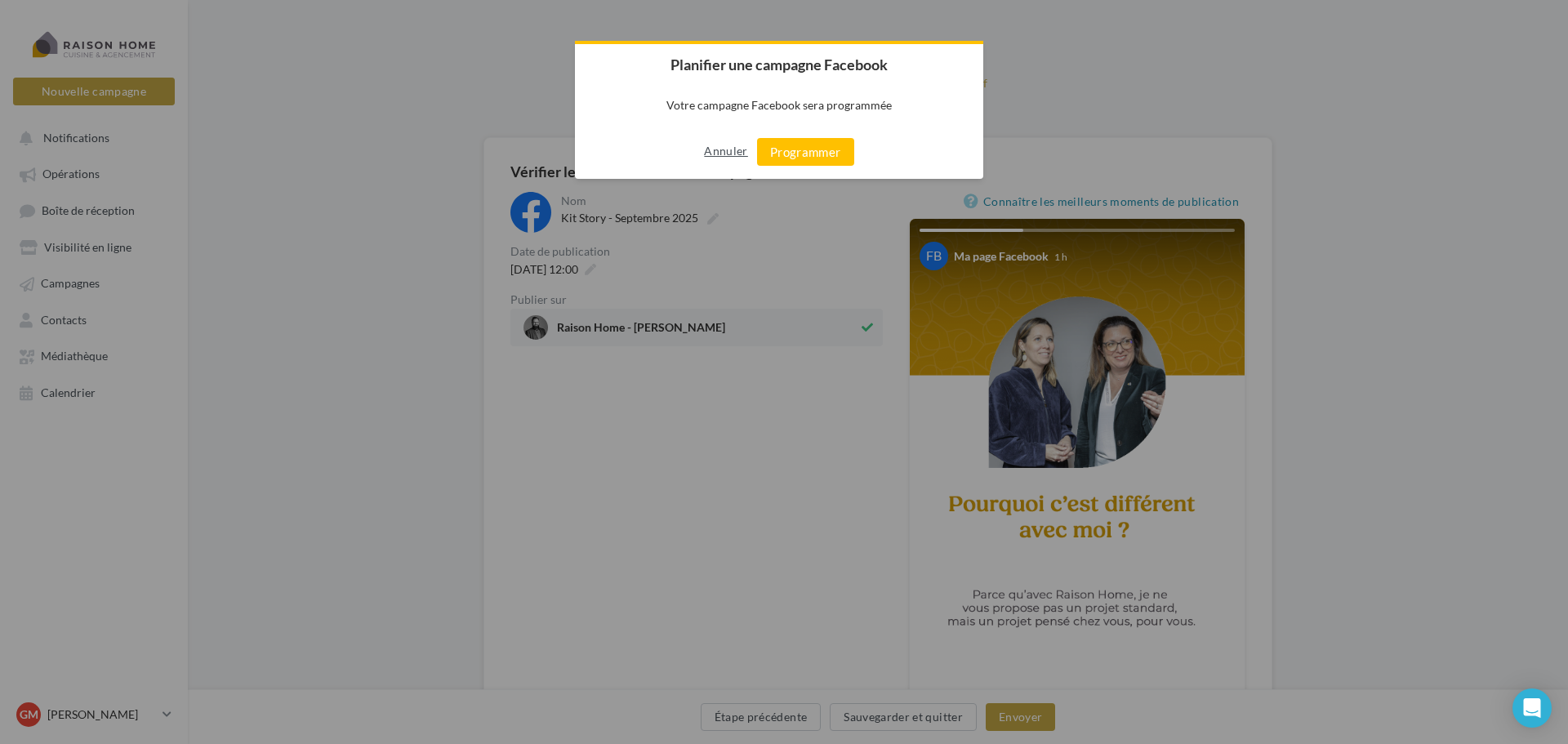
click at [723, 149] on button "Annuler" at bounding box center [725, 151] width 43 height 26
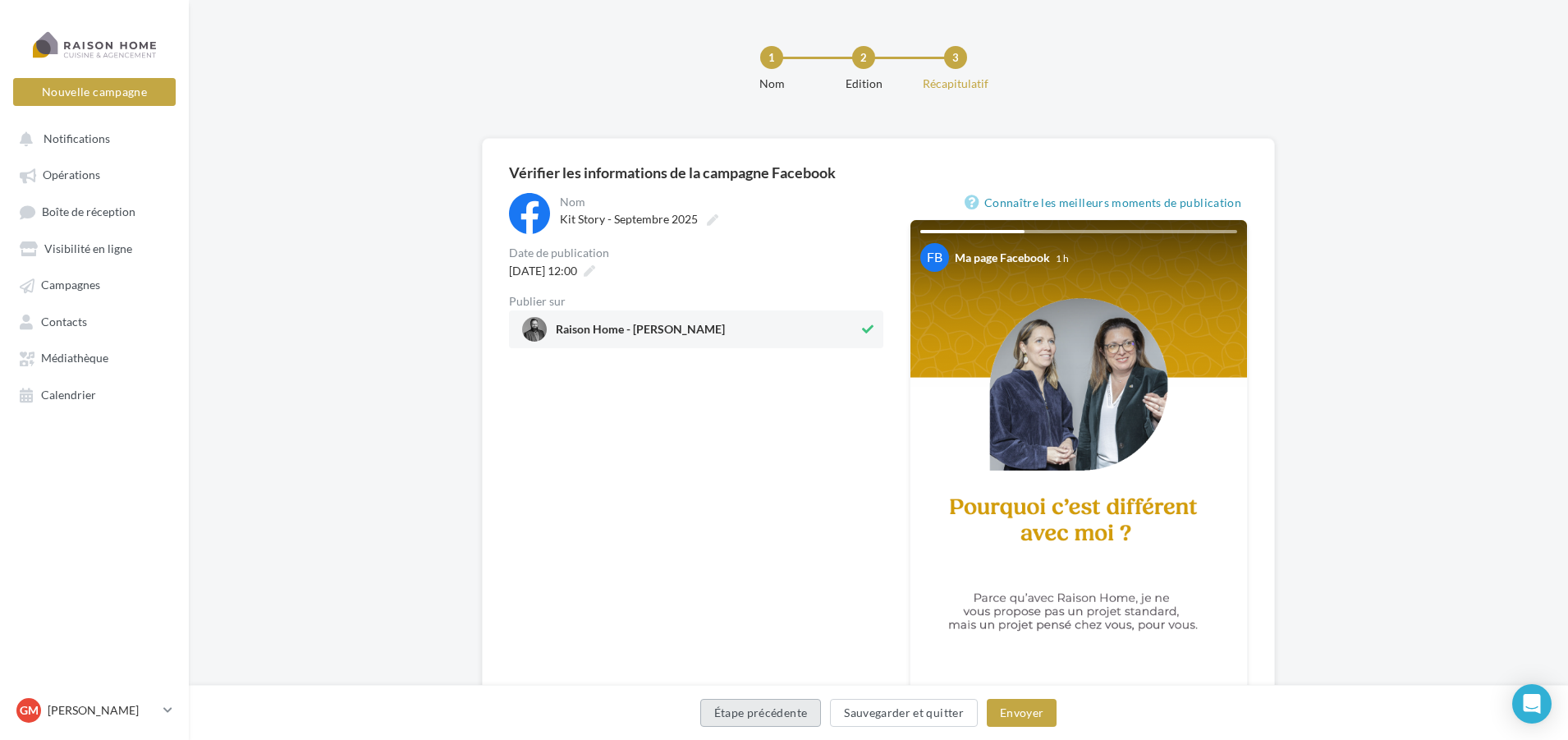
click at [786, 705] on button "Étape précédente" at bounding box center [761, 712] width 122 height 28
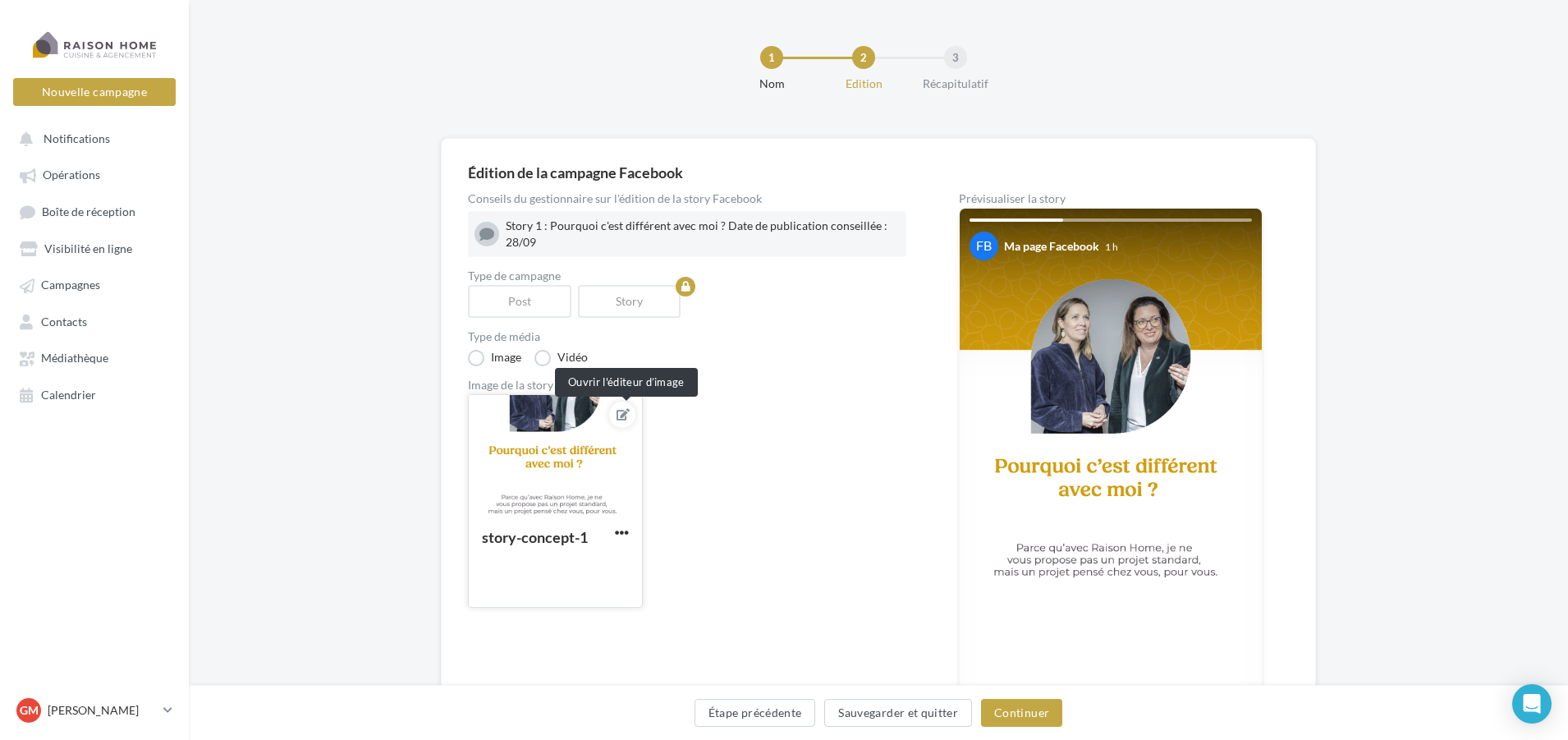
click at [629, 415] on icon at bounding box center [623, 414] width 13 height 11
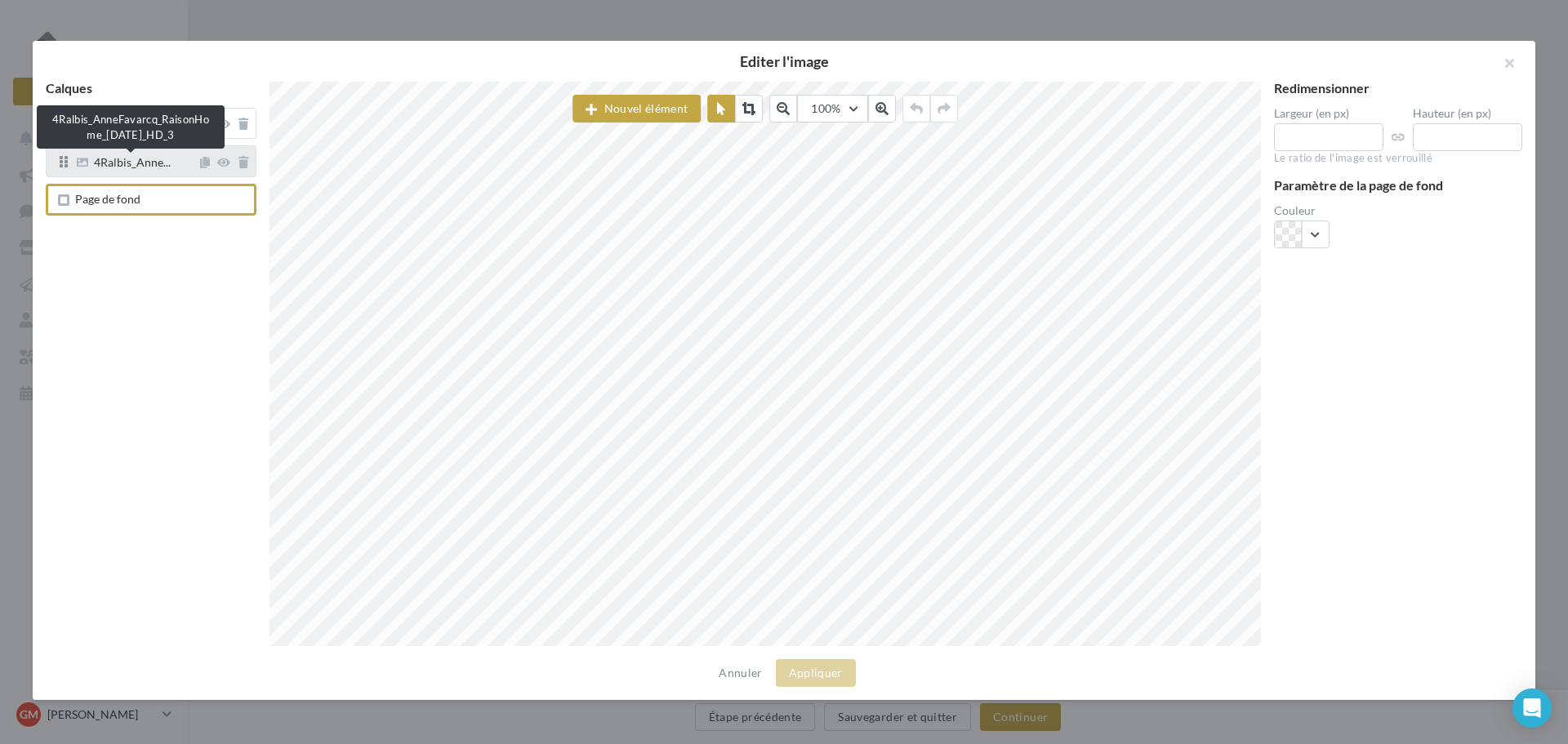
click at [129, 170] on span "4Ralbis_Anne..." at bounding box center [132, 164] width 77 height 14
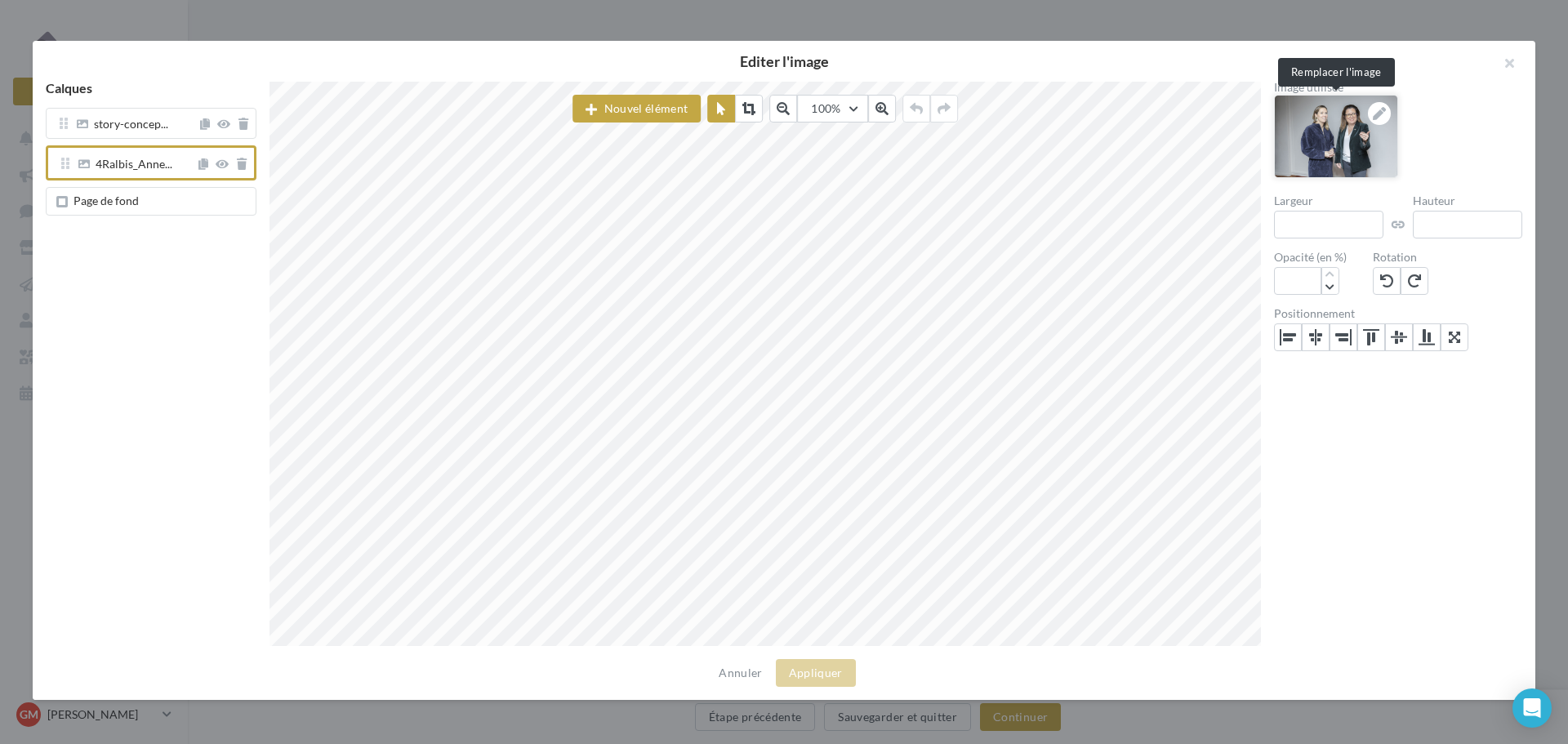
click at [1377, 114] on icon at bounding box center [1379, 113] width 13 height 13
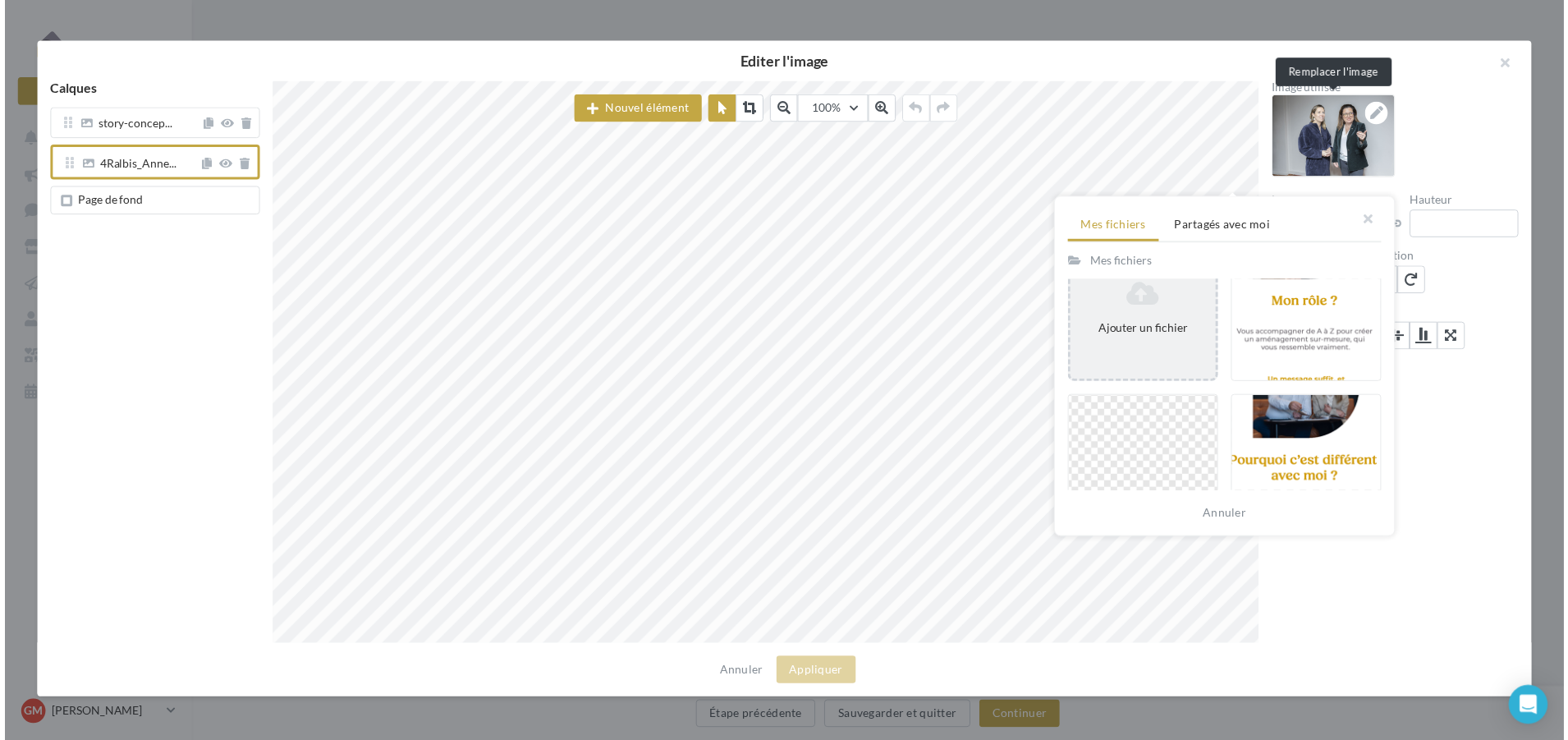
scroll to position [164, 0]
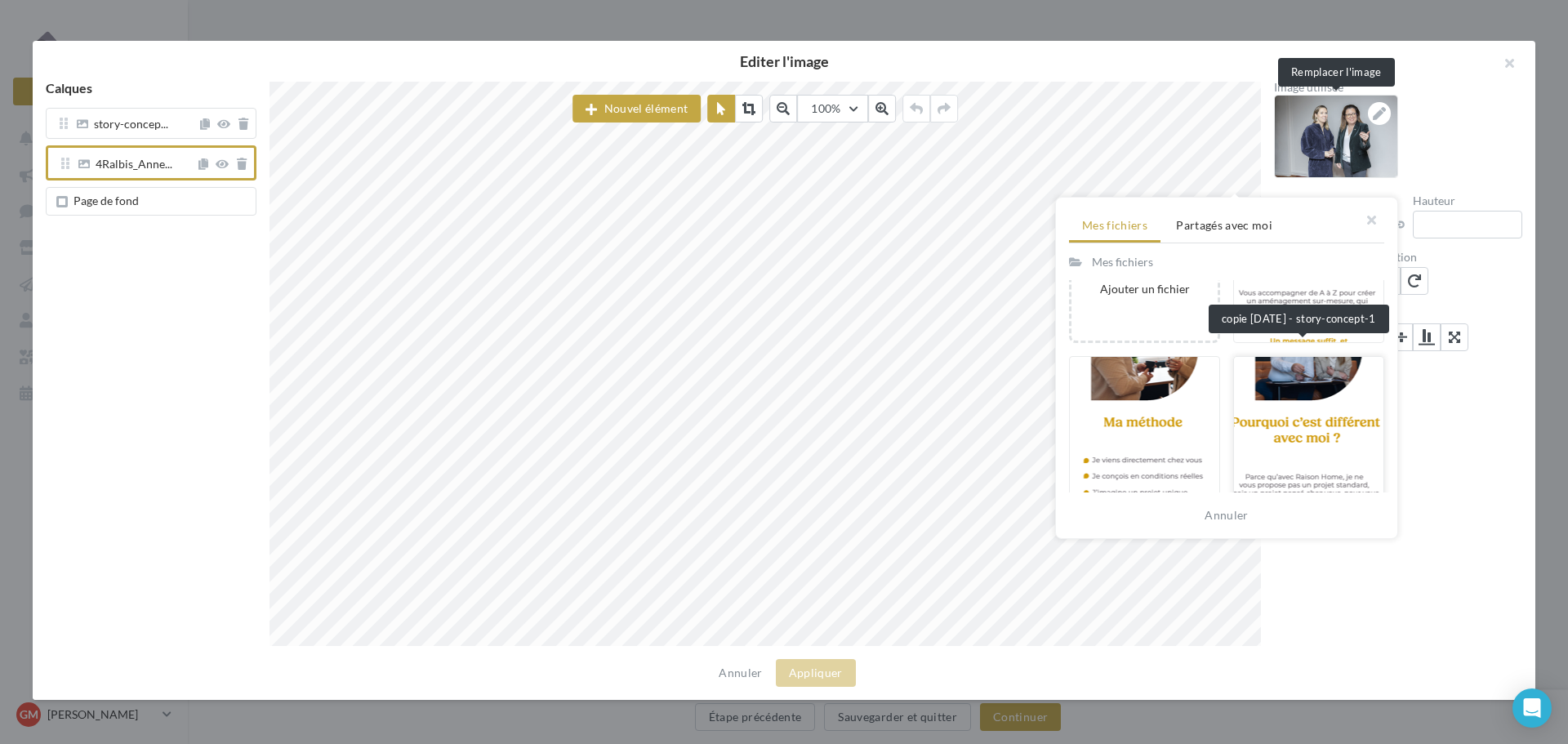
click at [1326, 408] on div at bounding box center [1309, 430] width 151 height 147
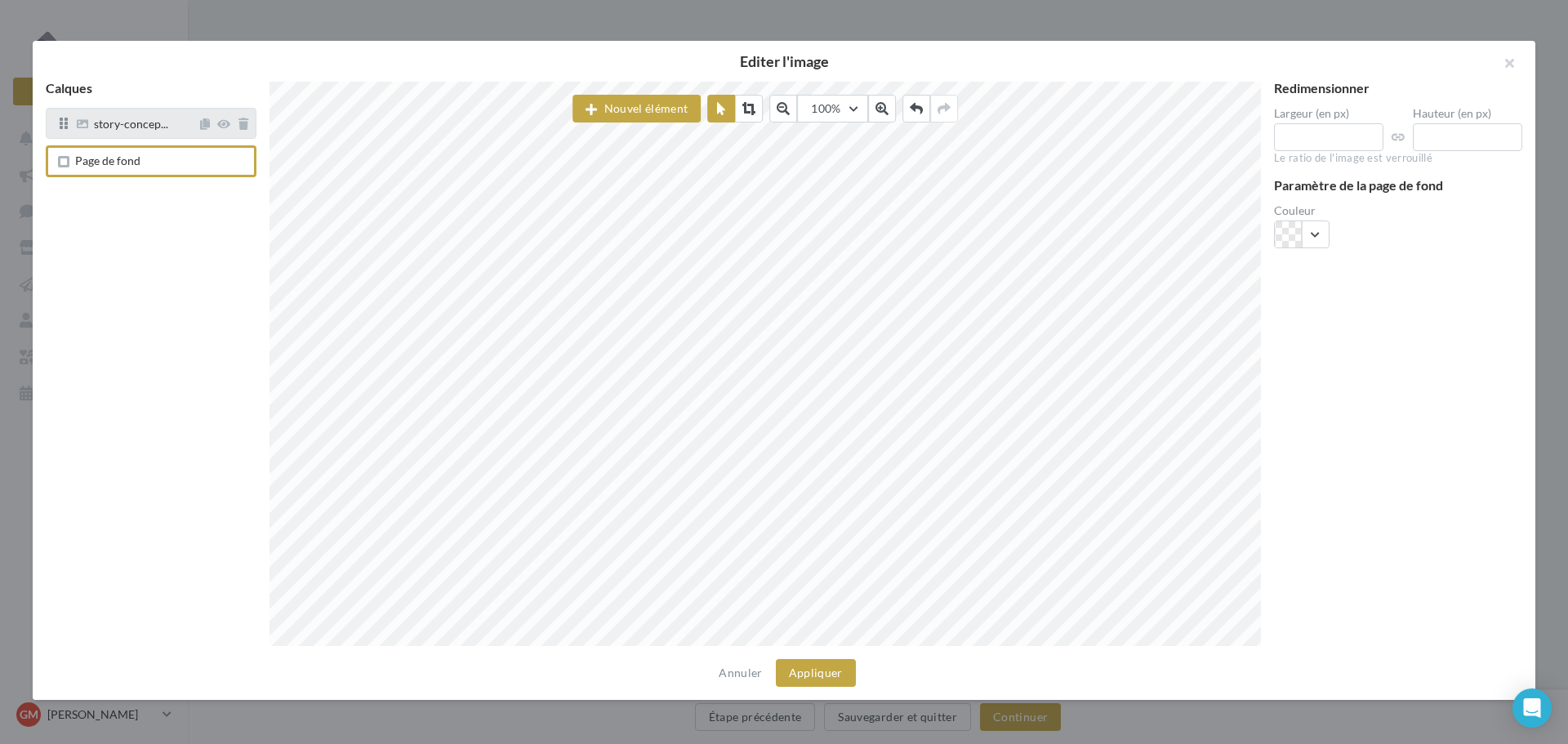
click at [152, 134] on div "story-concep..." at bounding box center [151, 123] width 211 height 31
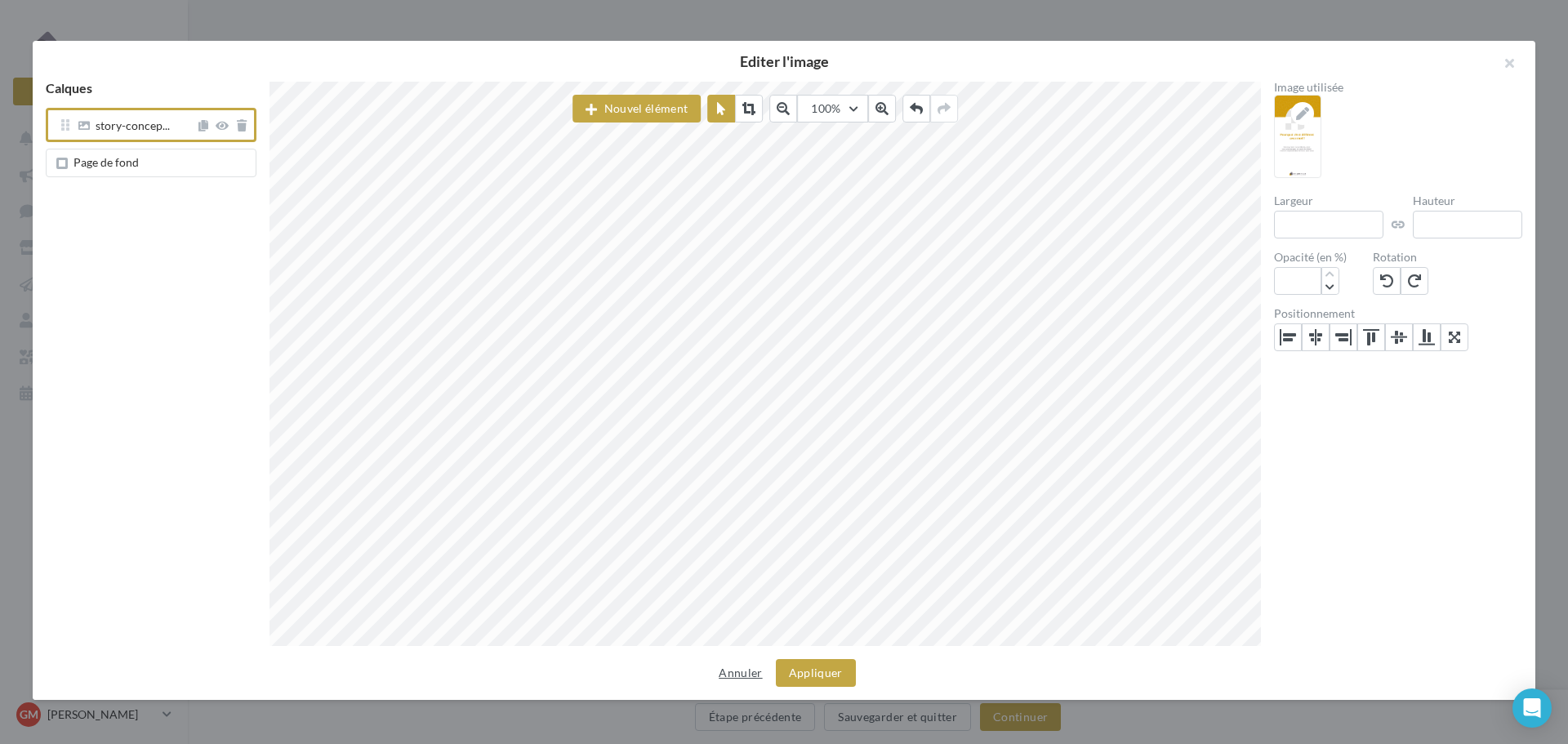
click at [741, 678] on button "Annuler" at bounding box center [740, 673] width 57 height 19
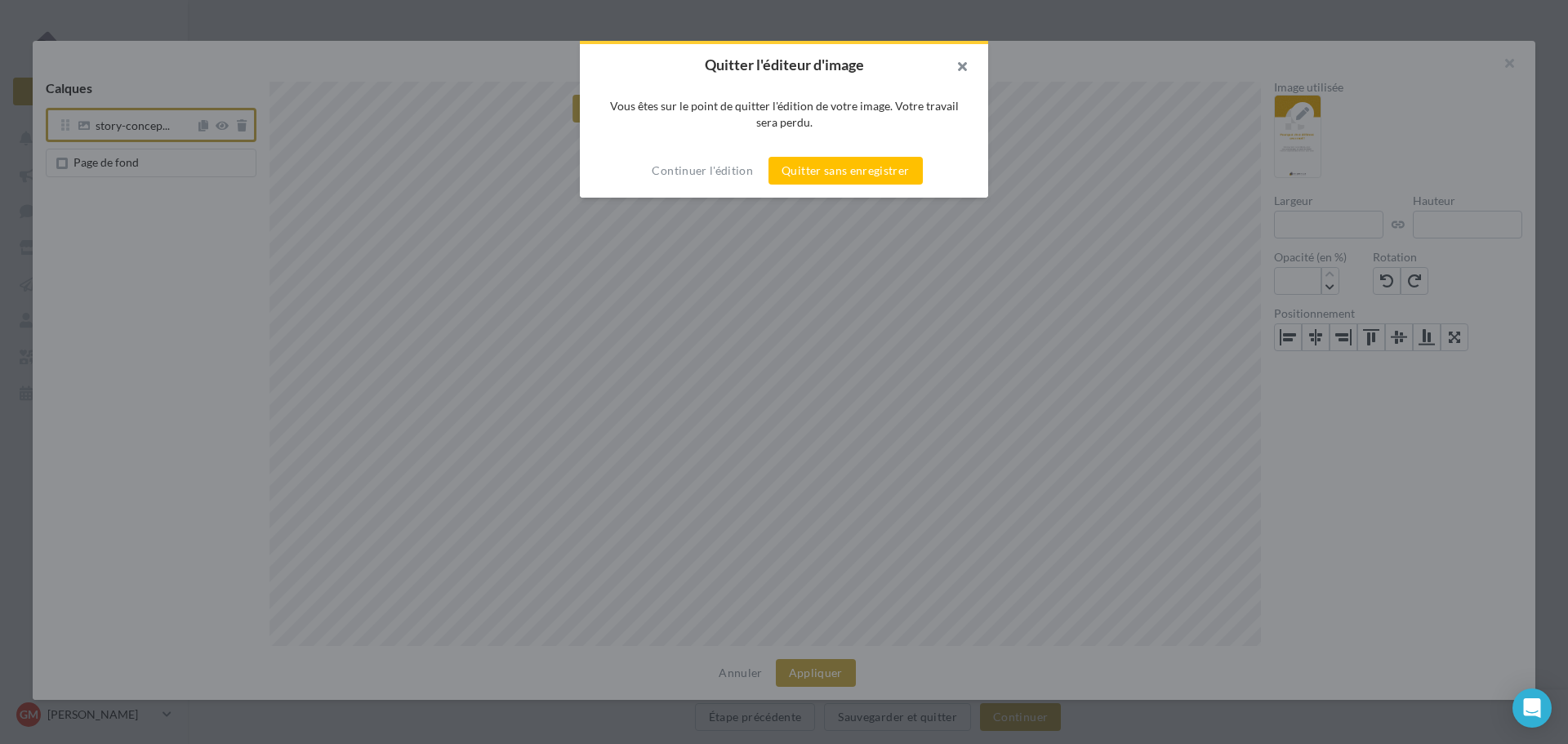
click at [973, 65] on button "button" at bounding box center [955, 69] width 65 height 49
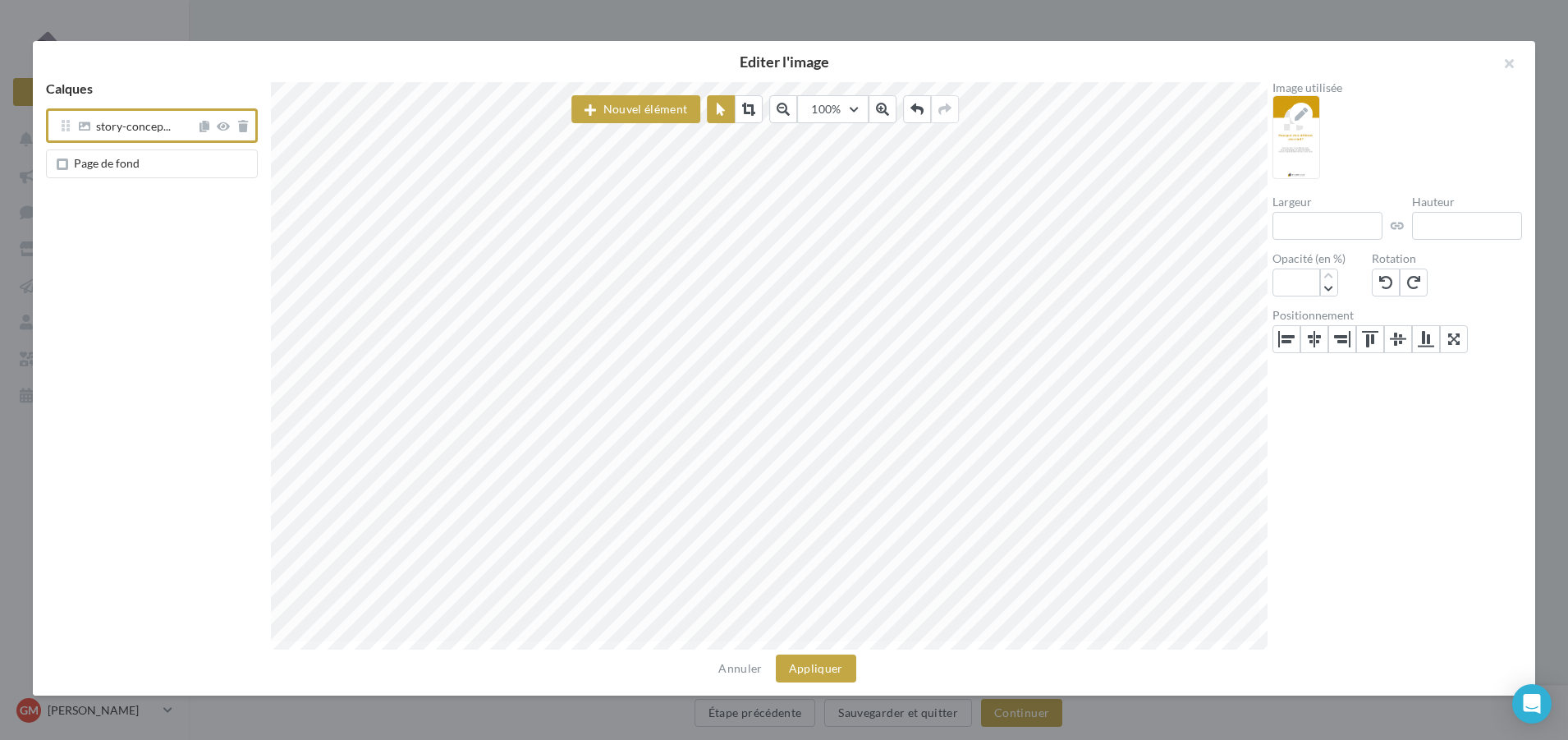
click at [137, 171] on div "Page de fond" at bounding box center [152, 163] width 212 height 29
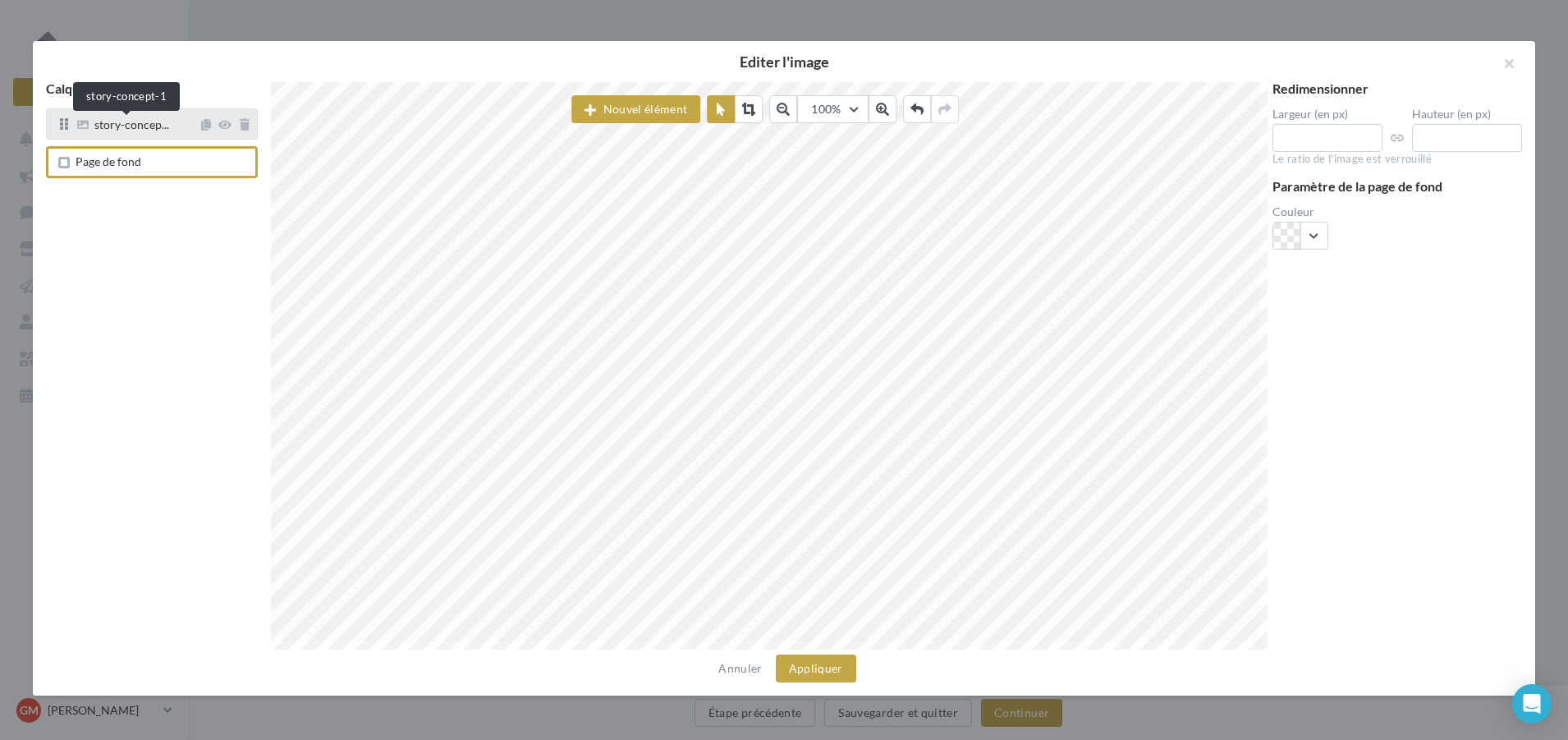
click at [135, 130] on span "story-concep..." at bounding box center [132, 126] width 75 height 14
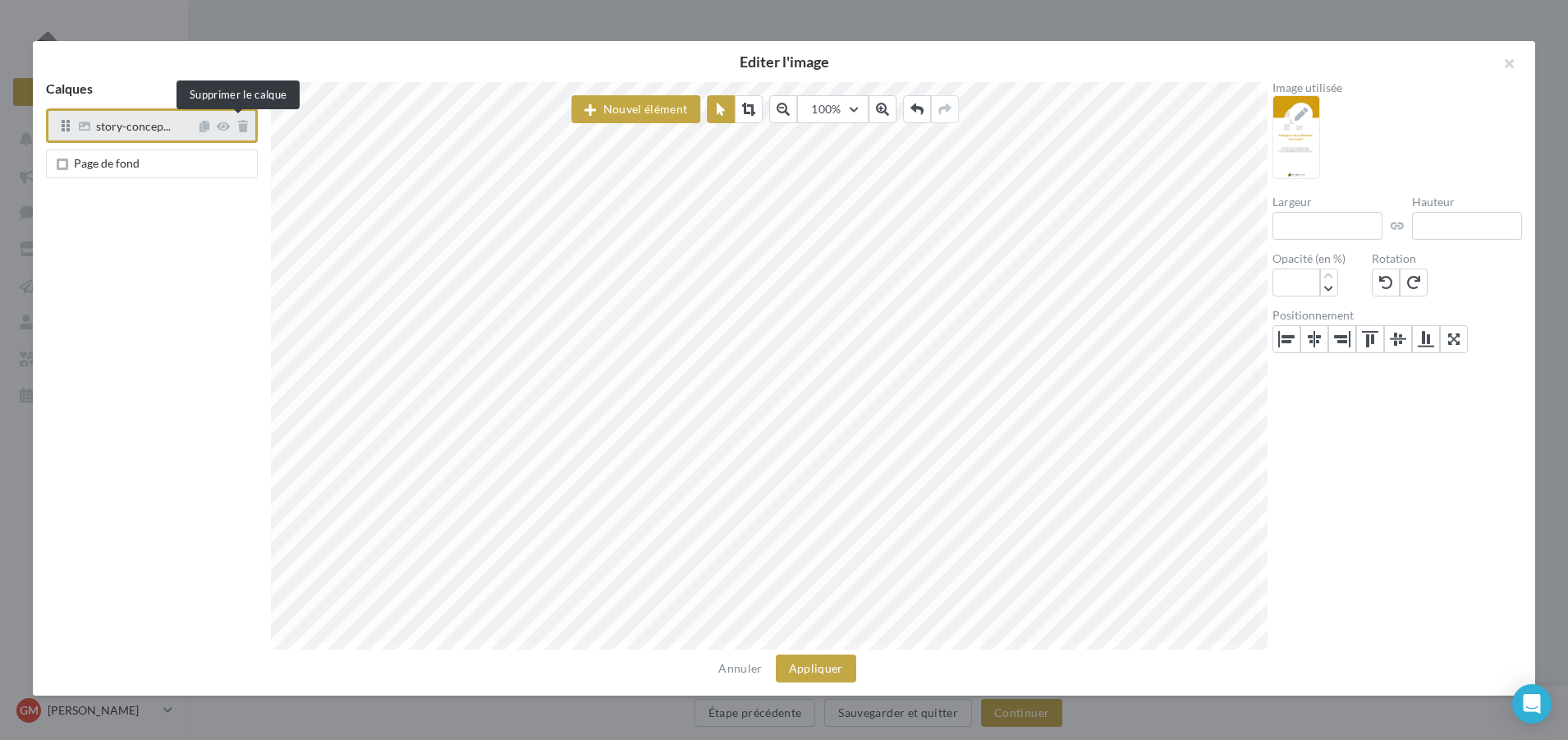
click at [238, 134] on span at bounding box center [243, 125] width 11 height 16
click at [241, 126] on icon at bounding box center [244, 126] width 10 height 11
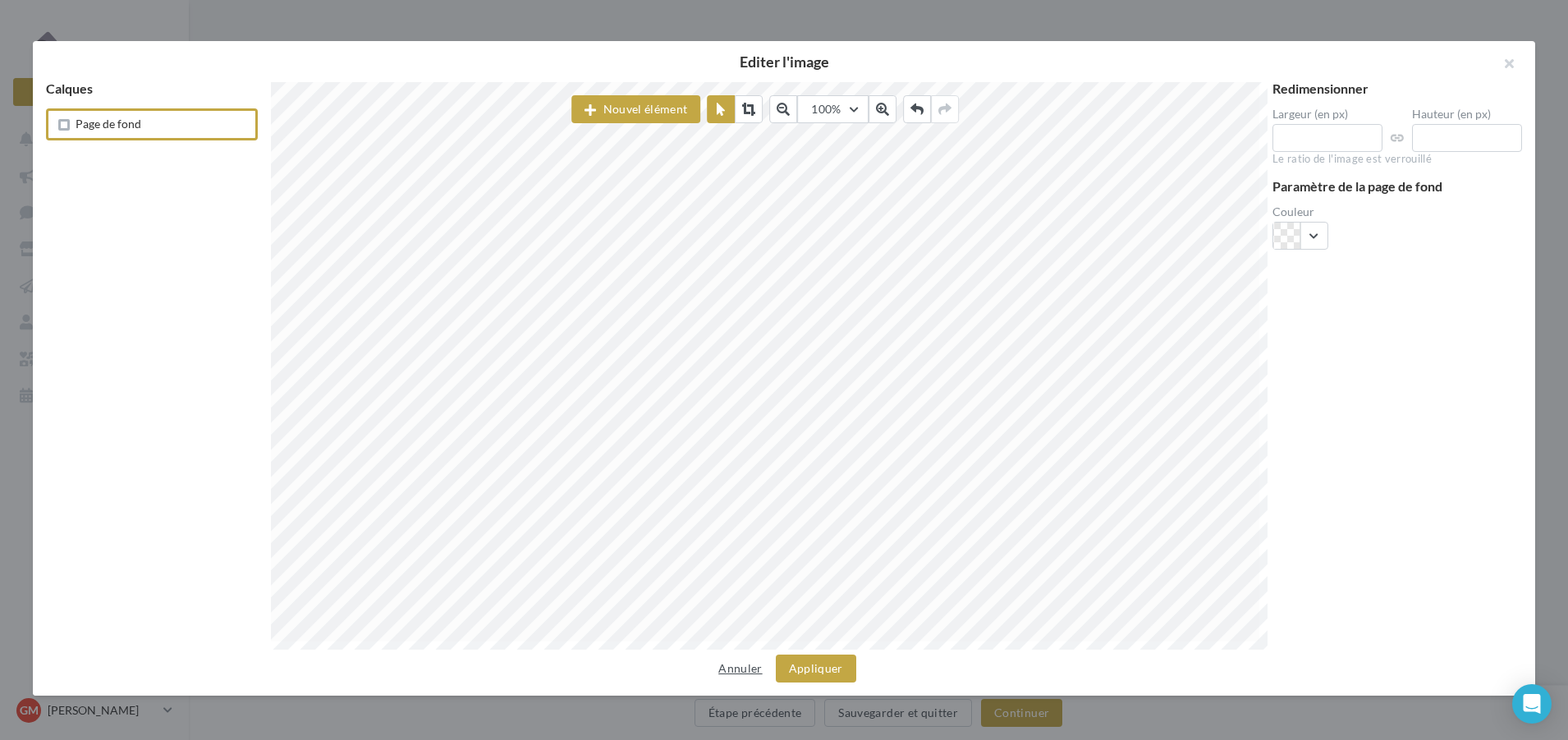
click at [732, 674] on button "Annuler" at bounding box center [740, 668] width 57 height 20
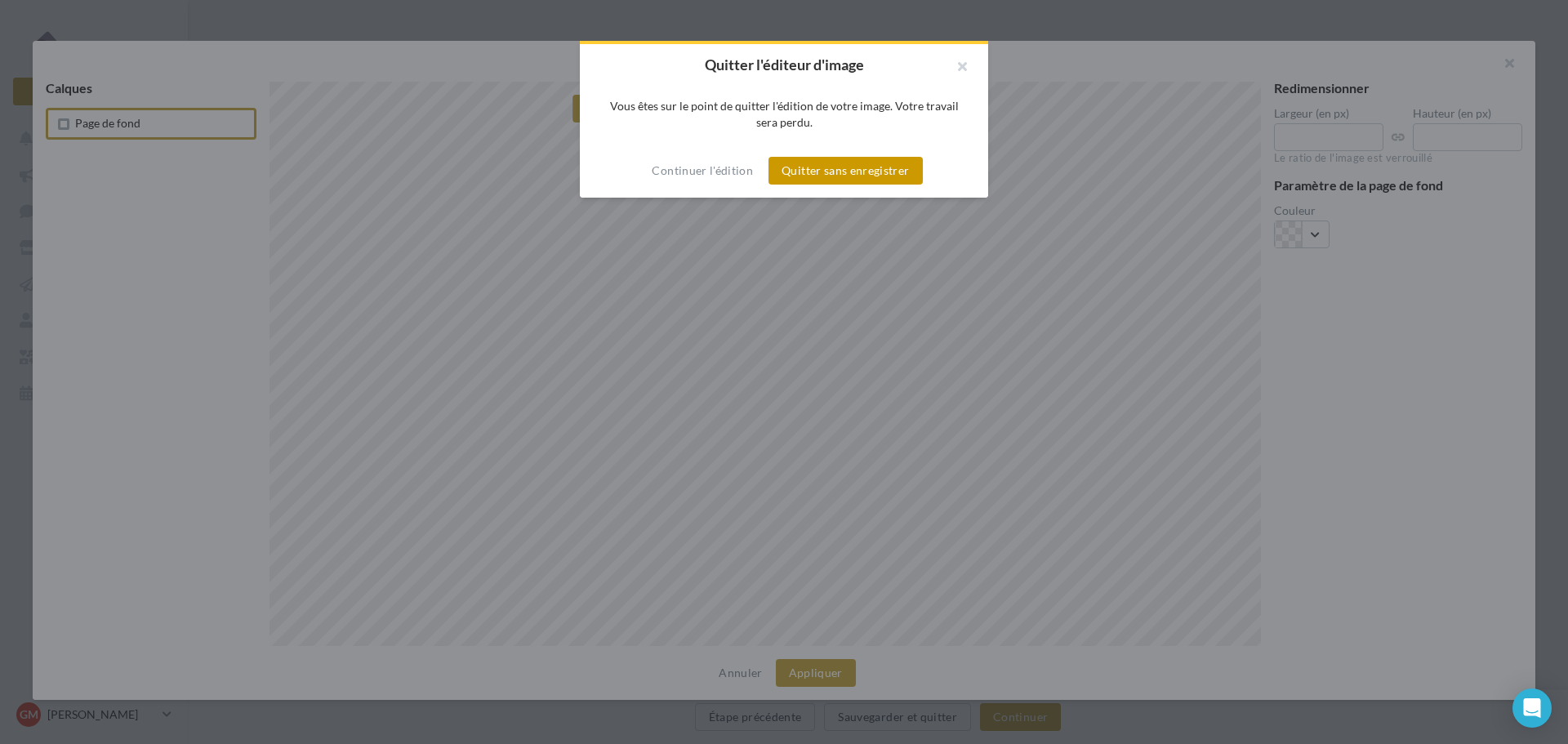
click at [806, 175] on button "Quitter sans enregistrer" at bounding box center [845, 170] width 153 height 28
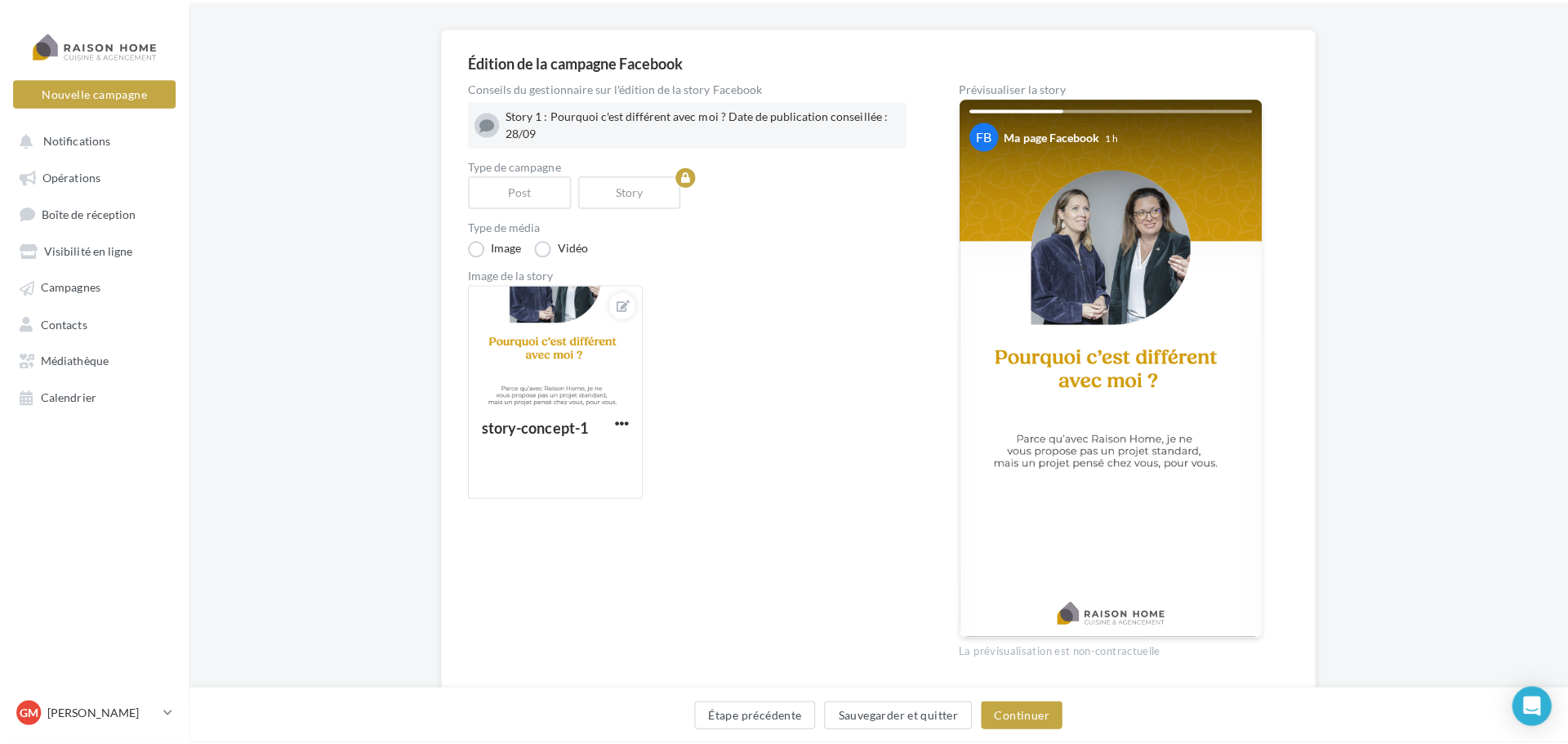
scroll to position [81, 0]
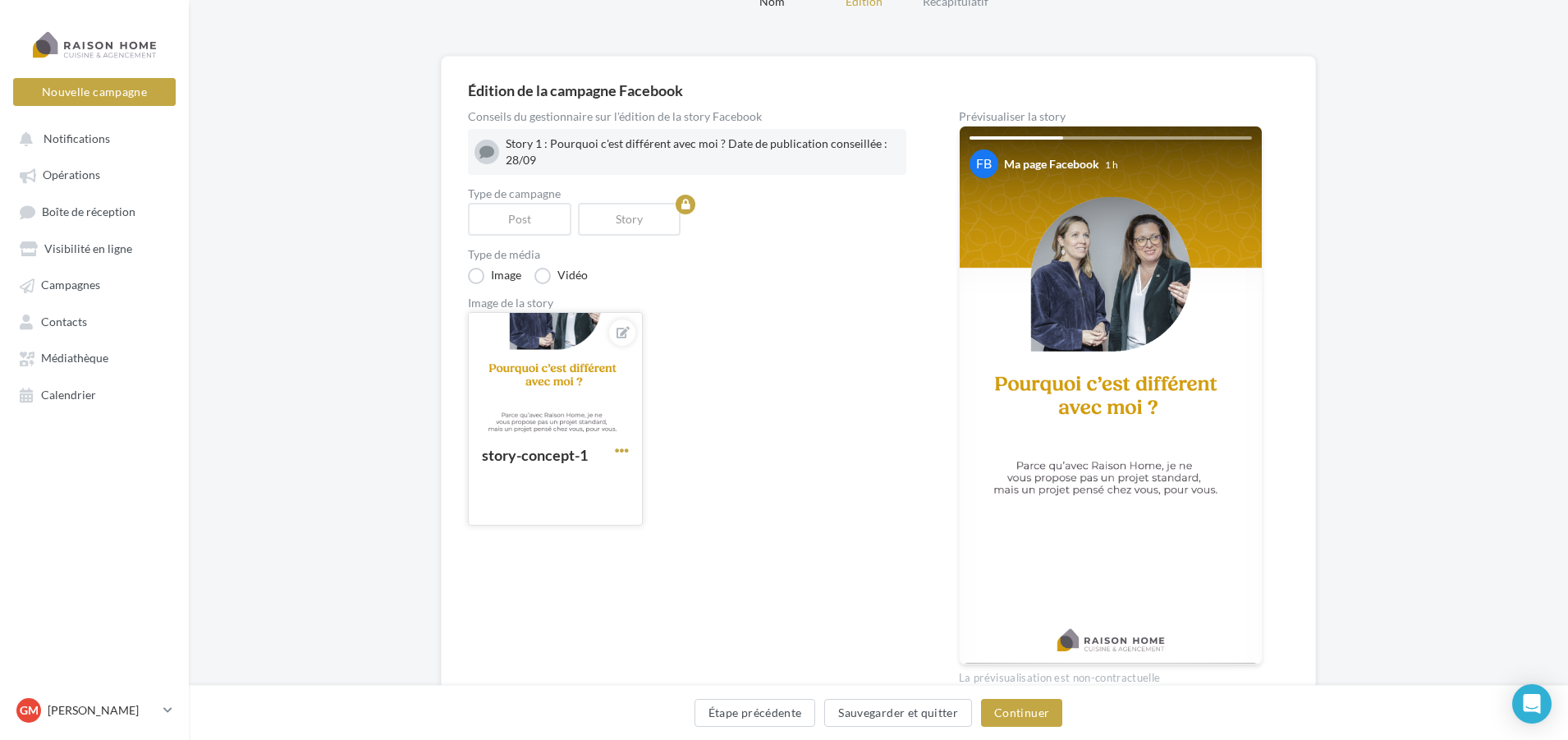
click at [625, 452] on span "button" at bounding box center [622, 450] width 14 height 14
click at [666, 489] on button "Remplacer l'image" at bounding box center [698, 484] width 173 height 43
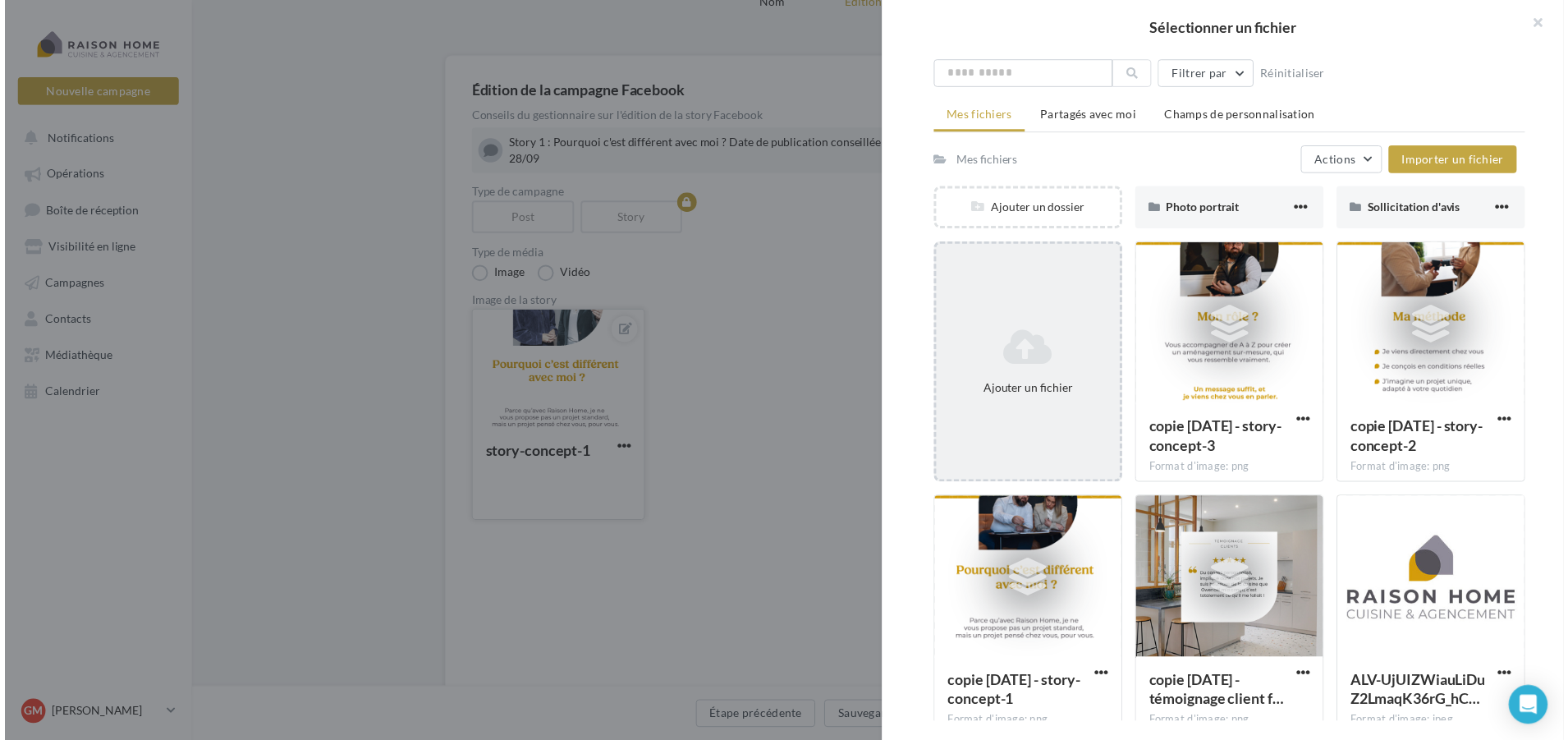
scroll to position [79, 0]
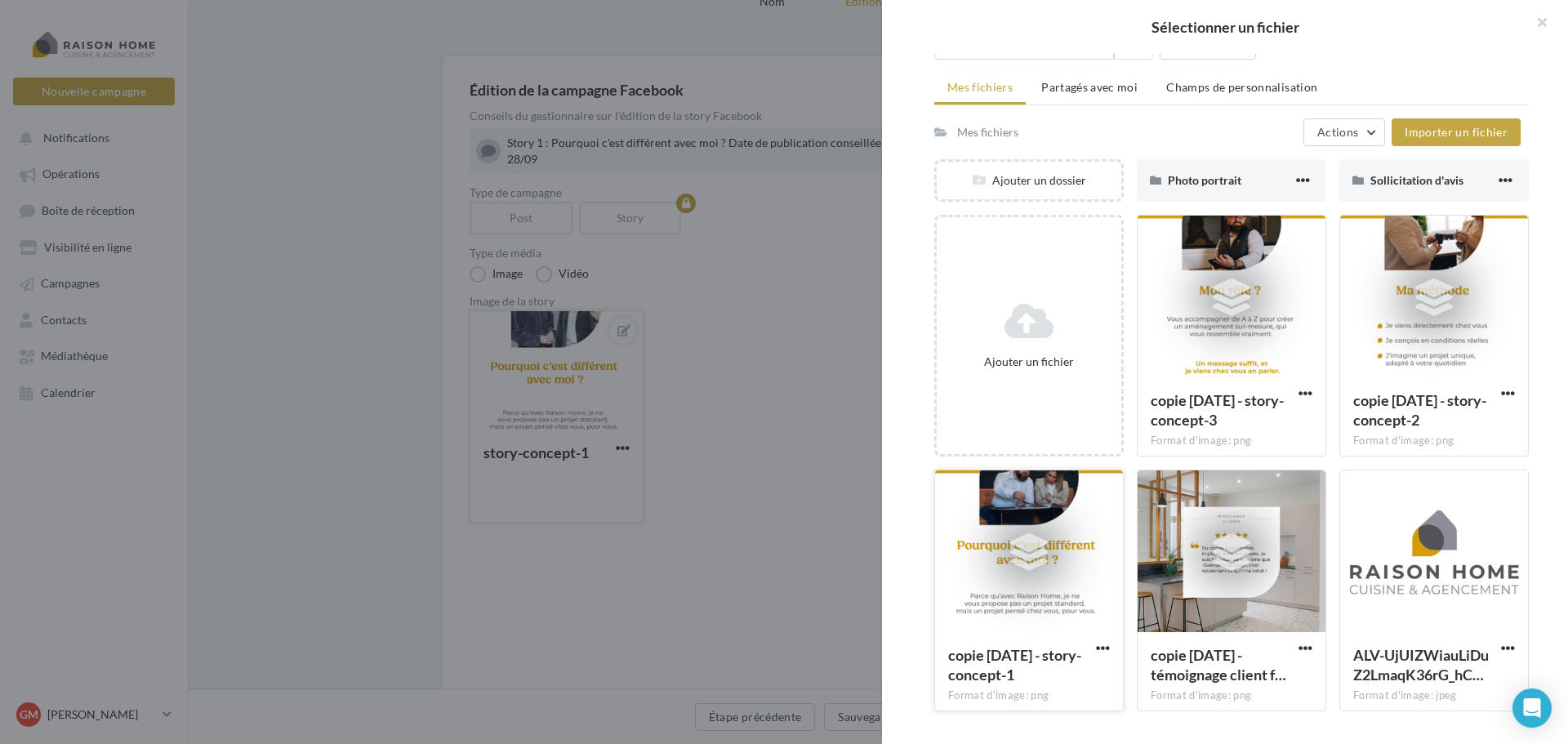
click at [1019, 559] on icon at bounding box center [1029, 552] width 37 height 37
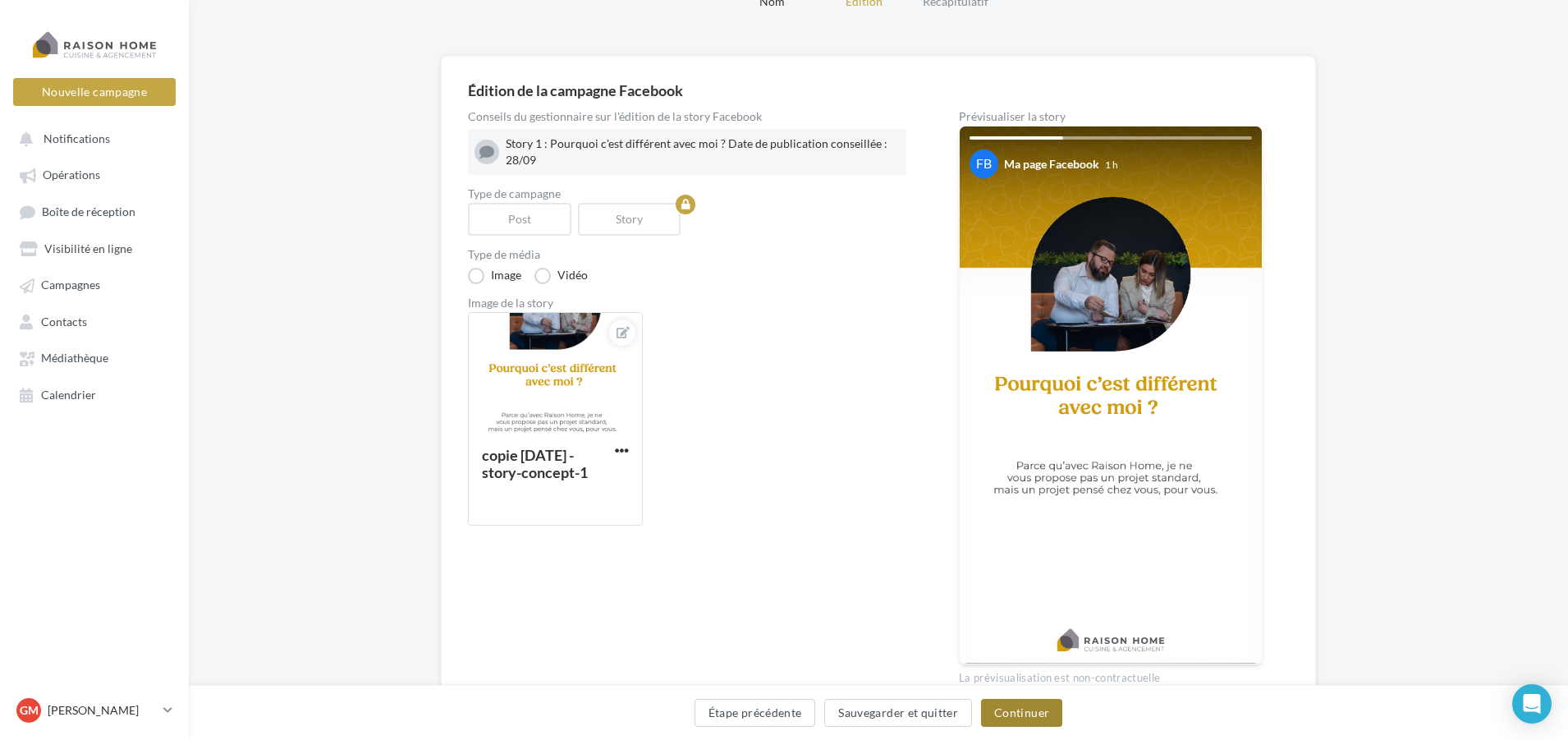
click at [1018, 720] on button "Continuer" at bounding box center [1021, 712] width 81 height 28
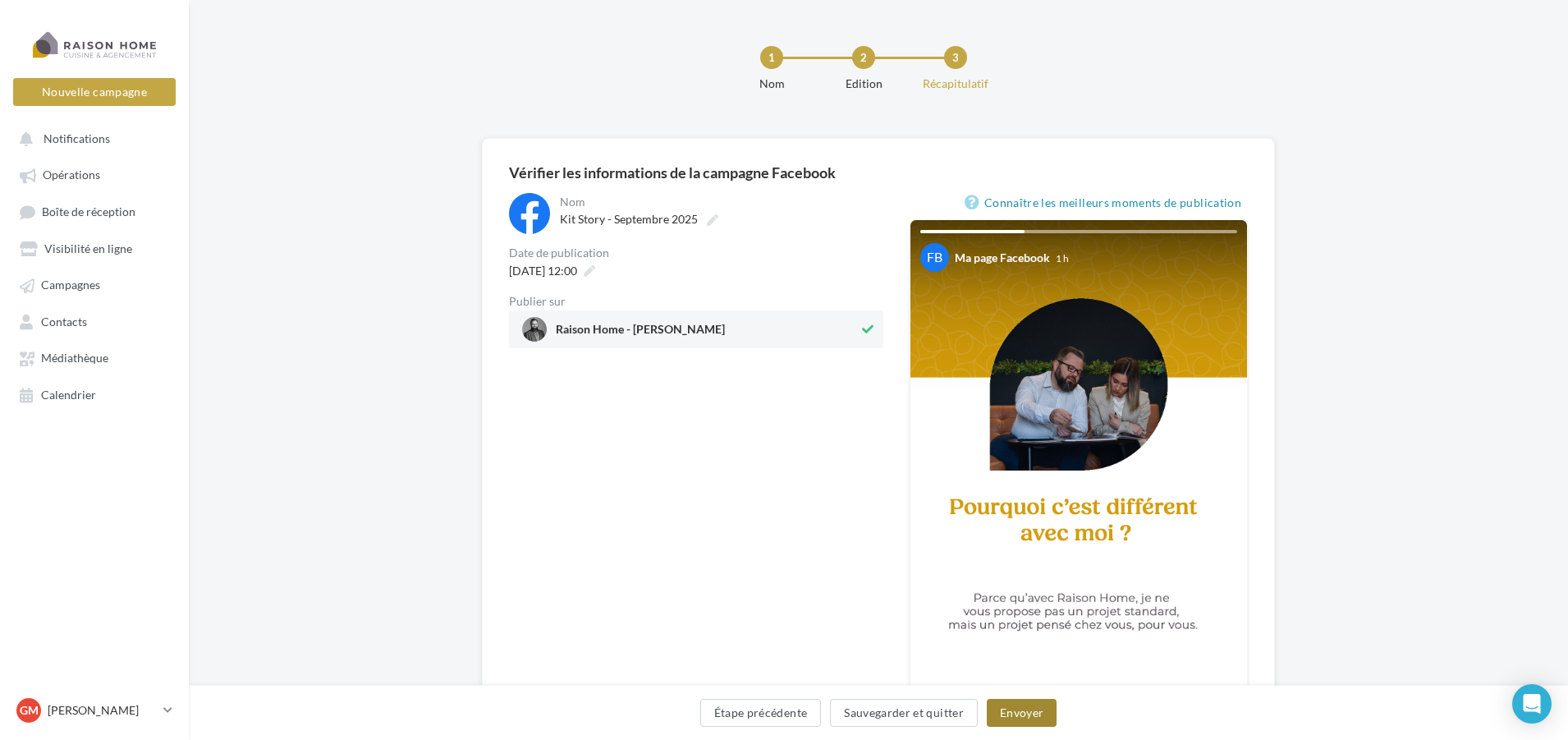
click at [1030, 709] on button "Envoyer" at bounding box center [1022, 712] width 70 height 28
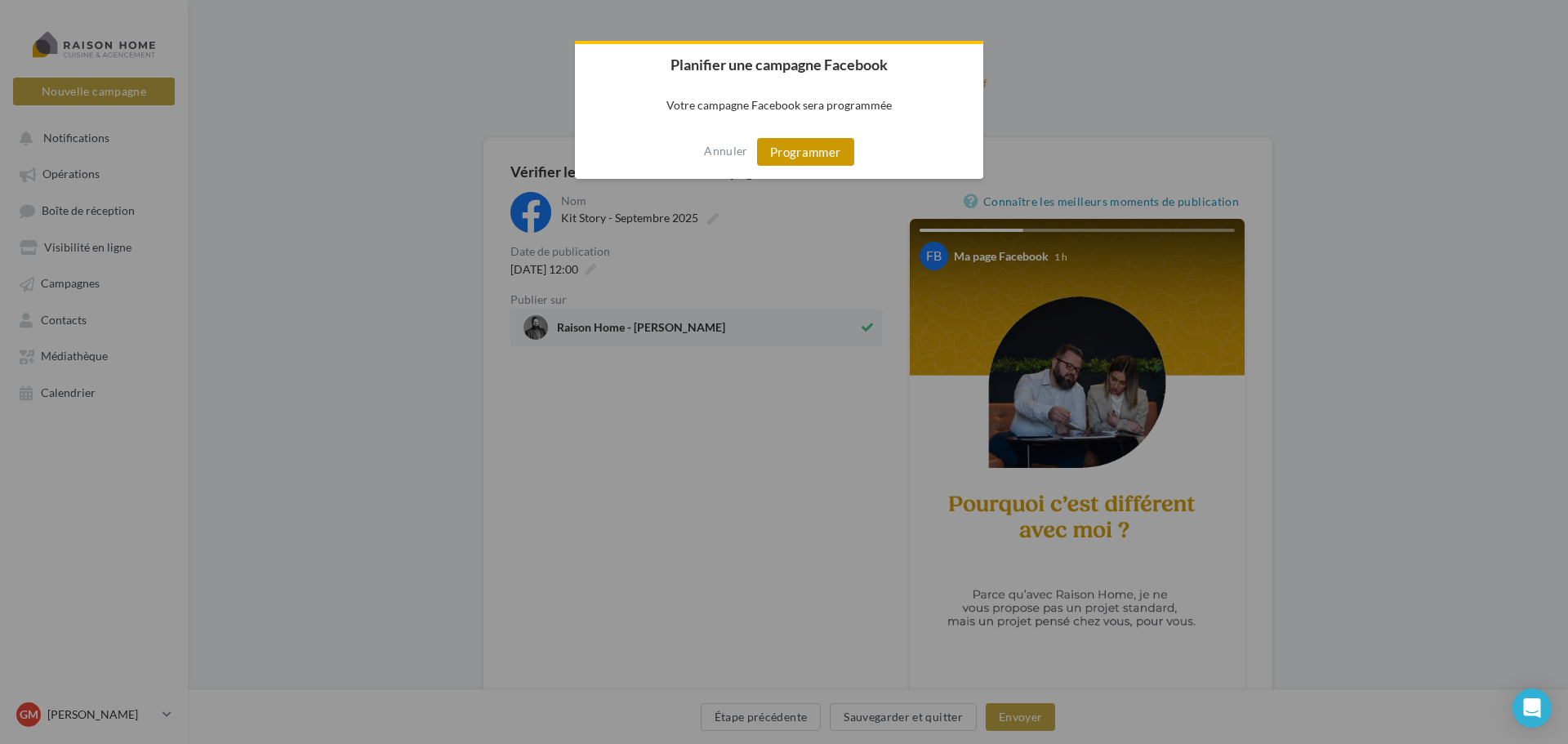
click at [791, 159] on button "Programmer" at bounding box center [806, 152] width 97 height 28
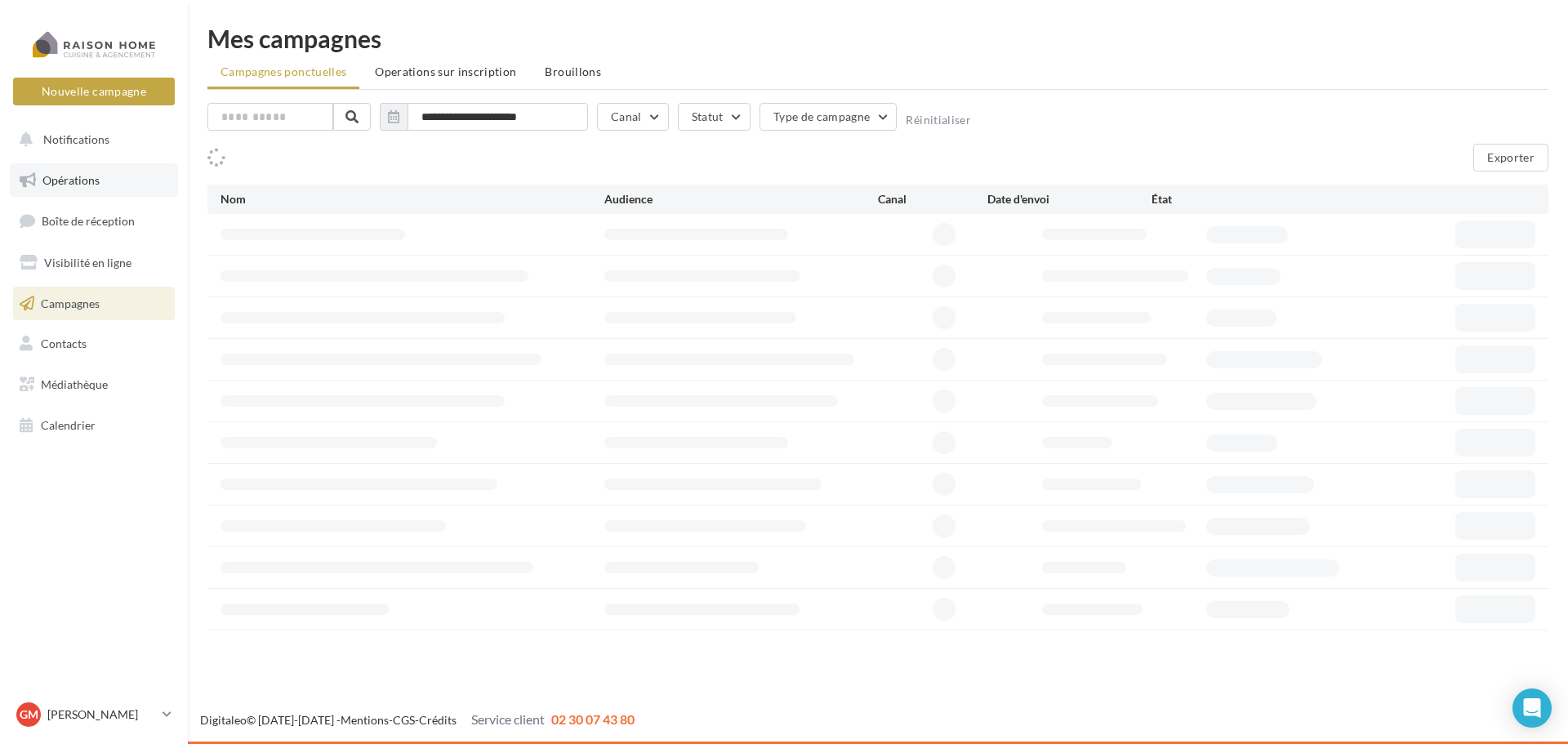
click at [70, 180] on span "Opérations" at bounding box center [70, 180] width 57 height 14
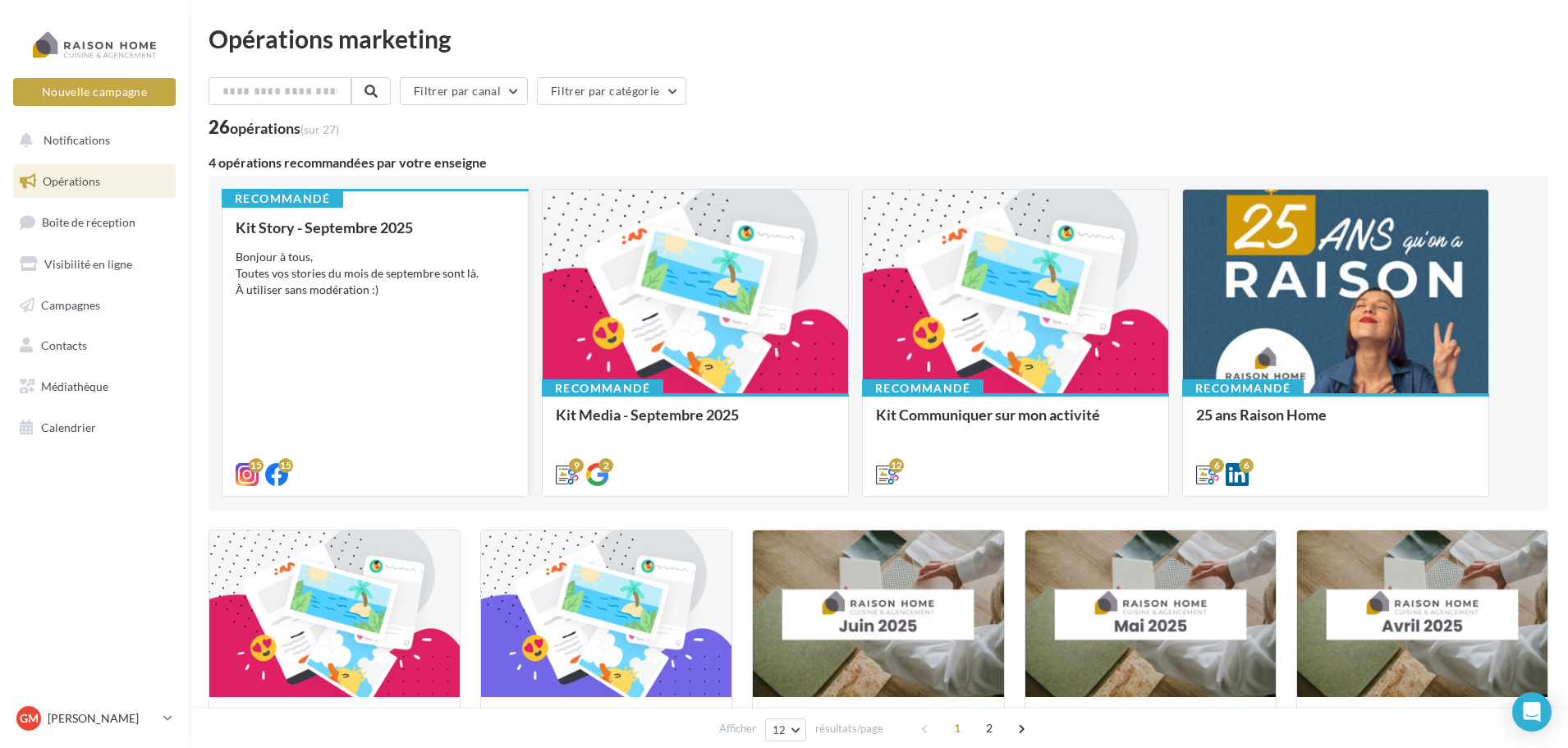
click at [396, 313] on div "Kit Story - Septembre 2025 Bonjour à tous, Toutes vos stories du mois de septem…" at bounding box center [376, 350] width 279 height 262
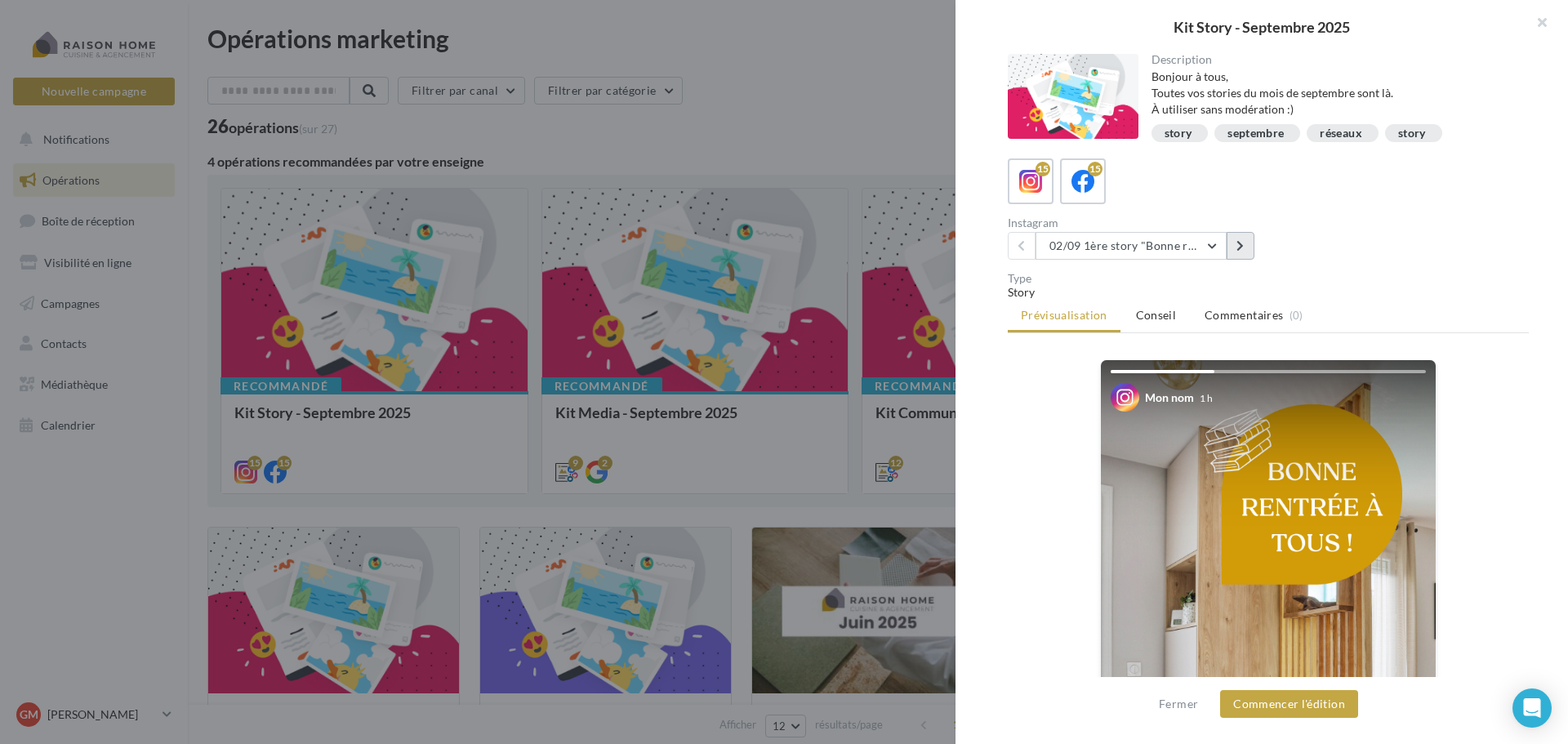
click at [1238, 247] on icon at bounding box center [1240, 245] width 8 height 11
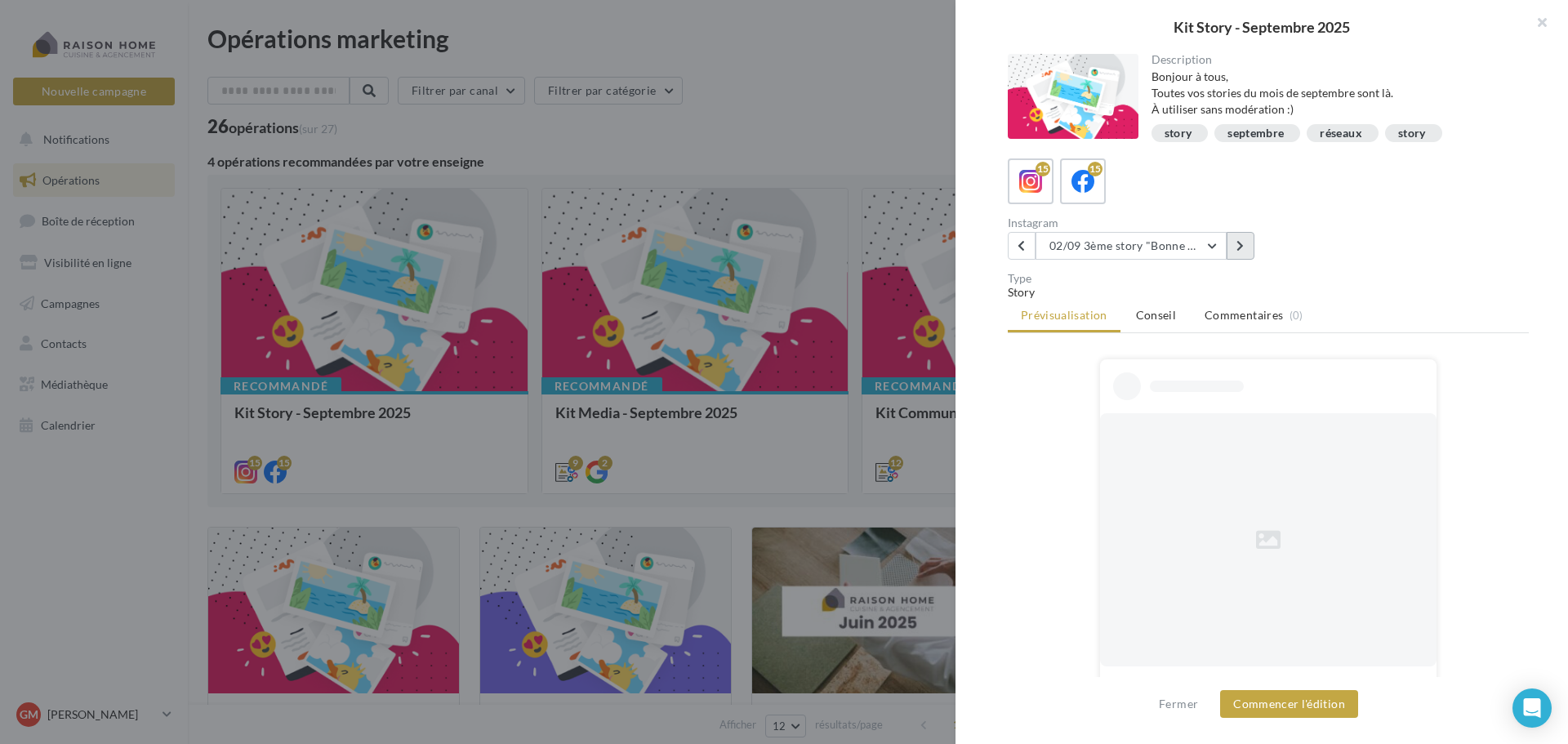
click at [1238, 247] on icon at bounding box center [1240, 245] width 8 height 11
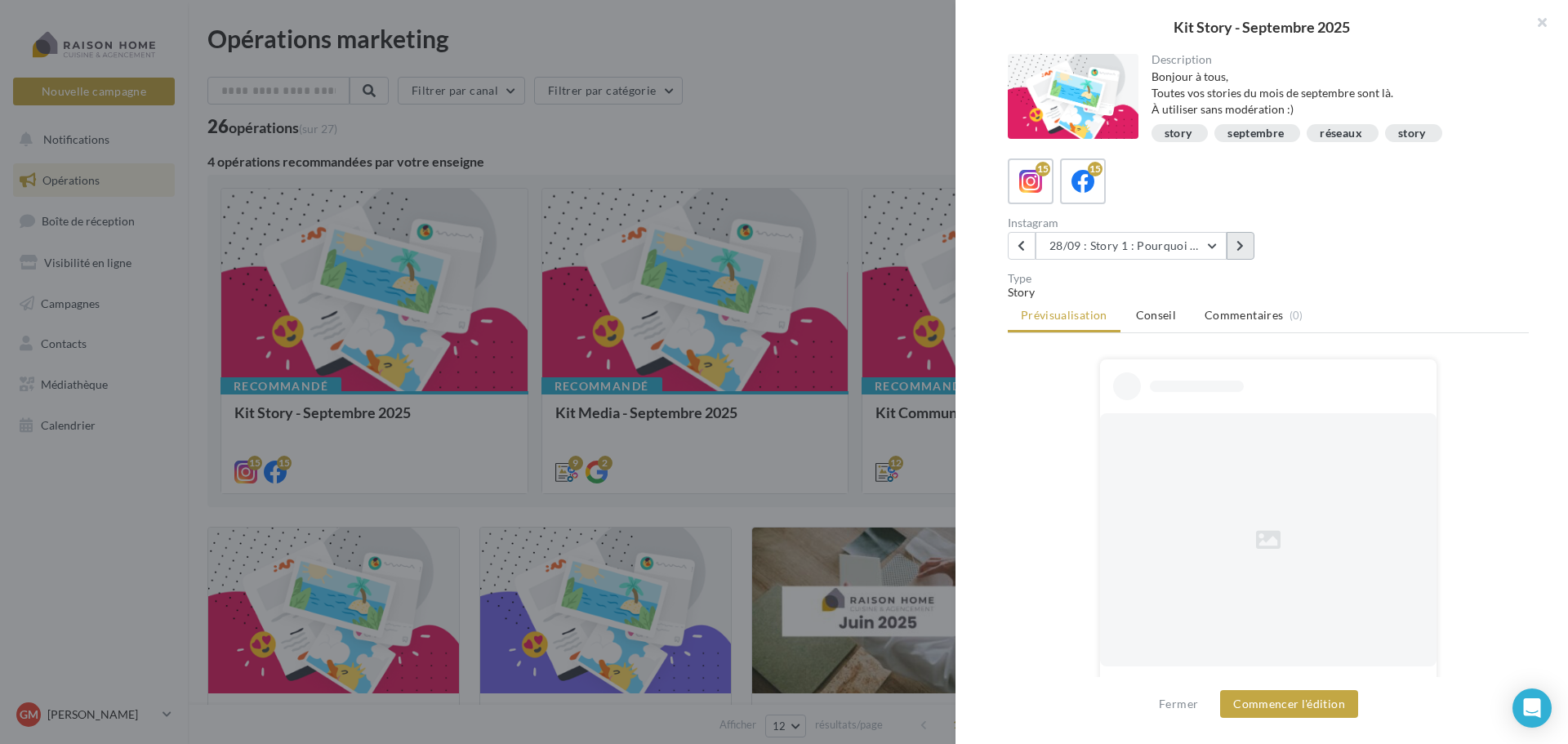
click at [1238, 247] on icon at bounding box center [1240, 245] width 8 height 11
click at [1294, 700] on button "Commencer l'édition" at bounding box center [1288, 704] width 138 height 28
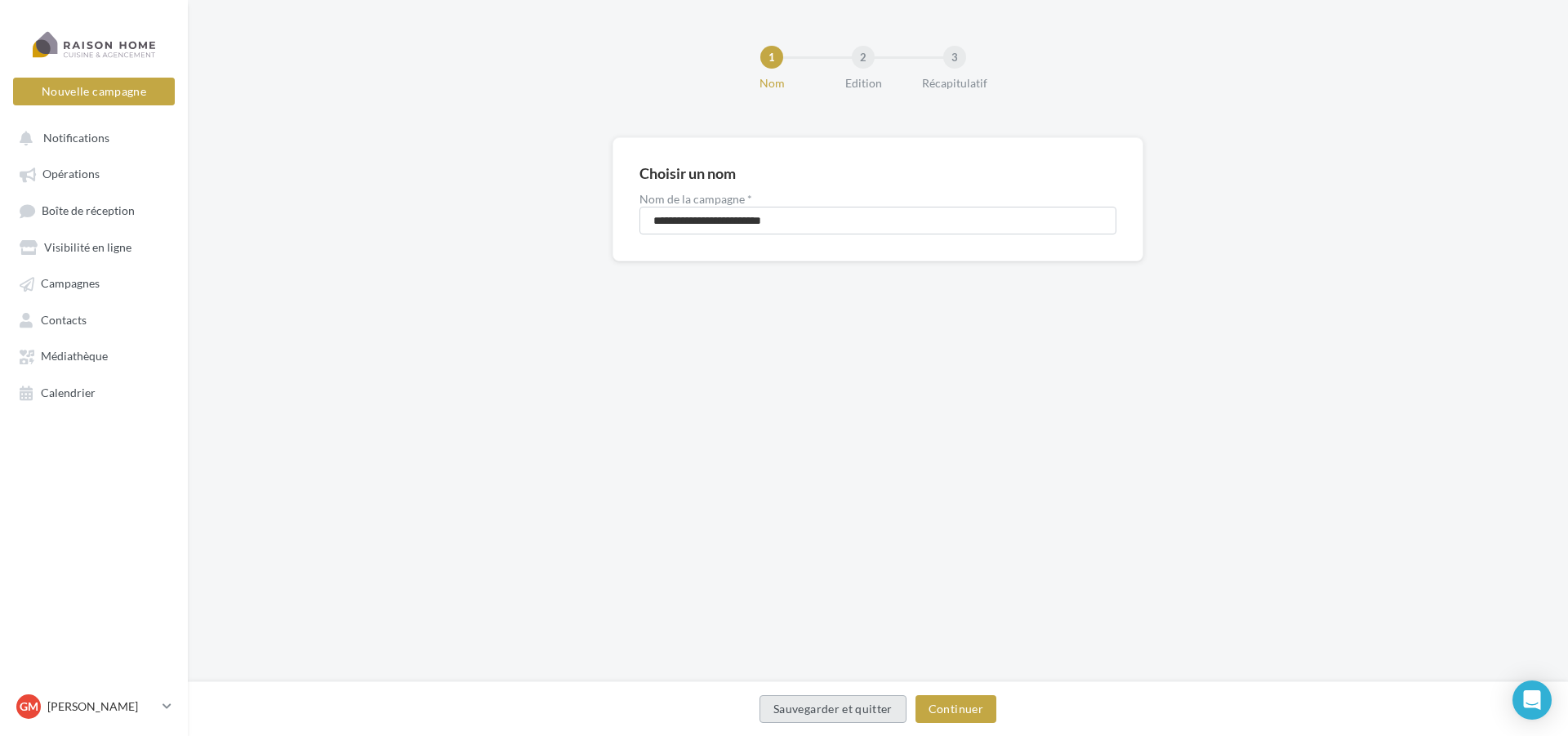
click at [823, 717] on button "Sauvegarder et quitter" at bounding box center [834, 708] width 147 height 28
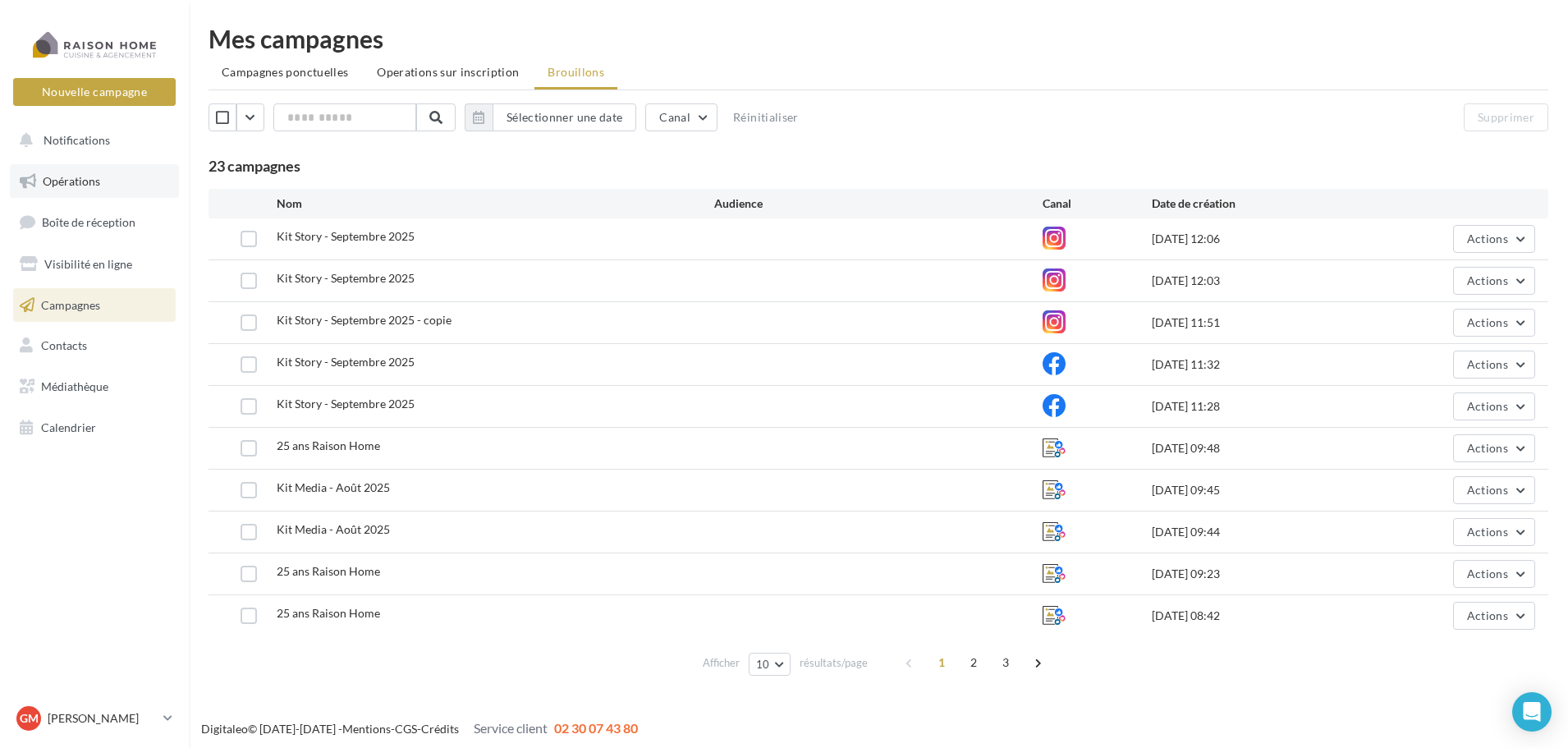
click at [95, 187] on span "Opérations" at bounding box center [71, 181] width 57 height 14
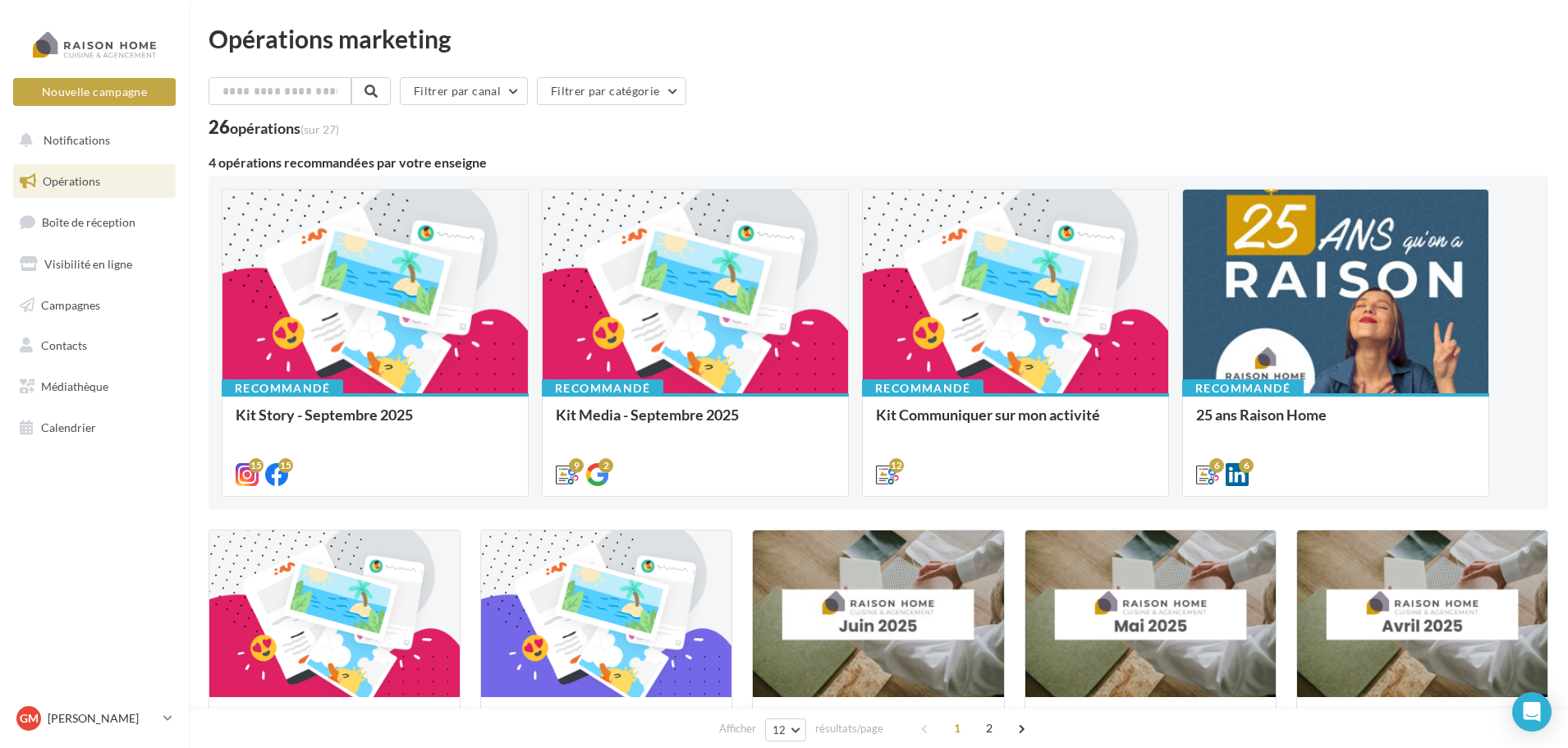
click at [0, 0] on div "Bonjour à tous, Toutes vos stories du mois de septembre sont là. À utiliser san…" at bounding box center [0, 0] width 0 height 0
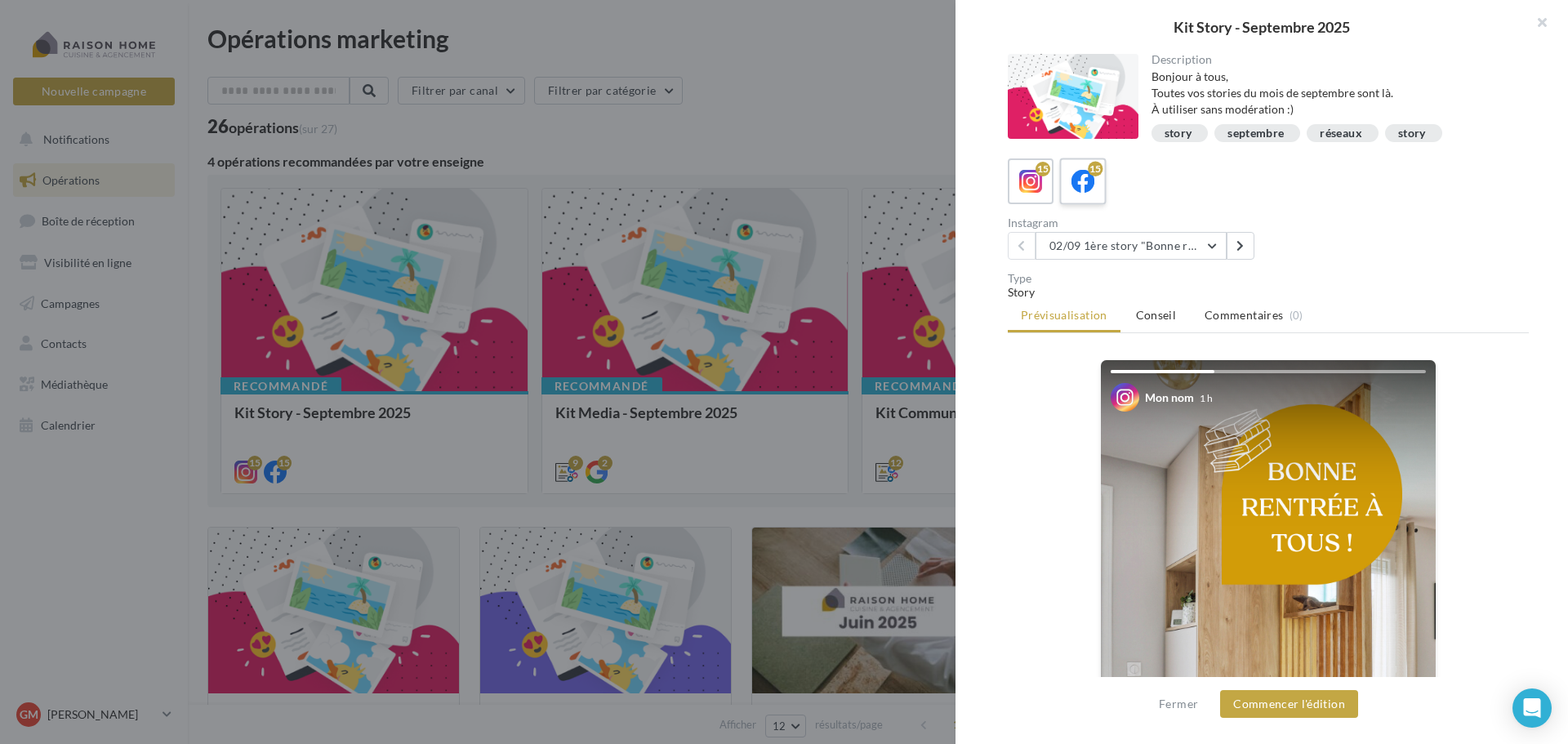
click at [1088, 185] on icon at bounding box center [1083, 182] width 24 height 24
click at [1245, 247] on button at bounding box center [1240, 246] width 28 height 28
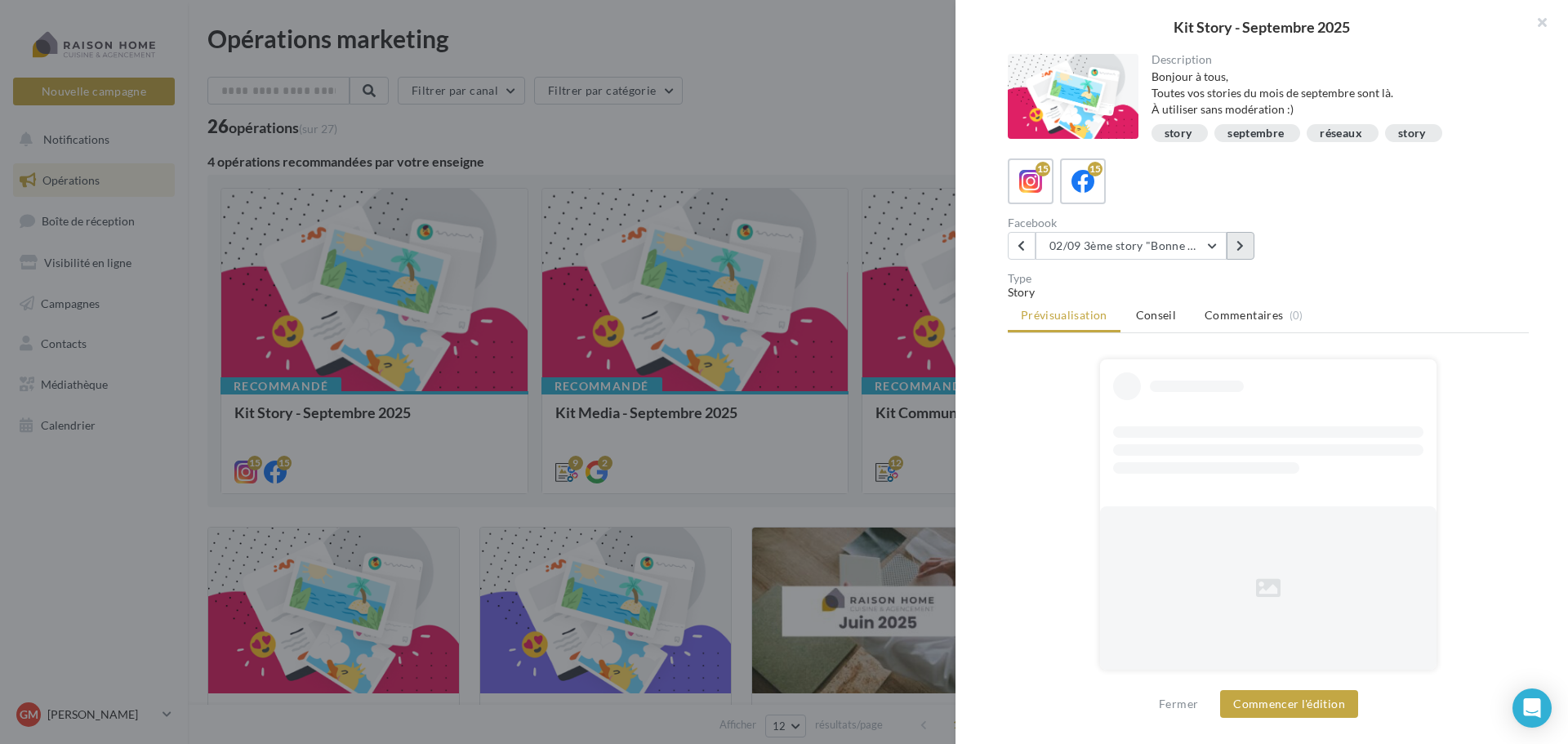
click at [1245, 247] on button at bounding box center [1240, 246] width 28 height 28
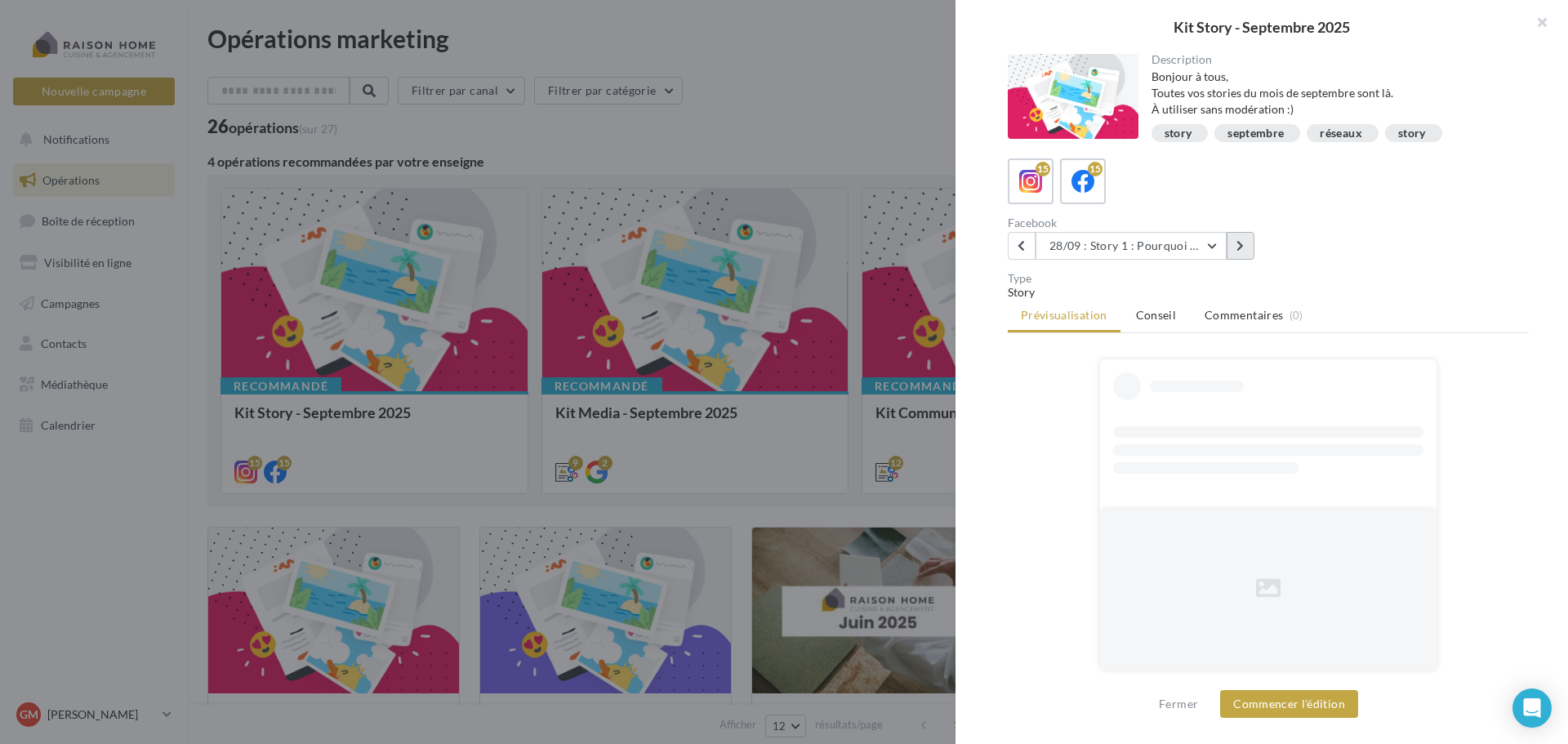
click at [1245, 247] on button at bounding box center [1240, 246] width 28 height 28
click at [1298, 706] on button "Commencer l'édition" at bounding box center [1288, 704] width 138 height 28
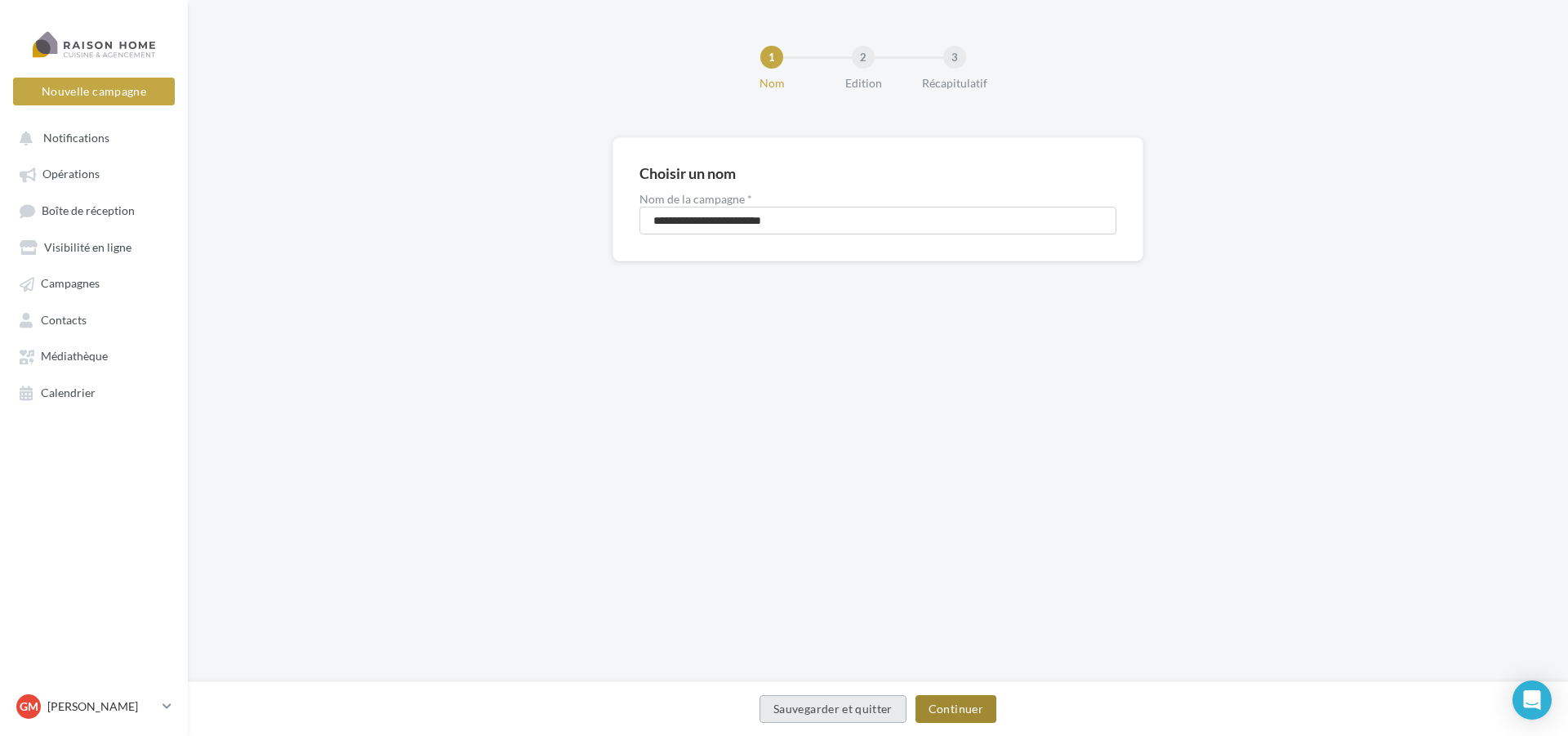
click at [938, 711] on button "Continuer" at bounding box center [956, 708] width 80 height 28
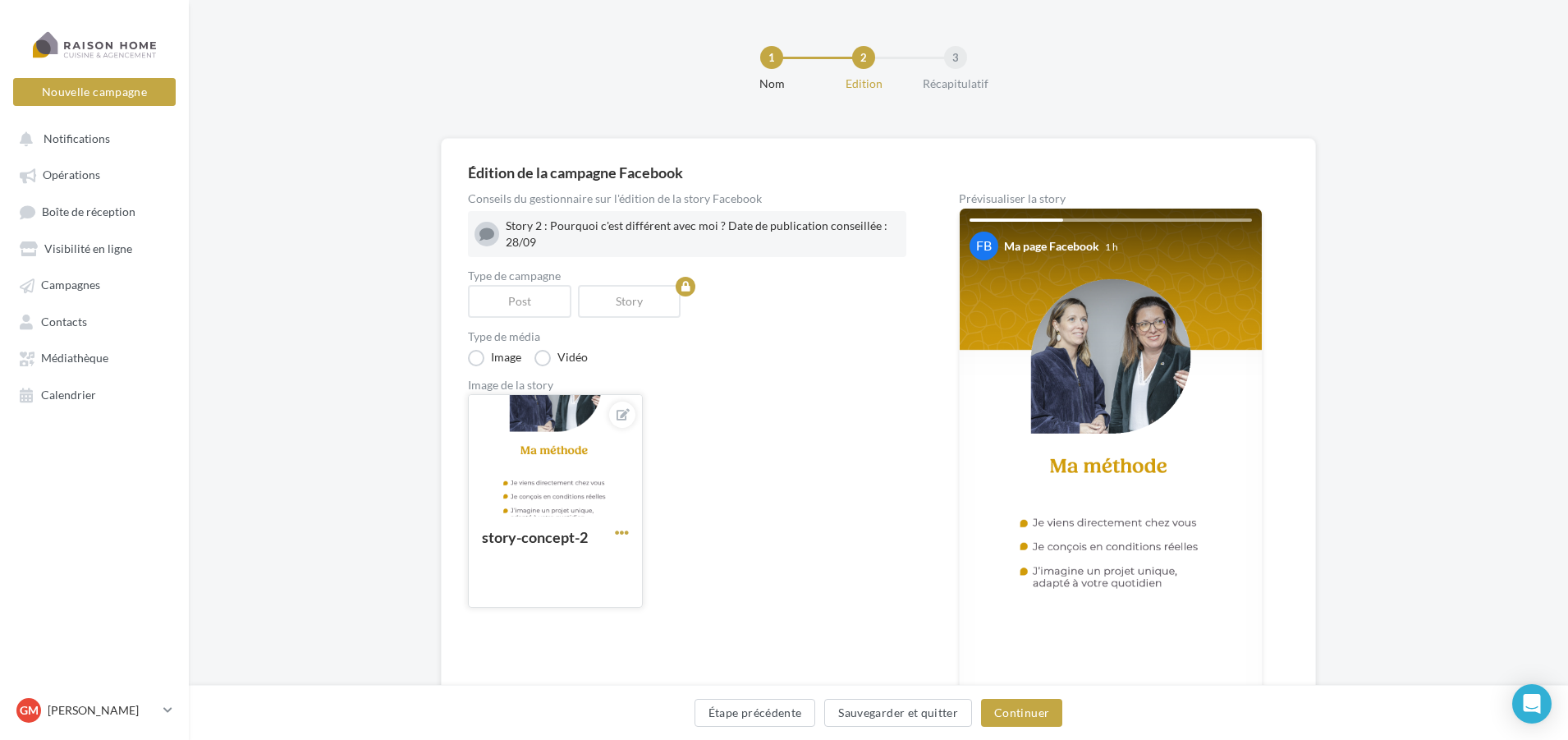
click at [626, 532] on span "button" at bounding box center [622, 532] width 14 height 14
click at [730, 571] on button "Remplacer l'image" at bounding box center [698, 565] width 173 height 43
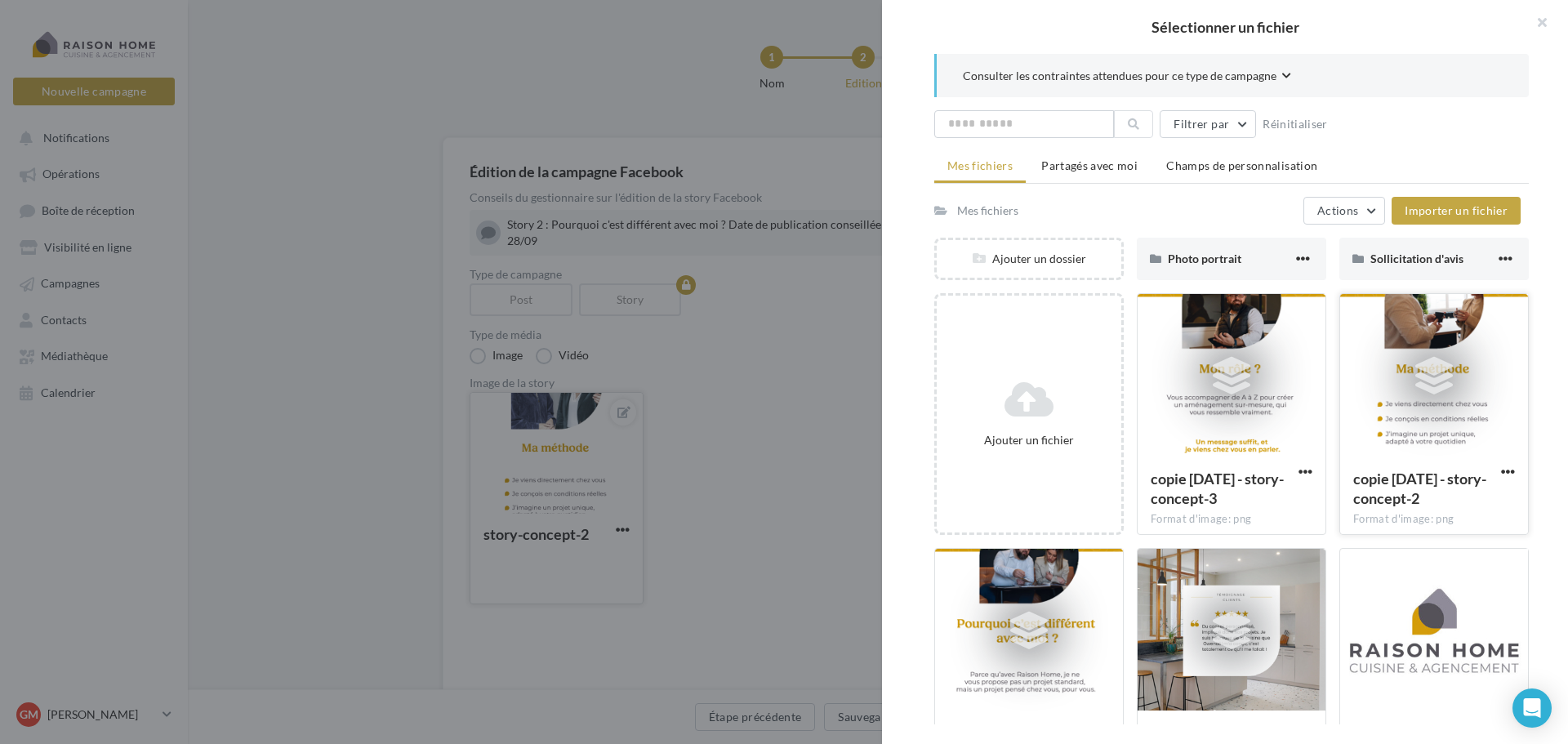
click at [1445, 439] on div at bounding box center [1434, 375] width 188 height 164
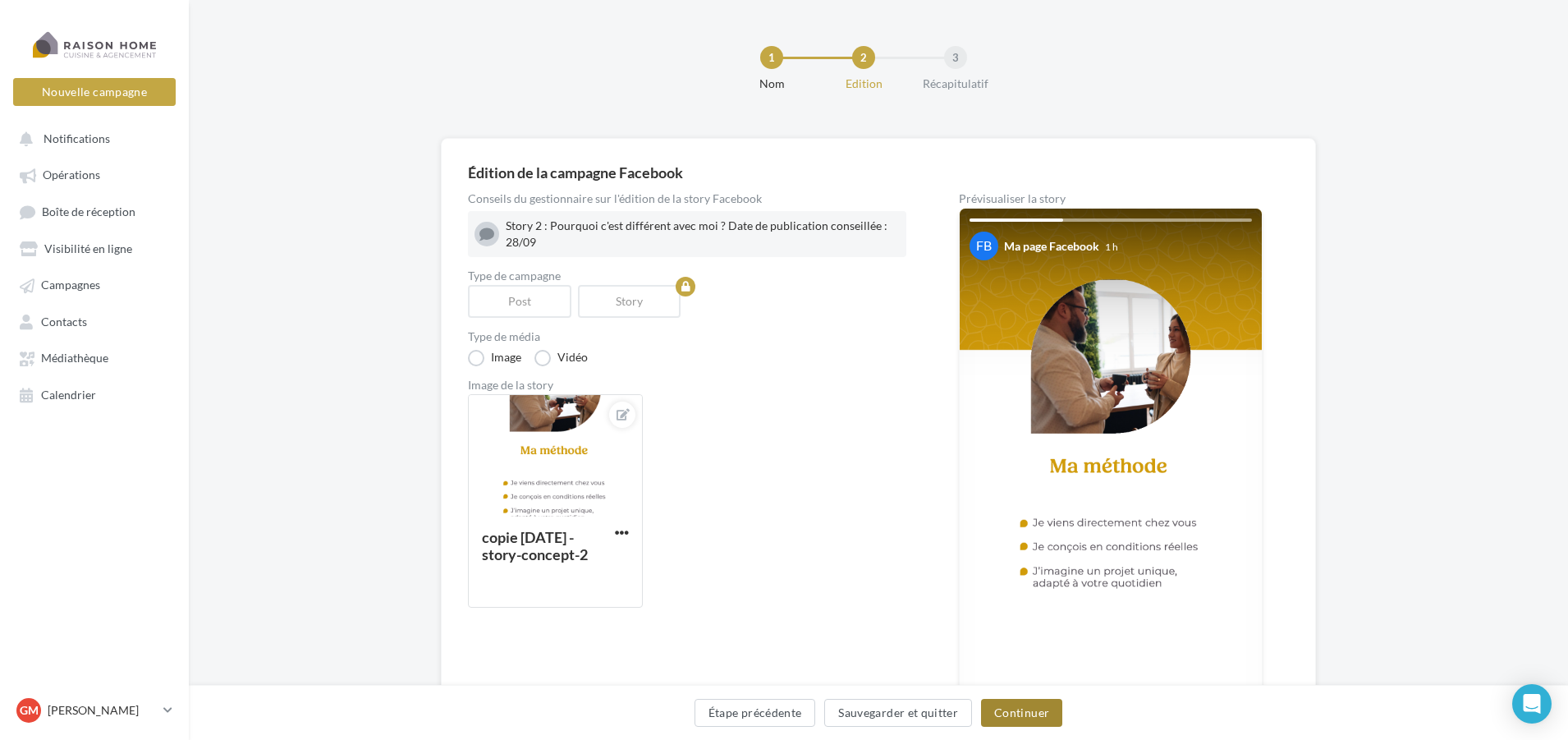
click at [1026, 711] on button "Continuer" at bounding box center [1021, 712] width 81 height 28
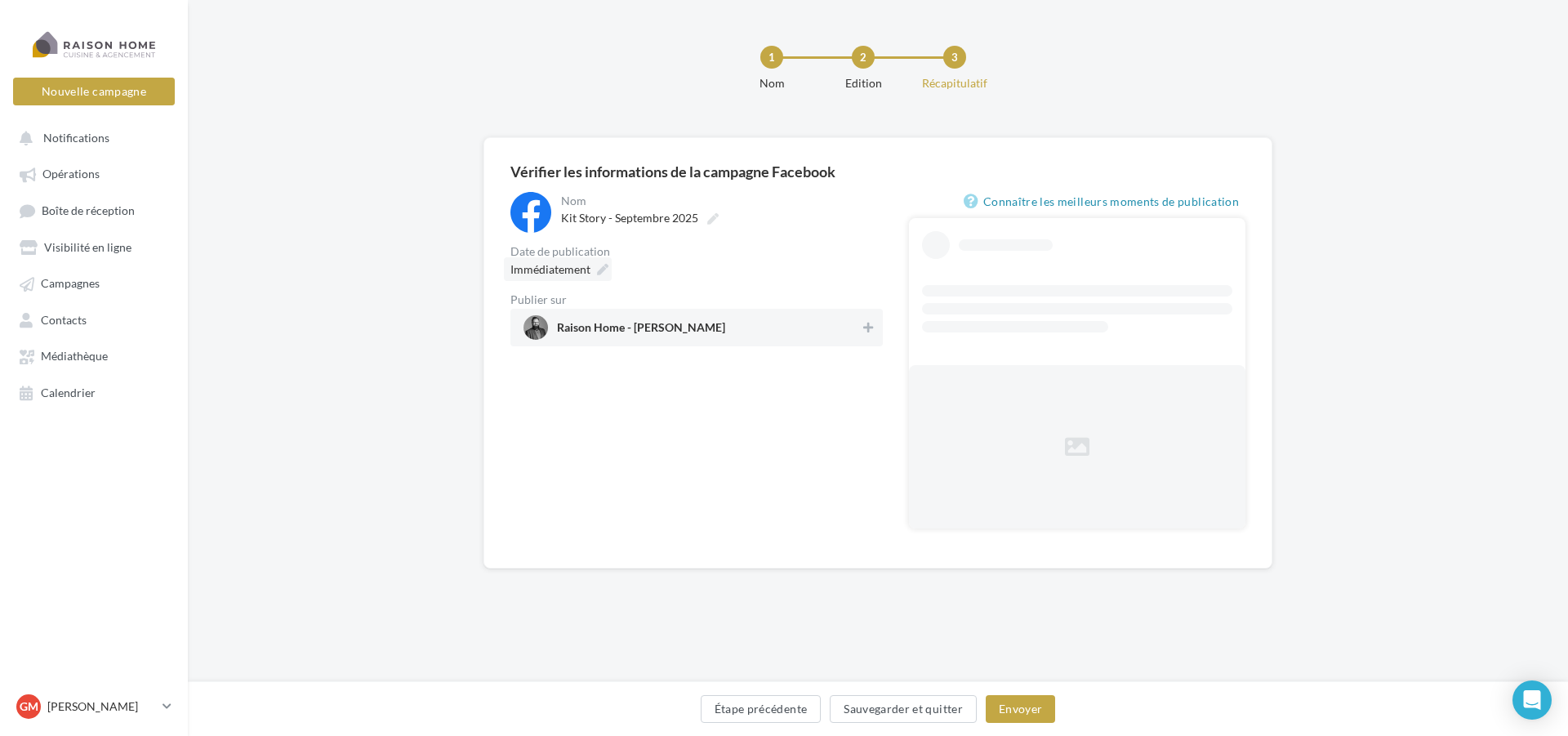
click at [596, 273] on div "Immédiatement" at bounding box center [557, 269] width 108 height 24
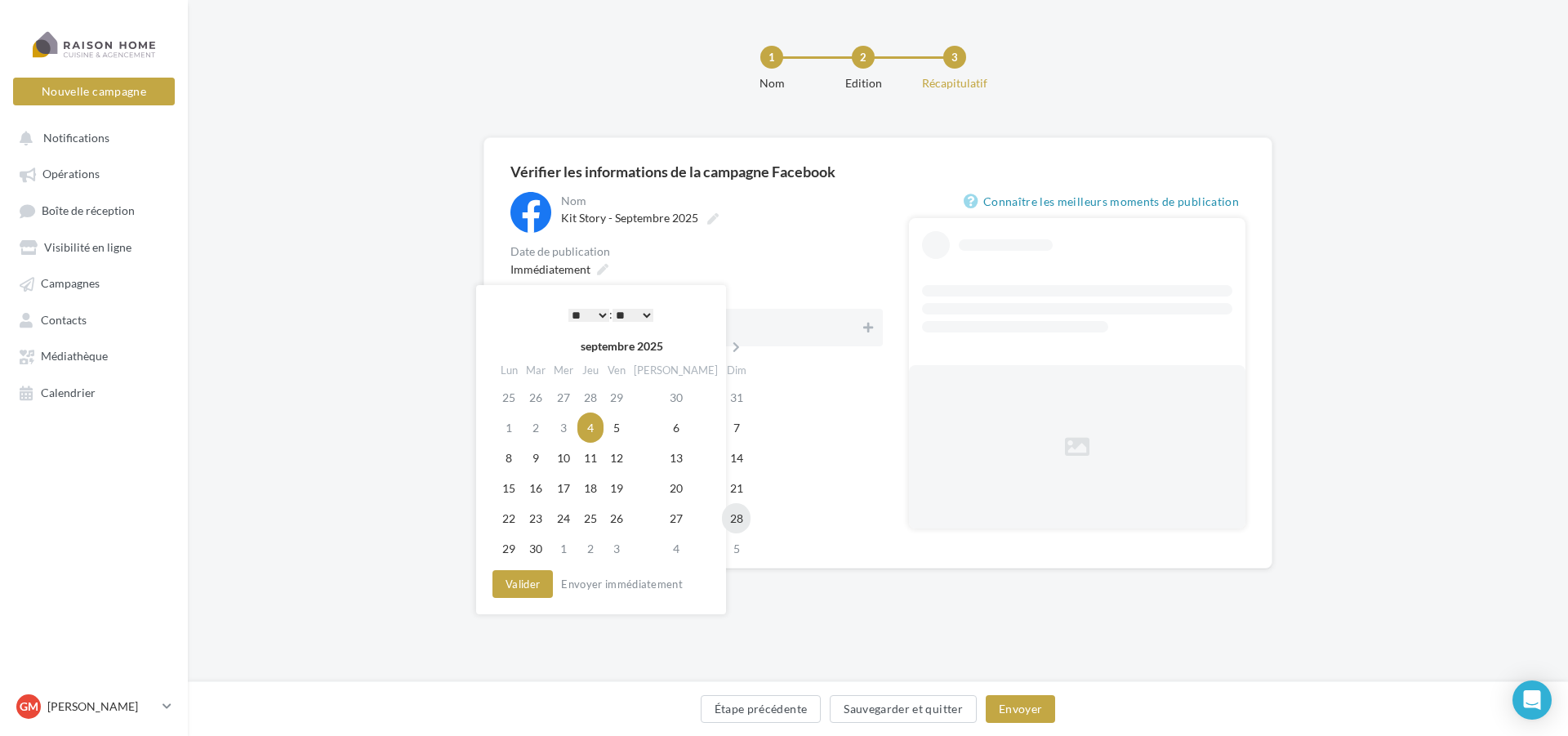
click at [722, 522] on td "28" at bounding box center [736, 518] width 29 height 30
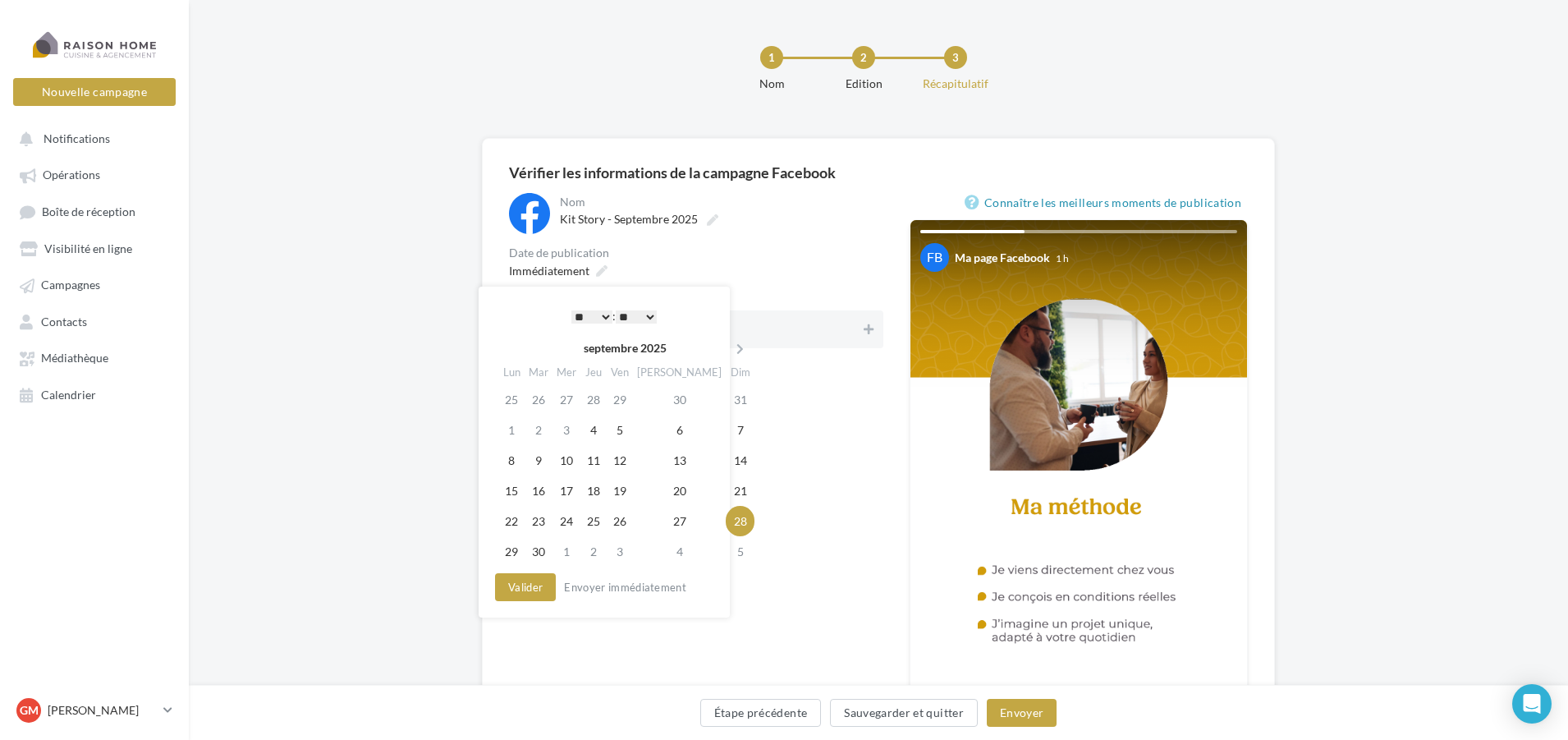
click at [643, 310] on select "** ** ** ** ** **" at bounding box center [636, 316] width 41 height 13
click at [537, 589] on button "Valider" at bounding box center [521, 587] width 60 height 28
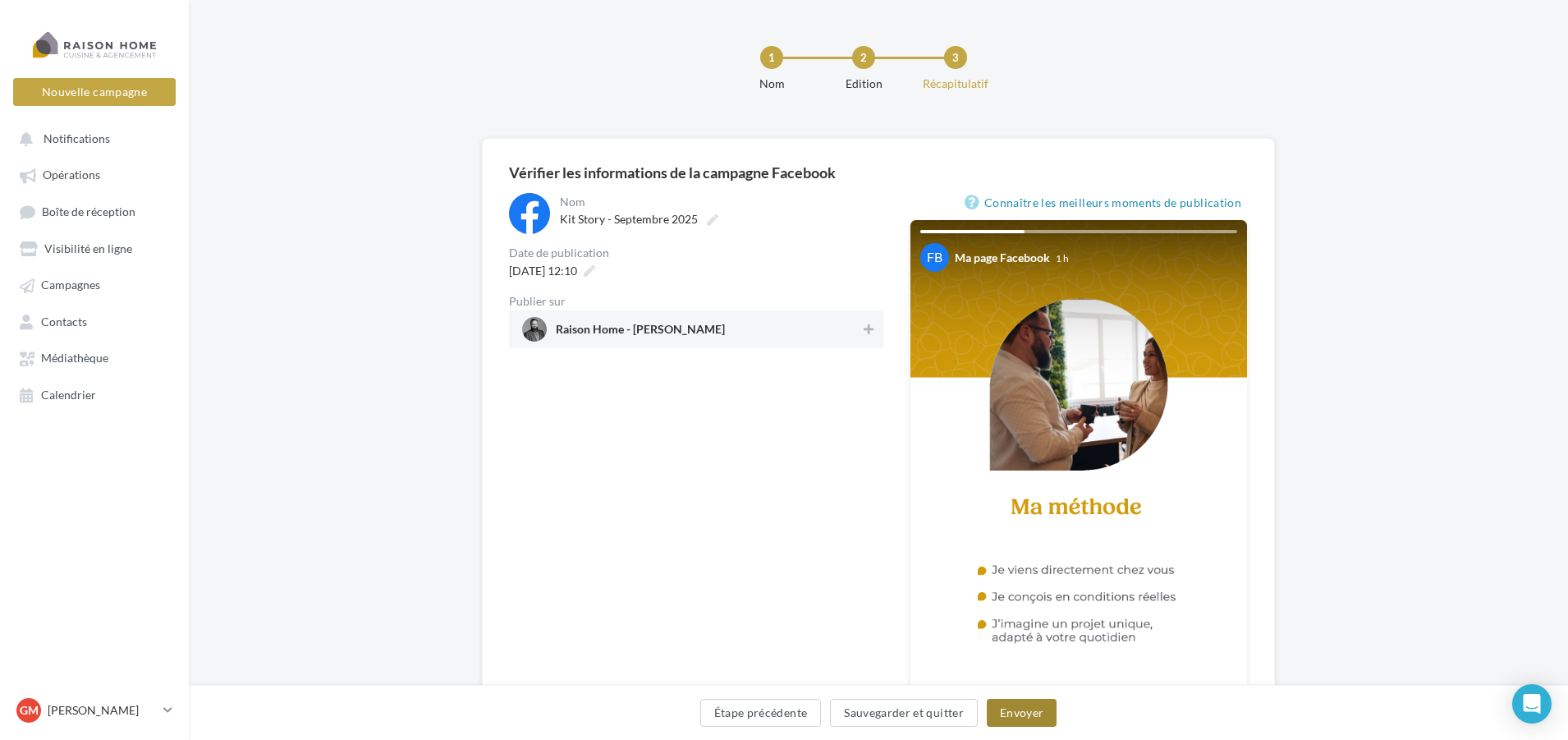
click at [1022, 716] on button "Envoyer" at bounding box center [1022, 712] width 70 height 28
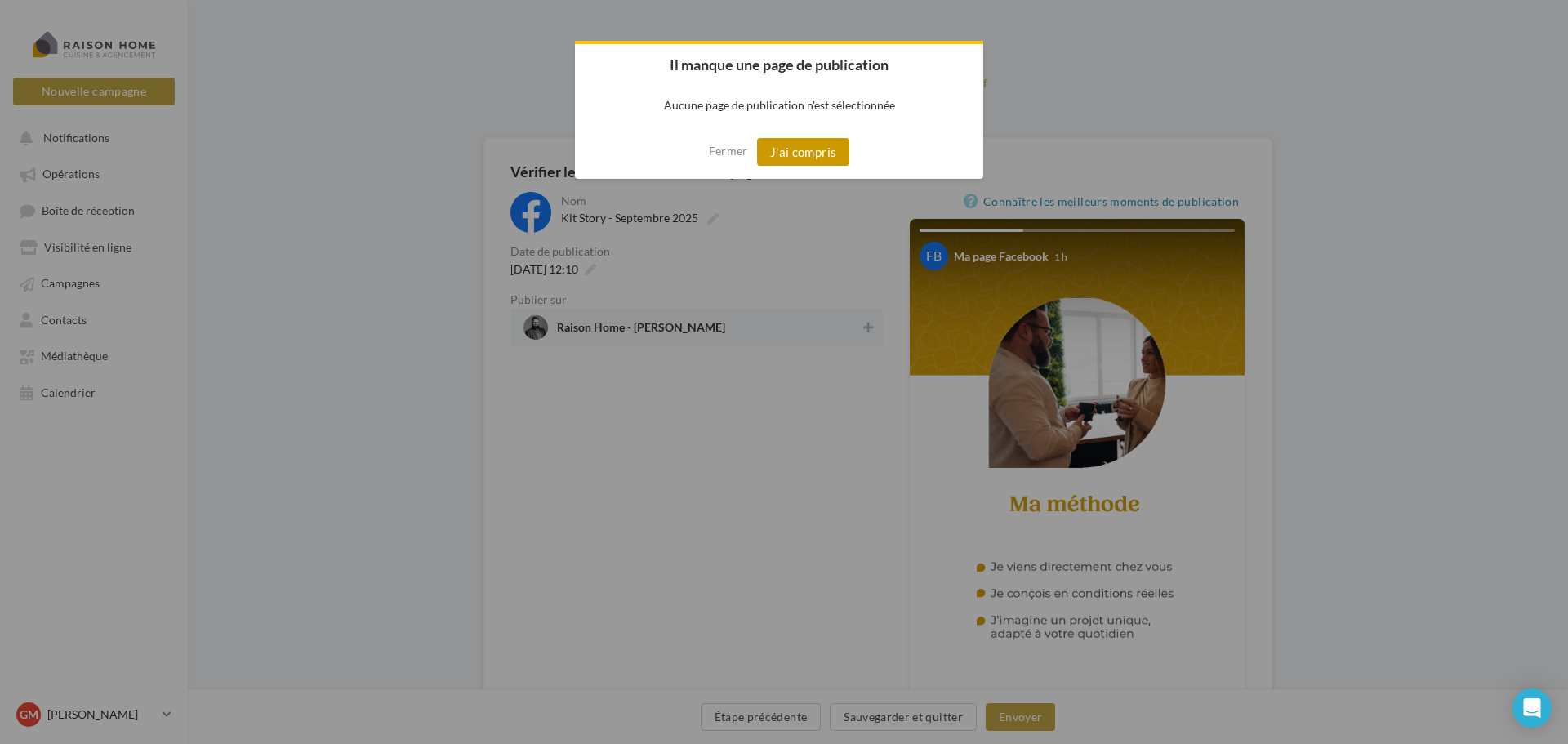
click at [814, 148] on button "J'ai compris" at bounding box center [804, 152] width 93 height 28
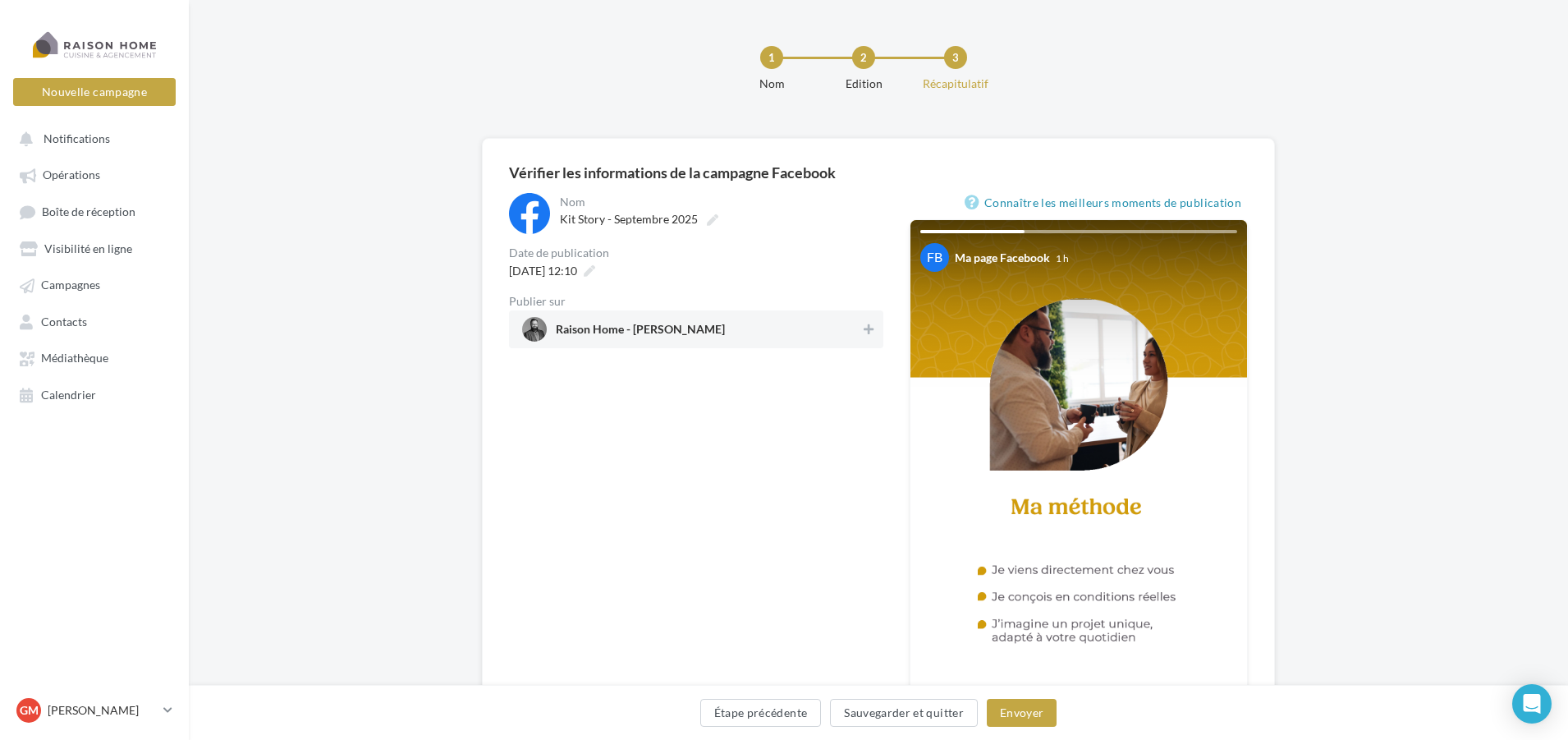
click at [870, 318] on div "Raison Home - Gwenaël Mangin" at bounding box center [697, 329] width 375 height 37
click at [1002, 716] on button "Envoyer" at bounding box center [1022, 712] width 70 height 28
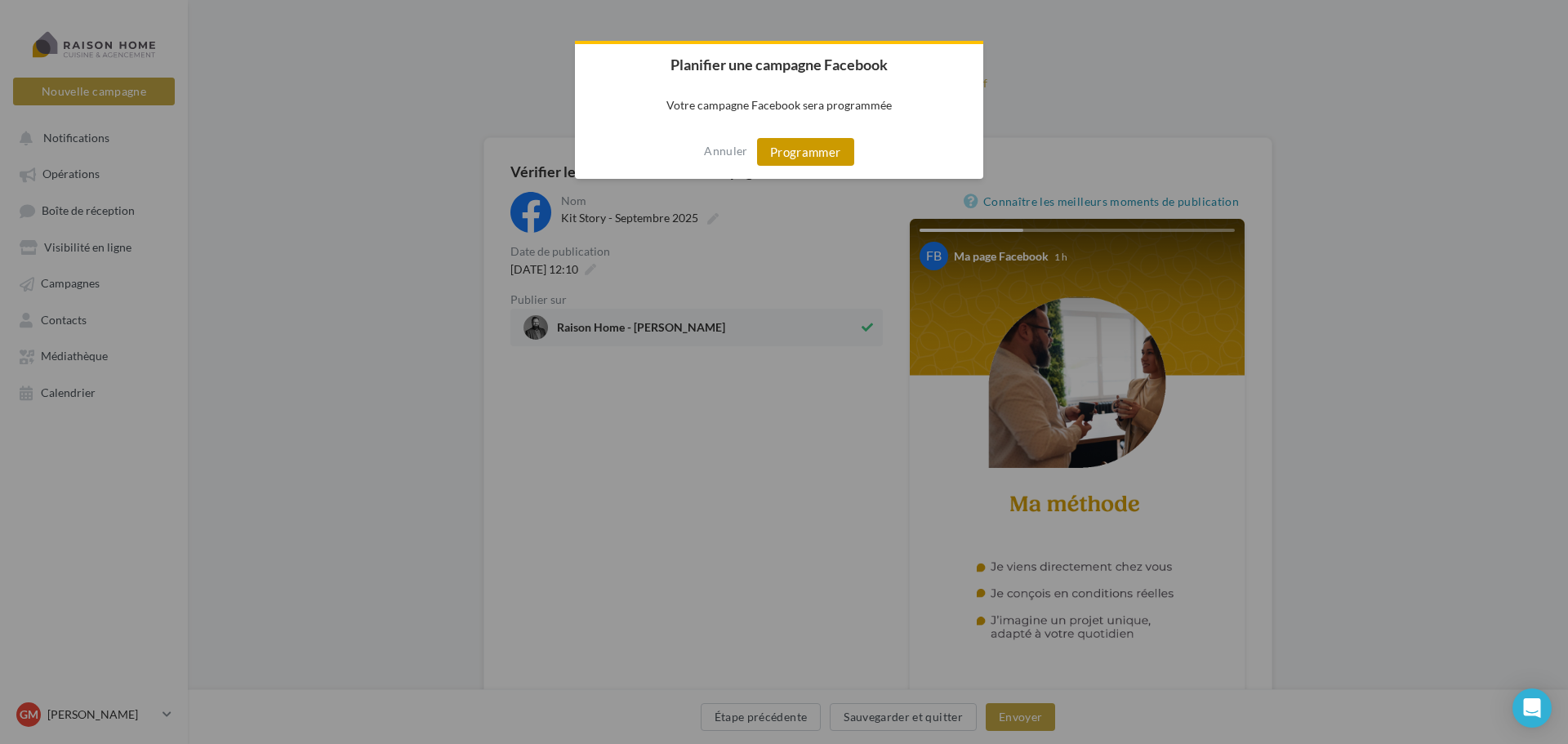
click at [782, 146] on button "Programmer" at bounding box center [806, 152] width 97 height 28
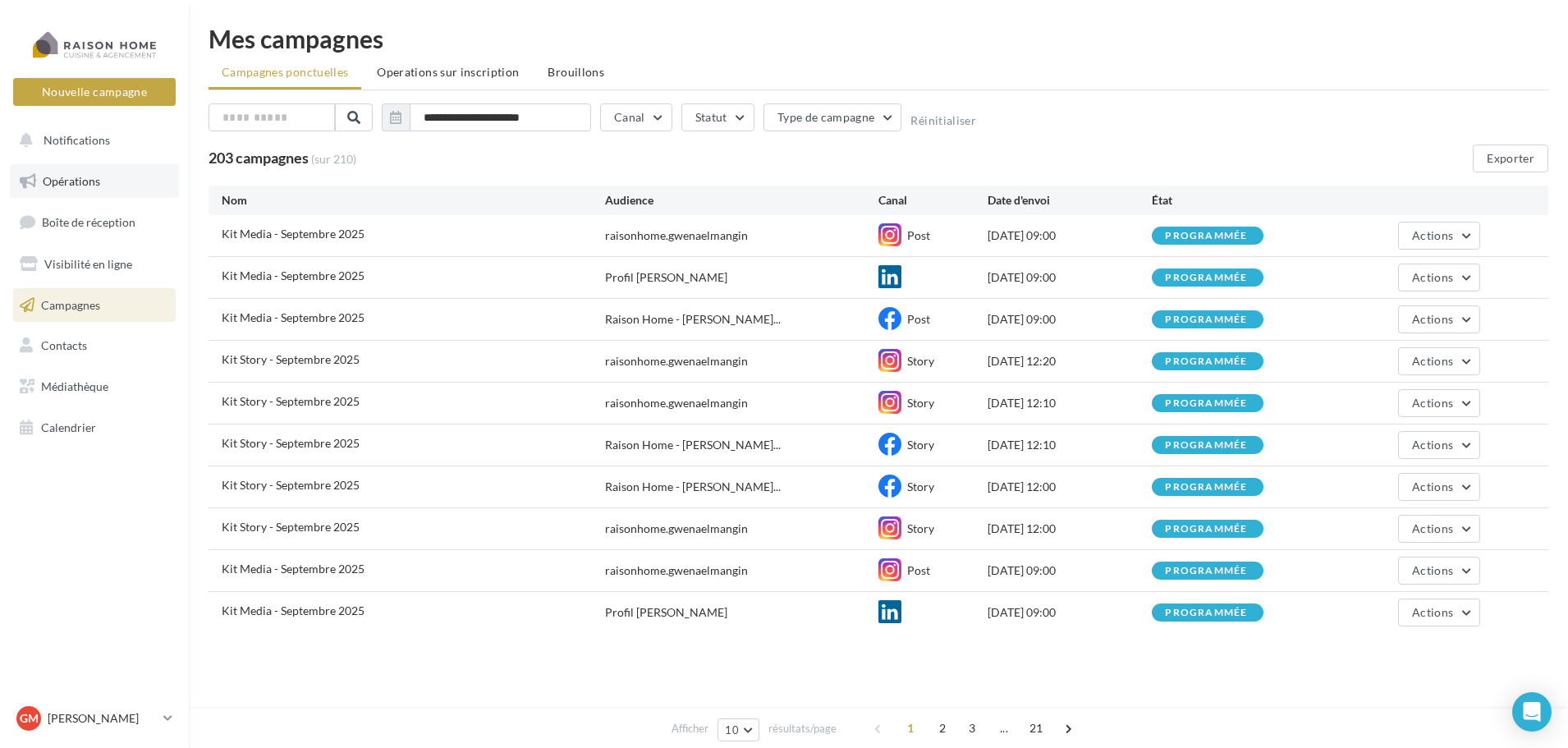
click at [58, 185] on span "Opérations" at bounding box center [71, 181] width 57 height 14
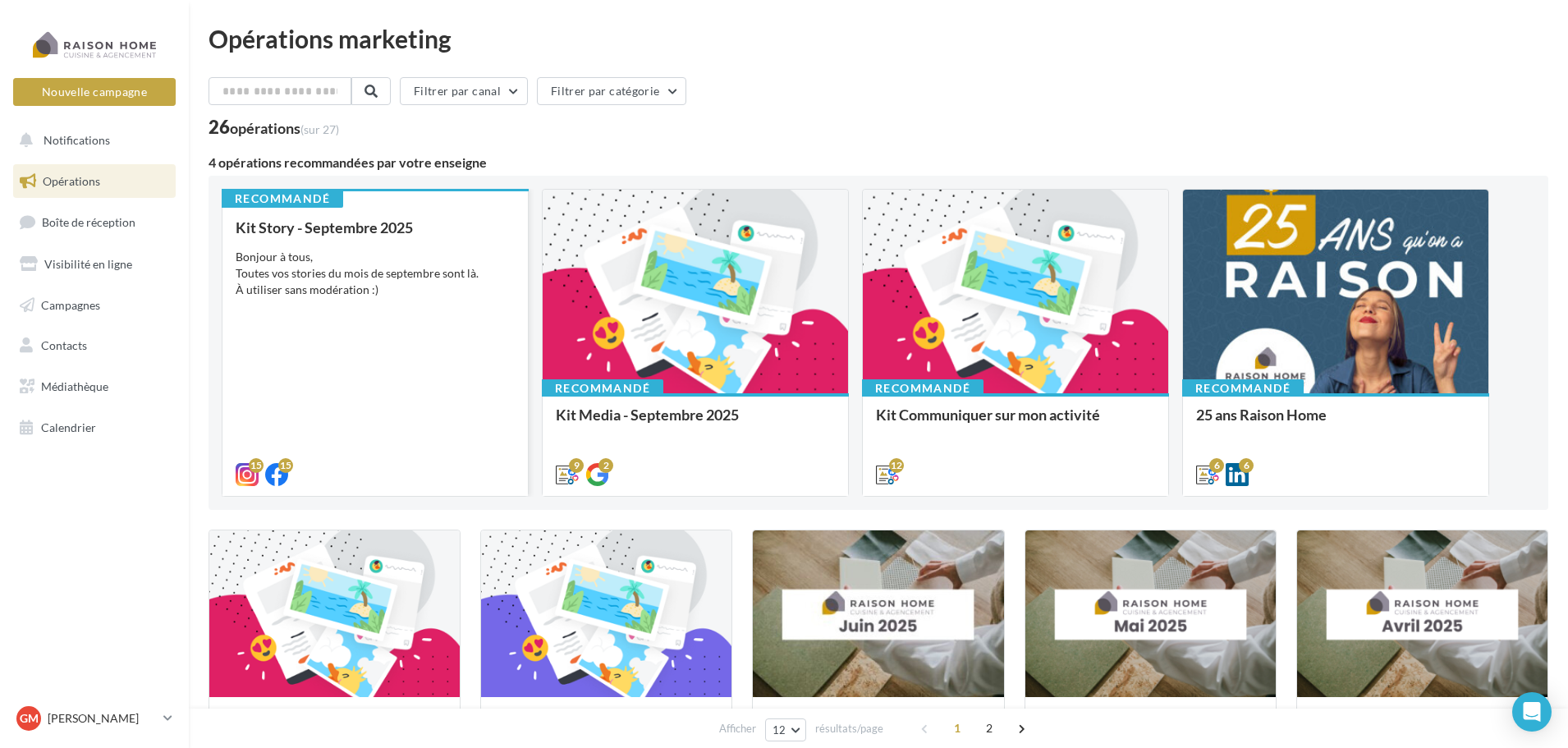
click at [443, 267] on div "Bonjour à tous, Toutes vos stories du mois de septembre sont là. À utiliser san…" at bounding box center [376, 273] width 279 height 49
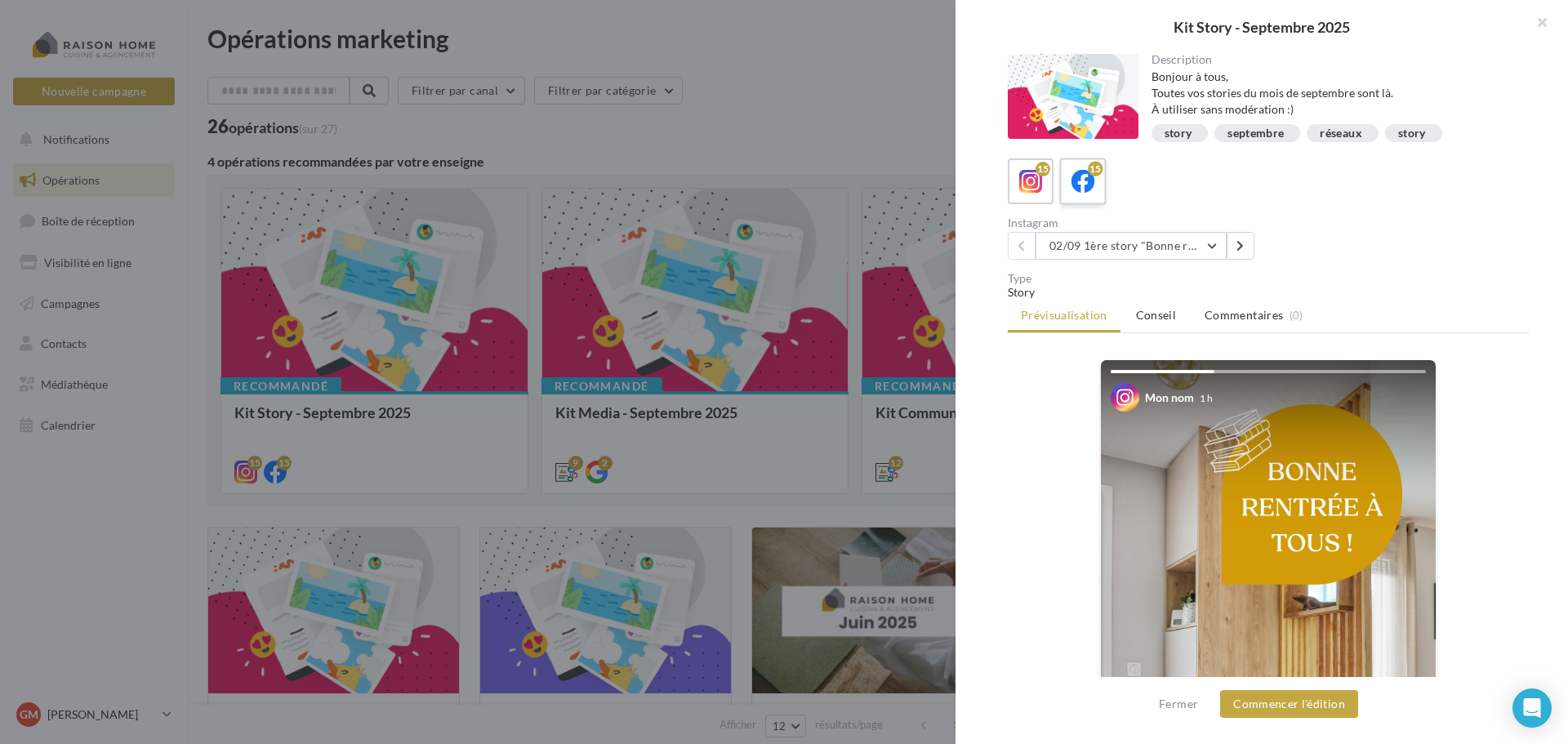
click at [1094, 181] on icon at bounding box center [1083, 182] width 24 height 24
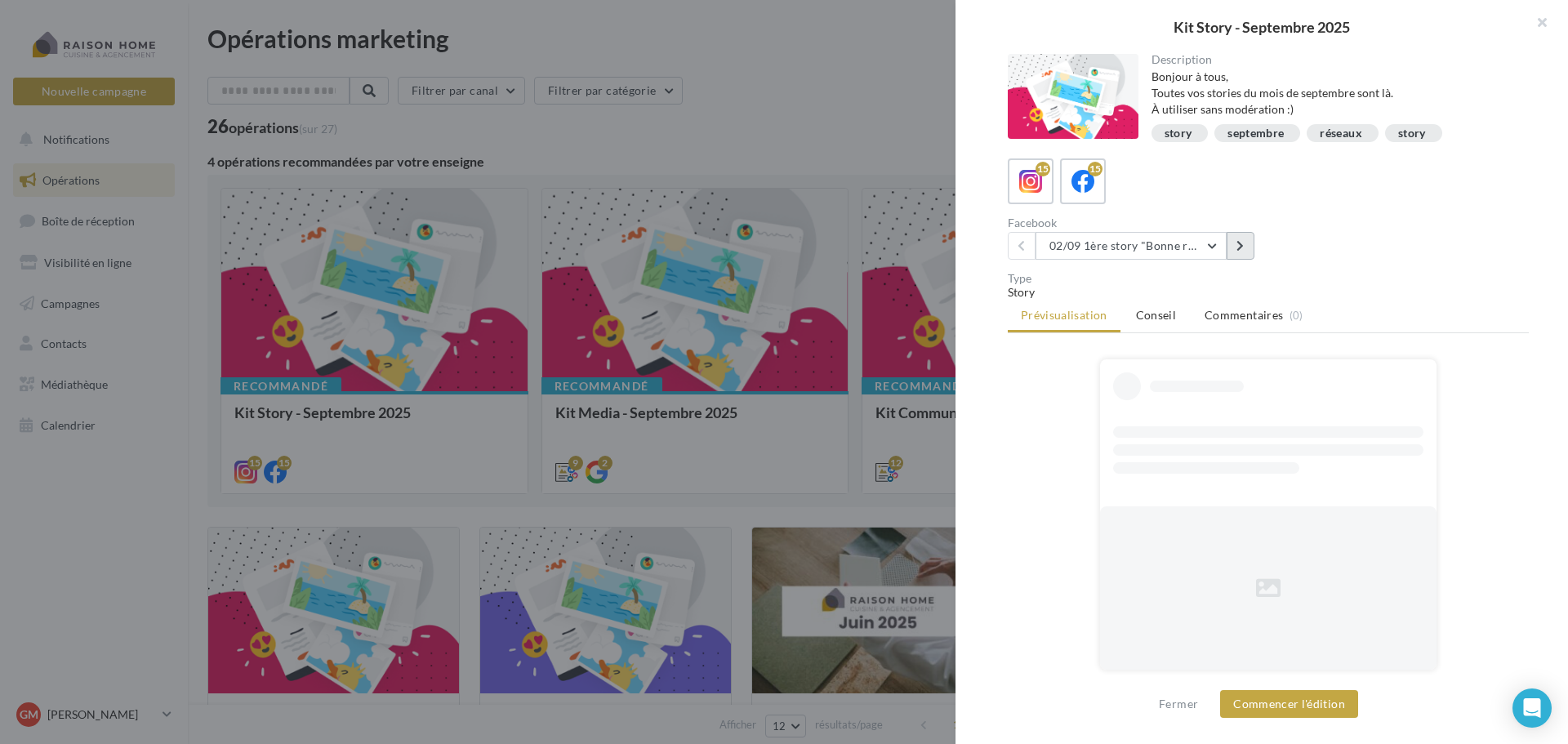
click at [1245, 242] on button at bounding box center [1240, 246] width 28 height 28
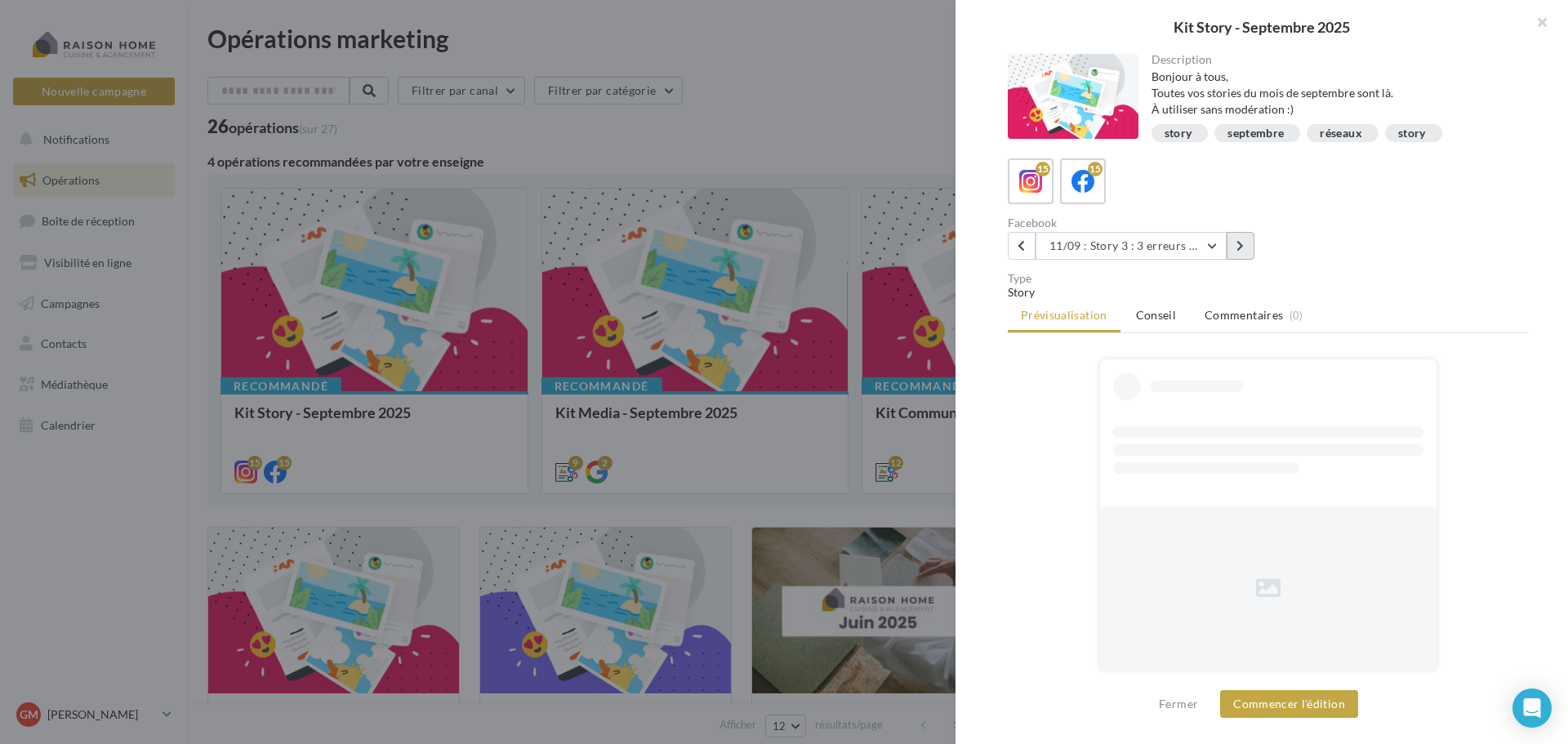
click at [1245, 242] on button at bounding box center [1240, 246] width 28 height 28
click at [1296, 705] on button "Commencer l'édition" at bounding box center [1288, 704] width 138 height 28
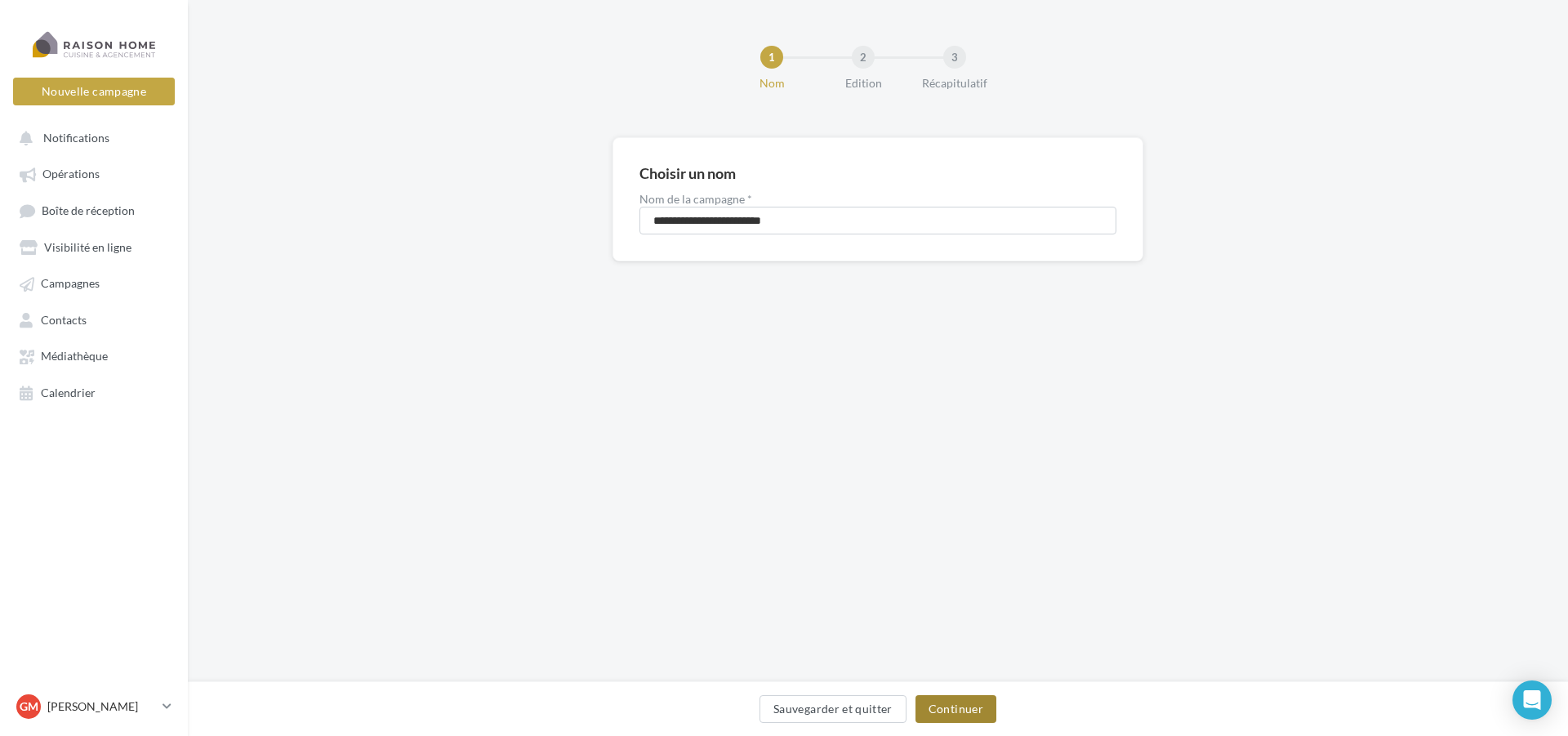
click at [951, 706] on button "Continuer" at bounding box center [956, 708] width 80 height 28
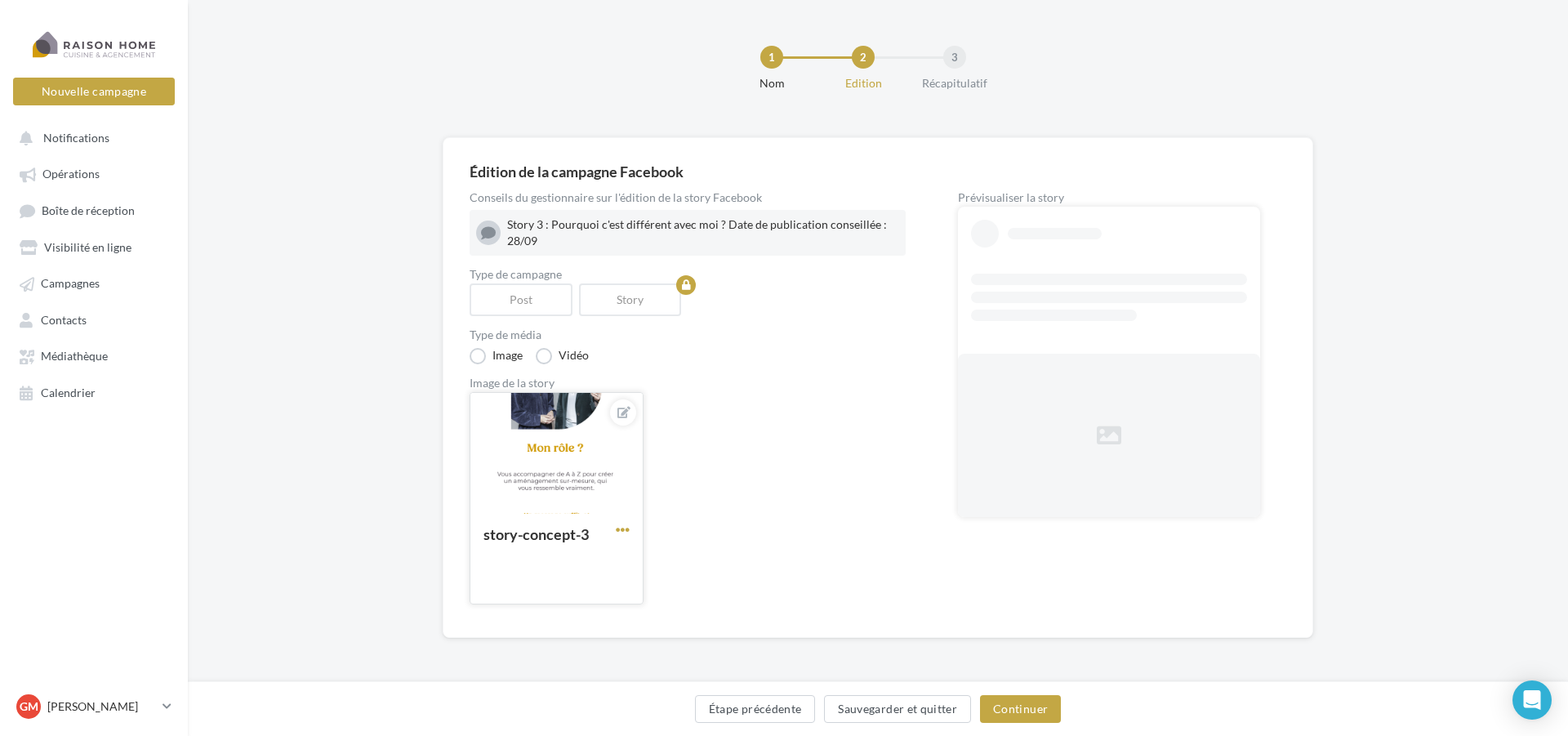
click at [623, 530] on span "button" at bounding box center [623, 529] width 14 height 14
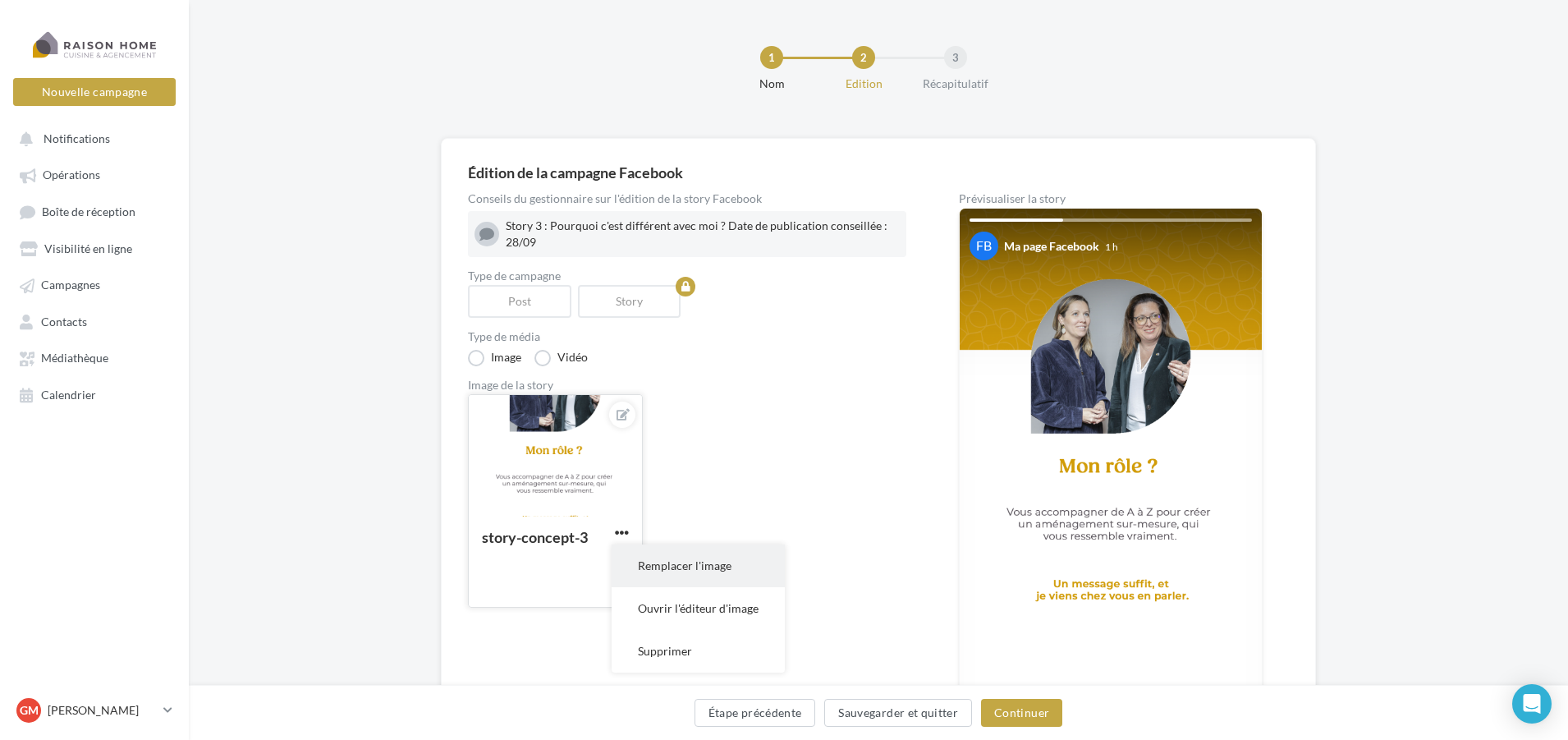
click at [726, 571] on button "Remplacer l'image" at bounding box center [698, 565] width 173 height 43
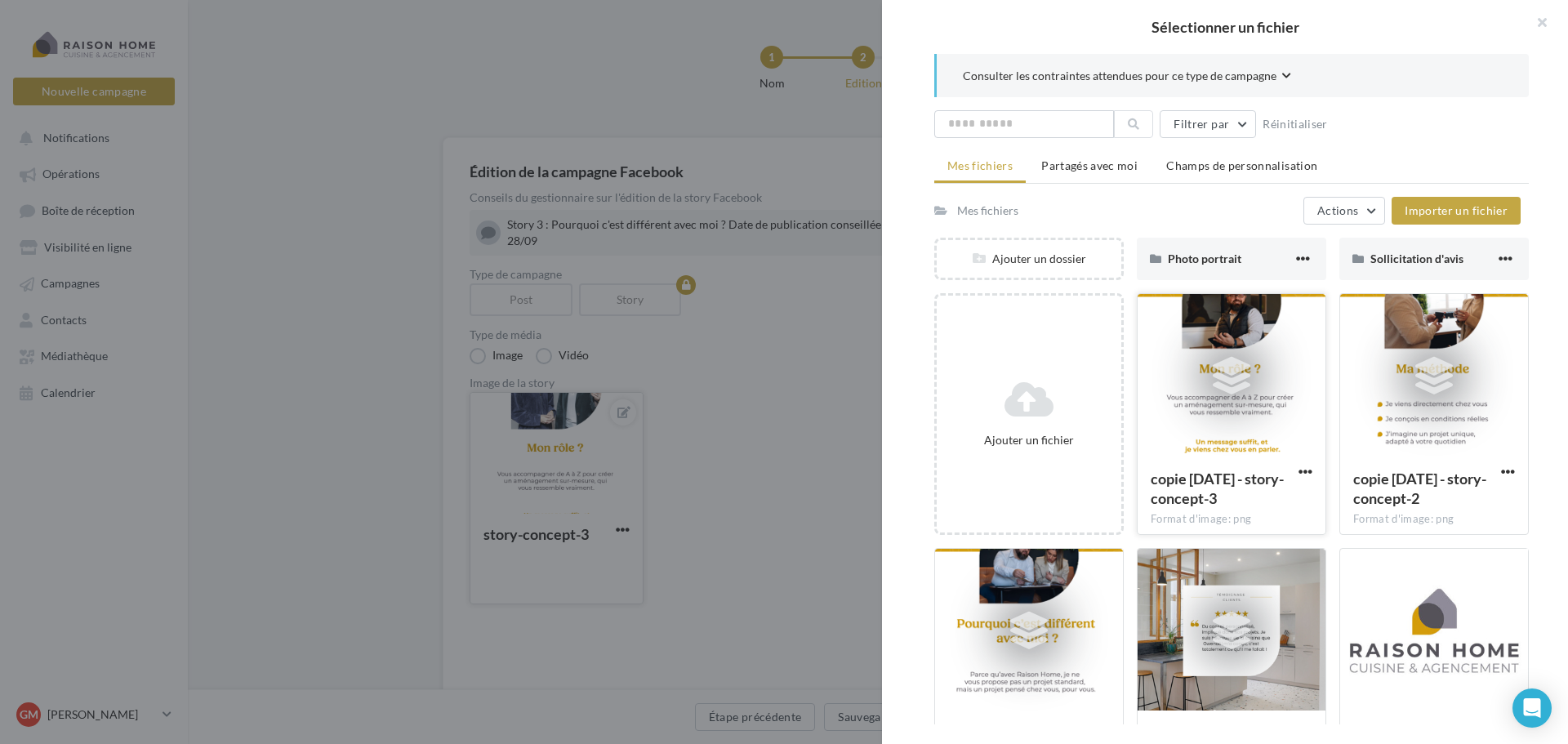
click at [1240, 444] on div at bounding box center [1232, 375] width 188 height 164
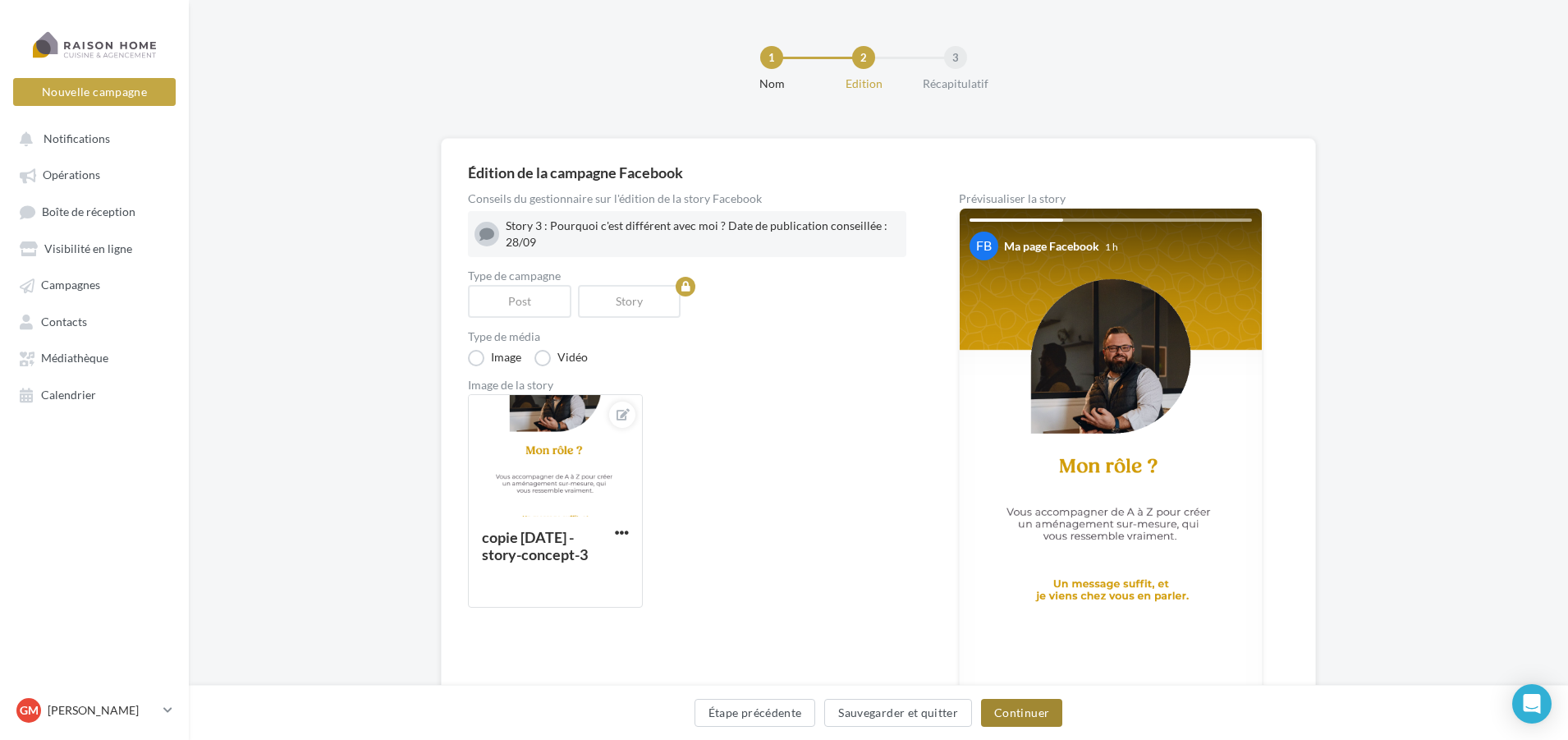
click at [1019, 709] on button "Continuer" at bounding box center [1021, 712] width 81 height 28
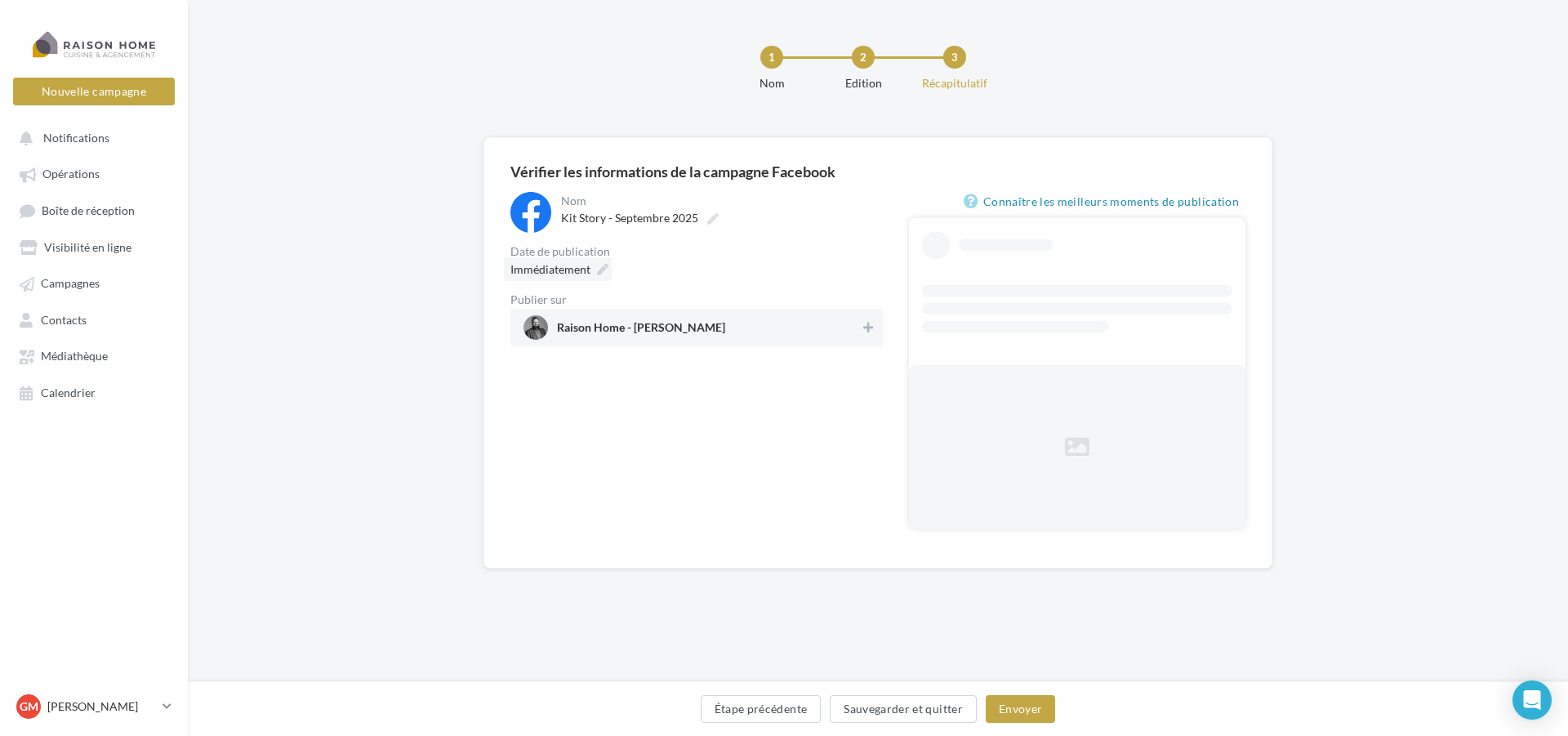
click at [601, 275] on icon at bounding box center [602, 268] width 11 height 11
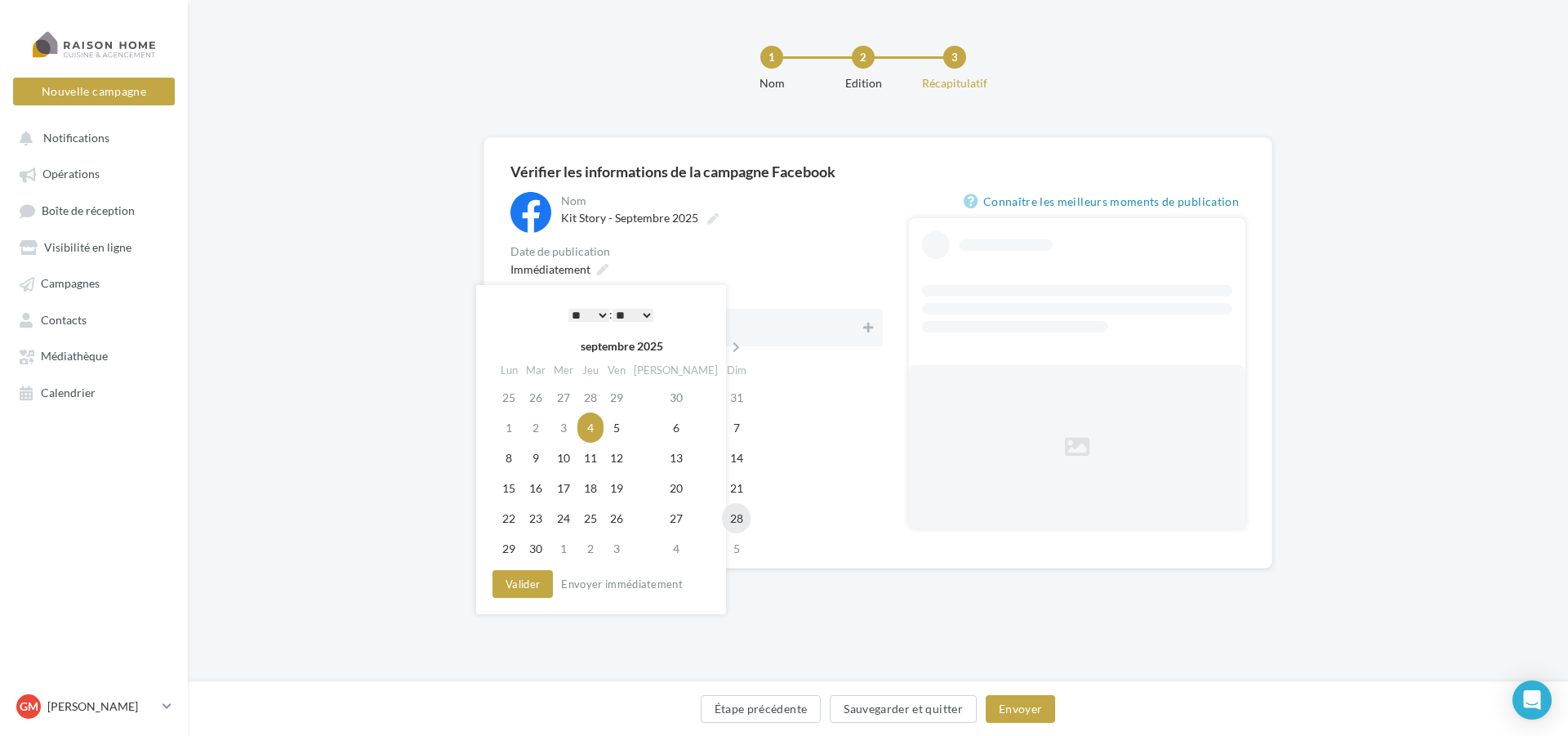
click at [722, 518] on td "28" at bounding box center [736, 518] width 29 height 30
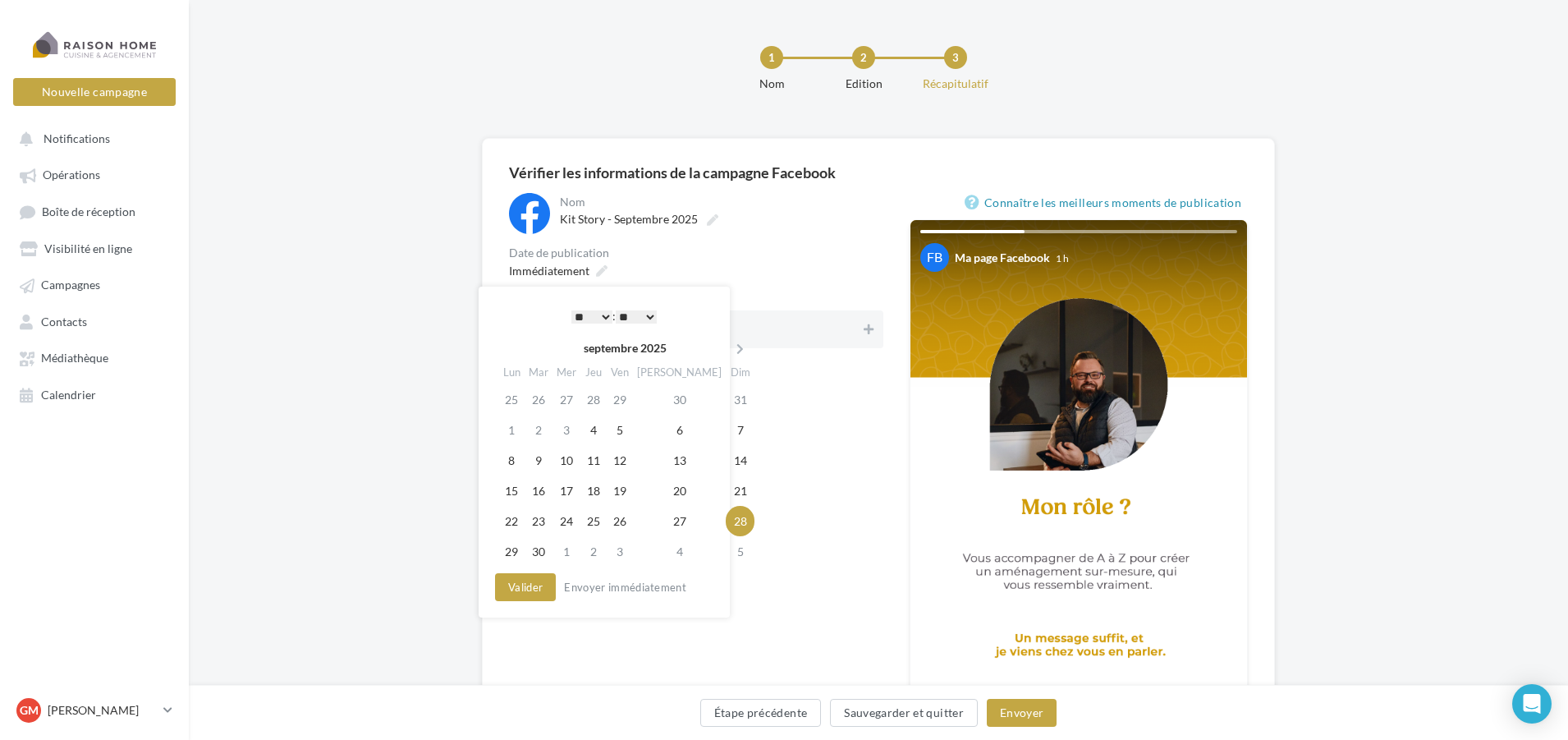
click at [593, 320] on select "* * * * * * * * * * ** ** ** ** ** ** ** ** ** ** ** ** ** **" at bounding box center [592, 316] width 41 height 13
click at [571, 310] on select "* * * * * * * * * * ** ** ** ** ** ** ** ** ** ** ** ** ** **" at bounding box center [592, 316] width 41 height 13
click at [644, 312] on select "** ** ** ** ** **" at bounding box center [636, 316] width 41 height 13
click at [538, 582] on button "Valider" at bounding box center [521, 587] width 60 height 28
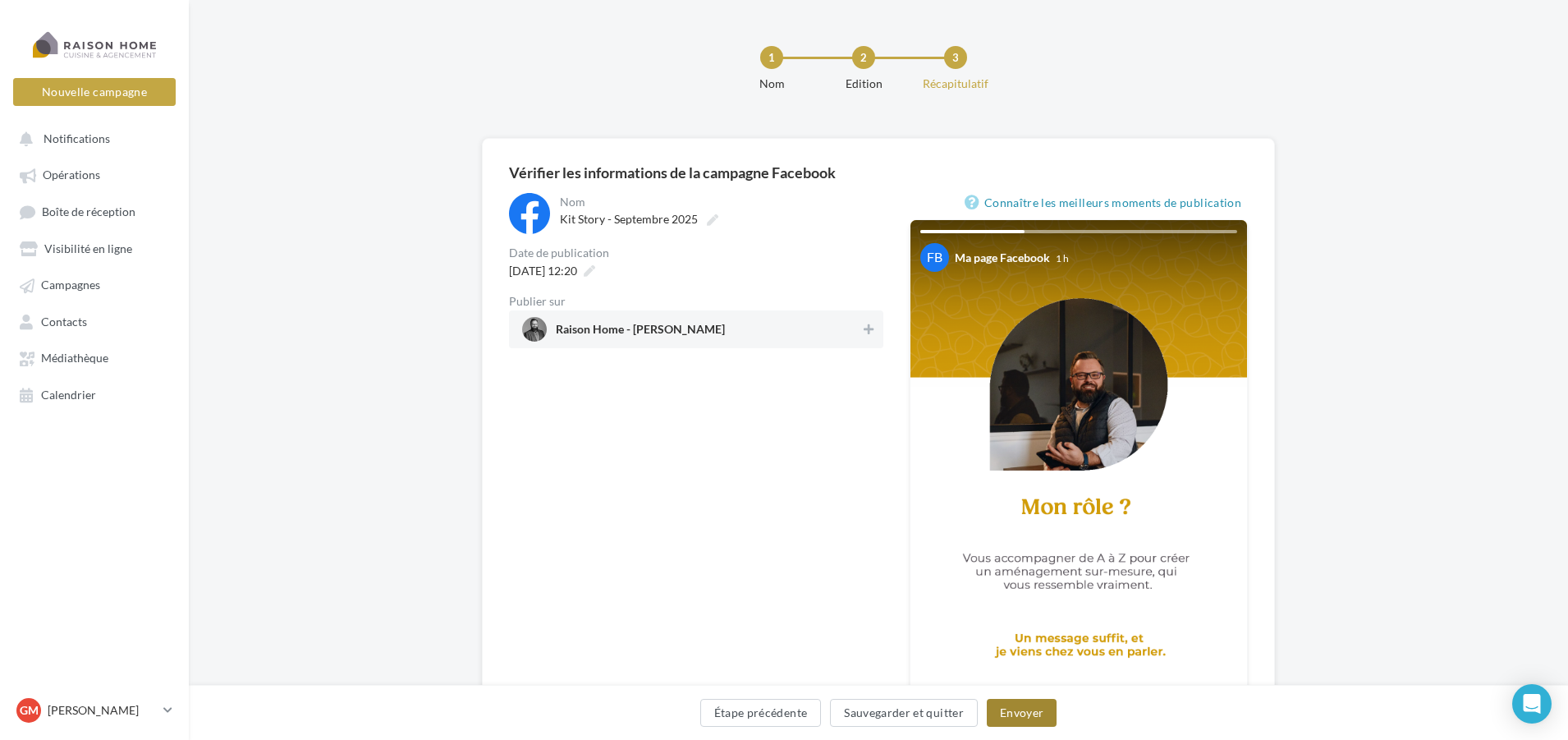
click at [1024, 712] on button "Envoyer" at bounding box center [1022, 712] width 70 height 28
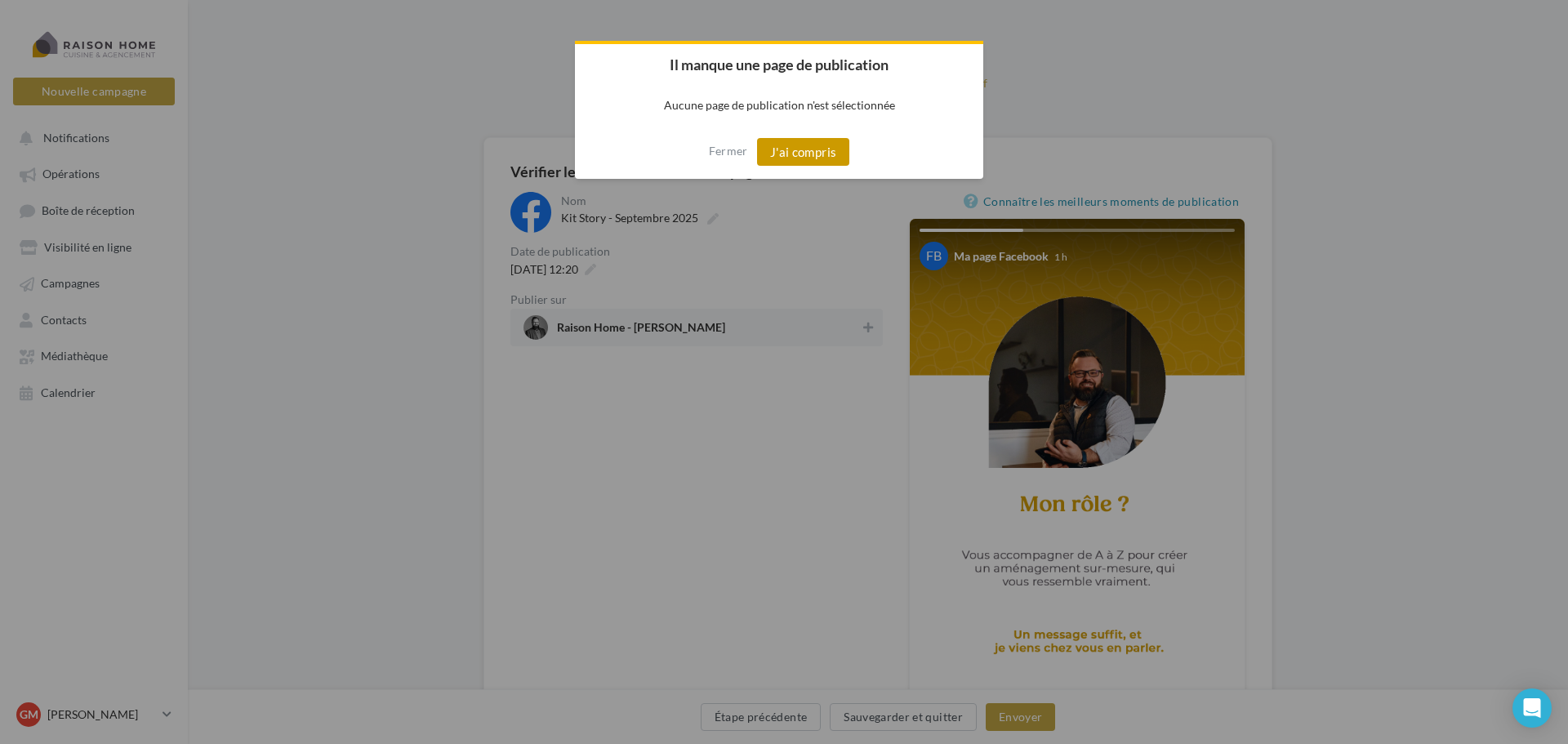
click at [819, 150] on button "J'ai compris" at bounding box center [804, 152] width 93 height 28
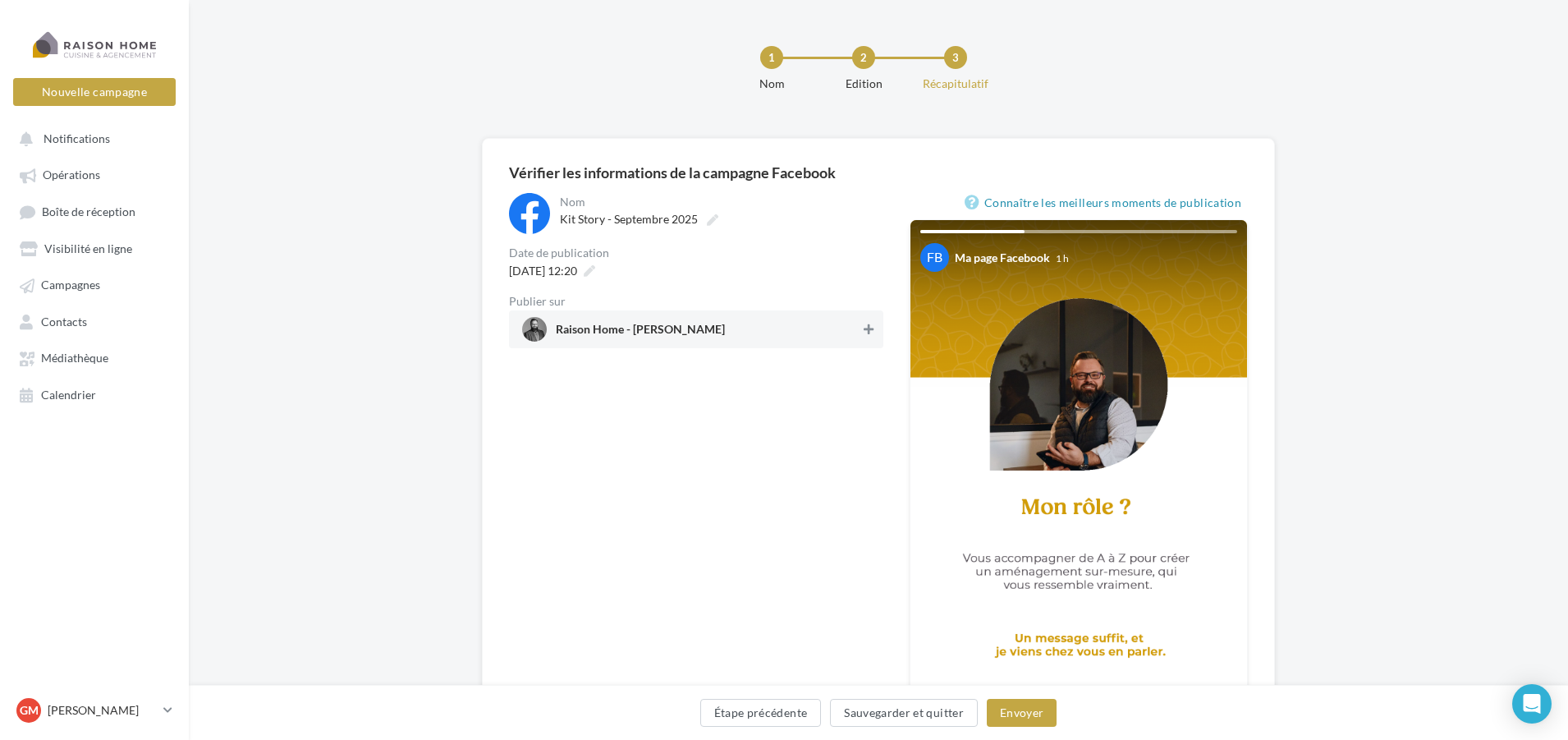
click at [865, 336] on button at bounding box center [868, 329] width 16 height 20
click at [1020, 730] on div "Étape précédente Sauvegarder et quitter Envoyer" at bounding box center [878, 715] width 1353 height 34
click at [1021, 721] on button "Envoyer" at bounding box center [1022, 712] width 70 height 28
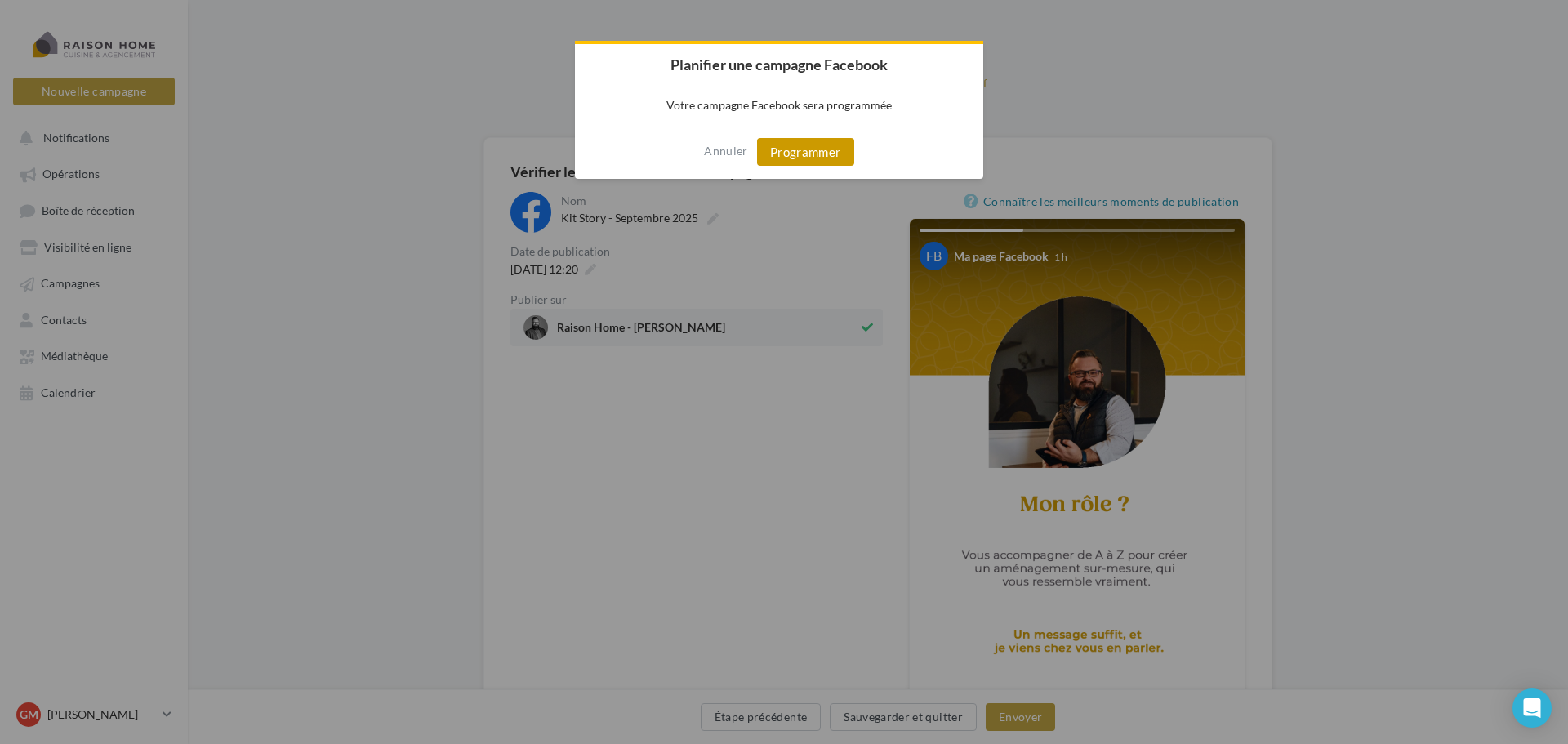
click at [781, 164] on button "Programmer" at bounding box center [806, 152] width 97 height 28
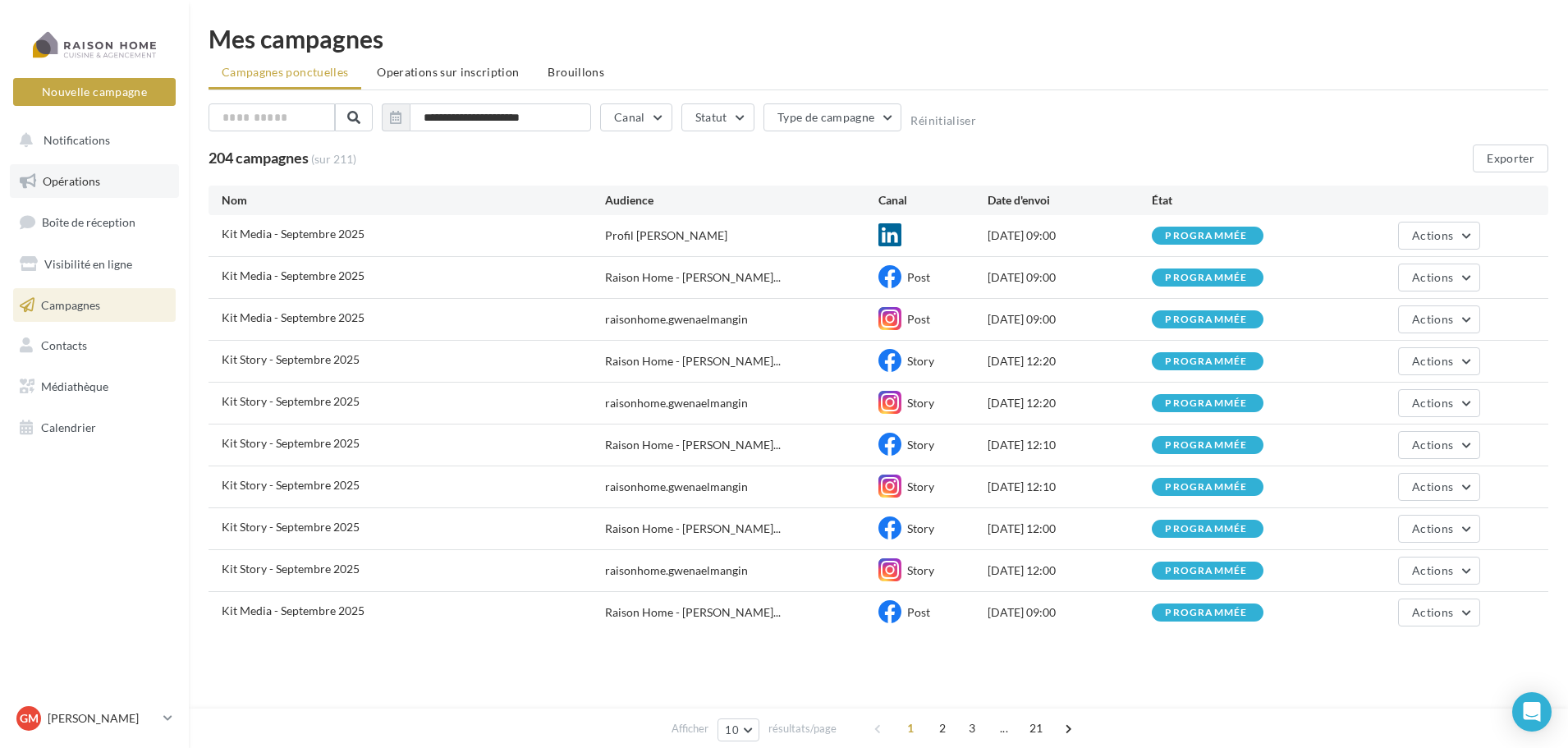
click at [97, 185] on span "Opérations" at bounding box center [71, 181] width 57 height 14
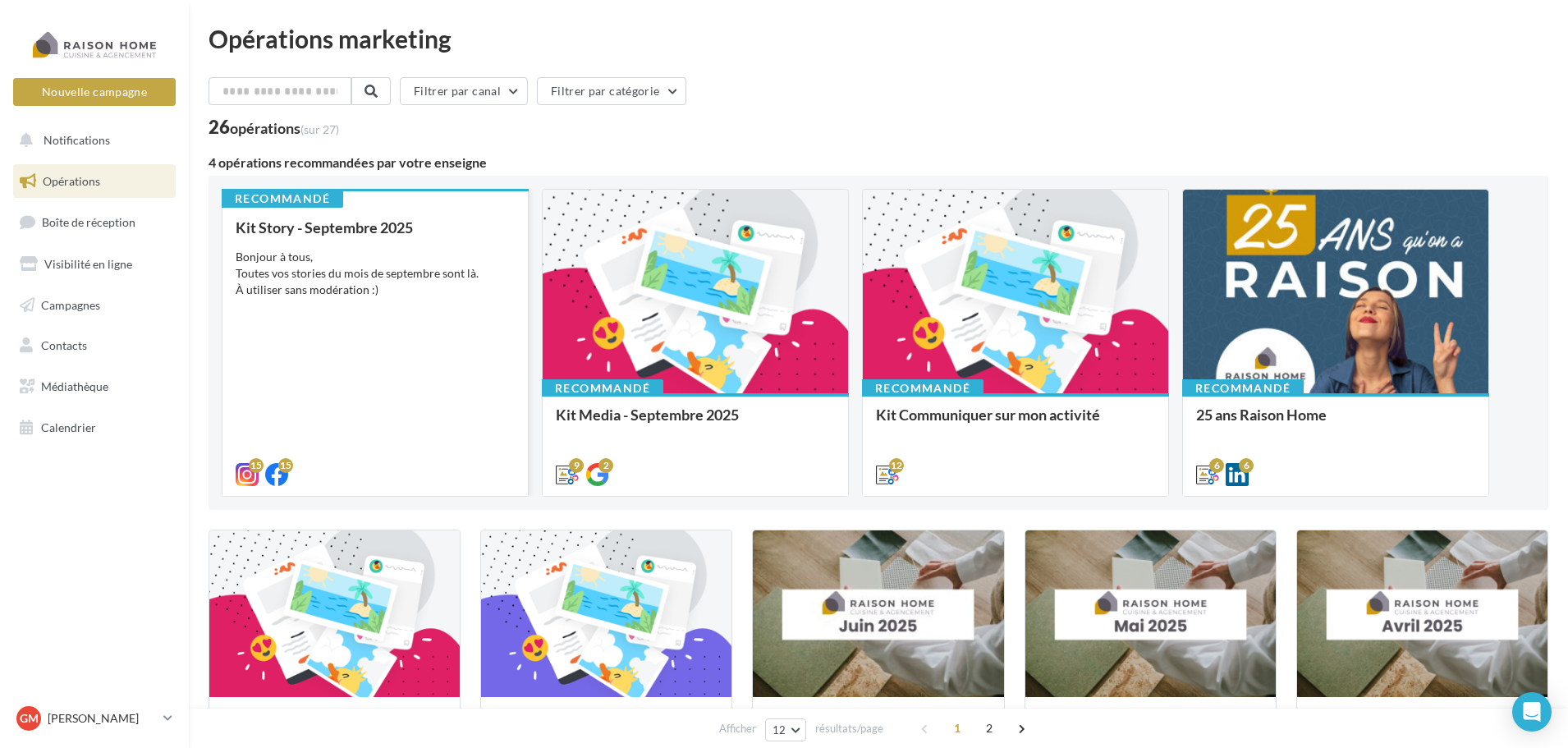
click at [399, 286] on div "Bonjour à tous, Toutes vos stories du mois de septembre sont là. À utiliser san…" at bounding box center [376, 273] width 279 height 49
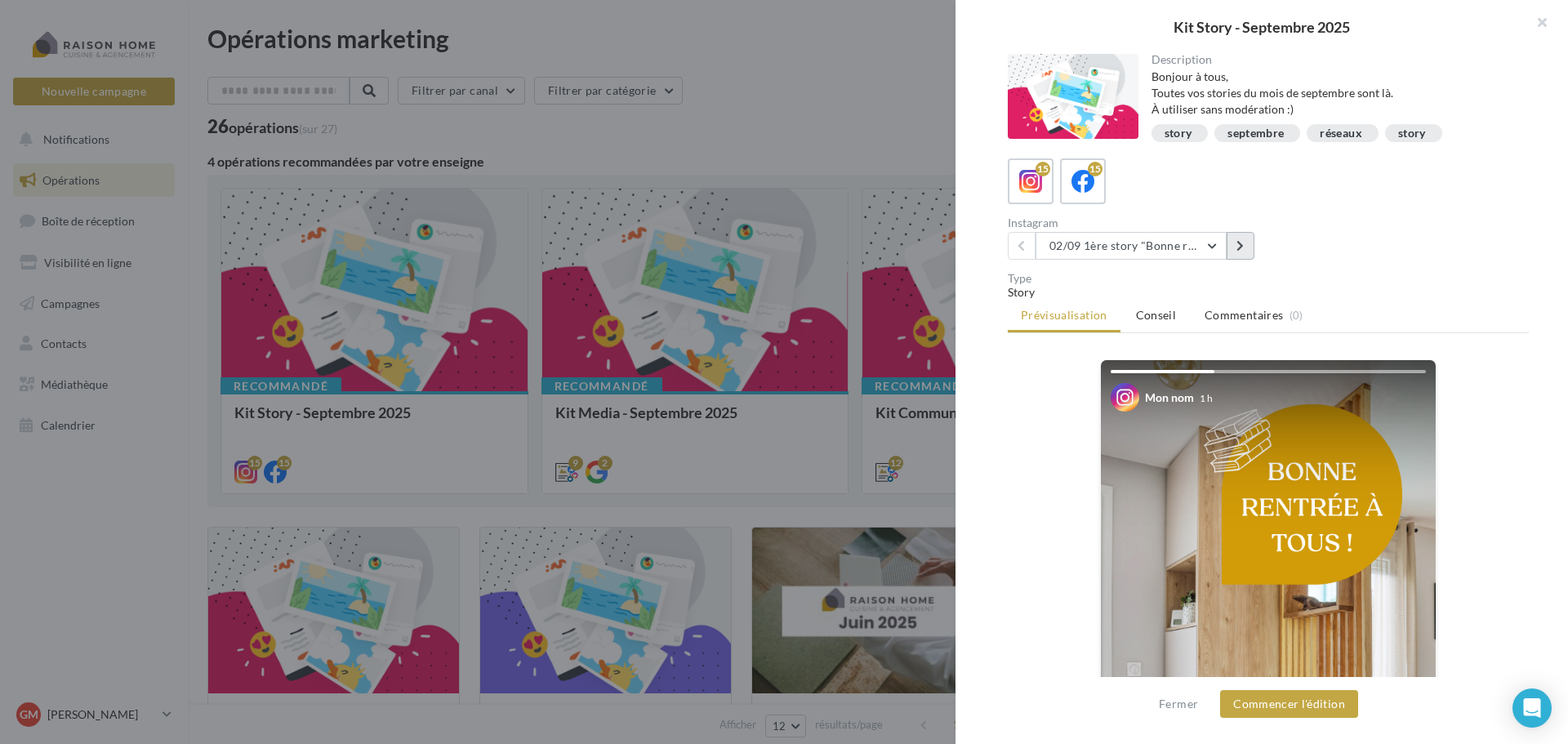
click at [1235, 251] on button at bounding box center [1240, 246] width 28 height 28
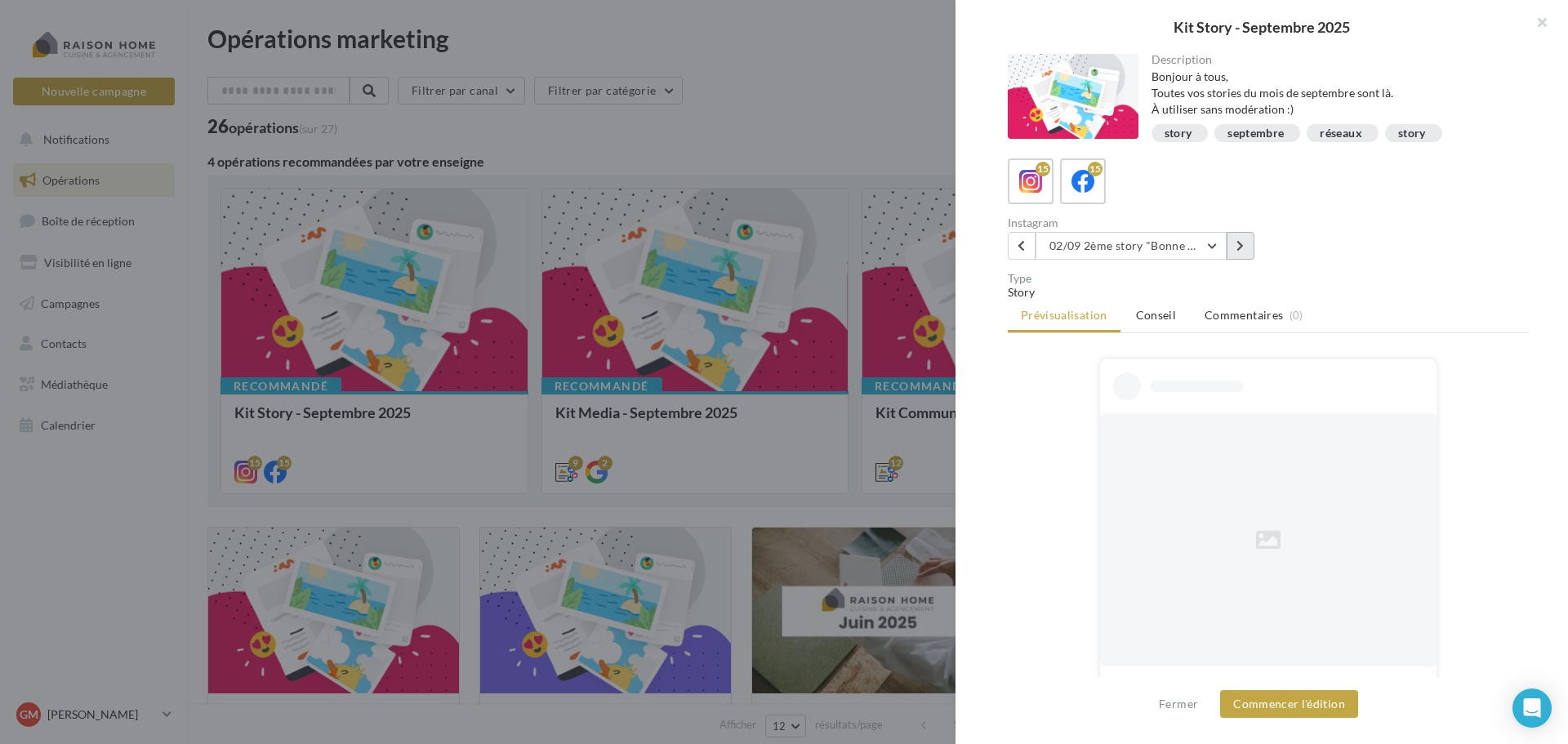
click at [1235, 251] on button at bounding box center [1240, 246] width 28 height 28
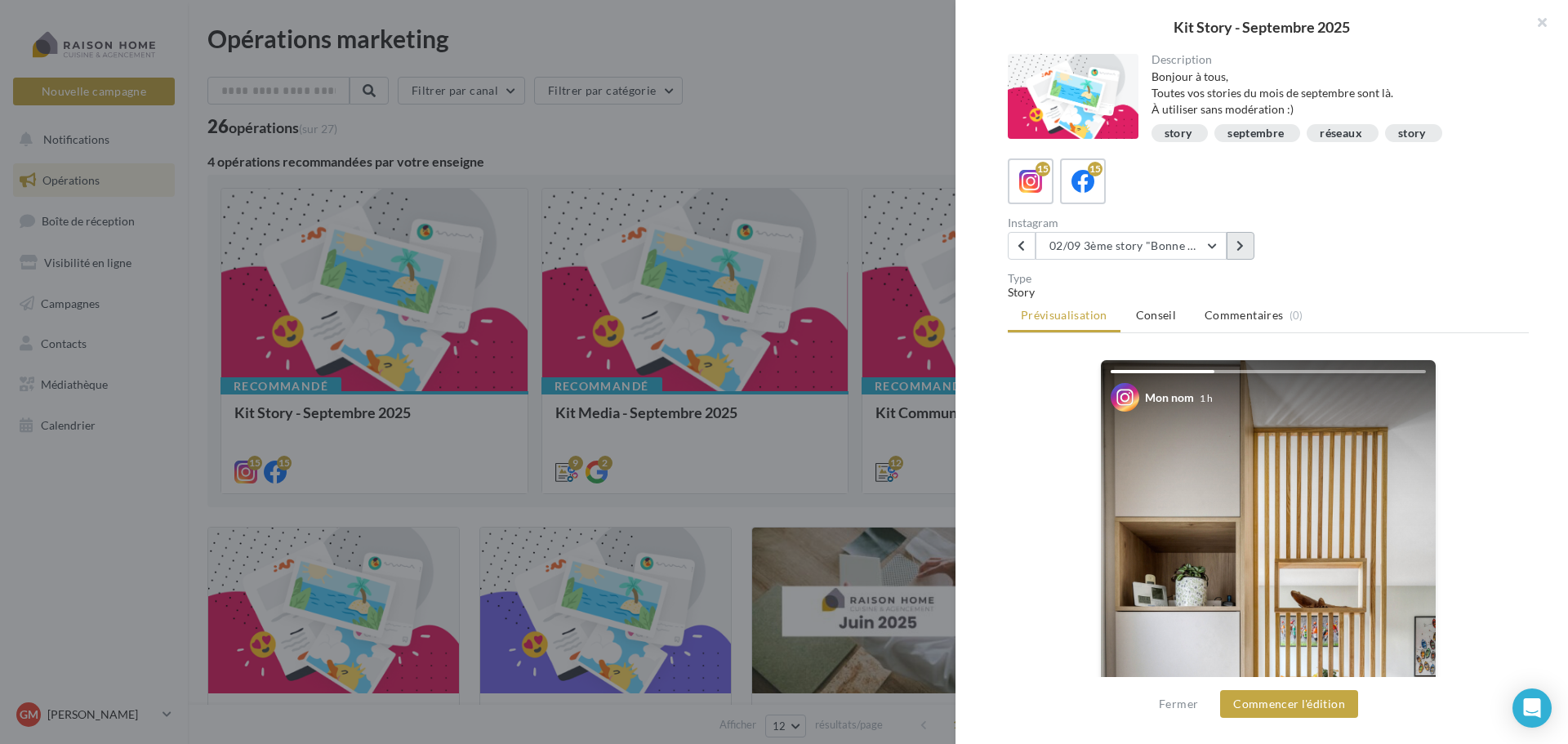
click at [1235, 251] on button at bounding box center [1240, 246] width 28 height 28
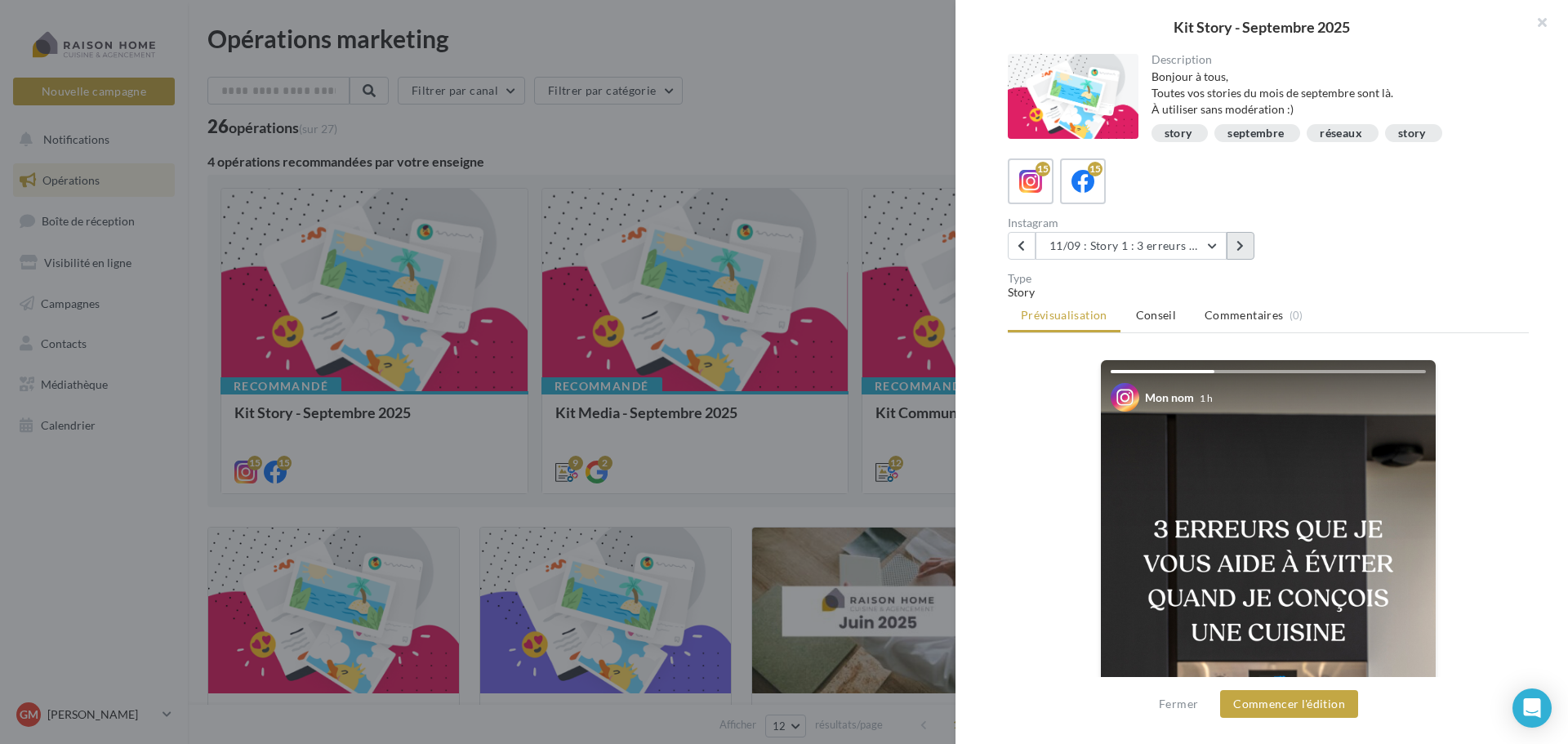
click at [1235, 251] on button at bounding box center [1240, 246] width 28 height 28
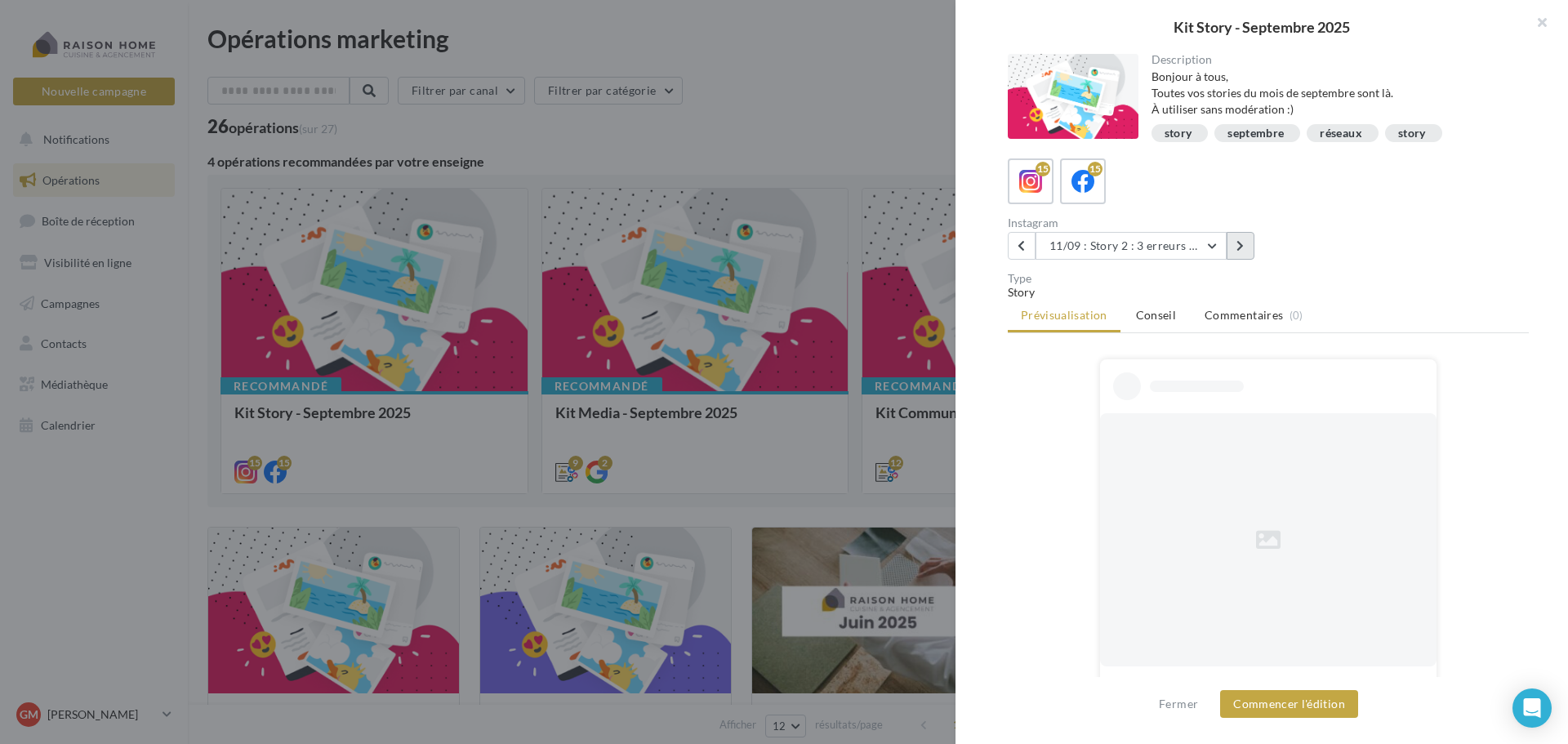
click at [1235, 251] on button at bounding box center [1240, 246] width 28 height 28
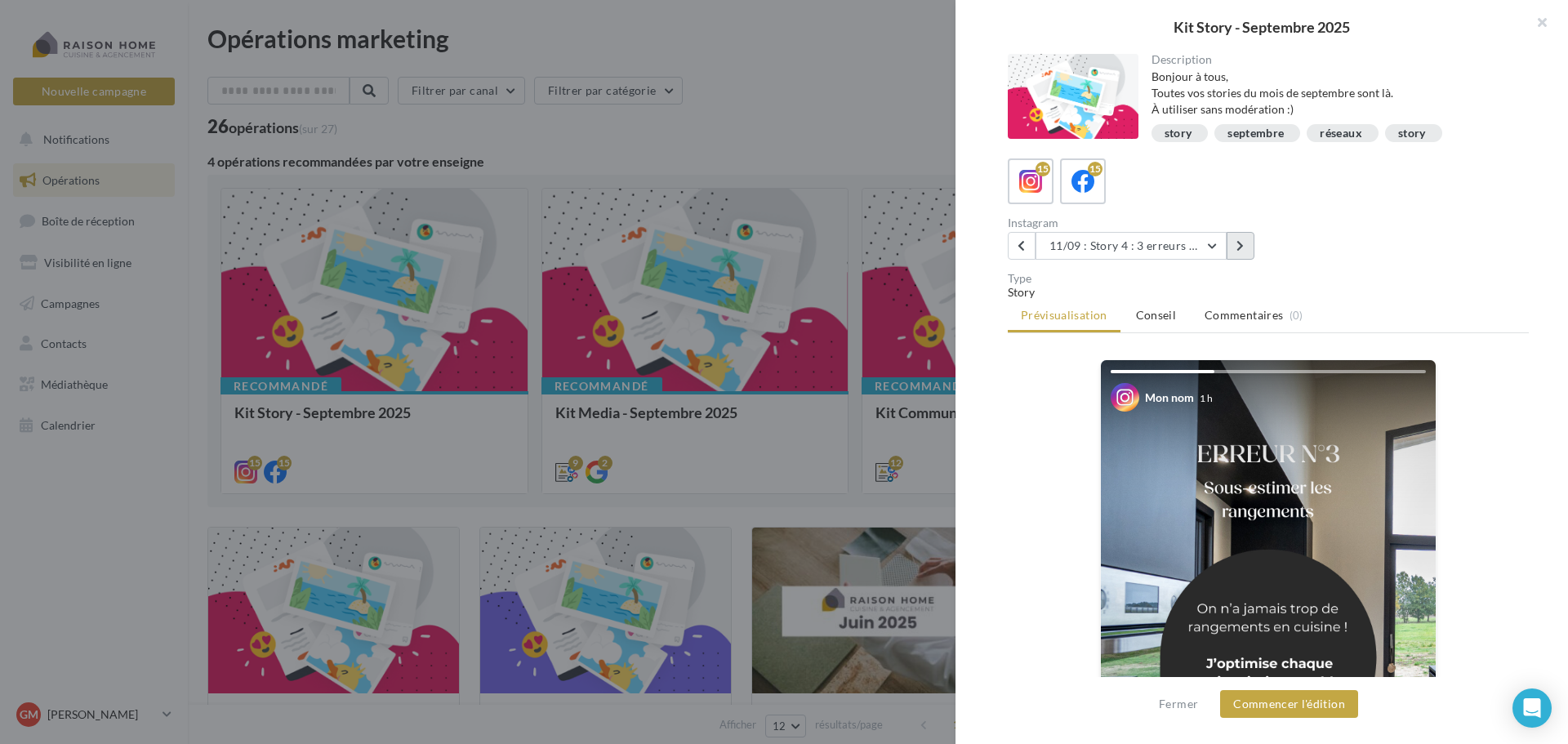
click at [1235, 251] on button at bounding box center [1240, 246] width 28 height 28
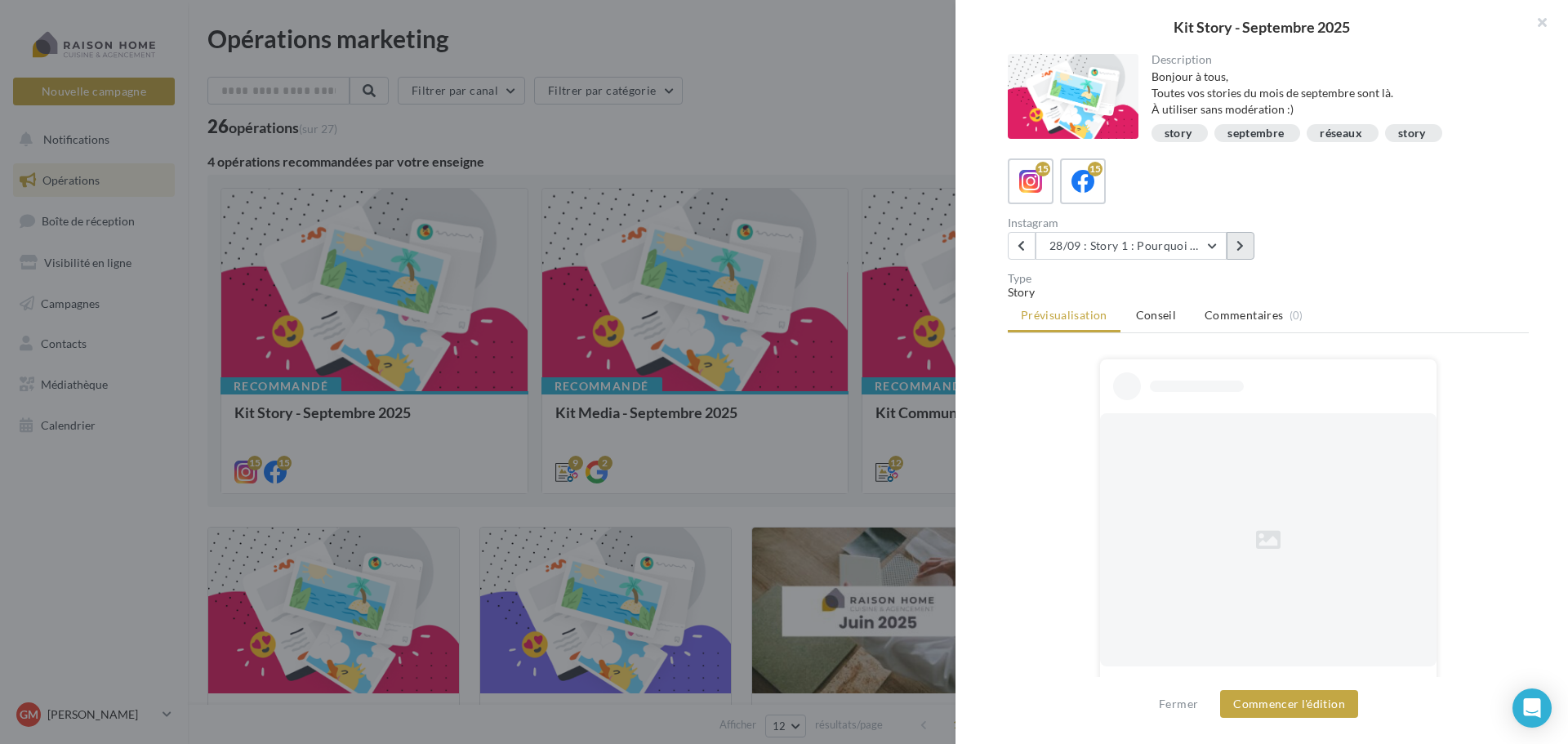
click at [1235, 251] on button at bounding box center [1240, 246] width 28 height 28
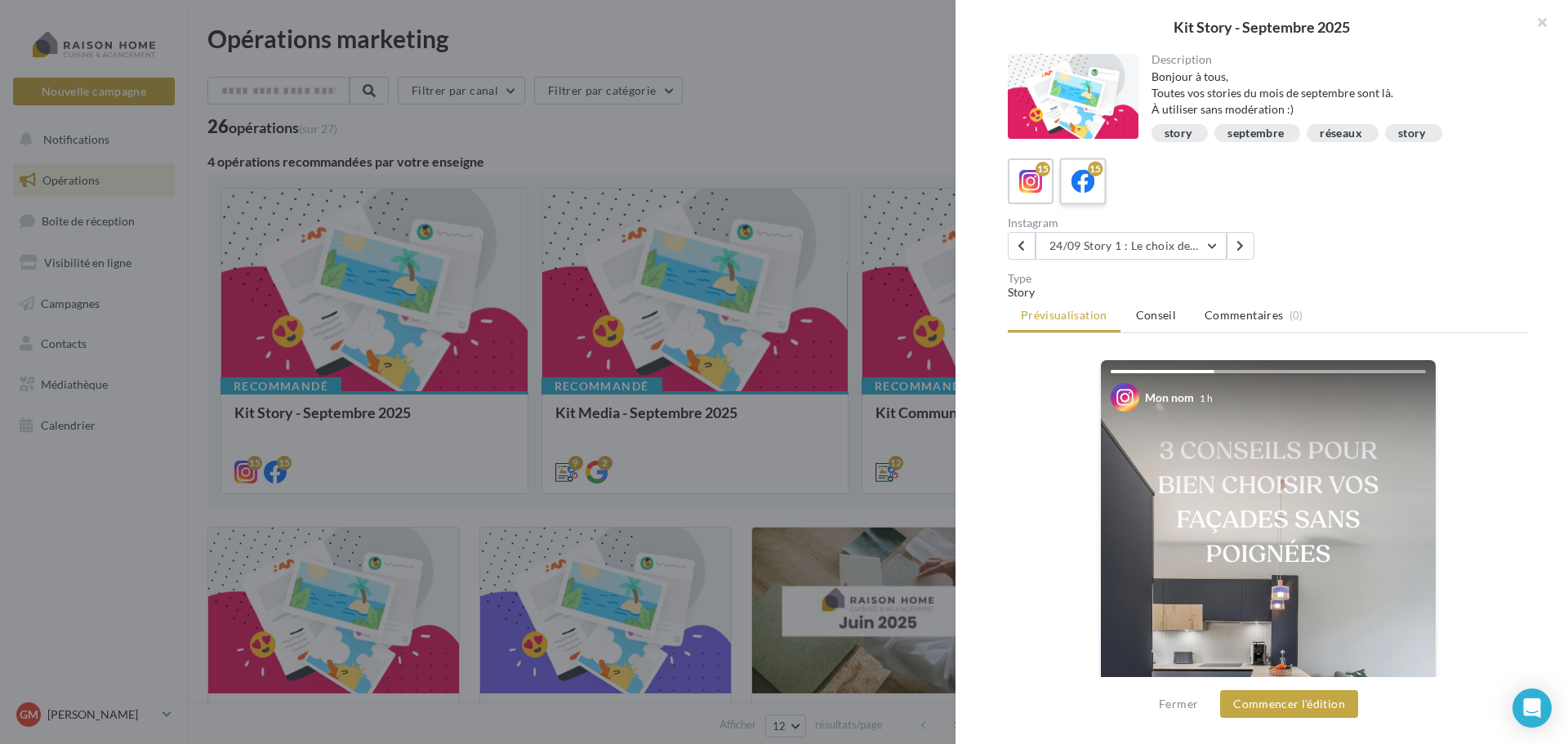
click at [1082, 190] on icon at bounding box center [1083, 182] width 24 height 24
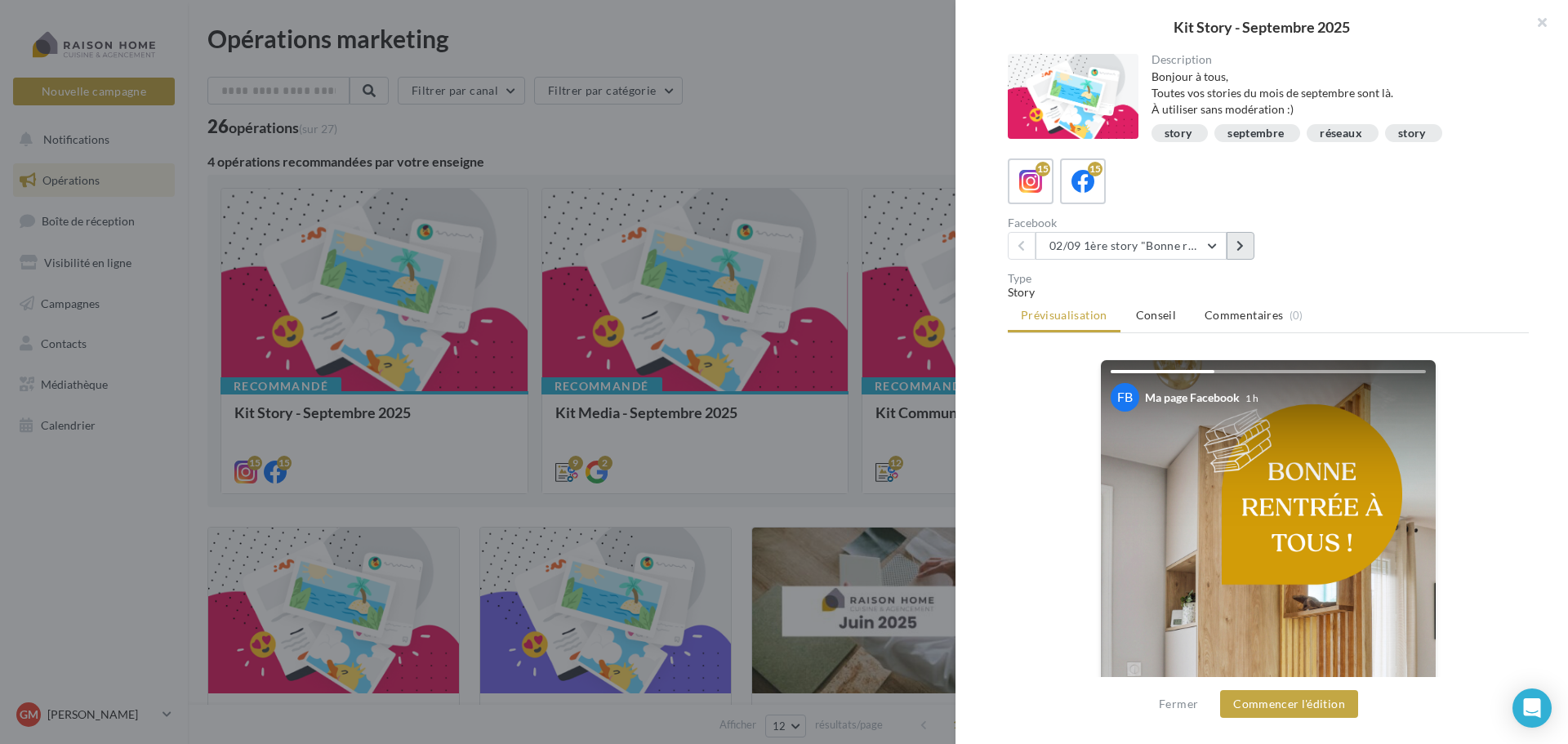
click at [1234, 246] on button at bounding box center [1240, 246] width 28 height 28
click at [1234, 247] on button at bounding box center [1240, 246] width 28 height 28
click at [1235, 247] on button at bounding box center [1240, 246] width 28 height 28
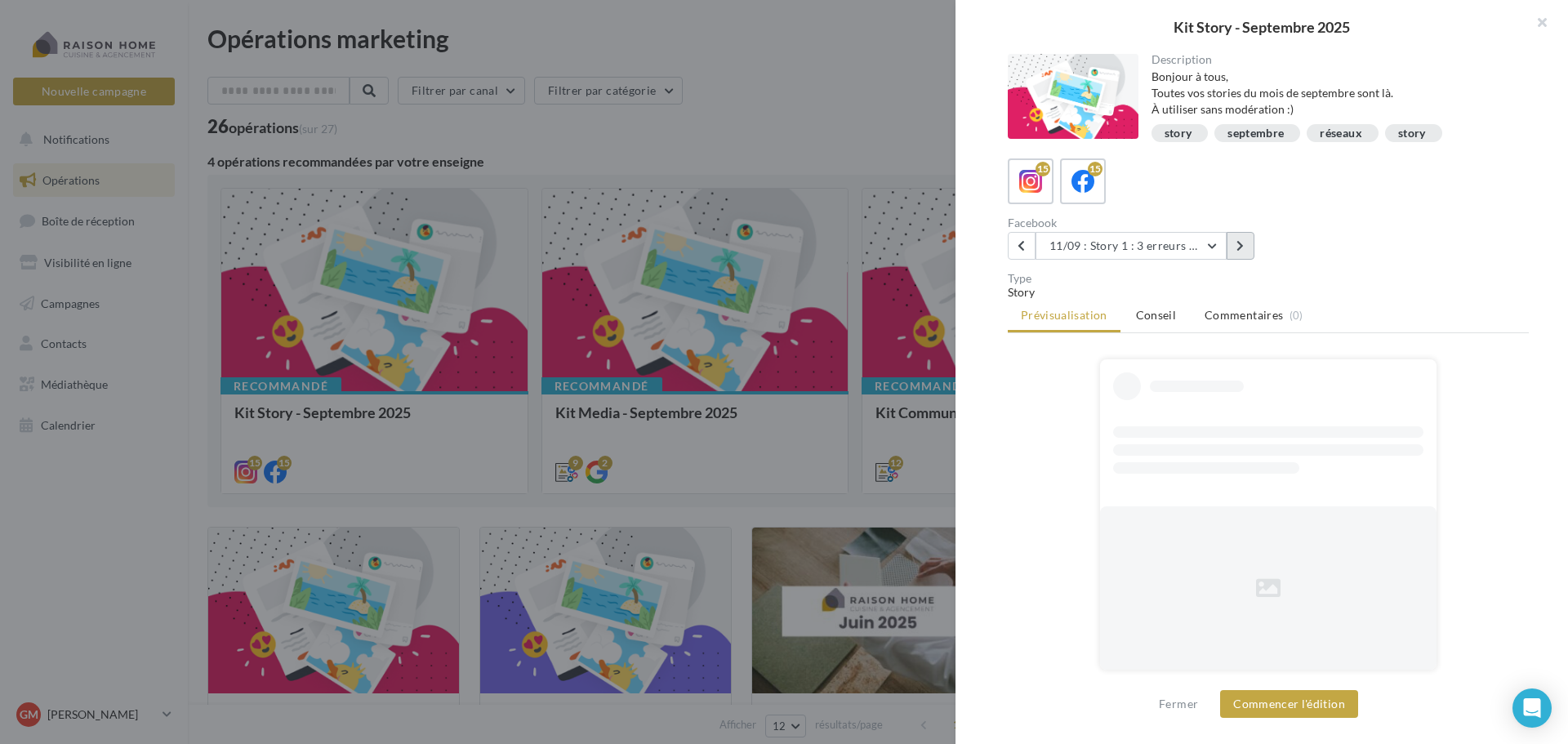
click at [1235, 247] on button at bounding box center [1240, 246] width 28 height 28
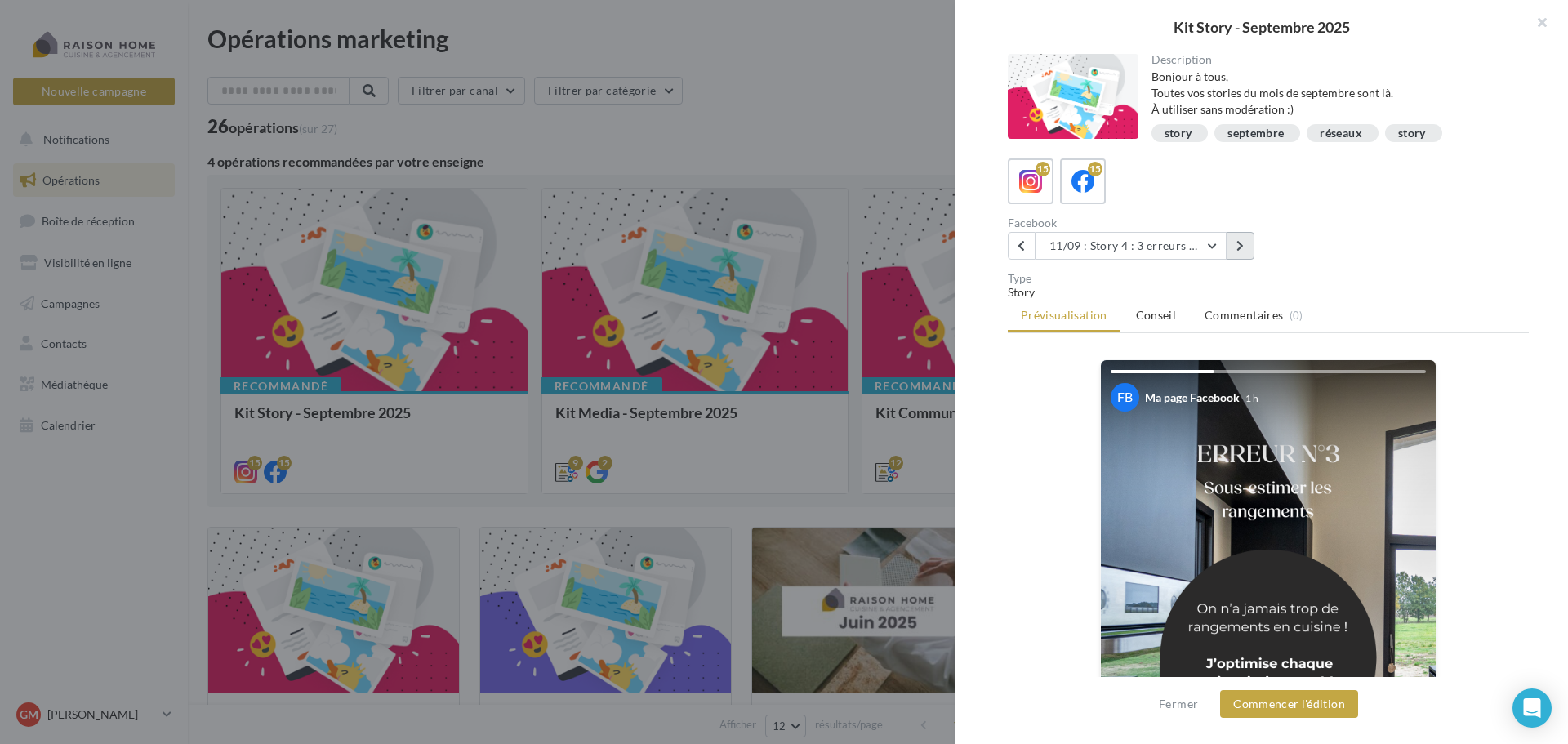
click at [1235, 247] on button at bounding box center [1240, 246] width 28 height 28
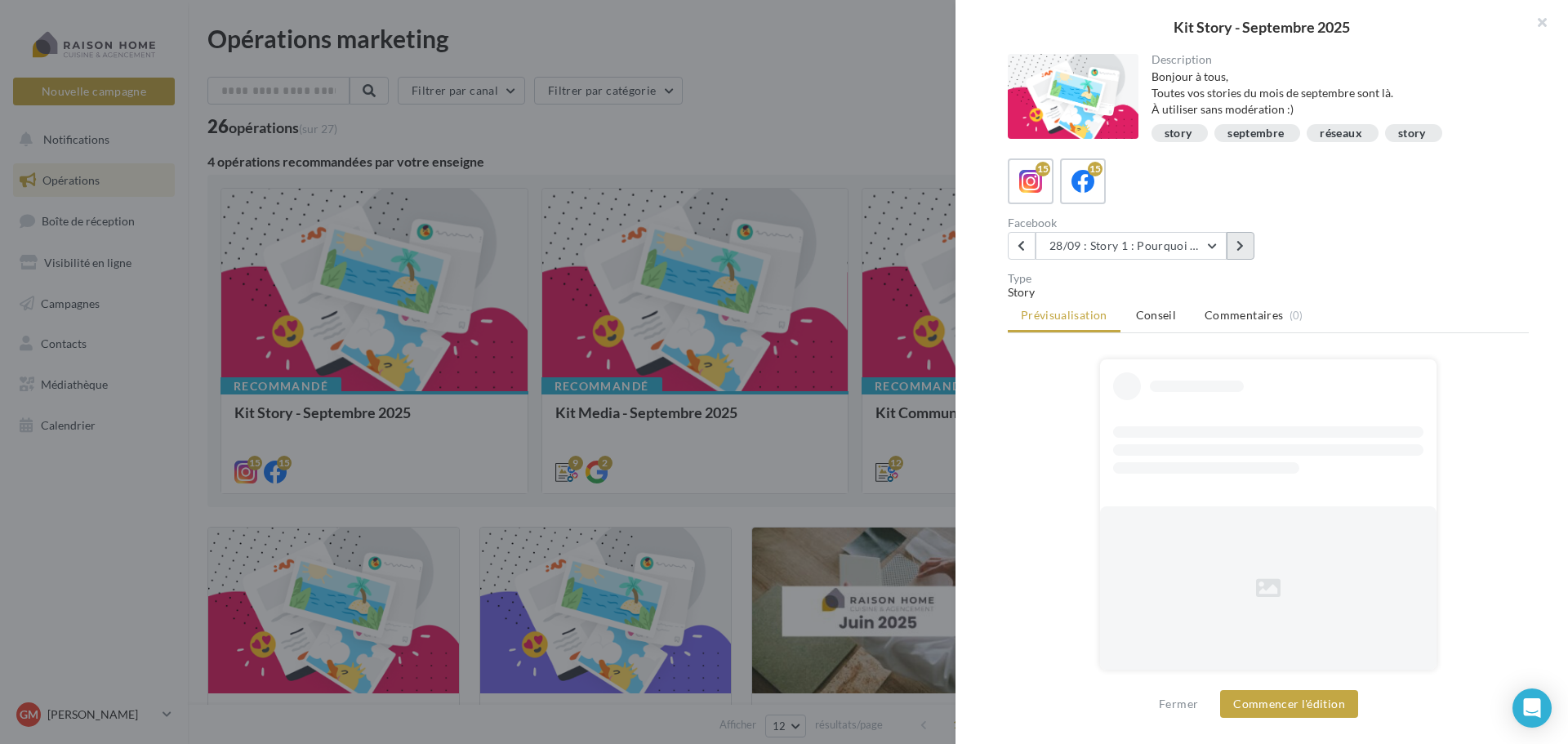
click at [1235, 247] on button at bounding box center [1240, 246] width 28 height 28
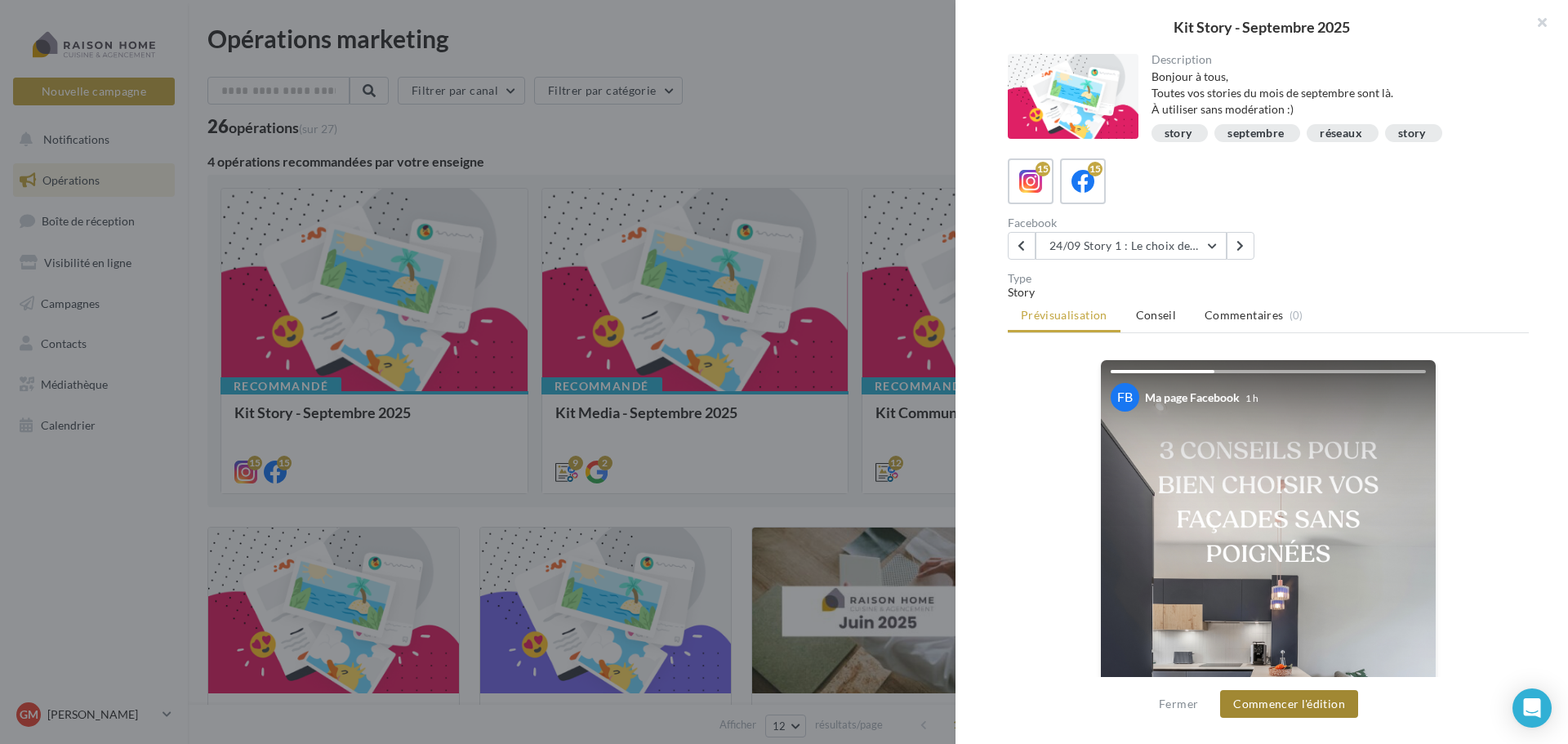
click at [1312, 709] on button "Commencer l'édition" at bounding box center [1288, 704] width 138 height 28
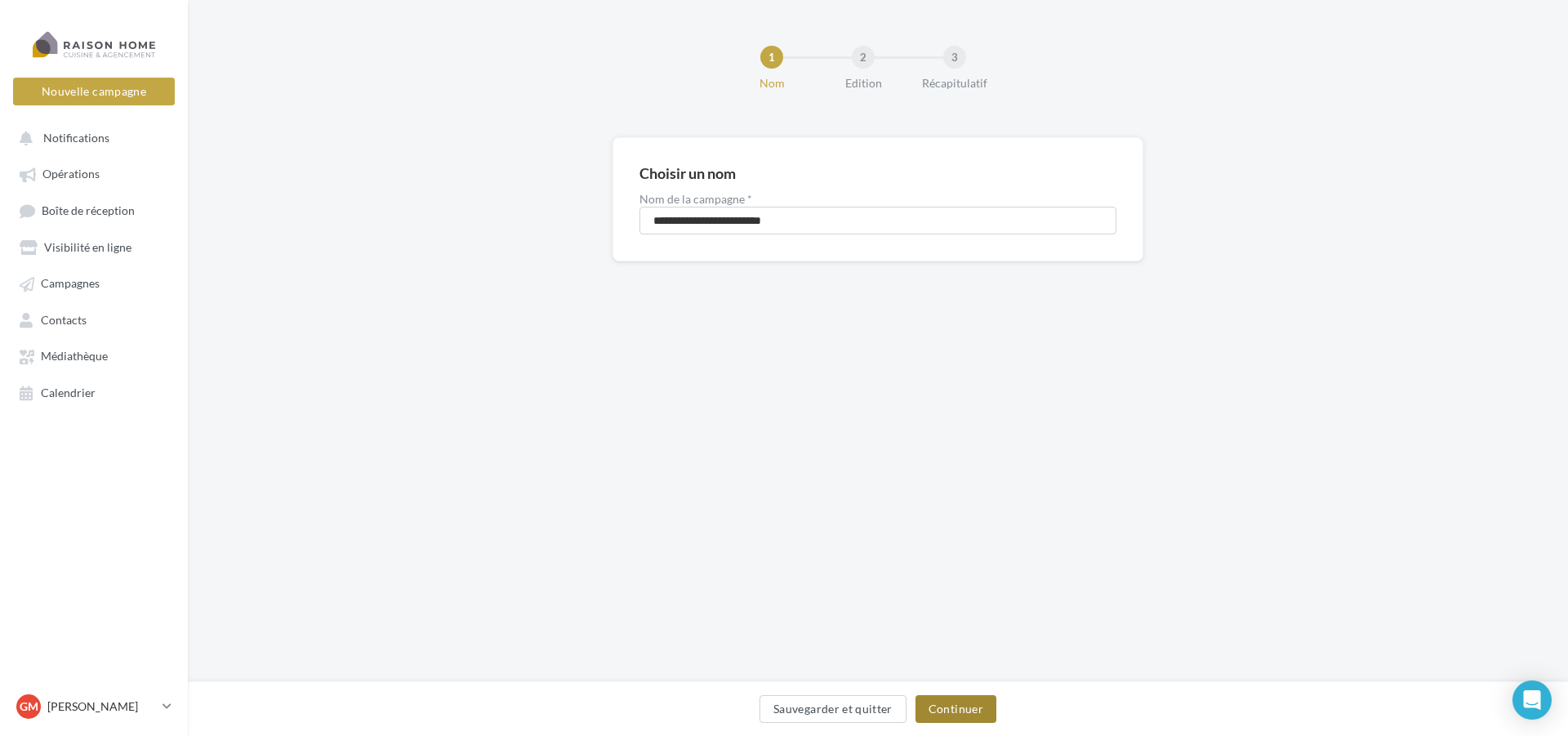
click at [953, 704] on button "Continuer" at bounding box center [956, 708] width 80 height 28
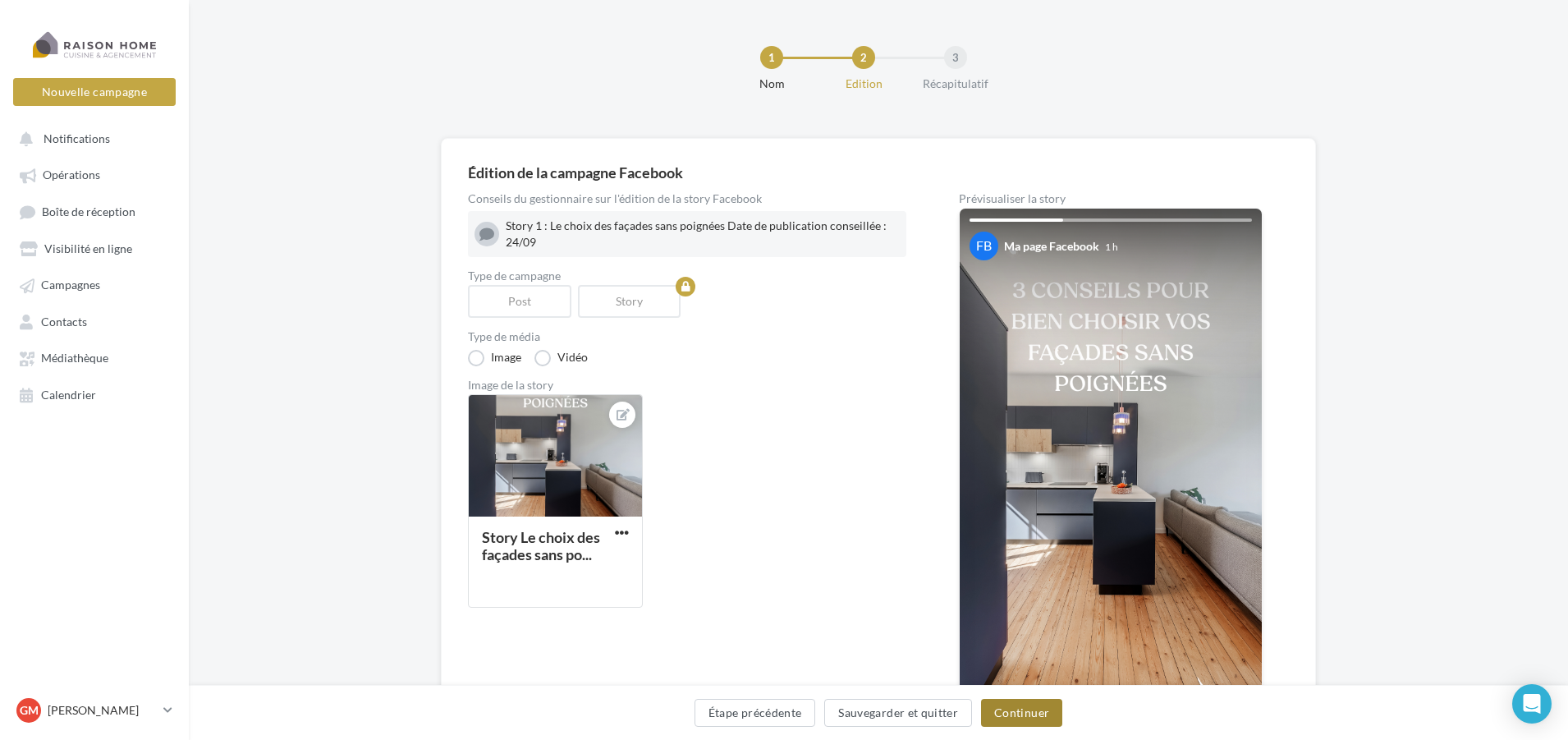
click at [1040, 714] on button "Continuer" at bounding box center [1021, 712] width 81 height 28
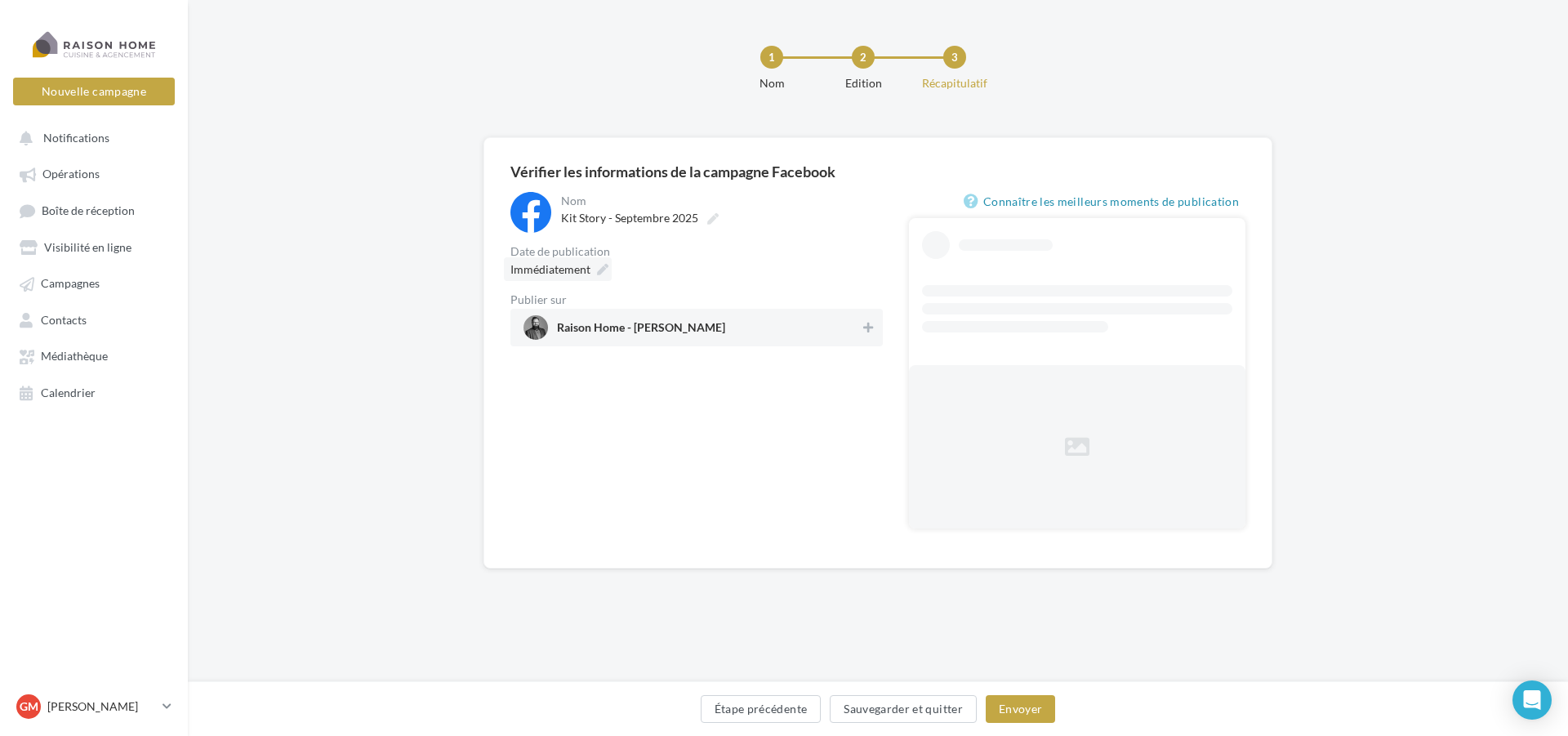
click at [608, 274] on div "Immédiatement" at bounding box center [557, 269] width 108 height 24
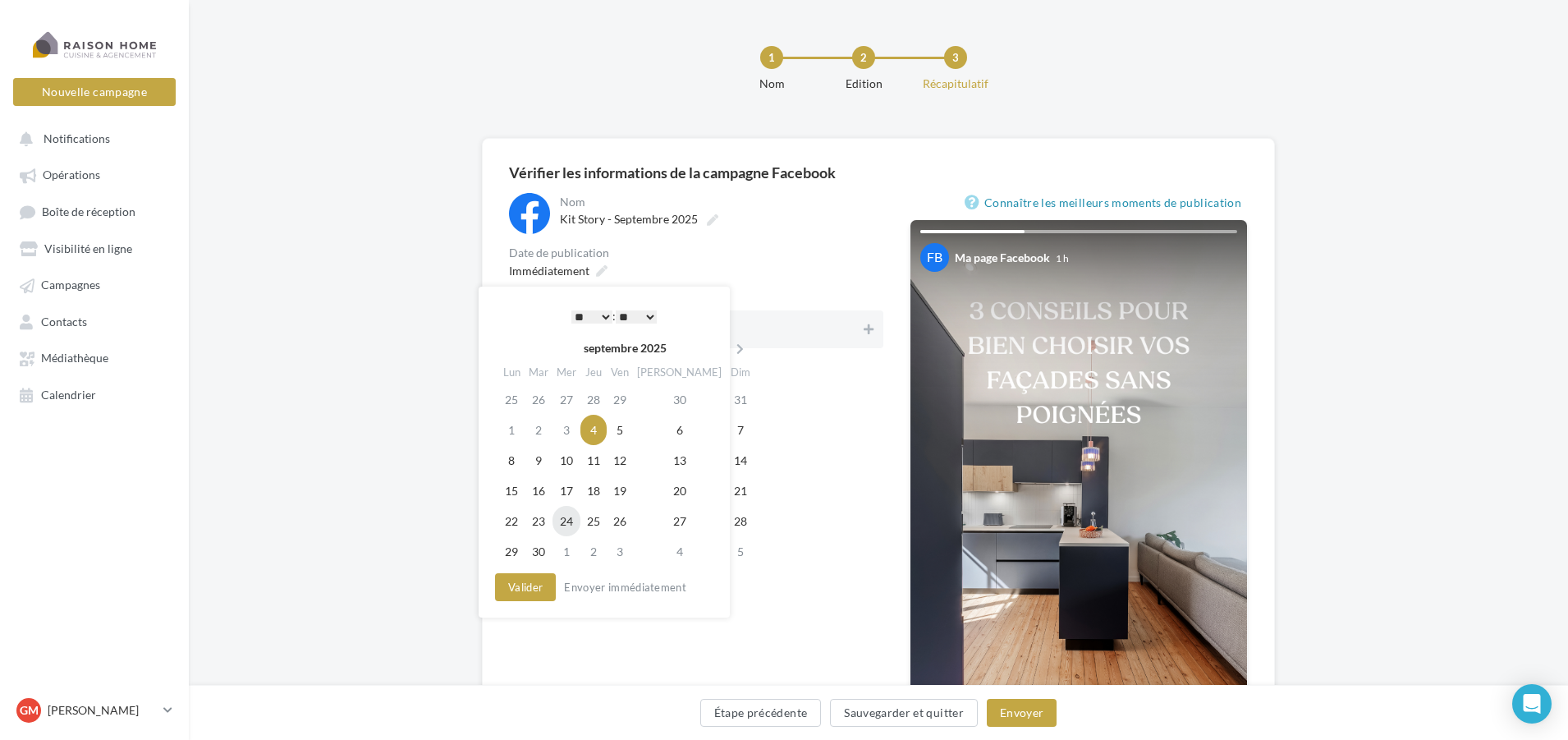
click at [578, 525] on td "24" at bounding box center [566, 521] width 28 height 31
click at [520, 582] on button "Valider" at bounding box center [521, 587] width 60 height 28
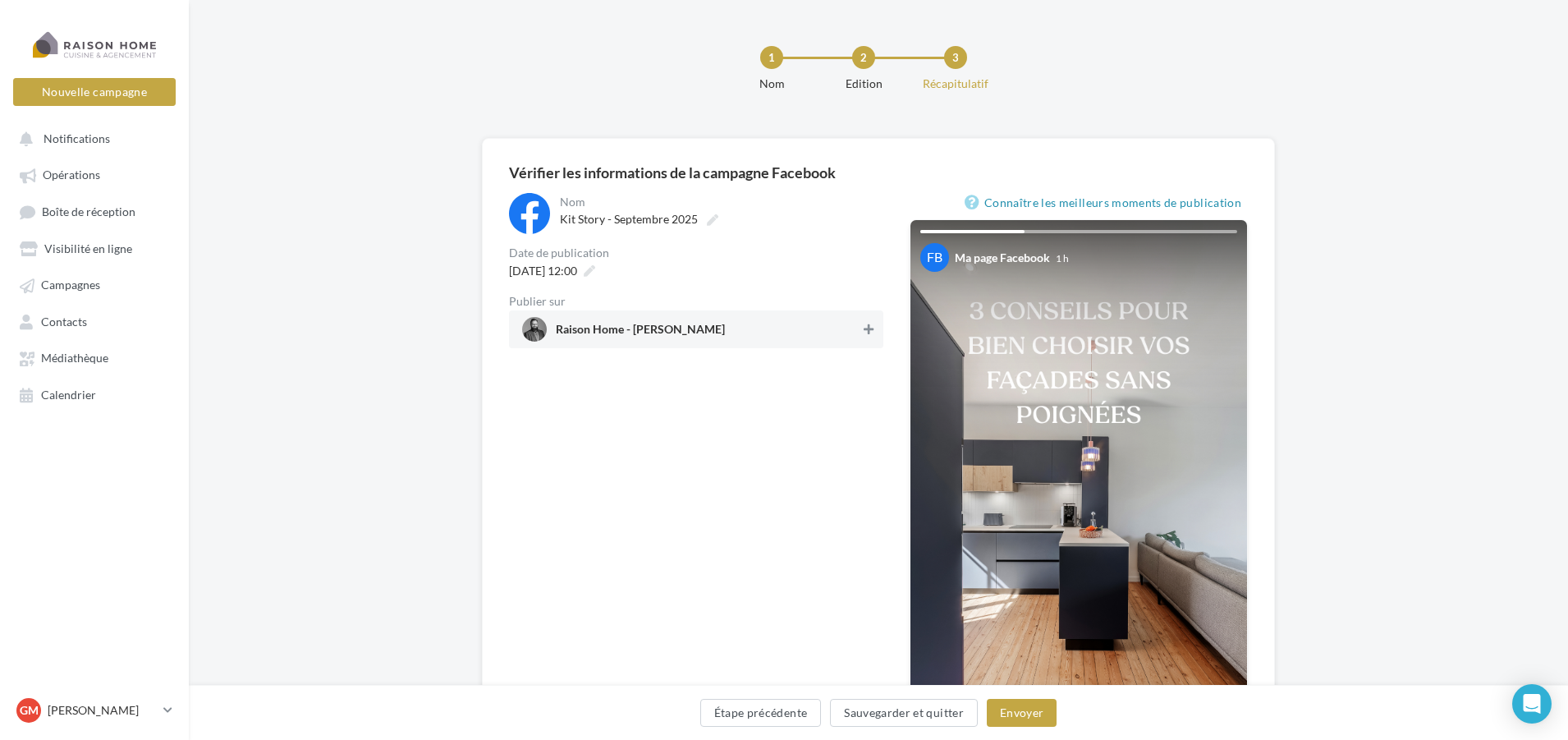
click at [872, 331] on icon at bounding box center [869, 329] width 10 height 11
click at [1033, 720] on button "Envoyer" at bounding box center [1022, 712] width 70 height 28
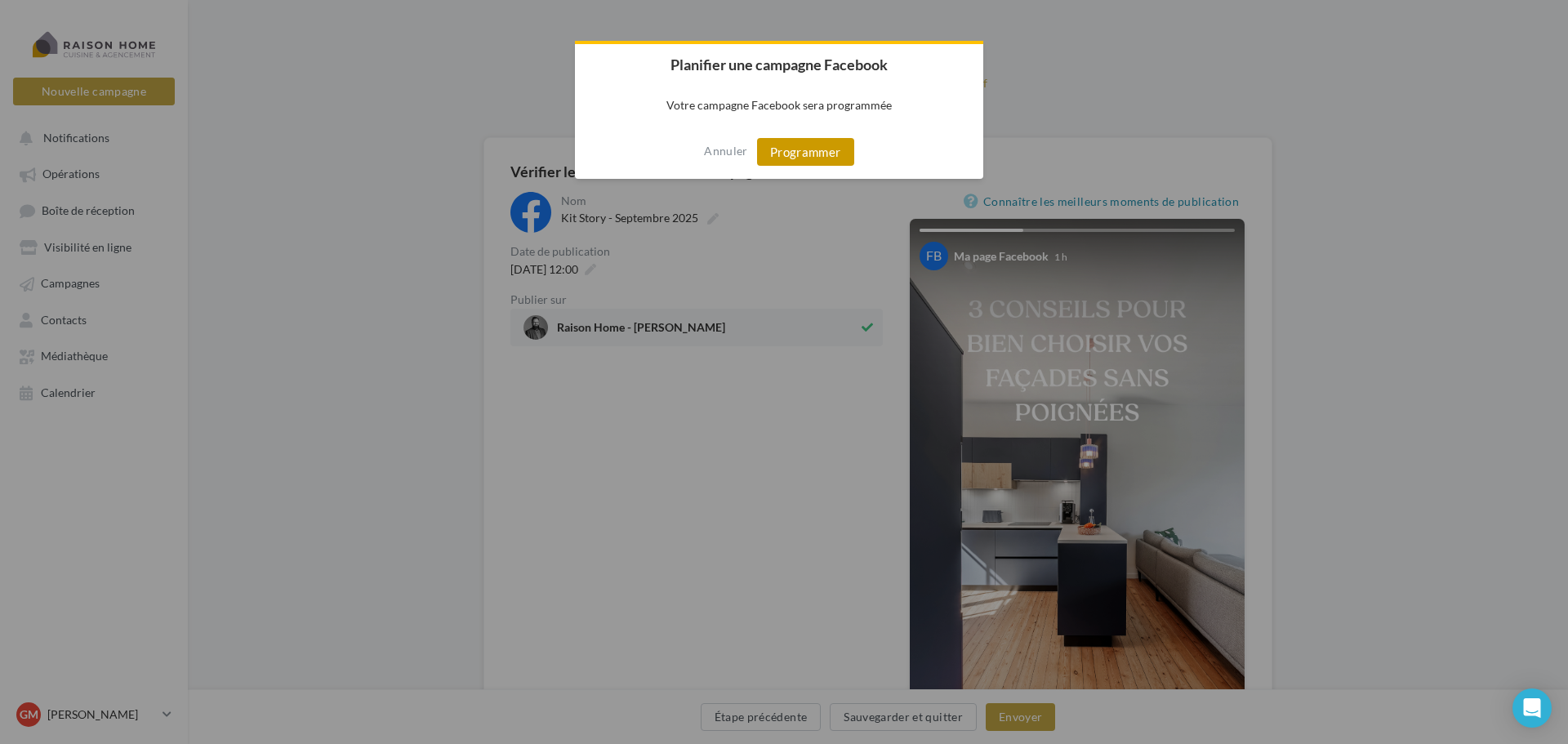
click at [814, 146] on button "Programmer" at bounding box center [806, 152] width 97 height 28
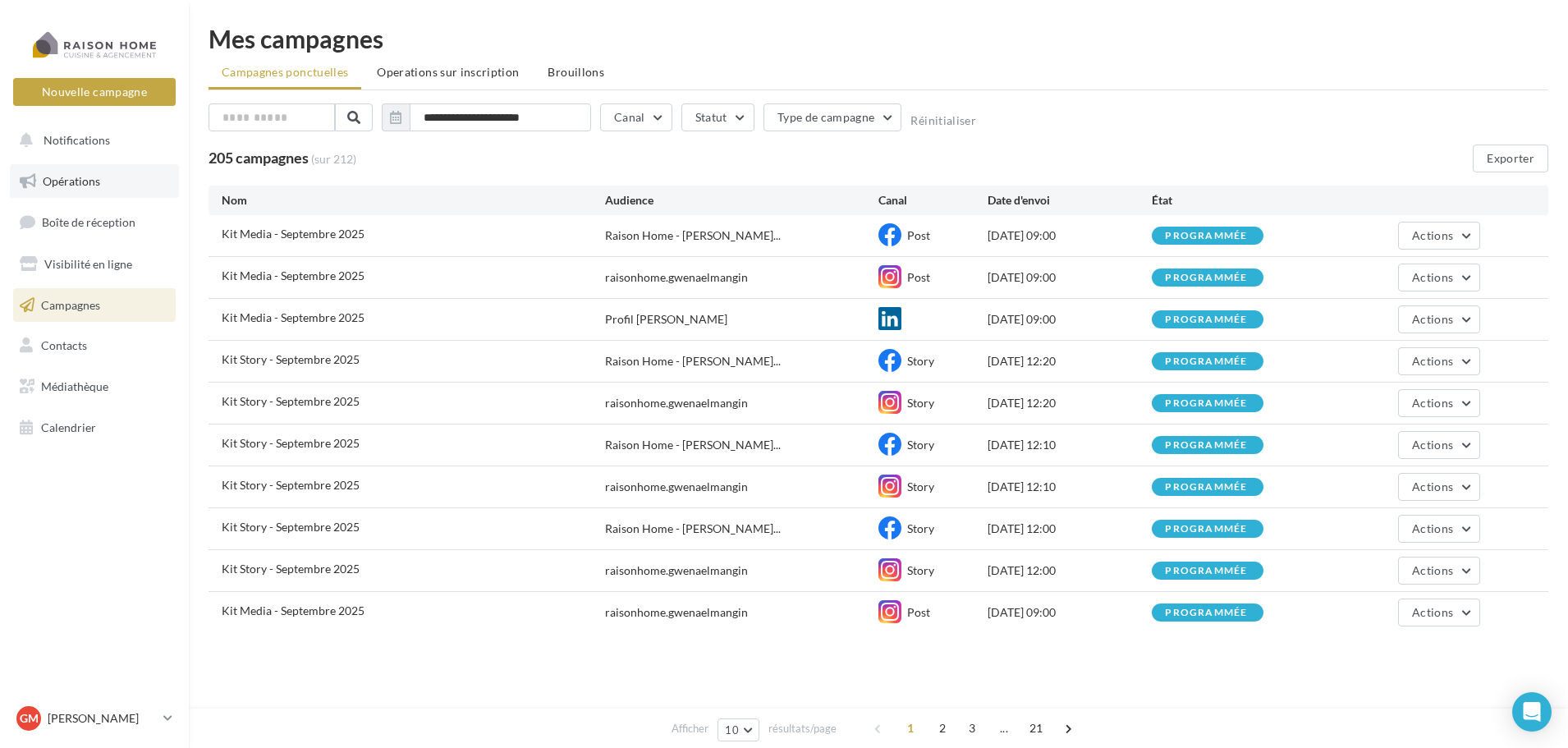
click at [79, 178] on span "Opérations" at bounding box center [71, 181] width 57 height 14
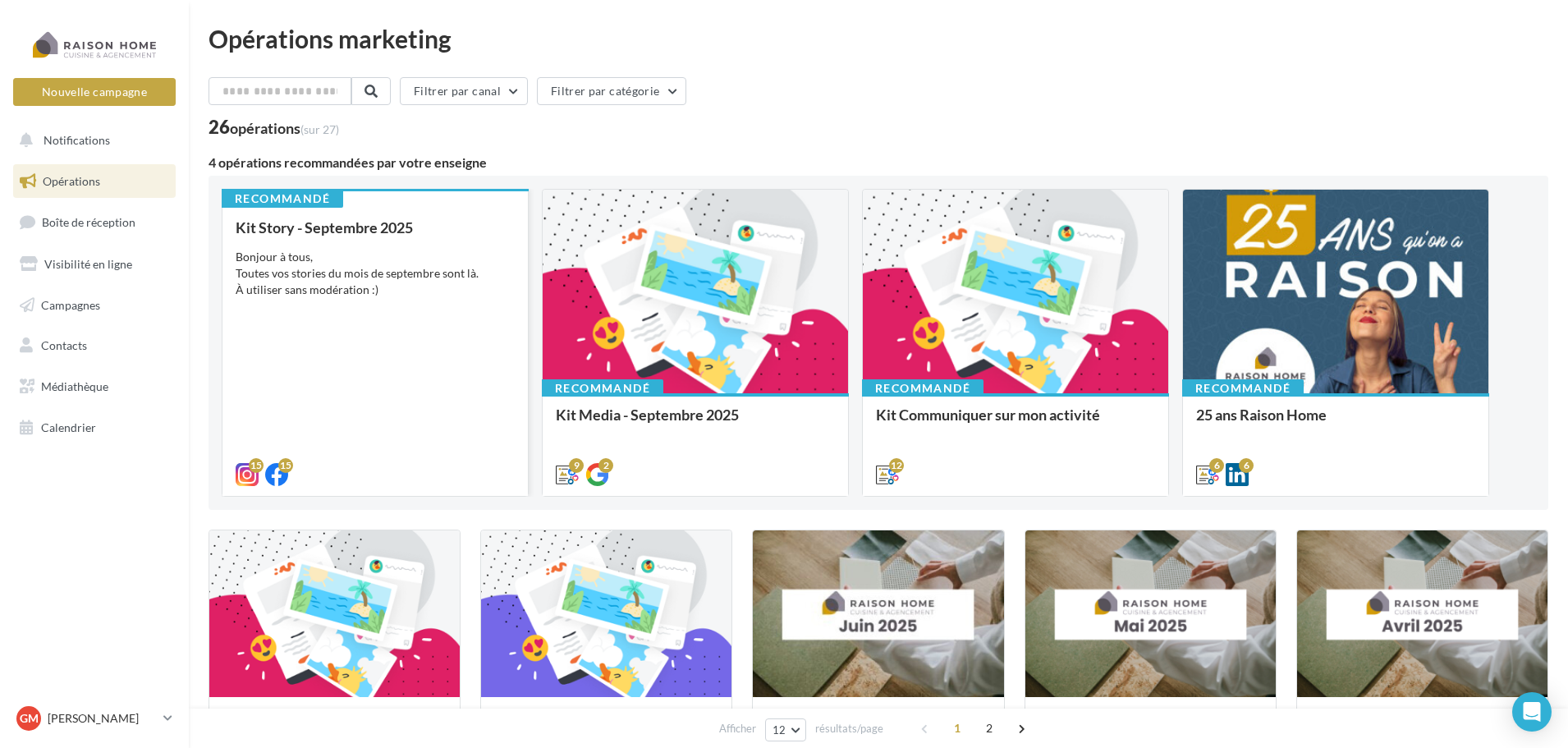
click at [400, 311] on div "Kit Story - Septembre 2025 Bonjour à tous, Toutes vos stories du mois de septem…" at bounding box center [376, 350] width 279 height 262
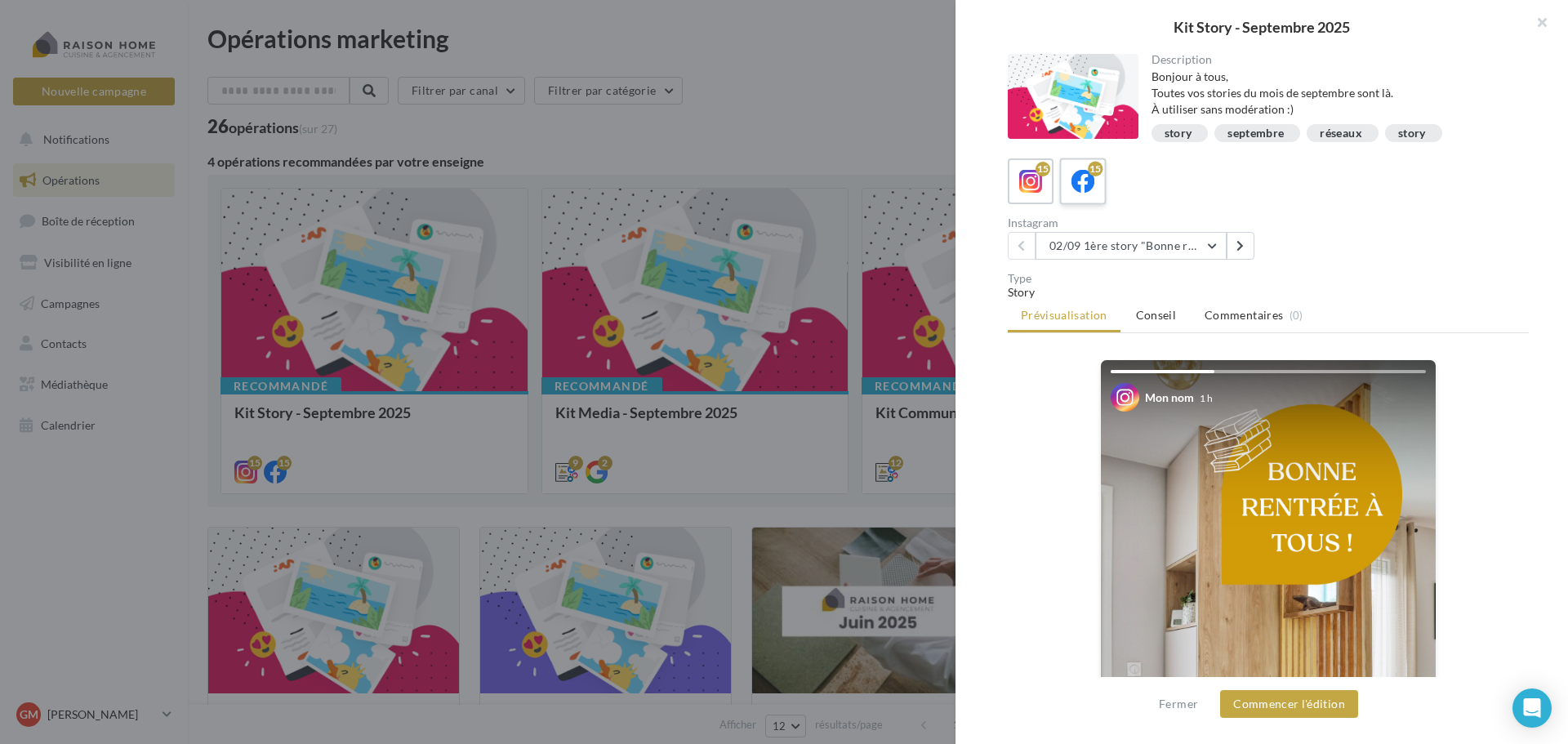
click at [1079, 183] on icon at bounding box center [1083, 182] width 24 height 24
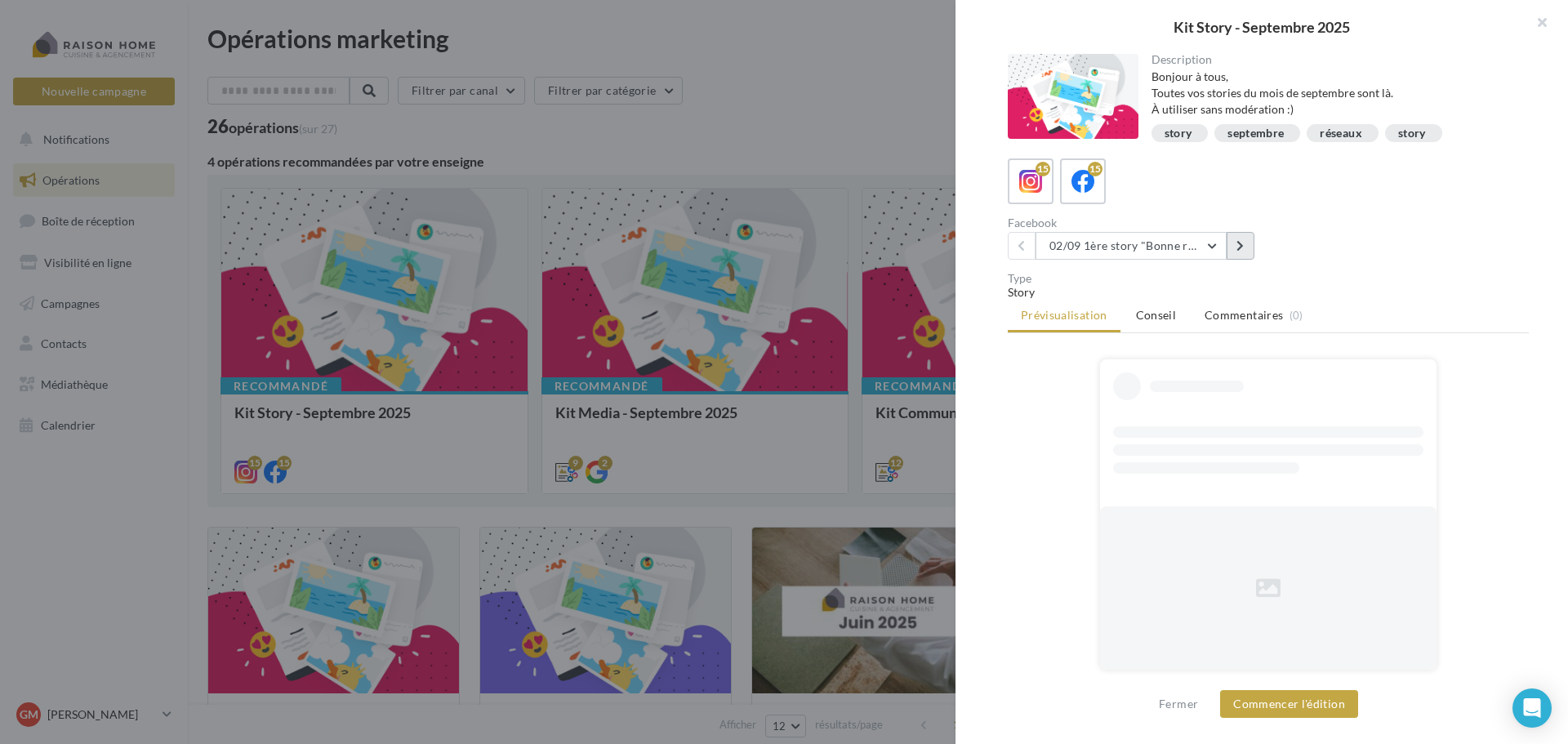
click at [1242, 246] on icon at bounding box center [1240, 245] width 8 height 11
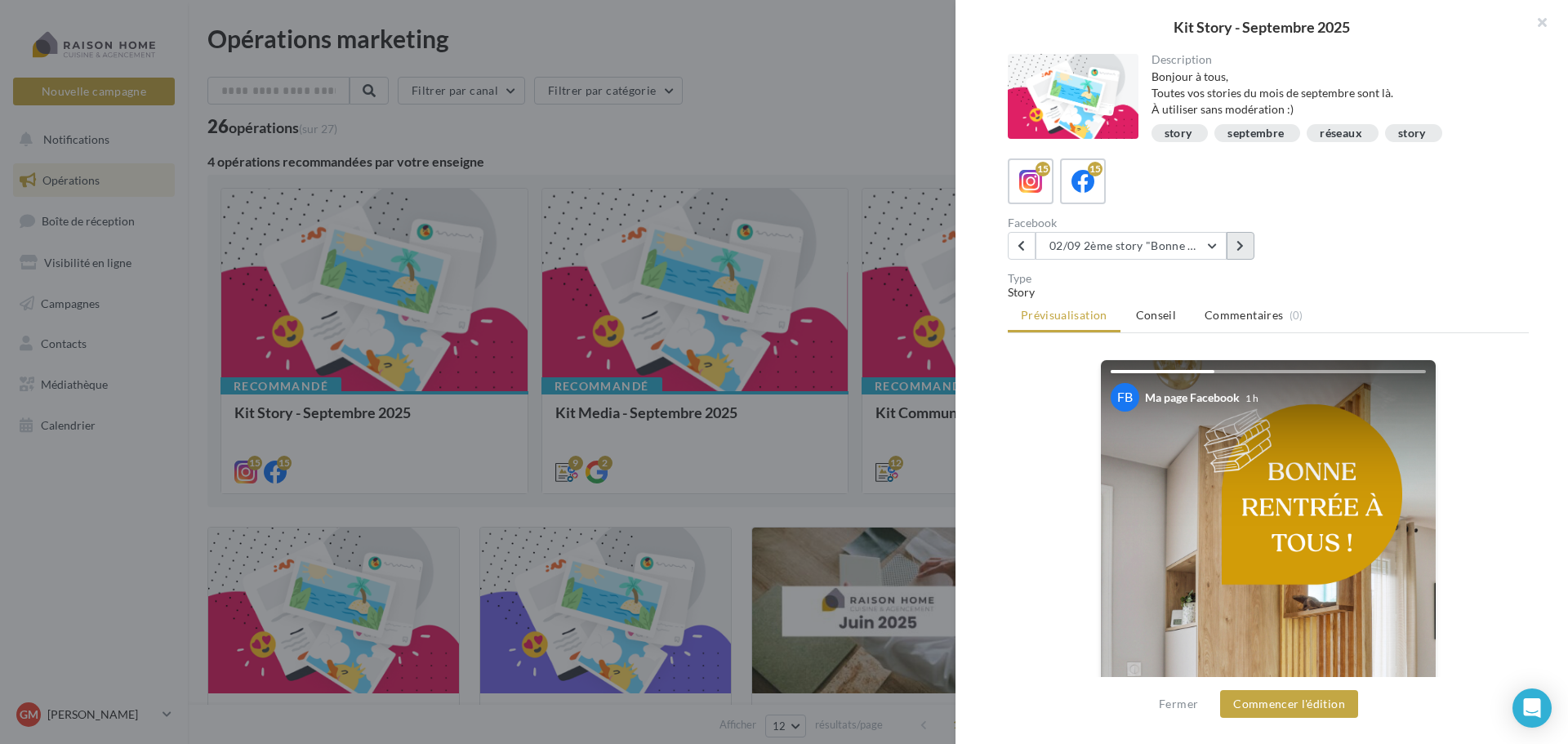
click at [1242, 246] on icon at bounding box center [1240, 245] width 8 height 11
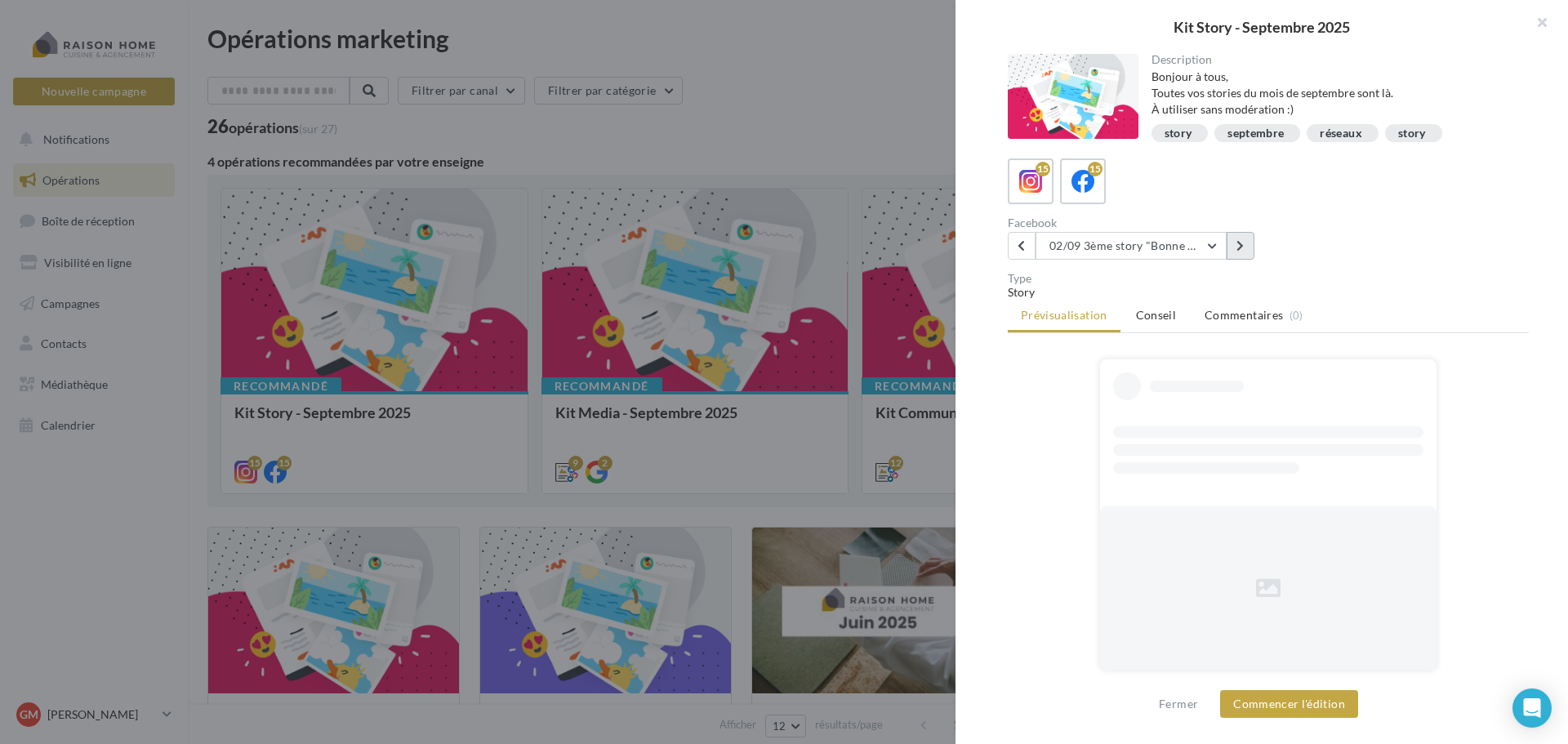
click at [1242, 246] on icon at bounding box center [1240, 245] width 8 height 11
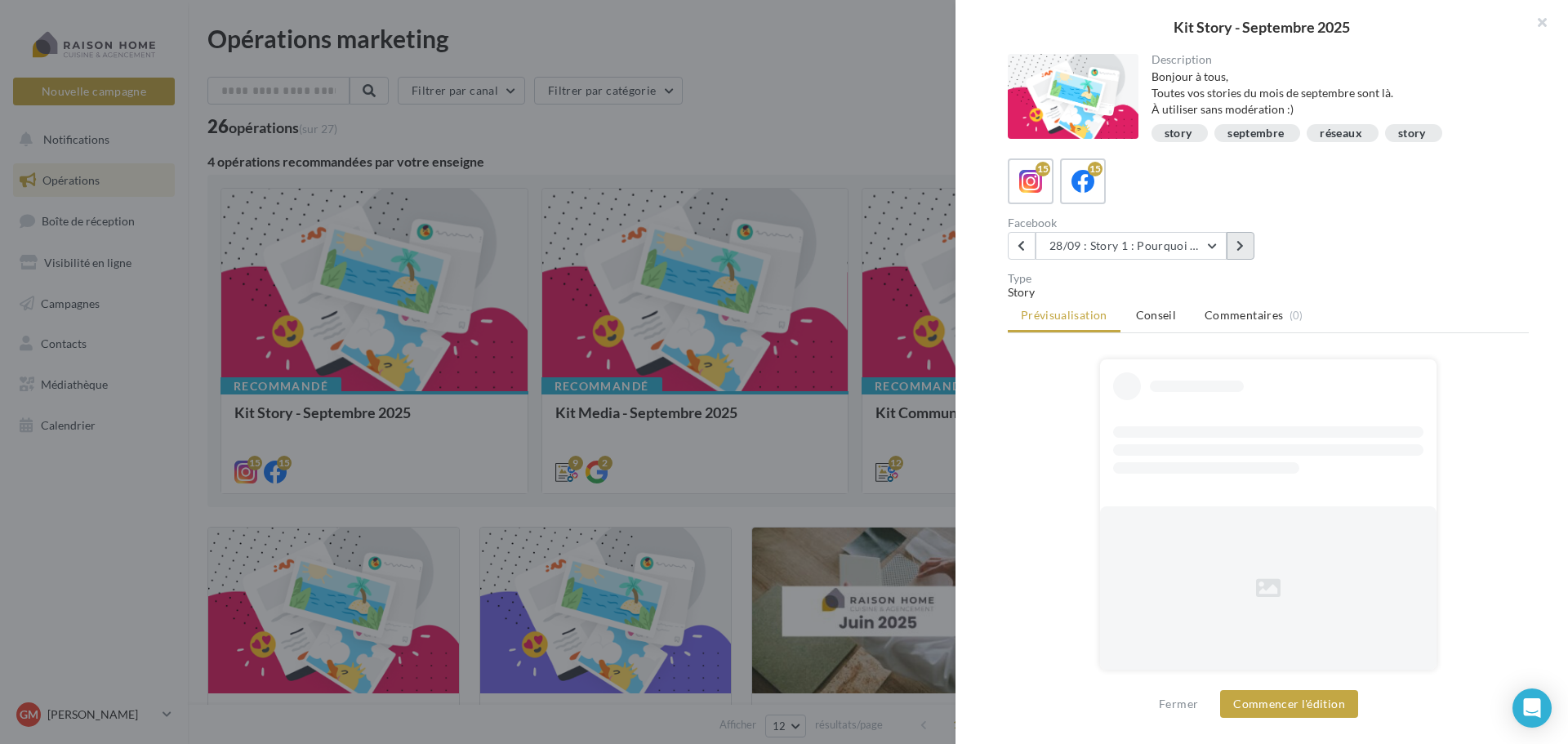
click at [1242, 246] on icon at bounding box center [1240, 245] width 8 height 11
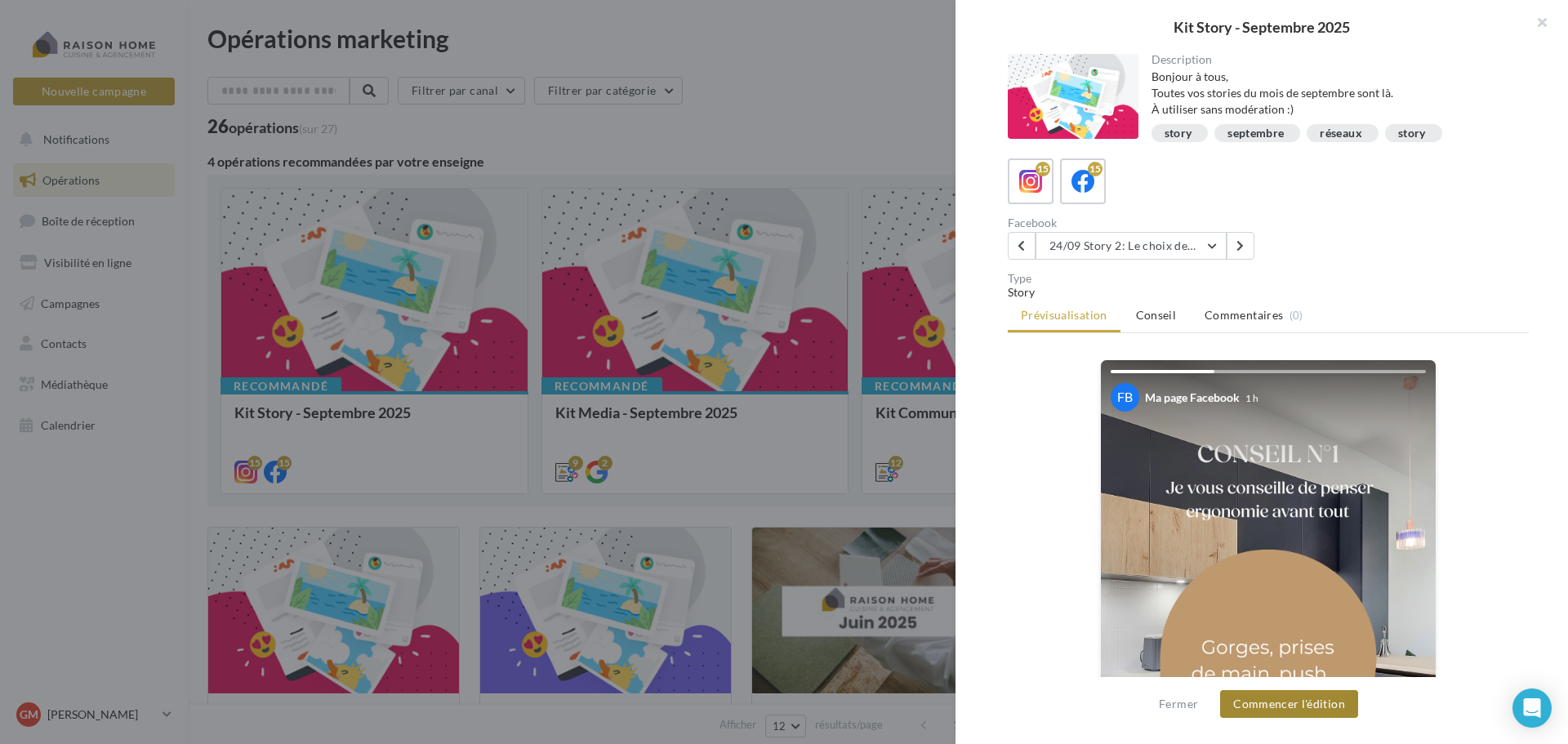
click at [1294, 702] on button "Commencer l'édition" at bounding box center [1288, 704] width 138 height 28
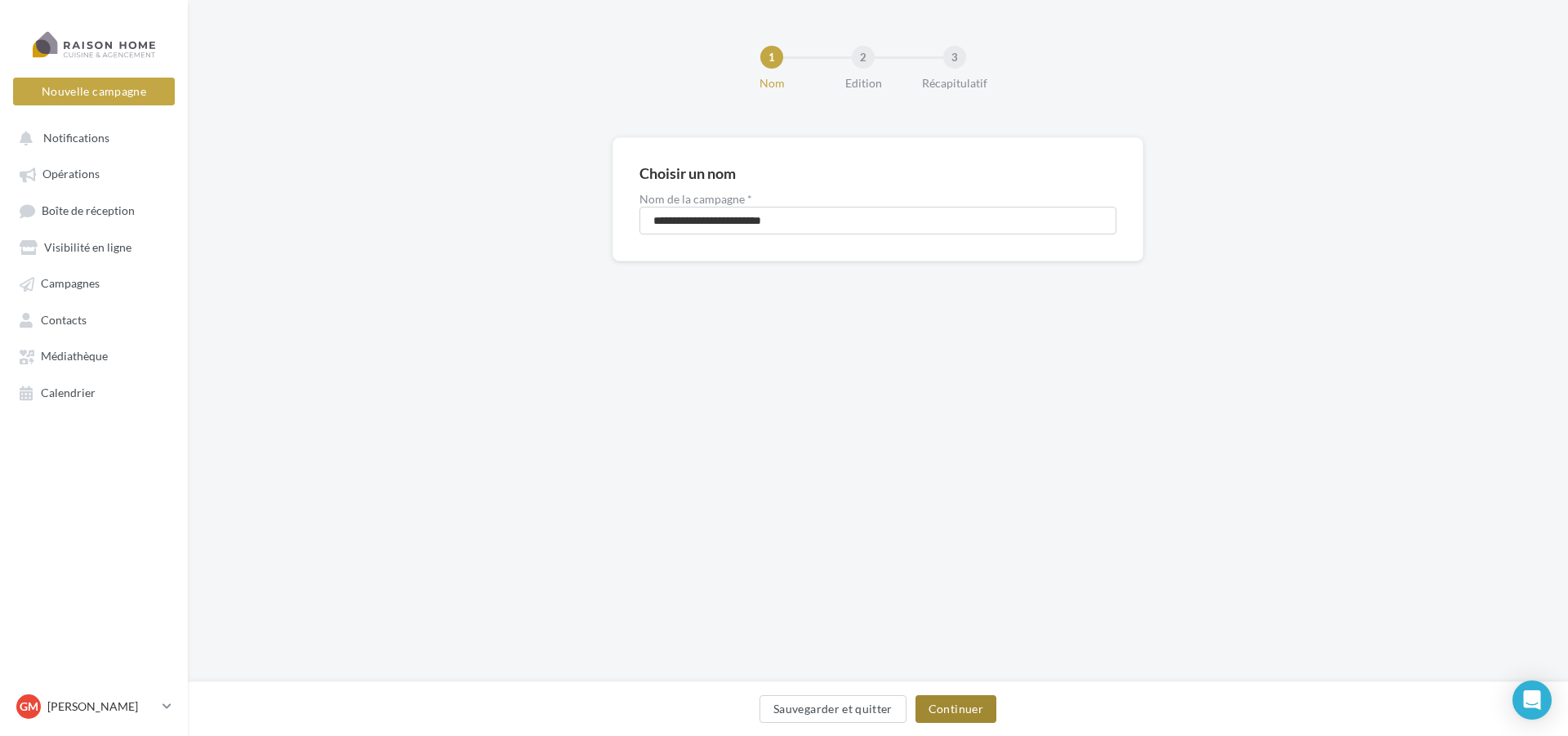
click at [945, 706] on button "Continuer" at bounding box center [956, 708] width 80 height 28
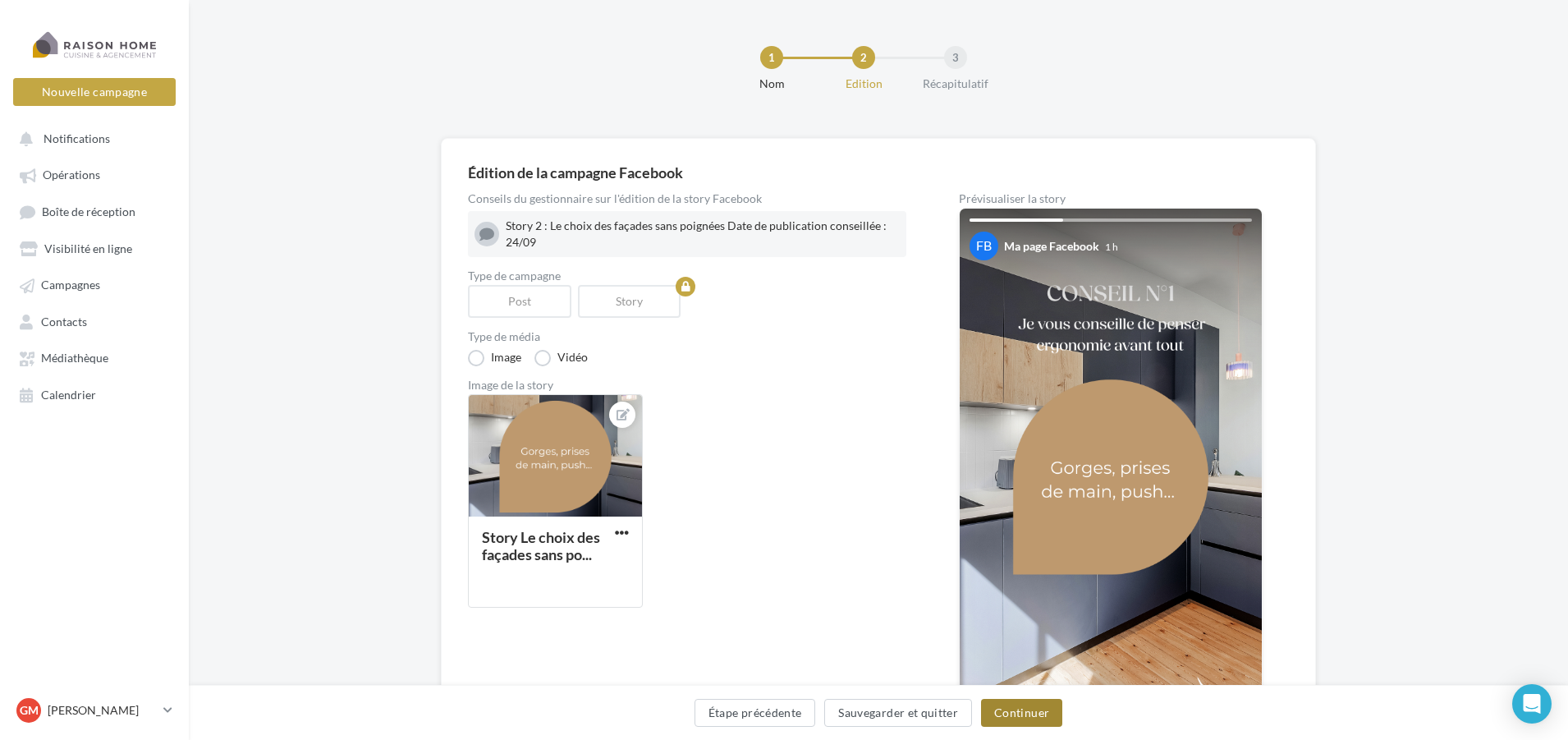
click at [1025, 718] on button "Continuer" at bounding box center [1021, 712] width 81 height 28
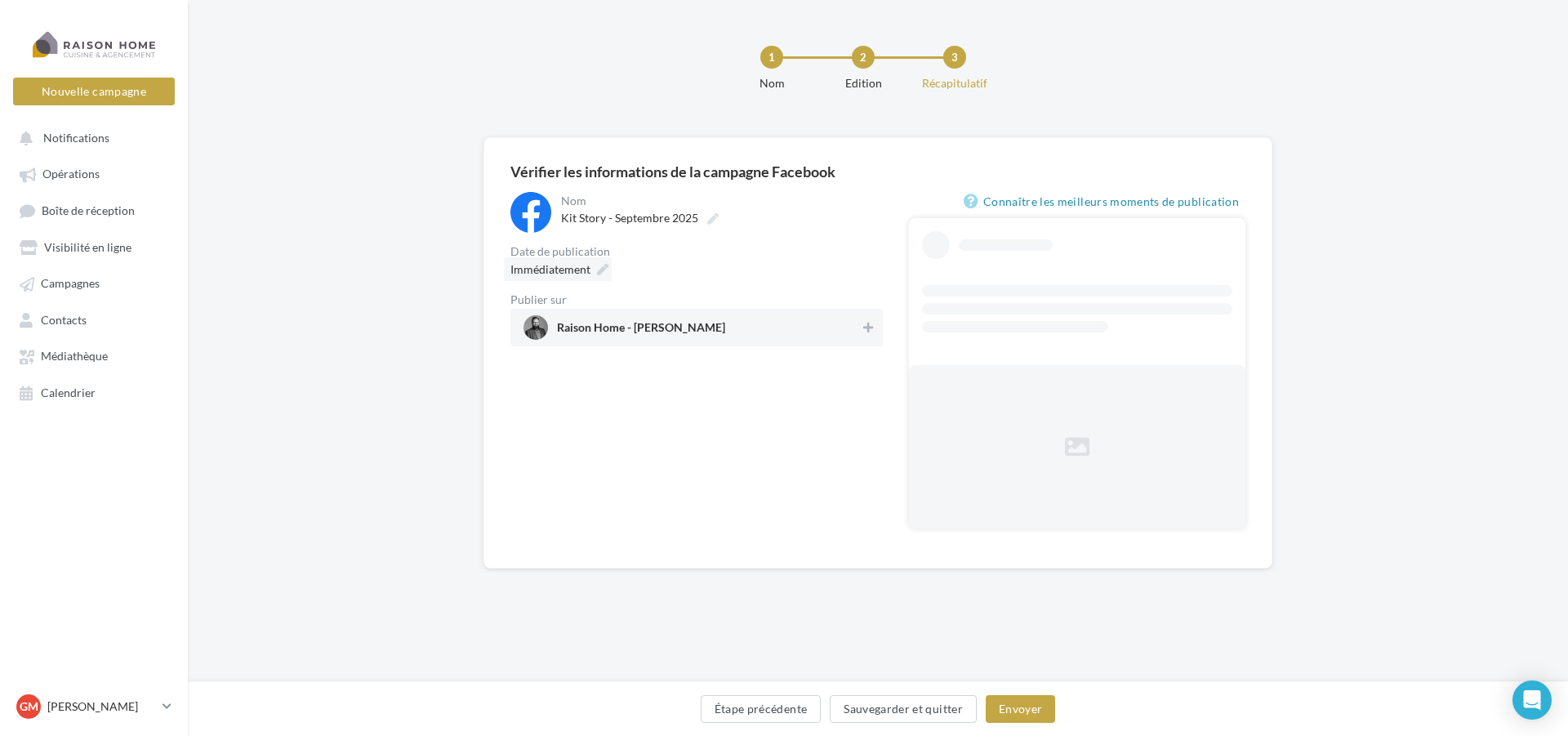
click at [597, 271] on icon at bounding box center [602, 268] width 11 height 11
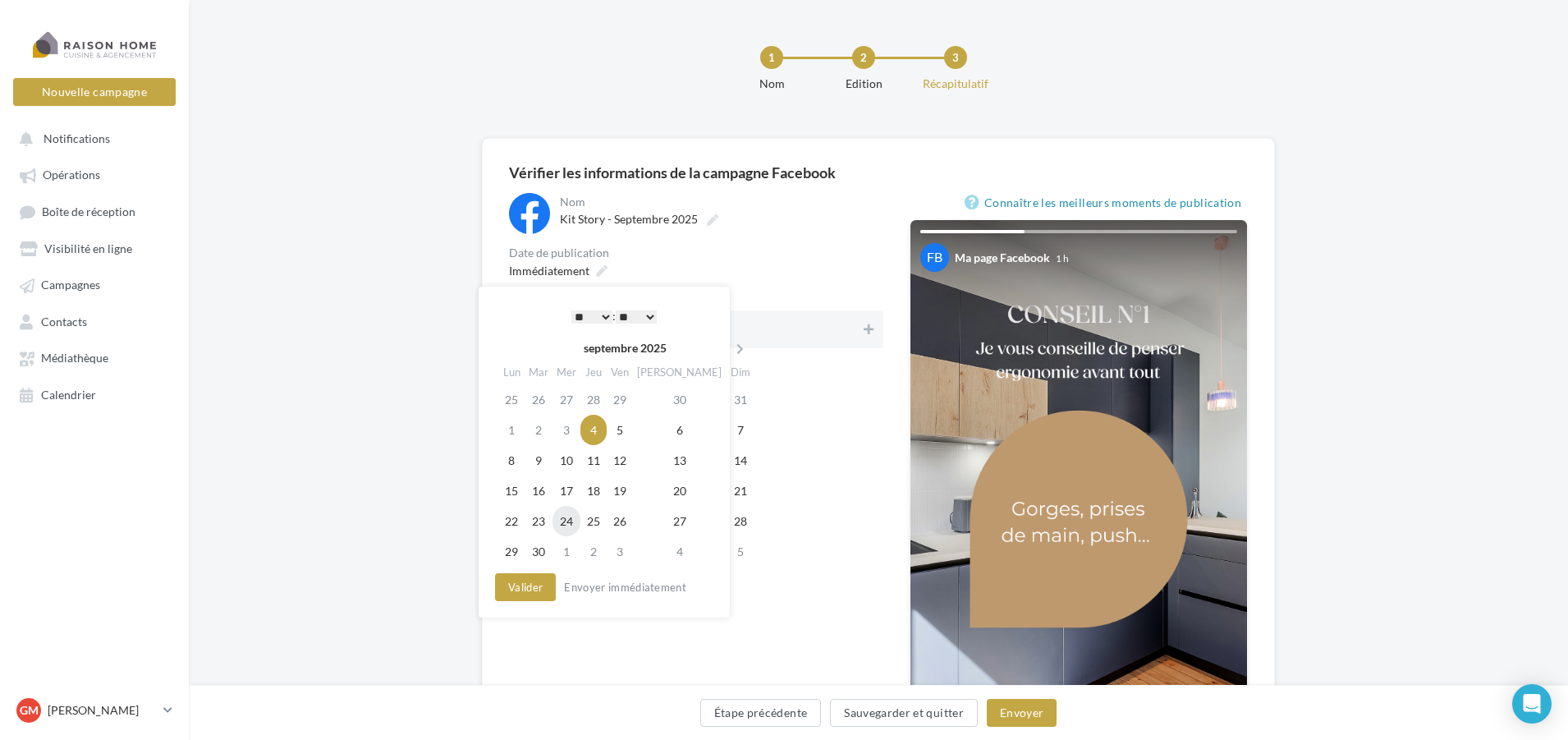
click at [581, 524] on td "24" at bounding box center [566, 521] width 28 height 31
click at [646, 322] on select "** ** ** ** ** **" at bounding box center [632, 316] width 41 height 13
click at [537, 588] on button "Valider" at bounding box center [521, 587] width 60 height 28
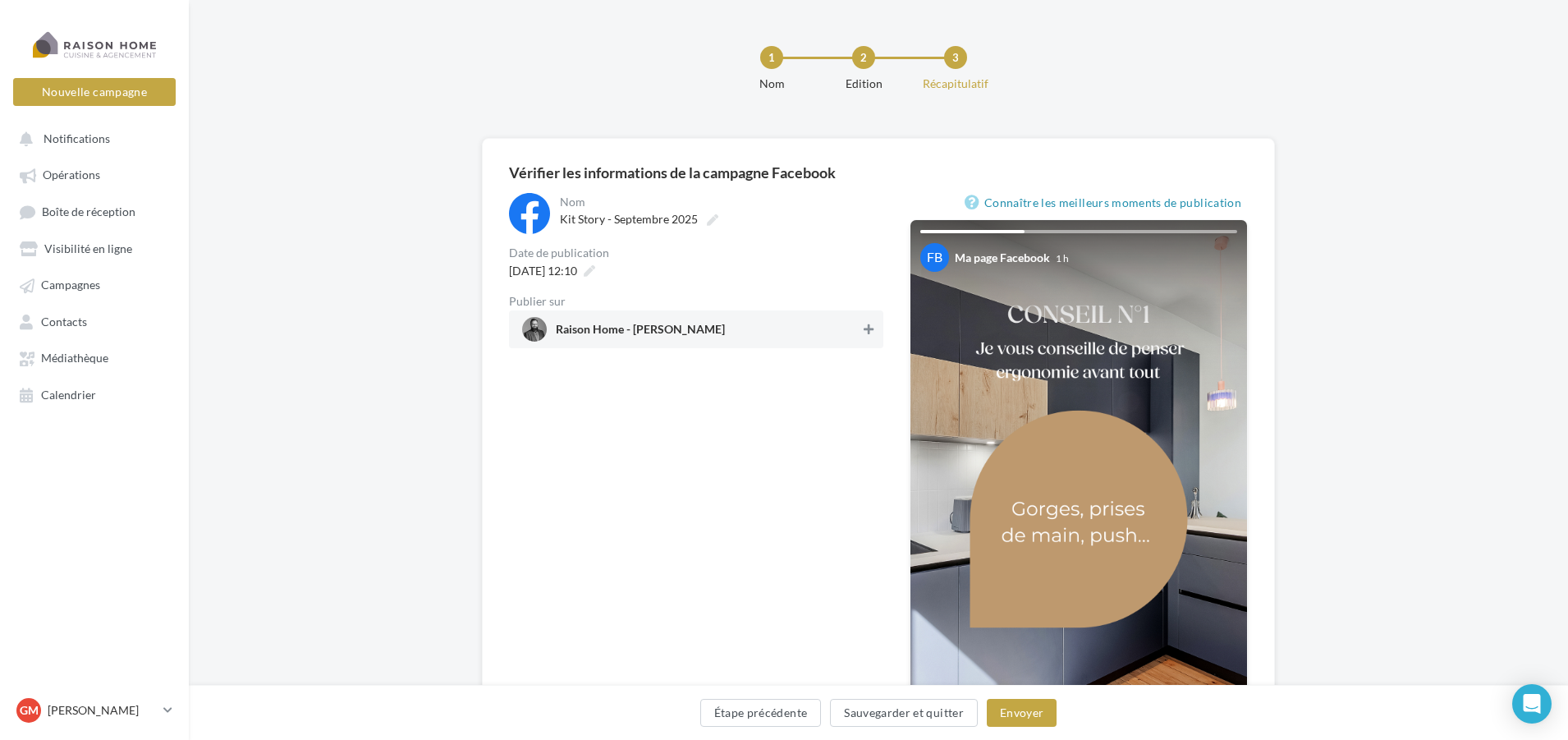
click at [872, 327] on icon at bounding box center [869, 329] width 10 height 11
click at [1025, 713] on button "Envoyer" at bounding box center [1022, 712] width 70 height 28
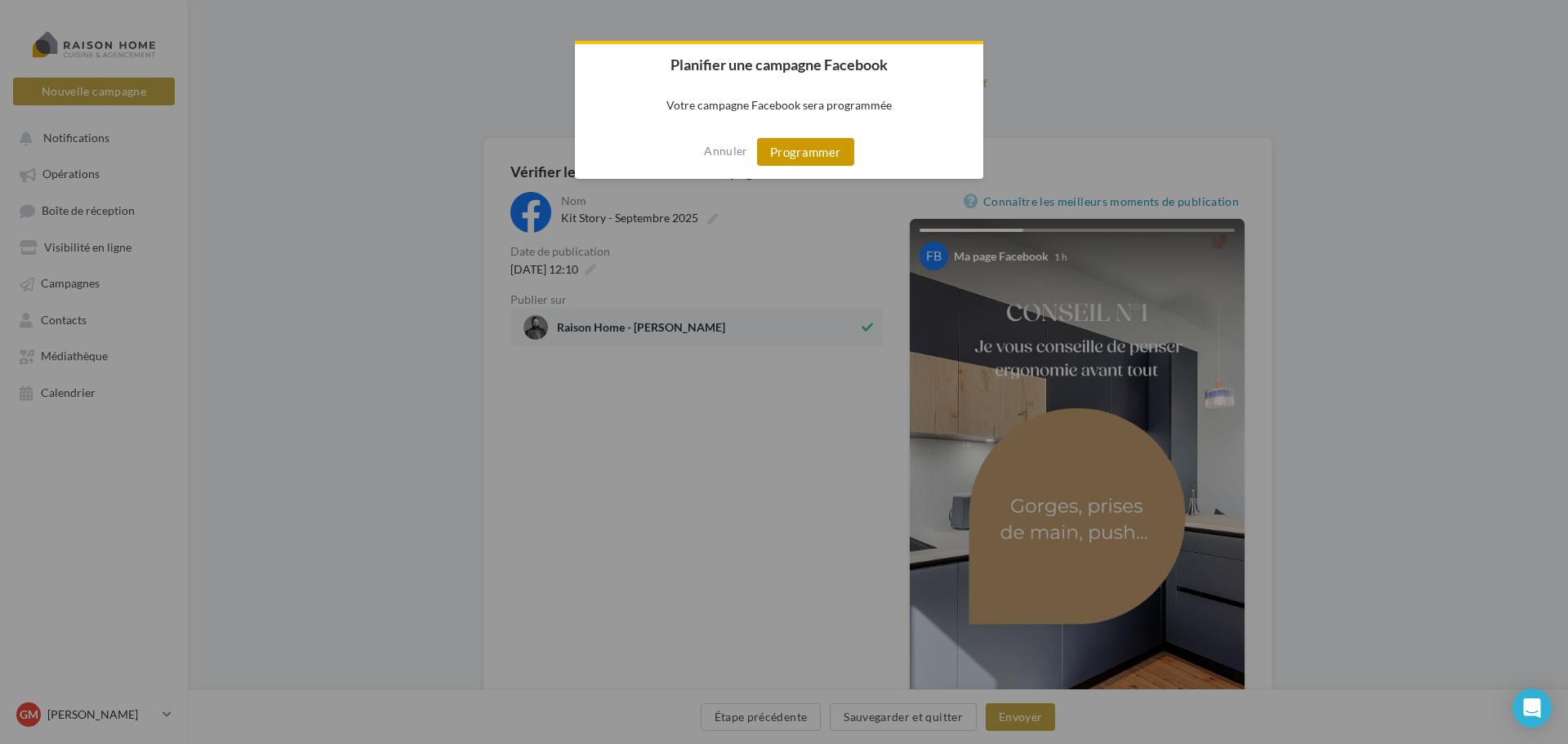
click at [818, 151] on button "Programmer" at bounding box center [806, 152] width 97 height 28
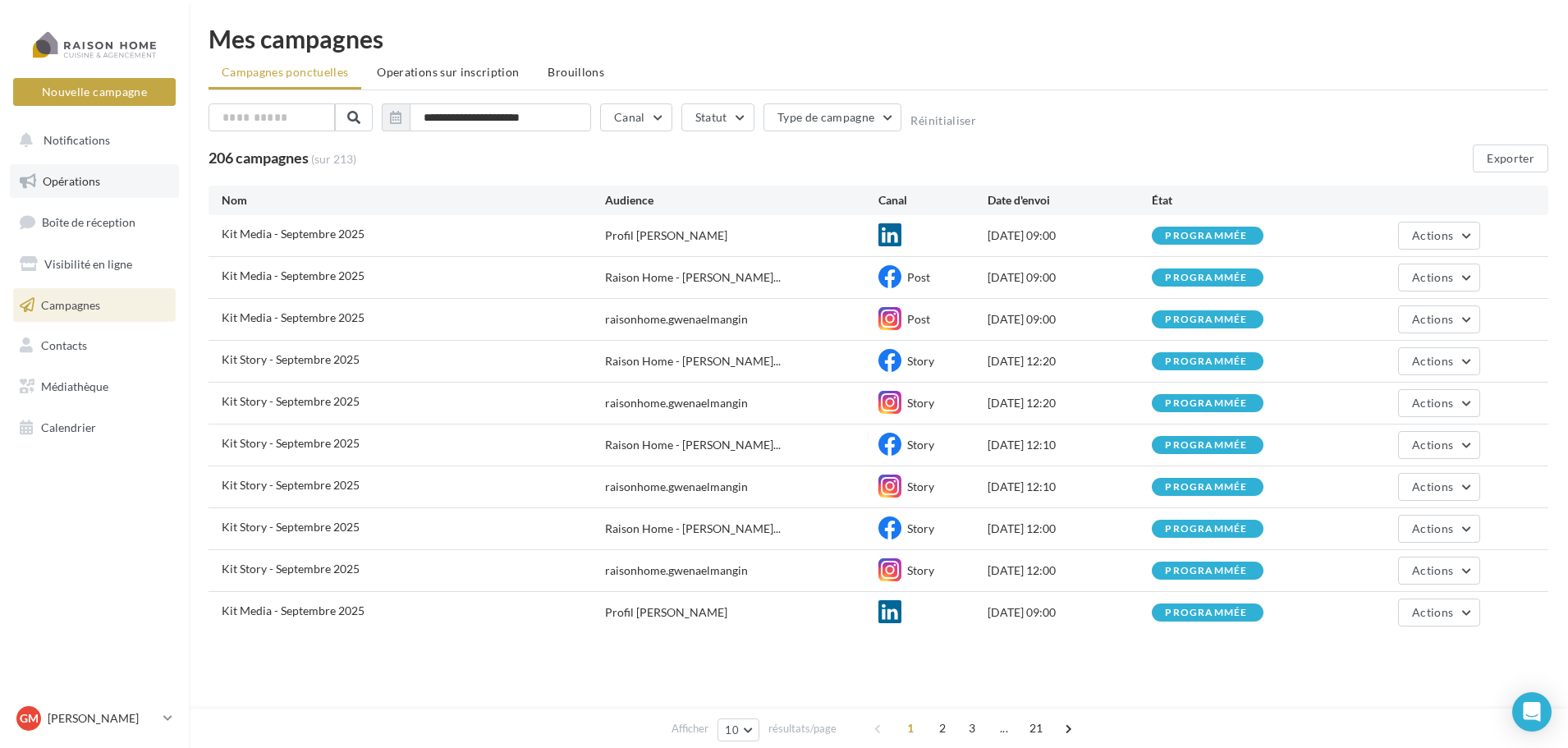
click at [79, 181] on span "Opérations" at bounding box center [71, 181] width 57 height 14
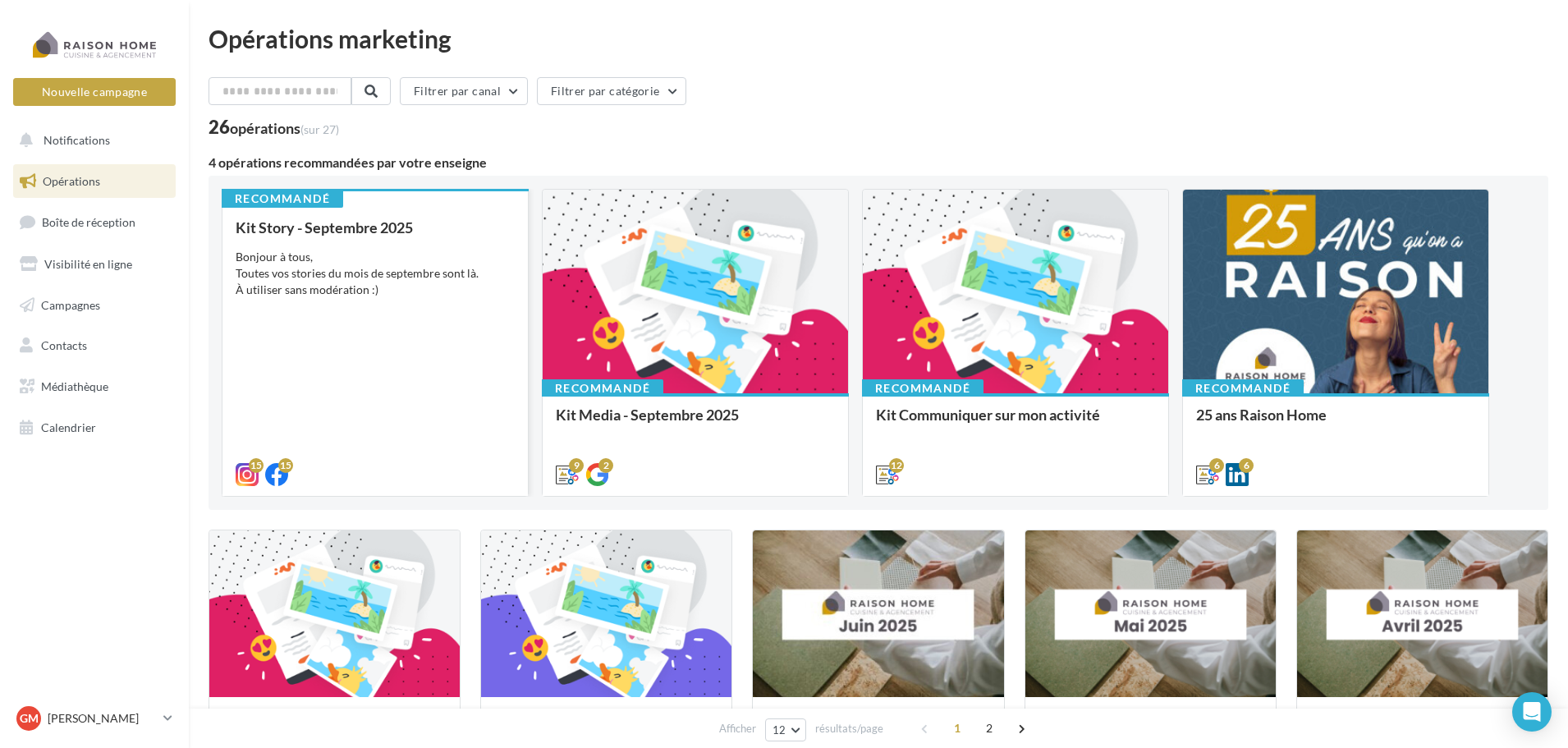
click at [402, 279] on div "Bonjour à tous, Toutes vos stories du mois de septembre sont là. À utiliser san…" at bounding box center [376, 273] width 279 height 49
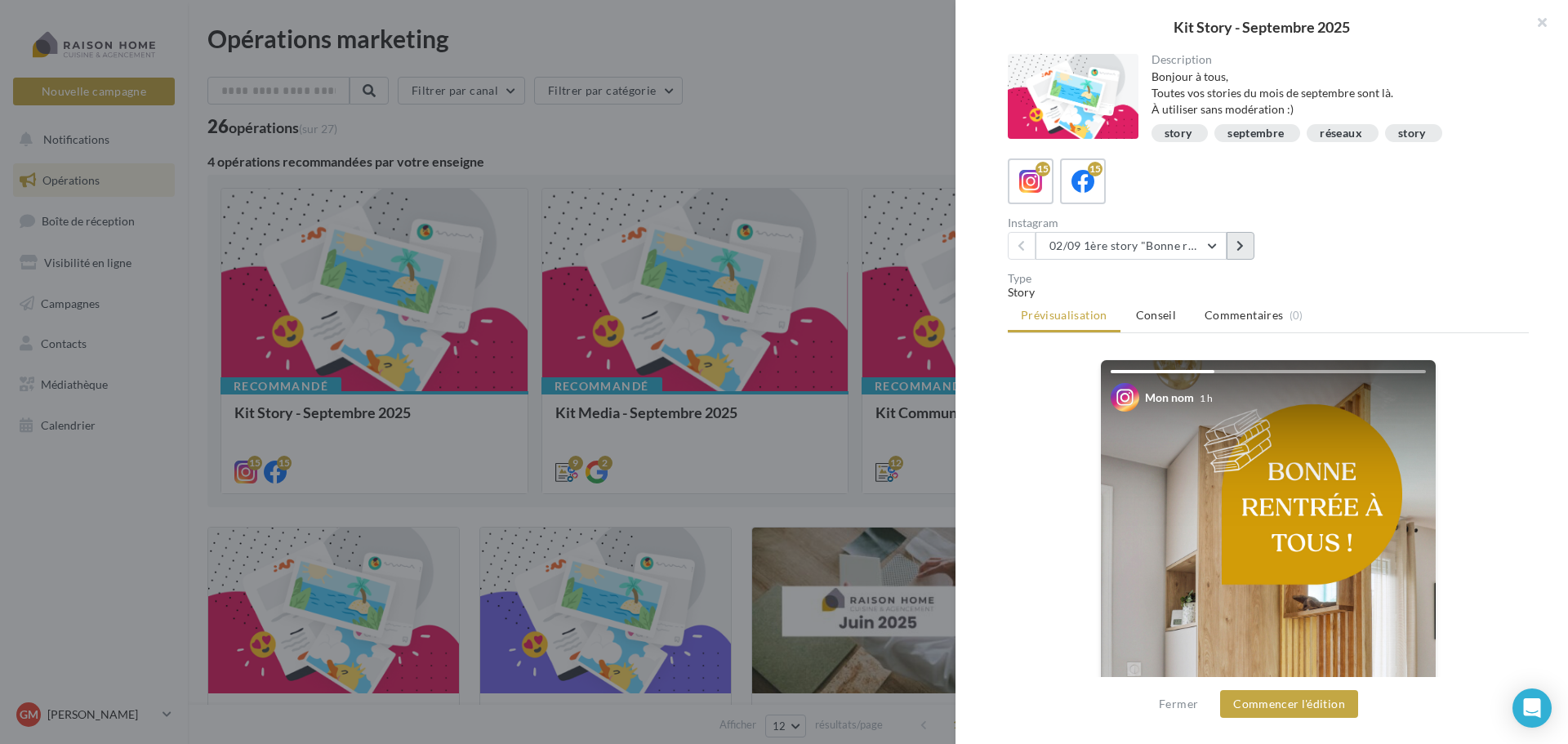
click at [1236, 242] on button at bounding box center [1240, 246] width 28 height 28
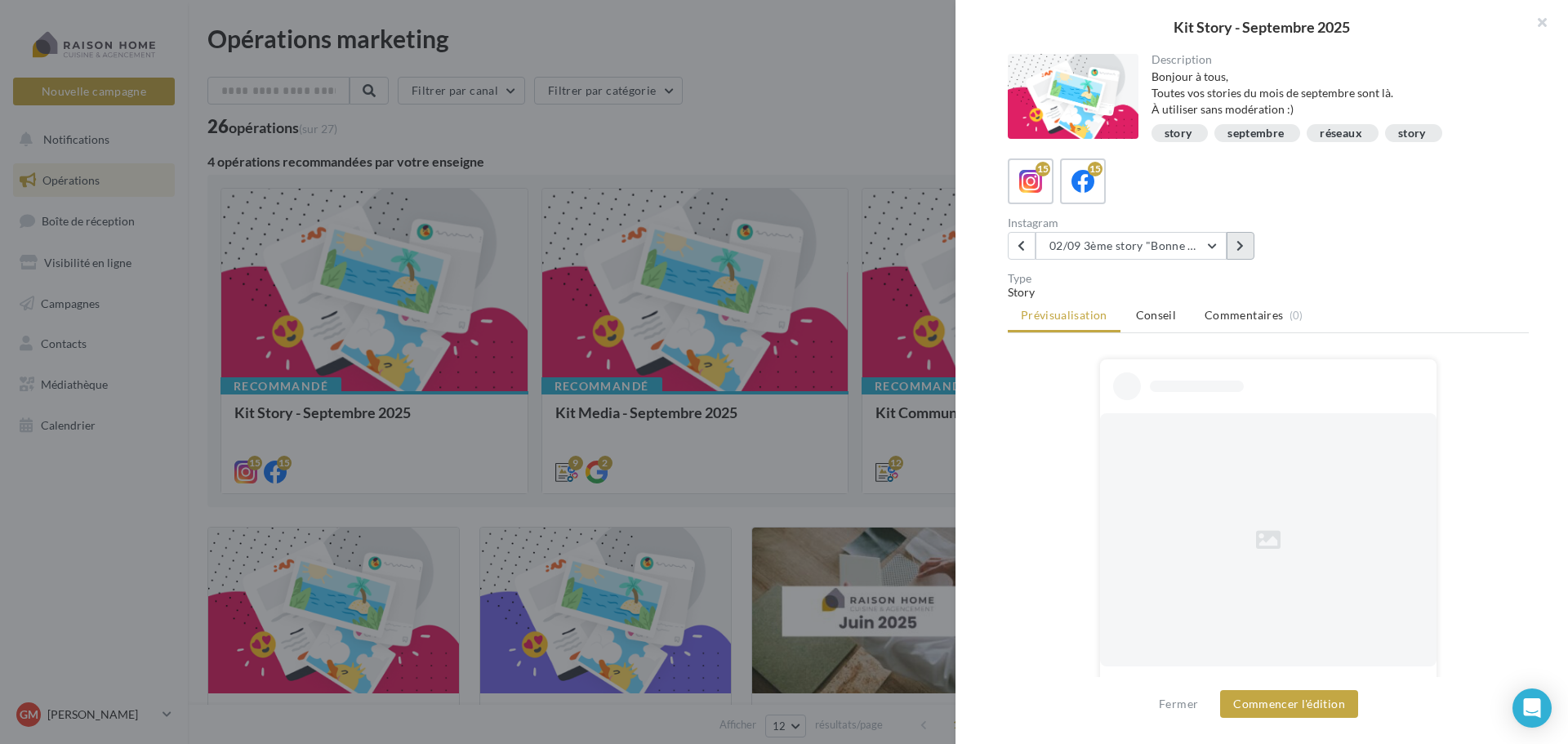
click at [1236, 242] on button at bounding box center [1240, 246] width 28 height 28
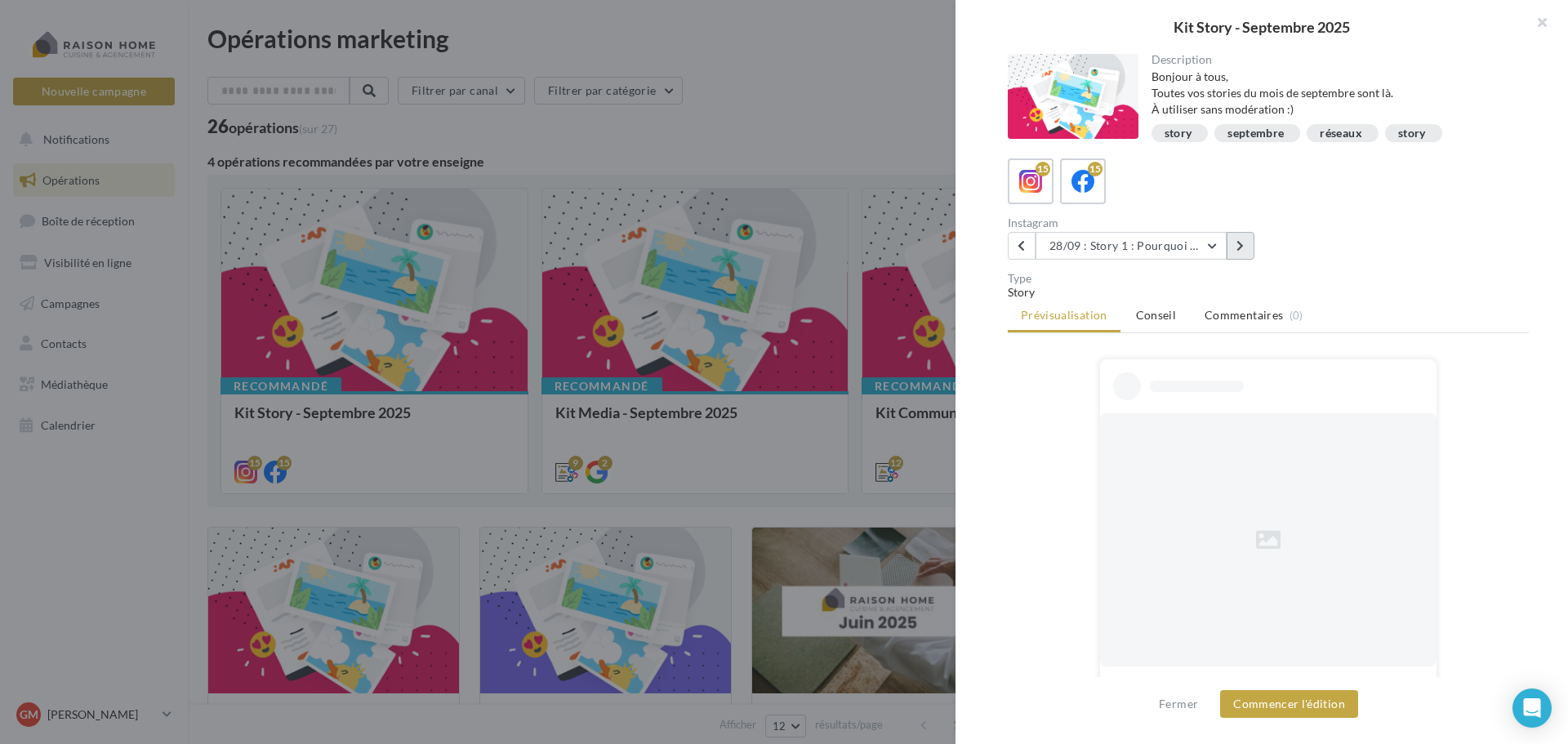
click at [1236, 242] on button at bounding box center [1240, 246] width 28 height 28
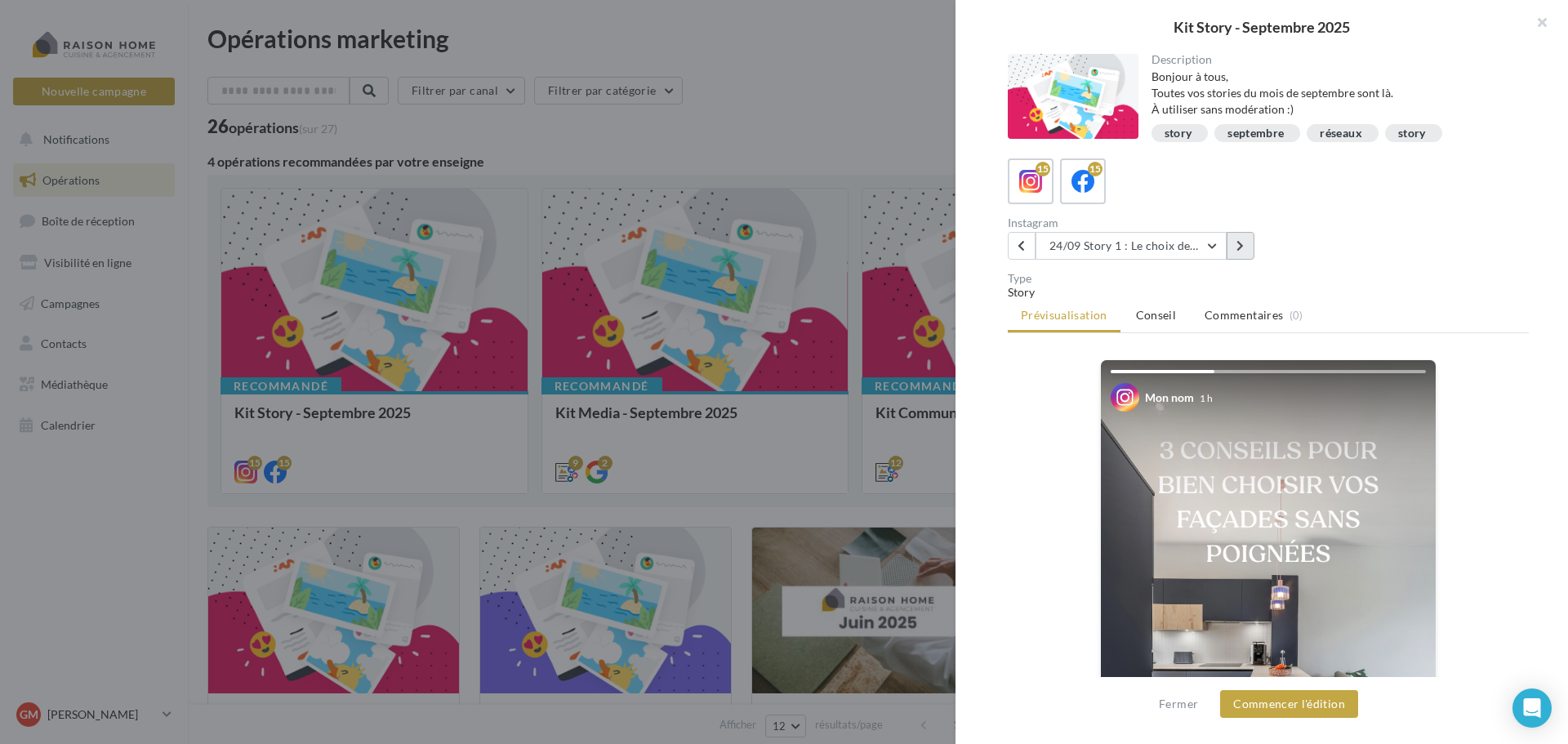
click at [1236, 242] on button at bounding box center [1240, 246] width 28 height 28
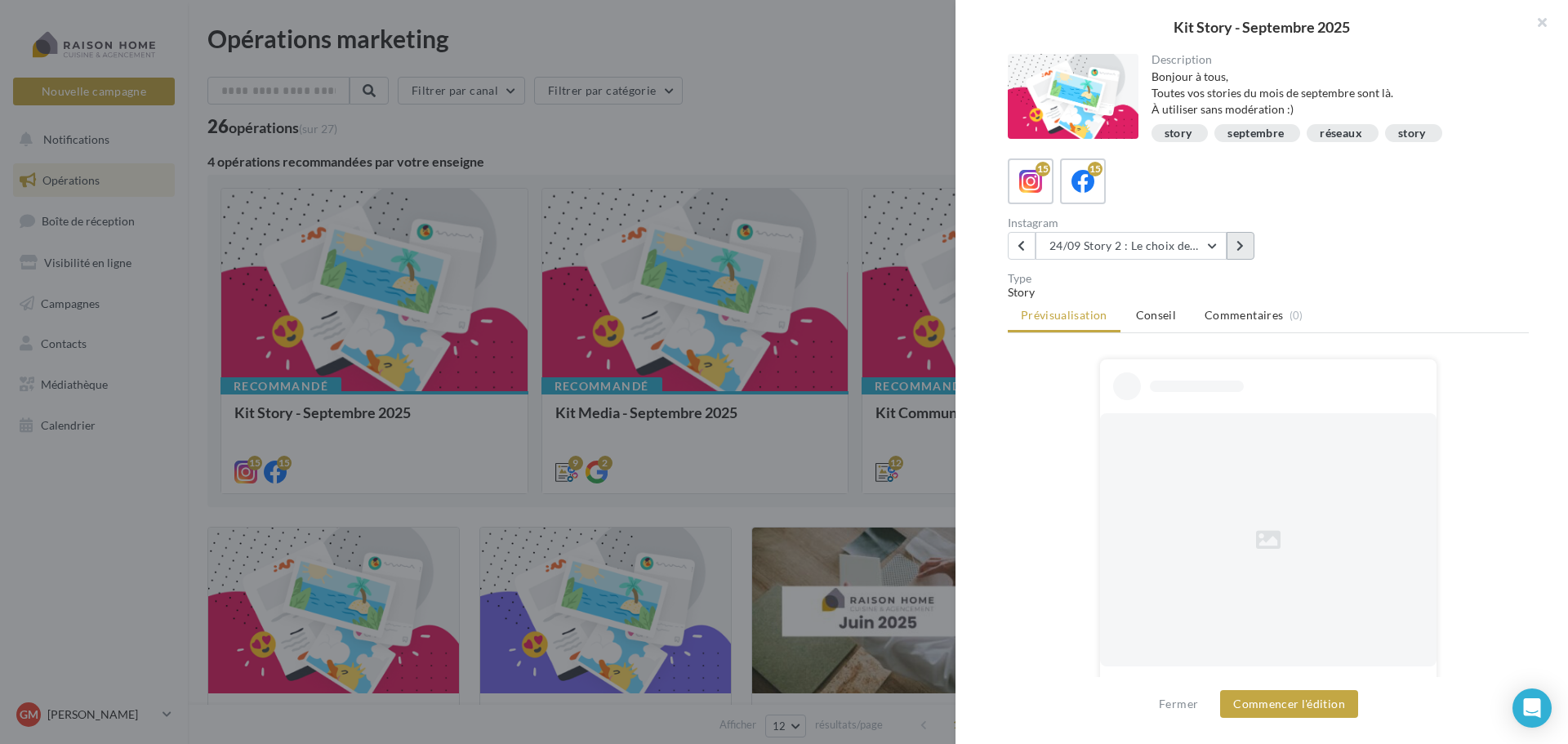
click at [1236, 242] on button at bounding box center [1240, 246] width 28 height 28
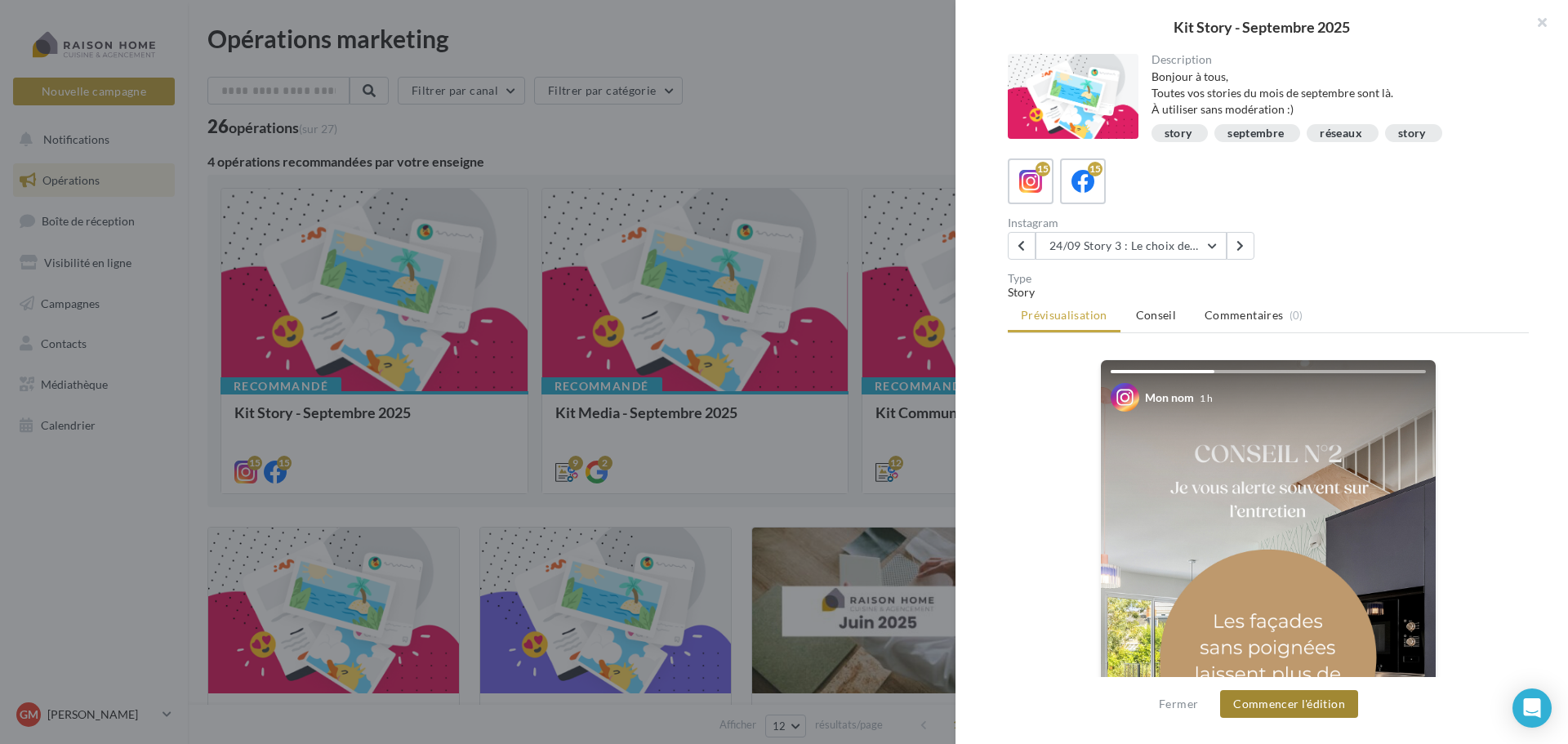
click at [1299, 709] on button "Commencer l'édition" at bounding box center [1288, 704] width 138 height 28
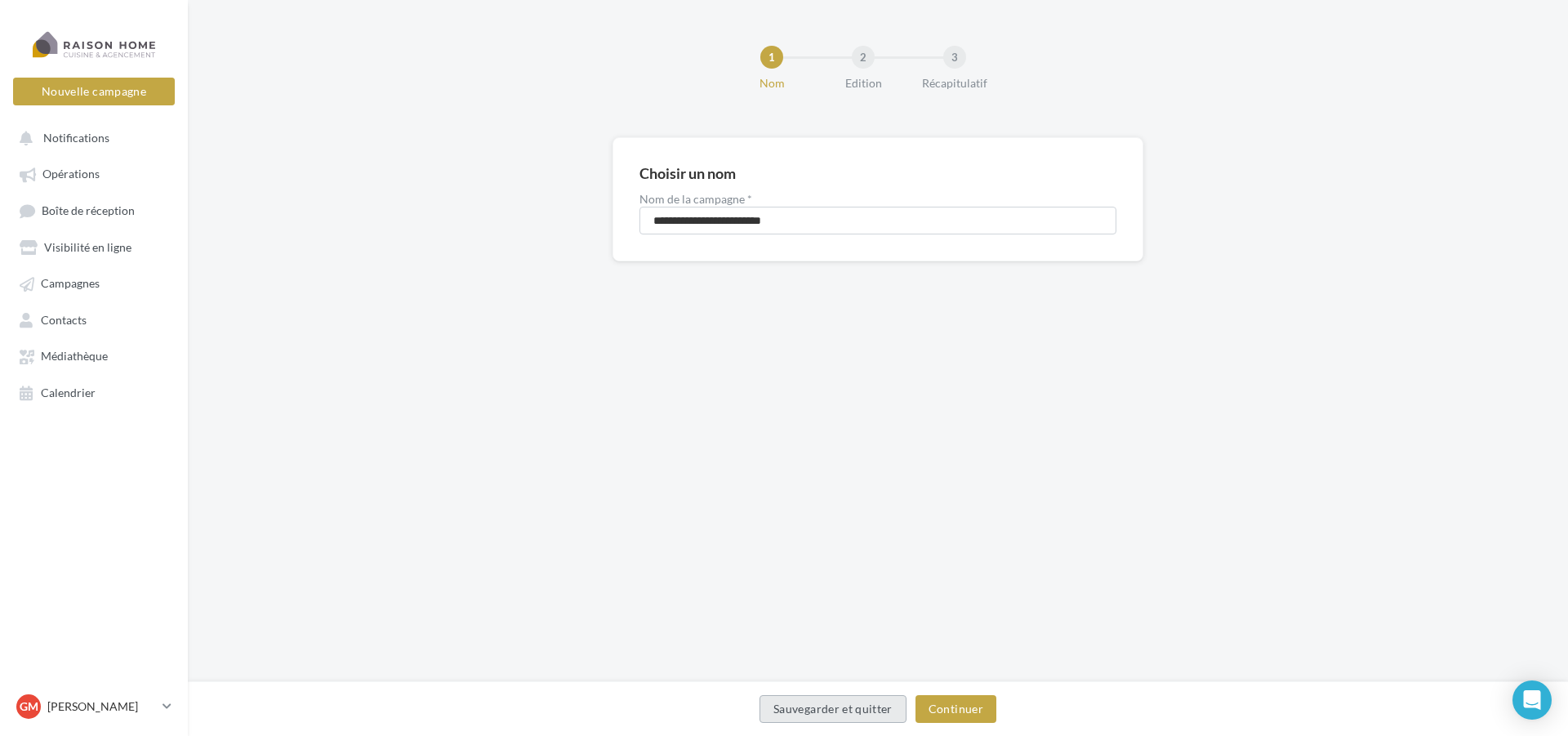
click at [824, 717] on button "Sauvegarder et quitter" at bounding box center [834, 708] width 147 height 28
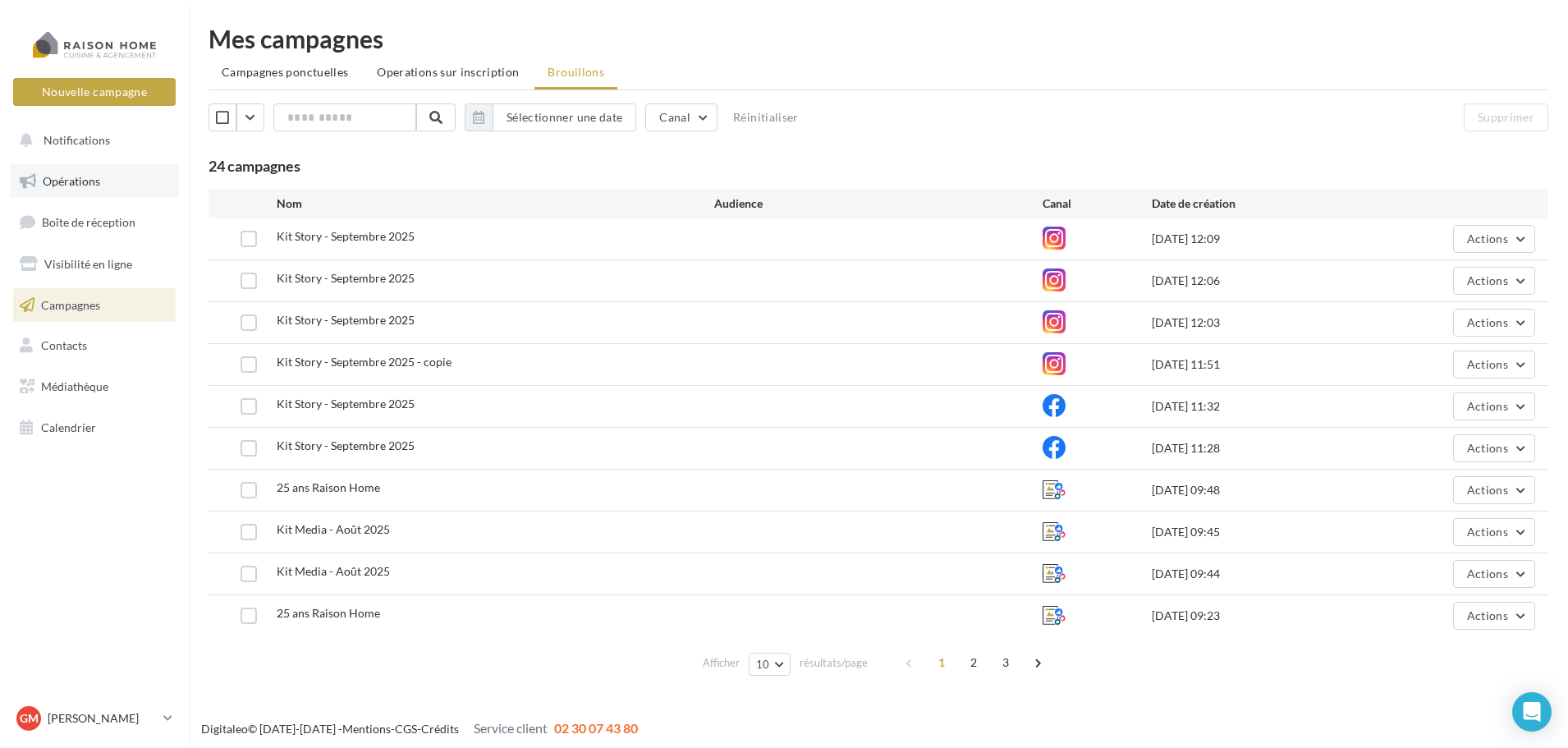
drag, startPoint x: 0, startPoint y: 0, endPoint x: 95, endPoint y: 176, distance: 200.0
click at [95, 176] on span "Opérations" at bounding box center [71, 181] width 57 height 14
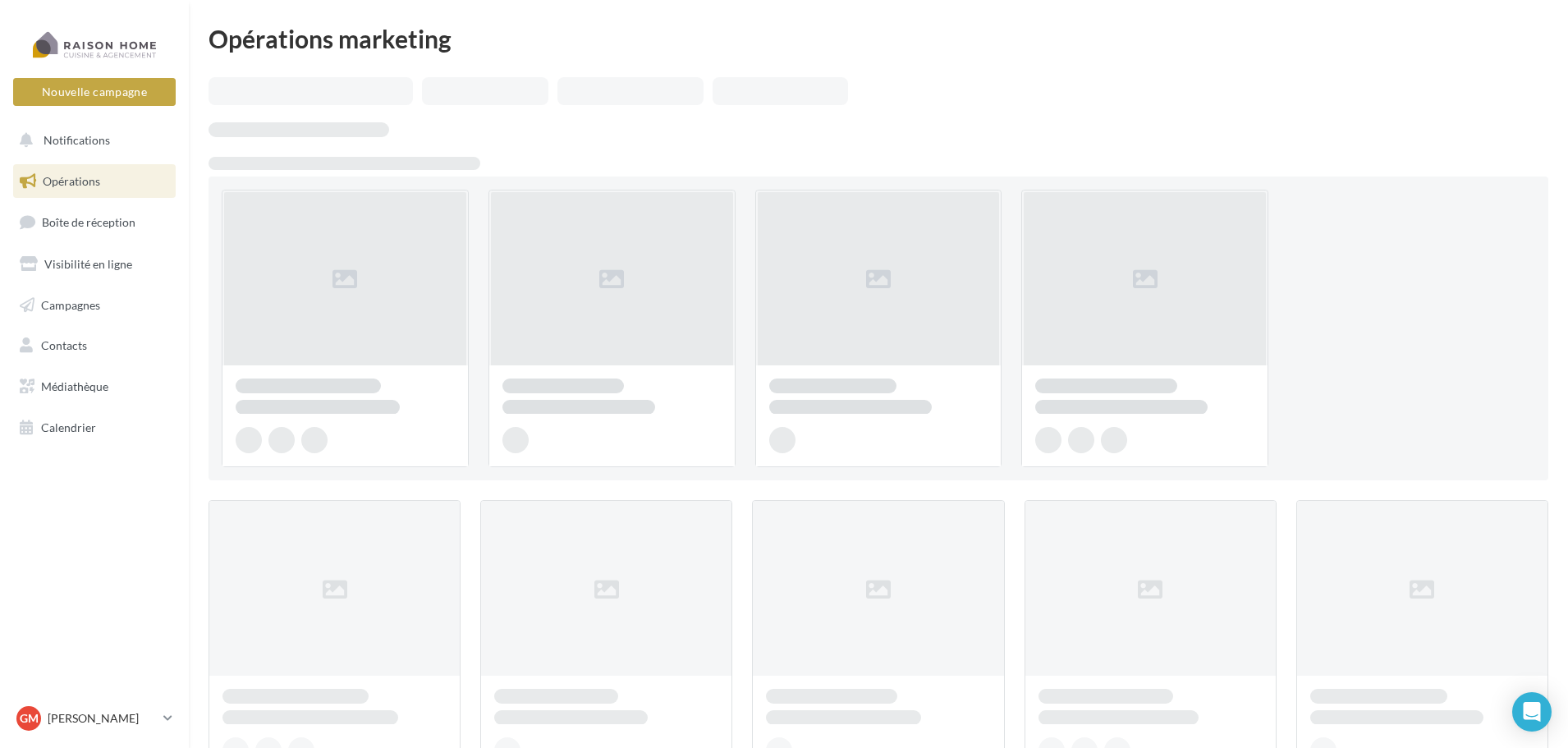
click at [328, 248] on div at bounding box center [345, 329] width 247 height 278
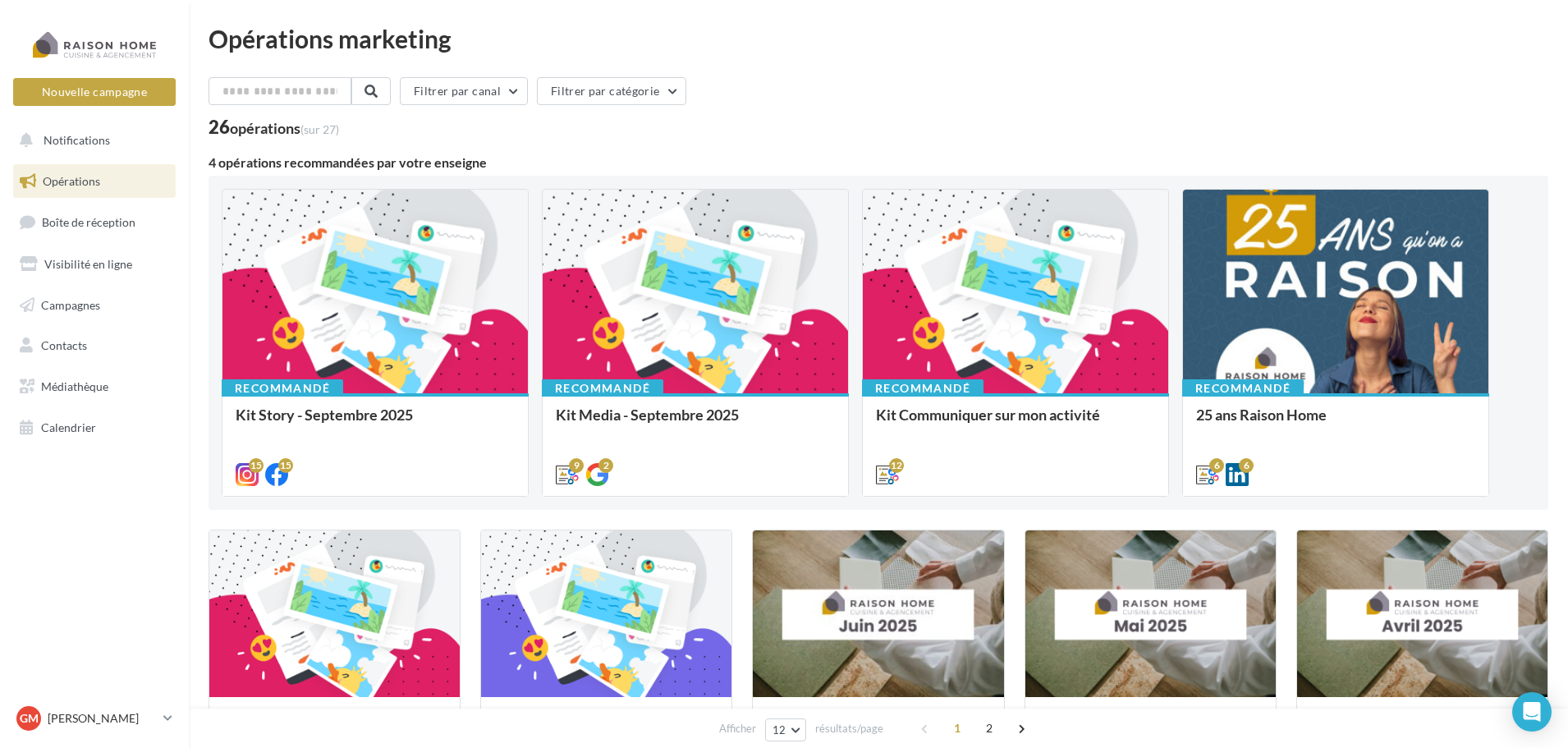
click at [328, 406] on div "Kit Story - Septembre 2025 Bonjour à tous, Toutes vos stories du mois de septem…" at bounding box center [376, 444] width 279 height 75
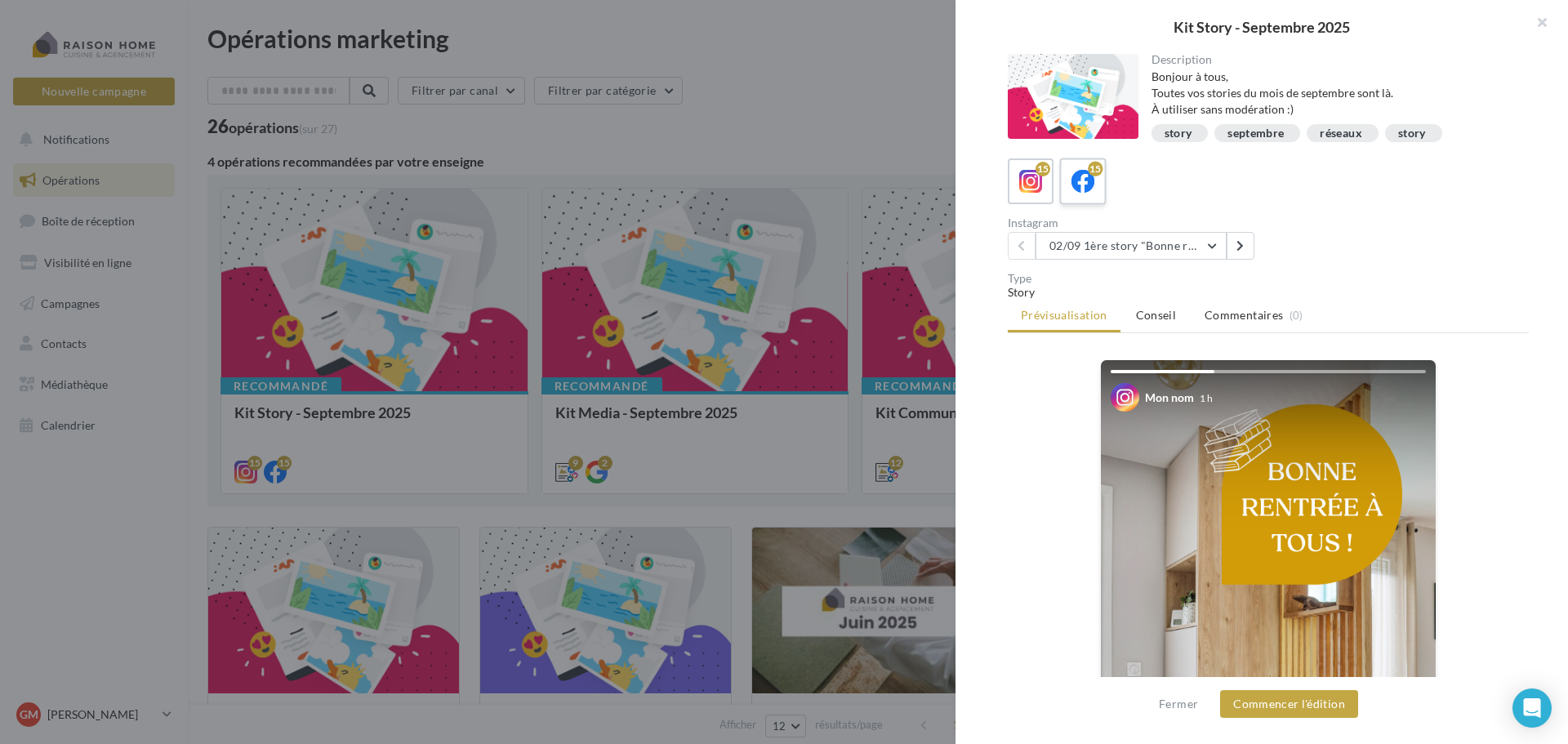
click at [1089, 185] on icon at bounding box center [1083, 182] width 24 height 24
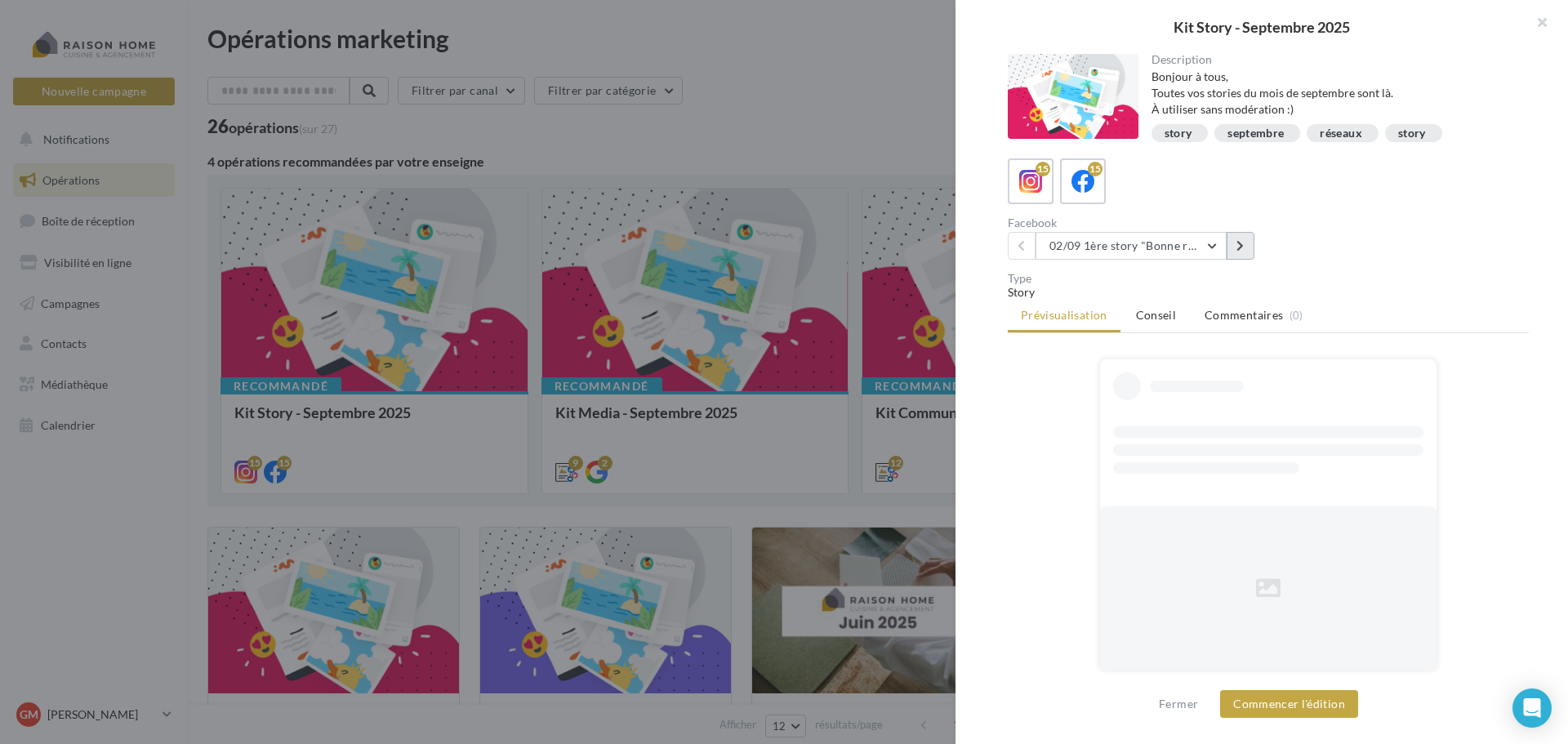
click at [1240, 255] on button at bounding box center [1240, 246] width 28 height 28
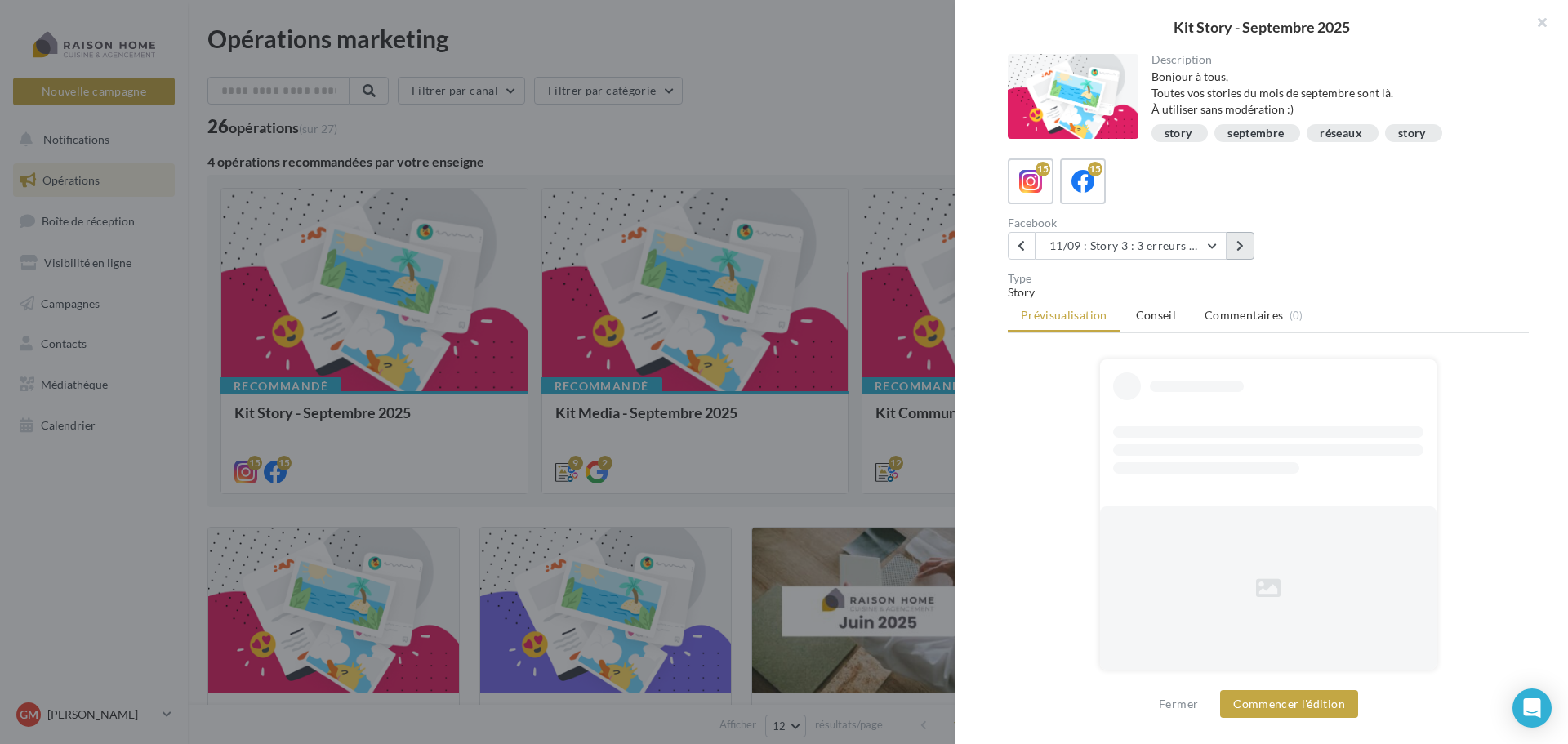
click at [1240, 255] on button at bounding box center [1240, 246] width 28 height 28
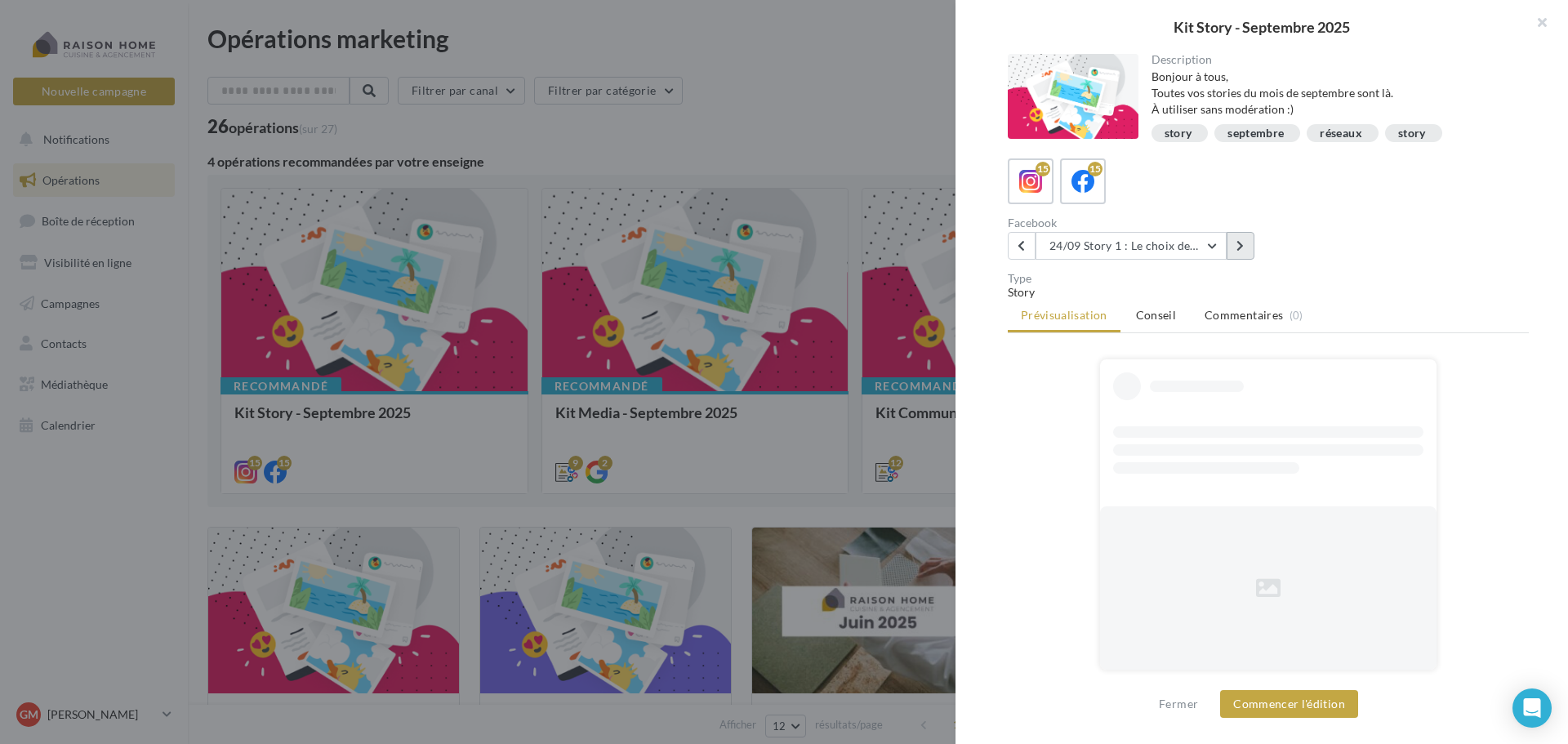
click at [1240, 255] on button at bounding box center [1240, 246] width 28 height 28
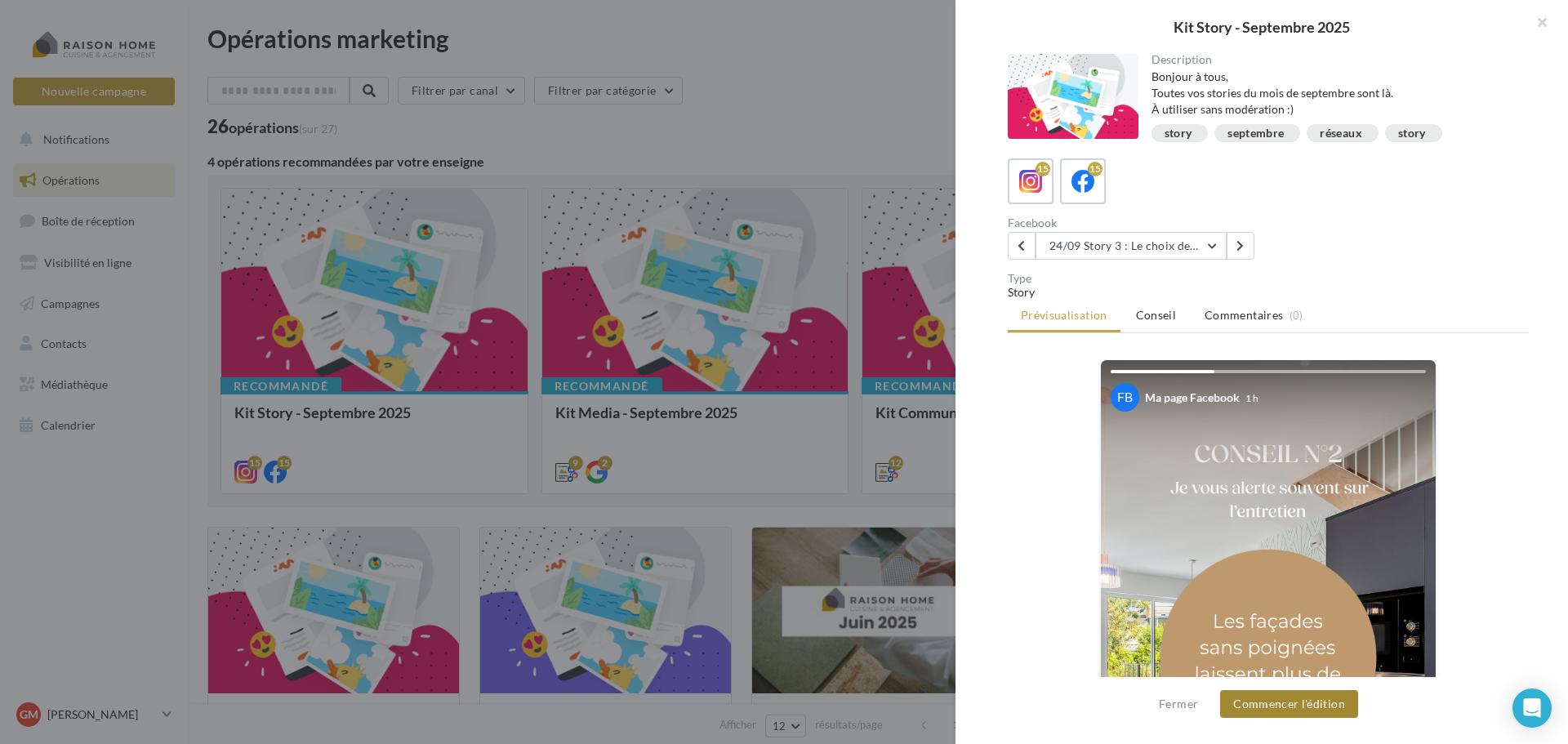
click at [1313, 708] on button "Commencer l'édition" at bounding box center [1288, 704] width 138 height 28
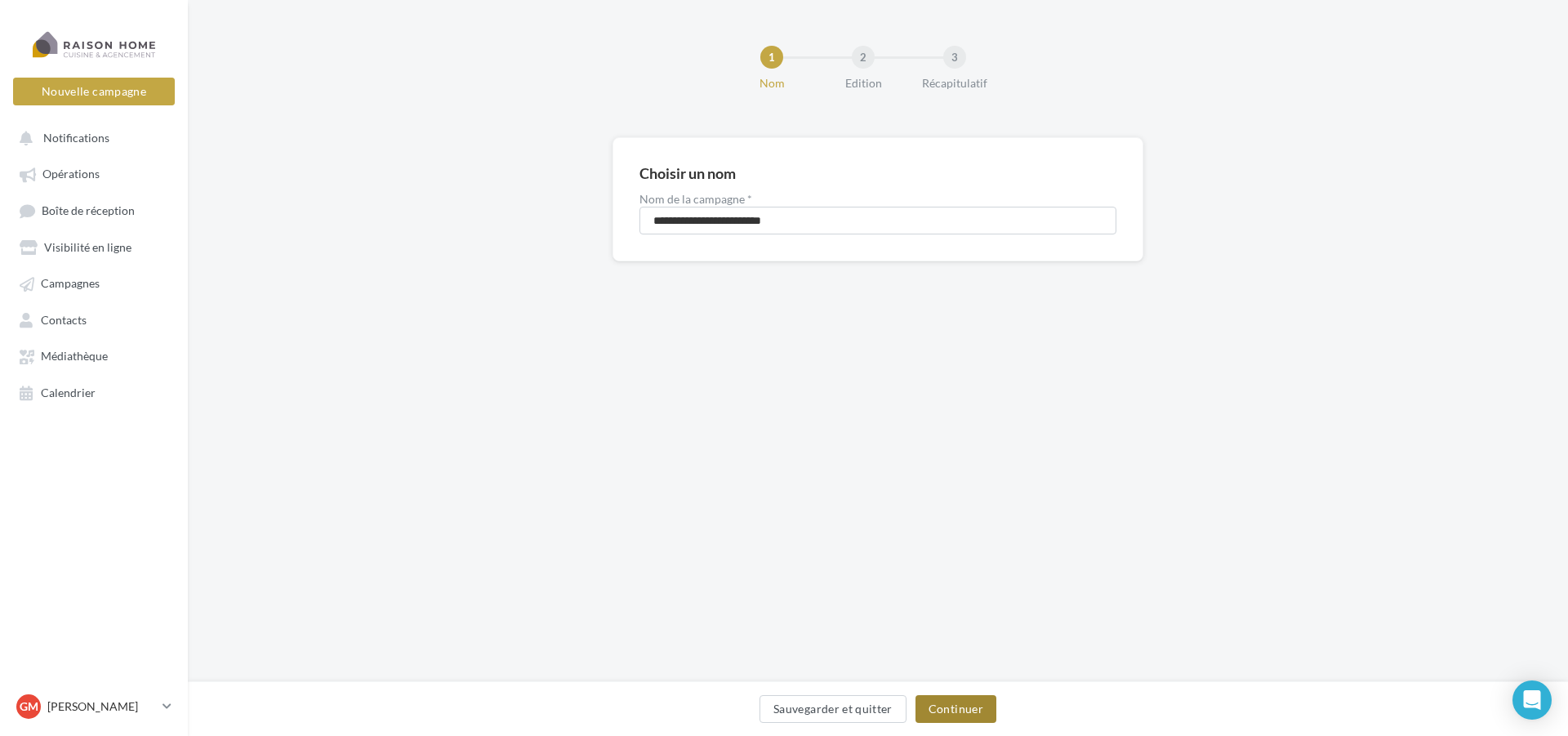
click at [991, 703] on button "Continuer" at bounding box center [956, 708] width 80 height 28
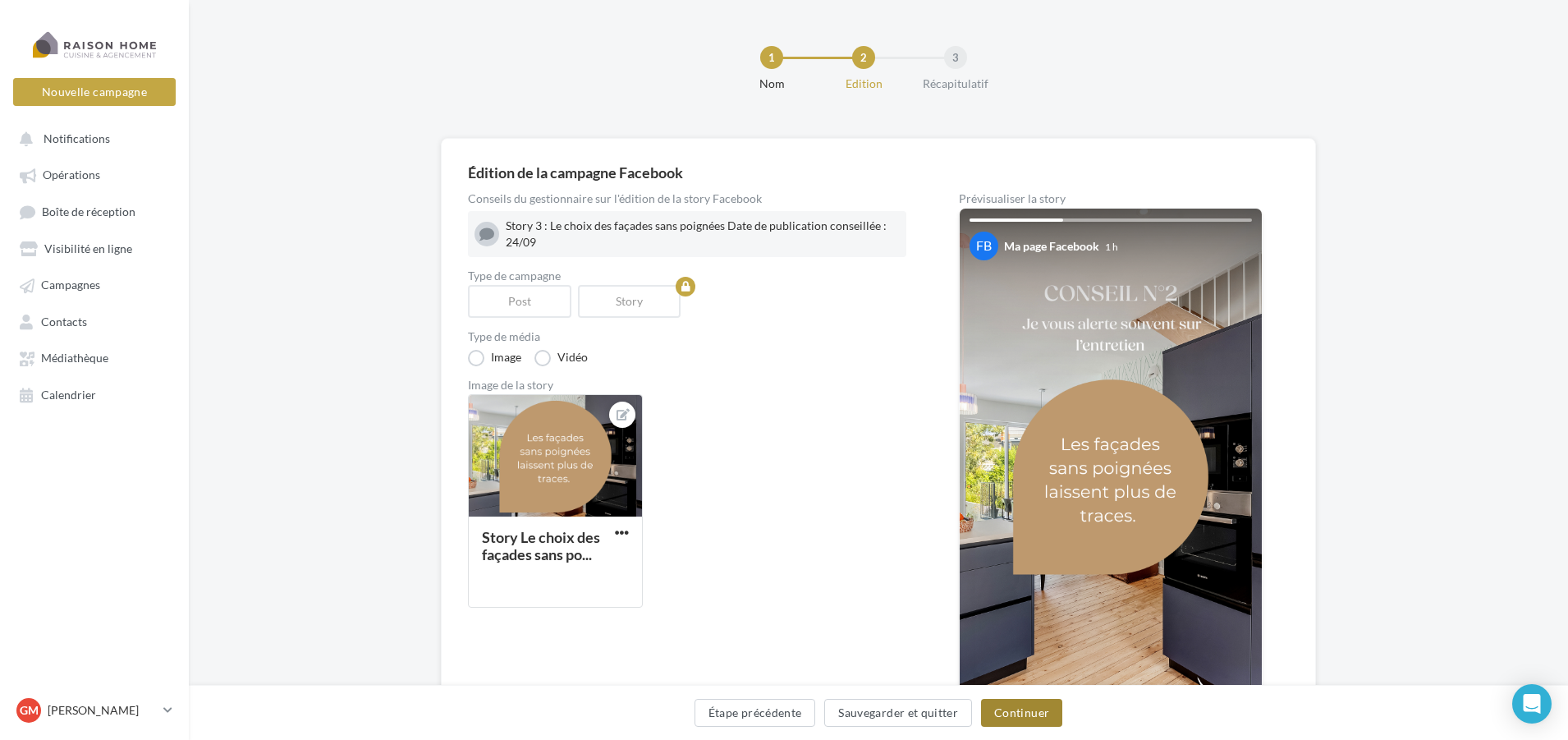
click at [1031, 726] on button "Continuer" at bounding box center [1021, 712] width 81 height 28
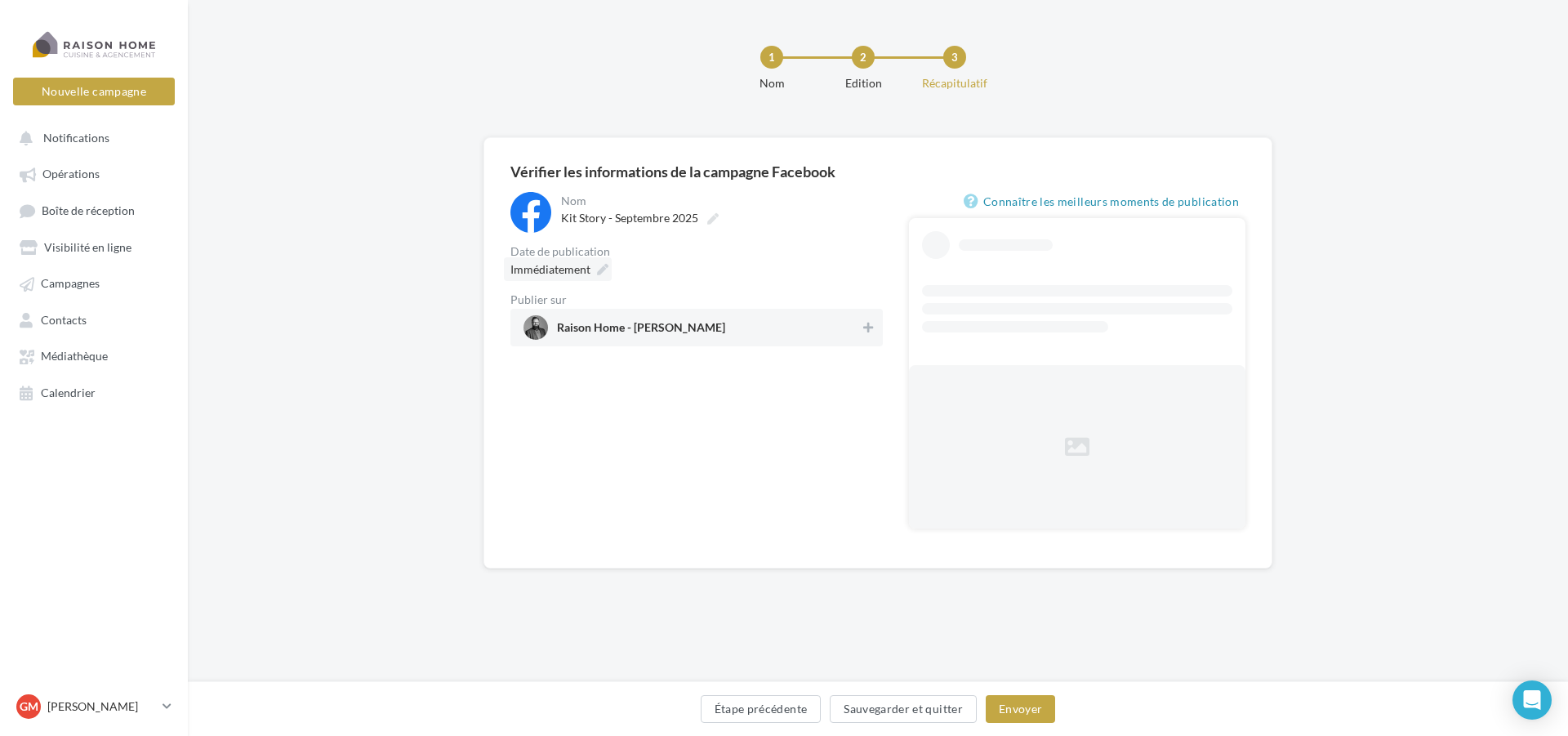
click at [562, 265] on span "Immédiatement" at bounding box center [551, 268] width 80 height 14
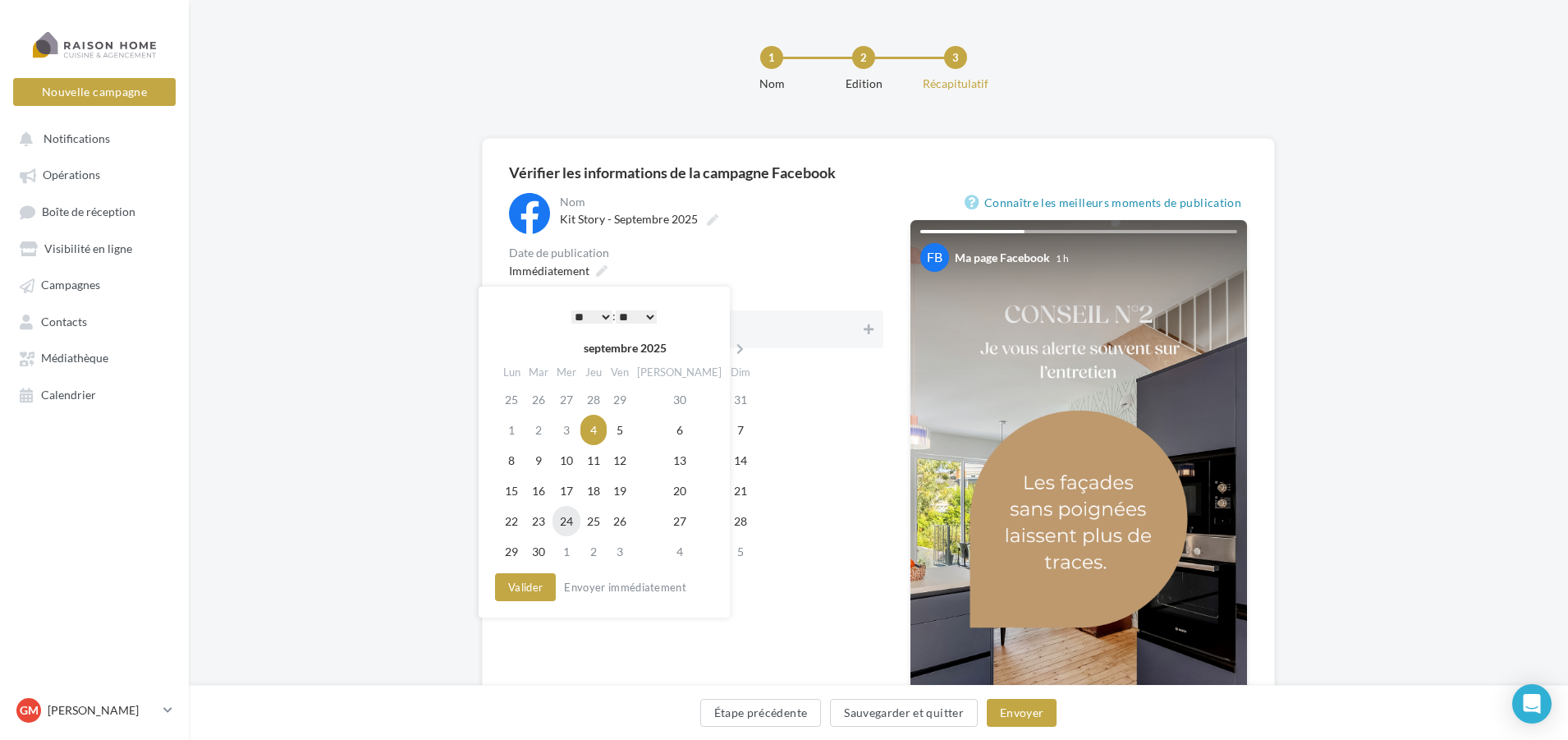
click at [565, 522] on td "24" at bounding box center [566, 521] width 28 height 31
click at [639, 315] on select "** ** ** ** ** **" at bounding box center [632, 316] width 41 height 13
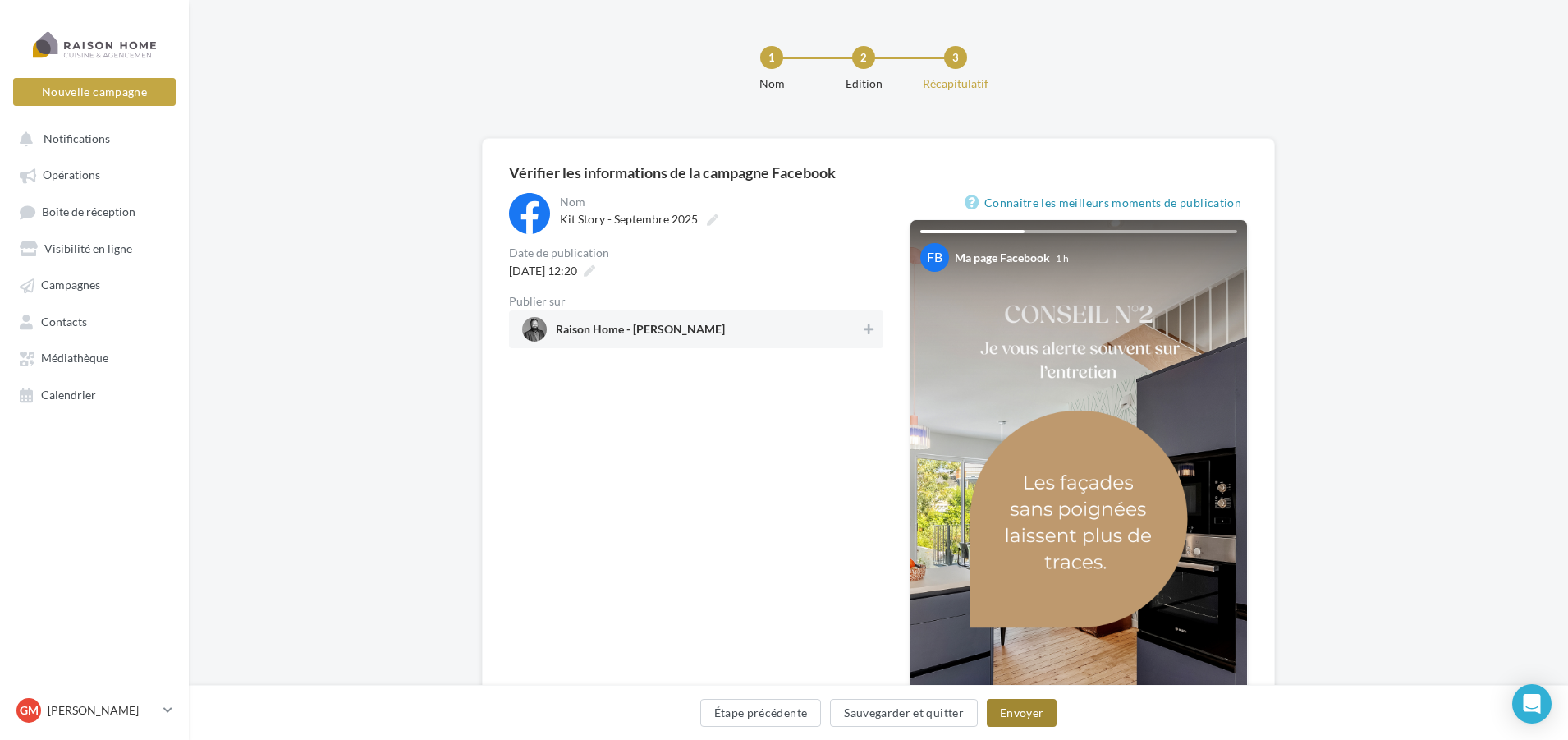
click at [1037, 705] on button "Envoyer" at bounding box center [1022, 712] width 70 height 28
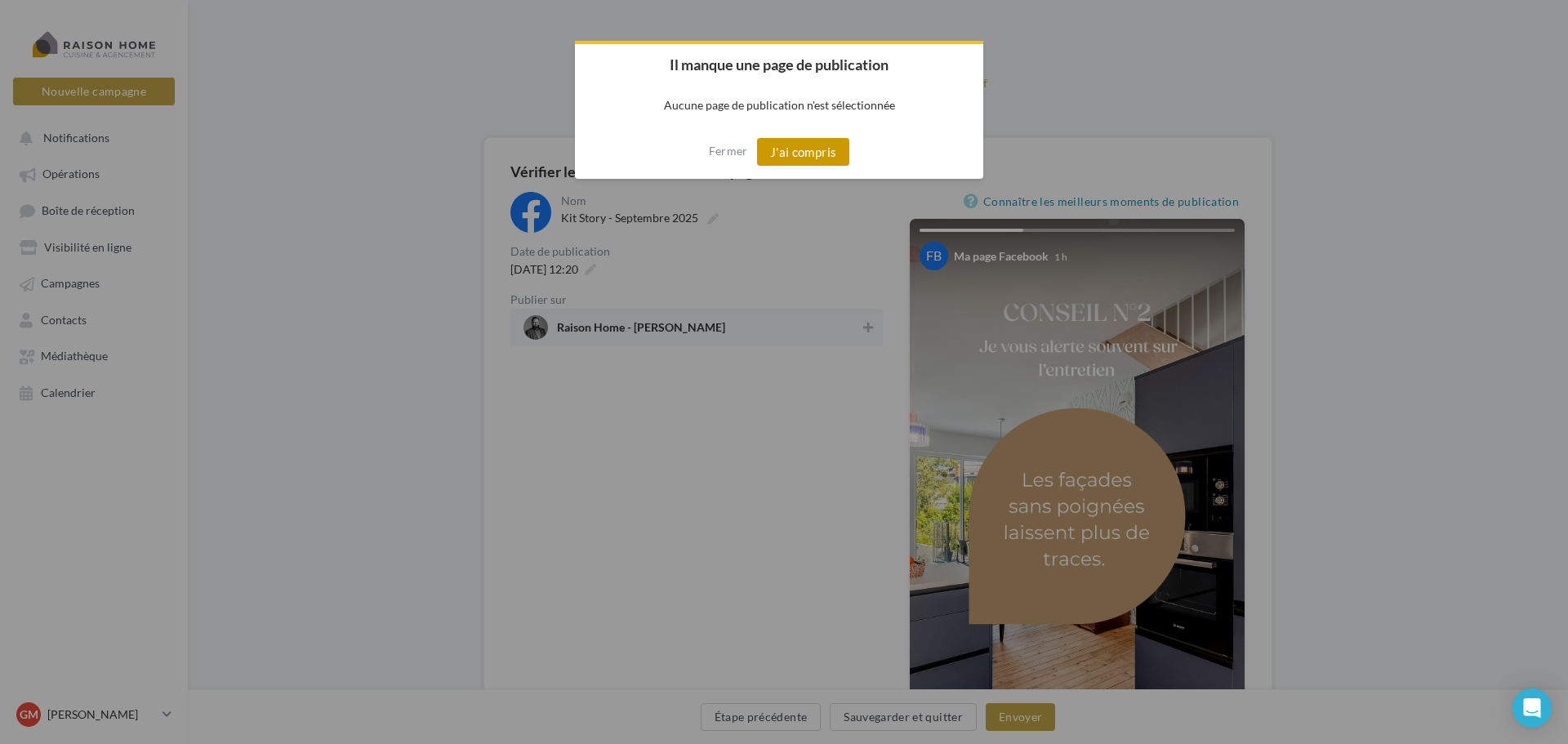
click at [802, 157] on button "J'ai compris" at bounding box center [804, 152] width 93 height 28
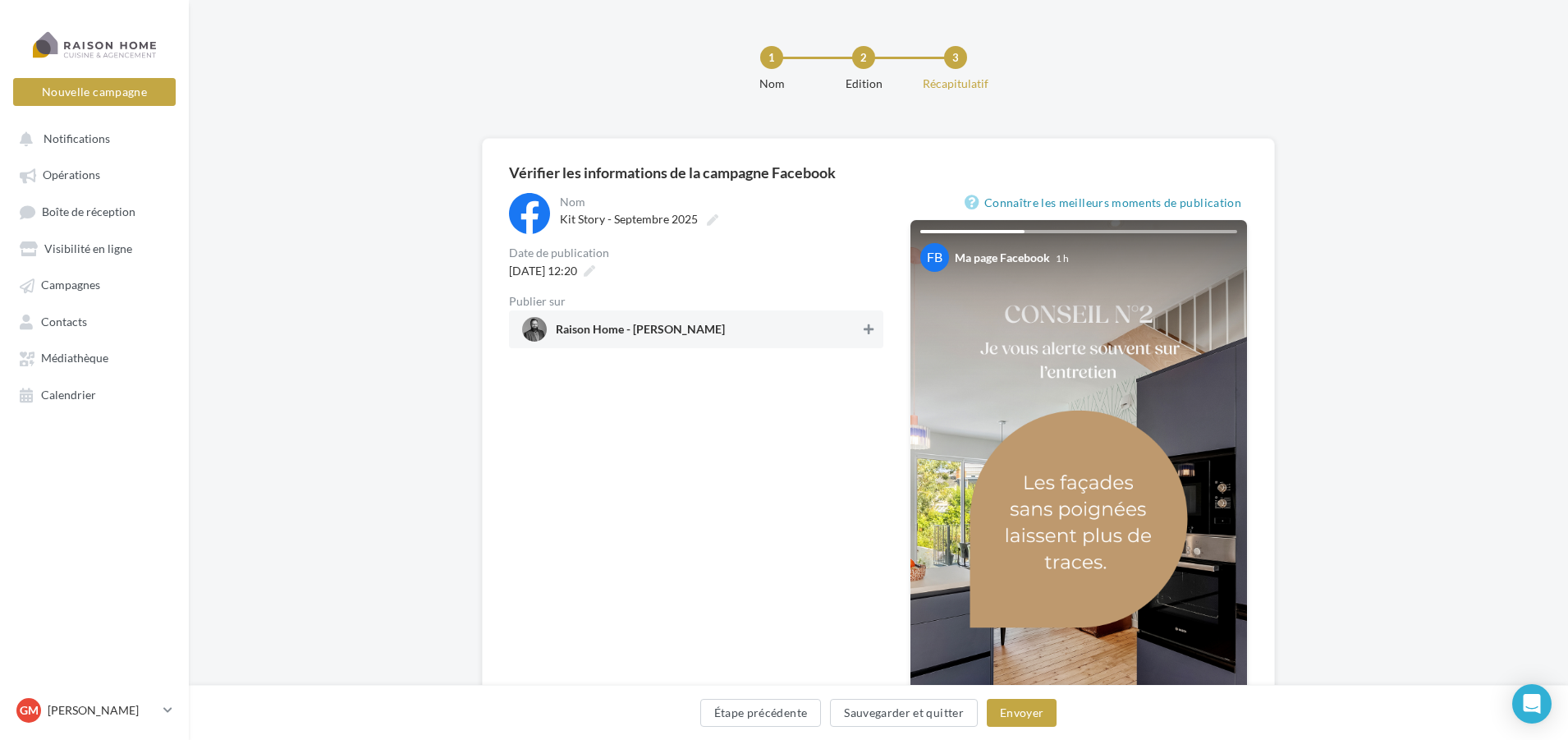
click at [866, 325] on button at bounding box center [868, 329] width 16 height 20
click at [1015, 719] on button "Envoyer" at bounding box center [1022, 712] width 70 height 28
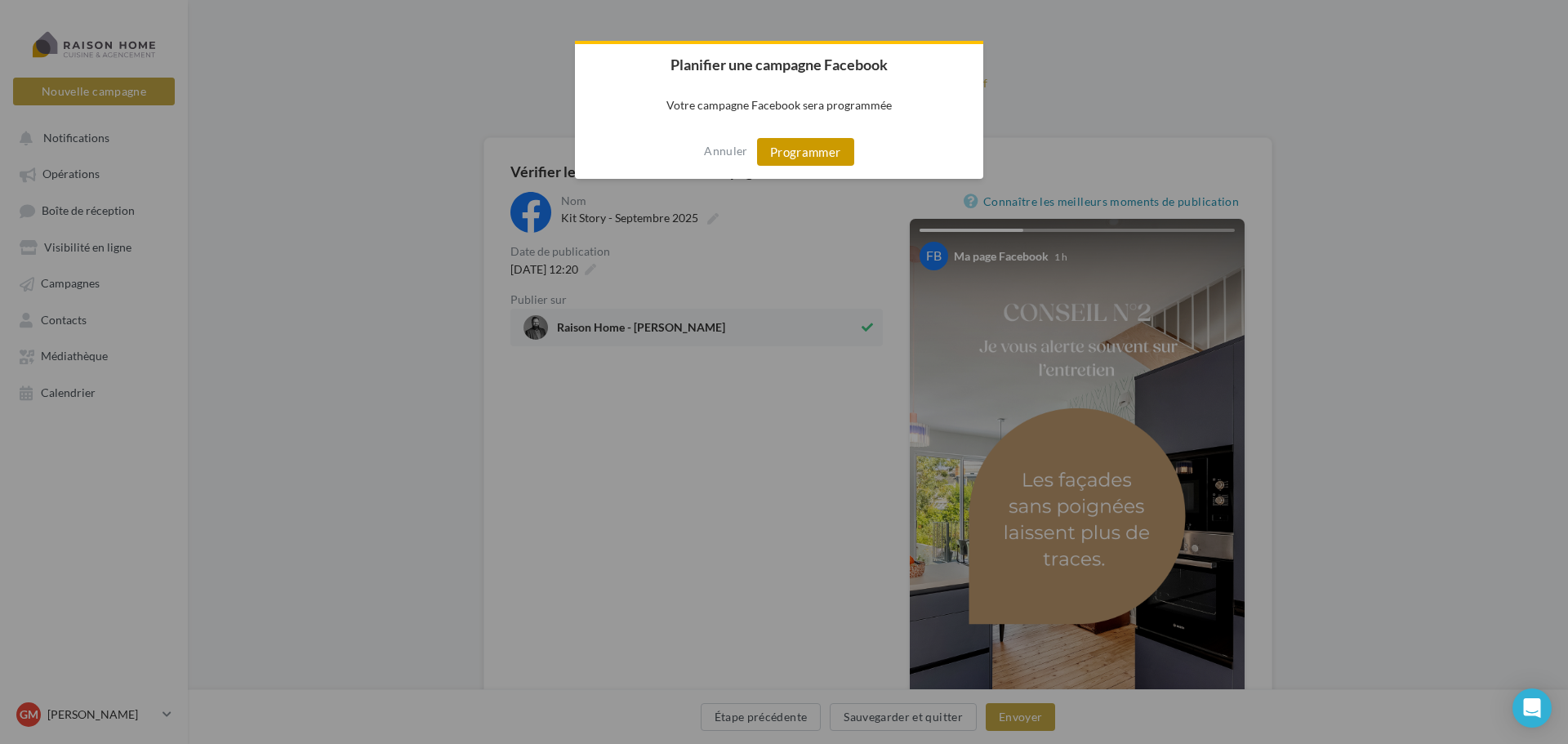
click at [816, 149] on button "Programmer" at bounding box center [806, 152] width 97 height 28
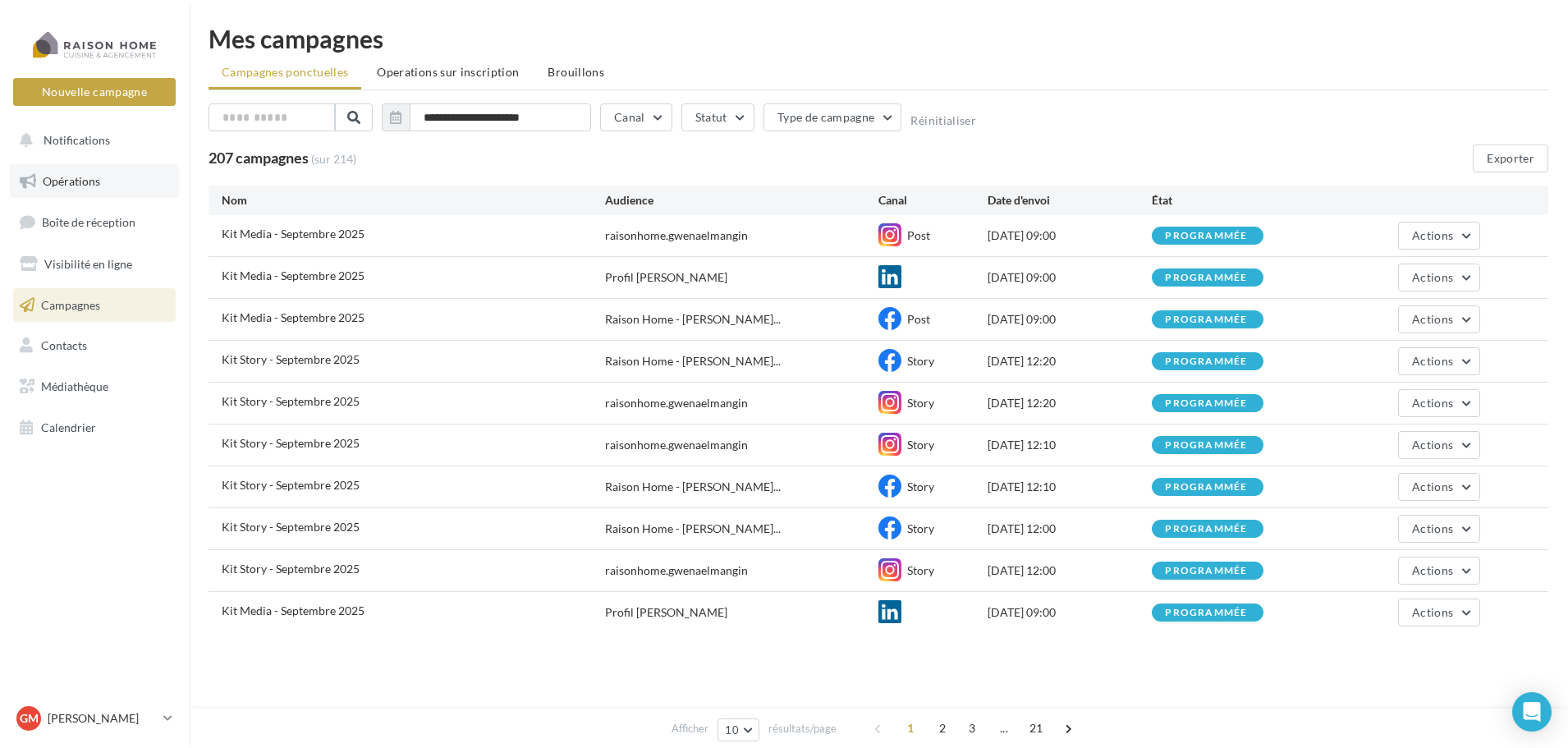
click at [95, 187] on span "Opérations" at bounding box center [71, 181] width 57 height 14
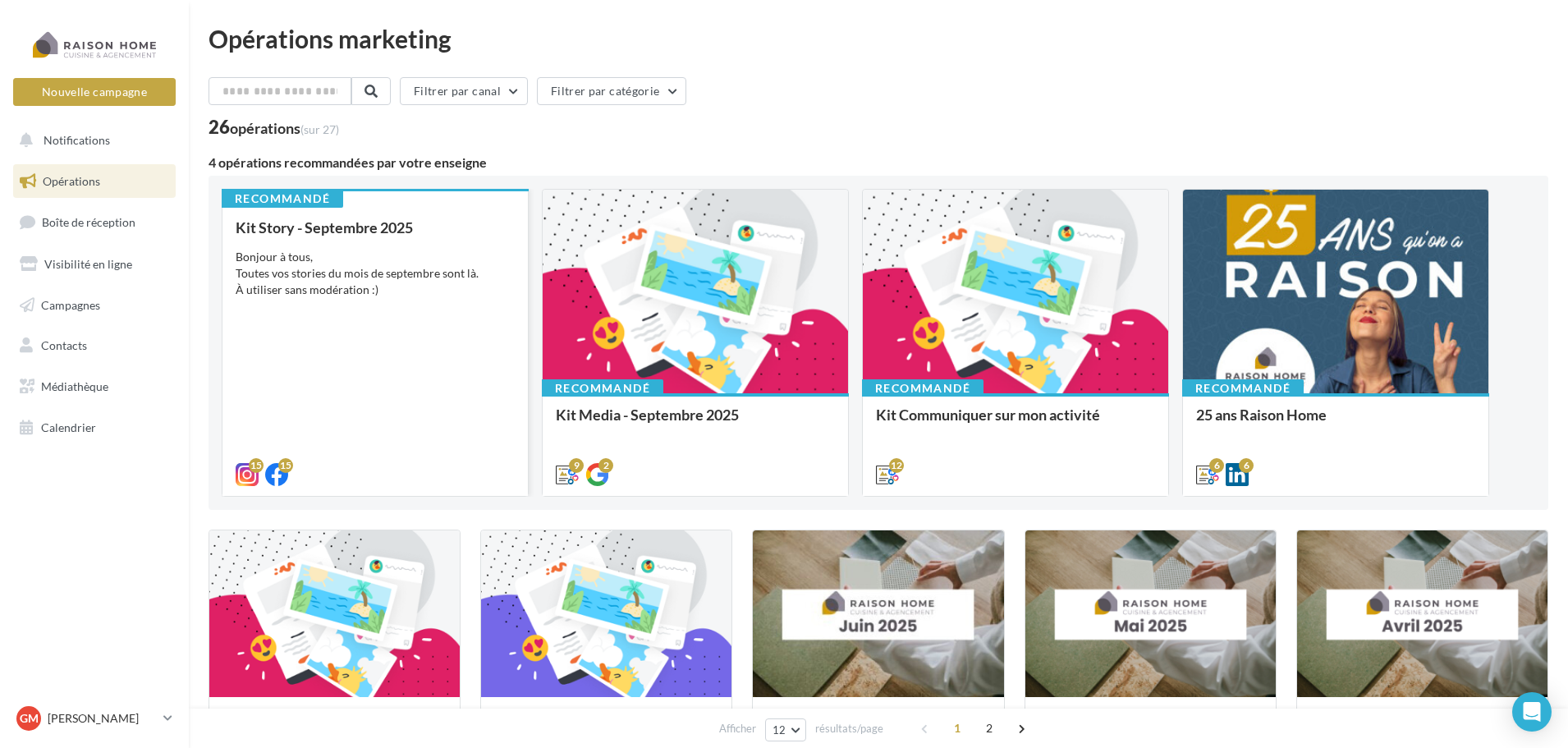
click at [336, 351] on div "Kit Story - Septembre 2025 Bonjour à tous, Toutes vos stories du mois de septem…" at bounding box center [376, 350] width 279 height 262
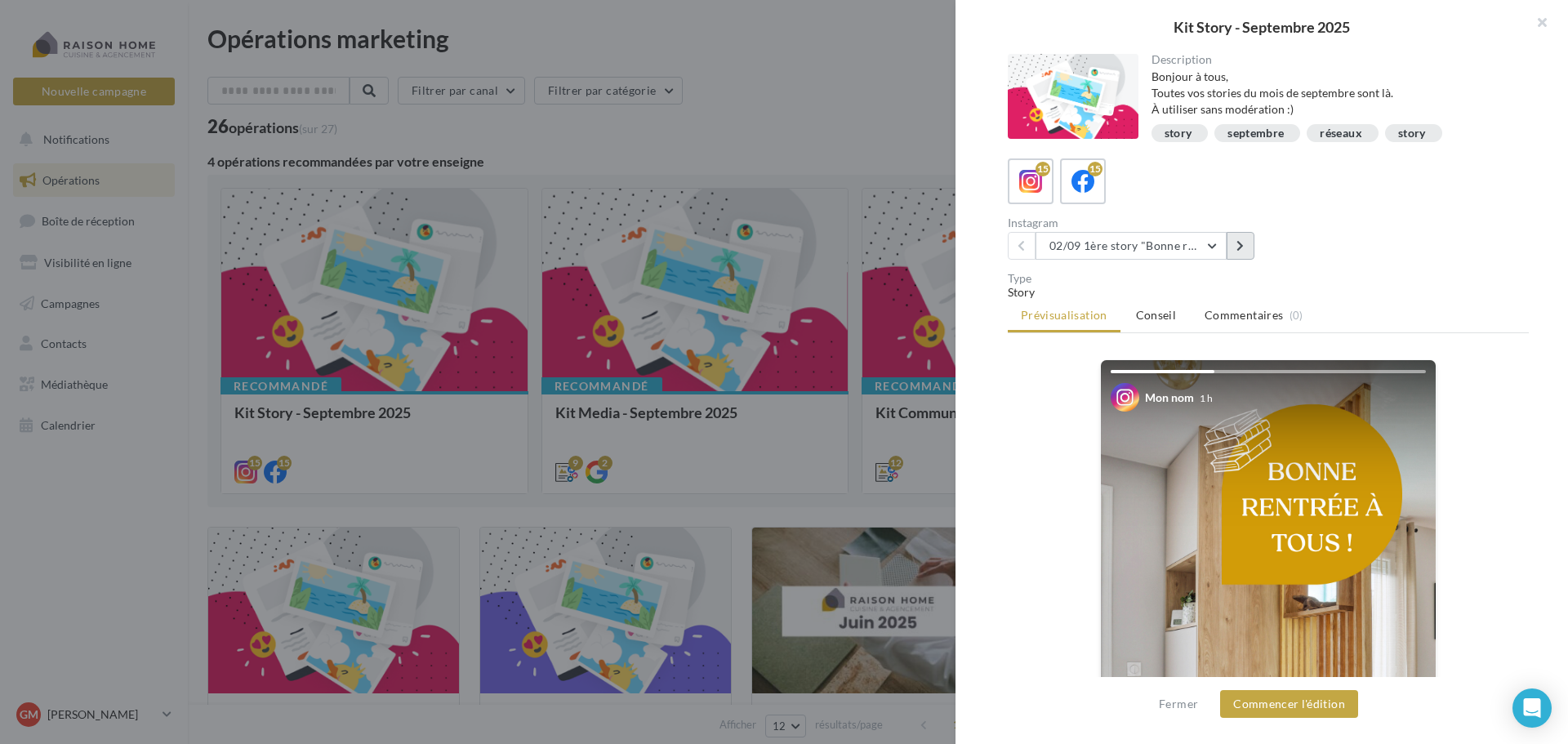
click at [1244, 247] on icon at bounding box center [1240, 245] width 8 height 11
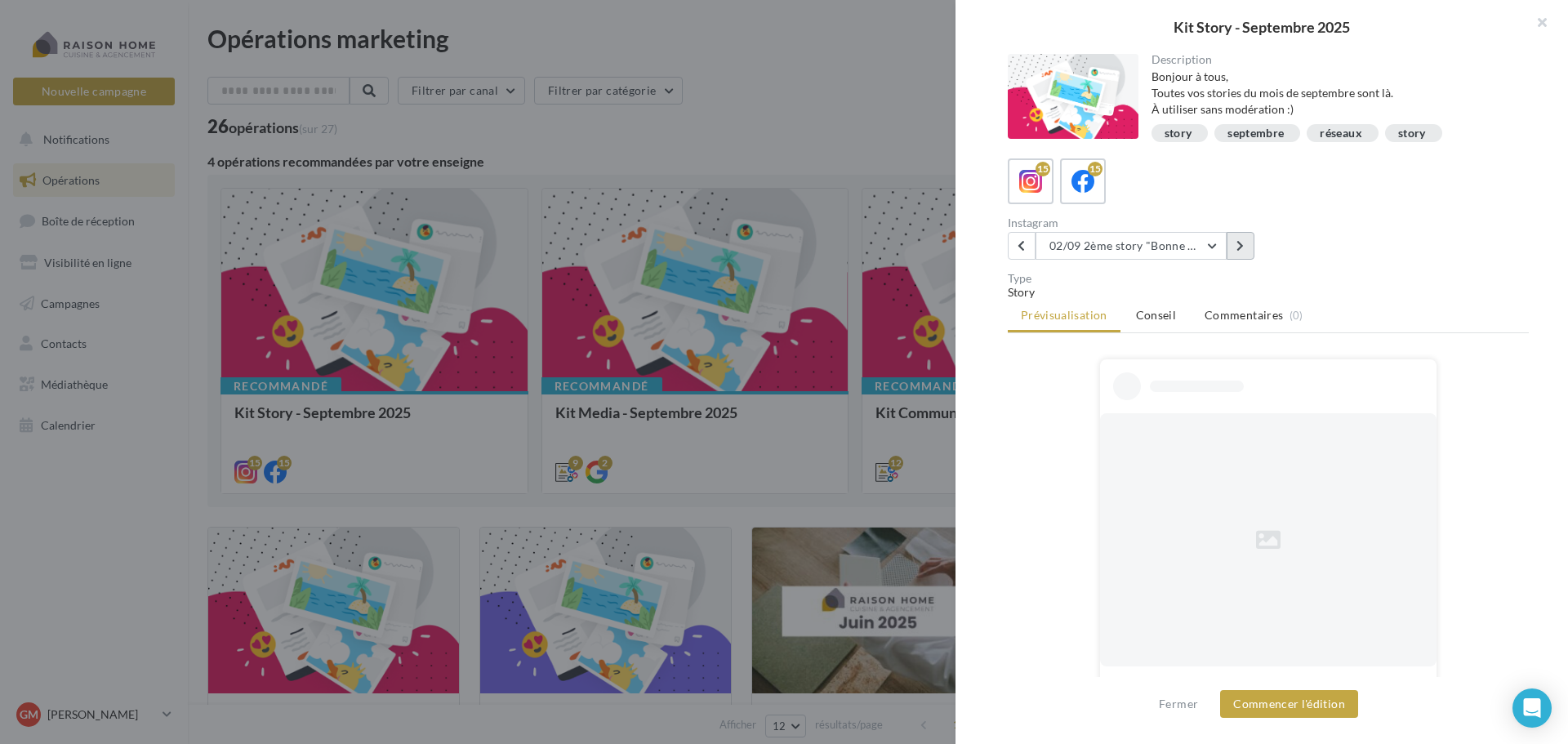
click at [1244, 247] on icon at bounding box center [1240, 245] width 8 height 11
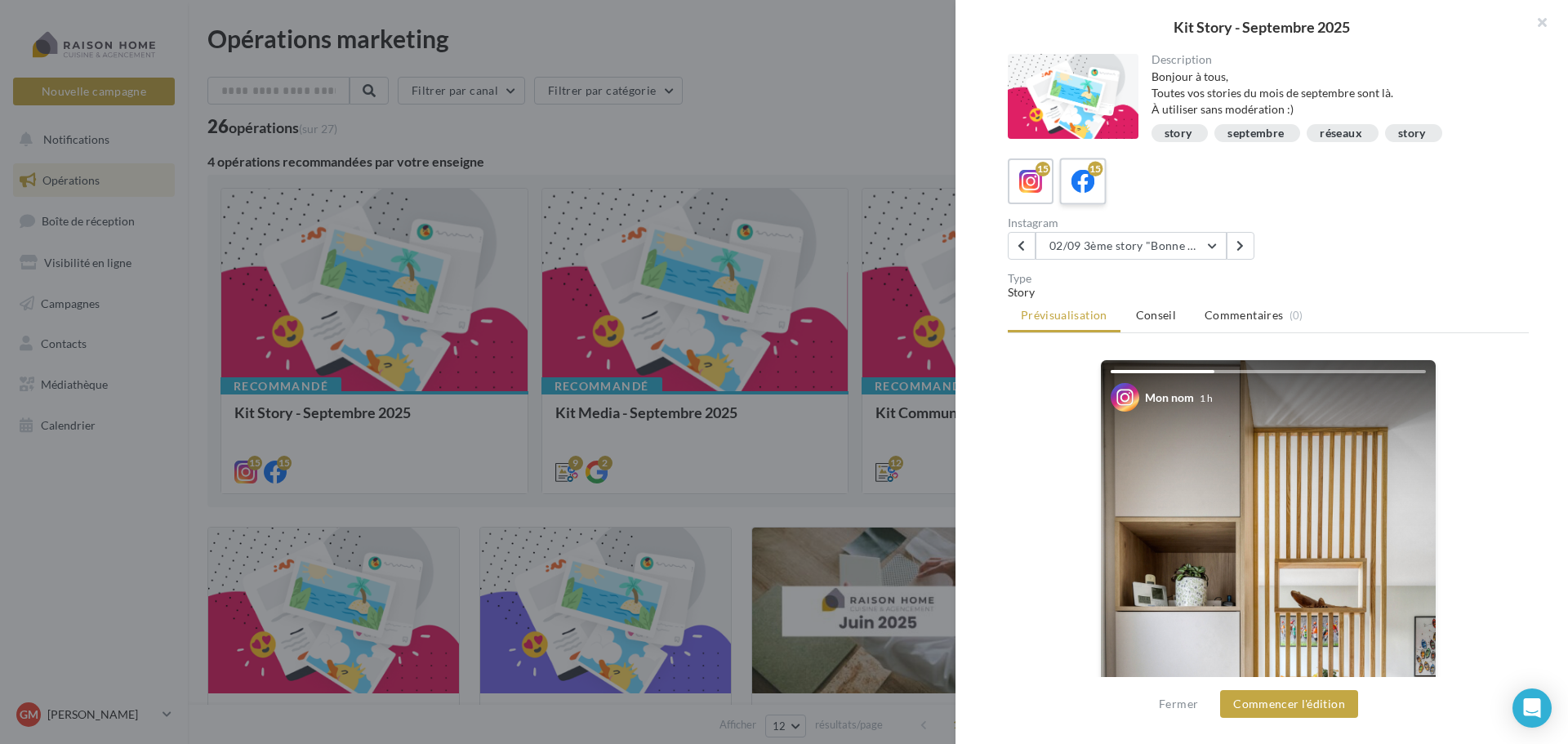
click at [1083, 201] on label "15" at bounding box center [1082, 180] width 47 height 47
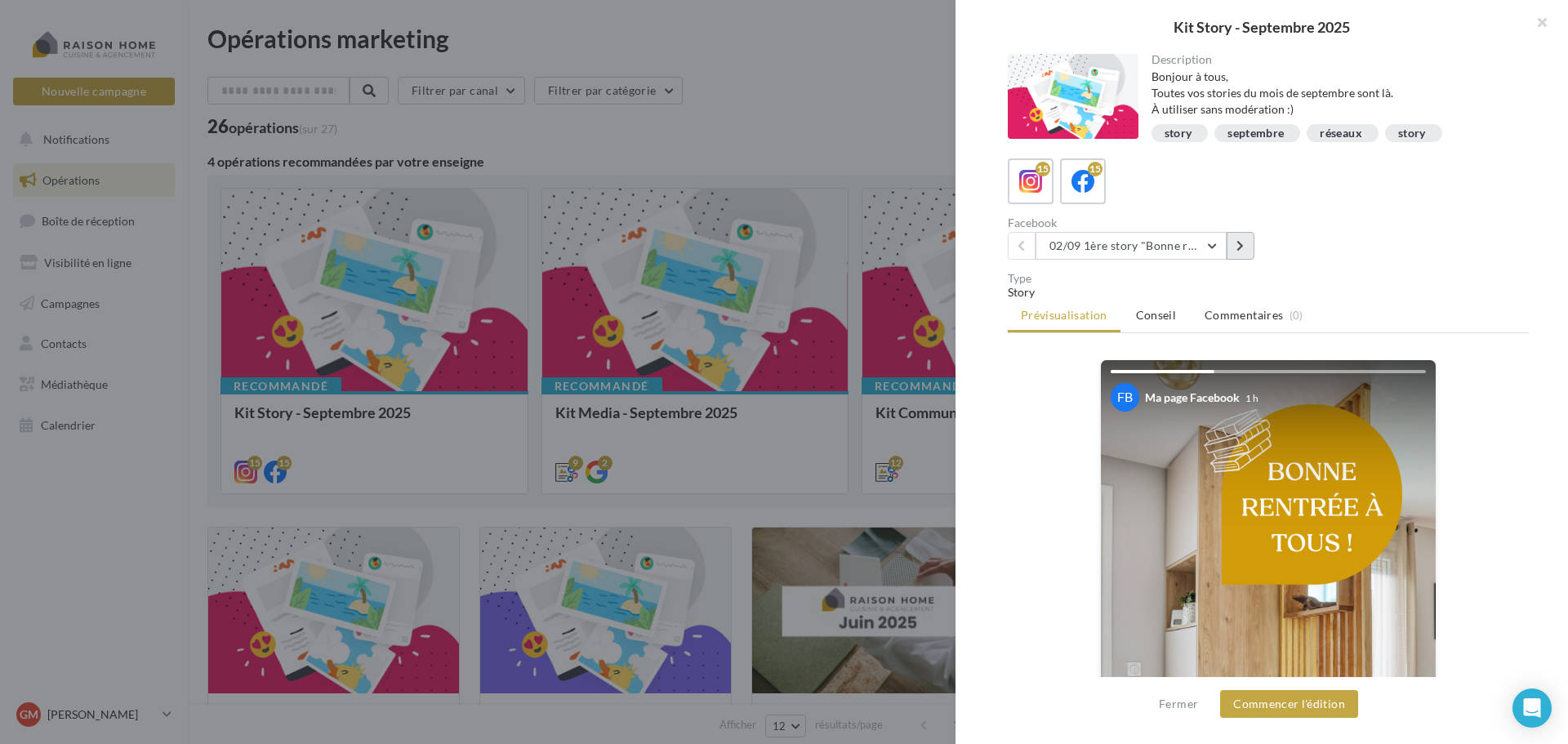
click at [1244, 257] on button at bounding box center [1240, 246] width 28 height 28
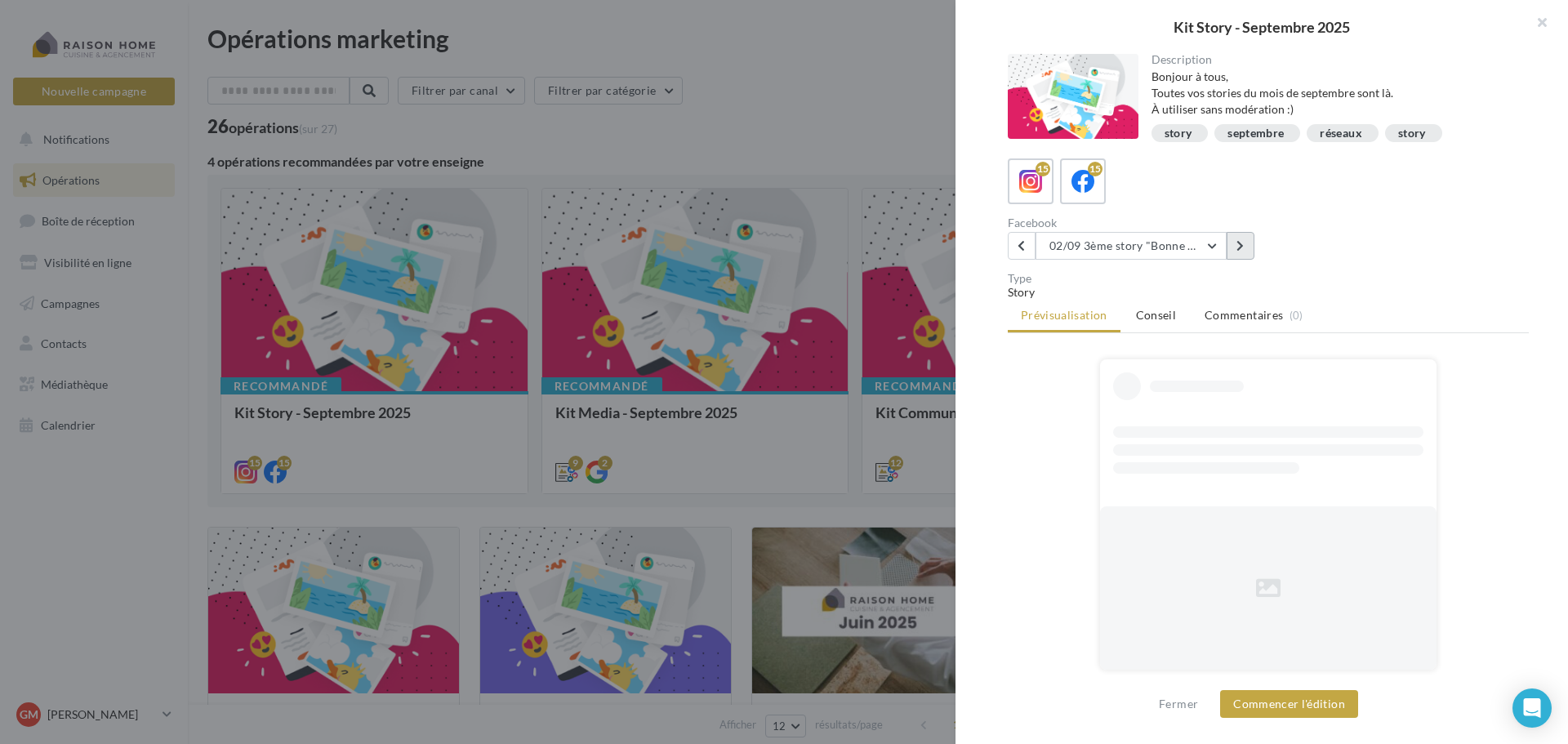
click at [1244, 257] on button at bounding box center [1240, 246] width 28 height 28
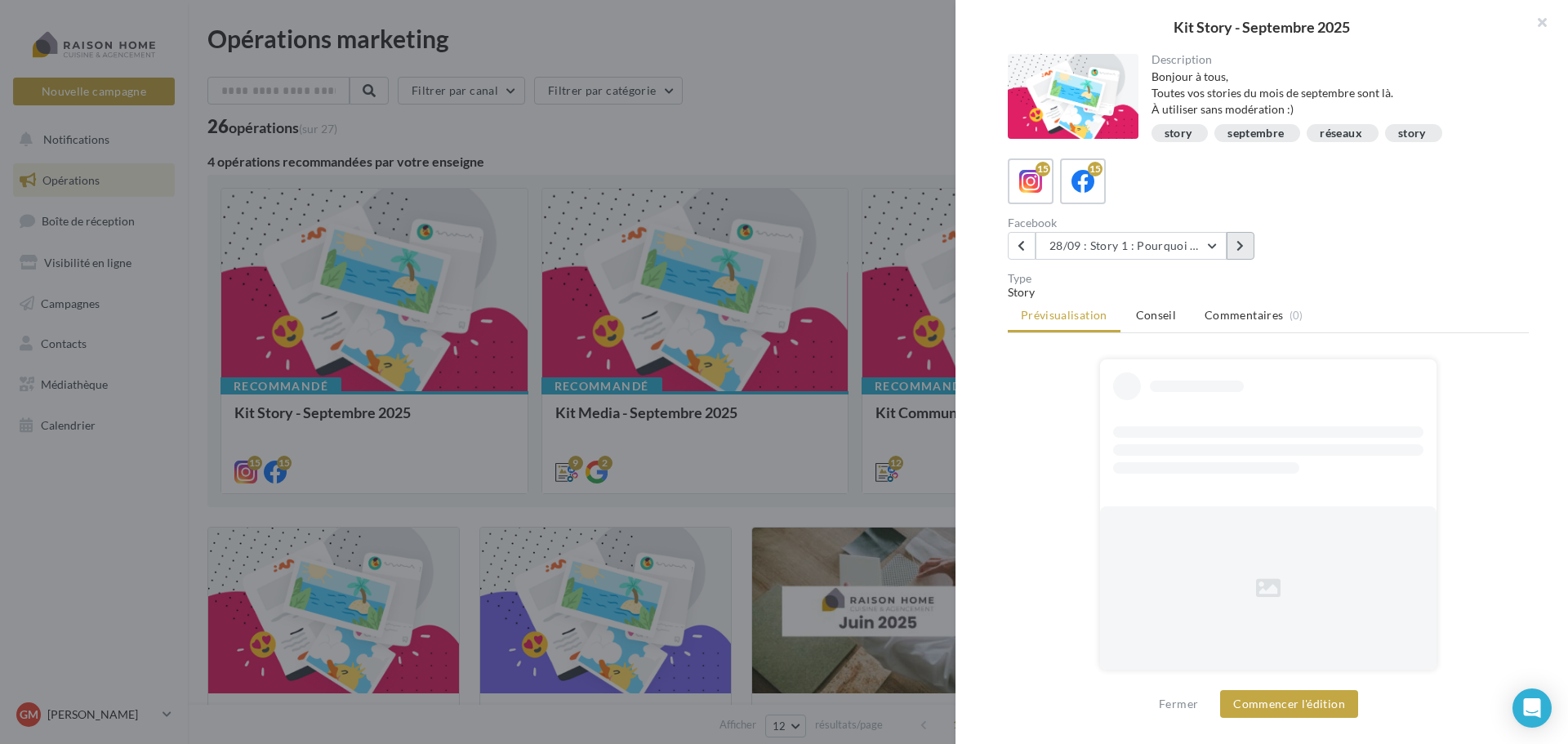
click at [1244, 257] on button at bounding box center [1240, 246] width 28 height 28
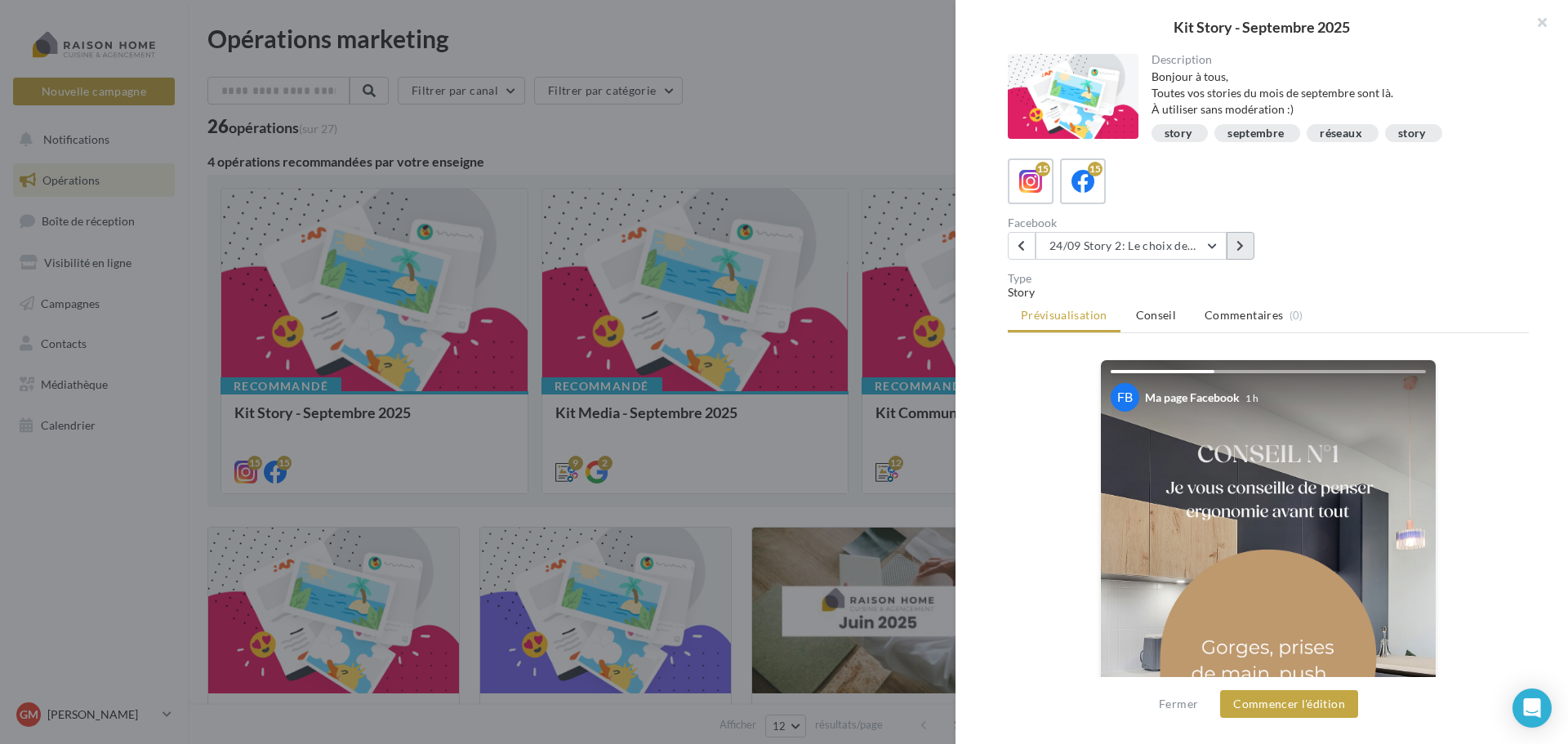
click at [1244, 257] on button at bounding box center [1240, 246] width 28 height 28
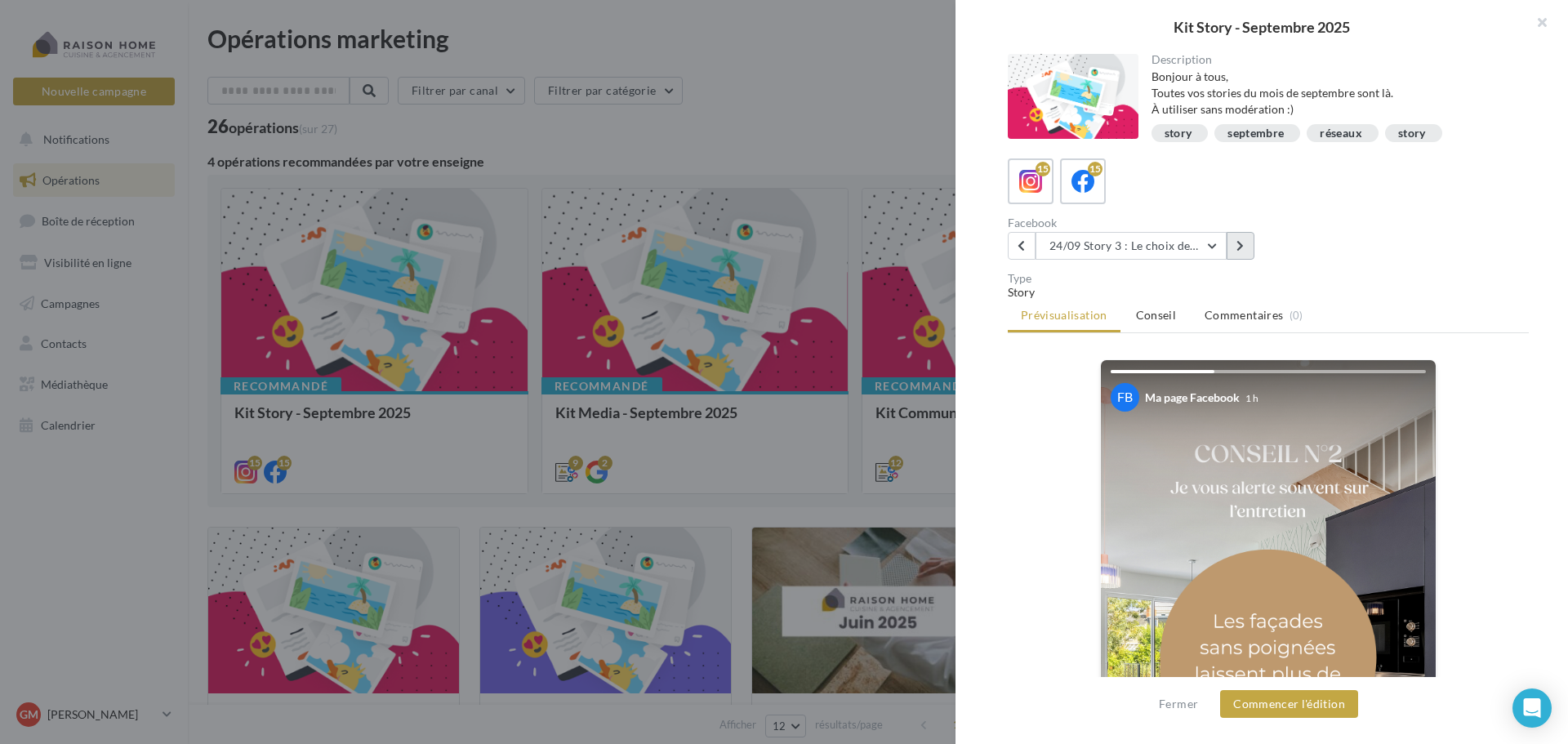
click at [1244, 257] on button at bounding box center [1240, 246] width 28 height 28
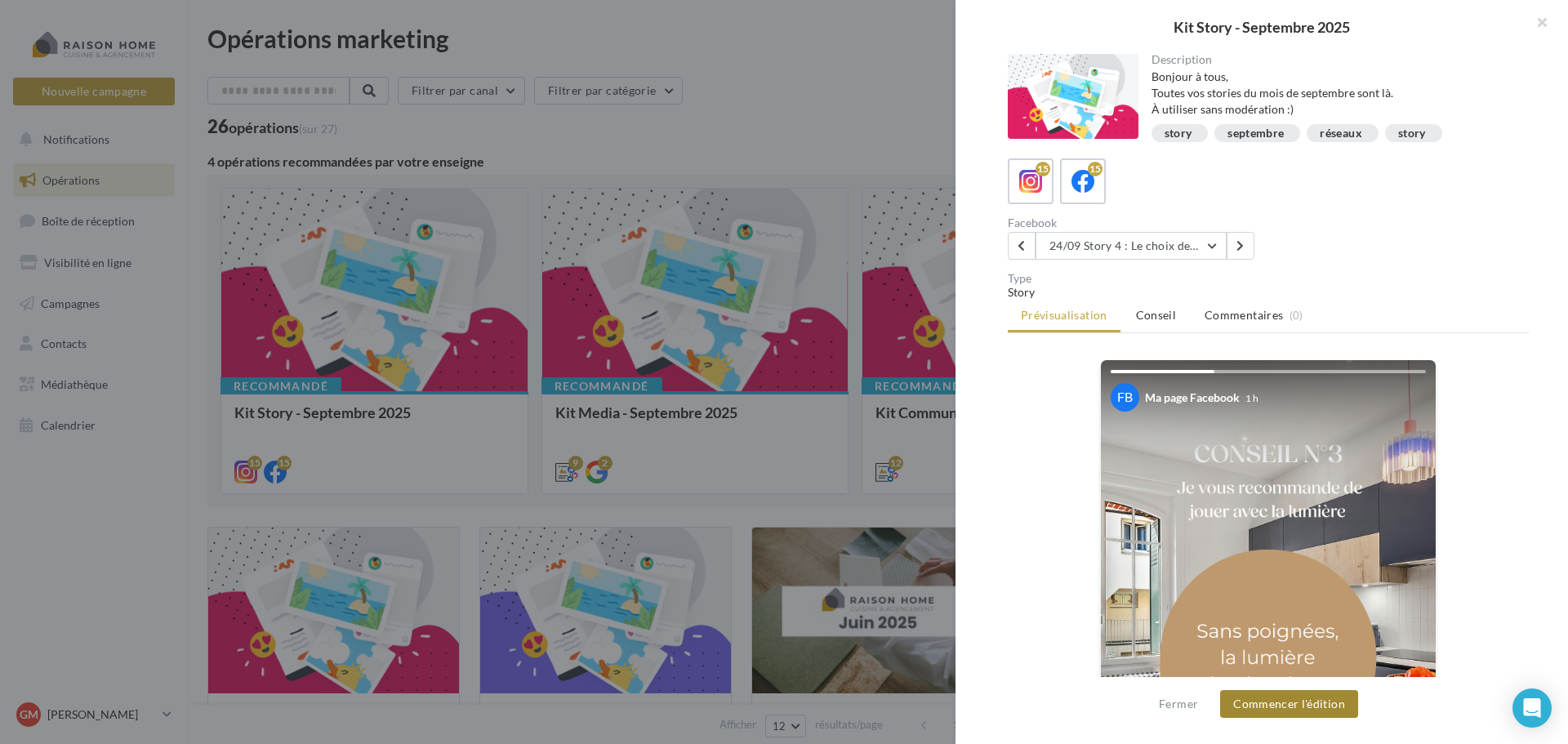
click at [1285, 708] on button "Commencer l'édition" at bounding box center [1288, 704] width 138 height 28
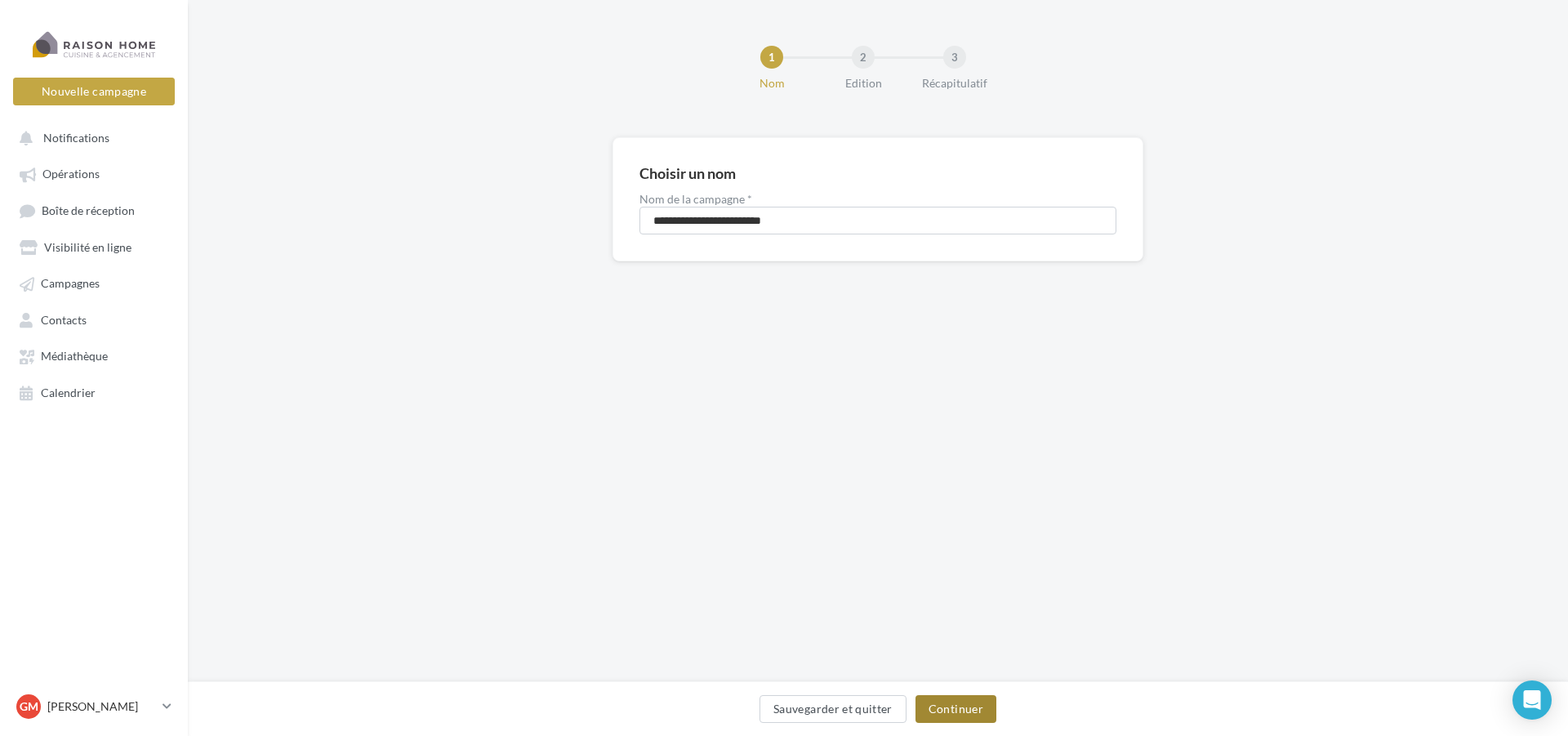
click at [974, 713] on button "Continuer" at bounding box center [956, 708] width 80 height 28
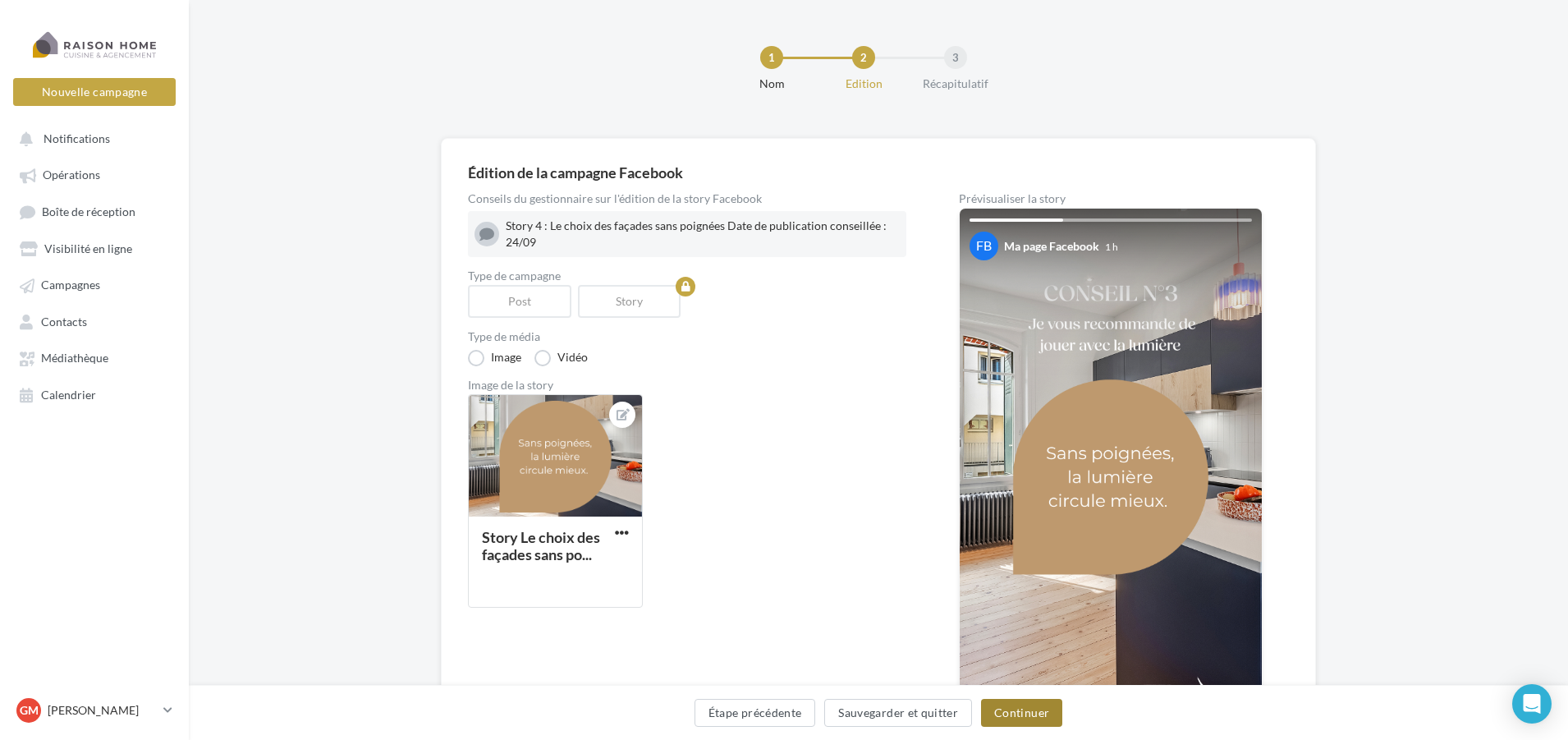
click at [1014, 716] on button "Continuer" at bounding box center [1021, 712] width 81 height 28
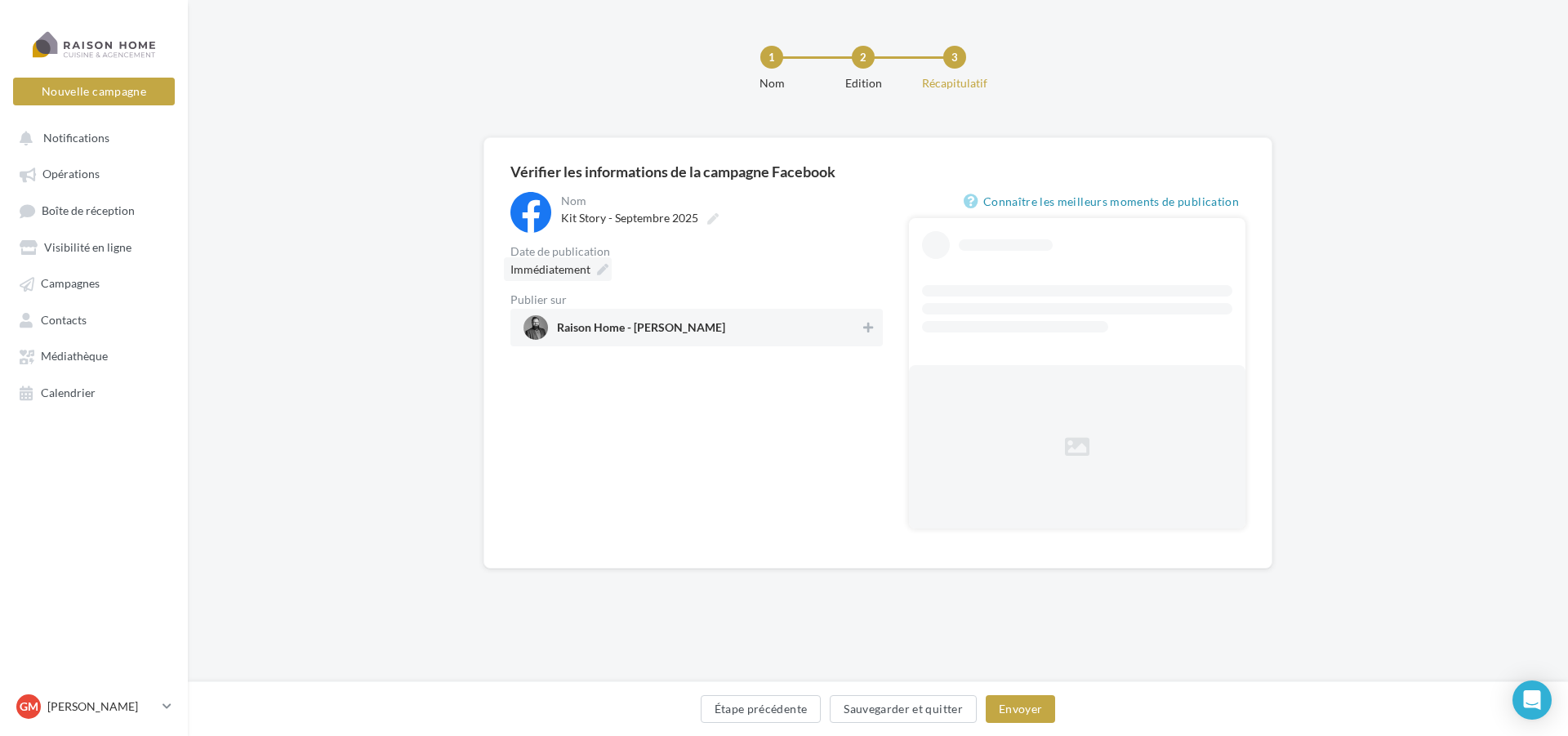
click at [604, 273] on icon at bounding box center [602, 268] width 11 height 11
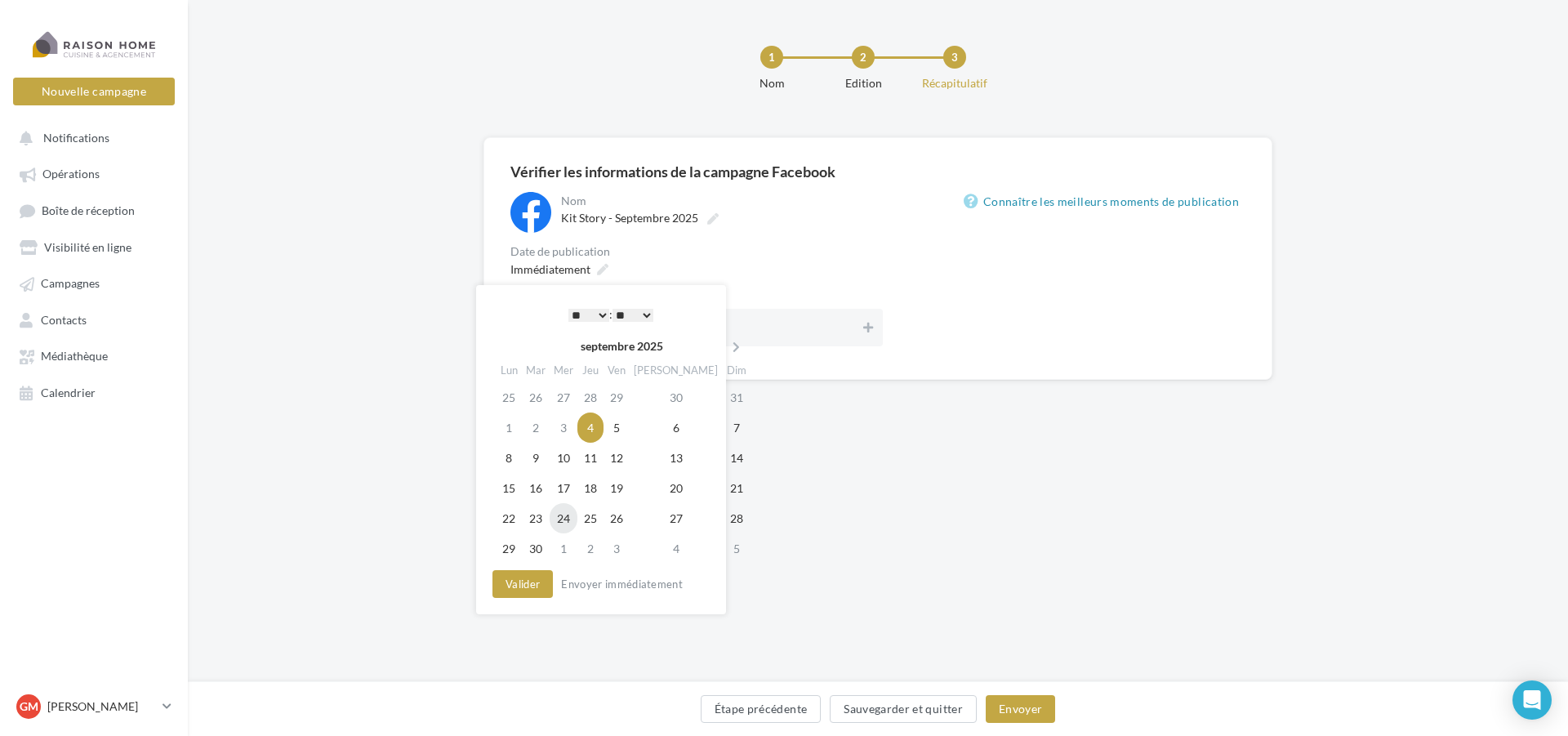
click at [576, 511] on td "24" at bounding box center [563, 518] width 28 height 30
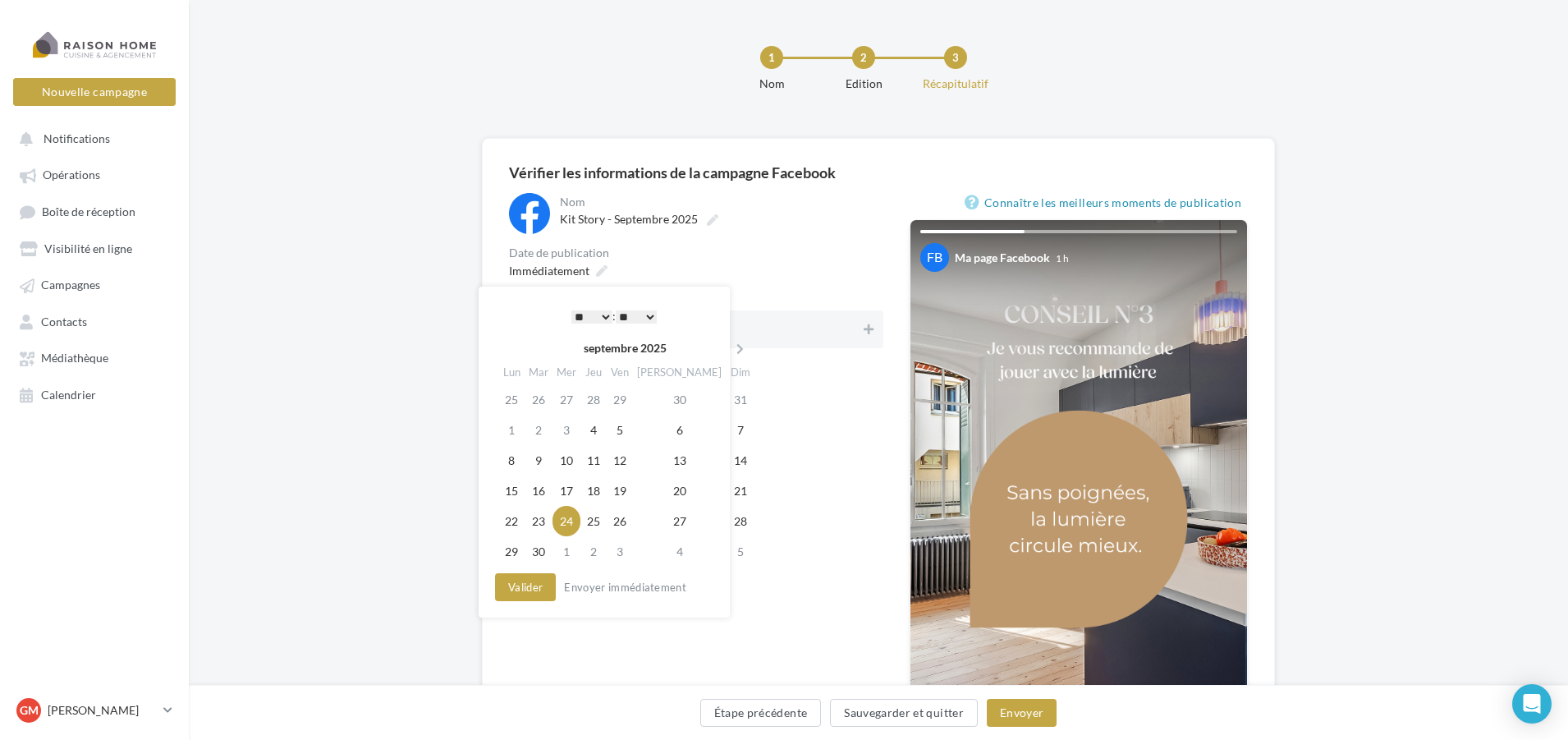
click at [652, 315] on select "** ** ** ** ** **" at bounding box center [636, 316] width 41 height 13
click at [1037, 715] on button "Envoyer" at bounding box center [1022, 712] width 70 height 28
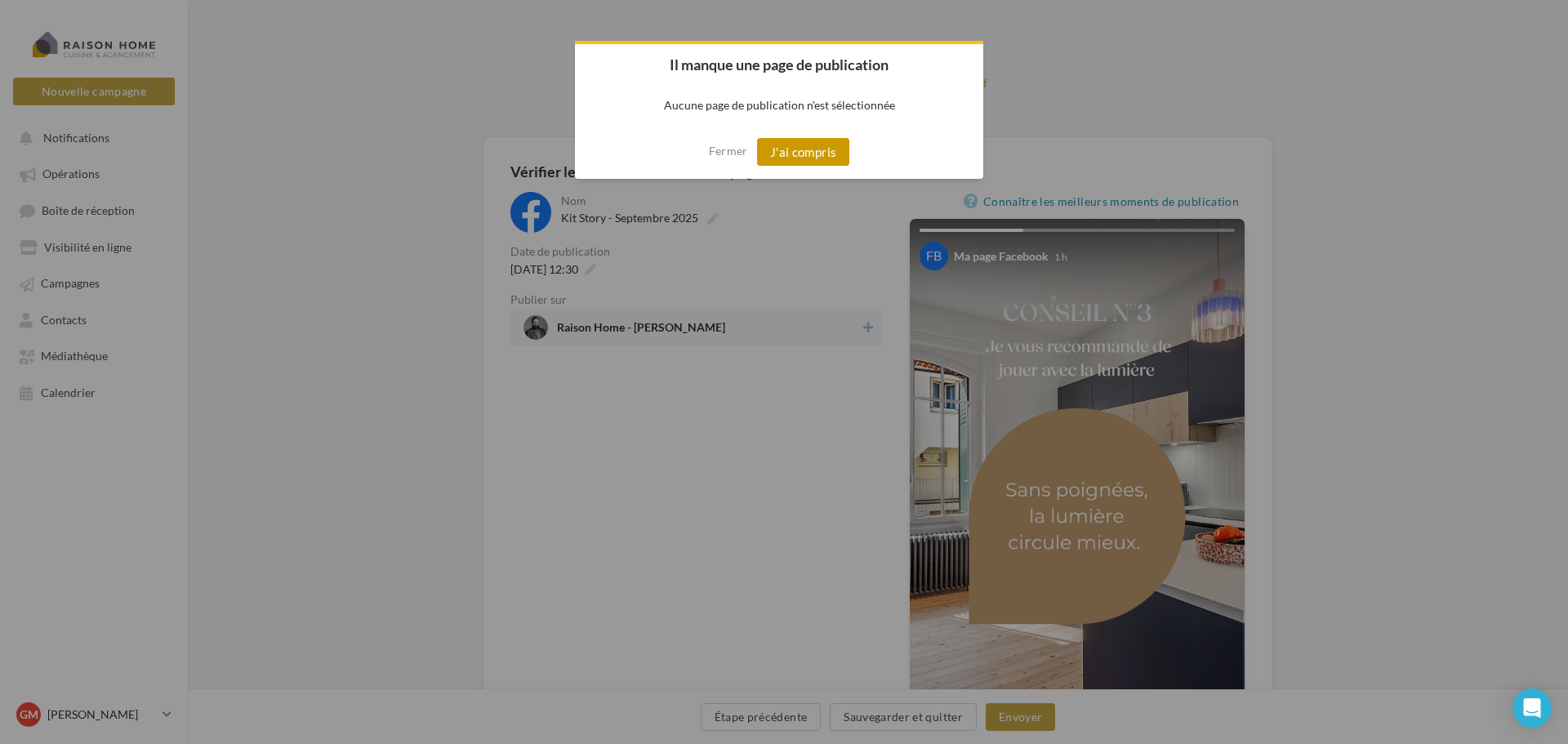
click at [806, 157] on button "J'ai compris" at bounding box center [804, 152] width 93 height 28
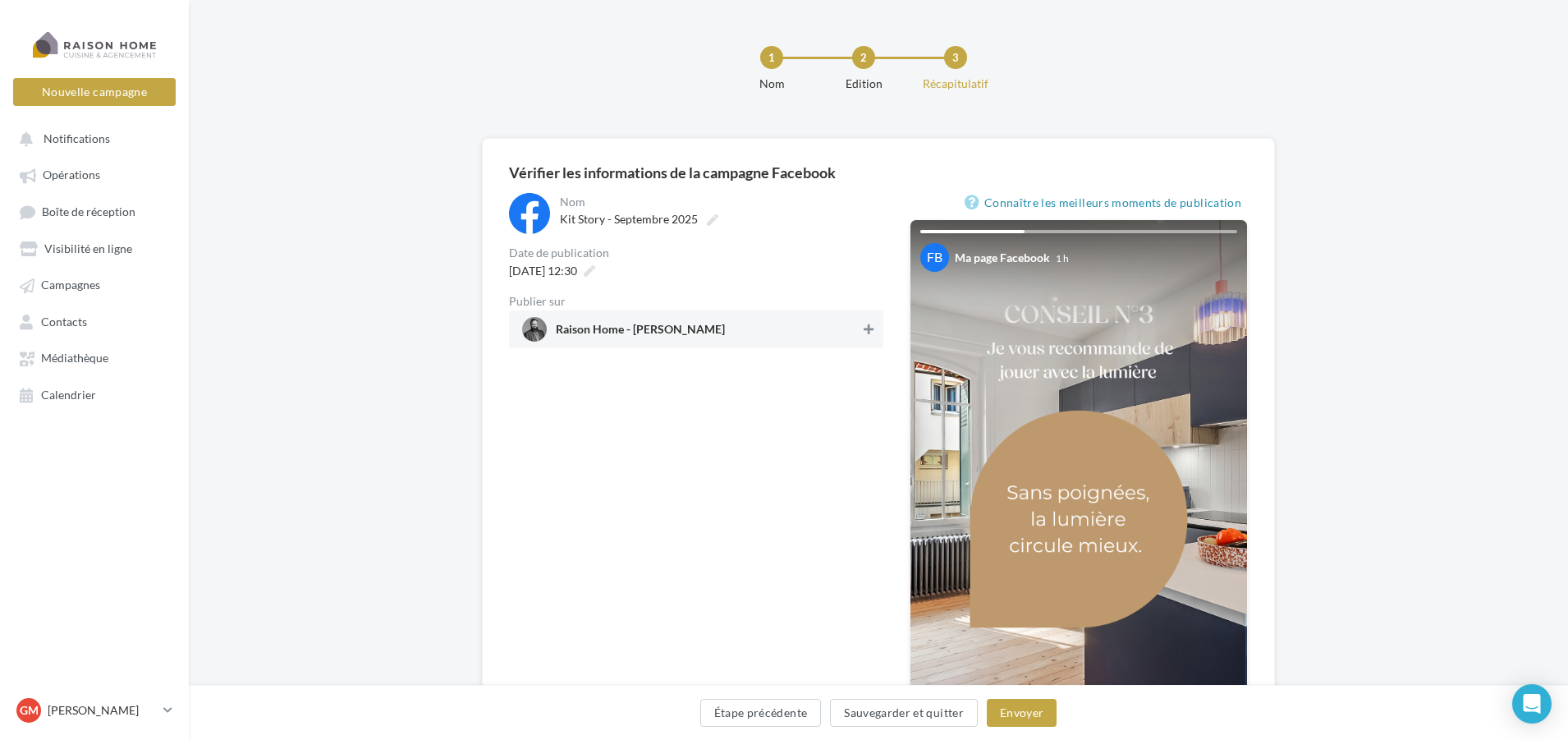
click at [864, 333] on icon at bounding box center [869, 329] width 10 height 11
click at [1025, 714] on button "Envoyer" at bounding box center [1022, 712] width 70 height 28
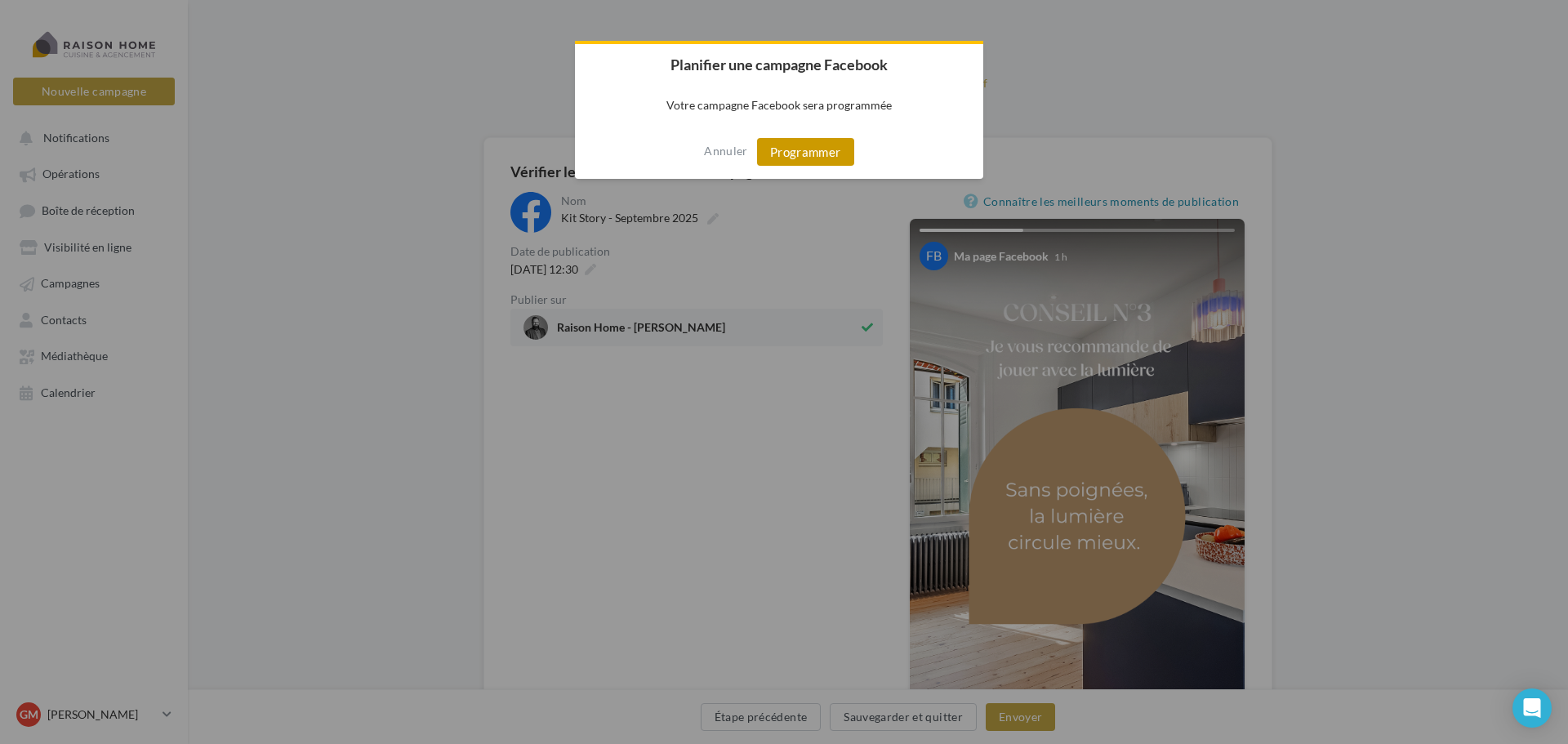
click at [800, 148] on button "Programmer" at bounding box center [806, 152] width 97 height 28
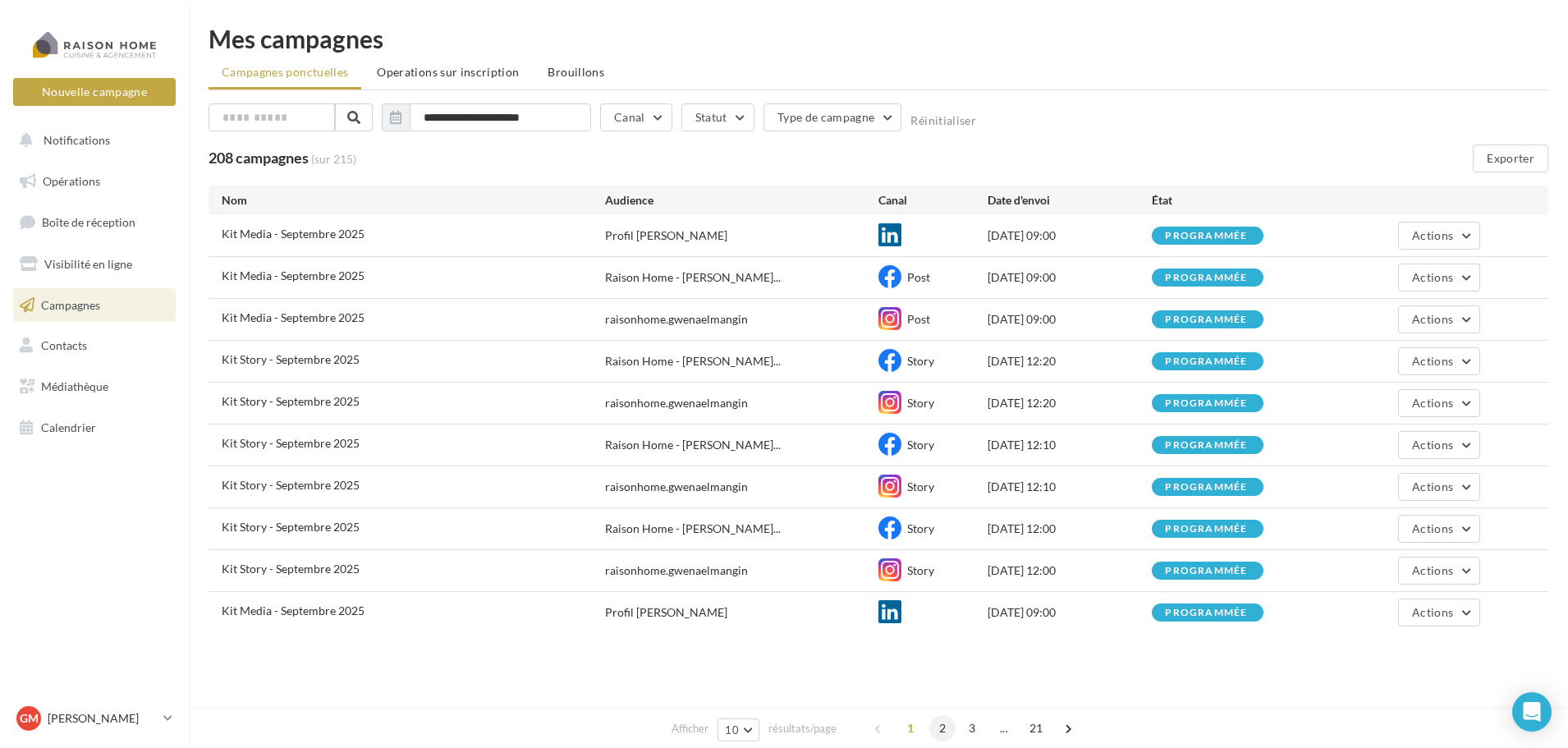
click at [948, 725] on span "2" at bounding box center [942, 728] width 26 height 26
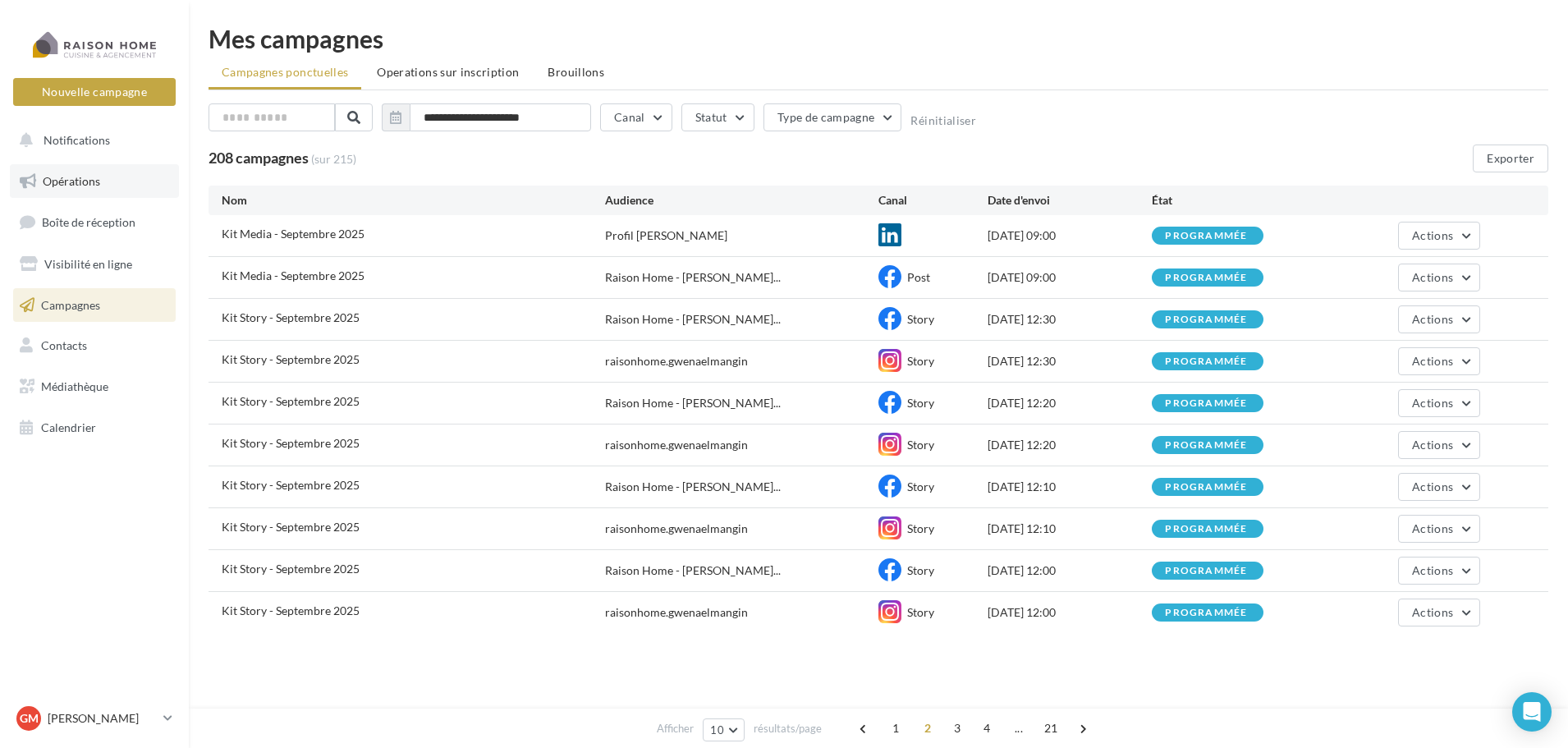
click at [101, 187] on link "Opérations" at bounding box center [95, 181] width 169 height 34
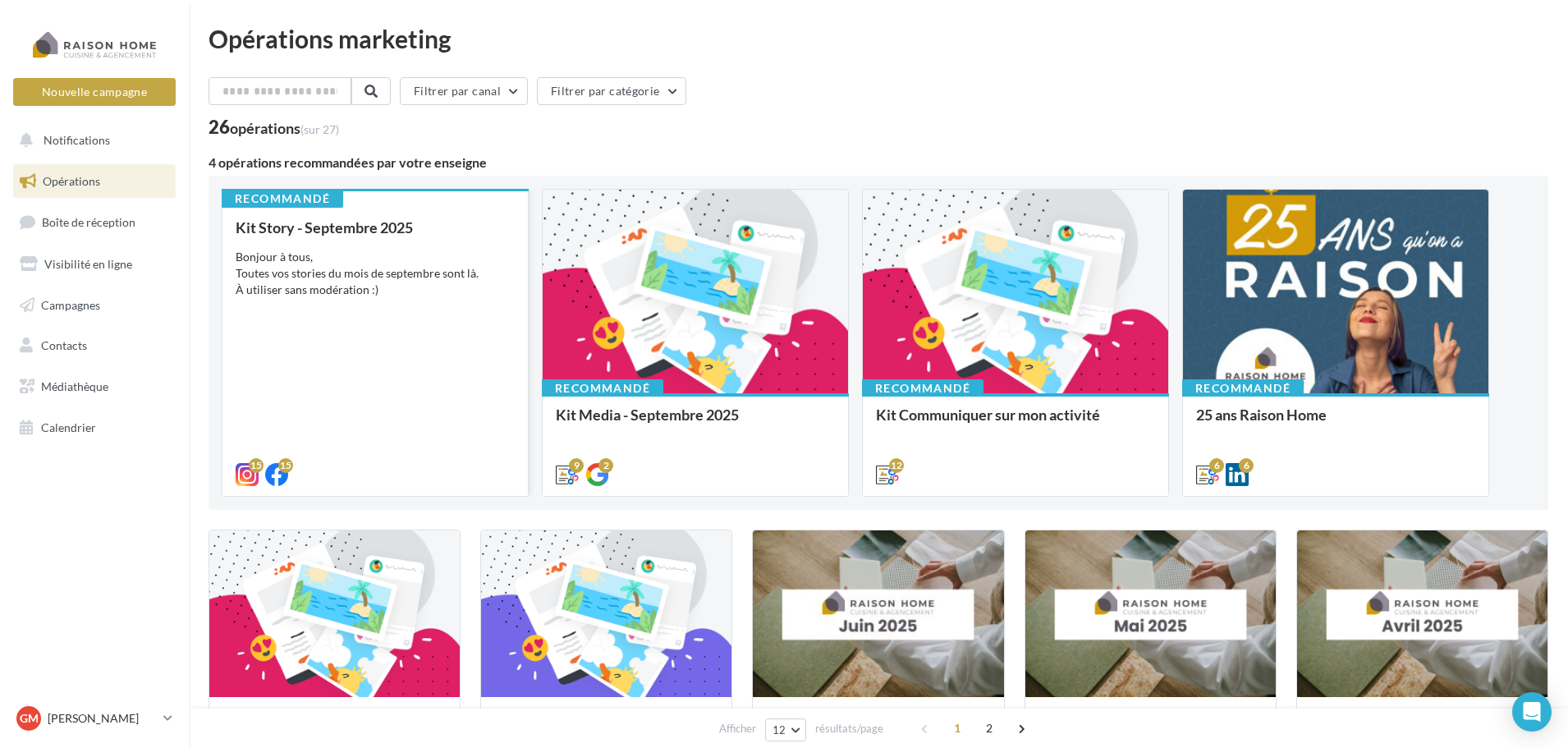
click at [423, 296] on div "Bonjour à tous, Toutes vos stories du mois de septembre sont là. À utiliser san…" at bounding box center [376, 273] width 279 height 49
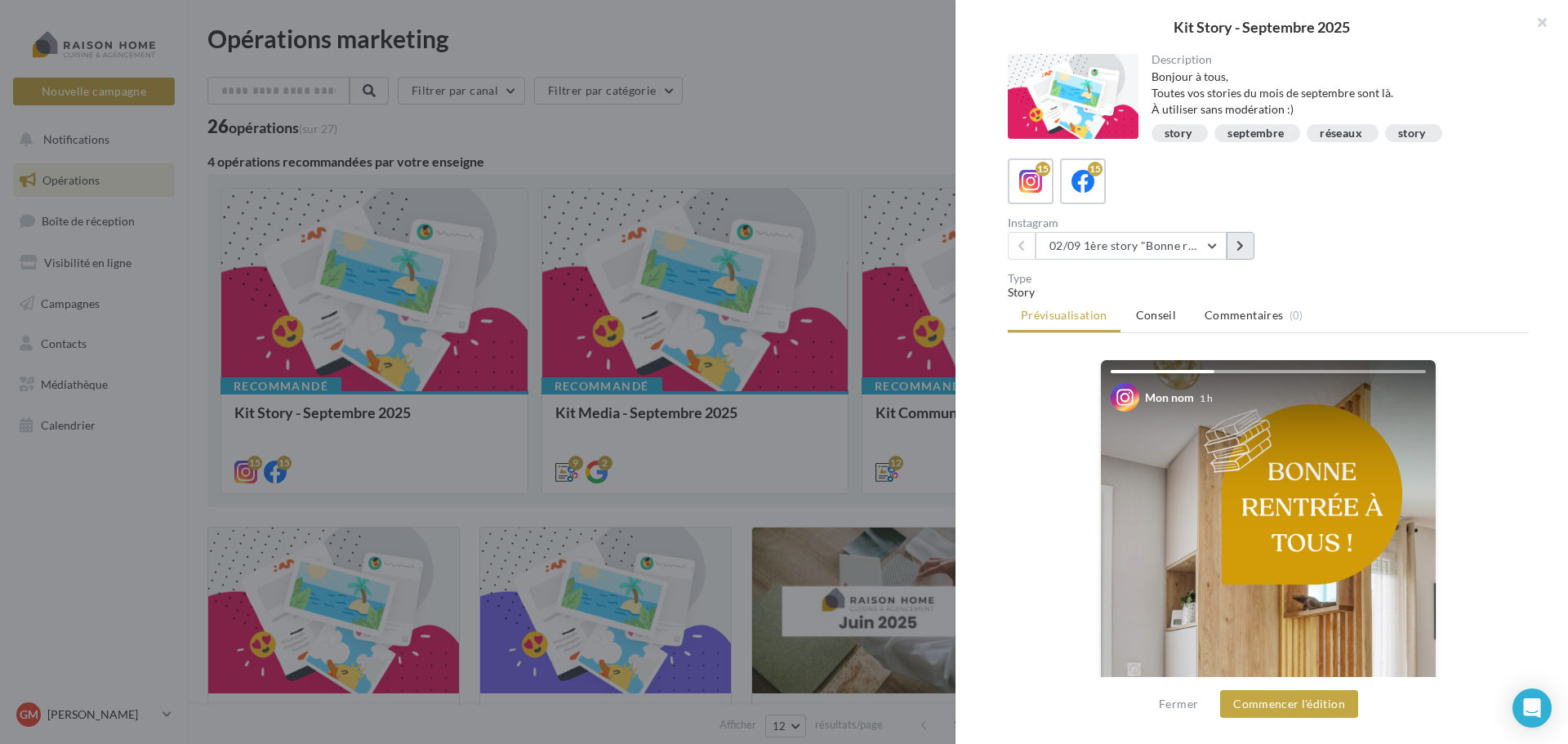
click at [1249, 253] on button at bounding box center [1240, 246] width 28 height 28
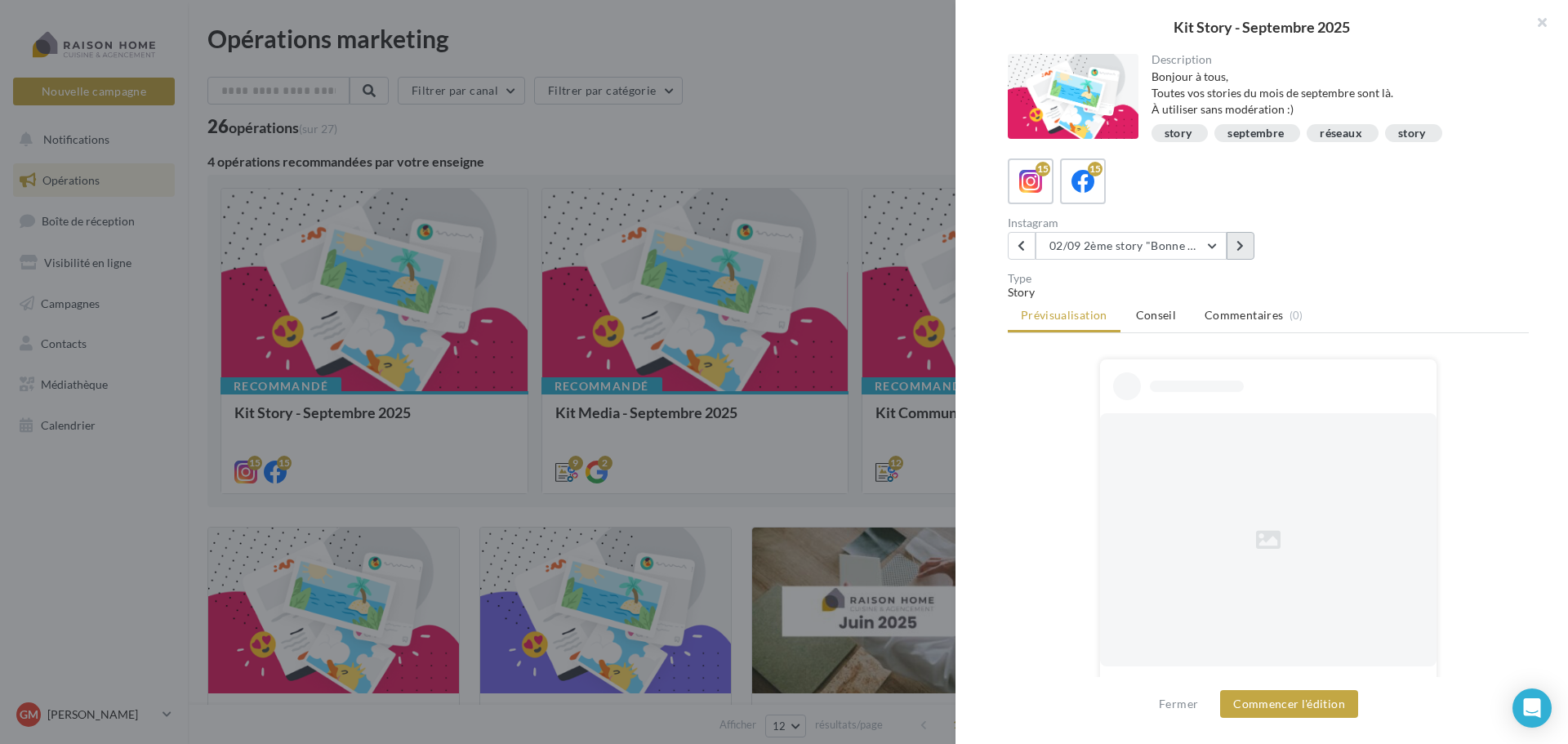
click at [1249, 253] on button at bounding box center [1240, 246] width 28 height 28
click at [1090, 188] on icon at bounding box center [1083, 182] width 24 height 24
click at [1236, 262] on div "Description Bonjour à tous, Toutes vos stories du mois de septembre sont là. À …" at bounding box center [1268, 373] width 626 height 638
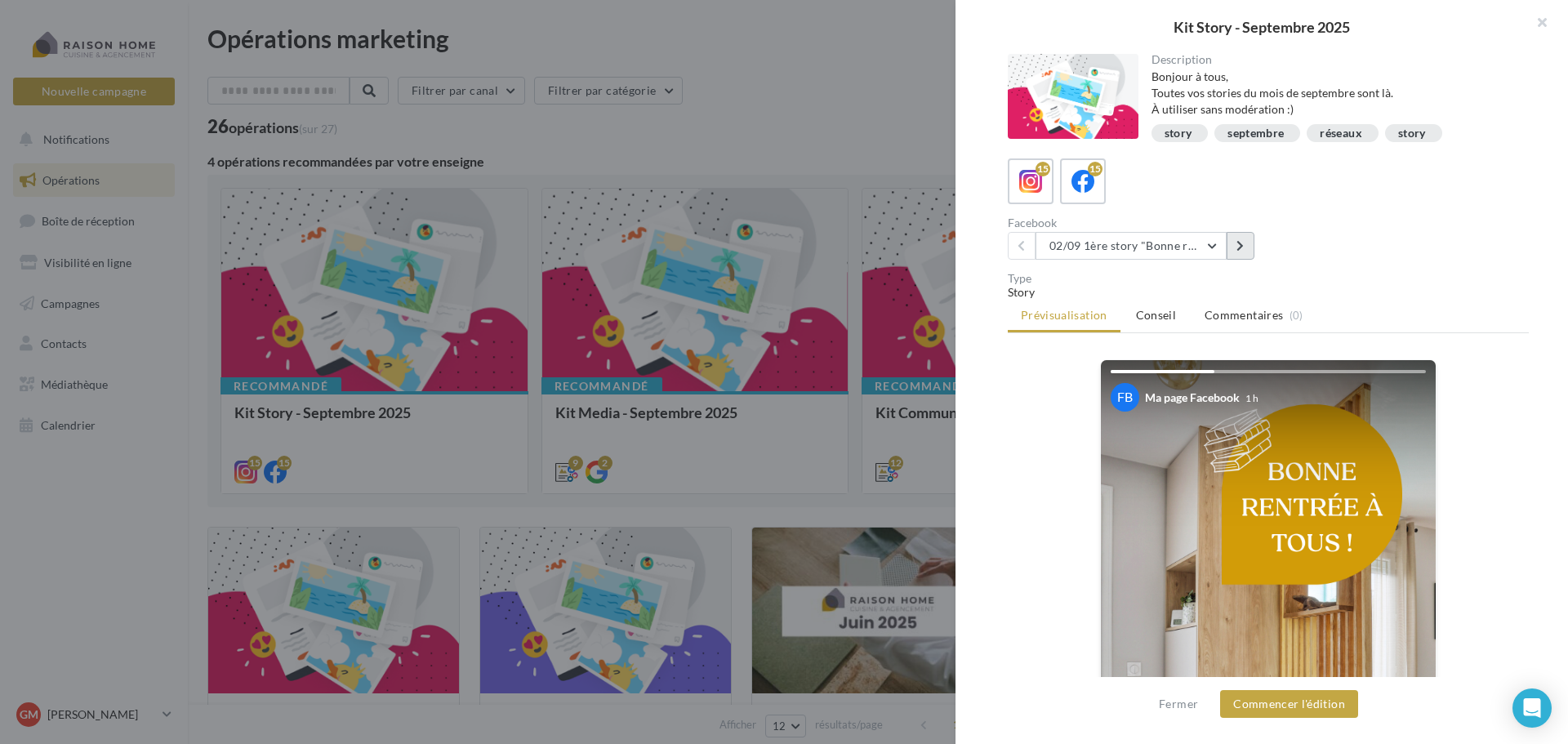
click at [1240, 256] on button at bounding box center [1240, 246] width 28 height 28
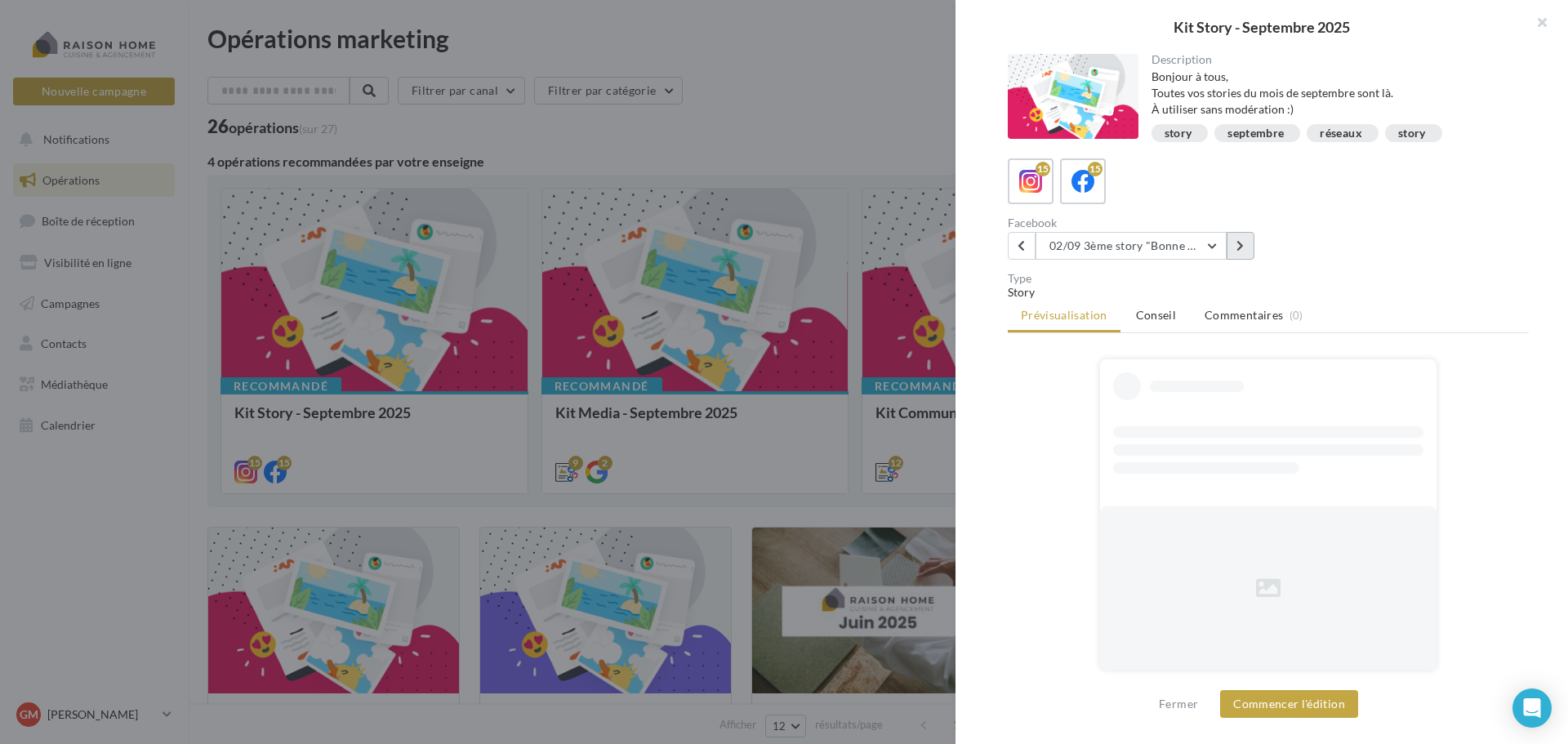
click at [1240, 256] on button at bounding box center [1240, 246] width 28 height 28
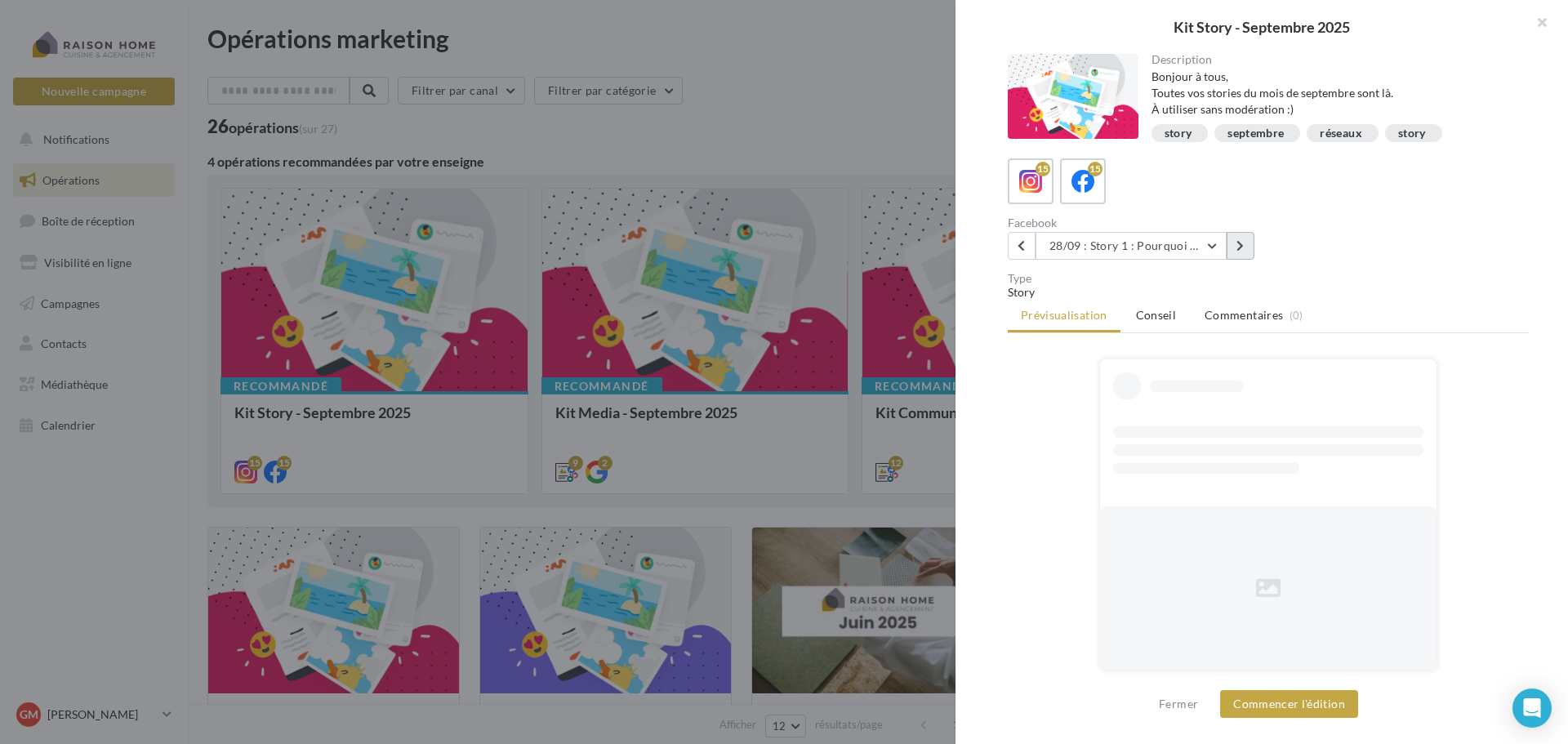
click at [1240, 256] on button at bounding box center [1240, 246] width 28 height 28
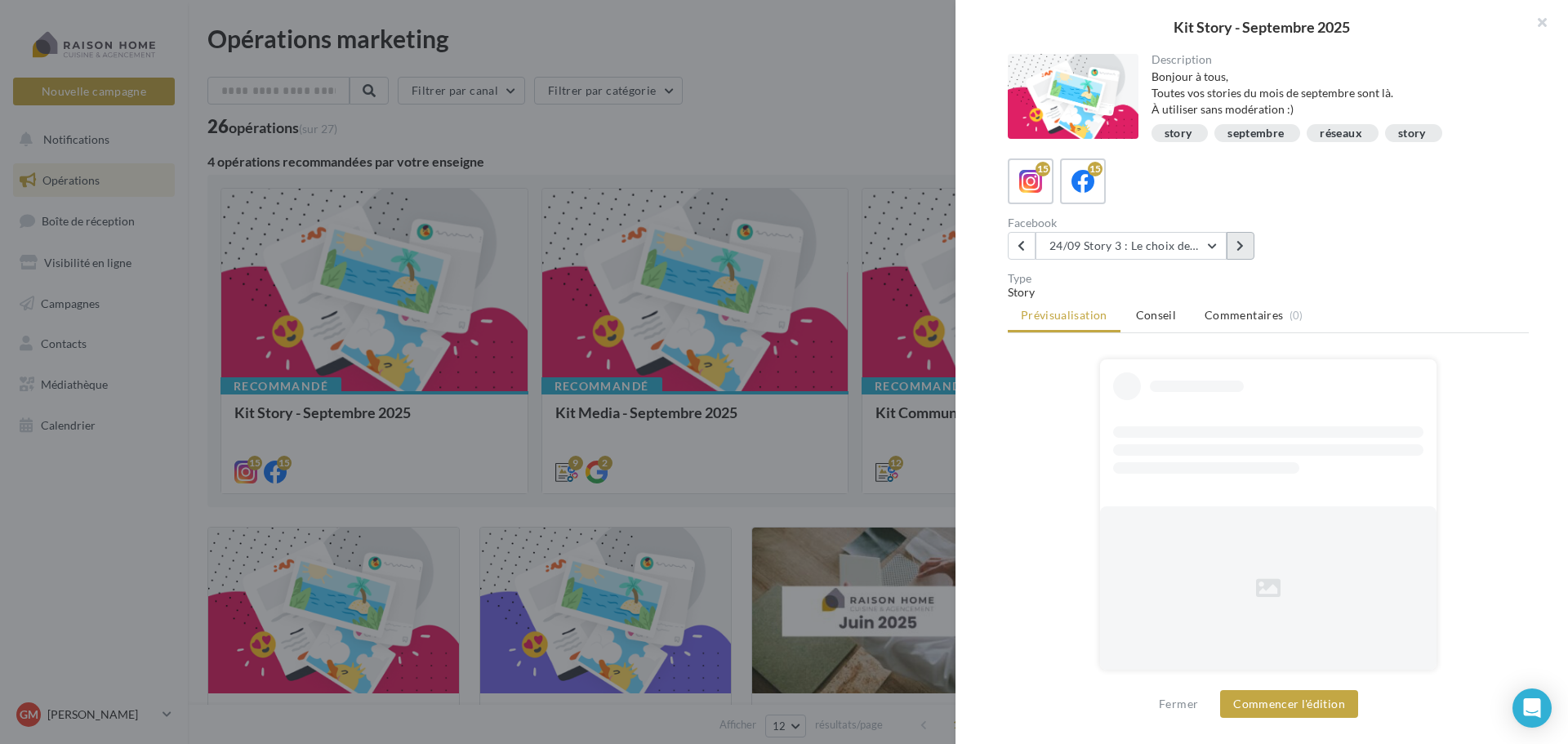
click at [1240, 256] on button at bounding box center [1240, 246] width 28 height 28
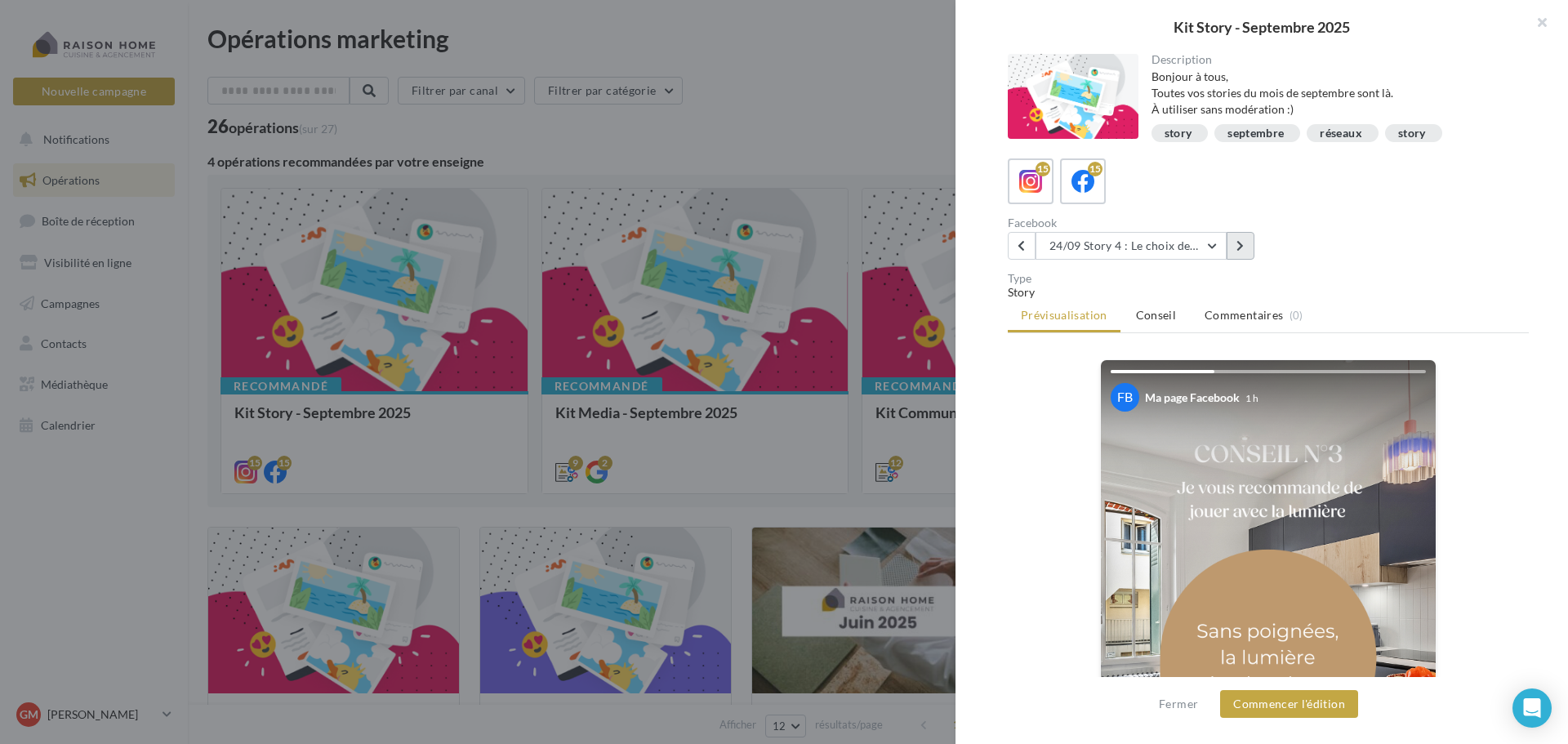
click at [1240, 256] on button at bounding box center [1240, 246] width 28 height 28
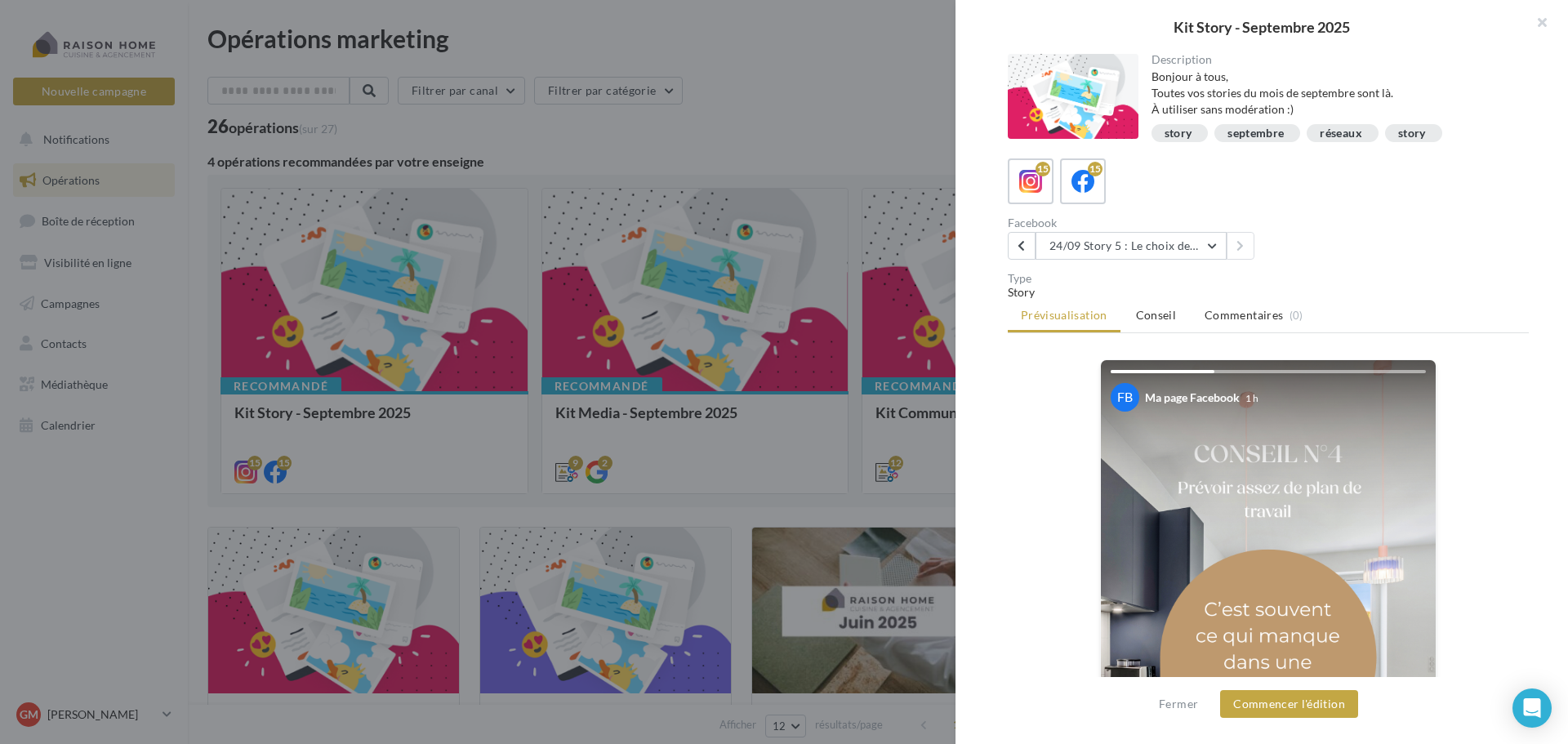
scroll to position [81, 0]
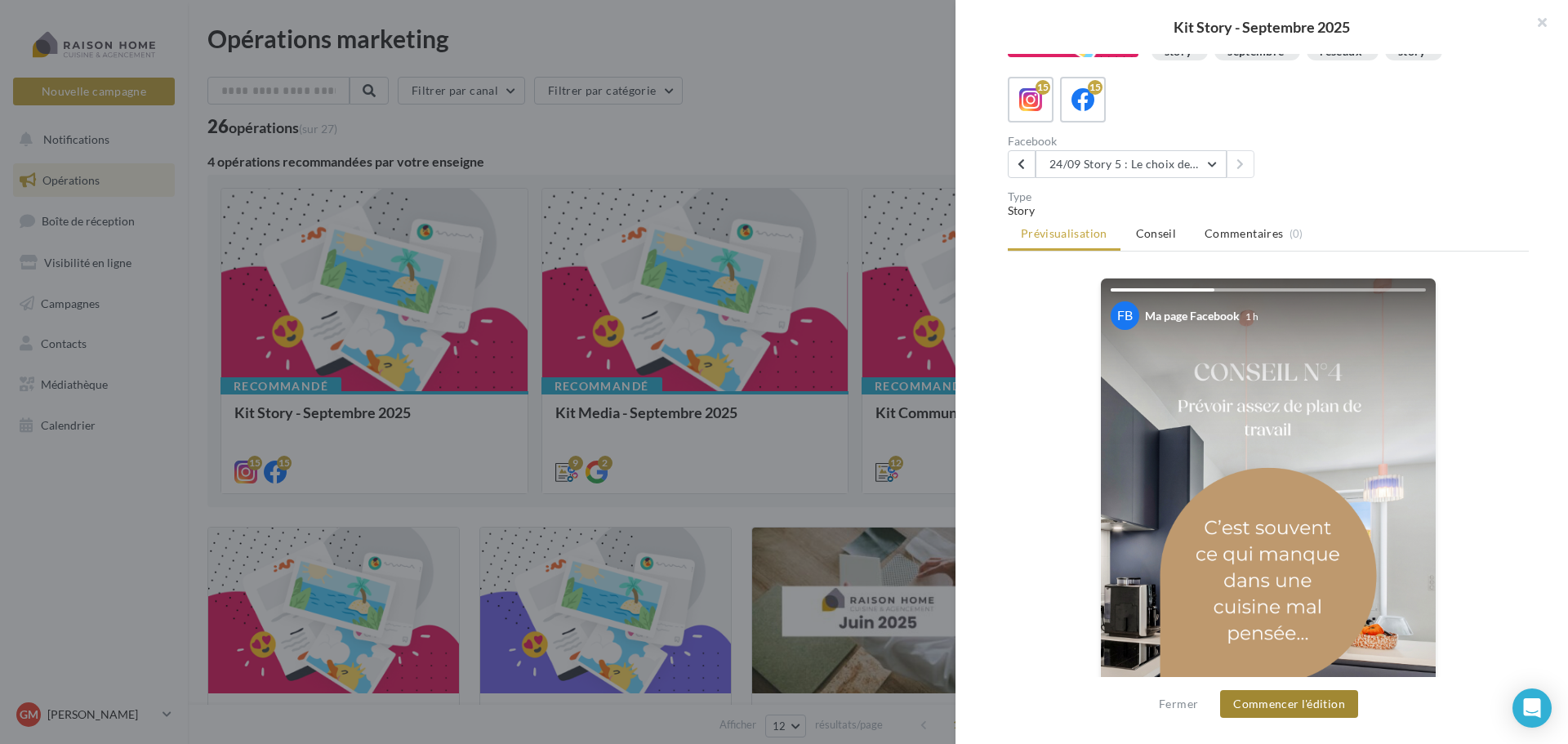
click at [1285, 705] on button "Commencer l'édition" at bounding box center [1288, 704] width 138 height 28
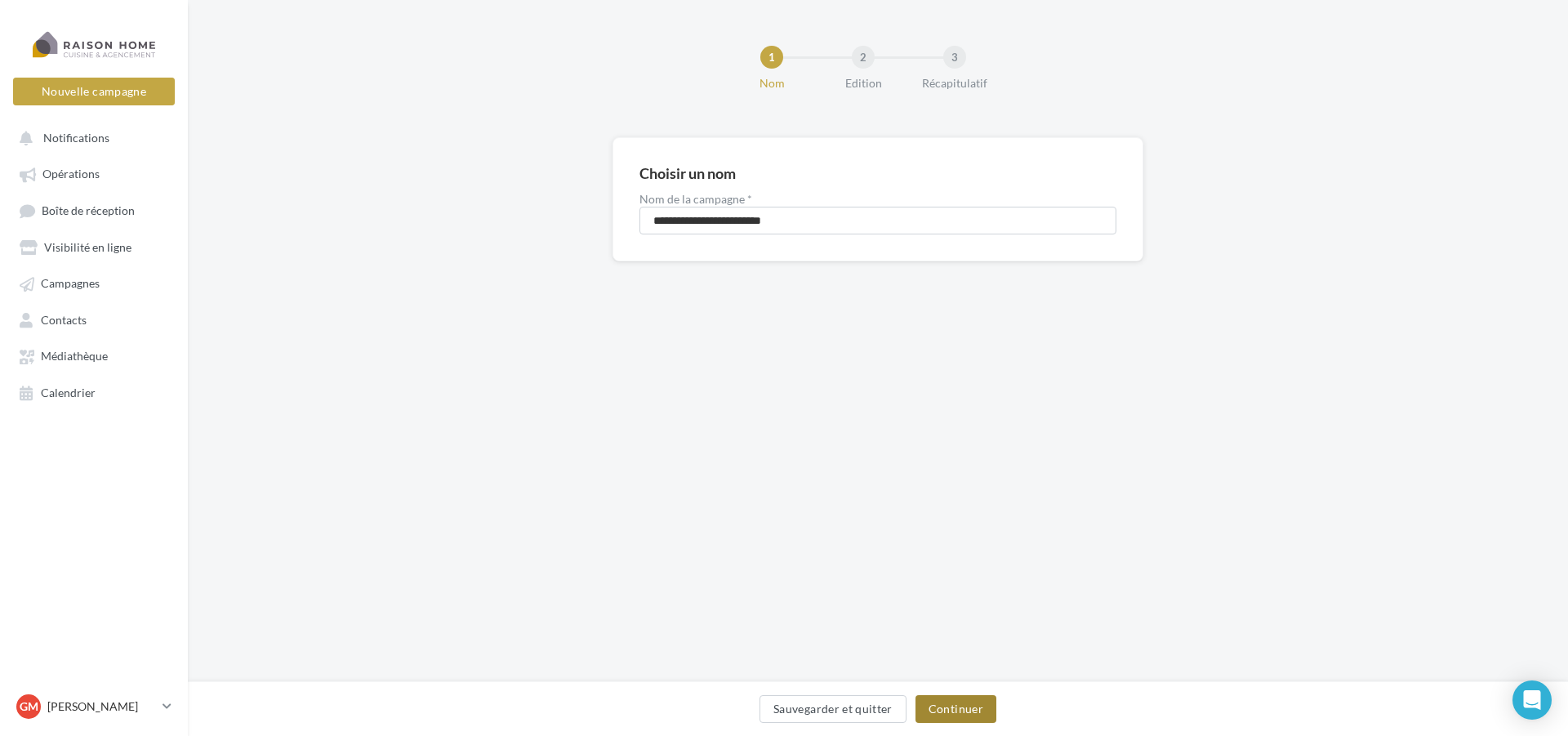
click at [970, 701] on button "Continuer" at bounding box center [956, 708] width 80 height 28
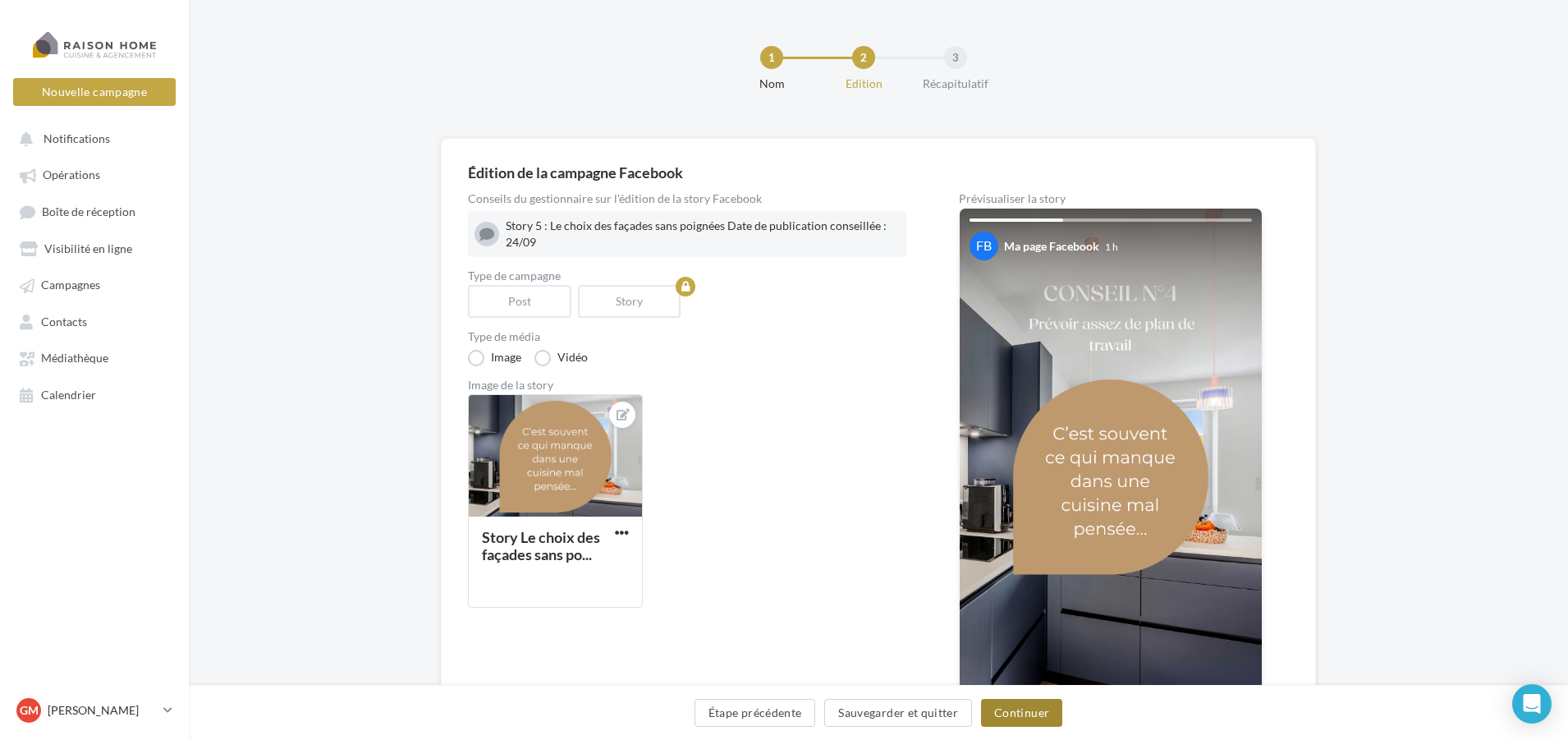
click at [1002, 712] on button "Continuer" at bounding box center [1021, 712] width 81 height 28
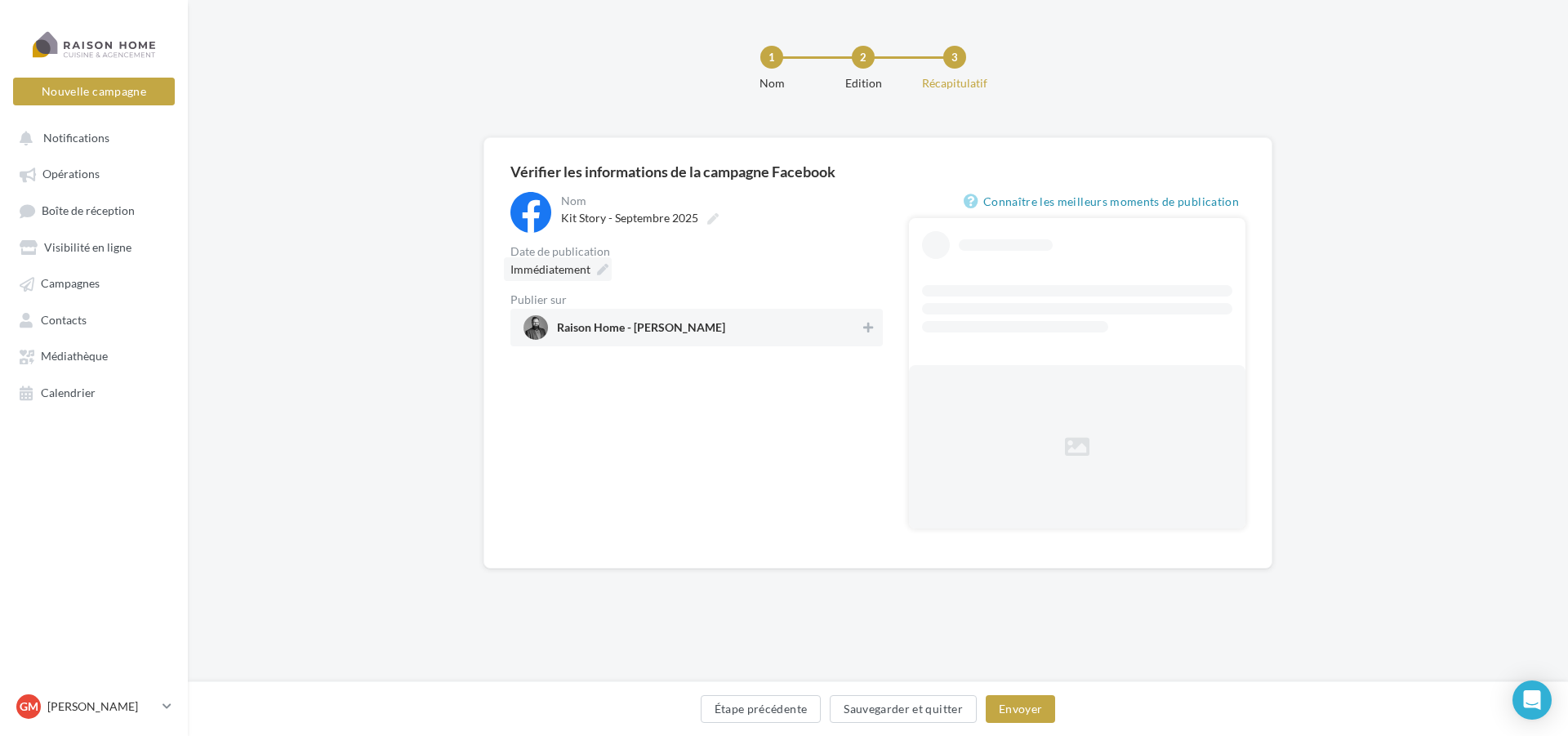
click at [600, 273] on icon at bounding box center [602, 268] width 11 height 11
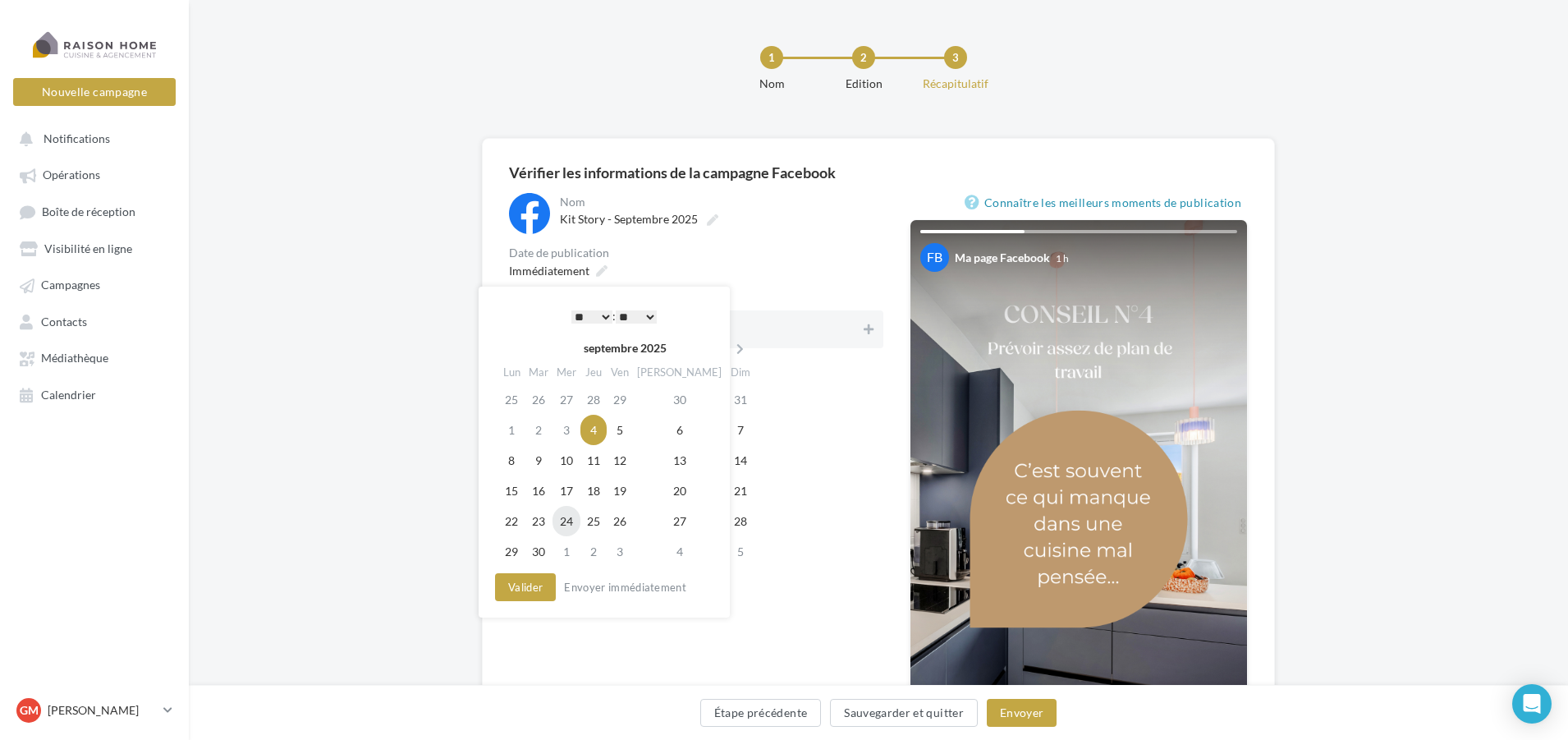
click at [581, 516] on td "24" at bounding box center [566, 521] width 28 height 31
click at [642, 313] on select "** ** ** ** ** **" at bounding box center [632, 316] width 41 height 13
click at [541, 590] on button "Valider" at bounding box center [521, 587] width 60 height 28
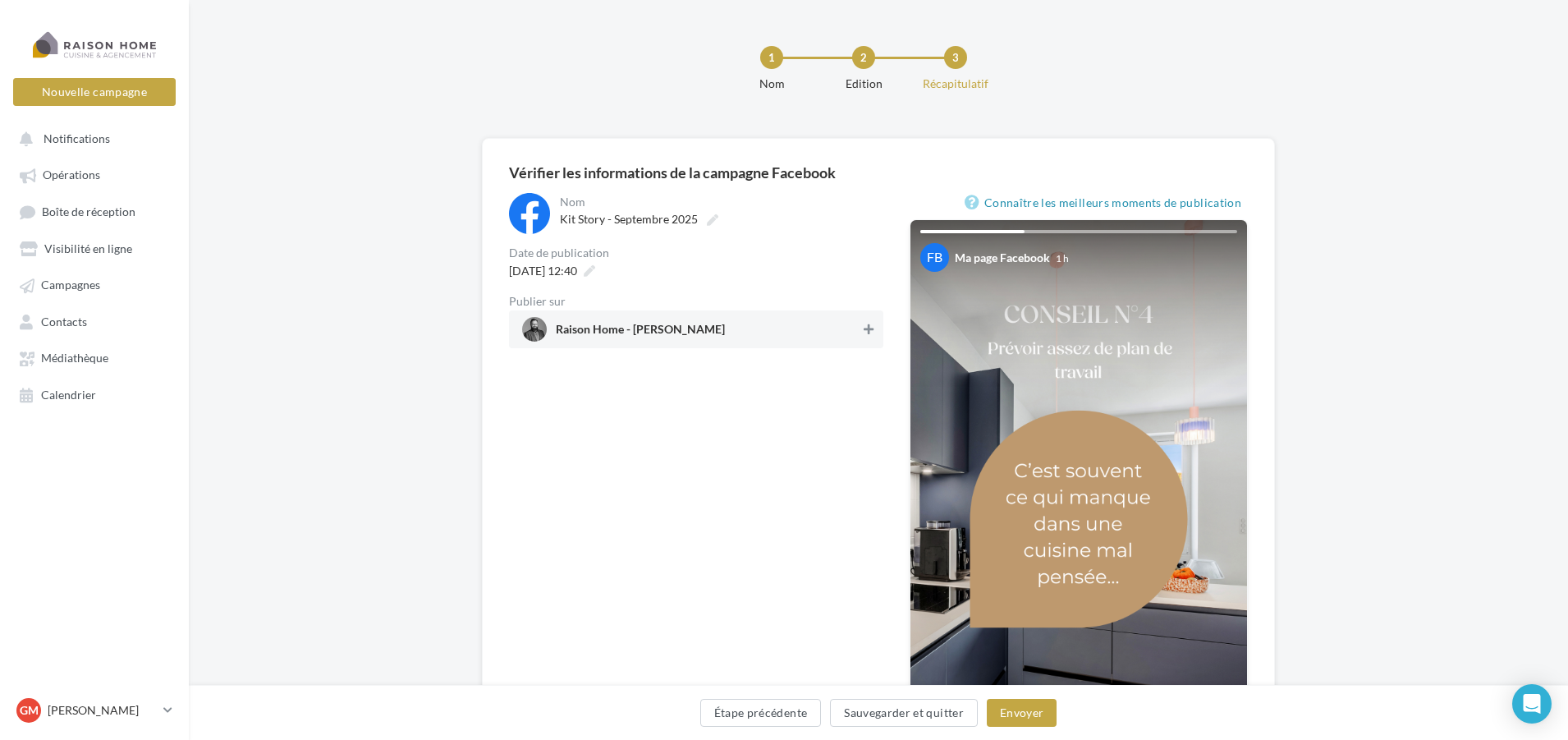
click at [864, 336] on button at bounding box center [868, 329] width 16 height 20
click at [1010, 713] on button "Envoyer" at bounding box center [1022, 712] width 70 height 28
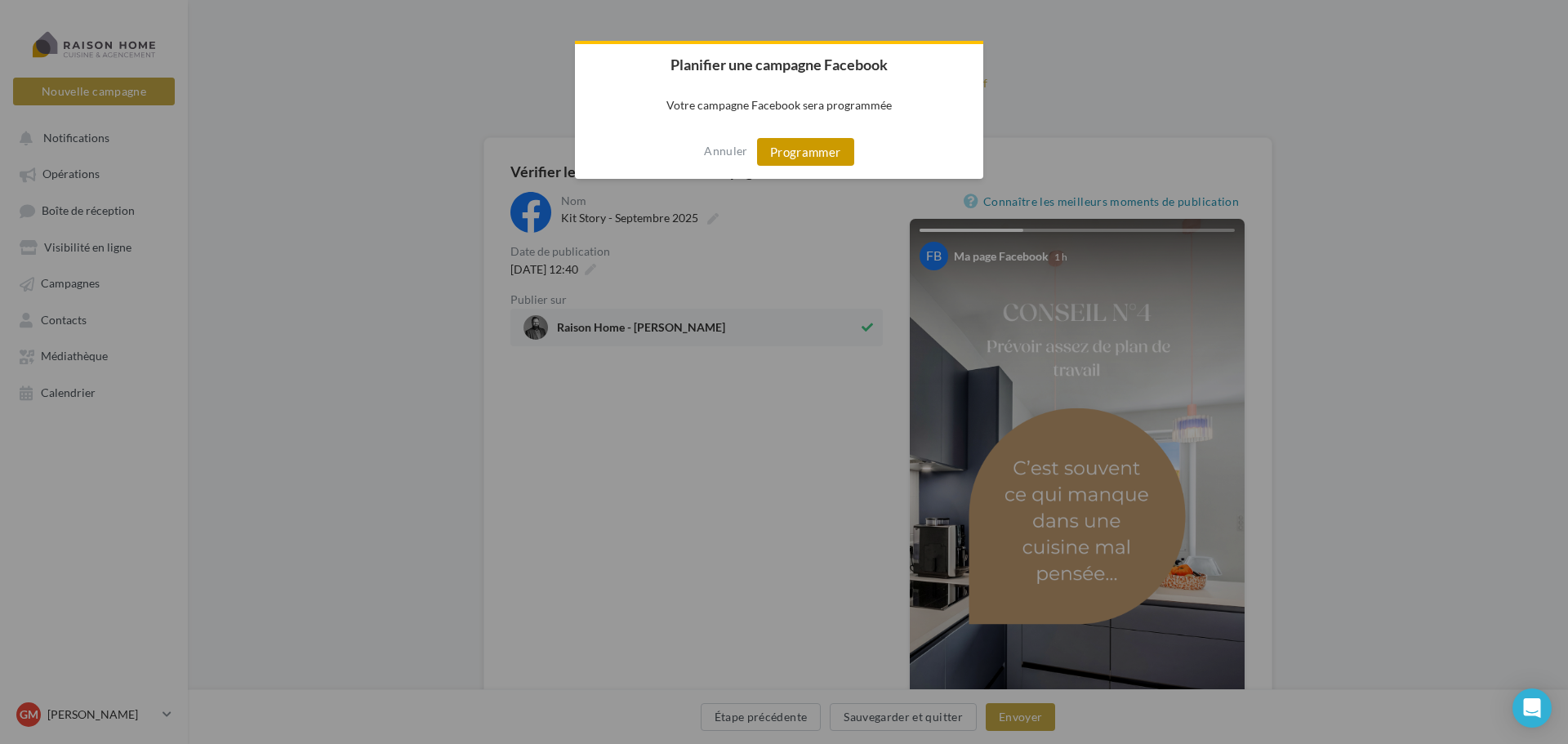
click at [796, 148] on button "Programmer" at bounding box center [806, 152] width 97 height 28
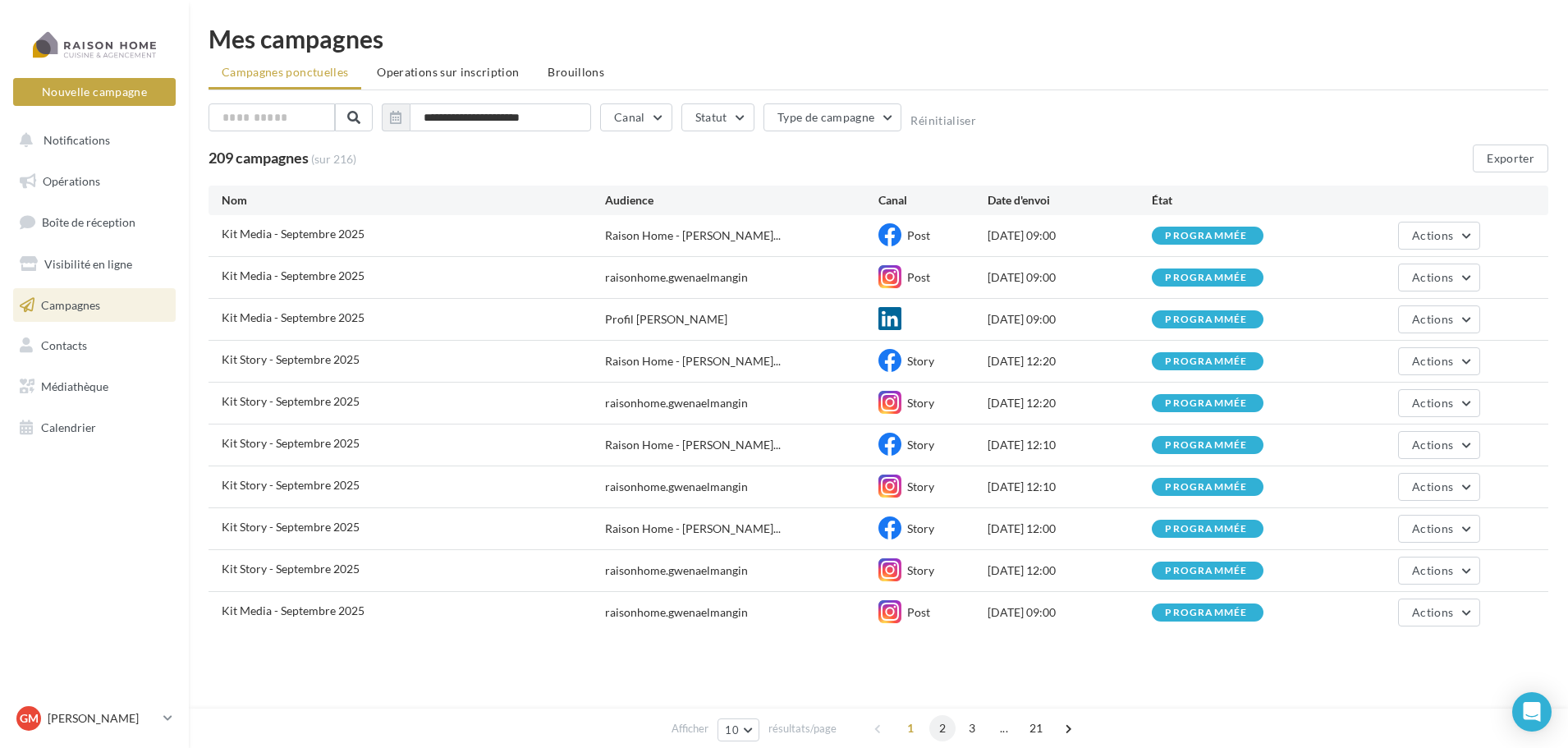
click at [949, 728] on span "2" at bounding box center [942, 728] width 26 height 26
click at [80, 180] on span "Opérations" at bounding box center [71, 181] width 57 height 14
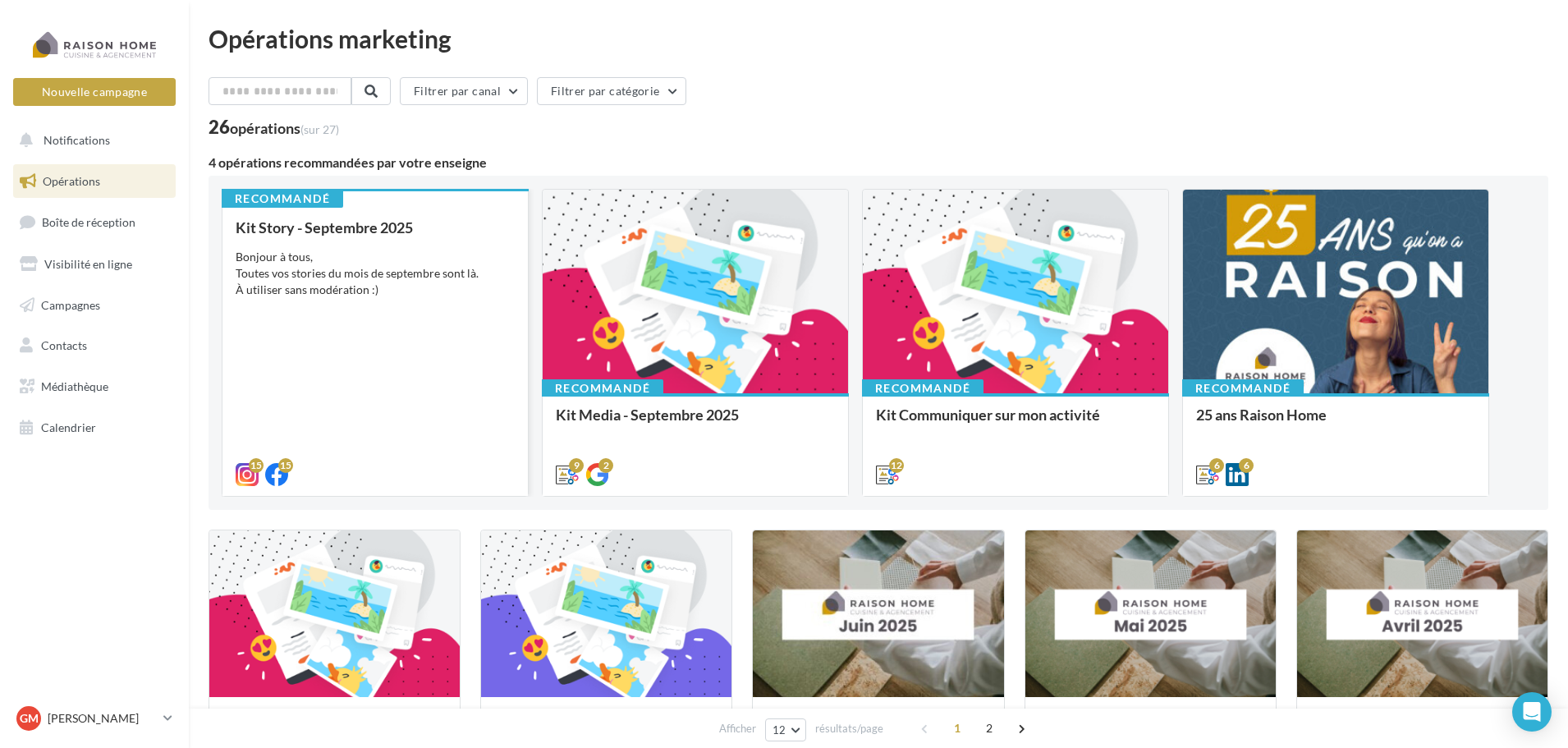
click at [394, 255] on div "Bonjour à tous, Toutes vos stories du mois de septembre sont là. À utiliser san…" at bounding box center [376, 273] width 279 height 49
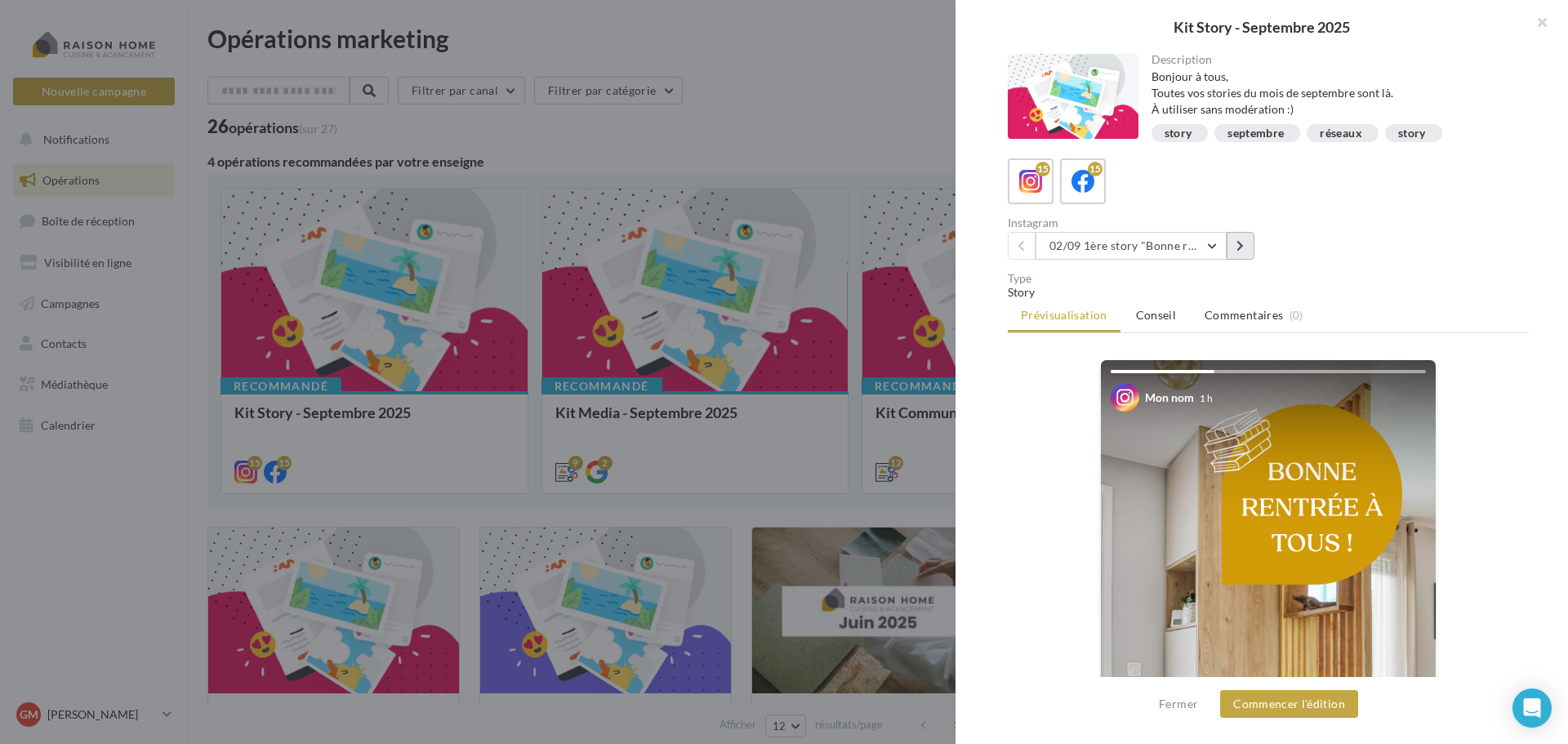
click at [1240, 254] on button at bounding box center [1240, 246] width 28 height 28
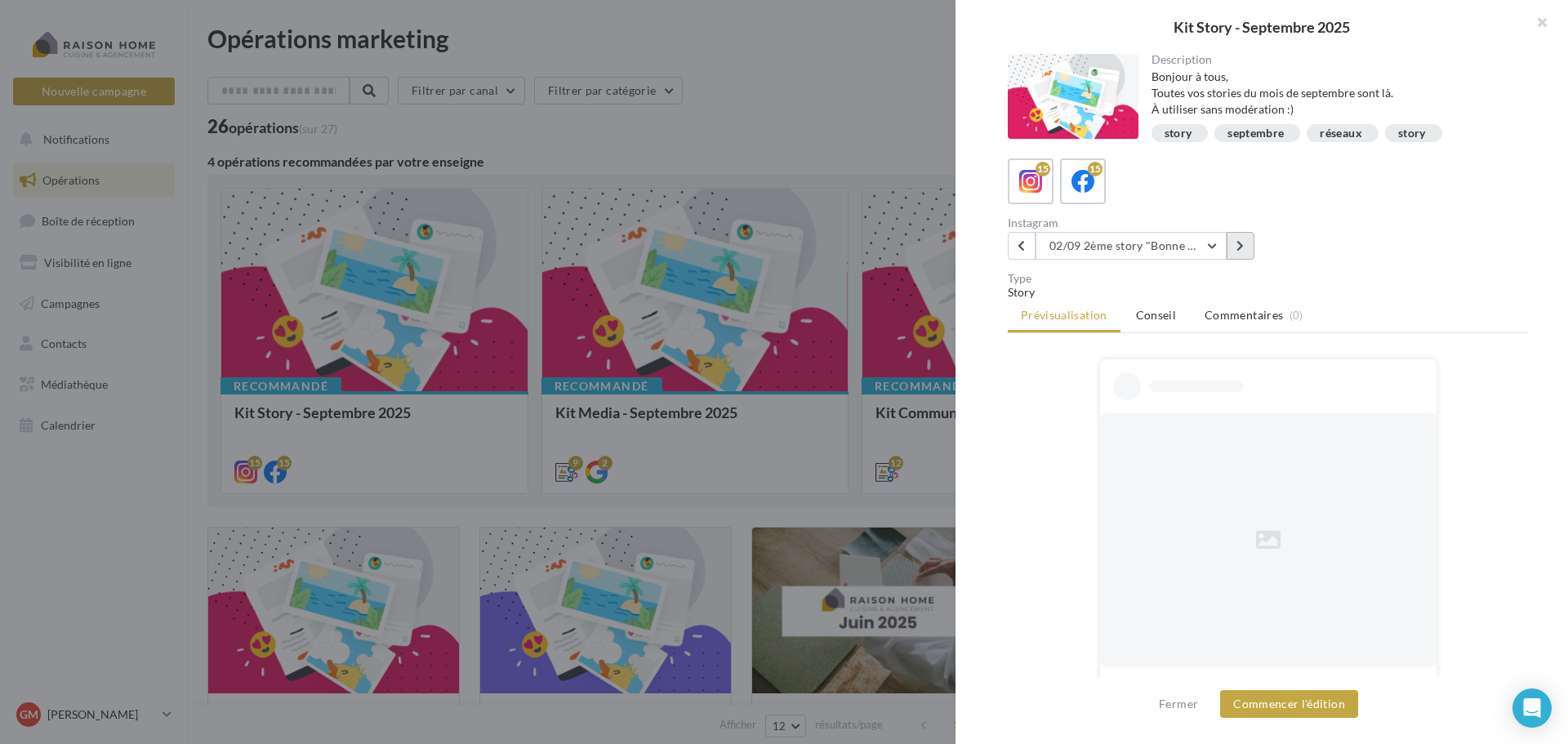
click at [1240, 254] on button at bounding box center [1240, 246] width 28 height 28
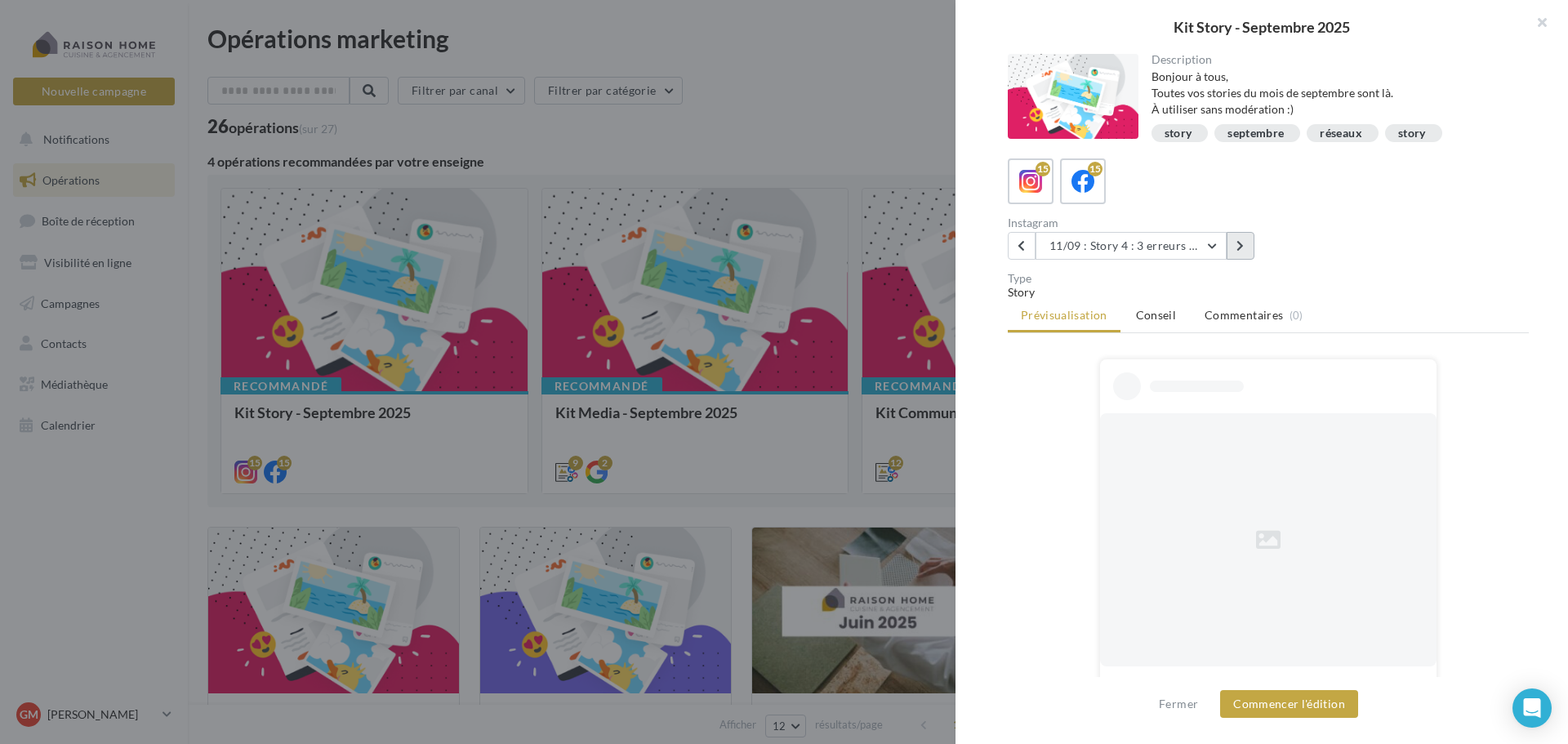
click at [1240, 254] on button at bounding box center [1240, 246] width 28 height 28
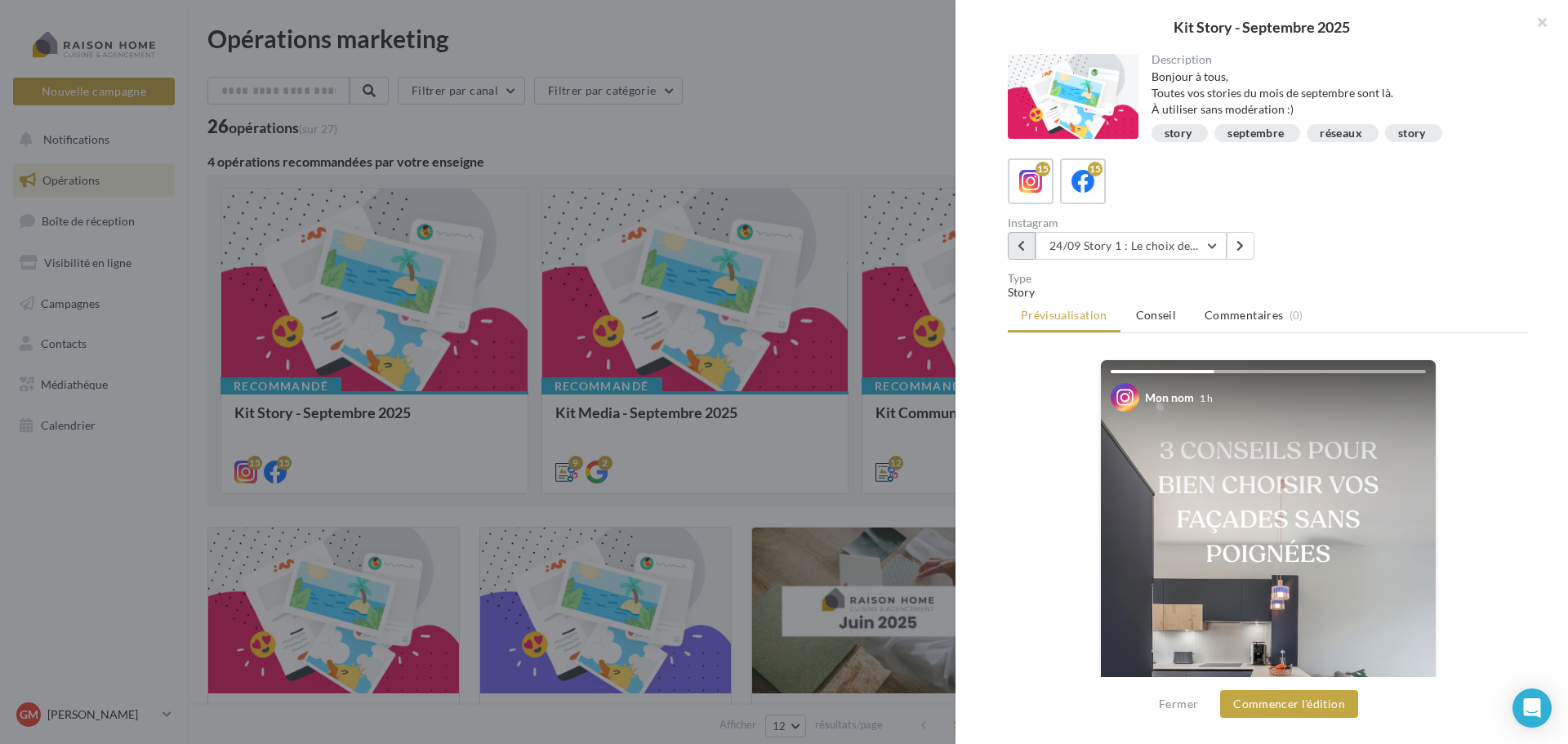
click at [1032, 253] on button at bounding box center [1022, 246] width 28 height 28
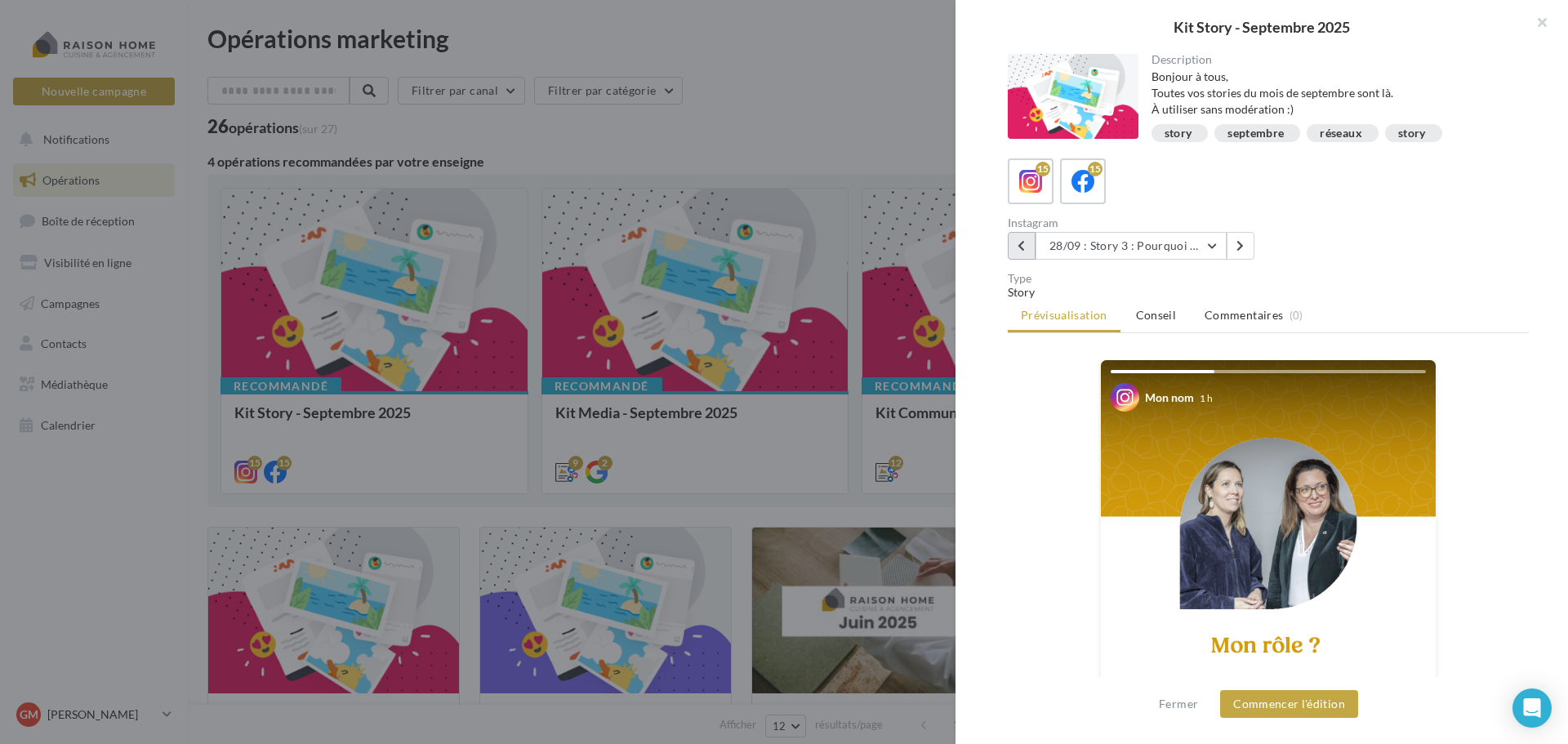
click at [1027, 253] on button at bounding box center [1022, 246] width 28 height 28
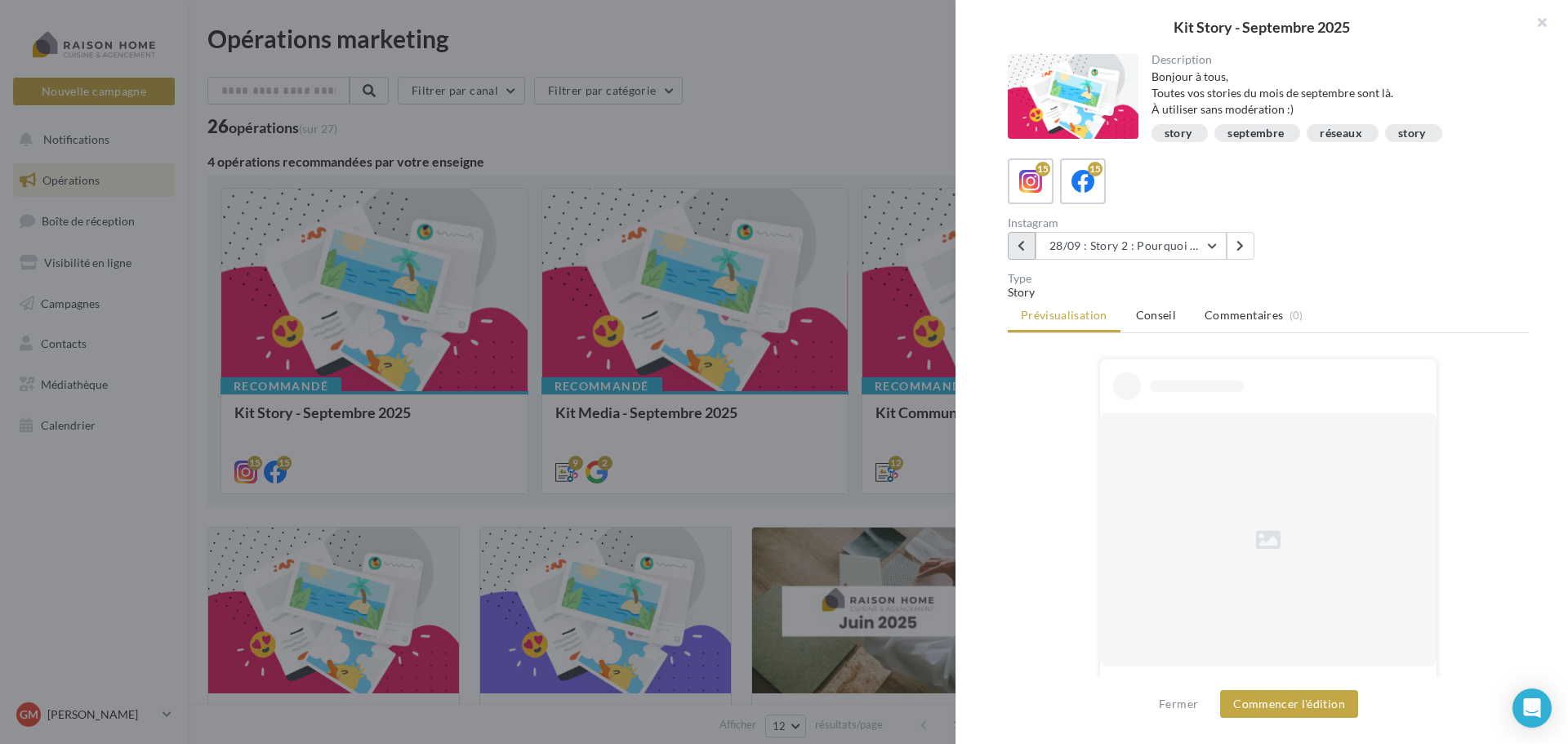
click at [1027, 253] on button at bounding box center [1022, 246] width 28 height 28
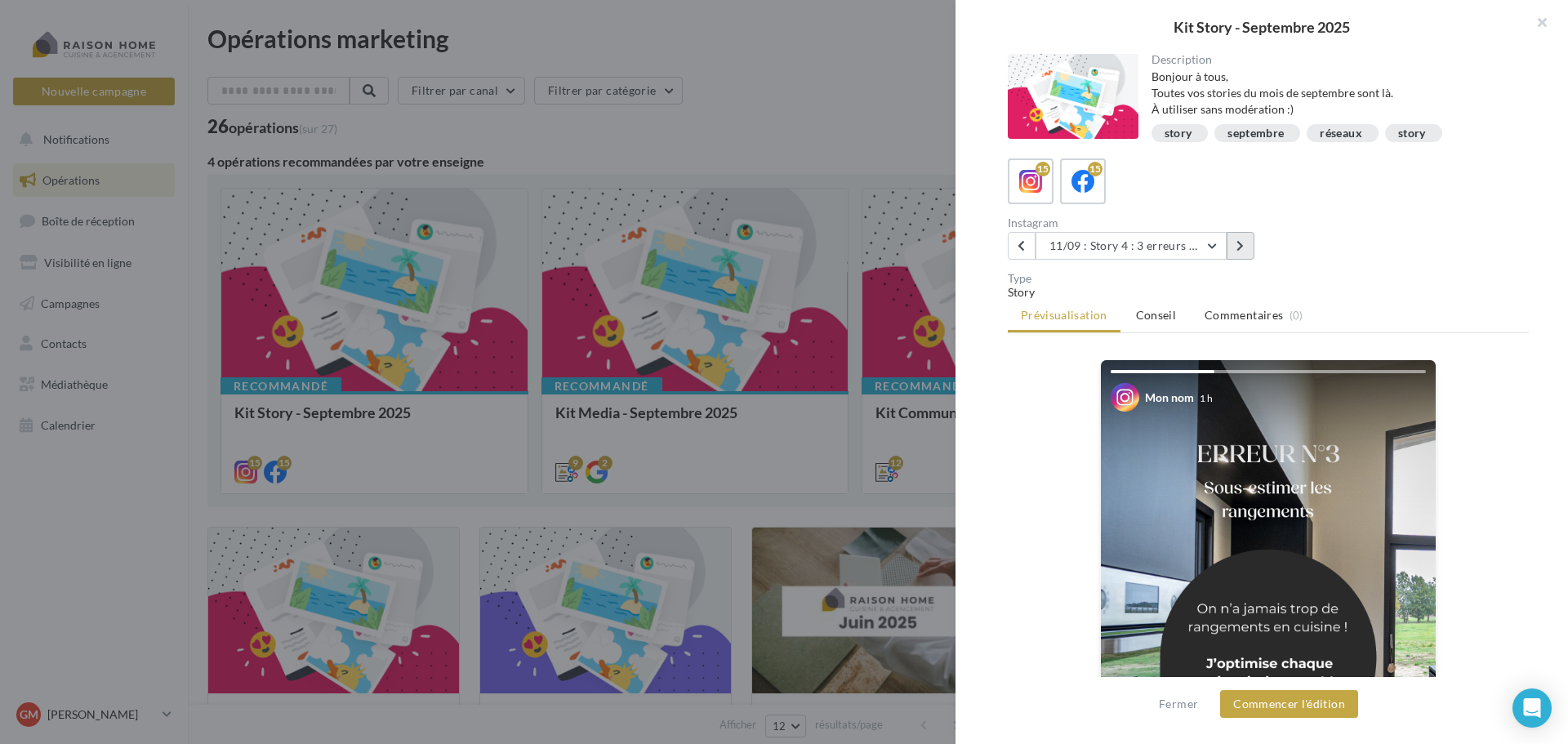
click at [1242, 247] on icon at bounding box center [1240, 245] width 8 height 11
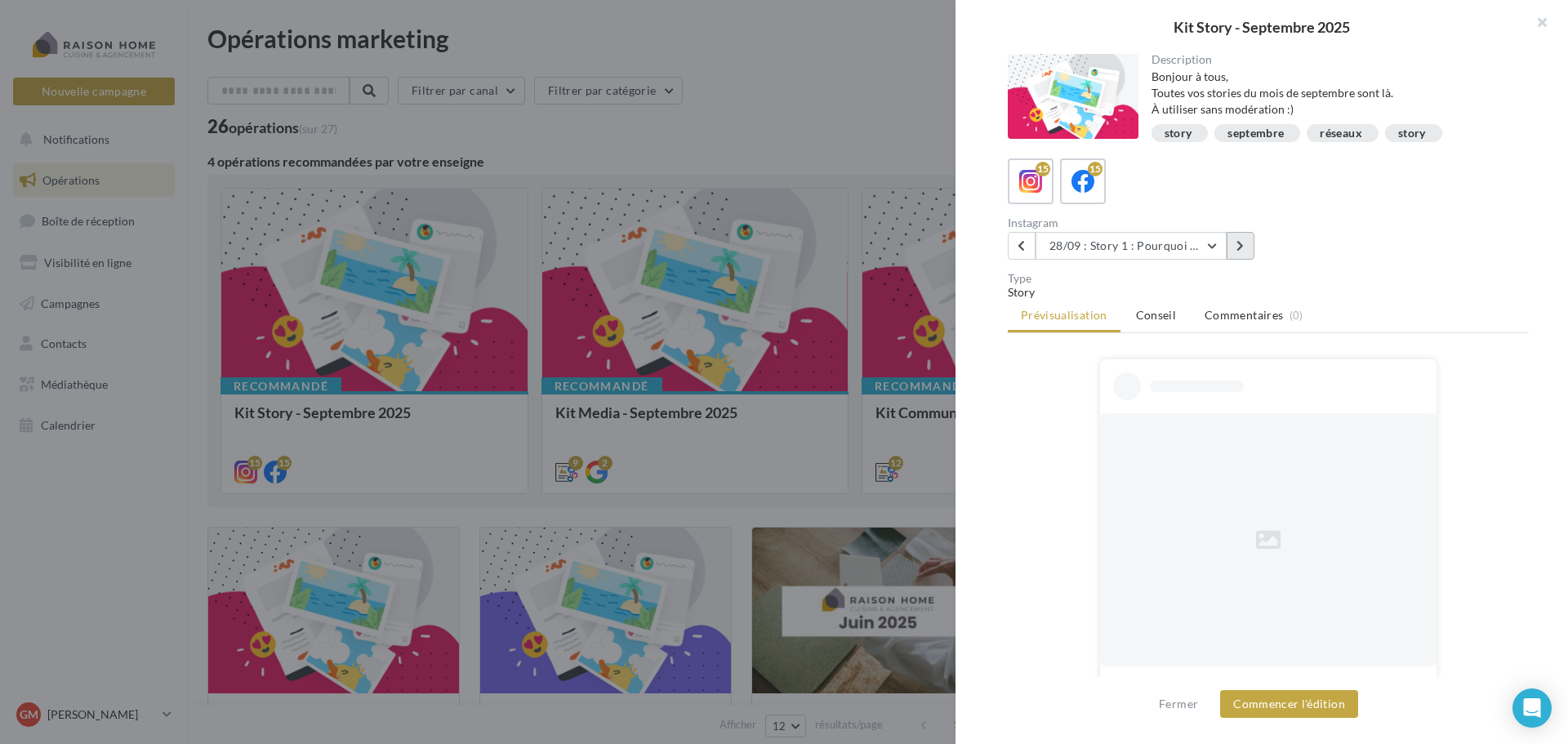
click at [1242, 247] on icon at bounding box center [1240, 245] width 8 height 11
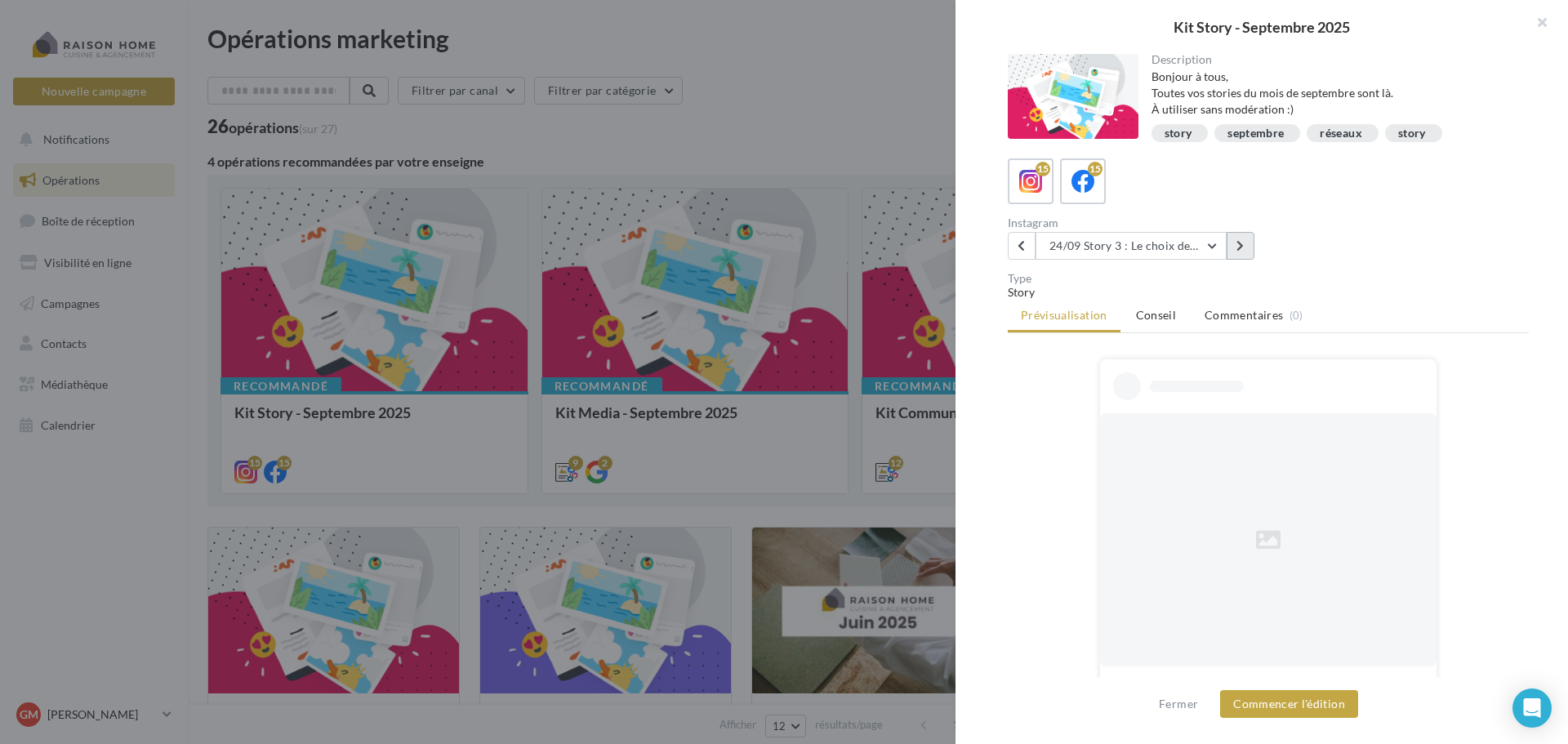
click at [1242, 247] on icon at bounding box center [1240, 245] width 8 height 11
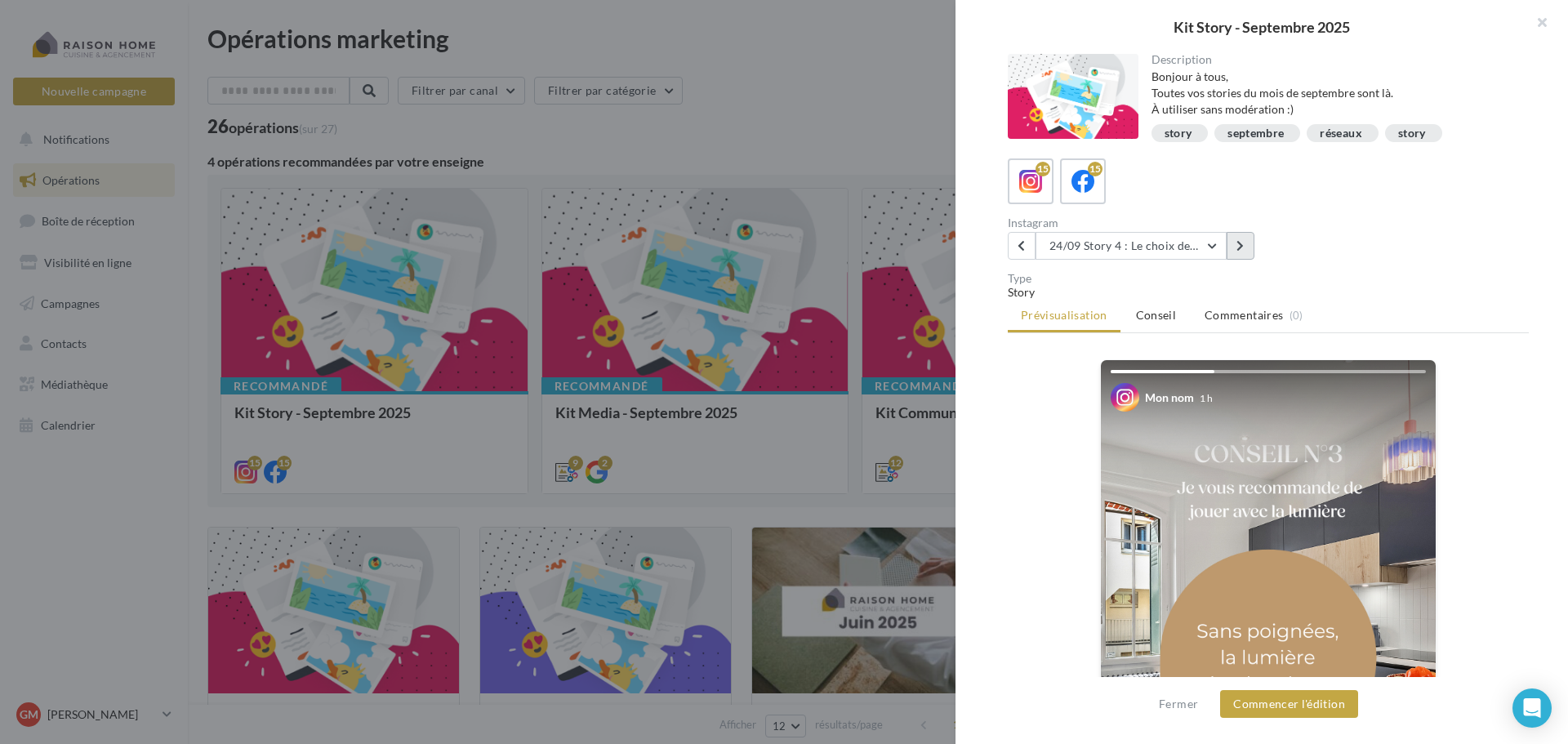
click at [1242, 247] on icon at bounding box center [1240, 245] width 8 height 11
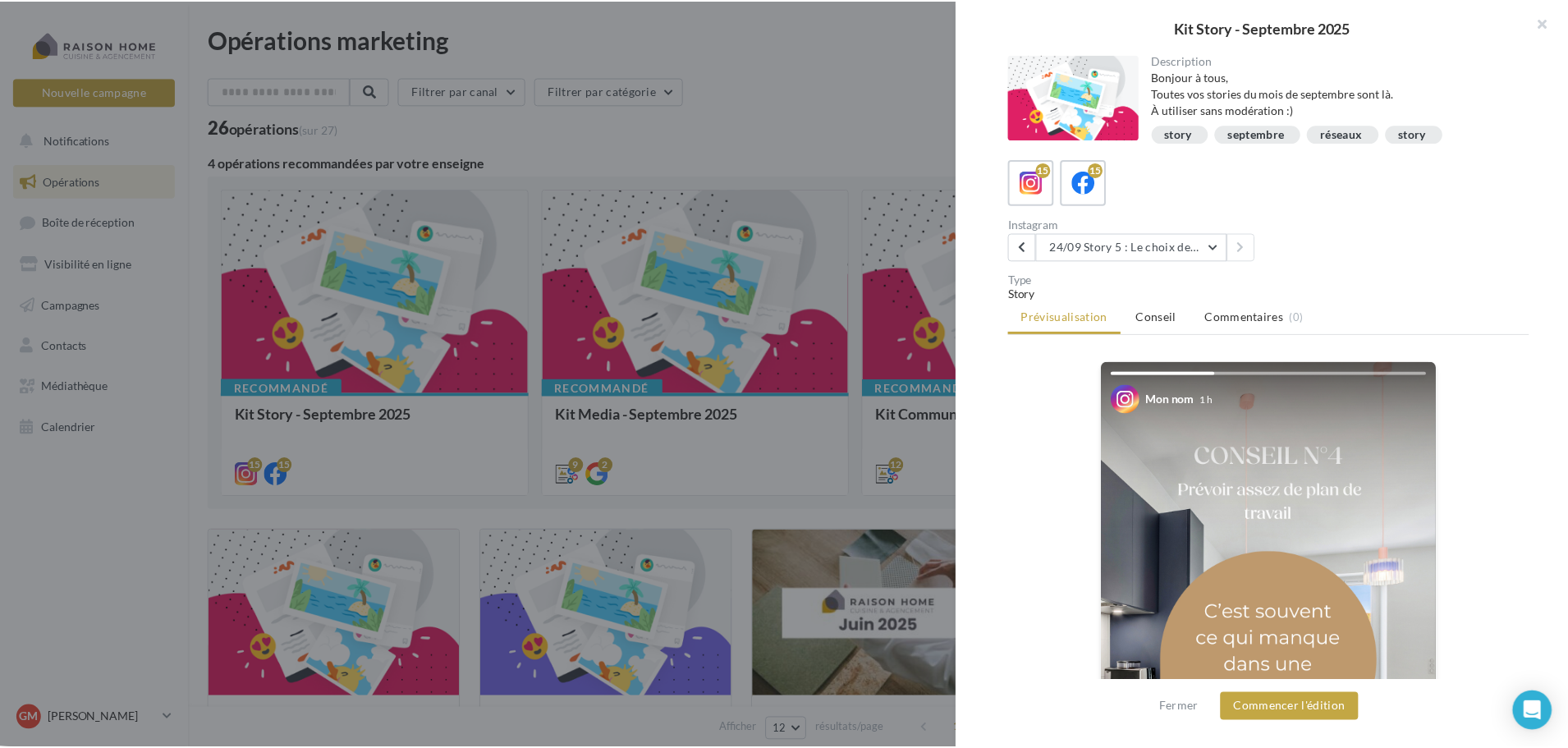
scroll to position [82, 0]
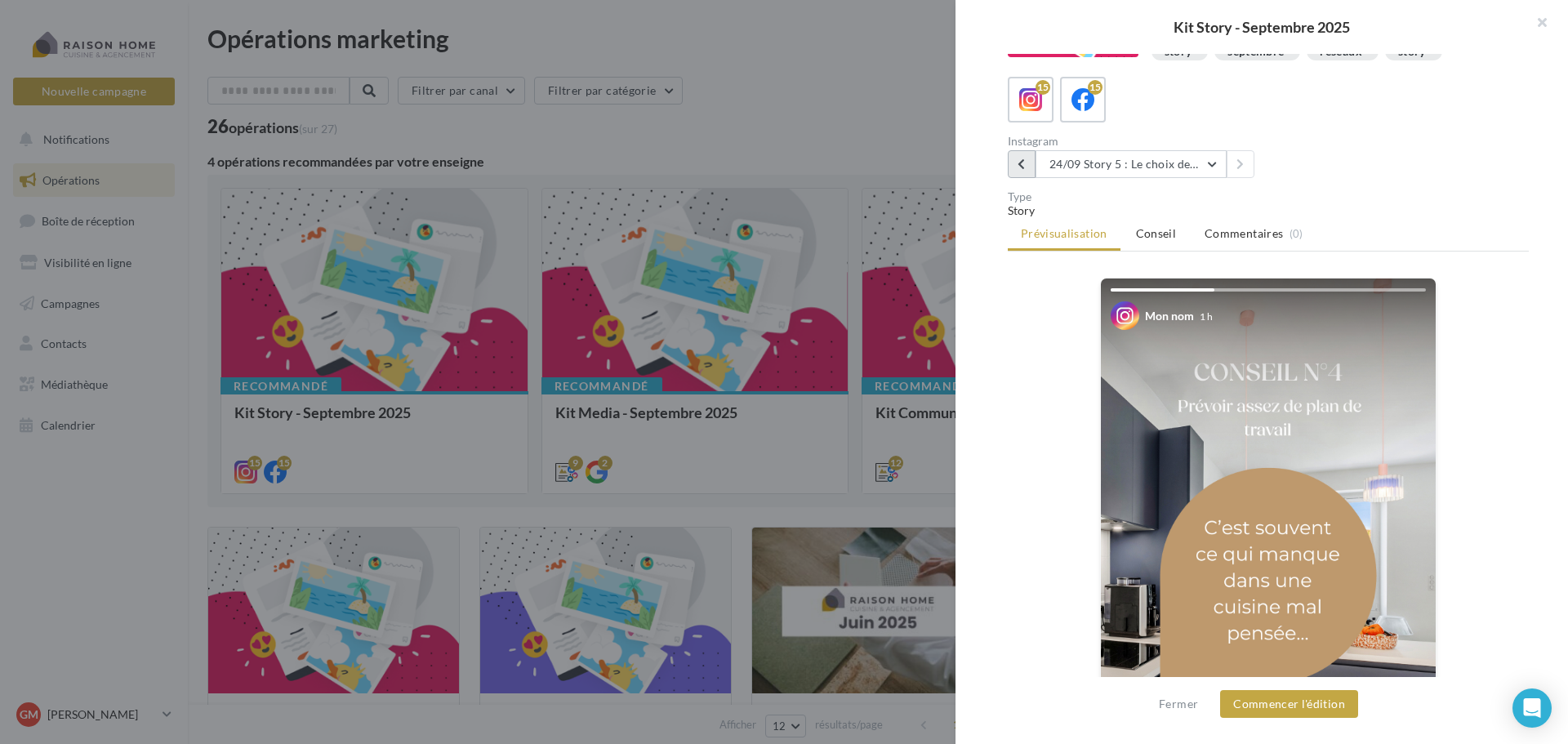
click at [1017, 169] on icon at bounding box center [1021, 164] width 8 height 11
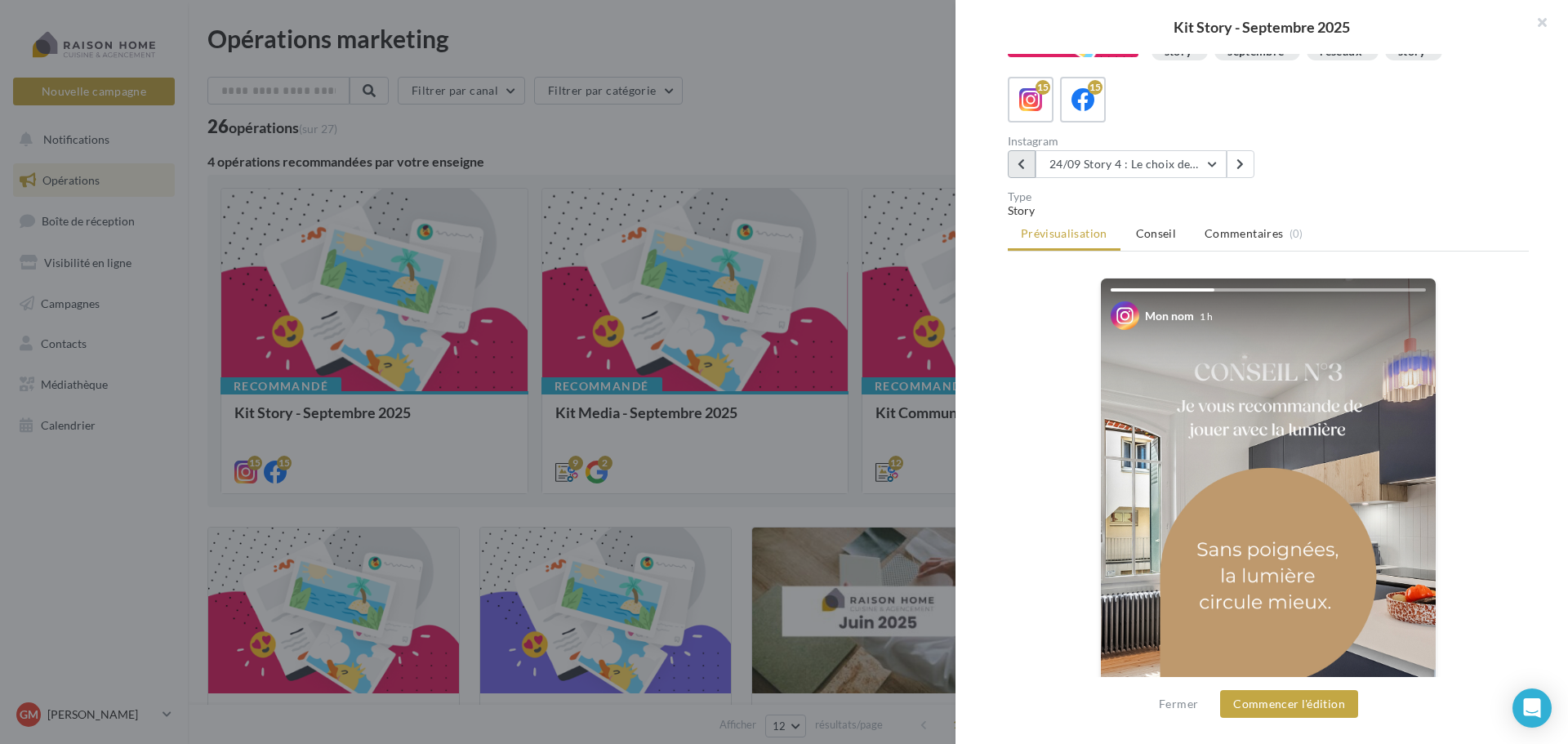
click at [1017, 169] on icon at bounding box center [1021, 164] width 8 height 11
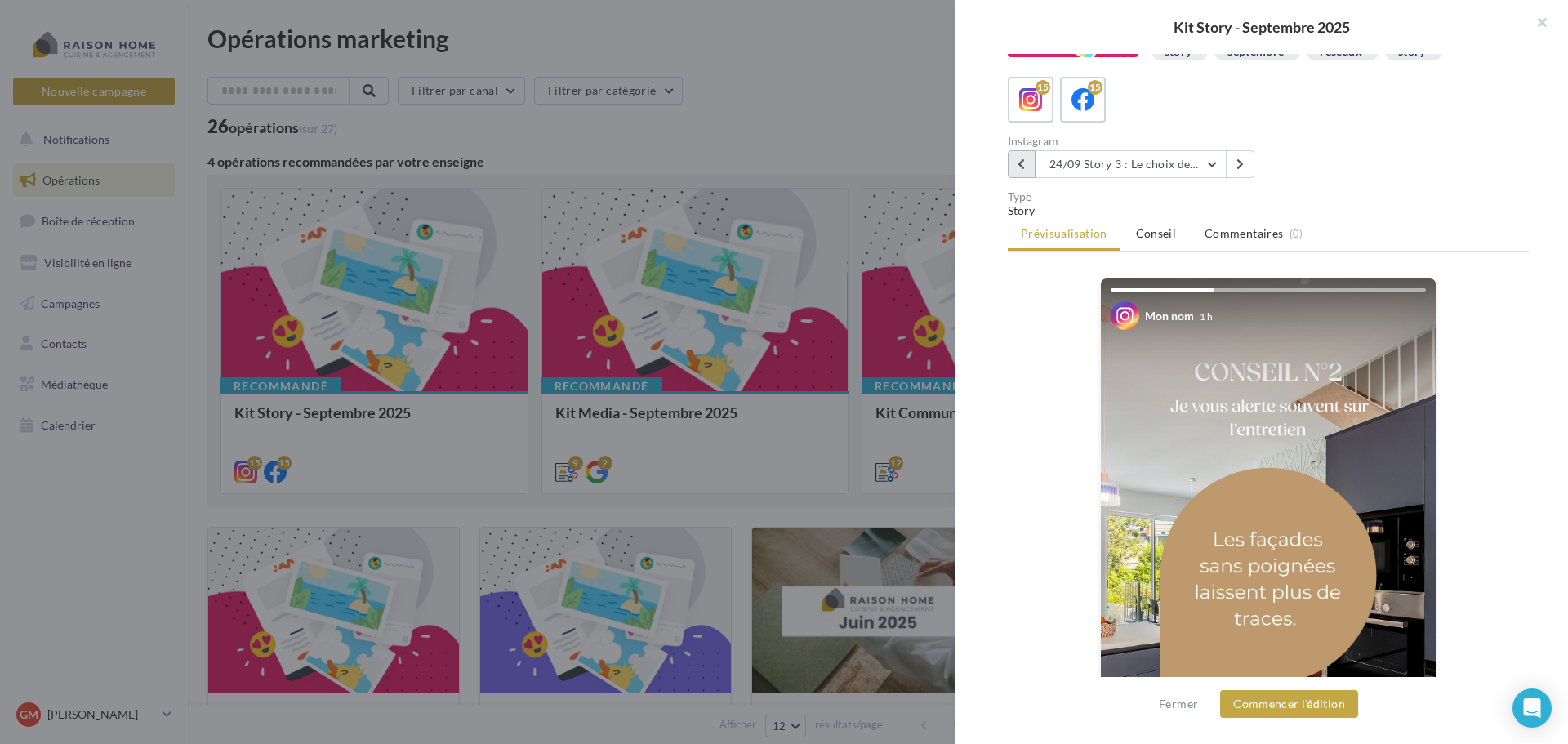
click at [1017, 169] on icon at bounding box center [1021, 164] width 8 height 11
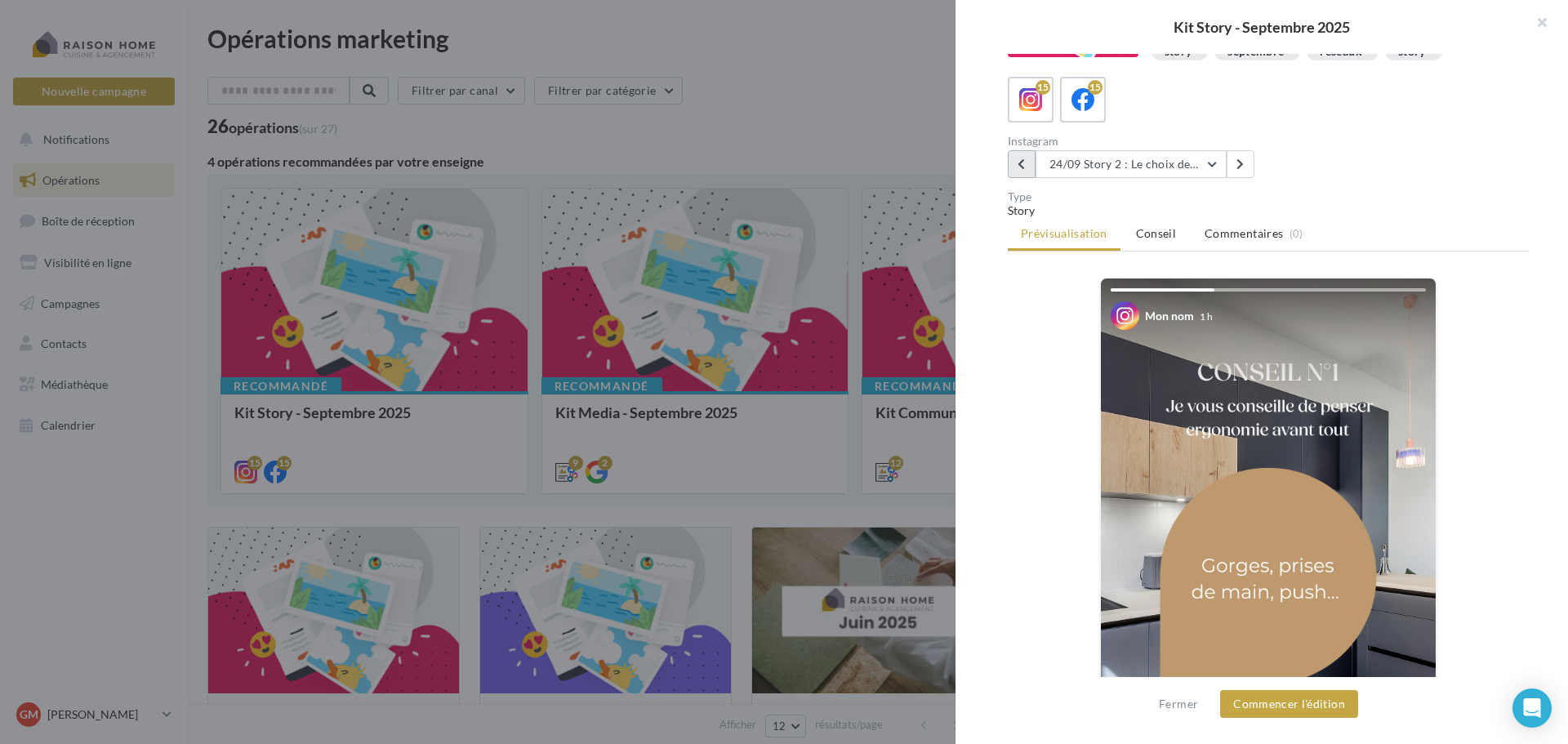
click at [1017, 169] on icon at bounding box center [1021, 164] width 8 height 11
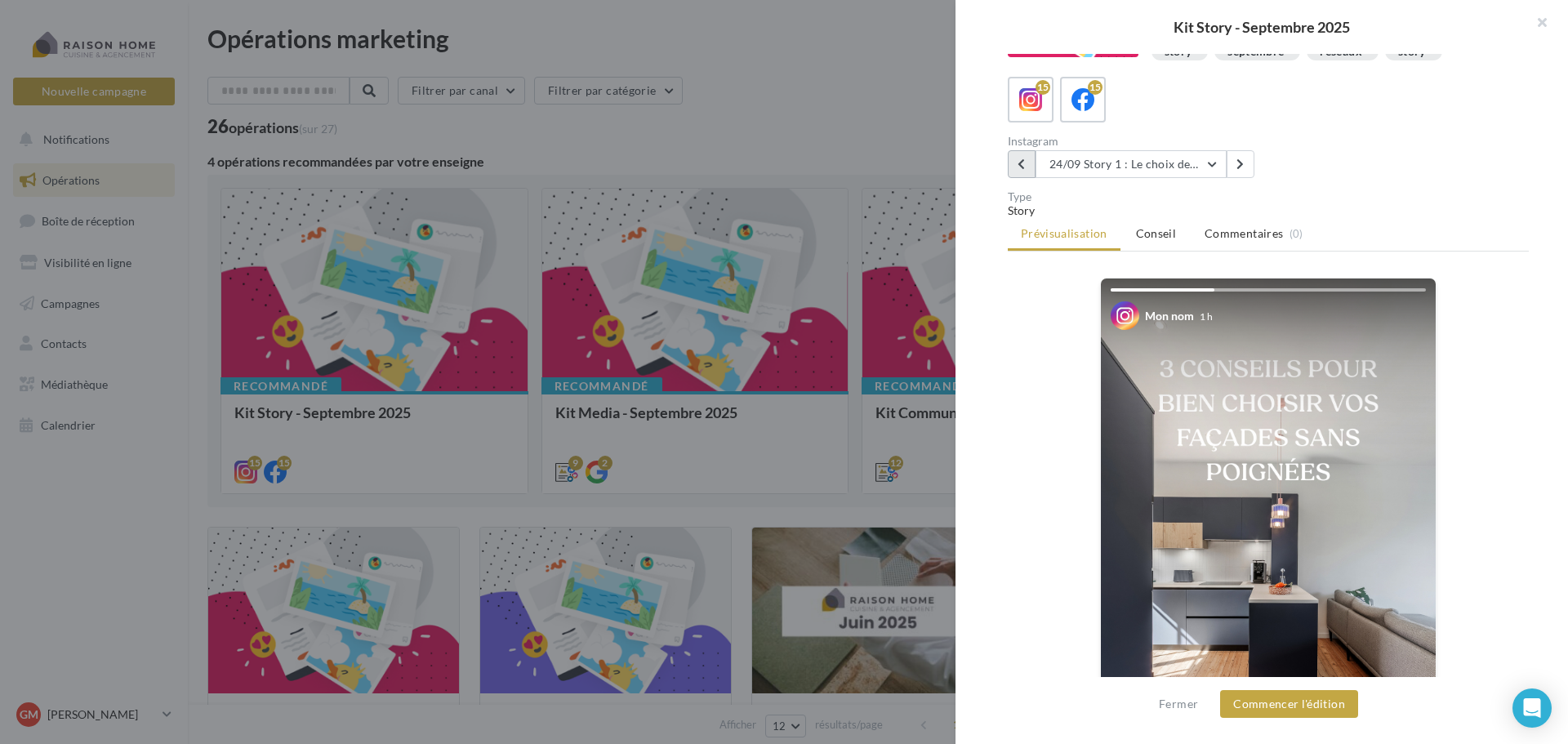
click at [1017, 169] on icon at bounding box center [1021, 164] width 8 height 11
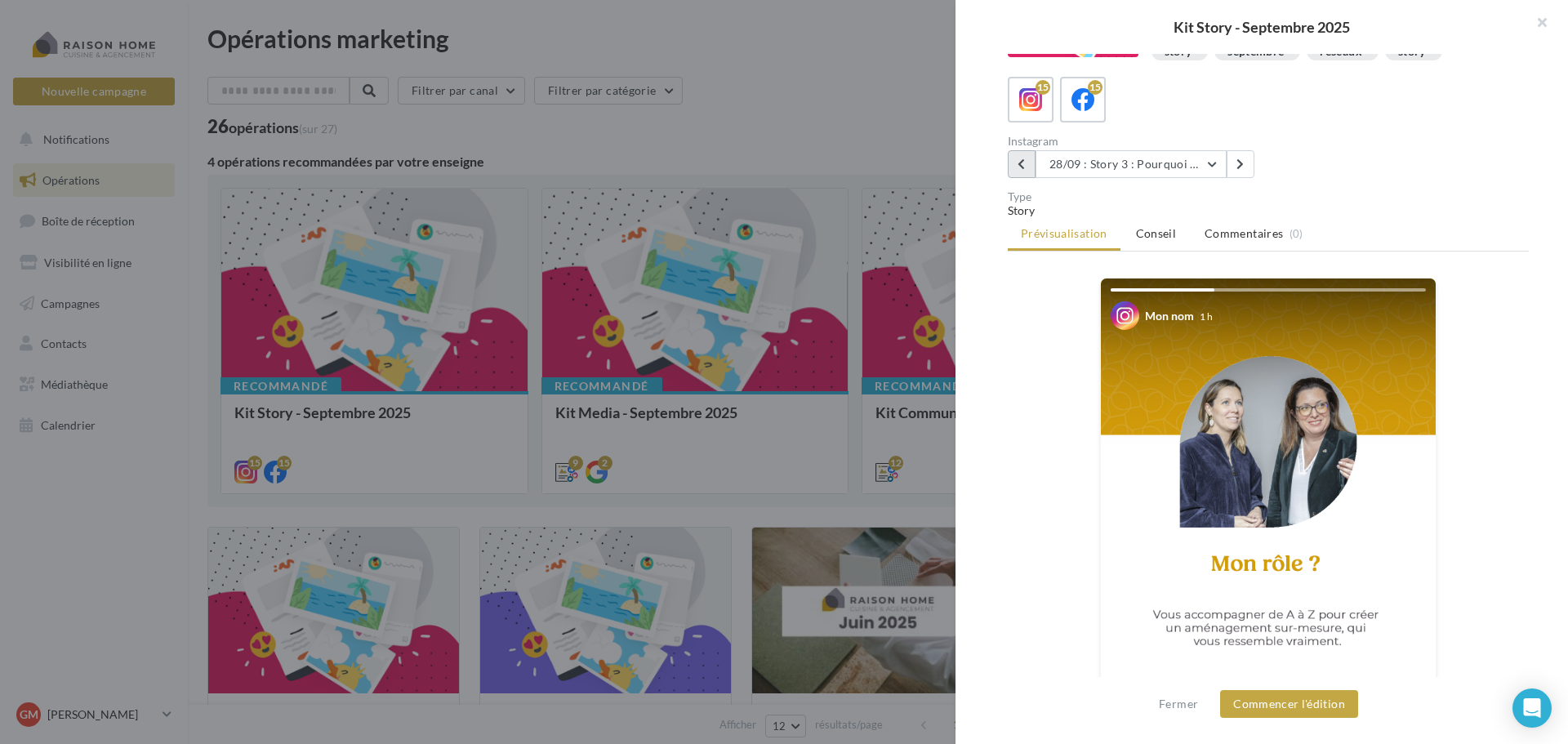
click at [1017, 169] on icon at bounding box center [1021, 164] width 8 height 11
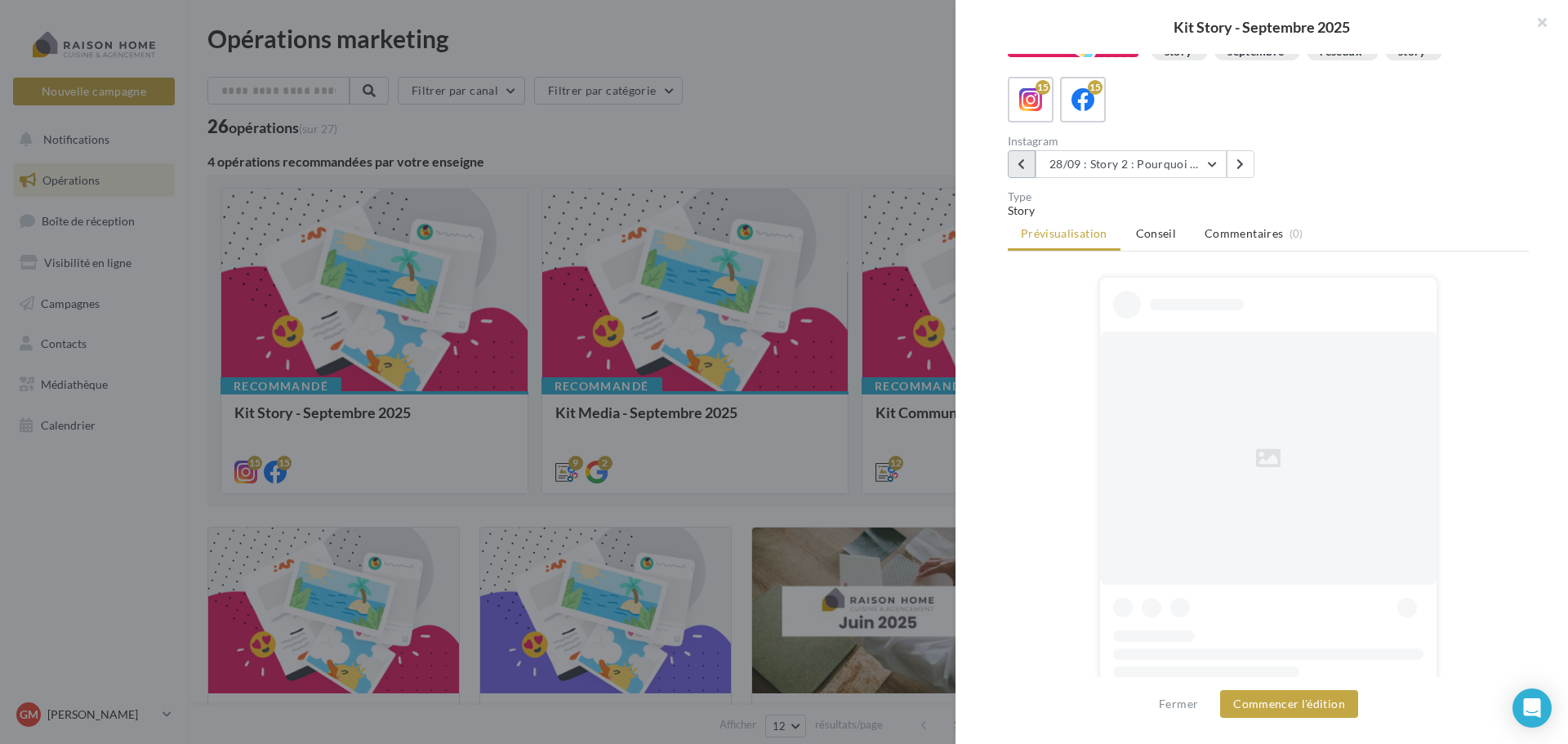
click at [1017, 169] on icon at bounding box center [1021, 164] width 8 height 11
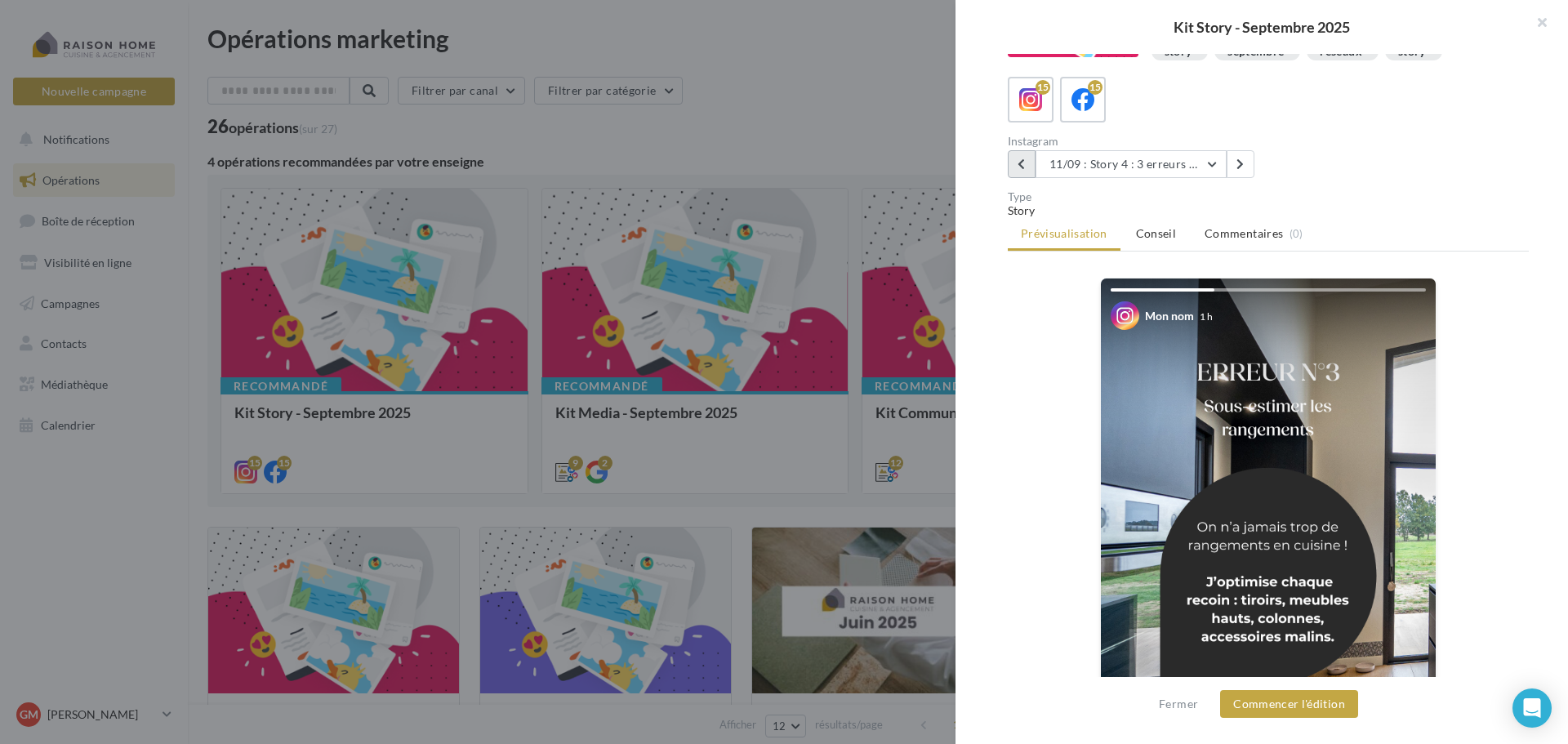
click at [1017, 169] on icon at bounding box center [1021, 164] width 8 height 11
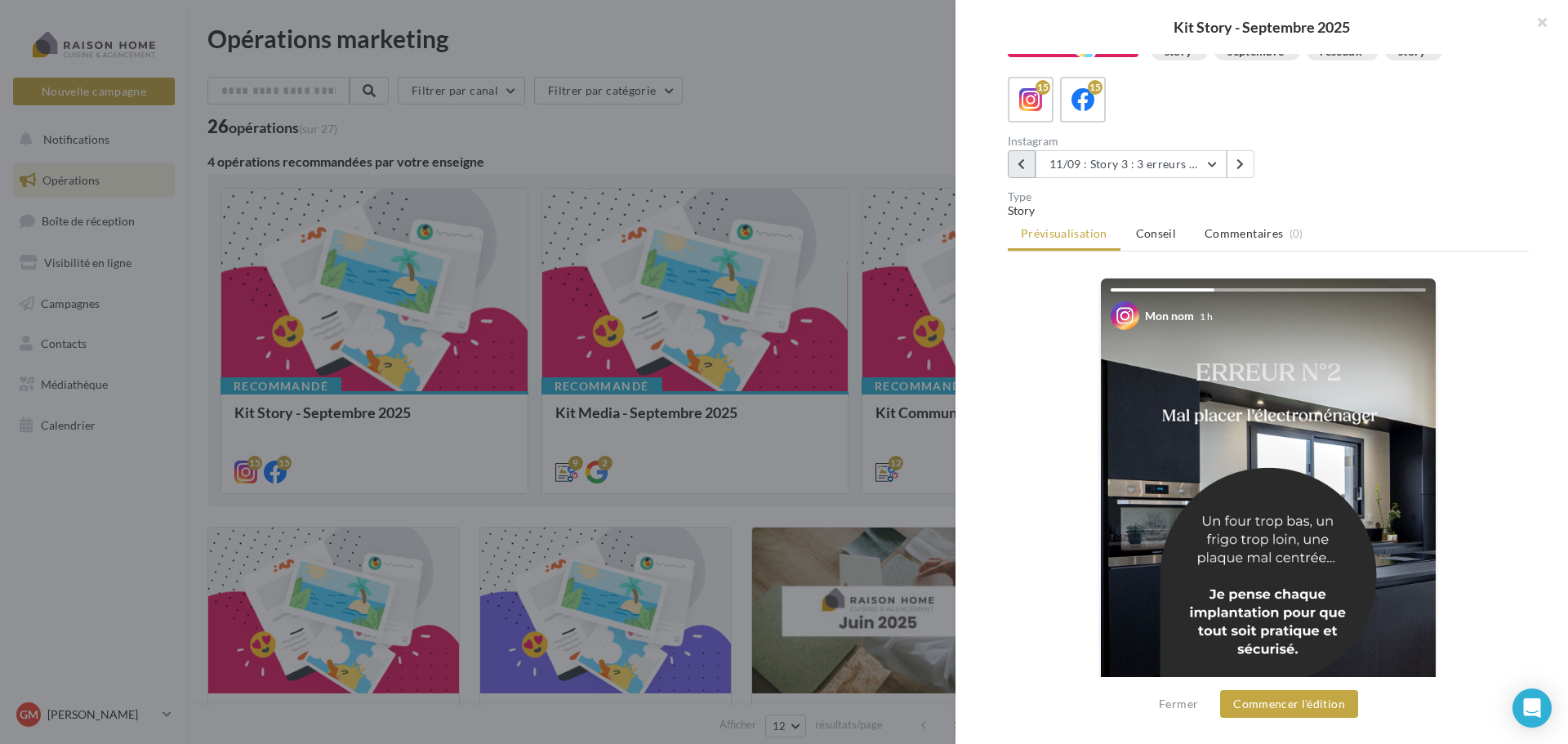
click at [1017, 169] on icon at bounding box center [1021, 164] width 8 height 11
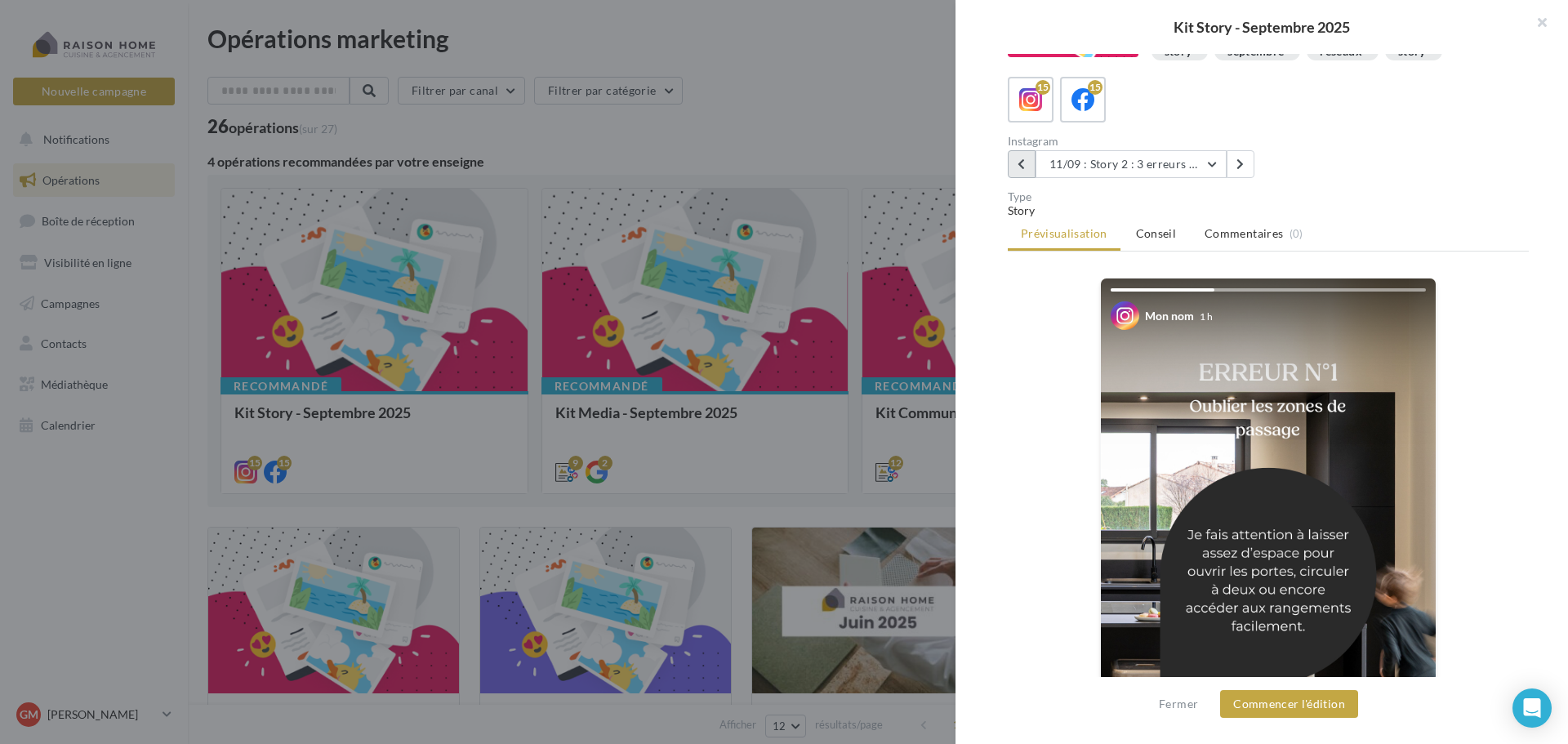
click at [1017, 169] on icon at bounding box center [1021, 164] width 8 height 11
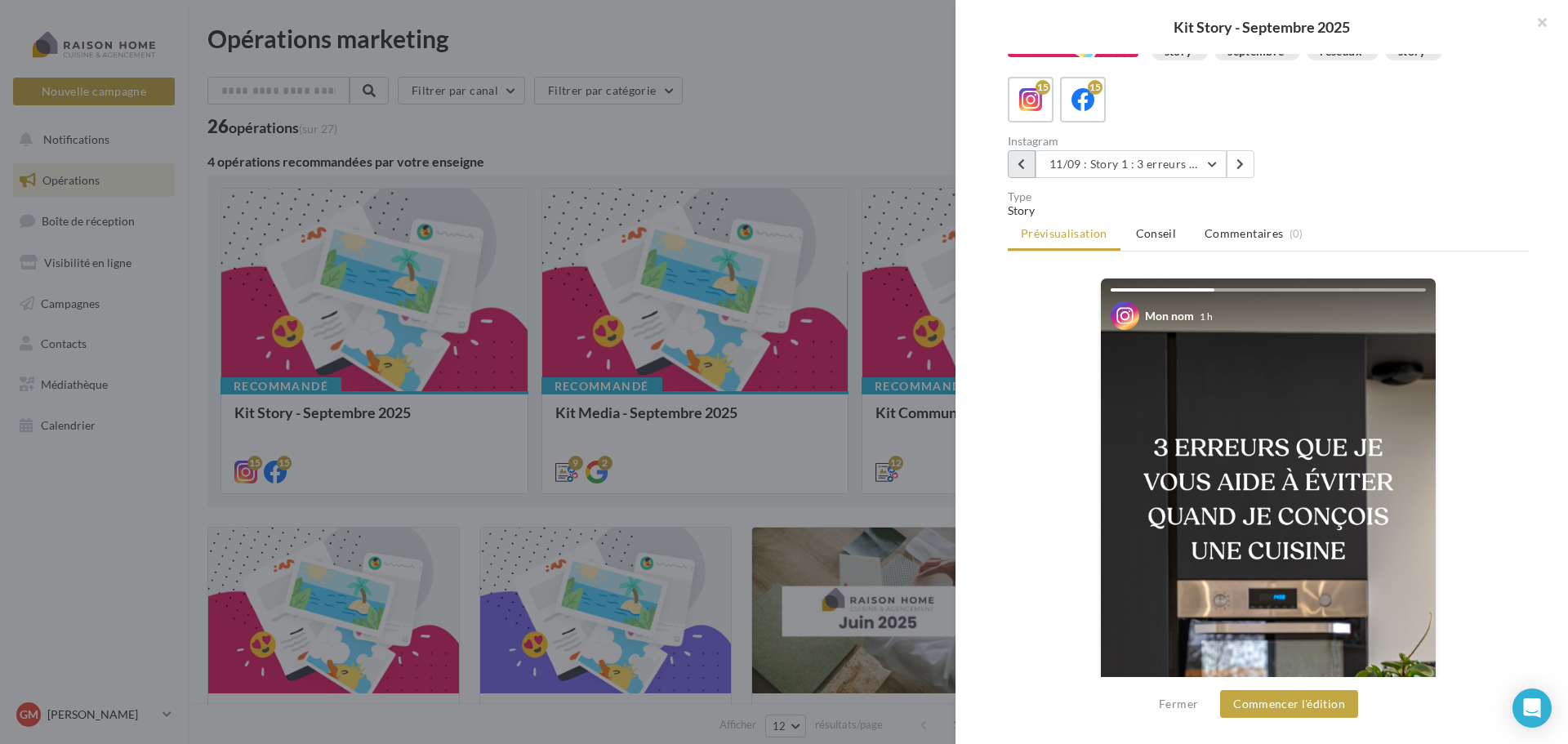
click at [1017, 169] on icon at bounding box center [1021, 164] width 8 height 11
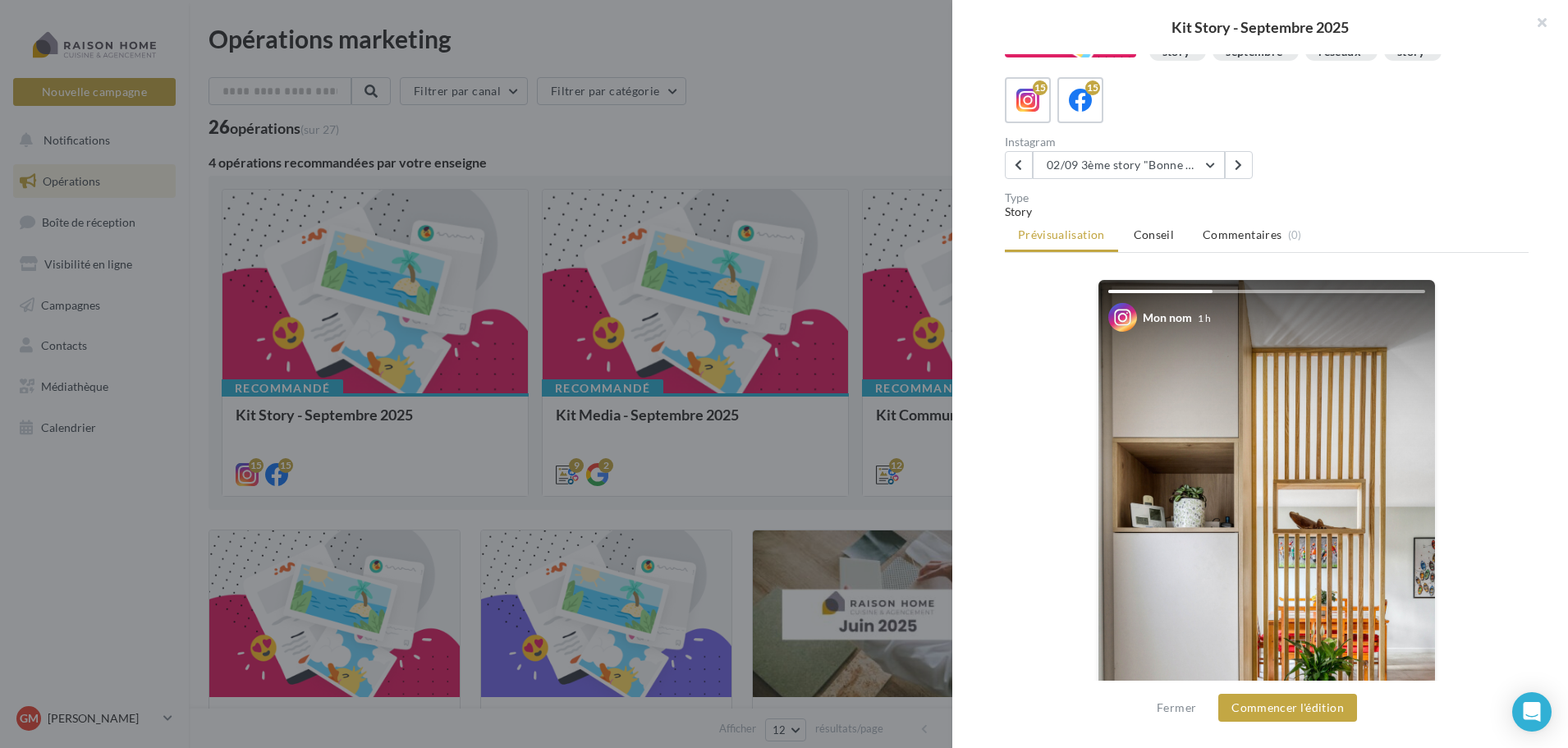
click at [744, 129] on div at bounding box center [784, 374] width 1568 height 748
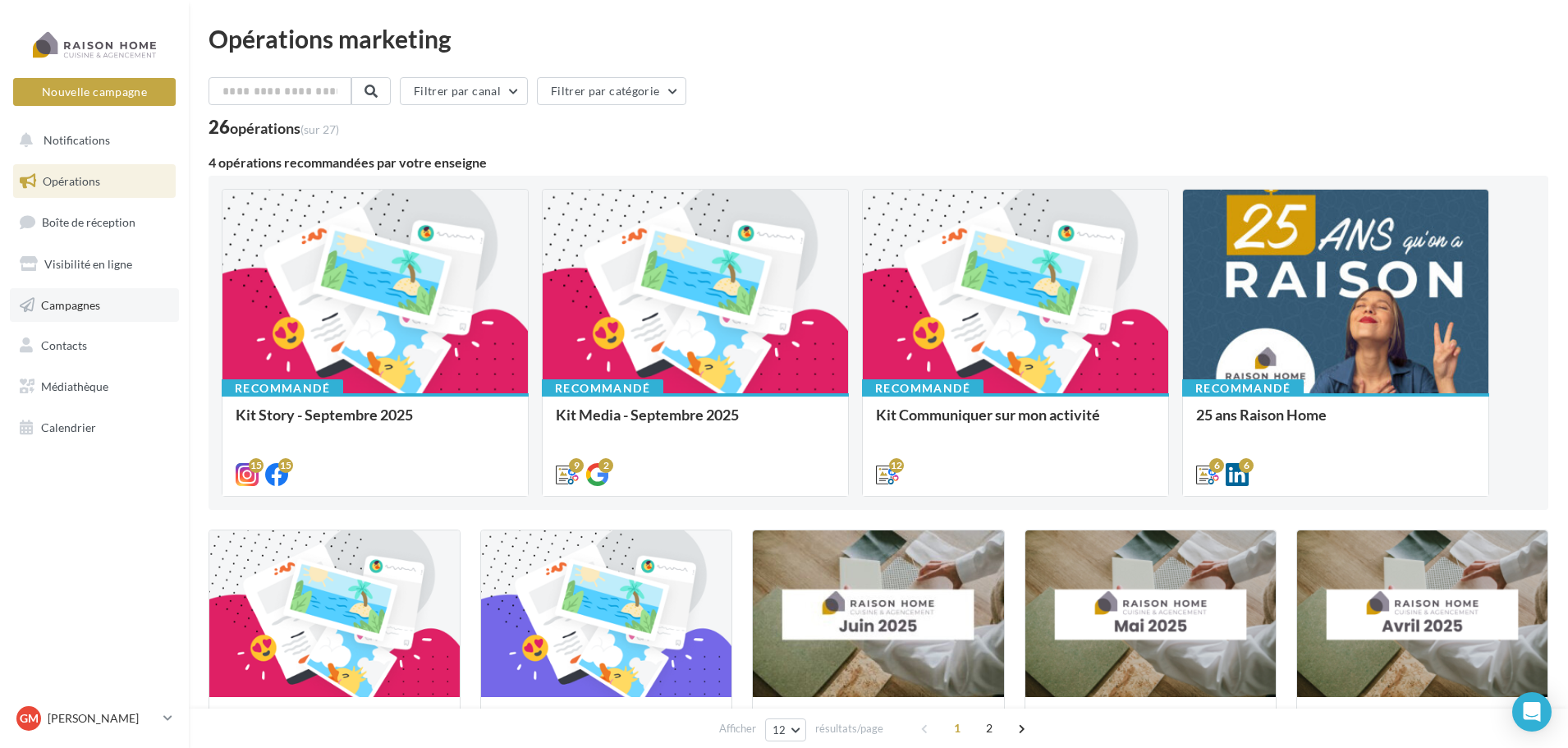
click at [81, 296] on link "Campagnes" at bounding box center [95, 305] width 169 height 34
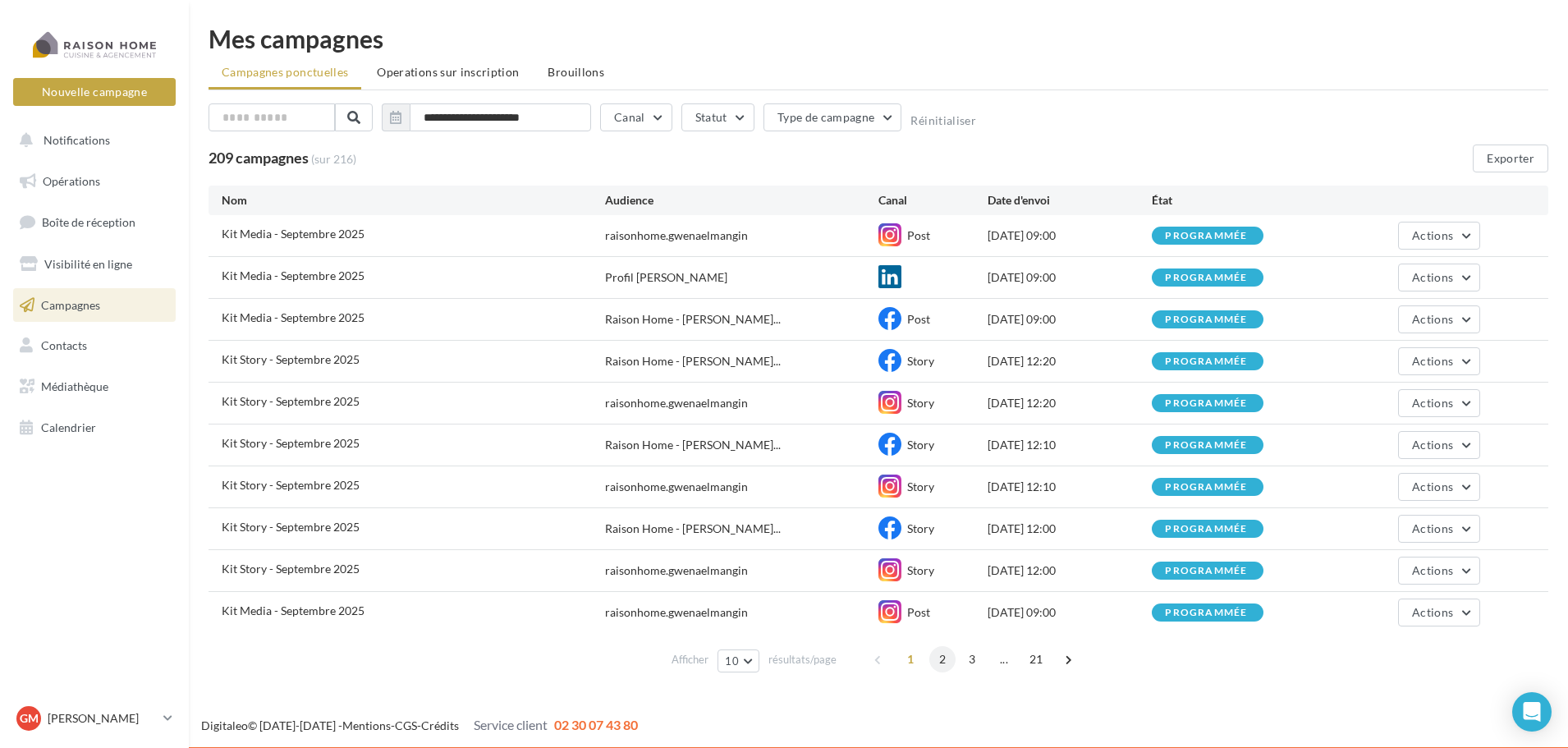
click at [934, 661] on span "2" at bounding box center [942, 659] width 26 height 26
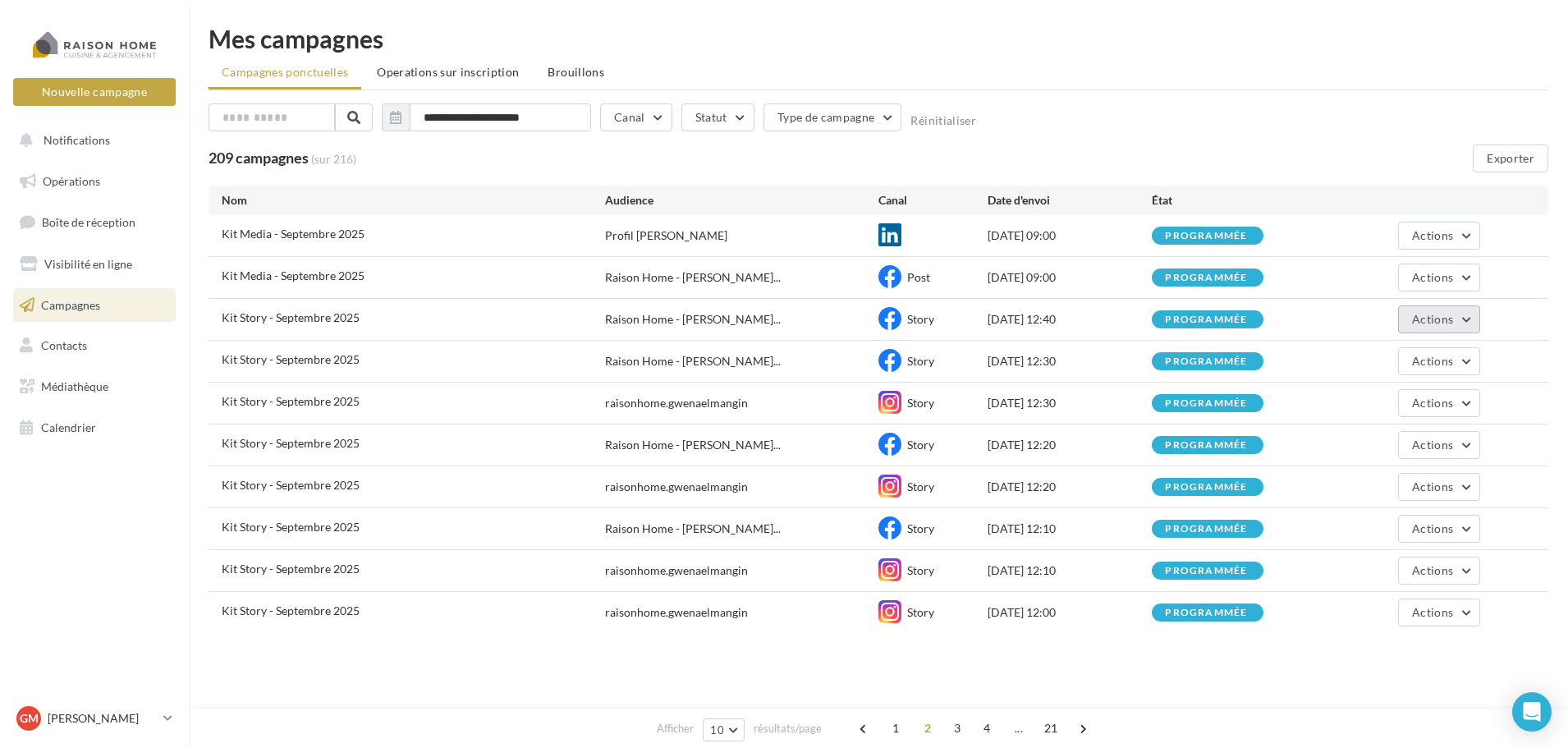
click at [1442, 322] on span "Actions" at bounding box center [1433, 319] width 41 height 14
click at [1370, 484] on button "Annuler" at bounding box center [1398, 486] width 164 height 43
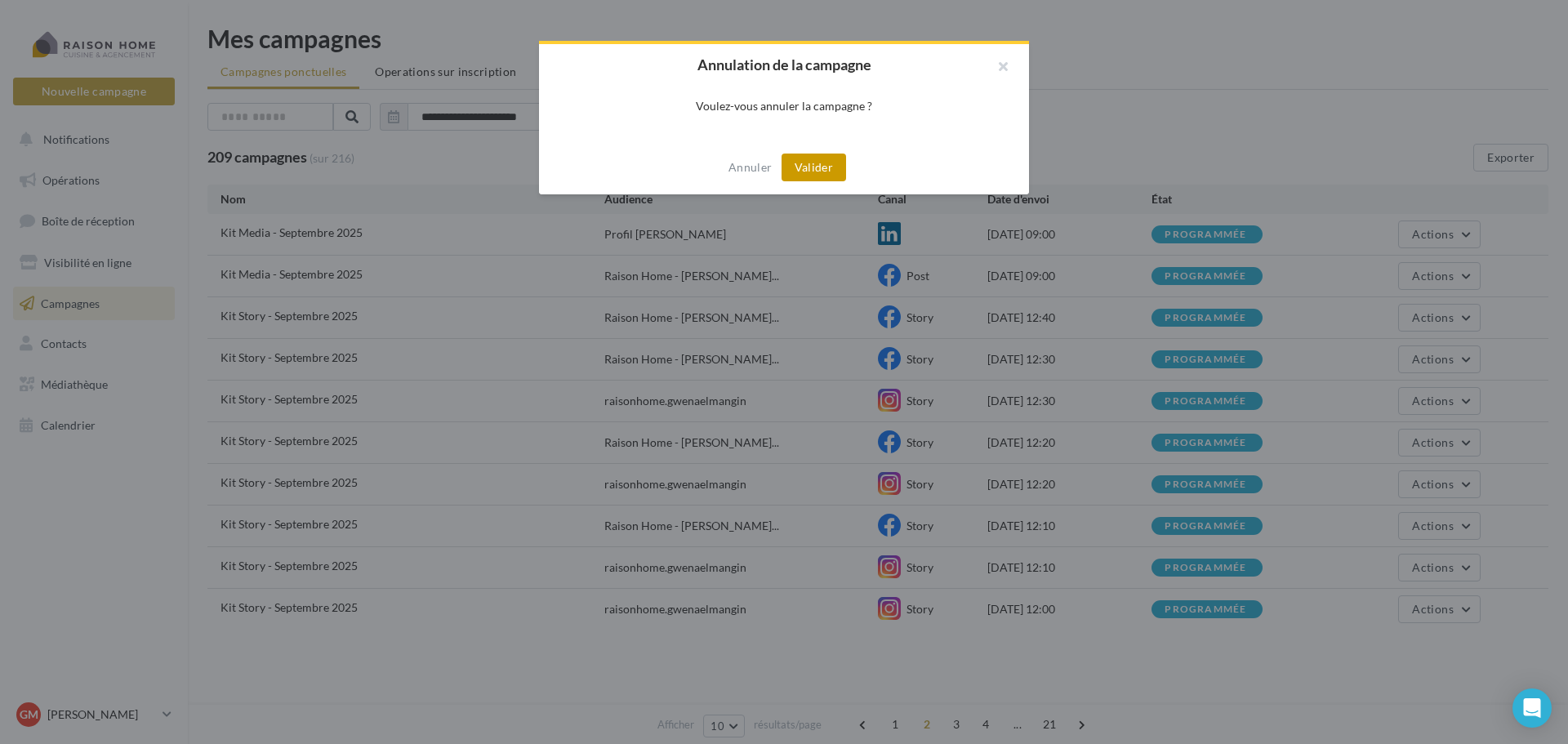
click at [799, 175] on button "Valider" at bounding box center [814, 167] width 64 height 28
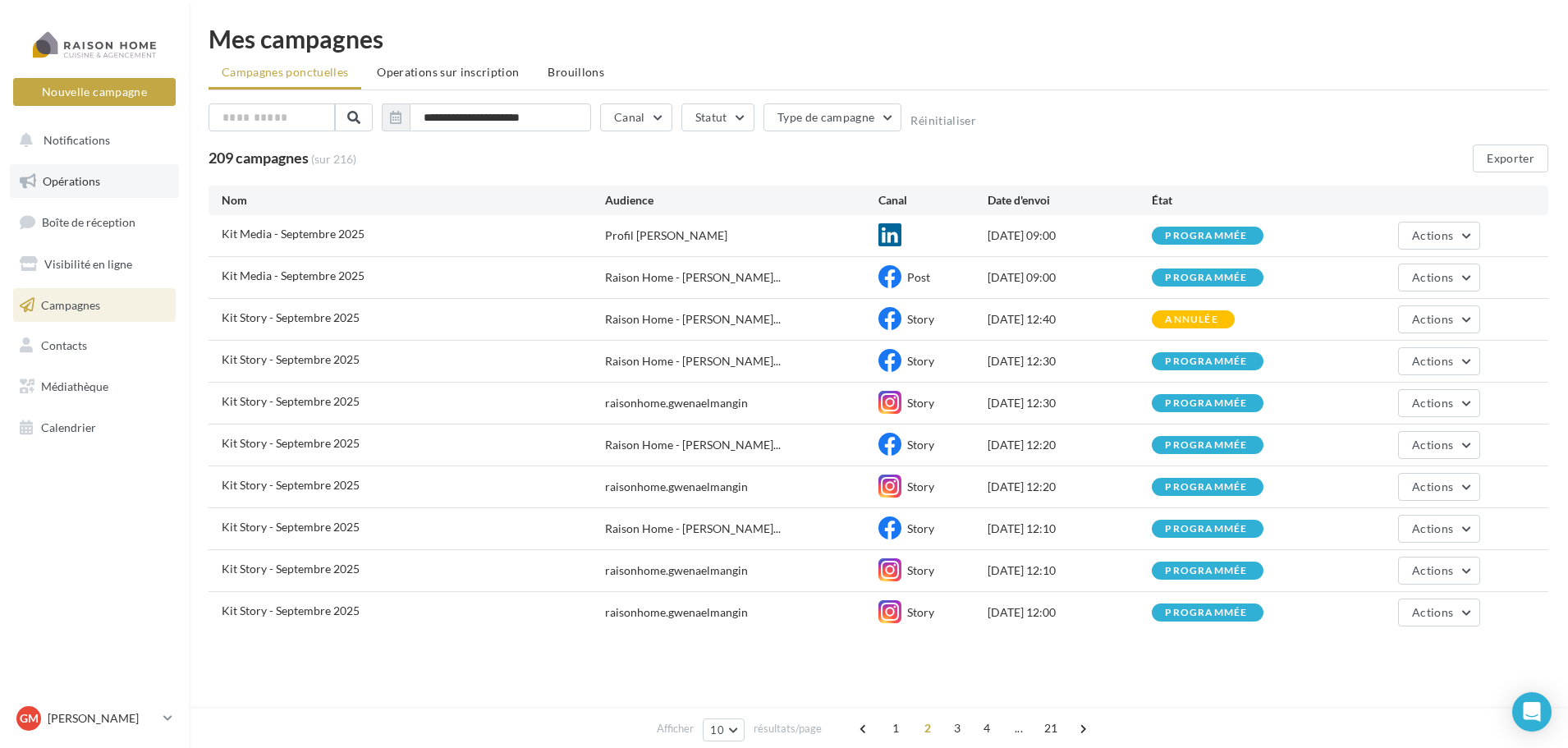
click at [83, 176] on span "Opérations" at bounding box center [71, 181] width 57 height 14
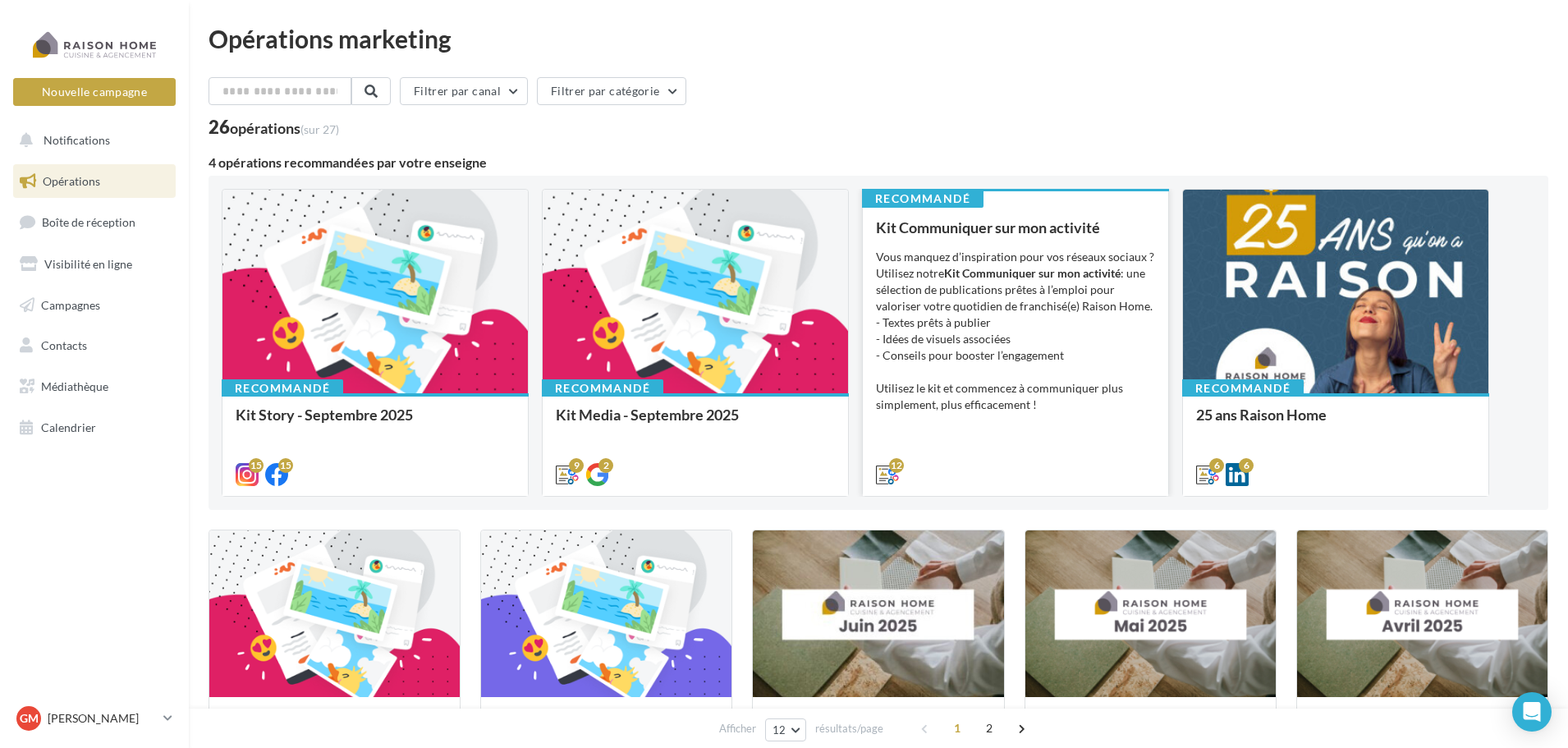
click at [973, 273] on strong "Kit Communiquer sur mon activité" at bounding box center [1032, 273] width 176 height 14
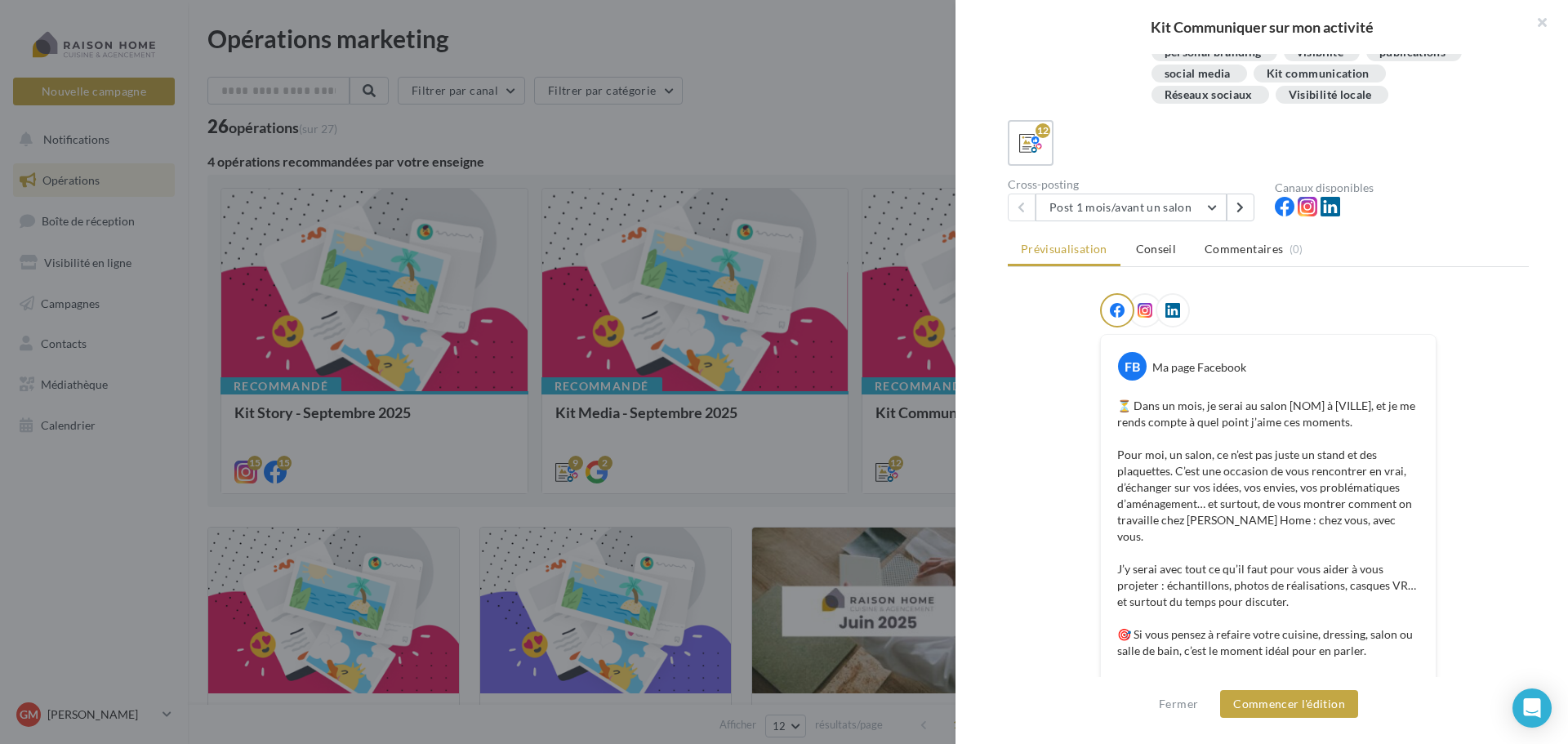
scroll to position [245, 0]
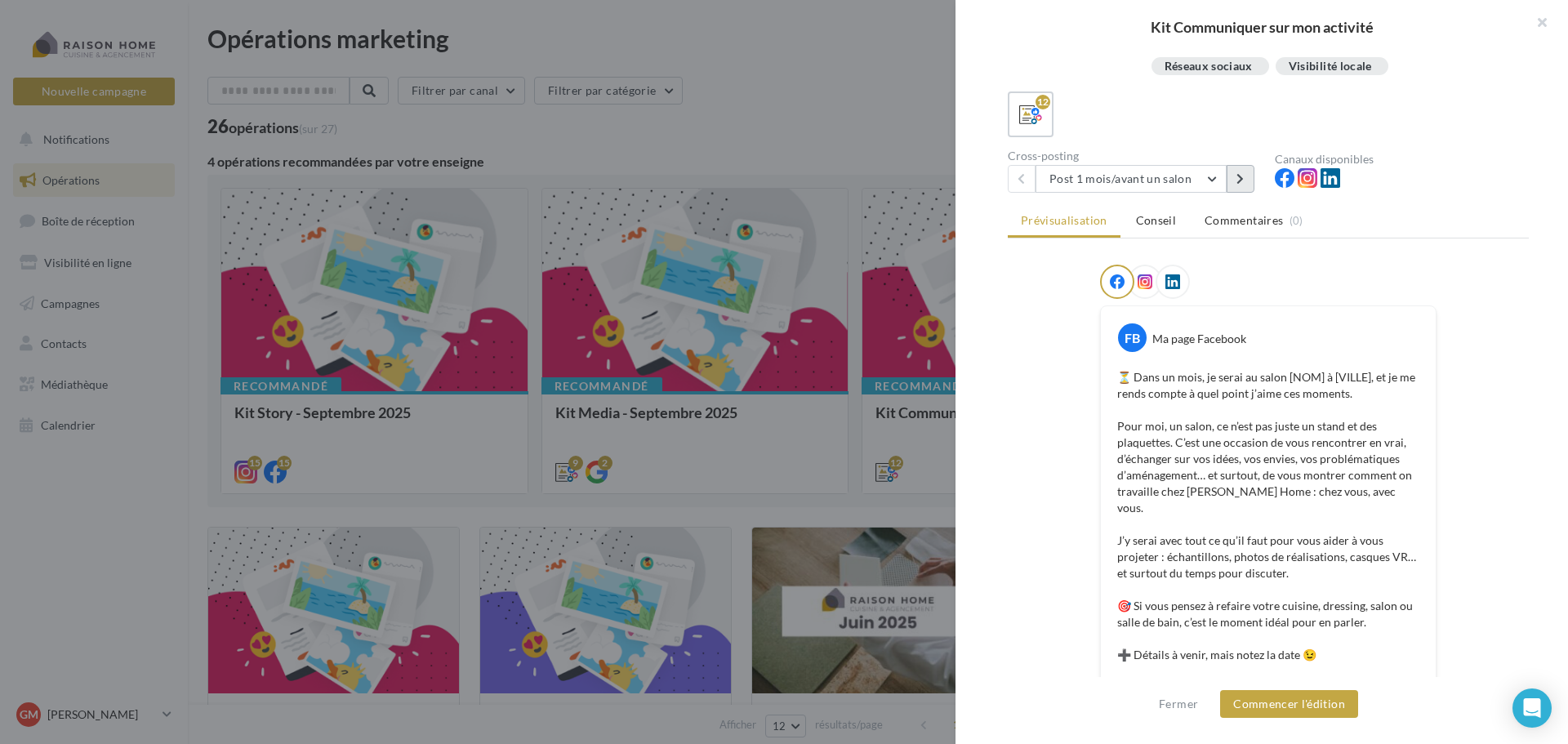
click at [1232, 186] on button at bounding box center [1240, 179] width 28 height 28
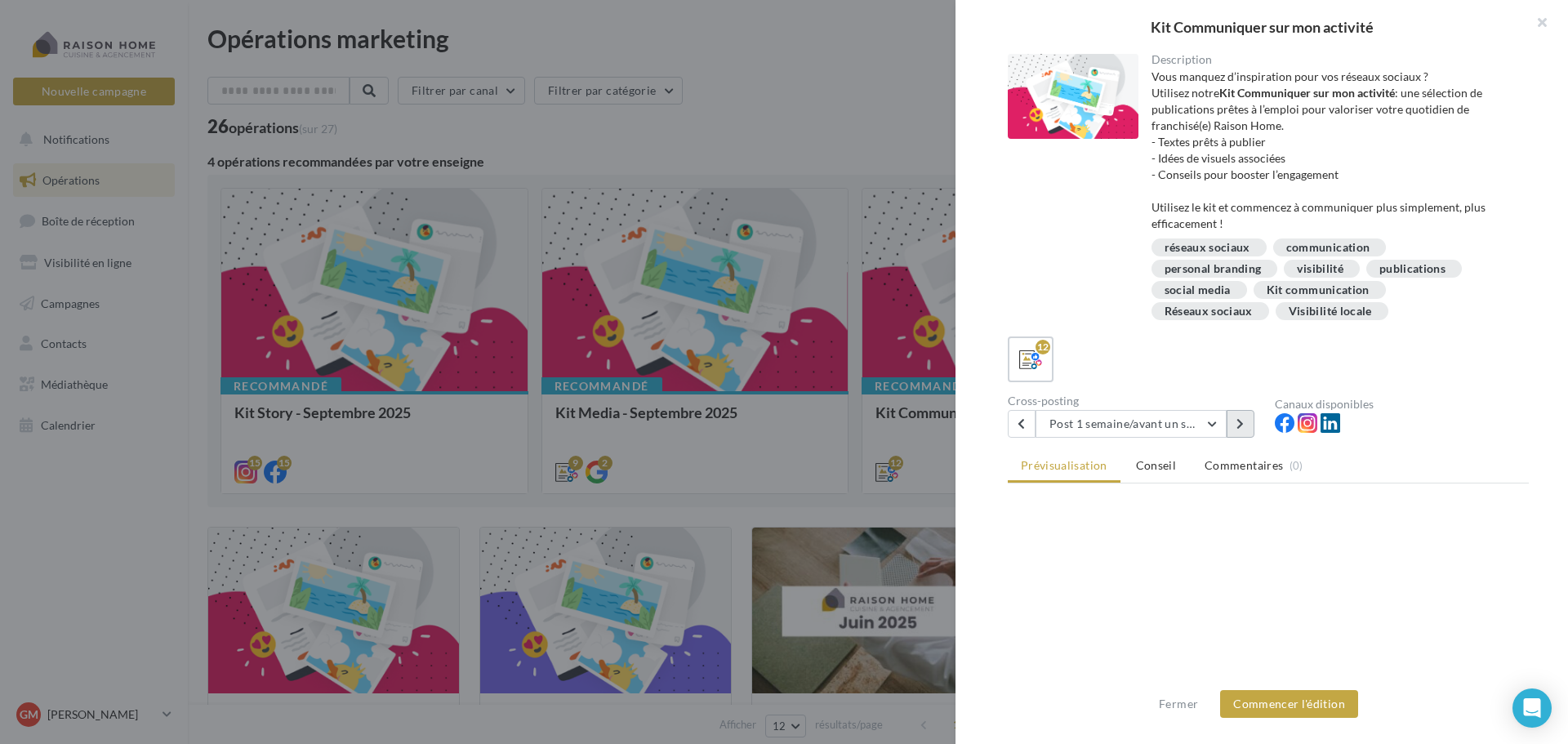
scroll to position [0, 0]
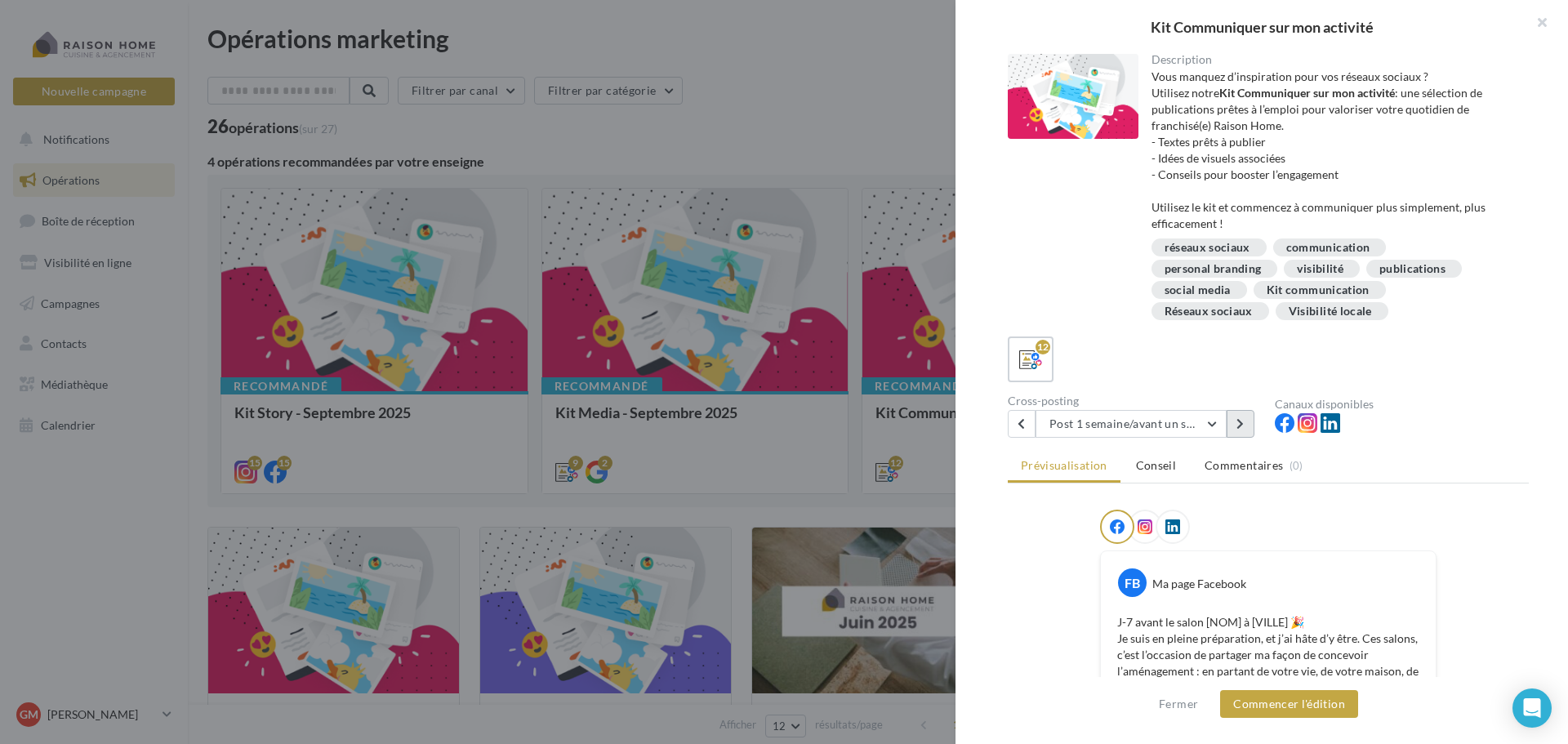
click at [1238, 430] on button at bounding box center [1240, 424] width 28 height 28
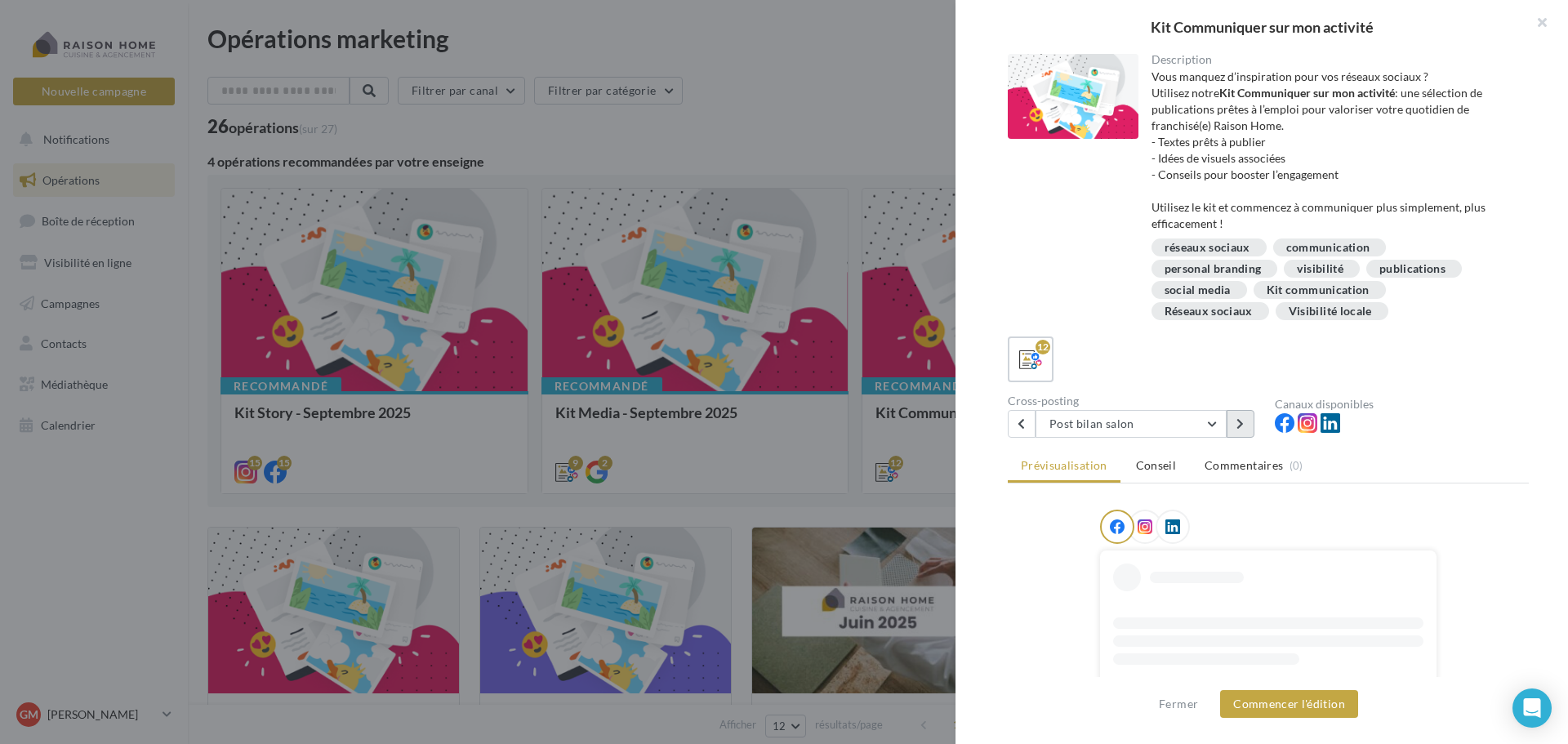
click at [1238, 430] on button at bounding box center [1240, 424] width 28 height 28
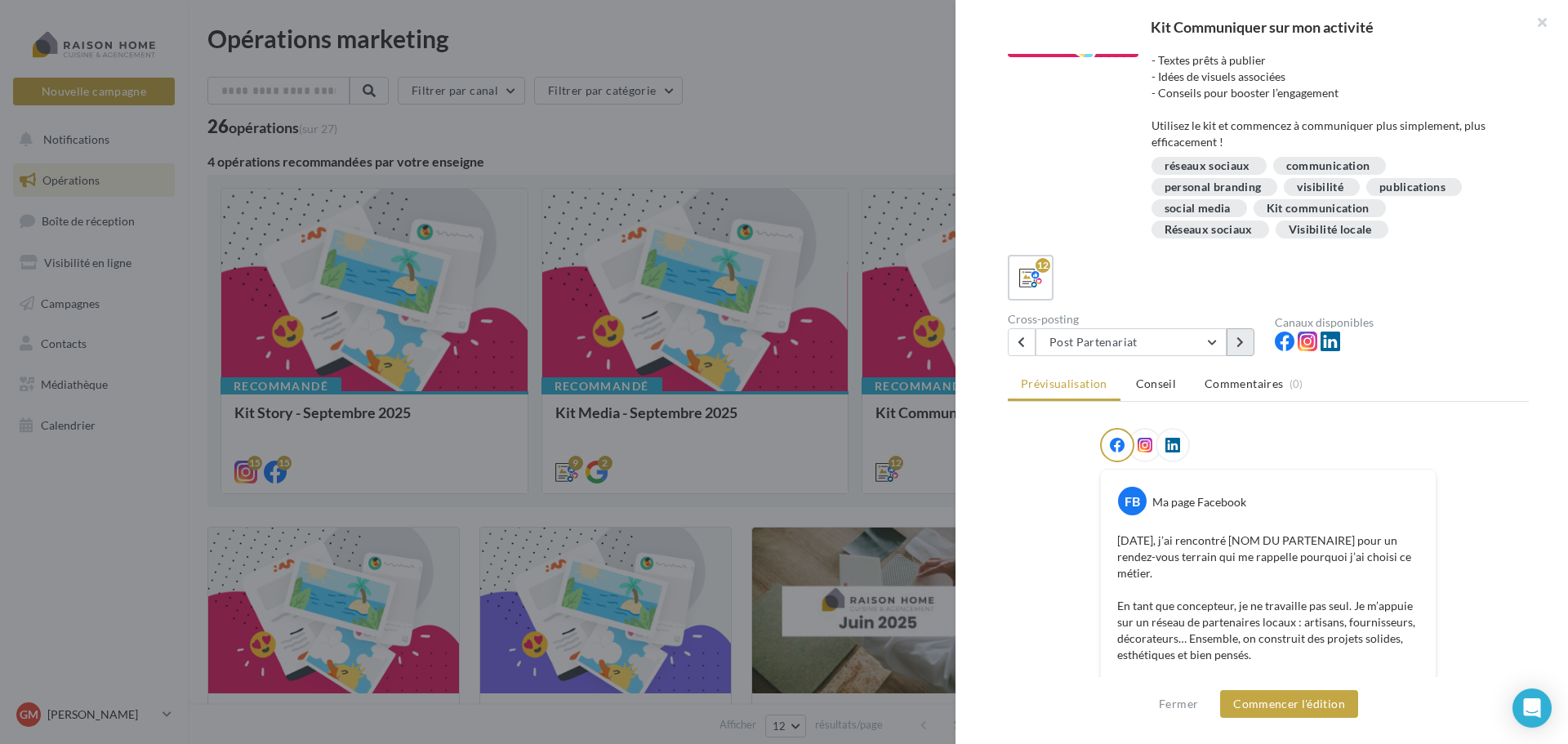
click at [1236, 347] on button at bounding box center [1240, 342] width 28 height 28
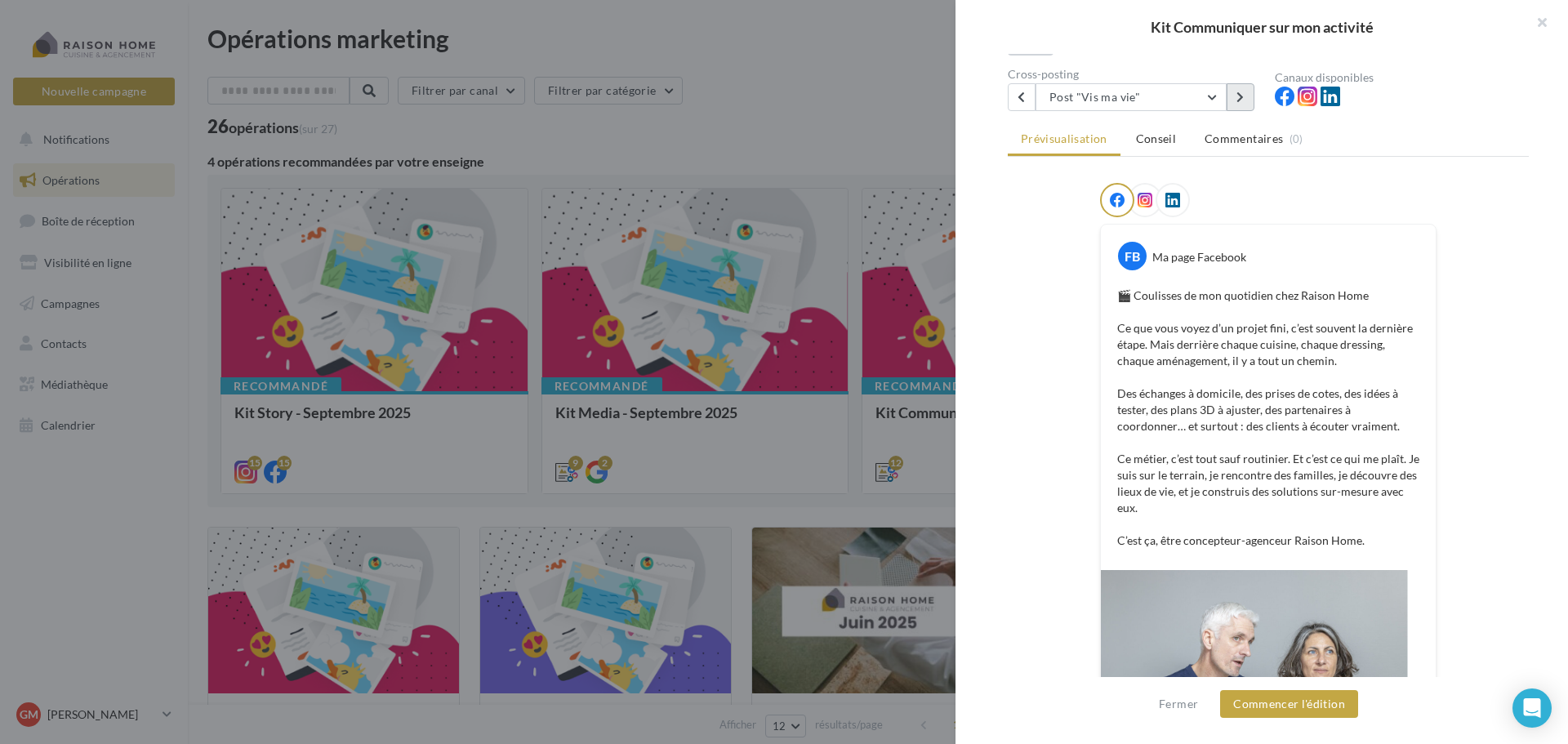
scroll to position [164, 0]
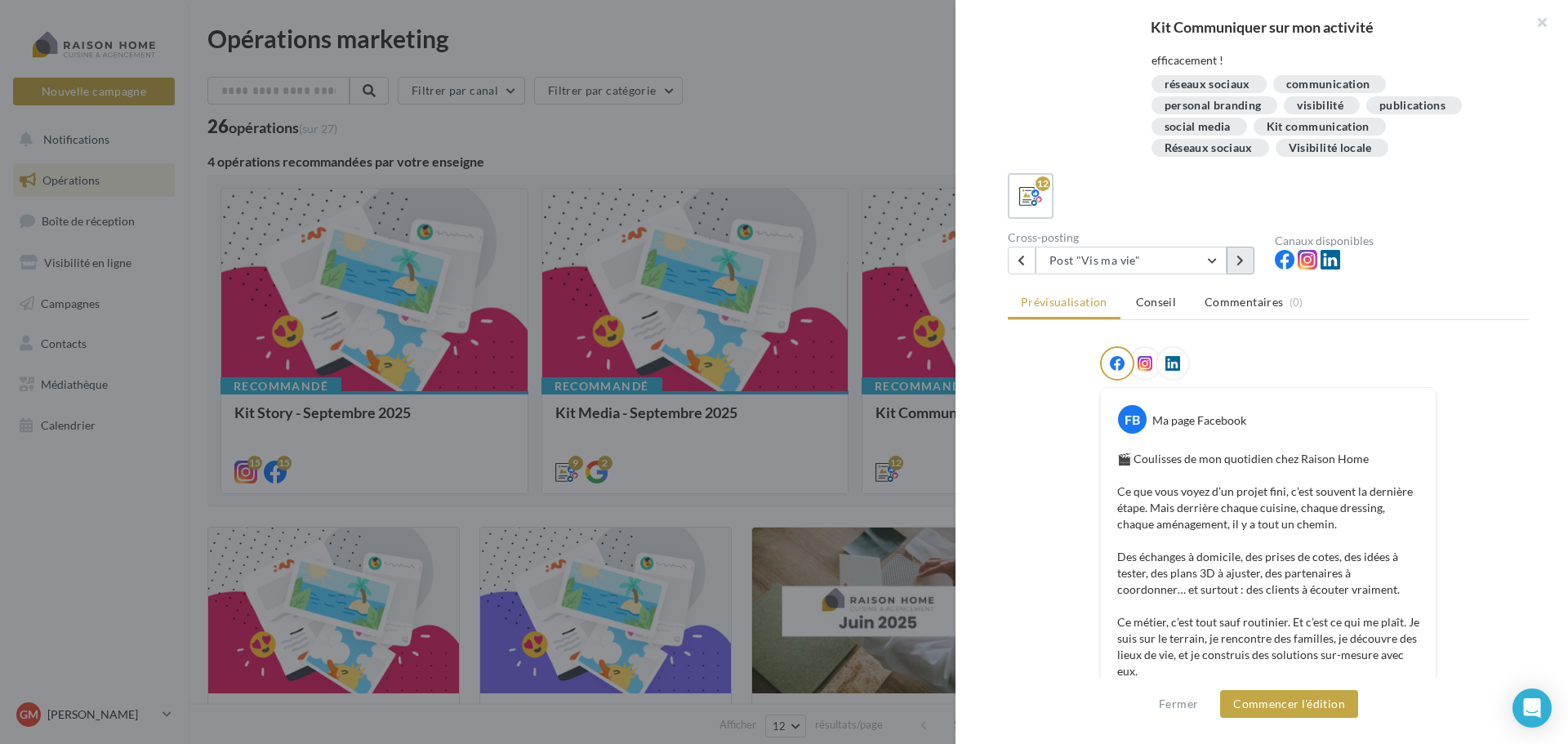
click at [1240, 260] on icon at bounding box center [1240, 260] width 8 height 11
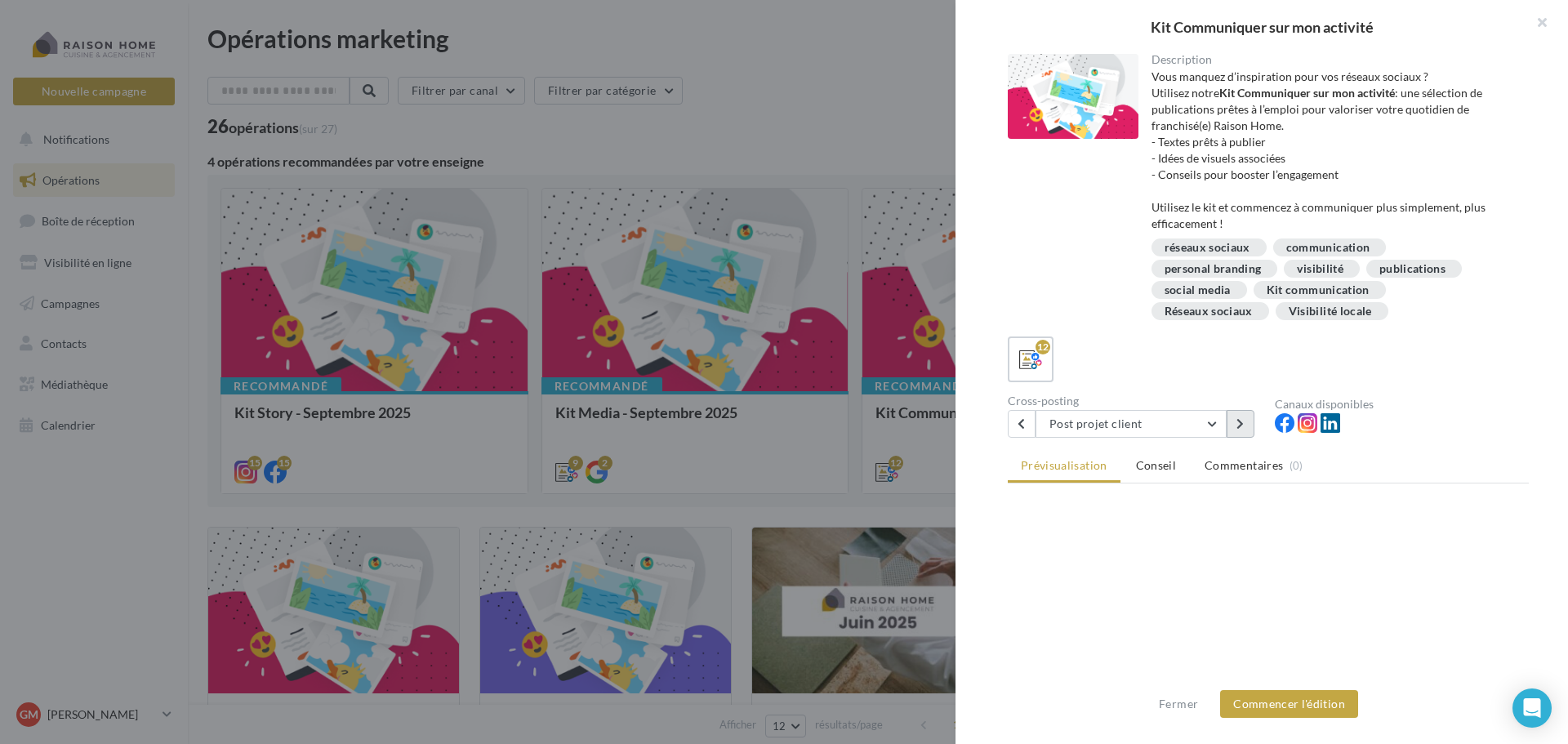
scroll to position [0, 0]
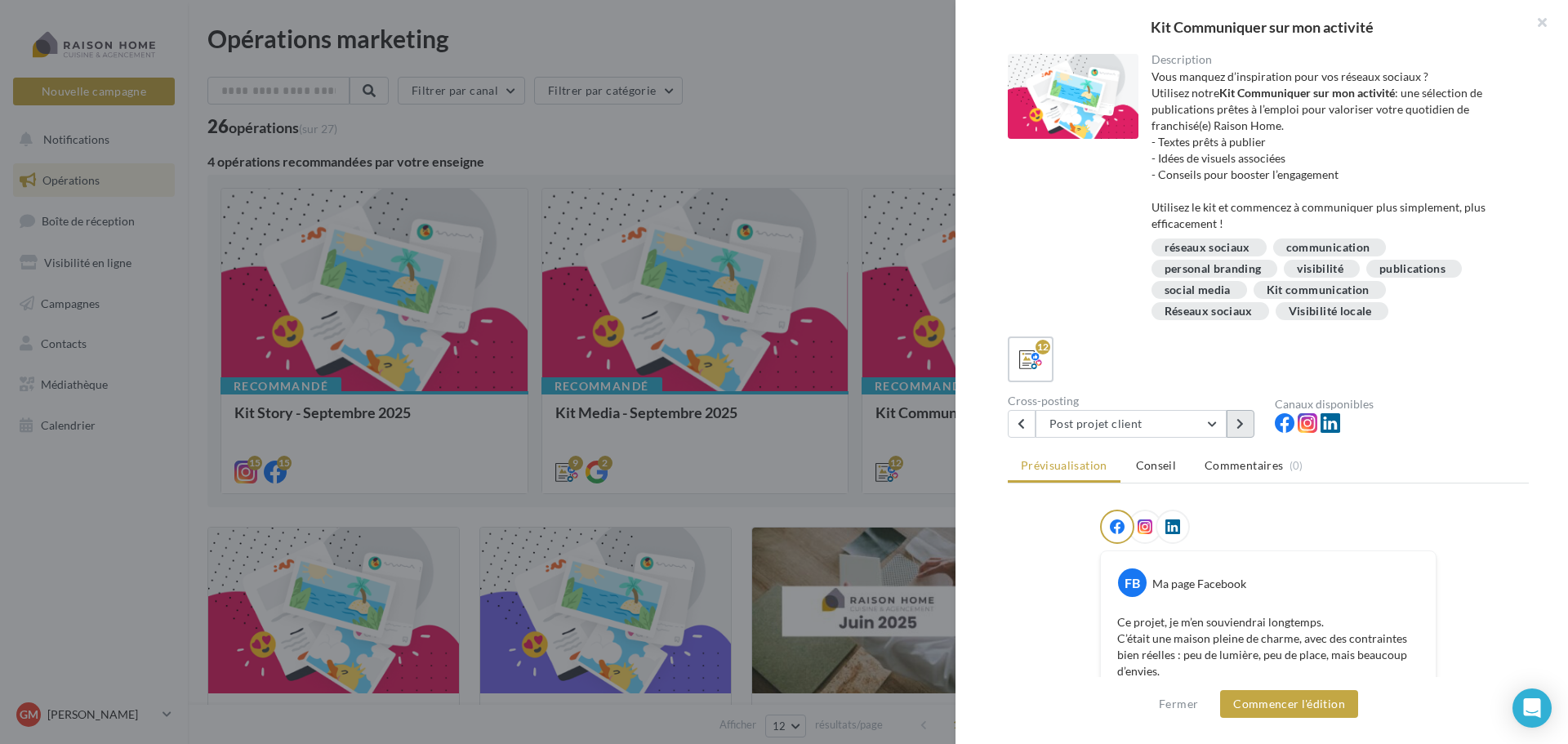
click at [1247, 430] on button at bounding box center [1240, 424] width 28 height 28
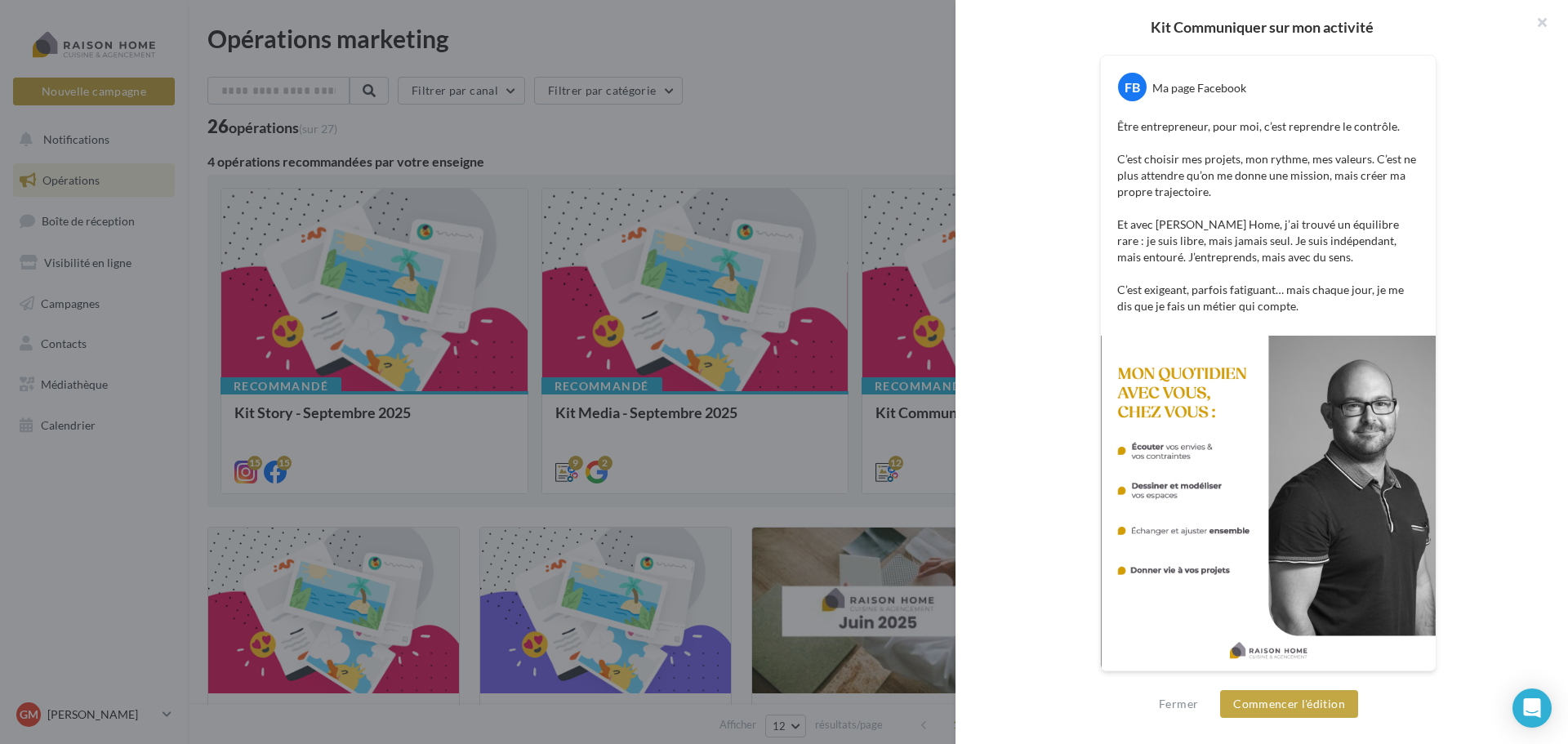
scroll to position [497, 0]
click at [1318, 710] on button "Commencer l'édition" at bounding box center [1288, 704] width 138 height 28
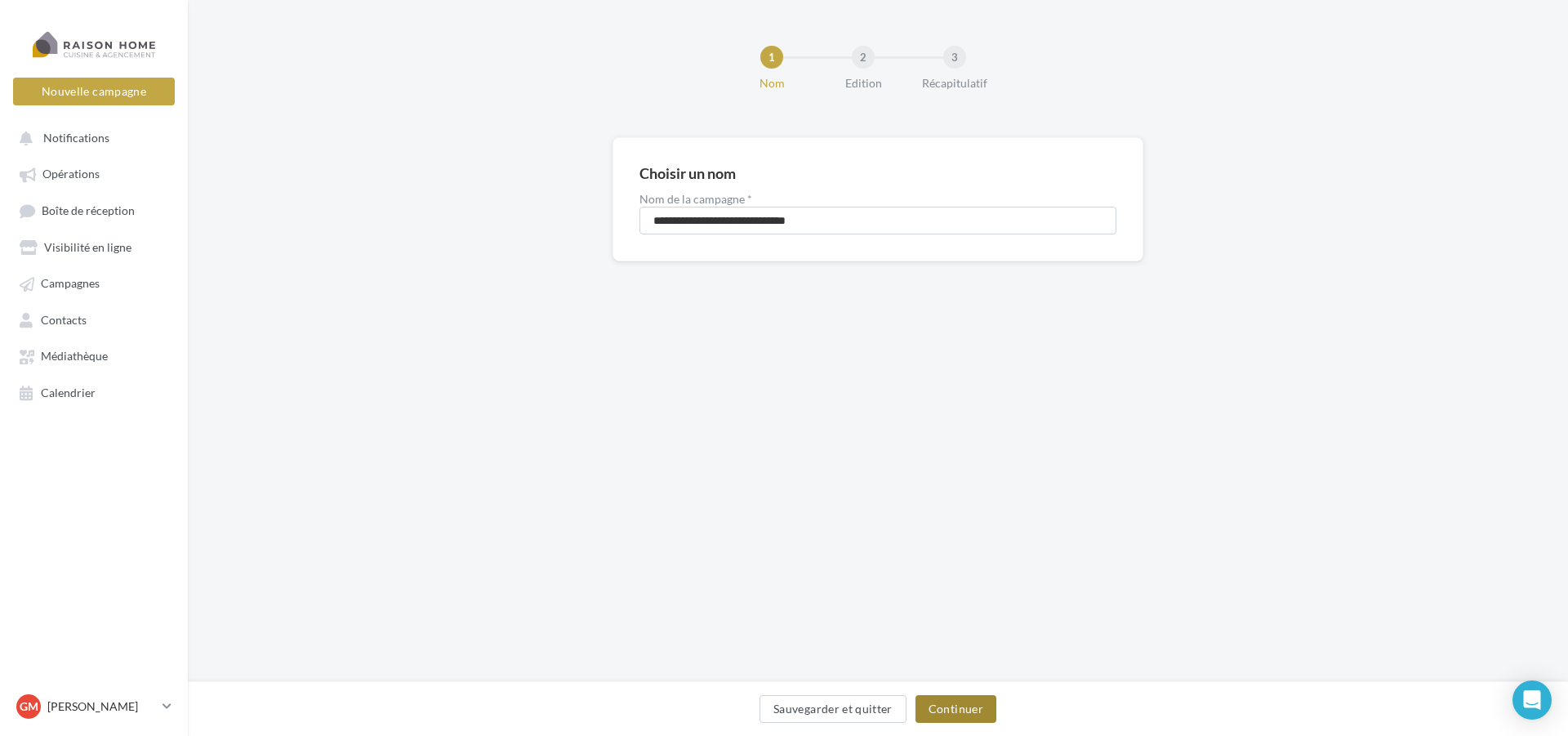
click at [969, 707] on button "Continuer" at bounding box center [956, 708] width 80 height 28
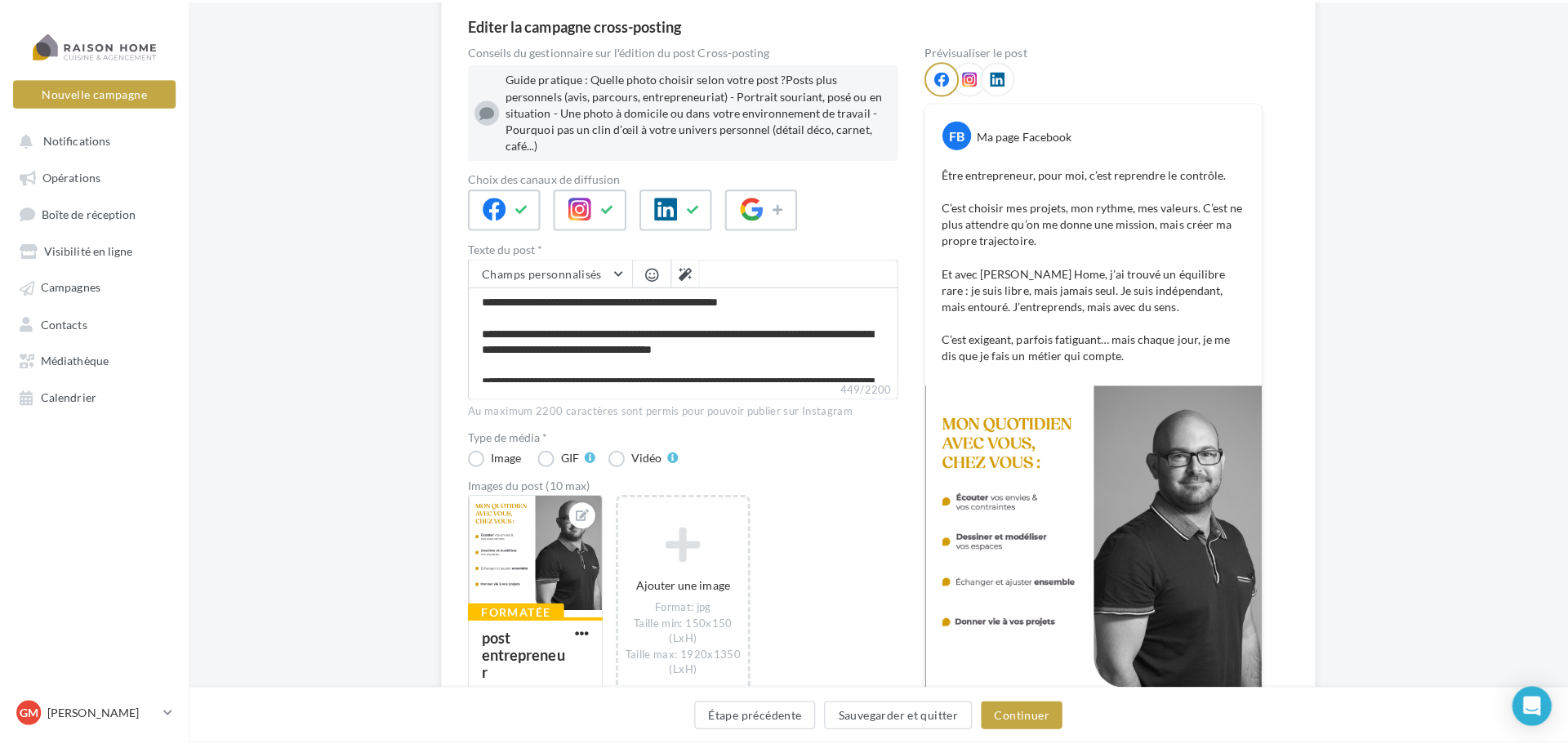
scroll to position [164, 0]
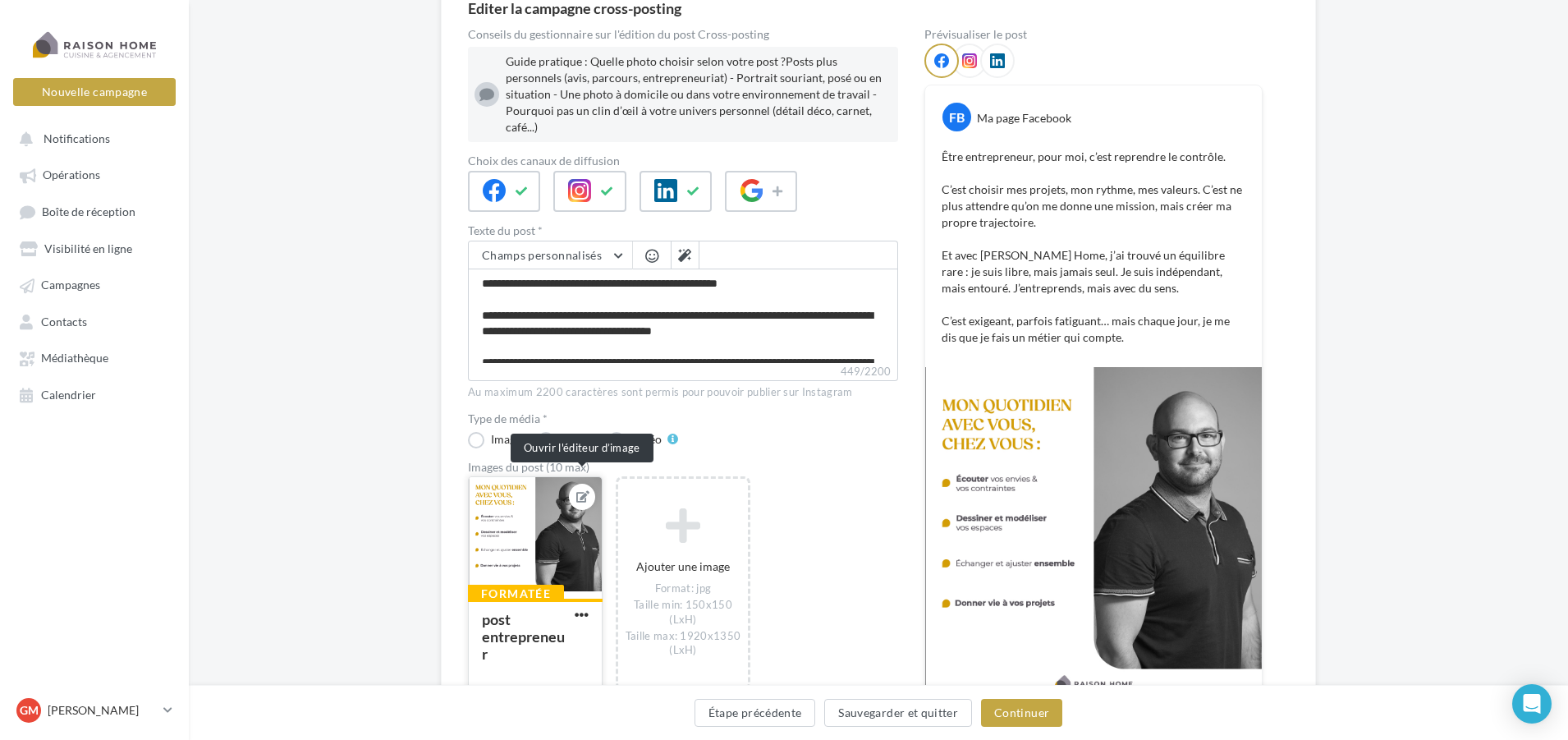
click at [586, 491] on icon at bounding box center [583, 496] width 13 height 11
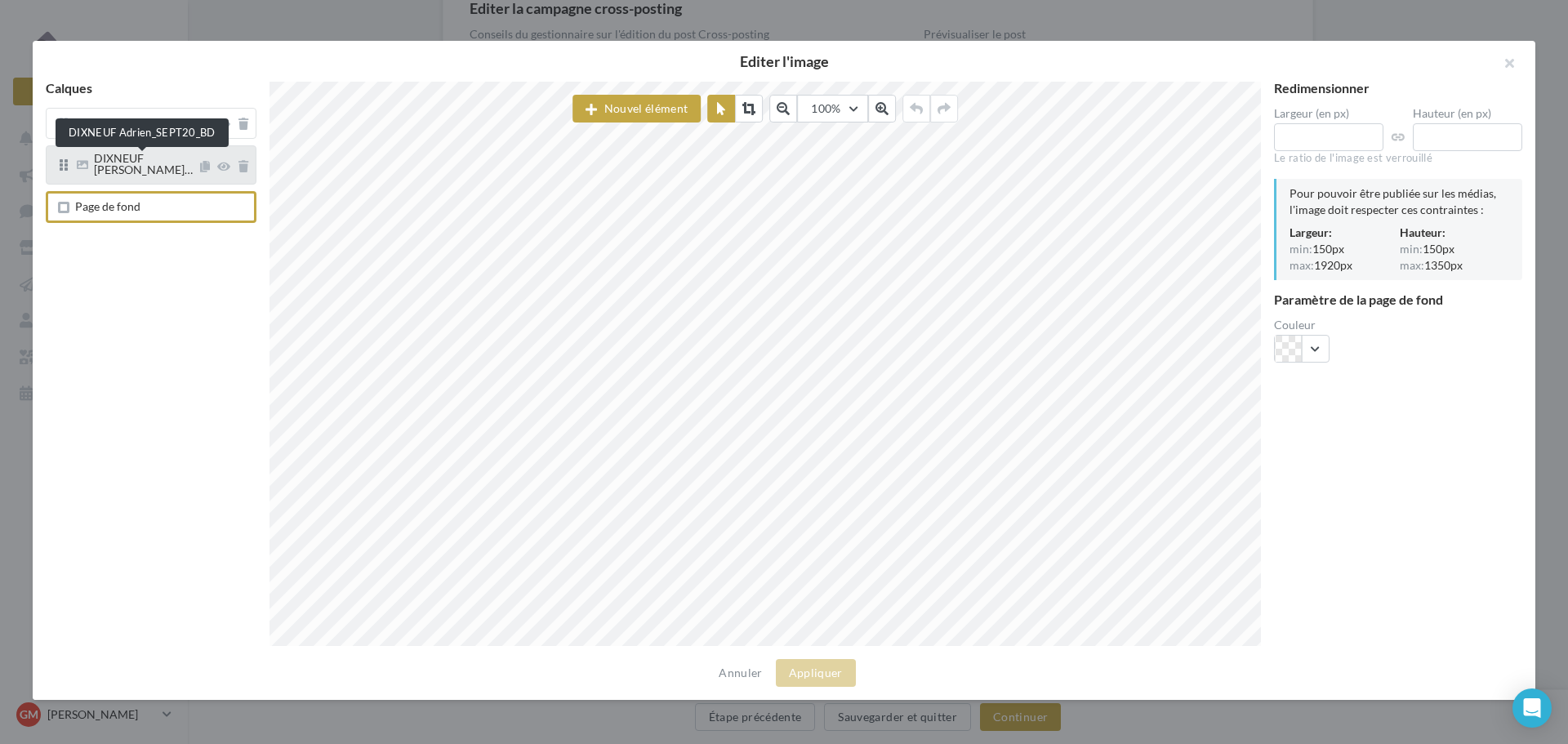
click at [141, 163] on span "DIXNEUF [PERSON_NAME]…" at bounding box center [143, 164] width 99 height 25
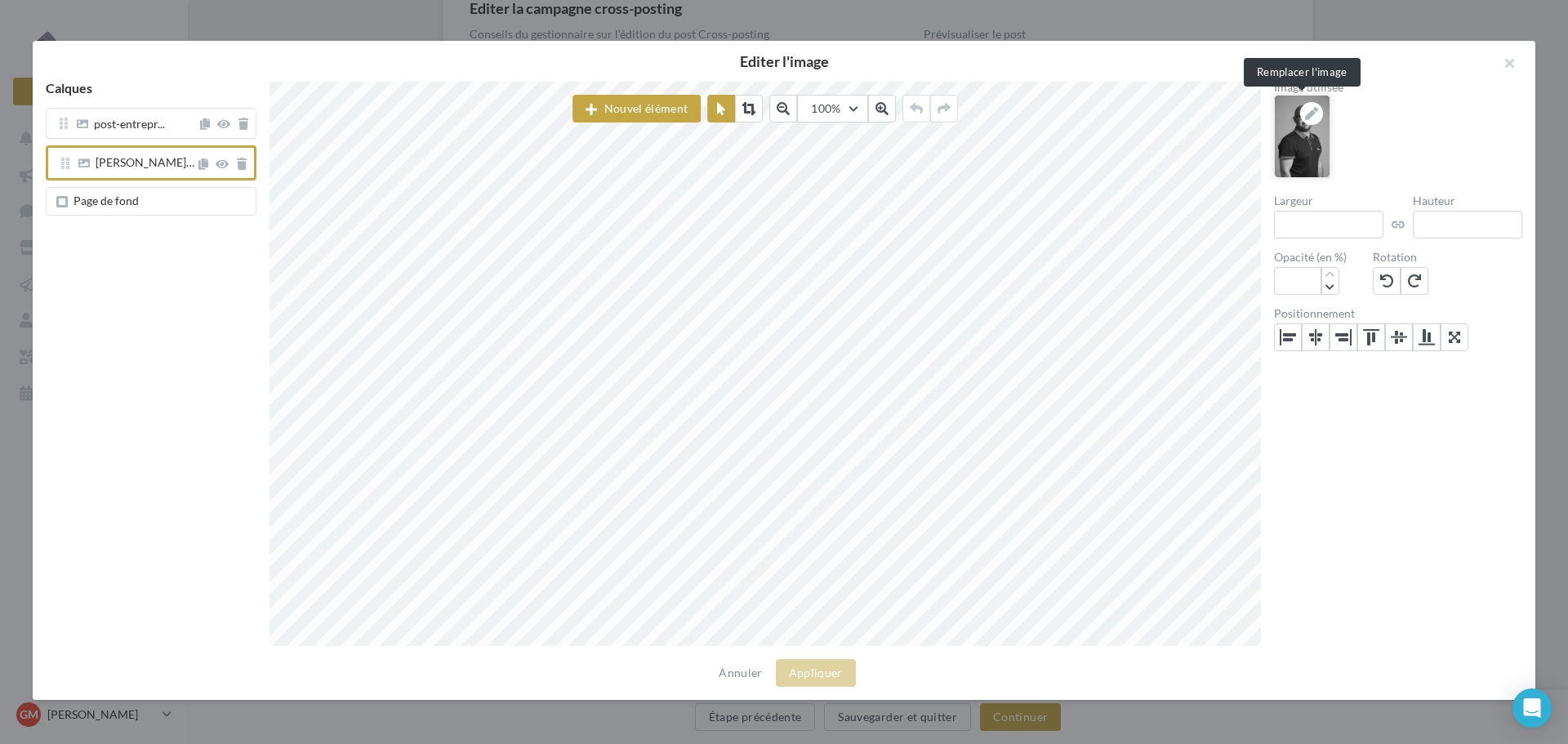
click at [1309, 113] on icon at bounding box center [1311, 113] width 13 height 13
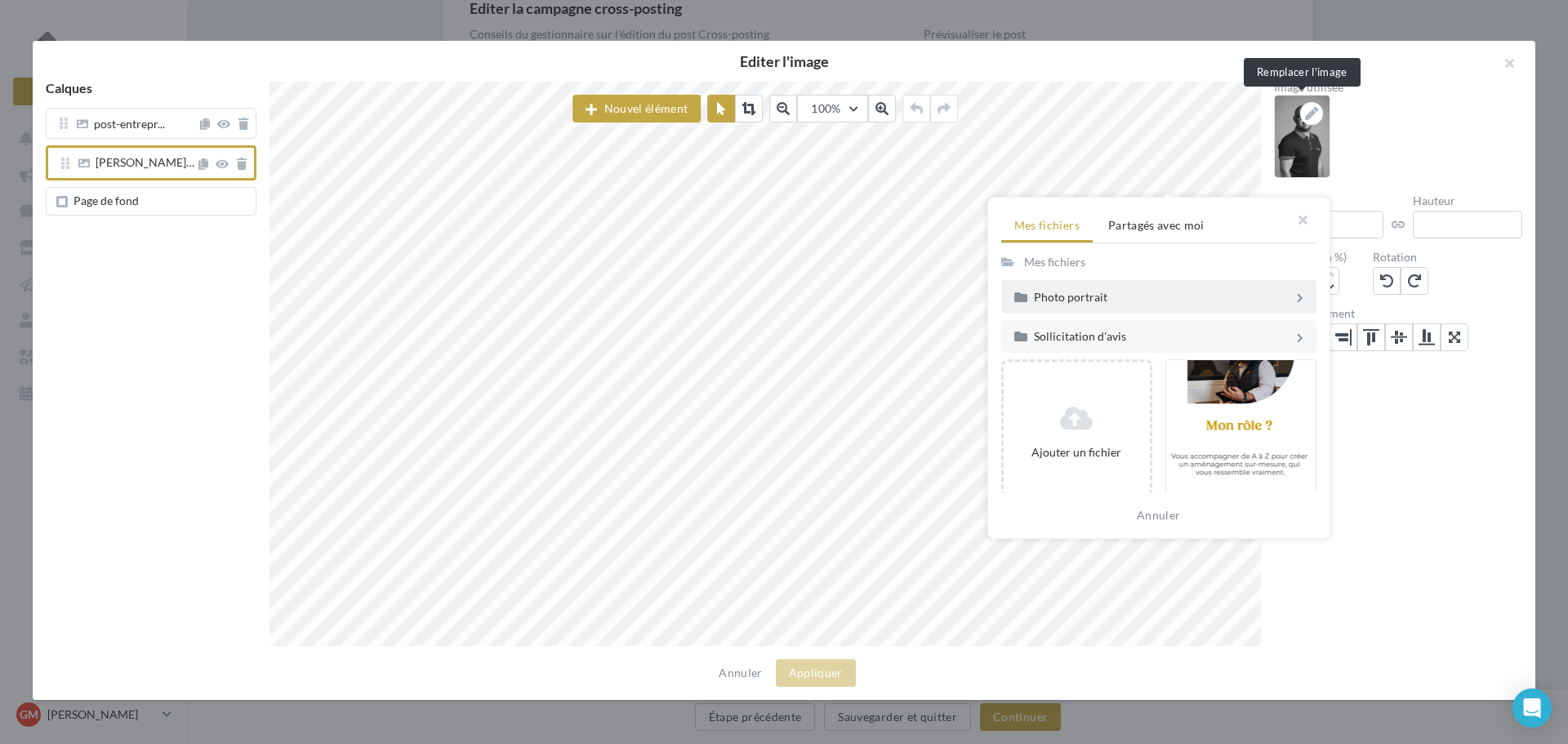
click at [1092, 297] on div "Photo portrait" at bounding box center [1164, 297] width 260 height 11
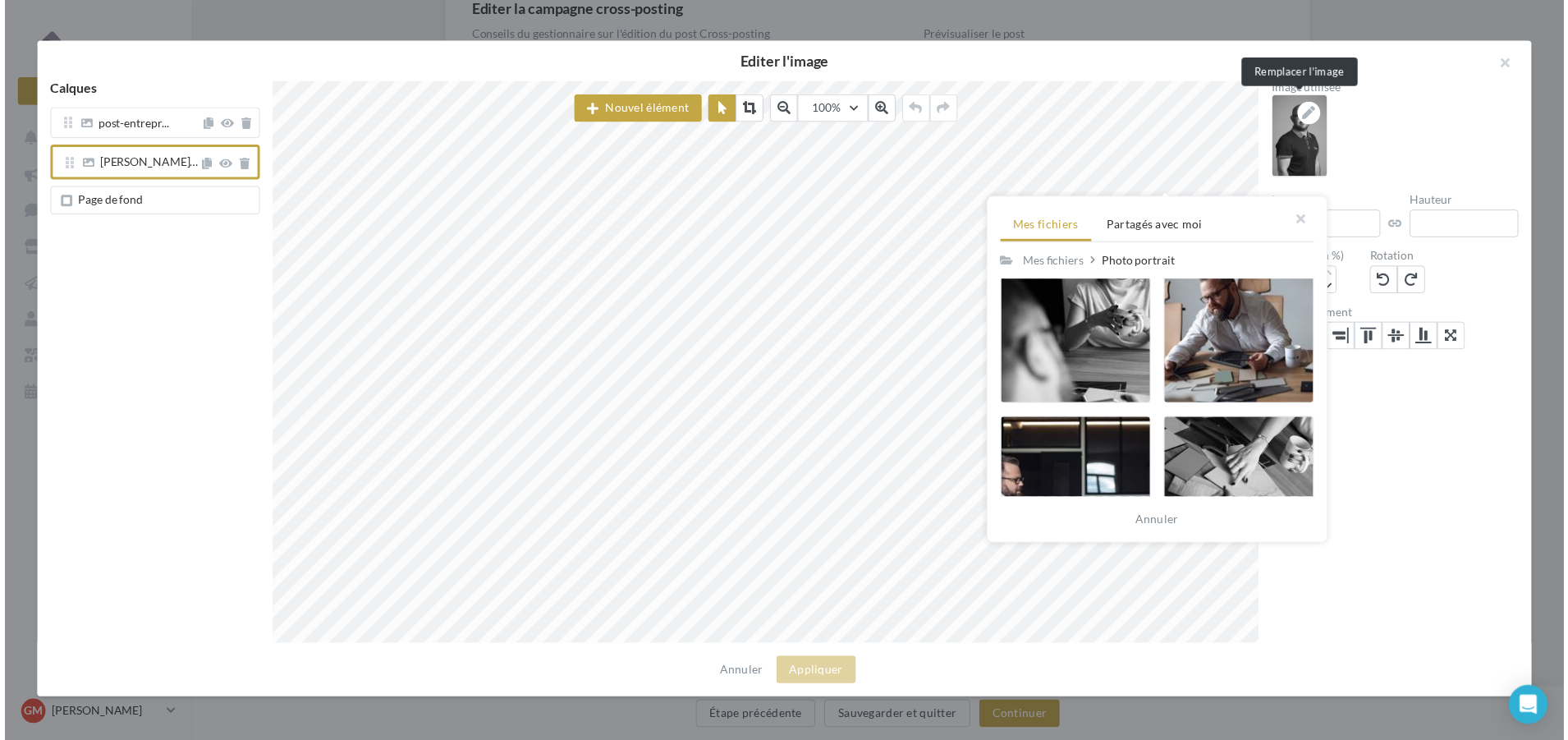
scroll to position [4023, 0]
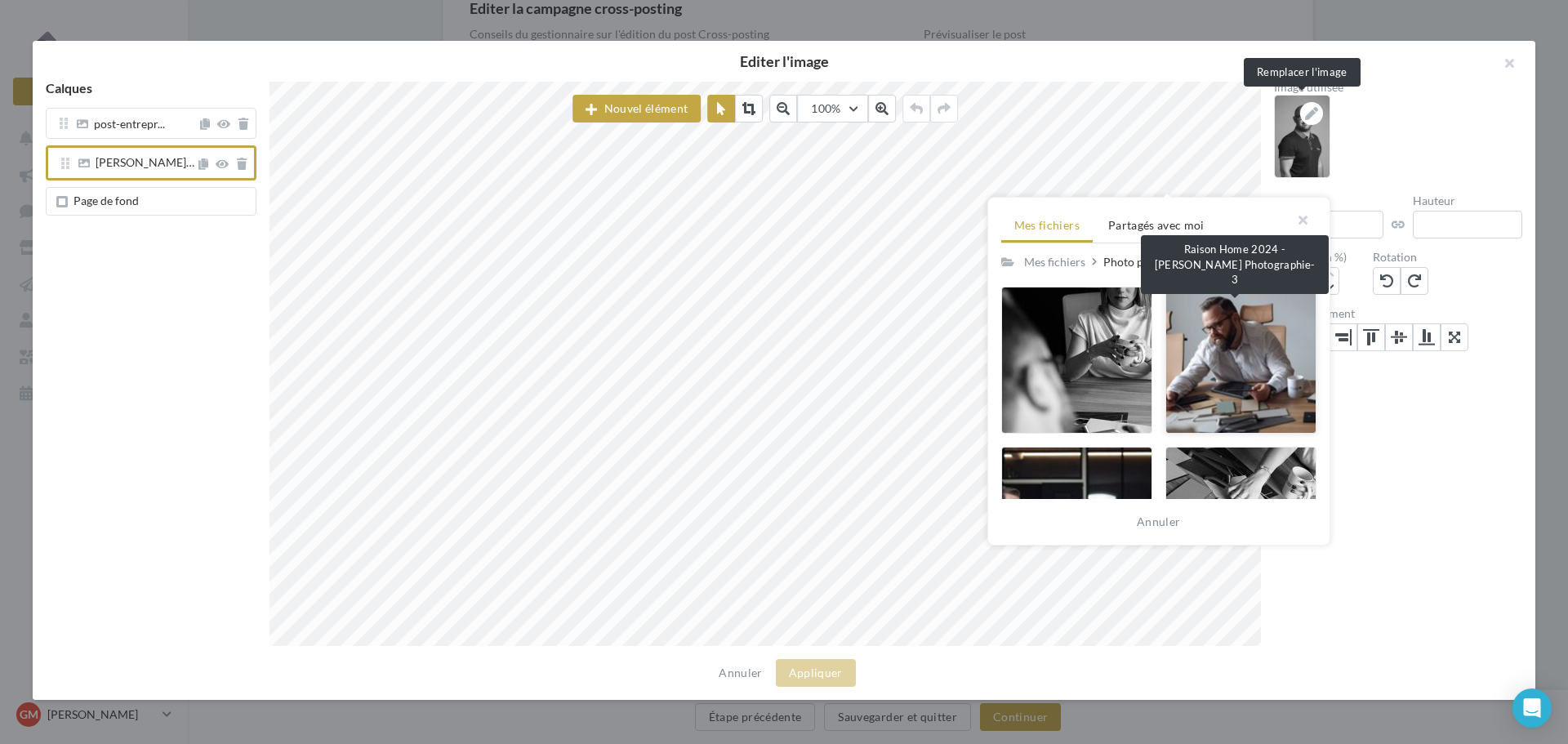
click at [1256, 337] on div at bounding box center [1241, 360] width 151 height 147
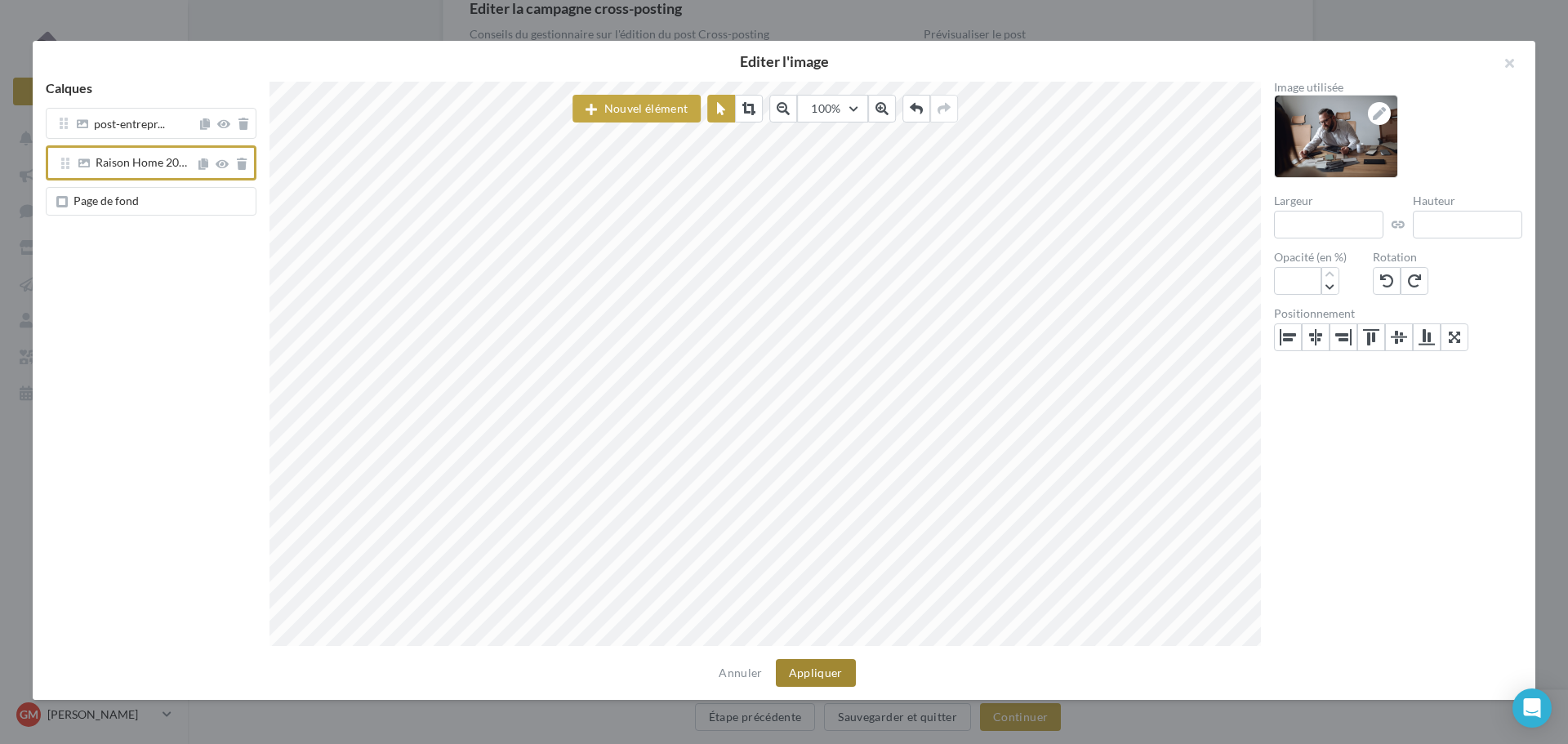
click at [803, 675] on button "Appliquer" at bounding box center [816, 673] width 80 height 28
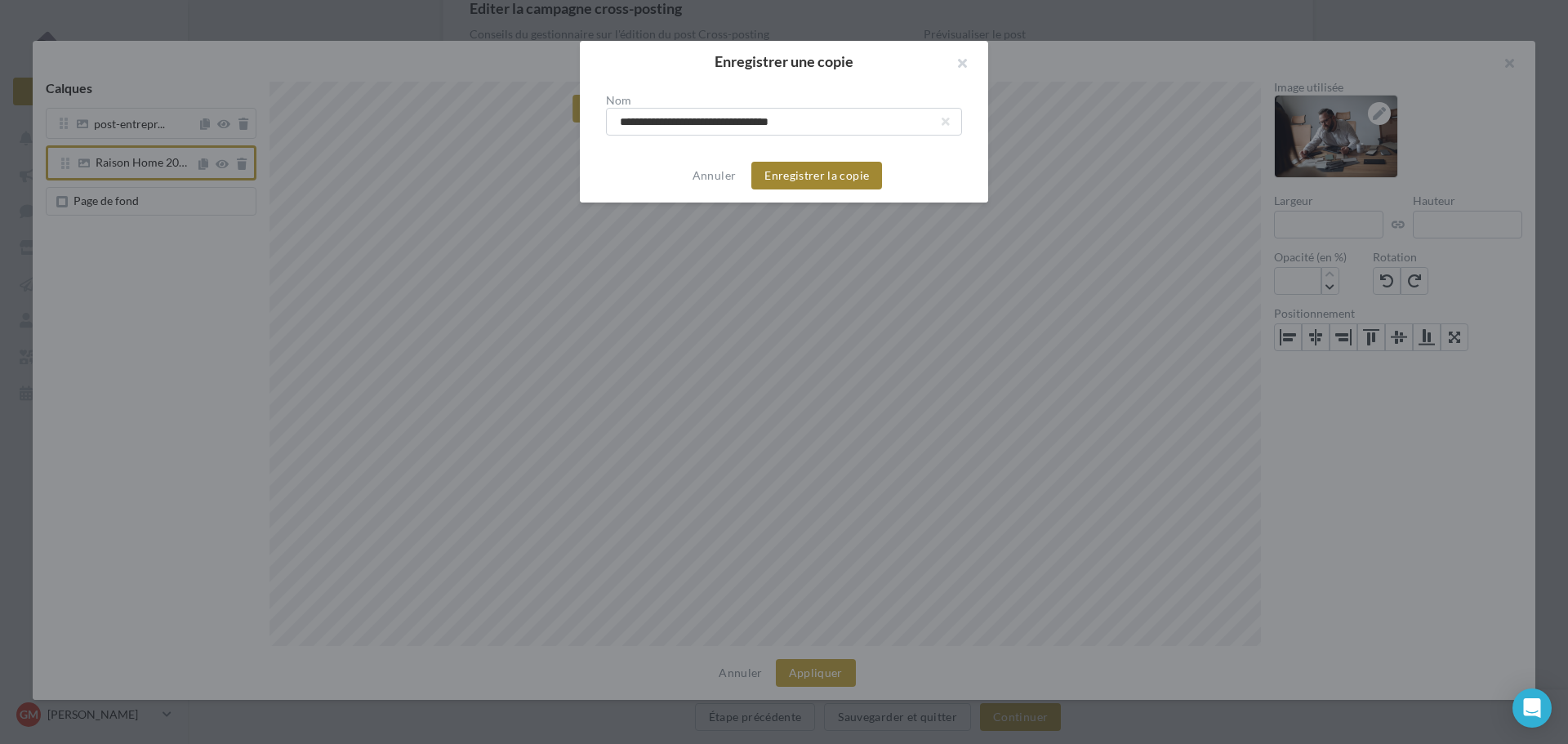
click at [802, 177] on button "Enregistrer la copie" at bounding box center [817, 175] width 130 height 28
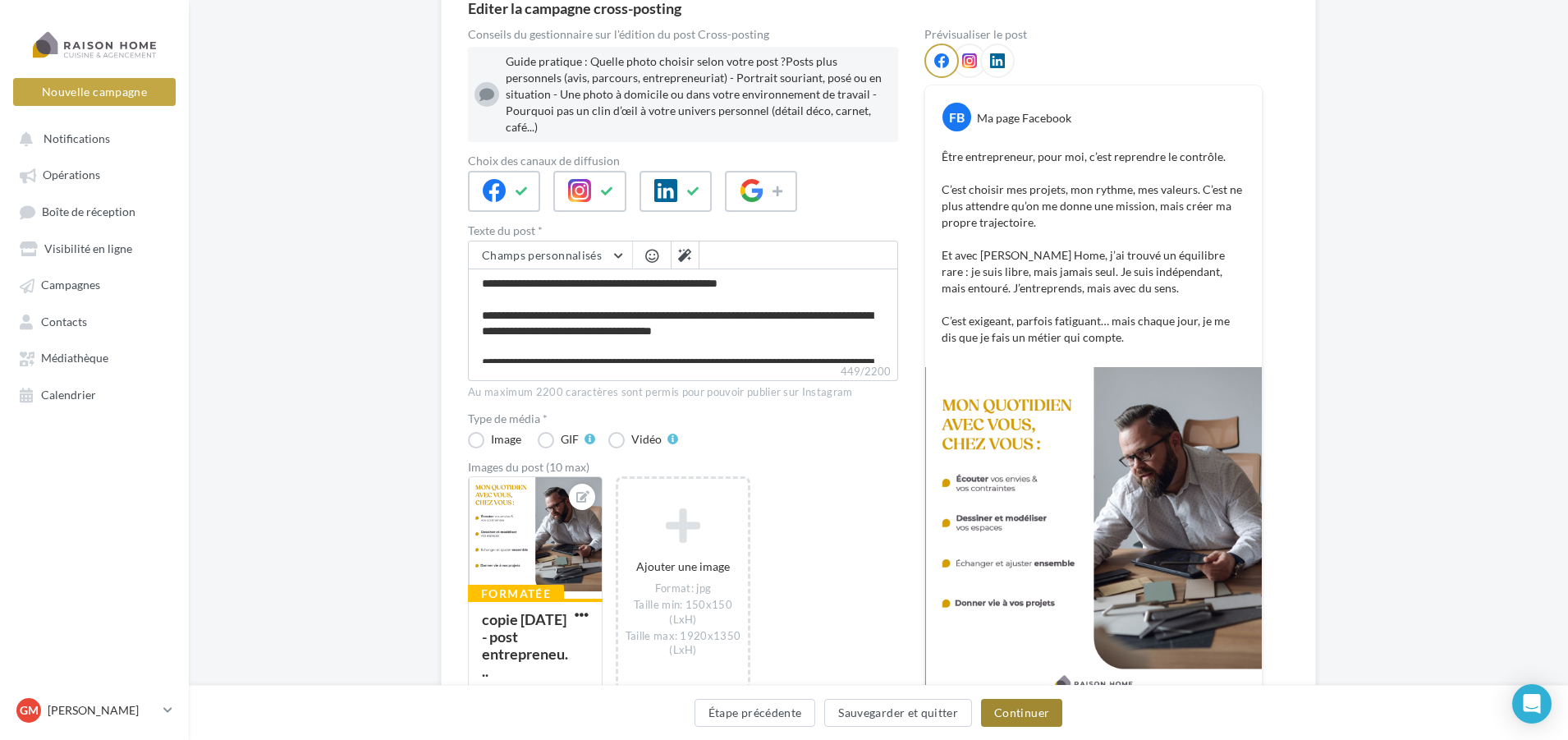
click at [1023, 711] on button "Continuer" at bounding box center [1021, 712] width 81 height 28
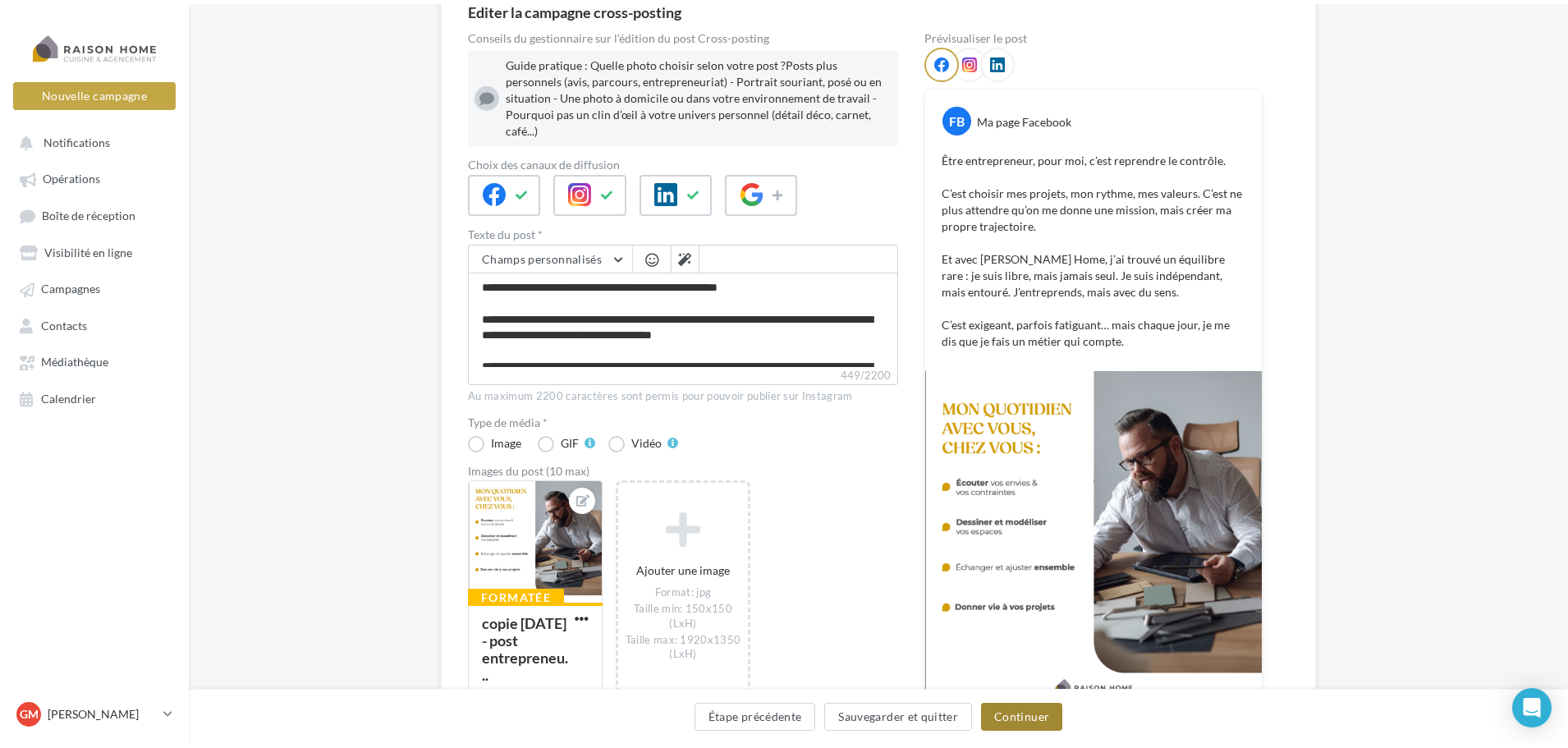
scroll to position [0, 0]
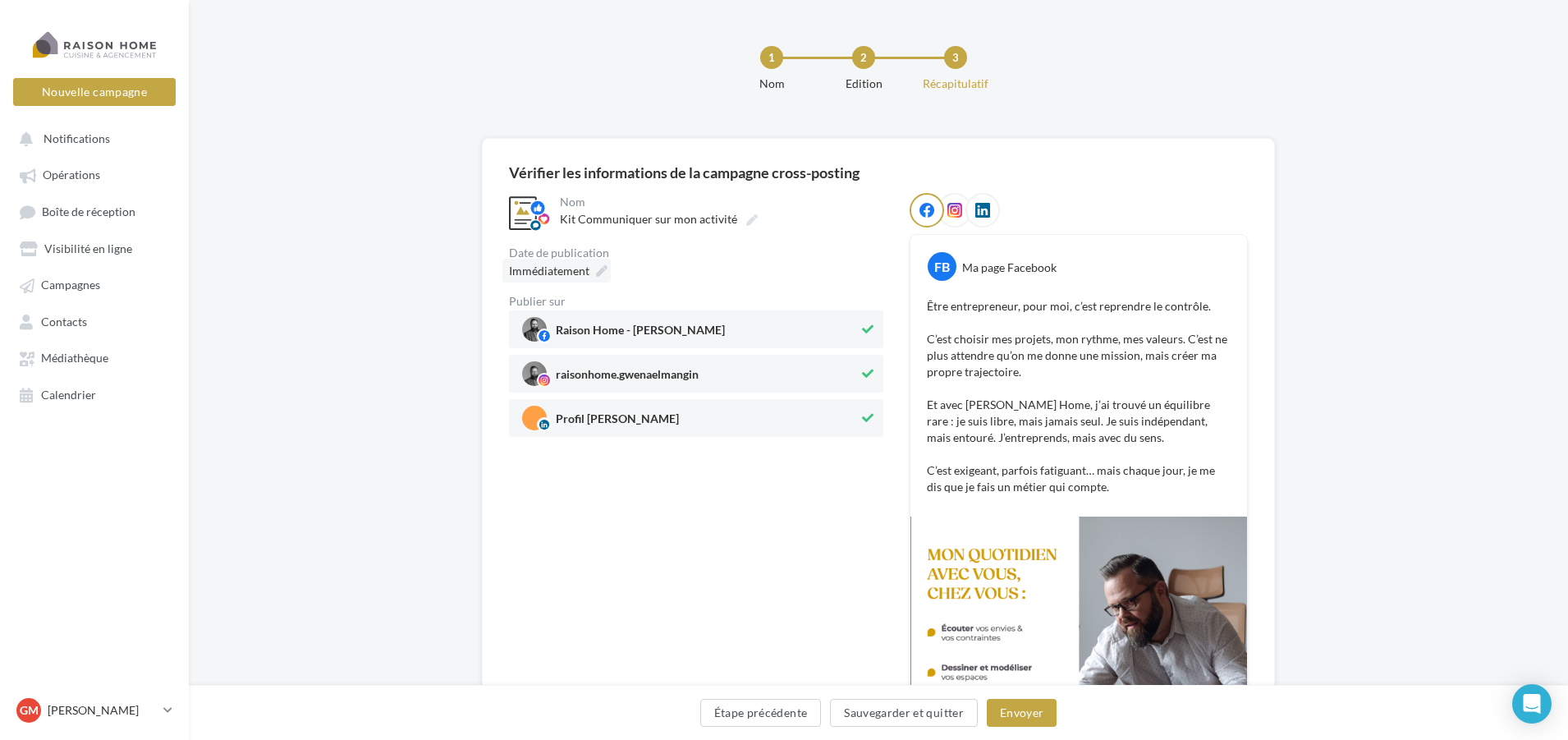
click at [597, 272] on icon at bounding box center [601, 270] width 11 height 11
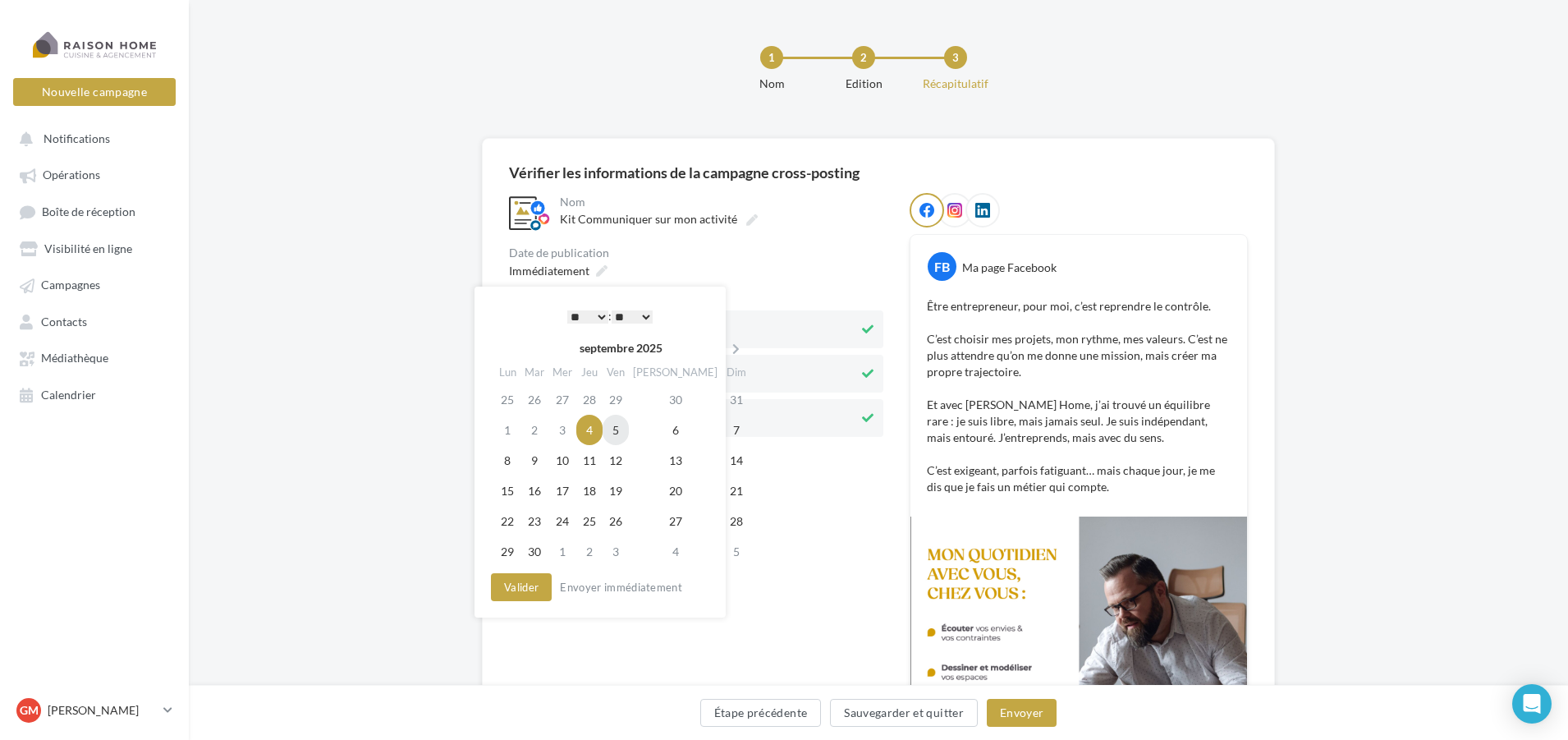
click at [629, 431] on td "5" at bounding box center [616, 430] width 26 height 31
click at [597, 314] on select "* * * * * * * * * * ** ** ** ** ** ** ** ** ** ** ** ** ** **" at bounding box center [588, 316] width 41 height 13
click at [638, 319] on select "** ** ** ** ** **" at bounding box center [632, 316] width 41 height 13
click at [538, 594] on button "Valider" at bounding box center [521, 587] width 60 height 28
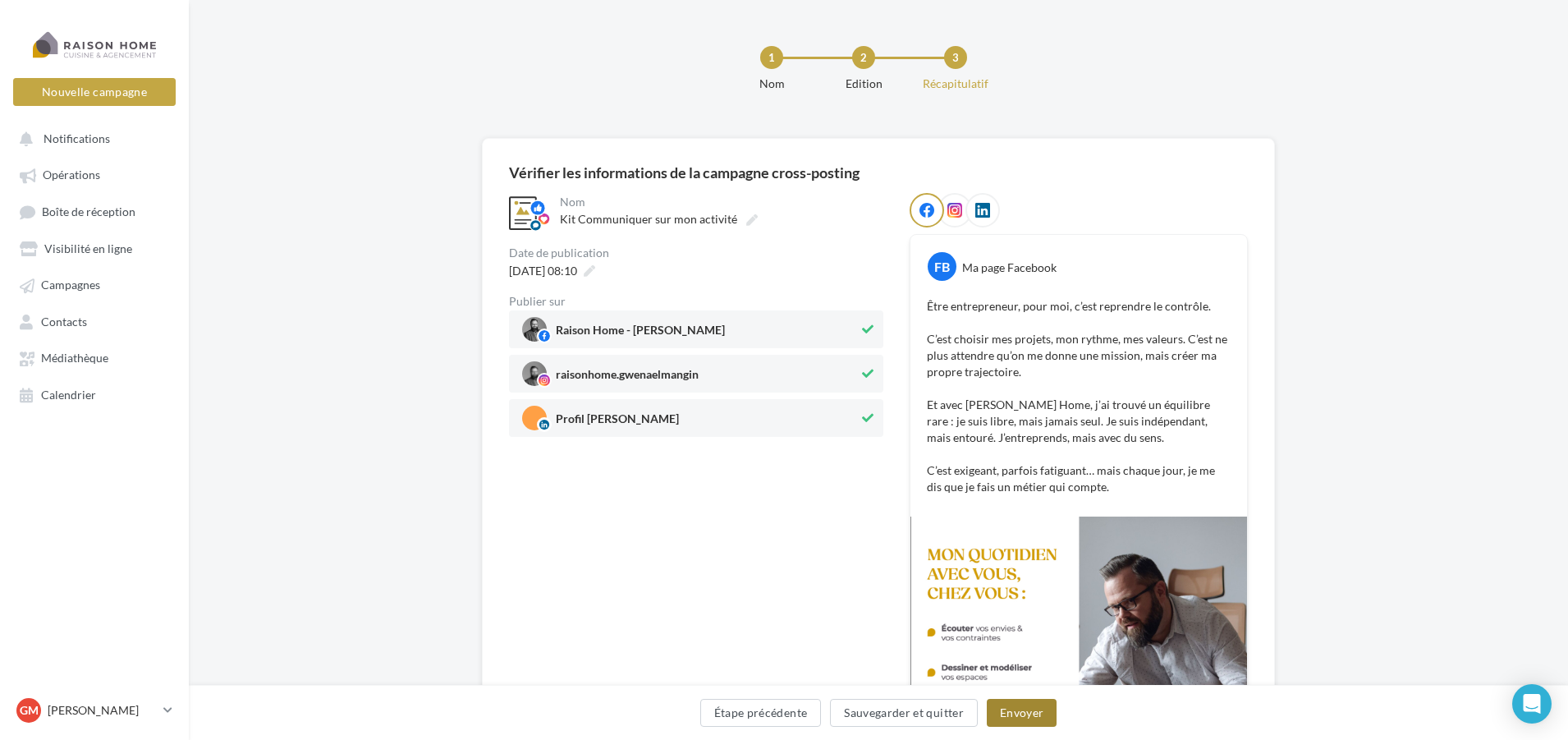
click at [1029, 711] on button "Envoyer" at bounding box center [1022, 712] width 70 height 28
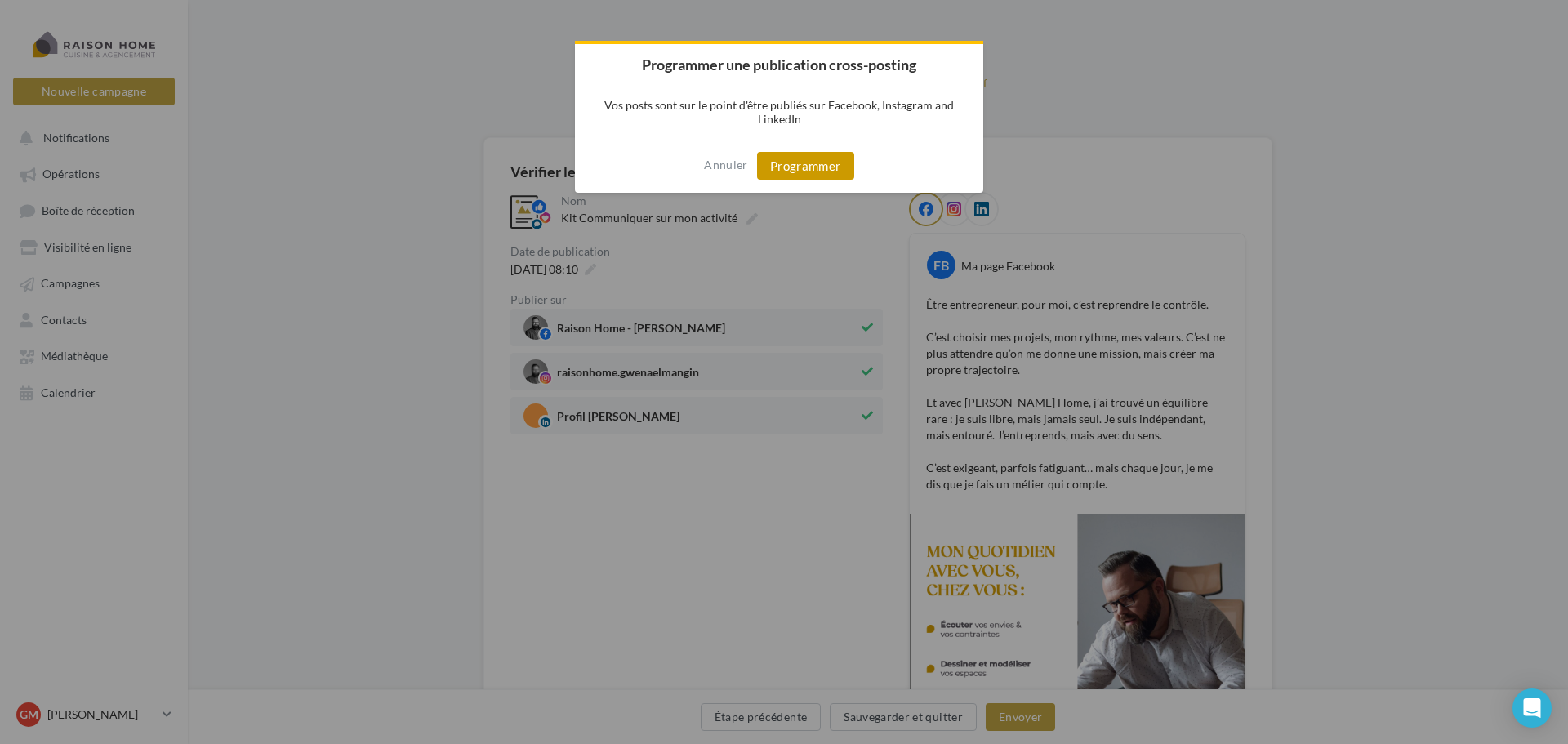
click at [813, 164] on button "Programmer" at bounding box center [806, 165] width 97 height 28
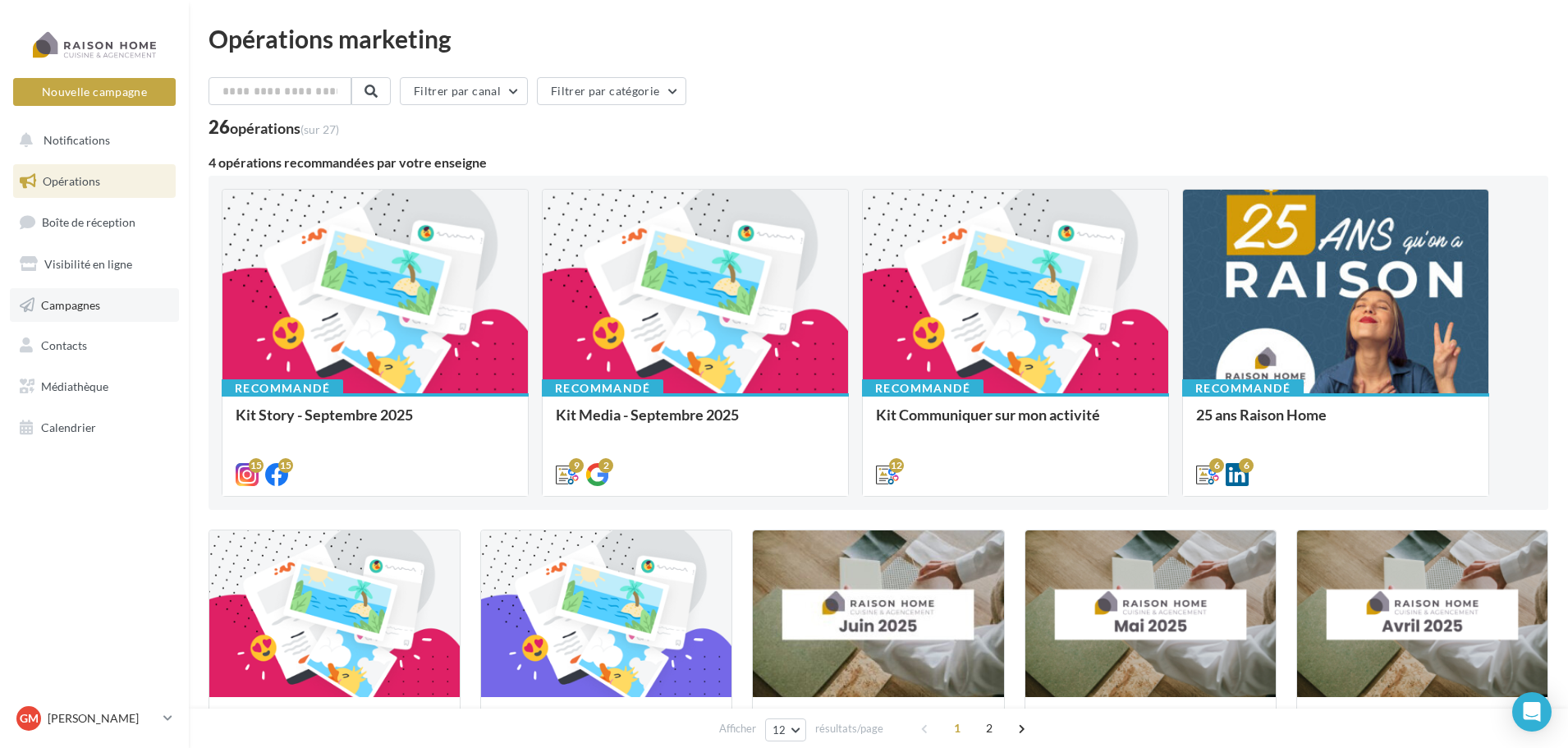
click at [73, 309] on span "Campagnes" at bounding box center [70, 304] width 59 height 14
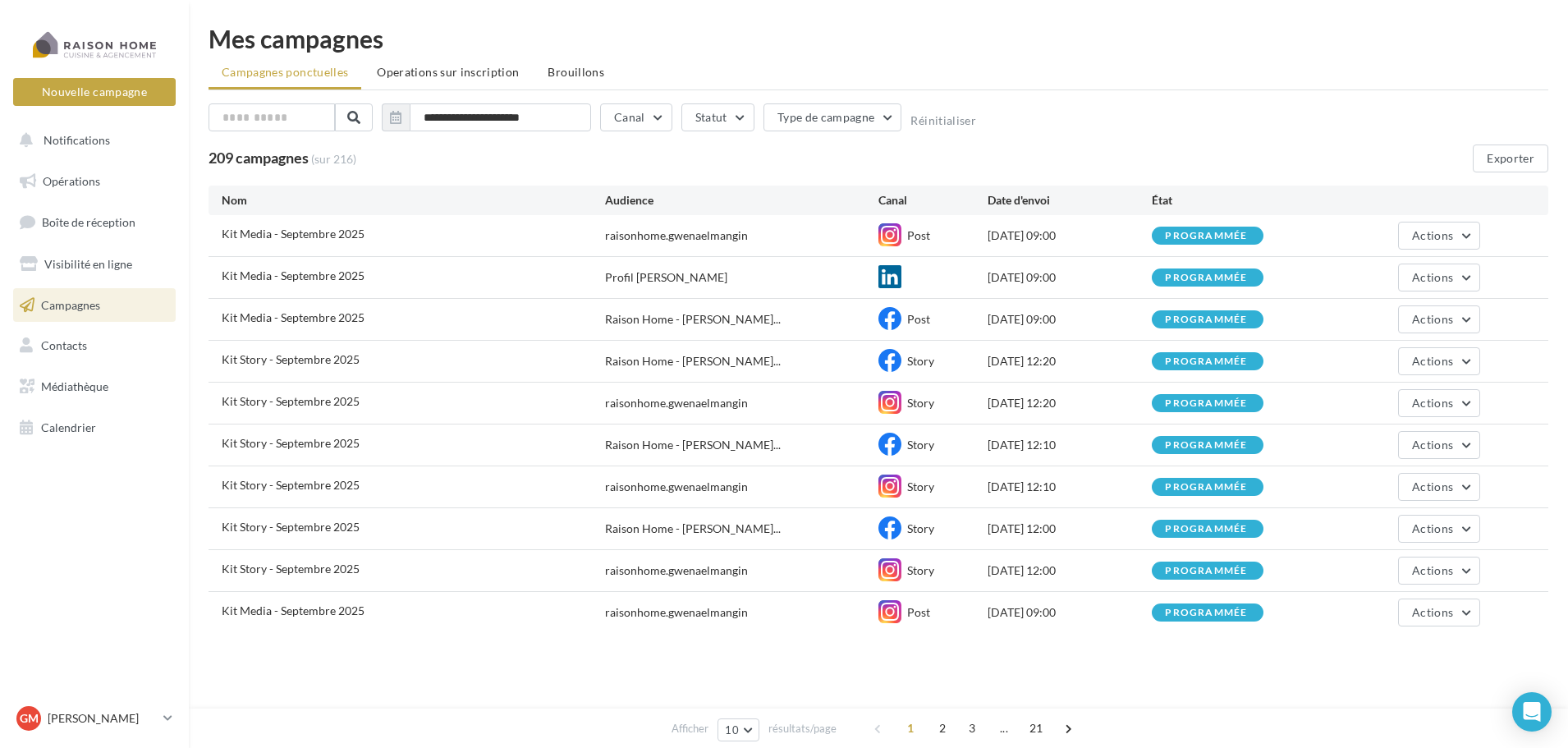
scroll to position [2, 0]
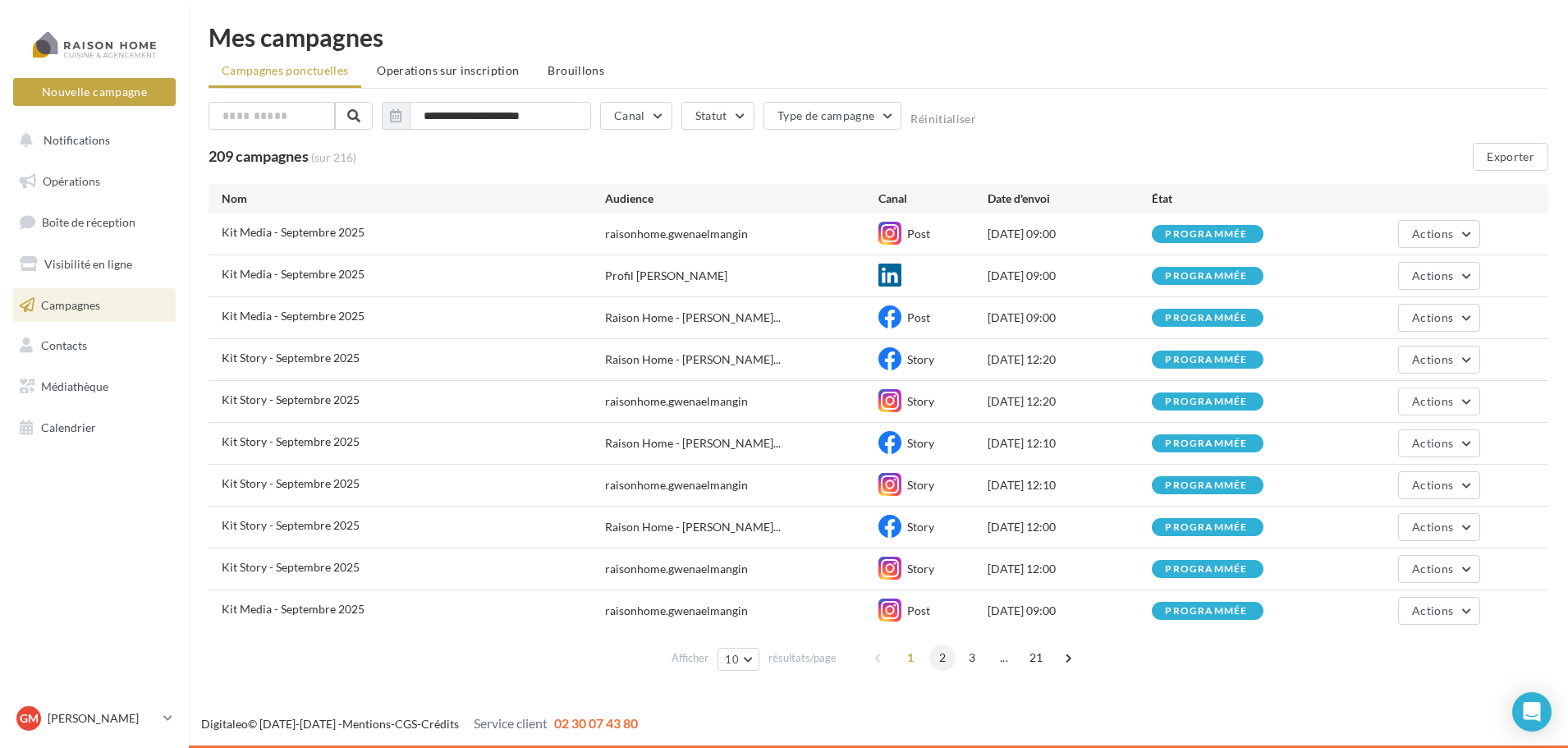
click at [943, 661] on span "2" at bounding box center [942, 658] width 26 height 26
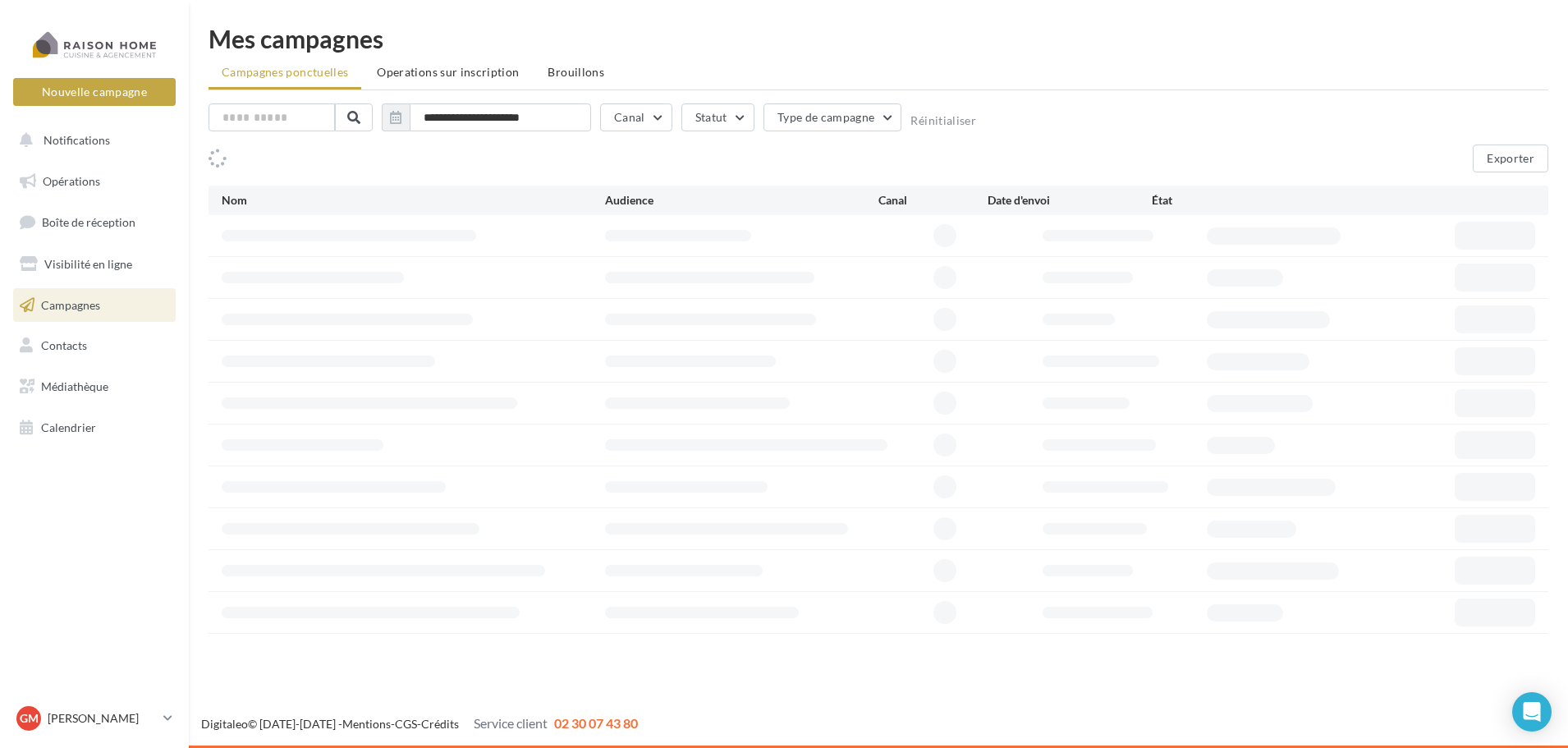
scroll to position [0, 0]
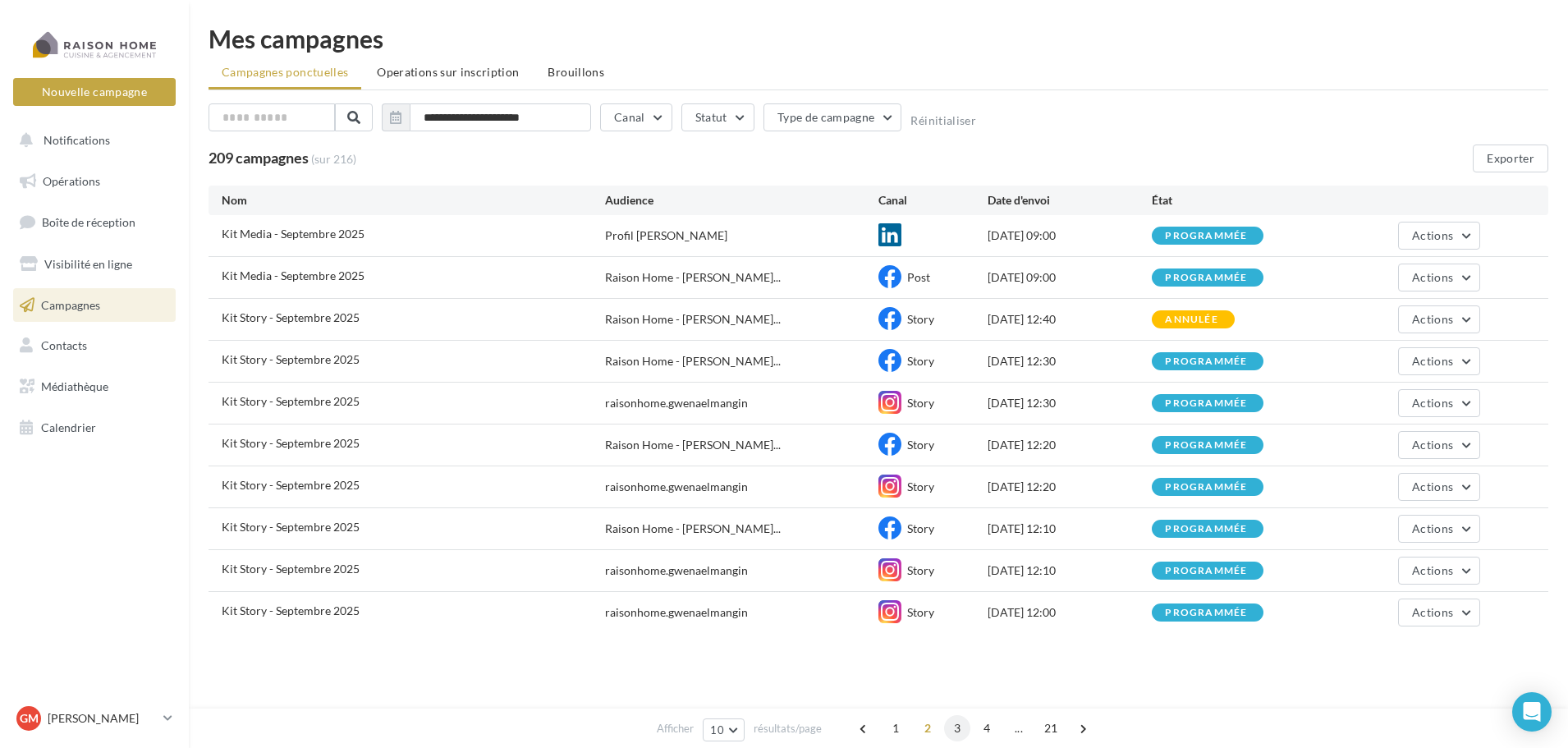
click at [962, 728] on span "3" at bounding box center [957, 728] width 26 height 26
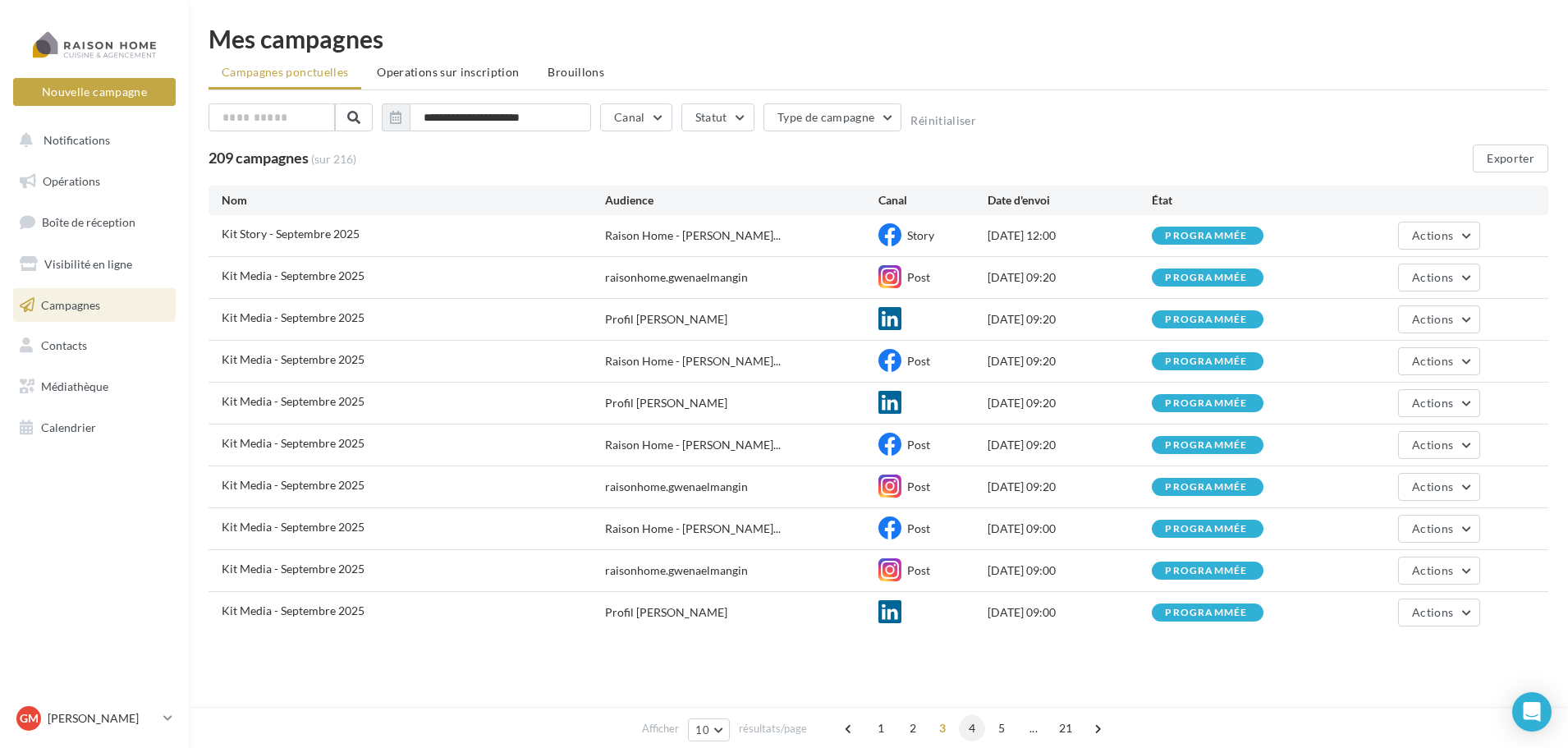
click at [975, 733] on span "4" at bounding box center [972, 728] width 26 height 26
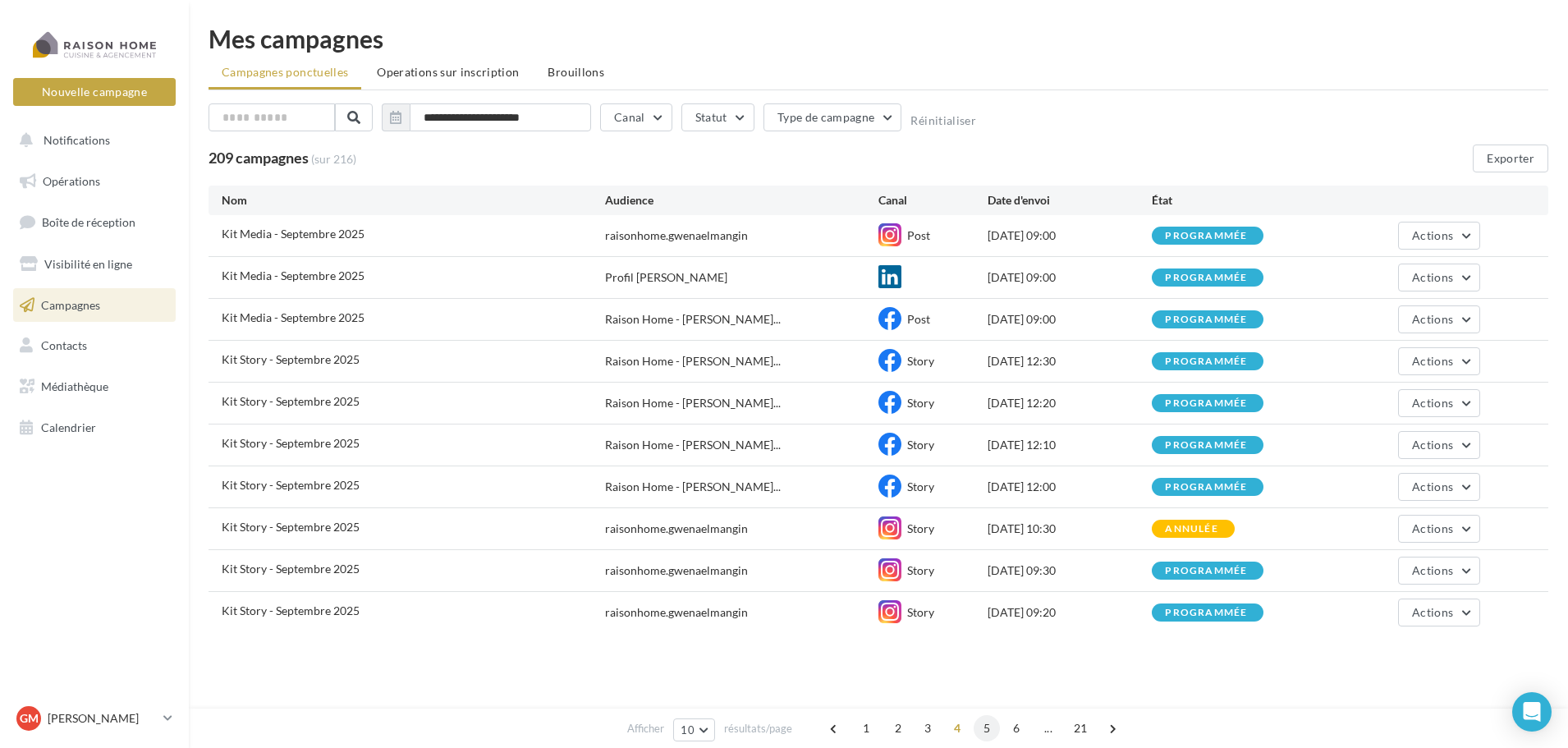
click at [984, 734] on span "5" at bounding box center [986, 728] width 26 height 26
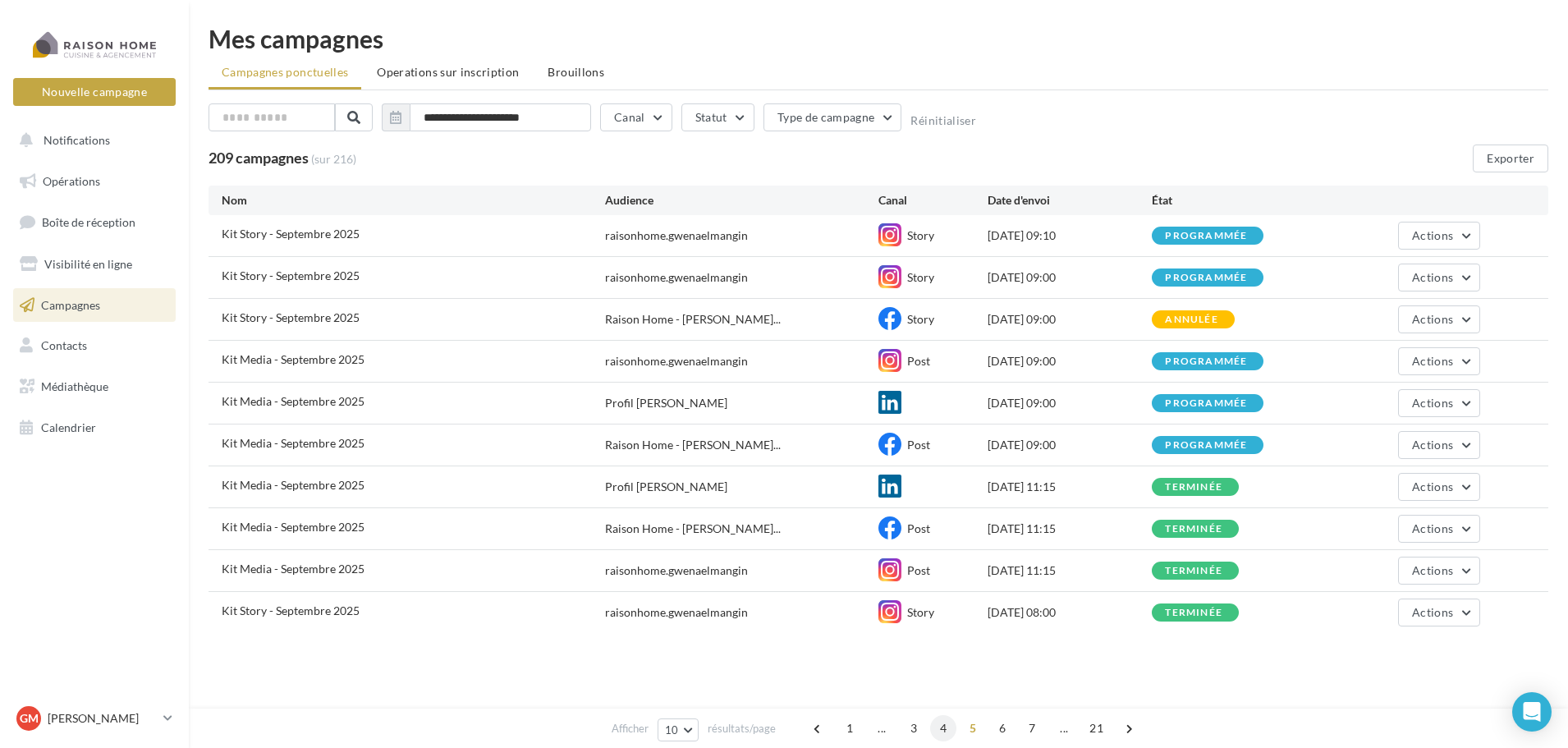
click at [950, 734] on span "4" at bounding box center [943, 728] width 26 height 26
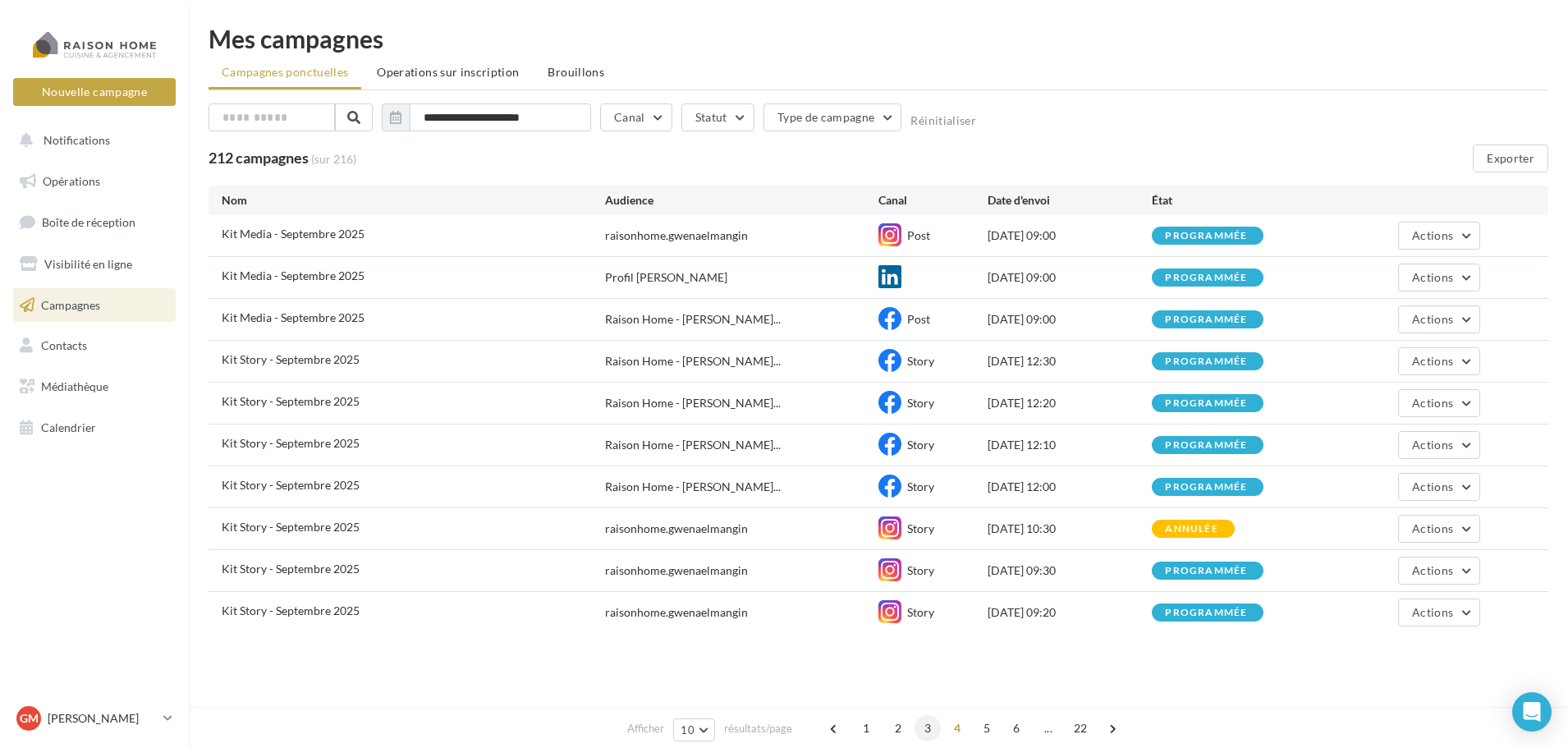
click at [923, 733] on span "3" at bounding box center [928, 728] width 26 height 26
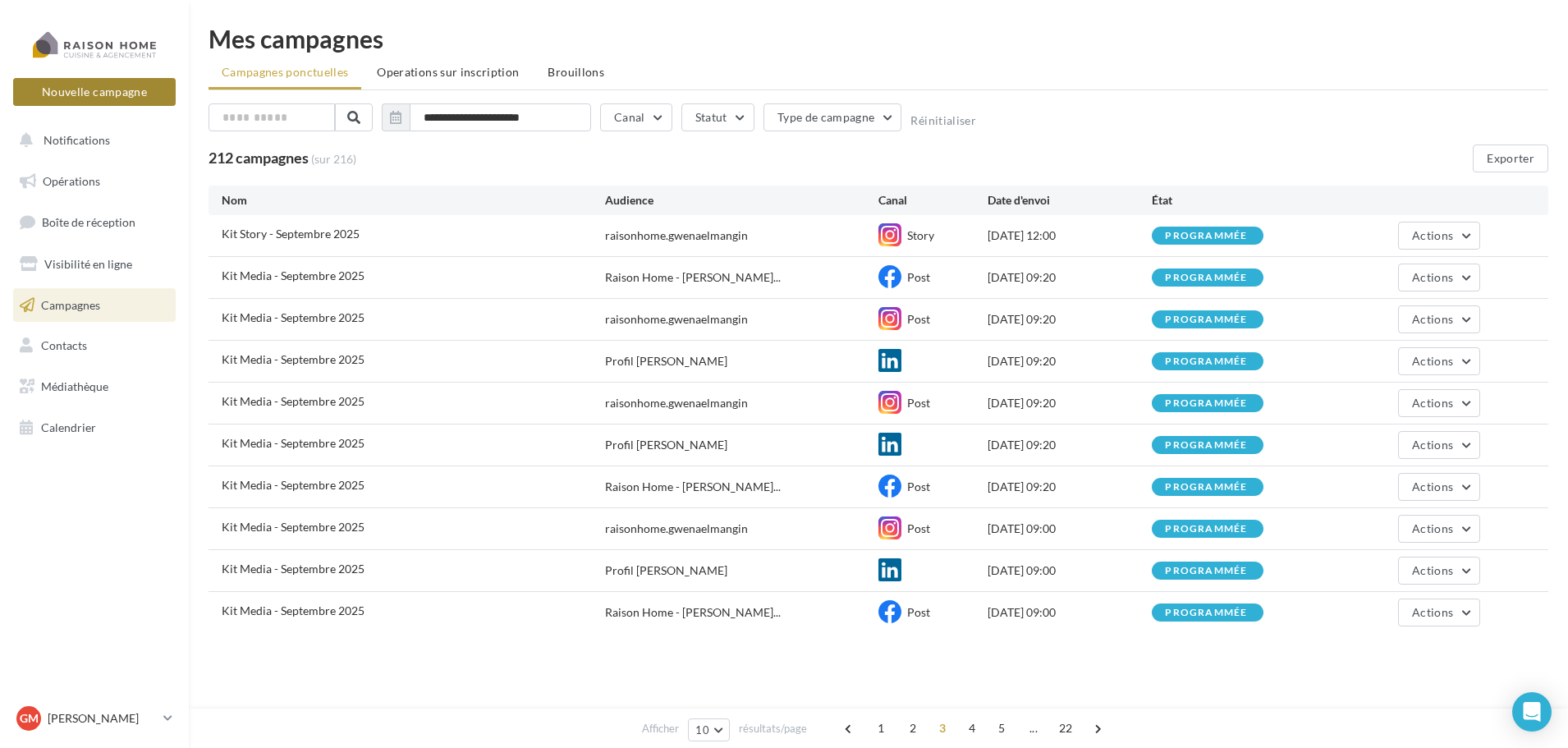
click at [90, 97] on button "Nouvelle campagne" at bounding box center [94, 92] width 163 height 28
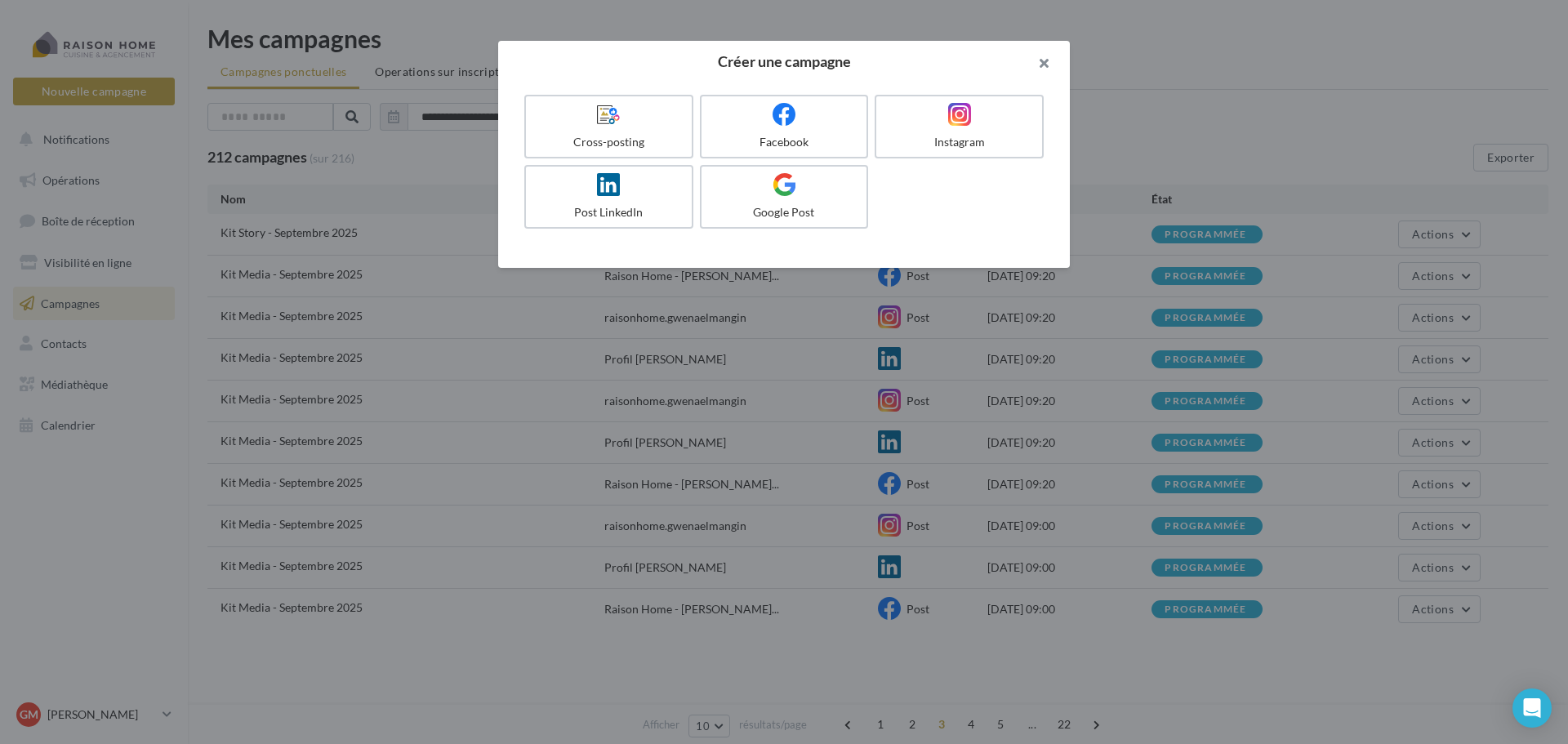
click at [1033, 65] on button "button" at bounding box center [1037, 65] width 65 height 49
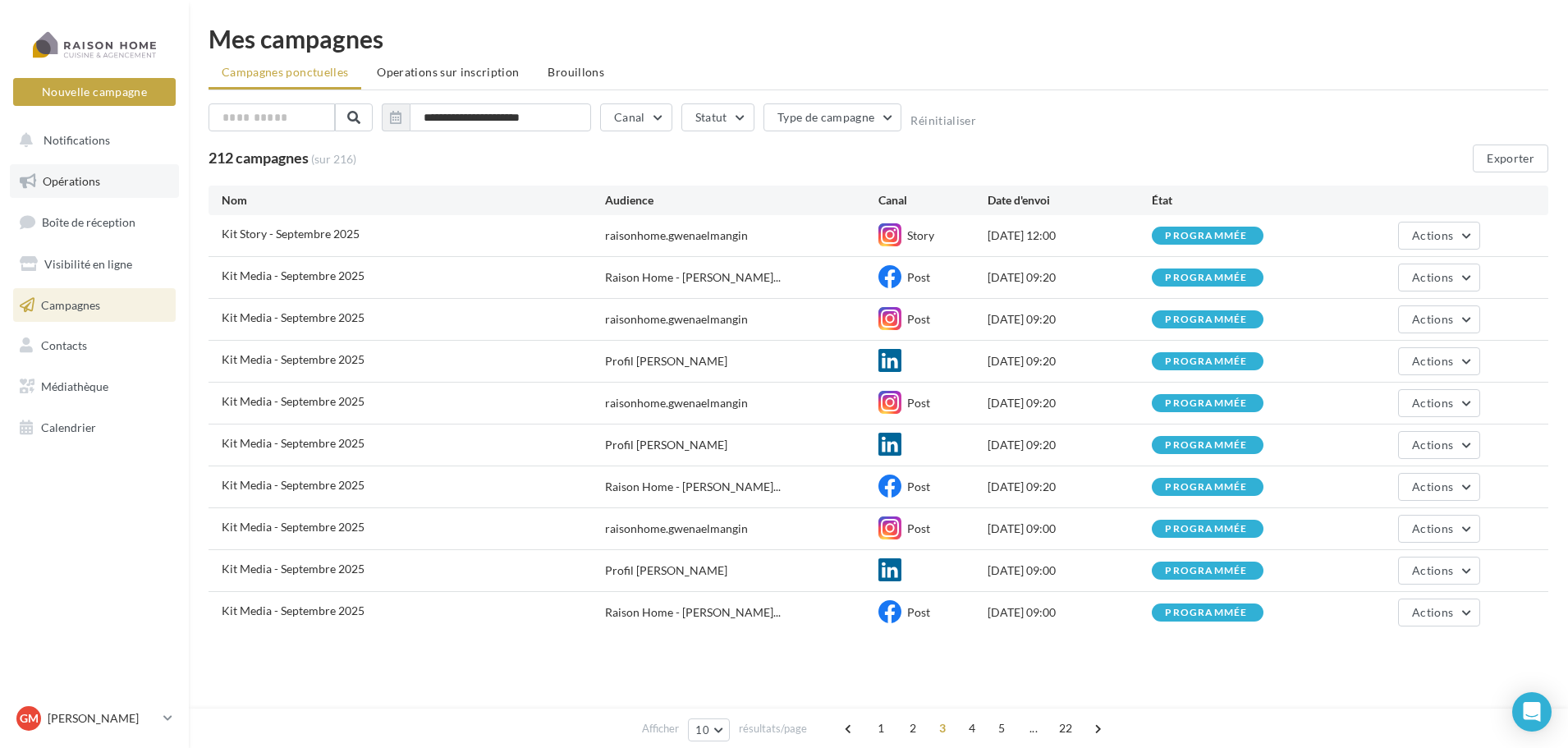
click at [101, 179] on link "Opérations" at bounding box center [95, 181] width 169 height 34
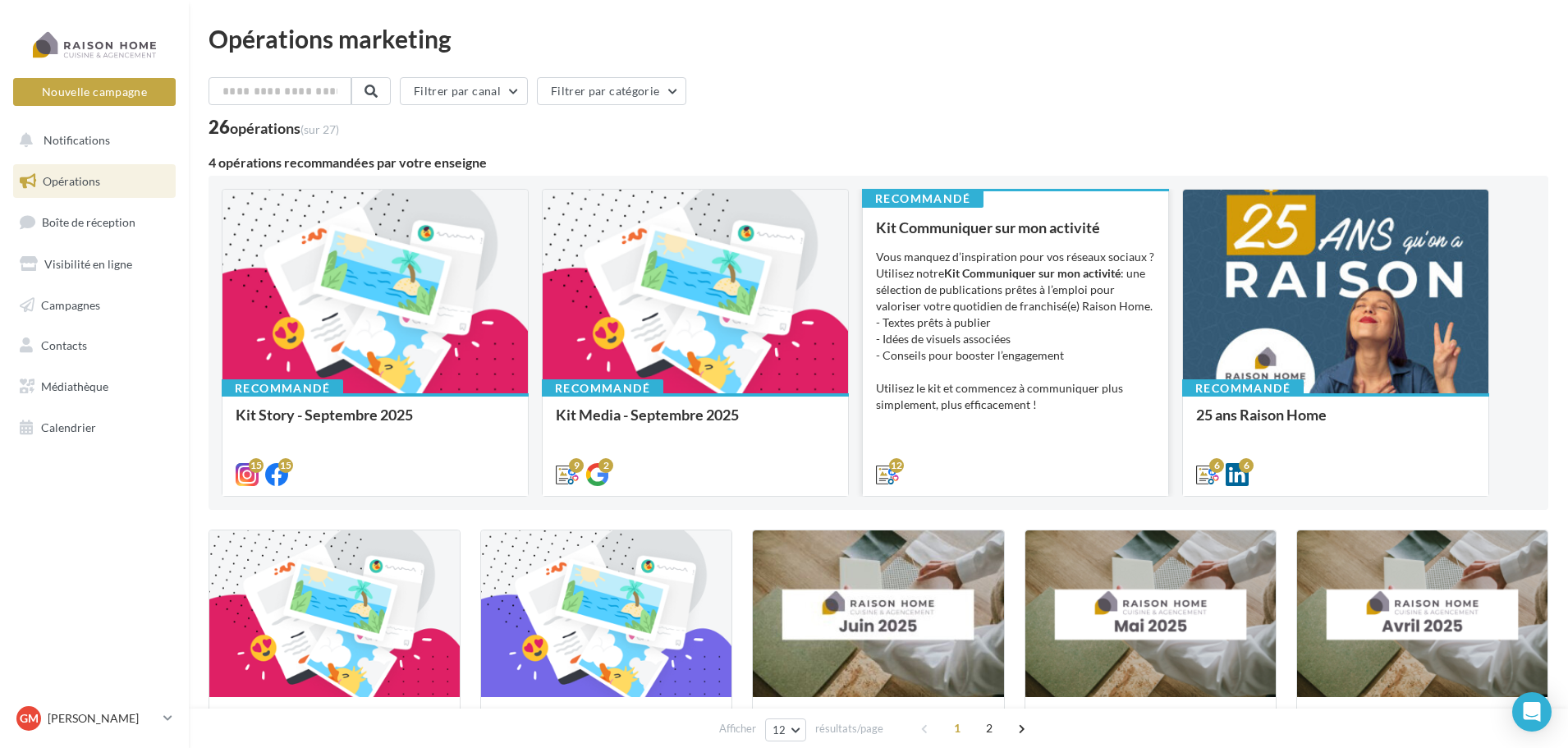
click at [969, 256] on div "Vous manquez d’inspiration pour vos réseaux sociaux ? Utilisez notre Kit Commun…" at bounding box center [1016, 331] width 279 height 164
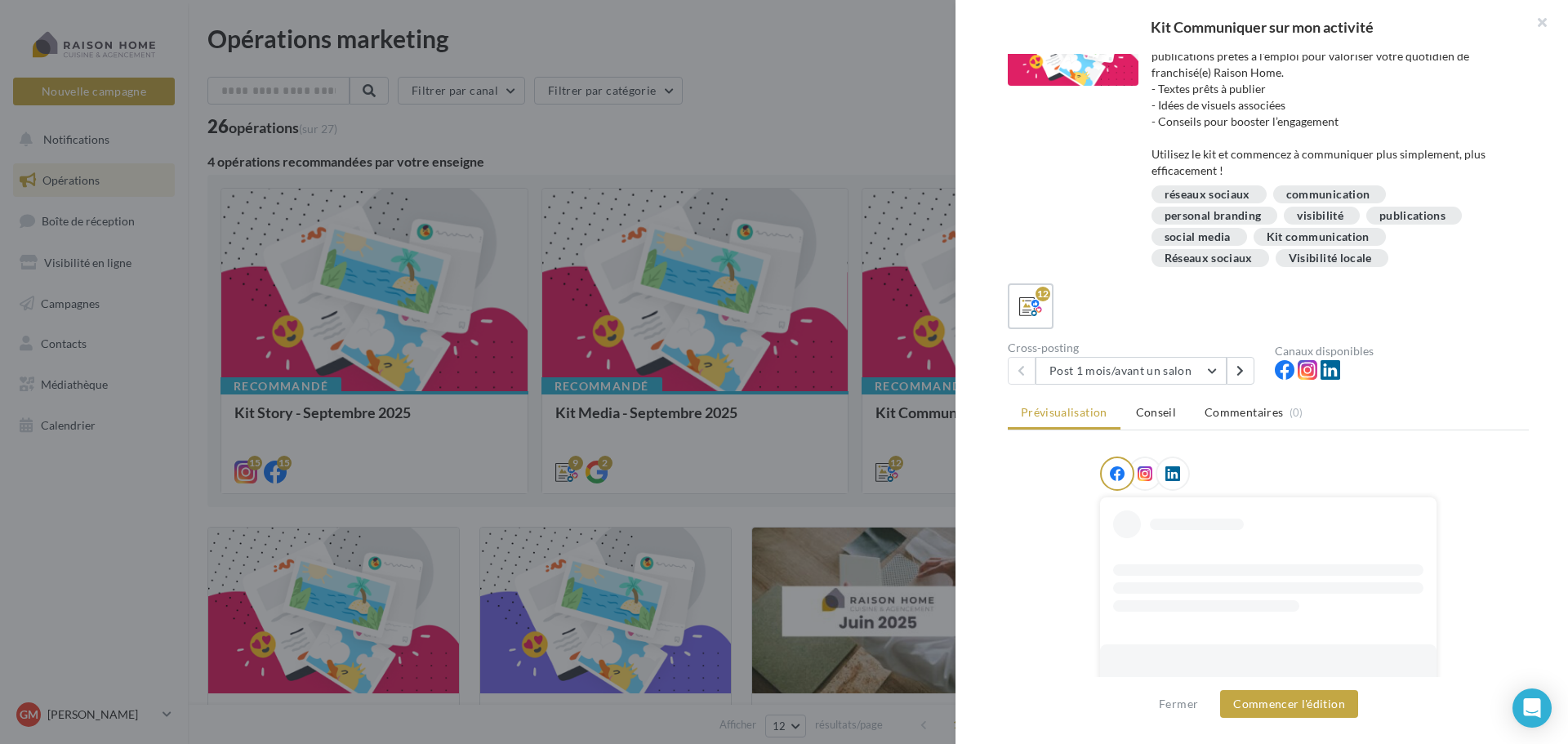
scroll to position [81, 0]
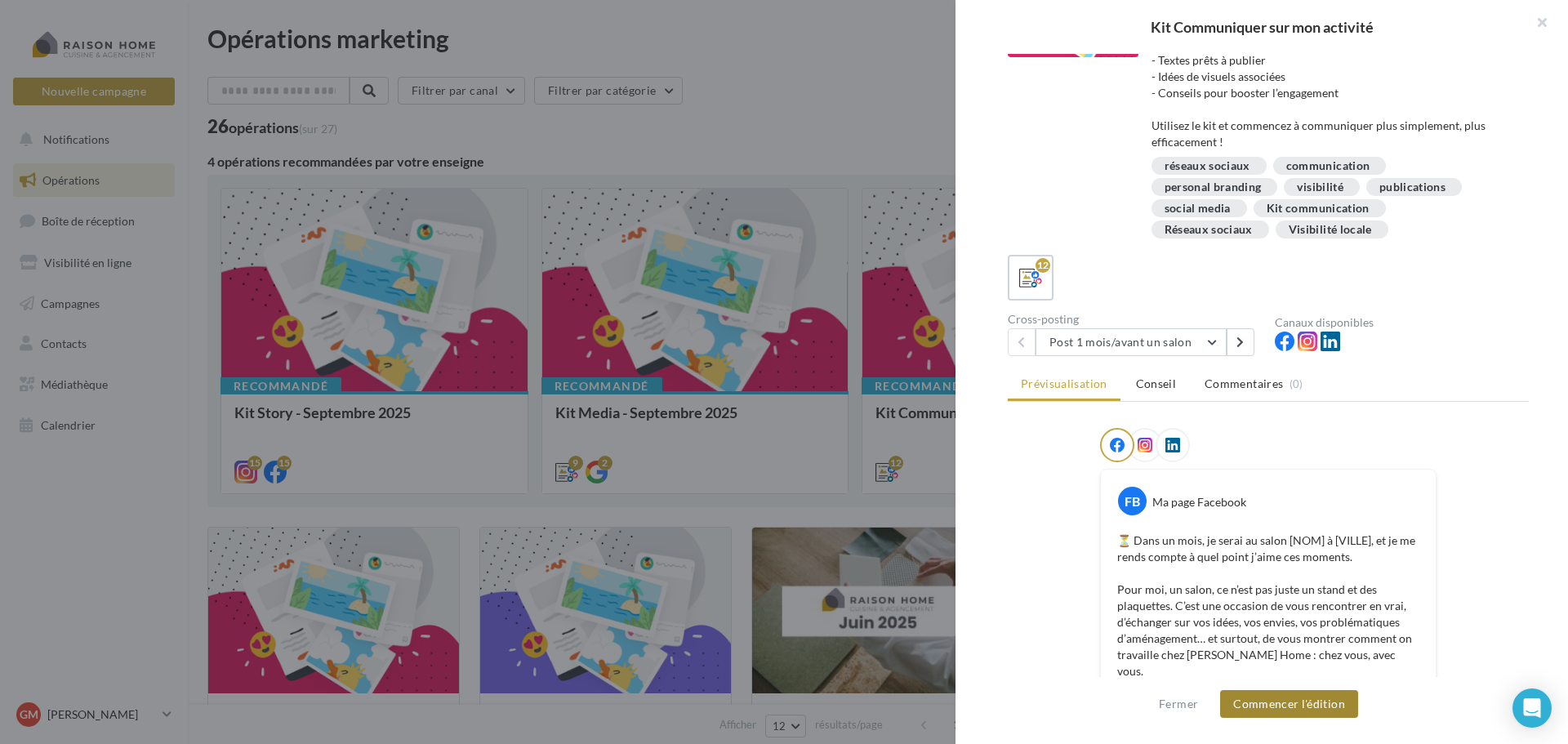
click at [1272, 707] on button "Commencer l'édition" at bounding box center [1288, 704] width 138 height 28
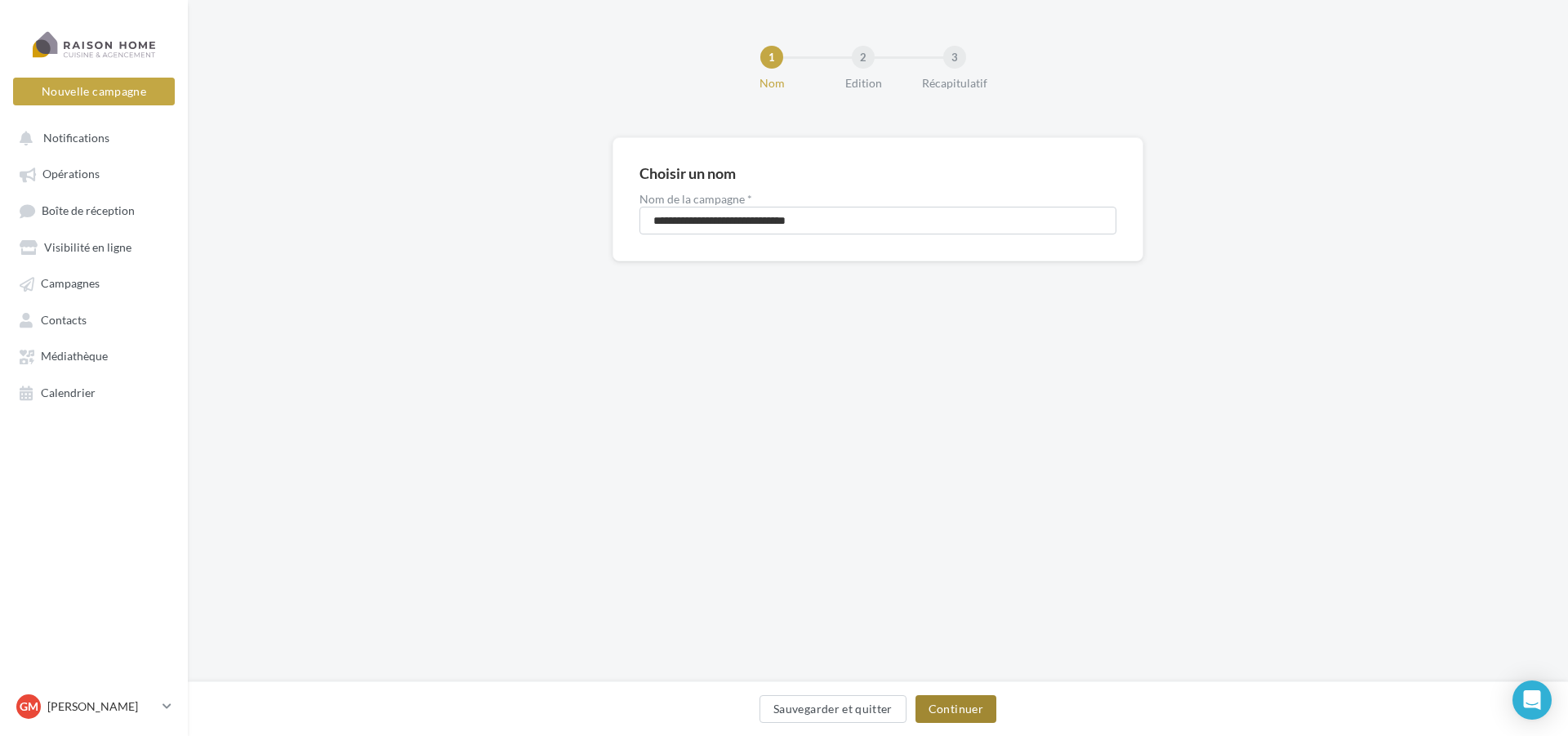
click at [956, 713] on button "Continuer" at bounding box center [956, 708] width 80 height 28
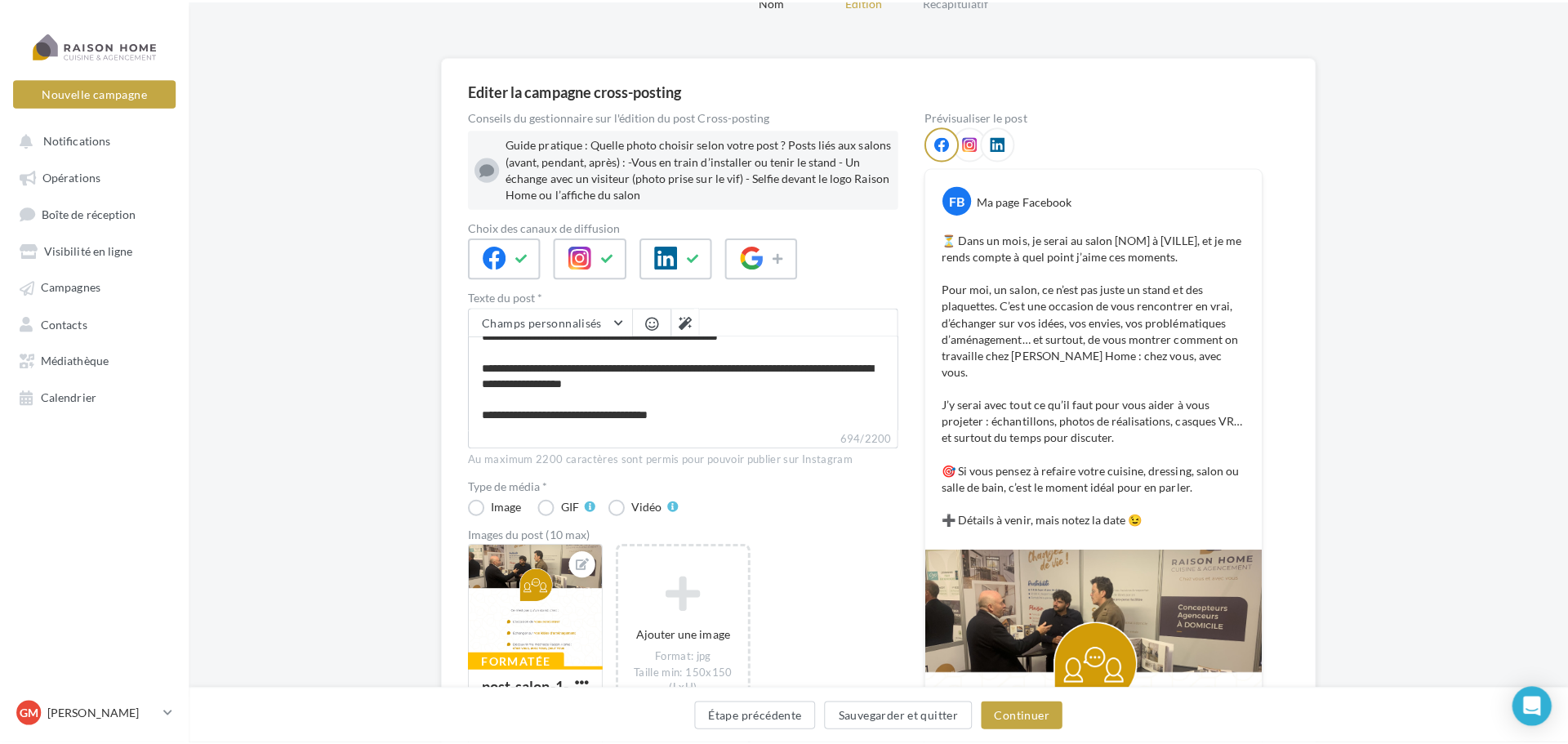
scroll to position [164, 0]
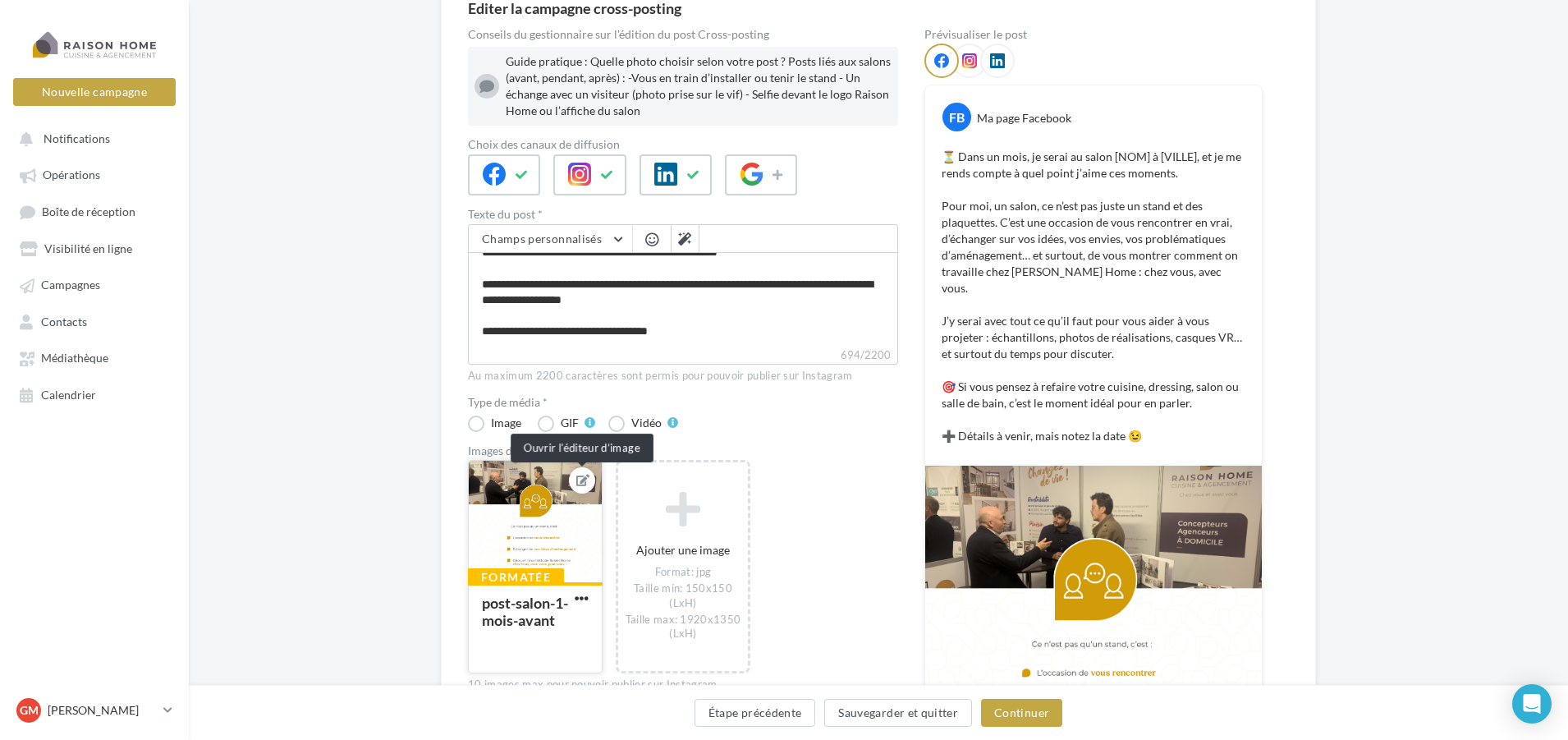
click at [586, 486] on button at bounding box center [582, 479] width 13 height 20
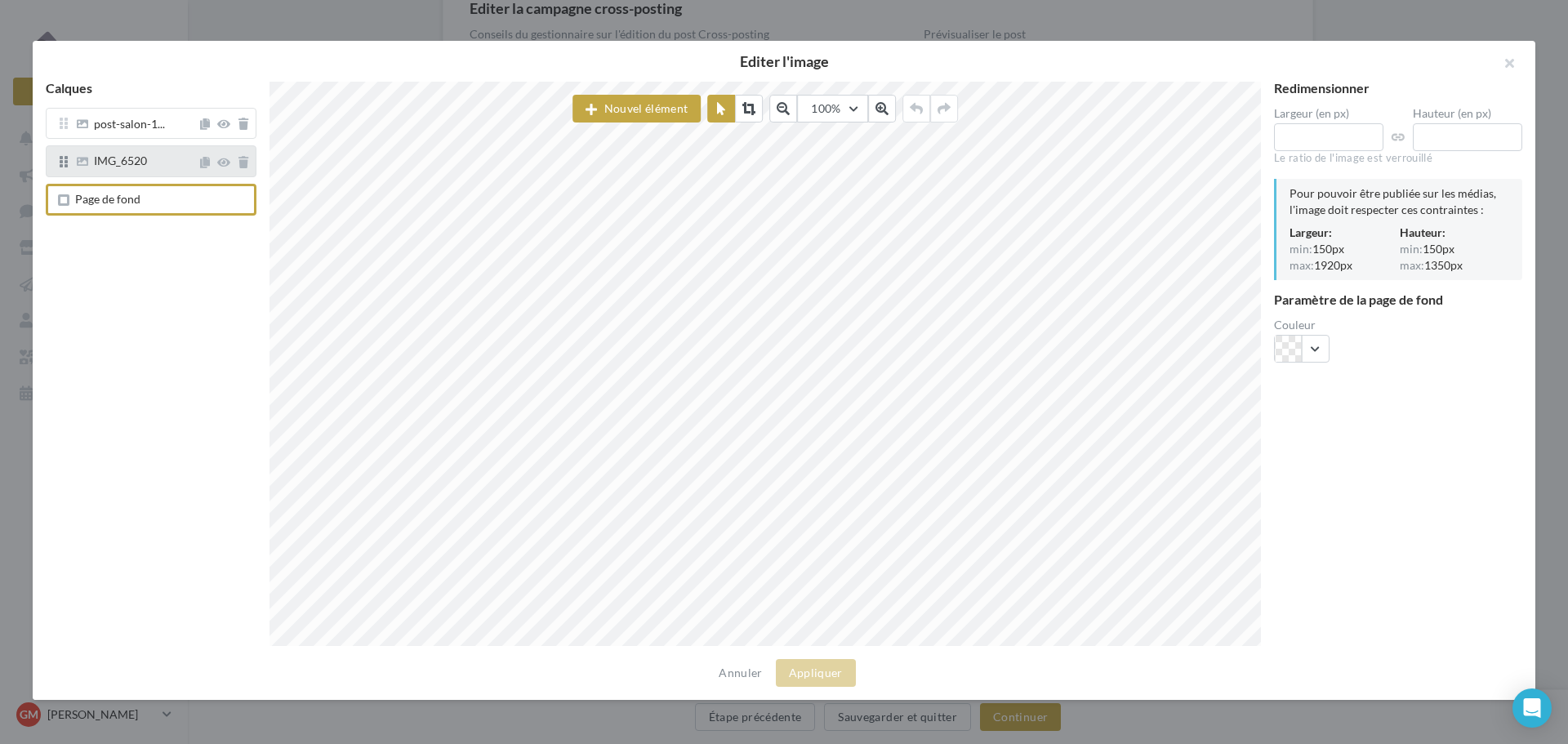
click at [147, 170] on div "IMG_6520" at bounding box center [120, 163] width 53 height 16
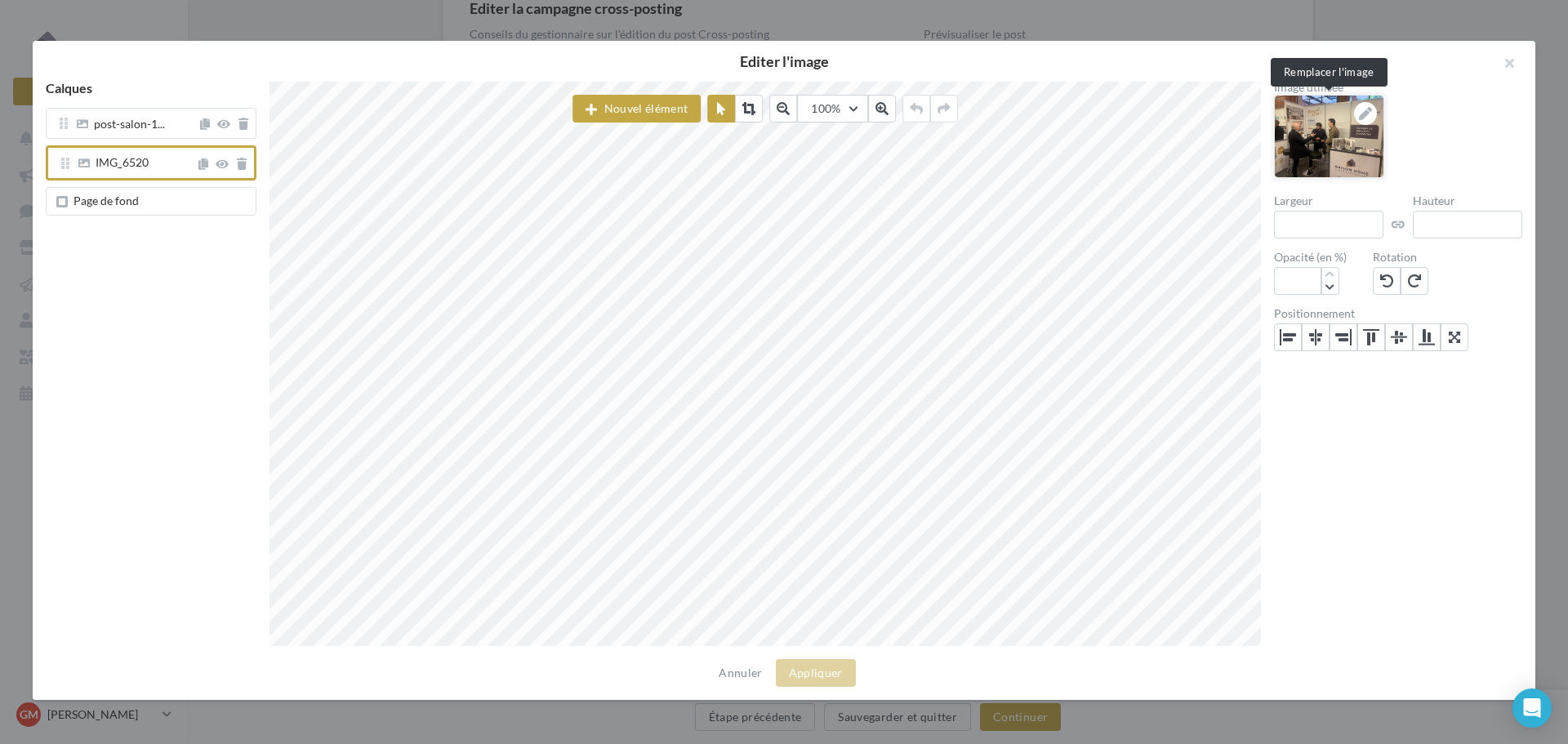
click at [1366, 114] on icon at bounding box center [1365, 113] width 13 height 13
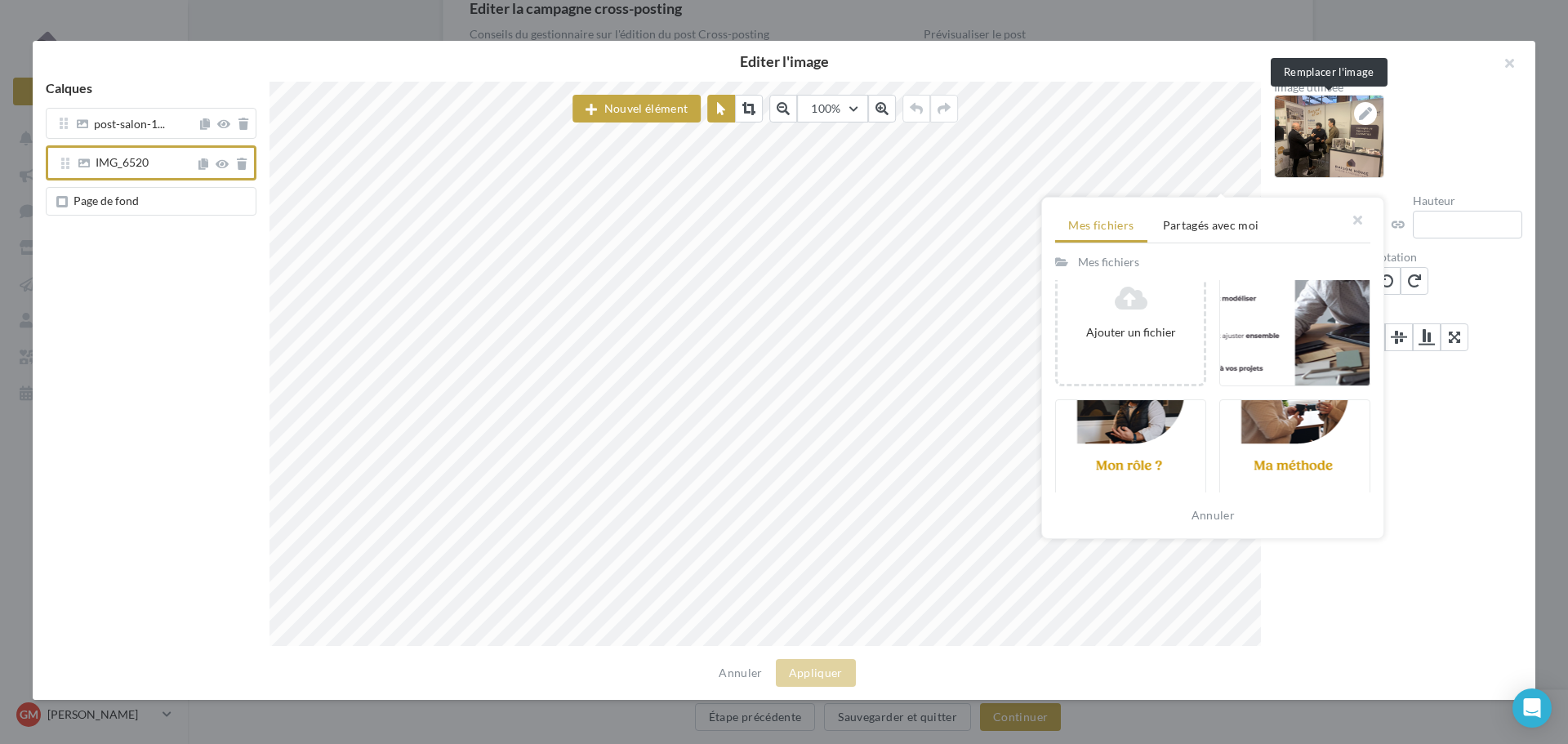
scroll to position [0, 0]
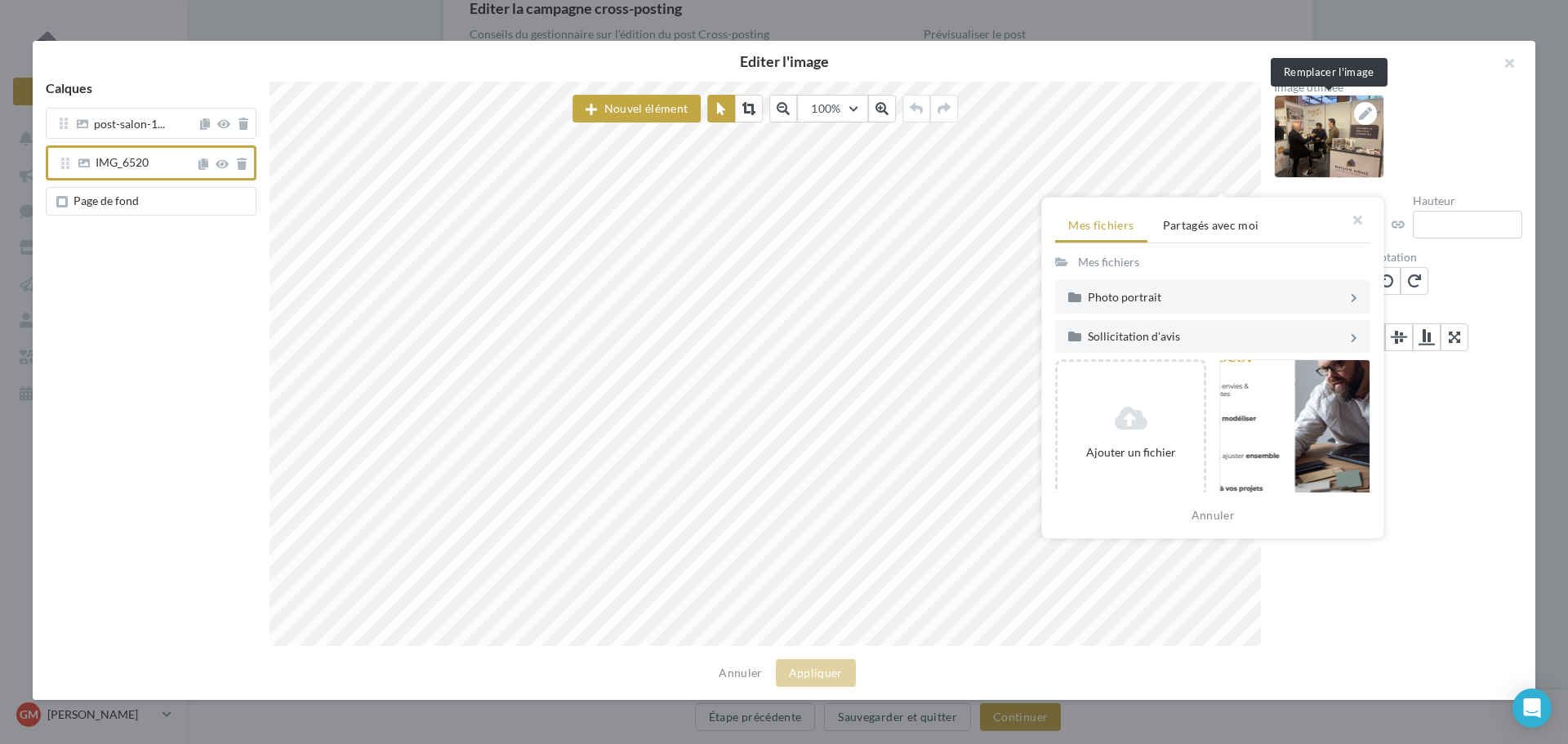
click at [1105, 264] on div "Mes fichiers" at bounding box center [1109, 262] width 61 height 16
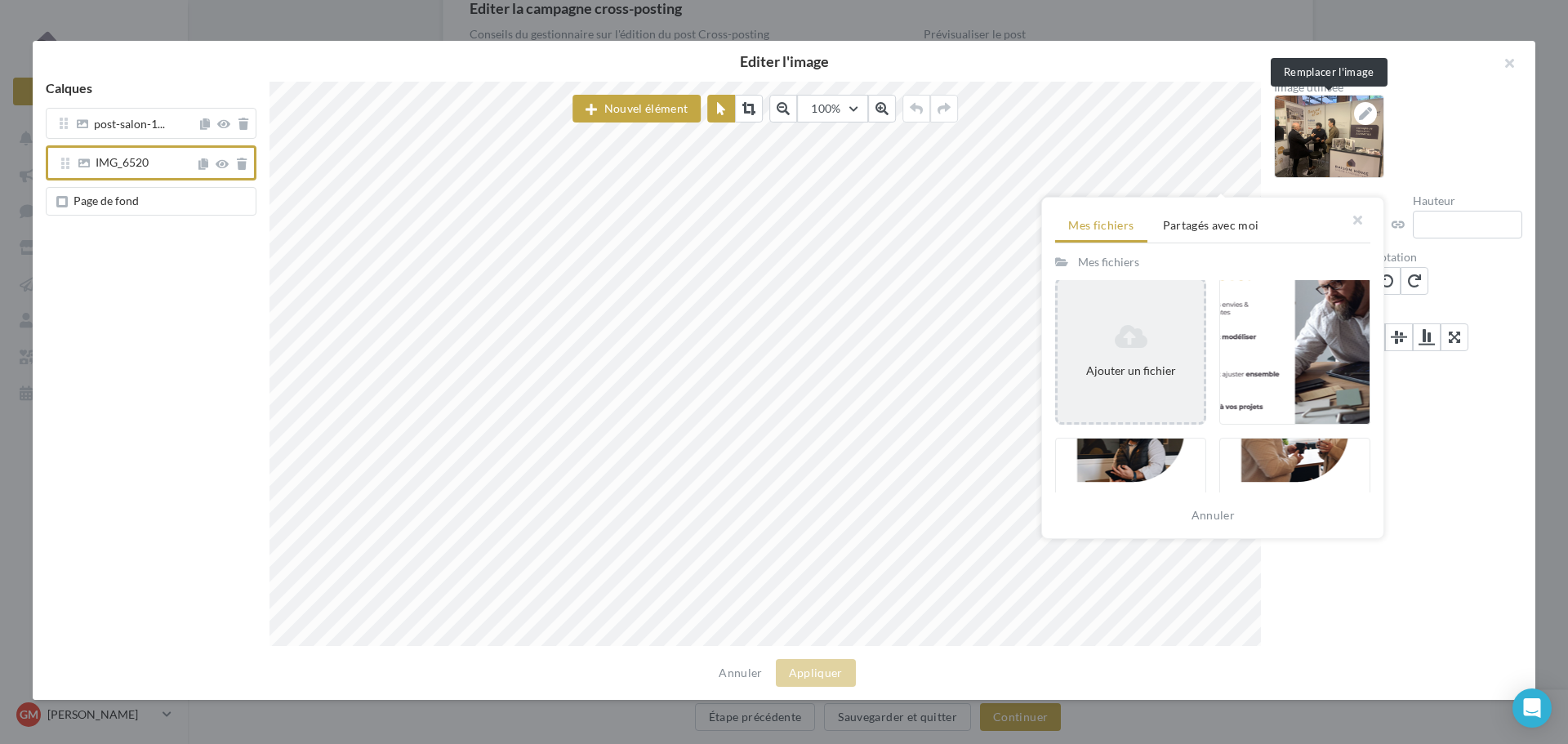
click at [1147, 363] on div "Ajouter un fichier" at bounding box center [1130, 370] width 133 height 16
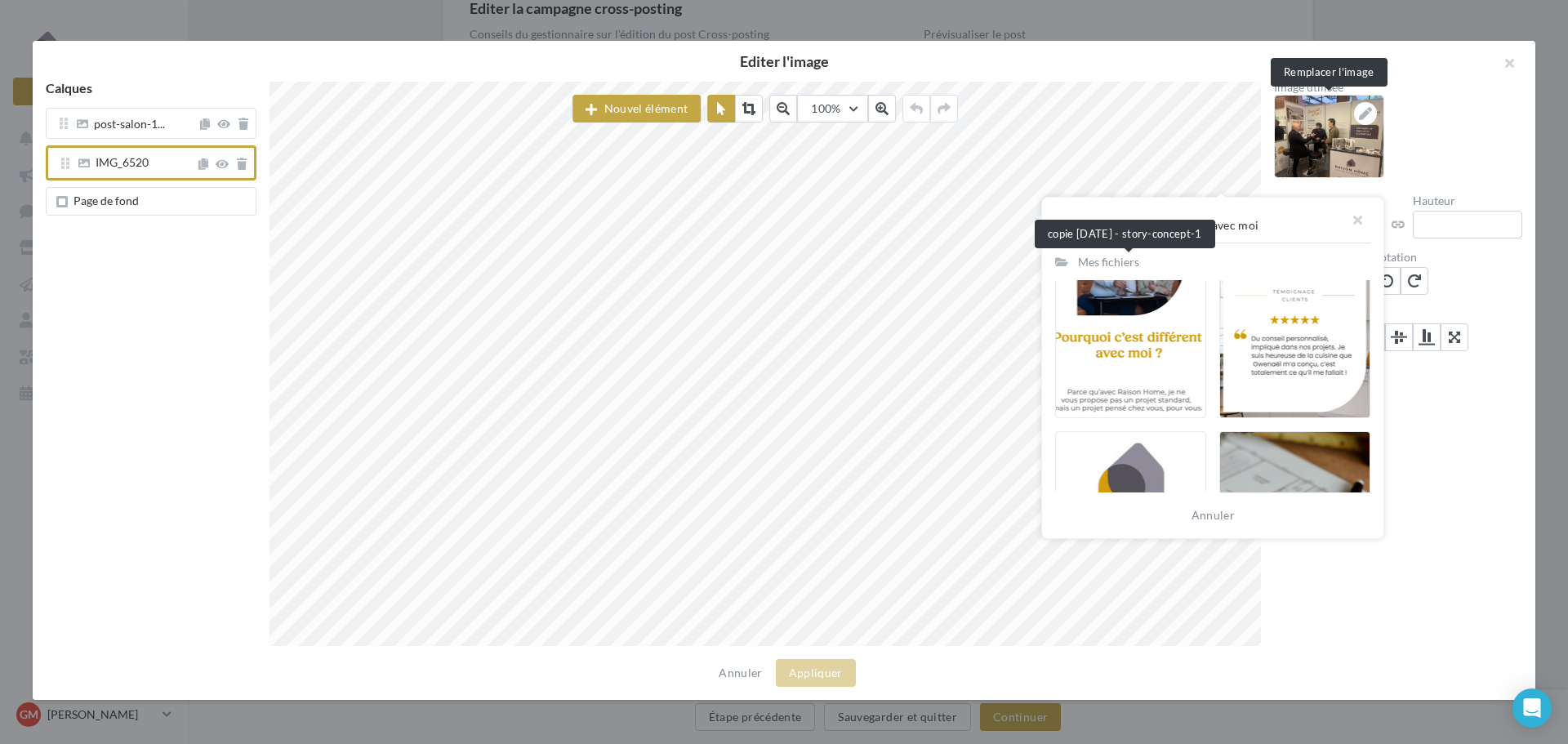
scroll to position [0, 0]
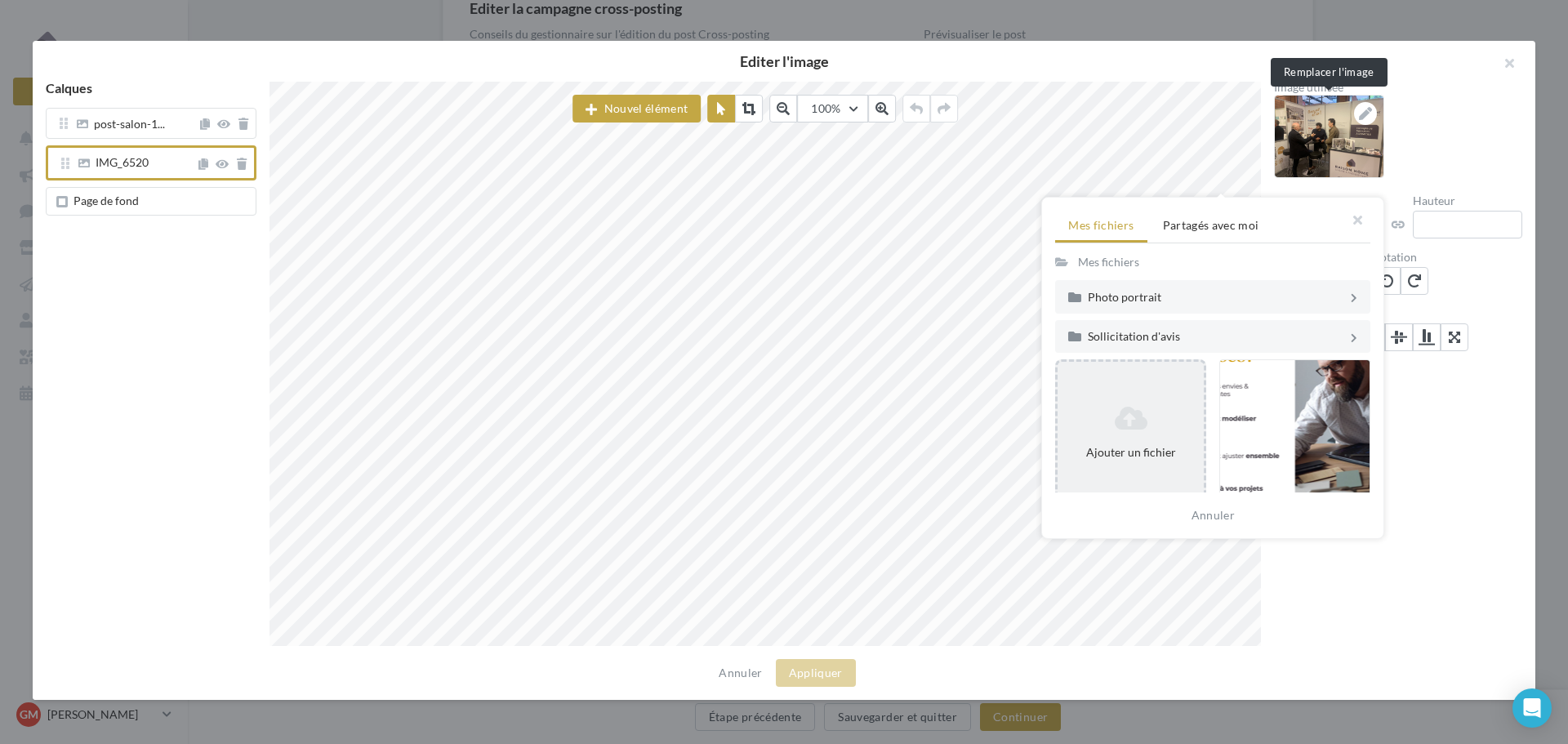
click at [1128, 407] on icon at bounding box center [1130, 418] width 133 height 26
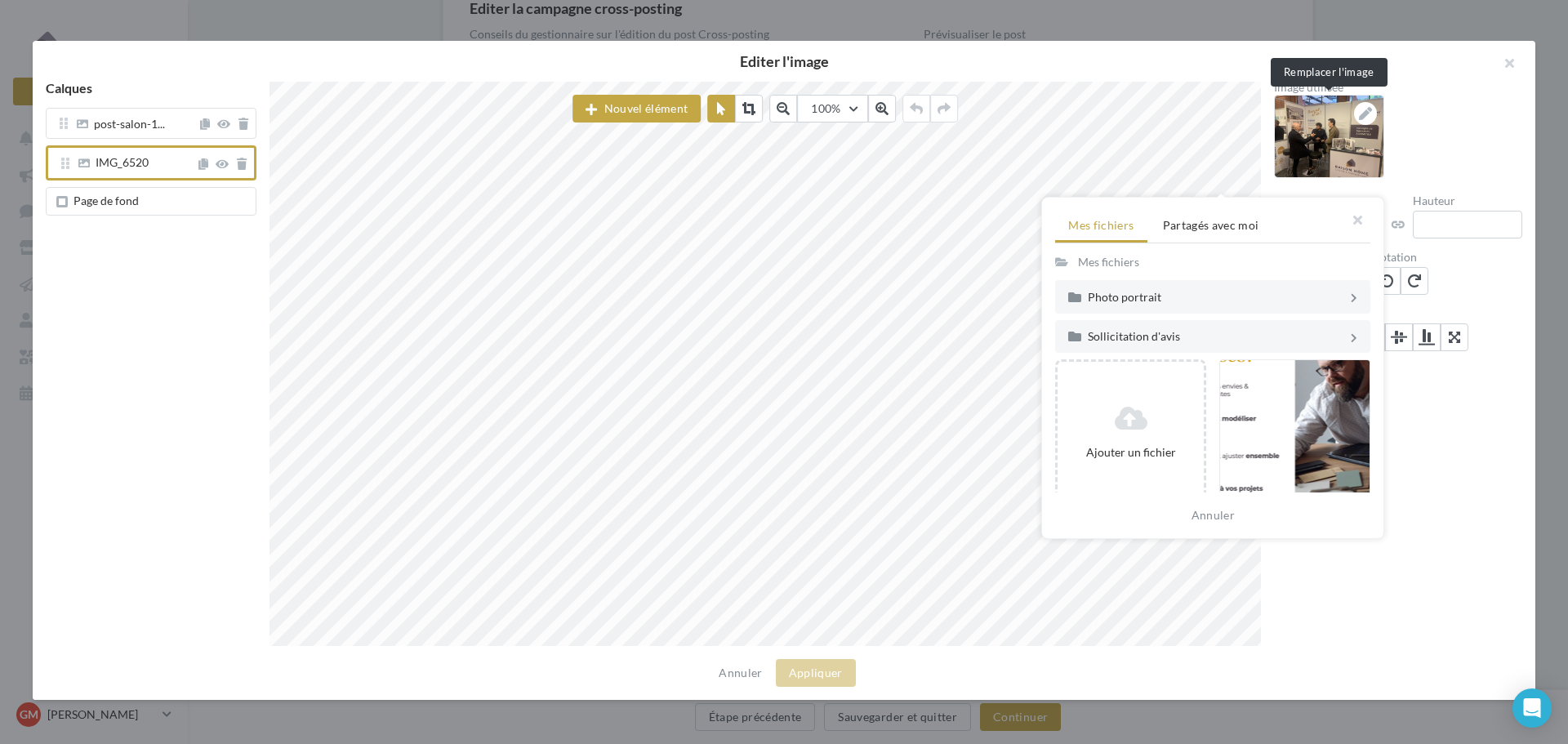
scroll to position [81, 0]
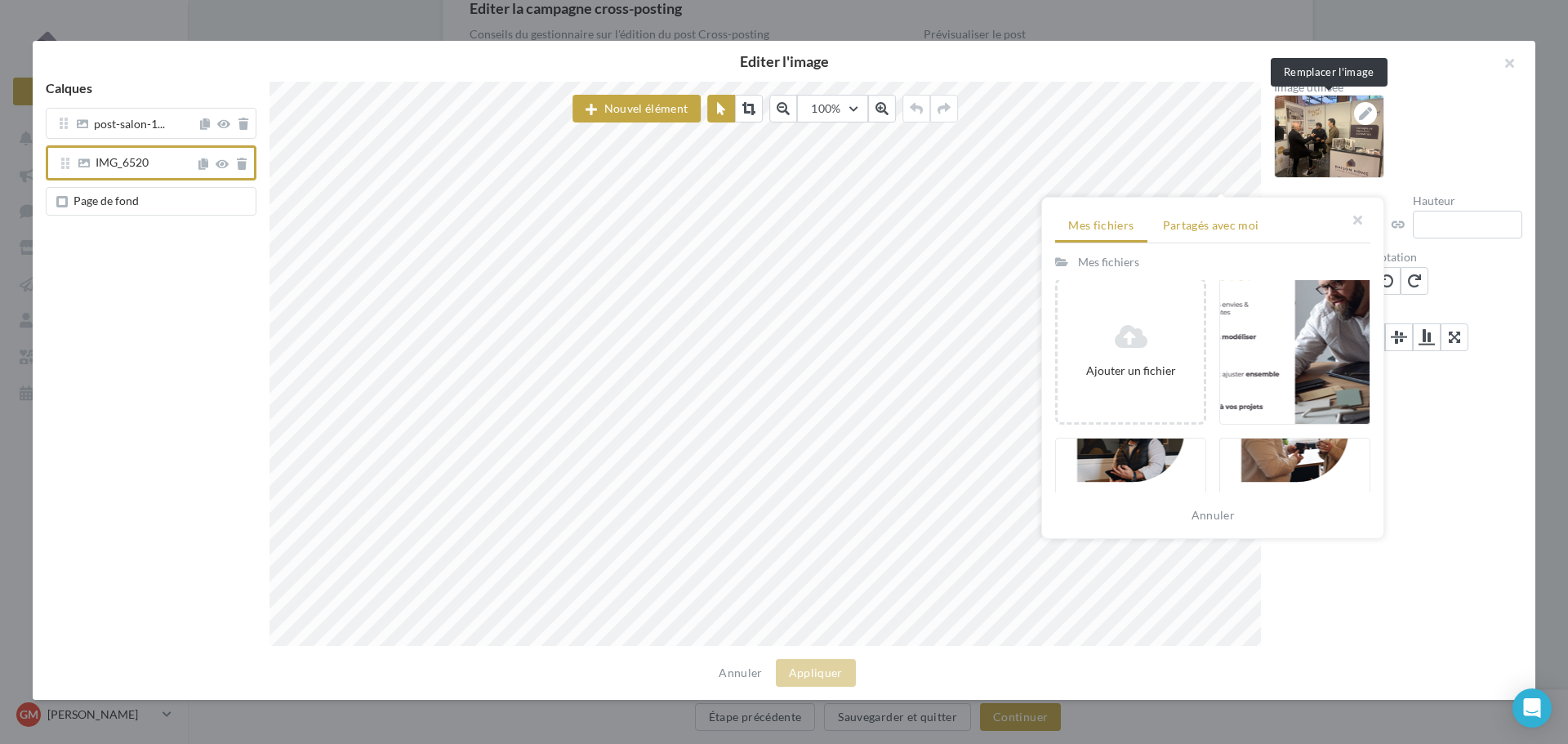
click at [1226, 226] on span "Partagés avec moi" at bounding box center [1211, 225] width 97 height 14
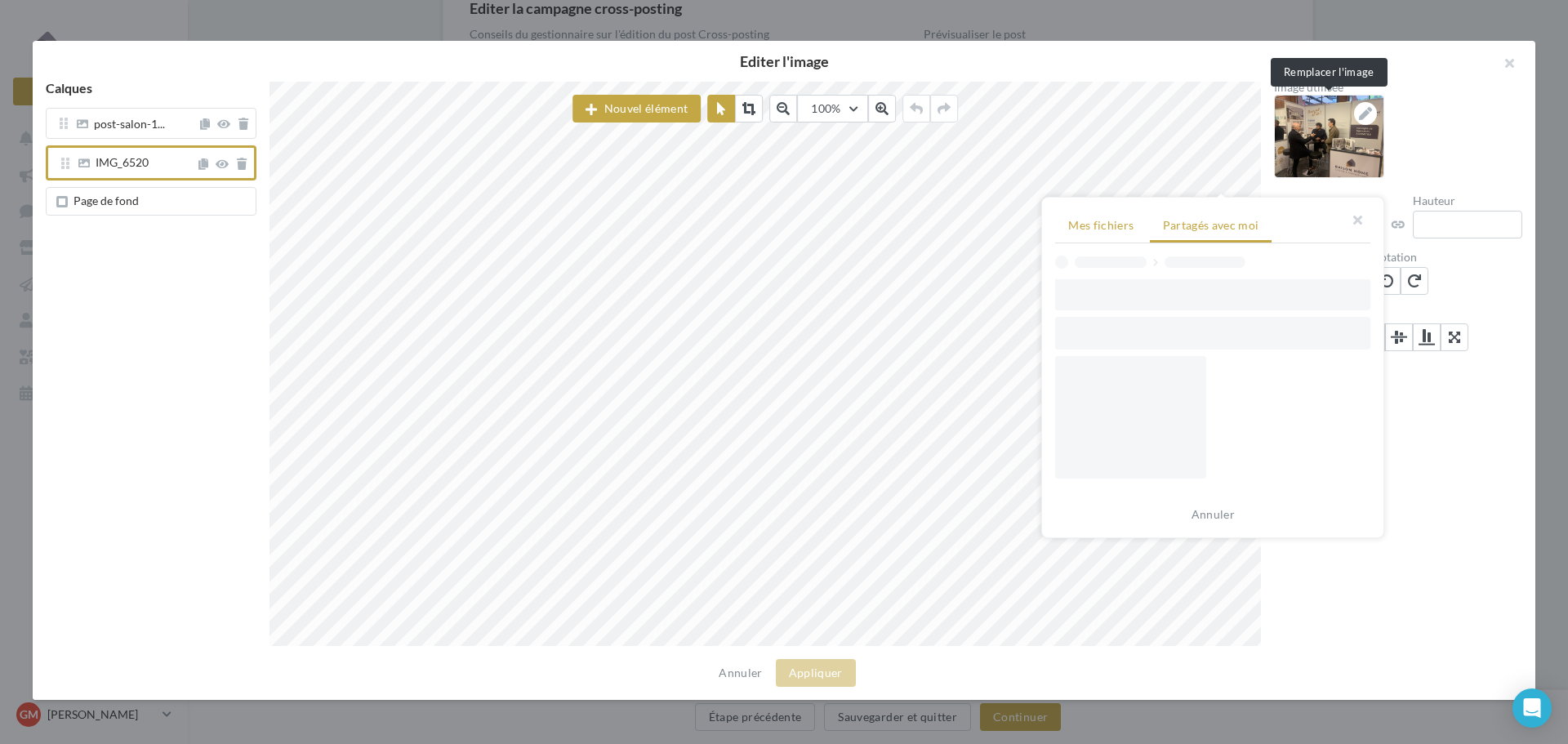
scroll to position [0, 0]
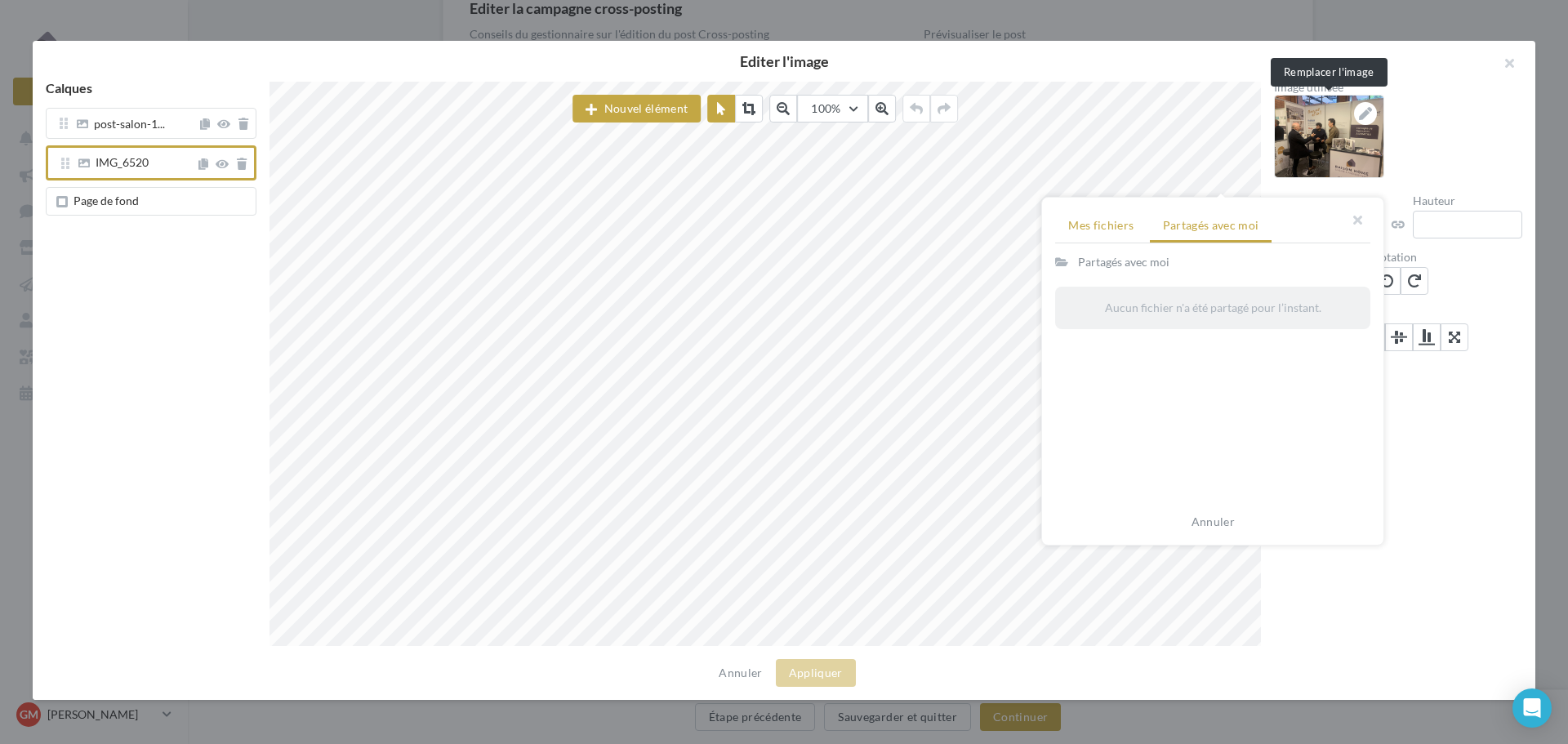
click at [1111, 229] on span "Mes fichiers" at bounding box center [1100, 225] width 65 height 14
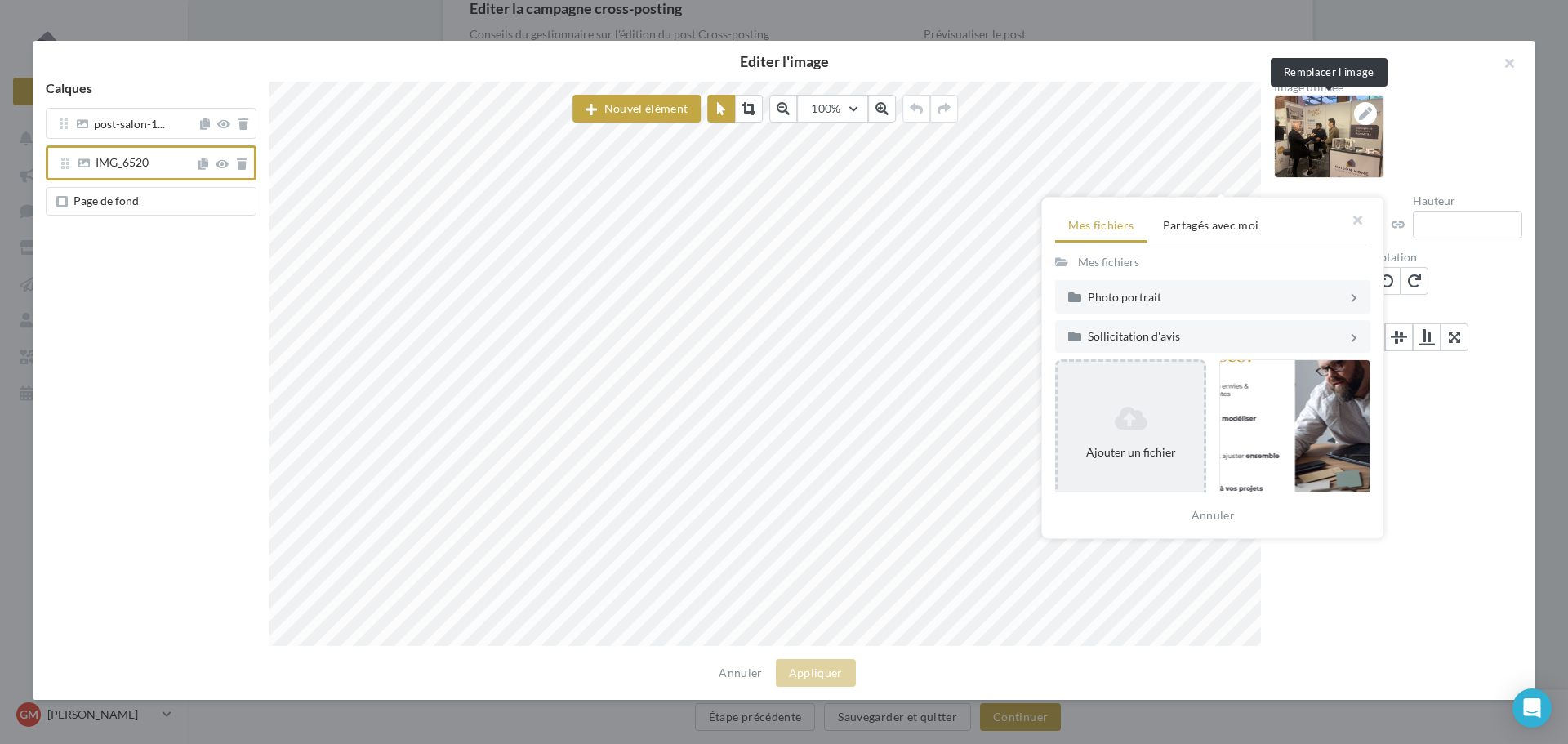
click at [1133, 427] on icon at bounding box center [1130, 418] width 133 height 26
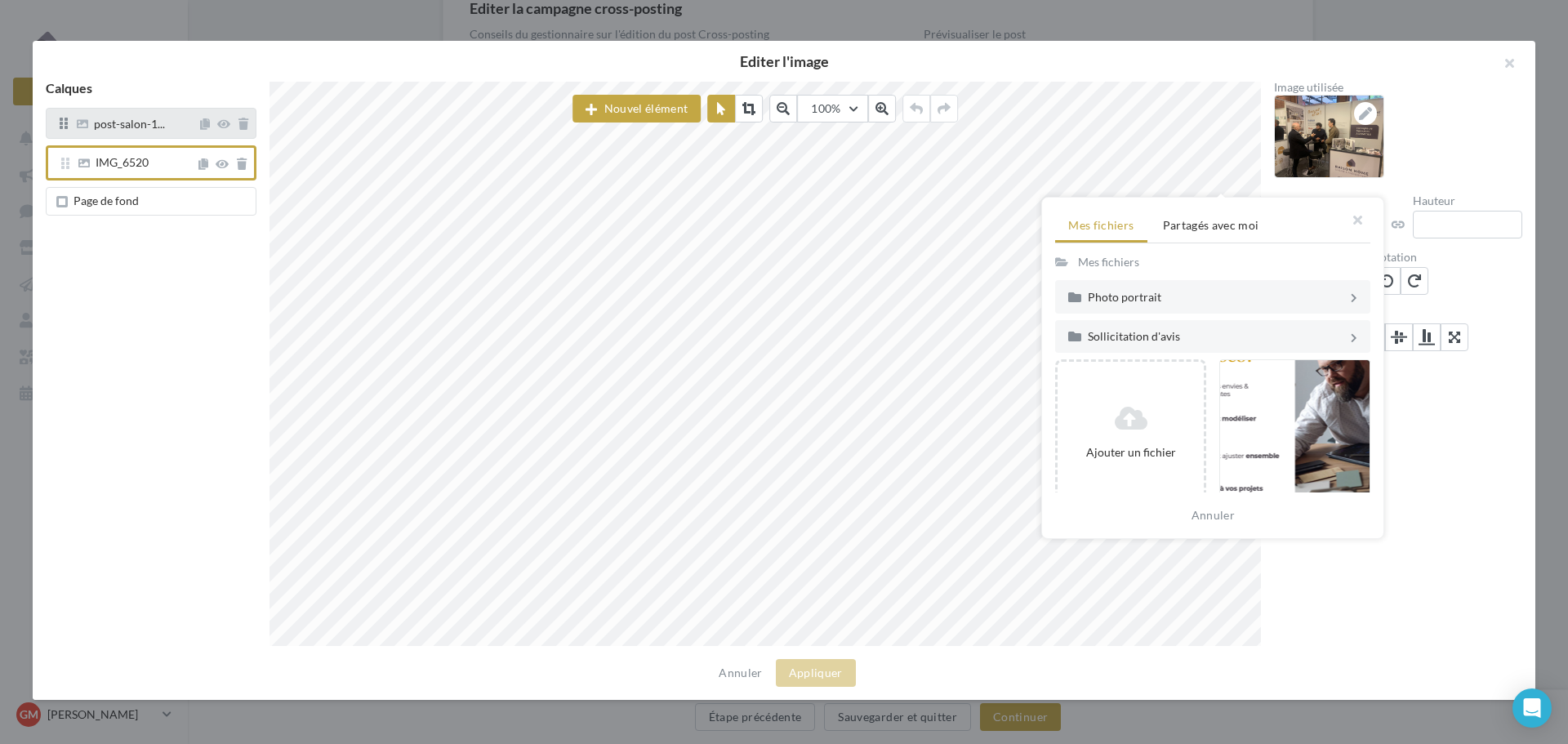
click at [186, 132] on div "post-salon-1..." at bounding box center [151, 123] width 211 height 31
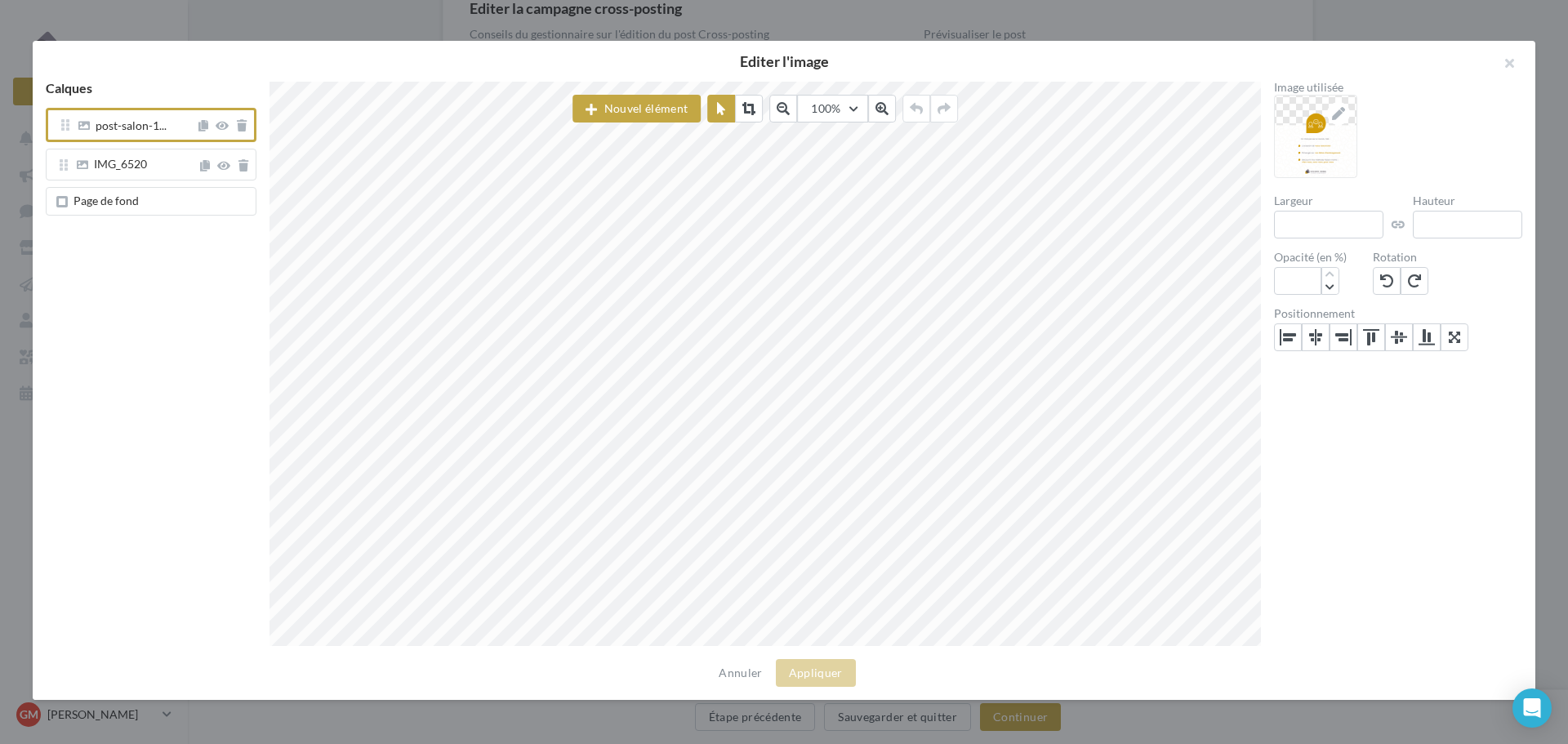
click at [157, 202] on span "Page de fond" at bounding box center [154, 200] width 190 height 13
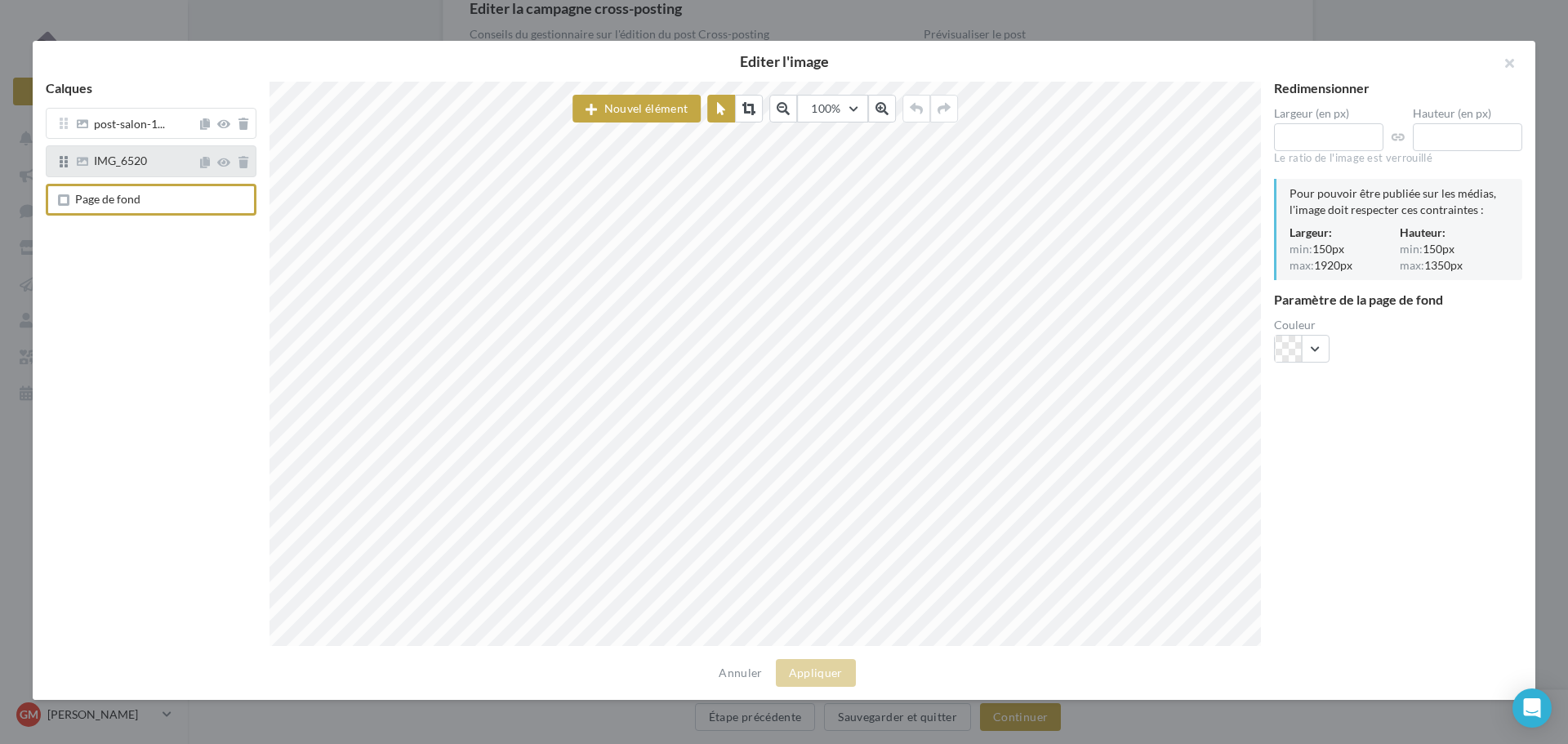
click at [147, 162] on span "IMG_6520" at bounding box center [120, 160] width 53 height 14
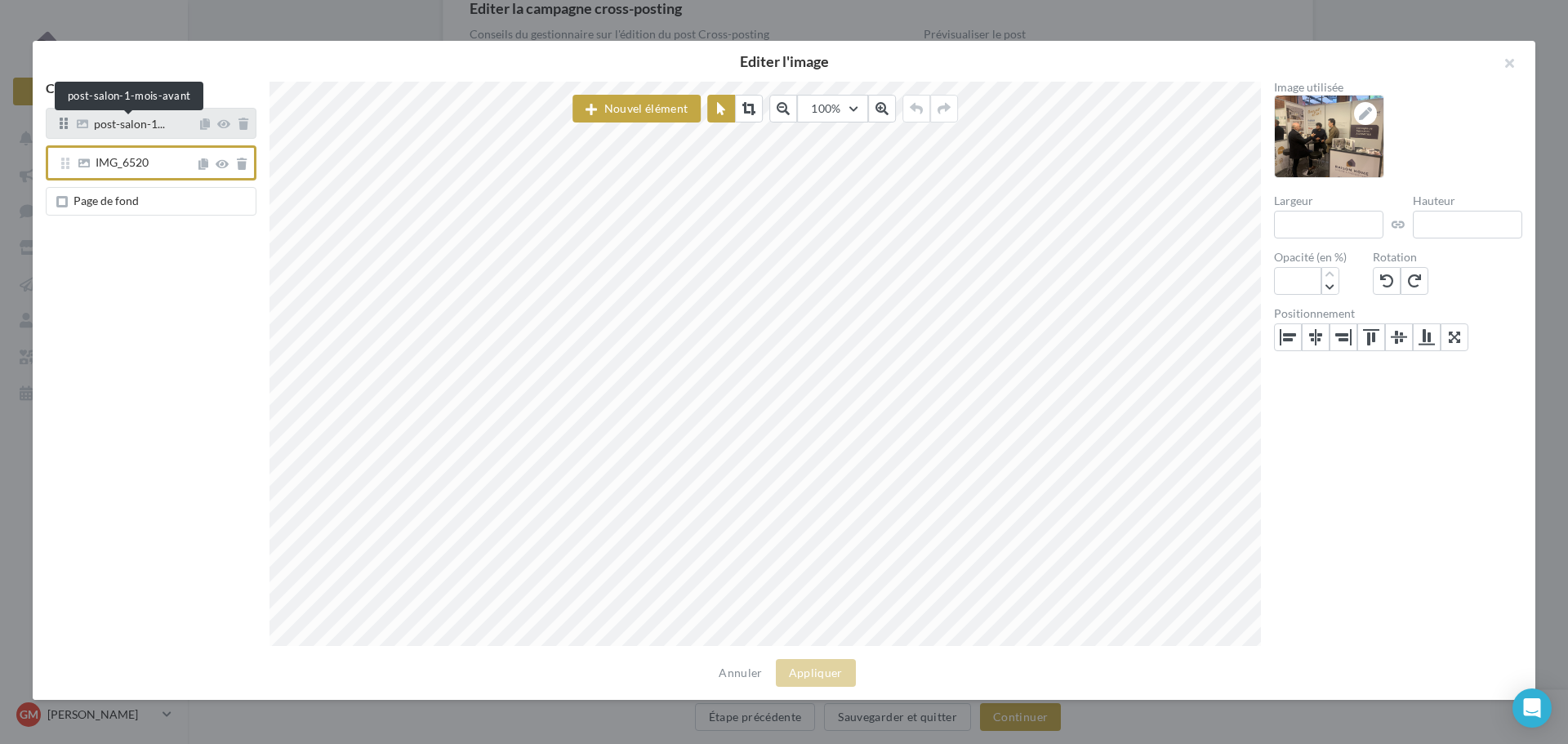
click at [148, 126] on span "post-salon-1..." at bounding box center [130, 125] width 71 height 14
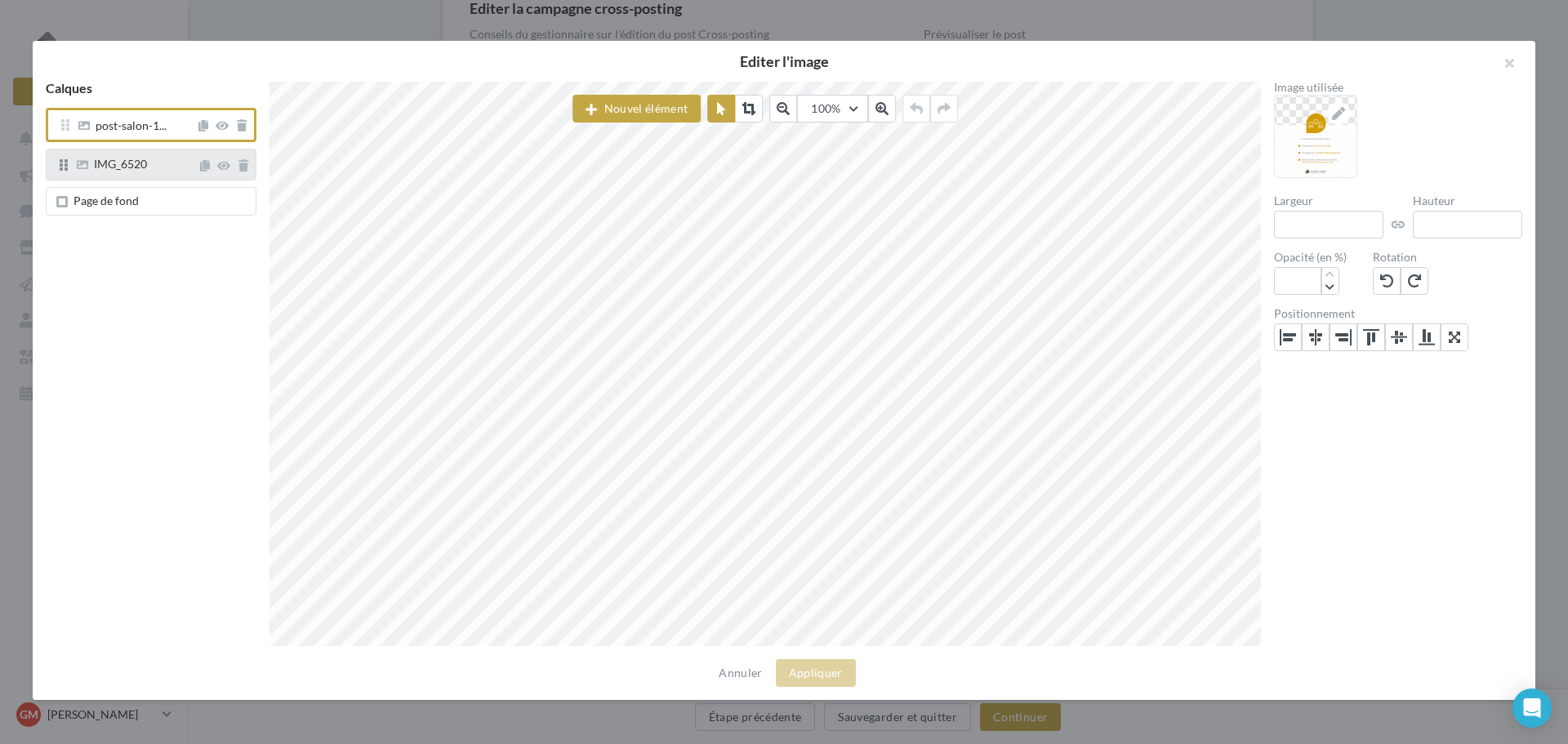
click at [115, 162] on span "IMG_6520" at bounding box center [120, 164] width 53 height 14
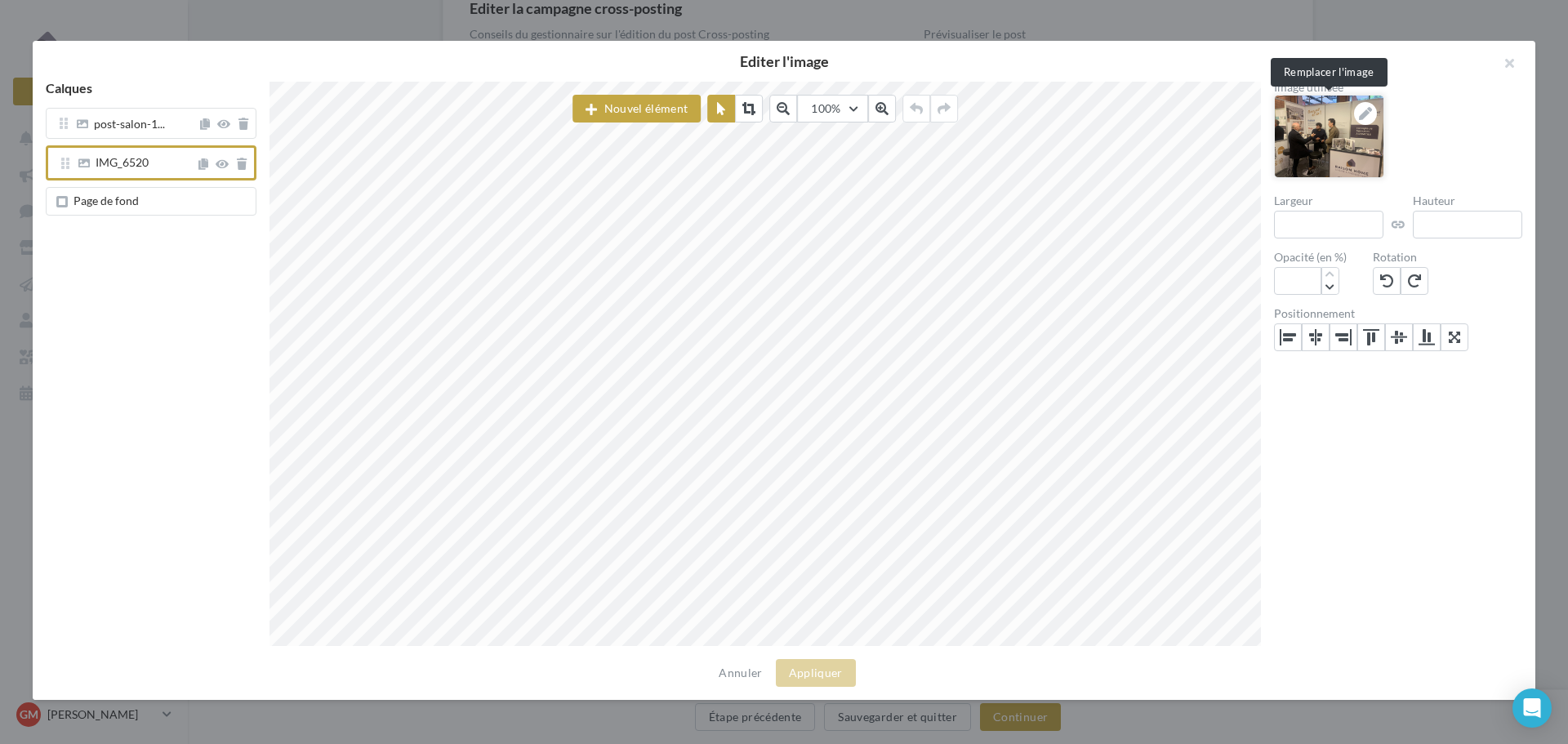
click at [1361, 119] on icon at bounding box center [1365, 113] width 13 height 13
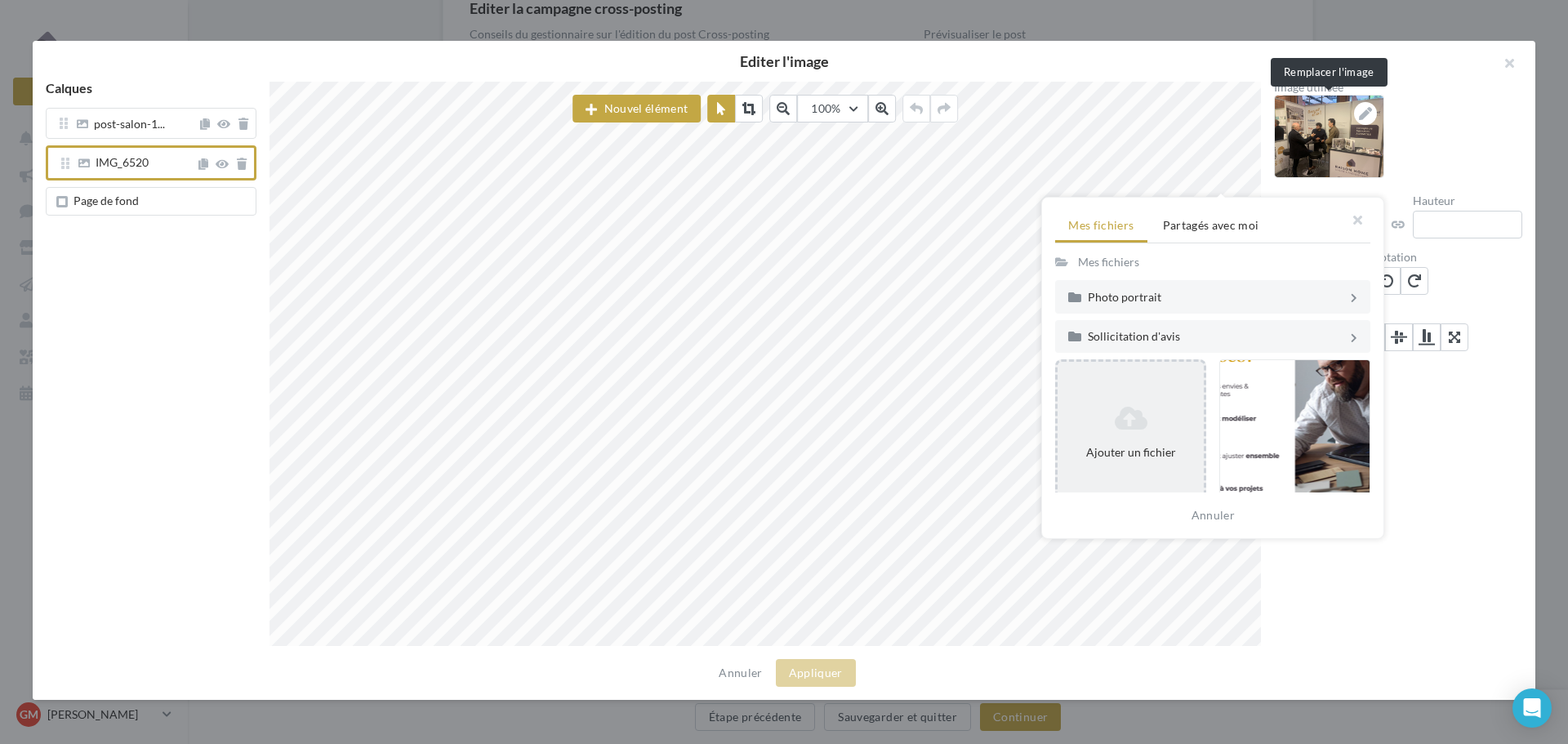
click at [1135, 408] on icon at bounding box center [1130, 418] width 133 height 26
click at [1139, 430] on icon at bounding box center [1130, 418] width 133 height 26
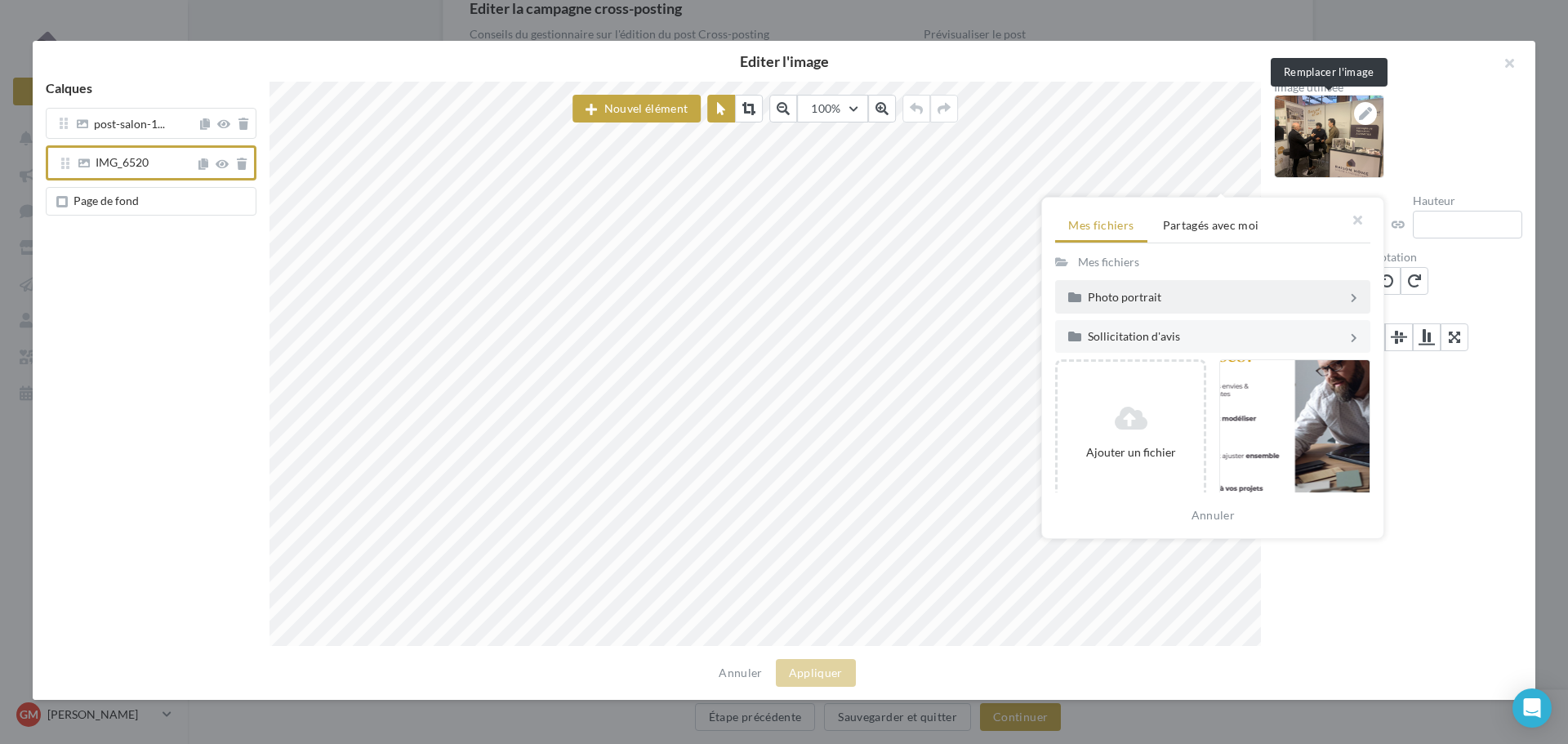
click at [1116, 304] on div "Photo portrait" at bounding box center [1210, 296] width 283 height 19
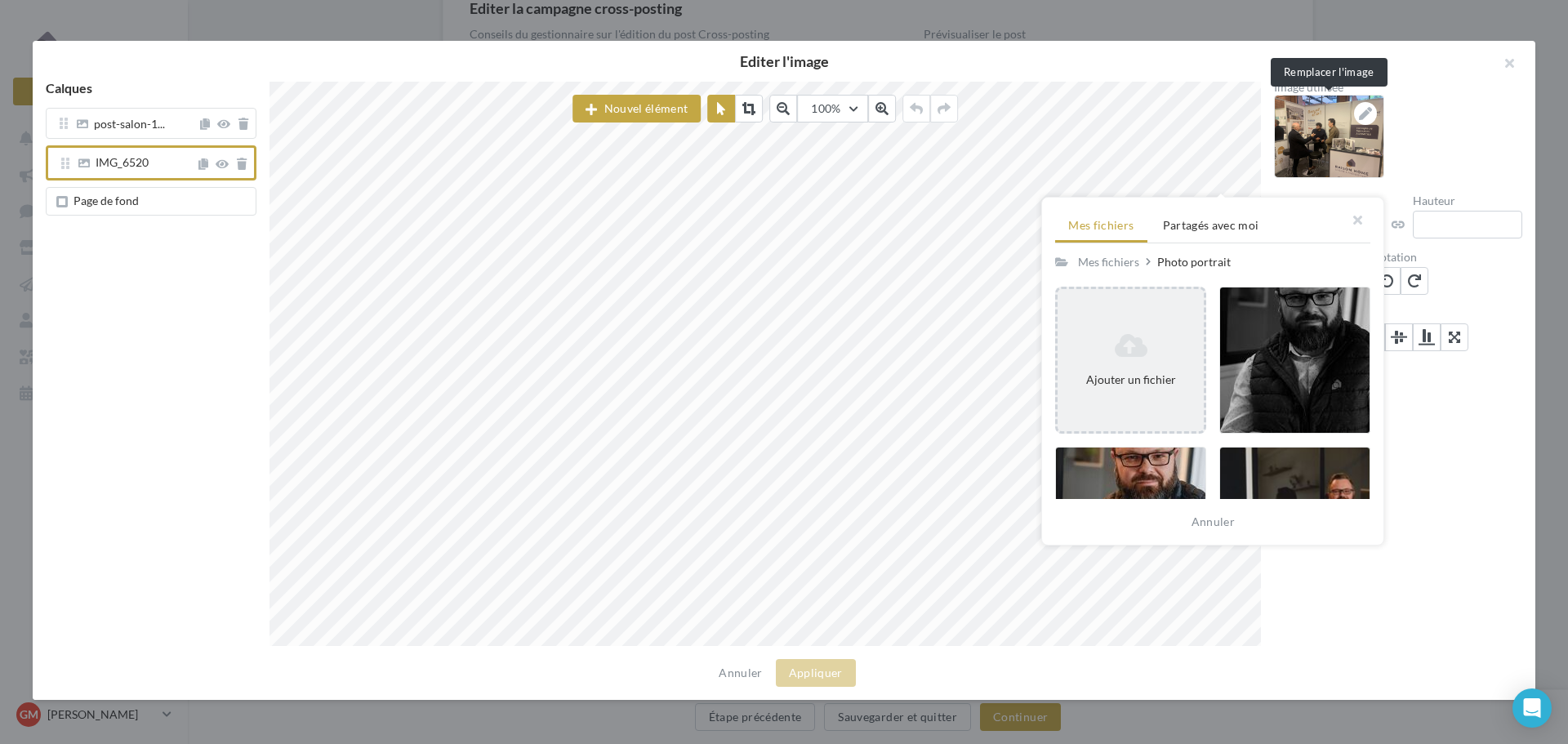
click at [1131, 353] on icon at bounding box center [1130, 345] width 133 height 26
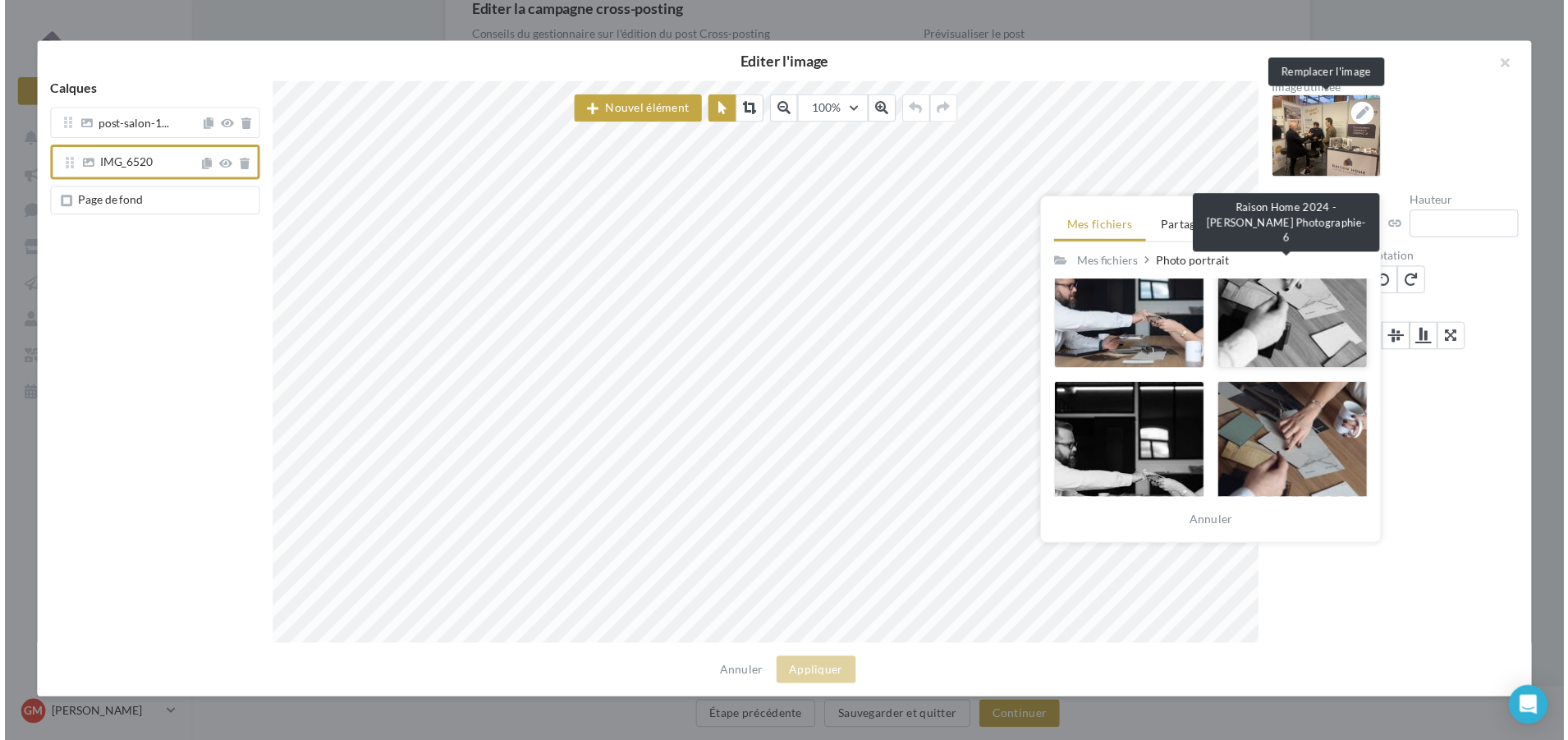
scroll to position [4453, 0]
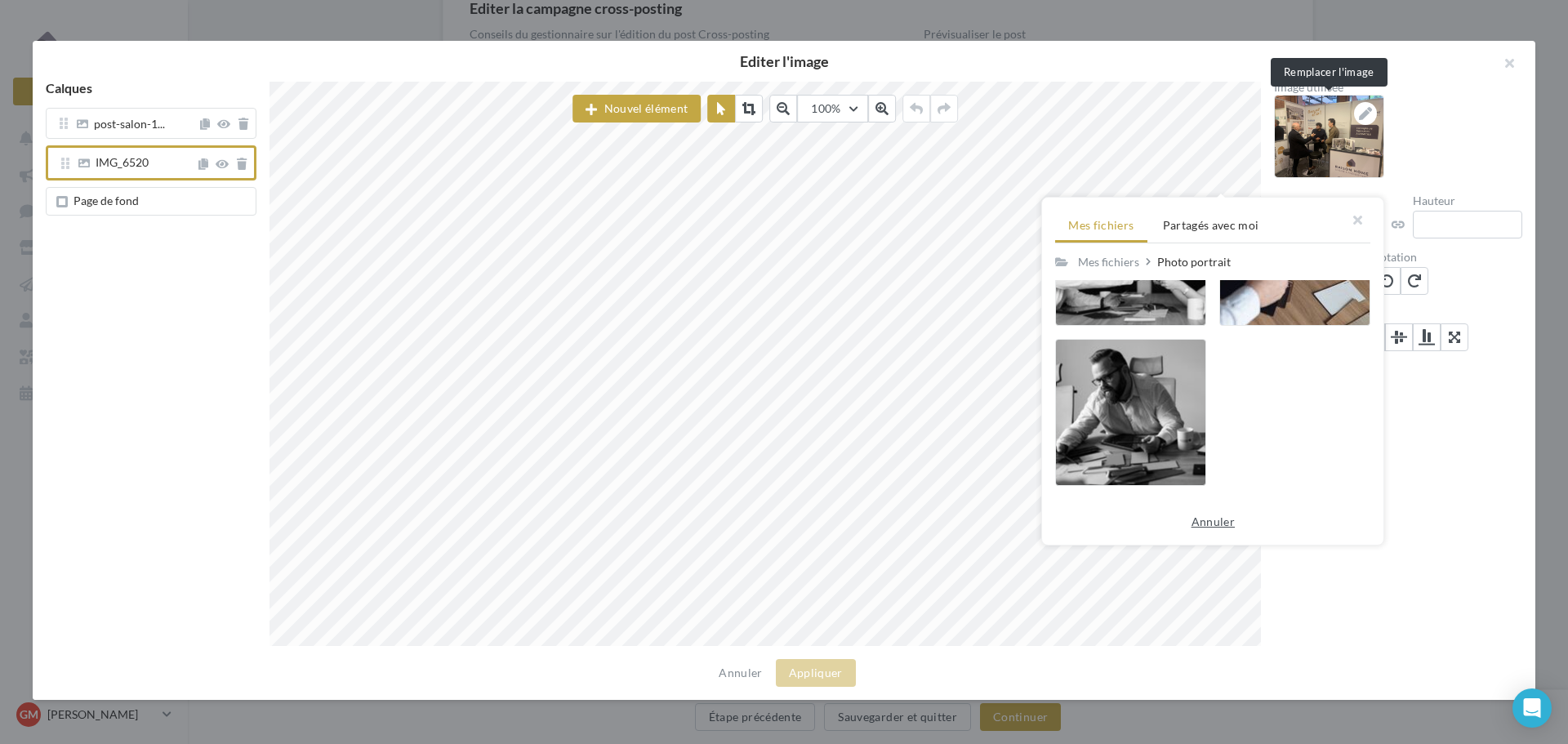
click at [1235, 527] on button "Annuler" at bounding box center [1213, 521] width 57 height 19
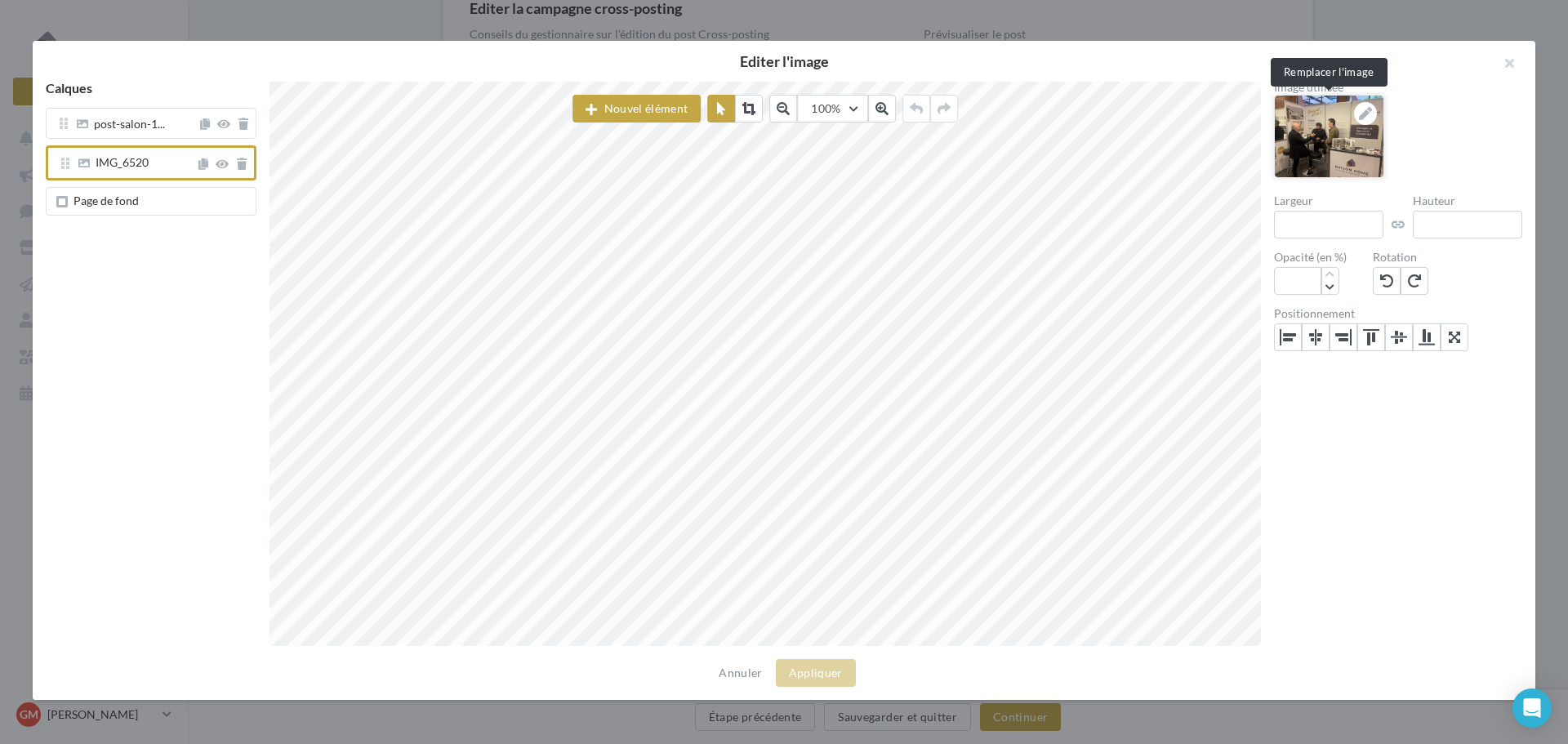
click at [1367, 119] on icon at bounding box center [1365, 113] width 13 height 13
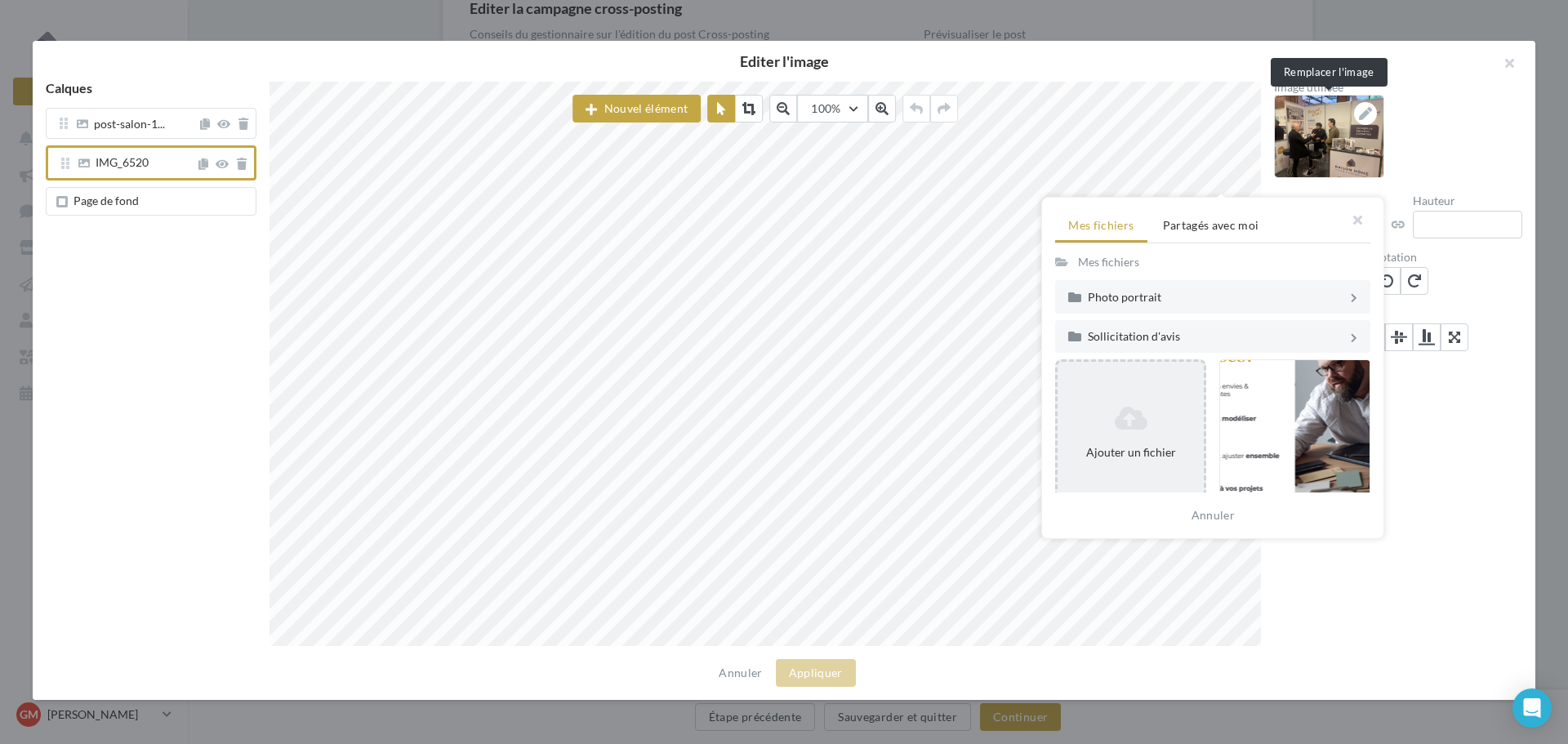
click at [1149, 440] on div "Ajouter un fichier" at bounding box center [1131, 432] width 147 height 69
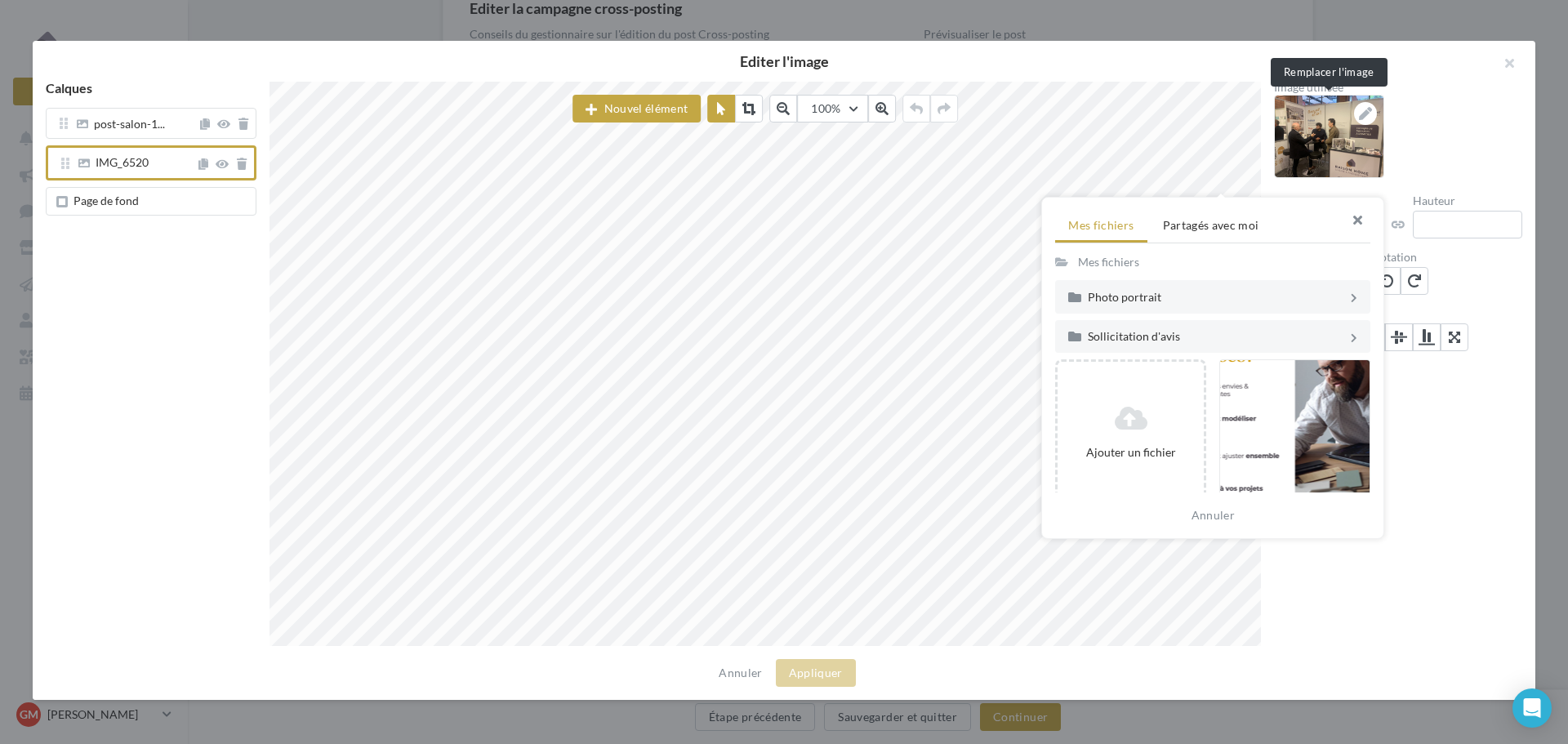
click at [1356, 216] on button "button" at bounding box center [1350, 222] width 65 height 49
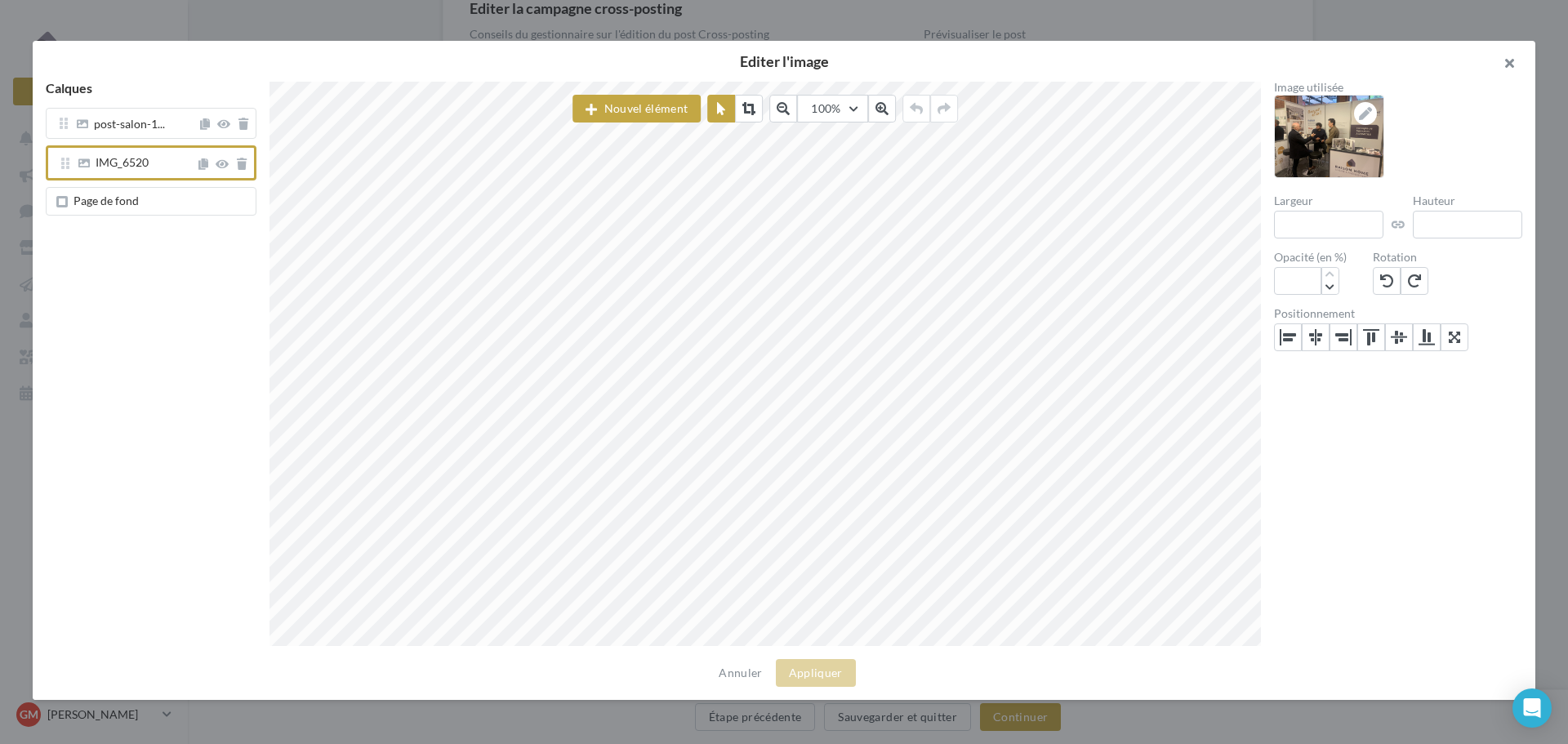
click at [1512, 70] on button "button" at bounding box center [1502, 65] width 65 height 49
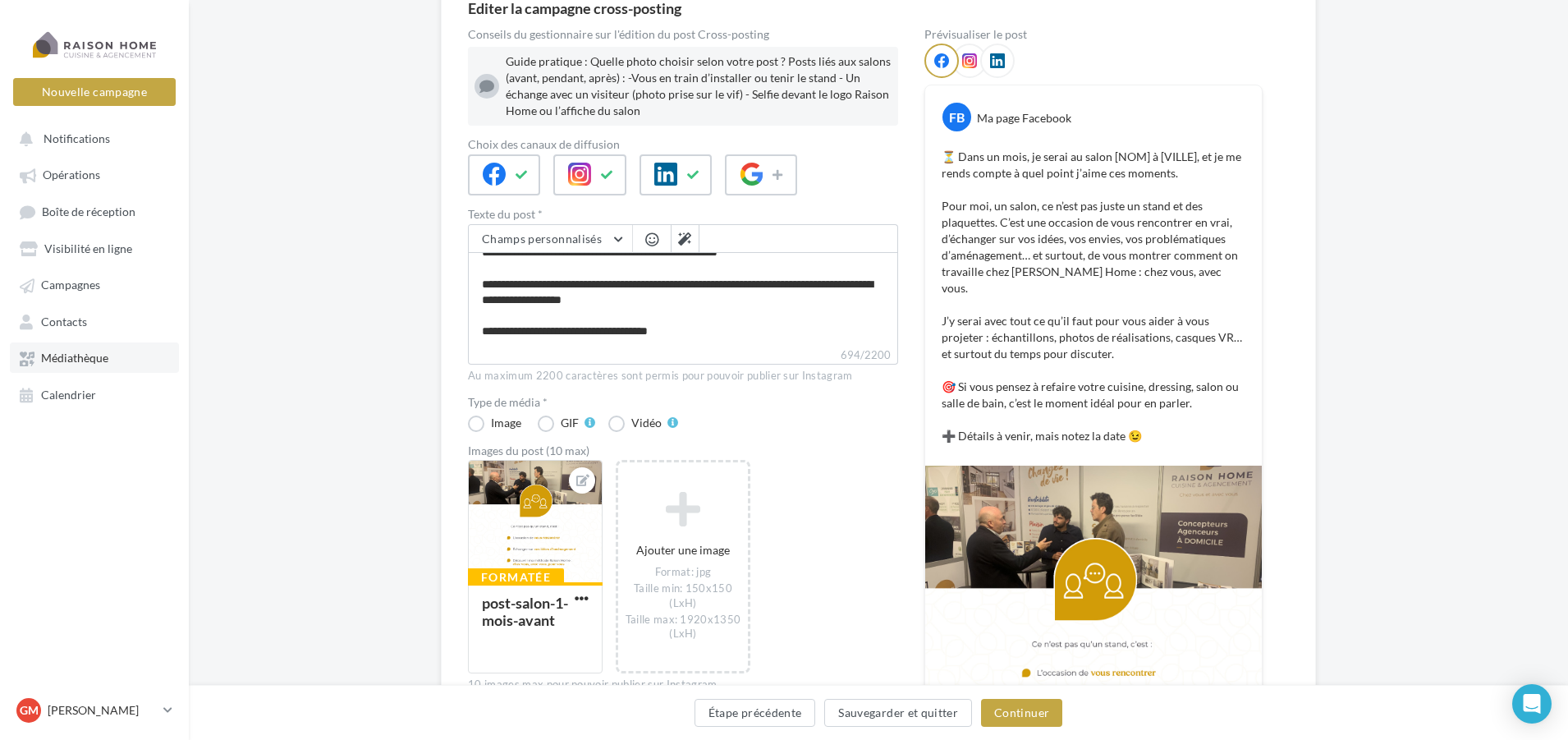
click at [90, 358] on span "Médiathèque" at bounding box center [74, 359] width 67 height 14
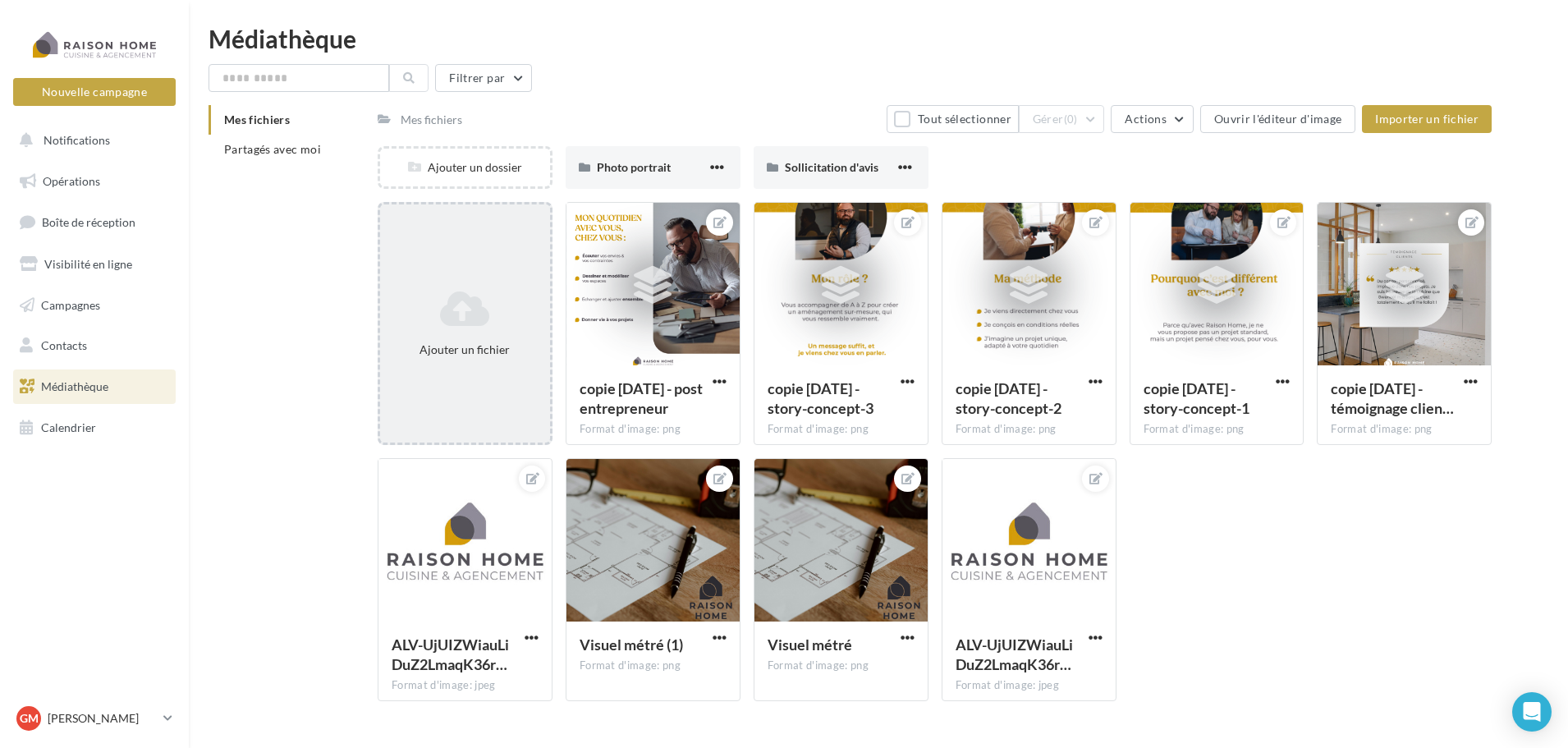
click at [468, 323] on icon at bounding box center [465, 308] width 157 height 39
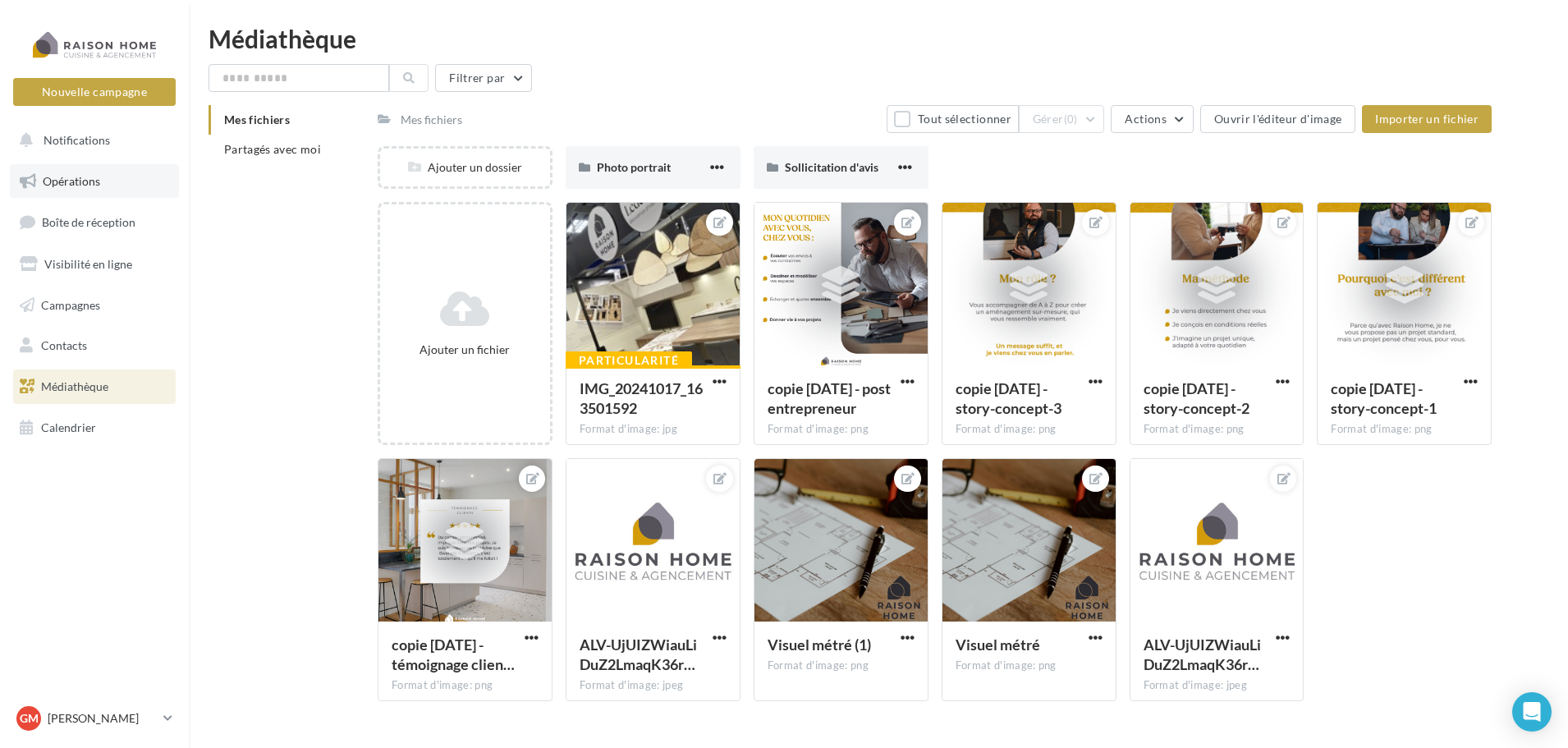
click at [55, 187] on span "Opérations" at bounding box center [71, 181] width 57 height 14
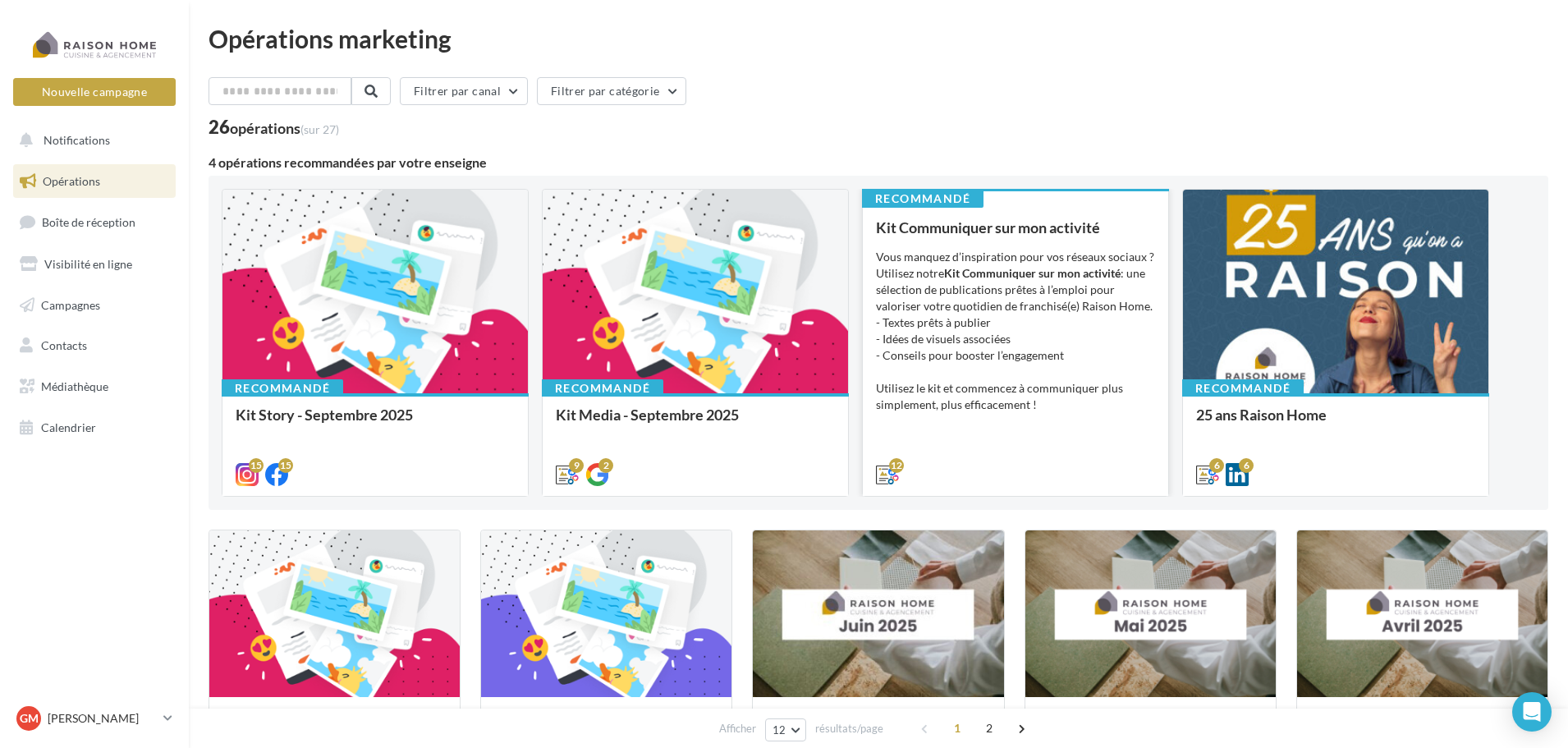
click at [967, 273] on strong "Kit Communiquer sur mon activité" at bounding box center [1032, 273] width 176 height 14
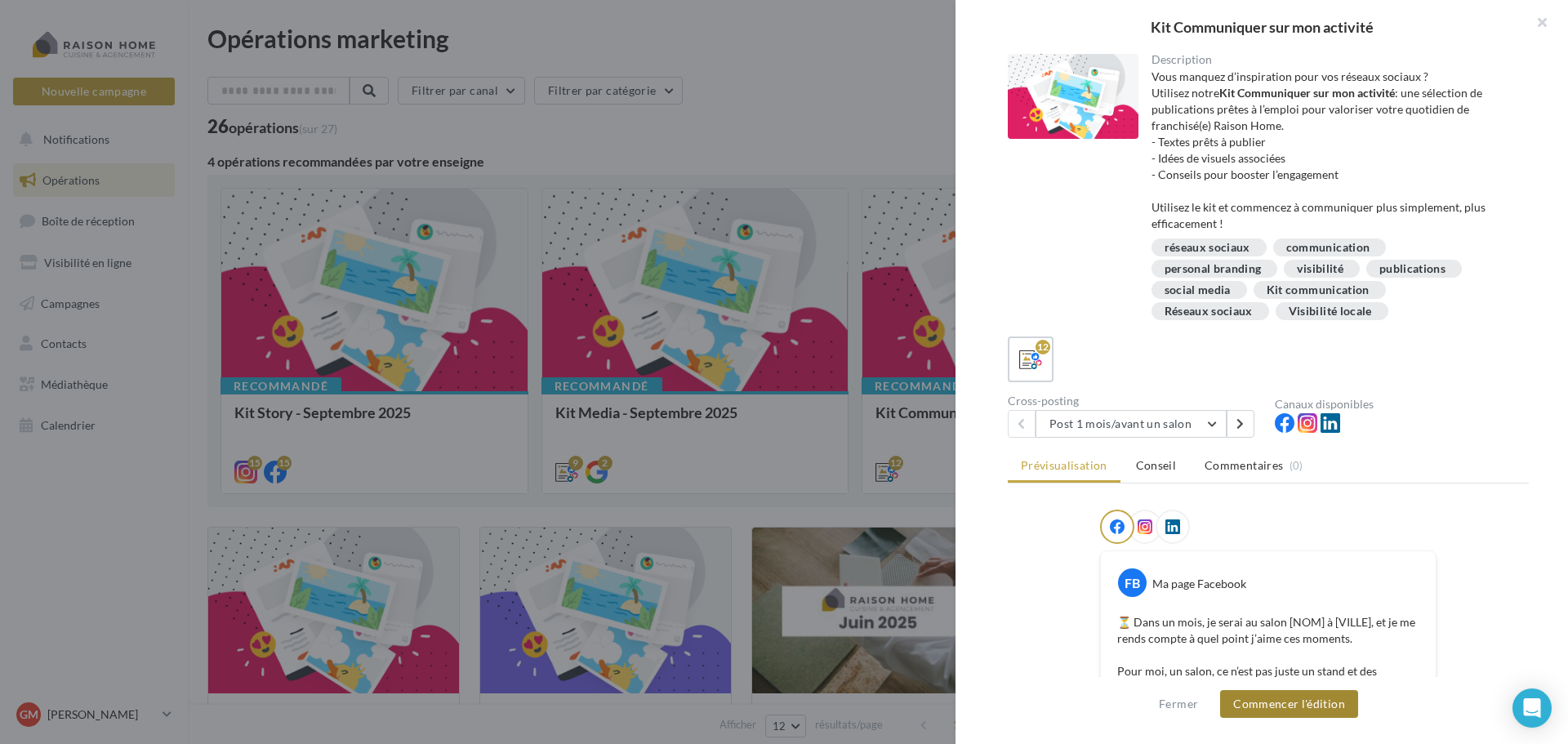
click at [1276, 715] on button "Commencer l'édition" at bounding box center [1288, 704] width 138 height 28
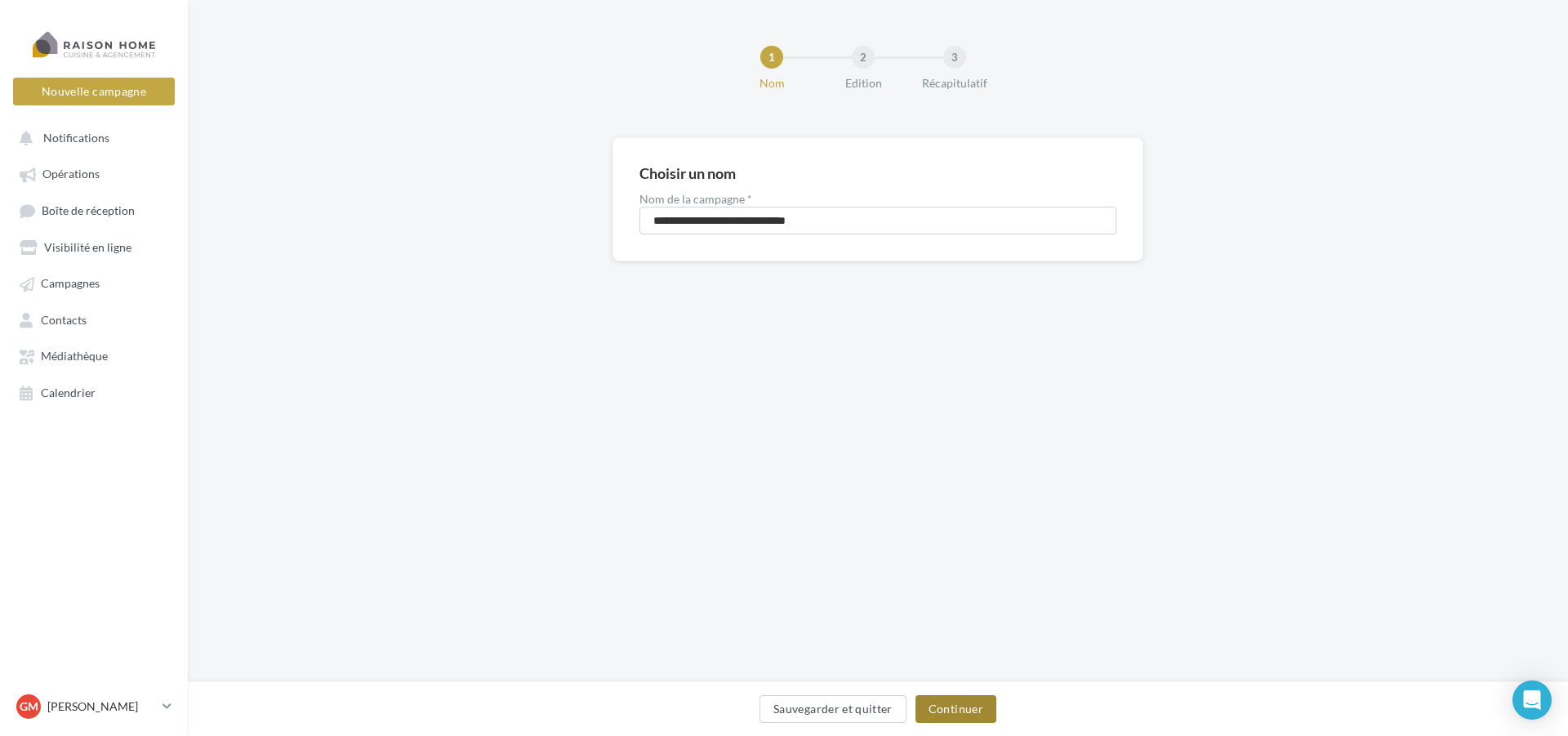
click at [945, 710] on button "Continuer" at bounding box center [956, 708] width 80 height 28
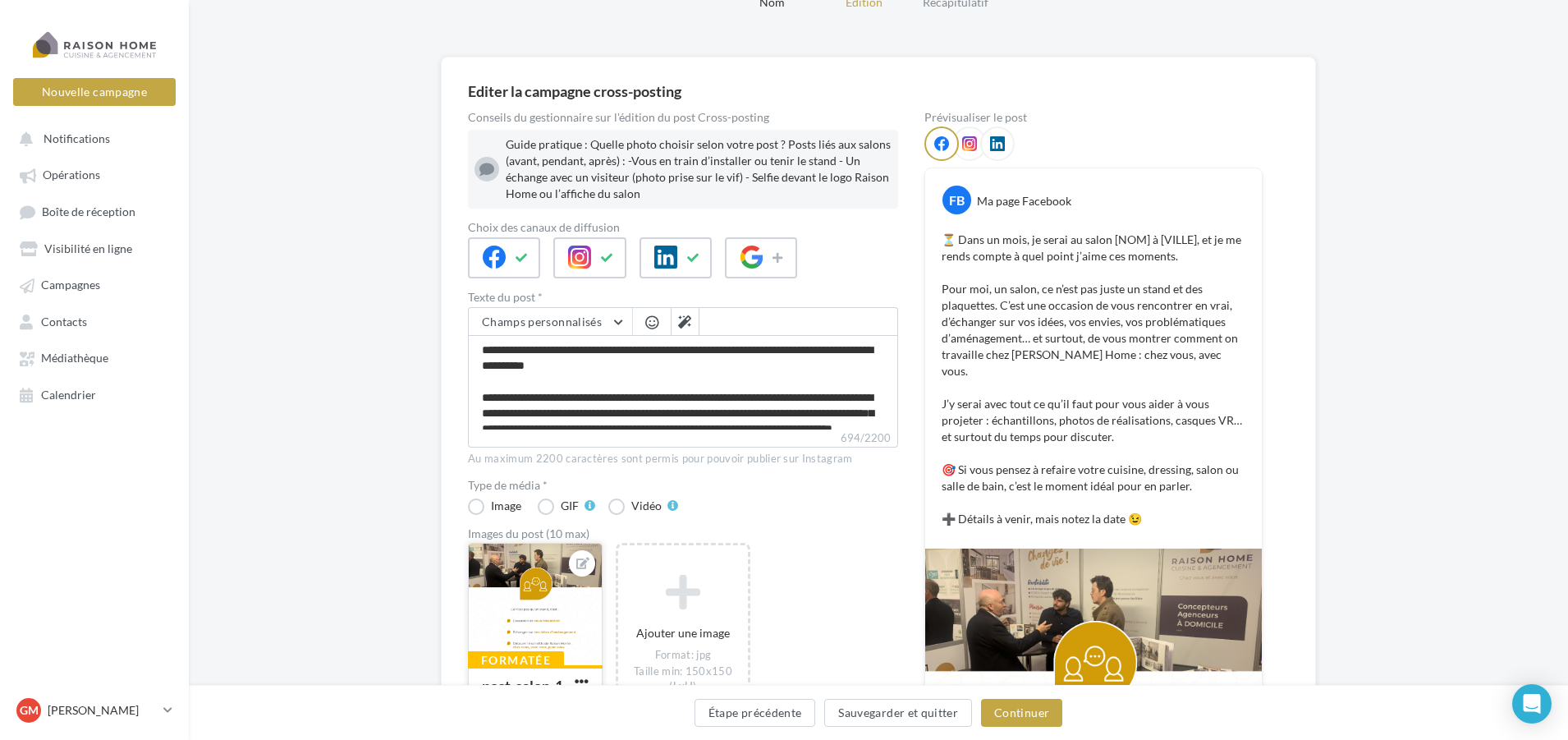
scroll to position [82, 0]
click at [583, 565] on icon at bounding box center [583, 562] width 13 height 11
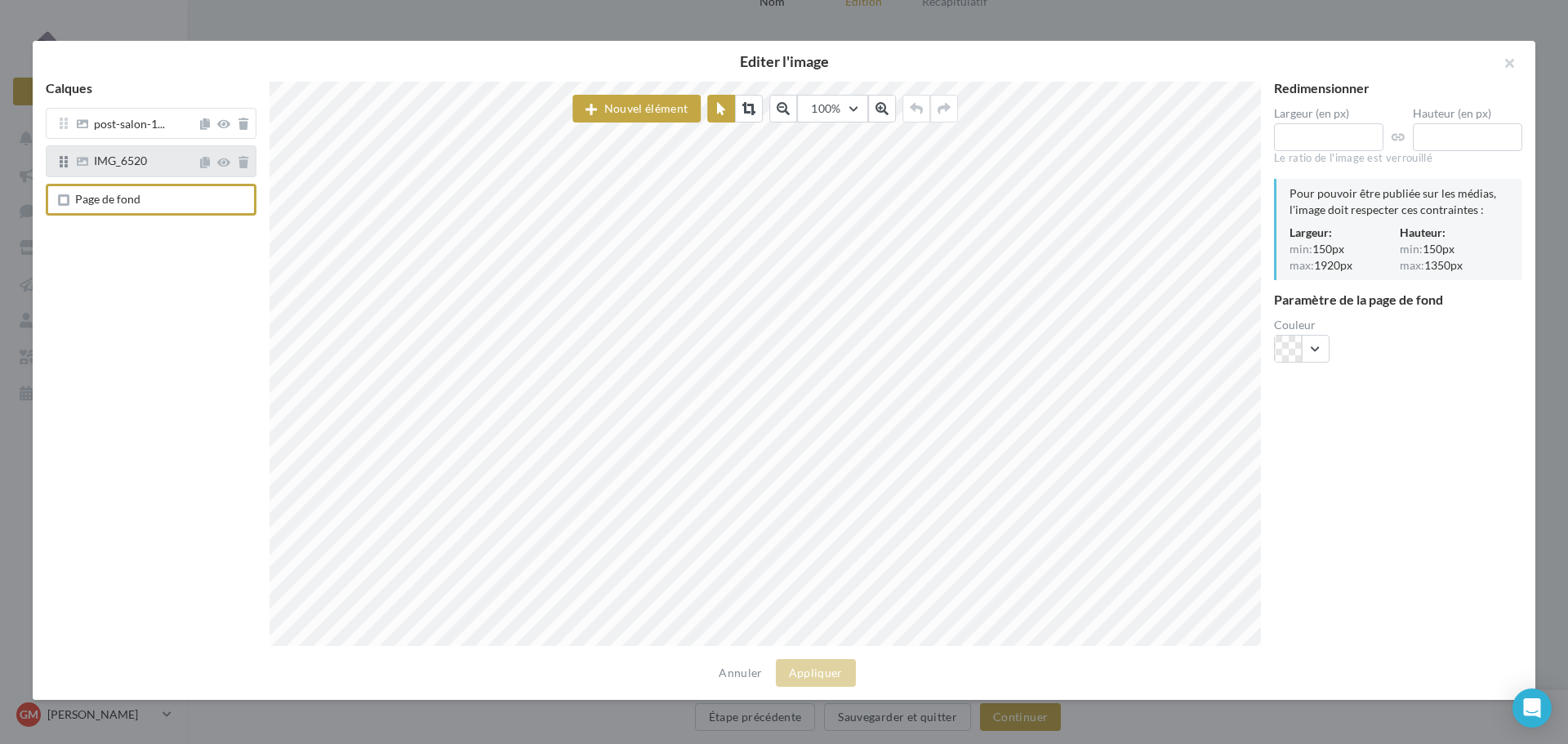
click at [125, 170] on div "IMG_6520" at bounding box center [120, 162] width 53 height 14
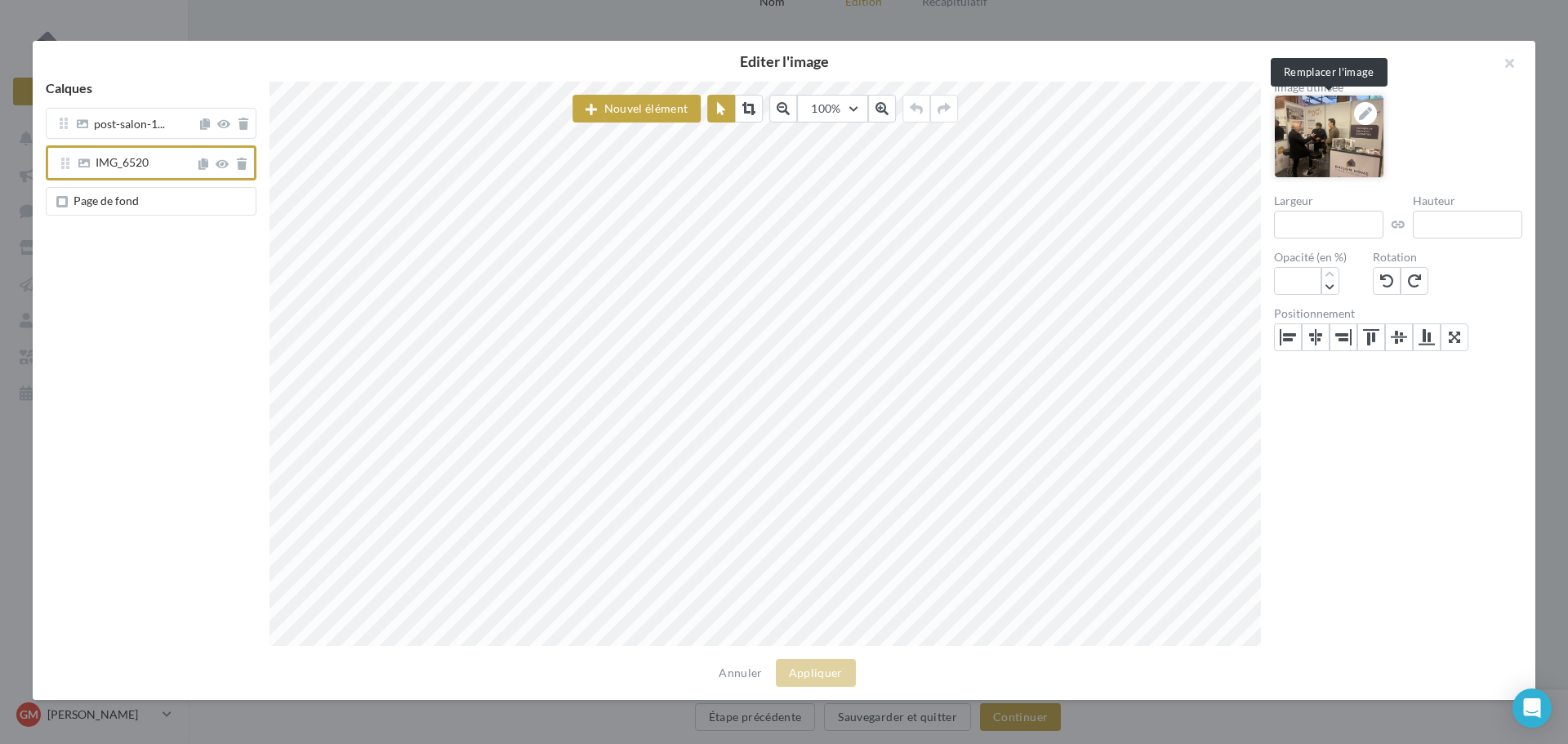
click at [1368, 109] on icon at bounding box center [1365, 113] width 13 height 13
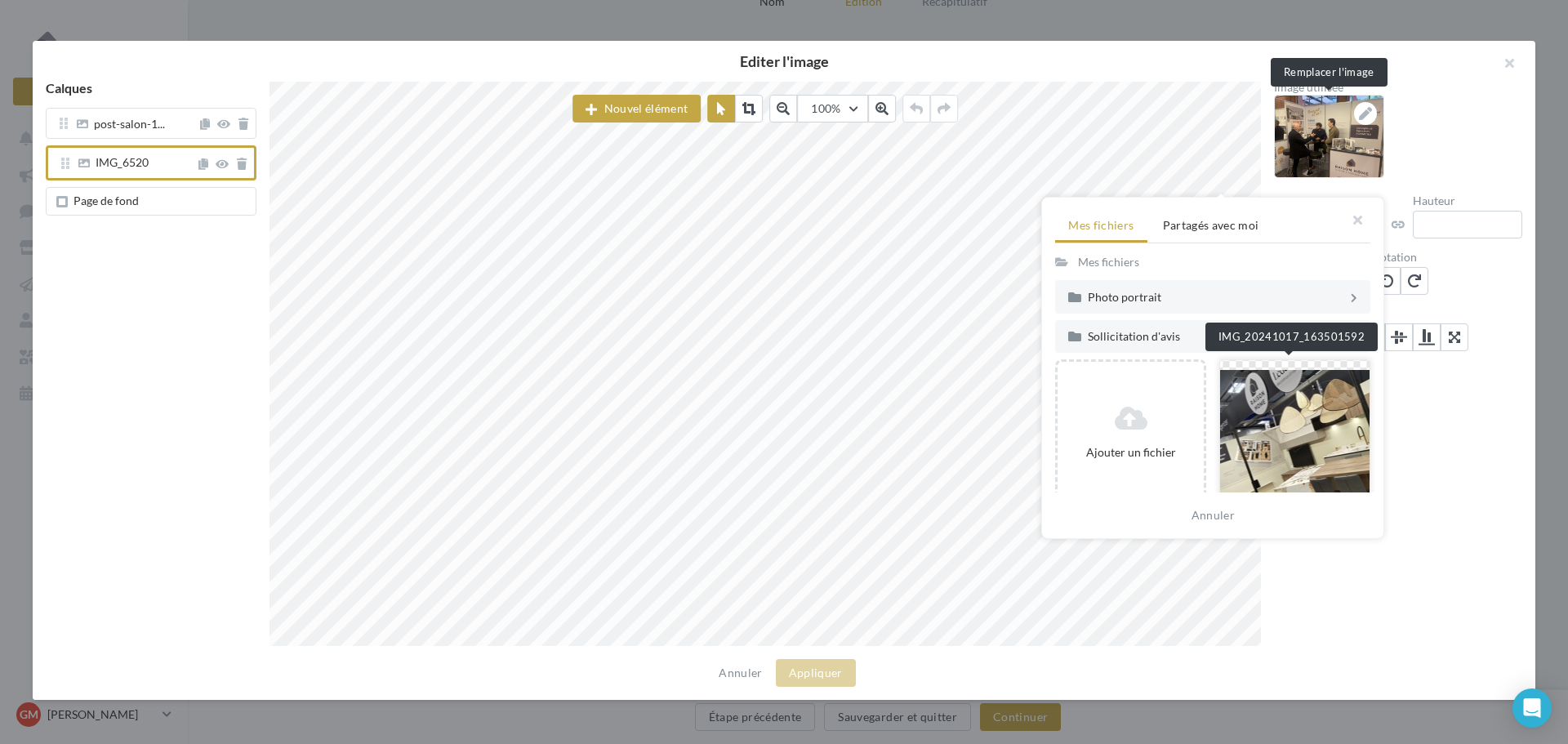
click at [1313, 416] on div at bounding box center [1294, 433] width 151 height 147
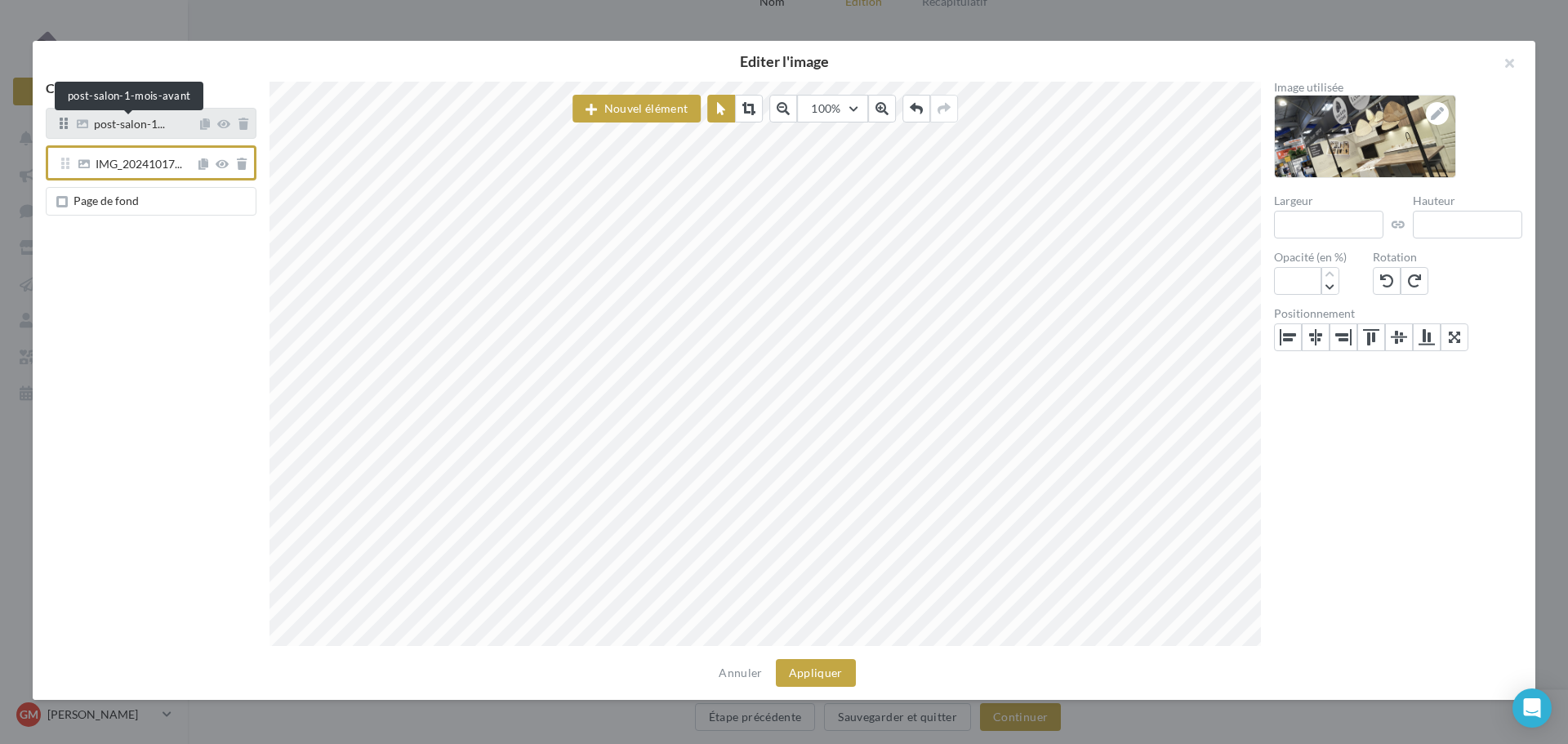
click at [135, 130] on span "post-salon-1..." at bounding box center [130, 125] width 71 height 14
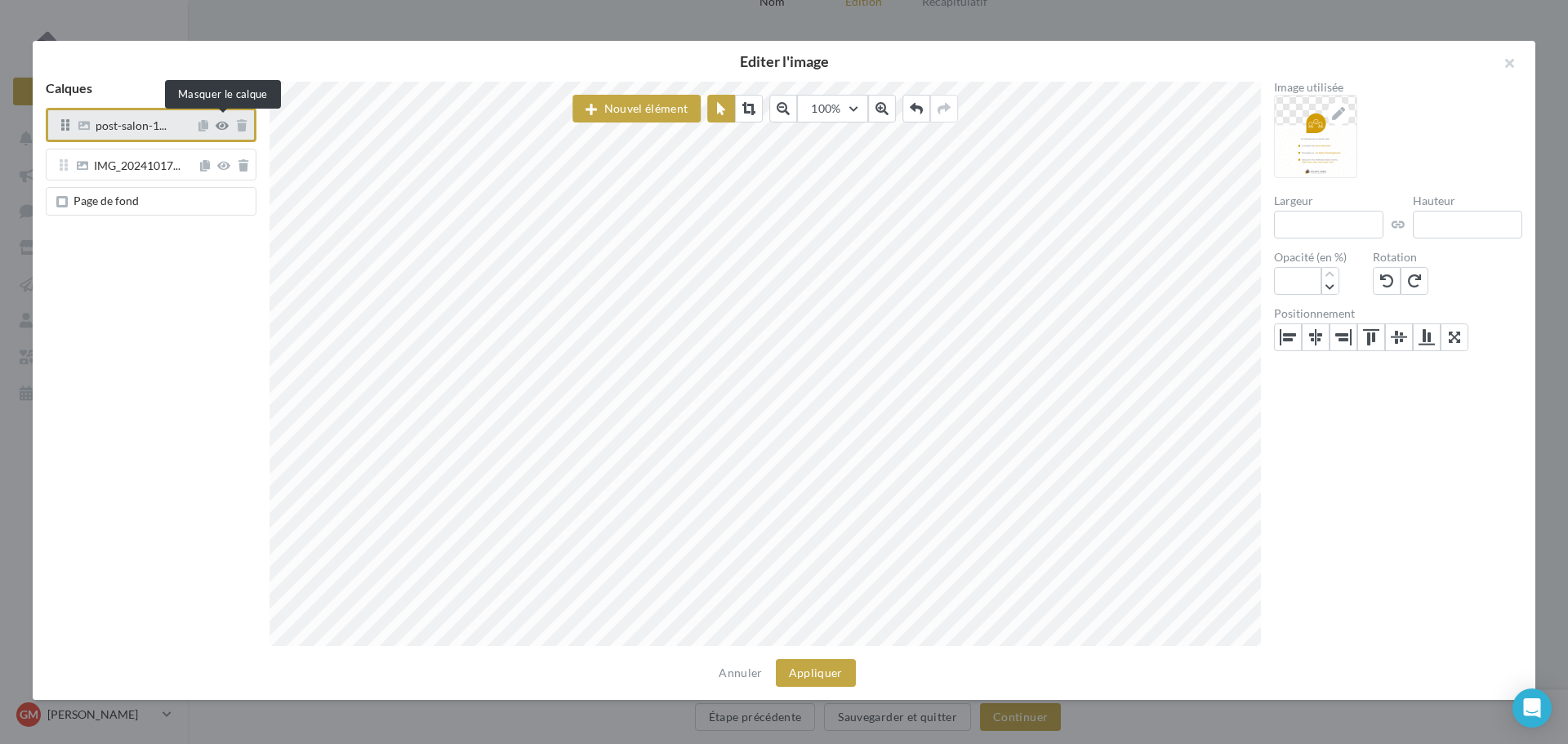
click at [220, 129] on icon at bounding box center [222, 125] width 13 height 11
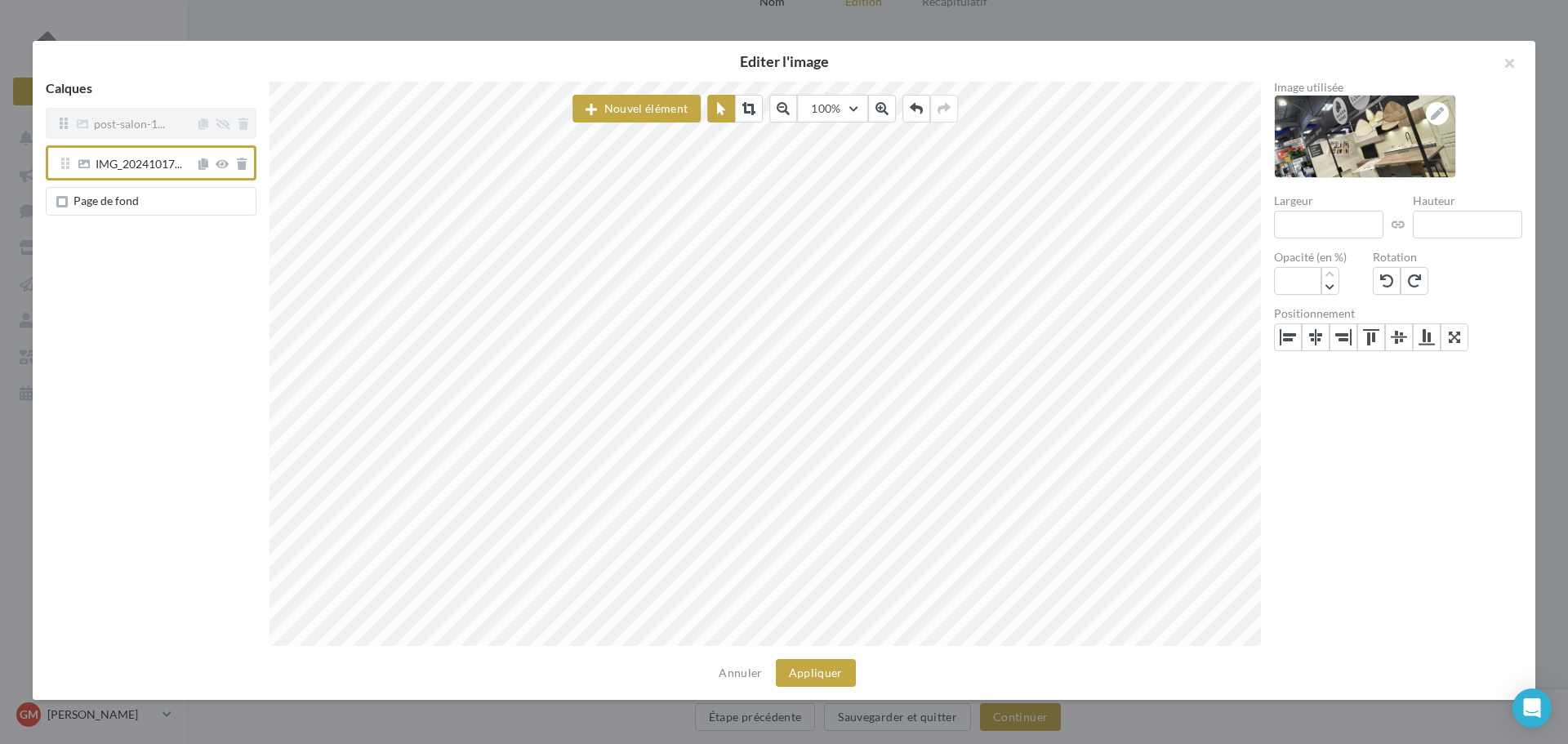
click at [158, 122] on span "post-salon-1..." at bounding box center [130, 125] width 71 height 14
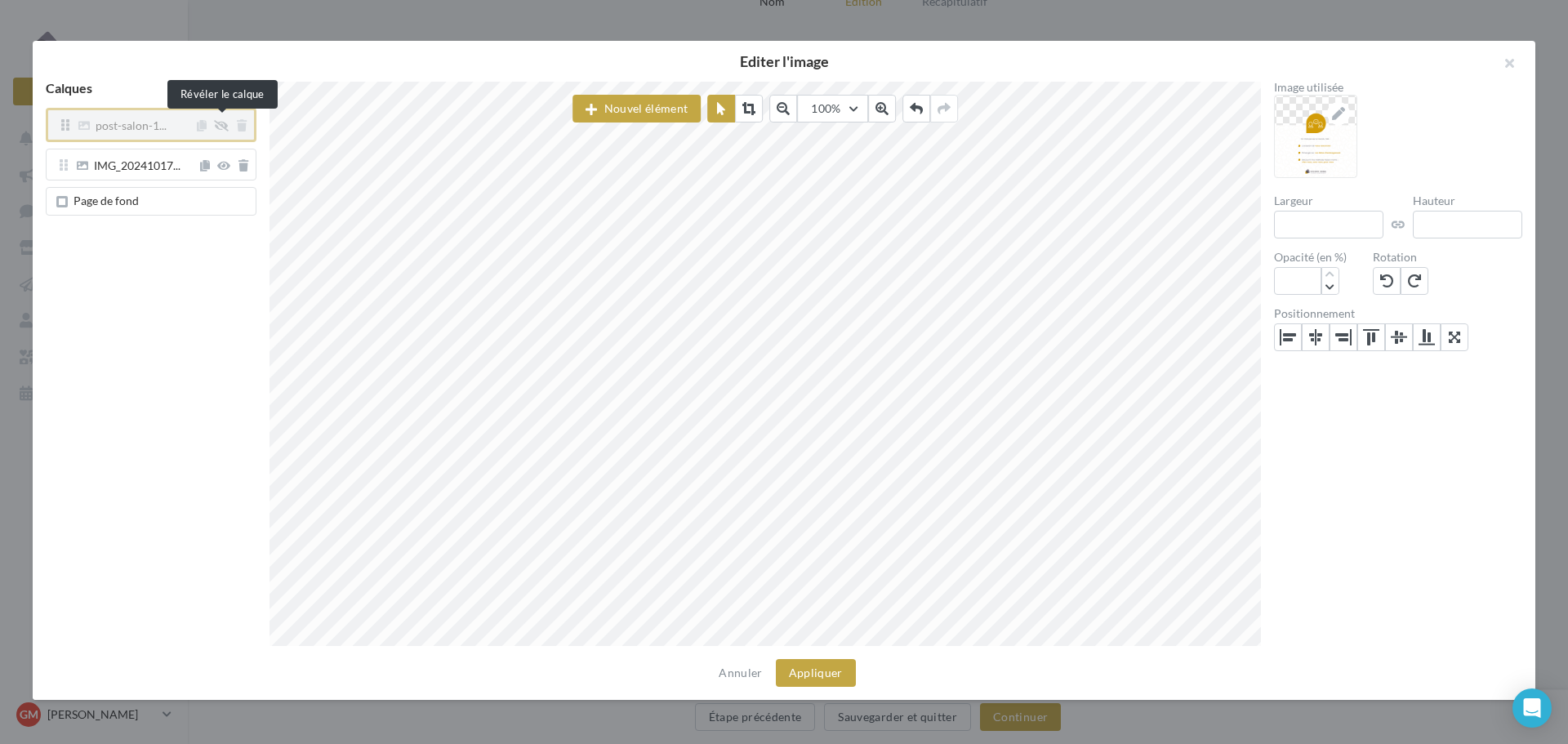
click at [224, 127] on icon at bounding box center [221, 125] width 14 height 11
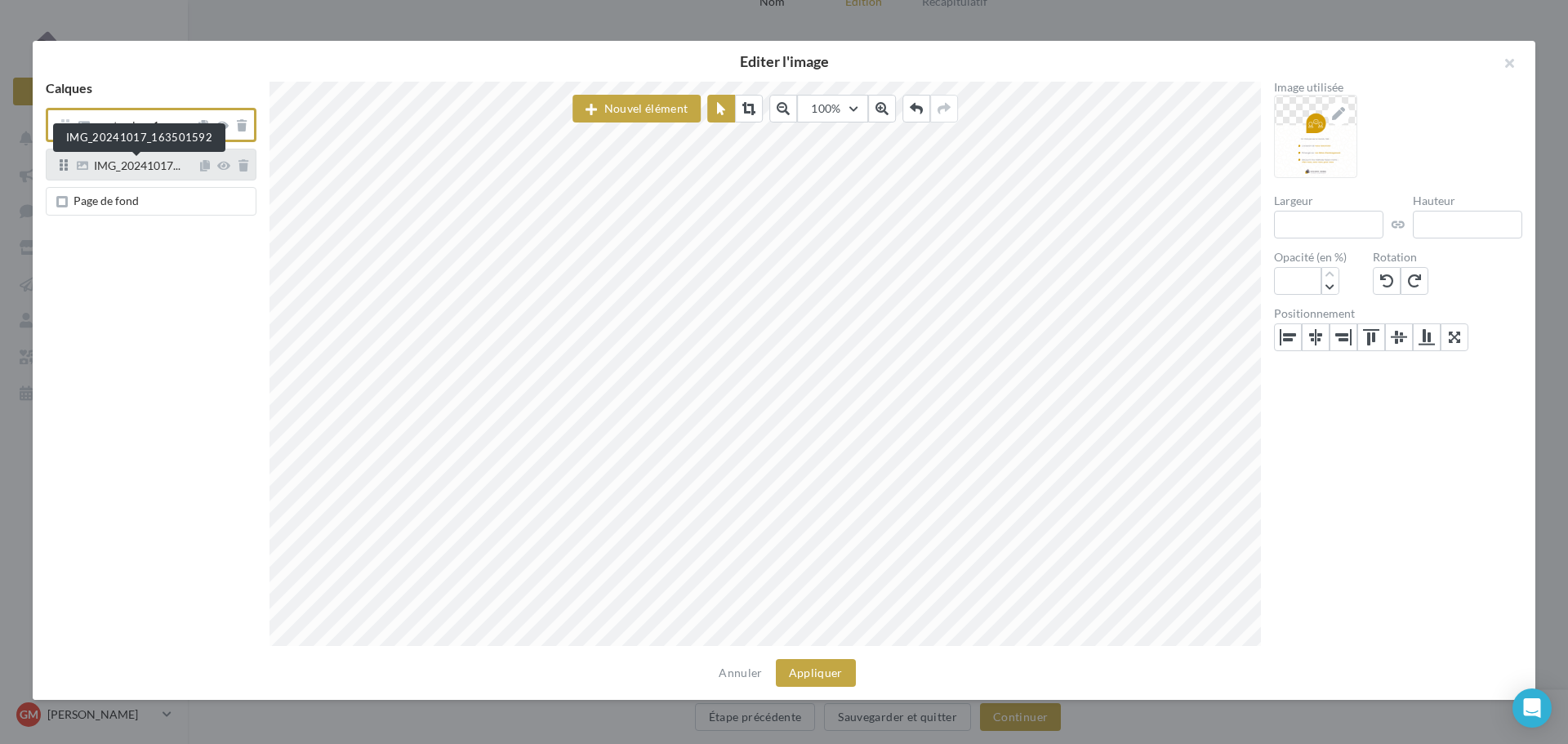
click at [143, 169] on span "IMG_20241017..." at bounding box center [137, 167] width 86 height 14
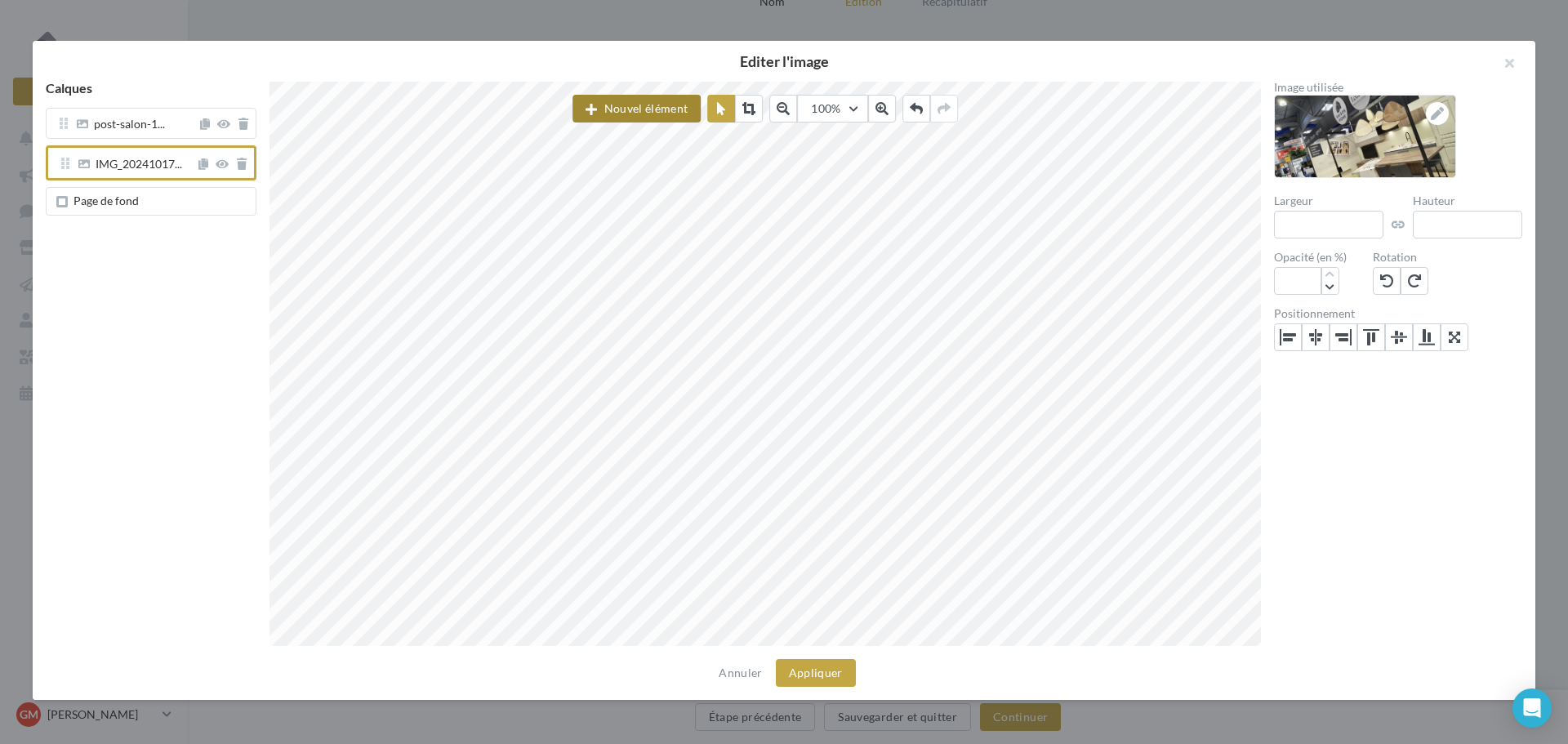
click at [605, 117] on div "Nouvel élément 100% 50 60 70 80 90 100 125 150 300 500" at bounding box center [765, 364] width 991 height 564
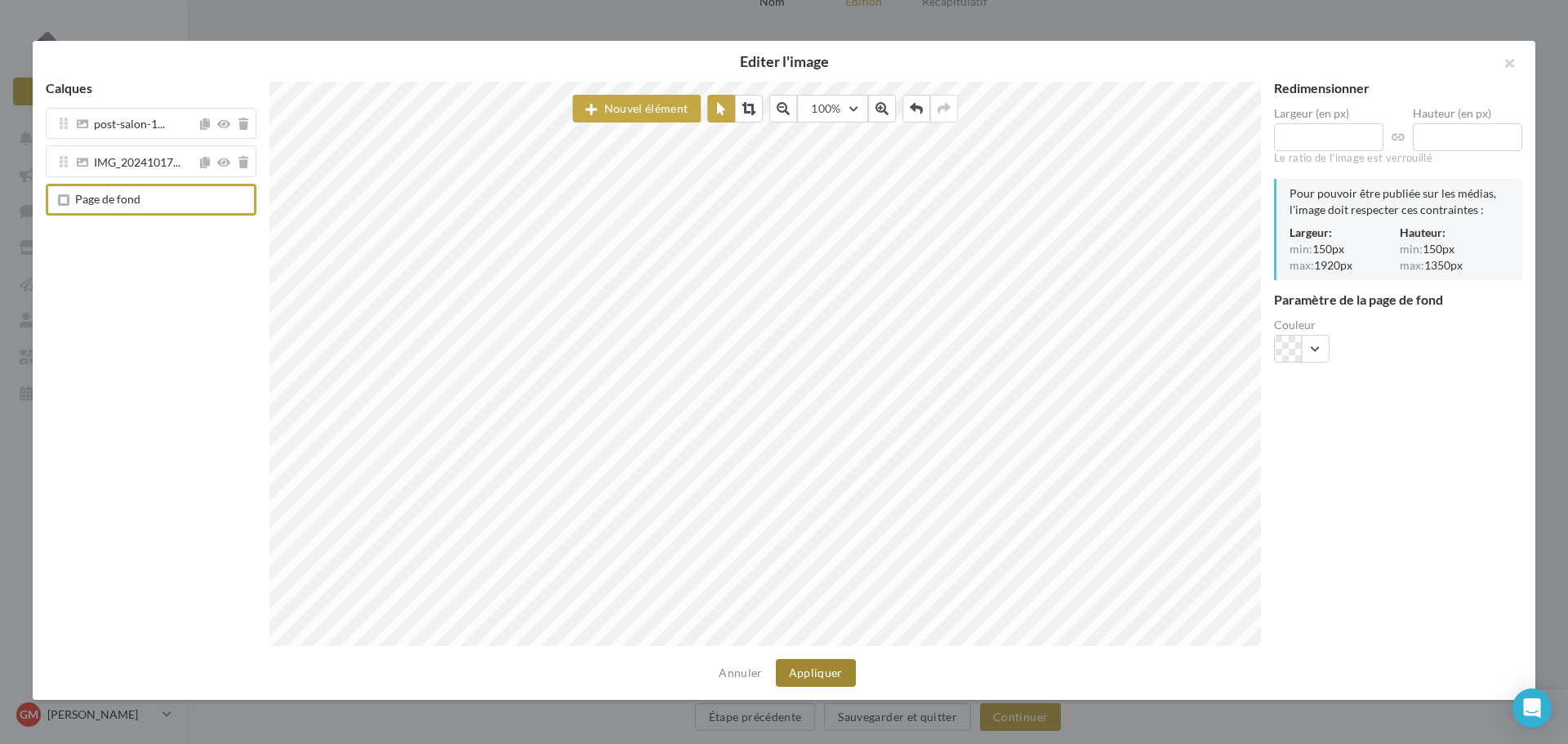
click at [829, 668] on button "Appliquer" at bounding box center [816, 673] width 80 height 28
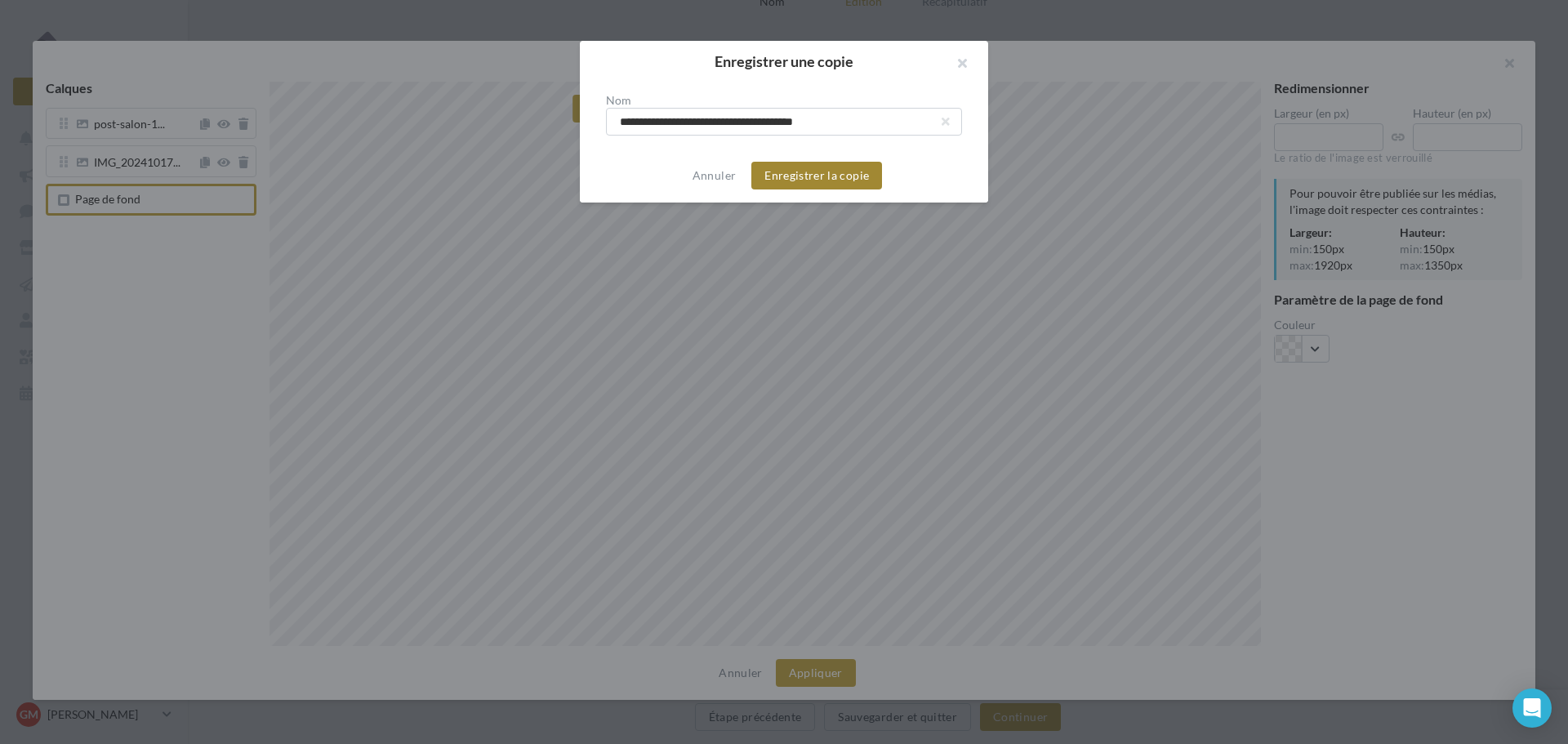
click at [830, 179] on button "Enregistrer la copie" at bounding box center [817, 175] width 130 height 28
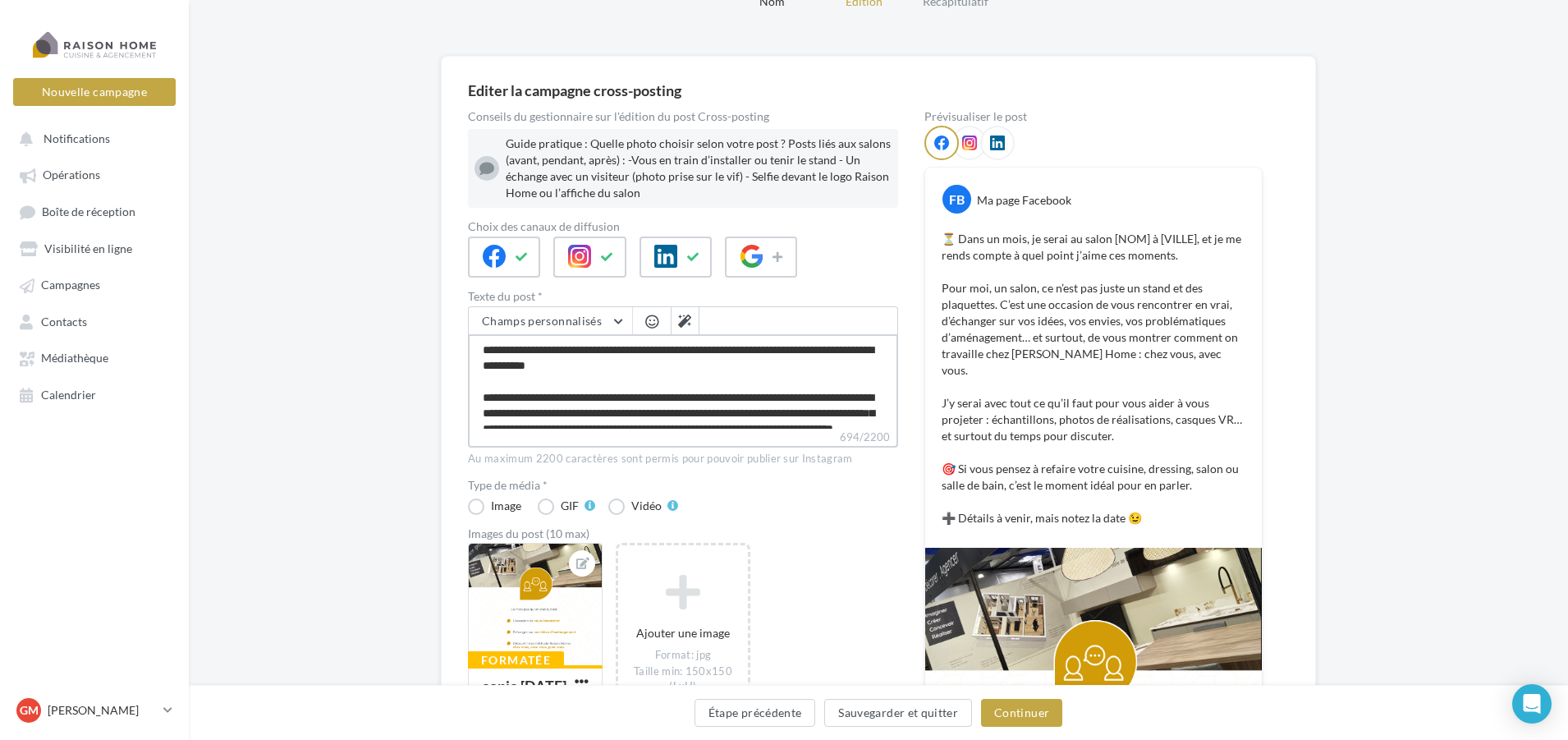
click at [654, 348] on textarea "**********" at bounding box center [683, 381] width 430 height 95
type textarea "**********"
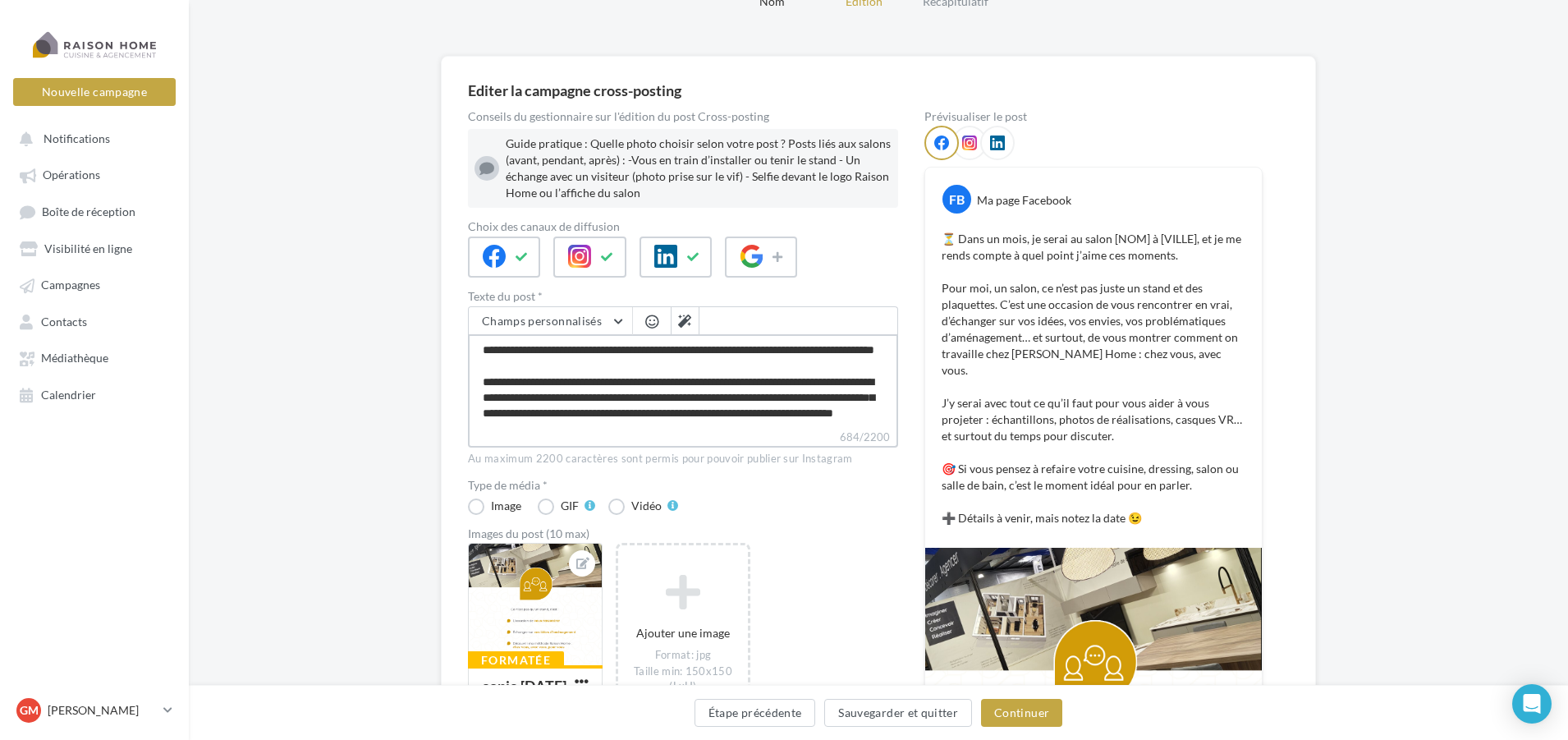
type textarea "**********"
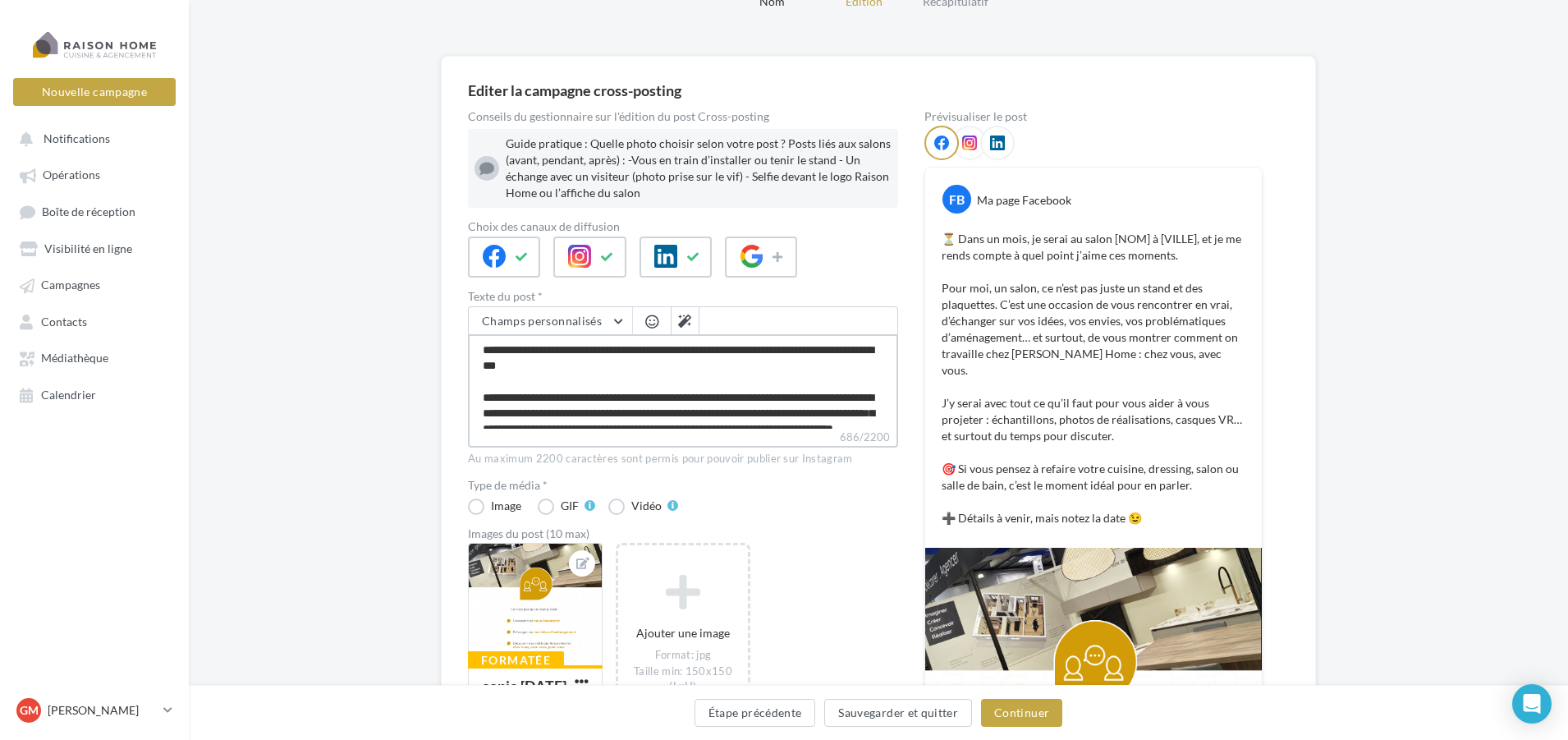
type textarea "**********"
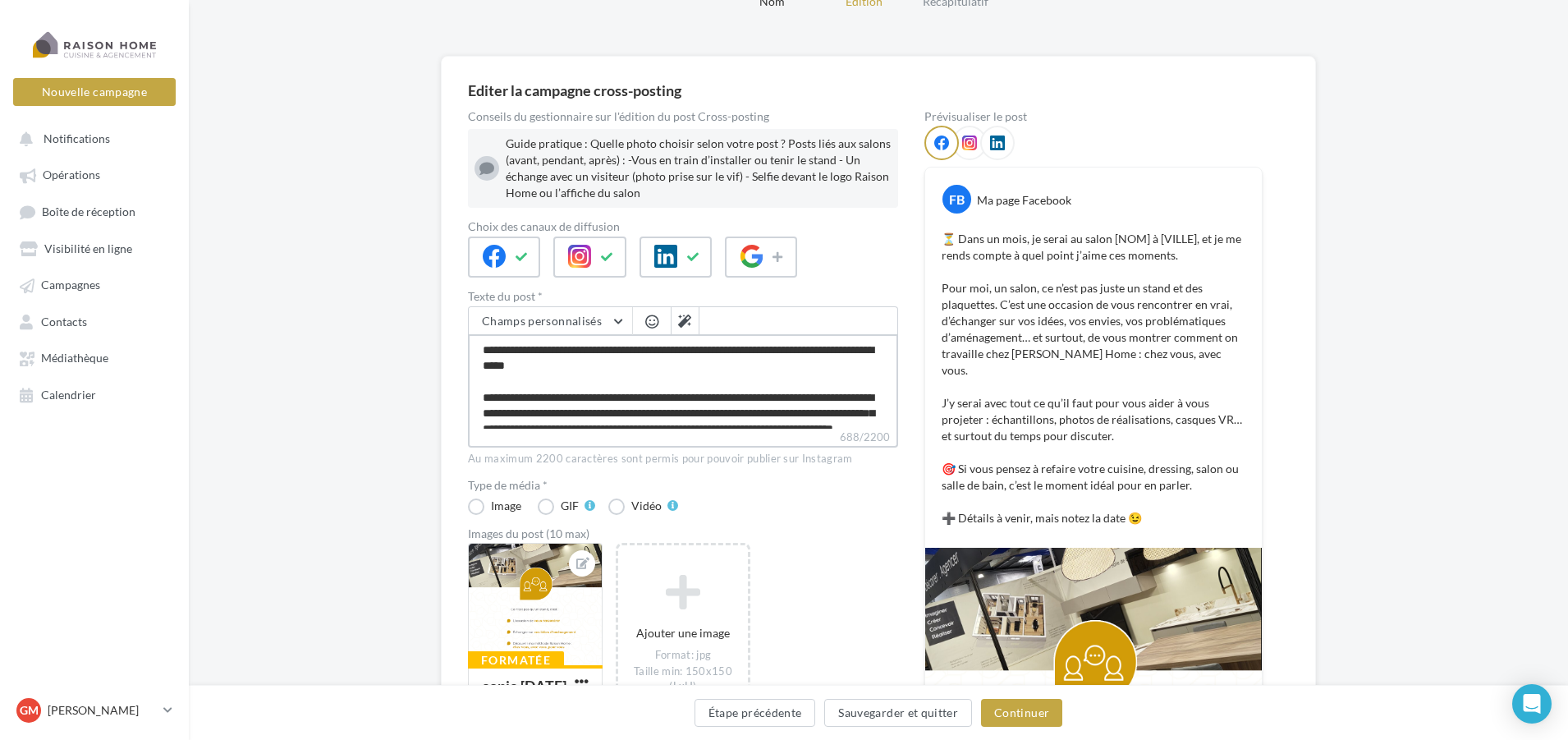
type textarea "**********"
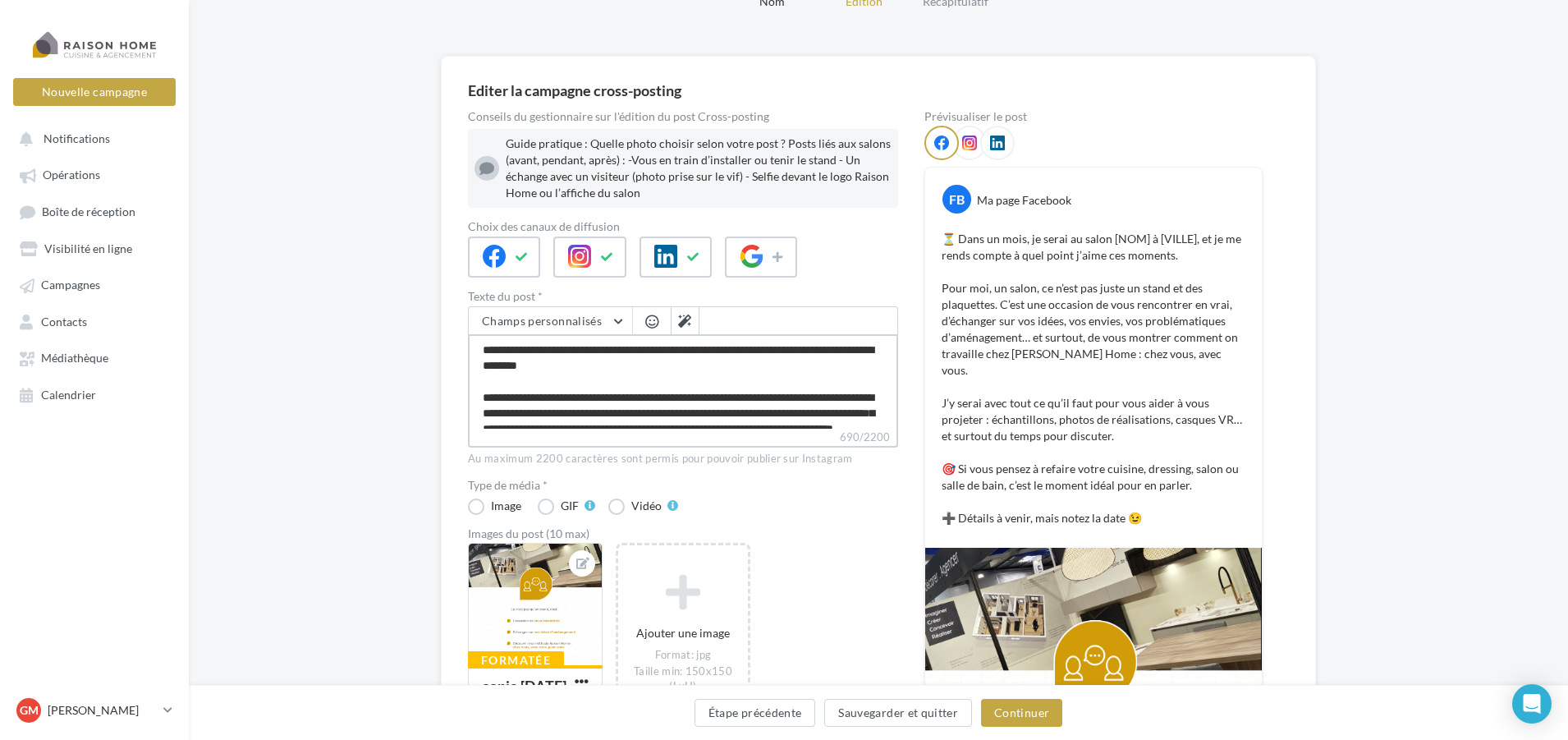
type textarea "**********"
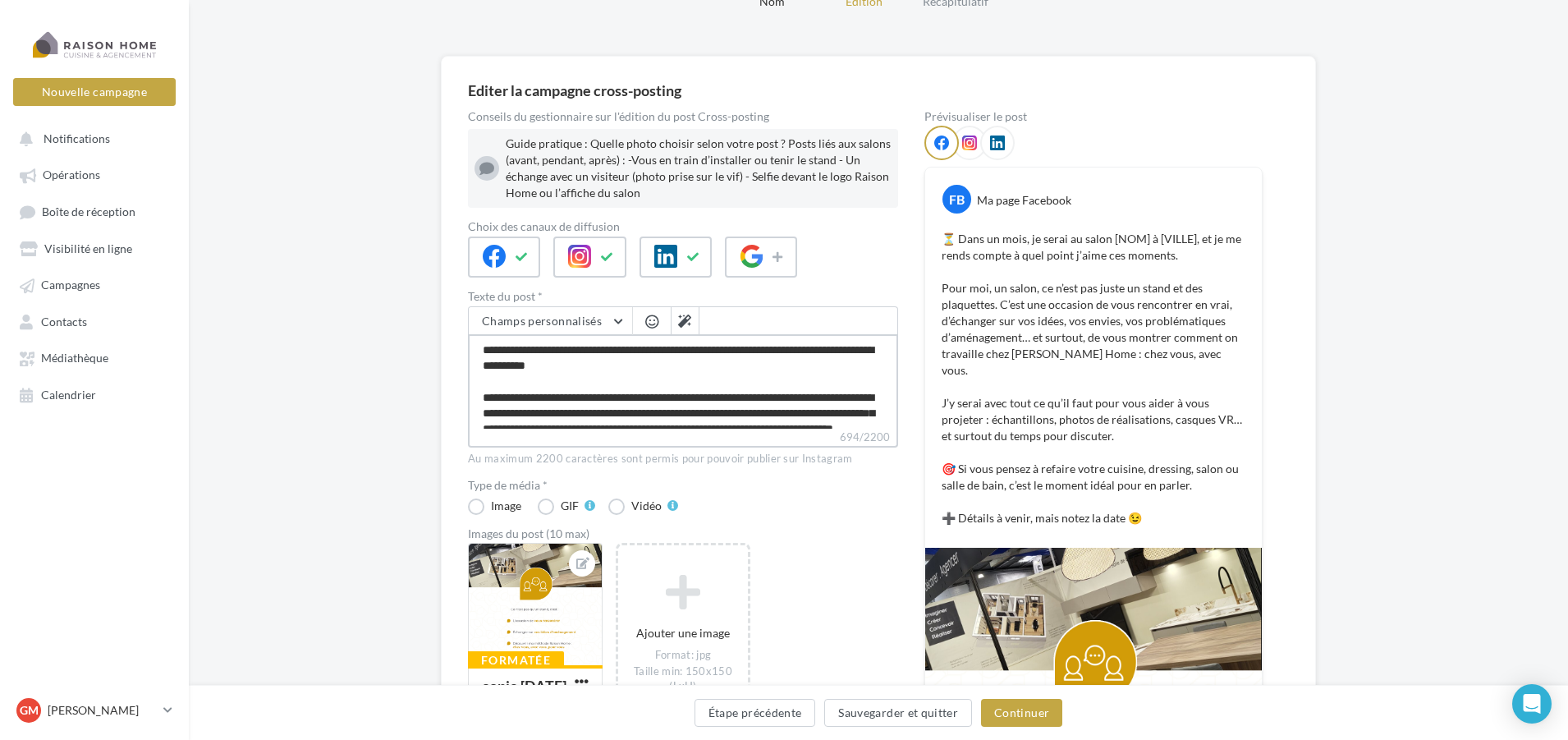
type textarea "**********"
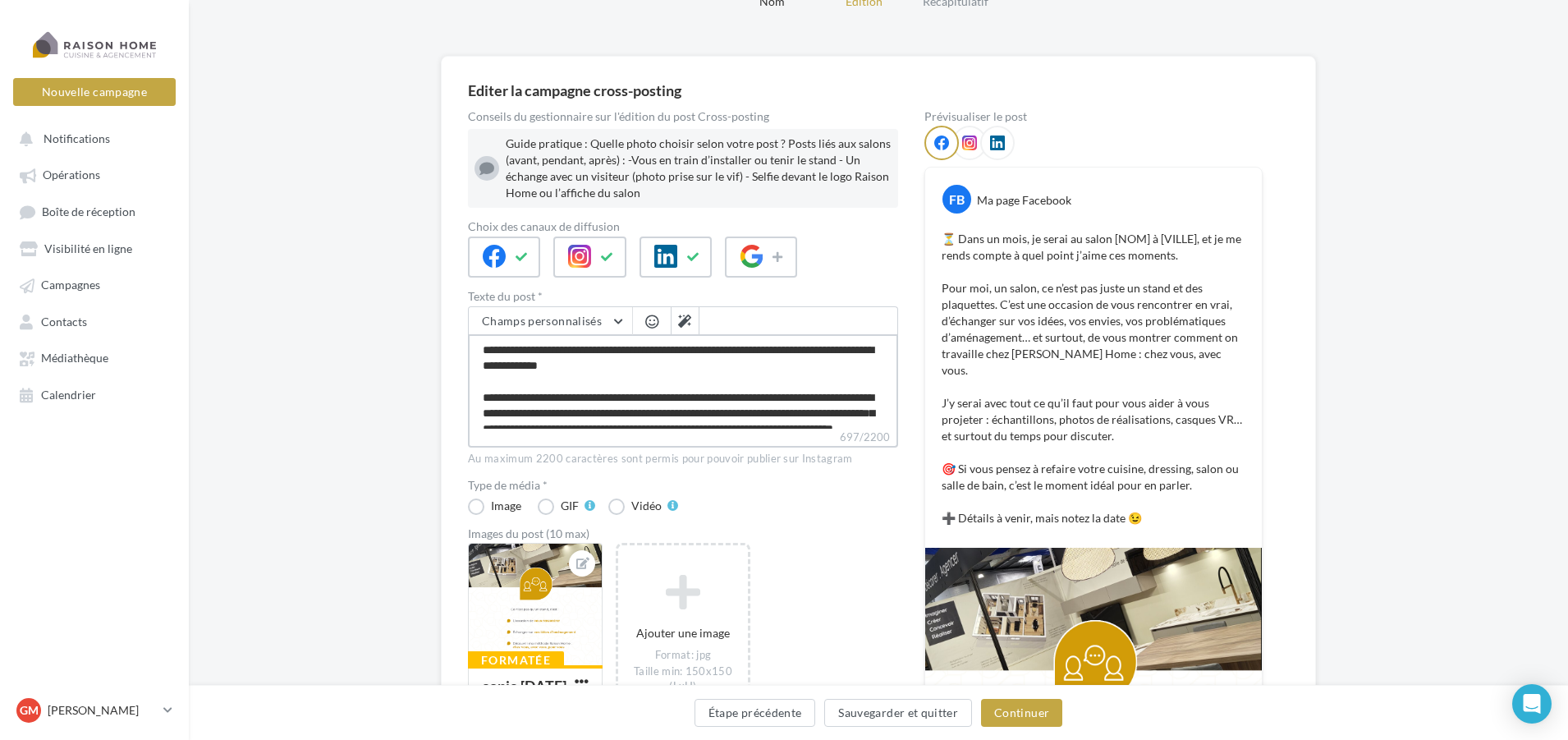
type textarea "**********"
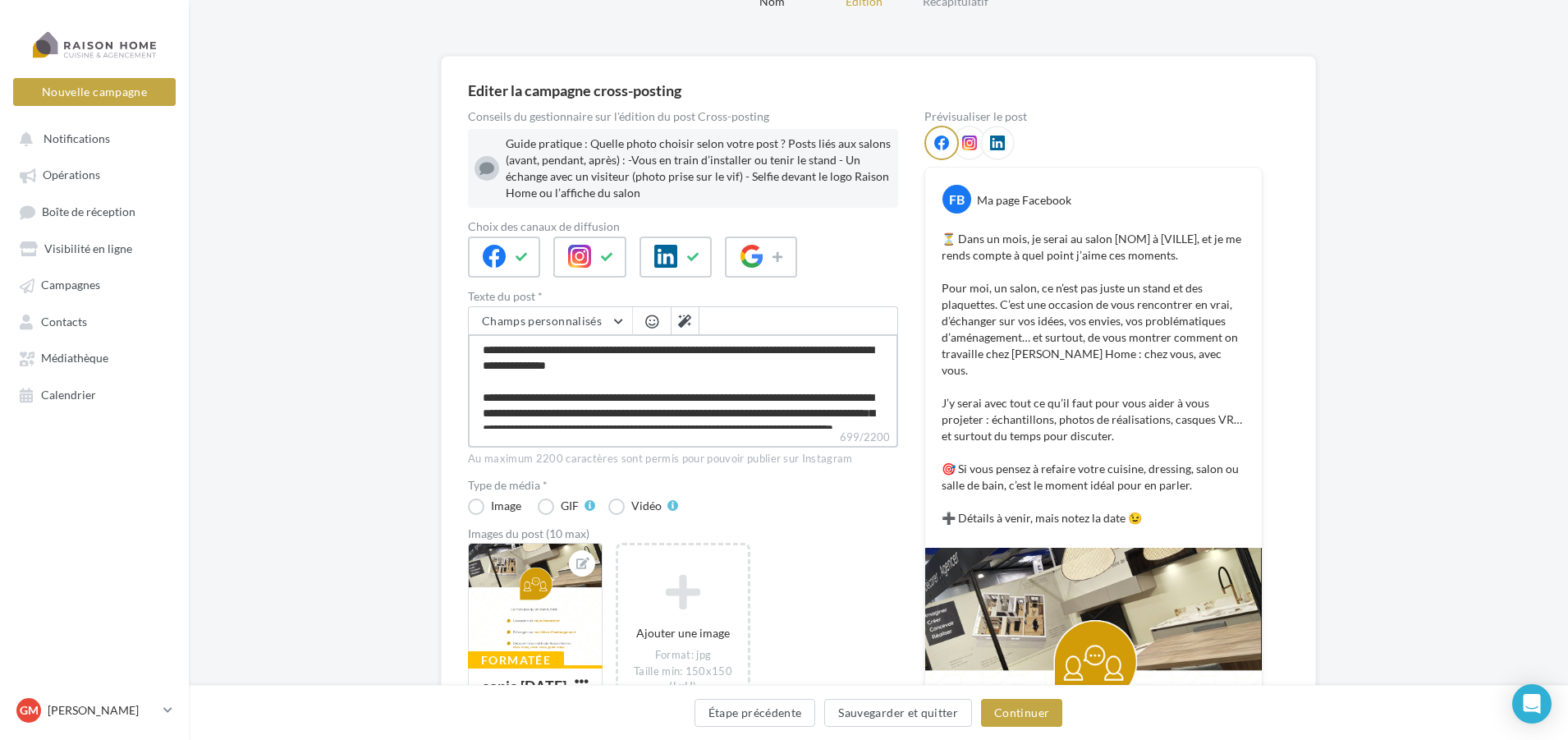
type textarea "**********"
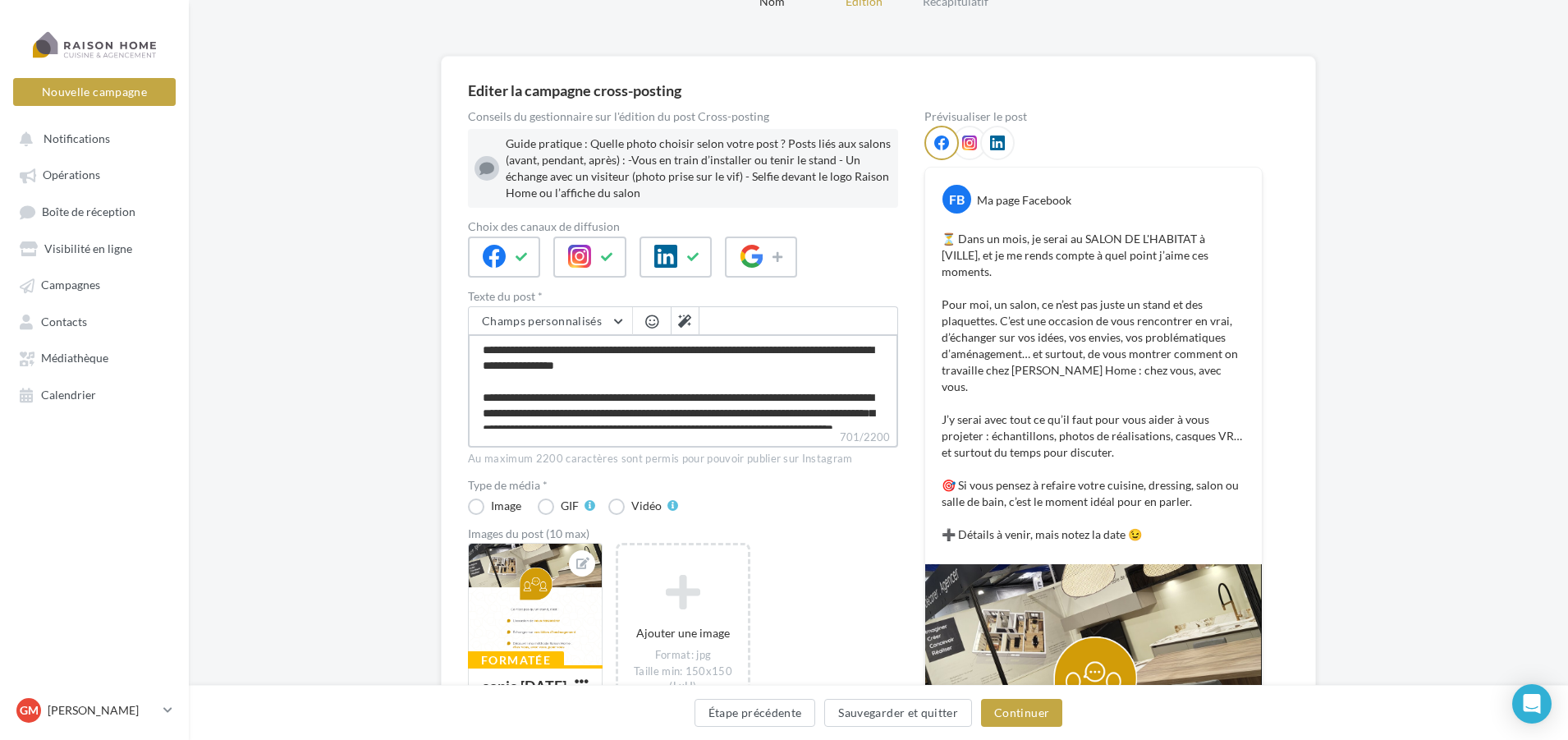
type textarea "**********"
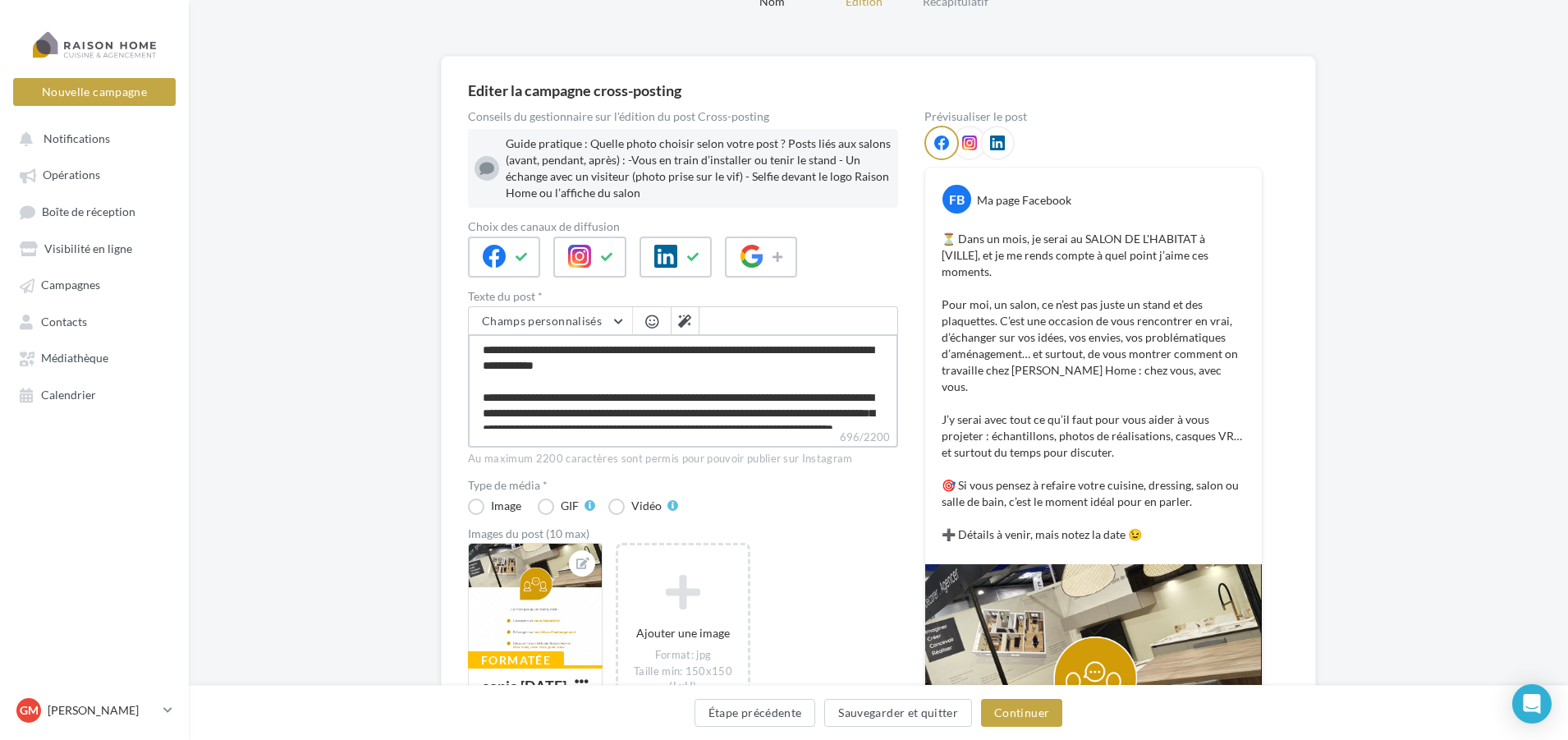
type textarea "**********"
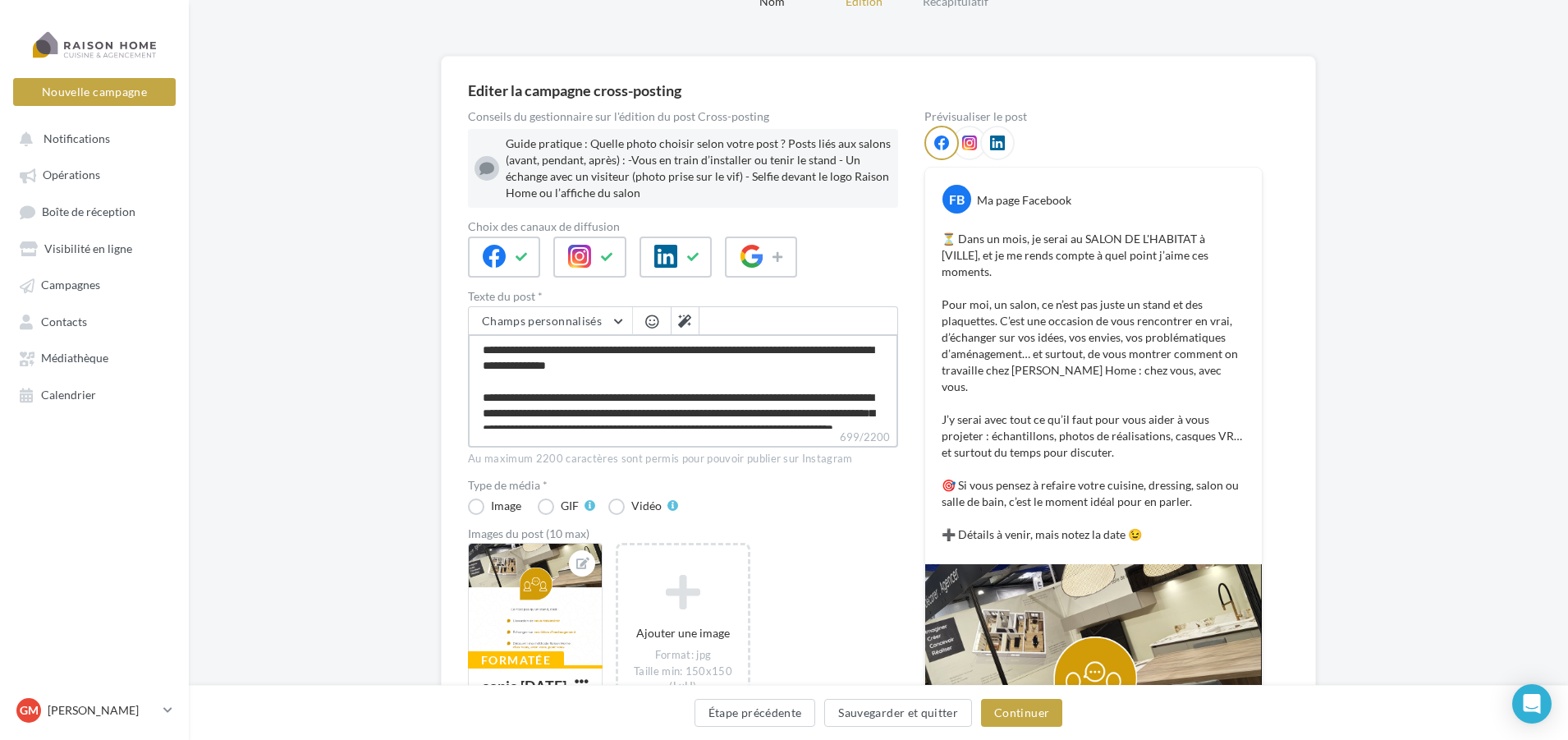
type textarea "**********"
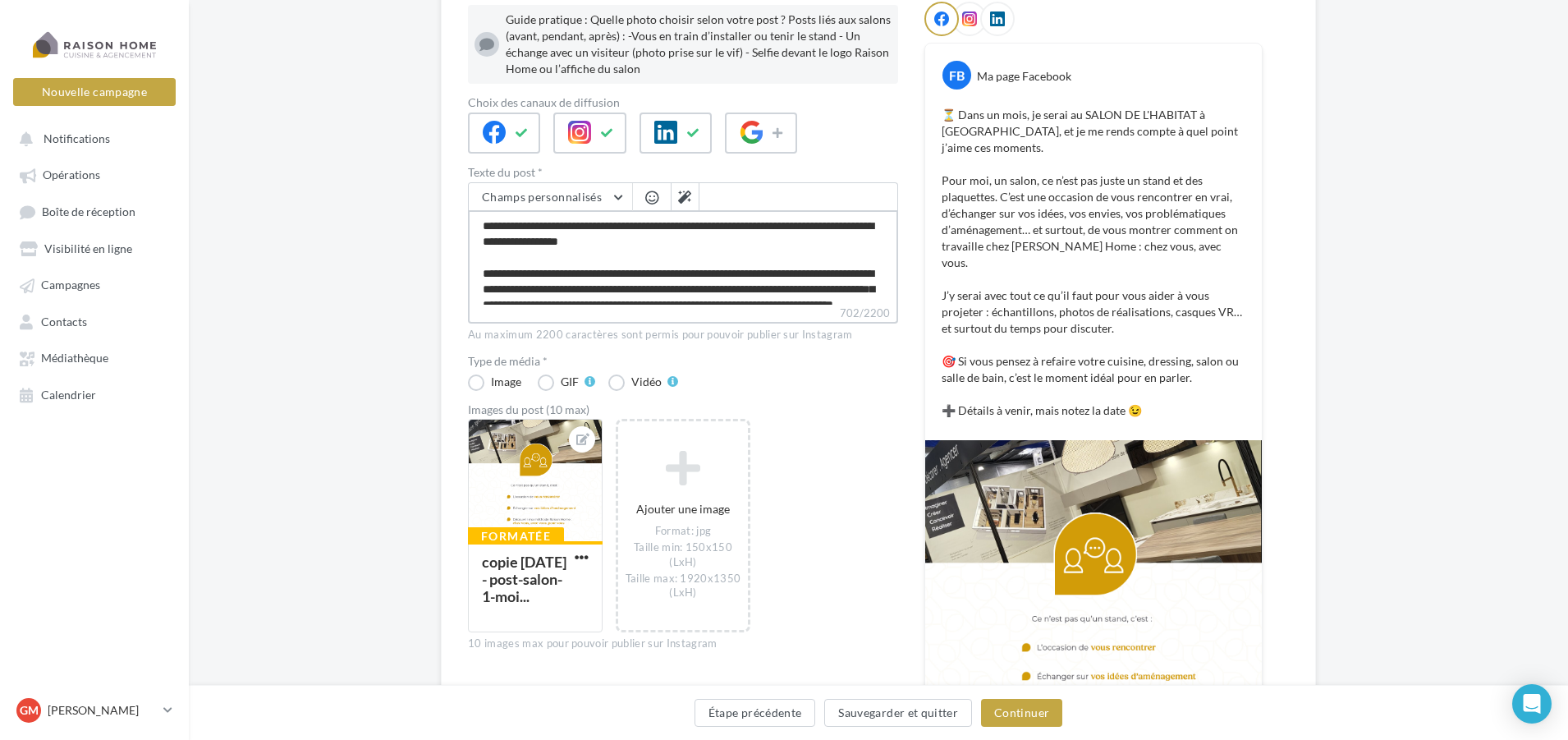
scroll to position [246, 0]
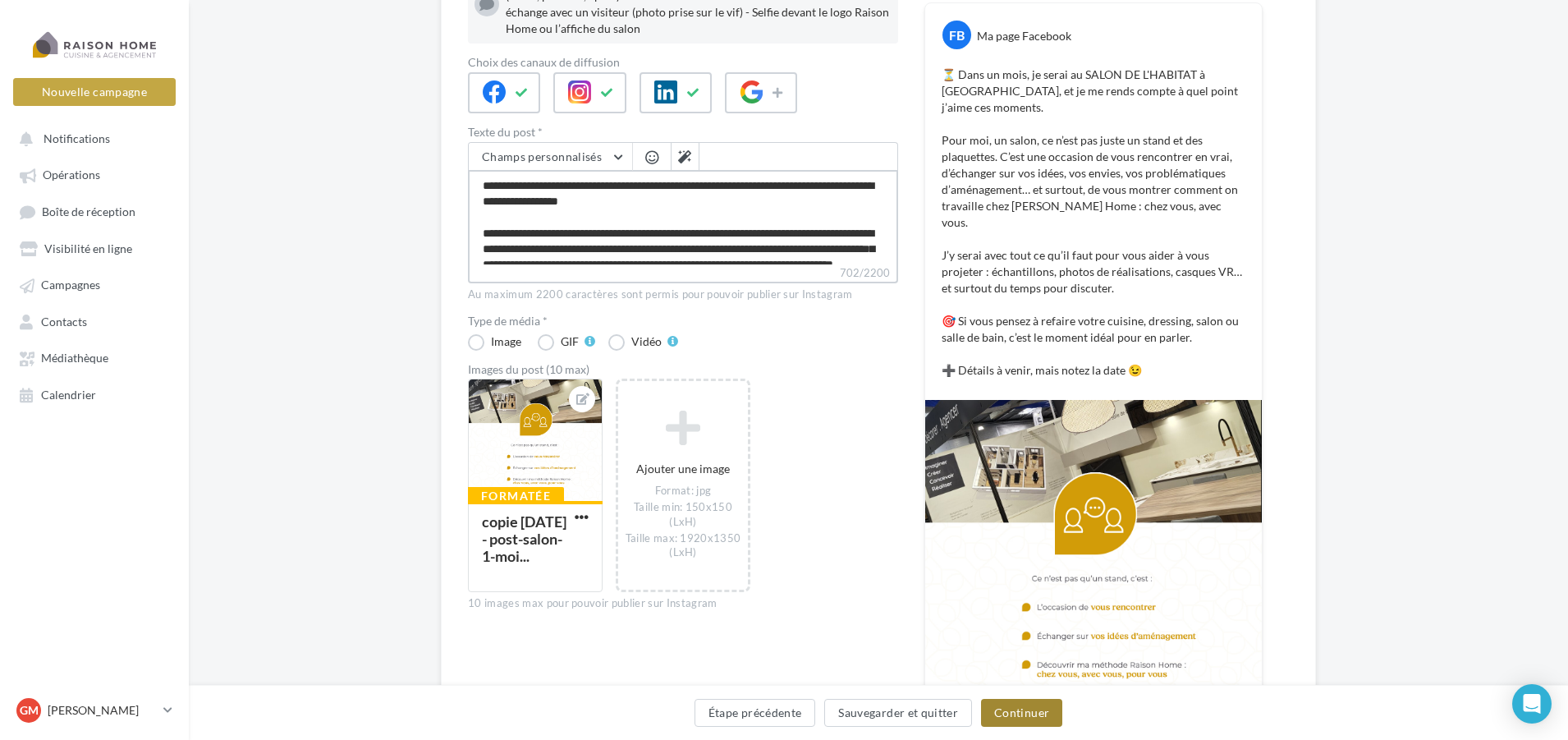
type textarea "**********"
click at [1014, 711] on button "Continuer" at bounding box center [1021, 712] width 81 height 28
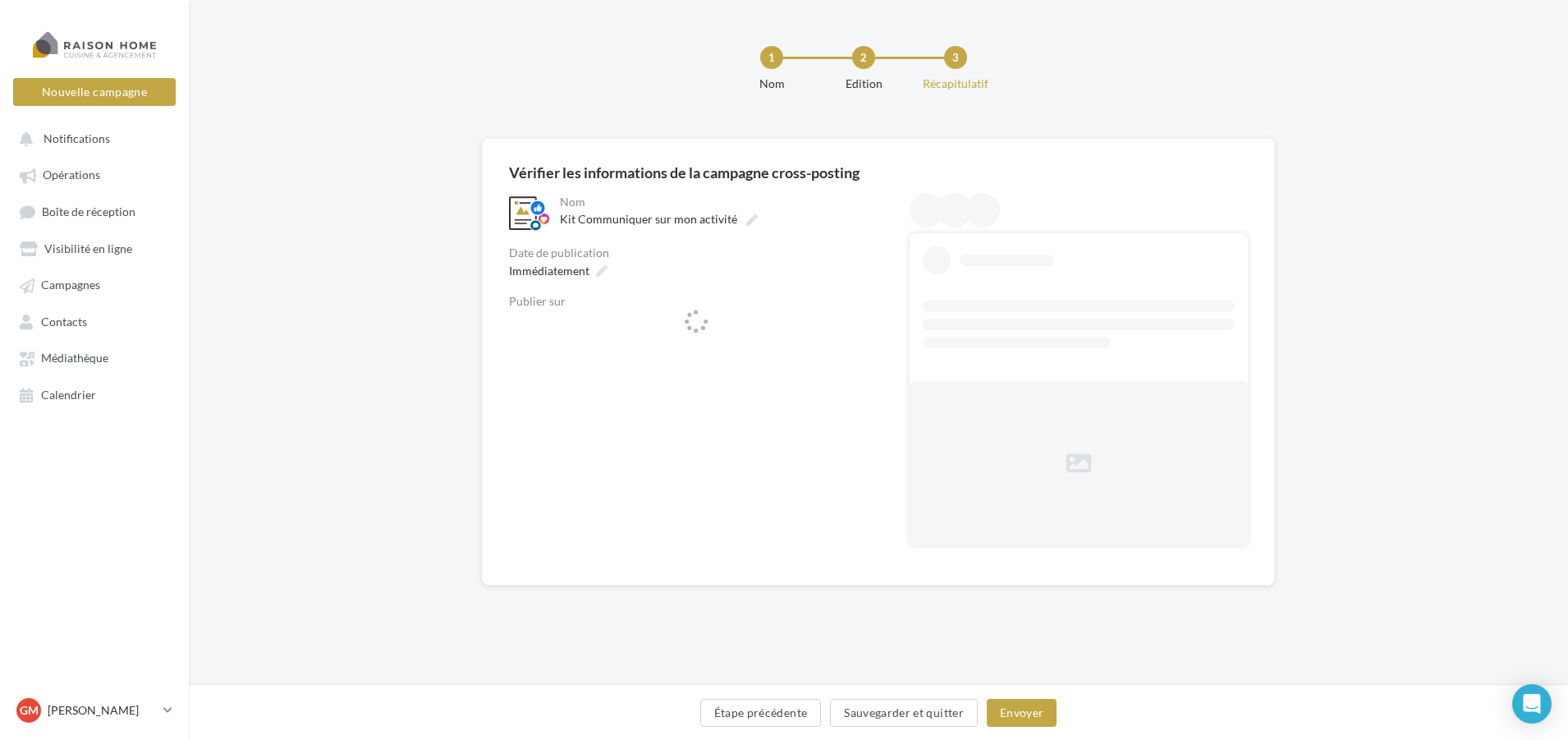
scroll to position [0, 0]
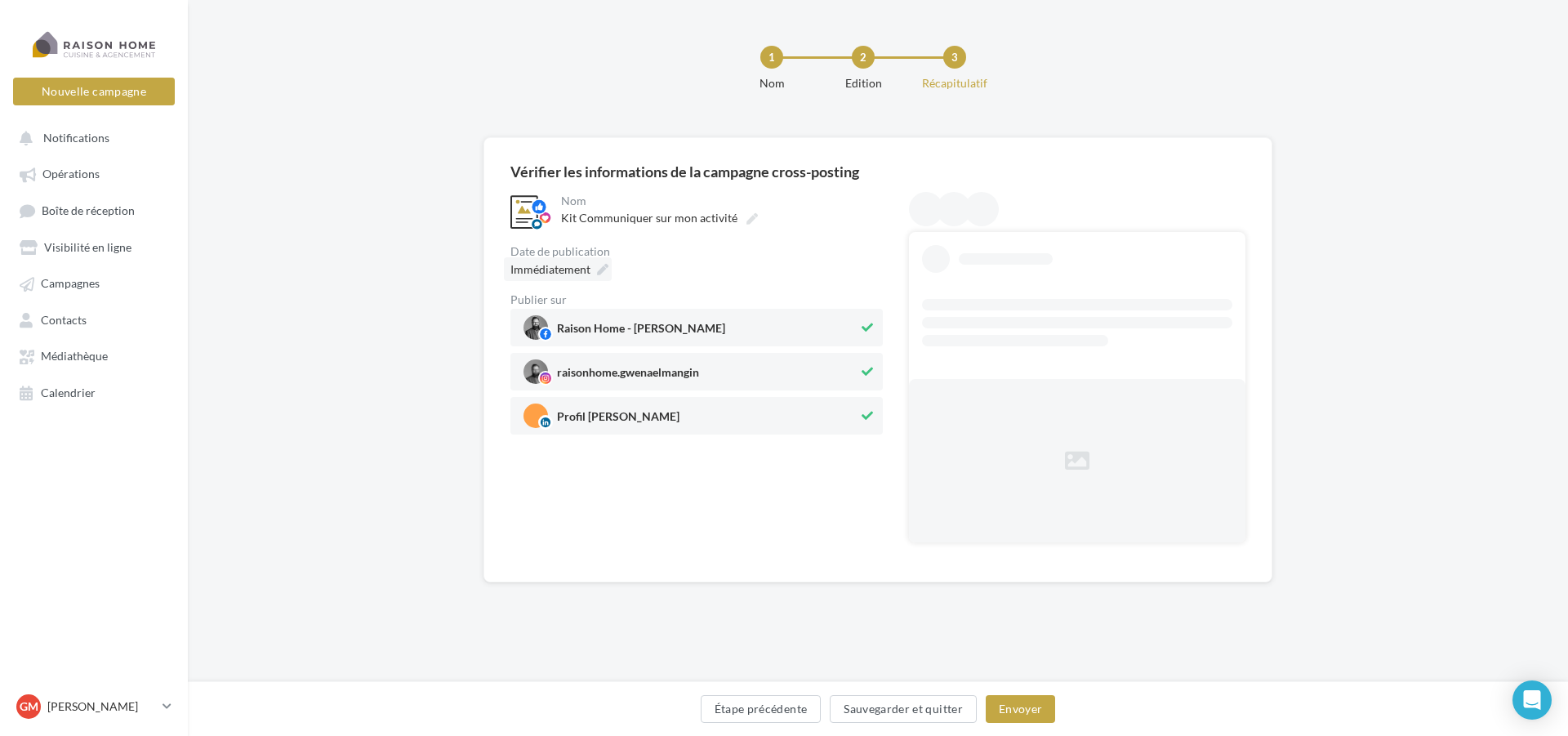
click at [543, 274] on span "Immédiatement" at bounding box center [551, 268] width 80 height 14
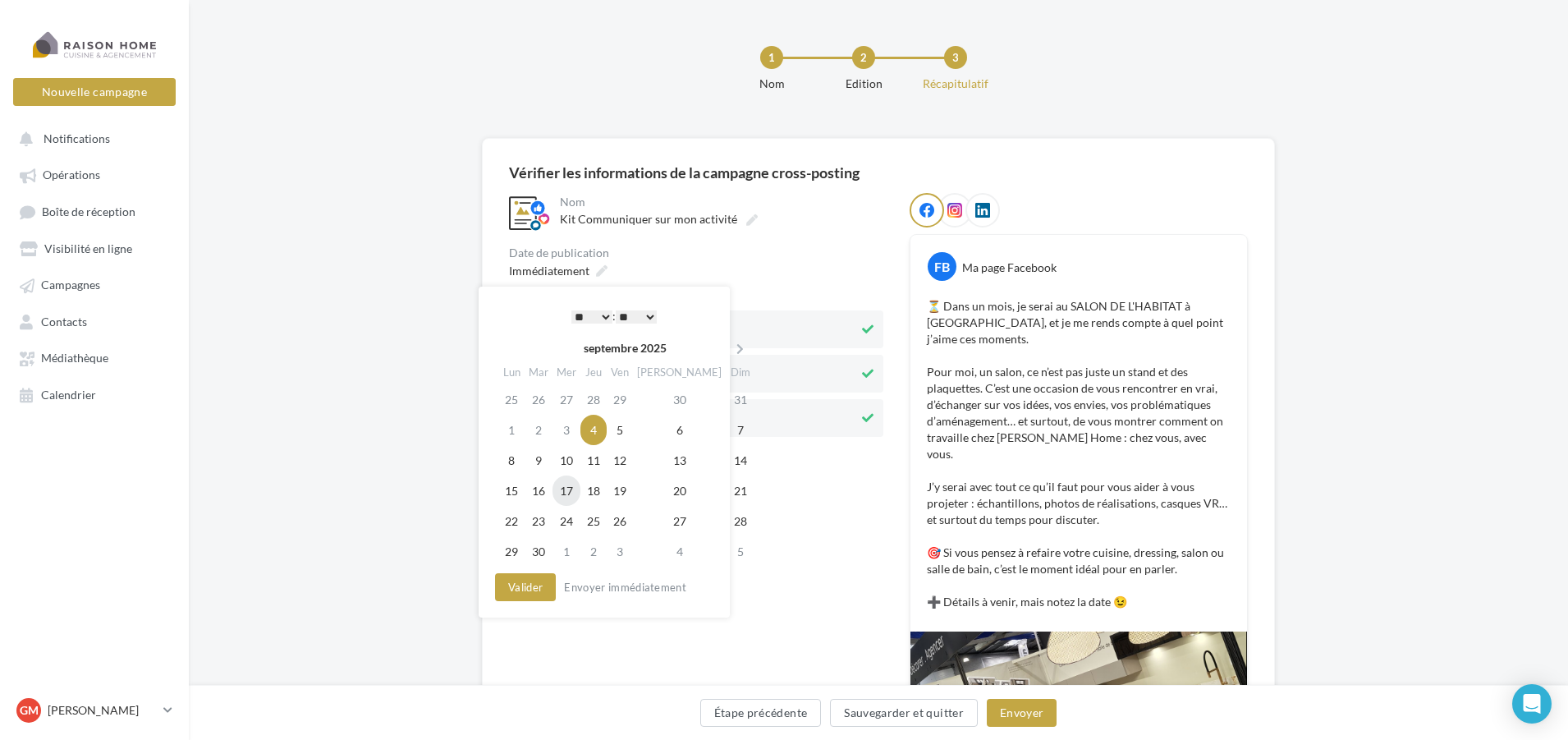
click at [575, 492] on td "17" at bounding box center [566, 490] width 28 height 31
click at [606, 311] on select "* * * * * * * * * * ** ** ** ** ** ** ** ** ** ** ** ** ** **" at bounding box center [588, 316] width 41 height 13
click at [625, 312] on select "** ** ** ** ** **" at bounding box center [632, 316] width 41 height 13
click at [521, 589] on button "Valider" at bounding box center [521, 587] width 60 height 28
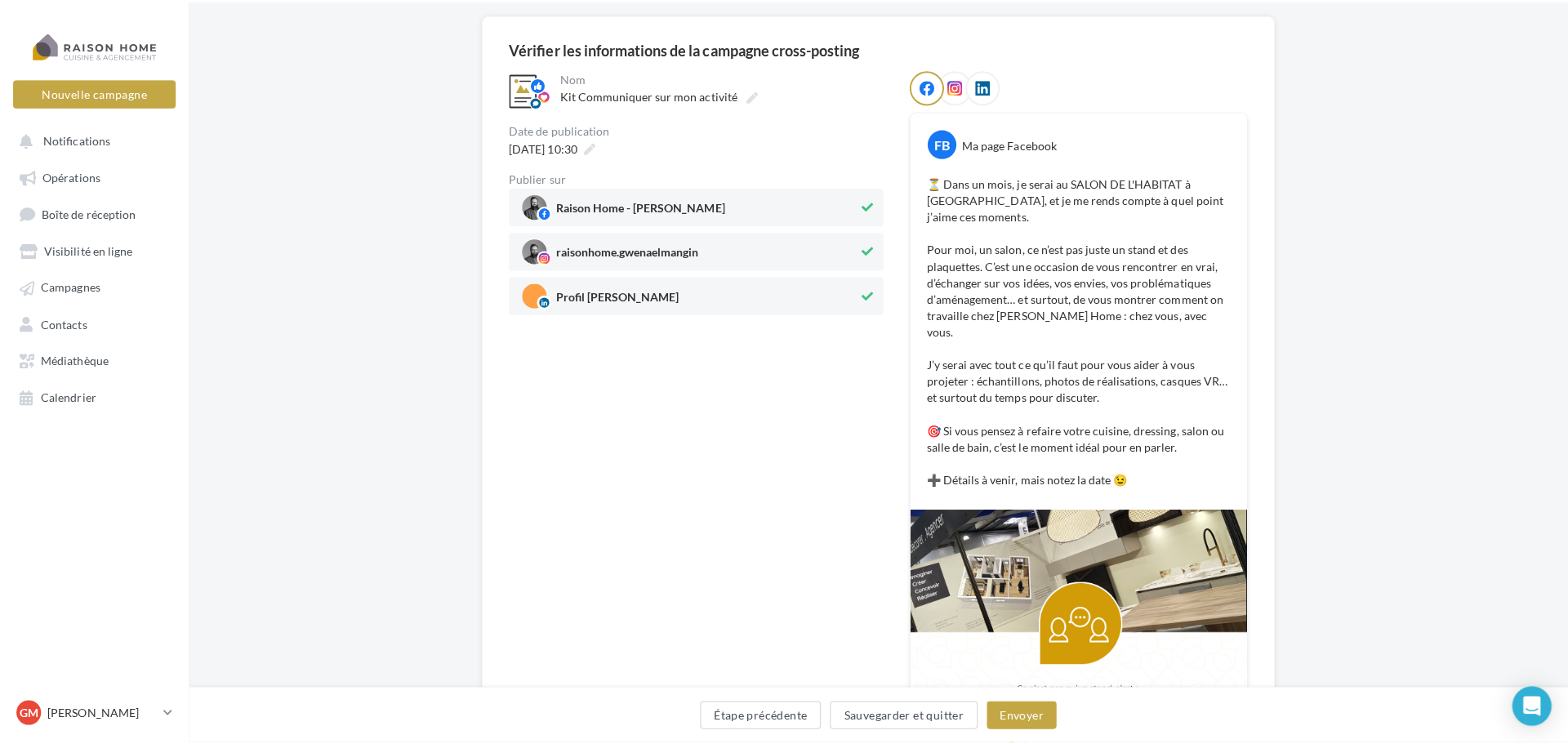
scroll to position [164, 0]
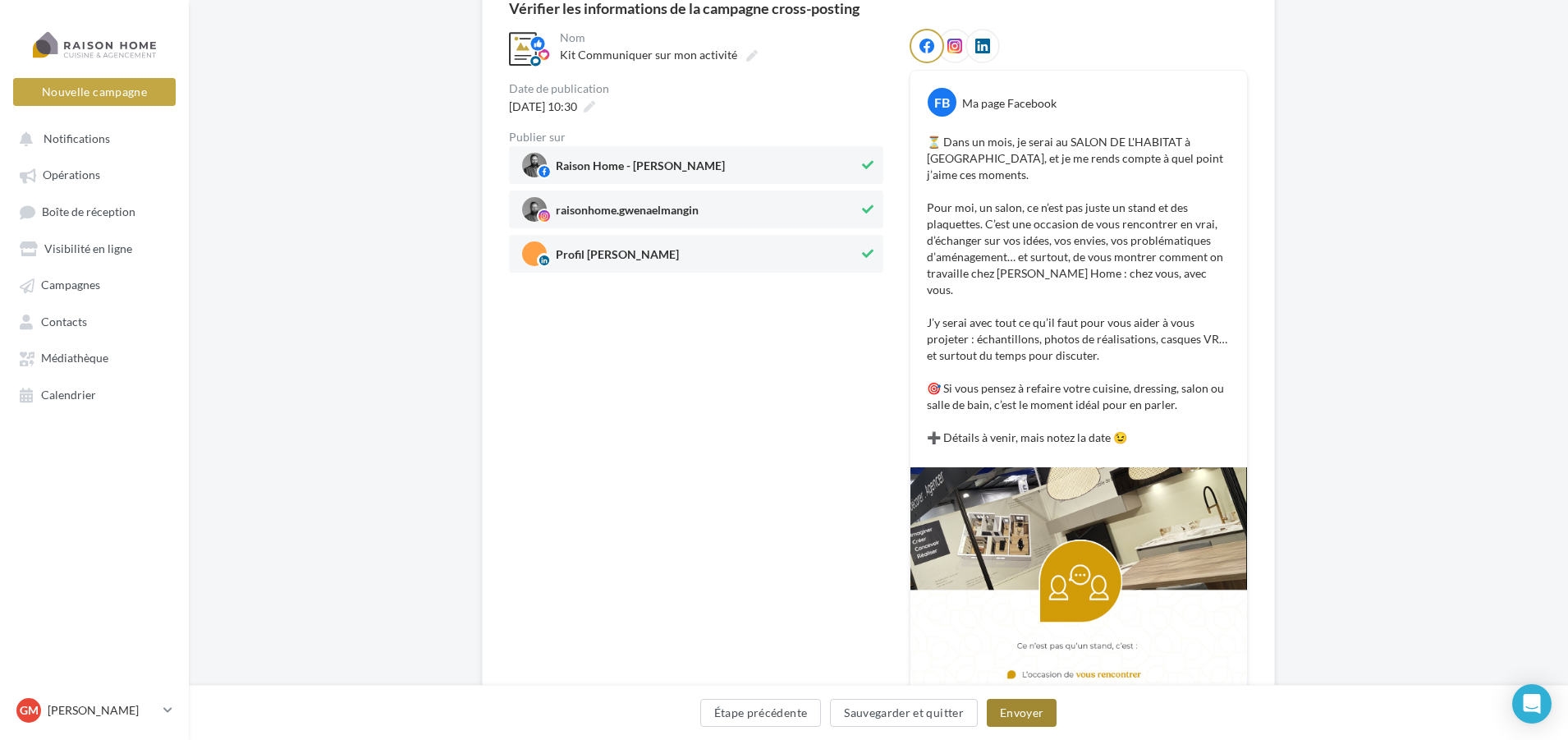
click at [1018, 710] on button "Envoyer" at bounding box center [1022, 712] width 70 height 28
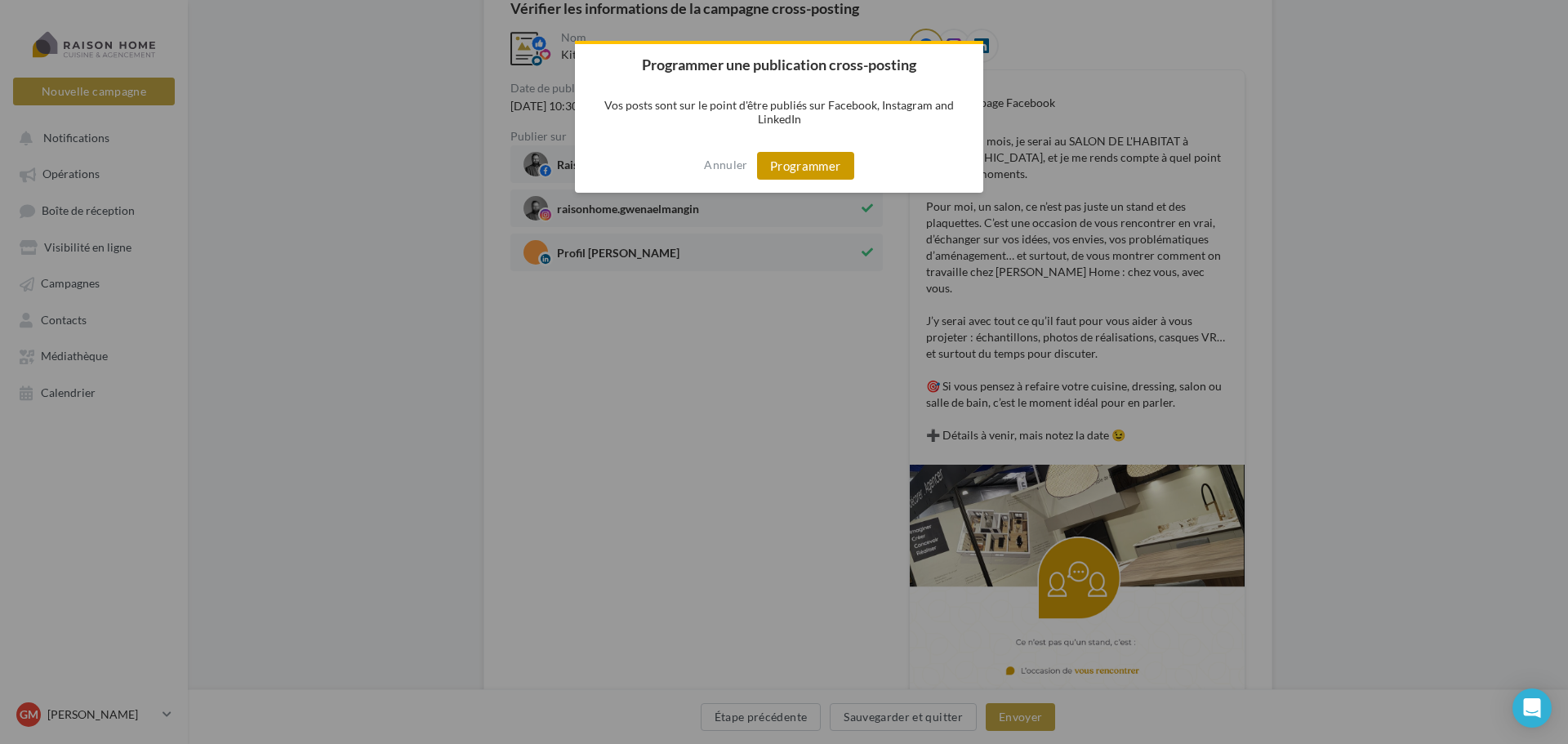
click at [811, 164] on button "Programmer" at bounding box center [806, 165] width 97 height 28
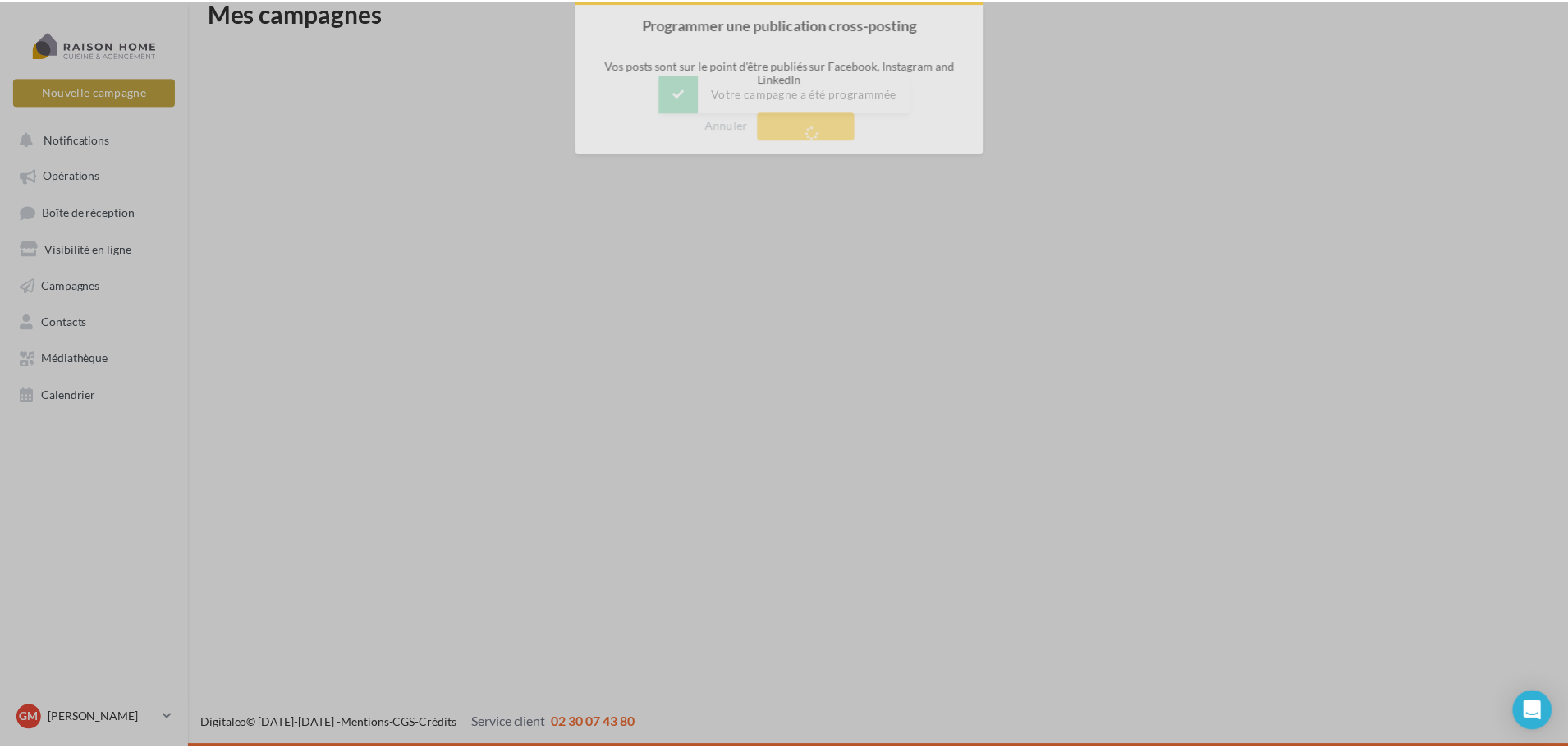
scroll to position [26, 0]
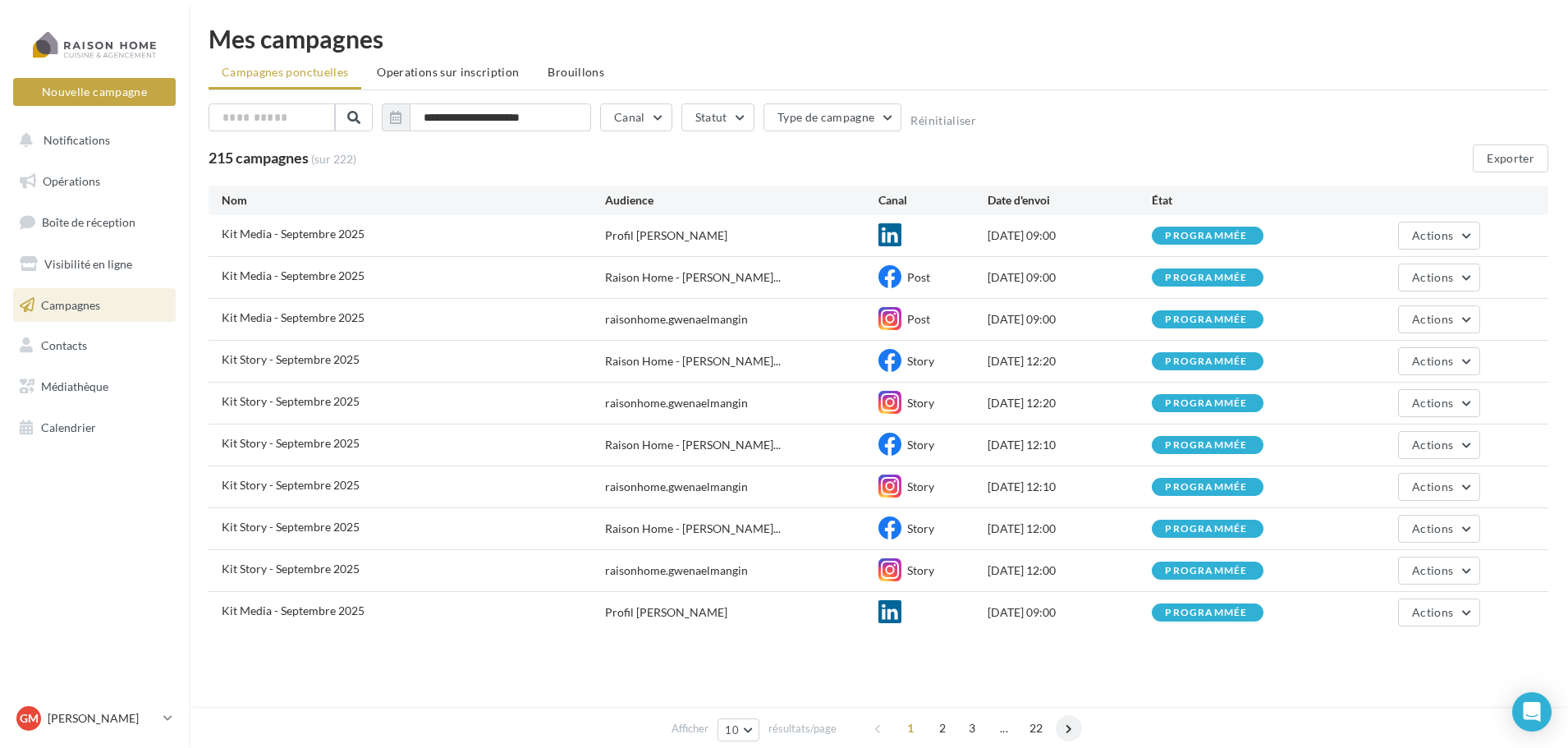
click at [1063, 732] on span at bounding box center [1069, 728] width 26 height 26
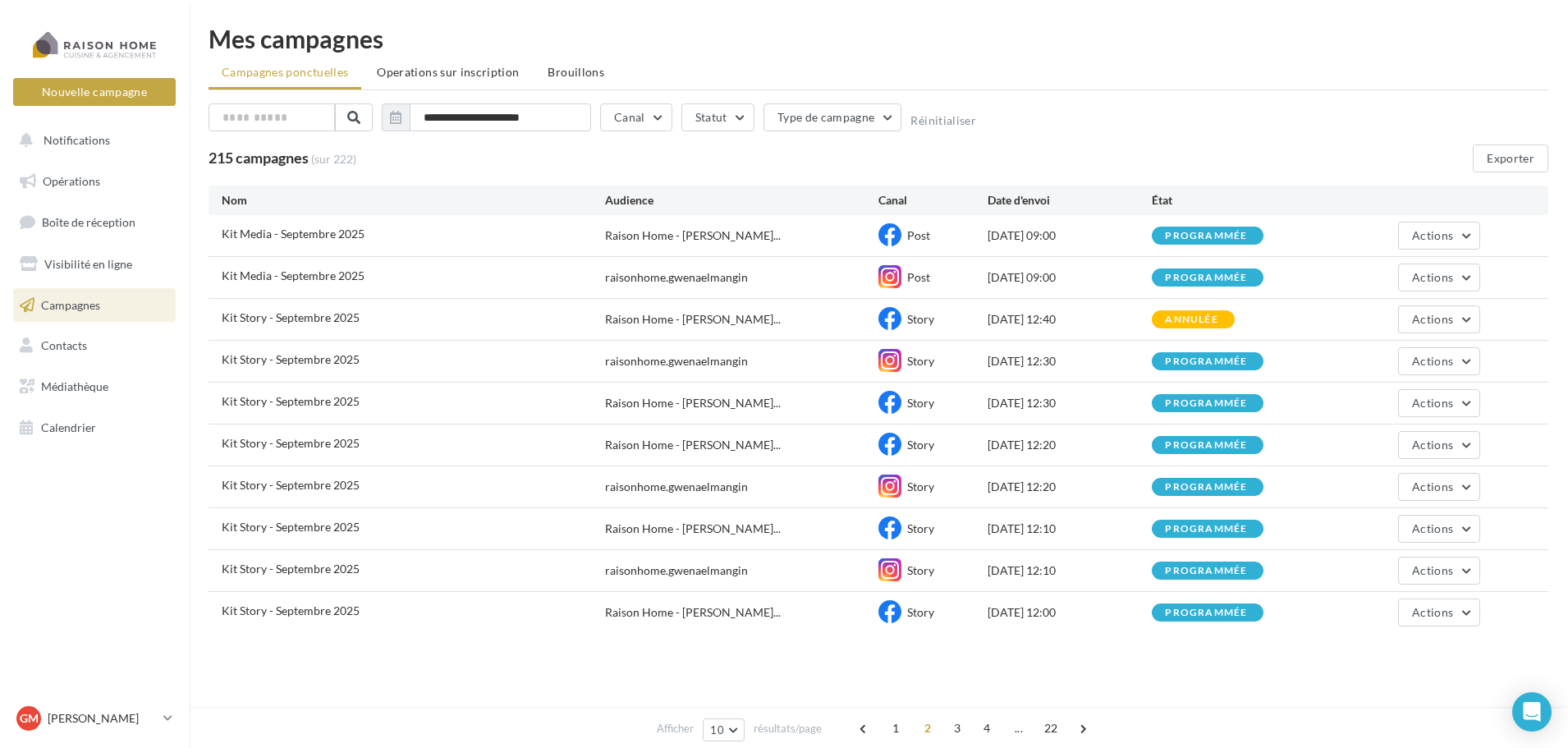
click at [1063, 732] on span "22" at bounding box center [1052, 728] width 27 height 26
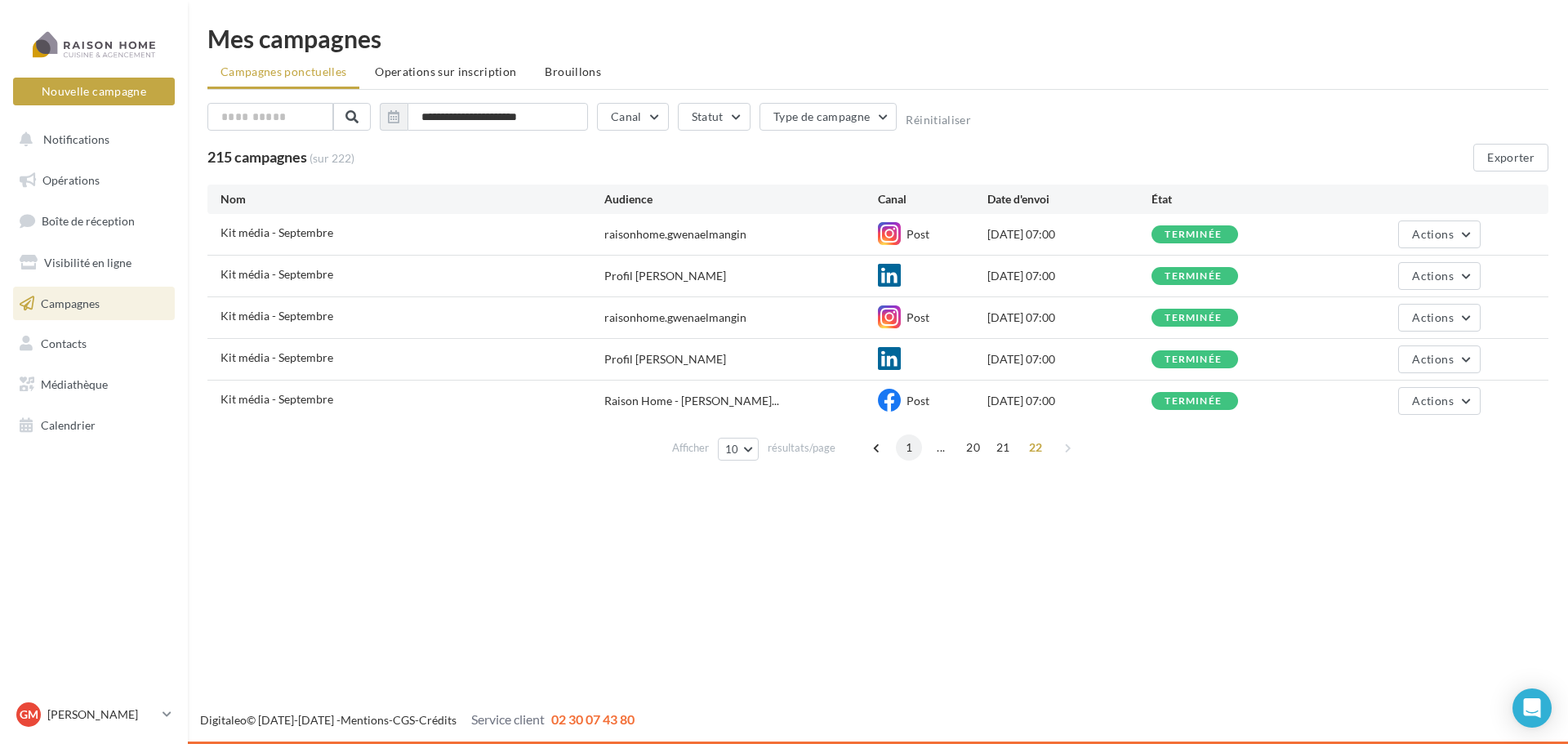
click at [912, 452] on span "1" at bounding box center [909, 447] width 26 height 26
